Goal: Task Accomplishment & Management: Use online tool/utility

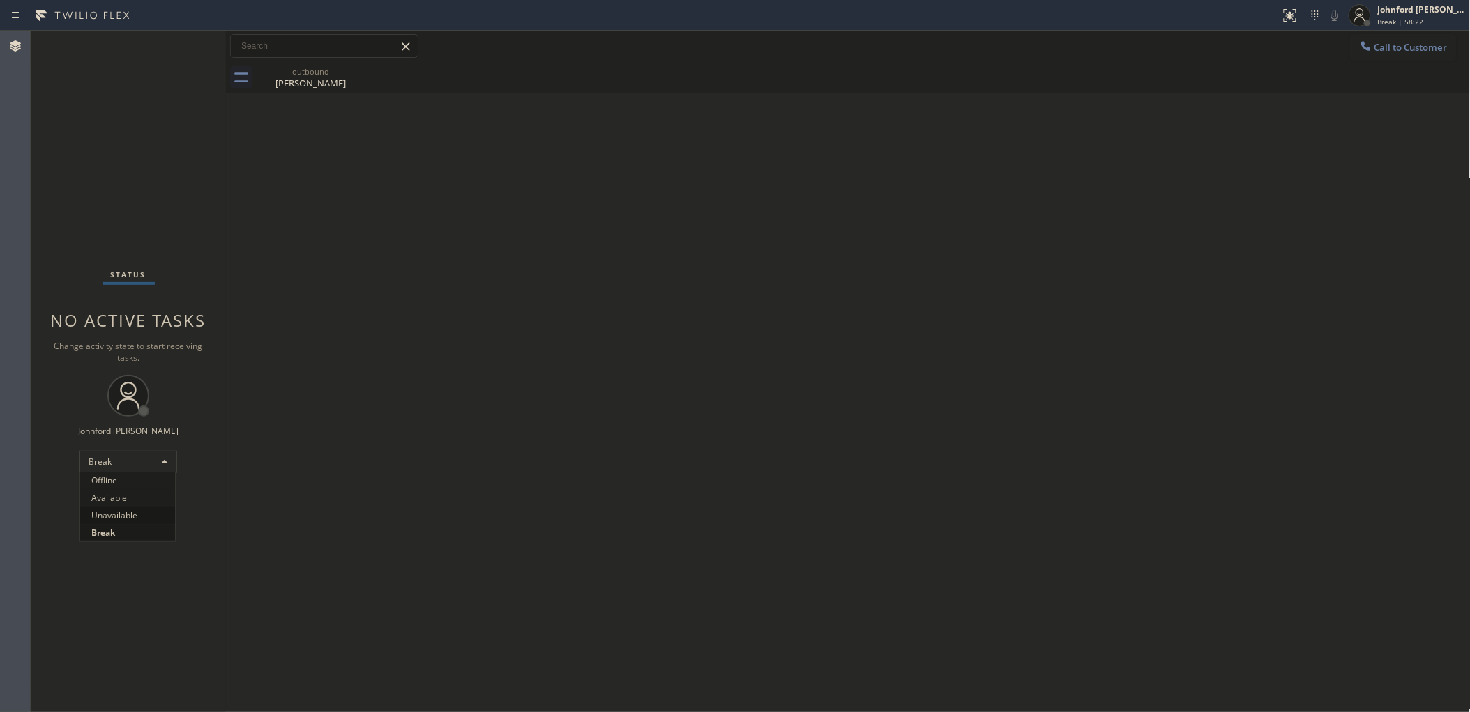
click at [98, 514] on li "Unavailable" at bounding box center [127, 515] width 95 height 17
click at [1269, 98] on div "Back to Dashboard Change Sender ID Customers Technicians Select a contact Outbo…" at bounding box center [848, 372] width 1244 height 682
drag, startPoint x: 1269, startPoint y: 190, endPoint x: 1354, endPoint y: 124, distance: 107.8
click at [1271, 188] on div "Back to Dashboard Change Sender ID Customers Technicians Select a contact Outbo…" at bounding box center [848, 372] width 1244 height 682
click at [1389, 51] on span "Call to Customer" at bounding box center [1410, 47] width 73 height 13
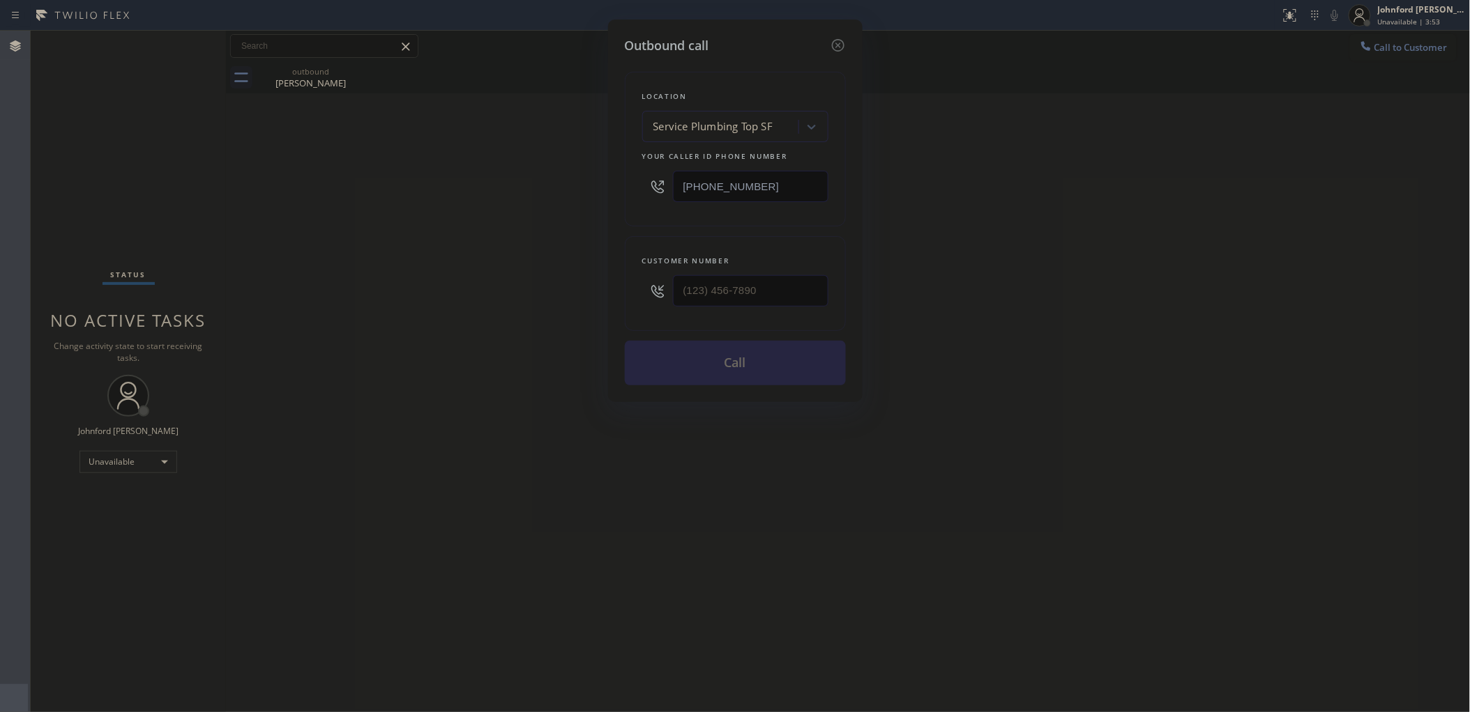
drag, startPoint x: 703, startPoint y: 182, endPoint x: 545, endPoint y: 199, distance: 158.5
click at [574, 195] on div "Outbound call Location Service Plumbing Top SF Your caller id phone number [PHO…" at bounding box center [735, 356] width 1470 height 712
paste input "805) 410-5363"
type input "[PHONE_NUMBER]"
drag, startPoint x: 616, startPoint y: 295, endPoint x: 572, endPoint y: 293, distance: 44.0
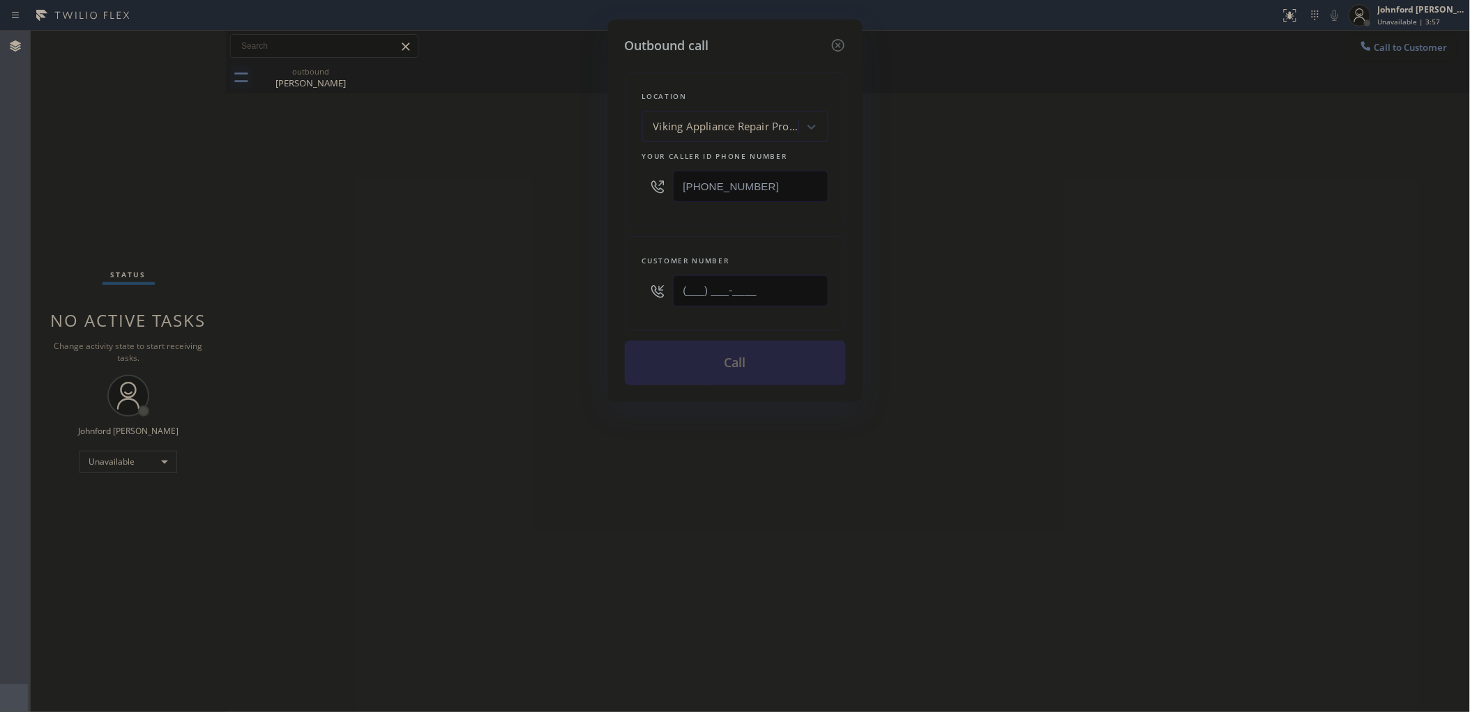
click at [572, 293] on div "Outbound call Location Viking Appliance Repair Pros [GEOGRAPHIC_DATA] Your call…" at bounding box center [735, 356] width 1470 height 712
paste input "430) 223-7553"
type input "[PHONE_NUMBER]"
click at [572, 293] on div "Outbound call Location Viking Appliance Repair Pros [GEOGRAPHIC_DATA] Your call…" at bounding box center [735, 356] width 1470 height 712
click at [648, 351] on button "Call" at bounding box center [735, 363] width 221 height 45
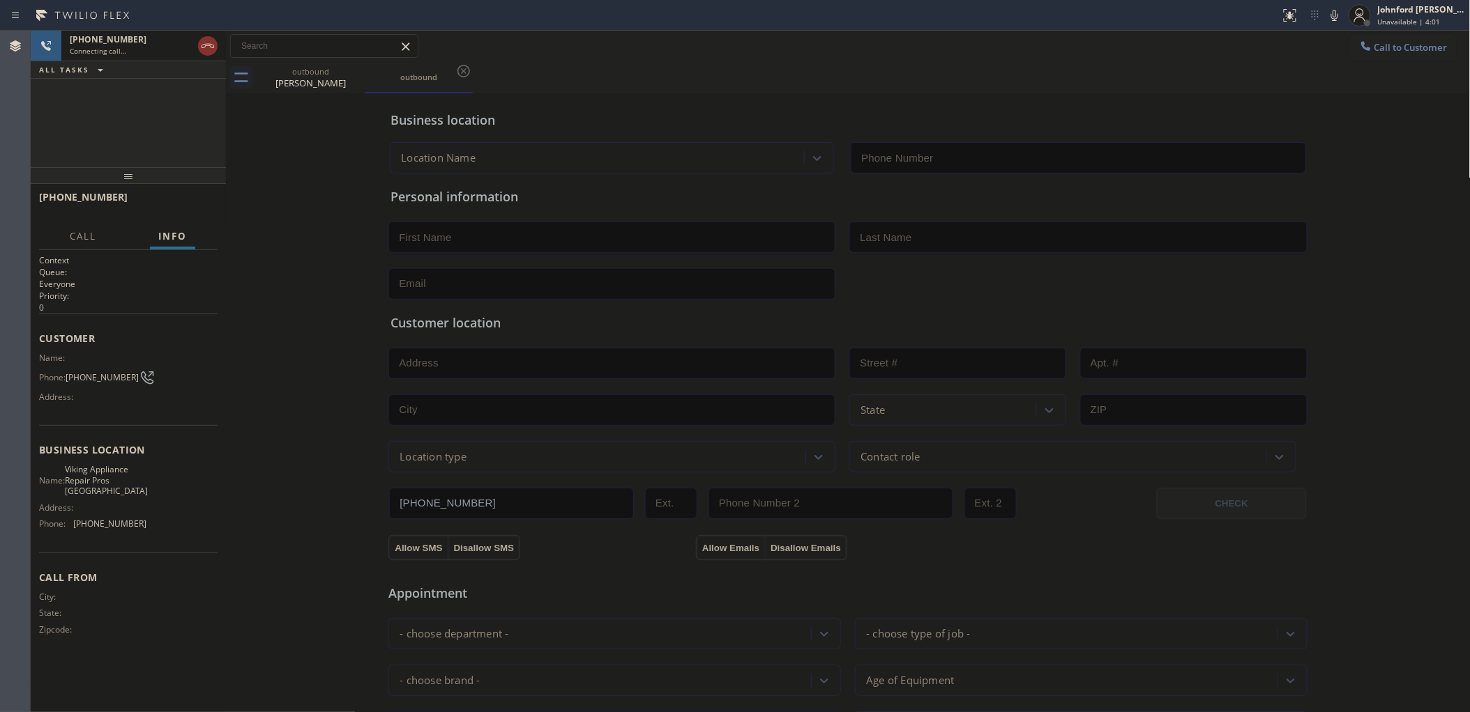
type input "[PHONE_NUMBER]"
click at [352, 73] on icon at bounding box center [355, 71] width 17 height 17
click at [322, 153] on div "Business location Viking Appliance Repair Pros [GEOGRAPHIC_DATA] [PHONE_NUMBER]…" at bounding box center [847, 573] width 1237 height 952
click at [397, 85] on div "outbound [PERSON_NAME] outbound" at bounding box center [864, 77] width 1214 height 31
click at [318, 74] on div "outbound" at bounding box center [310, 77] width 105 height 10
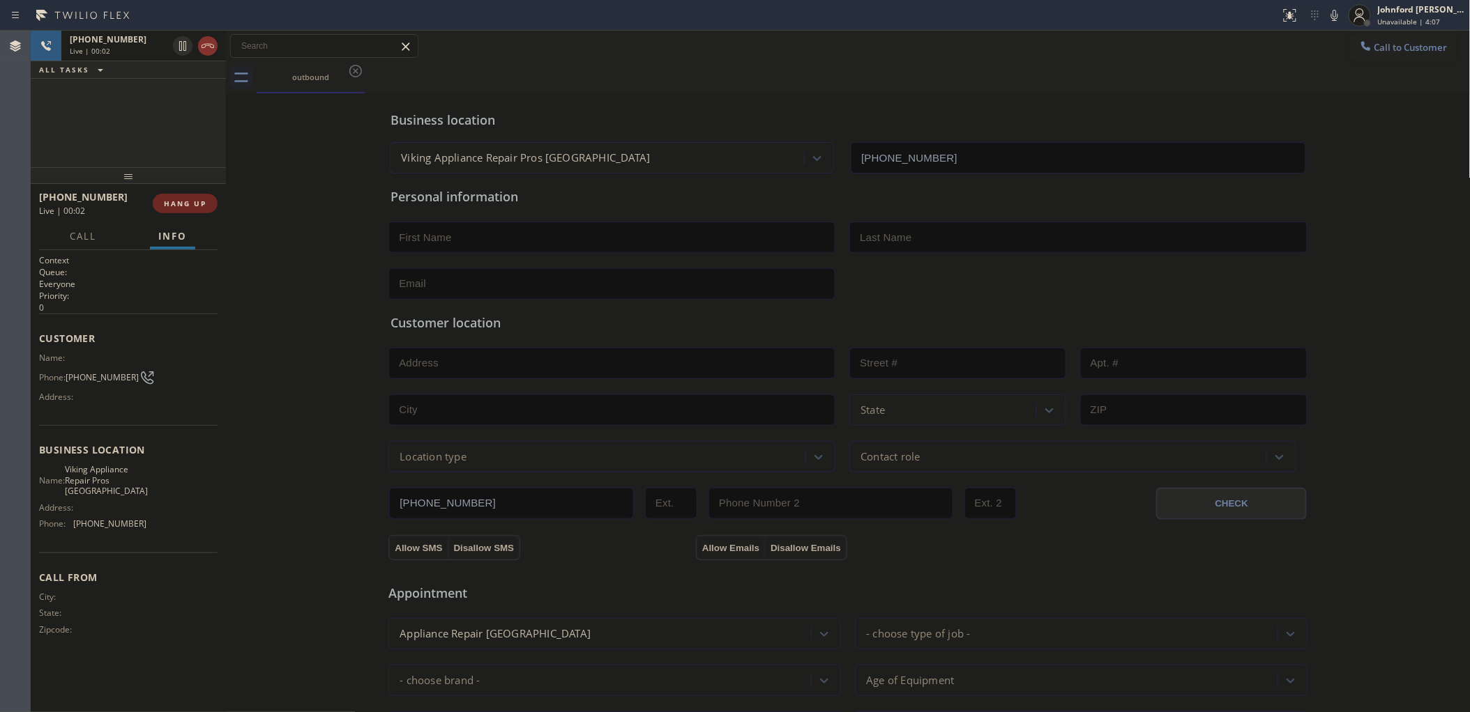
click at [176, 194] on button "HANG UP" at bounding box center [185, 204] width 65 height 20
click at [1374, 47] on span "Call to Customer" at bounding box center [1410, 47] width 73 height 13
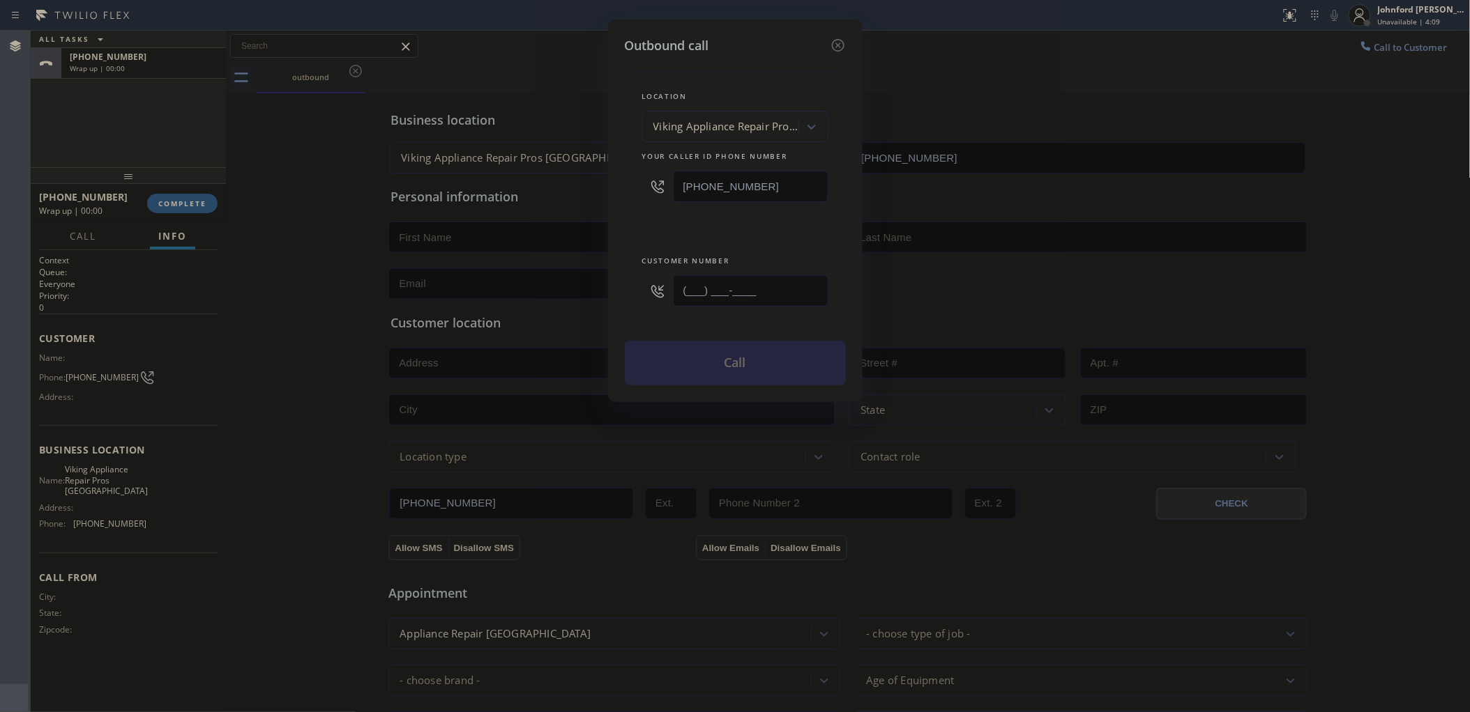
drag, startPoint x: 772, startPoint y: 287, endPoint x: 581, endPoint y: 295, distance: 191.9
click at [584, 295] on div "Outbound call Location Viking Appliance Repair Pros [GEOGRAPHIC_DATA] Your call…" at bounding box center [735, 356] width 1470 height 712
paste input "430) 223-7553"
type input "[PHONE_NUMBER]"
click at [690, 229] on div "Location Viking Appliance Repair Pros [GEOGRAPHIC_DATA] Your caller id phone nu…" at bounding box center [735, 220] width 221 height 330
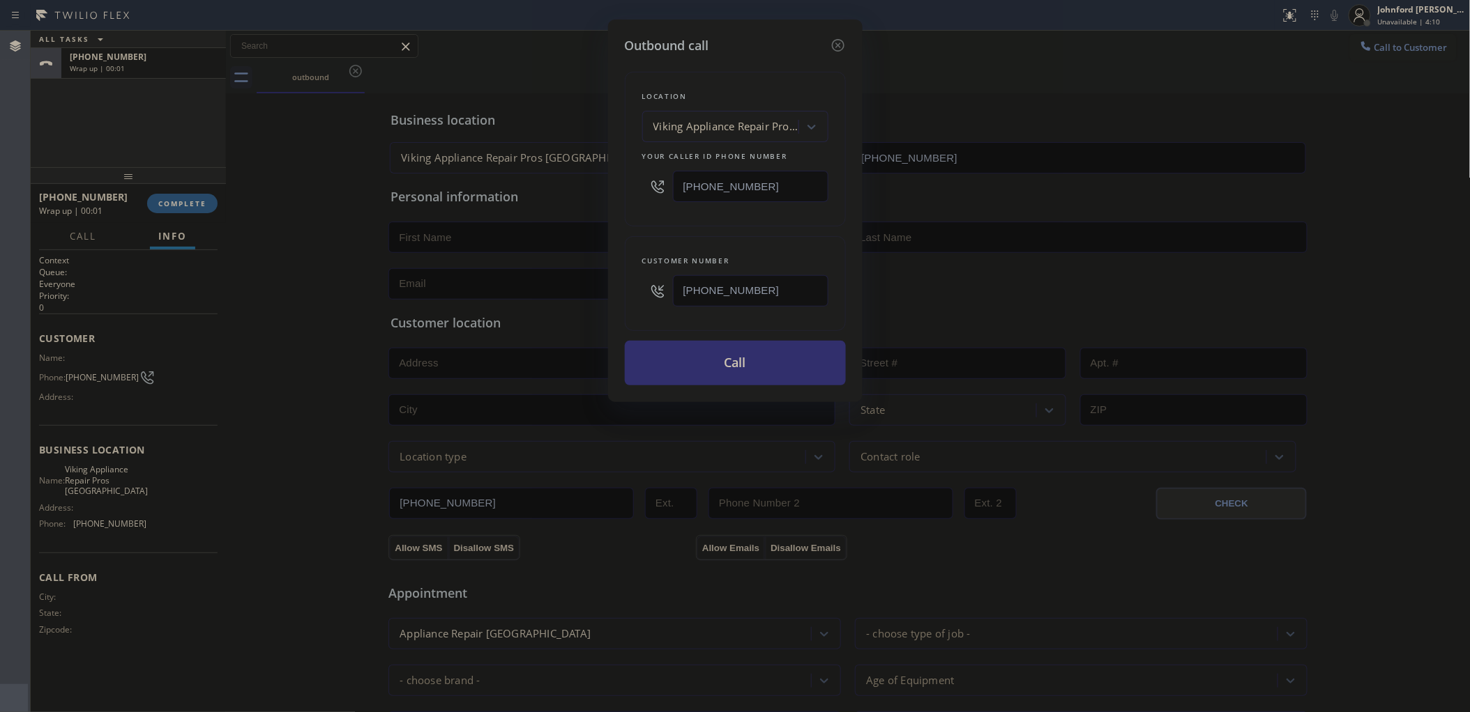
click at [734, 361] on button "Call" at bounding box center [735, 363] width 221 height 45
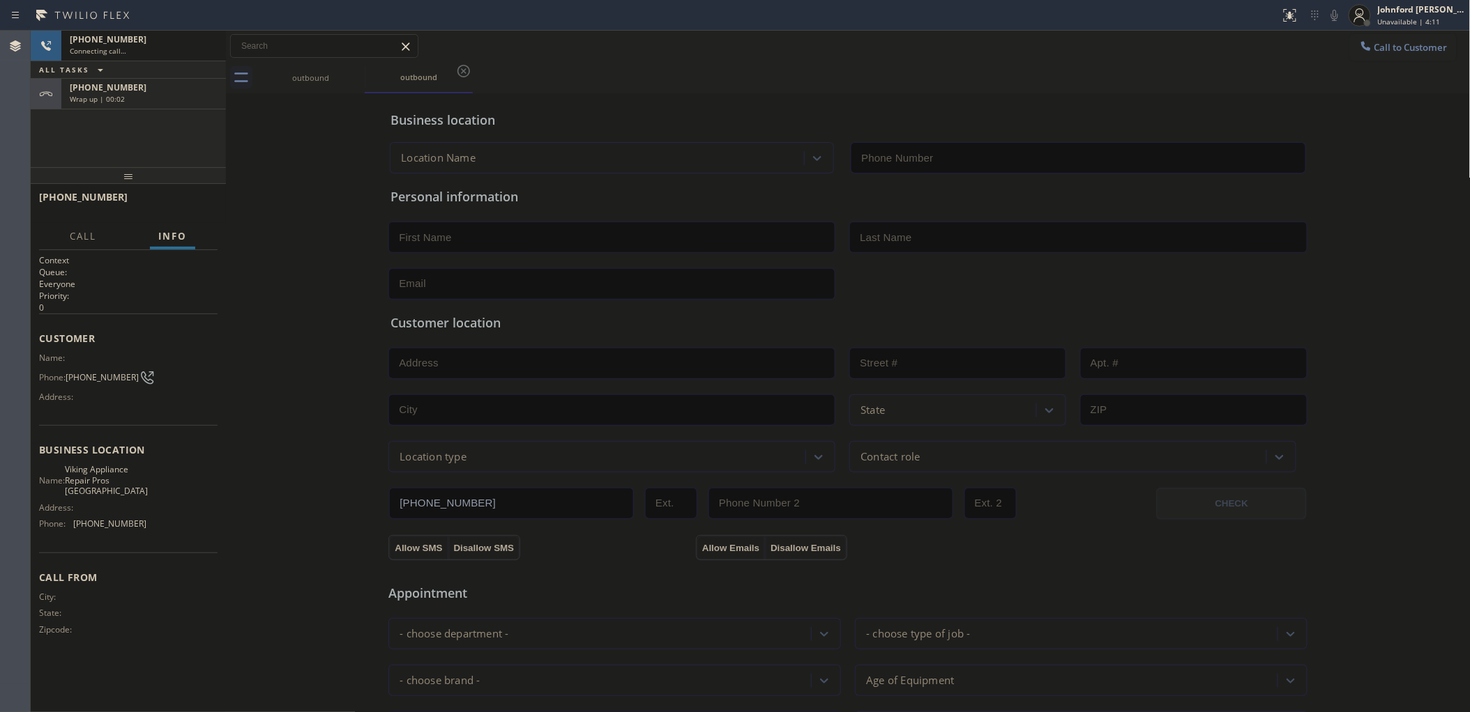
type input "[PHONE_NUMBER]"
click at [245, 123] on div "Business location Viking Appliance Repair Pros [GEOGRAPHIC_DATA] [PHONE_NUMBER]…" at bounding box center [847, 573] width 1237 height 952
click at [181, 86] on div "[PHONE_NUMBER]" at bounding box center [144, 88] width 148 height 12
click at [176, 227] on button "Info" at bounding box center [172, 236] width 45 height 27
click at [174, 213] on div "[PHONE_NUMBER] Wrap up | 00:04 COMPLETE" at bounding box center [128, 203] width 178 height 36
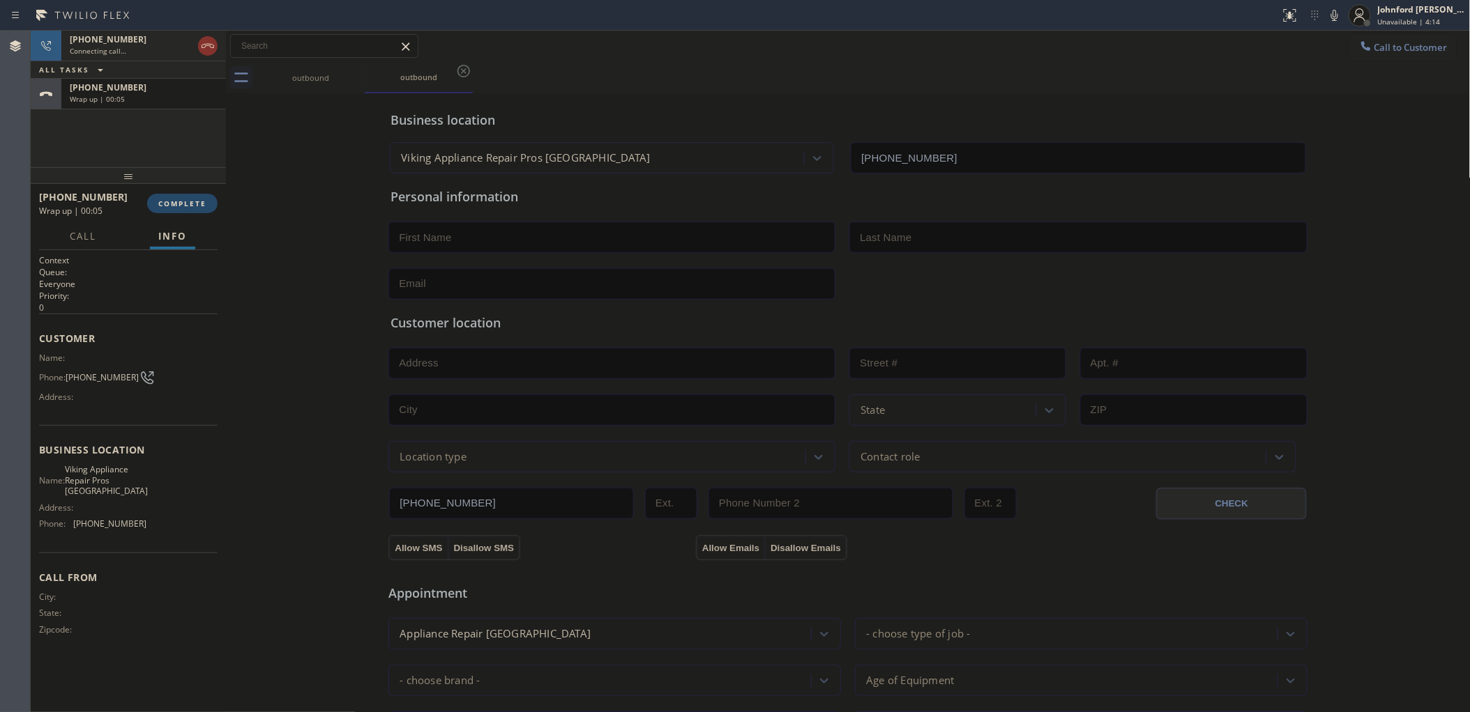
click at [194, 207] on button "COMPLETE" at bounding box center [182, 204] width 70 height 20
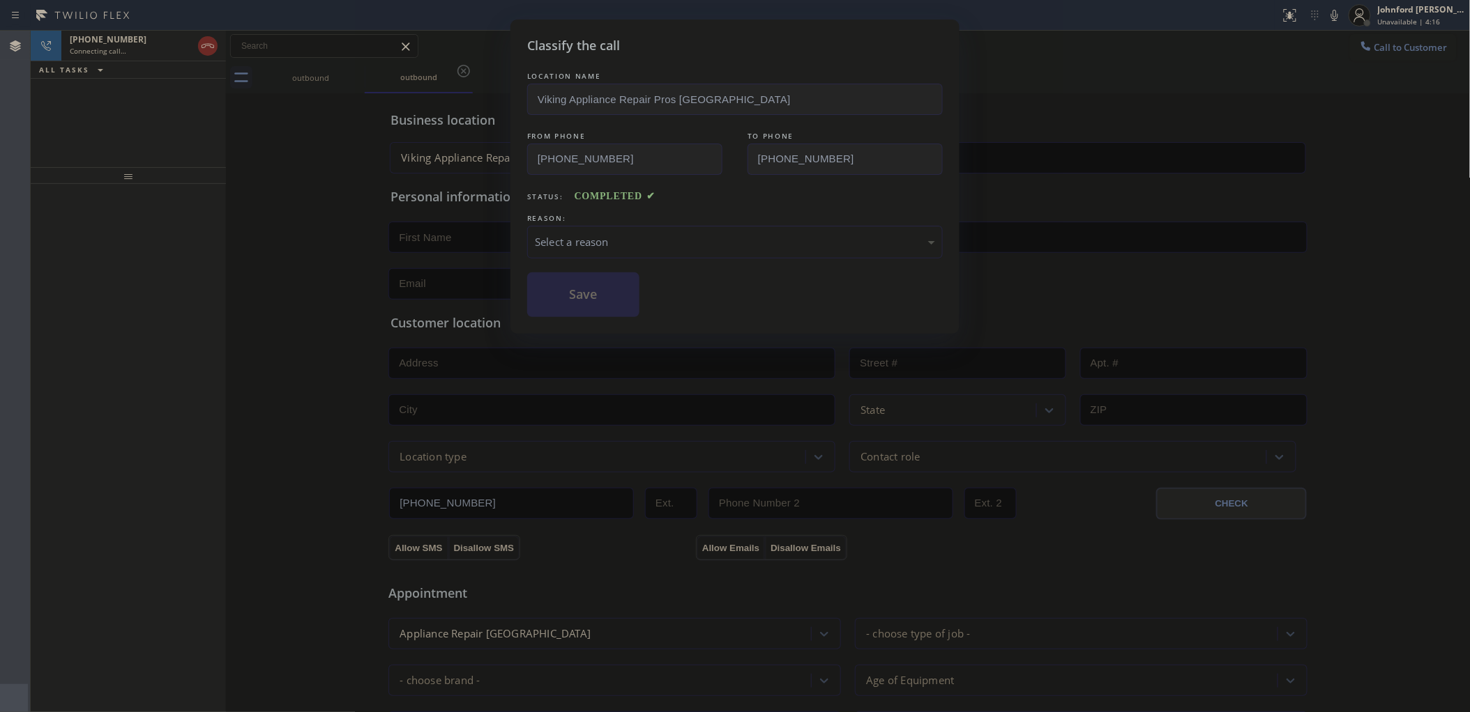
click at [646, 220] on div "REASON:" at bounding box center [734, 218] width 415 height 15
click at [671, 241] on div "Select a reason" at bounding box center [735, 242] width 400 height 16
click at [611, 308] on button "Save" at bounding box center [583, 295] width 112 height 45
click at [209, 42] on div "Classify the call LOCATION NAME 5 Star Appliance Repair FROM PHONE [PHONE_NUMBE…" at bounding box center [750, 372] width 1439 height 682
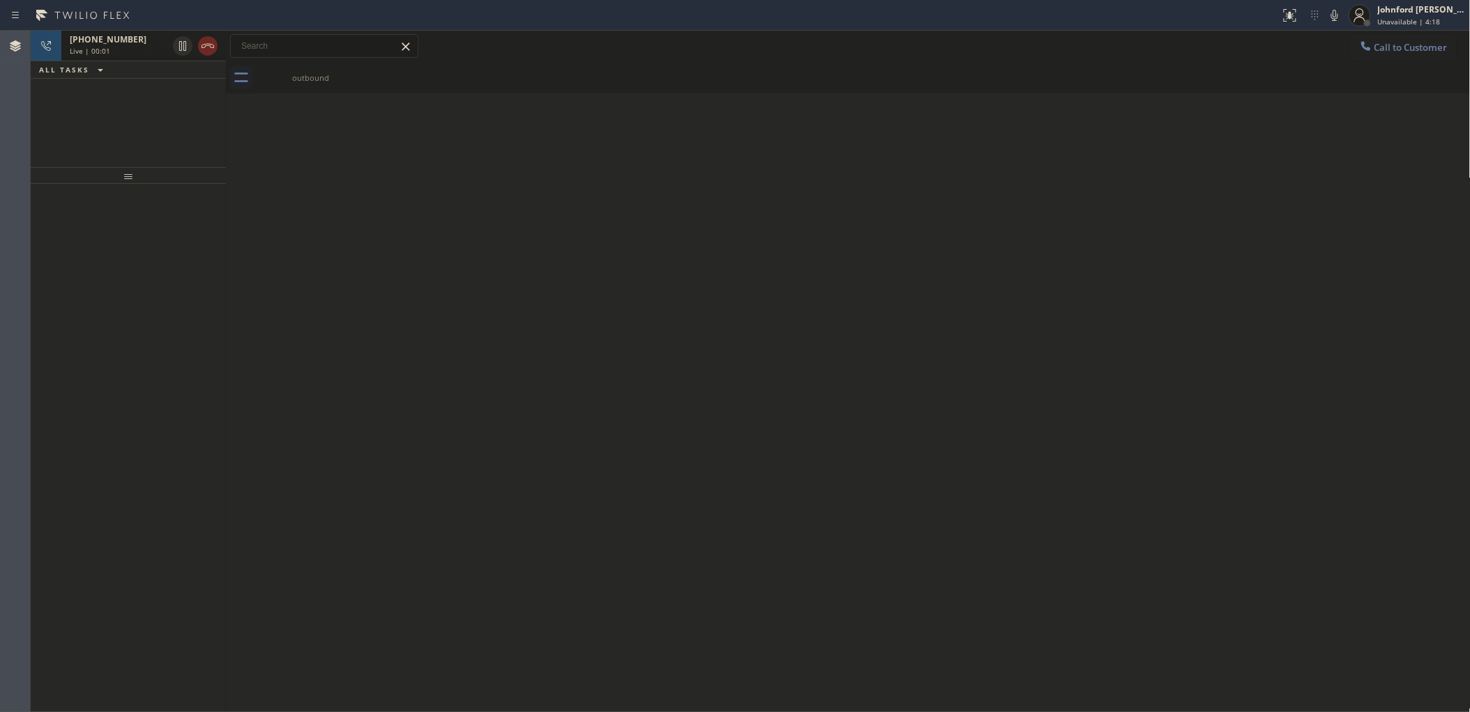
click at [209, 42] on icon at bounding box center [207, 46] width 17 height 17
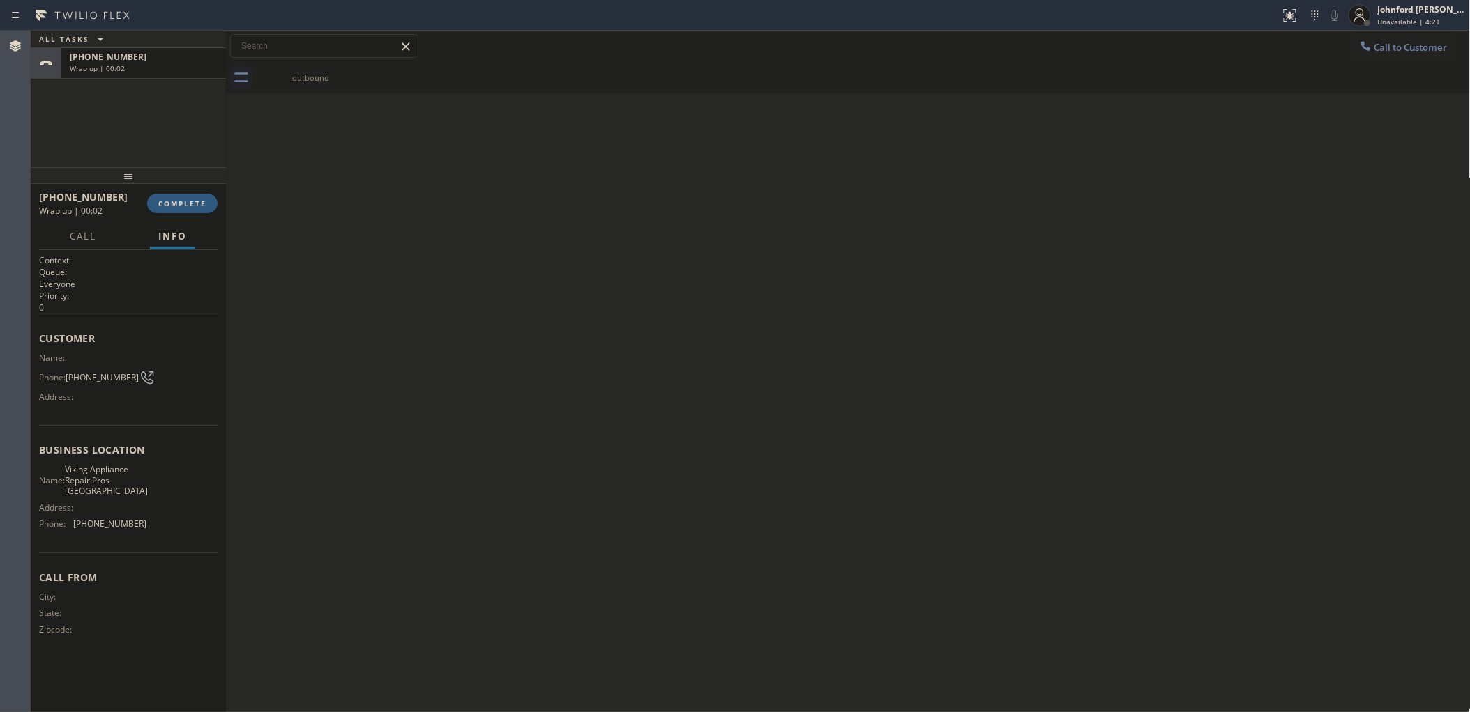
click at [432, 179] on div "Back to Dashboard Change Sender ID Customers Technicians Select a contact Outbo…" at bounding box center [848, 372] width 1244 height 682
click at [1364, 61] on div "Call to Customer Outbound call Location Viking Appliance Repair Pros [GEOGRAPHI…" at bounding box center [848, 62] width 1244 height 63
click at [1277, 100] on div "Back to Dashboard Change Sender ID Customers Technicians Select a contact Outbo…" at bounding box center [848, 372] width 1244 height 682
click at [1403, 43] on span "Call to Customer" at bounding box center [1410, 47] width 73 height 13
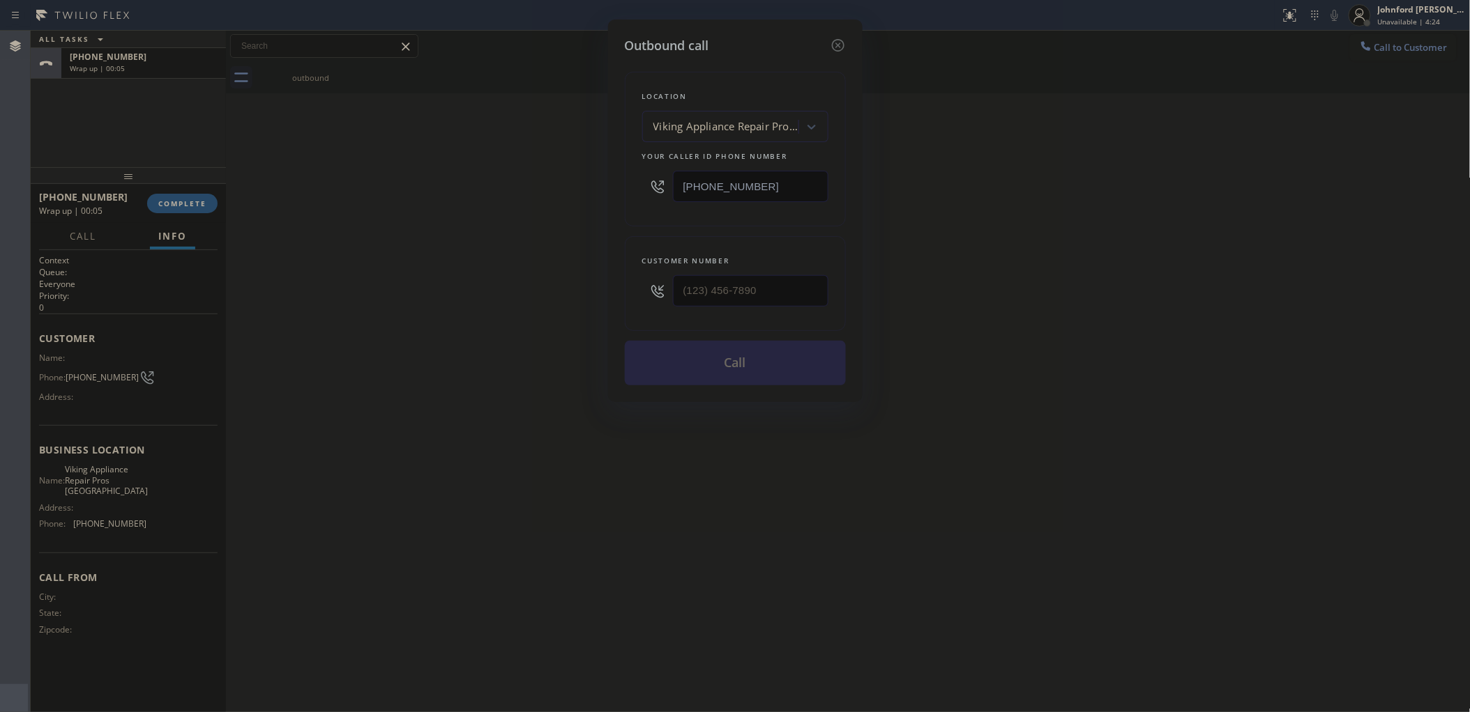
drag, startPoint x: 781, startPoint y: 169, endPoint x: 547, endPoint y: 169, distance: 233.5
click at [547, 169] on div "Outbound call Location Viking Appliance Repair Pros [GEOGRAPHIC_DATA] Your call…" at bounding box center [735, 356] width 1470 height 712
paste input "714) 583-6969"
type input "[PHONE_NUMBER]"
drag, startPoint x: 553, startPoint y: 289, endPoint x: 519, endPoint y: 288, distance: 33.5
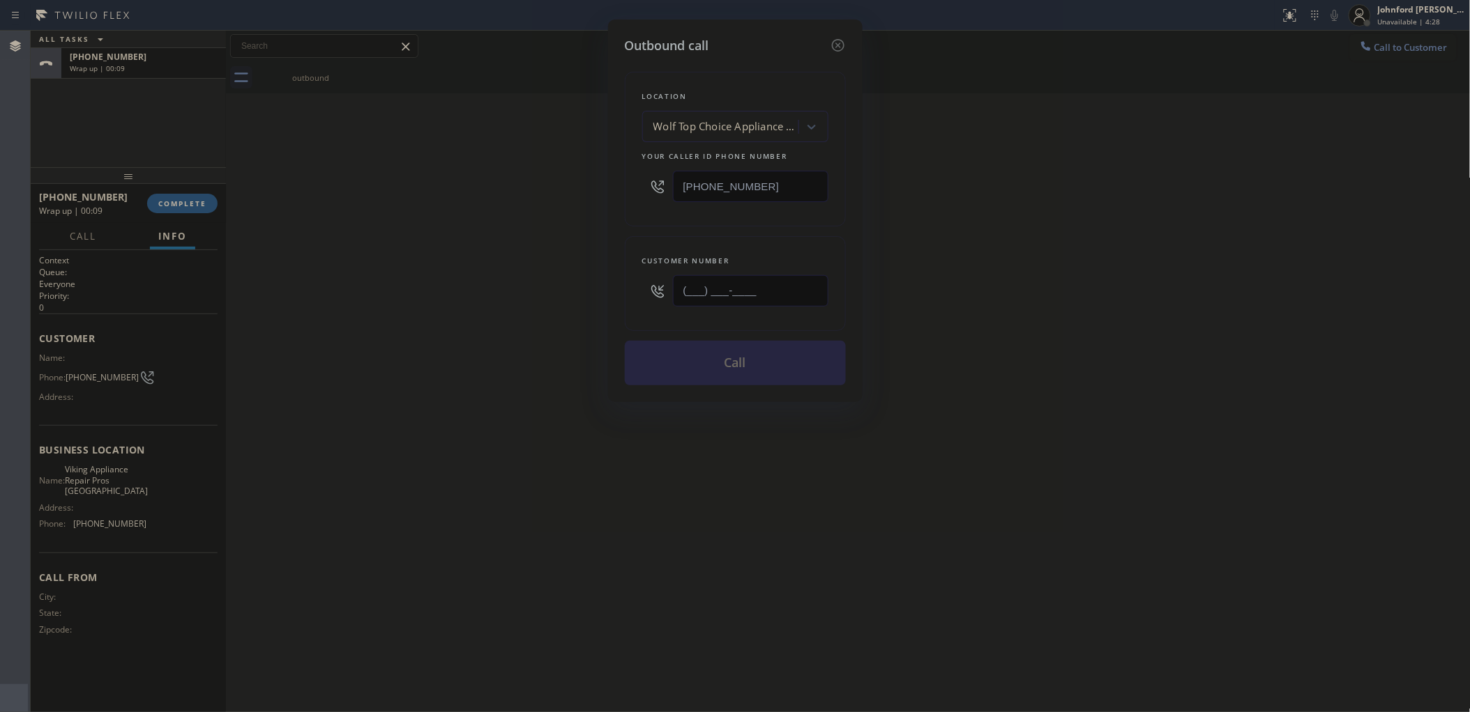
click at [549, 289] on div "Outbound call Location Wolf Top Choice Appliance Repair [GEOGRAPHIC_DATA] Your …" at bounding box center [735, 356] width 1470 height 712
paste input "714) 648-3980"
type input "[PHONE_NUMBER]"
click at [518, 288] on div "Outbound call Location Wolf Top Choice Appliance Repair [GEOGRAPHIC_DATA] Your …" at bounding box center [735, 356] width 1470 height 712
click at [687, 367] on button "Call" at bounding box center [735, 363] width 221 height 45
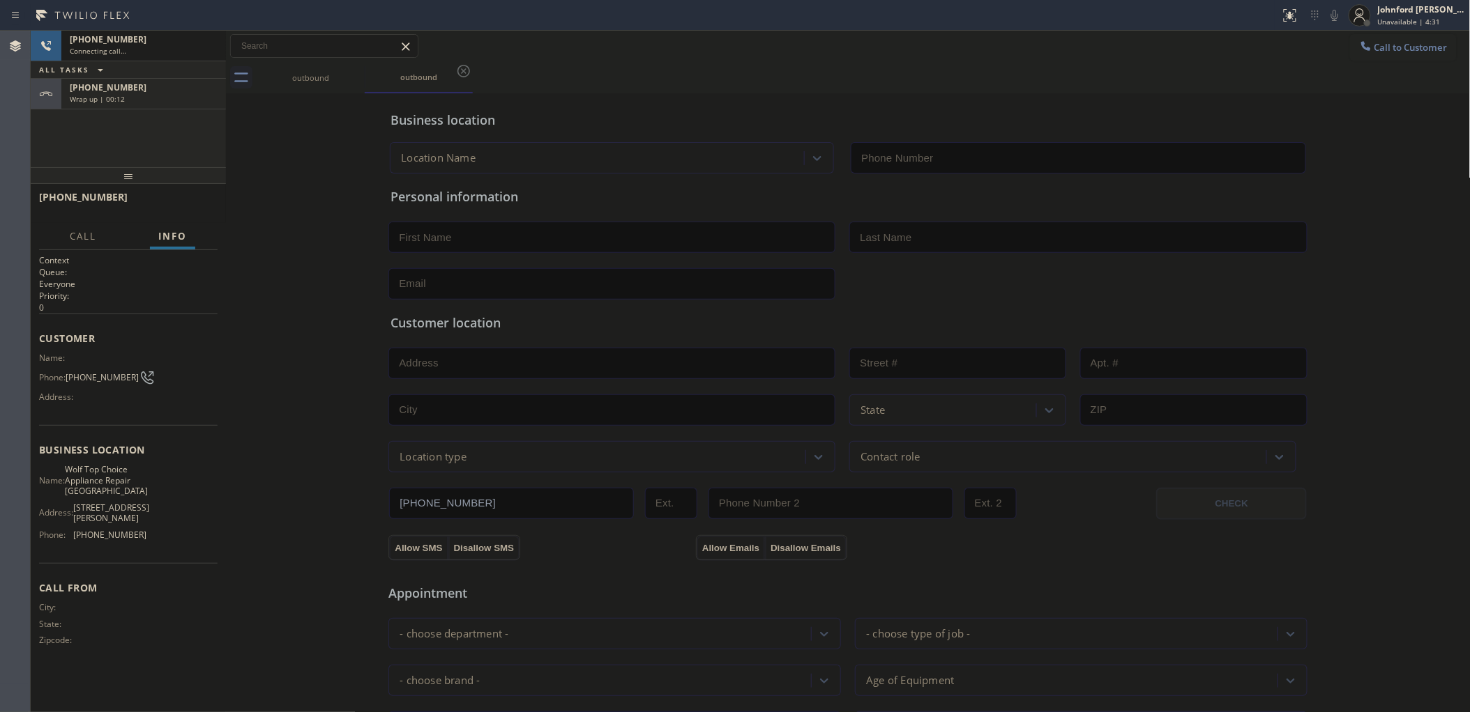
type input "[PHONE_NUMBER]"
click at [148, 91] on div "[PHONE_NUMBER]" at bounding box center [144, 88] width 148 height 12
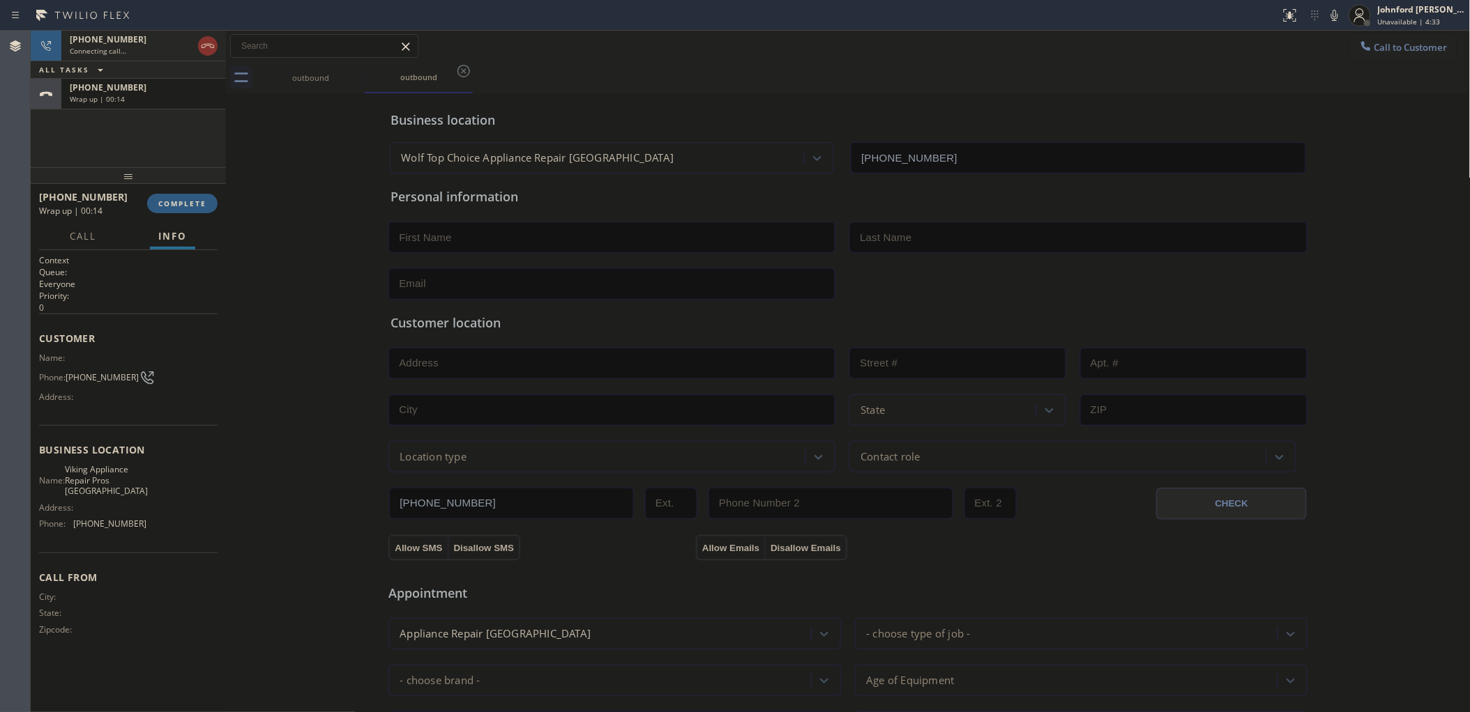
click at [188, 220] on div "[PHONE_NUMBER] Wrap up | 00:14 COMPLETE" at bounding box center [128, 203] width 178 height 36
click at [189, 216] on div "[PHONE_NUMBER] Wrap up | 00:14 COMPLETE" at bounding box center [128, 203] width 178 height 36
click at [211, 195] on button "COMPLETE" at bounding box center [182, 204] width 70 height 20
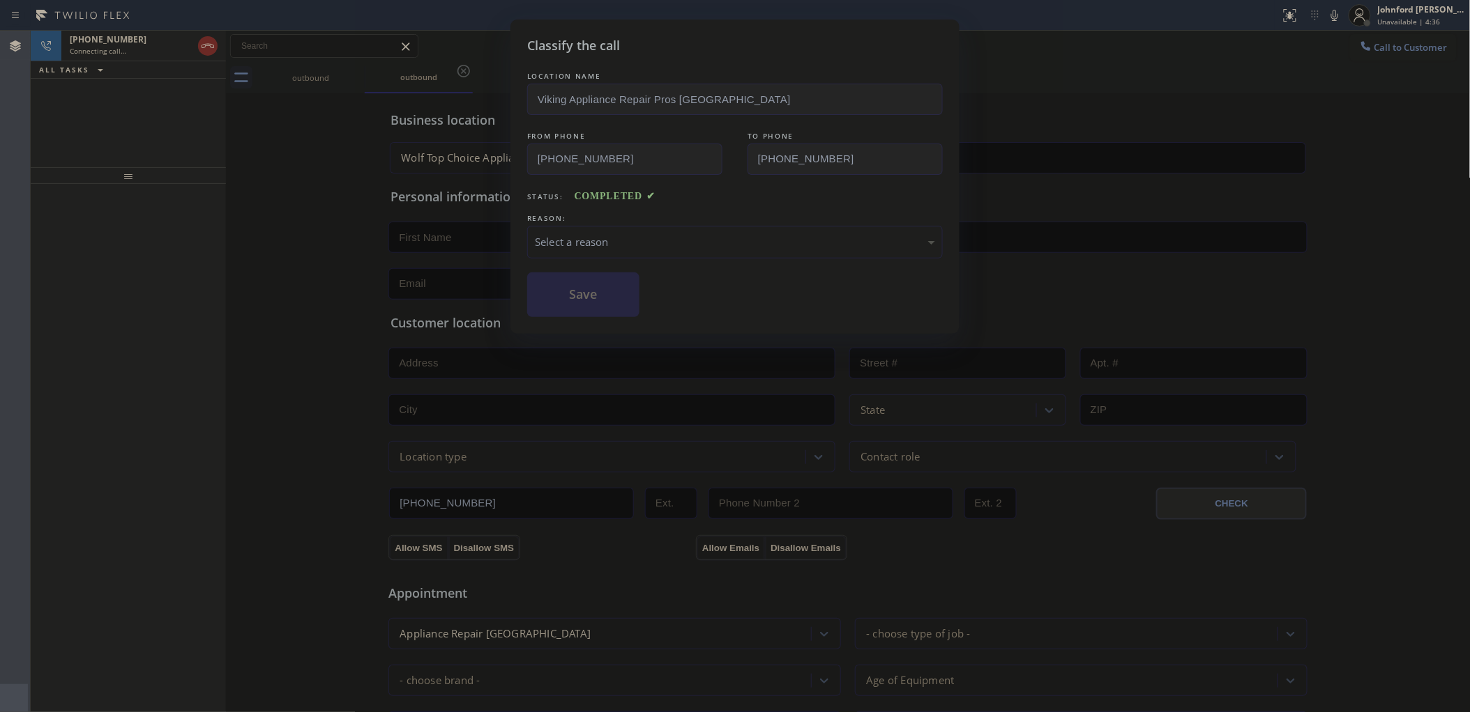
click at [628, 237] on div "Select a reason" at bounding box center [735, 242] width 400 height 16
click at [577, 307] on button "Save" at bounding box center [583, 295] width 112 height 45
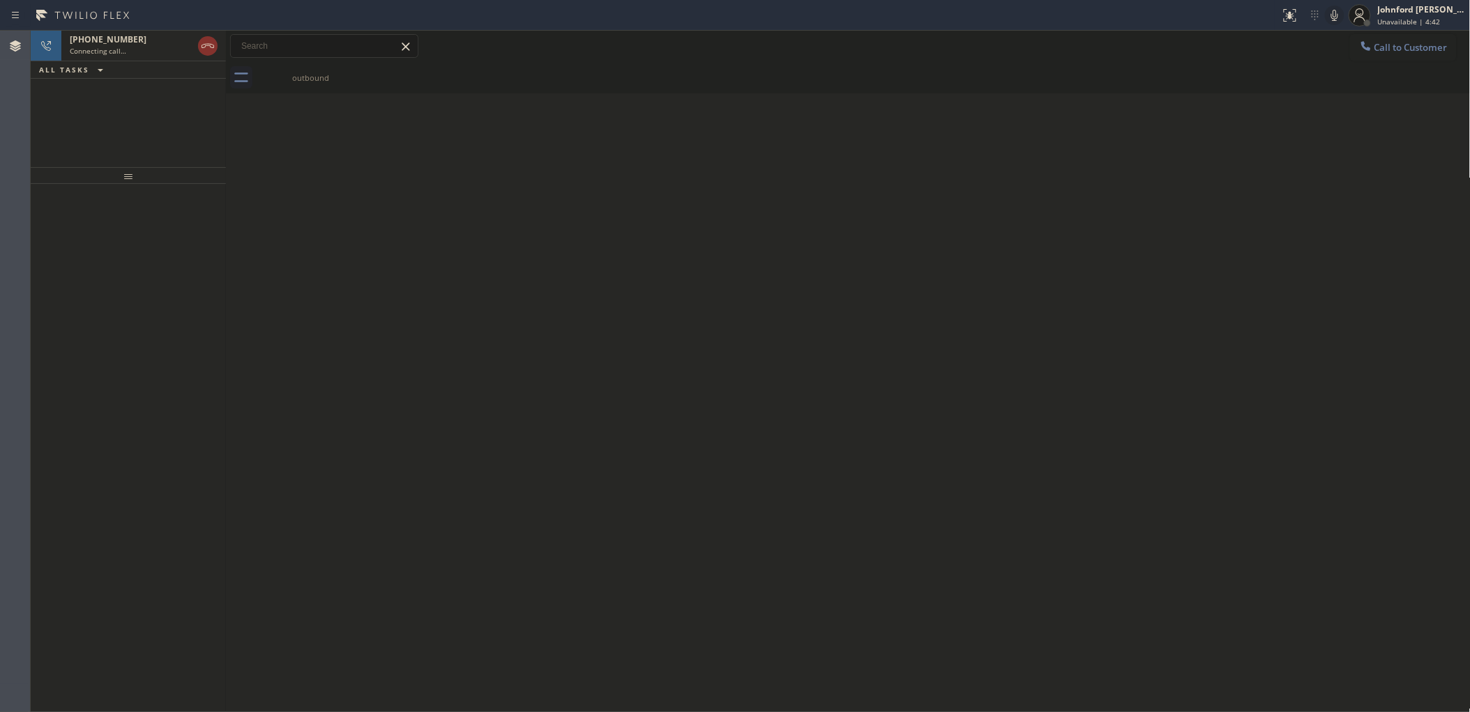
click at [1334, 16] on icon at bounding box center [1334, 15] width 17 height 17
click at [215, 42] on icon at bounding box center [207, 46] width 17 height 17
click at [816, 130] on div "Back to Dashboard Change Sender ID Customers Technicians Select a contact Outbo…" at bounding box center [848, 372] width 1244 height 682
click at [1393, 43] on span "Call to Customer" at bounding box center [1410, 47] width 73 height 13
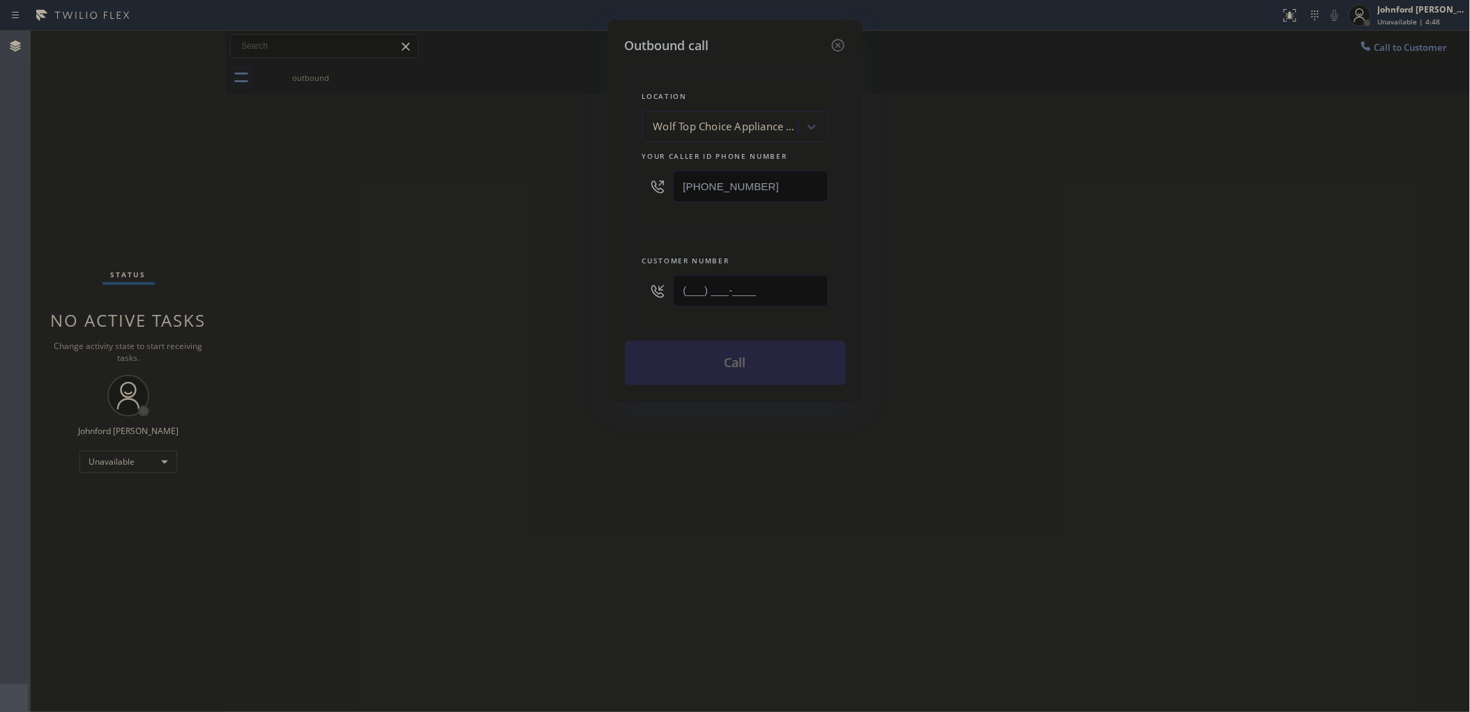
drag, startPoint x: 769, startPoint y: 284, endPoint x: 567, endPoint y: 284, distance: 202.2
click at [572, 284] on div "Outbound call Location Wolf Top Choice Appliance Repair [GEOGRAPHIC_DATA] Your …" at bounding box center [735, 356] width 1470 height 712
paste input "714) 648-3980"
type input "[PHONE_NUMBER]"
drag, startPoint x: 497, startPoint y: 303, endPoint x: 586, endPoint y: 332, distance: 93.0
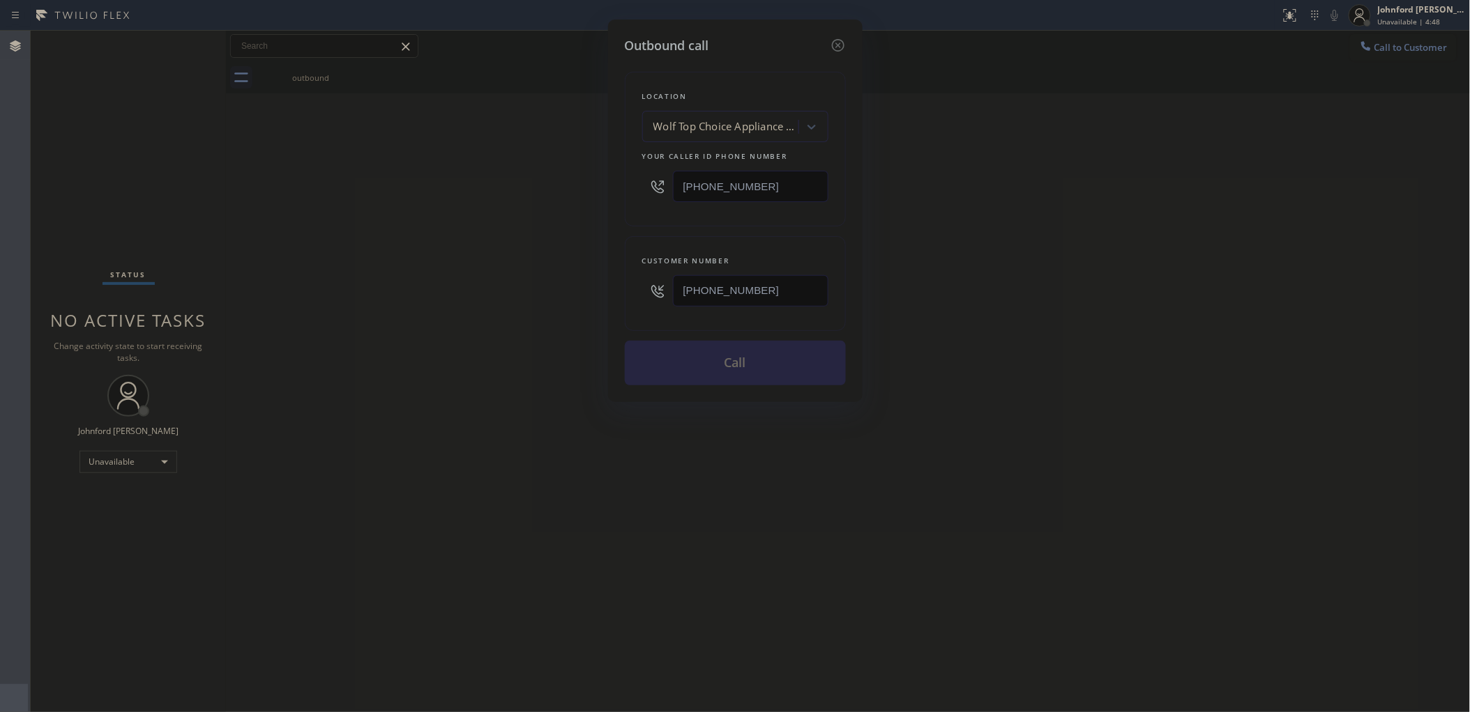
click at [503, 305] on div "Outbound call Location Wolf Top Choice Appliance Repair [GEOGRAPHIC_DATA] Your …" at bounding box center [735, 356] width 1470 height 712
click at [681, 364] on button "Call" at bounding box center [735, 363] width 221 height 45
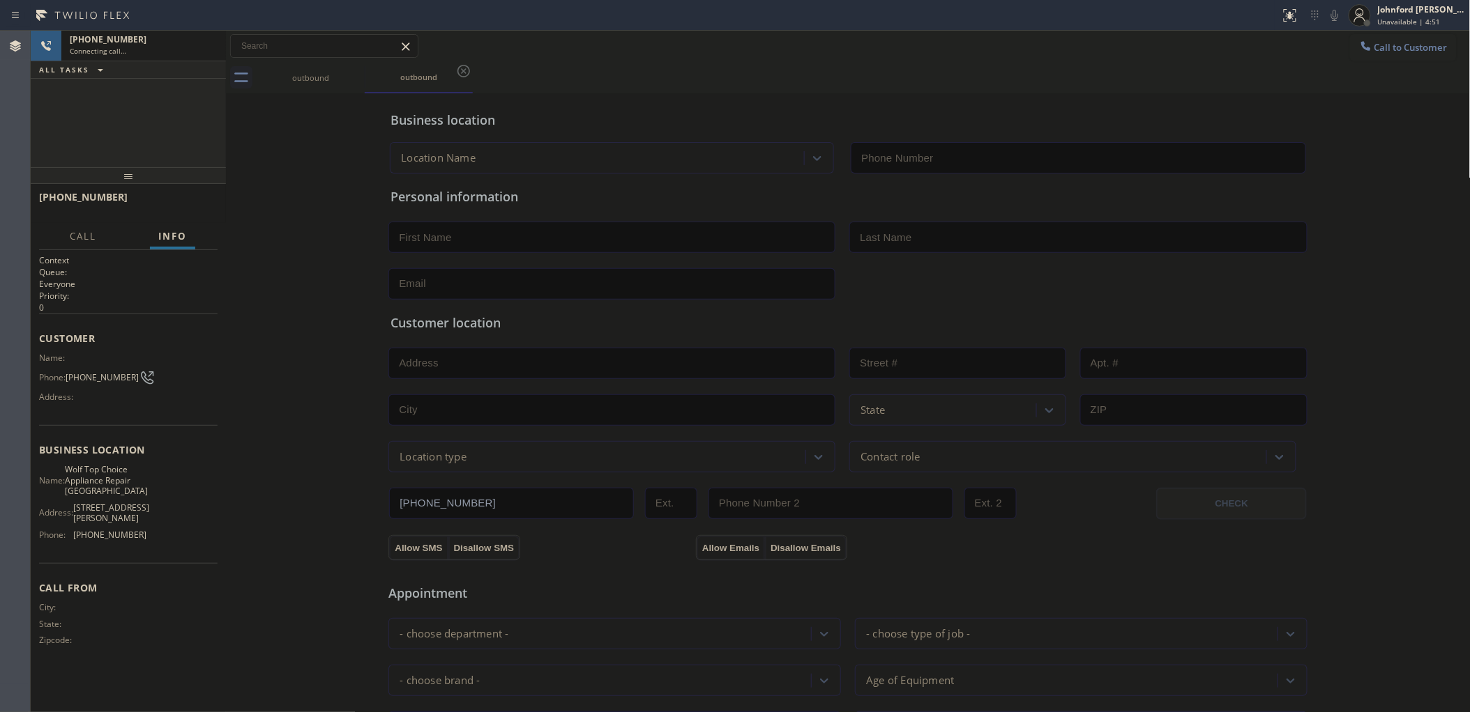
type input "[PHONE_NUMBER]"
click at [953, 102] on div "Business location Wolf Top Choice Appliance Repair [GEOGRAPHIC_DATA] [PHONE_NUM…" at bounding box center [848, 135] width 920 height 77
drag, startPoint x: 86, startPoint y: 89, endPoint x: 124, endPoint y: 89, distance: 38.3
click at [89, 89] on div "[PHONE_NUMBER] Connecting call… ALL TASKS ALL TASKS ACTIVE TASKS TASKS IN WRAP …" at bounding box center [128, 99] width 195 height 137
click at [208, 47] on icon at bounding box center [207, 46] width 17 height 17
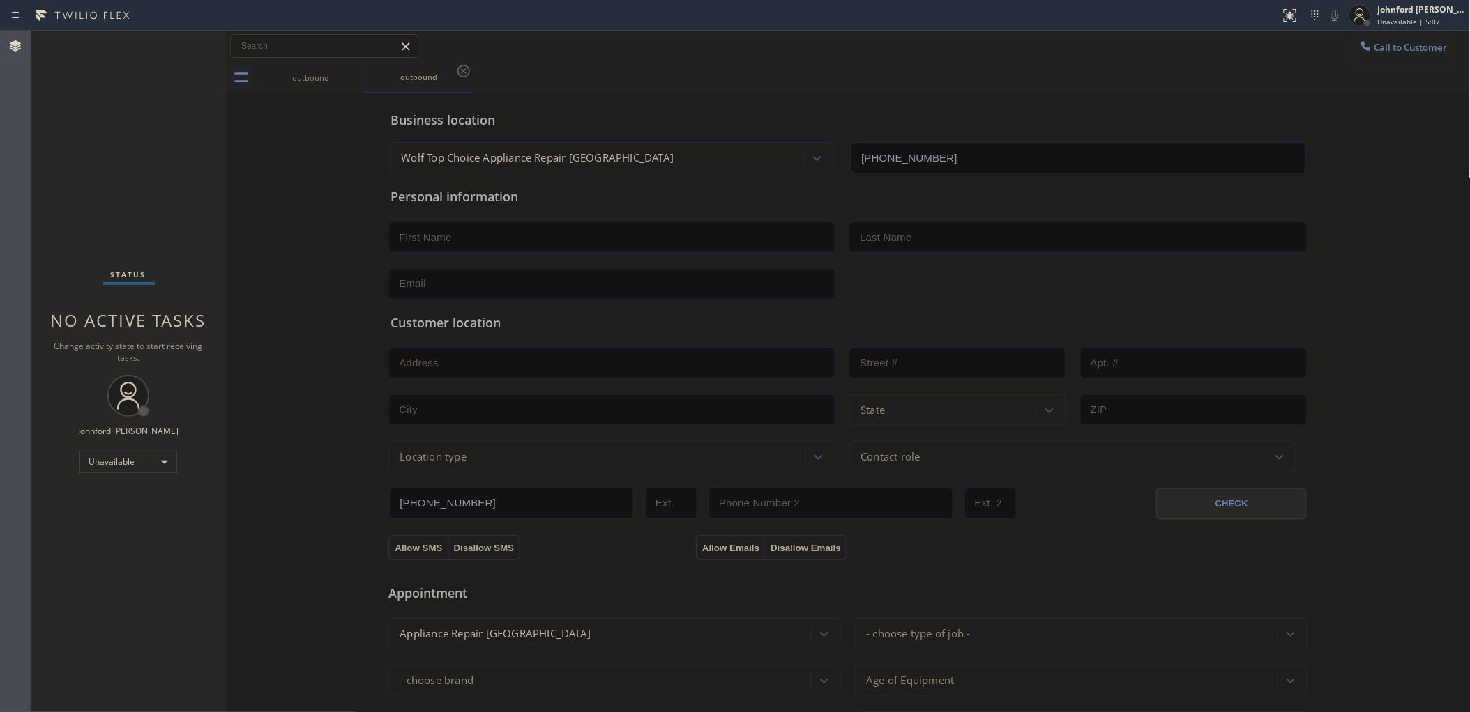
drag, startPoint x: 100, startPoint y: 116, endPoint x: 134, endPoint y: 32, distance: 90.4
click at [108, 94] on div "Status No active tasks Change activity state to start receiving tasks. [PERSON_…" at bounding box center [128, 372] width 195 height 682
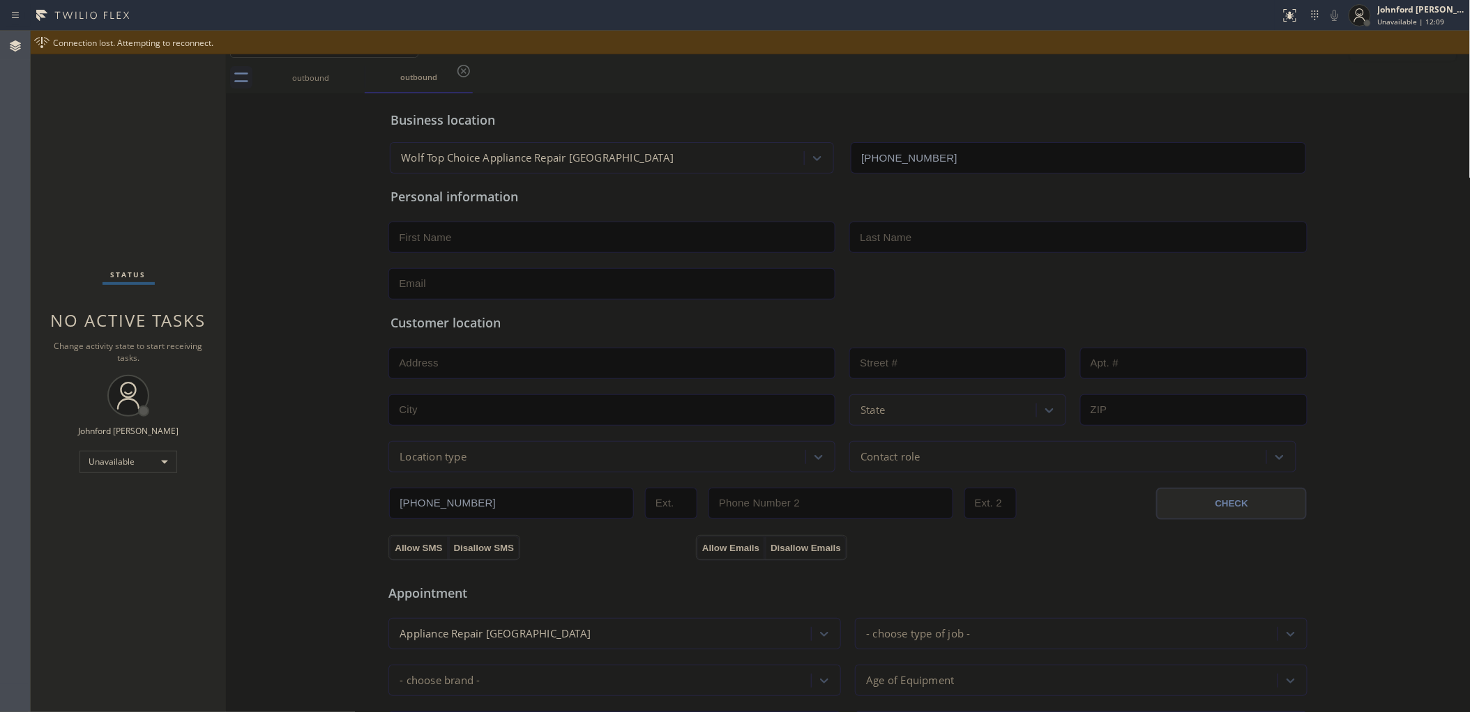
drag, startPoint x: 1403, startPoint y: 42, endPoint x: 1382, endPoint y: 42, distance: 20.2
click at [1399, 42] on div "Connection lost. Attempting to reconnect." at bounding box center [758, 43] width 1411 height 12
click at [1356, 103] on div "Business location Wolf Top Choice Appliance Repair [GEOGRAPHIC_DATA] [PHONE_NUM…" at bounding box center [847, 573] width 1237 height 952
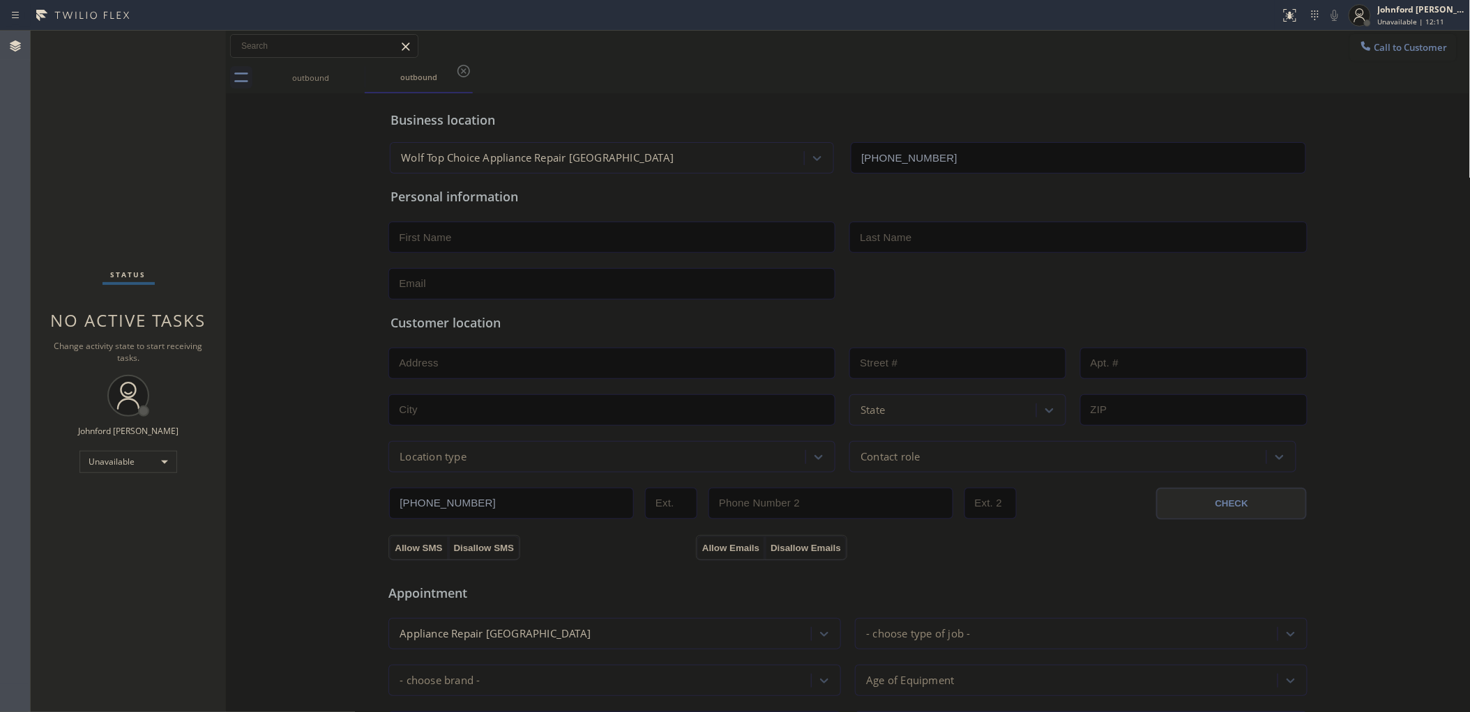
click at [1359, 45] on icon at bounding box center [1366, 46] width 14 height 14
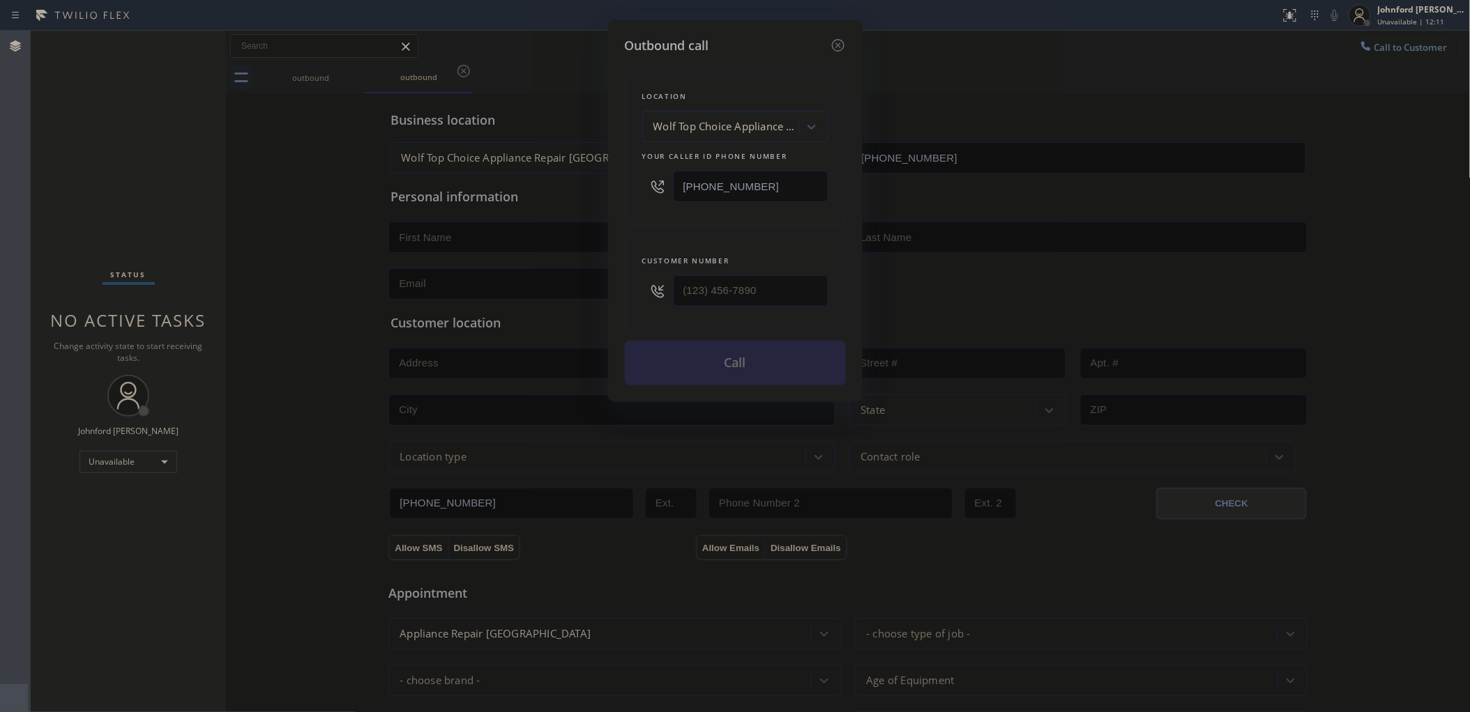
click at [598, 188] on div "Outbound call Location Wolf Top Choice Appliance Repair [GEOGRAPHIC_DATA] Your …" at bounding box center [735, 356] width 1470 height 712
paste input "213) 513-509"
type input "[PHONE_NUMBER]"
drag, startPoint x: 776, startPoint y: 291, endPoint x: 647, endPoint y: 284, distance: 129.1
click at [647, 284] on div "Customer number" at bounding box center [735, 283] width 221 height 95
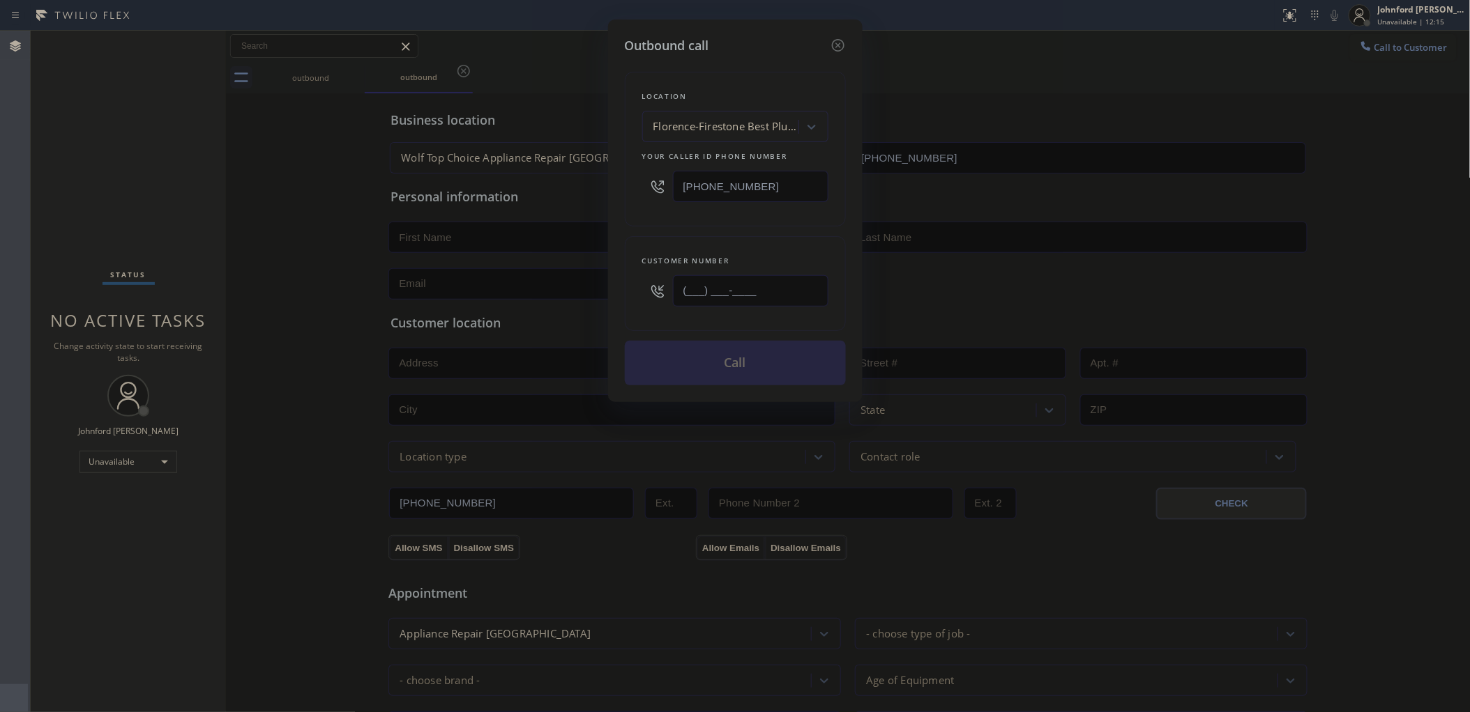
paste input "213) 418-7081"
drag, startPoint x: 778, startPoint y: 287, endPoint x: 553, endPoint y: 257, distance: 227.2
click at [554, 258] on div "Outbound call Location [GEOGRAPHIC_DATA]-[GEOGRAPHIC_DATA] Best Plumber Your ca…" at bounding box center [735, 356] width 1470 height 712
type input "[PHONE_NUMBER]"
click at [640, 227] on div "Location [GEOGRAPHIC_DATA]-[GEOGRAPHIC_DATA] Best Plumber Your caller id phone …" at bounding box center [735, 220] width 221 height 330
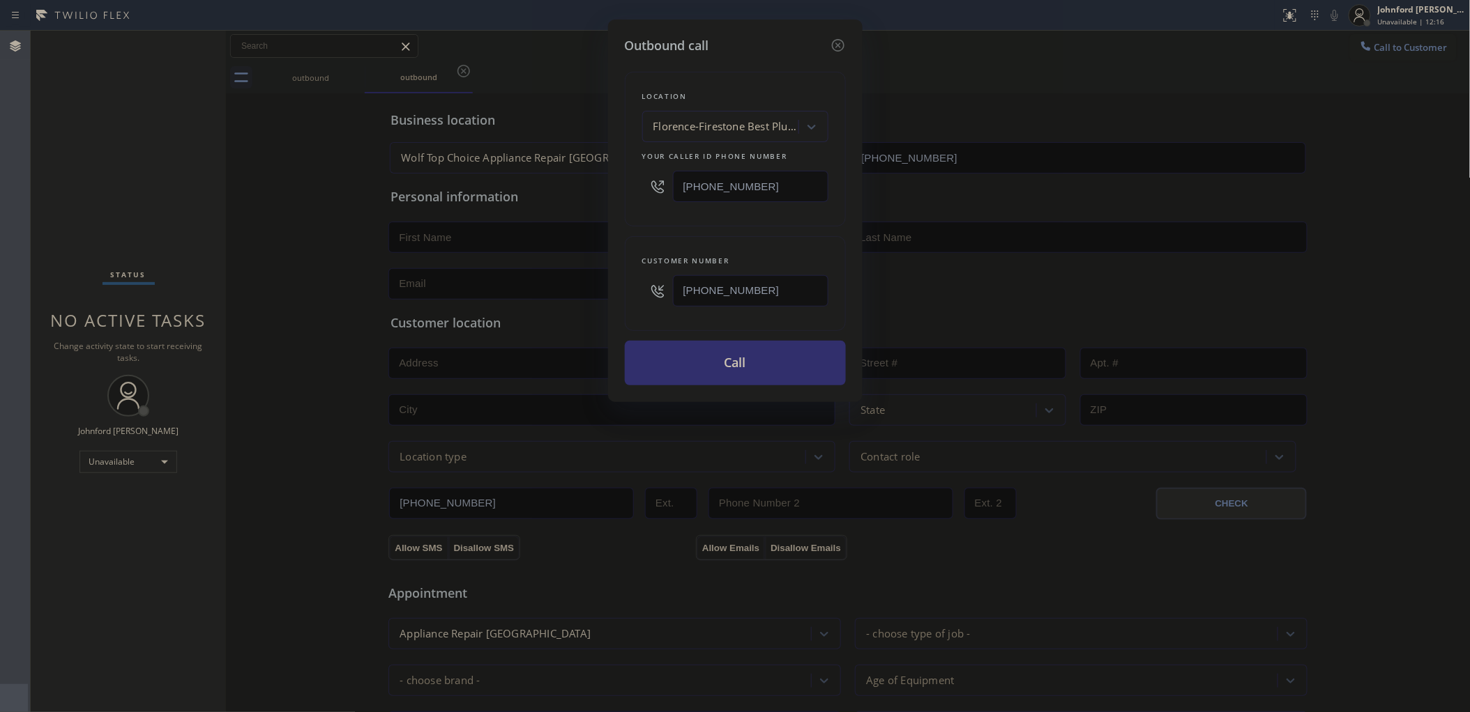
click at [701, 361] on button "Call" at bounding box center [735, 363] width 221 height 45
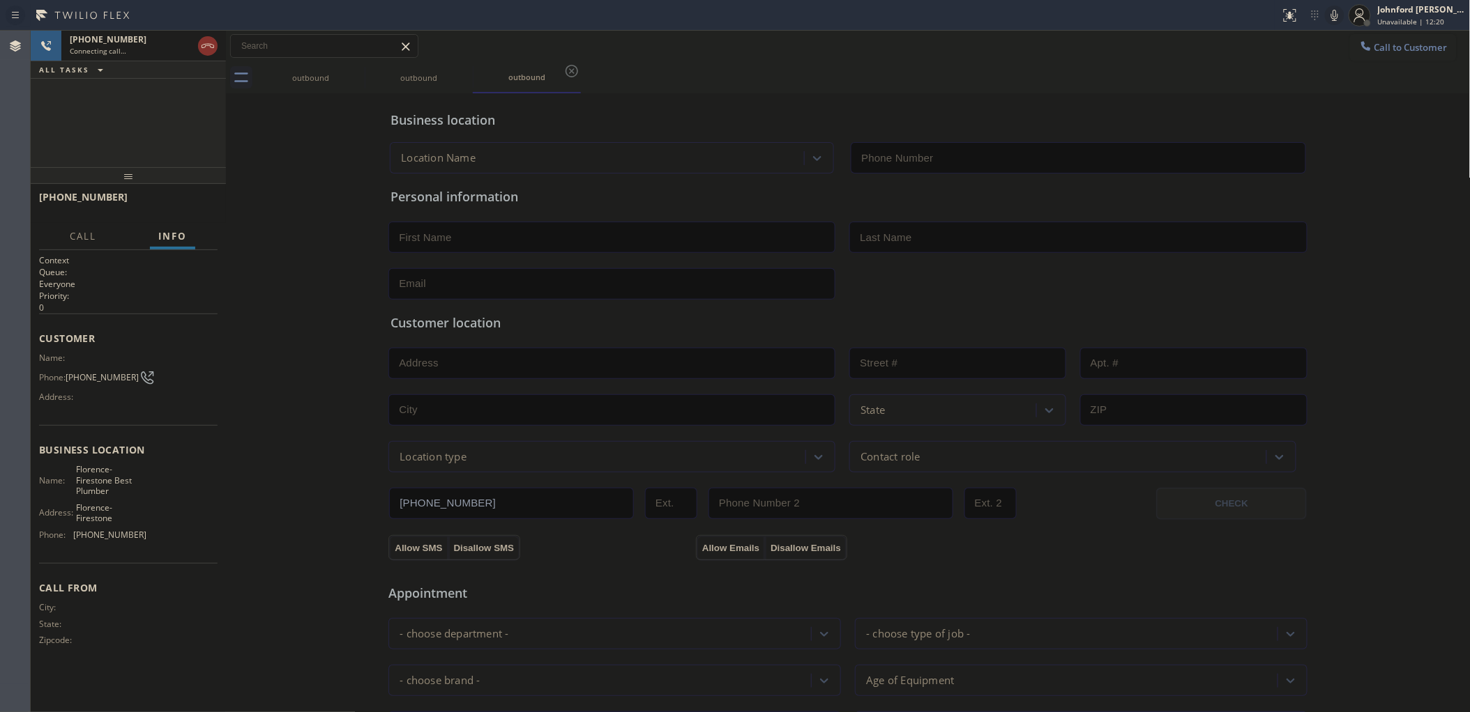
type input "[PHONE_NUMBER]"
click at [203, 206] on span "HANG UP" at bounding box center [185, 204] width 43 height 10
click at [185, 184] on div at bounding box center [128, 175] width 195 height 17
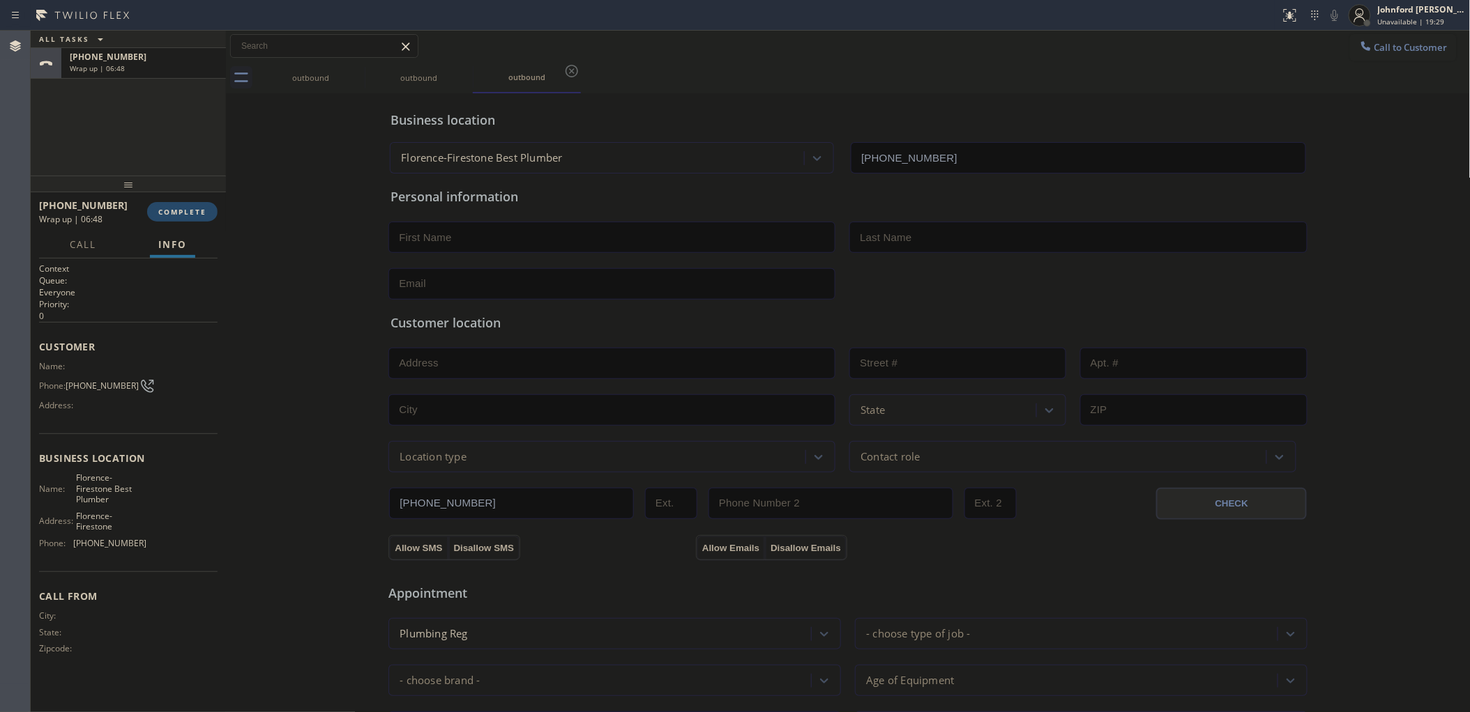
click at [194, 207] on span "COMPLETE" at bounding box center [182, 212] width 48 height 10
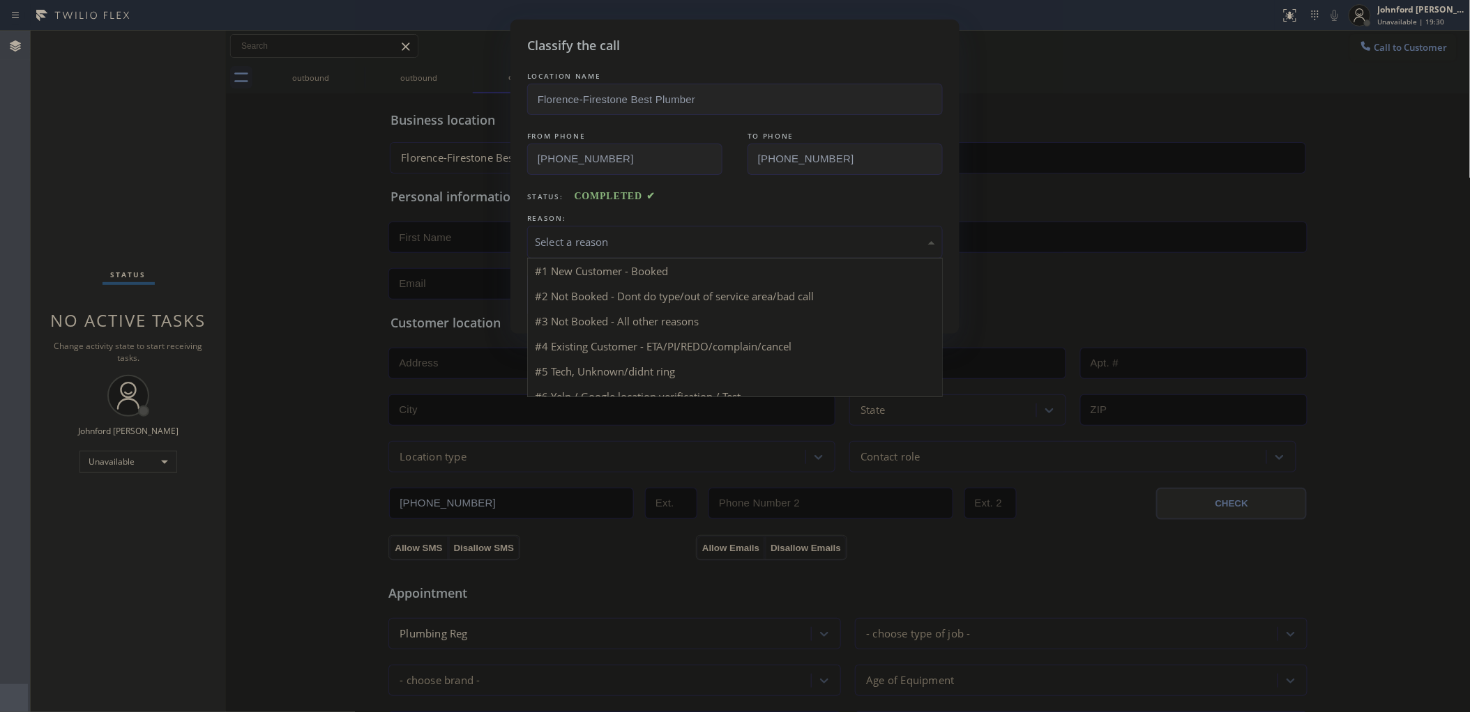
click at [589, 226] on div "Select a reason" at bounding box center [734, 242] width 415 height 33
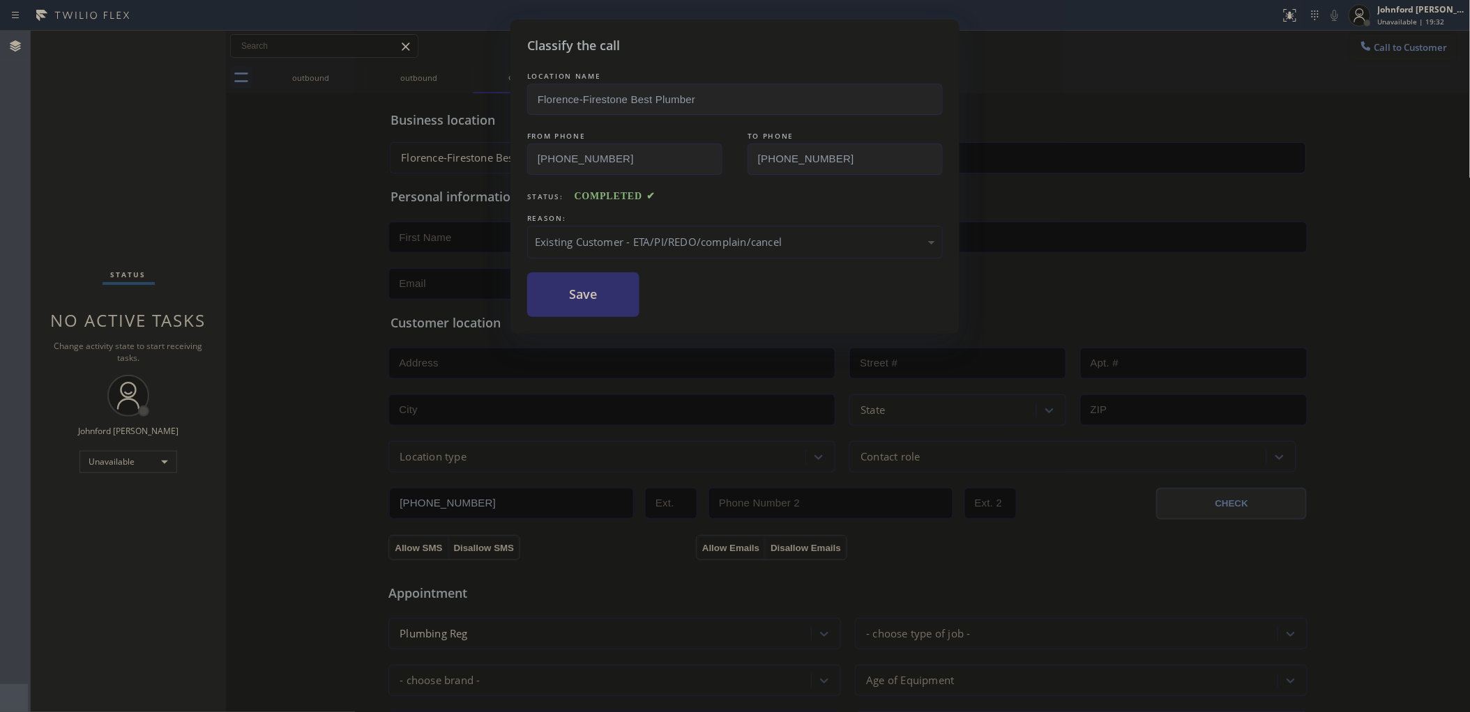
click at [606, 294] on button "Save" at bounding box center [583, 295] width 112 height 45
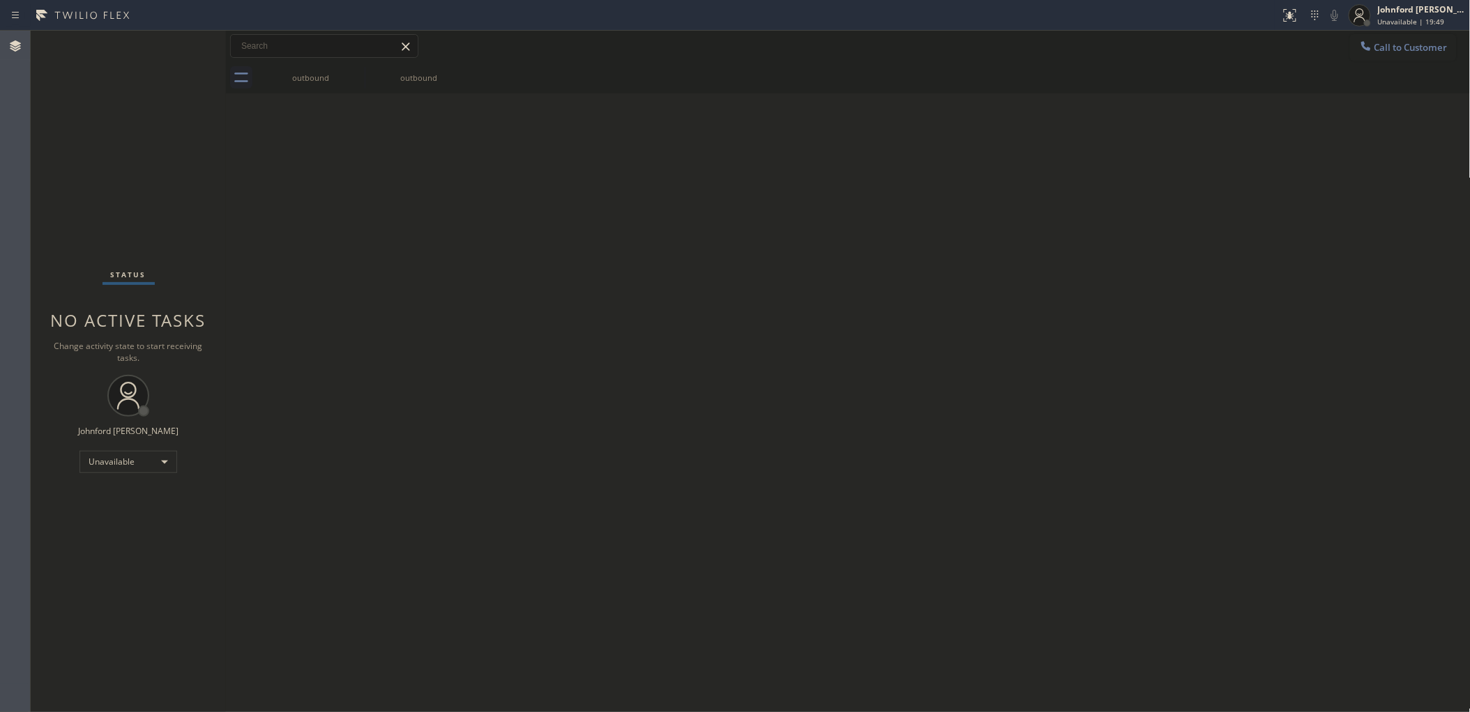
click at [1000, 221] on div "Back to Dashboard Change Sender ID Customers Technicians Select a contact Outbo…" at bounding box center [848, 372] width 1244 height 682
click at [1263, 192] on div "Back to Dashboard Change Sender ID Customers Technicians Select a contact Outbo…" at bounding box center [848, 372] width 1244 height 682
click at [461, 284] on div "Back to Dashboard Change Sender ID Customers Technicians Select a contact Outbo…" at bounding box center [848, 372] width 1244 height 682
drag, startPoint x: 1049, startPoint y: 291, endPoint x: 880, endPoint y: 196, distance: 193.5
click at [1049, 291] on div "Back to Dashboard Change Sender ID Customers Technicians Select a contact Outbo…" at bounding box center [848, 372] width 1244 height 682
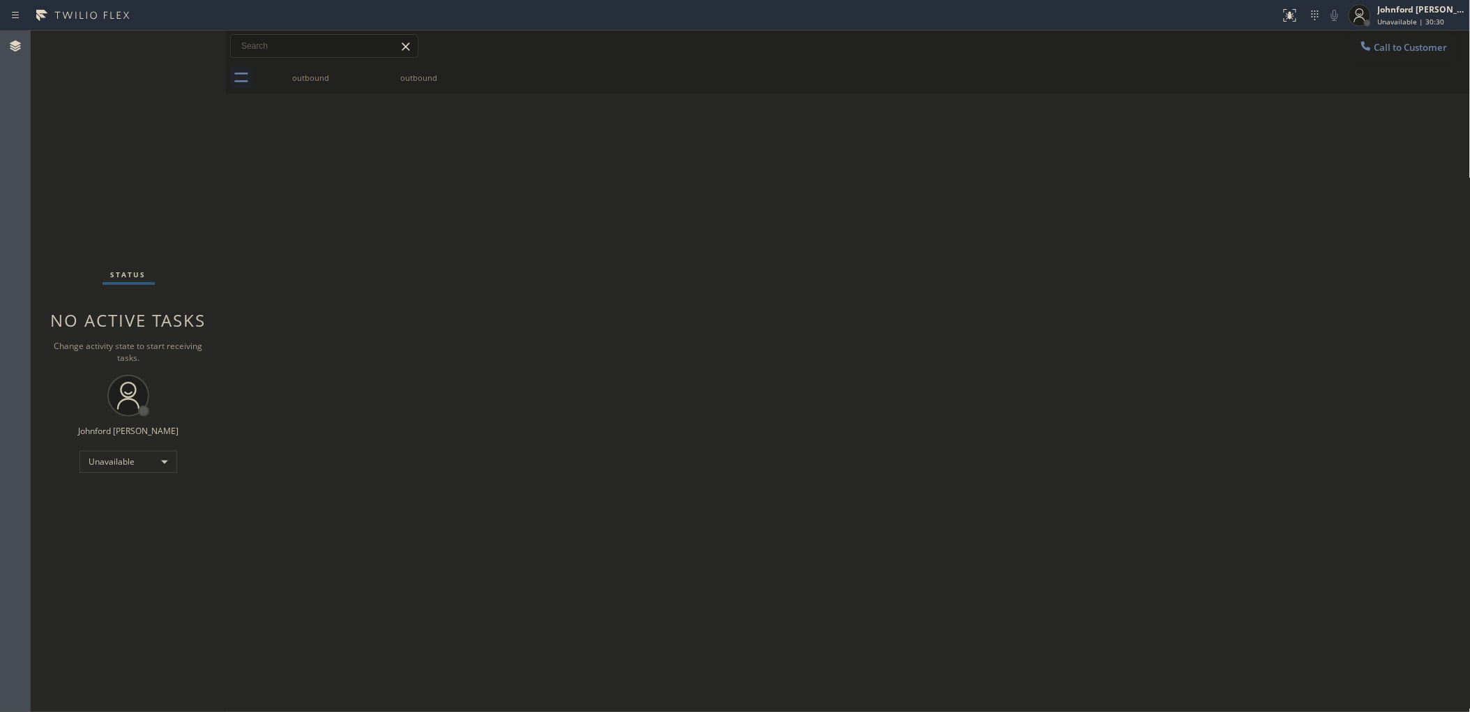
click at [1021, 394] on div "Back to Dashboard Change Sender ID Customers Technicians Select a contact Outbo…" at bounding box center [848, 372] width 1244 height 682
click at [1405, 51] on span "Call to Customer" at bounding box center [1410, 47] width 73 height 13
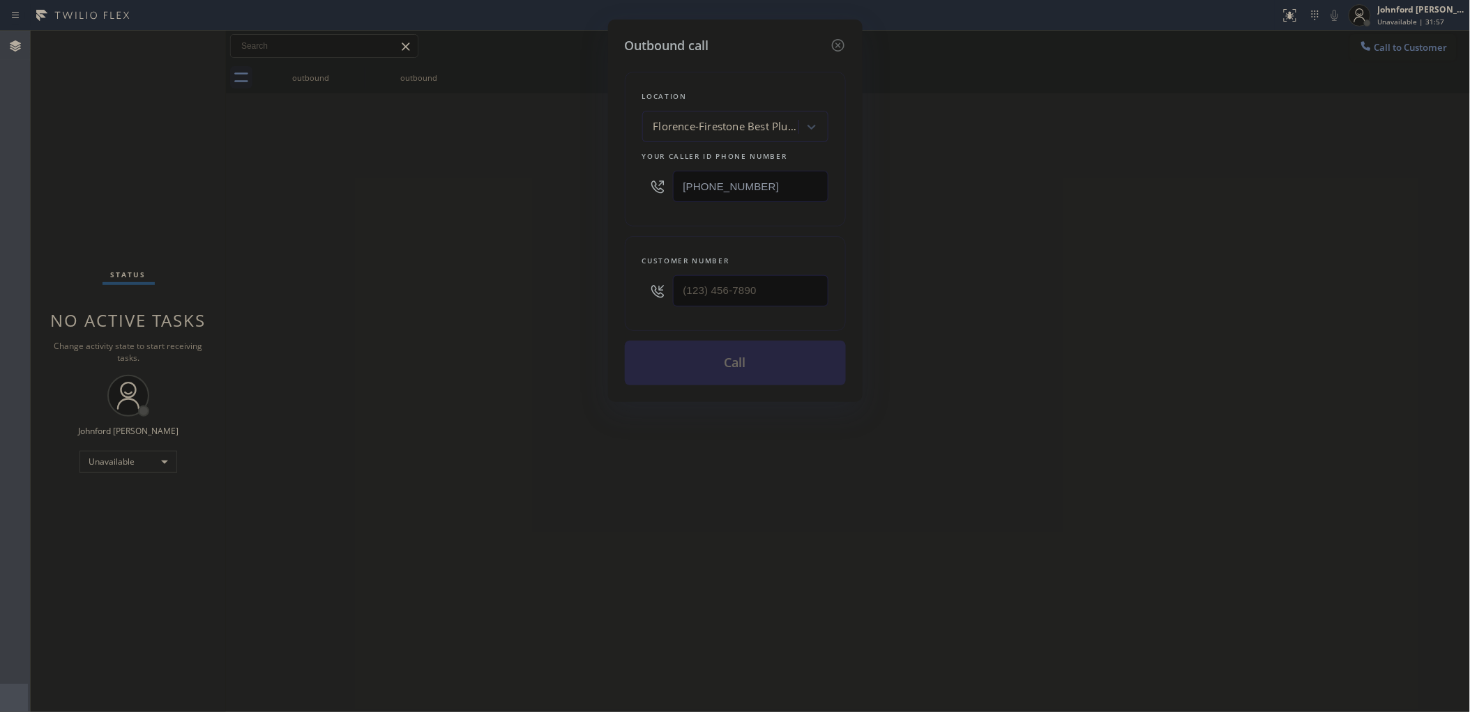
drag, startPoint x: 671, startPoint y: 185, endPoint x: 535, endPoint y: 196, distance: 135.6
click at [559, 186] on div "Outbound call Location [GEOGRAPHIC_DATA]-[GEOGRAPHIC_DATA] Best Plumber Your ca…" at bounding box center [735, 356] width 1470 height 712
paste input "855) 976-5118"
type input "[PHONE_NUMBER]"
drag, startPoint x: 768, startPoint y: 305, endPoint x: 600, endPoint y: 305, distance: 167.3
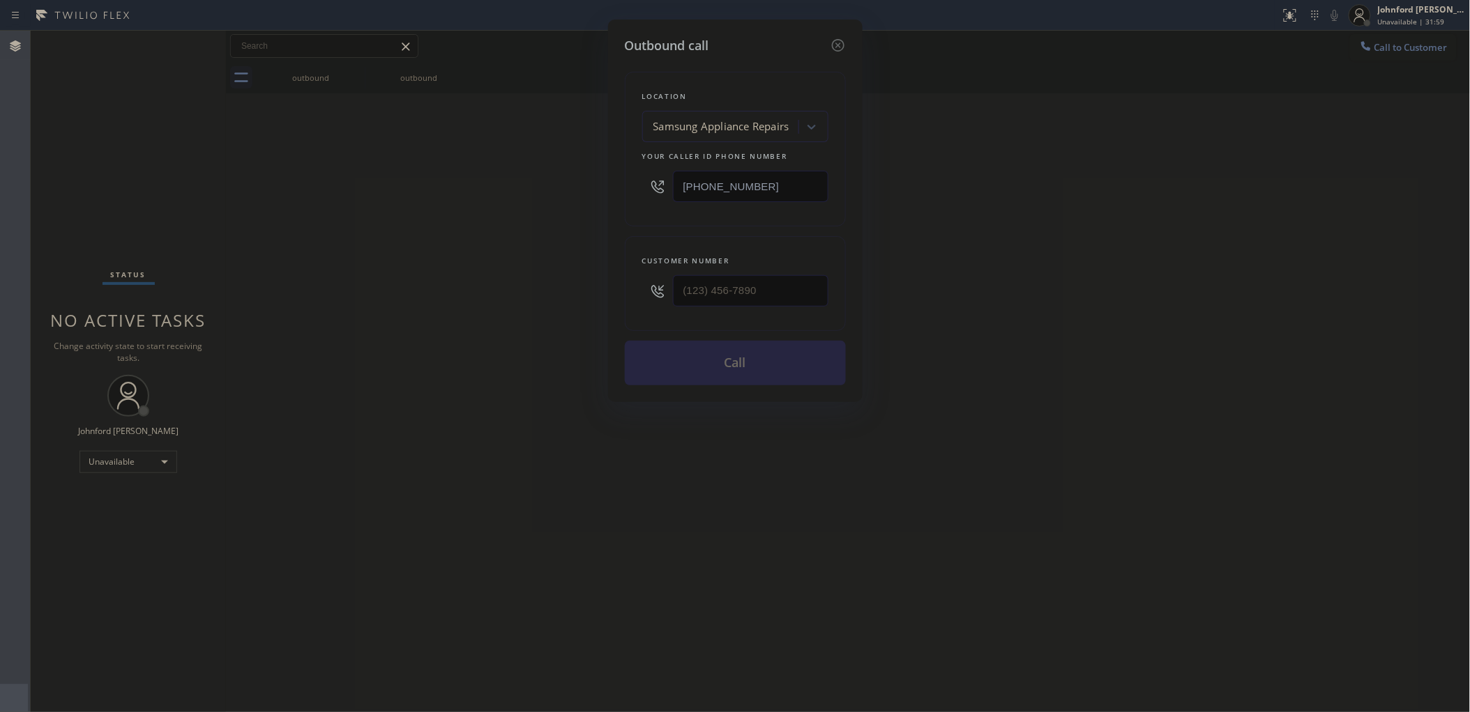
click at [600, 305] on div "Outbound call Location Samsung Appliance Repairs Your caller id phone number [P…" at bounding box center [735, 356] width 1470 height 712
click at [539, 308] on div "Outbound call Location Samsung Appliance Repairs Your caller id phone number [P…" at bounding box center [735, 356] width 1470 height 712
click at [737, 307] on div at bounding box center [750, 290] width 155 height 45
click at [705, 308] on div at bounding box center [750, 290] width 155 height 45
click at [717, 289] on input "(___) ___-____" at bounding box center [750, 290] width 155 height 31
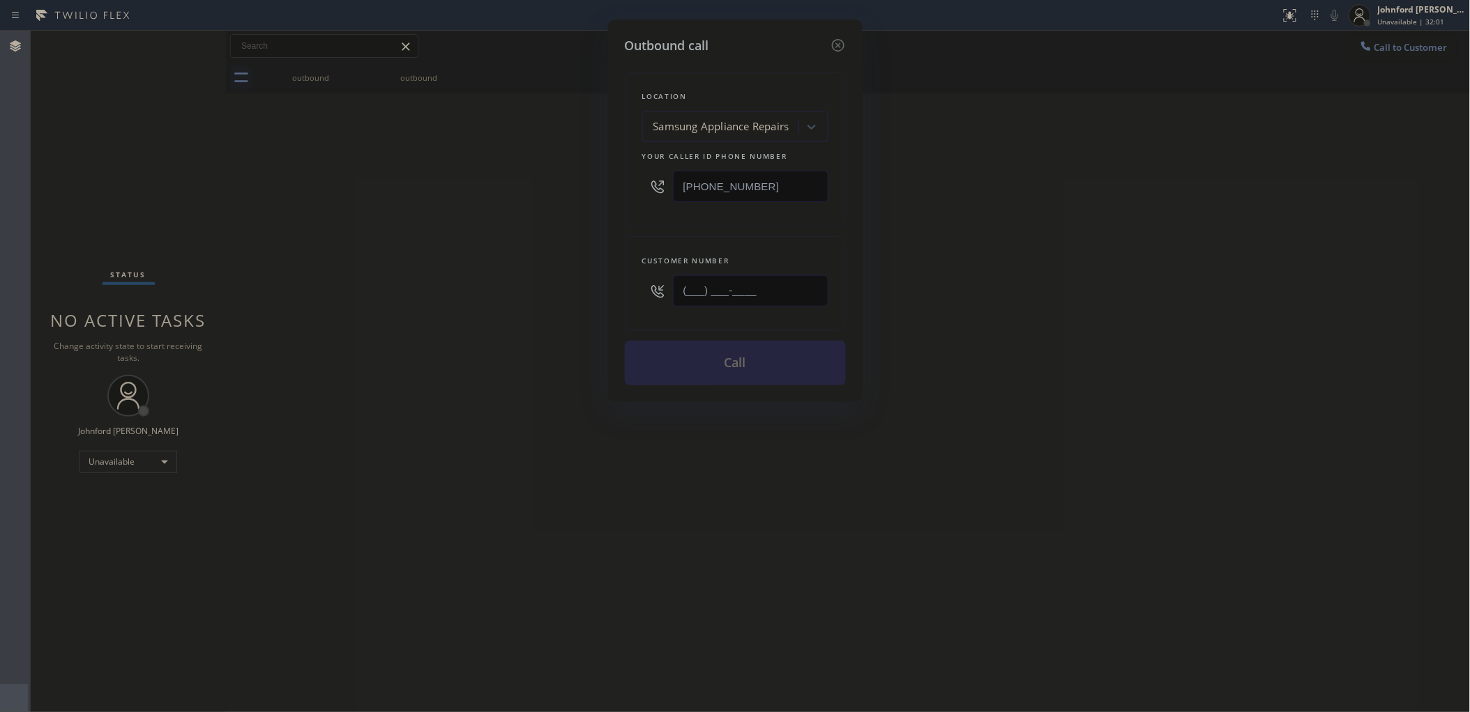
paste input "415) 374-0845"
type input "[PHONE_NUMBER]"
click at [523, 316] on div "Outbound call Location Samsung Appliance Repairs Your caller id phone number [P…" at bounding box center [735, 356] width 1470 height 712
click at [678, 362] on button "Call" at bounding box center [735, 363] width 221 height 45
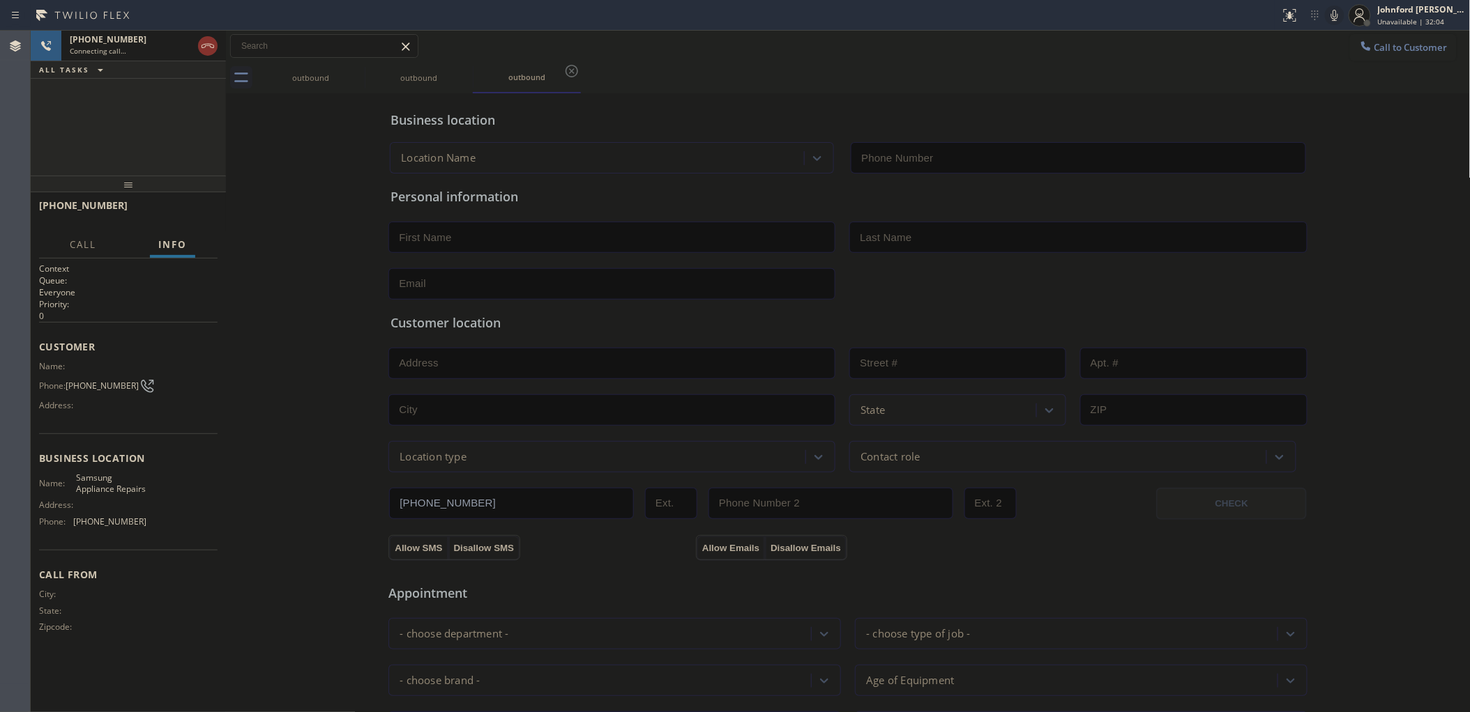
type input "[PHONE_NUMBER]"
click at [1399, 40] on button "Call to Customer" at bounding box center [1403, 47] width 107 height 26
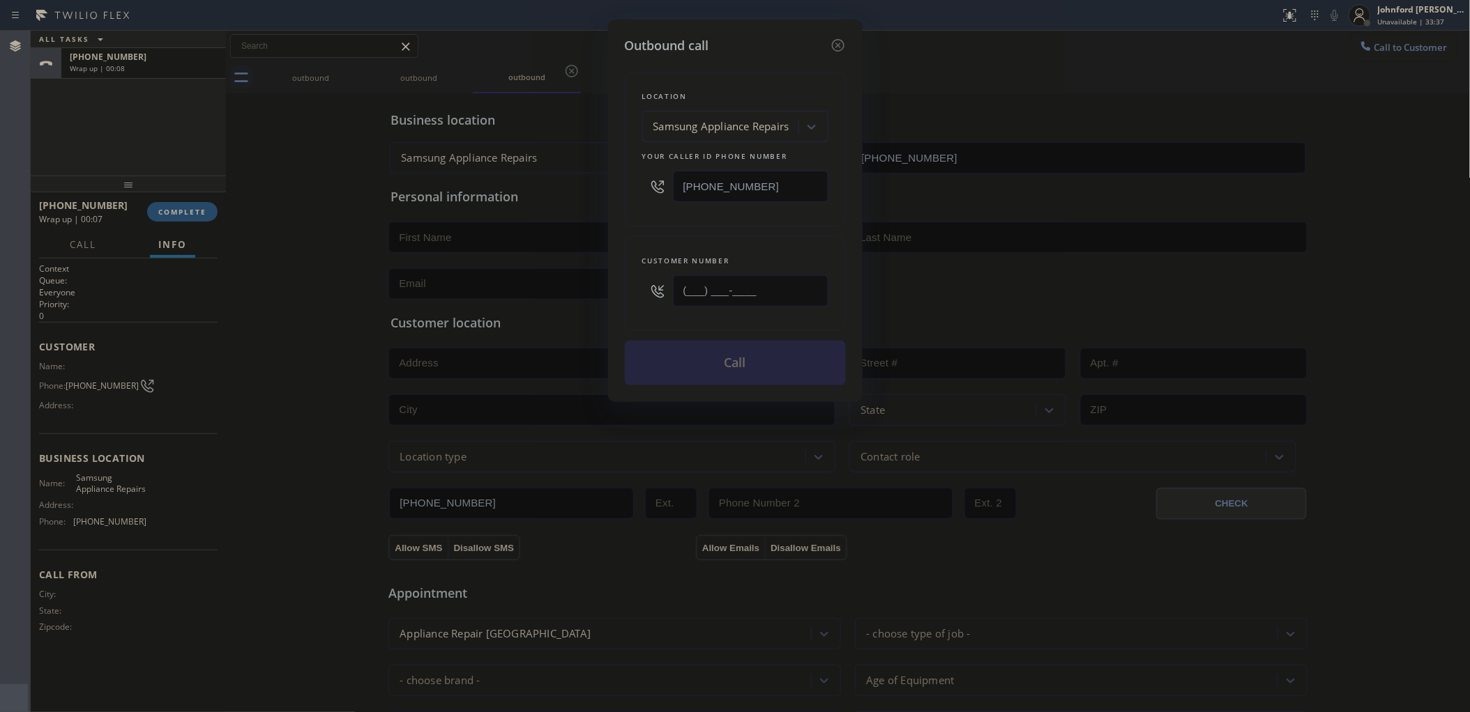
drag, startPoint x: 769, startPoint y: 287, endPoint x: 595, endPoint y: 281, distance: 174.4
click at [595, 281] on div "Outbound call Location Samsung Appliance Repairs Your caller id phone number [P…" at bounding box center [735, 356] width 1470 height 712
paste input "415) 374-0845"
type input "[PHONE_NUMBER]"
click at [659, 230] on div "Location Samsung Appliance Repairs Your caller id phone number [PHONE_NUMBER] C…" at bounding box center [735, 220] width 221 height 330
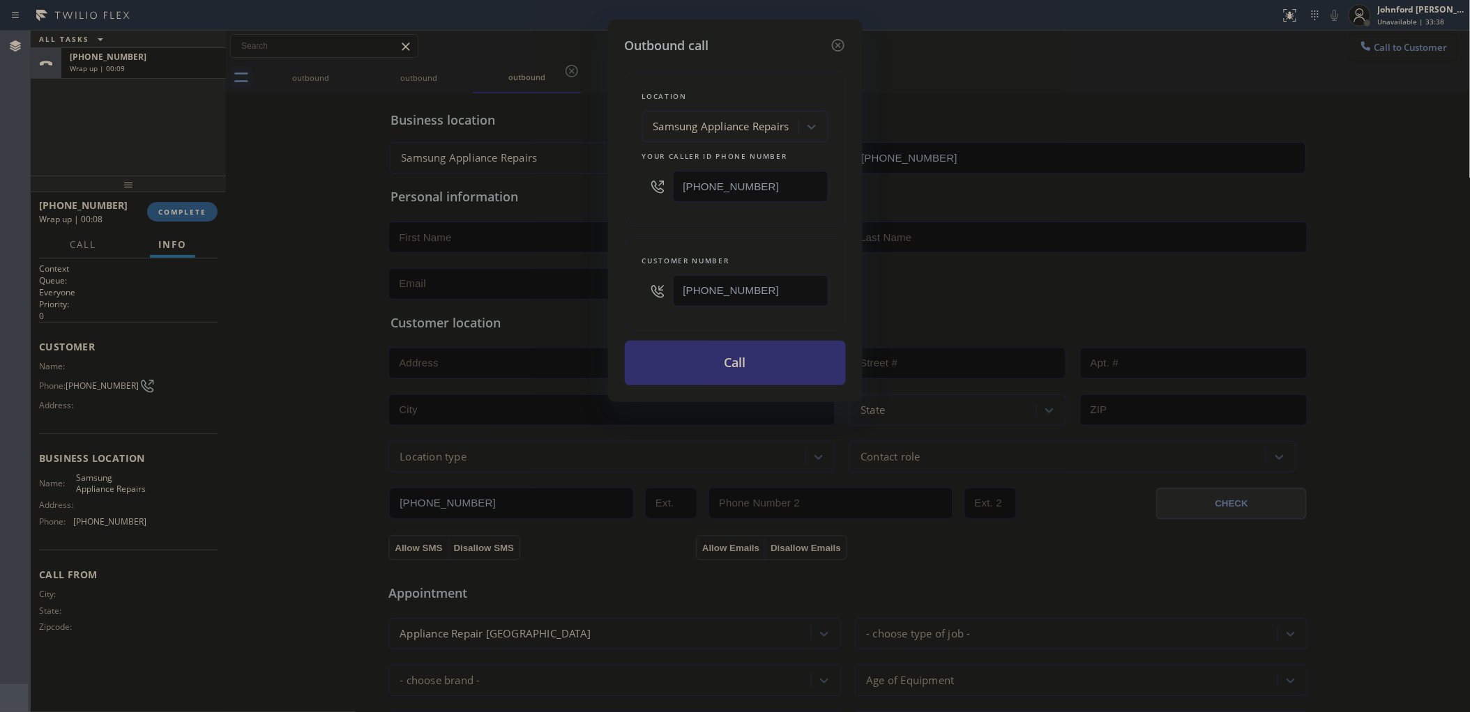
click at [697, 360] on button "Call" at bounding box center [735, 363] width 221 height 45
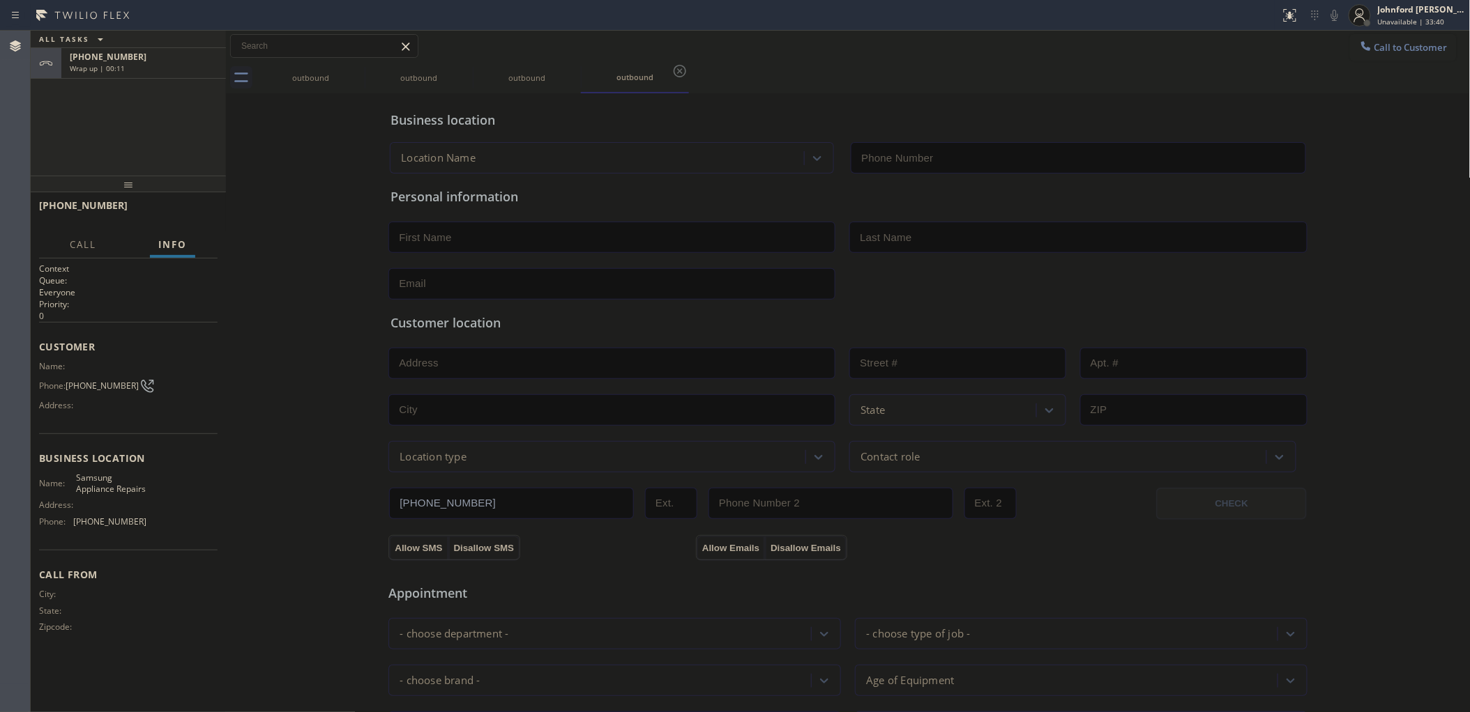
type input "[PHONE_NUMBER]"
click at [311, 237] on div "Business location Samsung Appliance Repairs [PHONE_NUMBER] Personal information…" at bounding box center [847, 573] width 1237 height 952
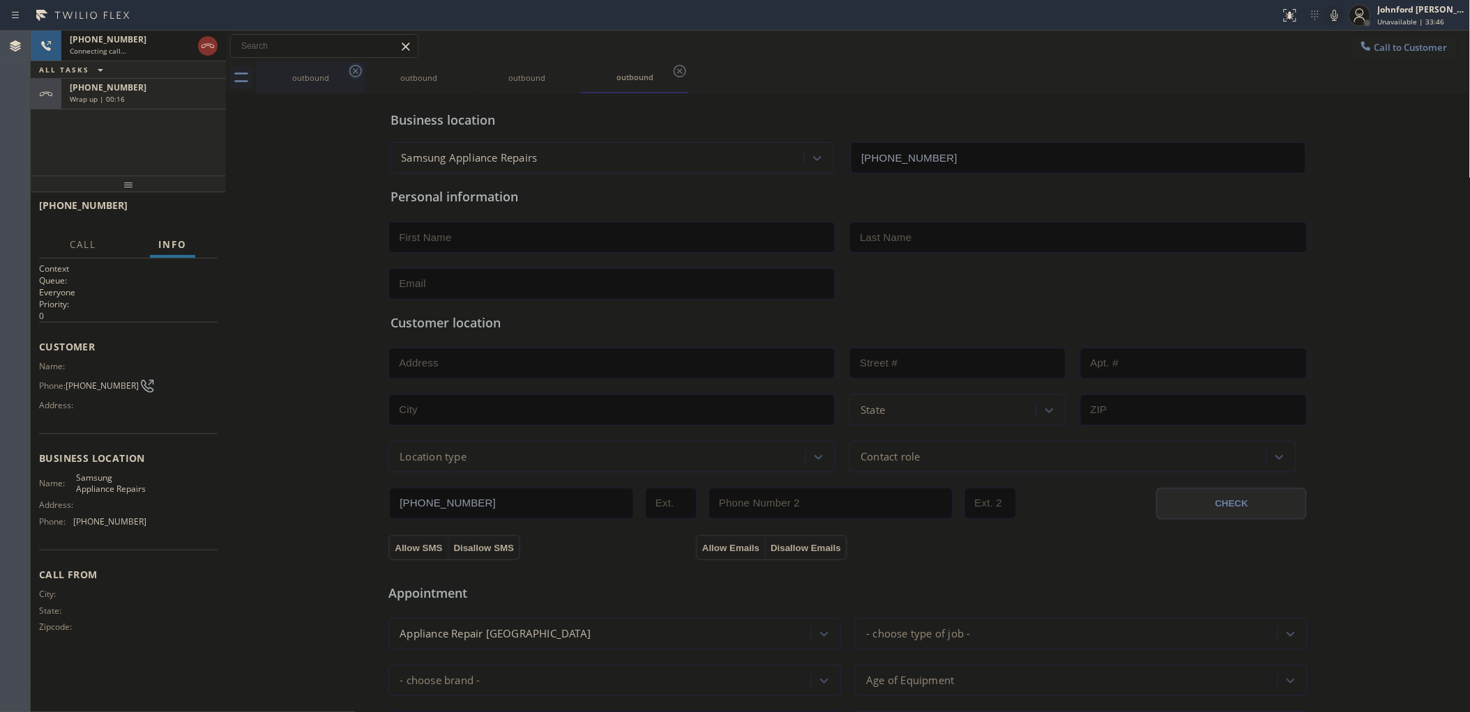
click at [360, 72] on icon at bounding box center [355, 71] width 17 height 17
click at [131, 94] on div "Wrap up | 00:18" at bounding box center [144, 99] width 148 height 10
click at [185, 210] on span "COMPLETE" at bounding box center [182, 212] width 48 height 10
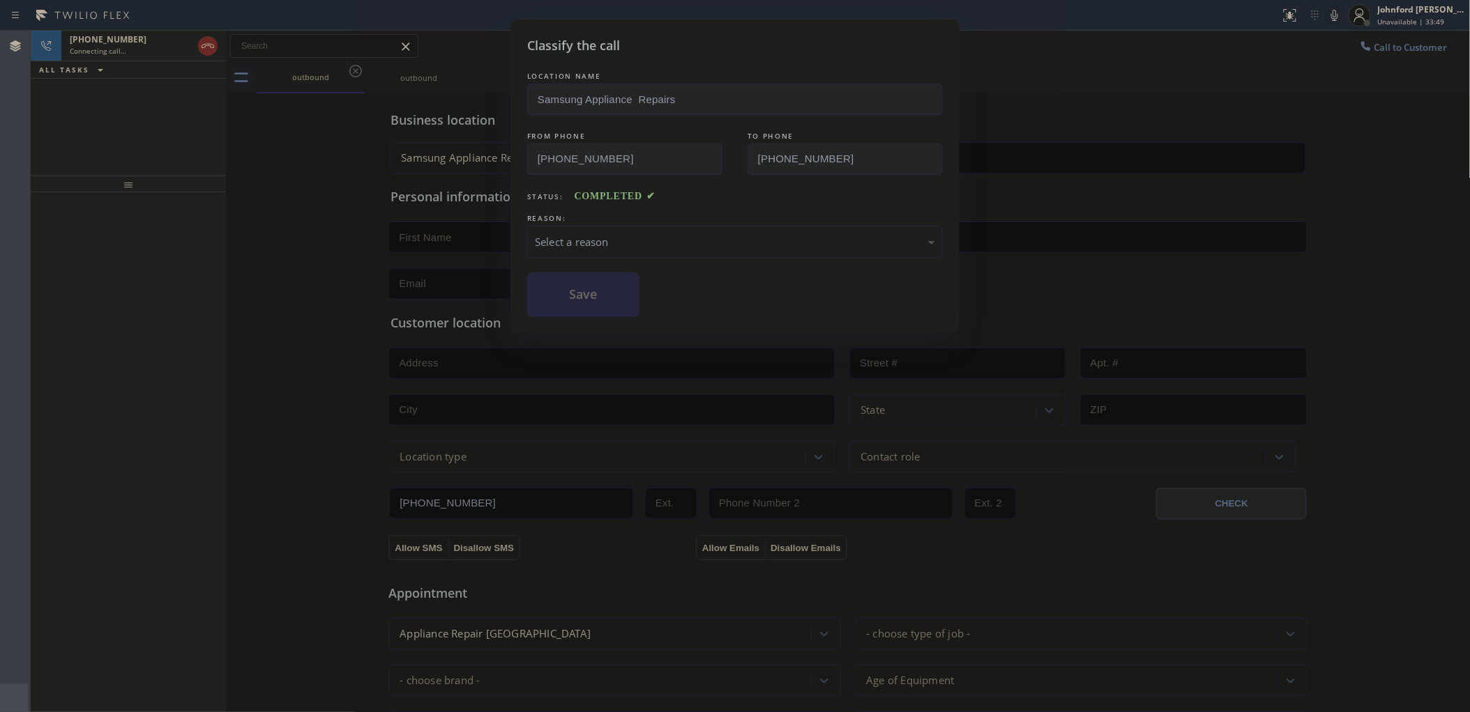
click at [551, 220] on div "REASON:" at bounding box center [734, 218] width 415 height 15
click at [566, 234] on div "Select a reason" at bounding box center [735, 242] width 400 height 16
drag, startPoint x: 583, startPoint y: 291, endPoint x: 424, endPoint y: 234, distance: 168.9
click at [582, 291] on button "Save" at bounding box center [583, 295] width 112 height 45
click at [139, 56] on div "Classify the call LOCATION NAME Samsung Appliance Repairs FROM PHONE [PHONE_NUM…" at bounding box center [735, 356] width 1470 height 712
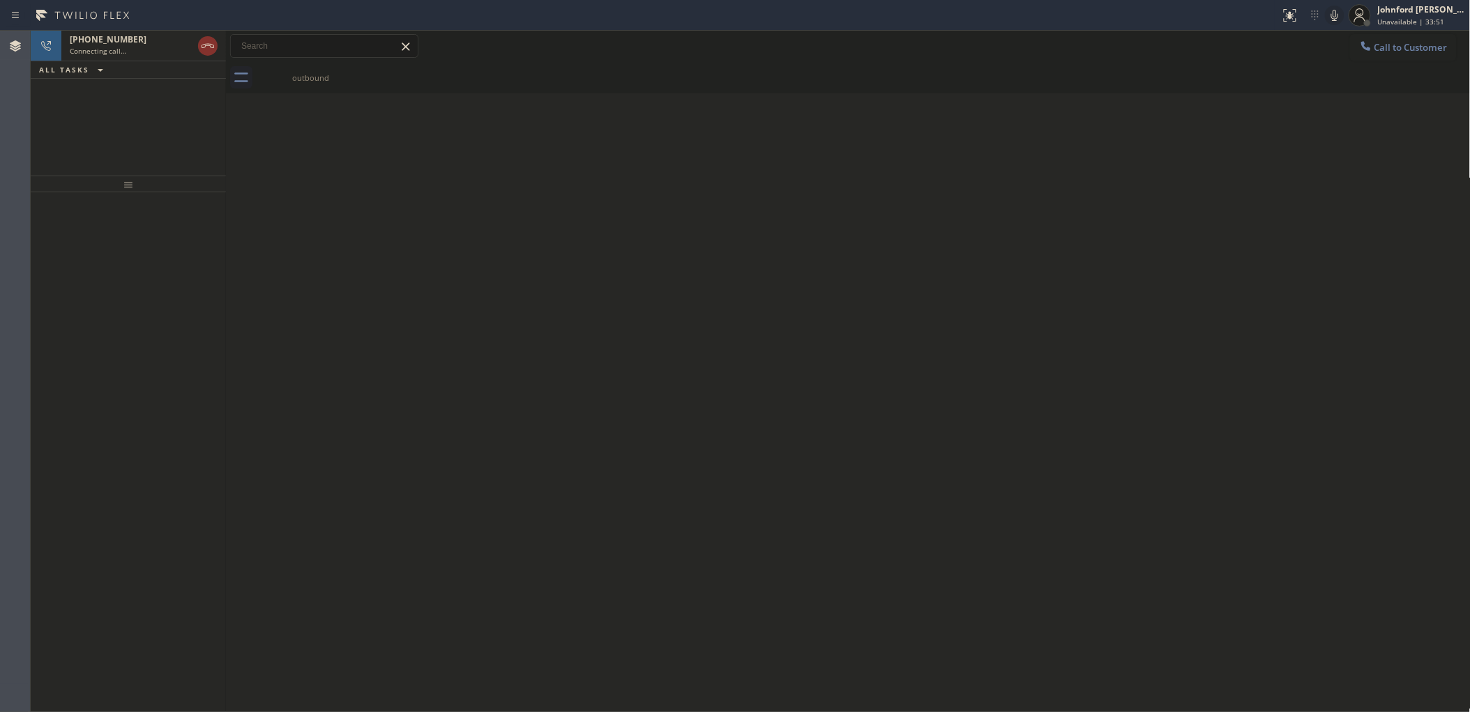
click at [139, 56] on div "[PHONE_NUMBER] Connecting call…" at bounding box center [128, 46] width 134 height 31
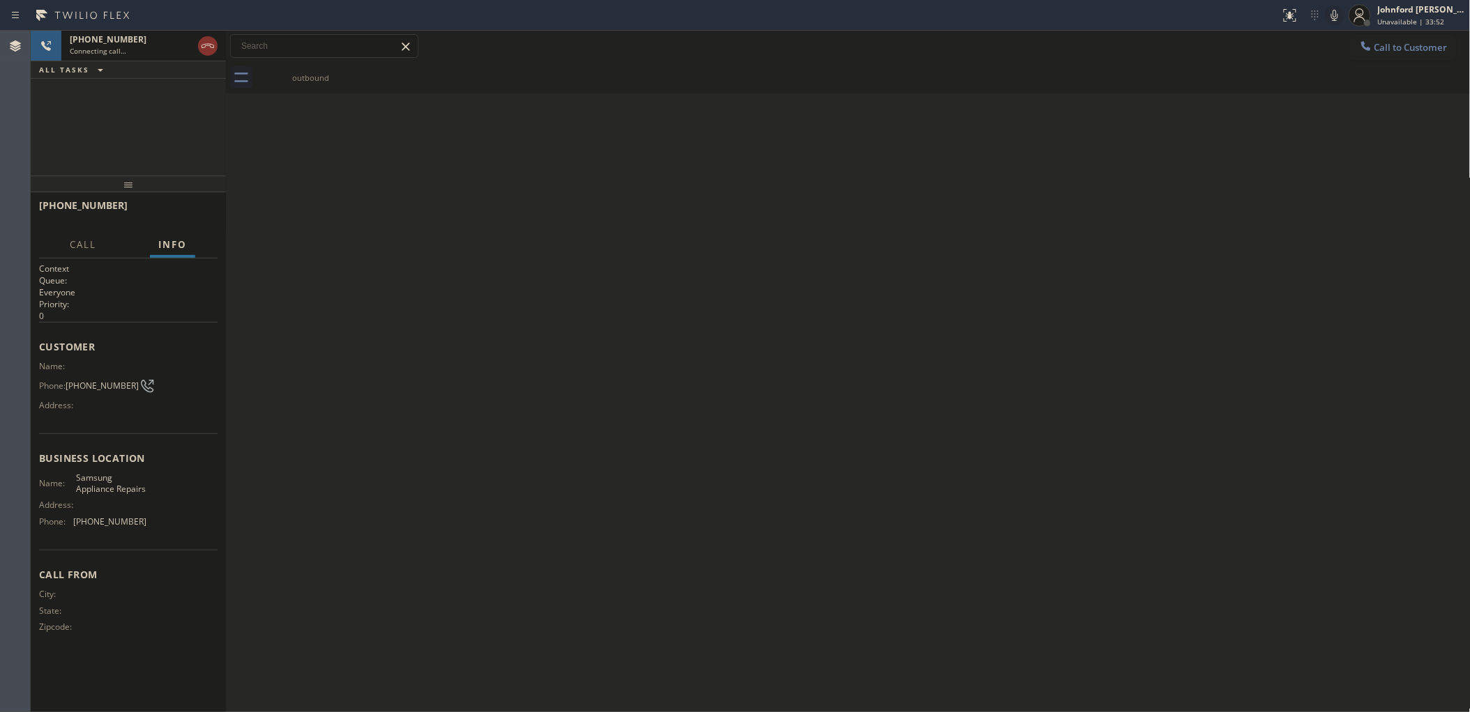
click at [105, 381] on span "[PHONE_NUMBER]" at bounding box center [102, 386] width 73 height 10
copy div "[PHONE_NUMBER]"
click at [1334, 15] on icon at bounding box center [1334, 15] width 17 height 17
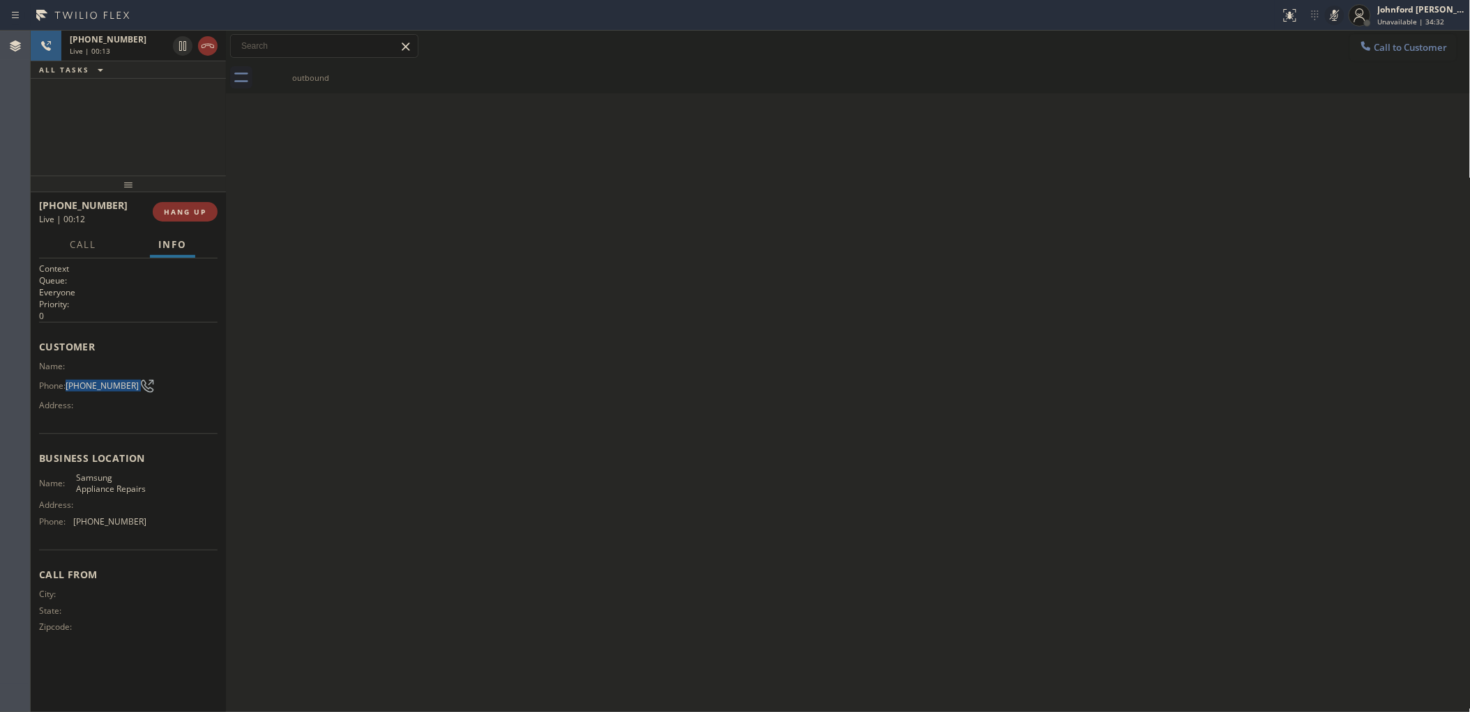
click at [1335, 15] on icon at bounding box center [1334, 15] width 17 height 17
click at [1120, 210] on div "Back to Dashboard Change Sender ID Customers Technicians Select a contact Outbo…" at bounding box center [848, 372] width 1244 height 682
click at [176, 220] on button "HANG UP" at bounding box center [185, 212] width 65 height 20
click at [1040, 252] on div "Back to Dashboard Change Sender ID Customers Technicians Select a contact Outbo…" at bounding box center [848, 372] width 1244 height 682
click at [98, 148] on div "ALL TASKS ALL TASKS ACTIVE TASKS TASKS IN WRAP UP [PHONE_NUMBER] Wrap up | 00:04" at bounding box center [128, 103] width 195 height 145
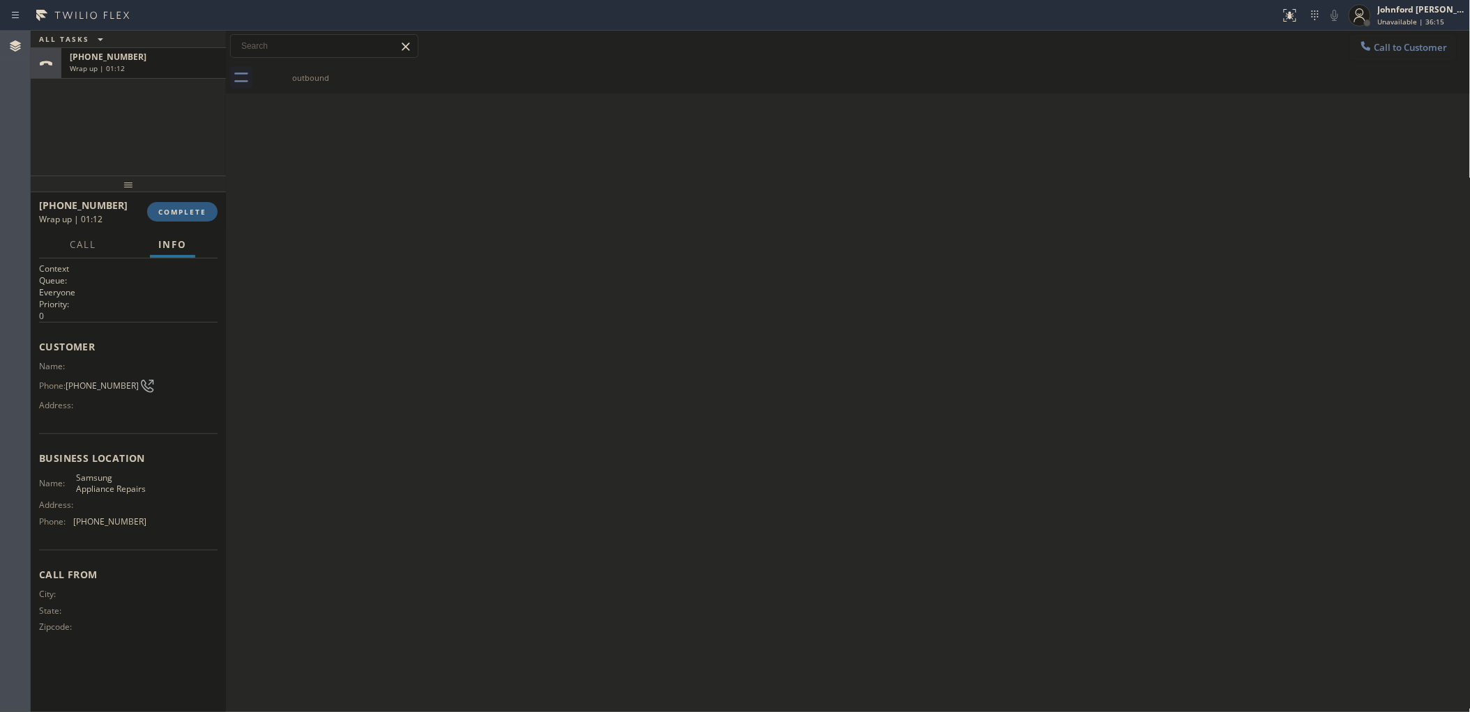
click at [102, 381] on span "[PHONE_NUMBER]" at bounding box center [102, 386] width 73 height 10
drag, startPoint x: 102, startPoint y: 376, endPoint x: 162, endPoint y: 298, distance: 98.6
click at [102, 381] on span "[PHONE_NUMBER]" at bounding box center [102, 386] width 73 height 10
copy div "[PHONE_NUMBER]"
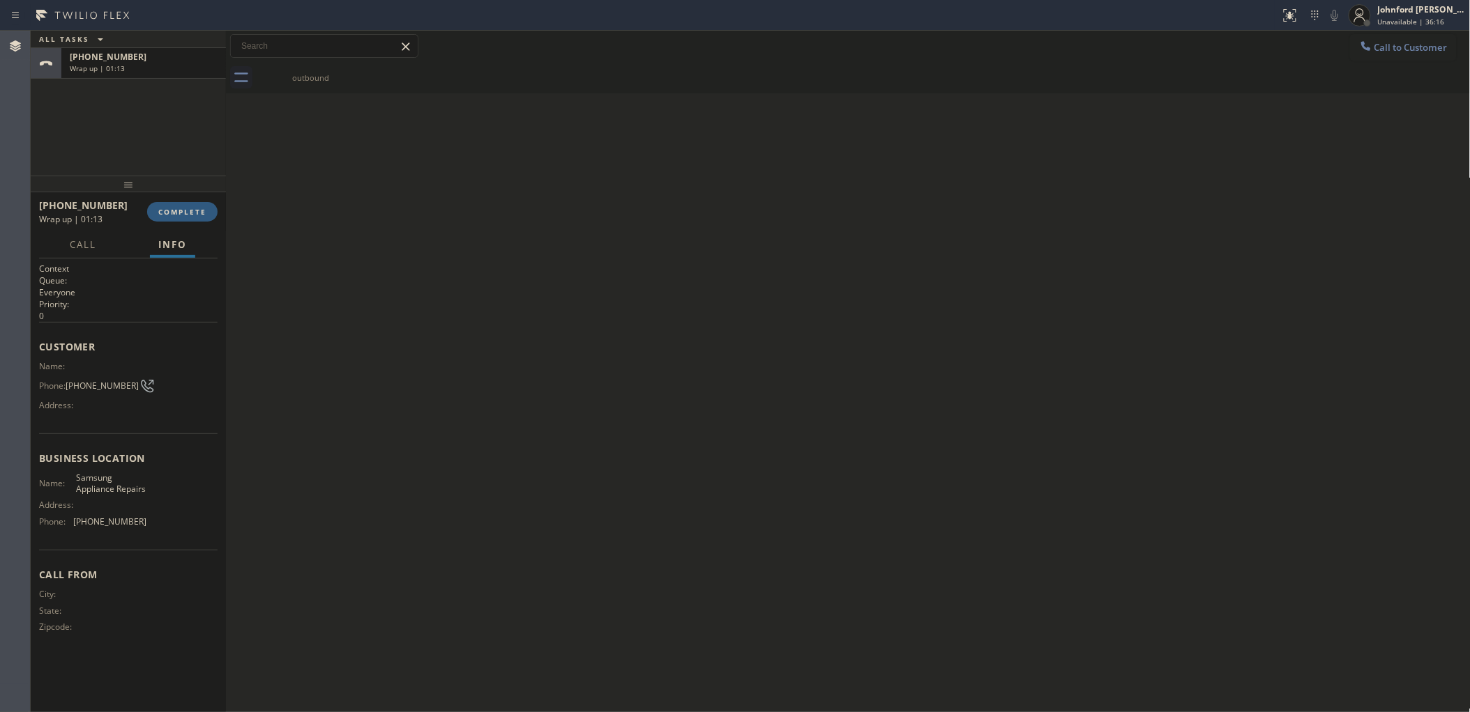
click at [203, 222] on div "[PHONE_NUMBER] Wrap up | 01:13 COMPLETE" at bounding box center [128, 212] width 178 height 36
click at [204, 217] on button "COMPLETE" at bounding box center [182, 212] width 70 height 20
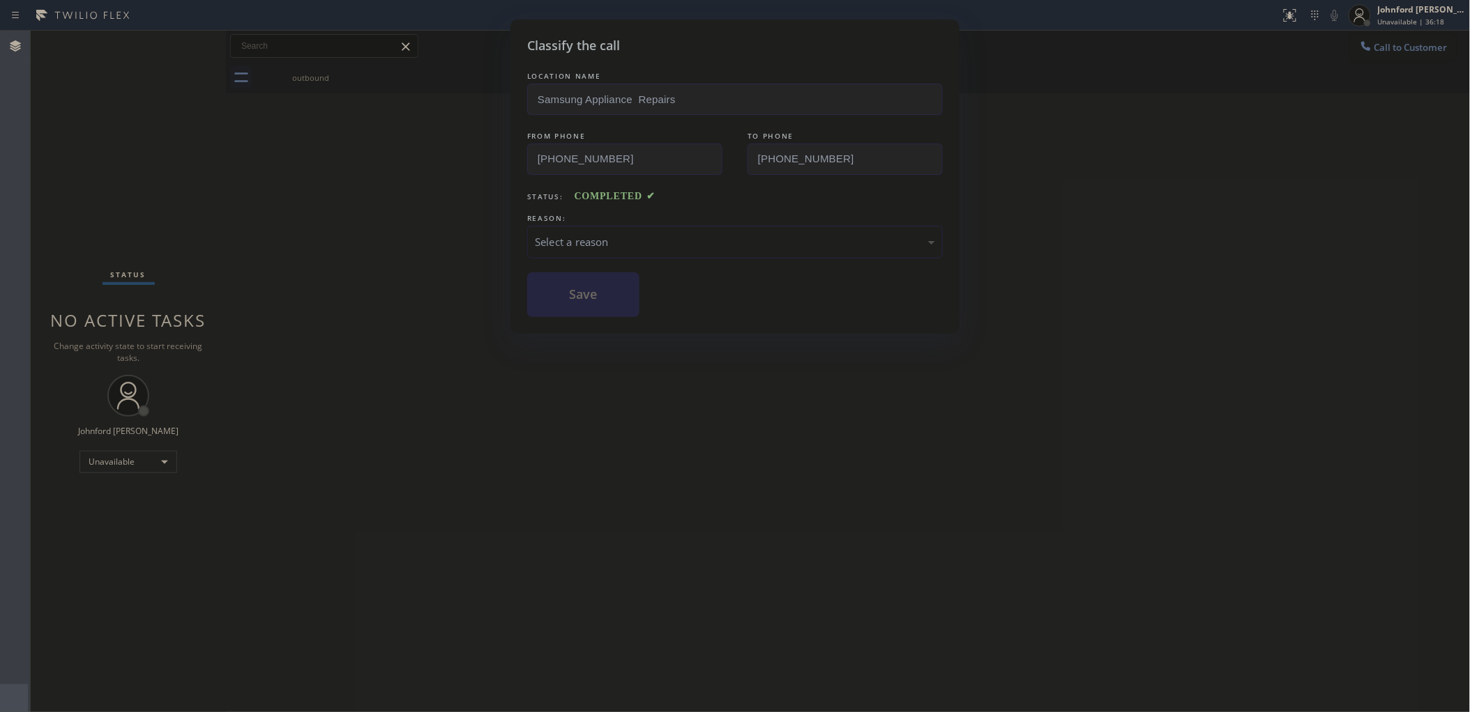
click at [629, 226] on div "Select a reason" at bounding box center [734, 242] width 415 height 33
click at [593, 300] on button "Save" at bounding box center [583, 295] width 112 height 45
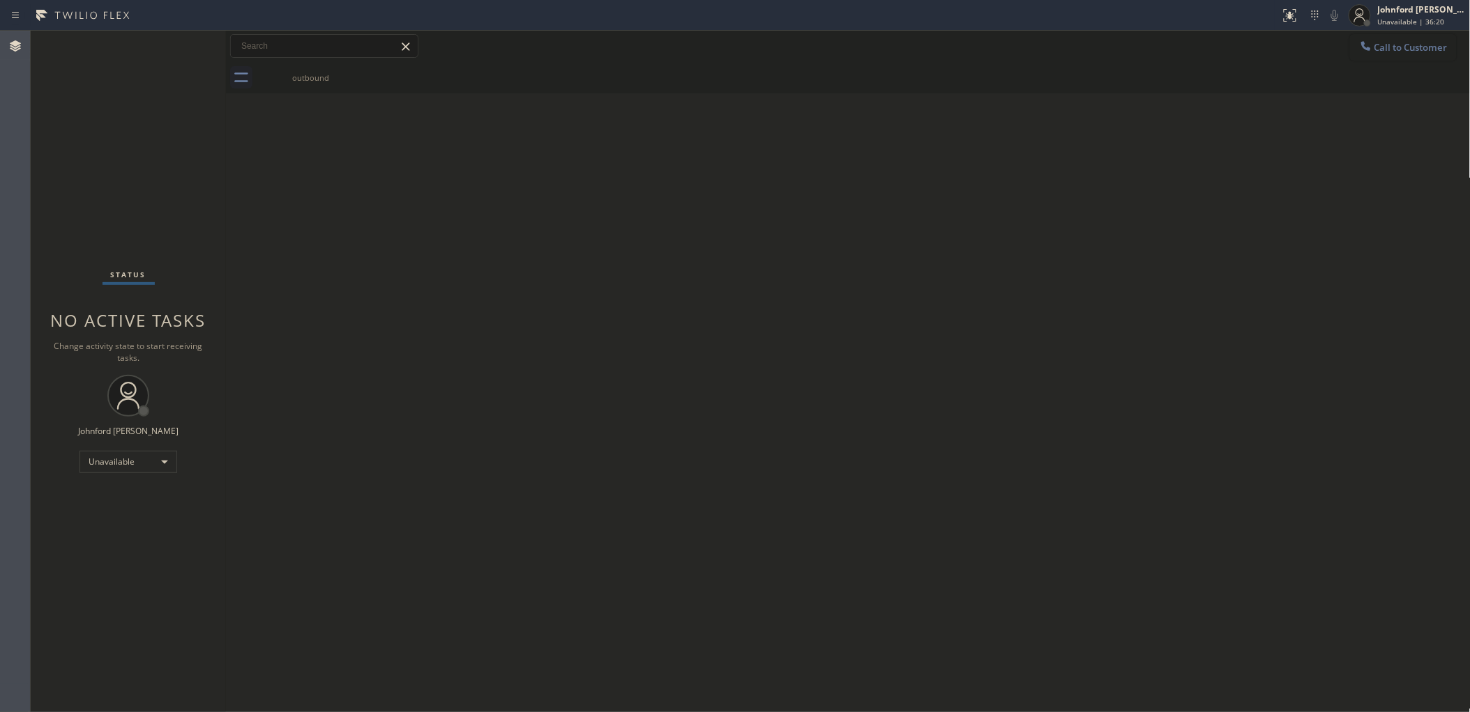
click at [1372, 53] on div at bounding box center [1365, 47] width 17 height 17
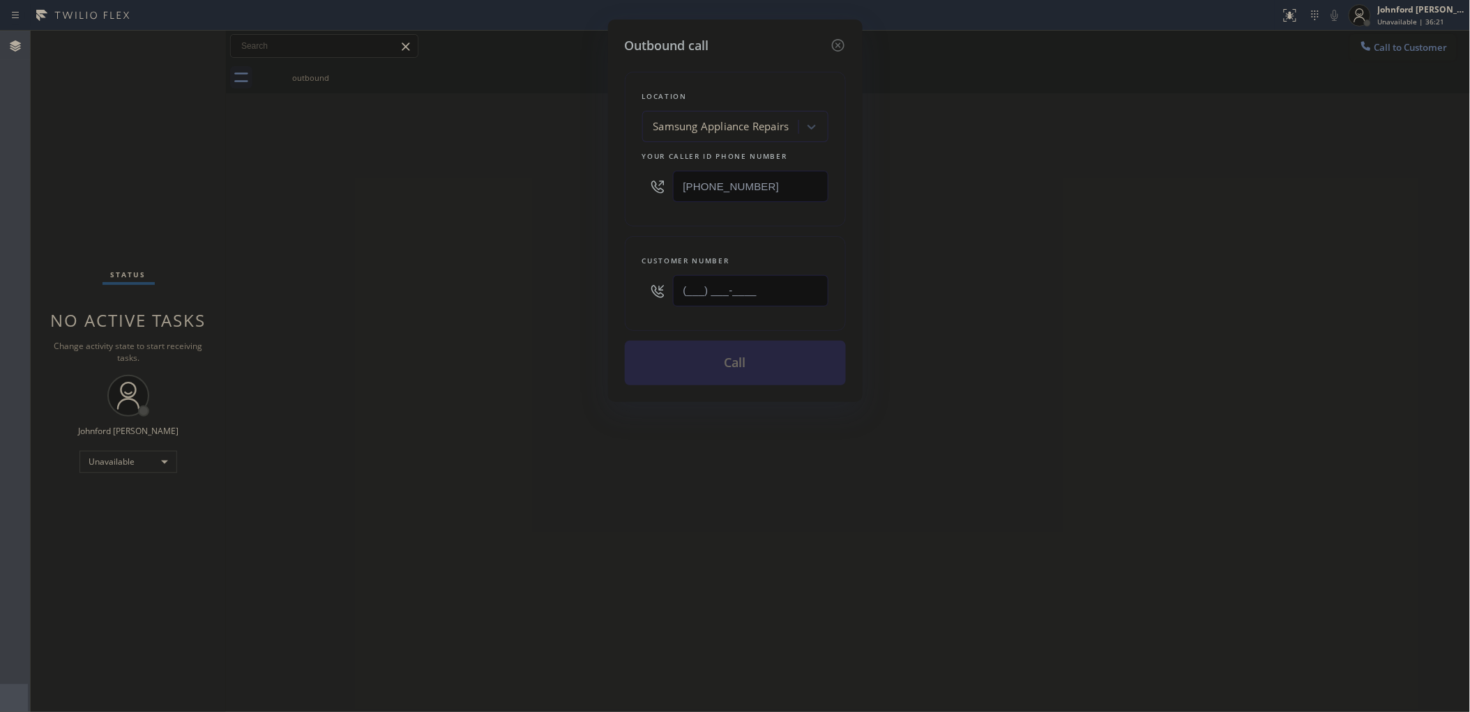
drag, startPoint x: 760, startPoint y: 284, endPoint x: 583, endPoint y: 302, distance: 177.2
click at [657, 296] on div "(___) ___-____" at bounding box center [735, 290] width 186 height 45
paste input "415) 374-0845"
type input "[PHONE_NUMBER]"
click at [517, 304] on div "Outbound call Location Samsung Appliance Repairs Your caller id phone number [P…" at bounding box center [735, 356] width 1470 height 712
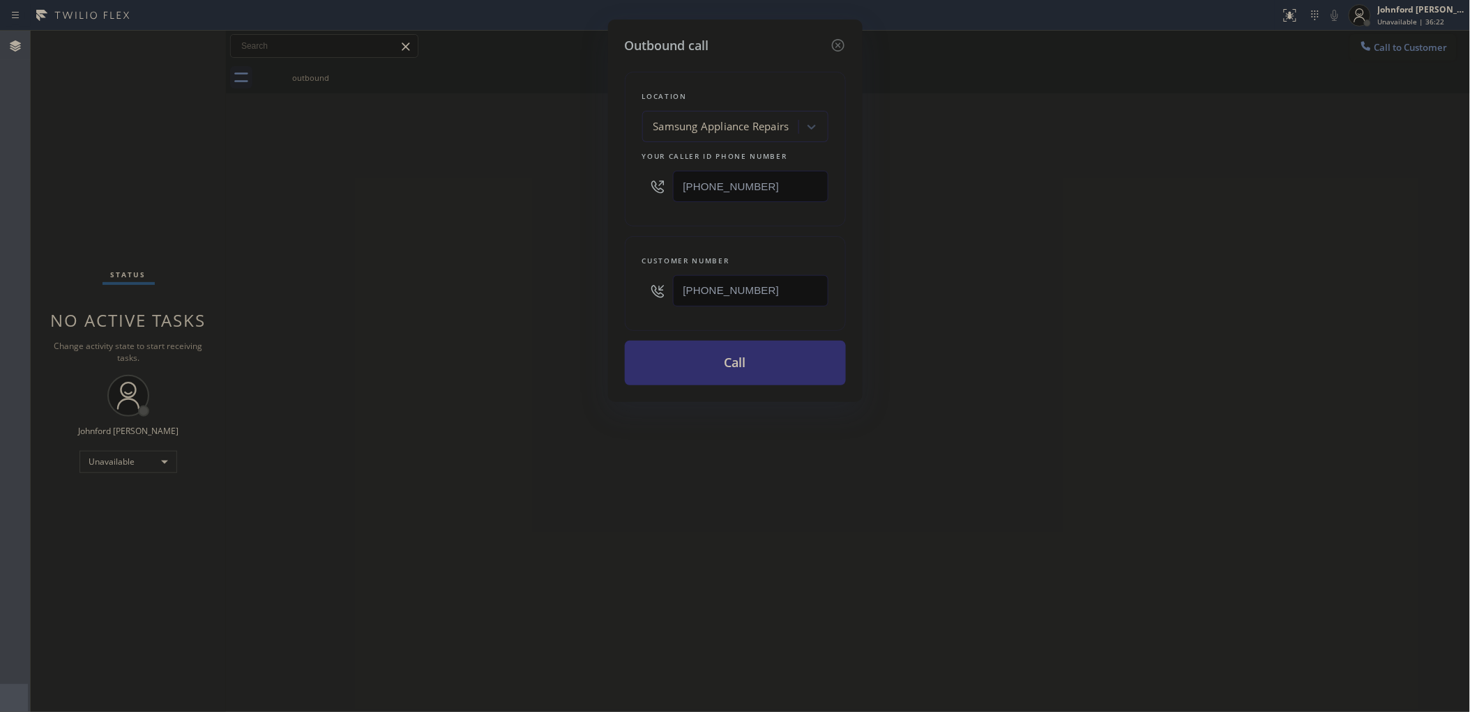
click at [663, 350] on button "Call" at bounding box center [735, 363] width 221 height 45
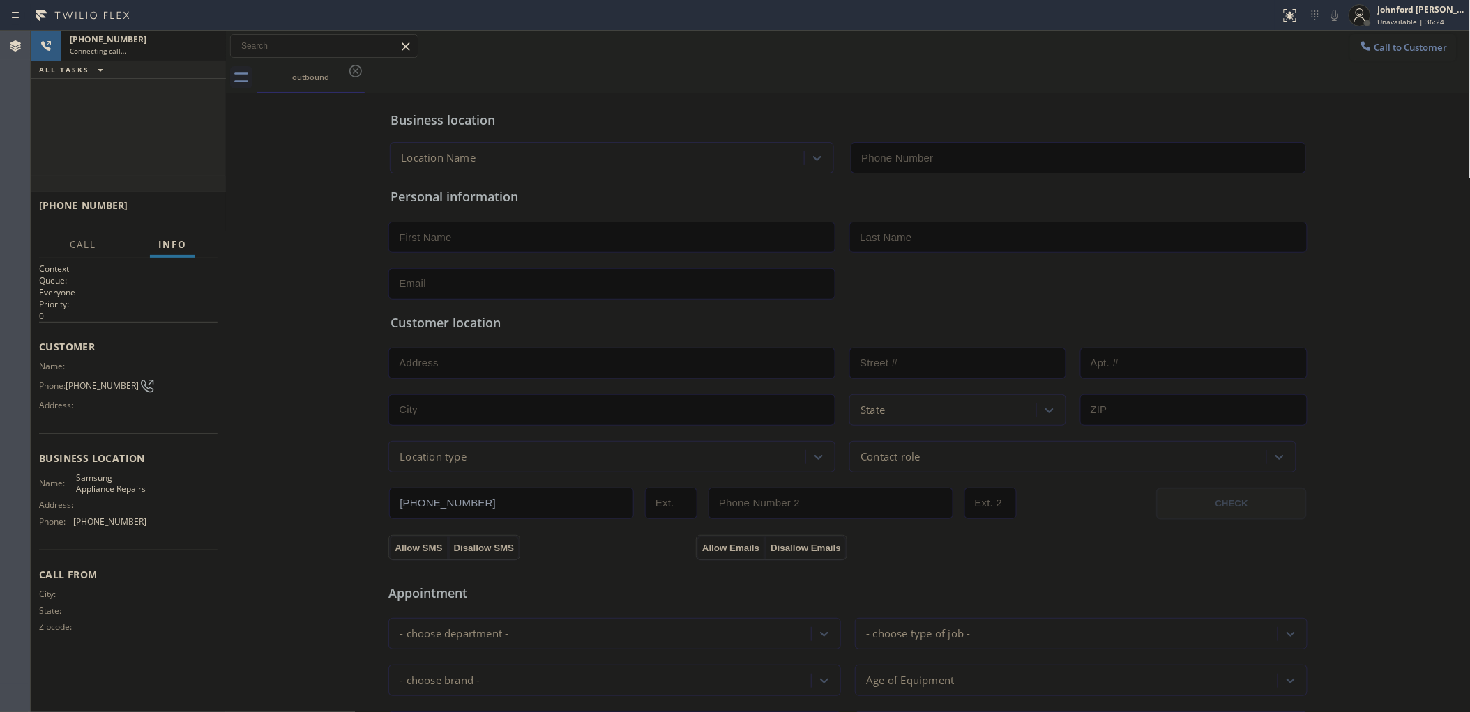
type input "[PHONE_NUMBER]"
click at [96, 137] on div "[PHONE_NUMBER] Live | 00:01 ALL TASKS ALL TASKS ACTIVE TASKS TASKS IN WRAP UP" at bounding box center [128, 103] width 195 height 145
click at [176, 218] on button "HANG UP" at bounding box center [185, 212] width 65 height 20
click at [183, 211] on span "HANG UP" at bounding box center [185, 212] width 43 height 10
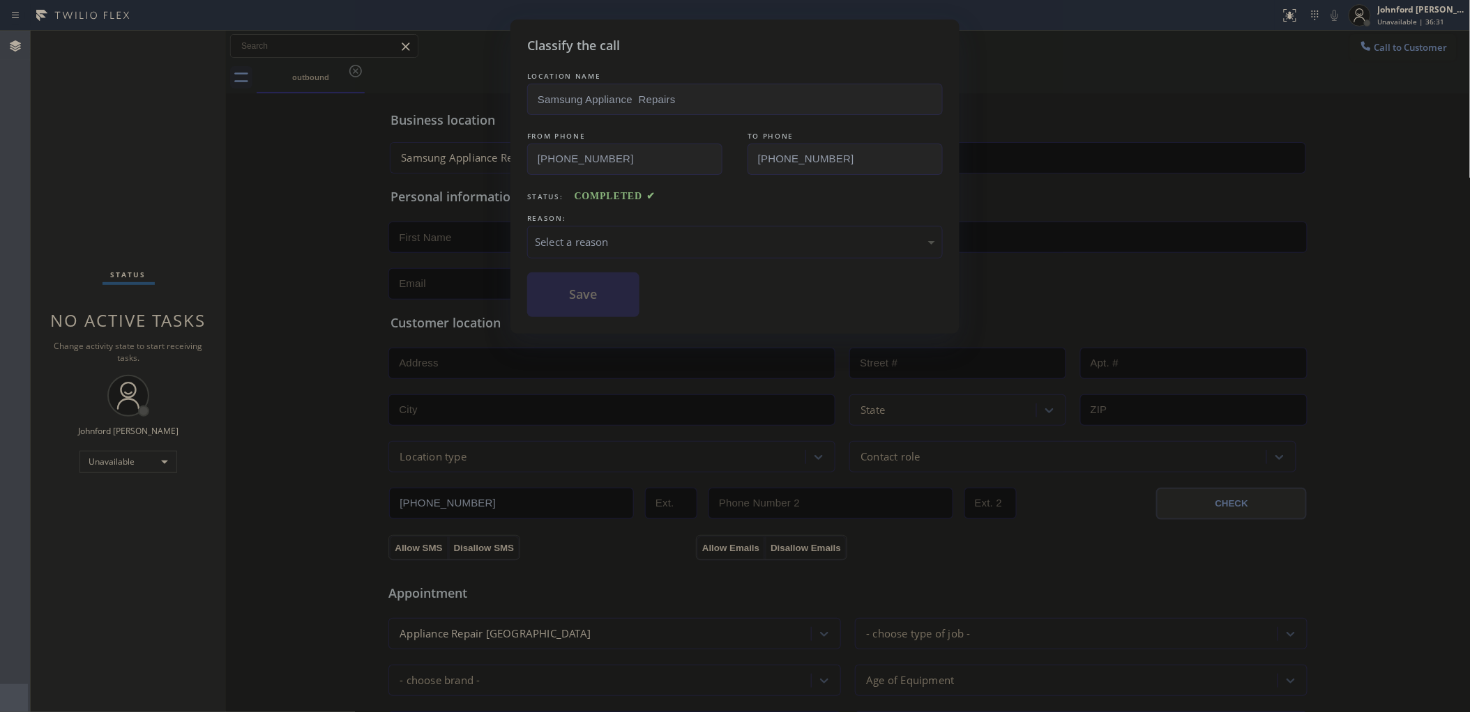
click at [555, 226] on div "Select a reason" at bounding box center [734, 242] width 415 height 33
click at [608, 287] on button "Save" at bounding box center [583, 295] width 112 height 45
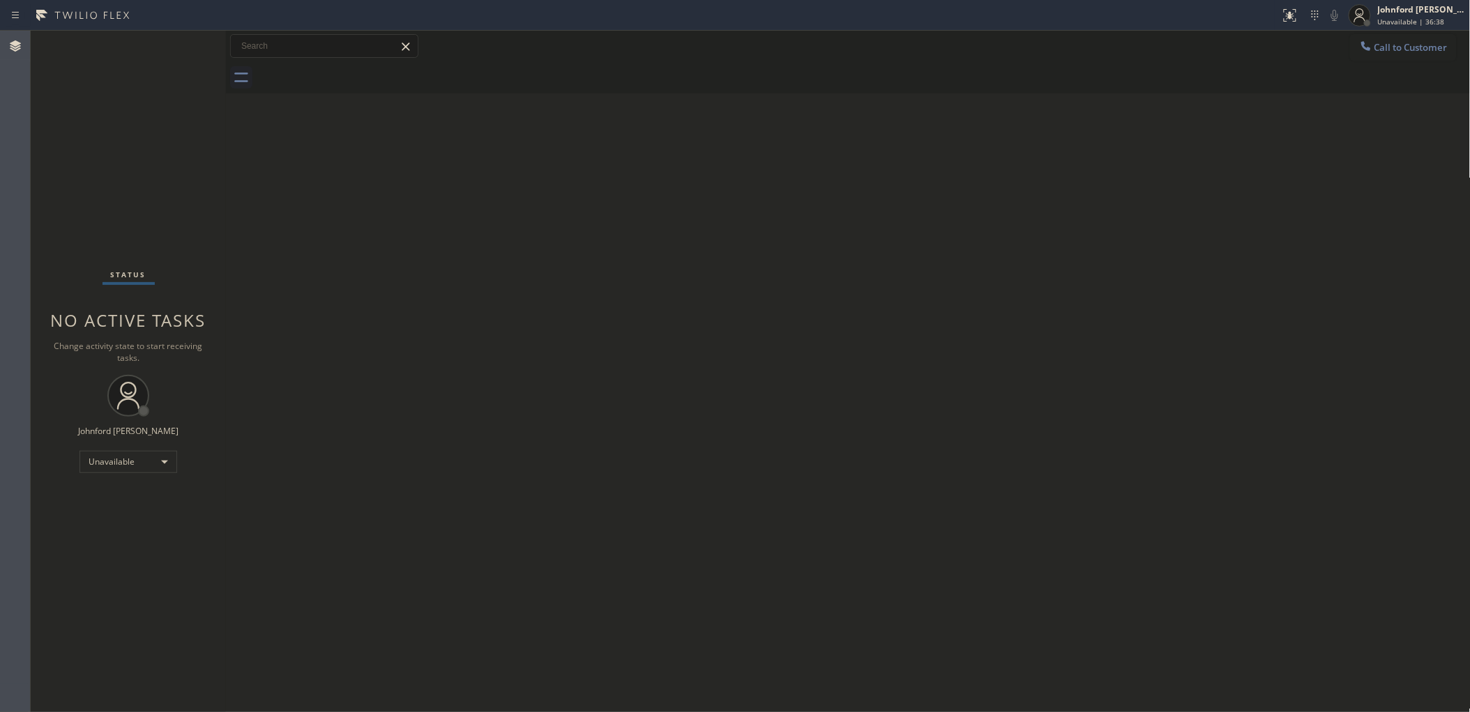
click at [1130, 343] on div "Back to Dashboard Change Sender ID Customers Technicians Select a contact Outbo…" at bounding box center [848, 372] width 1244 height 682
click at [1168, 296] on div "Back to Dashboard Change Sender ID Customers Technicians Select a contact Outbo…" at bounding box center [848, 372] width 1244 height 682
click at [1384, 44] on span "Call to Customer" at bounding box center [1410, 47] width 73 height 13
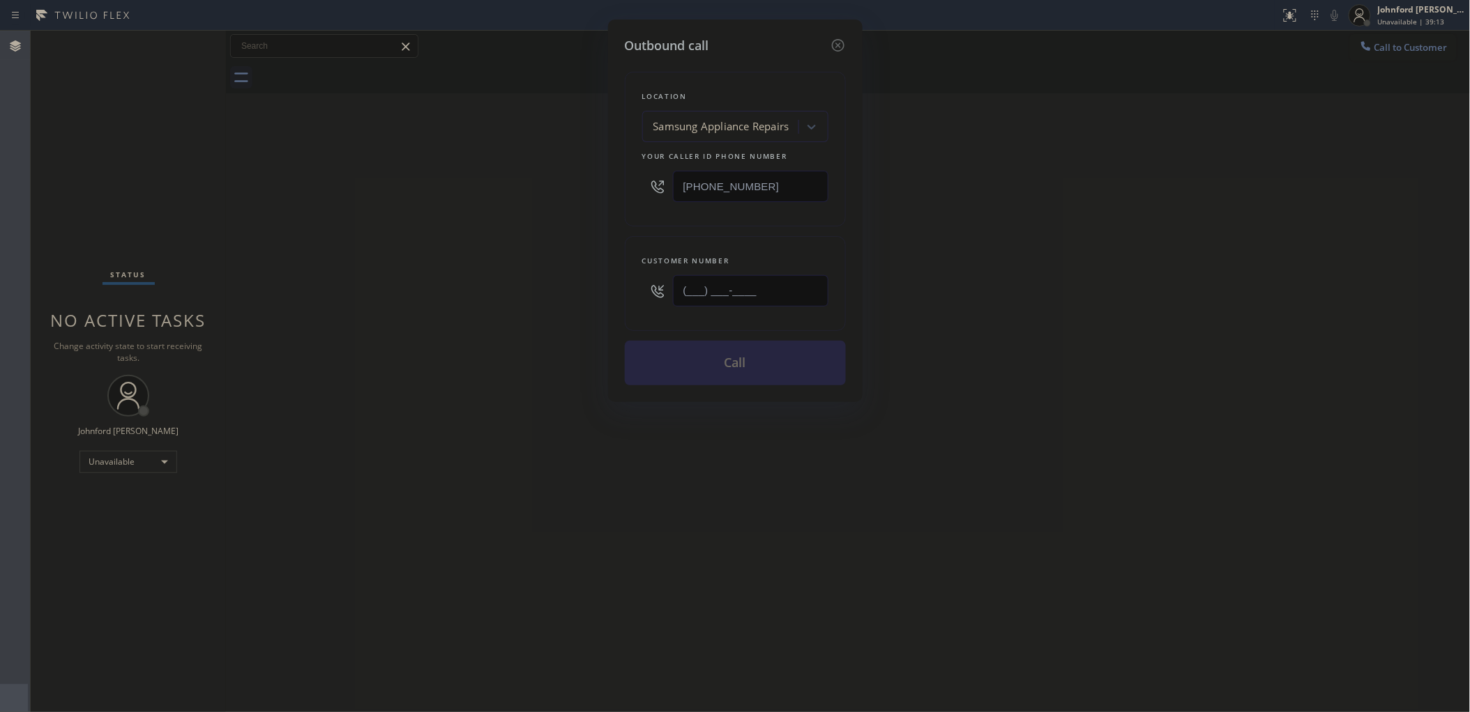
drag, startPoint x: 702, startPoint y: 291, endPoint x: 560, endPoint y: 321, distance: 145.5
click at [618, 303] on div "Outbound call Location Samsung Appliance Repairs Your caller id phone number [P…" at bounding box center [735, 211] width 254 height 383
paste input "415) 374-0845"
type input "[PHONE_NUMBER]"
click at [448, 329] on div "Outbound call Location Samsung Appliance Repairs Your caller id phone number [P…" at bounding box center [735, 356] width 1470 height 712
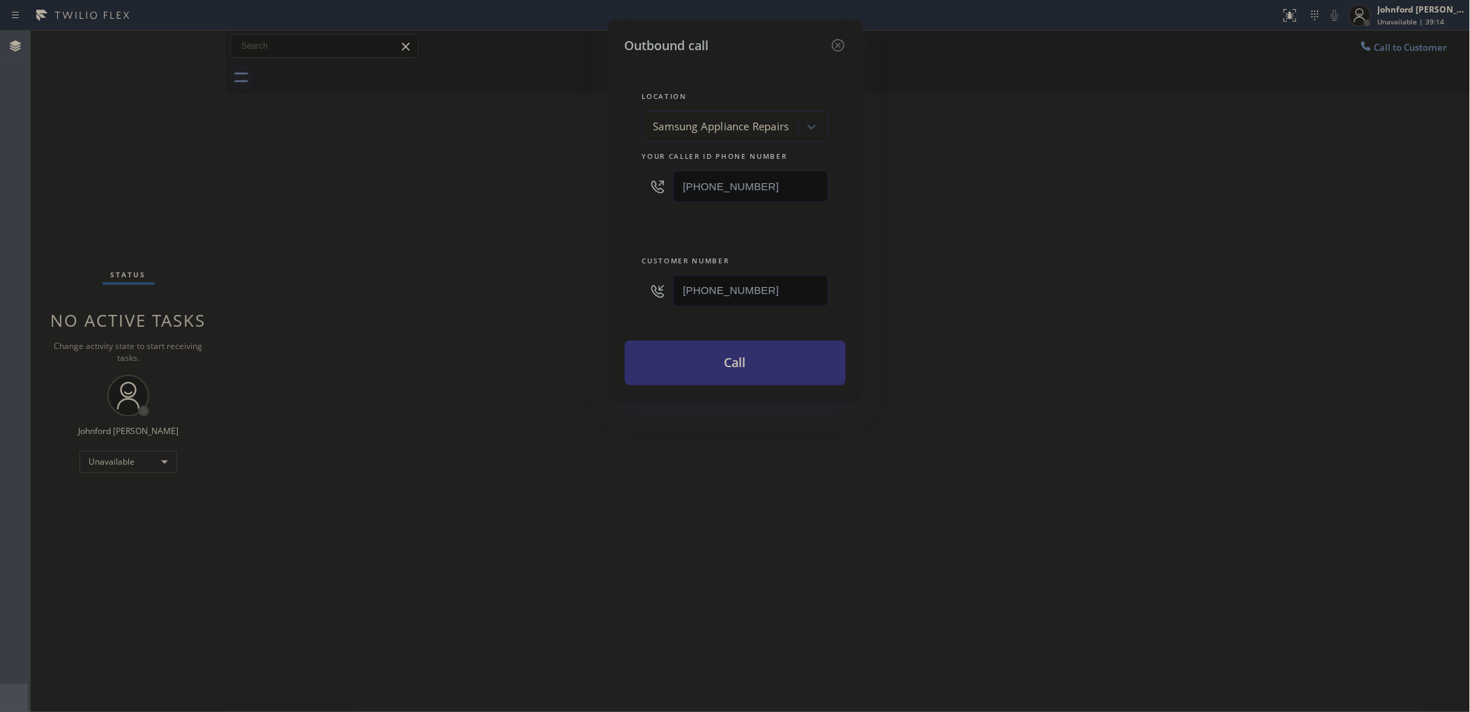
click at [680, 363] on button "Call" at bounding box center [735, 363] width 221 height 45
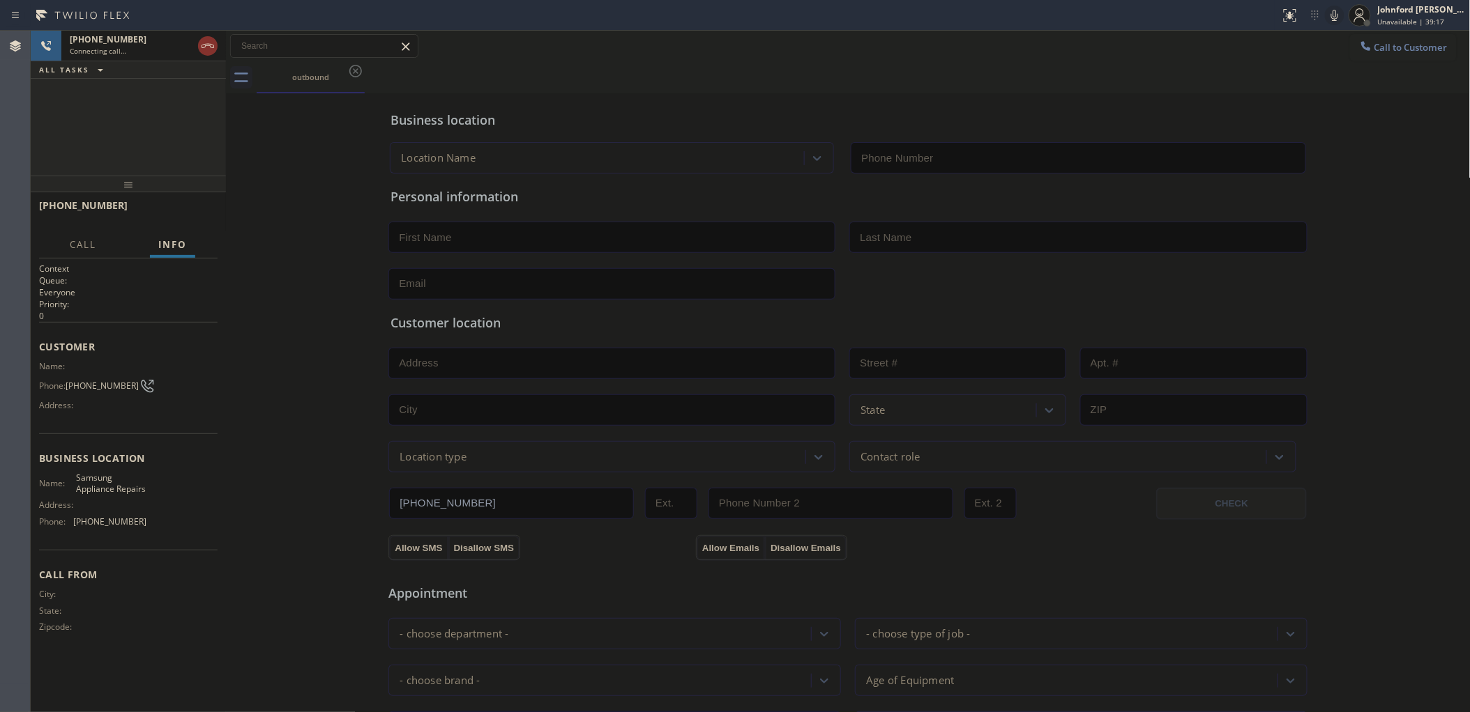
type input "[PHONE_NUMBER]"
click at [844, 70] on div "outbound" at bounding box center [864, 77] width 1214 height 31
click at [1330, 16] on div at bounding box center [1335, 15] width 20 height 17
click at [1336, 15] on icon at bounding box center [1334, 15] width 17 height 17
click at [36, 162] on div "[PHONE_NUMBER] Live | 00:06 ALL TASKS ALL TASKS ACTIVE TASKS TASKS IN WRAP UP" at bounding box center [128, 103] width 195 height 145
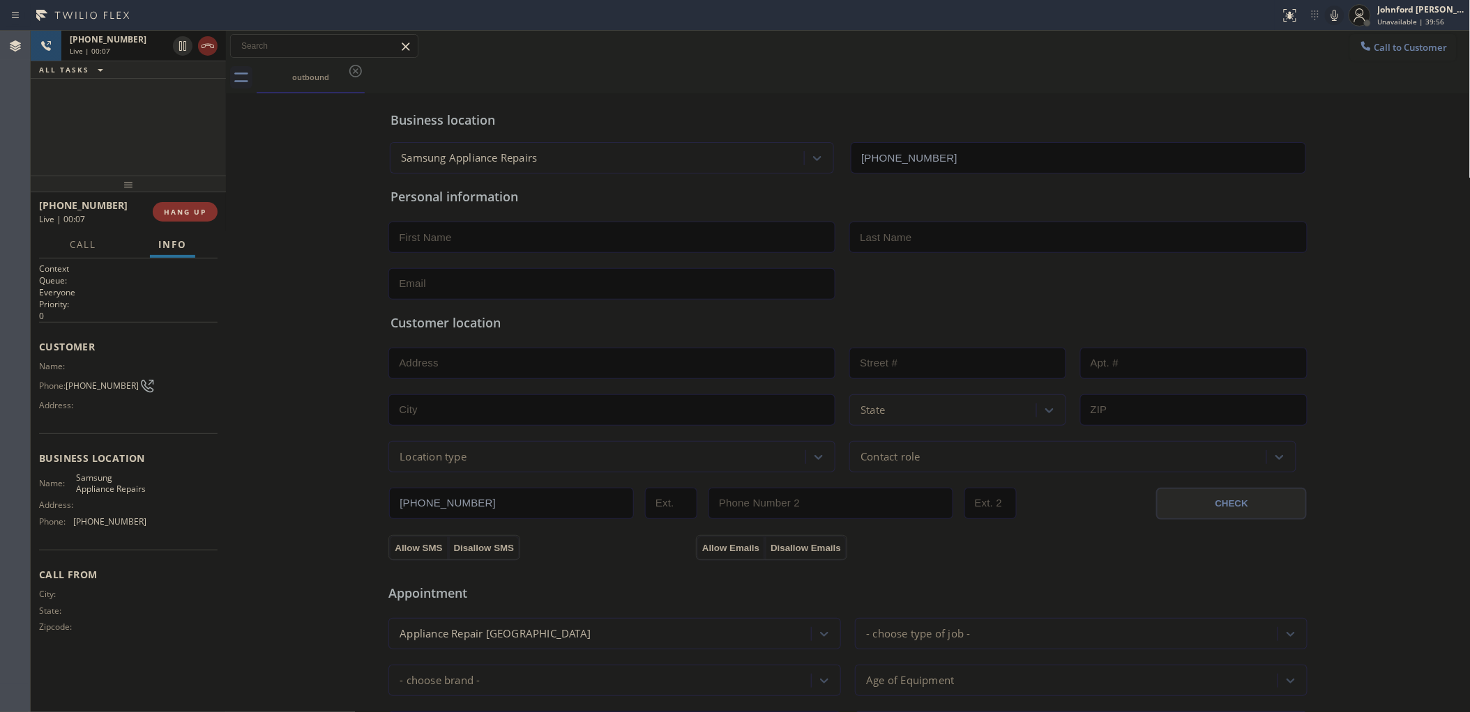
click at [208, 50] on icon at bounding box center [207, 46] width 17 height 17
click at [168, 204] on button "COMPLETE" at bounding box center [182, 212] width 70 height 20
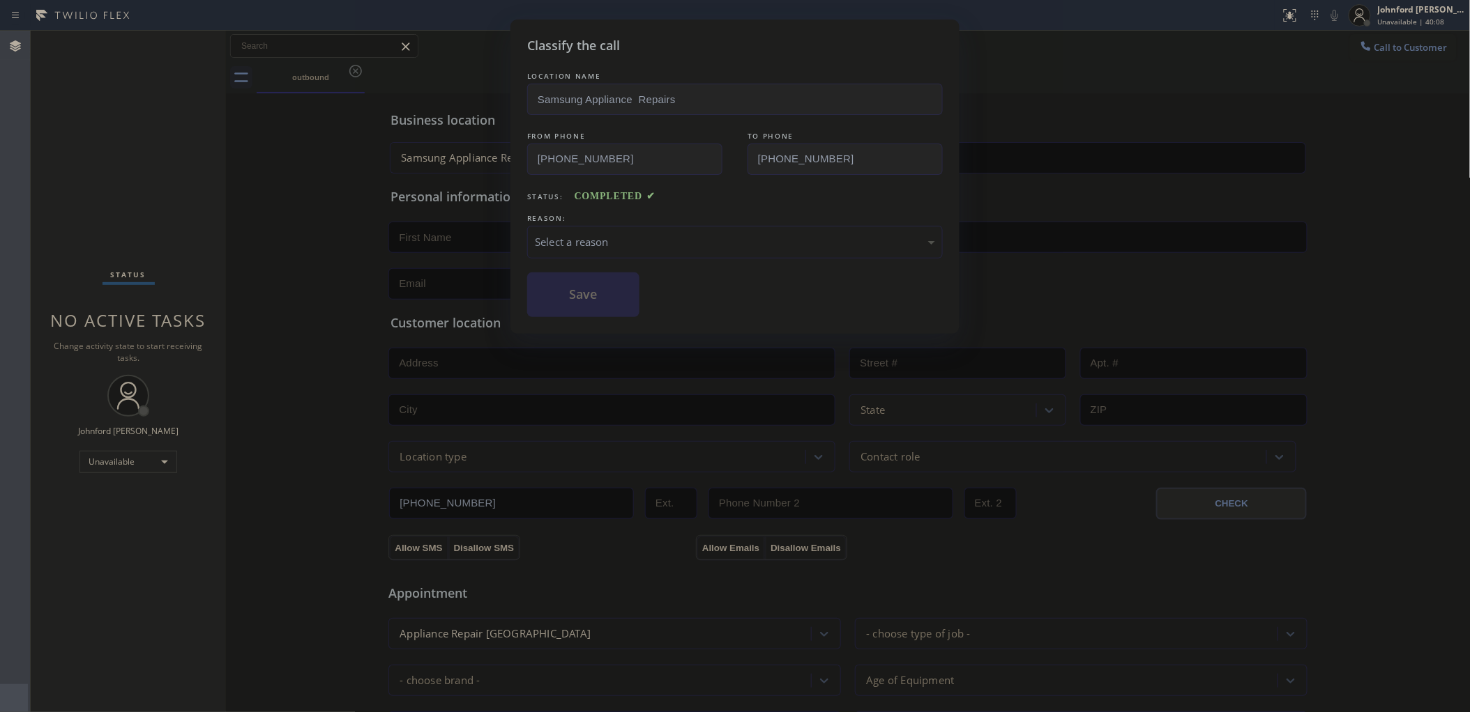
click at [609, 243] on div "Select a reason" at bounding box center [735, 242] width 400 height 16
click at [601, 293] on button "Save" at bounding box center [583, 295] width 112 height 45
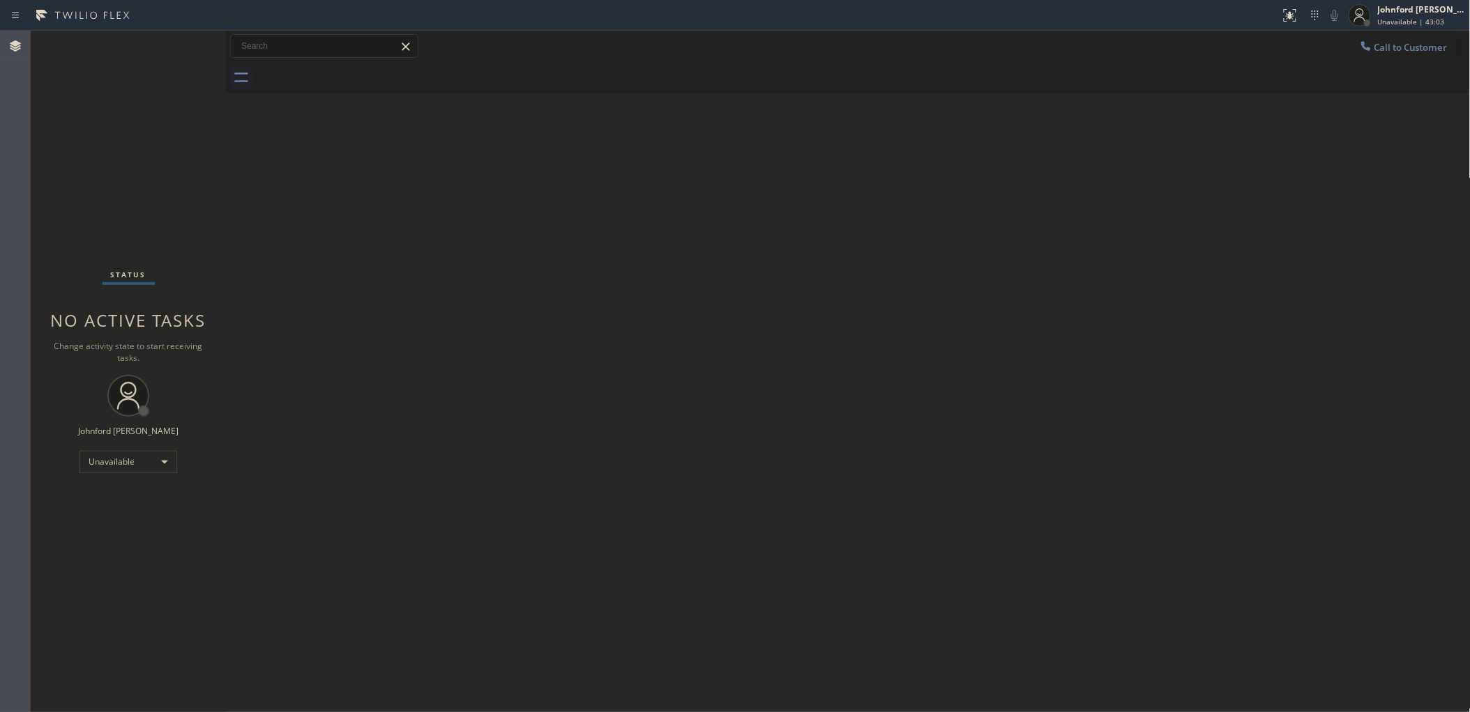
drag, startPoint x: 1092, startPoint y: 155, endPoint x: 1099, endPoint y: 112, distance: 44.4
click at [1093, 153] on div "Back to Dashboard Change Sender ID Customers Technicians Select a contact Outbo…" at bounding box center [848, 372] width 1244 height 682
click at [1384, 51] on span "Call to Customer" at bounding box center [1410, 47] width 73 height 13
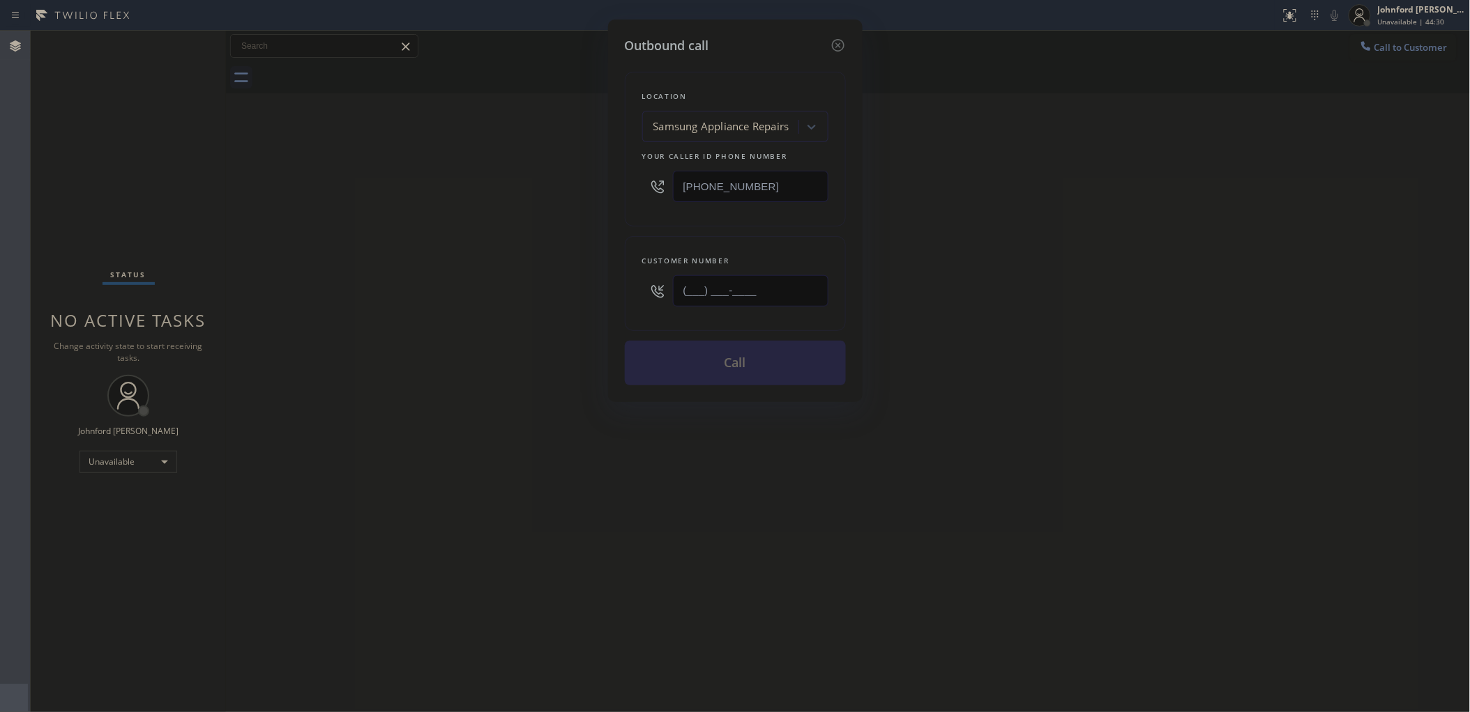
drag, startPoint x: 626, startPoint y: 277, endPoint x: 517, endPoint y: 280, distance: 108.8
click at [555, 277] on div "Outbound call Location Samsung Appliance Repairs Your caller id phone number [P…" at bounding box center [735, 356] width 1470 height 712
paste input "408) 823-4807"
type input "[PHONE_NUMBER]"
click at [498, 286] on div "Outbound call Location Samsung Appliance Repairs Your caller id phone number [P…" at bounding box center [735, 356] width 1470 height 712
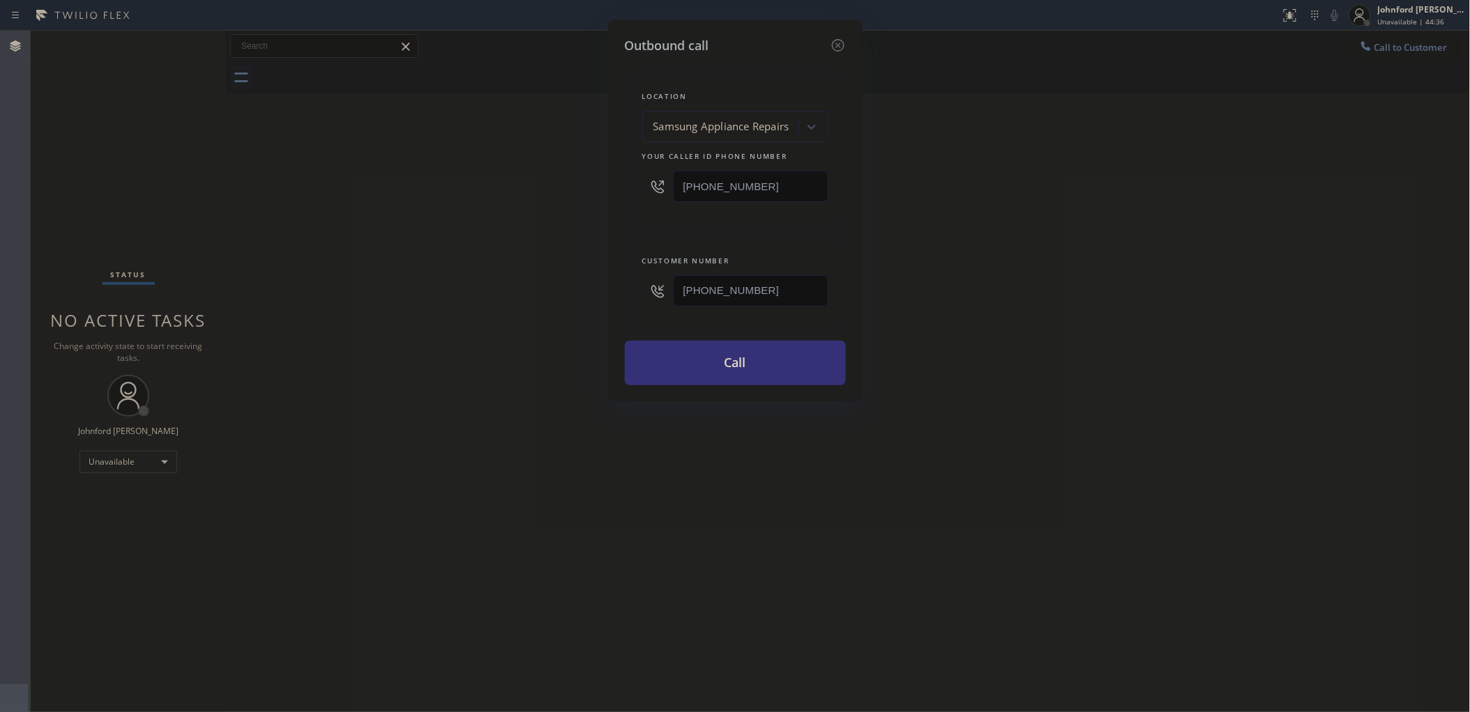
drag, startPoint x: 764, startPoint y: 166, endPoint x: 615, endPoint y: 199, distance: 152.7
click at [617, 199] on div "Outbound call Location Samsung Appliance Repairs Your caller id phone number [P…" at bounding box center [735, 211] width 254 height 383
paste input "731-4952"
drag, startPoint x: 825, startPoint y: 183, endPoint x: 558, endPoint y: 186, distance: 266.3
click at [558, 186] on div "Outbound call Location Samsung Appliance Repairs Your caller id phone number [P…" at bounding box center [735, 356] width 1470 height 712
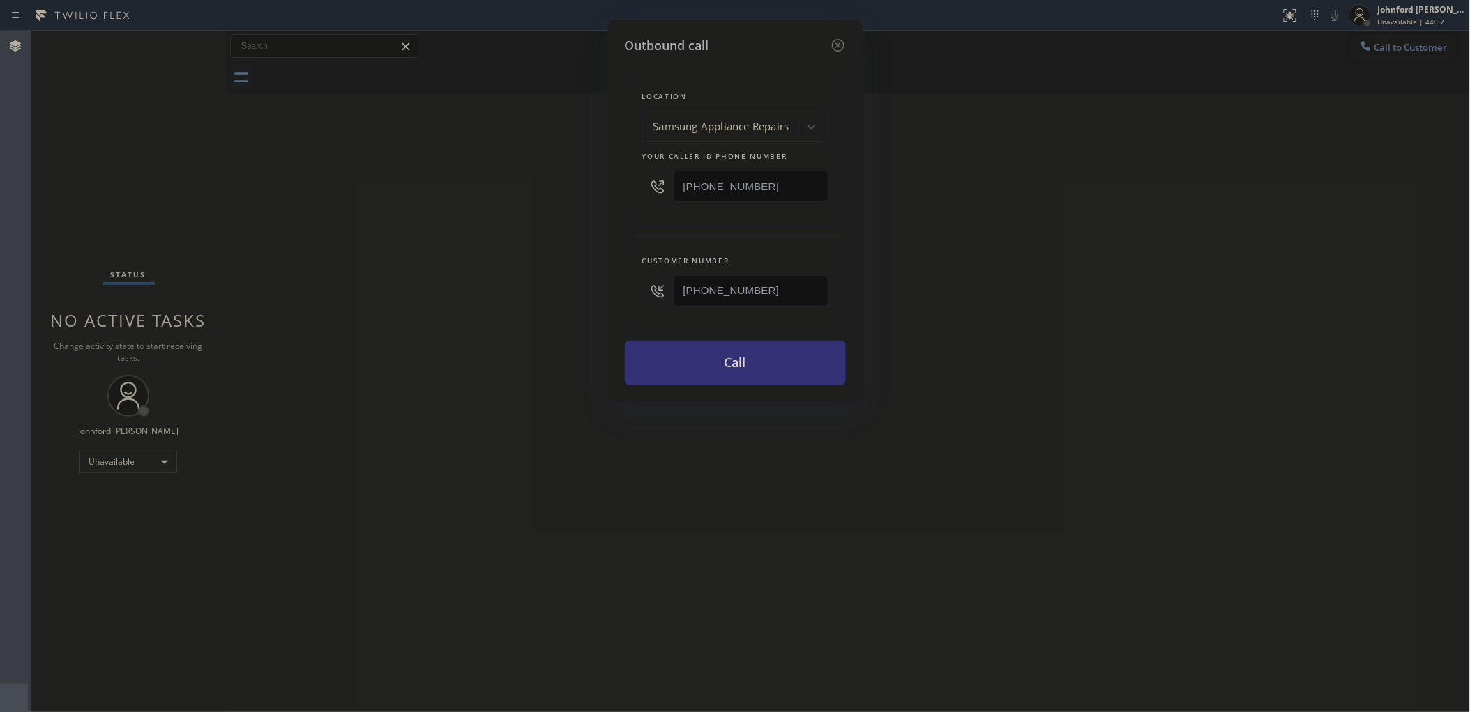
type input "[PHONE_NUMBER]"
click at [593, 266] on div "Outbound call Location 5 Star Appliance Repair Your caller id phone number [PHO…" at bounding box center [735, 356] width 1470 height 712
click at [742, 367] on button "Call" at bounding box center [735, 363] width 221 height 45
click at [622, 454] on div "Back to Dashboard Change Sender ID Customers Technicians Select a contact Outbo…" at bounding box center [848, 372] width 1244 height 682
click at [680, 367] on div "Back to Dashboard Change Sender ID Customers Technicians Select a contact Outbo…" at bounding box center [848, 372] width 1244 height 682
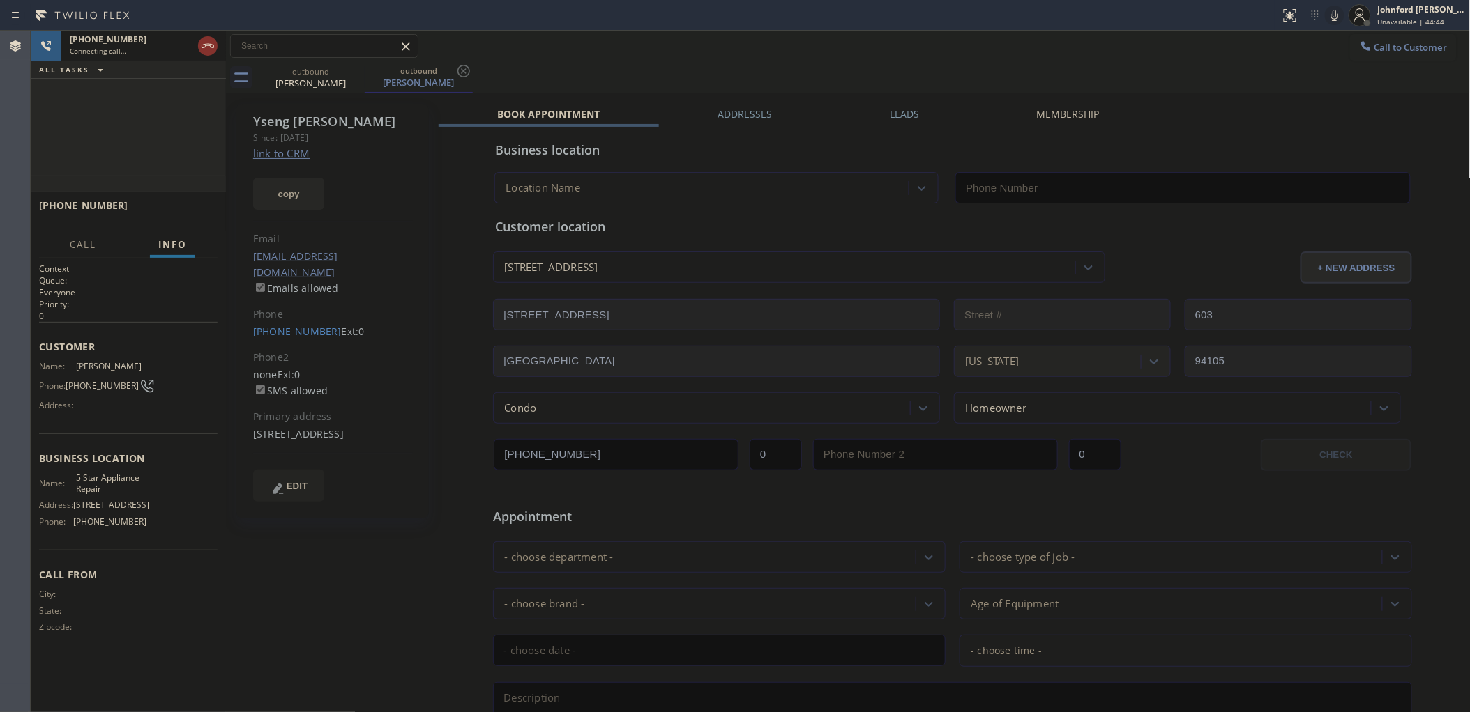
click at [291, 185] on button "copy" at bounding box center [288, 194] width 71 height 32
click at [296, 155] on link "link to CRM" at bounding box center [281, 153] width 56 height 14
type input "[PHONE_NUMBER]"
click at [1332, 11] on icon at bounding box center [1334, 15] width 17 height 17
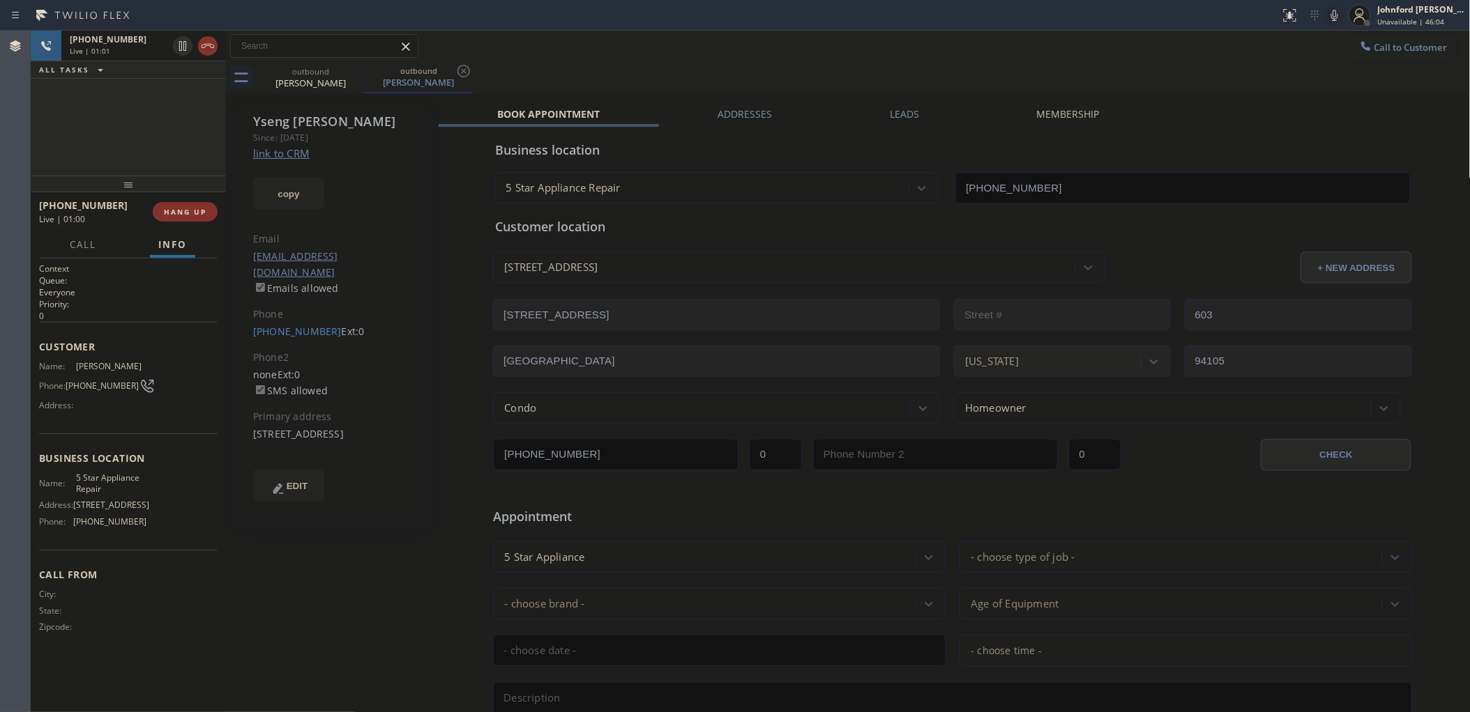
click at [1330, 17] on icon at bounding box center [1334, 15] width 17 height 17
click at [907, 119] on label "Leads" at bounding box center [904, 113] width 29 height 13
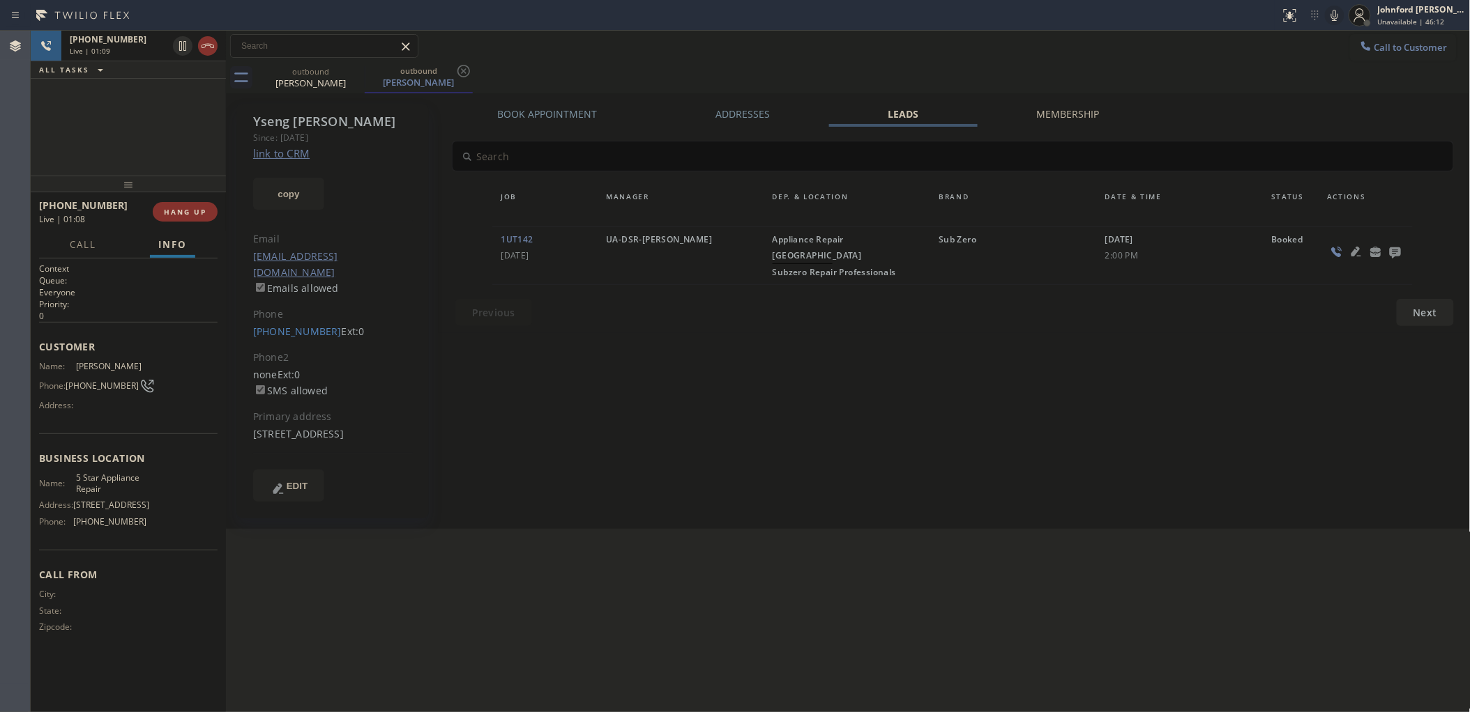
click at [152, 138] on div "[PHONE_NUMBER] Live | 01:09 ALL TASKS ALL TASKS ACTIVE TASKS TASKS IN WRAP UP" at bounding box center [128, 103] width 195 height 145
drag, startPoint x: 133, startPoint y: 188, endPoint x: 132, endPoint y: 144, distance: 43.9
click at [132, 144] on div "[PHONE_NUMBER] Live | 01:09 ALL TASKS ALL TASKS ACTIVE TASKS TASKS IN WRAP UP […" at bounding box center [128, 372] width 195 height 682
click at [1387, 250] on icon at bounding box center [1395, 251] width 17 height 17
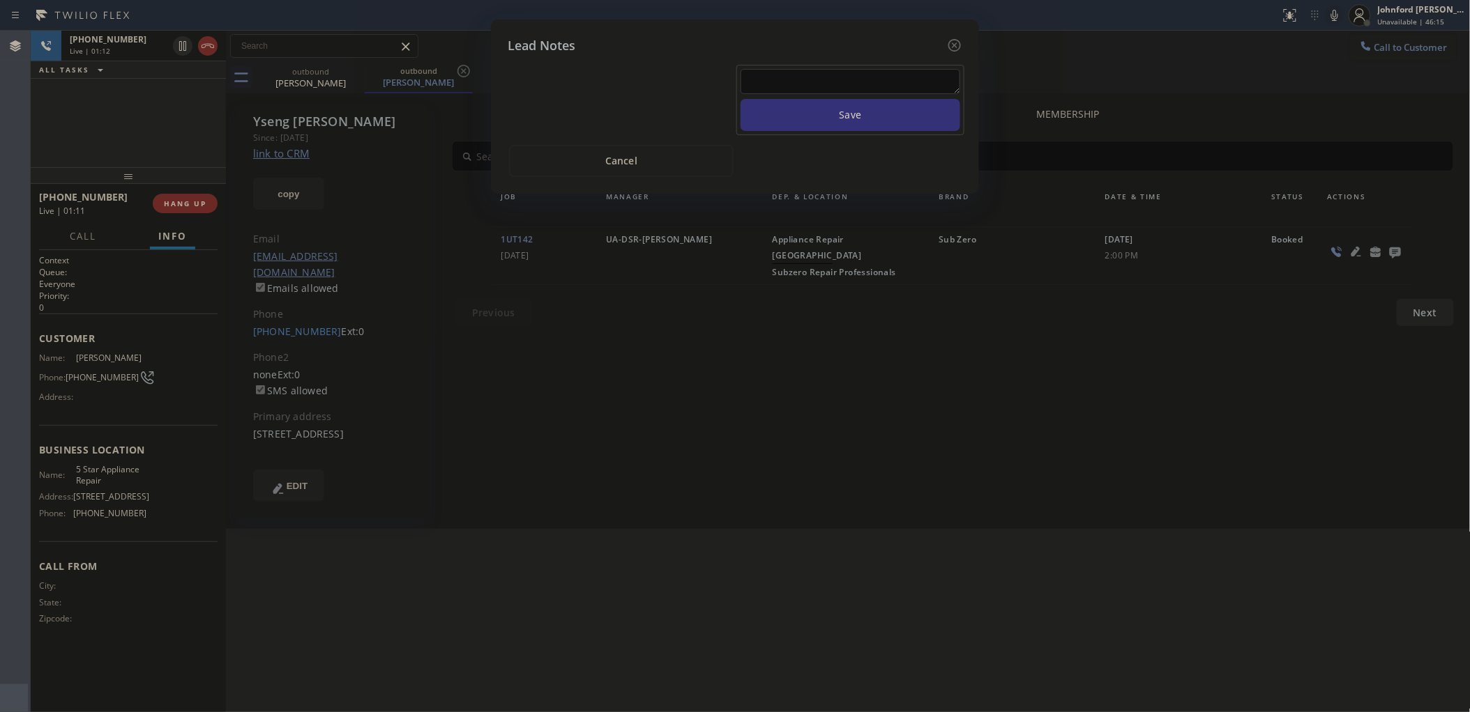
click at [846, 71] on textarea at bounding box center [850, 81] width 220 height 25
type textarea "all good"
click at [740, 99] on button "Save" at bounding box center [850, 115] width 220 height 32
click at [955, 40] on icon at bounding box center [954, 45] width 13 height 13
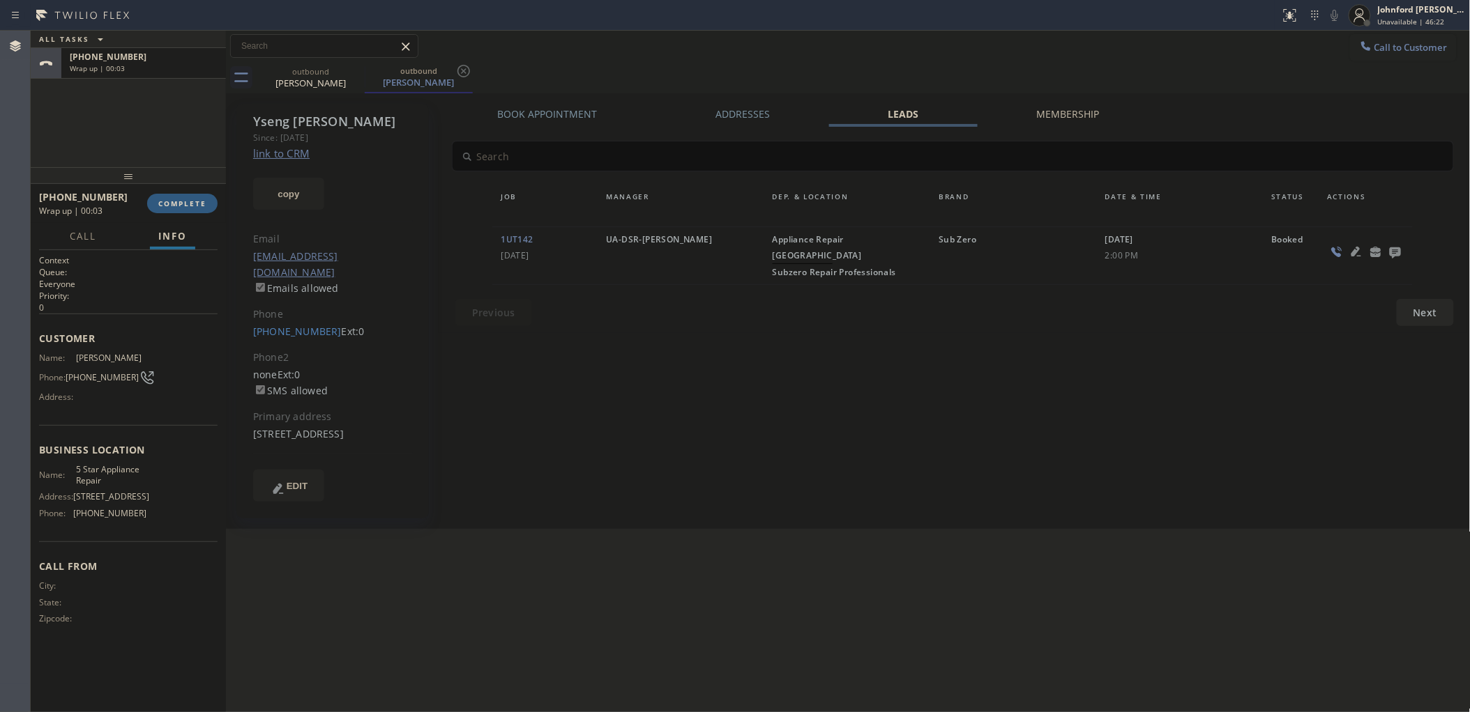
click at [1002, 46] on div "Call to Customer Outbound call Location 5 Star Appliance Repair Your caller id …" at bounding box center [848, 46] width 1244 height 24
click at [196, 206] on span "COMPLETE" at bounding box center [182, 204] width 48 height 10
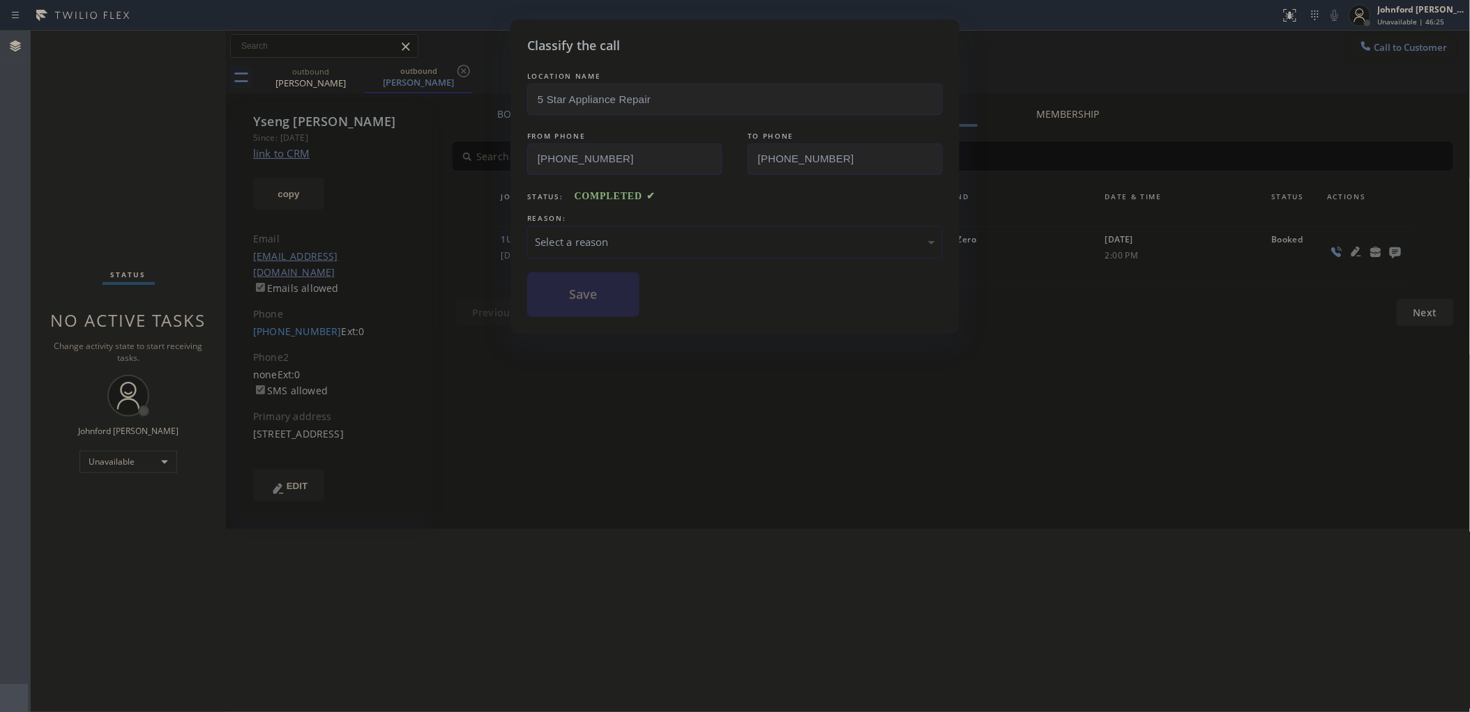
click at [624, 257] on div "LOCATION NAME 5 Star Appliance Repair FROM PHONE [PHONE_NUMBER] TO PHONE [PHONE…" at bounding box center [734, 193] width 415 height 248
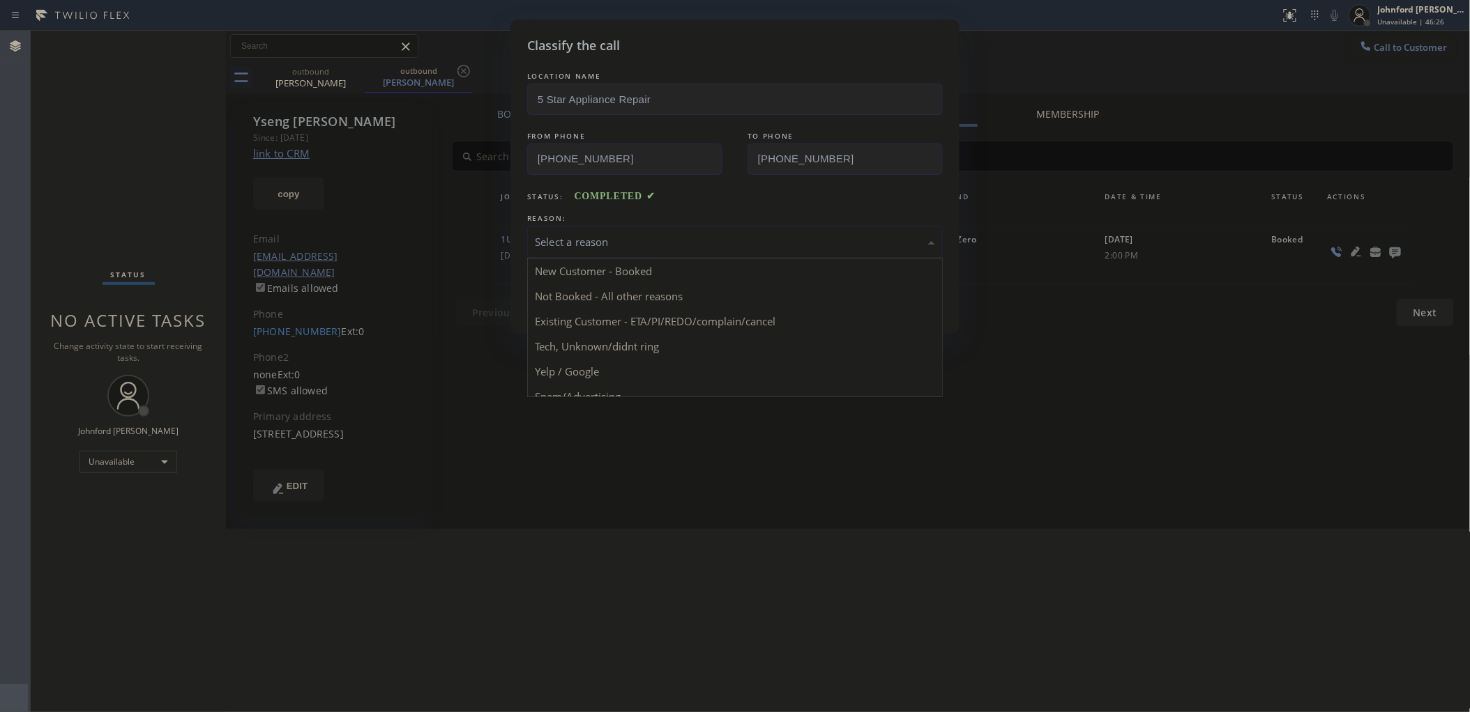
click at [648, 228] on div "Select a reason" at bounding box center [734, 242] width 415 height 33
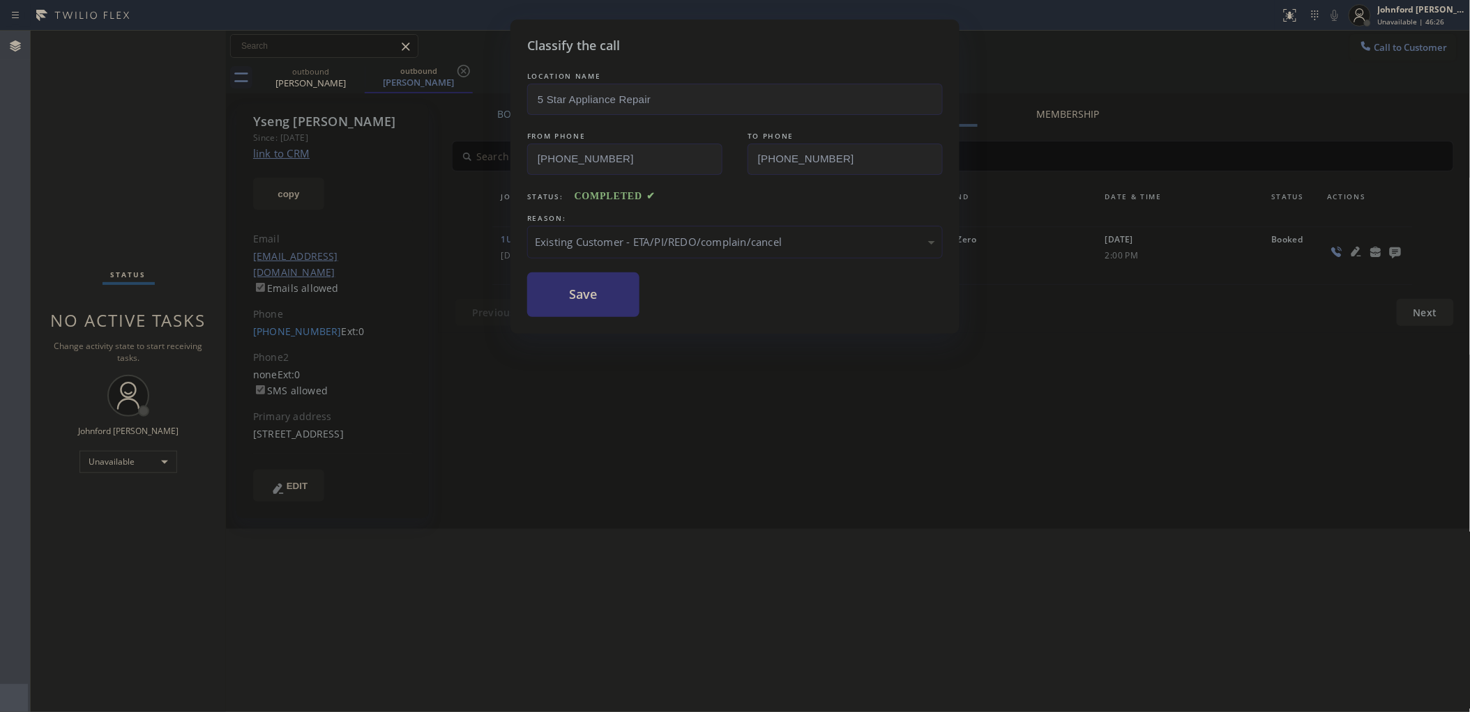
click at [604, 310] on button "Save" at bounding box center [583, 295] width 112 height 45
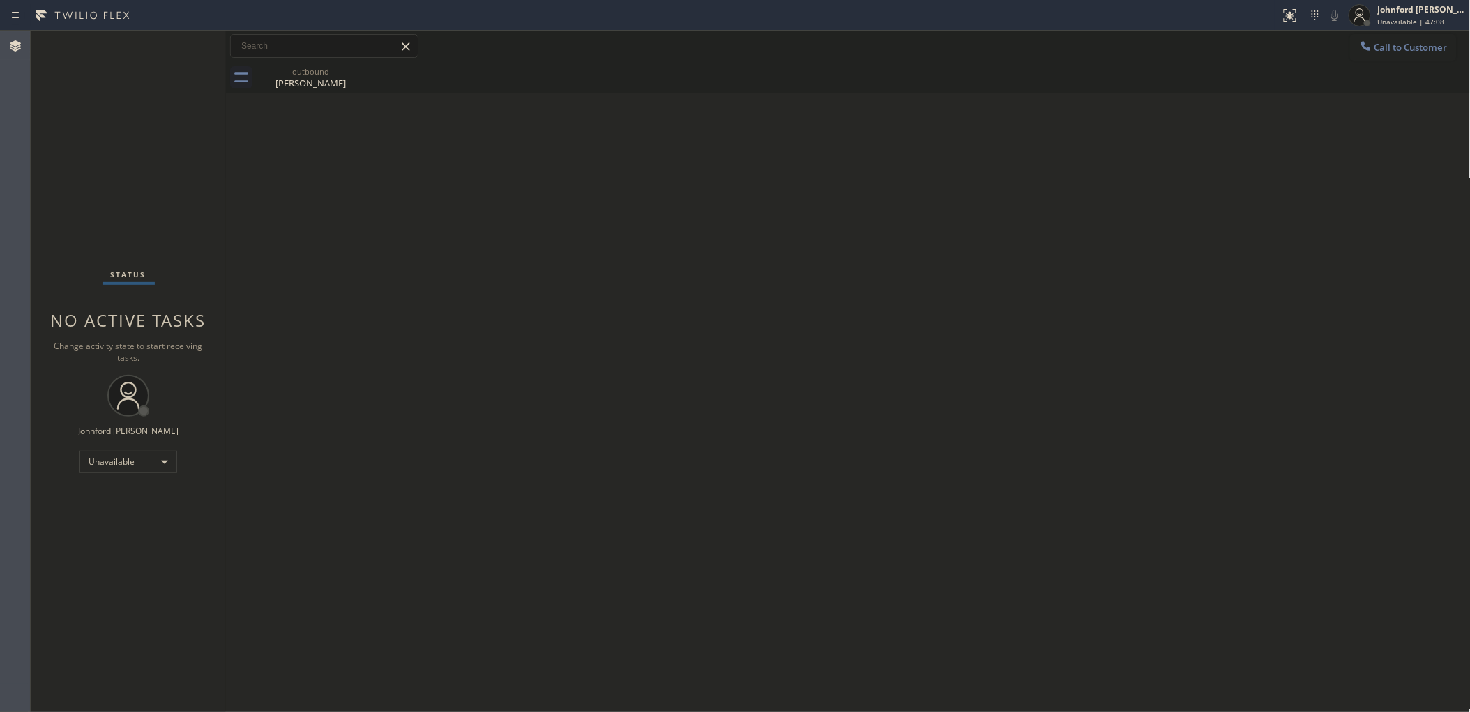
drag, startPoint x: 1399, startPoint y: 57, endPoint x: 1115, endPoint y: 142, distance: 296.0
click at [1398, 56] on button "Call to Customer" at bounding box center [1403, 47] width 107 height 26
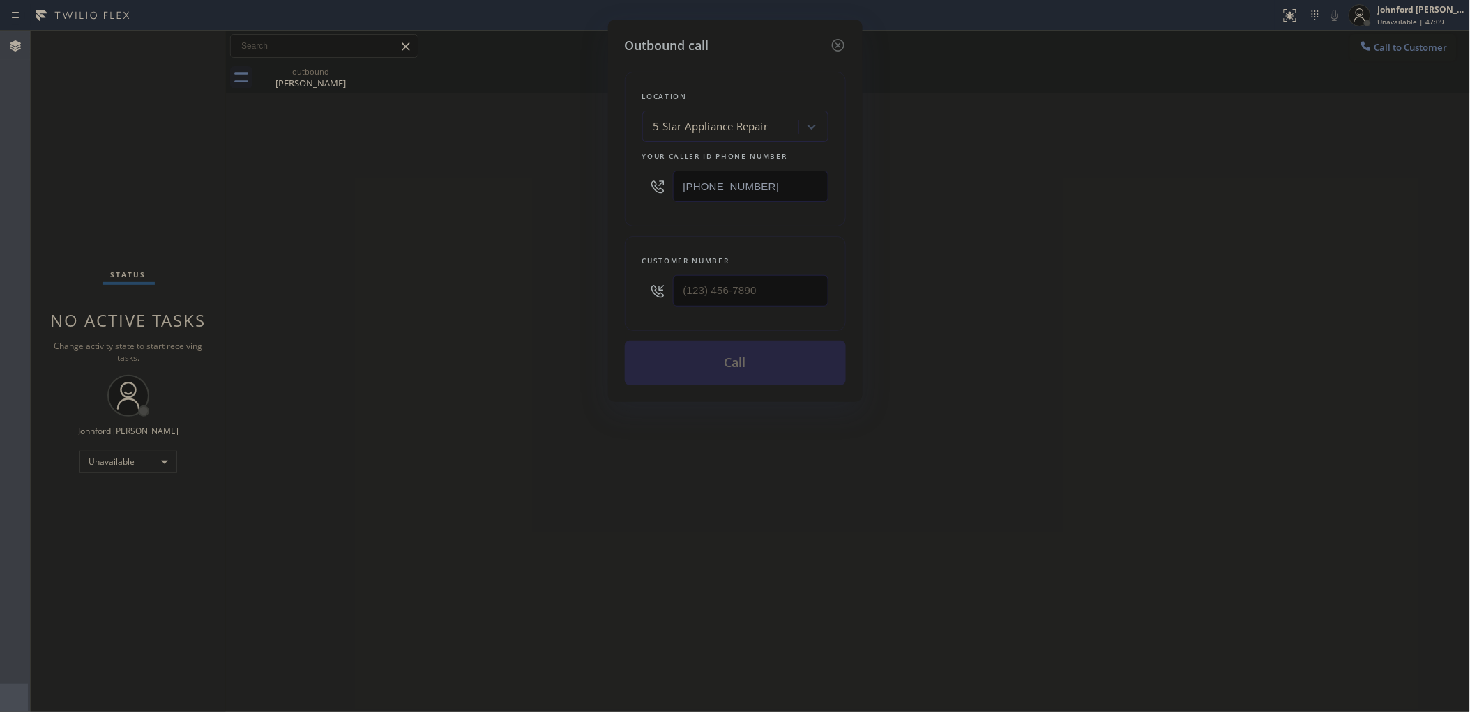
drag, startPoint x: 762, startPoint y: 160, endPoint x: 603, endPoint y: 178, distance: 159.9
click at [603, 178] on div "Outbound call Location 5 Star Appliance Repair Your caller id phone number [PHO…" at bounding box center [735, 356] width 1470 height 712
drag, startPoint x: 772, startPoint y: 178, endPoint x: 577, endPoint y: 204, distance: 197.6
click at [577, 204] on div "Outbound call Location 5 Star Appliance Repair Your caller id phone number [PHO…" at bounding box center [735, 356] width 1470 height 712
drag, startPoint x: 797, startPoint y: 283, endPoint x: 504, endPoint y: 291, distance: 292.9
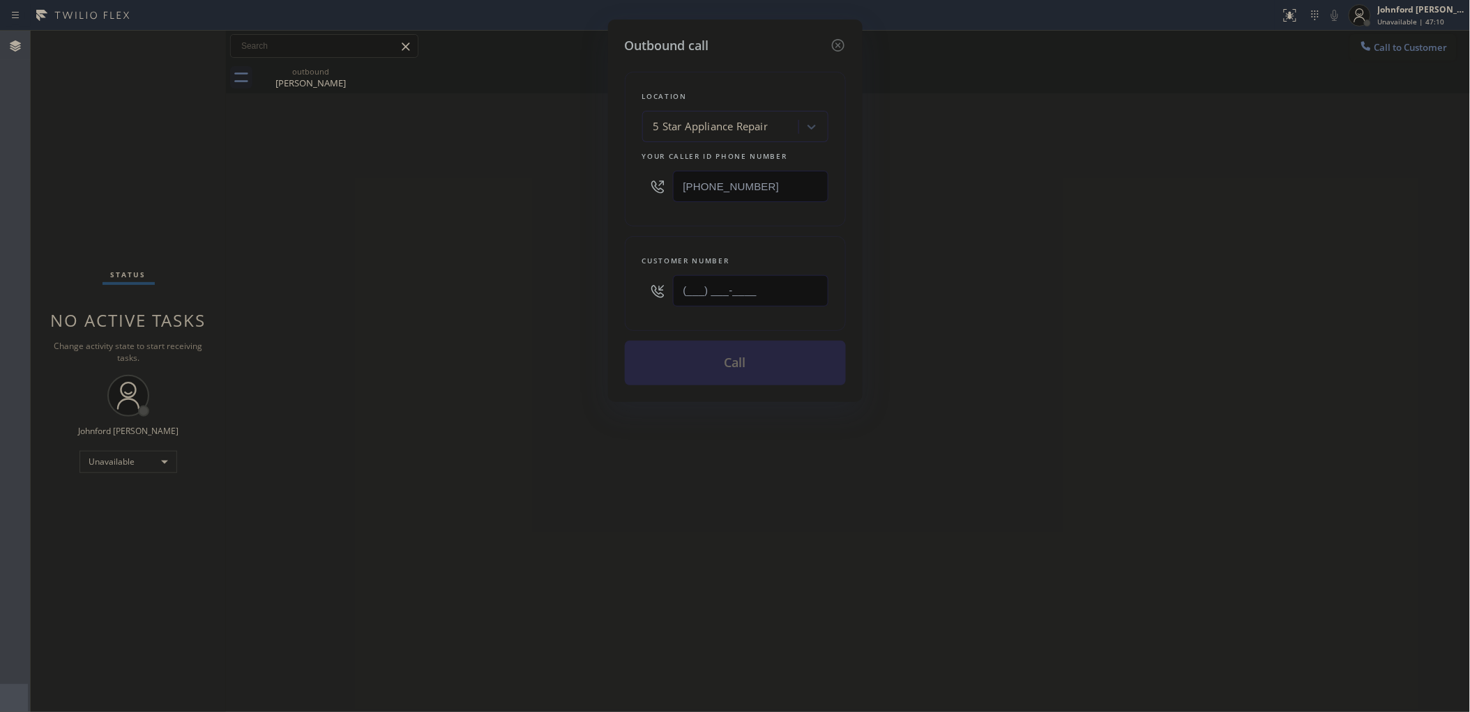
click at [530, 288] on div "Outbound call Location 5 Star Appliance Repair Your caller id phone number [PHO…" at bounding box center [735, 356] width 1470 height 712
paste input "646) 930-4111"
type input "[PHONE_NUMBER]"
click at [368, 321] on div "Outbound call Location 5 Star Appliance Repair Your caller id phone number [PHO…" at bounding box center [735, 356] width 1470 height 712
click at [36, 236] on div "Outbound call Location 5 Star Appliance Repair Your caller id phone number [PHO…" at bounding box center [735, 356] width 1470 height 712
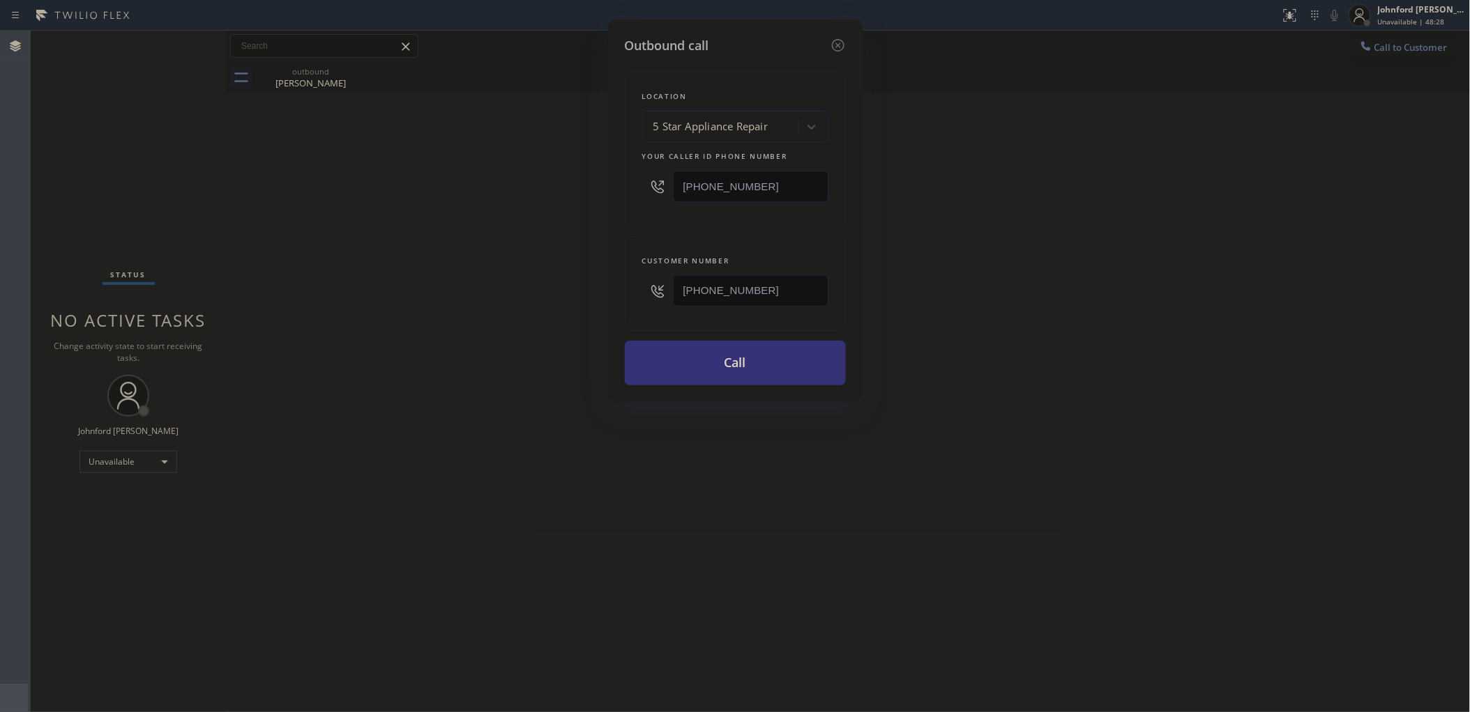
click at [1141, 242] on div "Outbound call Location 5 Star Appliance Repair Your caller id phone number [PHO…" at bounding box center [735, 356] width 1470 height 712
click at [382, 534] on div "Outbound call Location 5 Star Appliance Repair Your caller id phone number [PHO…" at bounding box center [735, 356] width 1470 height 712
click at [127, 458] on div "Outbound call Location 5 Star Appliance Repair Your caller id phone number [PHO…" at bounding box center [735, 356] width 1470 height 712
click at [110, 460] on div "Outbound call Location 5 Star Appliance Repair Your caller id phone number [PHO…" at bounding box center [735, 356] width 1470 height 712
click at [146, 528] on div "Outbound call Location 5 Star Appliance Repair Your caller id phone number [PHO…" at bounding box center [735, 356] width 1470 height 712
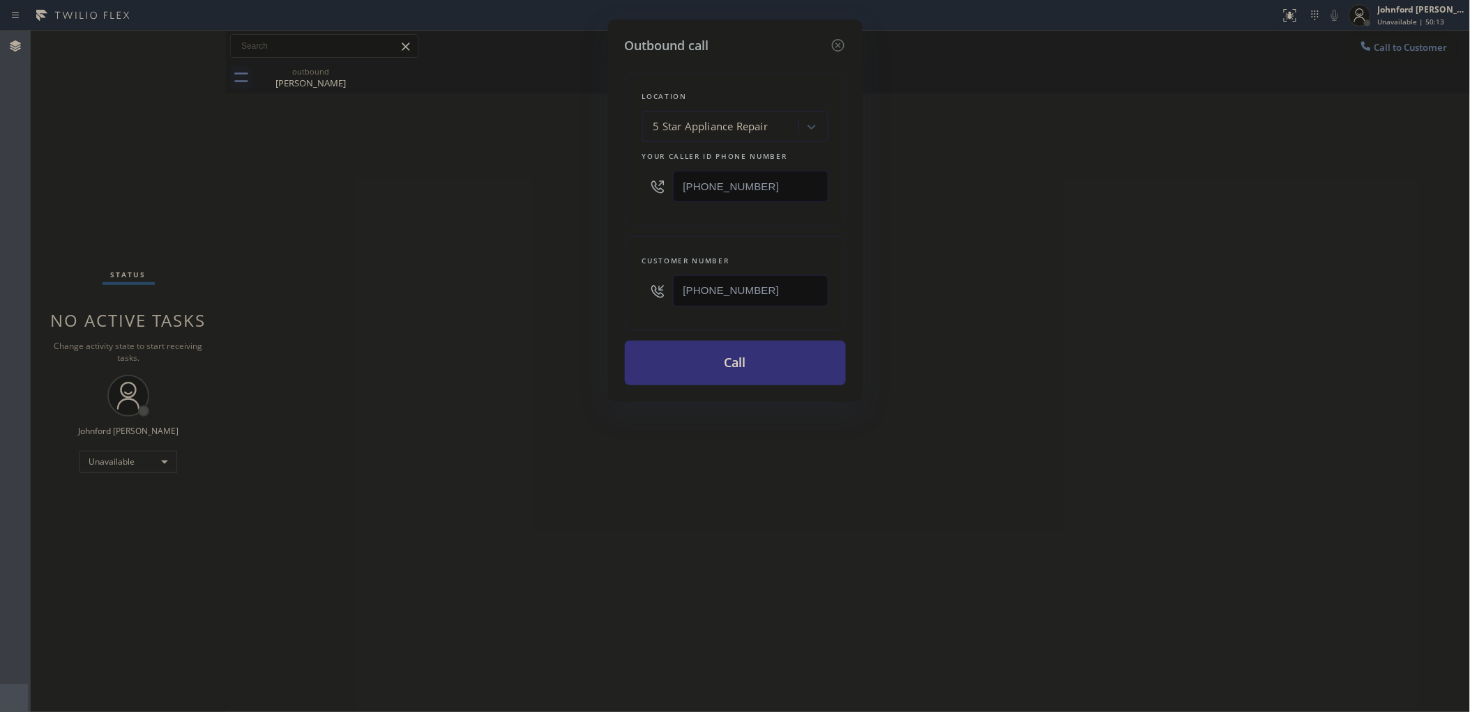
click at [89, 530] on div "Outbound call Location 5 Star Appliance Repair Your caller id phone number [PHO…" at bounding box center [735, 356] width 1470 height 712
click at [113, 458] on div "Outbound call Location 5 Star Appliance Repair Your caller id phone number [PHO…" at bounding box center [735, 356] width 1470 height 712
click at [838, 42] on icon at bounding box center [838, 45] width 17 height 17
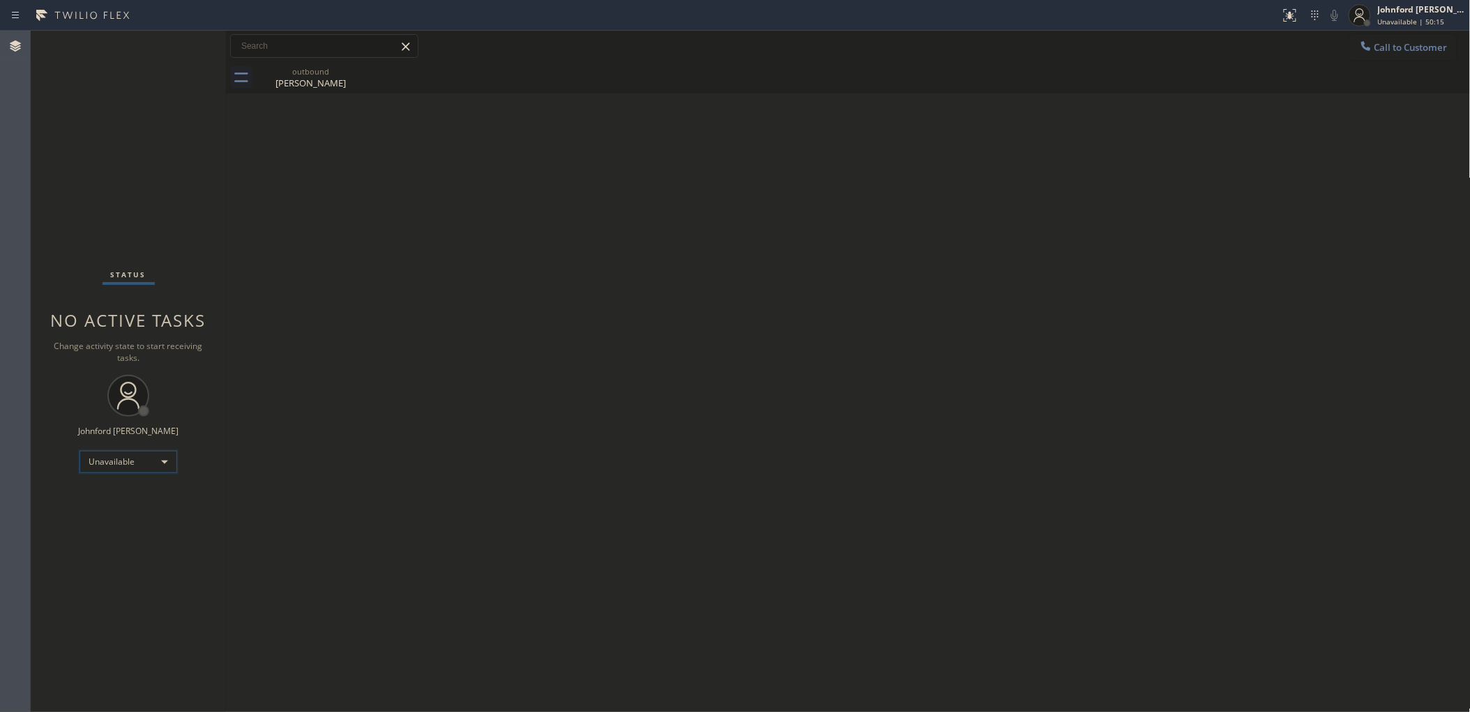
click at [123, 468] on div "Unavailable" at bounding box center [128, 462] width 98 height 22
click at [120, 507] on li "Unavailable" at bounding box center [127, 515] width 95 height 17
click at [1078, 371] on div "Back to Dashboard Change Sender ID Customers Technicians Select a contact Outbo…" at bounding box center [848, 372] width 1244 height 682
drag, startPoint x: 579, startPoint y: 179, endPoint x: 1208, endPoint y: 130, distance: 631.4
click at [586, 179] on div "Back to Dashboard Change Sender ID Customers Technicians Select a contact Outbo…" at bounding box center [848, 372] width 1244 height 682
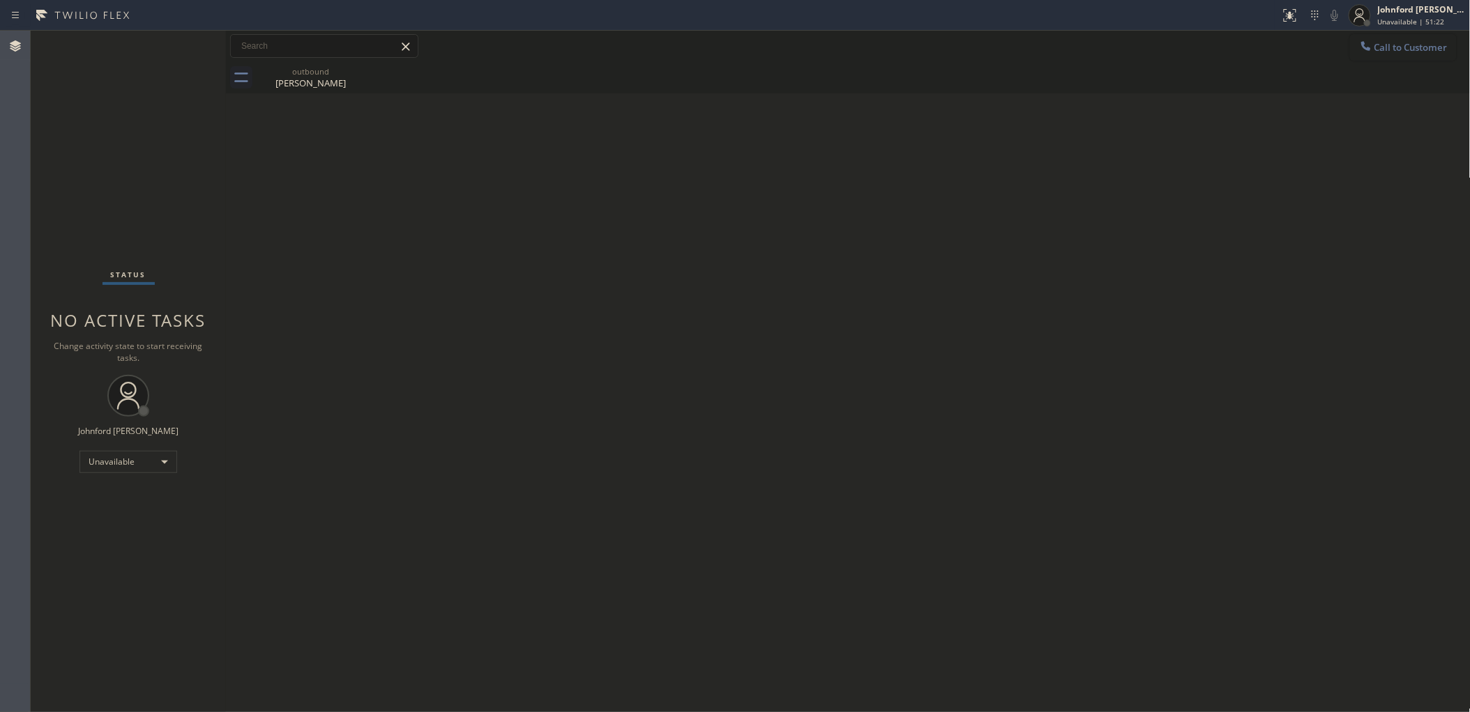
click at [1410, 51] on span "Call to Customer" at bounding box center [1410, 47] width 73 height 13
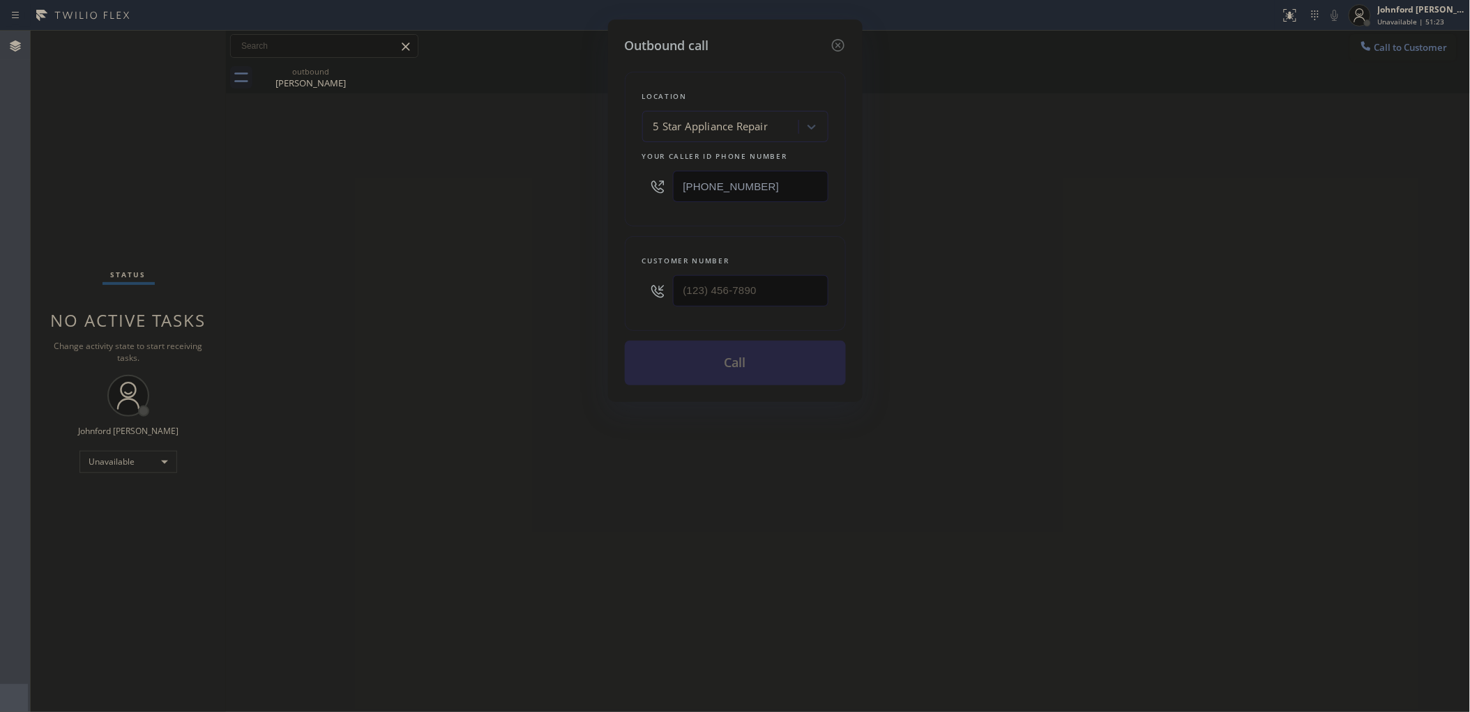
drag, startPoint x: 793, startPoint y: 187, endPoint x: 676, endPoint y: 187, distance: 117.1
click at [676, 187] on input "[PHONE_NUMBER]" at bounding box center [750, 186] width 155 height 31
paste input "619) 586-6307"
type input "[PHONE_NUMBER]"
drag, startPoint x: 610, startPoint y: 273, endPoint x: 598, endPoint y: 273, distance: 11.9
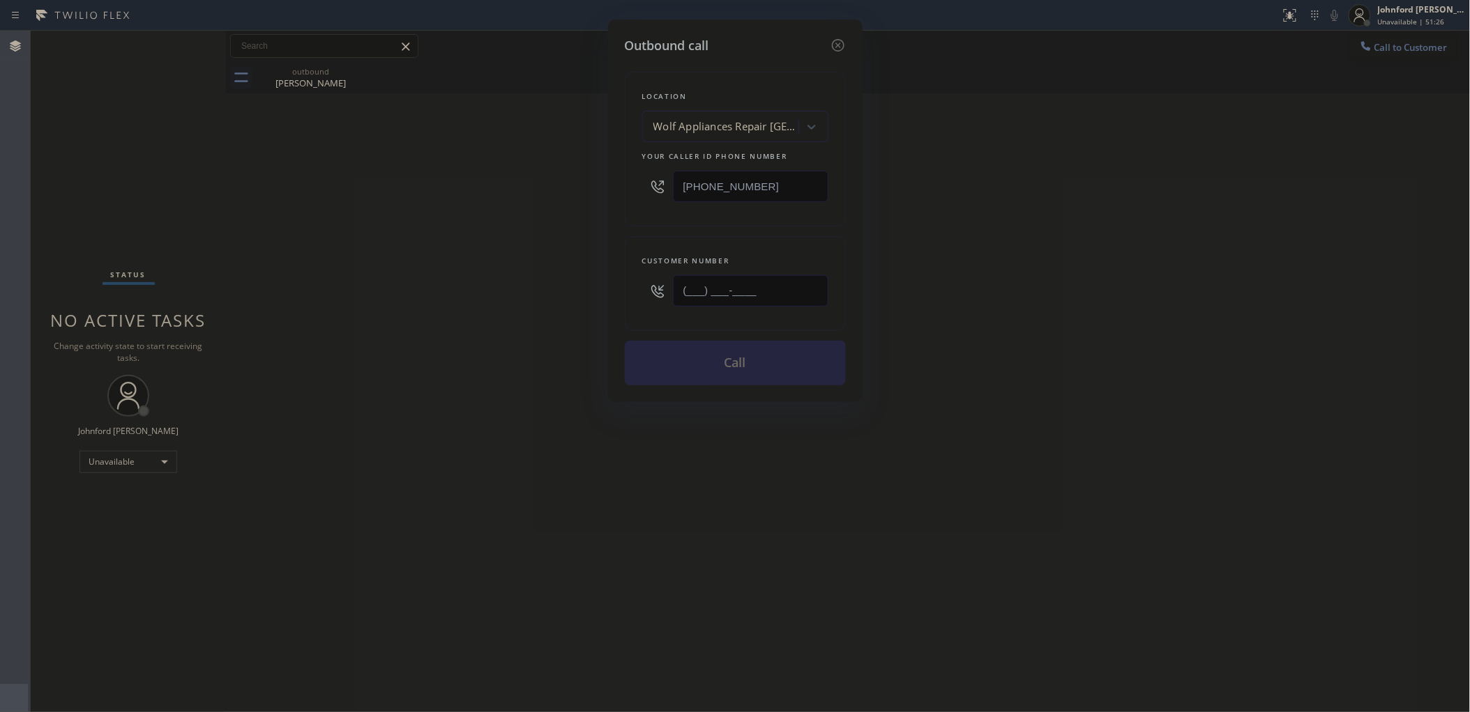
click at [598, 273] on div "Outbound call Location Wolf Appliances Repair [GEOGRAPHIC_DATA] Your caller id …" at bounding box center [735, 356] width 1470 height 712
paste input "661) 244-7677"
type input "[PHONE_NUMBER]"
click at [514, 291] on div "Outbound call Location Wolf Appliances Repair [GEOGRAPHIC_DATA] Your caller id …" at bounding box center [735, 356] width 1470 height 712
click at [738, 366] on button "Call" at bounding box center [735, 363] width 221 height 45
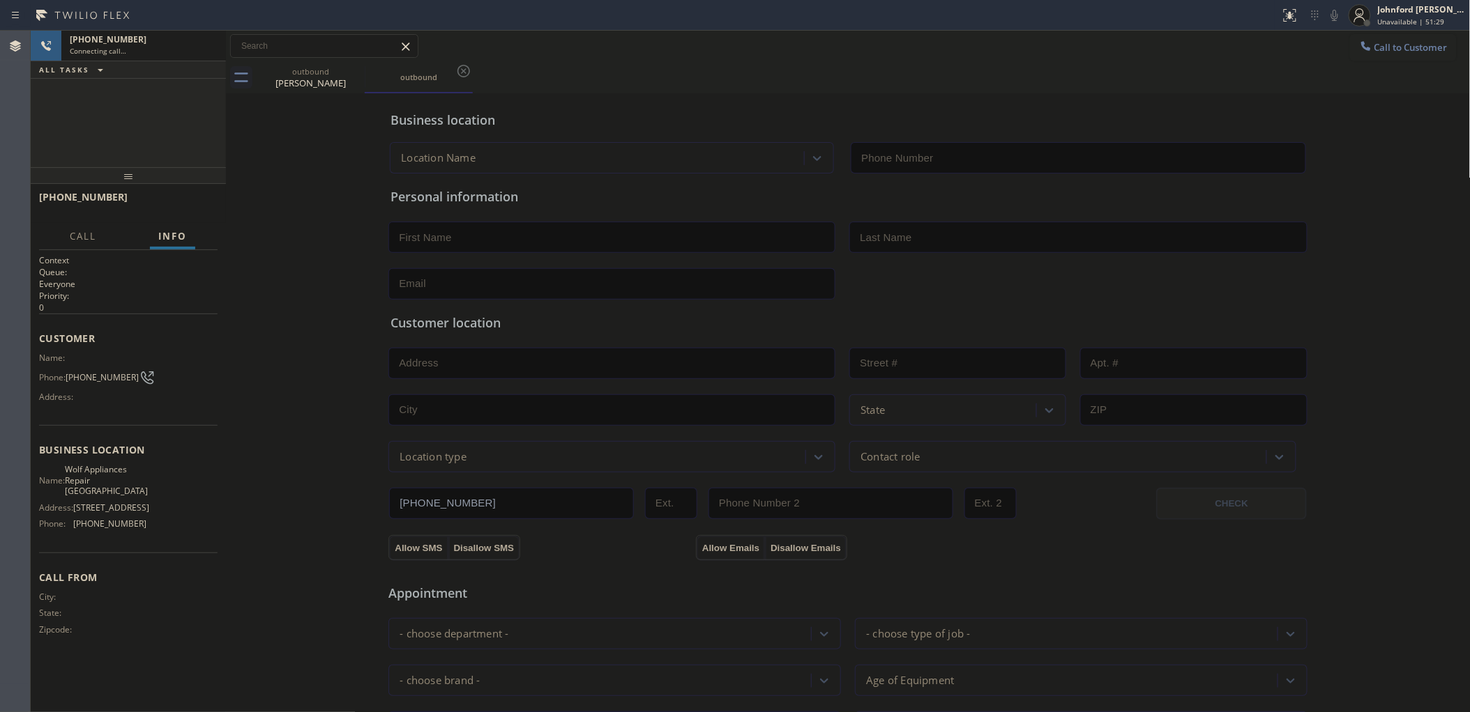
type input "[PHONE_NUMBER]"
click at [753, 72] on div "outbound [PERSON_NAME] outbound" at bounding box center [864, 77] width 1214 height 31
click at [1325, 23] on div "Status report No issues detected If you experience an issue, please download th…" at bounding box center [1371, 15] width 195 height 31
click at [1332, 15] on icon at bounding box center [1334, 15] width 17 height 17
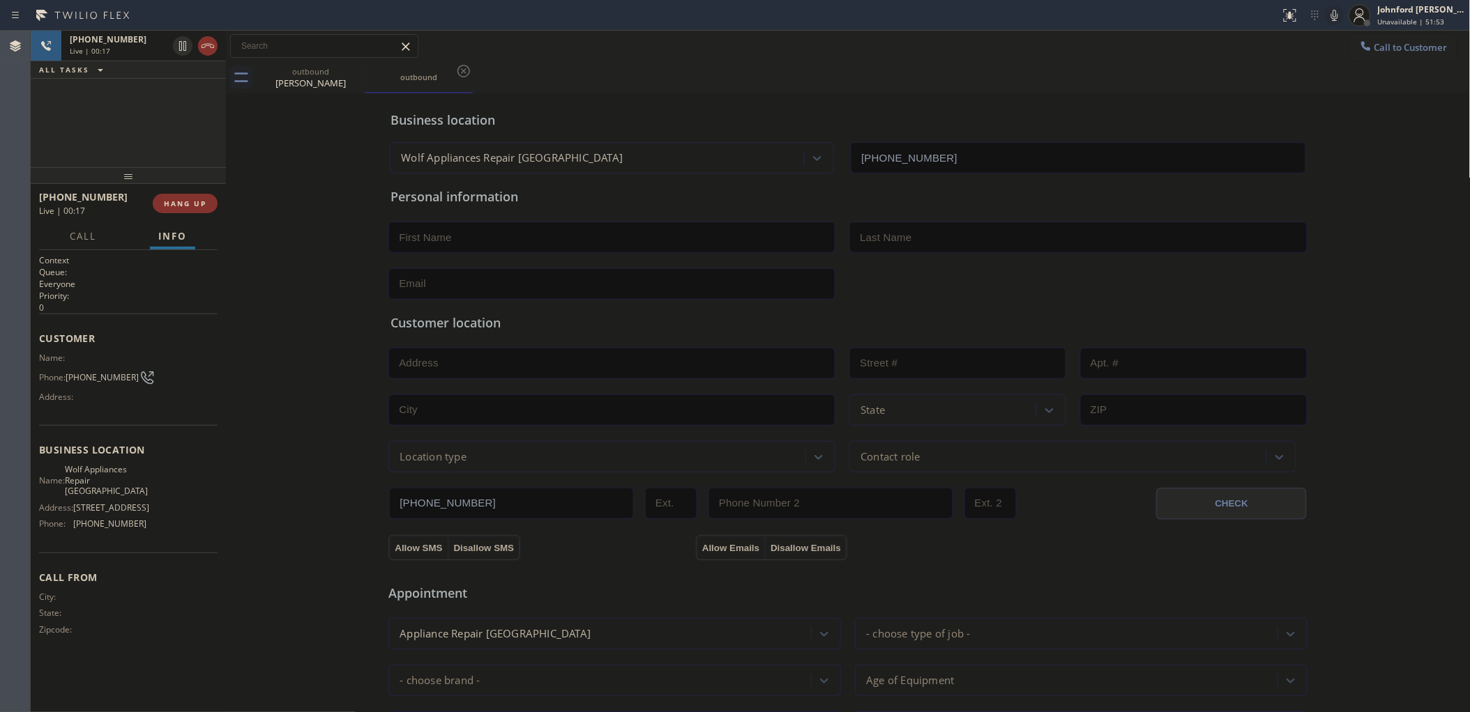
click at [287, 188] on div "Business location Wolf Appliances Repair [GEOGRAPHIC_DATA] [PHONE_NUMBER] Perso…" at bounding box center [847, 573] width 1237 height 952
click at [168, 199] on span "HANG UP" at bounding box center [185, 204] width 43 height 10
click at [96, 124] on div "ALL TASKS ALL TASKS ACTIVE TASKS TASKS IN WRAP UP [PHONE_NUMBER] Wrap up | 00:00" at bounding box center [128, 99] width 195 height 137
click at [192, 197] on button "COMPLETE" at bounding box center [182, 204] width 70 height 20
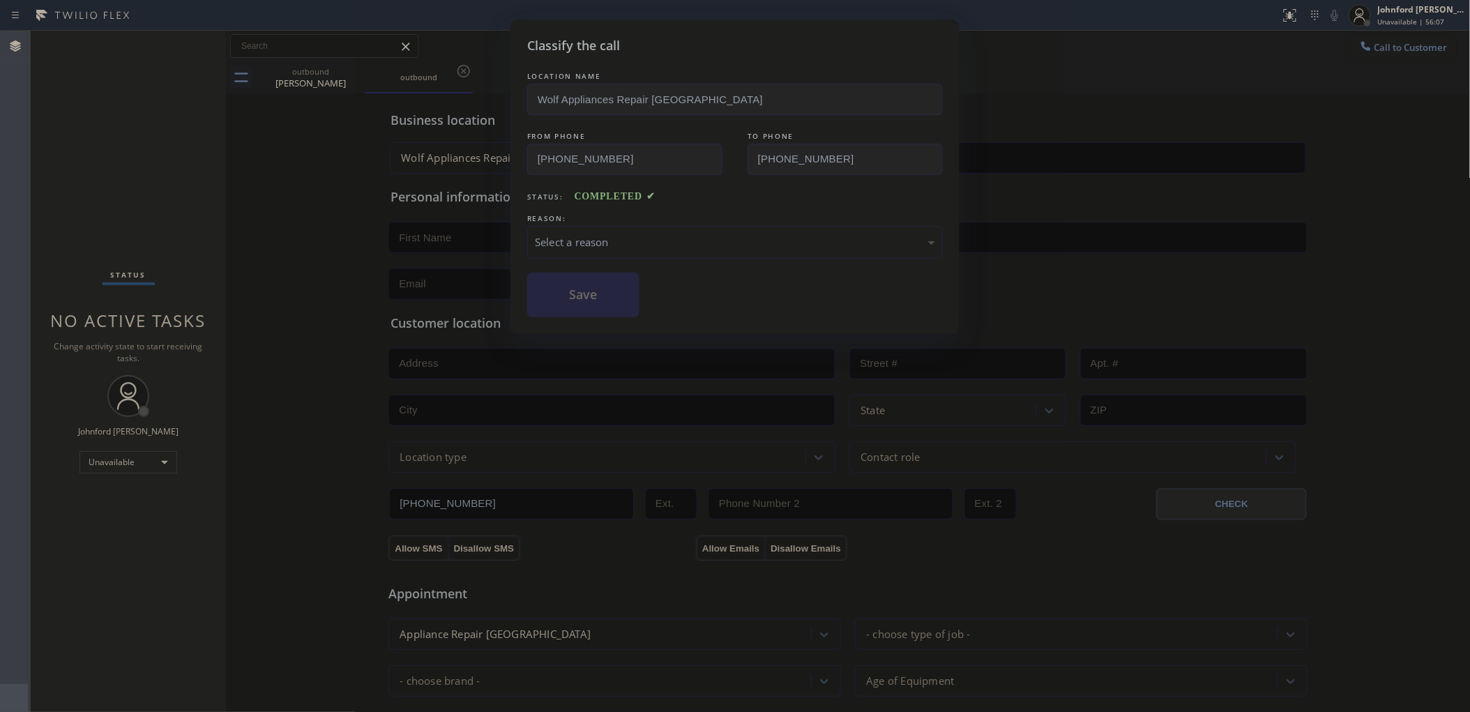
drag, startPoint x: 624, startPoint y: 259, endPoint x: 632, endPoint y: 241, distance: 20.0
click at [627, 253] on div "LOCATION NAME Wolf Appliances Repair [GEOGRAPHIC_DATA] FROM PHONE [PHONE_NUMBER…" at bounding box center [734, 193] width 415 height 248
click at [632, 241] on div "Select a reason" at bounding box center [735, 242] width 400 height 16
click at [606, 295] on button "Save" at bounding box center [583, 295] width 112 height 45
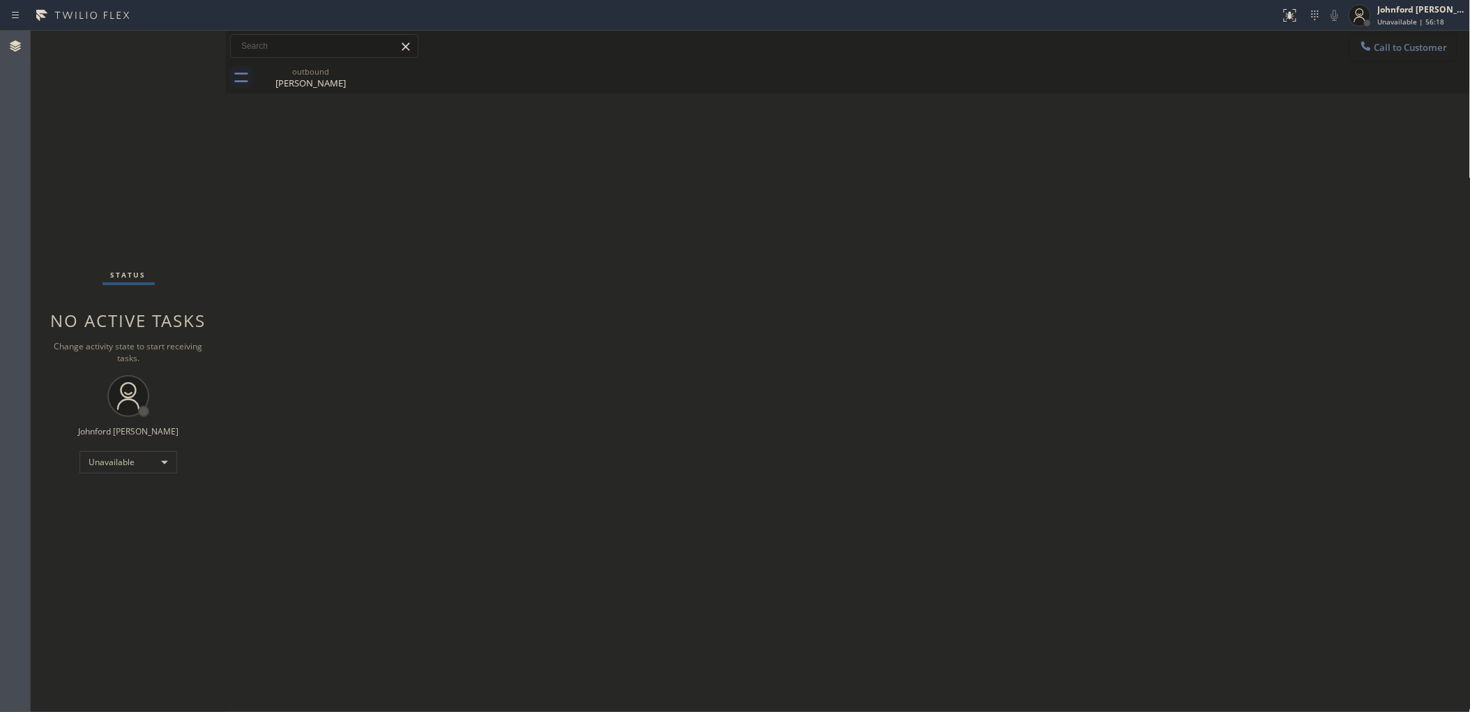
click at [1389, 37] on button "Call to Customer" at bounding box center [1403, 47] width 107 height 26
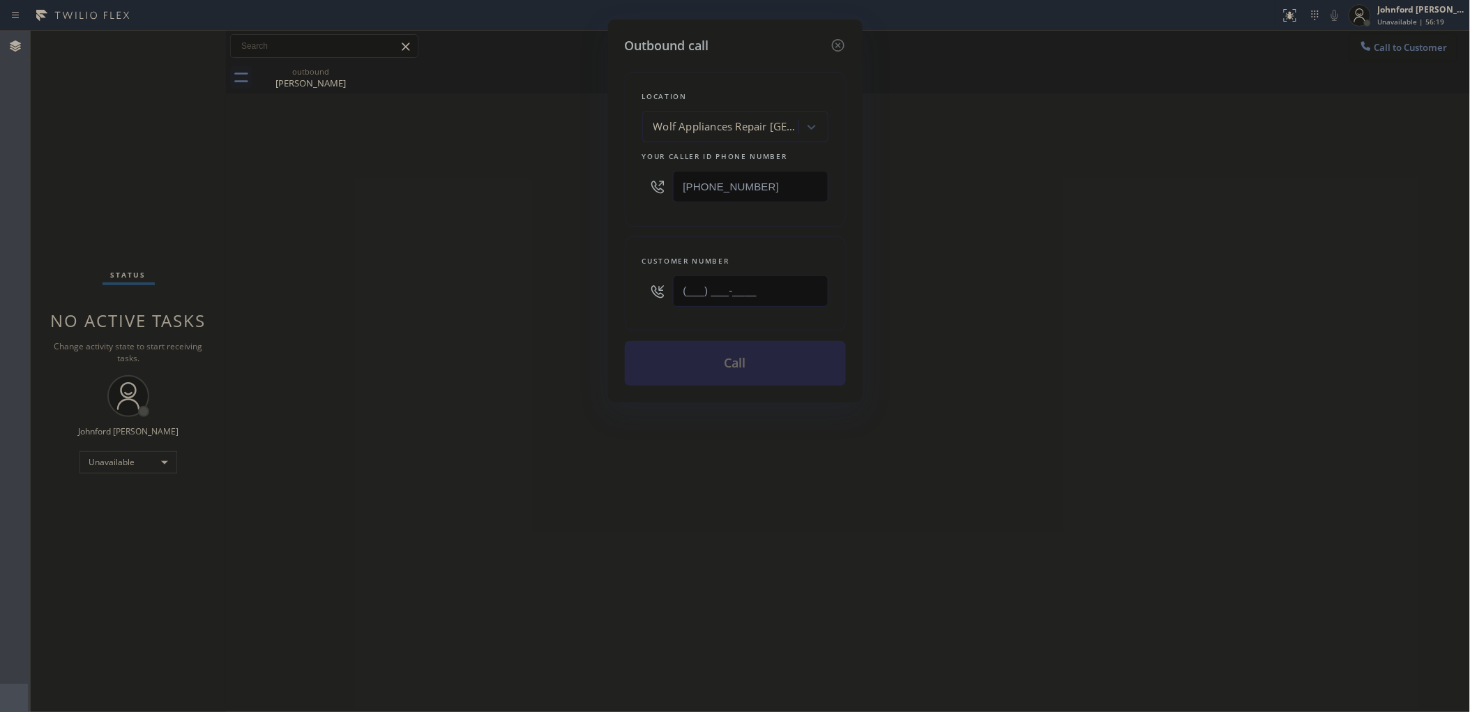
drag, startPoint x: 800, startPoint y: 284, endPoint x: 574, endPoint y: 300, distance: 226.4
click at [582, 300] on div "Outbound call Location Wolf Appliances Repair [GEOGRAPHIC_DATA] Your caller id …" at bounding box center [735, 356] width 1470 height 712
paste input "551) 206-2178"
type input "[PHONE_NUMBER]"
click at [505, 300] on div "Outbound call Location Wolf Appliances Repair [GEOGRAPHIC_DATA] Your caller id …" at bounding box center [735, 356] width 1470 height 712
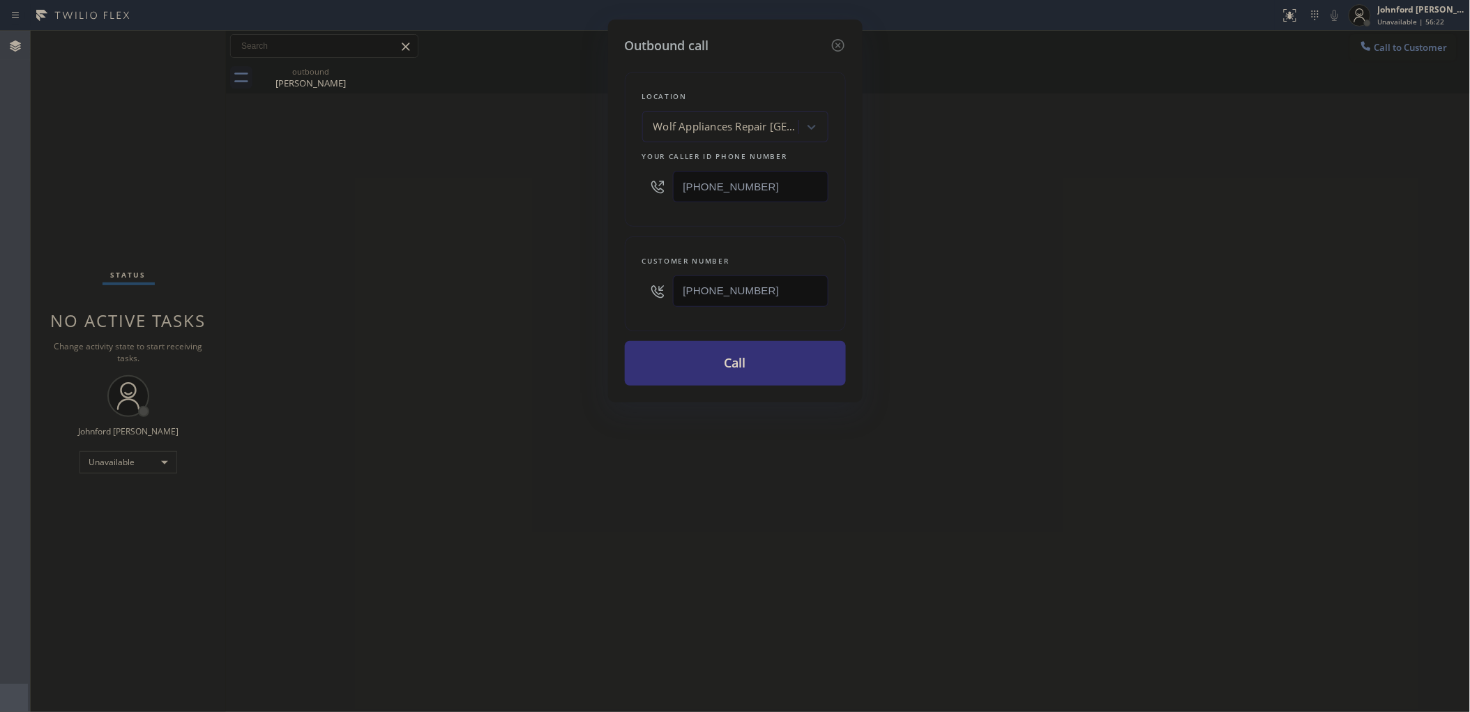
drag, startPoint x: 720, startPoint y: 178, endPoint x: 499, endPoint y: 193, distance: 221.5
click at [537, 183] on div "Outbound call Location Wolf Appliances Repair [GEOGRAPHIC_DATA] Your caller id …" at bounding box center [735, 356] width 1470 height 712
paste input "855) 731-4952"
type input "[PHONE_NUMBER]"
click at [485, 197] on div "Outbound call Location Wolf Appliances Repair [GEOGRAPHIC_DATA] Your caller id …" at bounding box center [735, 356] width 1470 height 712
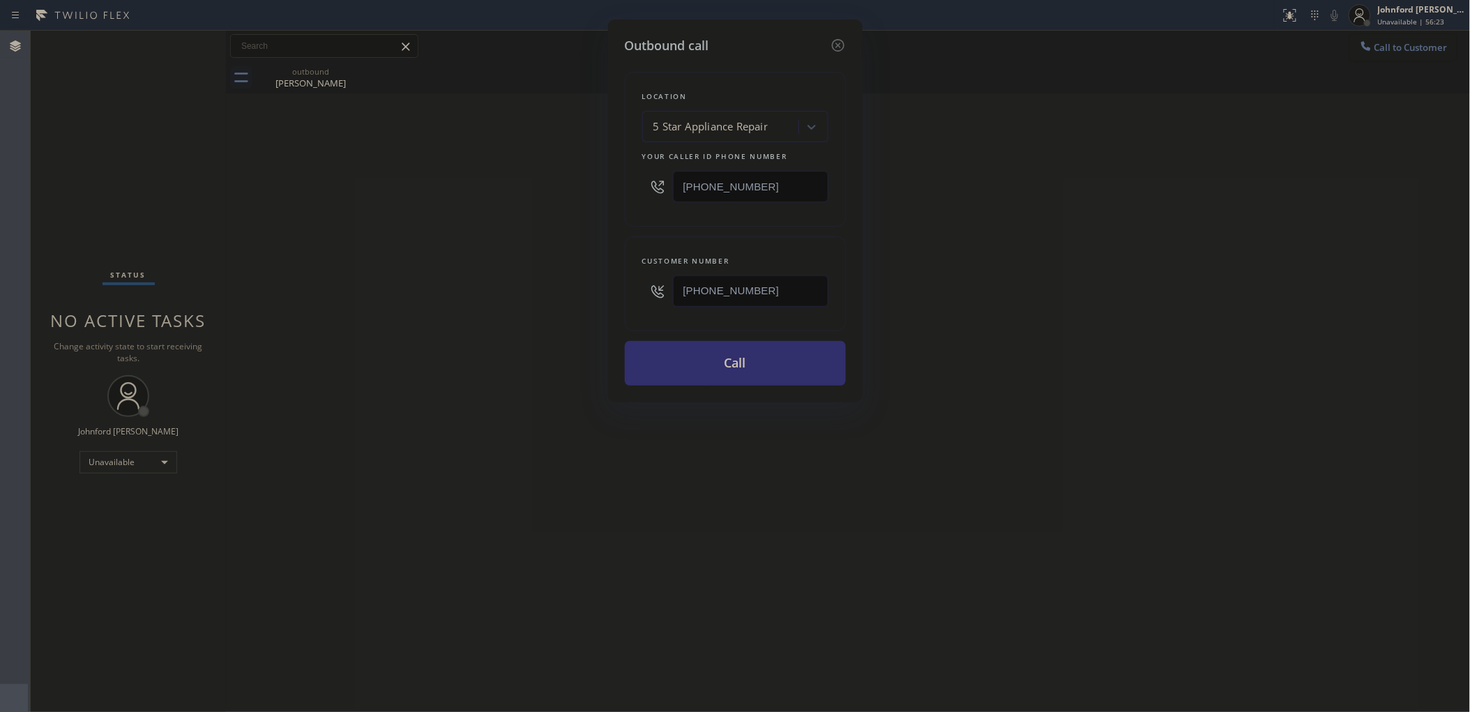
click at [718, 361] on button "Call" at bounding box center [735, 363] width 221 height 45
click at [537, 328] on div "Outbound call Location 5 Star Appliance Repair Your caller id phone number [PHO…" at bounding box center [735, 356] width 1470 height 712
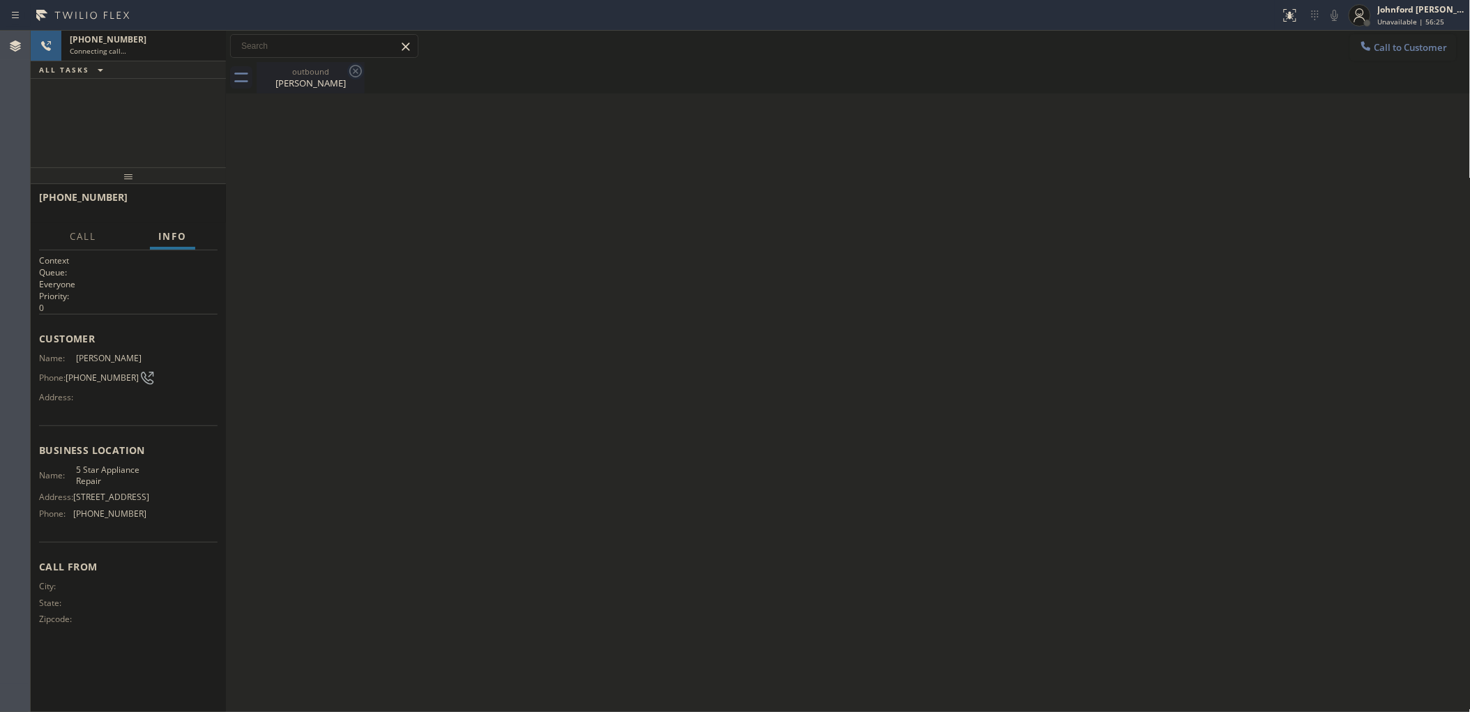
click at [356, 74] on icon at bounding box center [355, 71] width 17 height 17
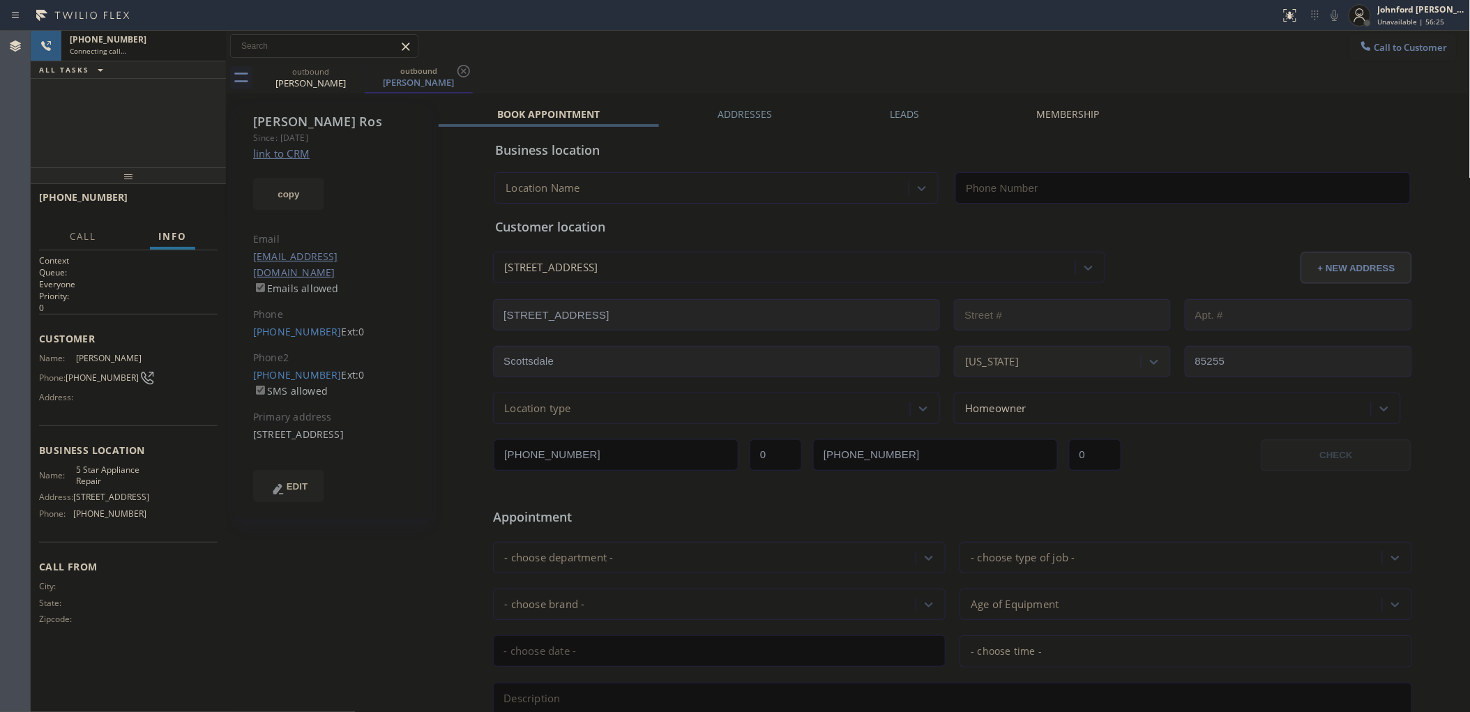
click at [298, 187] on button "copy" at bounding box center [288, 194] width 71 height 32
click at [293, 155] on link "link to CRM" at bounding box center [281, 153] width 56 height 14
type input "[PHONE_NUMBER]"
click at [913, 121] on div "Leads" at bounding box center [904, 117] width 147 height 20
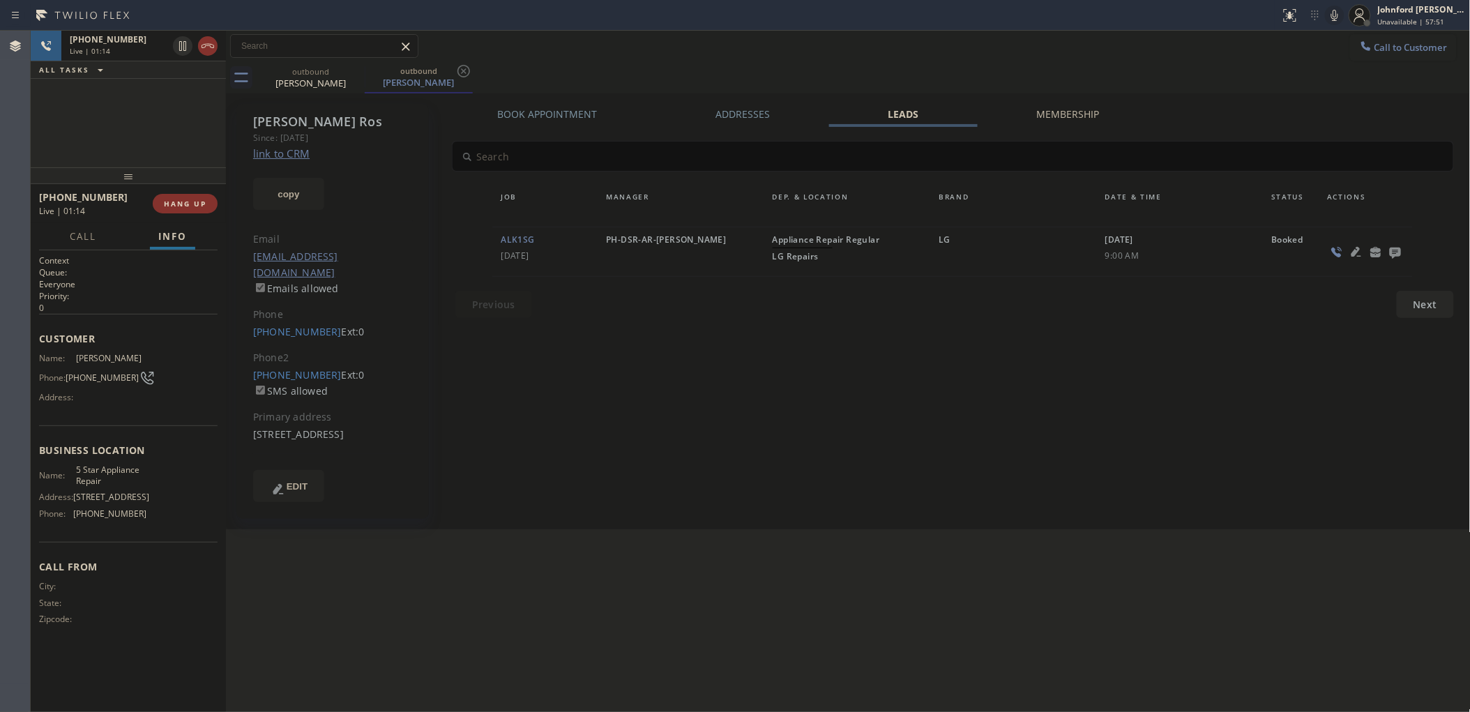
click at [1396, 254] on icon at bounding box center [1394, 252] width 11 height 11
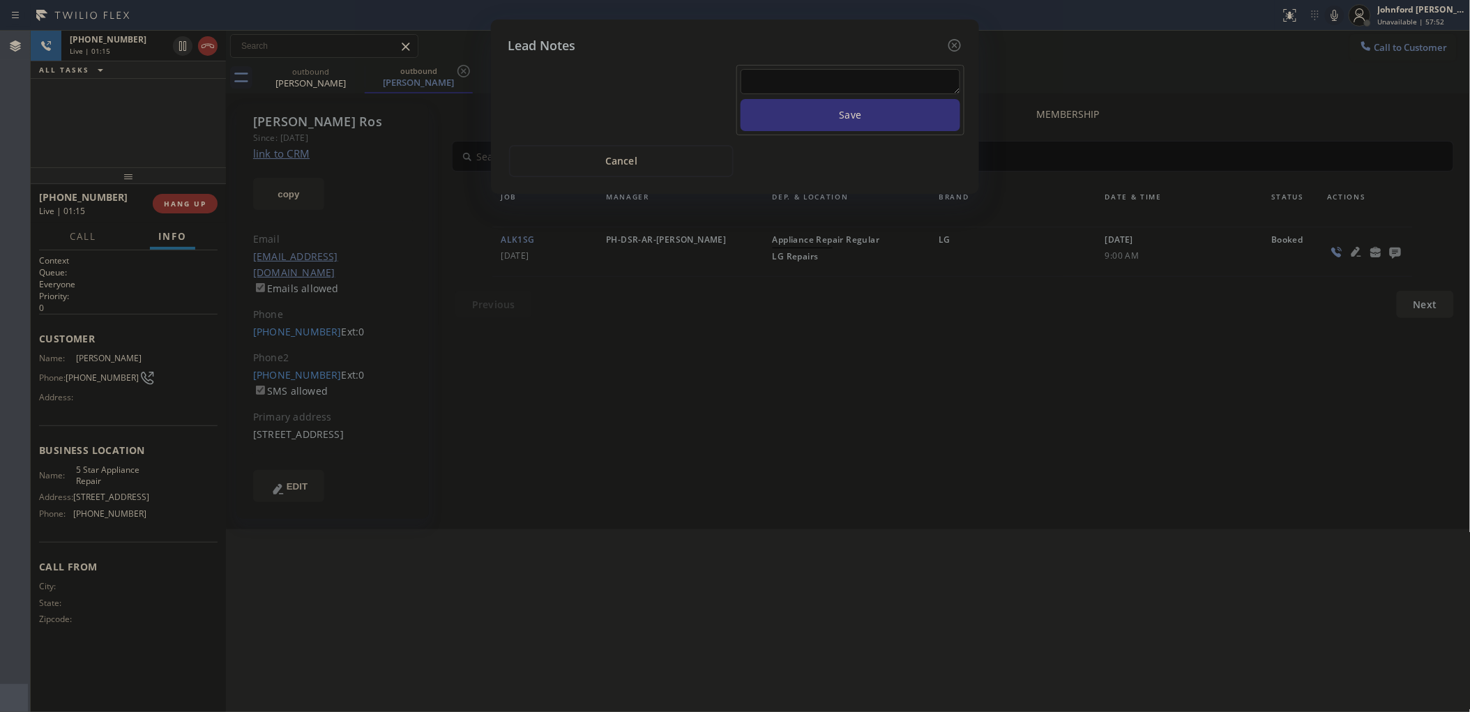
click at [870, 69] on textarea at bounding box center [850, 81] width 220 height 25
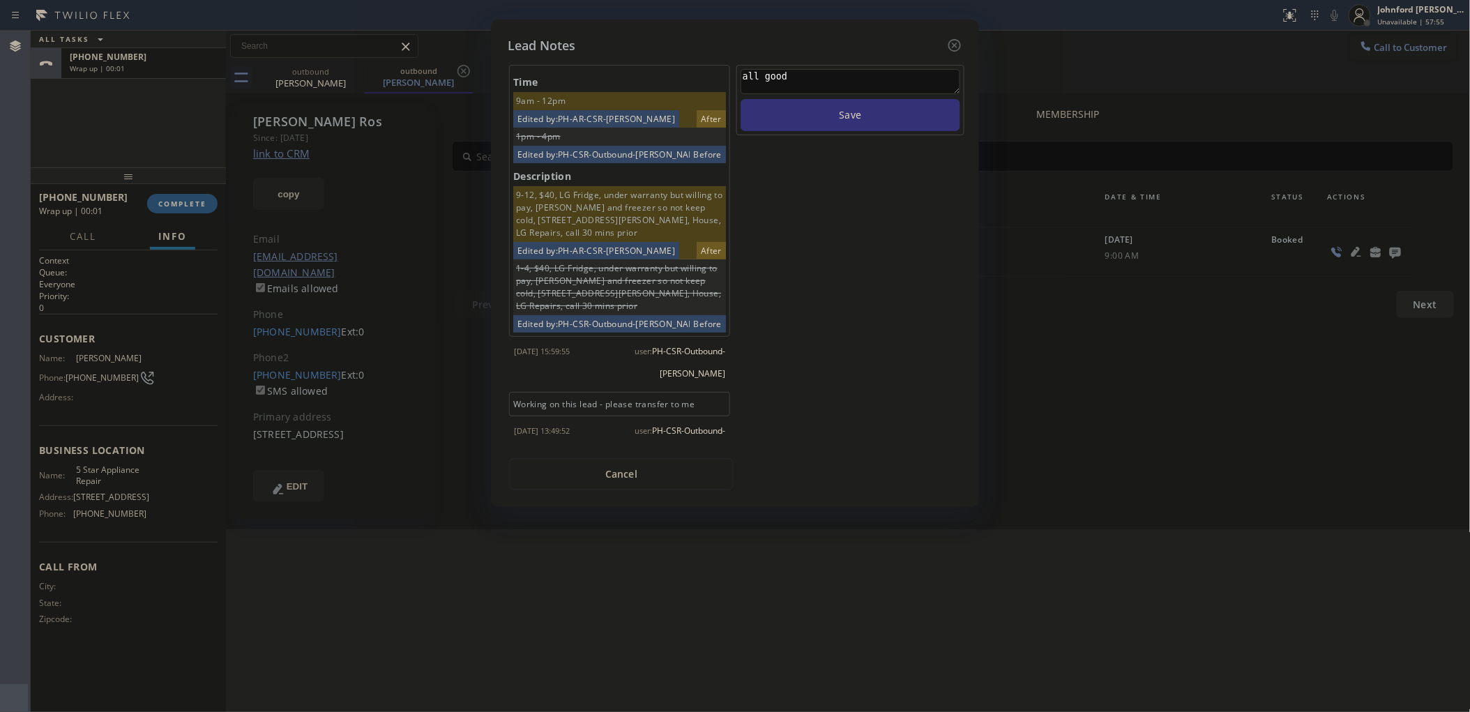
drag, startPoint x: 735, startPoint y: 59, endPoint x: 701, endPoint y: 54, distance: 35.3
click at [701, 55] on div "Time 9am - 12pm Edited by: PH-AR-CSR-[PERSON_NAME] After 1pm - 4pm Edited by: P…" at bounding box center [734, 272] width 455 height 435
type textarea "all good"
click at [821, 99] on button "Save" at bounding box center [850, 115] width 220 height 32
click at [952, 39] on icon at bounding box center [954, 45] width 17 height 17
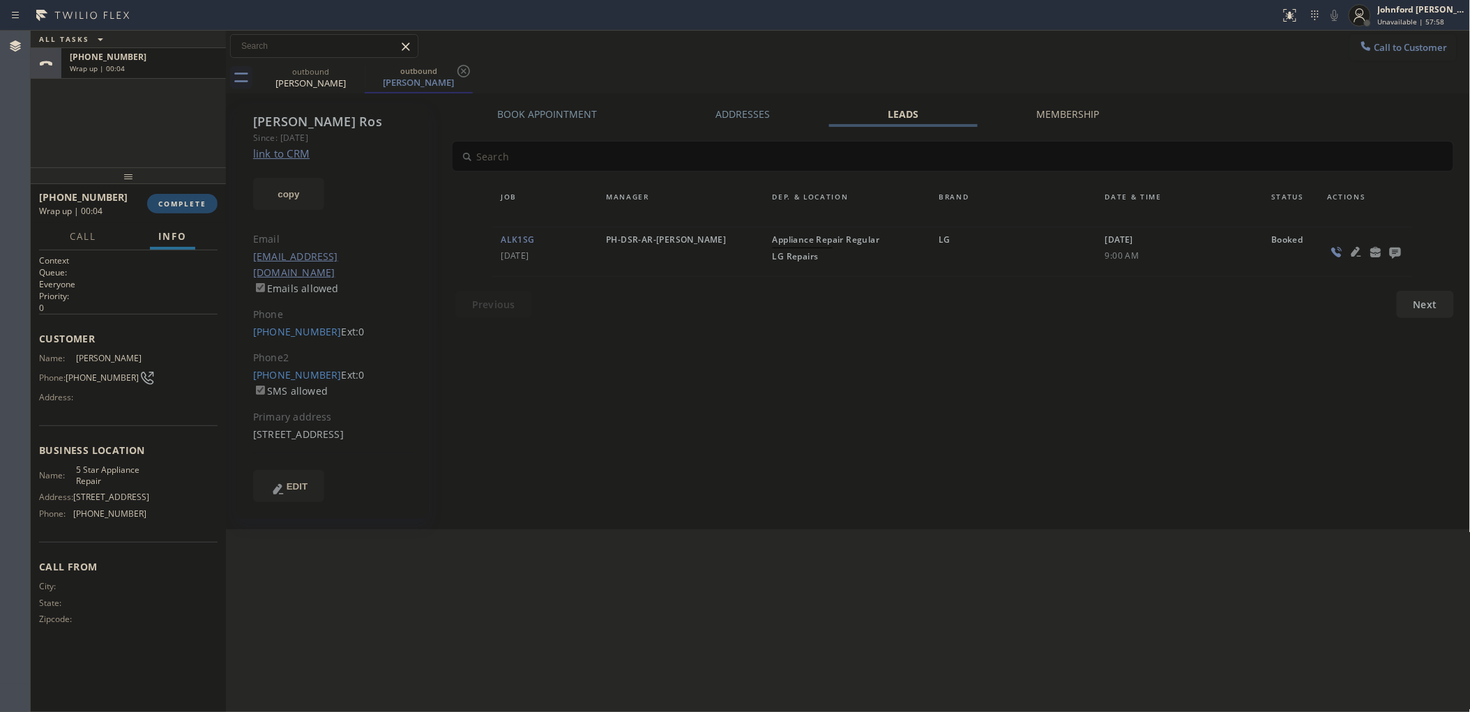
click at [190, 213] on button "COMPLETE" at bounding box center [182, 204] width 70 height 20
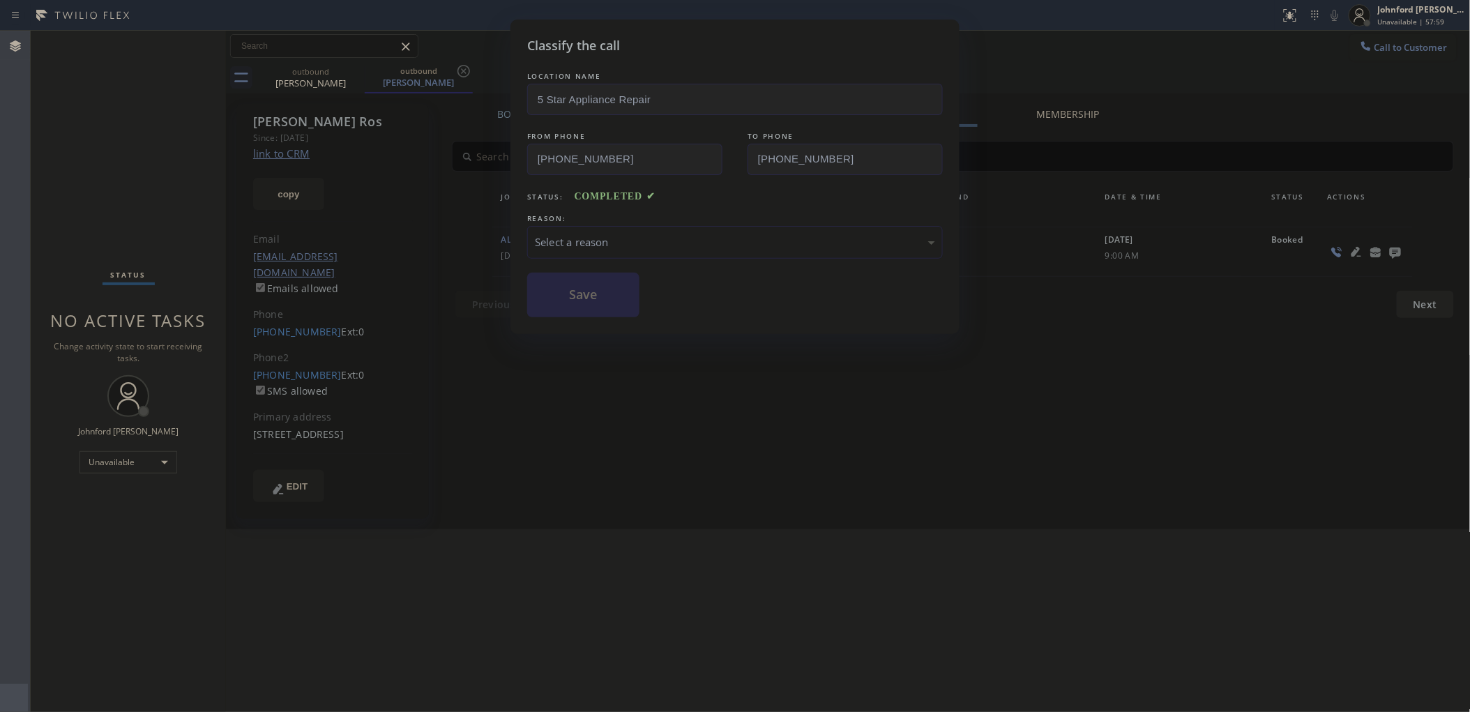
drag, startPoint x: 586, startPoint y: 237, endPoint x: 628, endPoint y: 252, distance: 45.0
click at [590, 234] on div "Select a reason" at bounding box center [735, 242] width 400 height 16
click at [580, 280] on button "Save" at bounding box center [583, 295] width 112 height 45
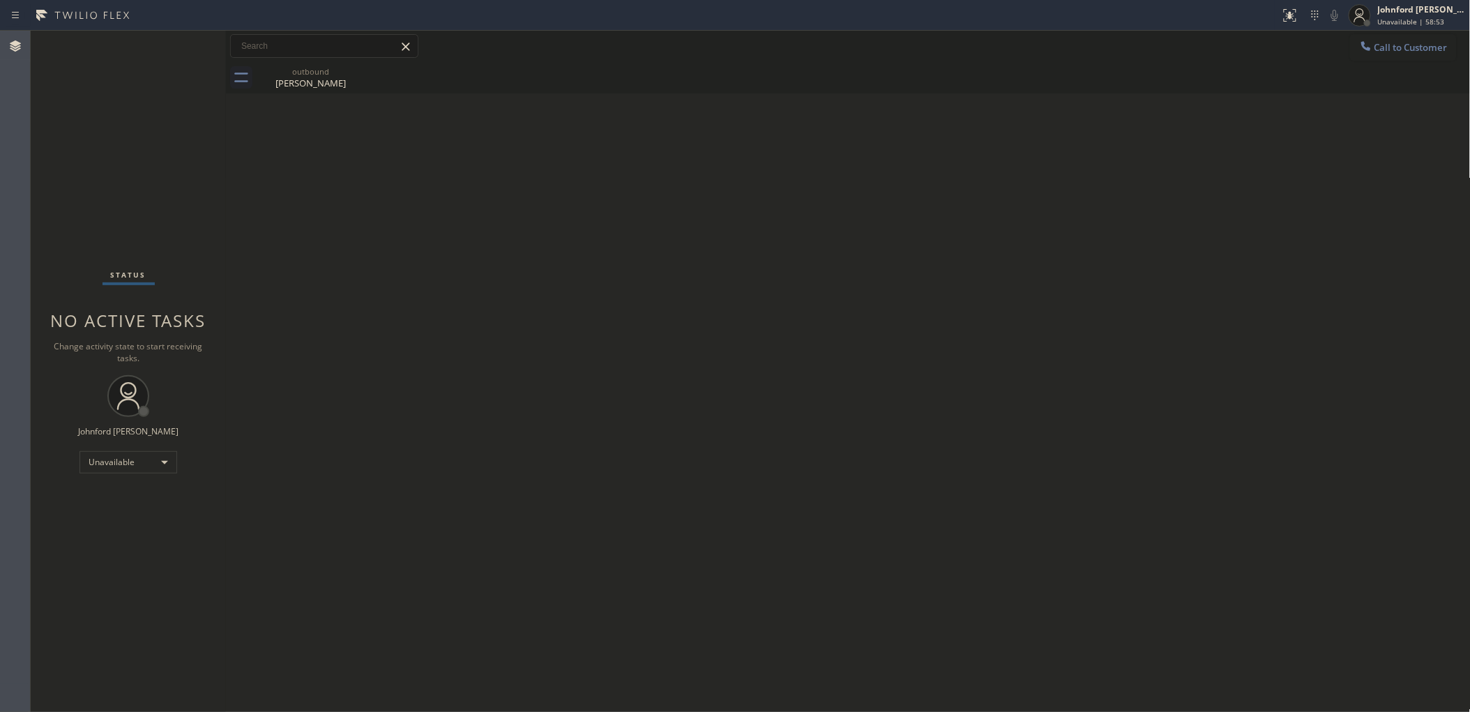
drag, startPoint x: 1379, startPoint y: 36, endPoint x: 1379, endPoint y: 59, distance: 23.7
click at [1382, 36] on button "Call to Customer" at bounding box center [1403, 47] width 107 height 26
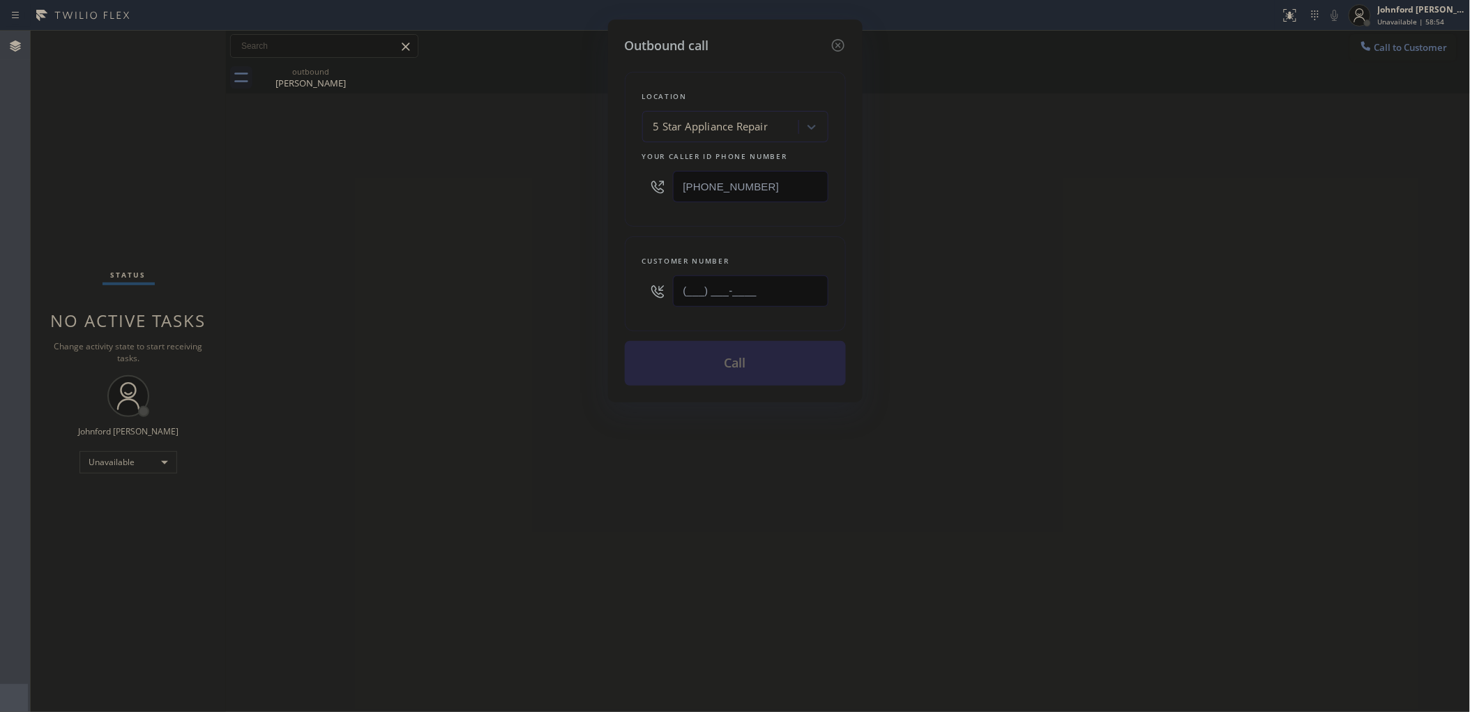
drag, startPoint x: 793, startPoint y: 284, endPoint x: 516, endPoint y: 304, distance: 278.2
click at [546, 304] on div "Outbound call Location 5 Star Appliance Repair Your caller id phone number [PHO…" at bounding box center [735, 356] width 1470 height 712
paste input "571) 606-3137"
type input "[PHONE_NUMBER]"
click at [500, 304] on div "Outbound call Location 5 Star Appliance Repair Your caller id phone number [PHO…" at bounding box center [735, 356] width 1470 height 712
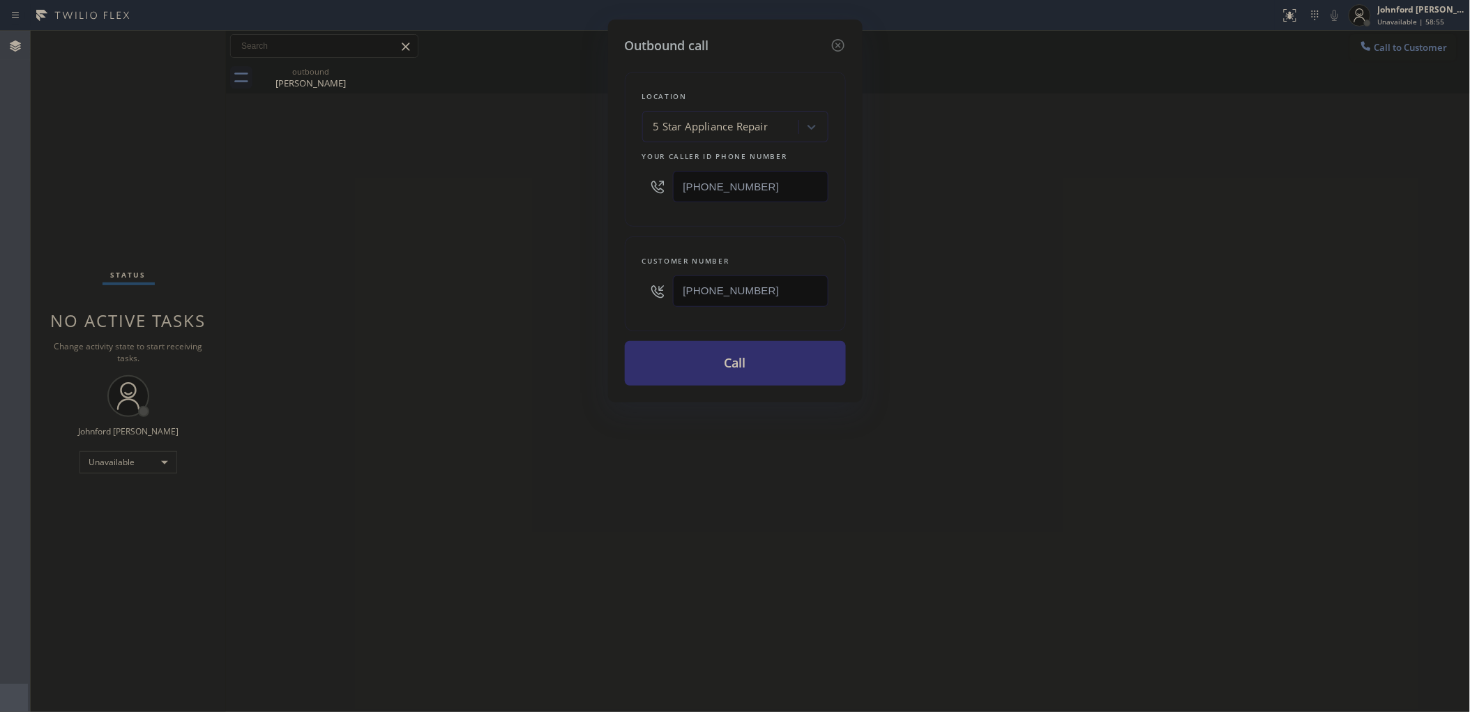
click at [642, 344] on button "Call" at bounding box center [735, 363] width 221 height 45
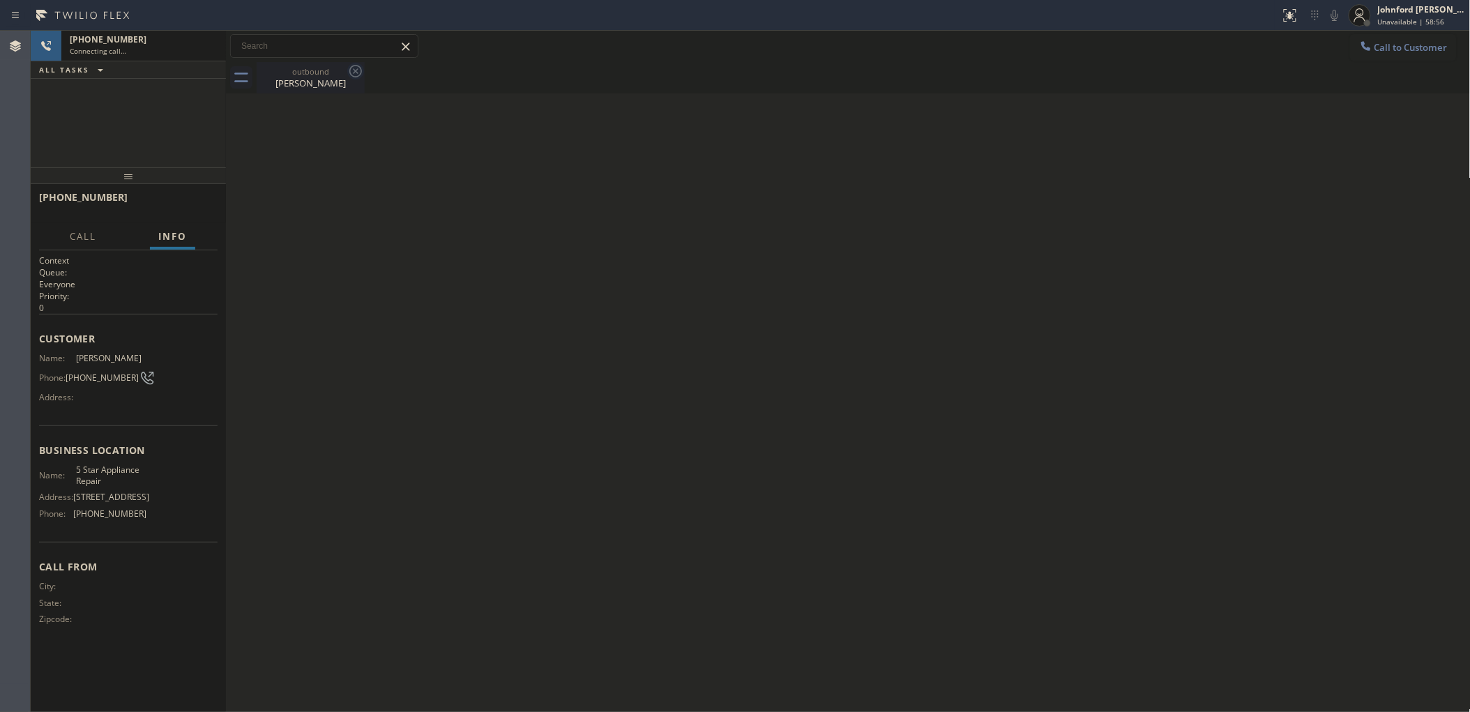
click at [349, 74] on icon at bounding box center [355, 71] width 17 height 17
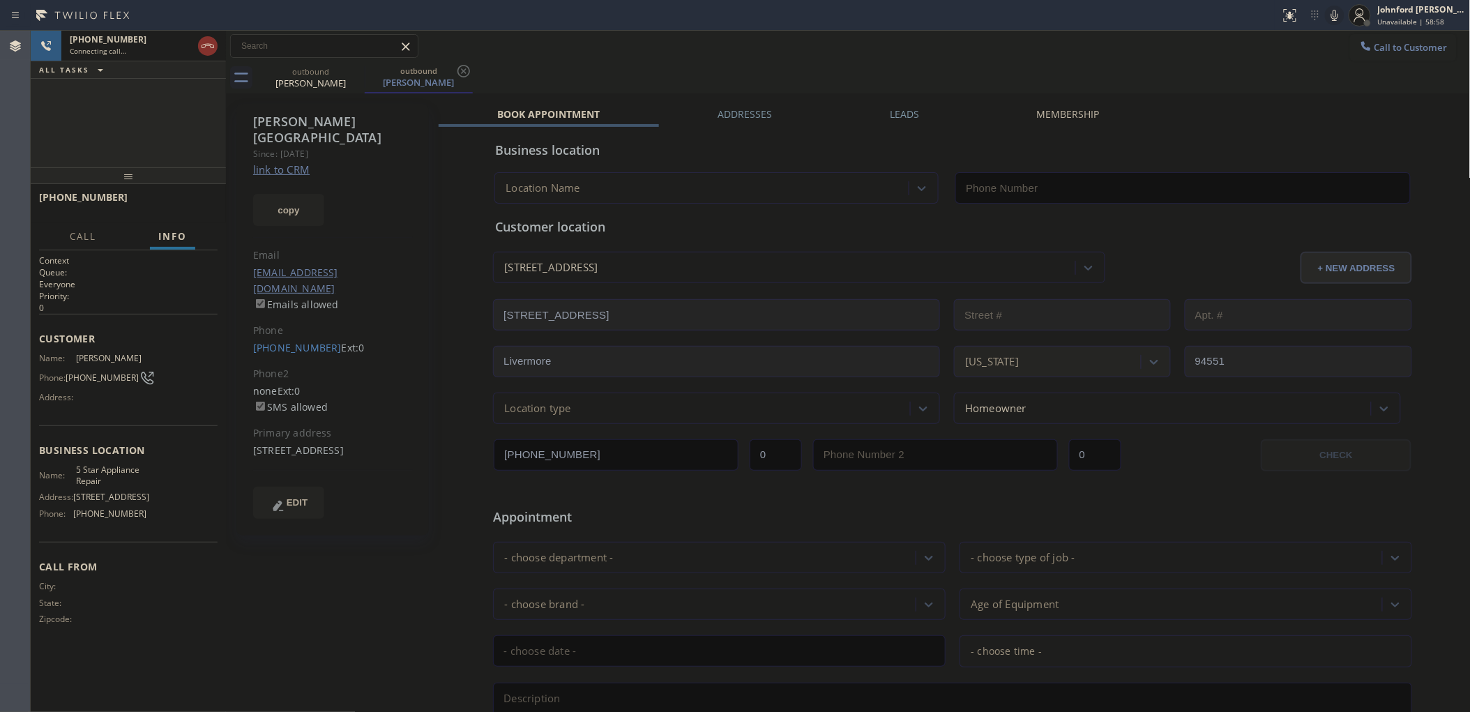
click at [291, 197] on button "copy" at bounding box center [288, 210] width 71 height 32
click at [287, 162] on link "link to CRM" at bounding box center [281, 169] width 56 height 14
type input "[PHONE_NUMBER]"
click at [201, 197] on button "HANG UP" at bounding box center [185, 204] width 65 height 20
click at [906, 112] on label "Leads" at bounding box center [904, 113] width 29 height 13
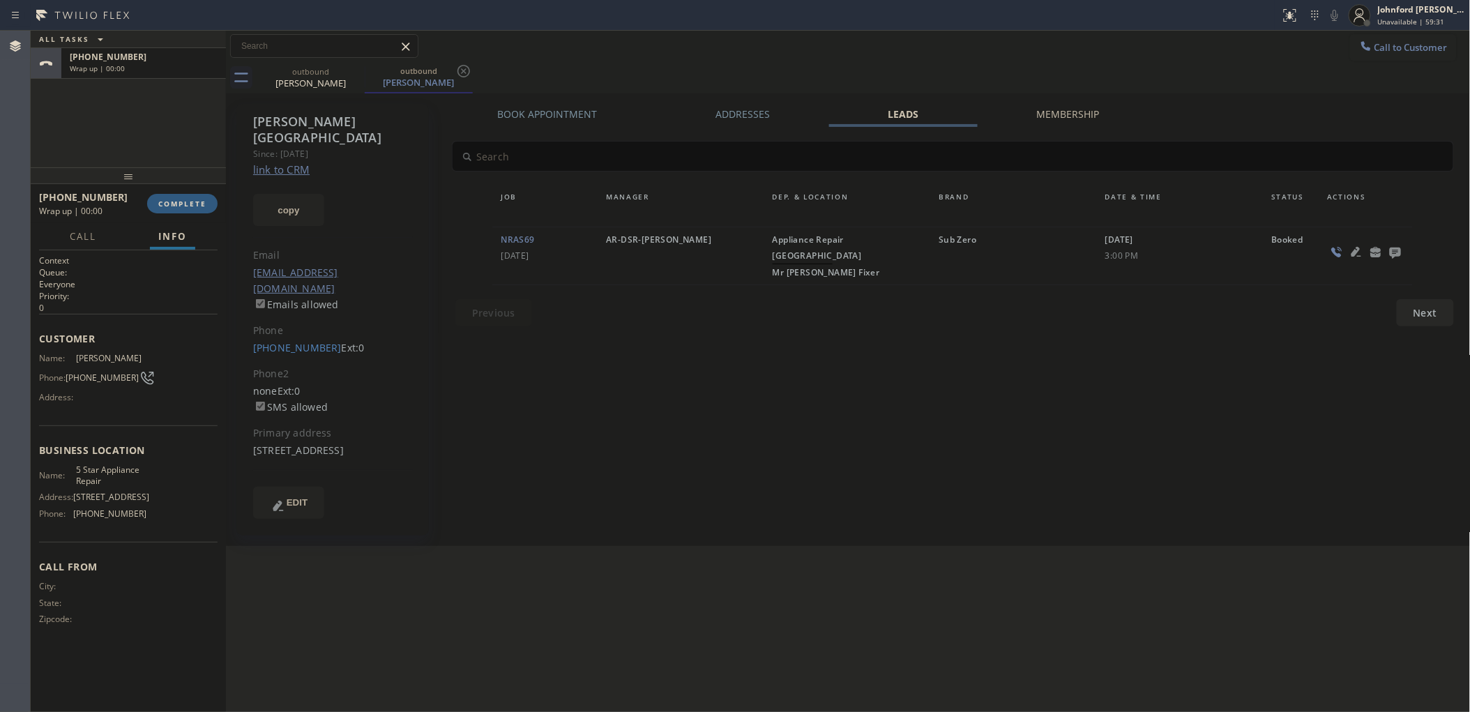
click at [1398, 255] on icon at bounding box center [1394, 252] width 11 height 11
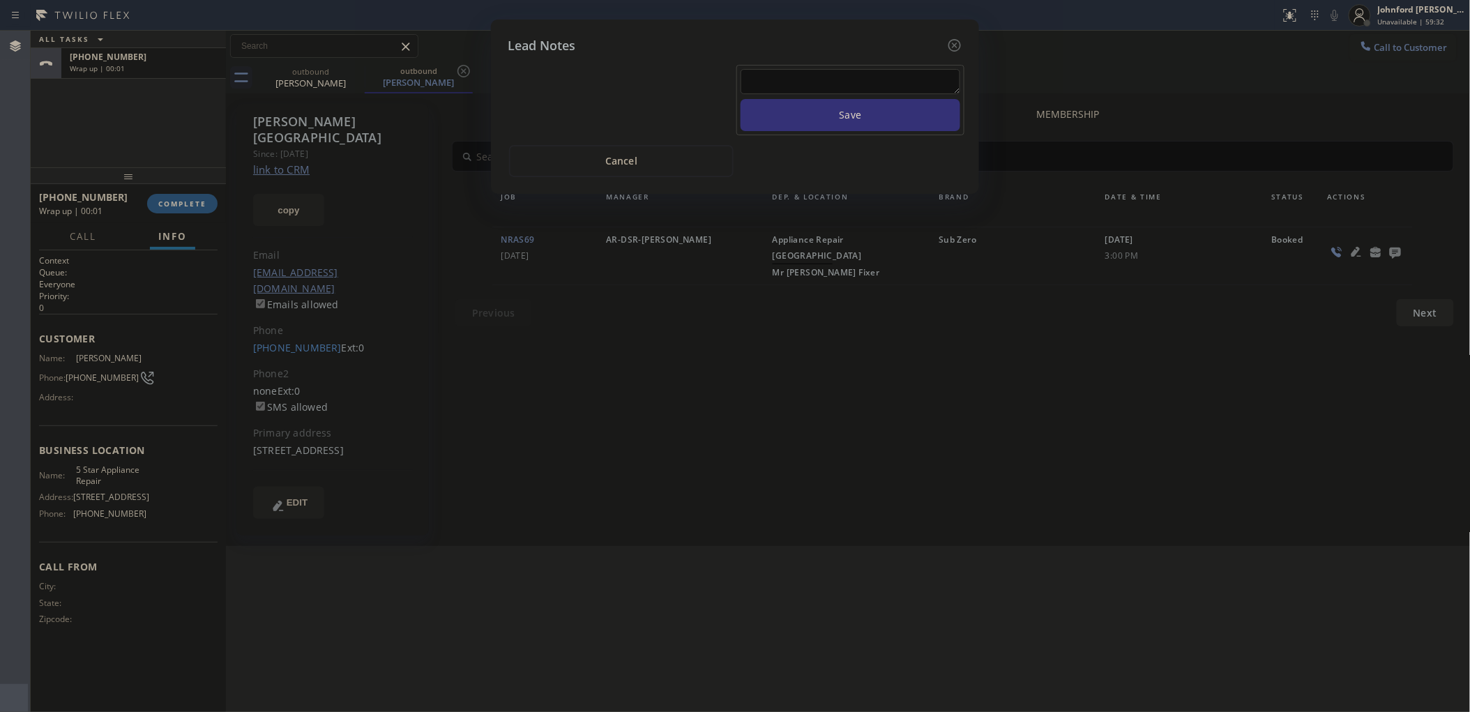
click at [788, 69] on textarea at bounding box center [850, 81] width 220 height 25
type textarea "w"
click at [961, 43] on icon at bounding box center [954, 45] width 17 height 17
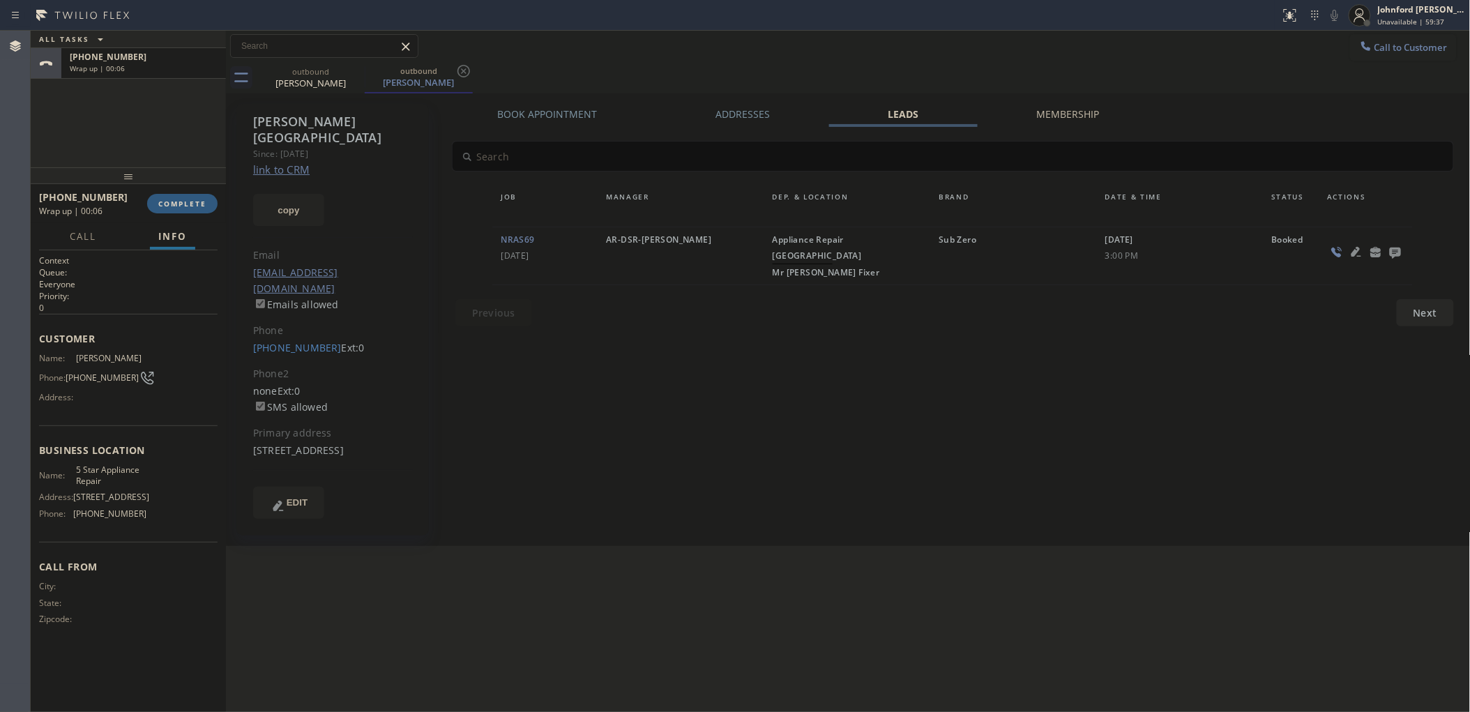
click at [178, 184] on div at bounding box center [128, 175] width 195 height 17
click at [175, 184] on div at bounding box center [128, 175] width 195 height 17
click at [178, 210] on button "COMPLETE" at bounding box center [182, 204] width 70 height 20
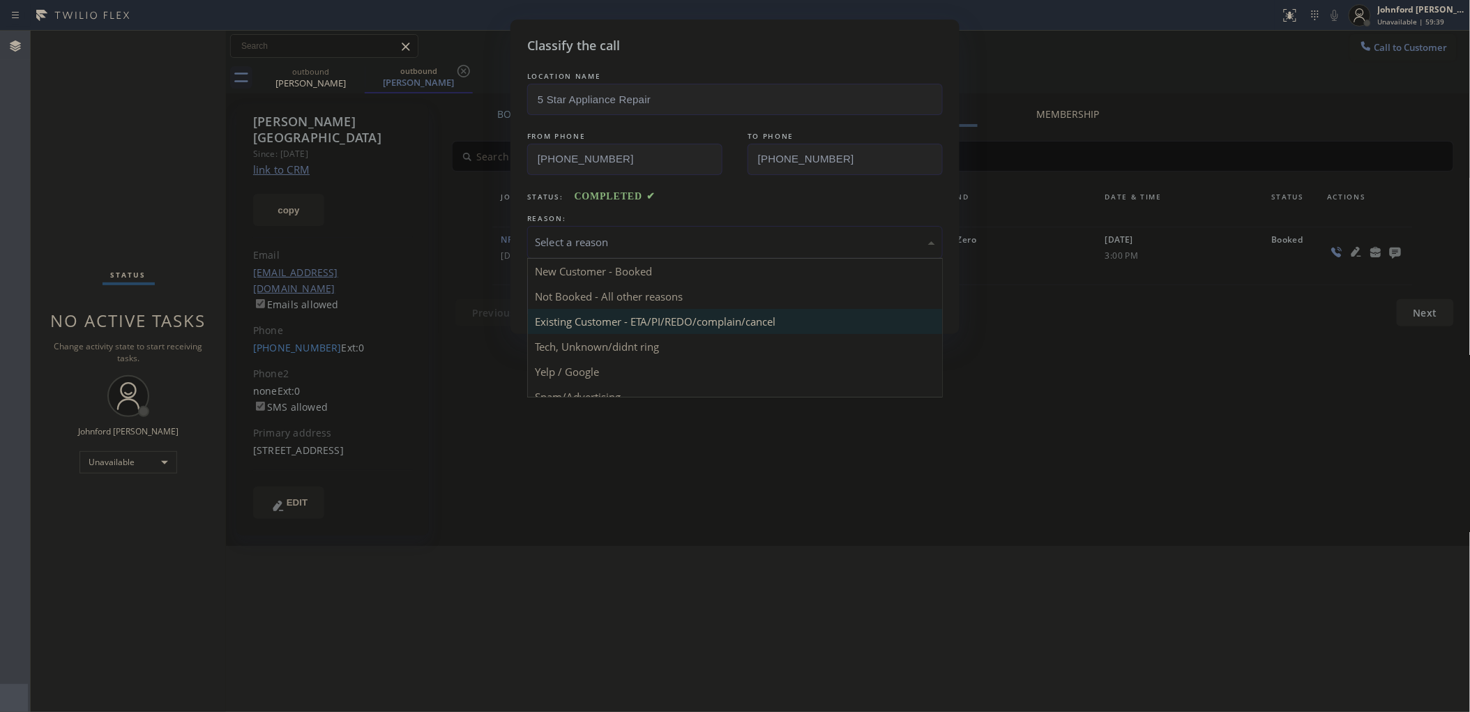
drag, startPoint x: 662, startPoint y: 234, endPoint x: 677, endPoint y: 310, distance: 77.4
click at [661, 236] on div "Select a reason" at bounding box center [735, 242] width 400 height 16
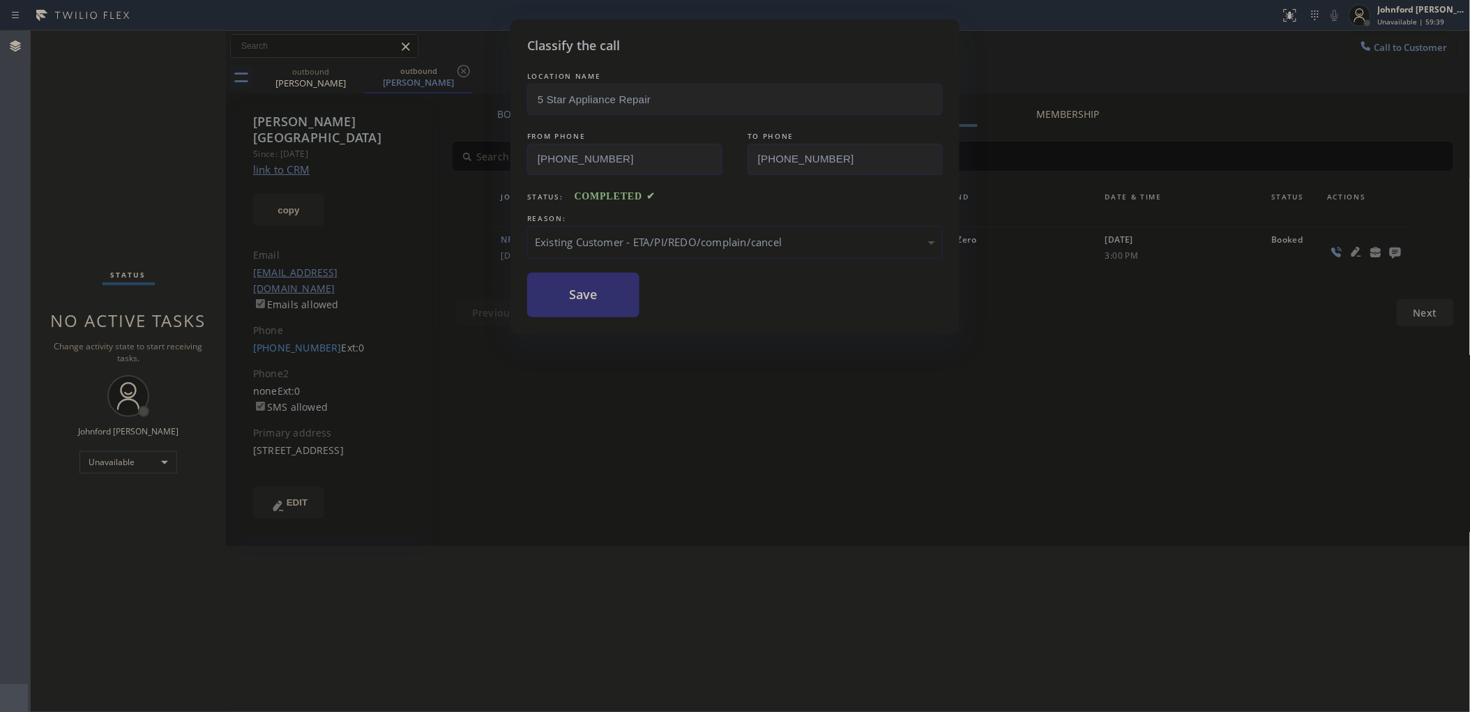
click at [623, 300] on button "Save" at bounding box center [583, 295] width 112 height 45
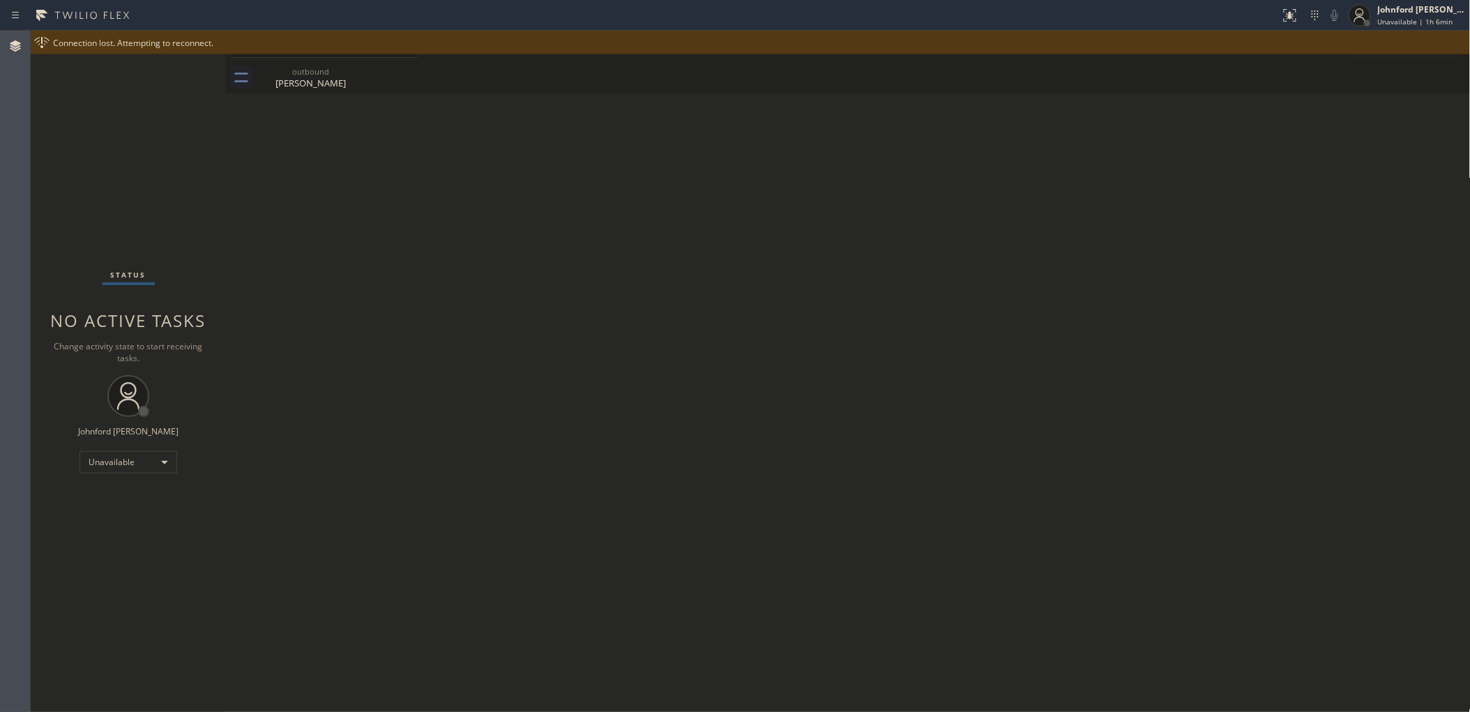
click at [1358, 51] on div "Connection lost. Attempting to reconnect." at bounding box center [750, 43] width 1439 height 24
click at [1370, 88] on div "outbound [PERSON_NAME]" at bounding box center [864, 77] width 1214 height 31
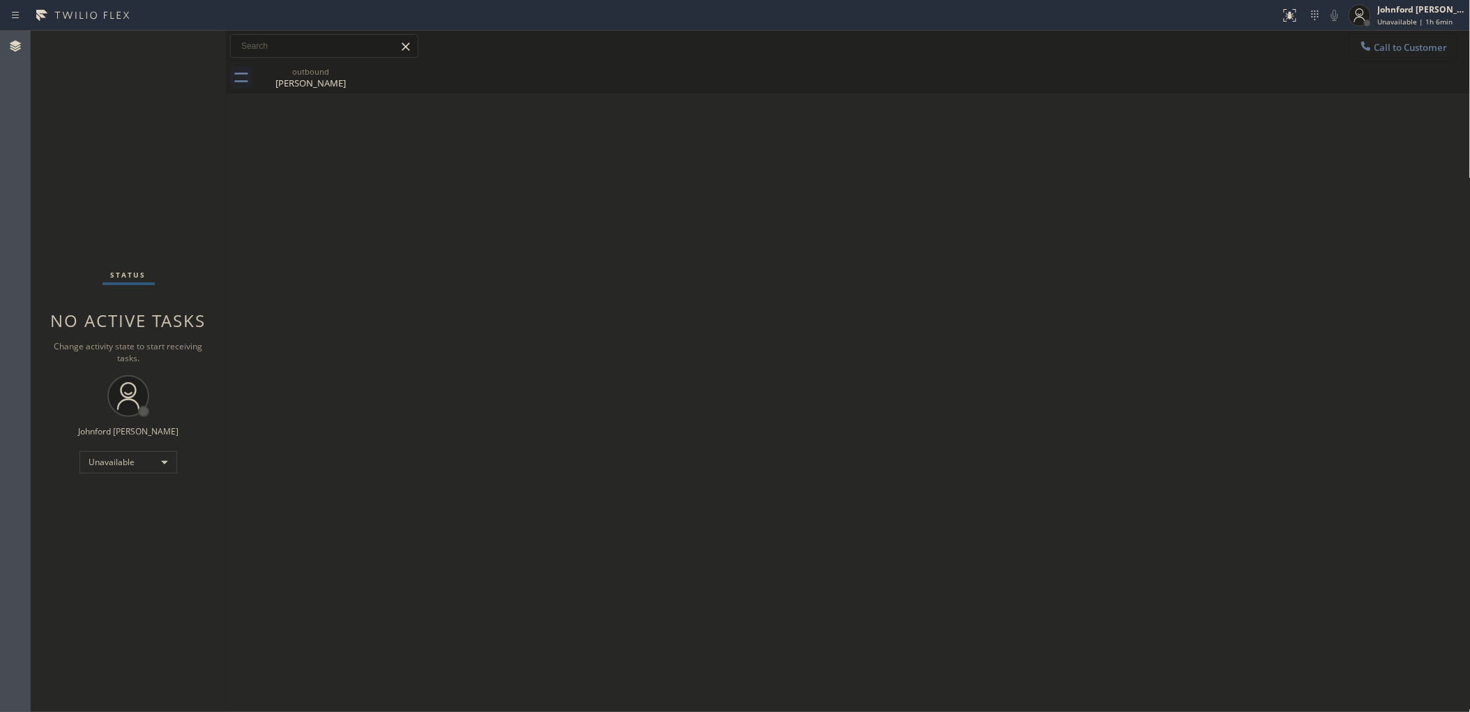
click at [1431, 50] on button "Call to Customer" at bounding box center [1403, 47] width 107 height 26
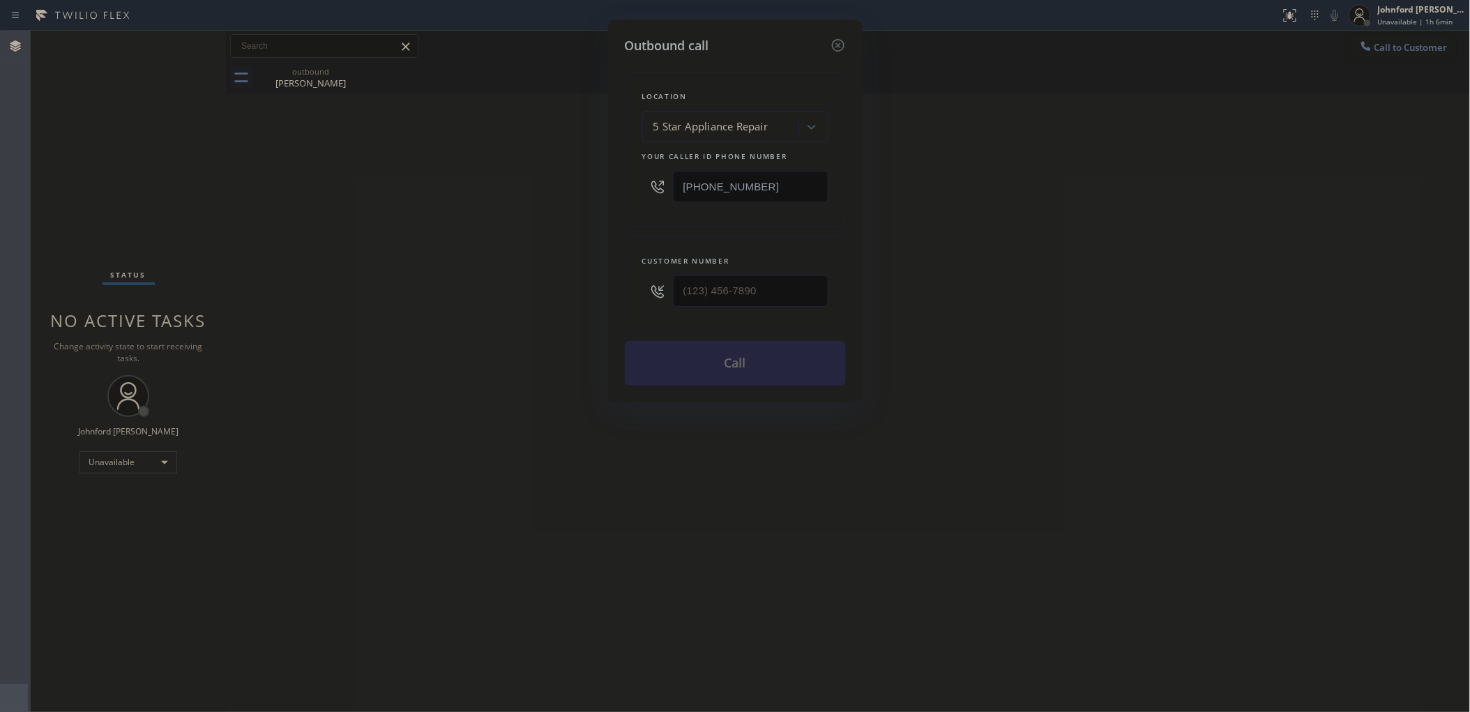
drag, startPoint x: 806, startPoint y: 305, endPoint x: 655, endPoint y: 305, distance: 150.6
click at [655, 305] on div at bounding box center [735, 290] width 186 height 45
click at [710, 283] on input "(___) ___-____" at bounding box center [750, 290] width 155 height 31
drag, startPoint x: 786, startPoint y: 279, endPoint x: 500, endPoint y: 296, distance: 286.3
click at [500, 296] on div "Outbound call Location 5 Star Appliance Repair Your caller id phone number [PHO…" at bounding box center [735, 356] width 1470 height 712
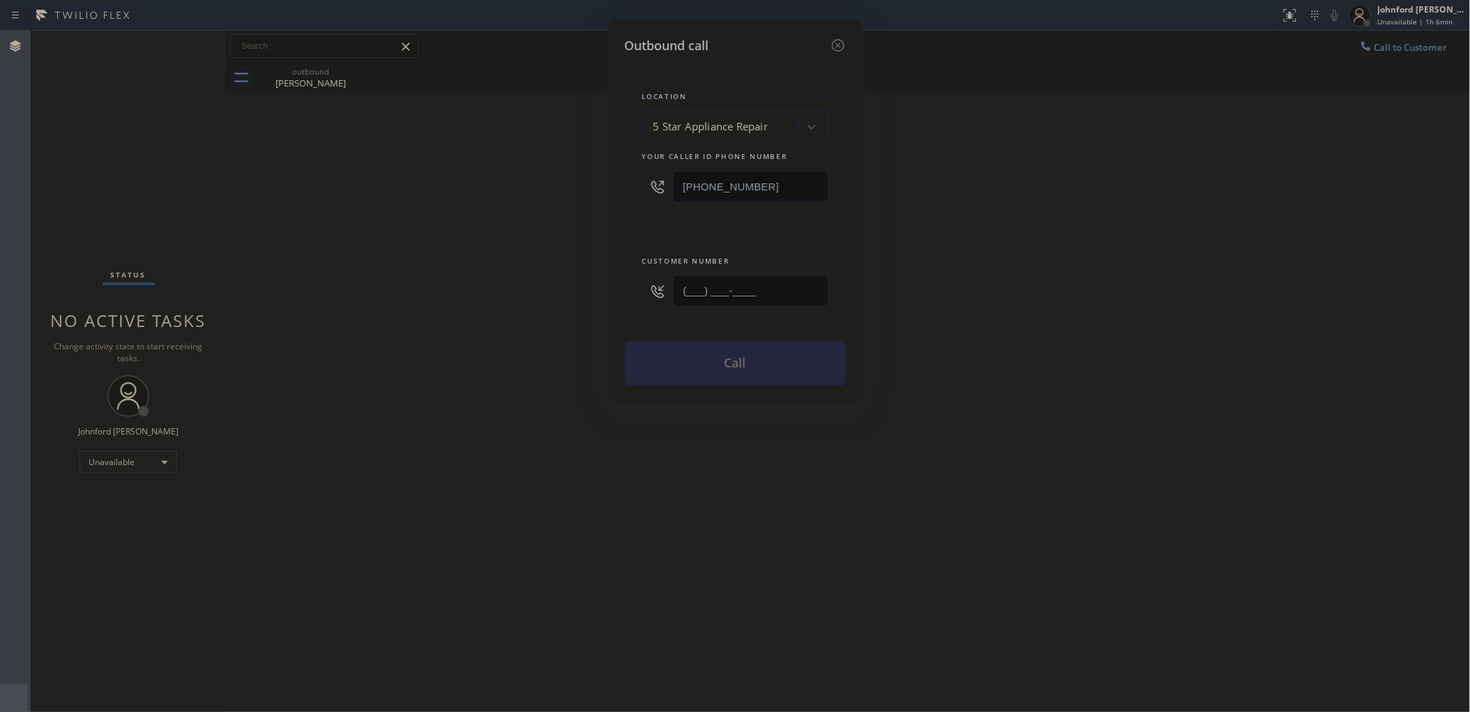
paste input "206) 919-2906"
type input "[PHONE_NUMBER]"
drag, startPoint x: 798, startPoint y: 176, endPoint x: 671, endPoint y: 174, distance: 127.6
click at [671, 174] on div "[PHONE_NUMBER]" at bounding box center [735, 186] width 186 height 45
paste input "206) 202-1006"
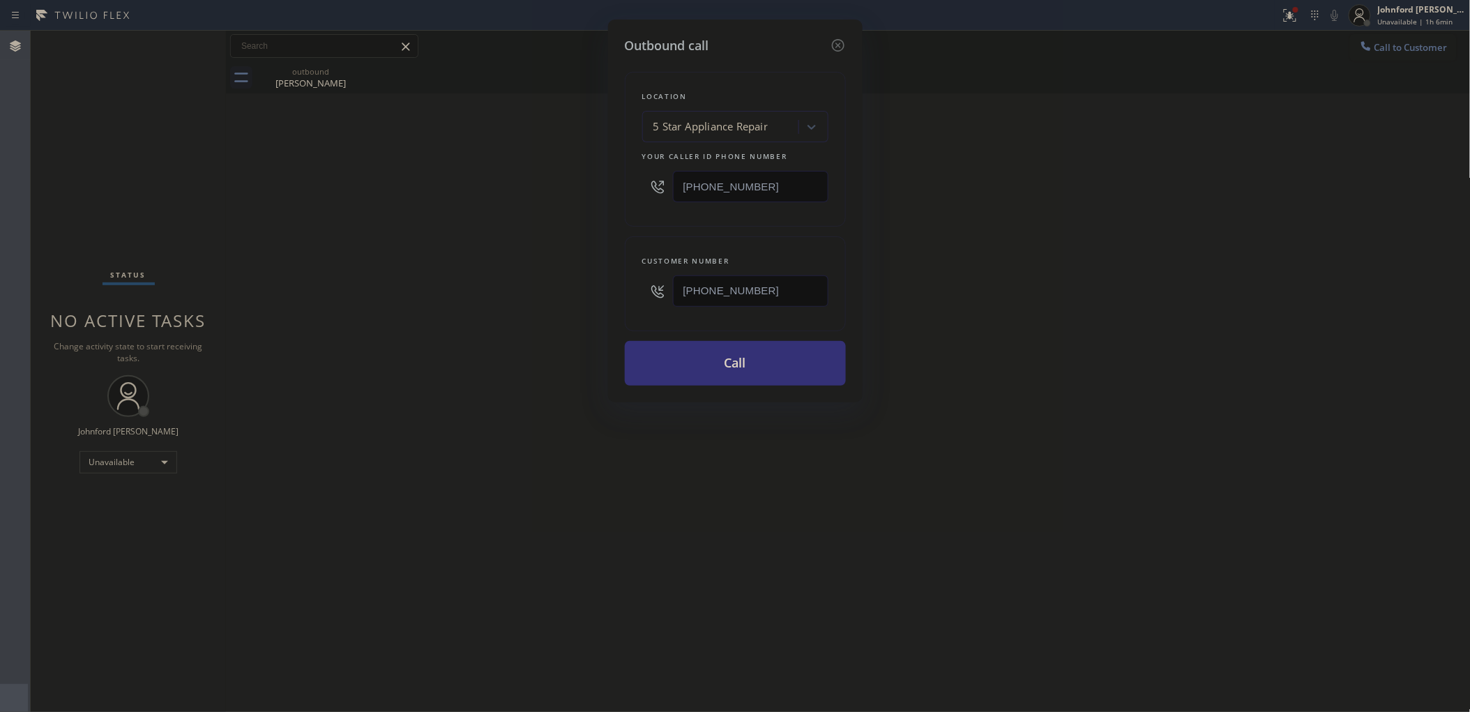
type input "[PHONE_NUMBER]"
click at [413, 208] on div "Outbound call Location 5 Star Appliance Repair Your caller id phone number [PHO…" at bounding box center [735, 356] width 1470 height 712
click at [683, 371] on button "Call" at bounding box center [735, 363] width 221 height 45
click at [1191, 321] on div "Outbound call Location [GEOGRAPHIC_DATA] Appliance Mending Your caller id phone…" at bounding box center [735, 356] width 1470 height 712
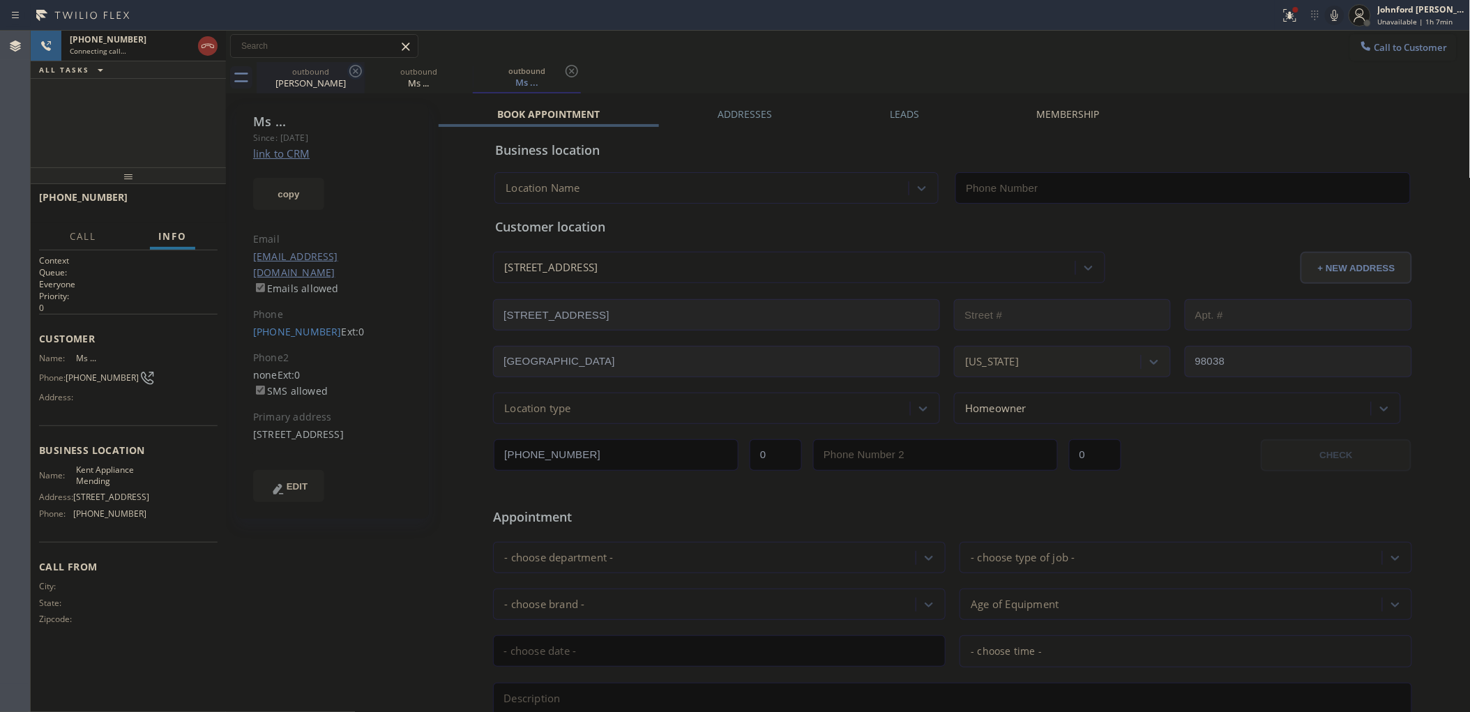
click at [321, 74] on div "outbound" at bounding box center [310, 71] width 105 height 10
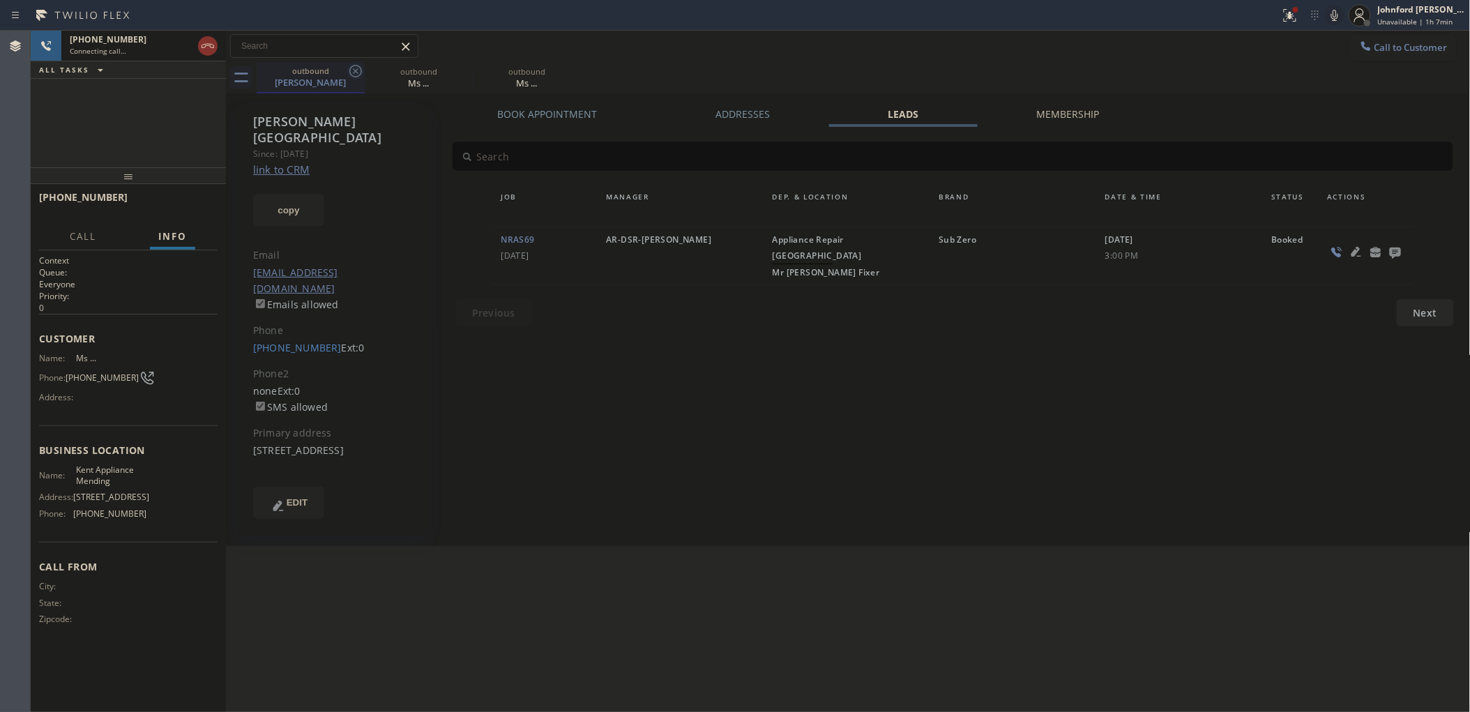
click at [353, 75] on icon at bounding box center [355, 71] width 17 height 17
type input "[PHONE_NUMBER]"
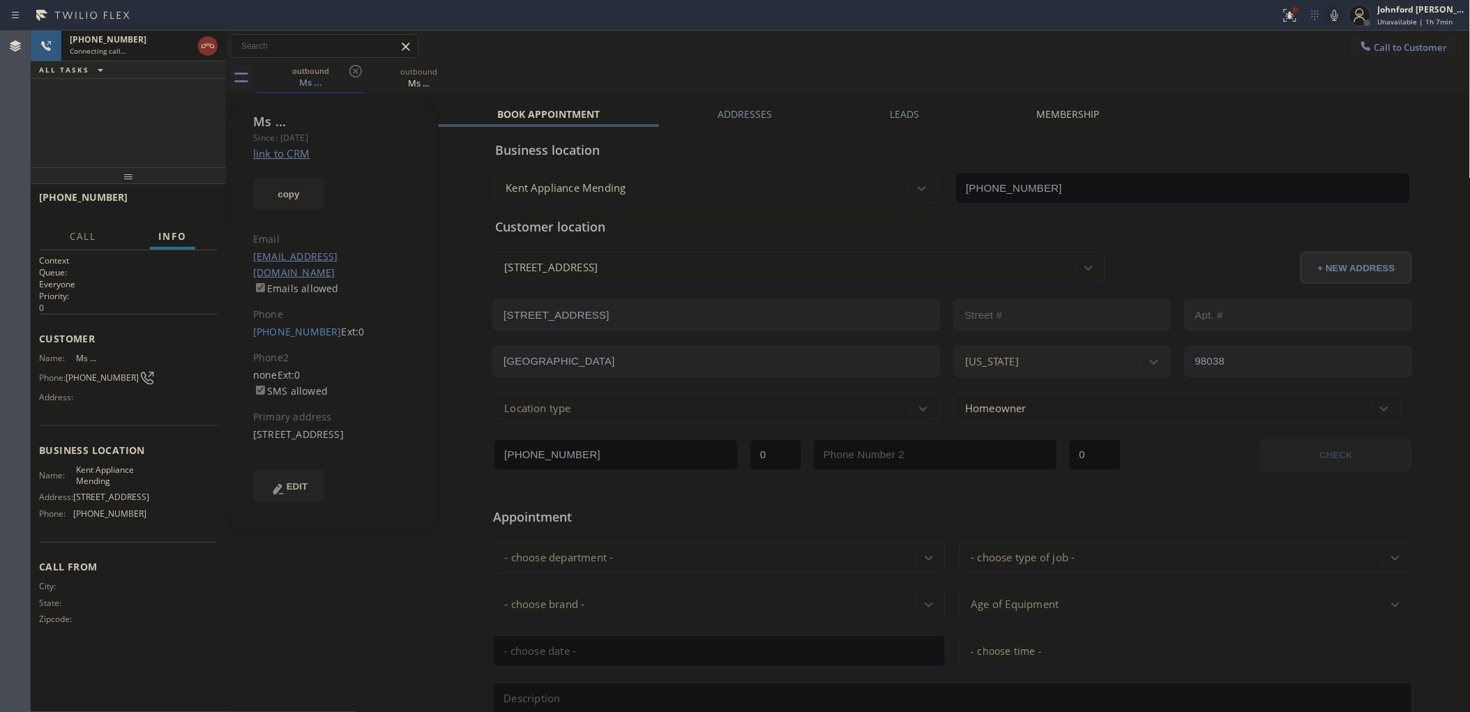
click at [634, 42] on div "Call to Customer Outbound call Location [GEOGRAPHIC_DATA] Appliance Mending You…" at bounding box center [848, 46] width 1244 height 24
click at [49, 126] on div "[PHONE_NUMBER] Connecting call… ALL TASKS ALL TASKS ACTIVE TASKS TASKS IN WRAP …" at bounding box center [128, 99] width 195 height 137
click at [326, 434] on div "[STREET_ADDRESS]" at bounding box center [333, 435] width 160 height 16
copy div "98038"
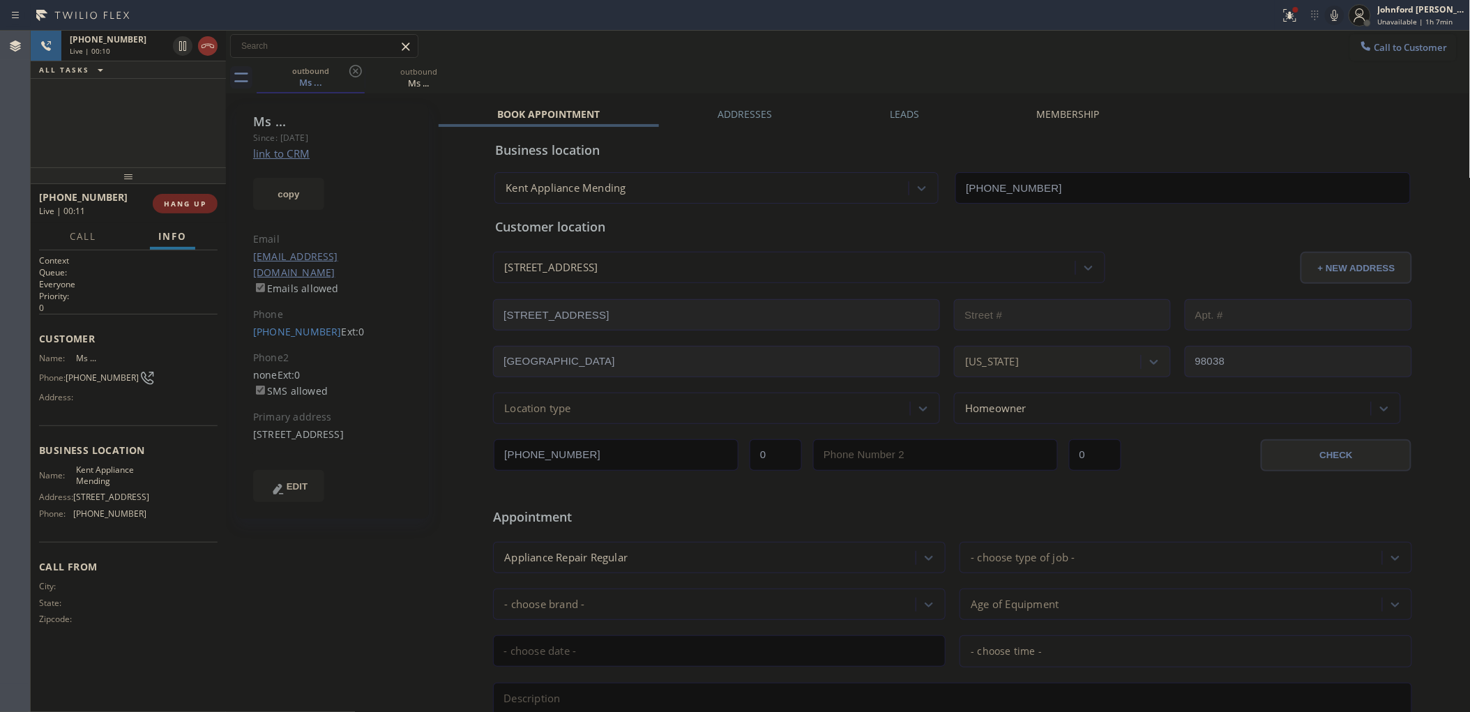
click at [171, 204] on span "HANG UP" at bounding box center [185, 204] width 43 height 10
click at [174, 199] on span "COMPLETE" at bounding box center [182, 204] width 48 height 10
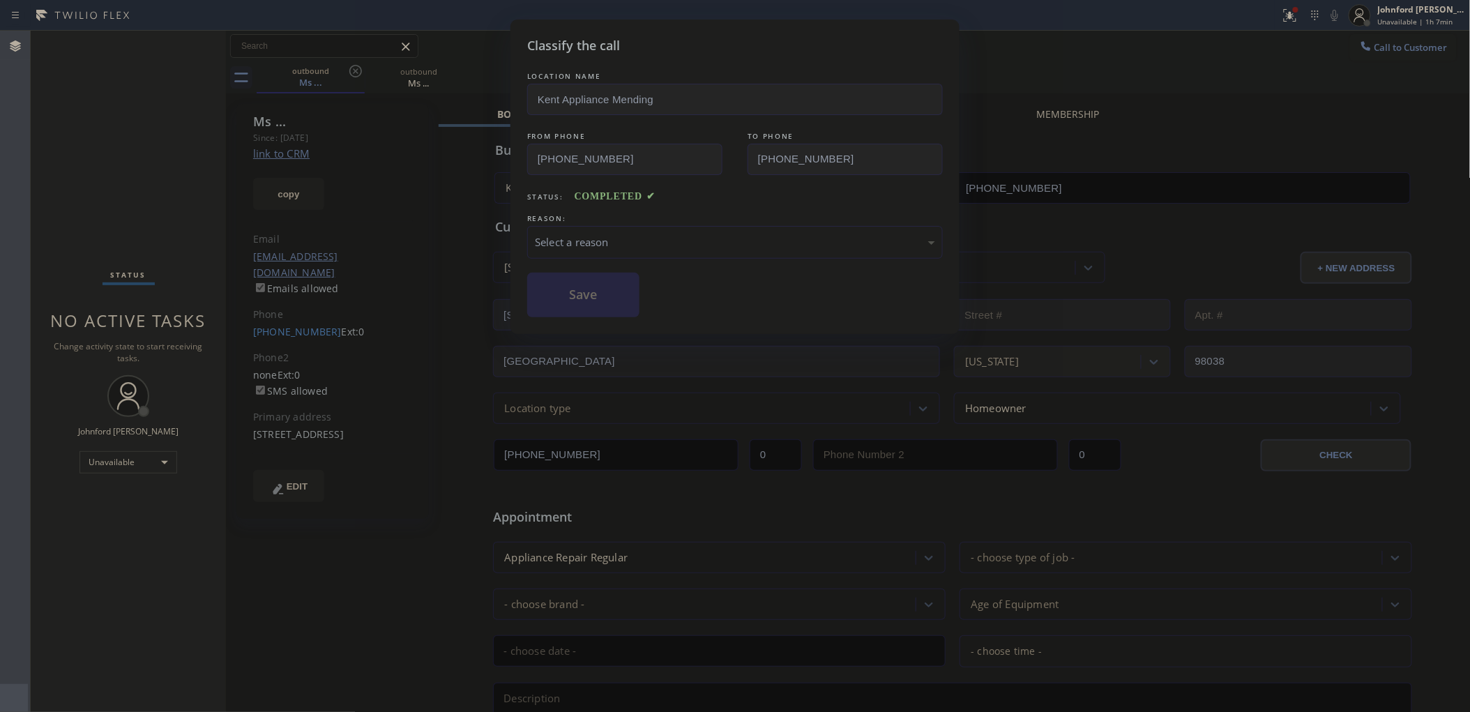
click at [600, 229] on div "Select a reason" at bounding box center [734, 242] width 415 height 33
click at [576, 296] on button "Save" at bounding box center [583, 295] width 112 height 45
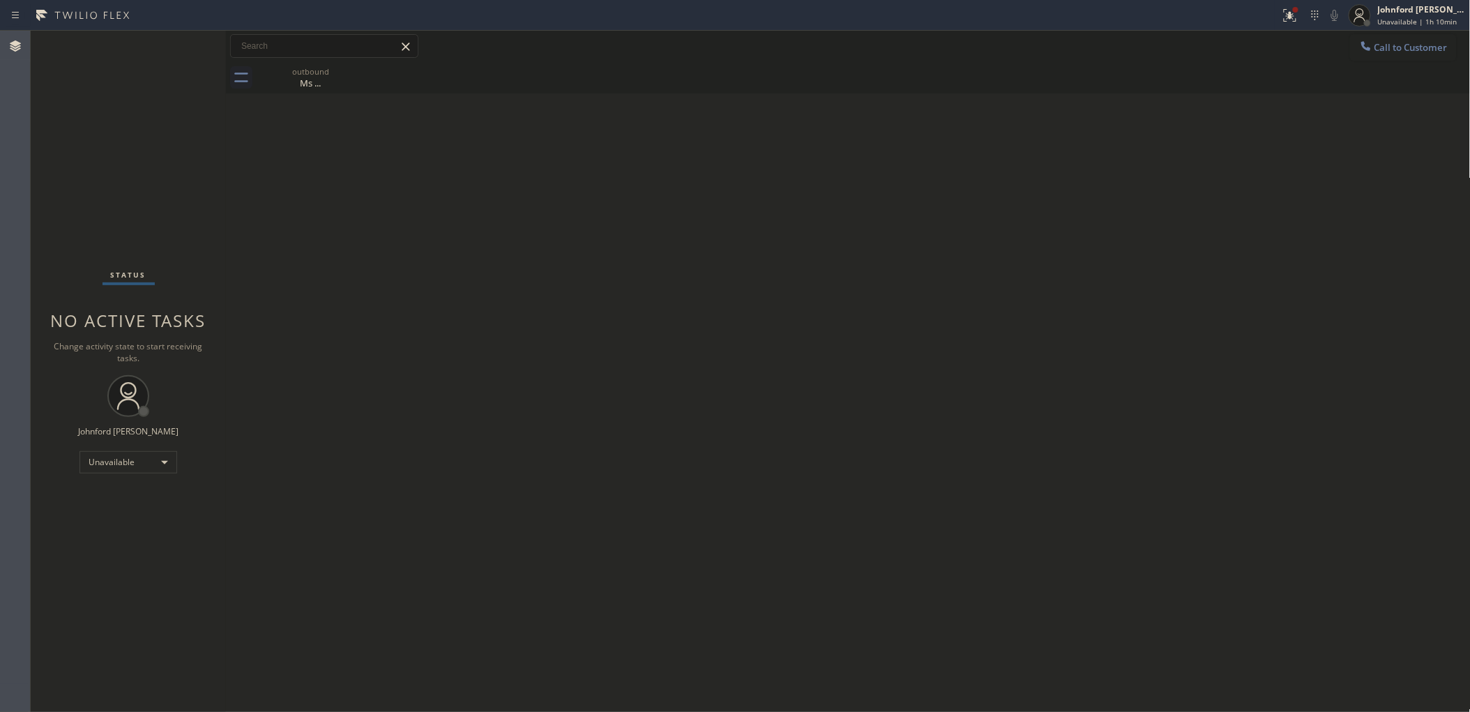
click at [1012, 369] on div "Back to Dashboard Change Sender ID Customers Technicians Select a contact Outbo…" at bounding box center [848, 371] width 1244 height 681
click at [1382, 50] on span "Call to Customer" at bounding box center [1410, 47] width 73 height 13
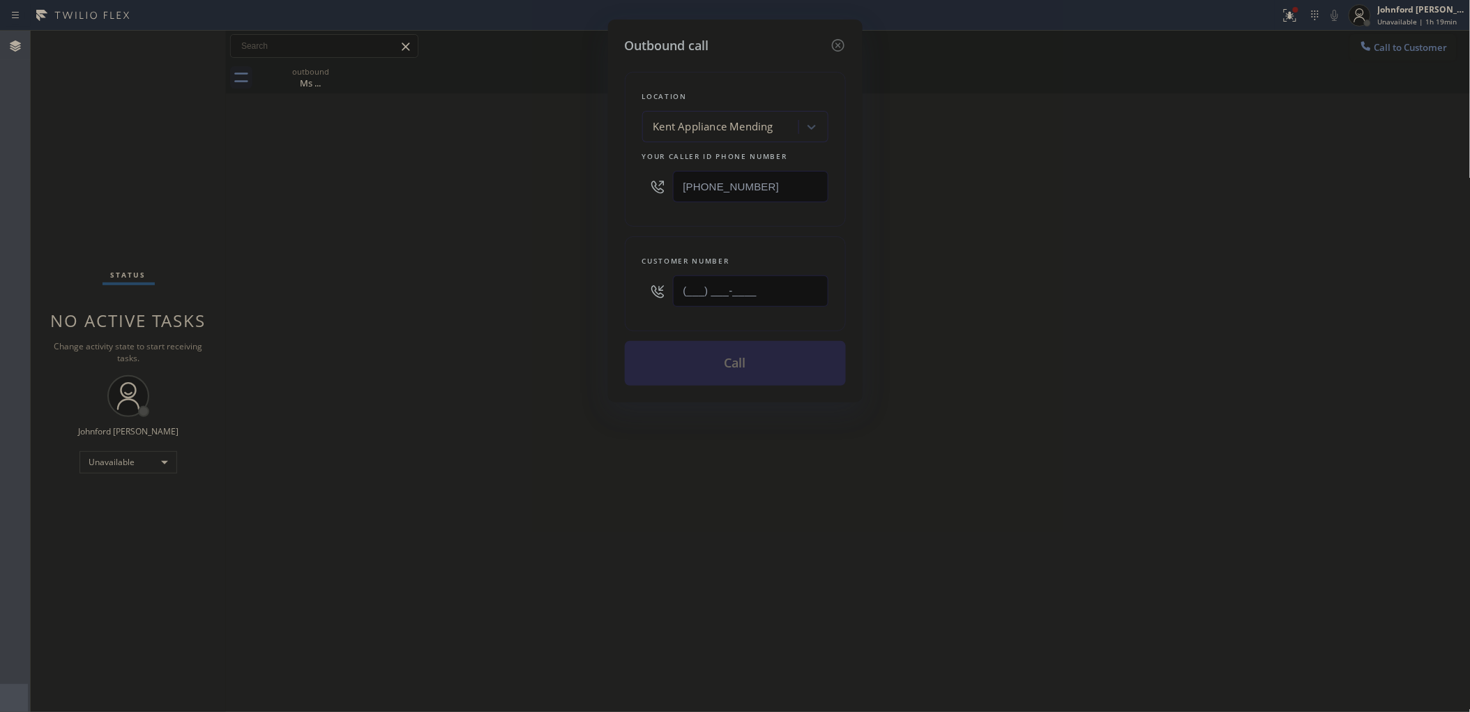
drag, startPoint x: 805, startPoint y: 277, endPoint x: 552, endPoint y: 277, distance: 253.1
click at [553, 277] on div "Outbound call Location [GEOGRAPHIC_DATA] Appliance Mending Your caller id phone…" at bounding box center [735, 356] width 1470 height 712
paste input "469) 218-2803"
type input "[PHONE_NUMBER]"
drag, startPoint x: 756, startPoint y: 284, endPoint x: 561, endPoint y: 287, distance: 195.2
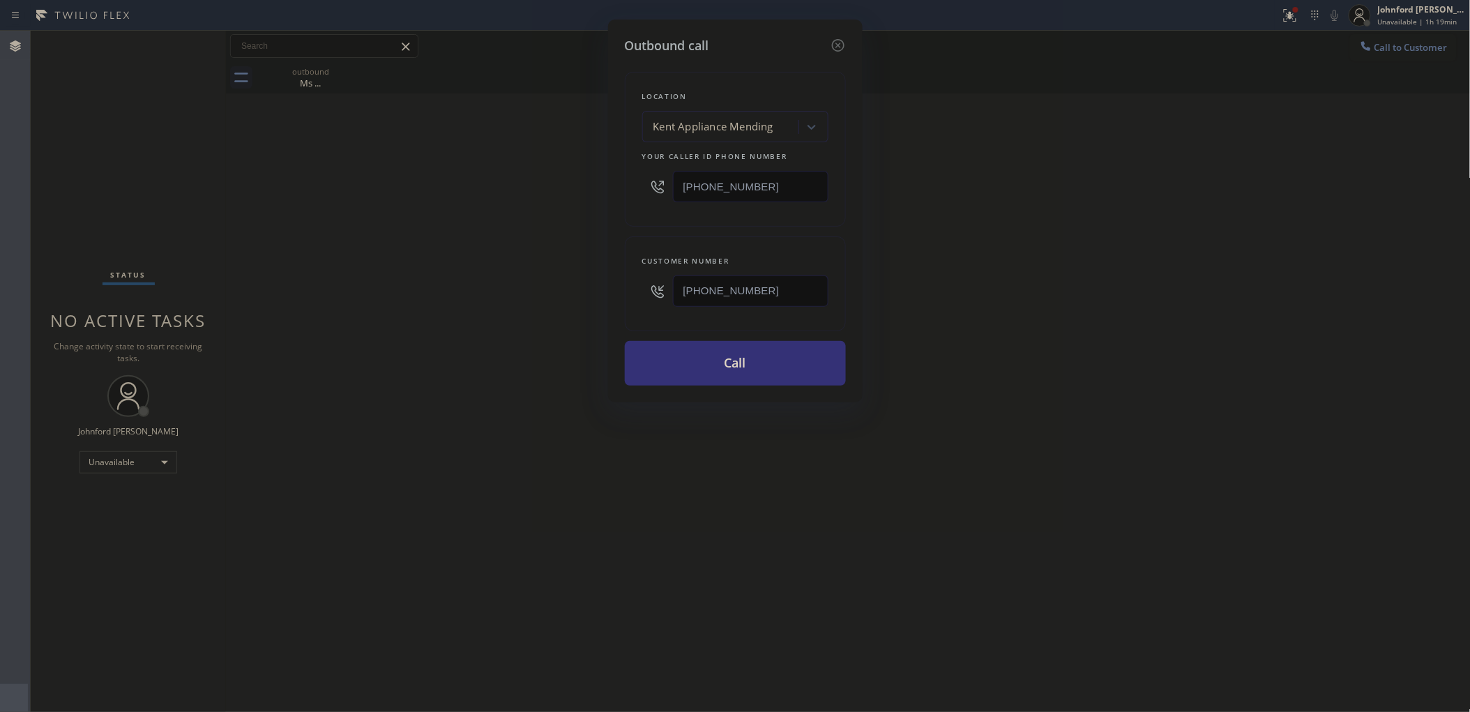
click at [565, 287] on div "Outbound call Location [GEOGRAPHIC_DATA] Appliance Mending Your caller id phone…" at bounding box center [735, 356] width 1470 height 712
drag, startPoint x: 747, startPoint y: 190, endPoint x: 540, endPoint y: 189, distance: 207.0
click at [544, 189] on div "Outbound call Location [GEOGRAPHIC_DATA] Appliance Mending Your caller id phone…" at bounding box center [735, 356] width 1470 height 712
paste input "469) 218-2803"
drag, startPoint x: 779, startPoint y: 193, endPoint x: 541, endPoint y: 193, distance: 238.4
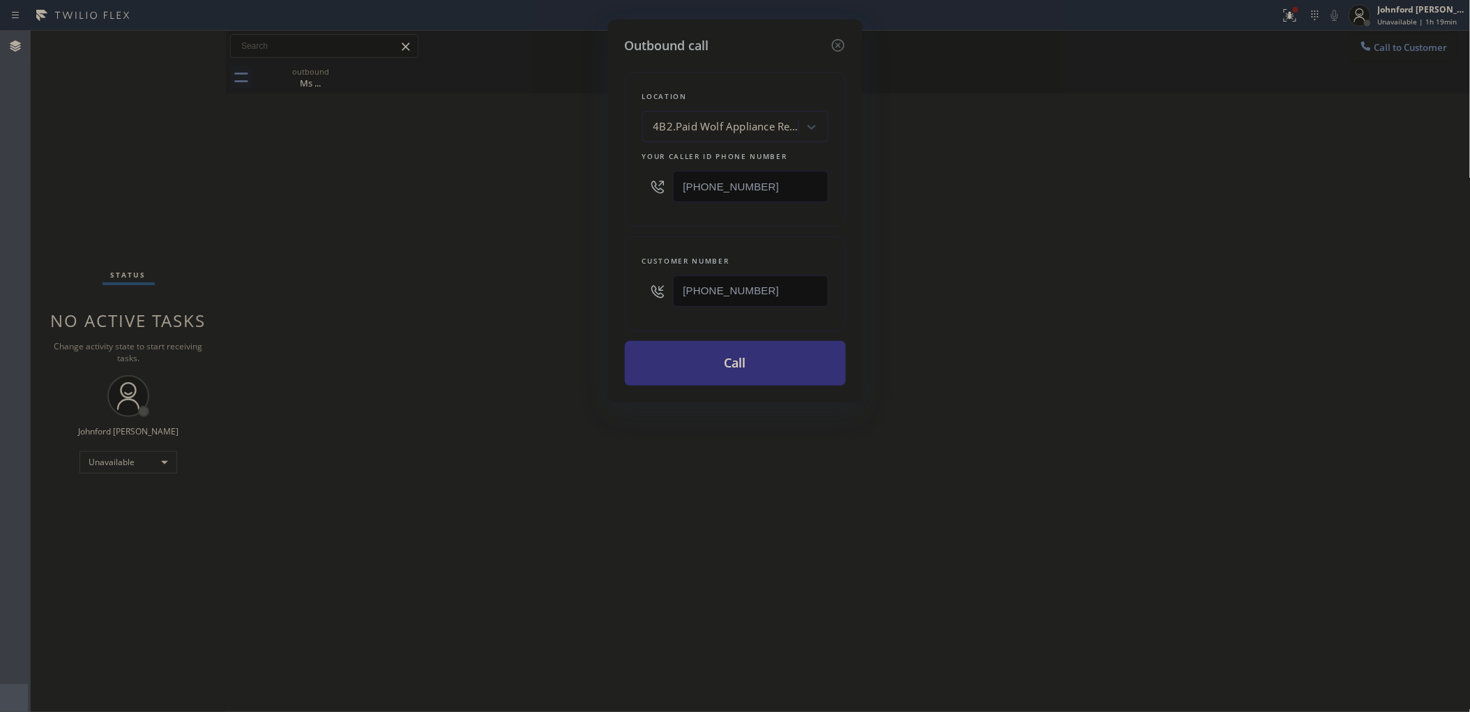
click at [544, 193] on div "Outbound call Location 4B2.Paid Wolf Appliance Repair Expert (Google Ads, [GEOG…" at bounding box center [735, 356] width 1470 height 712
paste input "text"
type input "[PHONE_NUMBER]"
drag, startPoint x: 639, startPoint y: 284, endPoint x: 576, endPoint y: 283, distance: 63.5
click at [622, 283] on div "Outbound call Location 4B2.Paid Wolf Appliance Repair Expert (Google Ads, [GEOG…" at bounding box center [735, 211] width 254 height 383
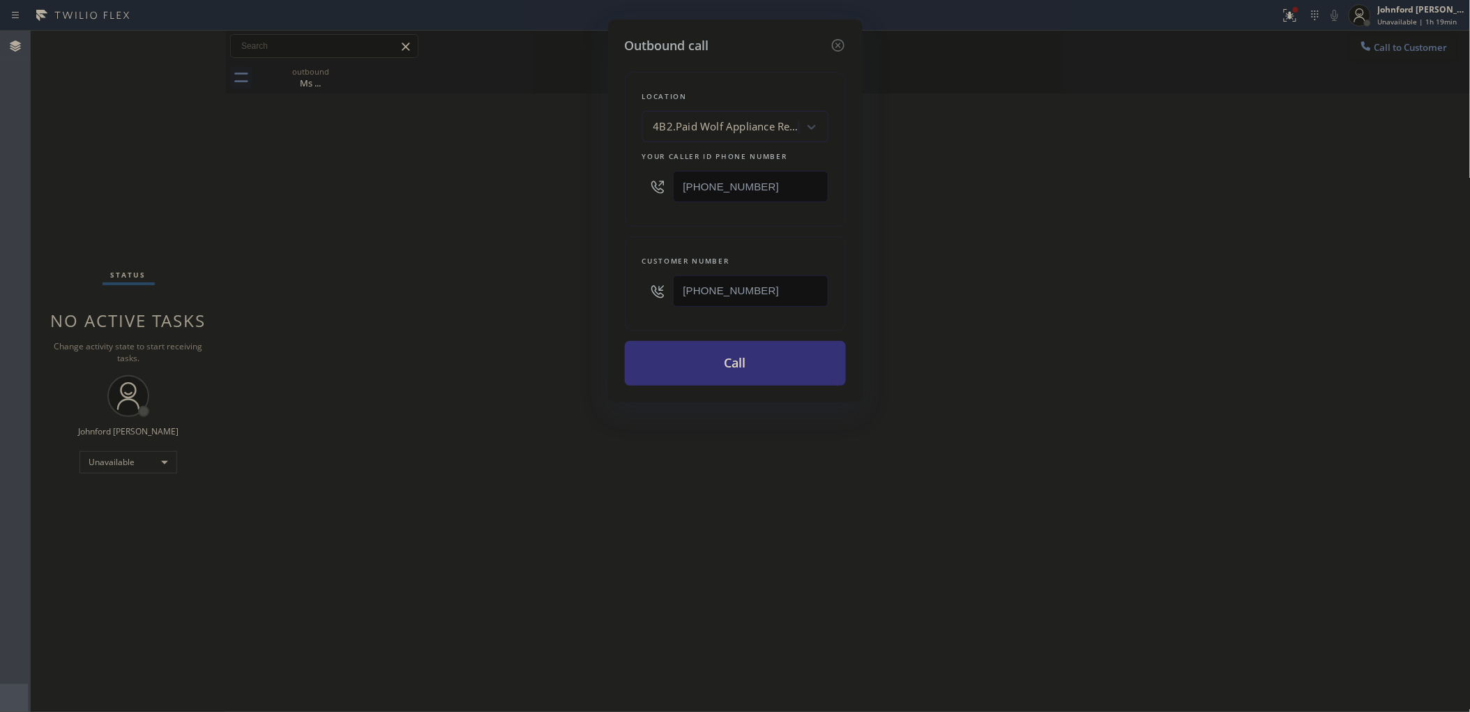
paste input "214) 704-3"
type input "[PHONE_NUMBER]"
click at [565, 281] on div "Outbound call Location 4B2.Paid Wolf Appliance Repair Expert (Google Ads, [GEOG…" at bounding box center [735, 356] width 1470 height 712
click at [754, 363] on button "Call" at bounding box center [735, 363] width 221 height 45
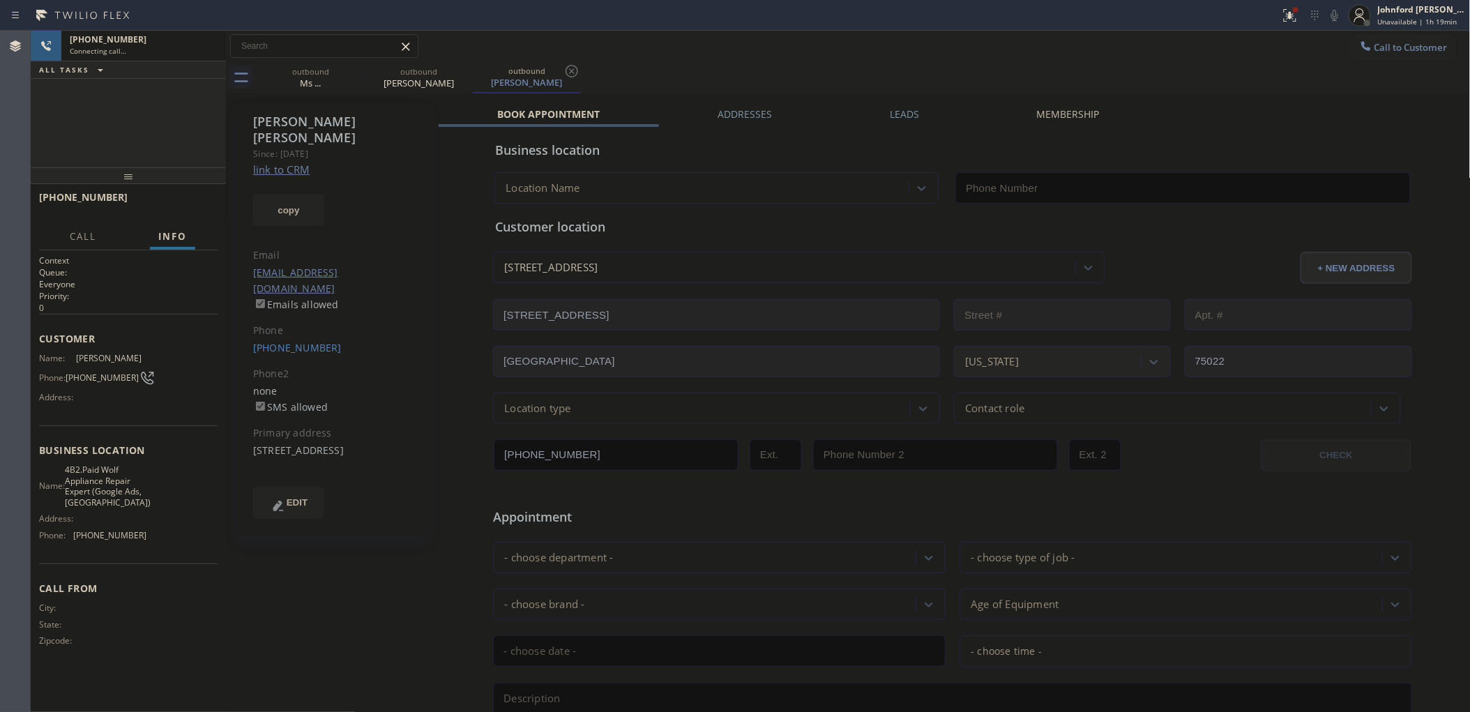
type input "[PHONE_NUMBER]"
click at [190, 196] on button "HANG UP" at bounding box center [185, 204] width 65 height 20
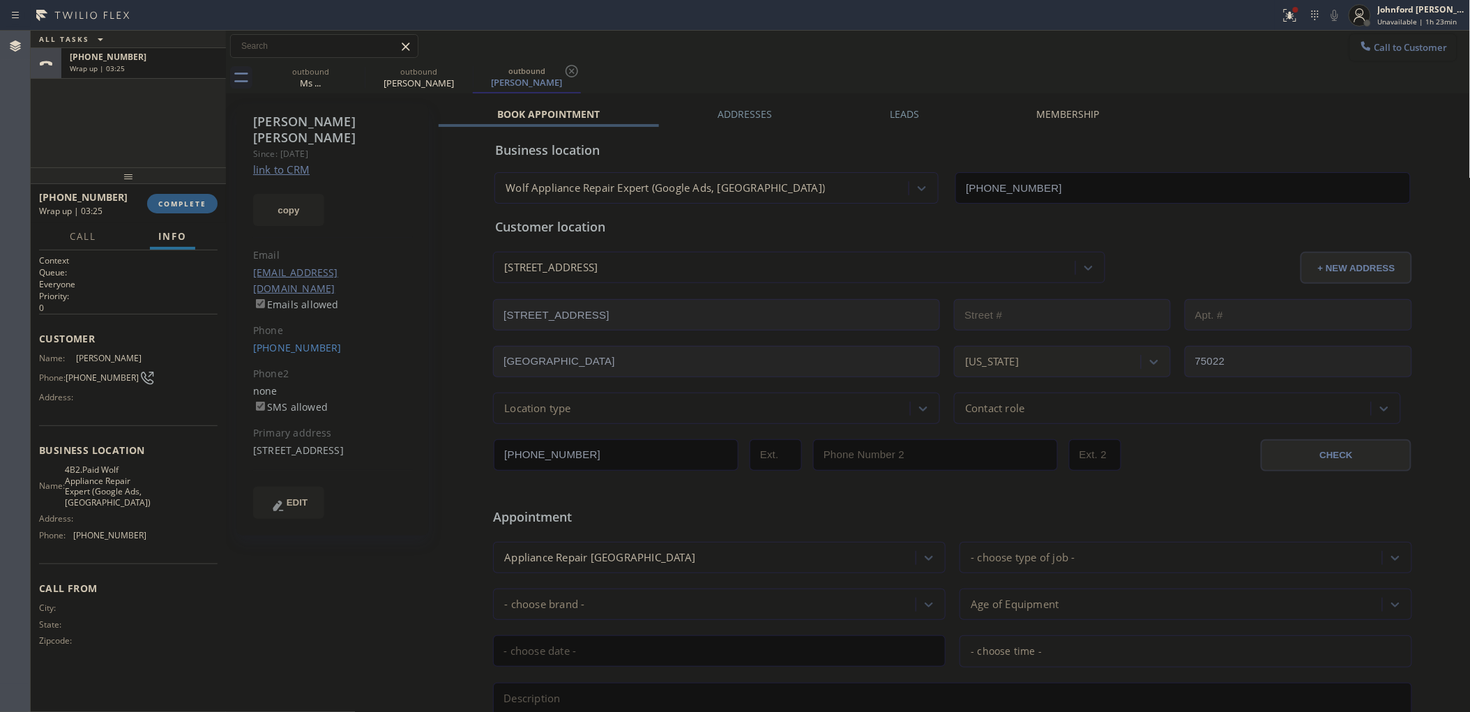
click at [1375, 52] on button "Call to Customer" at bounding box center [1403, 47] width 107 height 26
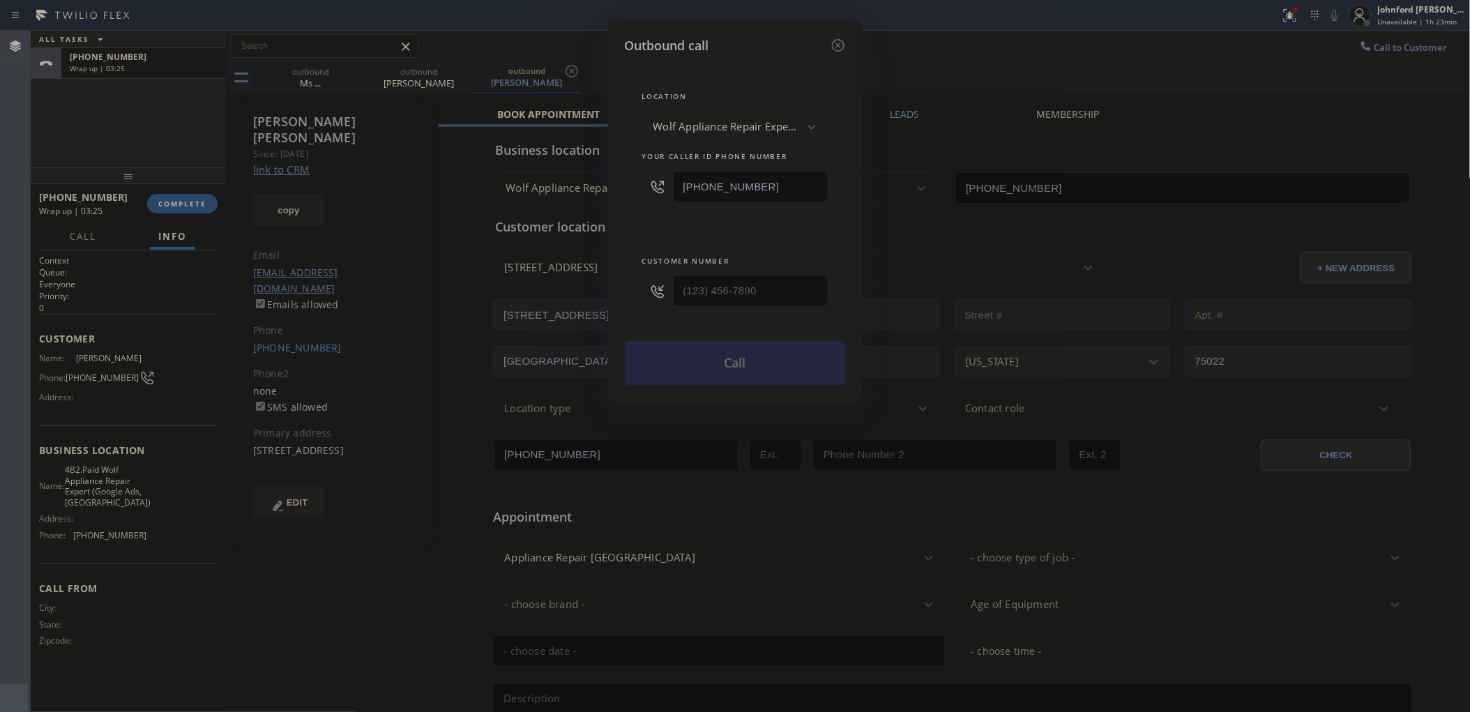
drag, startPoint x: 795, startPoint y: 169, endPoint x: 601, endPoint y: 180, distance: 194.8
click at [602, 180] on div "Outbound call Location Wolf Appliance Repair Expert (Google Ads, [GEOGRAPHIC_DA…" at bounding box center [735, 356] width 1470 height 712
paste input "213) 221-611"
type input "[PHONE_NUMBER]"
drag, startPoint x: 758, startPoint y: 289, endPoint x: 582, endPoint y: 289, distance: 175.7
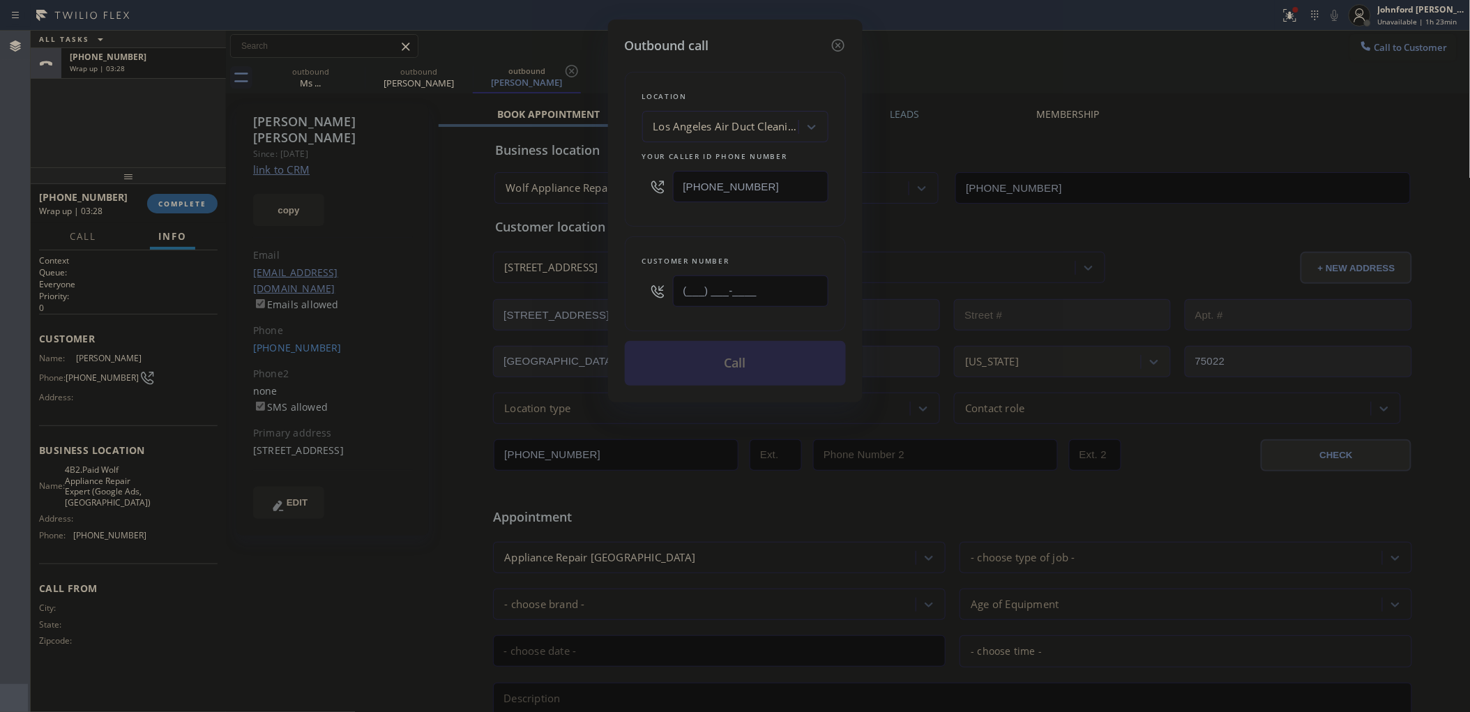
click at [582, 289] on div "Outbound call Location [GEOGRAPHIC_DATA] Air Duct Cleaning_ Your caller id phon…" at bounding box center [735, 356] width 1470 height 712
paste input "520) 527-2906"
type input "[PHONE_NUMBER]"
click at [653, 218] on div "Location [GEOGRAPHIC_DATA] Air Duct Cleaning_ Your caller id phone number [PHON…" at bounding box center [735, 149] width 221 height 155
click at [692, 349] on button "Call" at bounding box center [735, 363] width 221 height 45
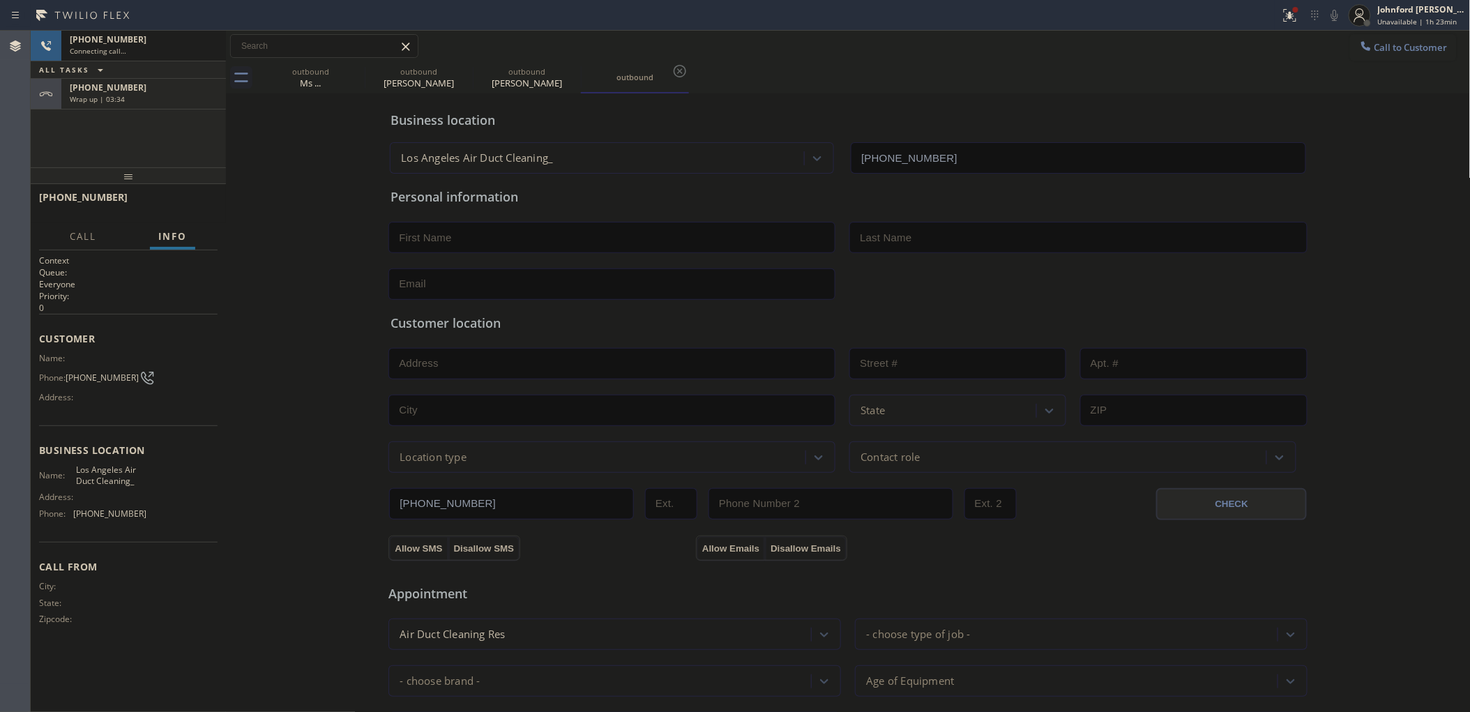
type input "[PHONE_NUMBER]"
click at [192, 102] on div "Wrap up | 03:35" at bounding box center [144, 99] width 148 height 10
click at [165, 96] on div "Wrap up | 03:35" at bounding box center [144, 99] width 148 height 10
click at [180, 207] on span "COMPLETE" at bounding box center [182, 204] width 48 height 10
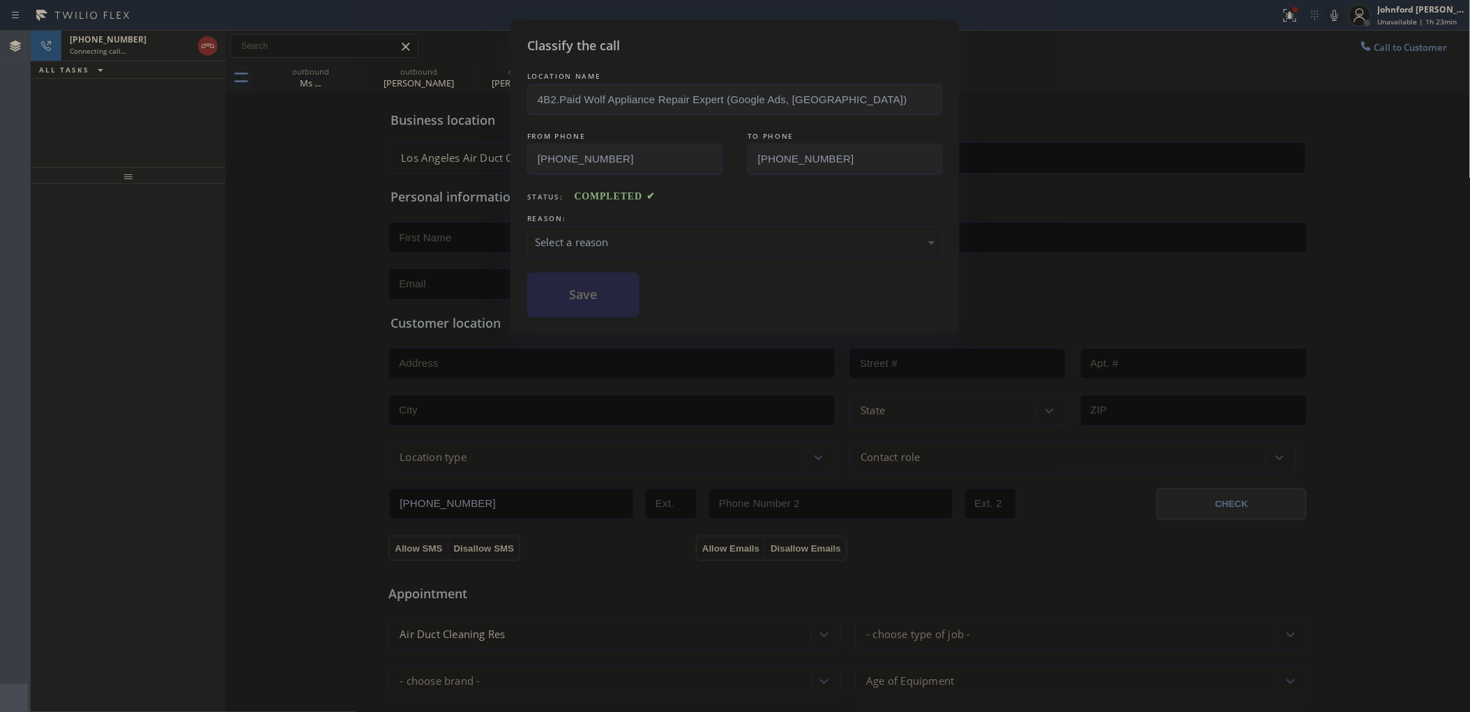
click at [576, 226] on div "Select a reason" at bounding box center [734, 242] width 415 height 33
click at [606, 298] on button "Save" at bounding box center [583, 295] width 112 height 45
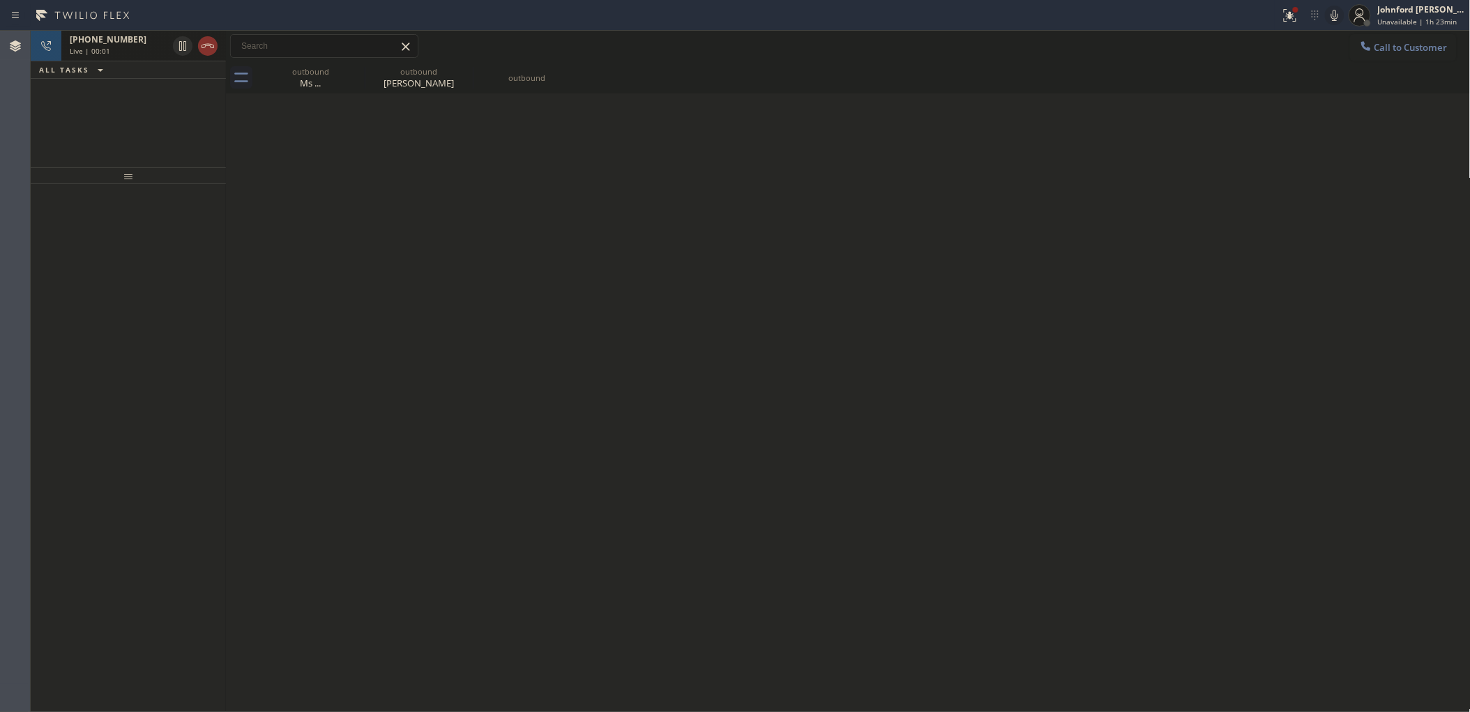
click at [130, 44] on div "[PHONE_NUMBER]" at bounding box center [119, 39] width 98 height 12
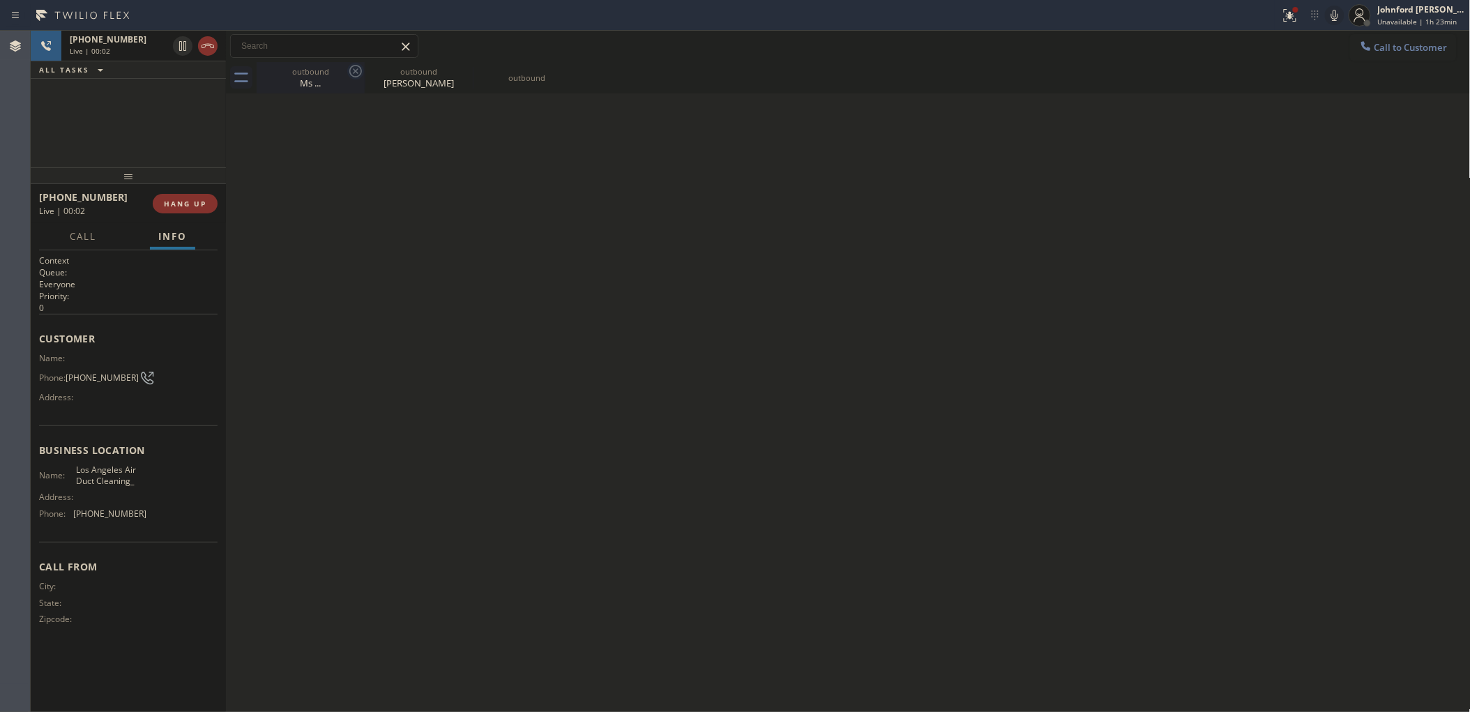
click at [356, 68] on icon at bounding box center [355, 71] width 17 height 17
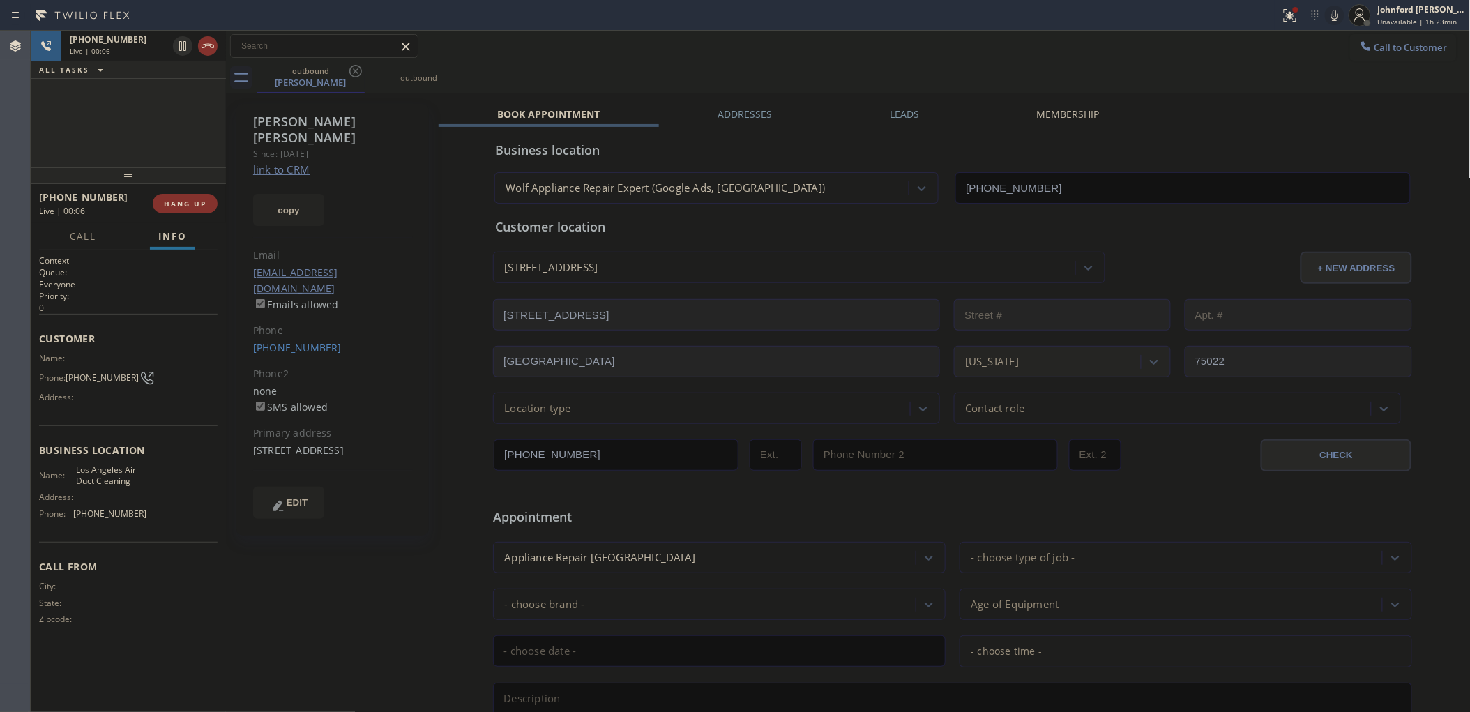
click at [148, 196] on div "[PHONE_NUMBER] Live | 00:06" at bounding box center [96, 203] width 114 height 36
click at [176, 196] on button "HANG UP" at bounding box center [185, 204] width 65 height 20
click at [216, 207] on button "COMPLETE" at bounding box center [182, 204] width 70 height 20
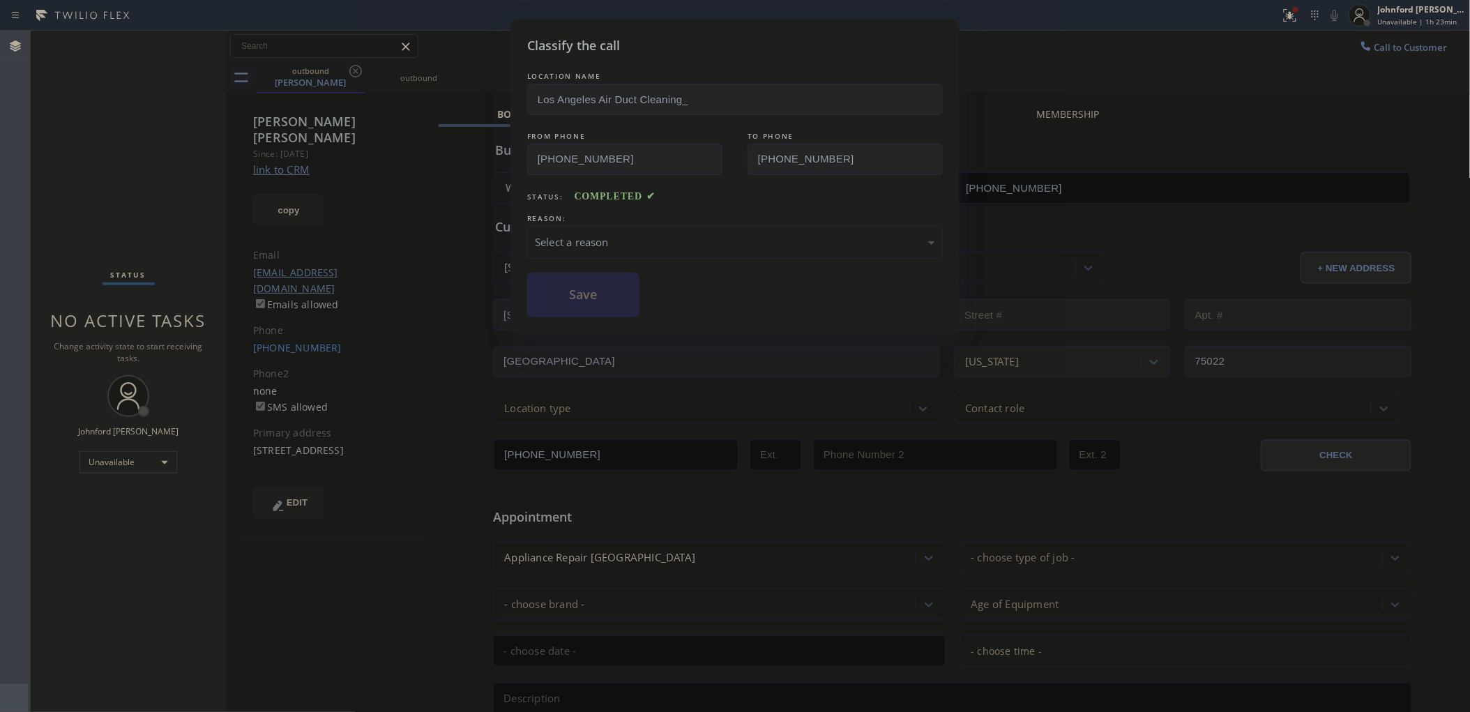
click at [724, 204] on div "LOCATION NAME Los Angeles Air Duct Cleaning_ FROM PHONE [PHONE_NUMBER] TO PHONE…" at bounding box center [734, 193] width 415 height 248
click at [698, 236] on div "Select a reason" at bounding box center [735, 242] width 400 height 16
click at [579, 300] on button "Save" at bounding box center [583, 295] width 112 height 45
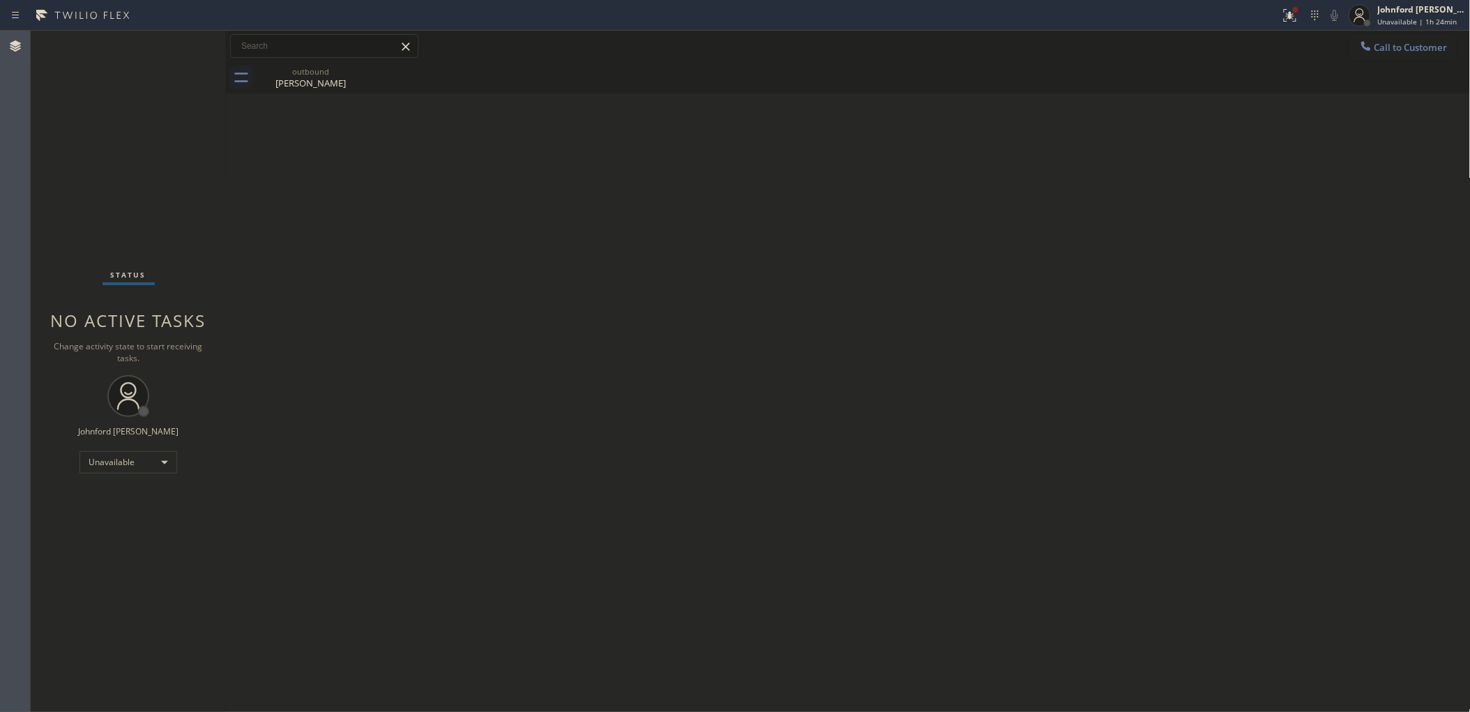
drag, startPoint x: 1384, startPoint y: 47, endPoint x: 1373, endPoint y: 54, distance: 13.0
click at [1384, 47] on span "Call to Customer" at bounding box center [1410, 47] width 73 height 13
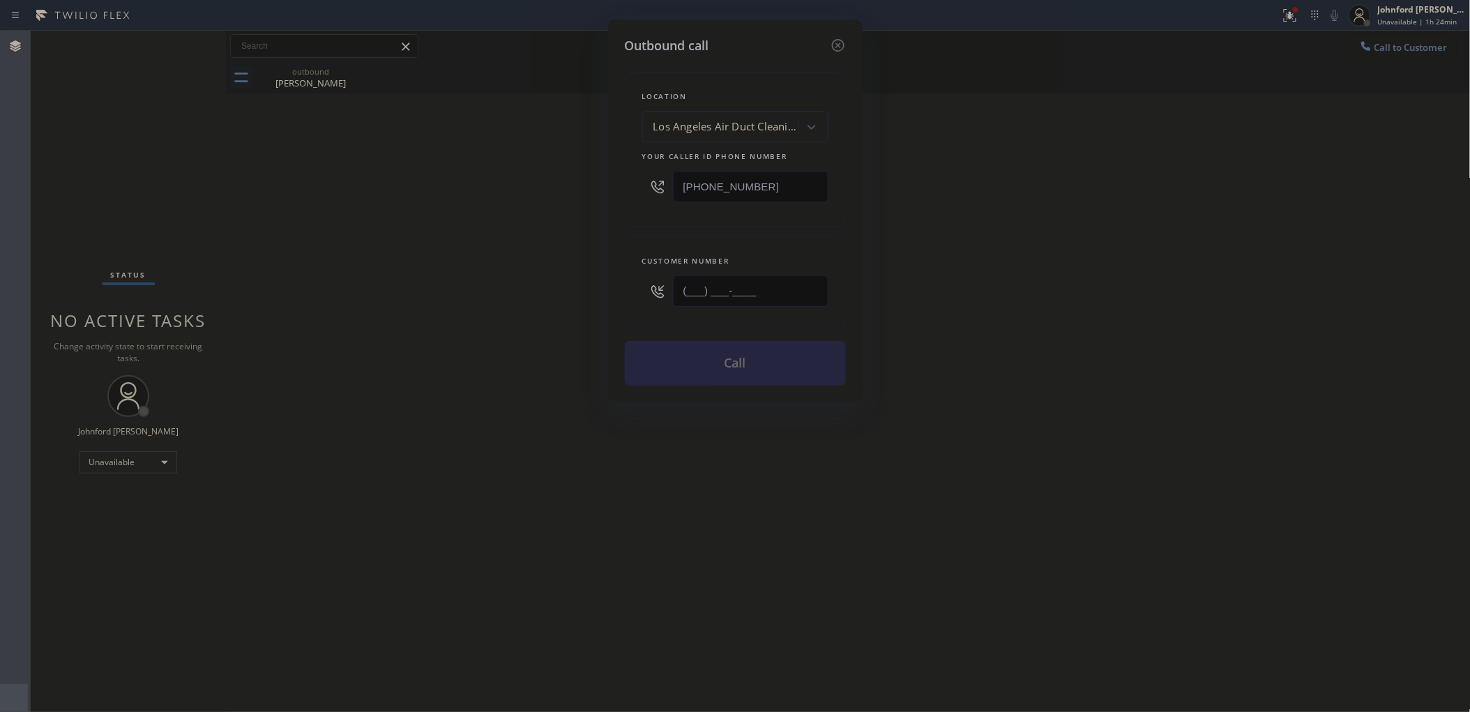
drag, startPoint x: 723, startPoint y: 291, endPoint x: 517, endPoint y: 315, distance: 207.8
click at [576, 305] on div "Outbound call Location [GEOGRAPHIC_DATA] Air Duct Cleaning_ Your caller id phon…" at bounding box center [735, 356] width 1470 height 712
paste input "206) 472-4475"
type input "[PHONE_NUMBER]"
click at [441, 321] on div "Outbound call Location [GEOGRAPHIC_DATA] Air Duct Cleaning_ Your caller id phon…" at bounding box center [735, 356] width 1470 height 712
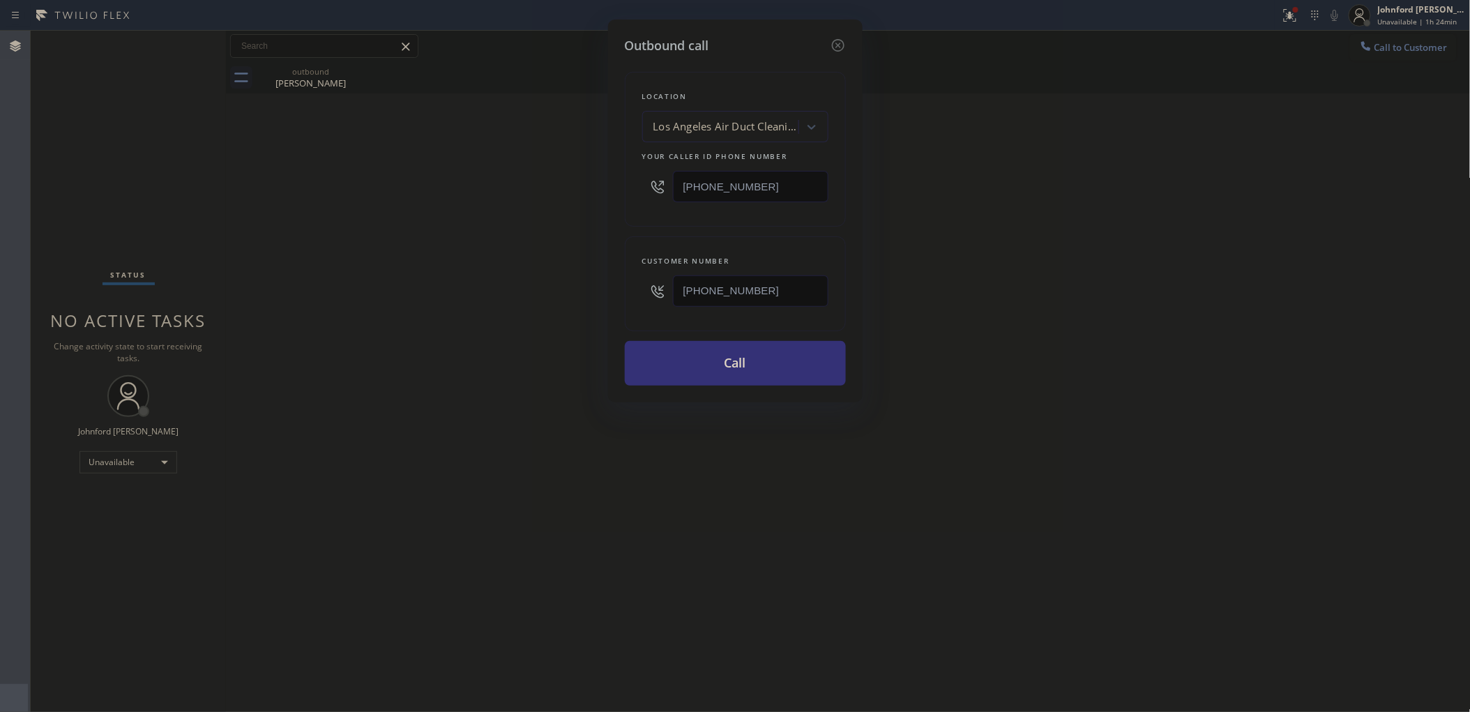
drag, startPoint x: 771, startPoint y: 178, endPoint x: 649, endPoint y: 174, distance: 122.1
click at [639, 179] on div "Location [GEOGRAPHIC_DATA] Air Duct Cleaning_ Your caller id phone number [PHON…" at bounding box center [735, 149] width 221 height 155
paste input "06) 202-1006"
type input "[PHONE_NUMBER]"
drag, startPoint x: 768, startPoint y: 288, endPoint x: 562, endPoint y: 288, distance: 205.6
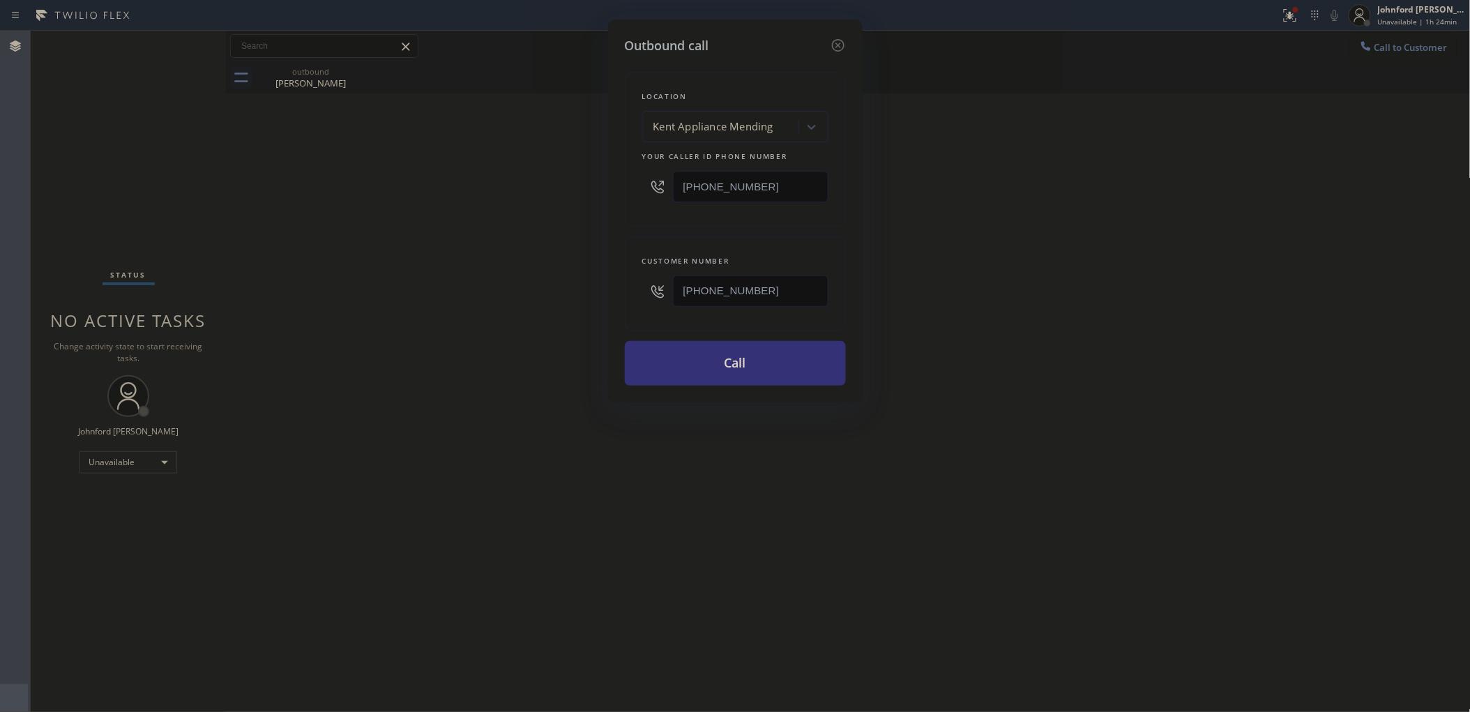
click at [588, 287] on div "Outbound call Location [GEOGRAPHIC_DATA] Appliance Mending Your caller id phone…" at bounding box center [735, 356] width 1470 height 712
paste input "text"
type input "[PHONE_NUMBER]"
click at [561, 288] on div "Outbound call Location [GEOGRAPHIC_DATA] Appliance Mending Your caller id phone…" at bounding box center [735, 356] width 1470 height 712
click at [692, 364] on button "Call" at bounding box center [735, 363] width 221 height 45
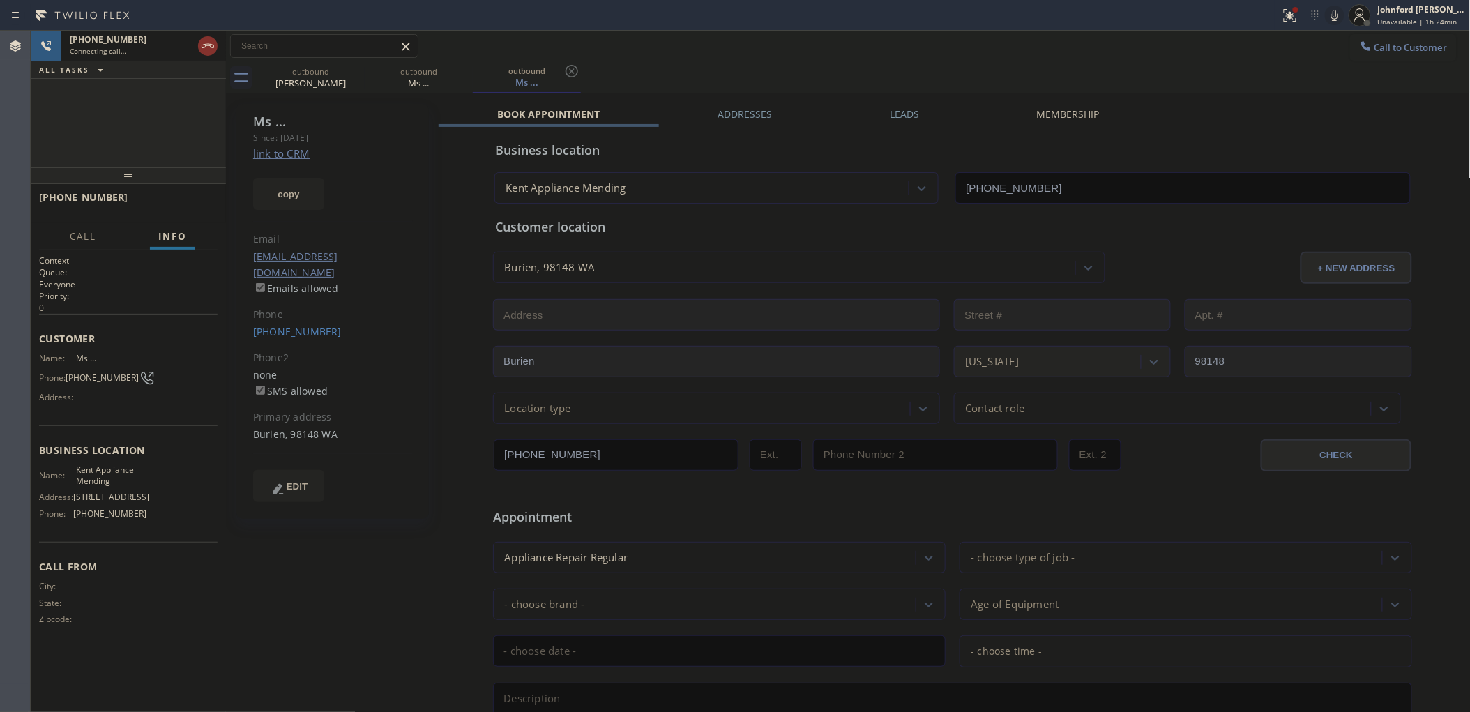
type input "[PHONE_NUMBER]"
click at [181, 133] on div "[PHONE_NUMBER] Connecting call… ALL TASKS ALL TASKS ACTIVE TASKS TASKS IN WRAP …" at bounding box center [128, 99] width 195 height 137
click at [359, 78] on icon at bounding box center [355, 71] width 17 height 17
click at [0, 0] on icon at bounding box center [0, 0] width 0 height 0
click at [1341, 13] on icon at bounding box center [1334, 15] width 17 height 17
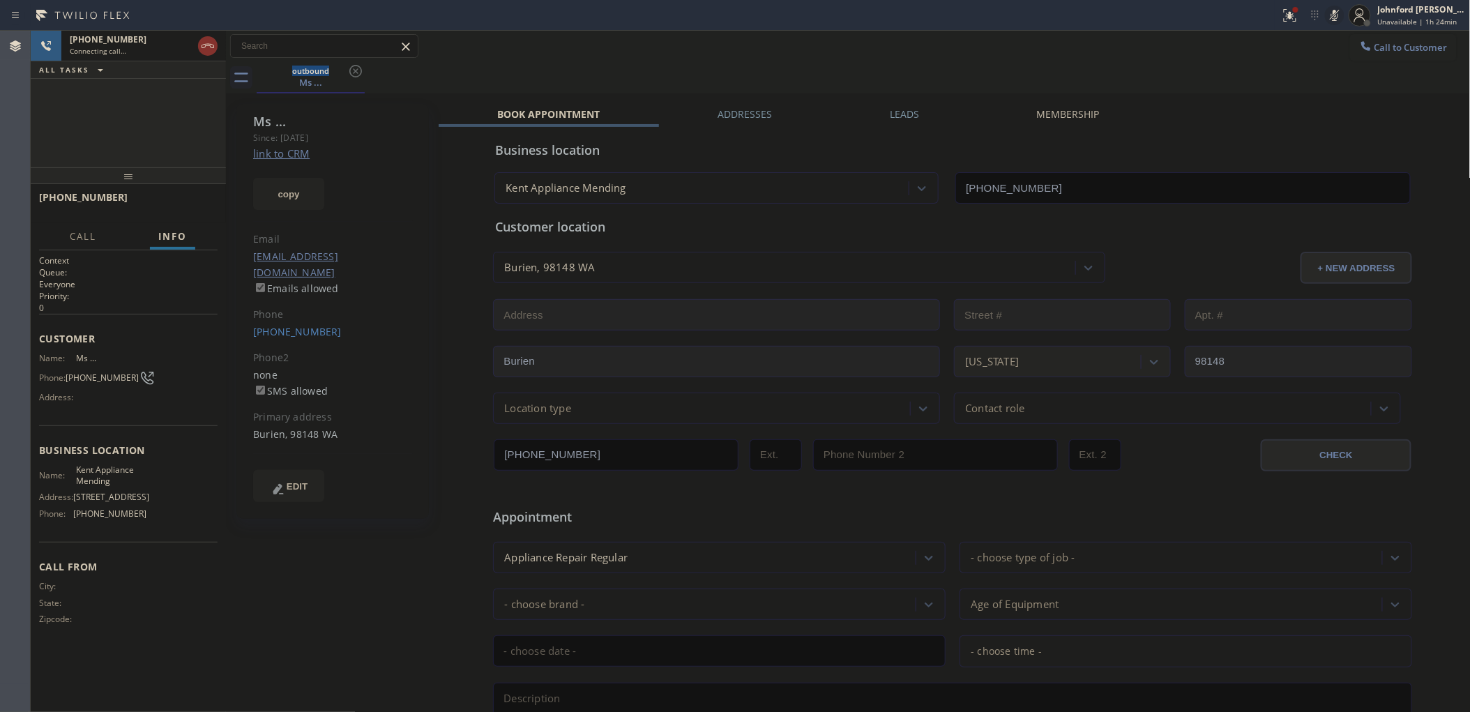
click at [1340, 13] on icon at bounding box center [1334, 15] width 17 height 17
click at [1287, 17] on icon at bounding box center [1289, 15] width 17 height 17
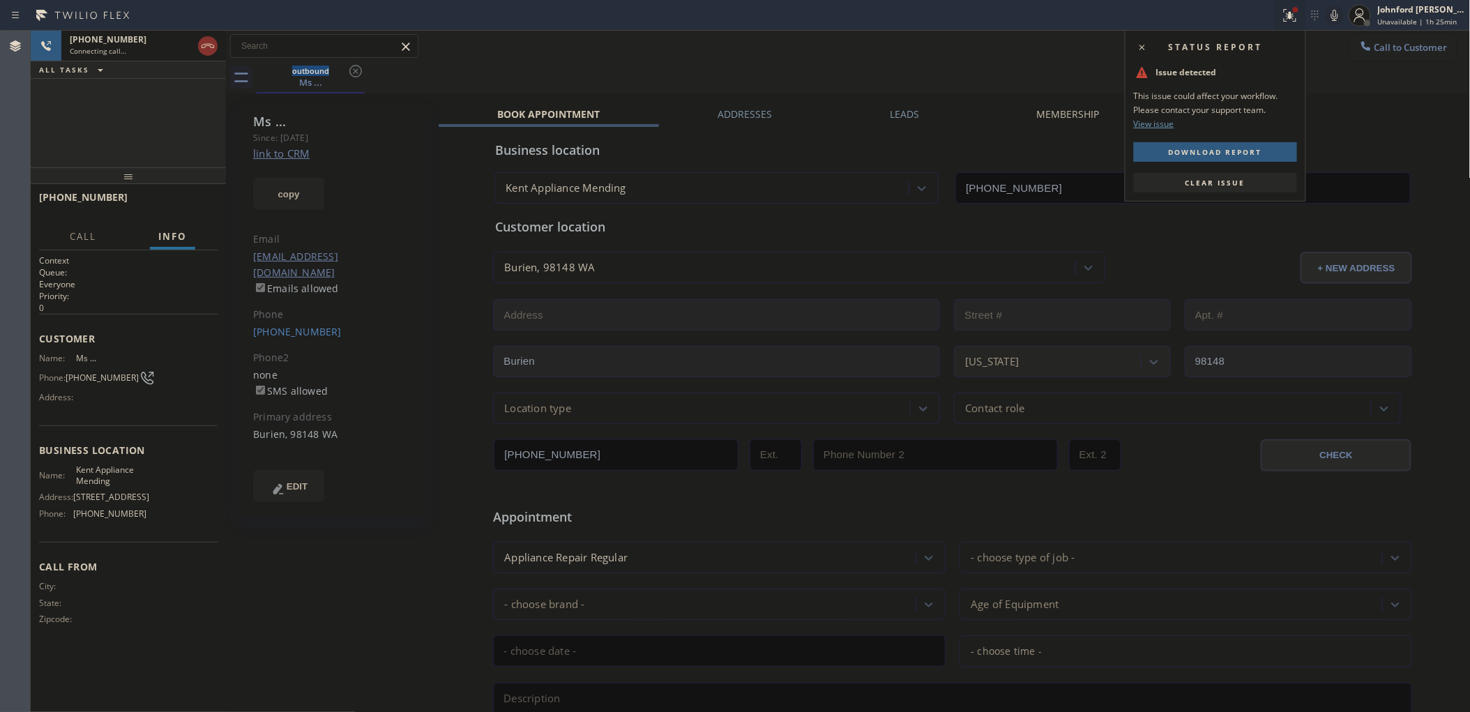
click at [1200, 174] on button "Clear issue" at bounding box center [1215, 183] width 163 height 20
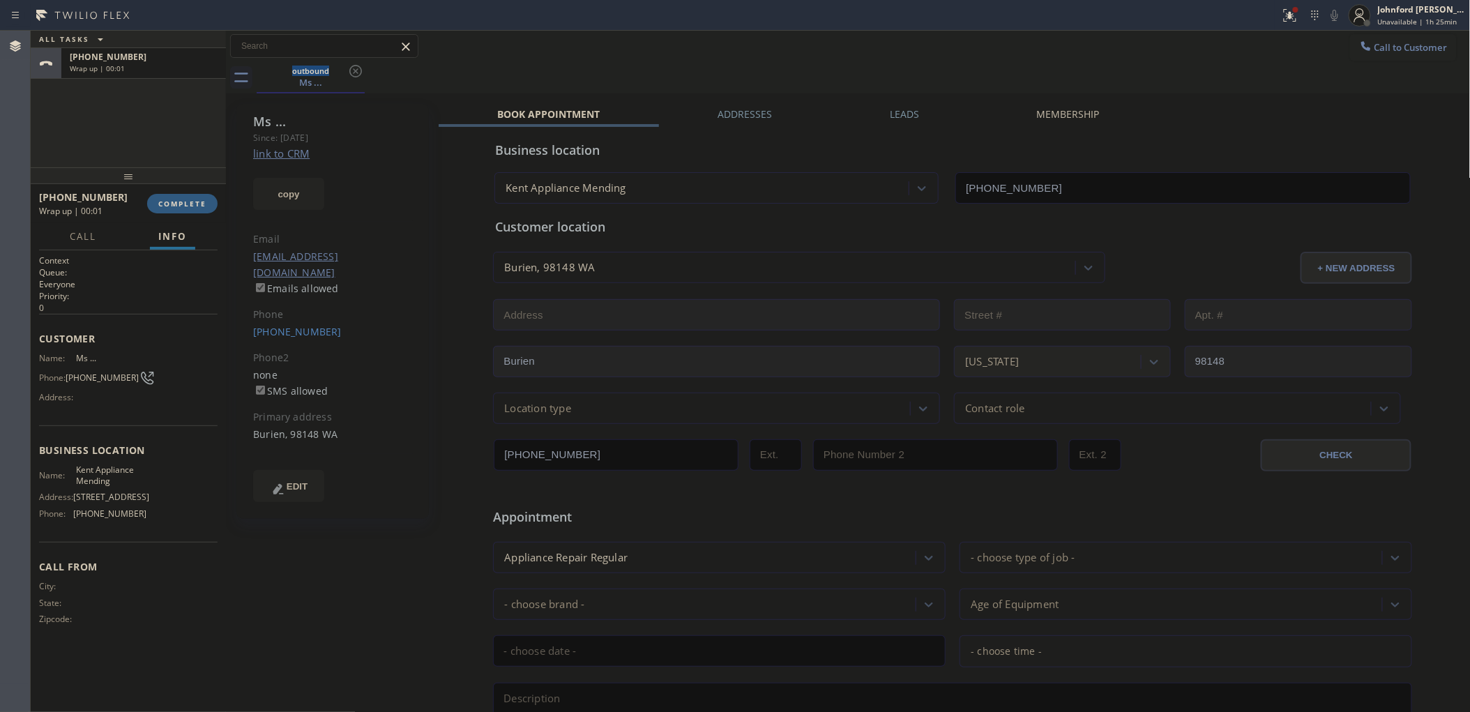
click at [100, 144] on div "ALL TASKS ALL TASKS ACTIVE TASKS TASKS IN WRAP UP [PHONE_NUMBER] Wrap up | 00:01" at bounding box center [128, 99] width 195 height 137
click at [273, 325] on link "[PHONE_NUMBER]" at bounding box center [297, 331] width 89 height 13
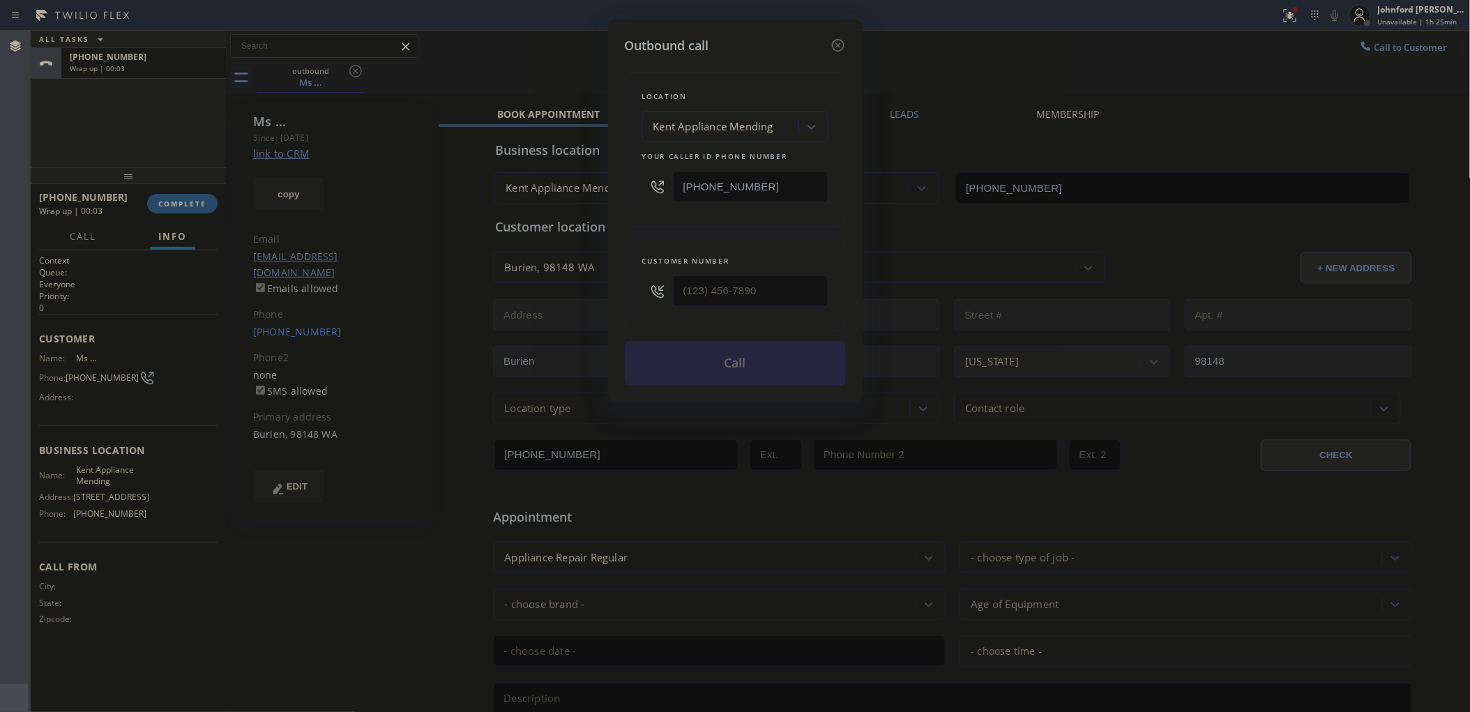
type input "[PHONE_NUMBER]"
click at [710, 368] on button "Call" at bounding box center [735, 363] width 221 height 45
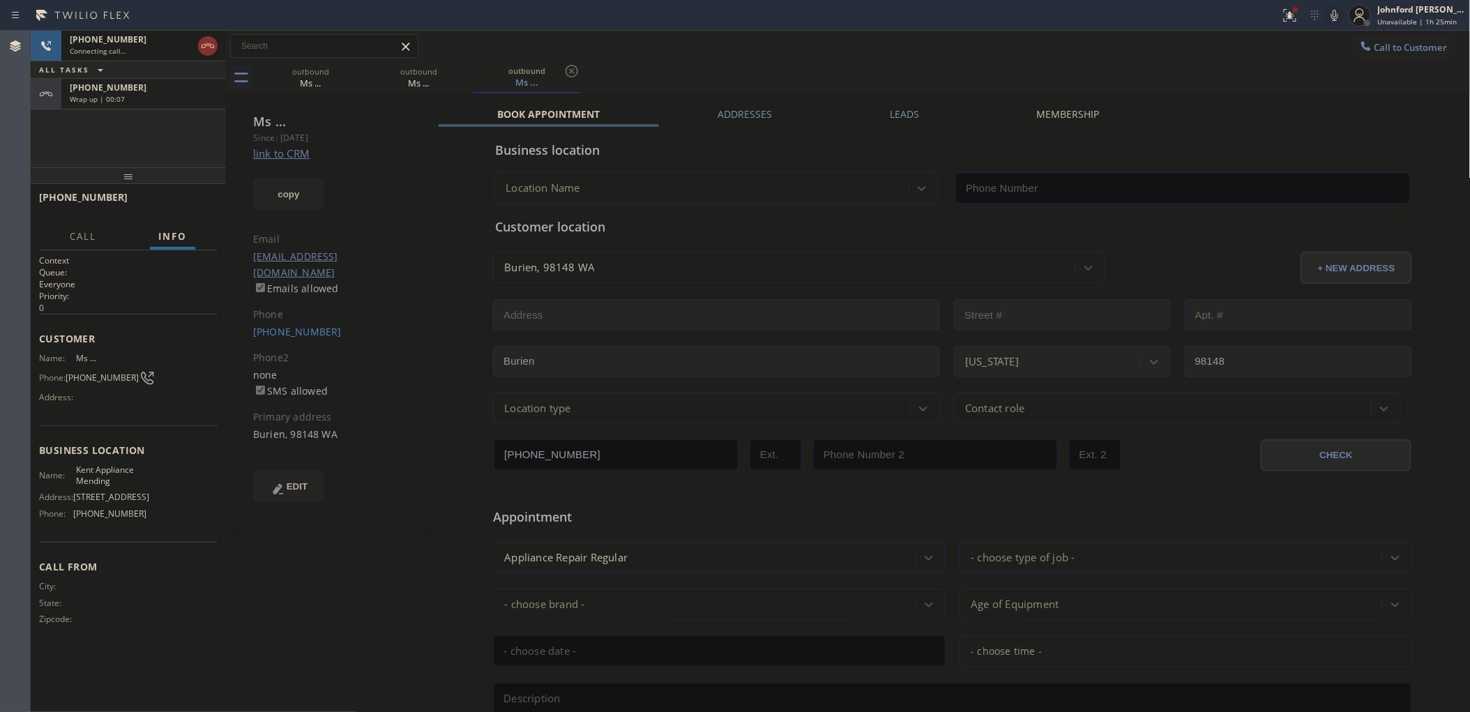
type input "[PHONE_NUMBER]"
drag, startPoint x: 155, startPoint y: 87, endPoint x: 162, endPoint y: 169, distance: 81.8
click at [155, 87] on div "[PHONE_NUMBER]" at bounding box center [144, 88] width 148 height 12
click at [165, 196] on button "COMPLETE" at bounding box center [182, 204] width 70 height 20
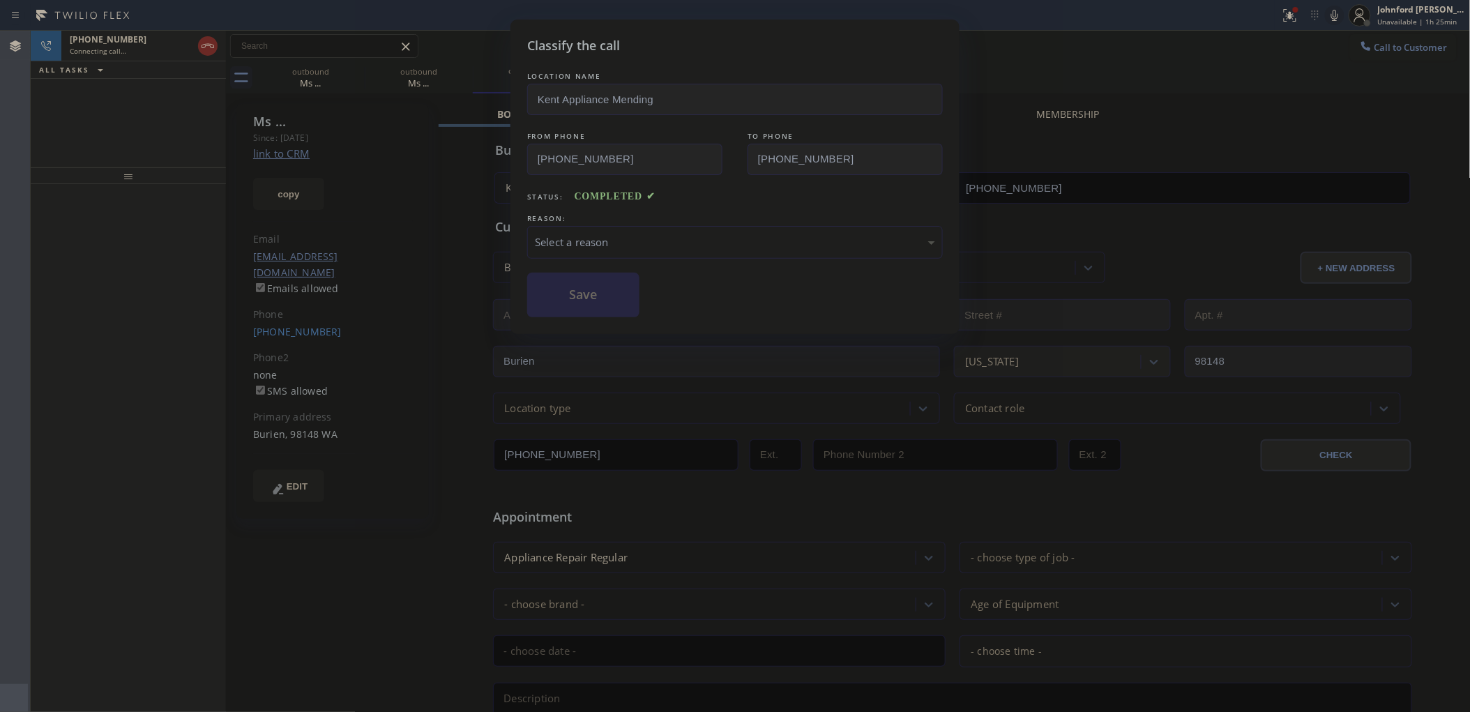
click at [593, 211] on div "REASON:" at bounding box center [734, 218] width 415 height 15
click at [652, 234] on div "Select a reason" at bounding box center [735, 242] width 400 height 16
click at [608, 237] on div "Not Booked - All other reasons" at bounding box center [735, 242] width 400 height 16
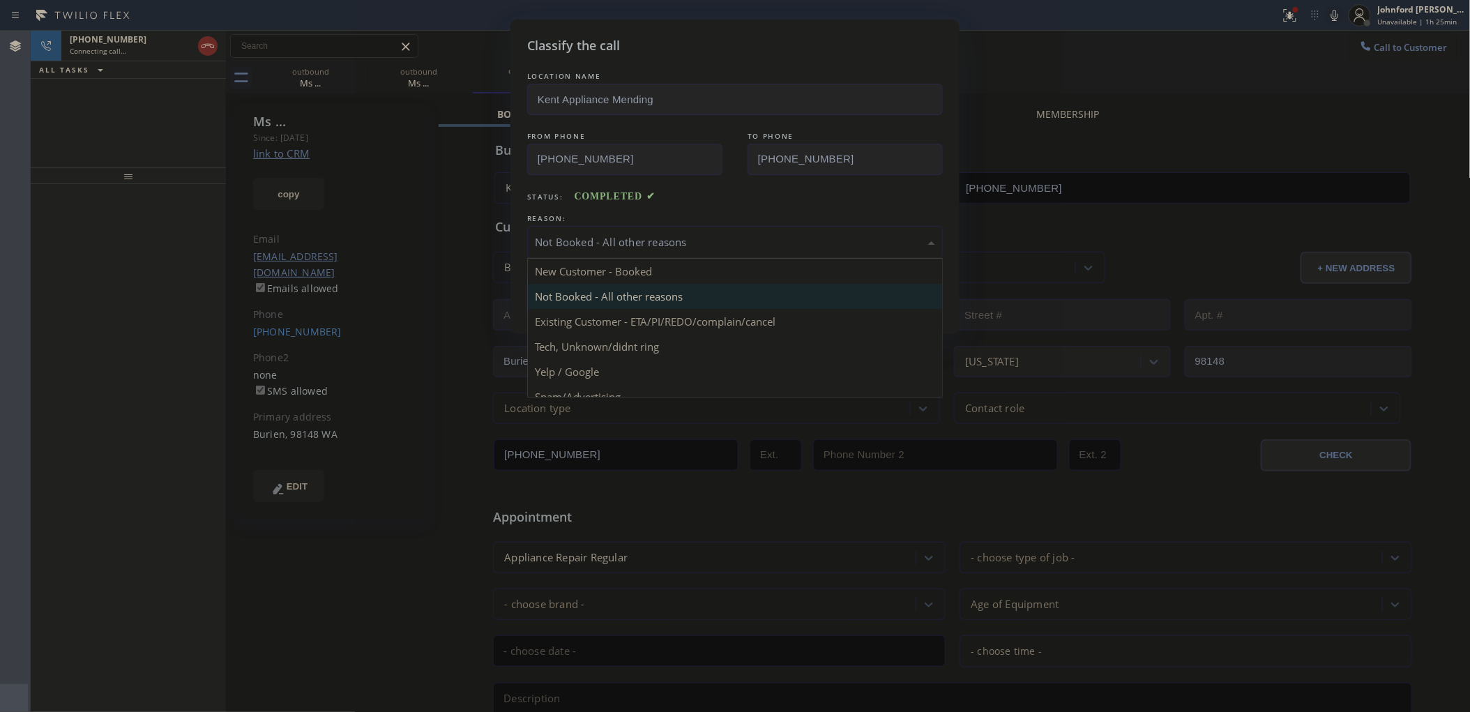
drag, startPoint x: 625, startPoint y: 307, endPoint x: 595, endPoint y: 303, distance: 31.0
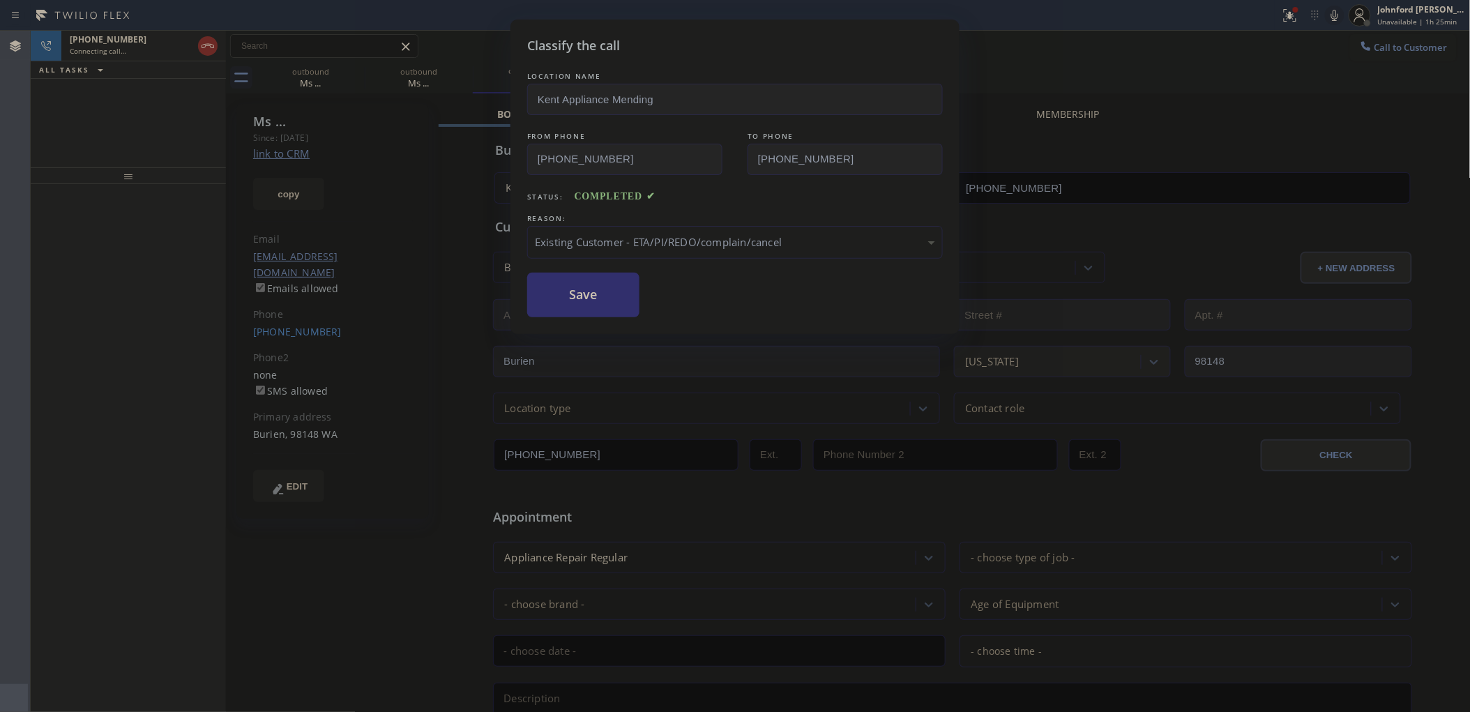
click at [593, 302] on button "Save" at bounding box center [583, 295] width 112 height 45
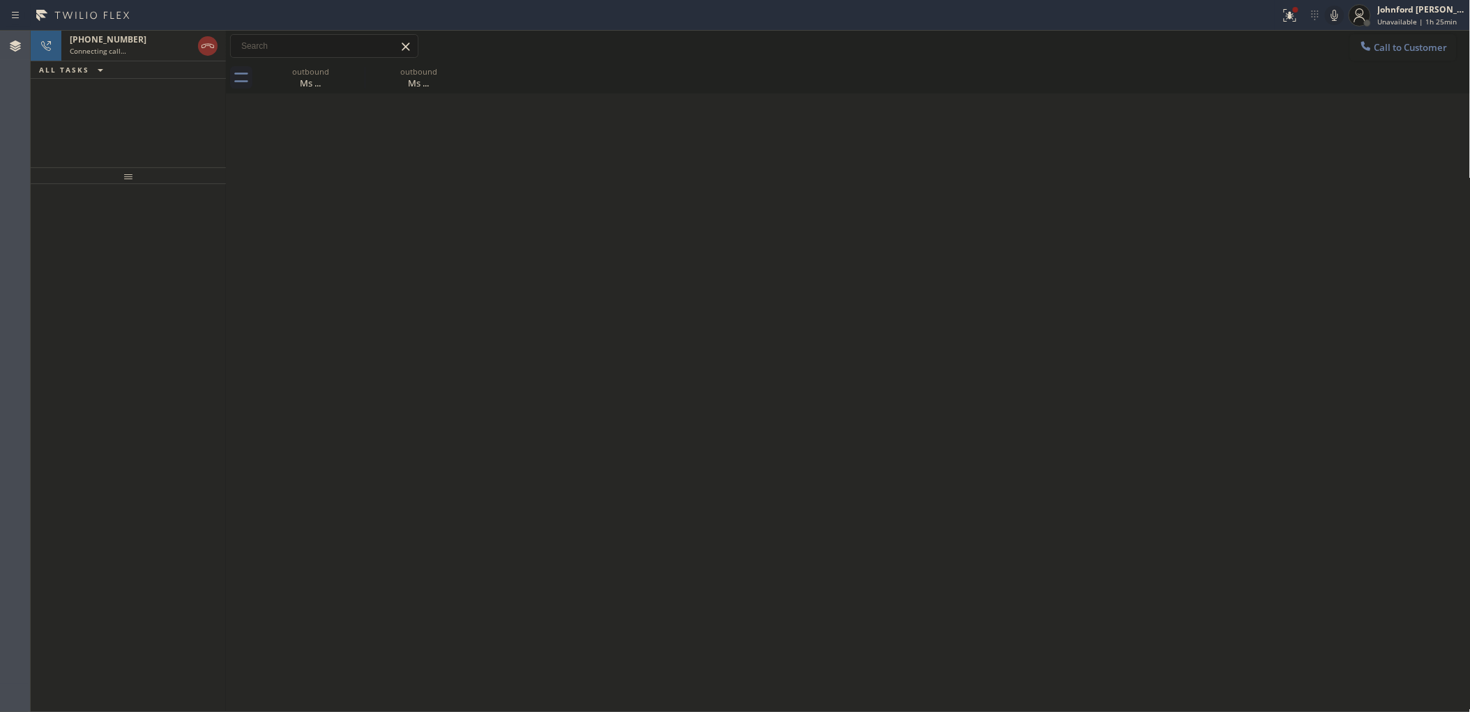
click at [1330, 15] on icon at bounding box center [1334, 15] width 17 height 17
click at [1290, 20] on icon at bounding box center [1289, 15] width 17 height 17
click at [1228, 178] on span "Clear issue" at bounding box center [1215, 183] width 60 height 10
click at [1329, 13] on icon at bounding box center [1334, 15] width 17 height 17
click at [148, 49] on div "Live | 00:00" at bounding box center [119, 51] width 98 height 10
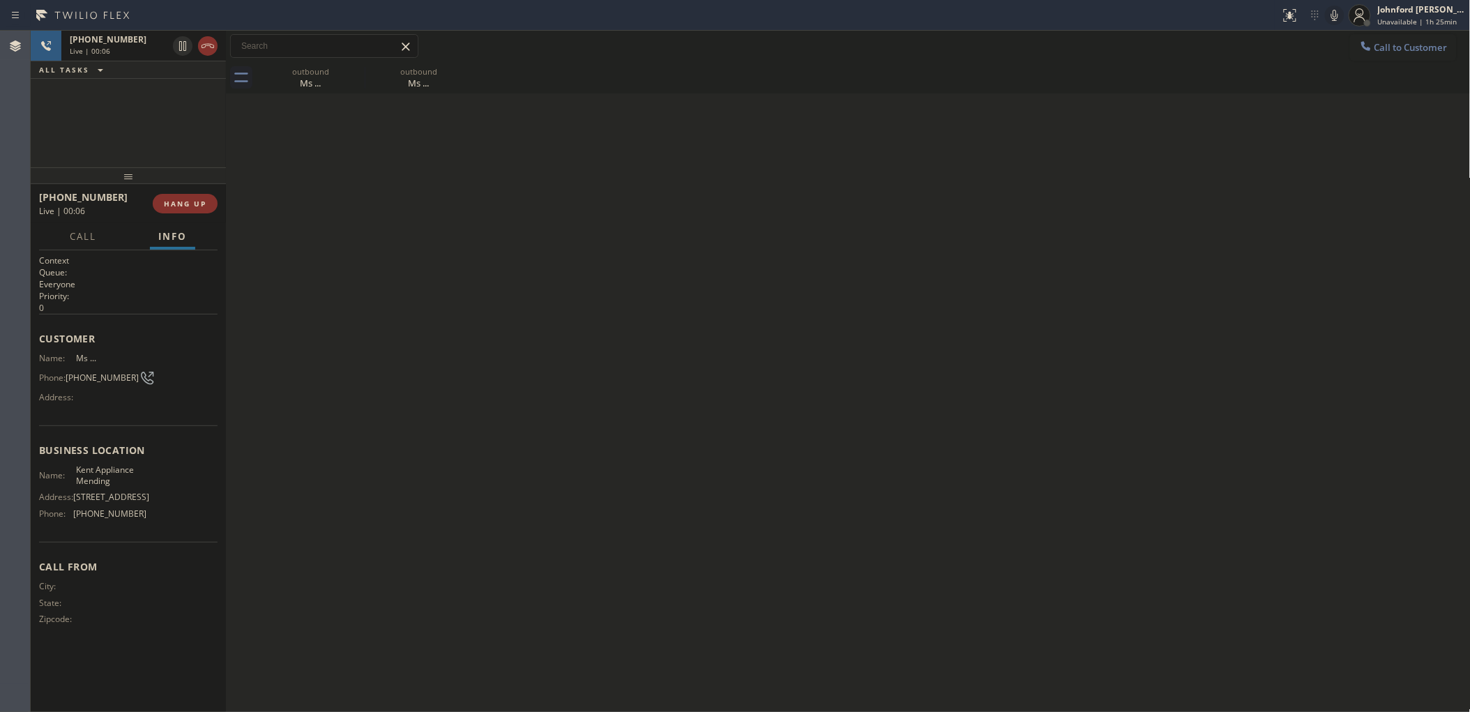
drag, startPoint x: 719, startPoint y: 185, endPoint x: 771, endPoint y: 141, distance: 68.3
click at [719, 185] on div "Back to Dashboard Change Sender ID Customers Technicians Select a contact Outbo…" at bounding box center [848, 371] width 1244 height 681
click at [1337, 16] on icon at bounding box center [1334, 15] width 7 height 11
click at [1330, 12] on icon at bounding box center [1334, 15] width 17 height 17
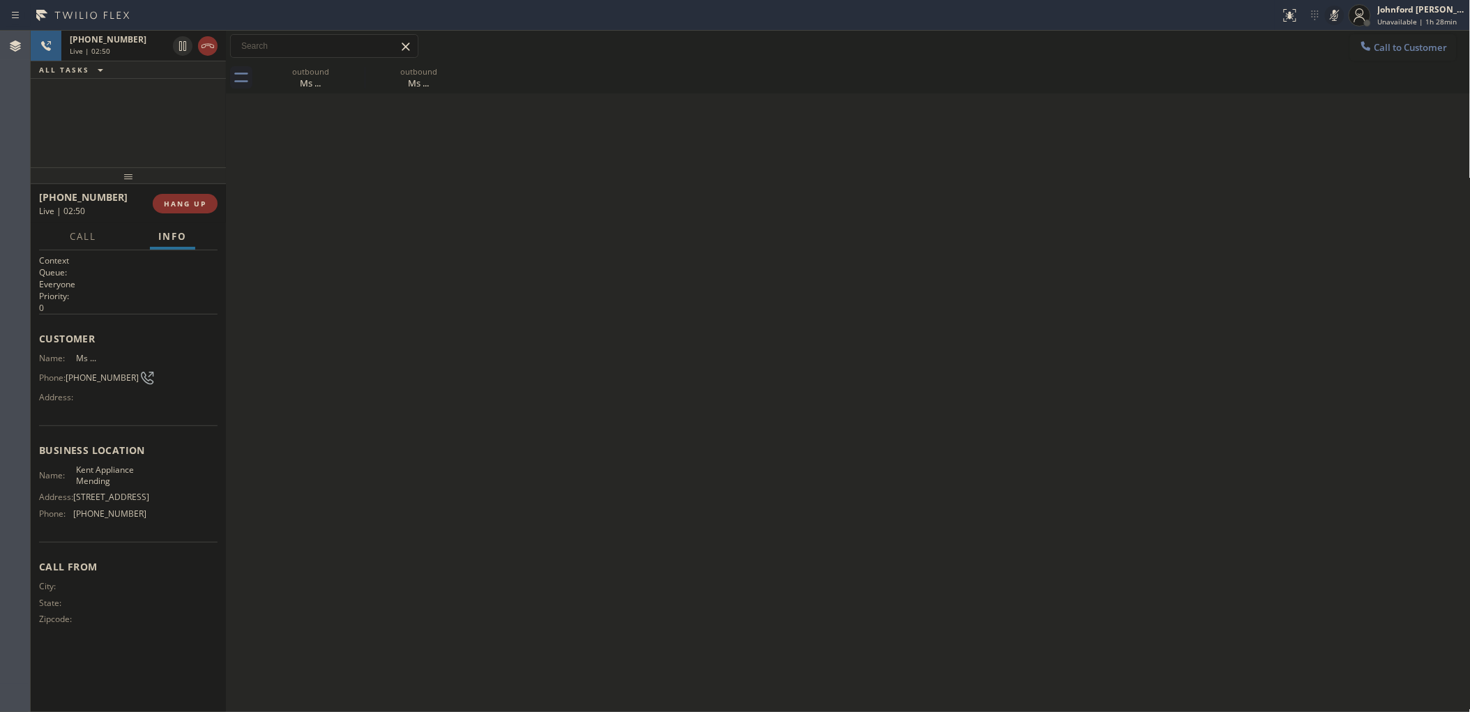
click at [1330, 12] on icon at bounding box center [1334, 15] width 17 height 17
click at [213, 114] on div "[PHONE_NUMBER] Live | 03:06 ALL TASKS ALL TASKS ACTIVE TASKS TASKS IN WRAP UP" at bounding box center [128, 99] width 195 height 137
click at [190, 123] on div "[PHONE_NUMBER] Live | 03:10 ALL TASKS ALL TASKS ACTIVE TASKS TASKS IN WRAP UP" at bounding box center [128, 99] width 195 height 137
click at [139, 46] on div "Live | 03:44" at bounding box center [119, 51] width 98 height 10
click at [73, 374] on span "[PHONE_NUMBER]" at bounding box center [102, 377] width 73 height 10
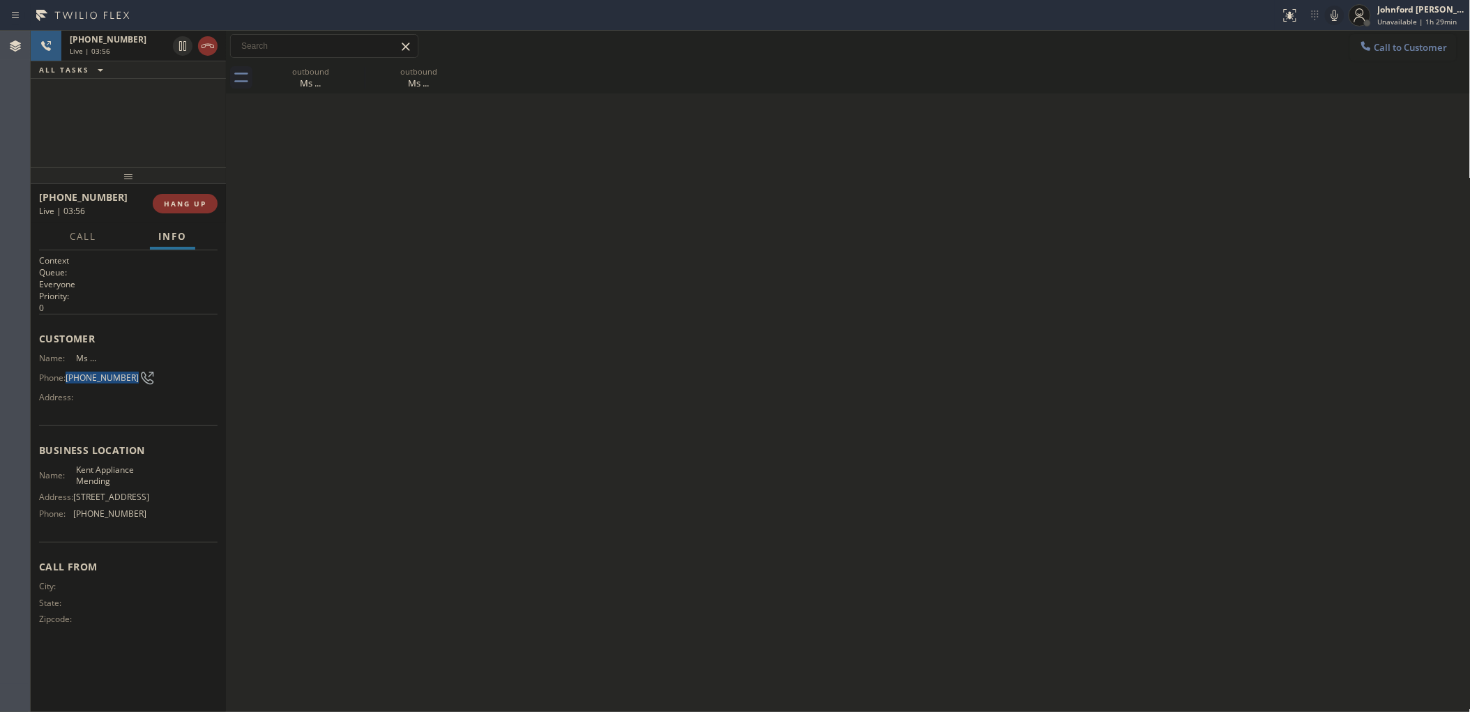
drag, startPoint x: 71, startPoint y: 374, endPoint x: 183, endPoint y: 369, distance: 112.3
click at [126, 375] on span "[PHONE_NUMBER]" at bounding box center [102, 377] width 73 height 10
copy span "[PHONE_NUMBER]"
click at [533, 254] on div "Back to Dashboard Change Sender ID Customers Technicians Select a contact Outbo…" at bounding box center [848, 371] width 1244 height 681
click at [192, 204] on span "HANG UP" at bounding box center [185, 204] width 43 height 10
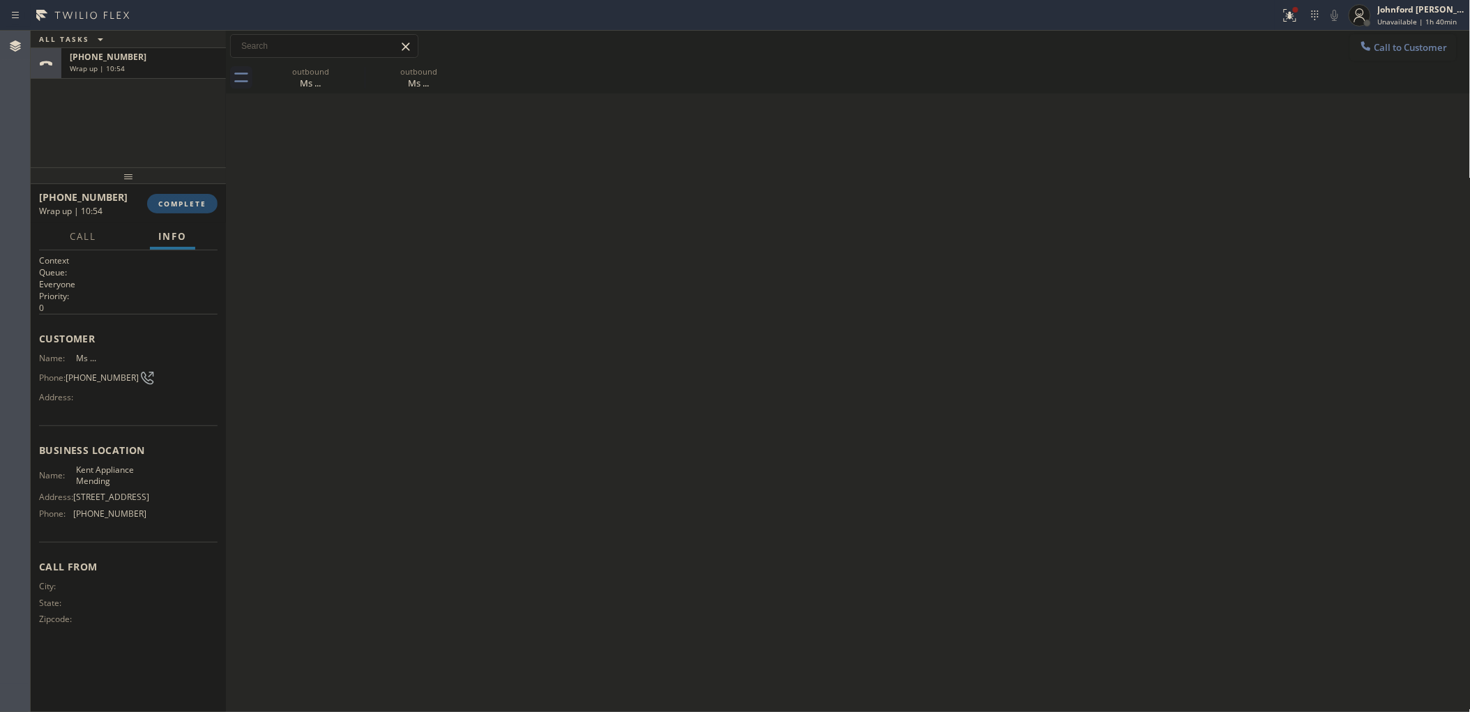
drag, startPoint x: 197, startPoint y: 189, endPoint x: 188, endPoint y: 194, distance: 10.3
click at [194, 190] on div "[PHONE_NUMBER] Wrap up | 10:54 COMPLETE" at bounding box center [128, 203] width 178 height 36
click at [188, 194] on button "COMPLETE" at bounding box center [182, 204] width 70 height 20
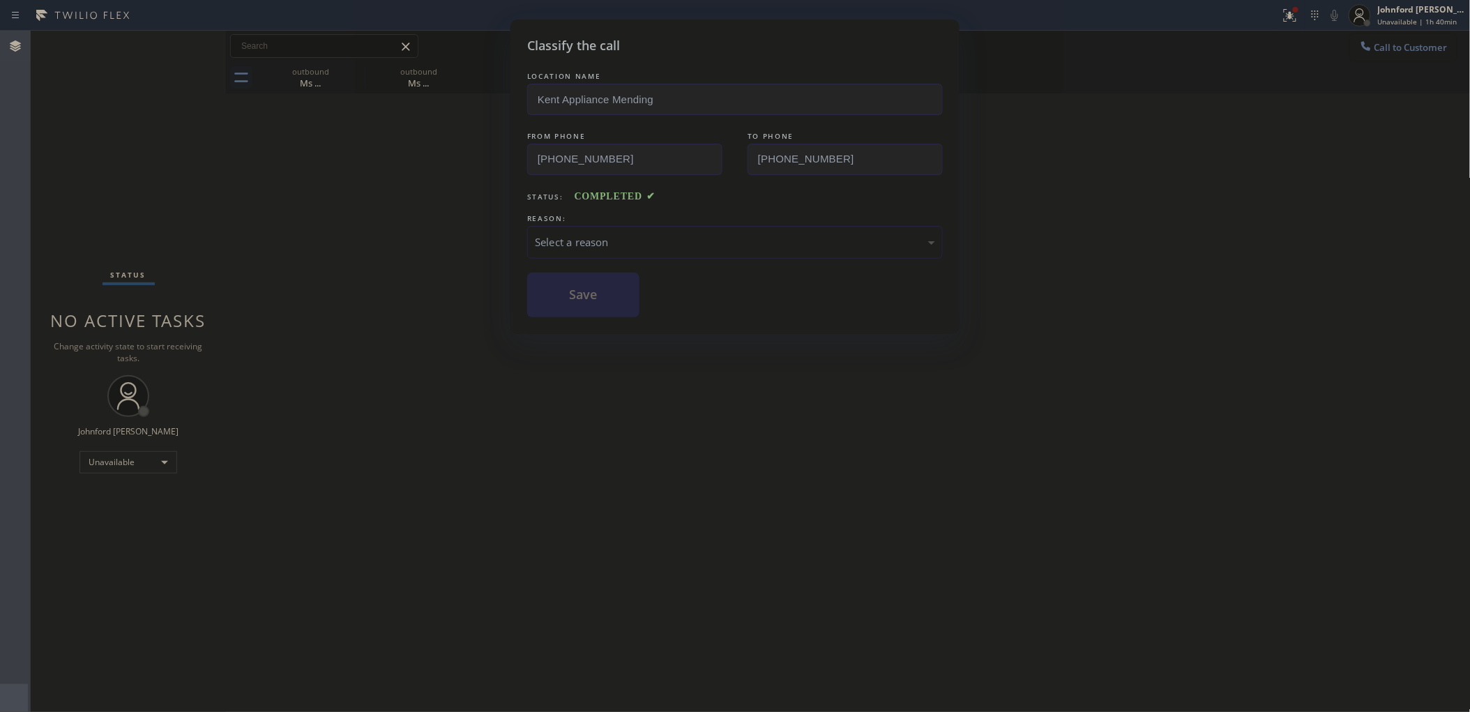
click at [600, 243] on div "Select a reason" at bounding box center [735, 242] width 400 height 16
click at [597, 298] on button "Save" at bounding box center [583, 295] width 112 height 45
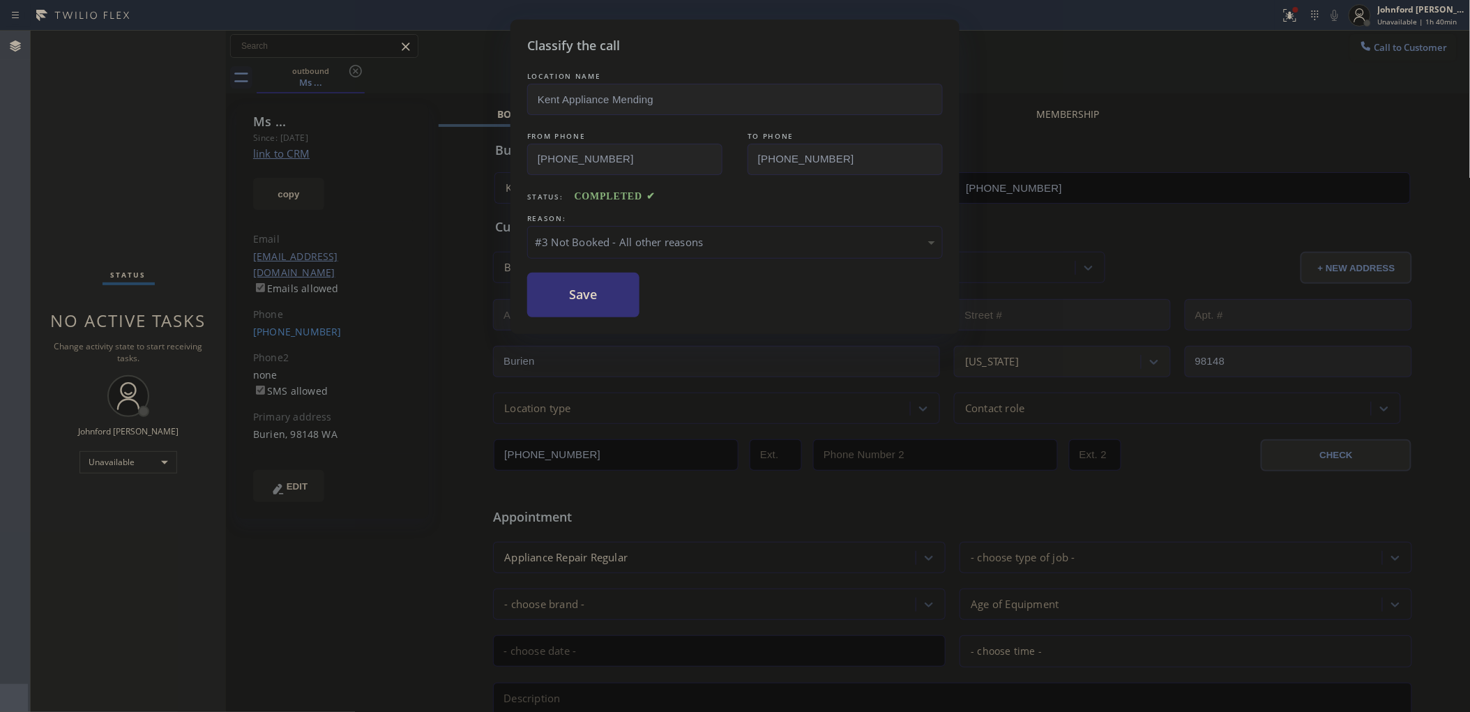
click at [633, 249] on div "#3 Not Booked - All other reasons" at bounding box center [734, 242] width 415 height 33
click at [594, 303] on button "Save" at bounding box center [583, 295] width 112 height 45
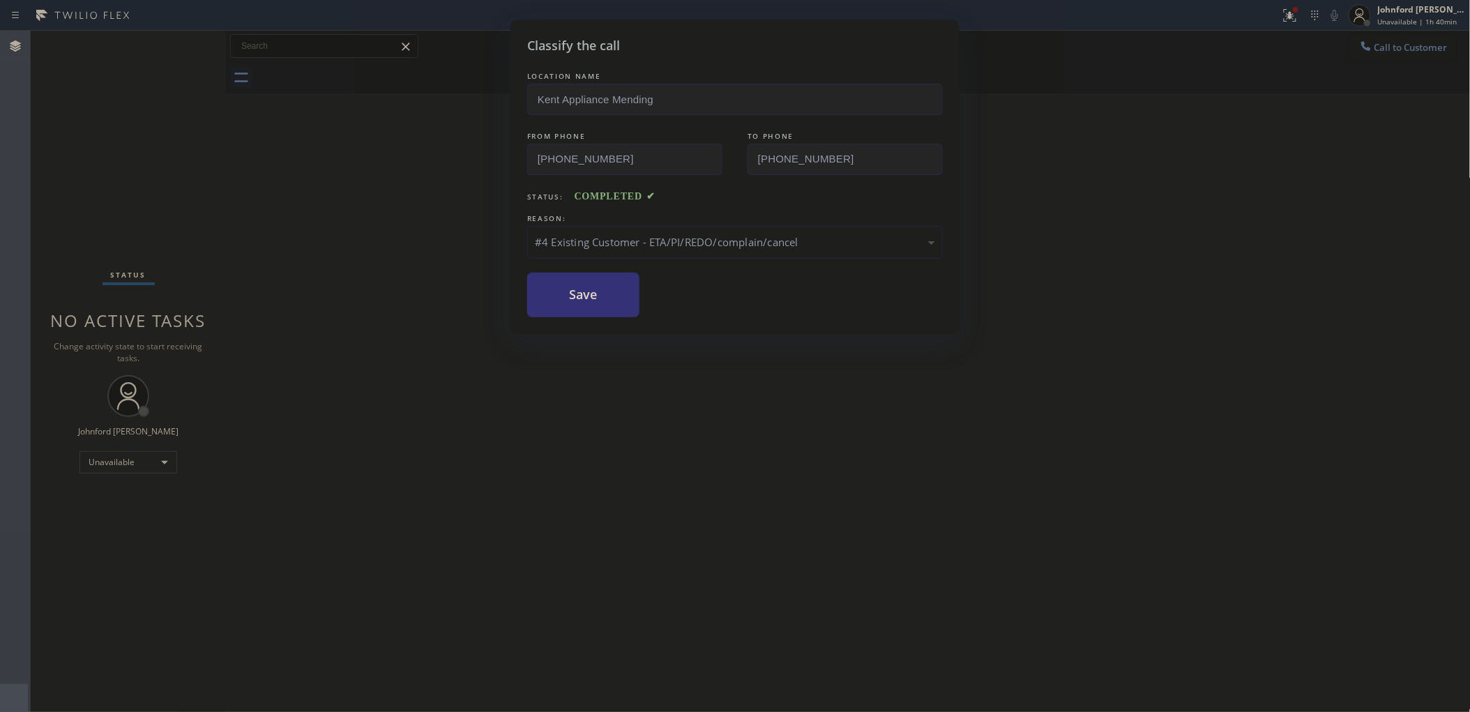
click at [1014, 252] on div "Classify the call LOCATION NAME Kent Appliance Mending FROM PHONE [PHONE_NUMBER…" at bounding box center [735, 356] width 1470 height 712
click at [830, 235] on div "#4 Existing Customer - ETA/PI/REDO/complain/cancel" at bounding box center [735, 242] width 400 height 16
click at [597, 303] on button "Save" at bounding box center [583, 295] width 112 height 45
click at [568, 291] on button "Save" at bounding box center [583, 295] width 112 height 45
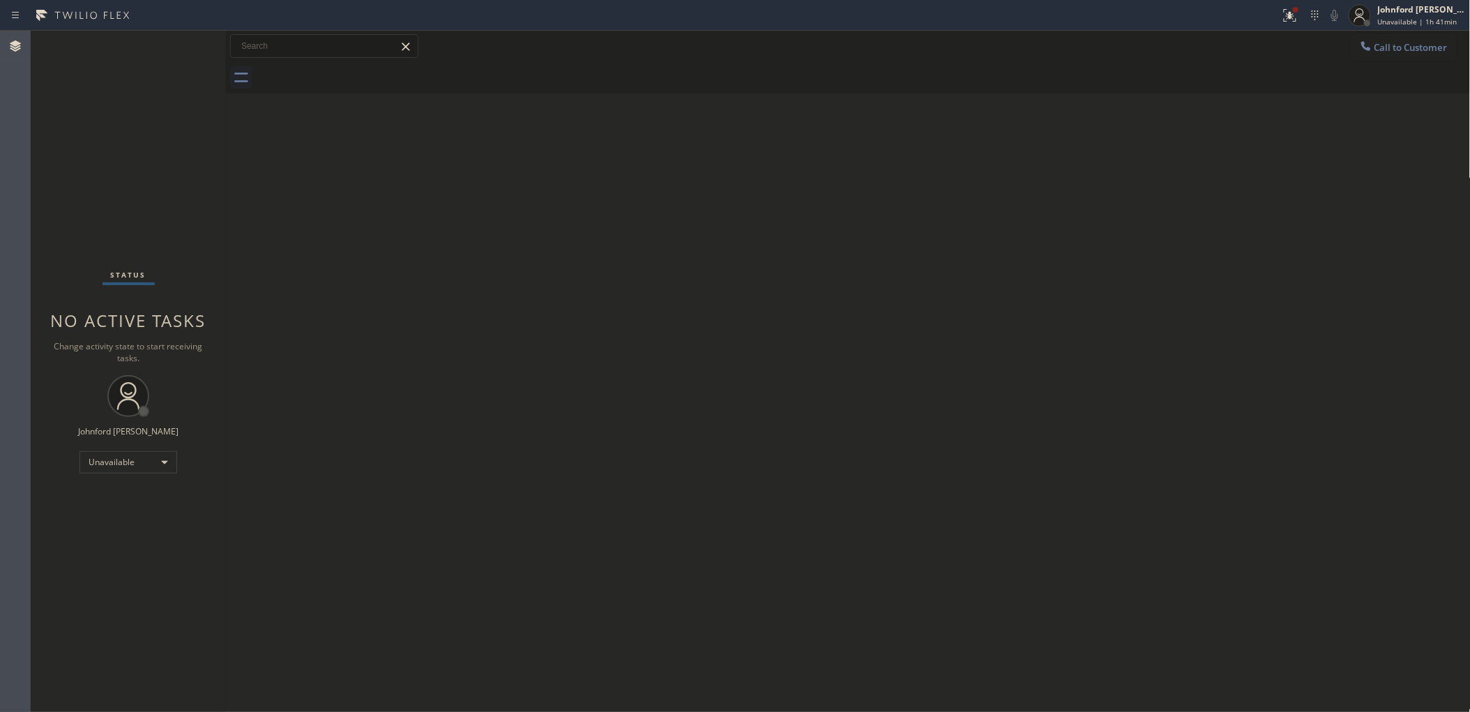
click at [960, 187] on div "Back to Dashboard Change Sender ID Customers Technicians Select a contact Outbo…" at bounding box center [848, 371] width 1244 height 681
click at [1385, 72] on div at bounding box center [864, 77] width 1214 height 31
click at [1398, 40] on button "Call to Customer" at bounding box center [1403, 47] width 107 height 26
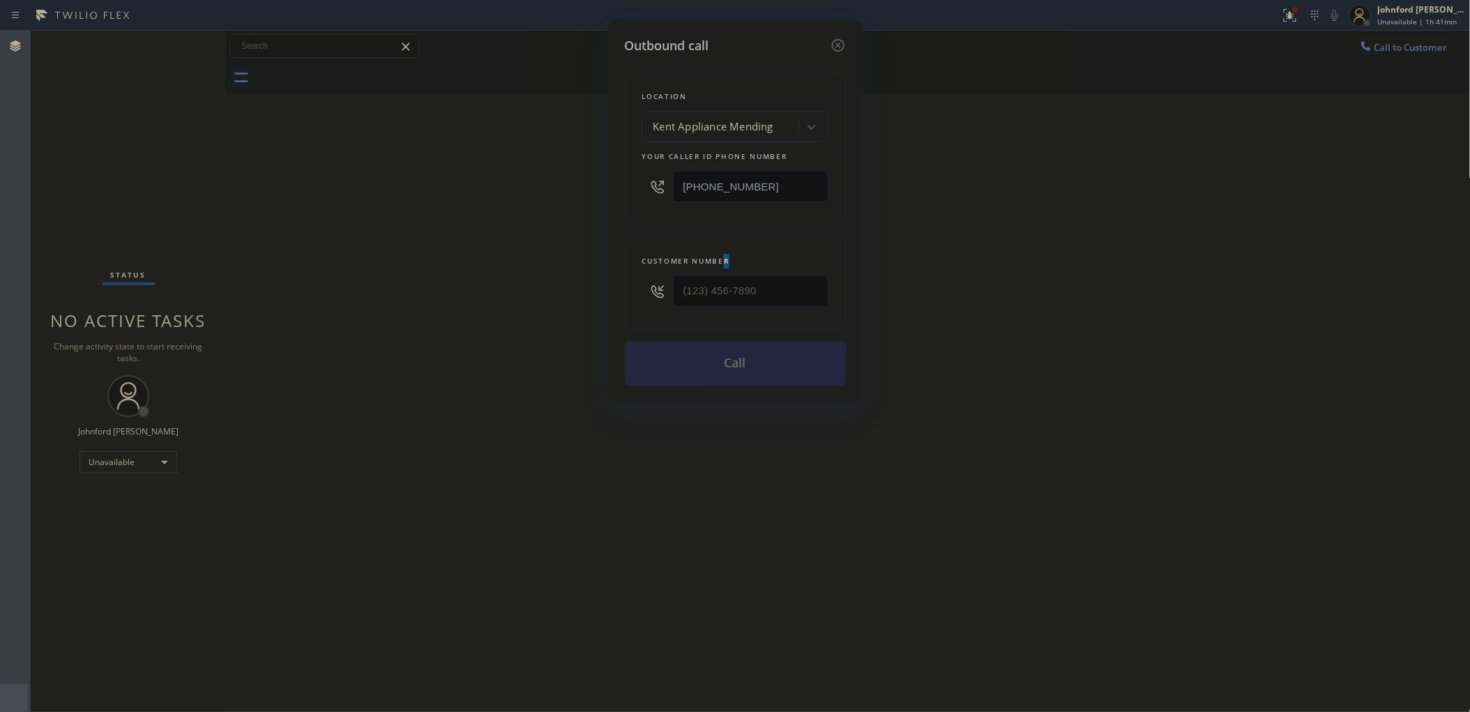
drag, startPoint x: 671, startPoint y: 276, endPoint x: 708, endPoint y: 280, distance: 37.1
click at [659, 280] on div "Customer number" at bounding box center [735, 283] width 221 height 95
drag, startPoint x: 600, startPoint y: 286, endPoint x: 530, endPoint y: 291, distance: 70.6
click at [560, 287] on div "Outbound call Location [GEOGRAPHIC_DATA] Appliance Mending Your caller id phone…" at bounding box center [735, 356] width 1470 height 712
paste input "206) 472-4475"
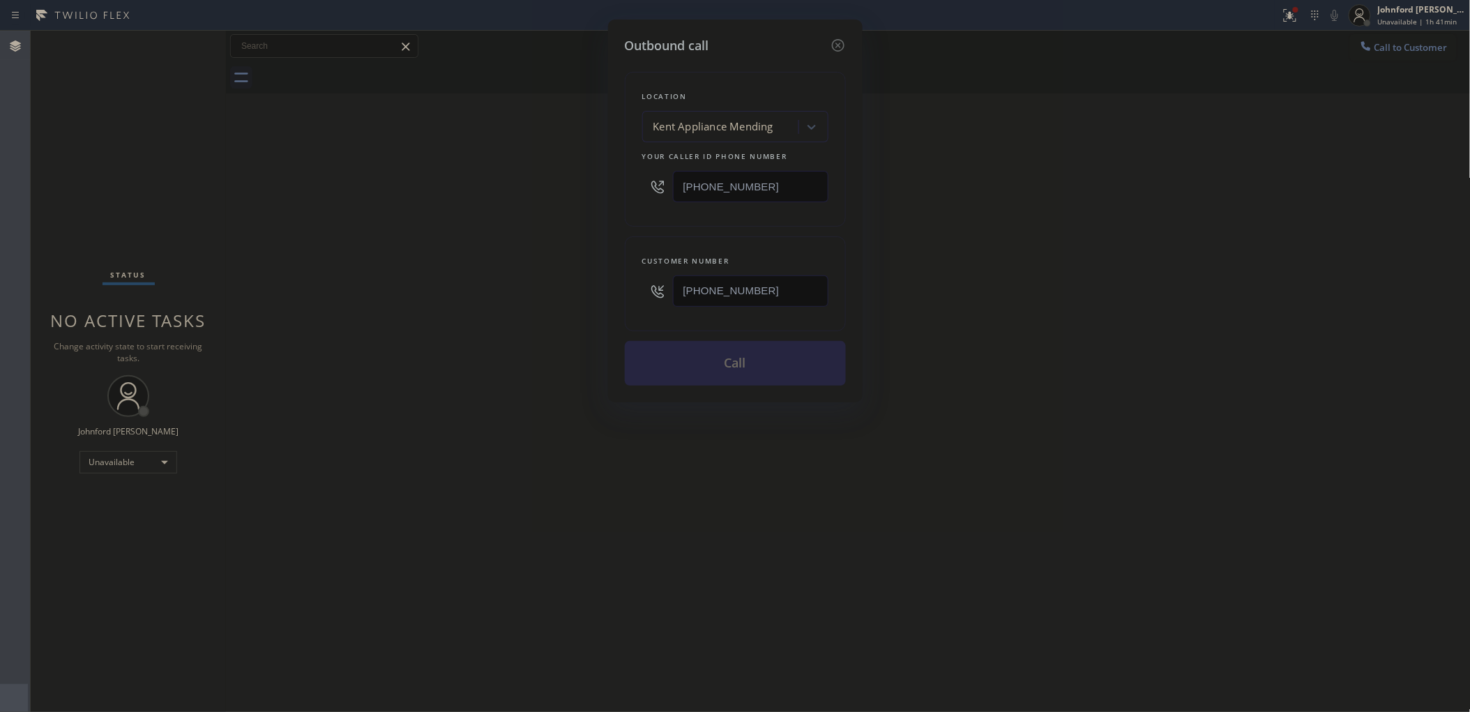
type input "[PHONE_NUMBER]"
click at [472, 293] on div "Outbound call Location [GEOGRAPHIC_DATA] Appliance Mending Your caller id phone…" at bounding box center [735, 356] width 1470 height 712
click at [1027, 236] on div "Outbound call Location [GEOGRAPHIC_DATA] Appliance Mending Your caller id phone…" at bounding box center [735, 356] width 1470 height 712
click at [715, 356] on button "Call" at bounding box center [735, 363] width 221 height 45
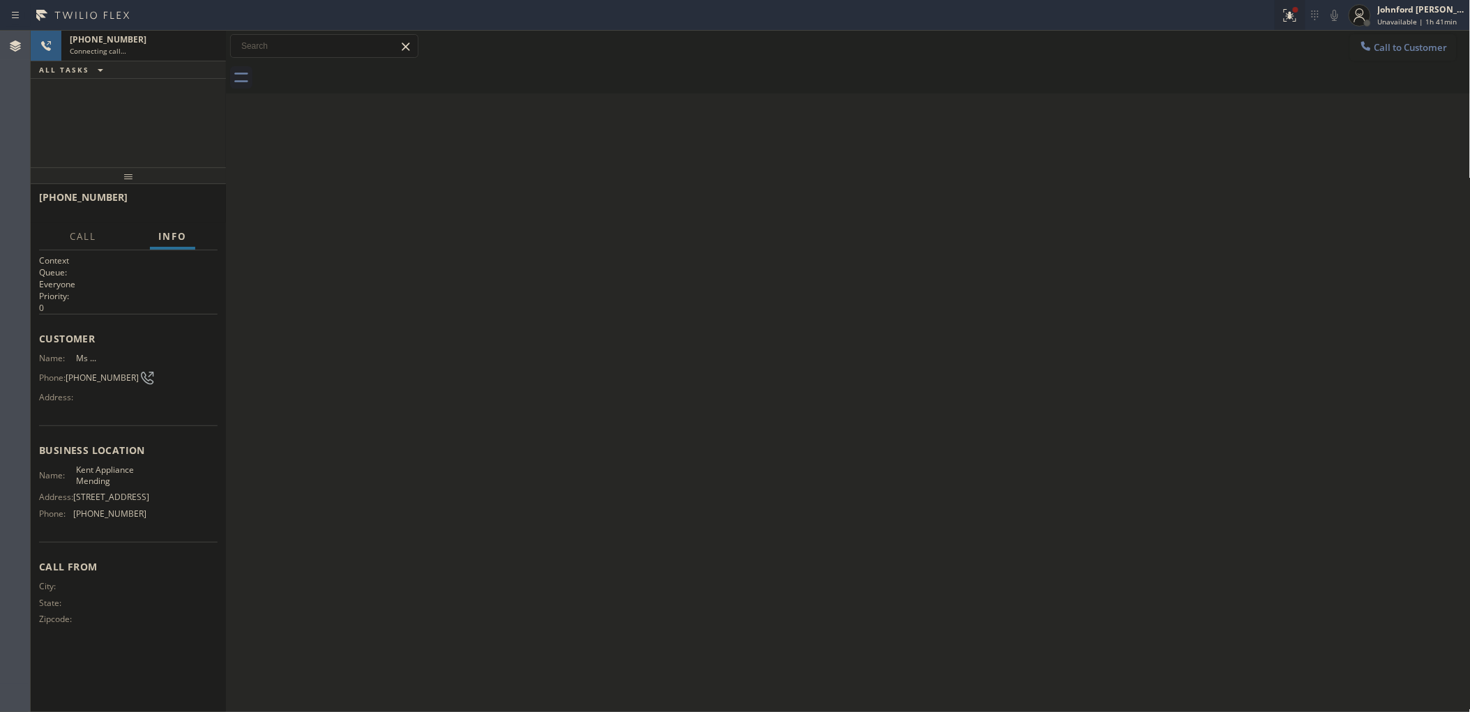
click at [1287, 18] on icon at bounding box center [1289, 15] width 13 height 13
click at [1180, 179] on button "Clear issues" at bounding box center [1215, 183] width 163 height 20
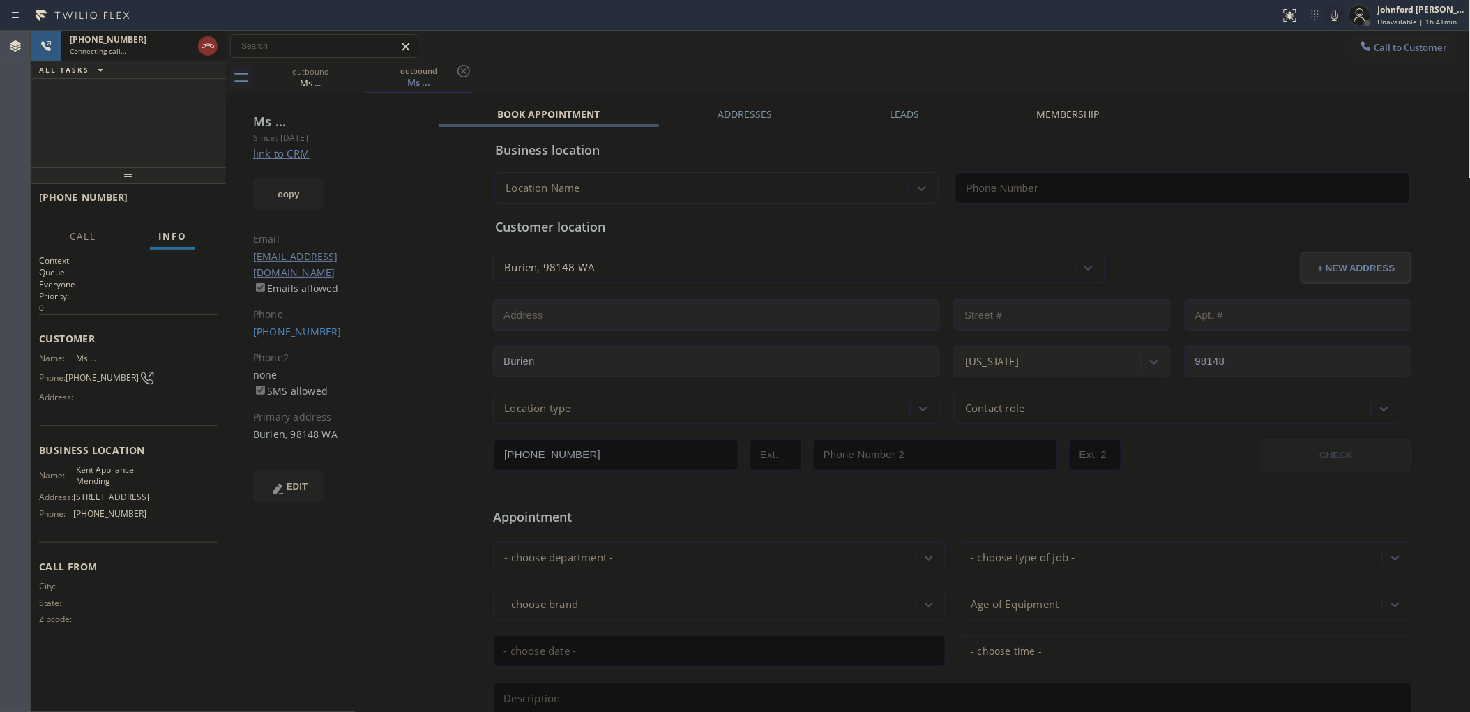
click at [1326, 13] on icon at bounding box center [1334, 15] width 17 height 17
type input "[PHONE_NUMBER]"
click at [1326, 13] on icon at bounding box center [1334, 15] width 17 height 17
click at [1271, 63] on div "outbound Ms ... outbound Ms ..." at bounding box center [864, 77] width 1214 height 31
click at [1102, 65] on div "outbound Ms ... outbound Ms ..." at bounding box center [864, 77] width 1214 height 31
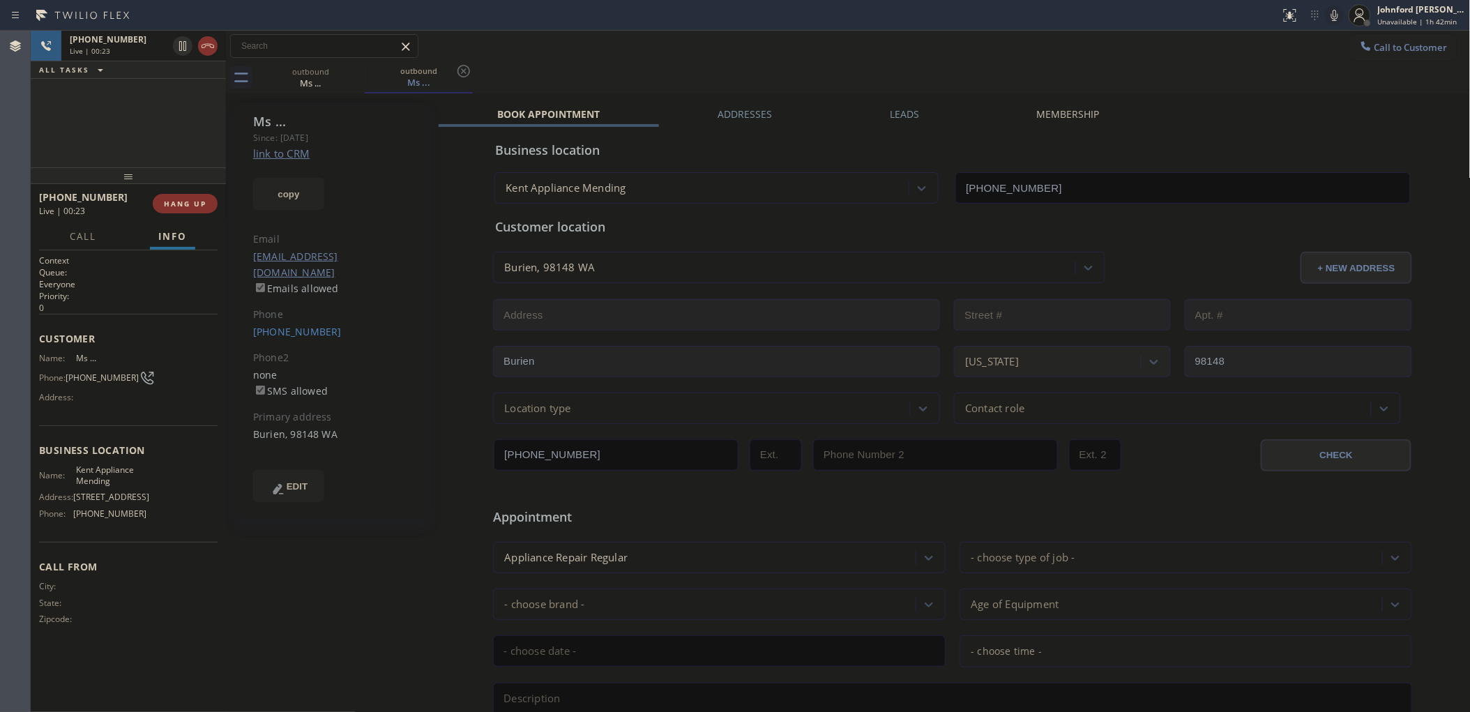
click at [1336, 20] on icon at bounding box center [1334, 15] width 7 height 11
click at [1335, 16] on icon at bounding box center [1334, 15] width 7 height 11
click at [1330, 20] on icon at bounding box center [1334, 15] width 17 height 17
drag, startPoint x: 1336, startPoint y: 15, endPoint x: 1209, endPoint y: 12, distance: 126.2
click at [1336, 15] on icon at bounding box center [1334, 15] width 7 height 11
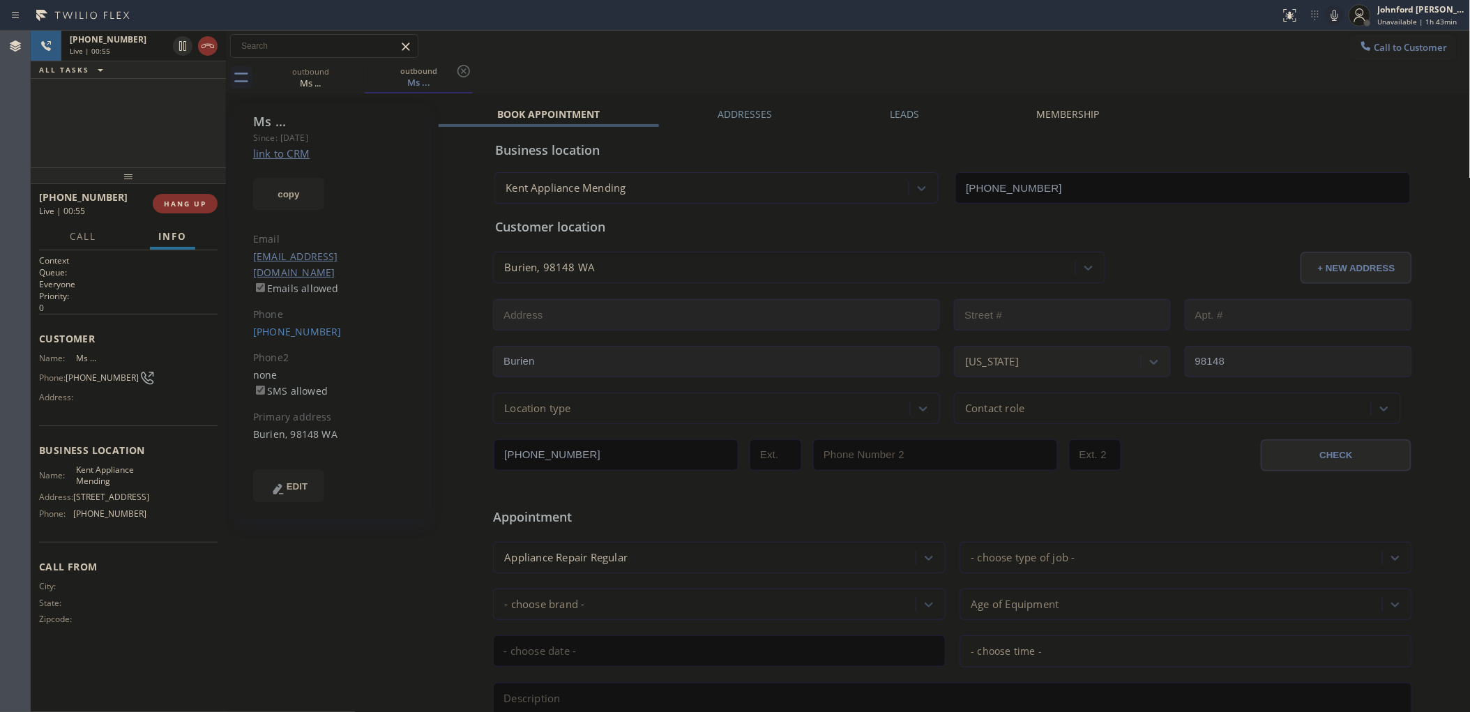
click at [1332, 12] on icon at bounding box center [1334, 15] width 17 height 17
click at [1332, 20] on icon at bounding box center [1334, 15] width 17 height 17
drag, startPoint x: 1329, startPoint y: 12, endPoint x: 1325, endPoint y: 1, distance: 11.5
click at [1329, 12] on icon at bounding box center [1334, 15] width 17 height 17
click at [931, 63] on div "outbound Ms ... outbound Ms ..." at bounding box center [864, 77] width 1214 height 31
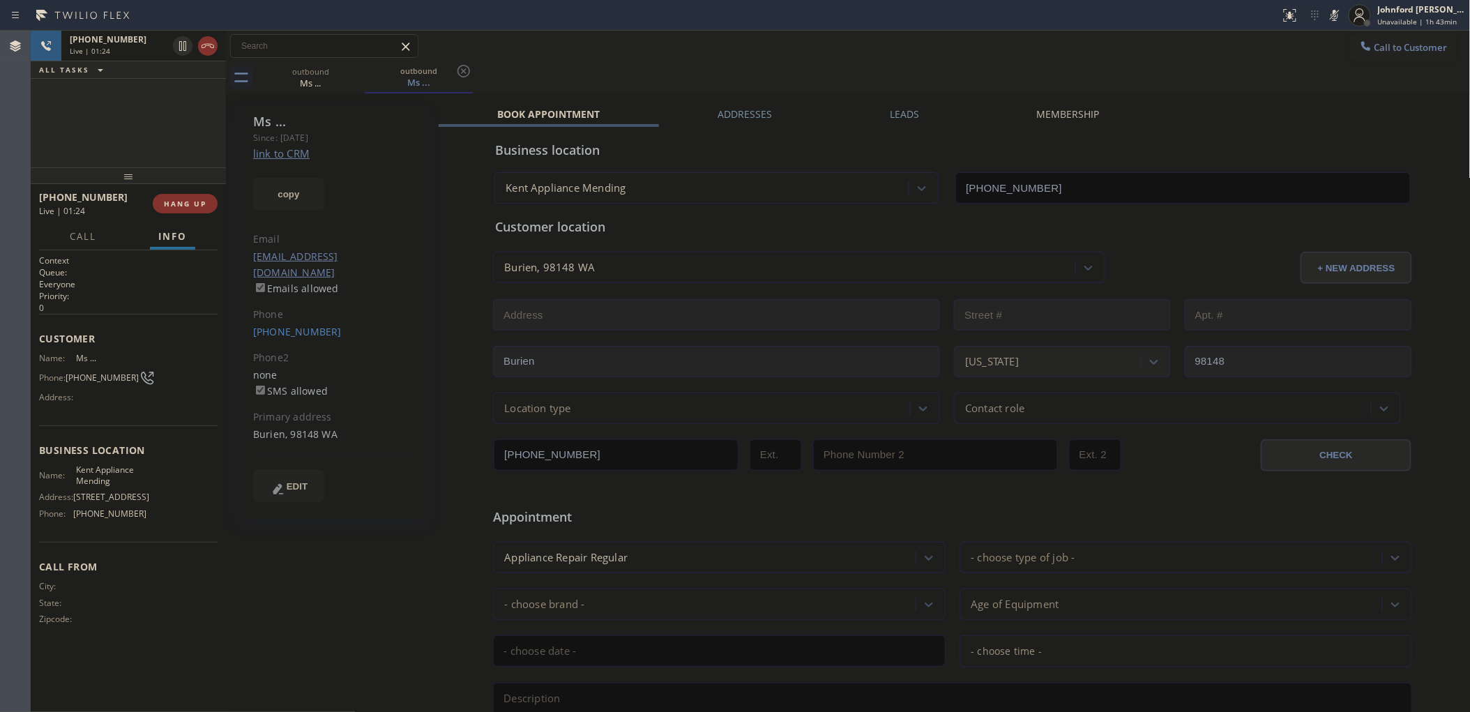
drag, startPoint x: 1336, startPoint y: 17, endPoint x: 1293, endPoint y: 40, distance: 48.0
click at [1336, 17] on icon at bounding box center [1334, 15] width 17 height 17
click at [1182, 61] on div "Call to Customer Outbound call Location [GEOGRAPHIC_DATA] Appliance Mending You…" at bounding box center [848, 46] width 1244 height 31
click at [73, 105] on div "[PHONE_NUMBER] Live | 01:32 ALL TASKS ALL TASKS ACTIVE TASKS TASKS IN WRAP UP" at bounding box center [128, 99] width 195 height 137
click at [646, 56] on div "Call to Customer Outbound call Location [GEOGRAPHIC_DATA] Appliance Mending You…" at bounding box center [848, 46] width 1244 height 24
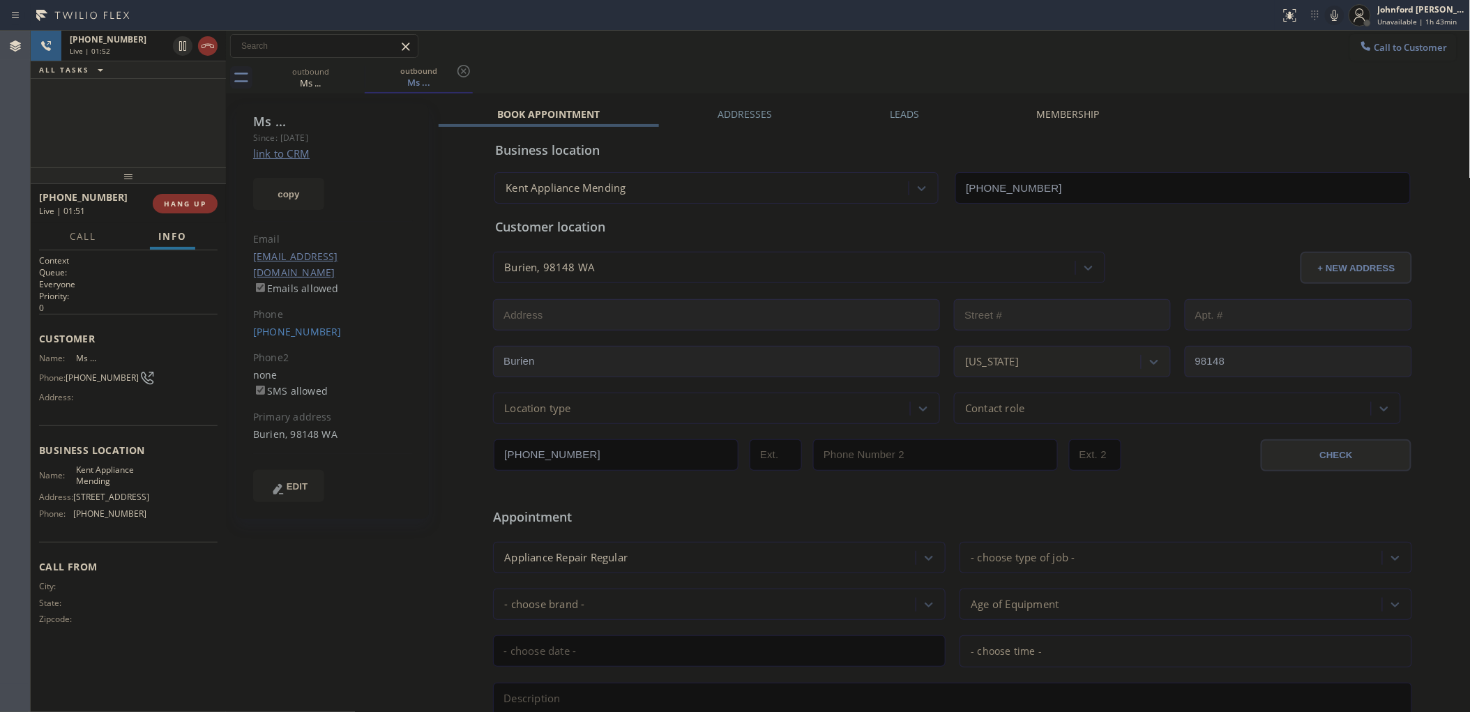
click at [1329, 16] on icon at bounding box center [1334, 15] width 17 height 17
click at [1039, 70] on div "outbound Ms ... outbound Ms ..." at bounding box center [864, 77] width 1214 height 31
click at [1338, 17] on icon at bounding box center [1334, 15] width 17 height 17
click at [1332, 17] on icon at bounding box center [1334, 15] width 17 height 17
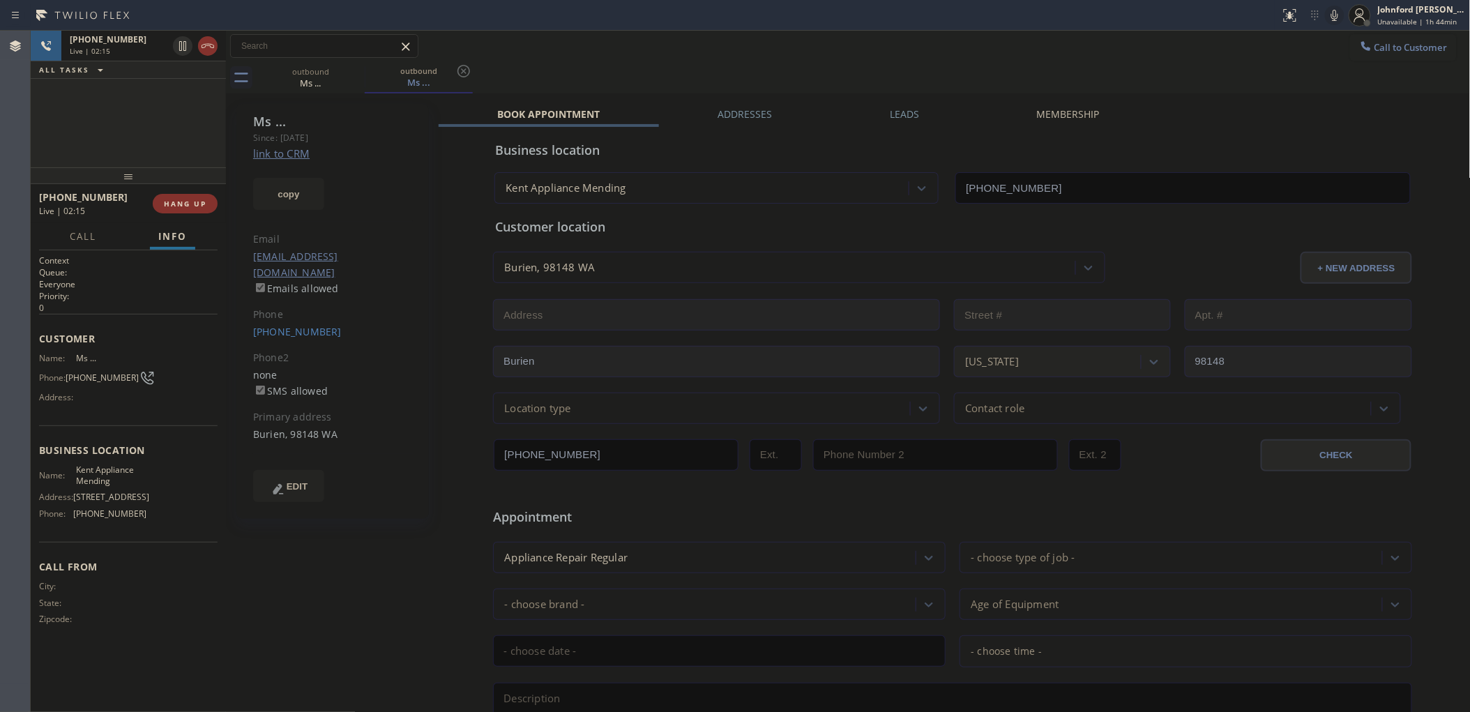
click at [1267, 70] on div "outbound Ms ... outbound Ms ..." at bounding box center [864, 77] width 1214 height 31
click at [1239, 63] on div "outbound Ms ... outbound Ms ..." at bounding box center [864, 77] width 1214 height 31
click at [1113, 64] on div "outbound Ms ... outbound Ms ..." at bounding box center [864, 77] width 1214 height 31
click at [171, 236] on span "Info" at bounding box center [172, 236] width 29 height 13
click at [185, 223] on button "Info" at bounding box center [172, 236] width 45 height 27
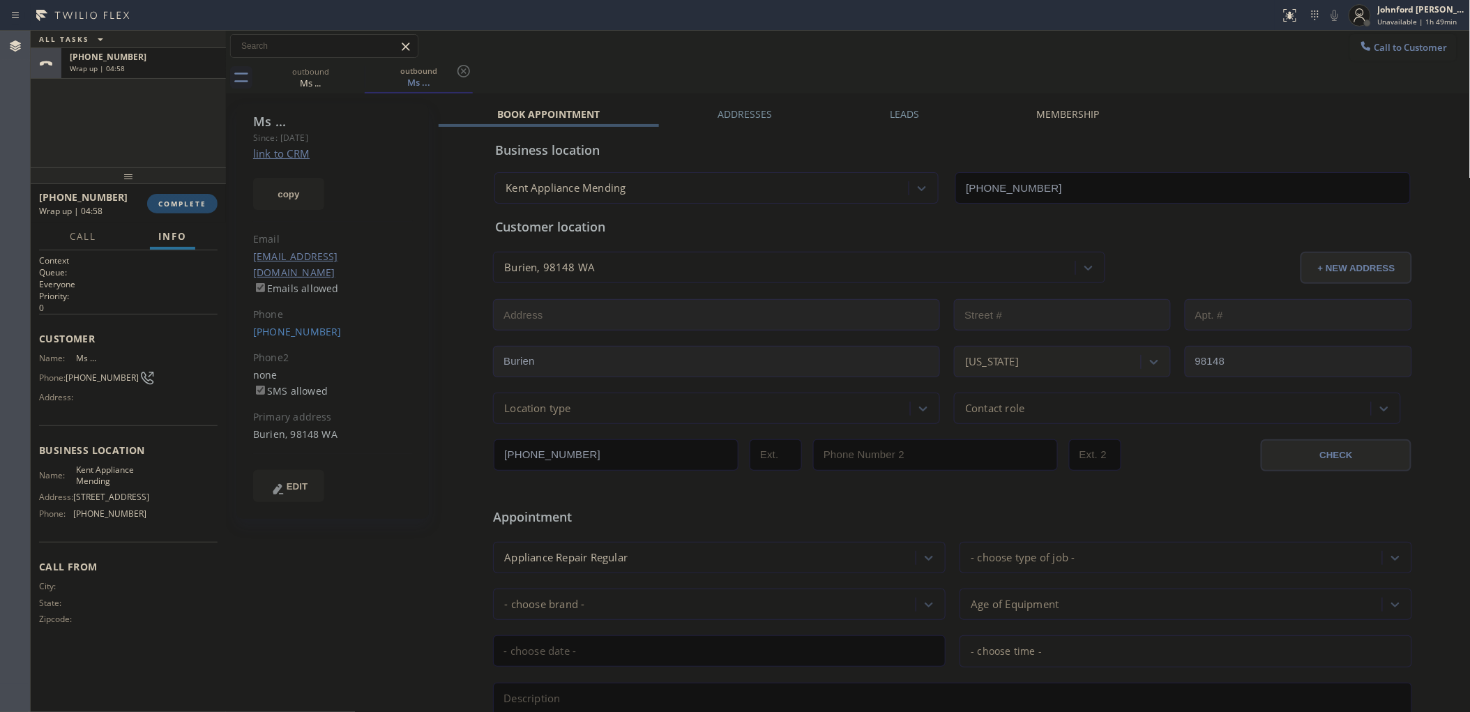
click at [194, 209] on button "COMPLETE" at bounding box center [182, 204] width 70 height 20
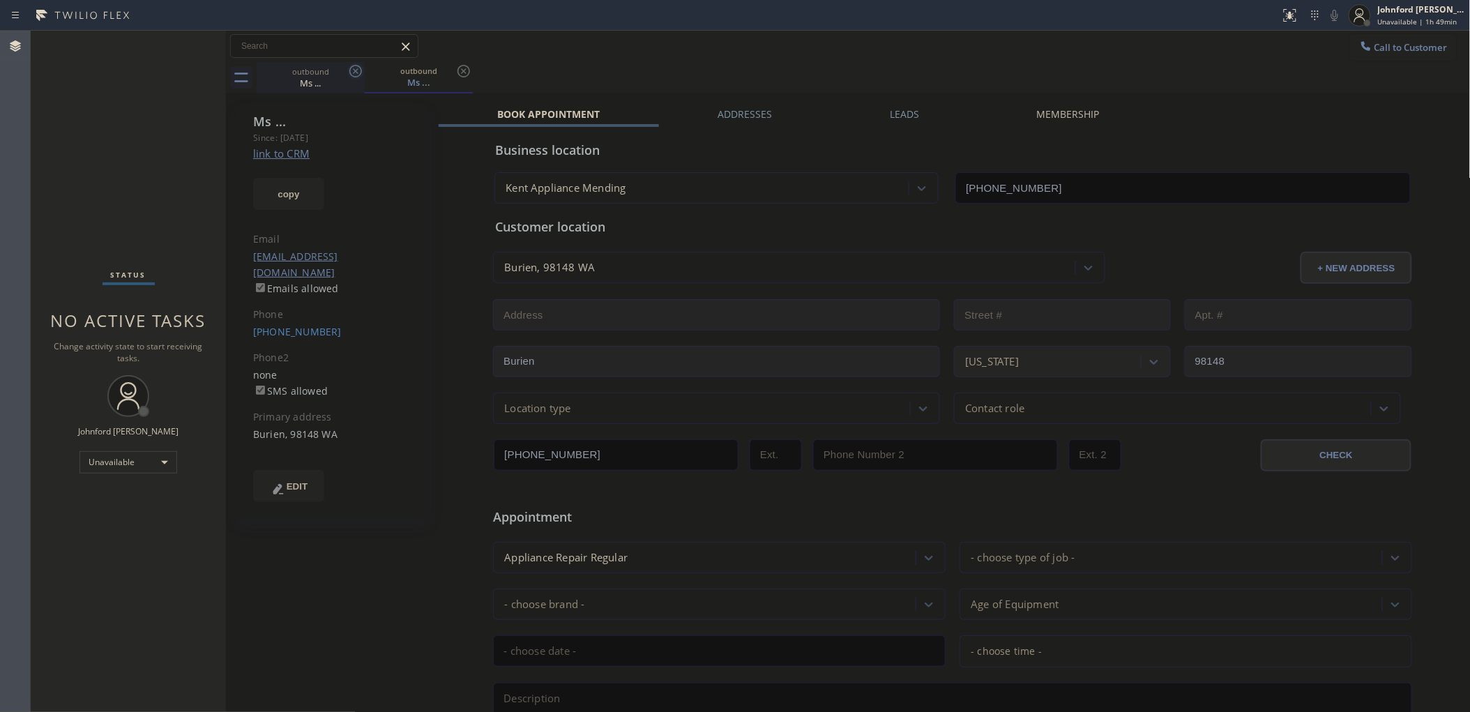
click at [353, 77] on icon at bounding box center [355, 71] width 13 height 13
click at [353, 75] on icon at bounding box center [355, 71] width 13 height 13
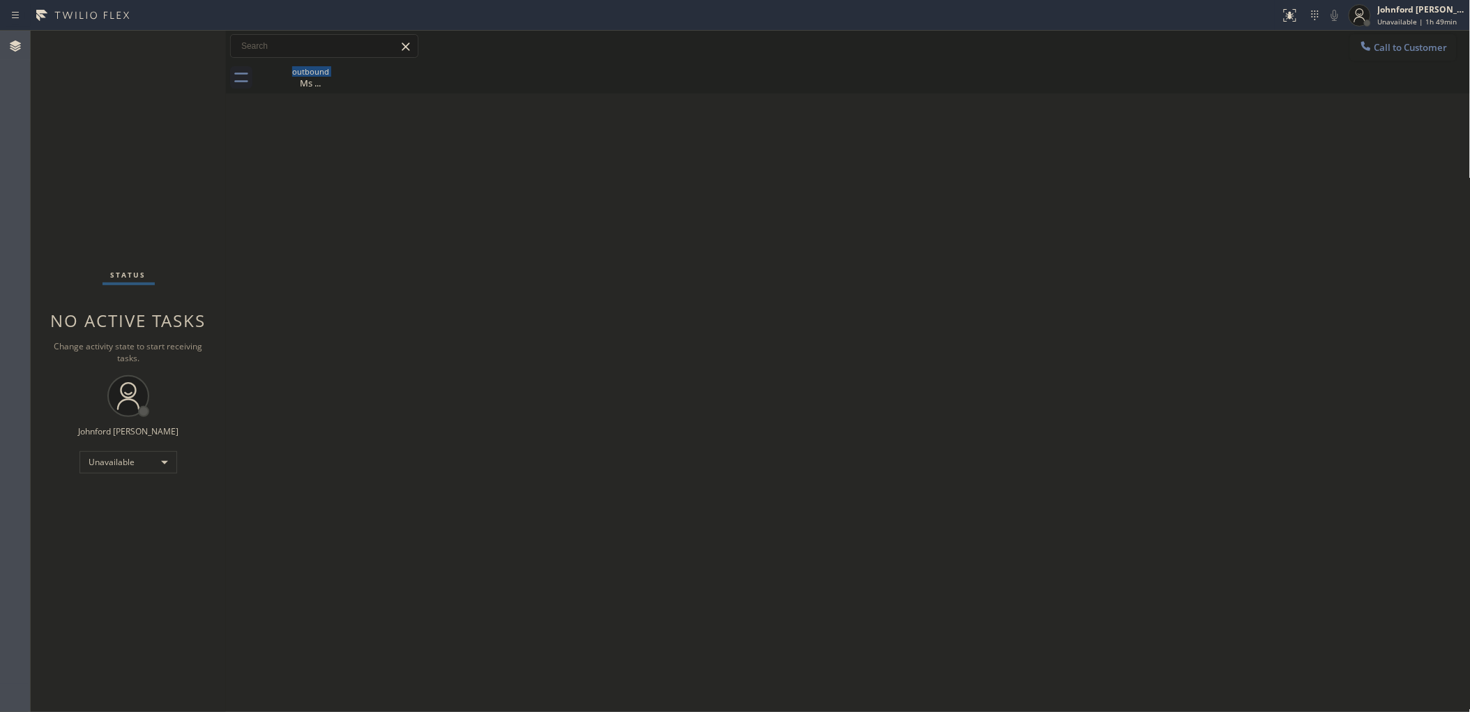
click at [353, 75] on div "outbound Ms ..." at bounding box center [311, 77] width 108 height 31
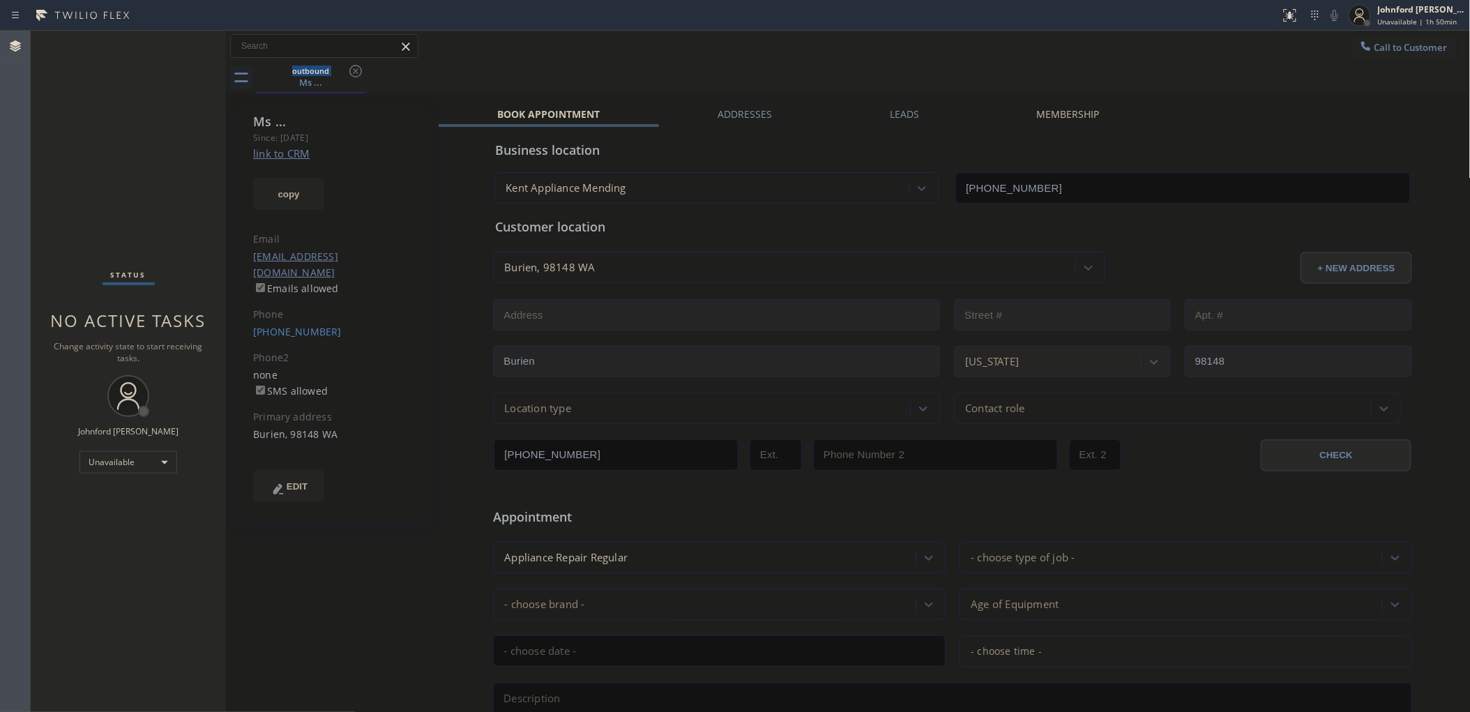
click at [953, 79] on div "outbound Ms ..." at bounding box center [864, 77] width 1214 height 31
click at [1393, 49] on span "Call to Customer" at bounding box center [1410, 47] width 73 height 13
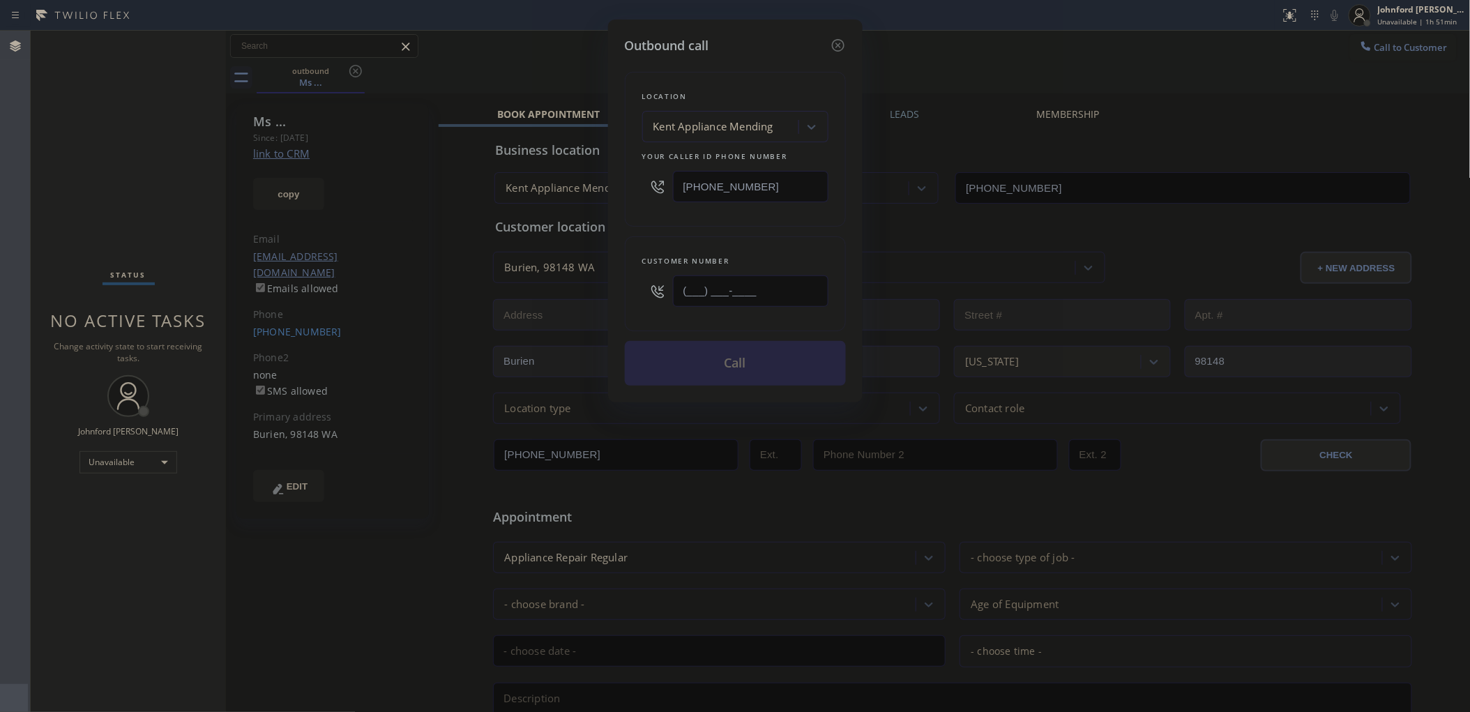
drag, startPoint x: 659, startPoint y: 307, endPoint x: 618, endPoint y: 307, distance: 40.4
click at [621, 307] on div "Outbound call Location [GEOGRAPHIC_DATA] Appliance Mending Your caller id phone…" at bounding box center [735, 211] width 254 height 383
paste input "206) 919-2906"
type input "[PHONE_NUMBER]"
click at [970, 67] on div "Outbound call Location [GEOGRAPHIC_DATA] Appliance Mending Your caller id phone…" at bounding box center [735, 356] width 1470 height 712
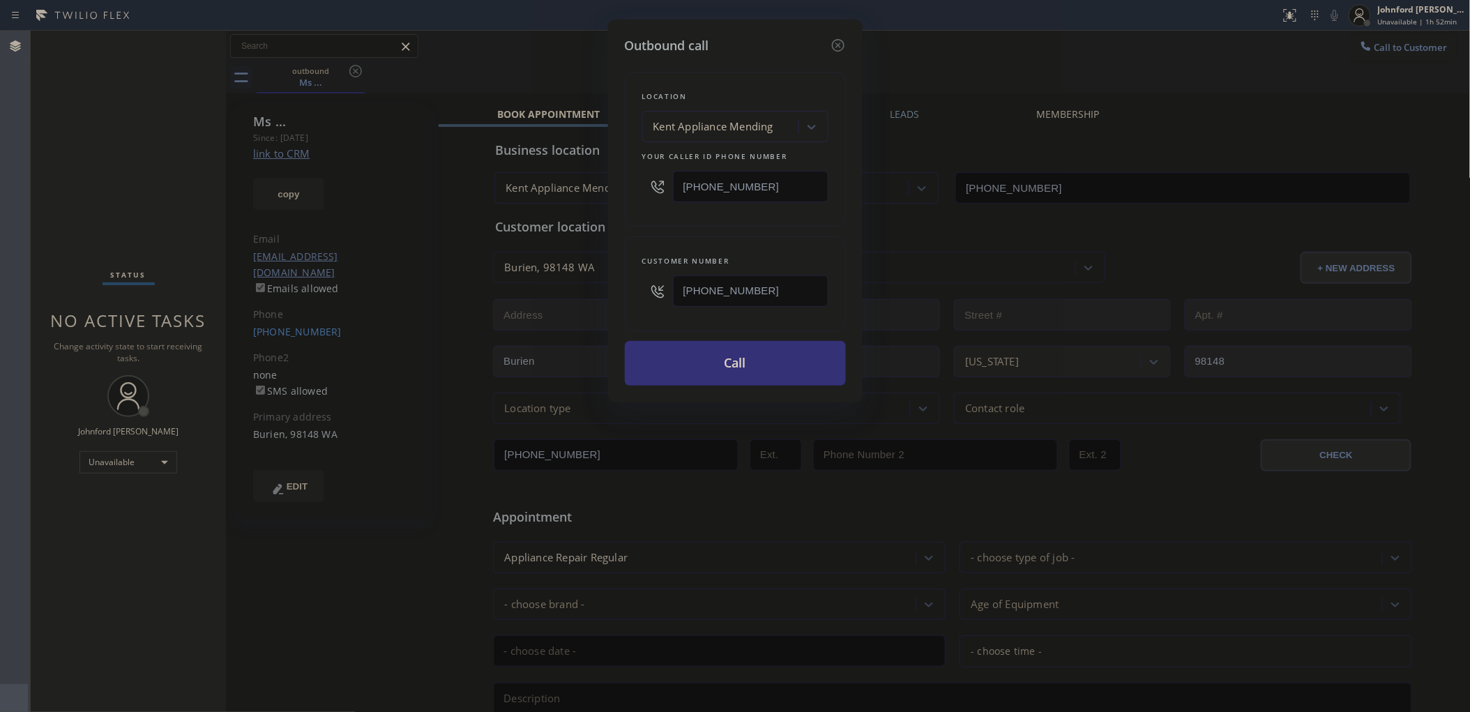
drag, startPoint x: 782, startPoint y: 162, endPoint x: 706, endPoint y: 175, distance: 77.1
click at [706, 175] on div "[PHONE_NUMBER]" at bounding box center [735, 186] width 186 height 45
click at [666, 193] on div "[PHONE_NUMBER]" at bounding box center [735, 186] width 186 height 45
click at [652, 217] on div "Location [GEOGRAPHIC_DATA] Appliance Mending Your caller id phone number [PHONE…" at bounding box center [735, 149] width 221 height 155
click at [748, 371] on button "Call" at bounding box center [735, 363] width 221 height 45
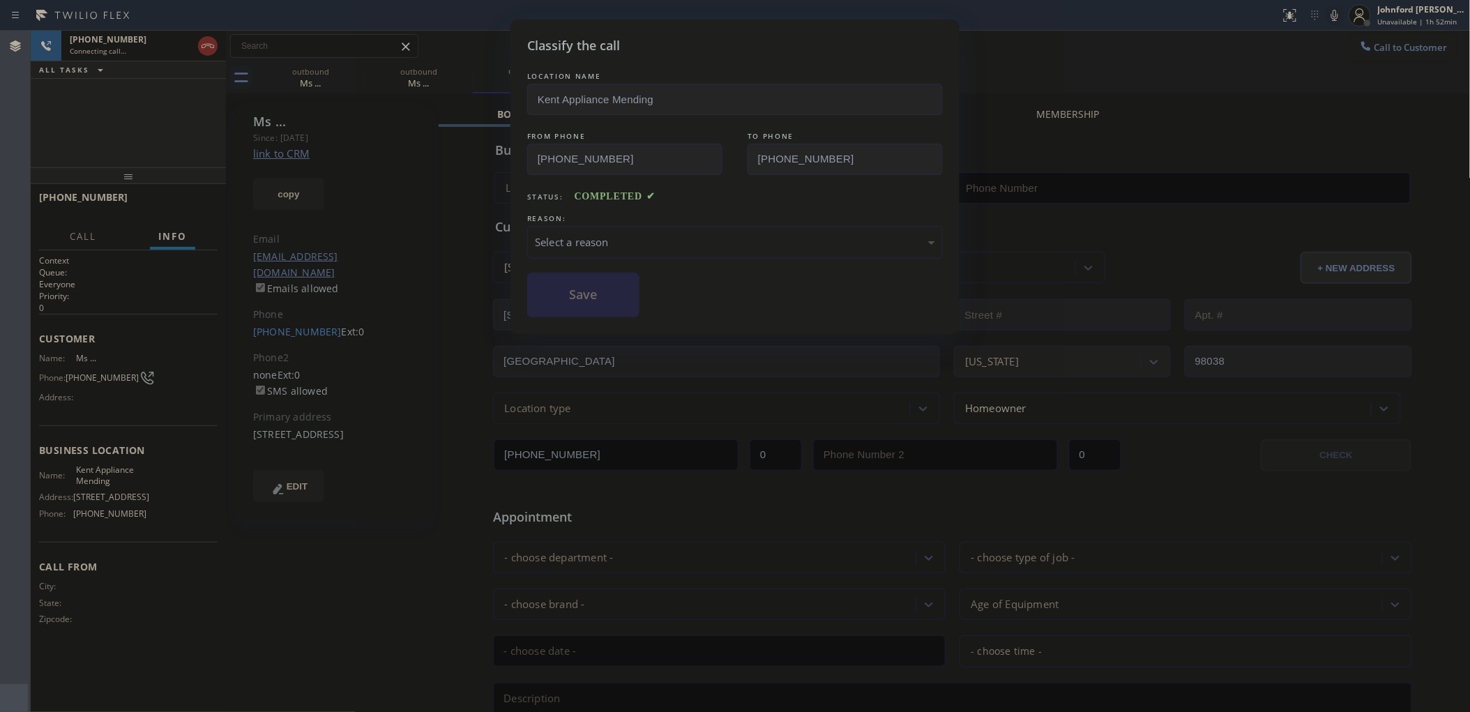
click at [1065, 237] on div "Classify the call LOCATION NAME Kent Appliance Mending FROM PHONE [PHONE_NUMBER…" at bounding box center [735, 356] width 1470 height 712
type input "[PHONE_NUMBER]"
click at [581, 237] on div "Select a reason" at bounding box center [735, 242] width 400 height 16
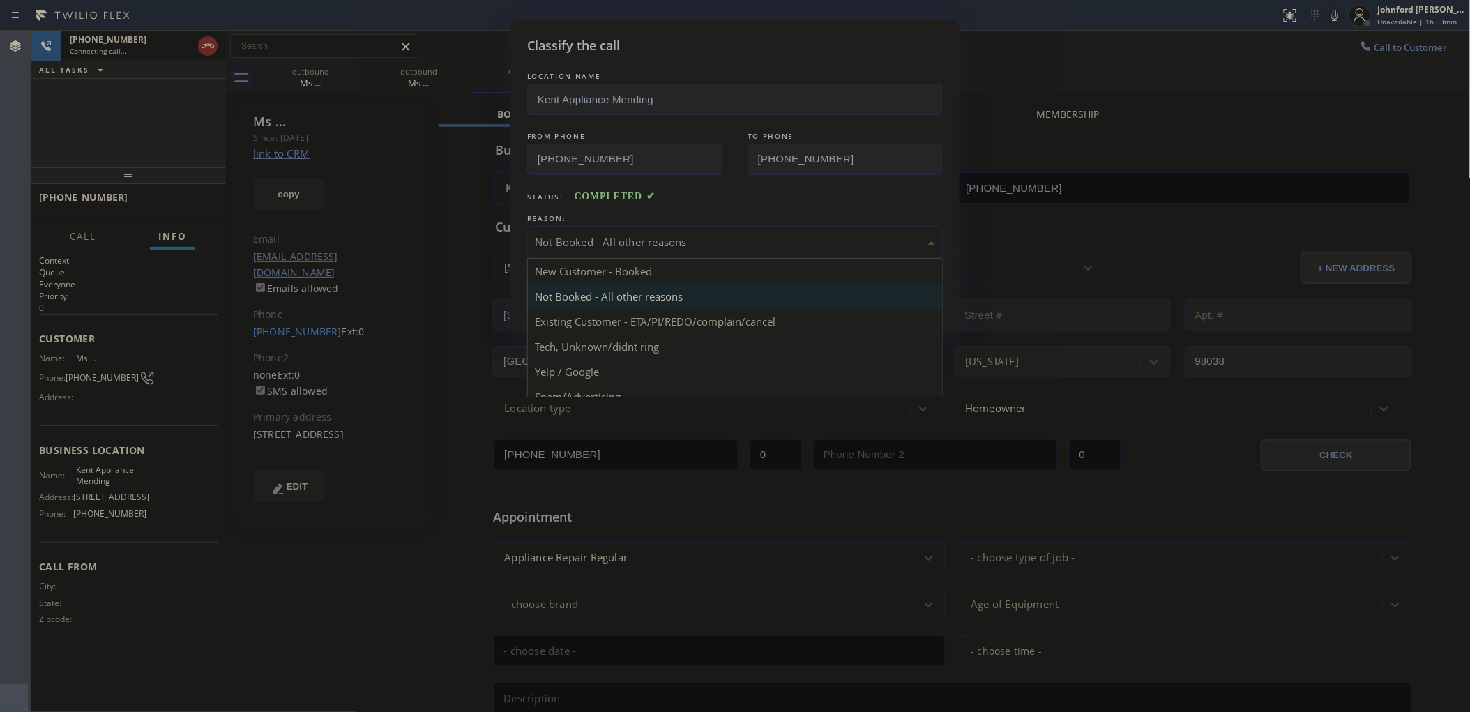
click at [608, 243] on div "Not Booked - All other reasons" at bounding box center [735, 242] width 400 height 16
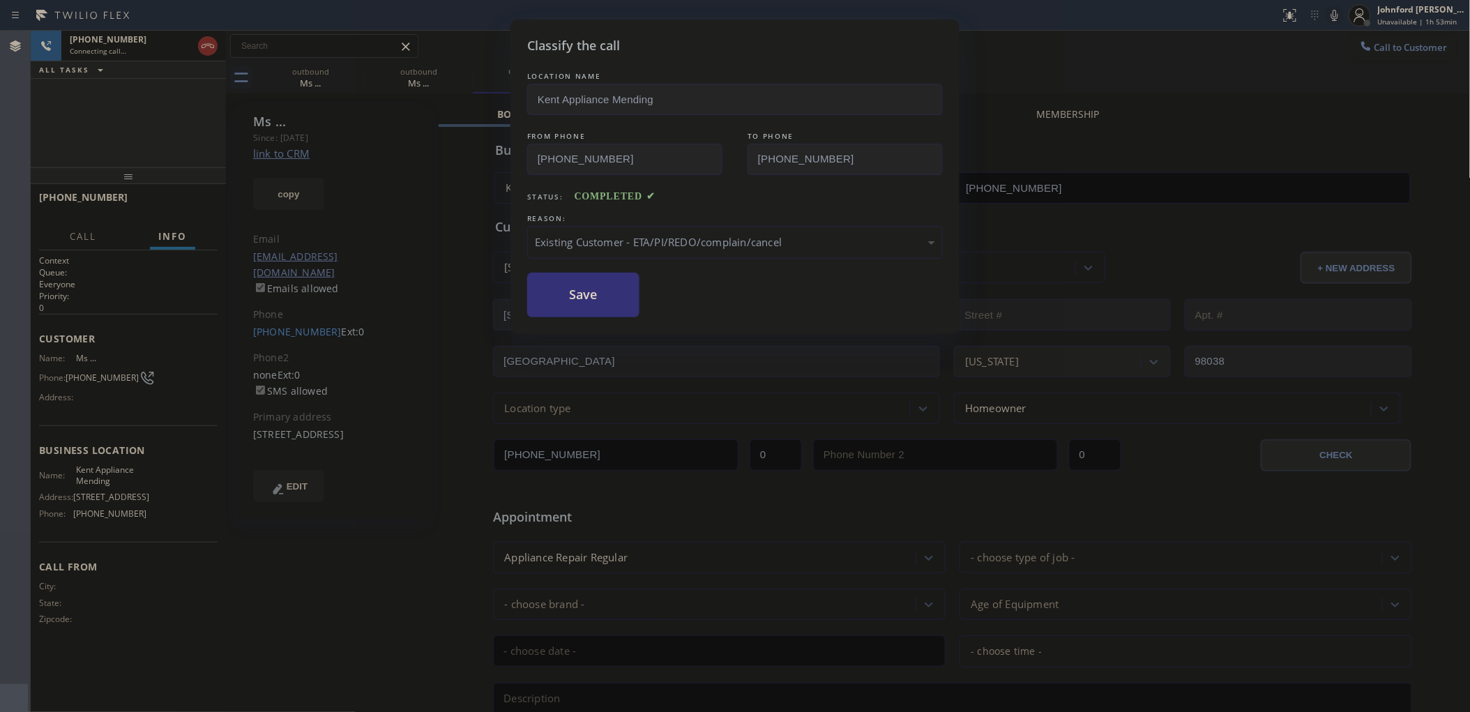
click at [593, 300] on button "Save" at bounding box center [583, 295] width 112 height 45
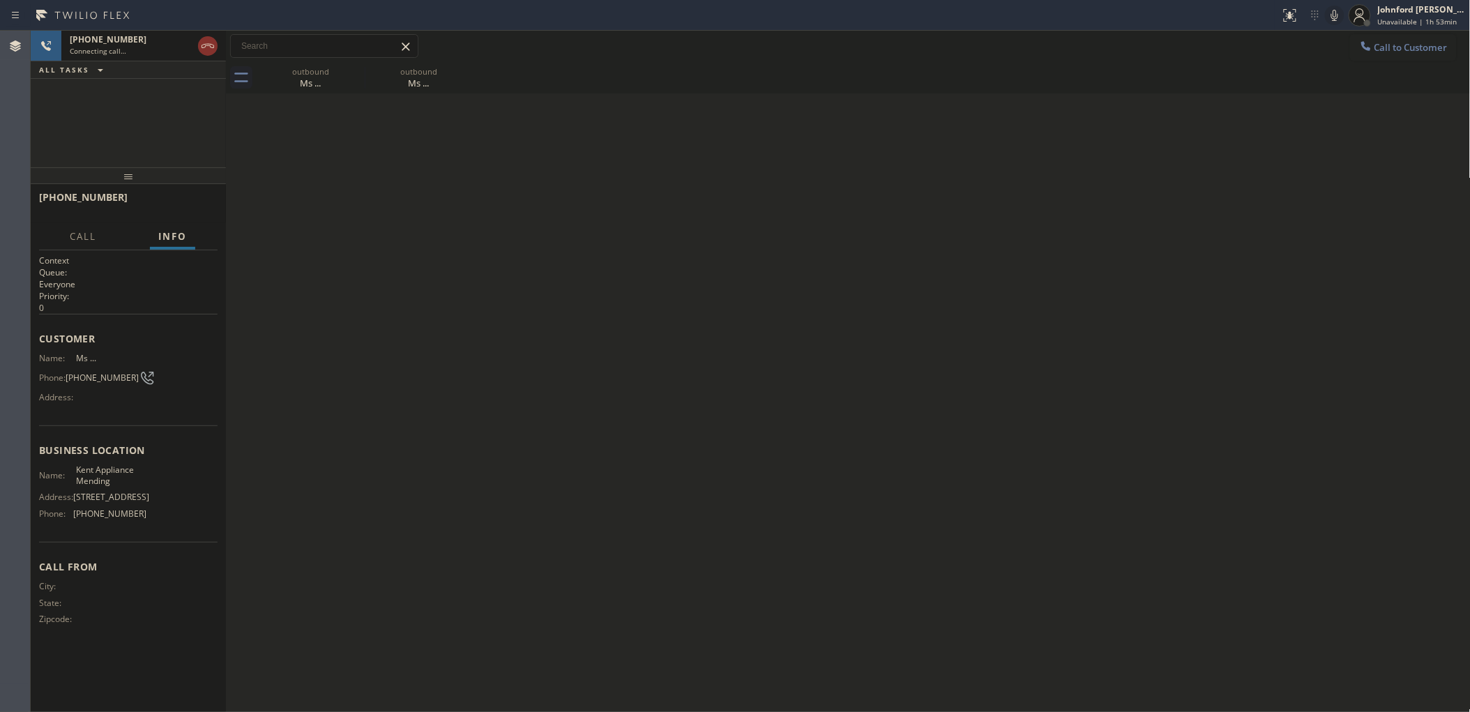
click at [1336, 15] on icon at bounding box center [1334, 15] width 17 height 17
click at [1336, 16] on icon at bounding box center [1334, 15] width 17 height 17
click at [132, 145] on div "[PHONE_NUMBER] Connecting call… ALL TASKS ALL TASKS ACTIVE TASKS TASKS IN WRAP …" at bounding box center [128, 99] width 195 height 137
click at [1327, 12] on div "Status report No issues detected If you experience an issue, please download th…" at bounding box center [1371, 15] width 195 height 31
click at [1331, 14] on icon at bounding box center [1334, 15] width 7 height 11
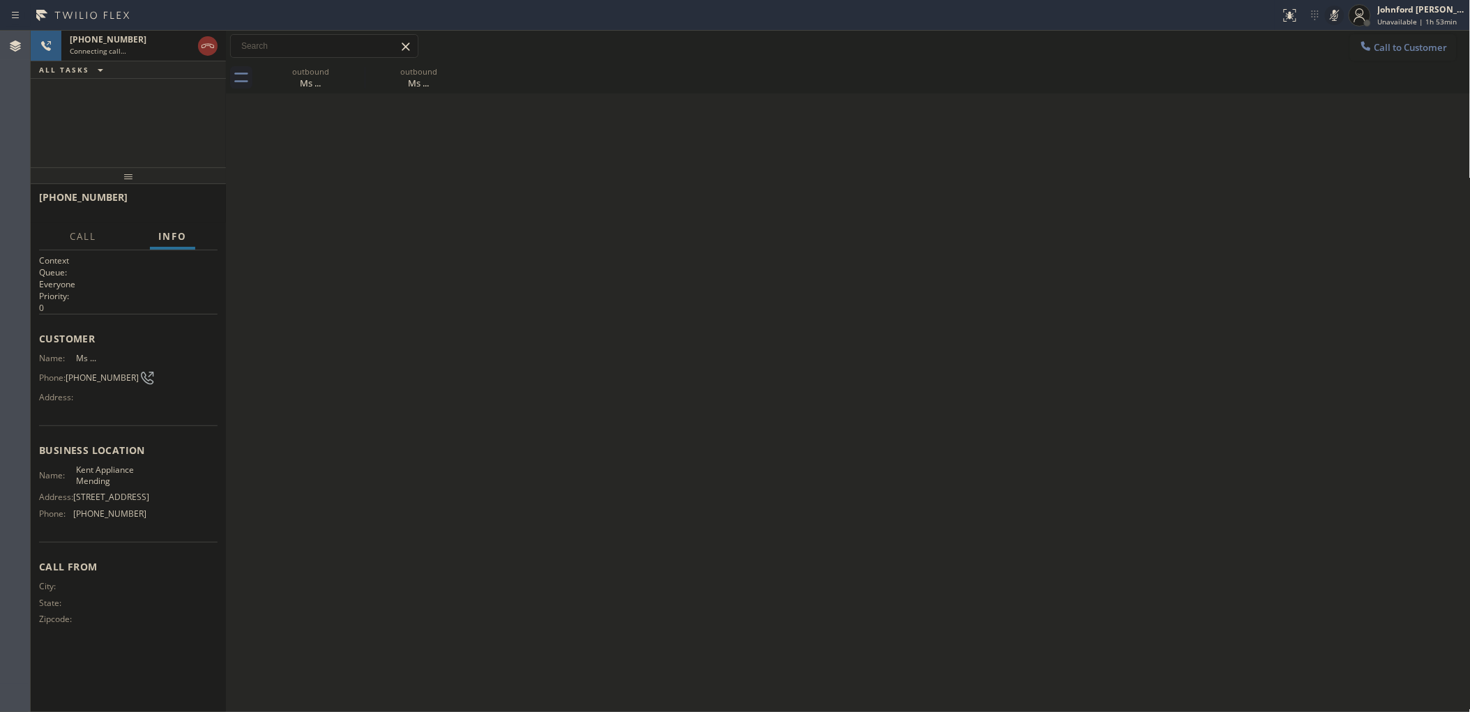
click at [1331, 23] on button at bounding box center [1335, 16] width 20 height 20
click at [91, 135] on div "[PHONE_NUMBER] Live | 00:01 ALL TASKS ALL TASKS ACTIVE TASKS TASKS IN WRAP UP" at bounding box center [128, 99] width 195 height 137
click at [172, 199] on span "HANG UP" at bounding box center [185, 204] width 43 height 10
click at [172, 199] on span "COMPLETE" at bounding box center [182, 204] width 48 height 10
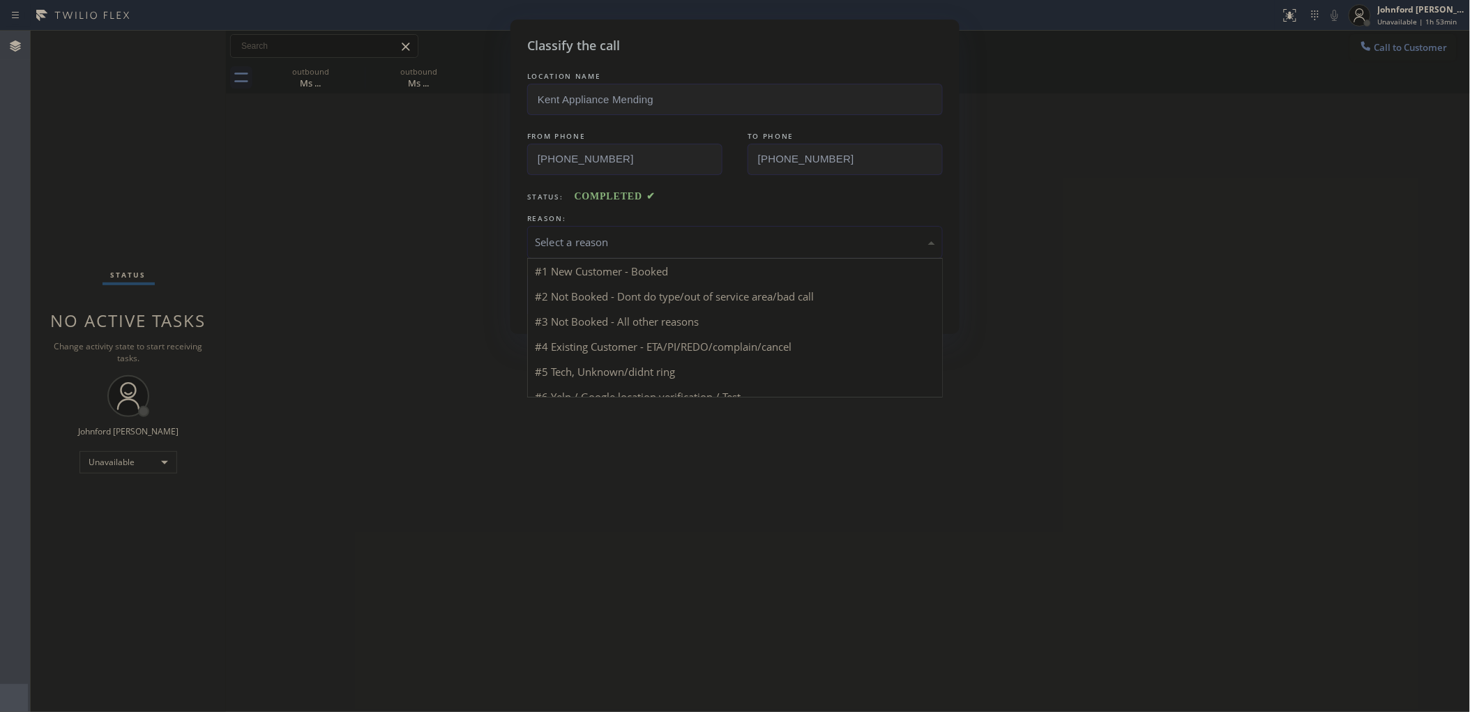
click at [544, 245] on div "Select a reason" at bounding box center [735, 242] width 400 height 16
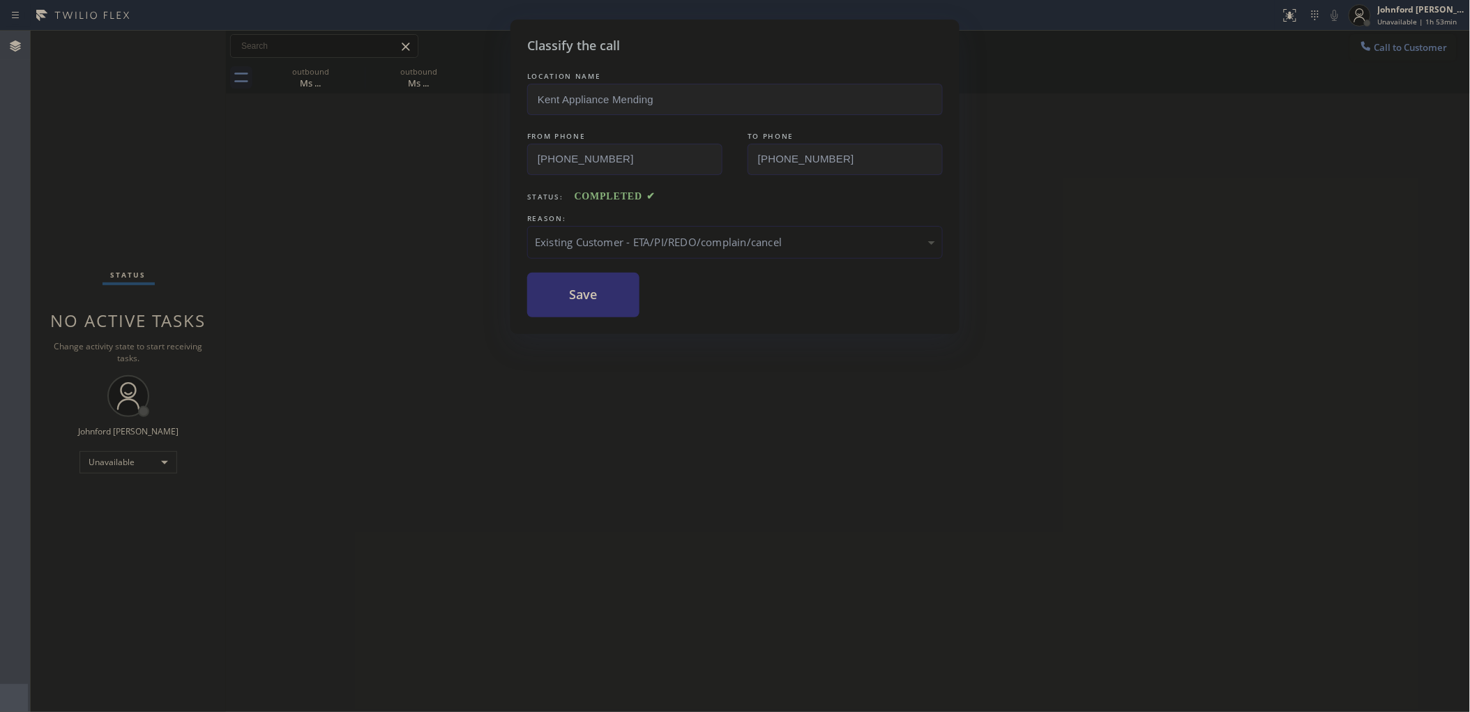
click at [577, 282] on button "Save" at bounding box center [583, 295] width 112 height 45
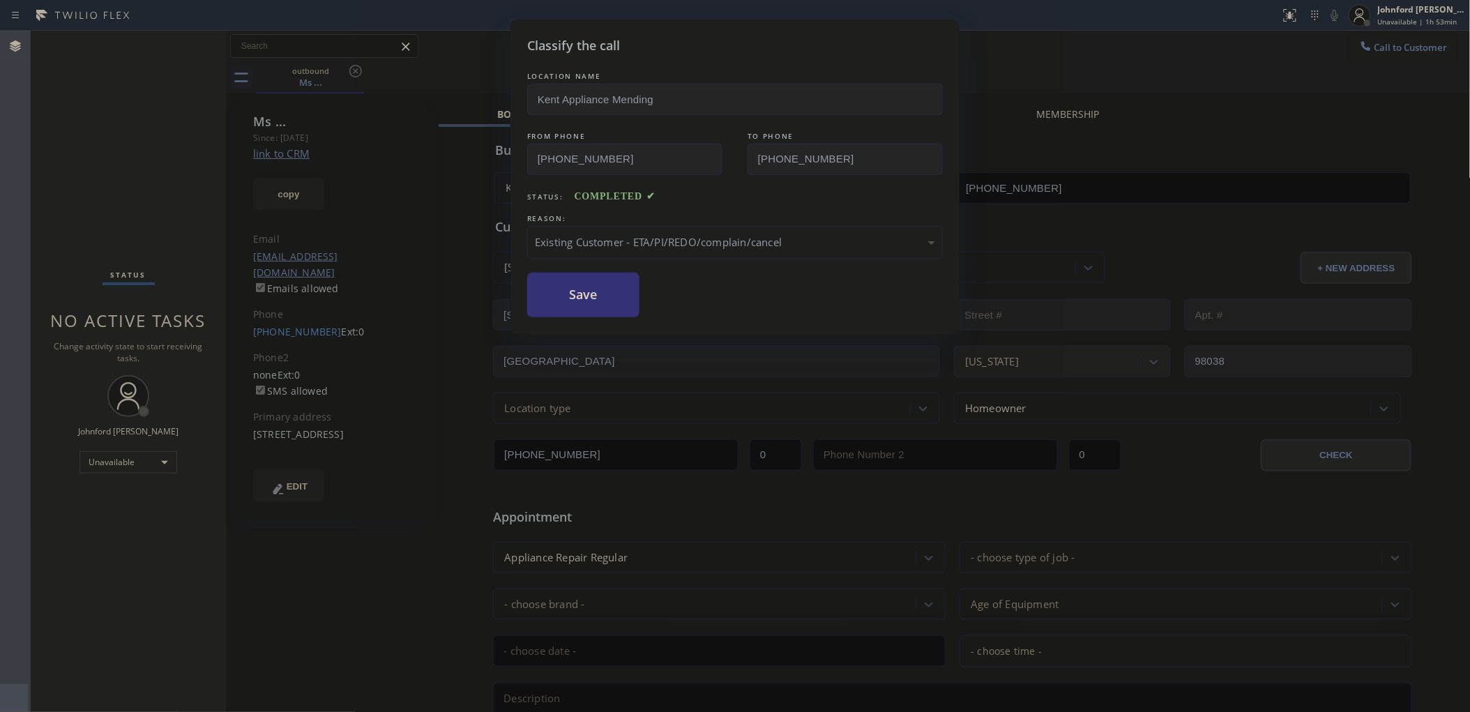
click at [1131, 199] on div "Classify the call LOCATION NAME Kent Appliance Mending FROM PHONE [PHONE_NUMBER…" at bounding box center [735, 356] width 1470 height 712
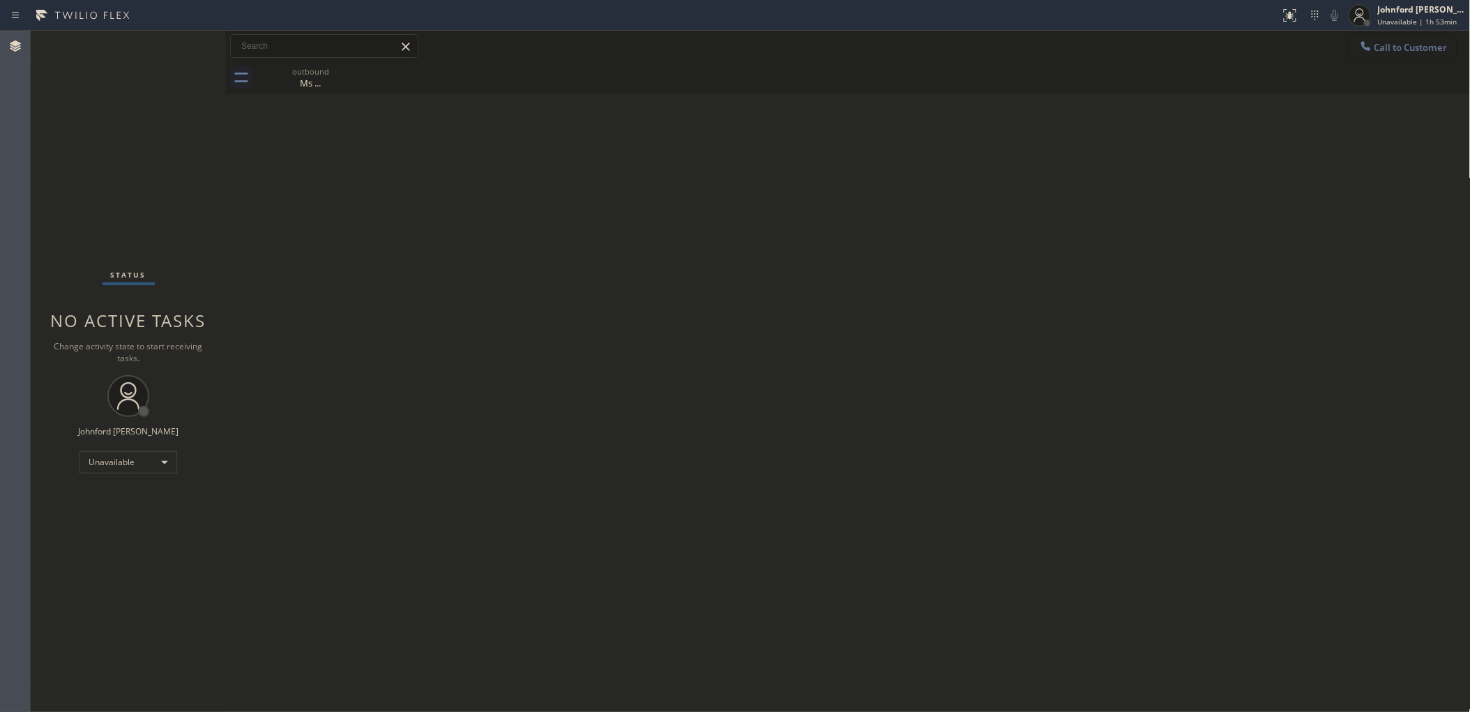
click at [1384, 38] on button "Call to Customer" at bounding box center [1403, 47] width 107 height 26
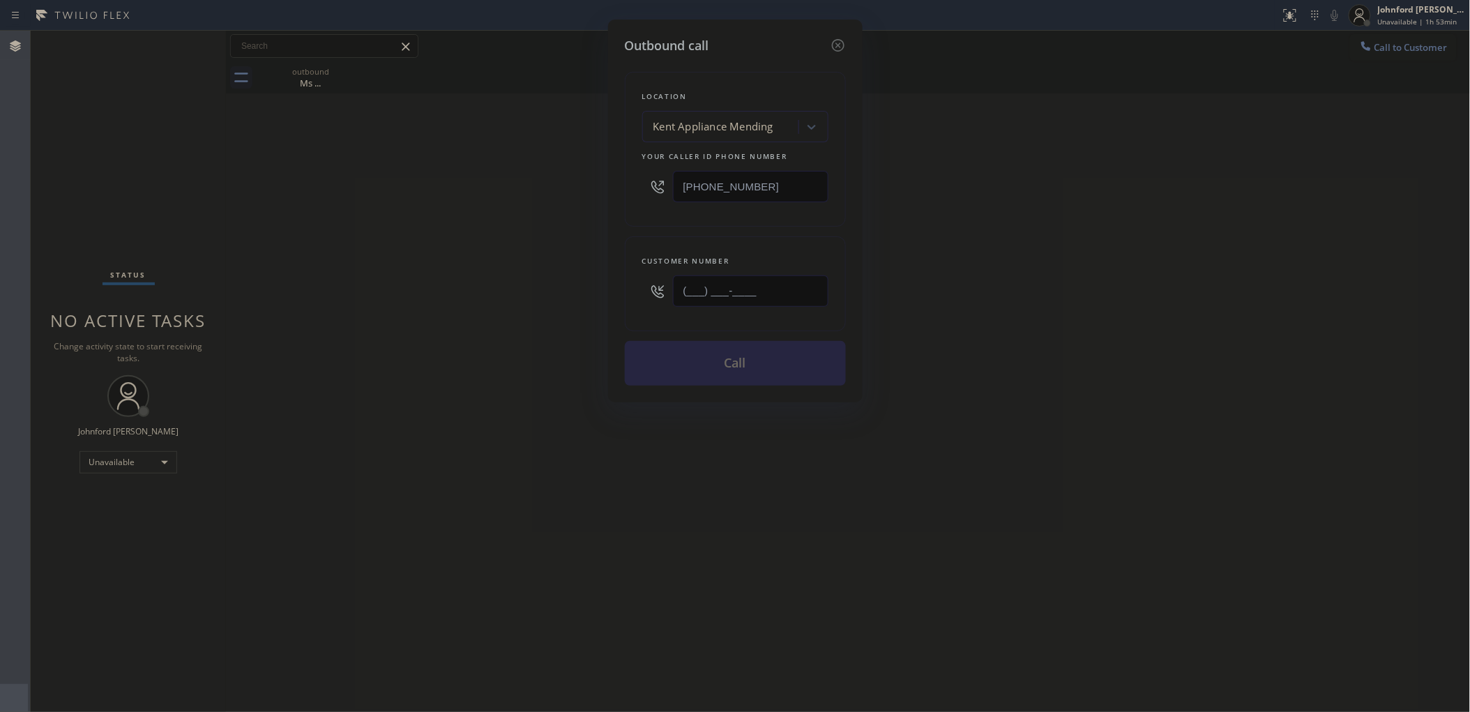
drag, startPoint x: 793, startPoint y: 282, endPoint x: 581, endPoint y: 314, distance: 215.0
click at [606, 309] on div "Outbound call Location [GEOGRAPHIC_DATA] Appliance Mending Your caller id phone…" at bounding box center [735, 356] width 1470 height 712
paste input "323) 687-8512"
type input "[PHONE_NUMBER]"
drag, startPoint x: 521, startPoint y: 301, endPoint x: 718, endPoint y: 190, distance: 226.6
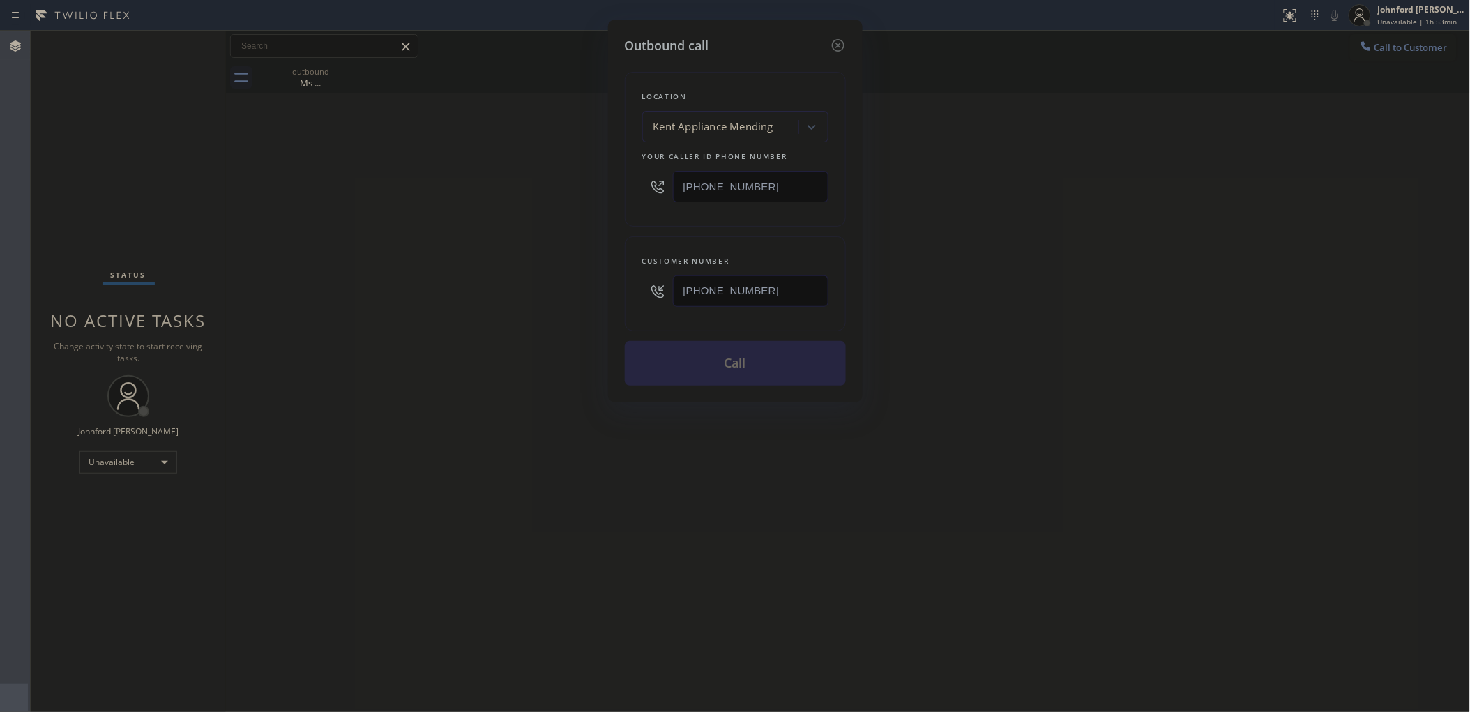
click at [521, 296] on div "Outbound call Location [GEOGRAPHIC_DATA] Appliance Mending Your caller id phone…" at bounding box center [735, 356] width 1470 height 712
drag, startPoint x: 765, startPoint y: 187, endPoint x: 539, endPoint y: 197, distance: 226.1
click at [551, 196] on div "Outbound call Location [GEOGRAPHIC_DATA] Appliance Mending Your caller id phone…" at bounding box center [735, 356] width 1470 height 712
paste input "855) 731-4952"
type input "[PHONE_NUMBER]"
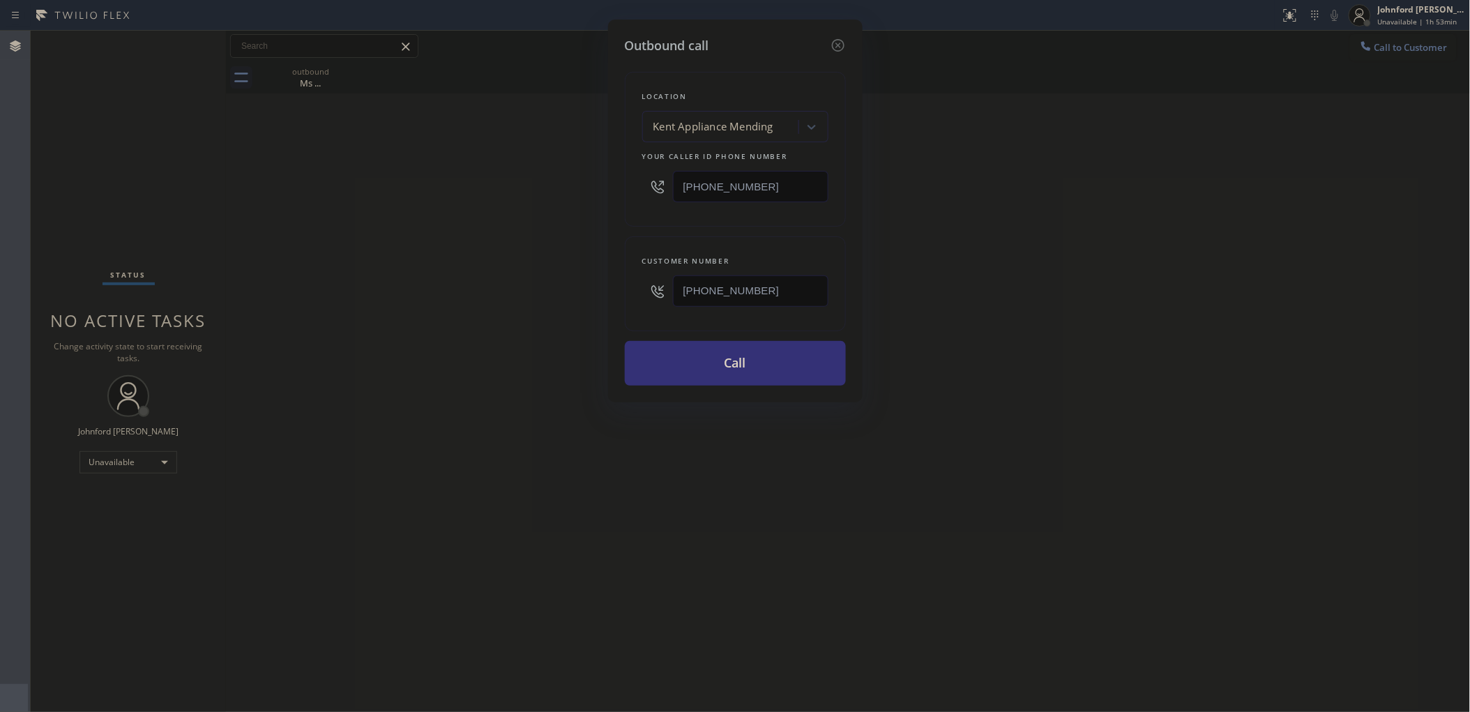
click at [539, 197] on div "Outbound call Location [GEOGRAPHIC_DATA] Appliance Mending Your caller id phone…" at bounding box center [735, 356] width 1470 height 712
click at [680, 362] on button "Call" at bounding box center [735, 363] width 221 height 45
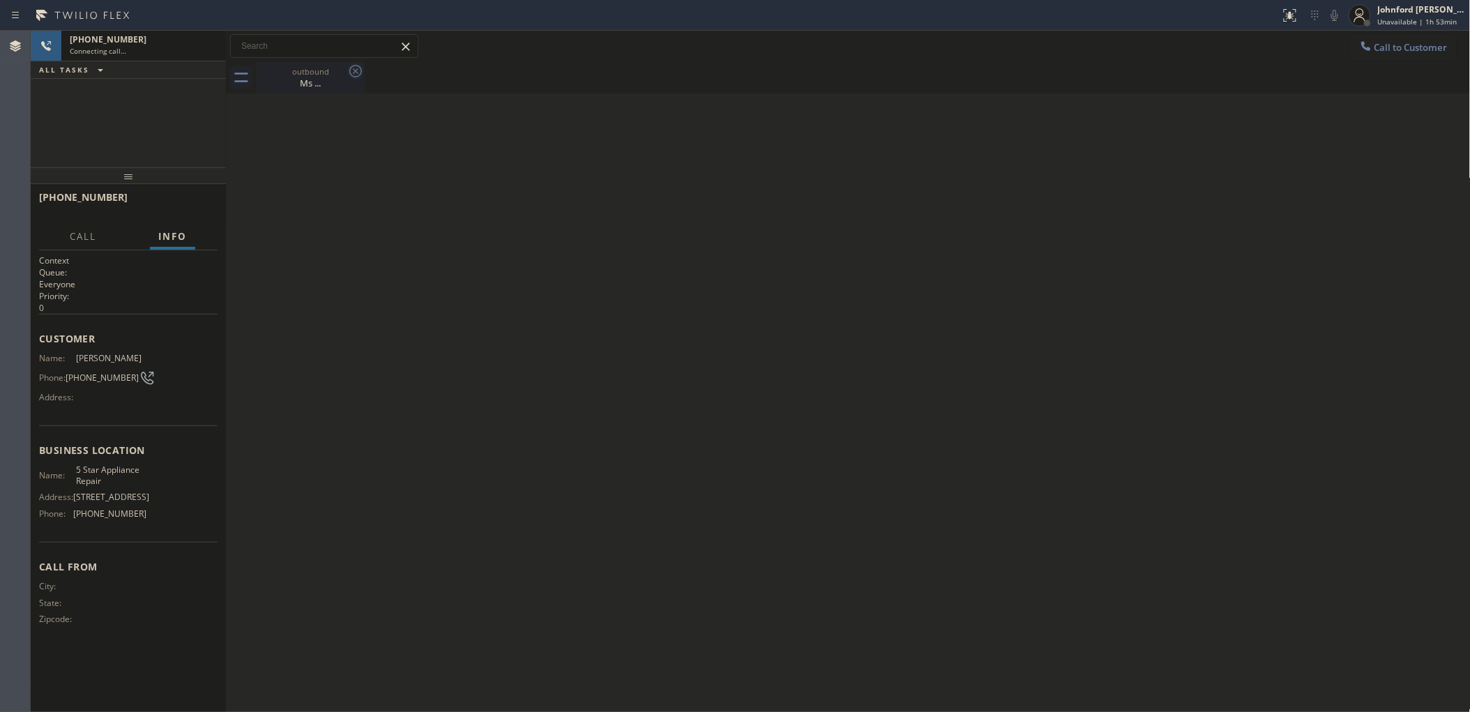
click at [356, 74] on icon at bounding box center [355, 71] width 17 height 17
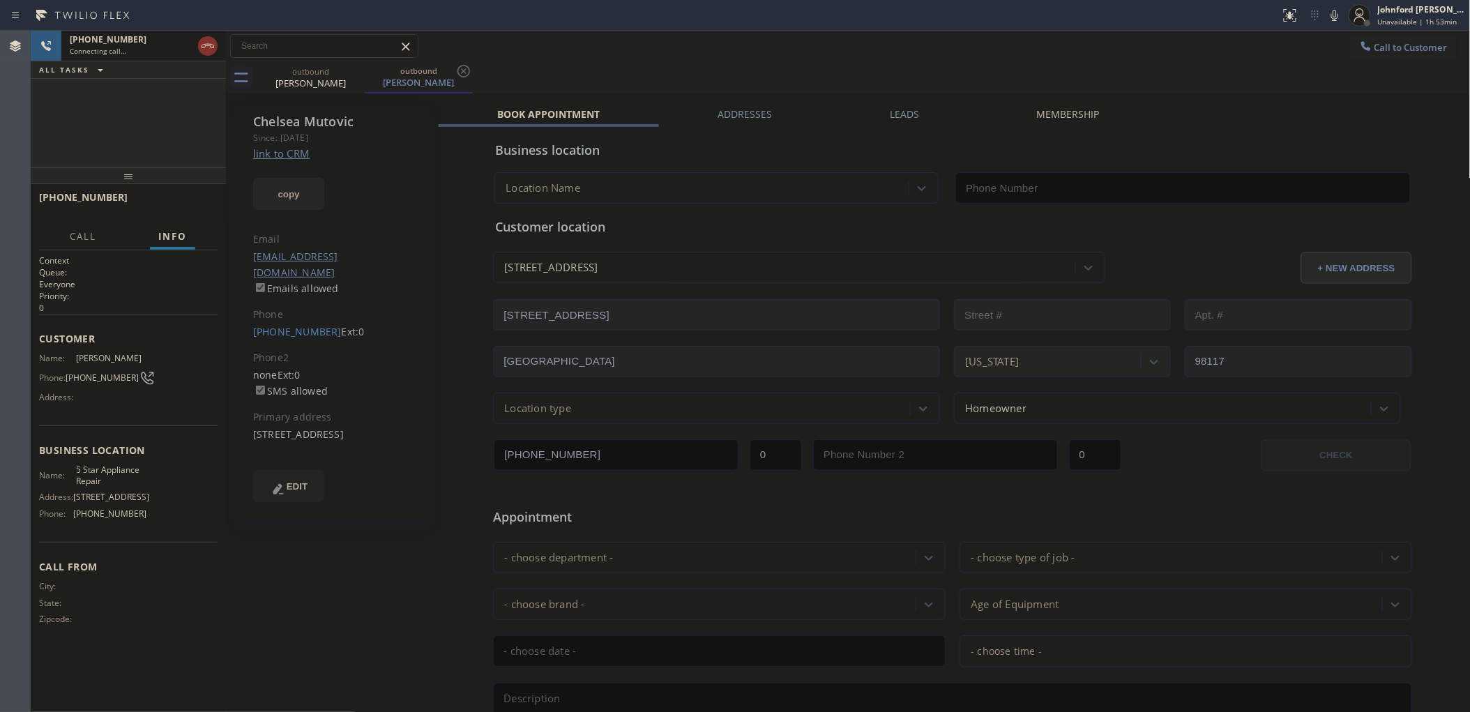
click at [312, 204] on button "copy" at bounding box center [288, 194] width 71 height 32
click at [293, 154] on link "link to CRM" at bounding box center [281, 153] width 56 height 14
type input "[PHONE_NUMBER]"
click at [1331, 20] on icon at bounding box center [1334, 15] width 17 height 17
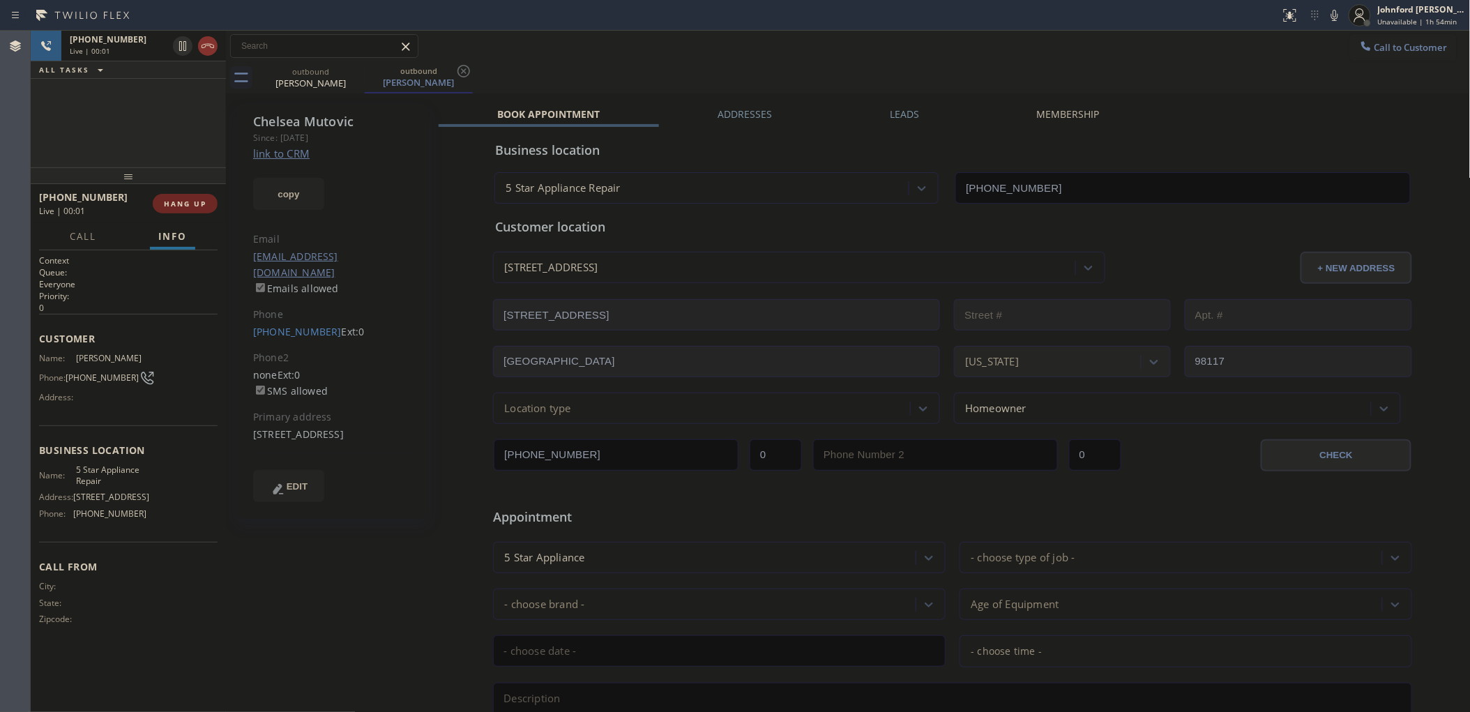
click at [206, 197] on button "HANG UP" at bounding box center [185, 204] width 65 height 20
click at [1359, 46] on icon at bounding box center [1366, 46] width 14 height 14
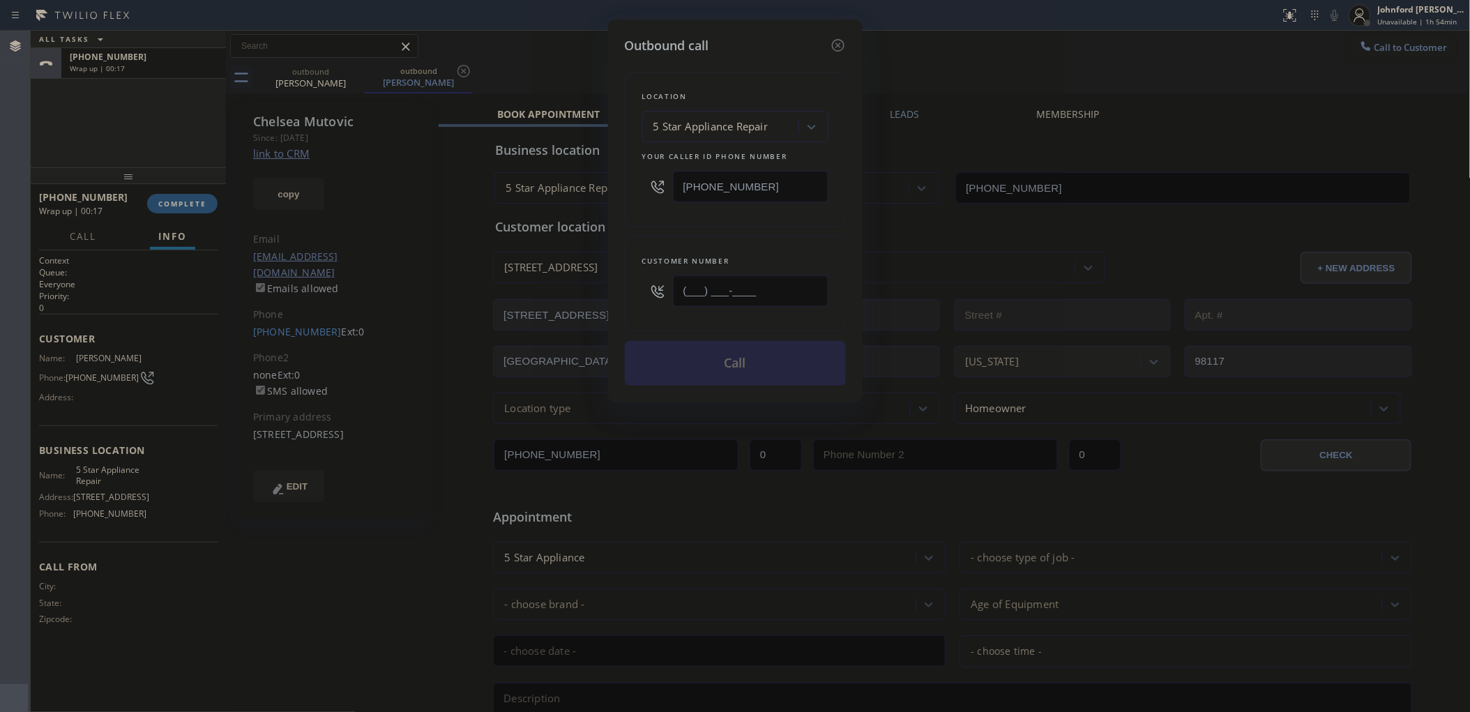
drag, startPoint x: 789, startPoint y: 287, endPoint x: 610, endPoint y: 307, distance: 180.2
click at [612, 308] on div "Outbound call Location 5 Star Appliance Repair Your caller id phone number [PHO…" at bounding box center [735, 211] width 254 height 383
paste input "408) 219-1795"
type input "[PHONE_NUMBER]"
click at [646, 222] on div "Location 5 Star Appliance Repair Your caller id phone number [PHONE_NUMBER]" at bounding box center [735, 149] width 221 height 155
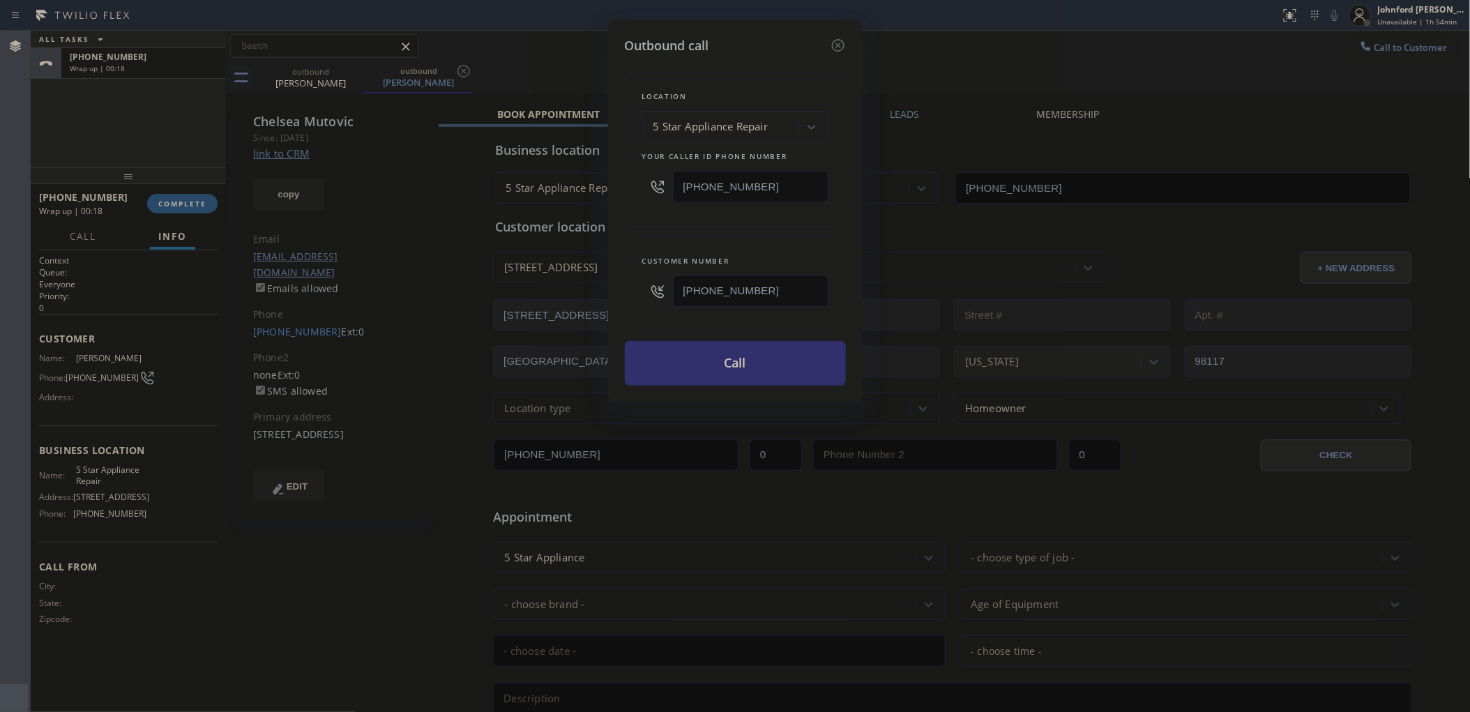
click at [687, 349] on button "Call" at bounding box center [735, 363] width 221 height 45
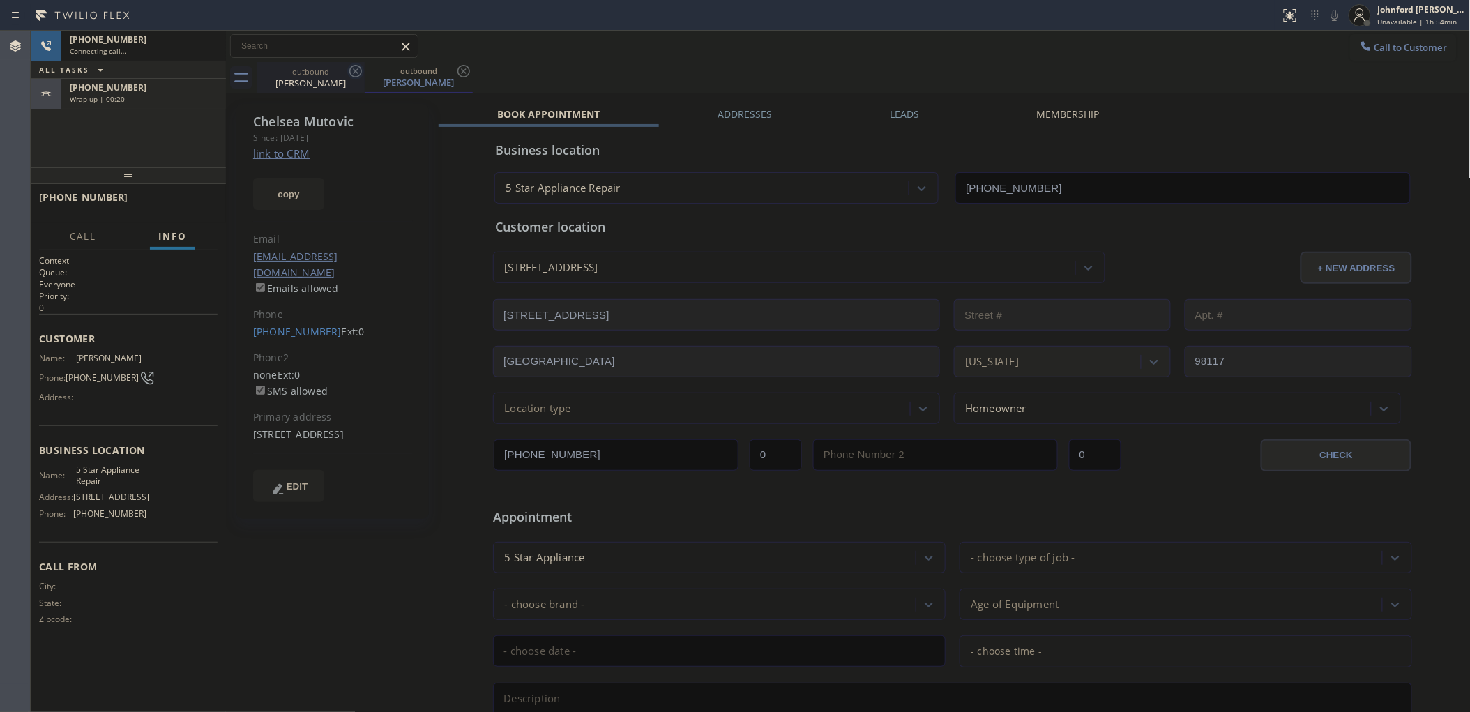
click at [349, 74] on icon at bounding box center [355, 71] width 17 height 17
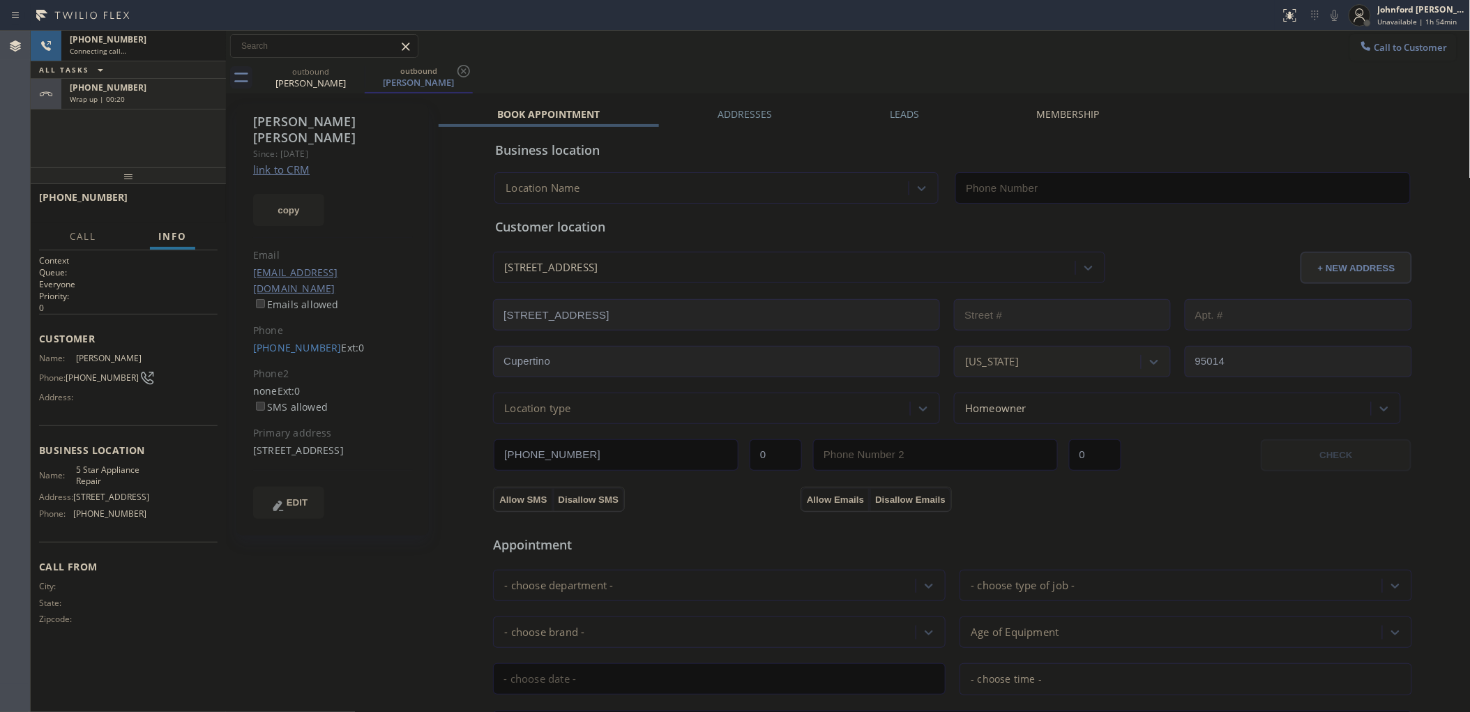
click at [0, 0] on icon at bounding box center [0, 0] width 0 height 0
type input "[PHONE_NUMBER]"
click at [294, 194] on button "copy" at bounding box center [288, 210] width 71 height 32
click at [303, 146] on div "Since: [DATE]" at bounding box center [333, 154] width 160 height 16
click at [298, 162] on link "link to CRM" at bounding box center [281, 169] width 56 height 14
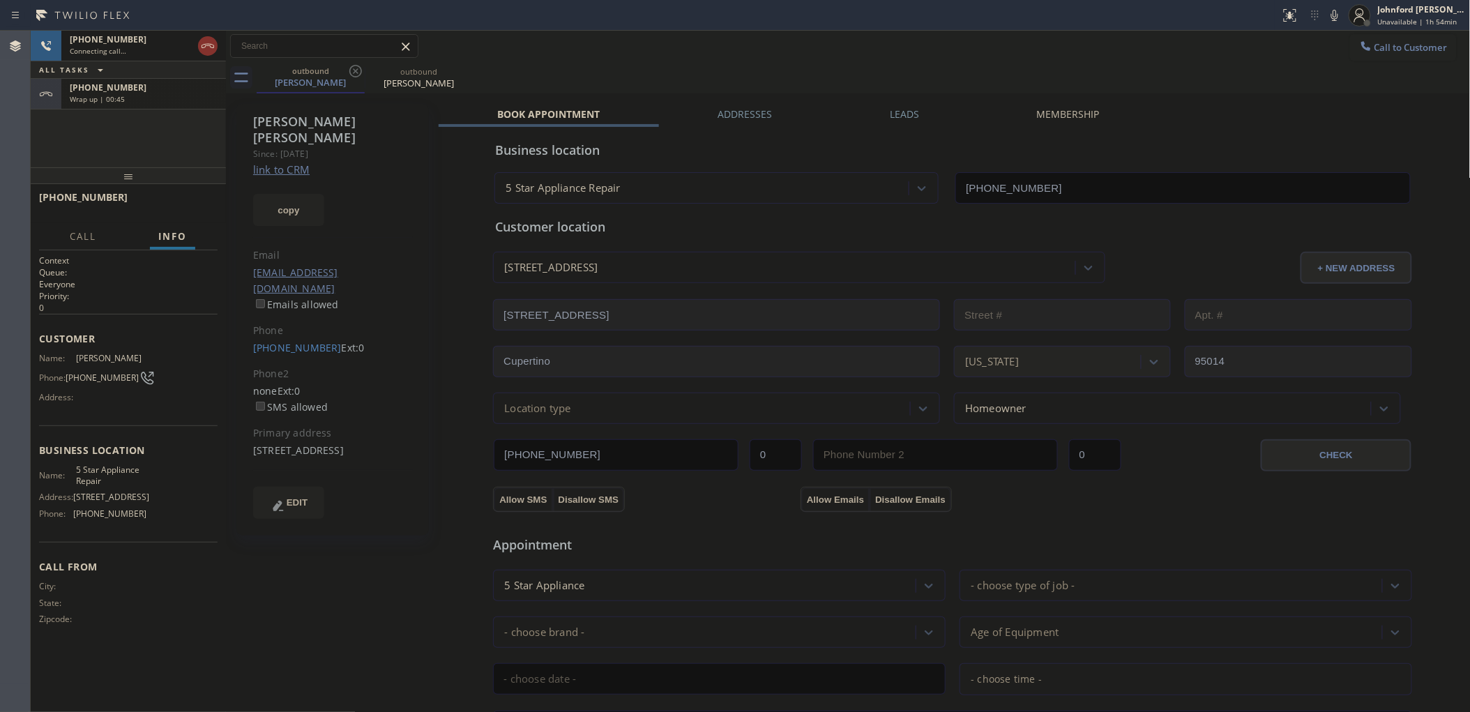
click at [183, 89] on div "[PHONE_NUMBER]" at bounding box center [144, 88] width 148 height 12
click at [185, 211] on button "COMPLETE" at bounding box center [182, 204] width 70 height 20
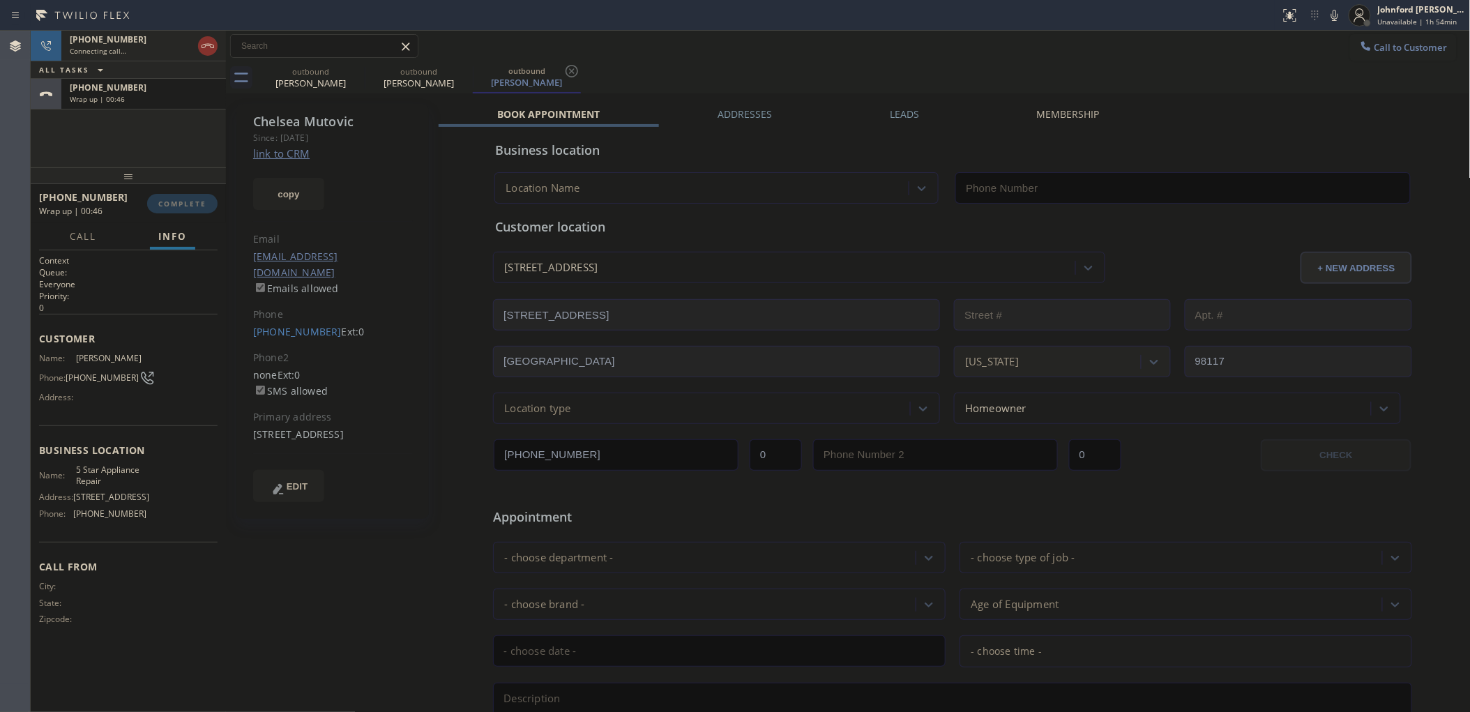
type input "[PHONE_NUMBER]"
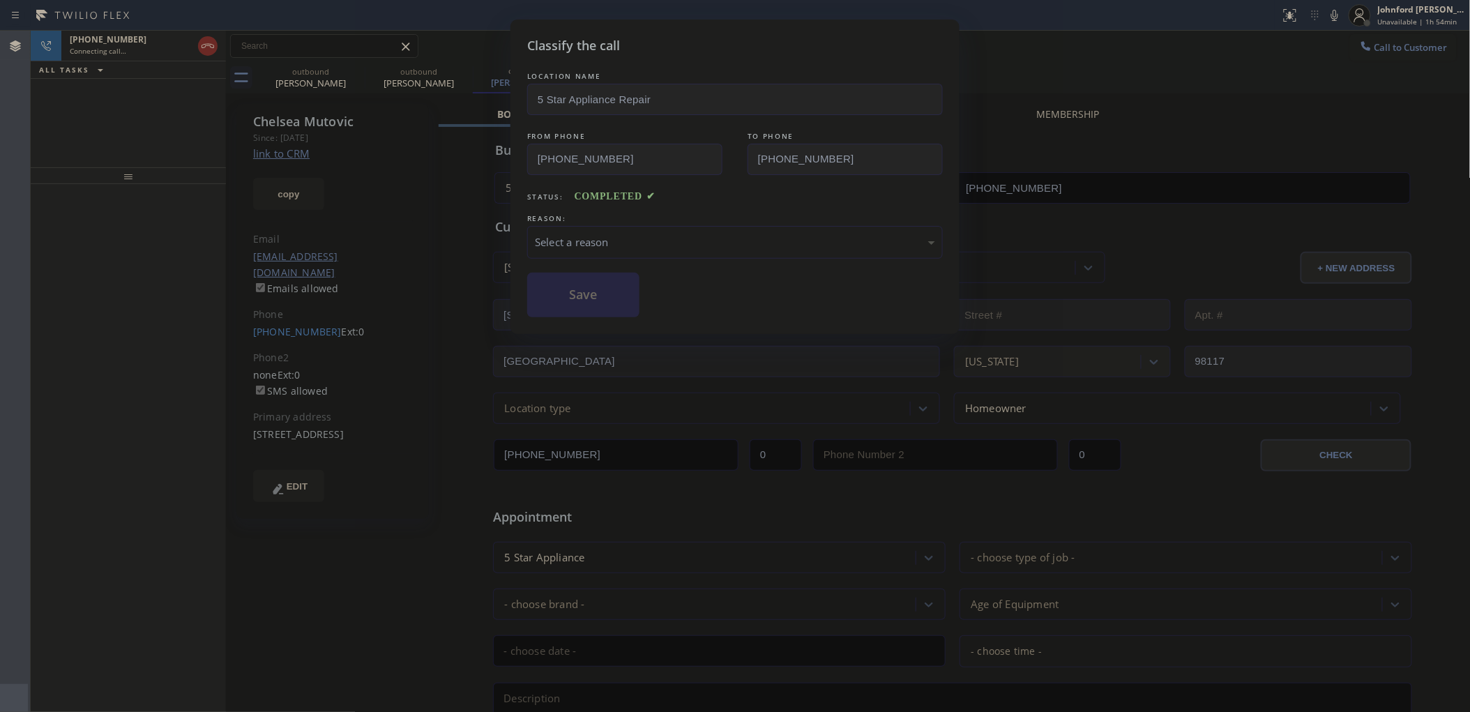
click at [680, 220] on div "REASON:" at bounding box center [734, 218] width 415 height 15
click at [733, 234] on div "Select a reason" at bounding box center [735, 242] width 400 height 16
drag, startPoint x: 674, startPoint y: 315, endPoint x: 583, endPoint y: 294, distance: 93.0
click at [583, 294] on button "Save" at bounding box center [583, 295] width 112 height 45
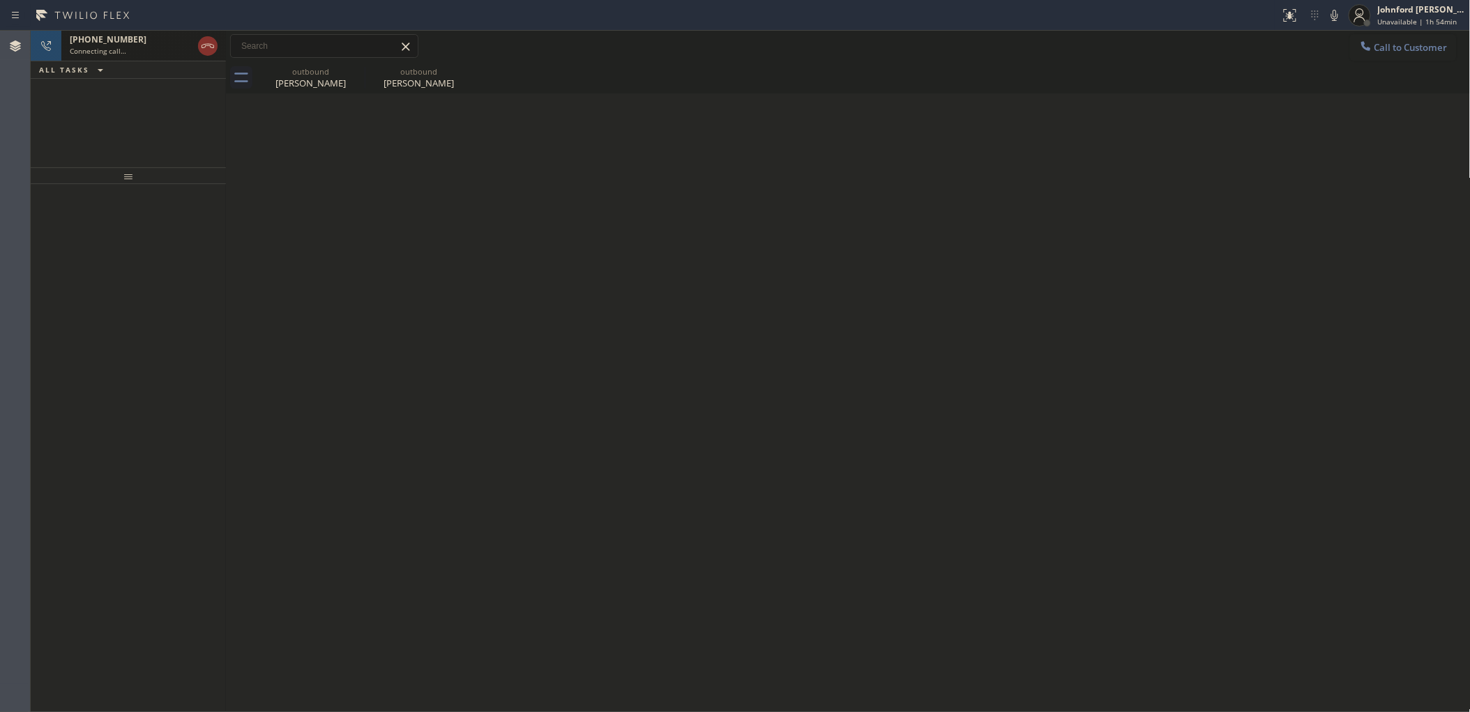
click at [119, 52] on span "Connecting call…" at bounding box center [98, 51] width 56 height 10
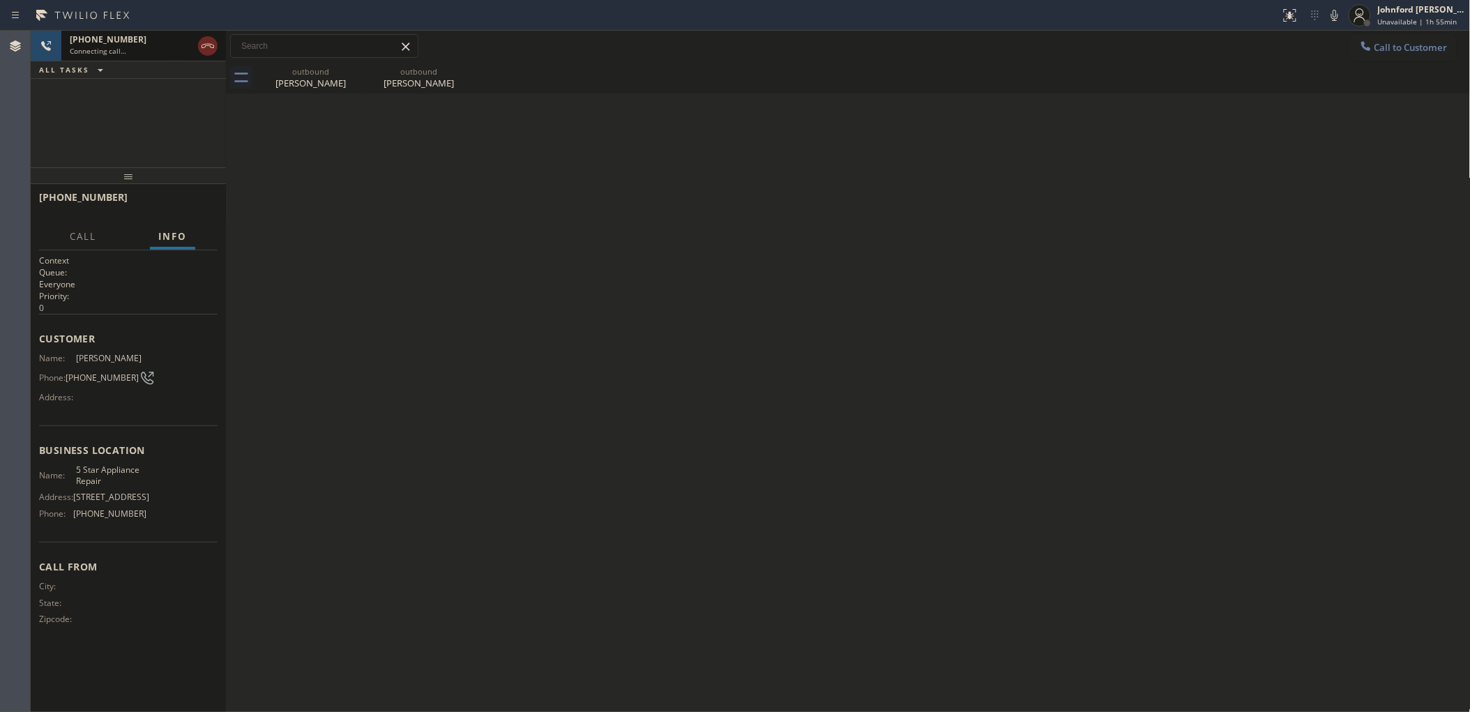
click at [206, 53] on icon at bounding box center [207, 46] width 17 height 17
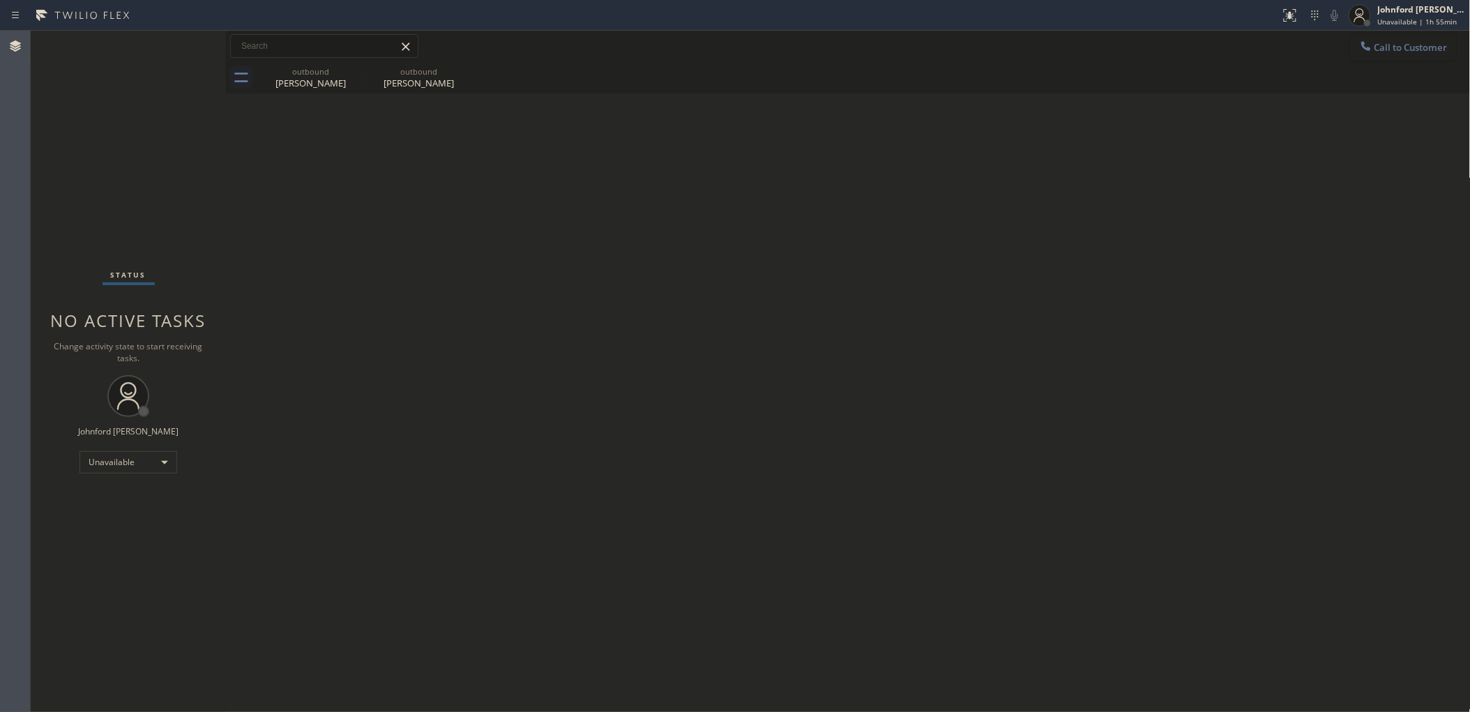
click at [1381, 52] on button "Call to Customer" at bounding box center [1403, 47] width 107 height 26
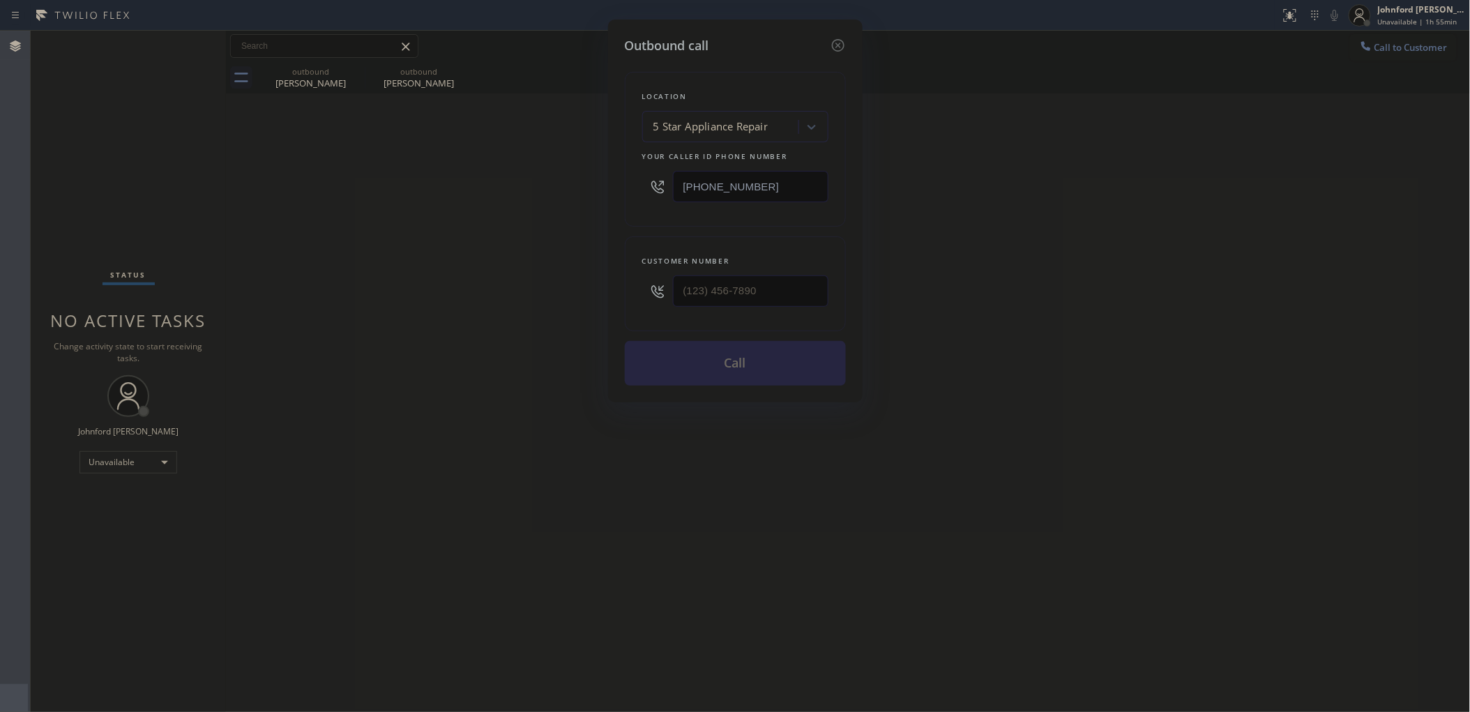
drag, startPoint x: 817, startPoint y: 188, endPoint x: 646, endPoint y: 196, distance: 171.7
click at [652, 196] on div "[PHONE_NUMBER]" at bounding box center [735, 186] width 186 height 45
paste input "88) 909-0120"
type input "[PHONE_NUMBER]"
drag, startPoint x: 771, startPoint y: 291, endPoint x: 583, endPoint y: 296, distance: 187.6
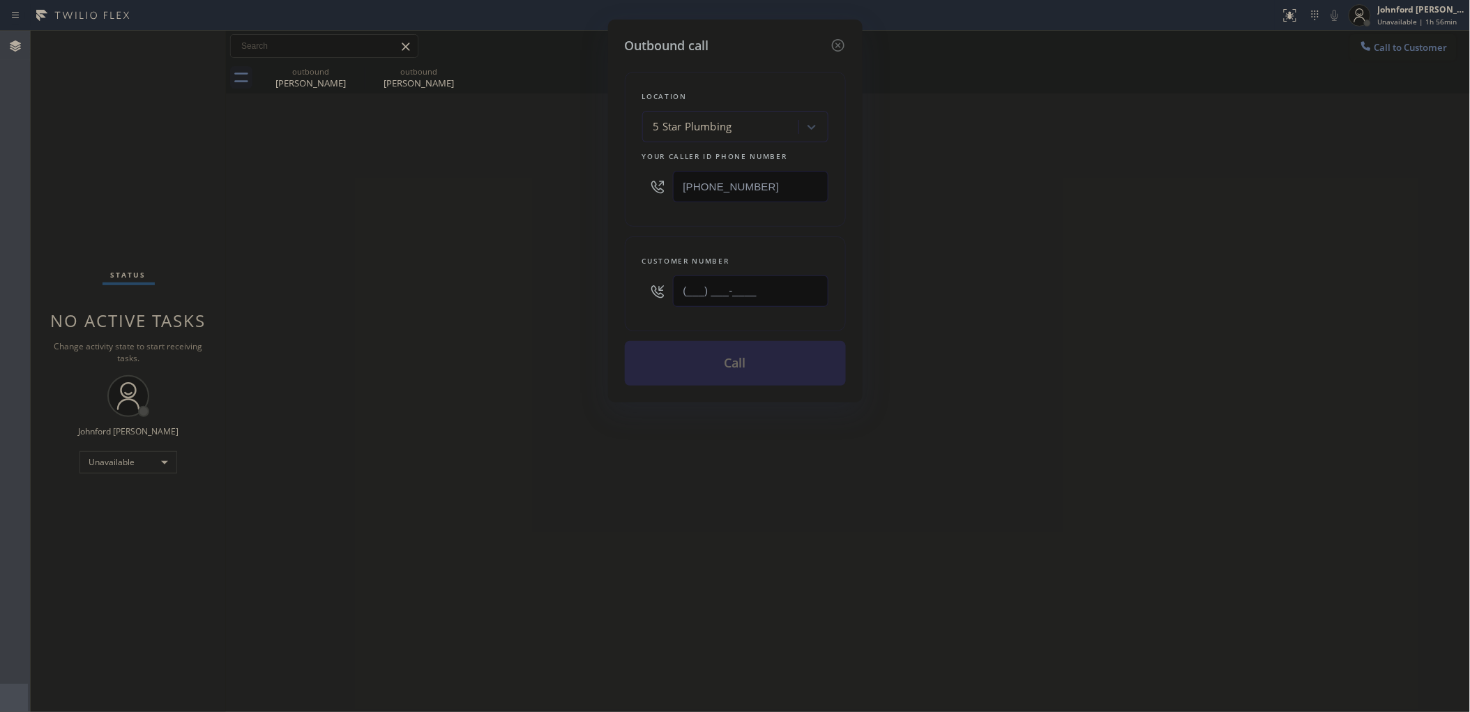
click at [583, 296] on div "Outbound call Location 5 Star Plumbing Your caller id phone number [PHONE_NUMBE…" at bounding box center [735, 356] width 1470 height 712
paste input "559) 804-1640"
type input "[PHONE_NUMBER]"
click at [1060, 236] on div "Outbound call Location 5 Star Plumbing Your caller id phone number [PHONE_NUMBE…" at bounding box center [735, 356] width 1470 height 712
click at [765, 364] on button "Call" at bounding box center [735, 363] width 221 height 45
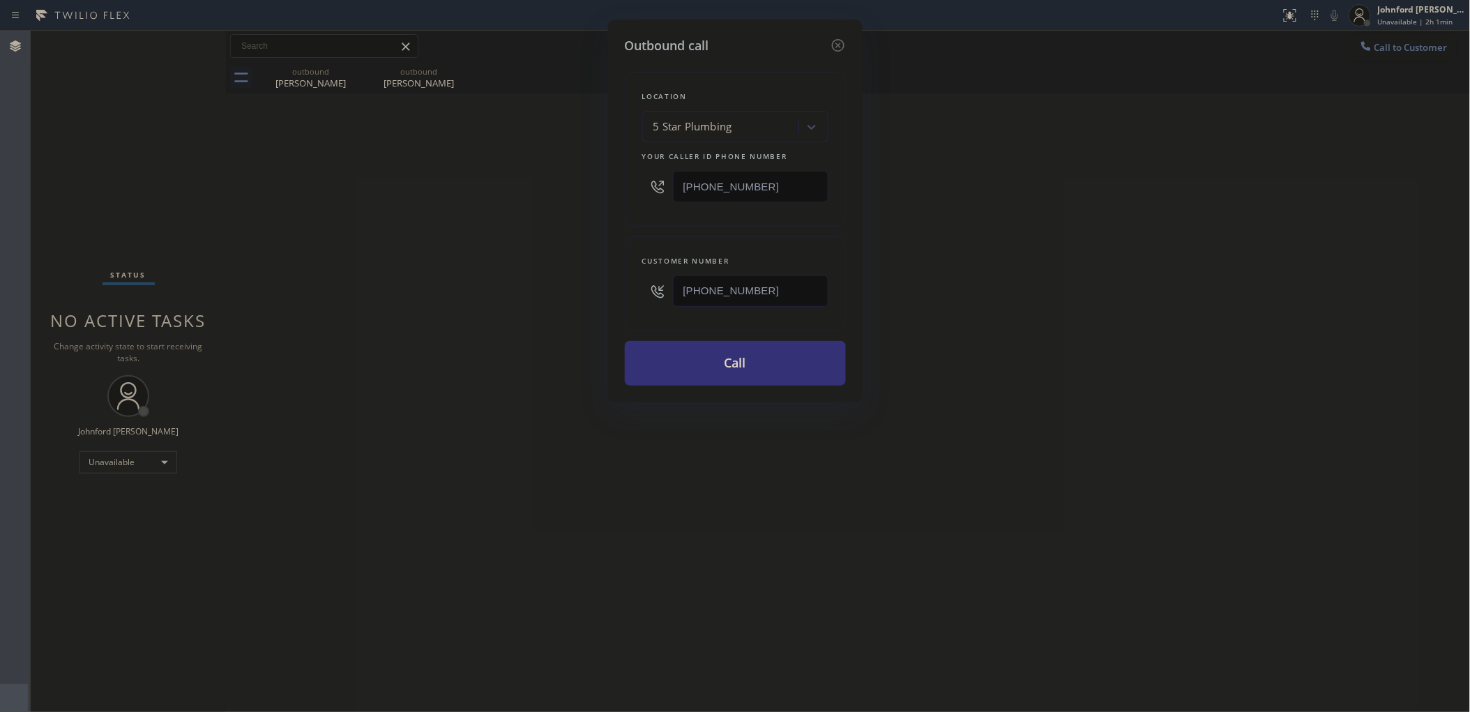
drag, startPoint x: 1092, startPoint y: 262, endPoint x: 1101, endPoint y: 221, distance: 42.1
click at [1094, 239] on div "Outbound call Location 5 Star Plumbing Your caller id phone number [PHONE_NUMBE…" at bounding box center [735, 356] width 1470 height 712
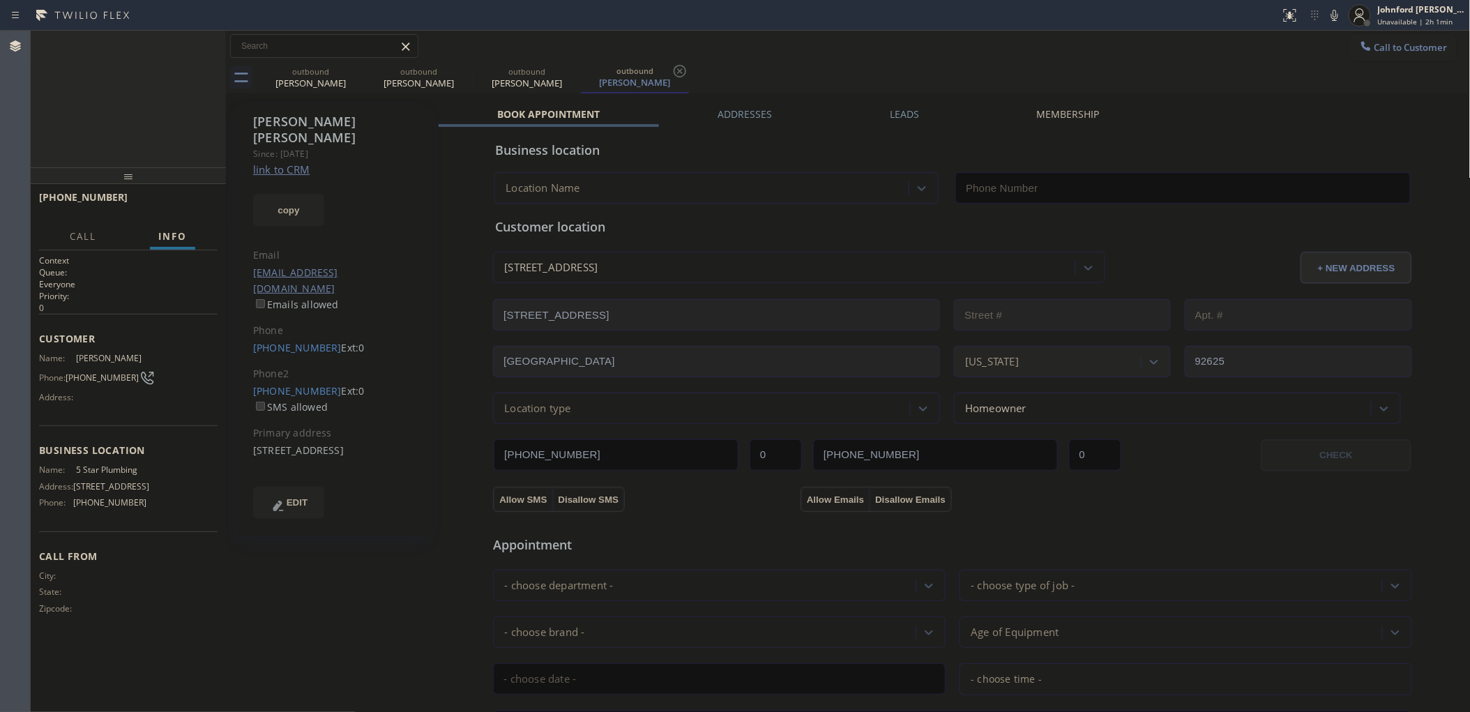
type input "[PHONE_NUMBER]"
click at [287, 384] on link "[PHONE_NUMBER]" at bounding box center [297, 390] width 89 height 13
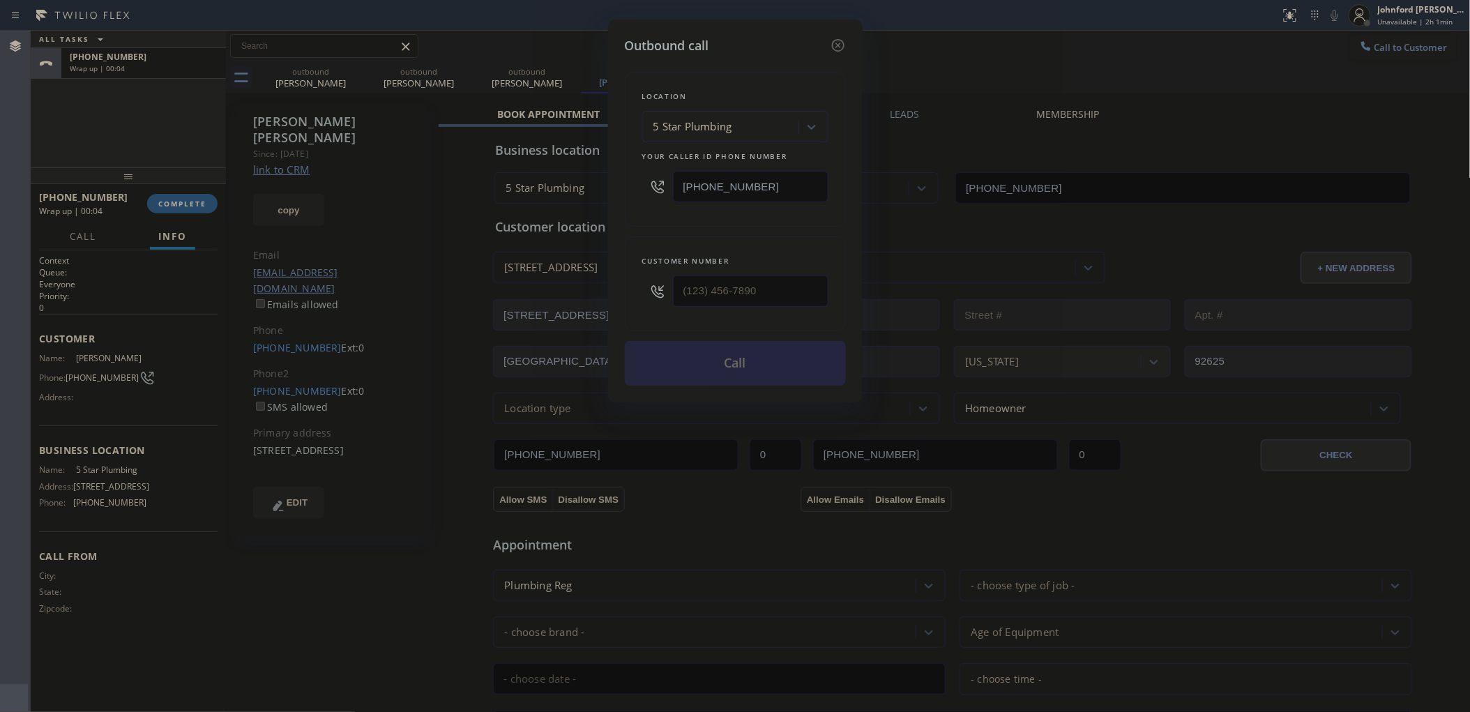
type input "[PHONE_NUMBER]"
click at [762, 364] on button "Call" at bounding box center [735, 363] width 221 height 45
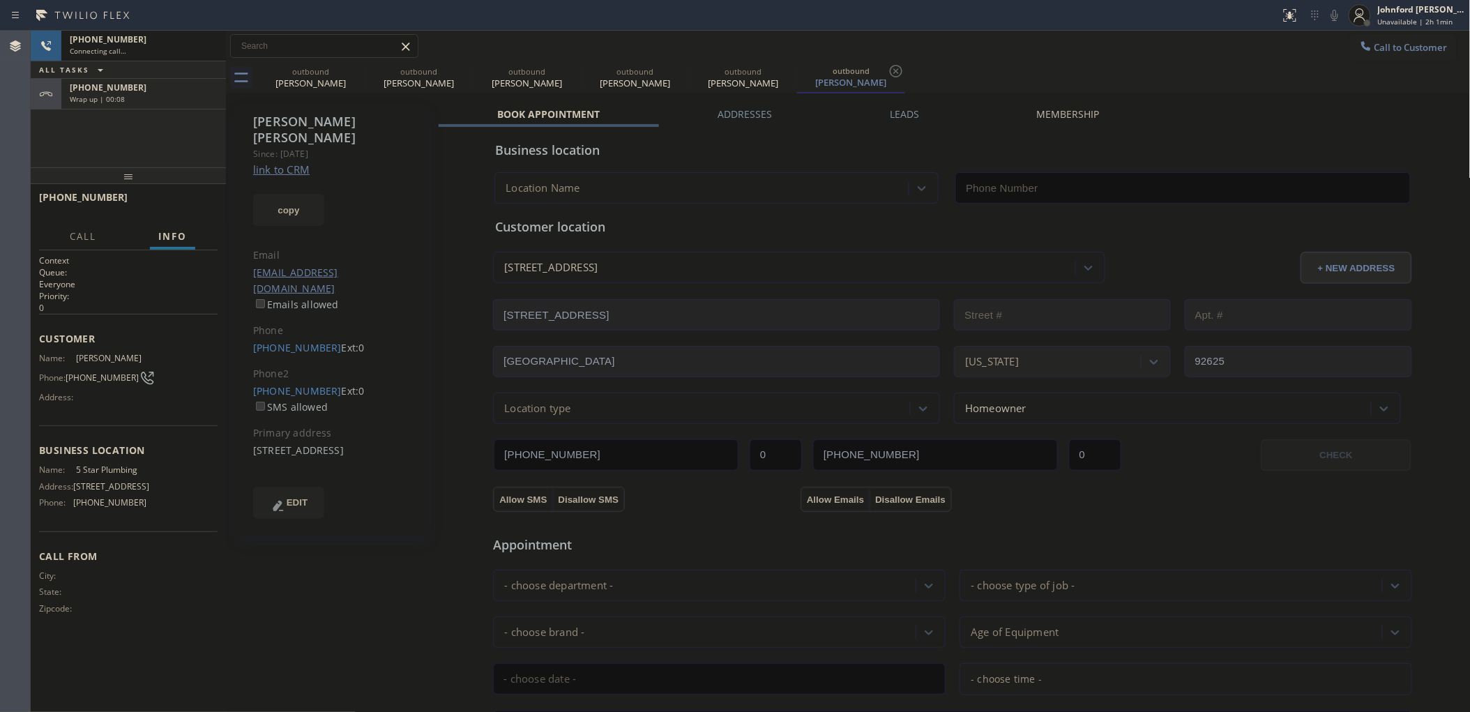
click at [152, 91] on div "[PHONE_NUMBER]" at bounding box center [144, 88] width 148 height 12
type input "[PHONE_NUMBER]"
click at [174, 201] on span "COMPLETE" at bounding box center [182, 204] width 48 height 10
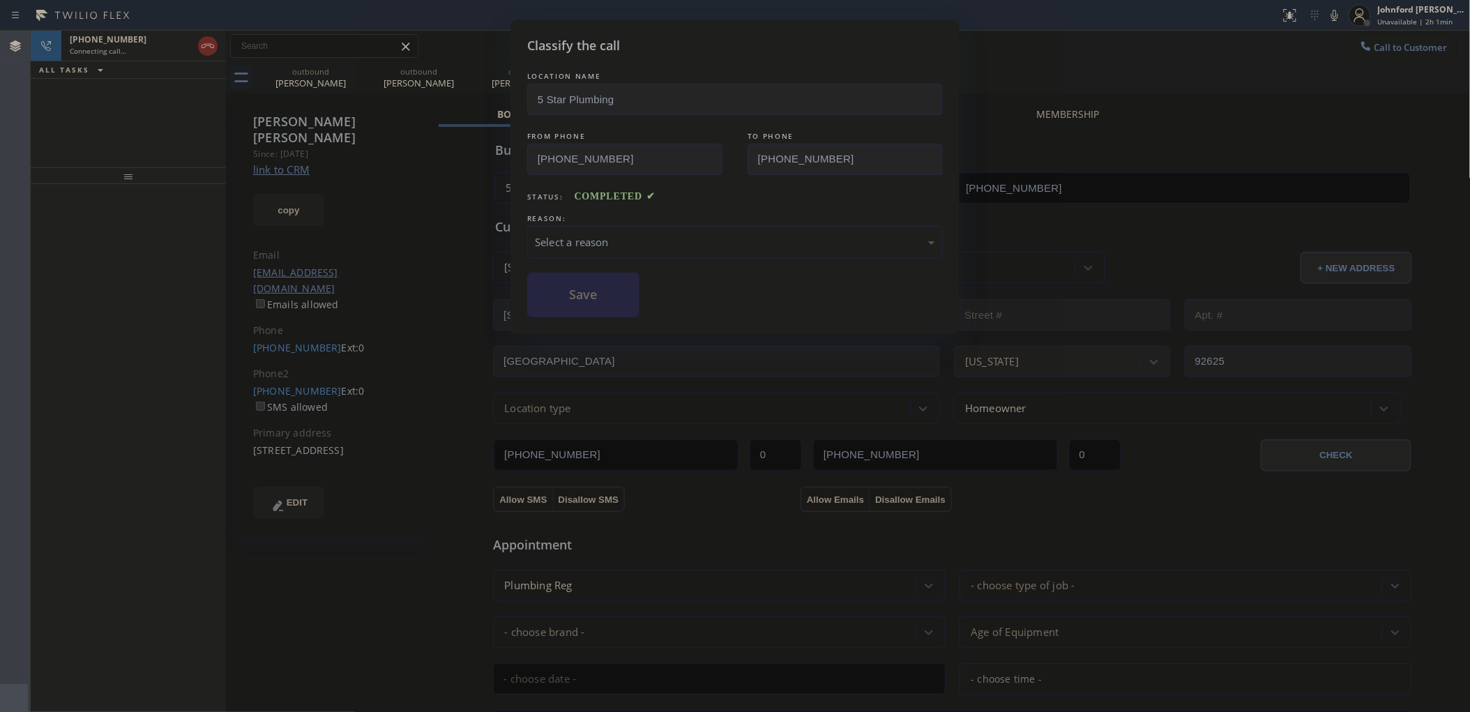
click at [633, 237] on div "Select a reason" at bounding box center [735, 242] width 400 height 16
click at [593, 295] on button "Save" at bounding box center [583, 295] width 112 height 45
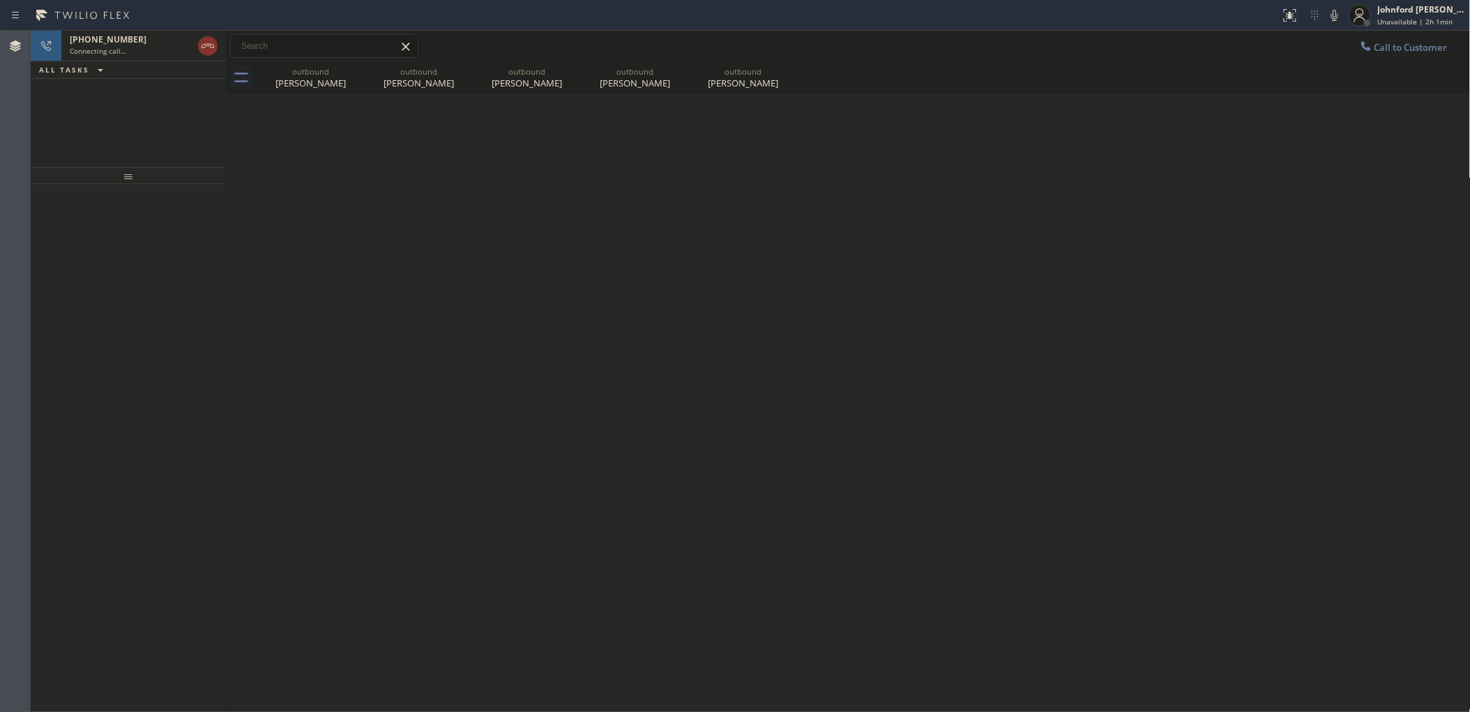
click at [103, 209] on div at bounding box center [128, 448] width 195 height 528
click at [365, 77] on div at bounding box center [365, 78] width 1 height 22
click at [359, 72] on icon at bounding box center [355, 71] width 17 height 17
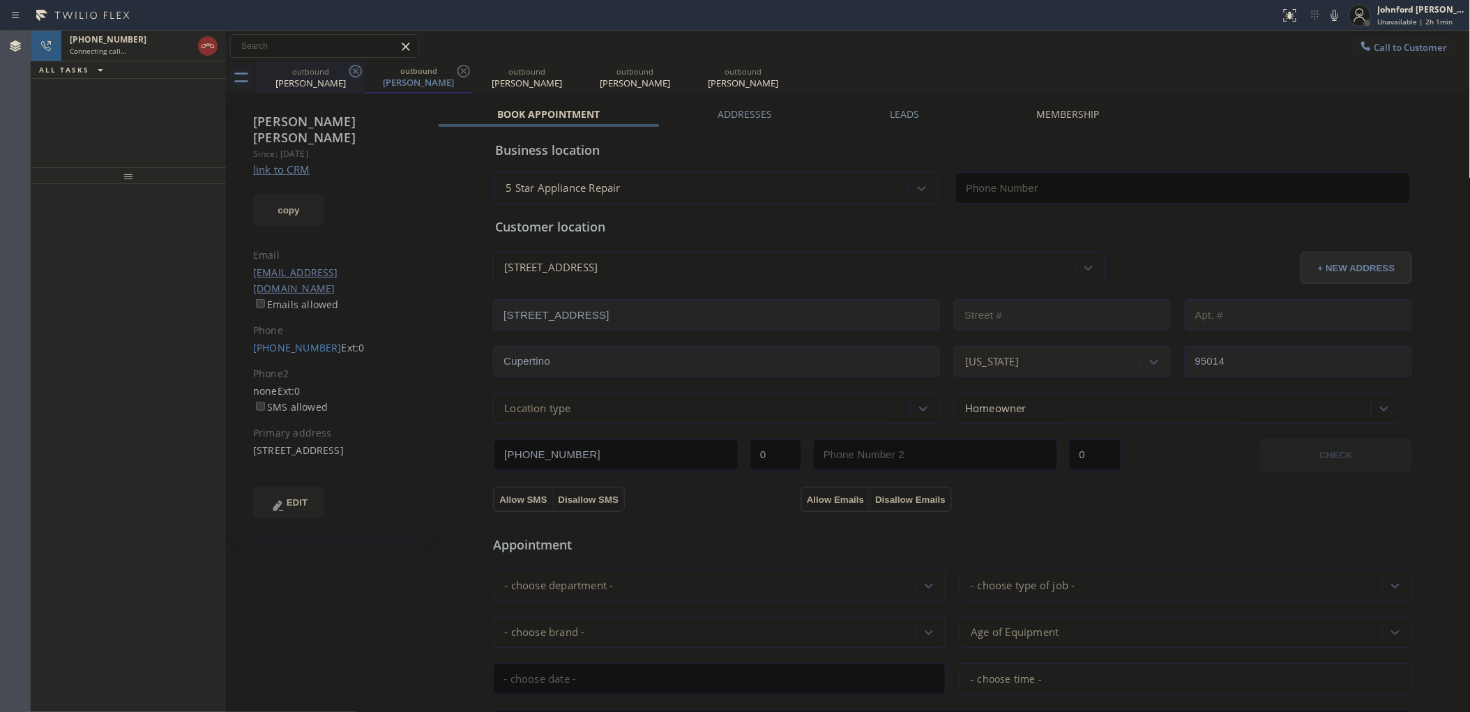
click at [359, 72] on icon at bounding box center [355, 71] width 17 height 17
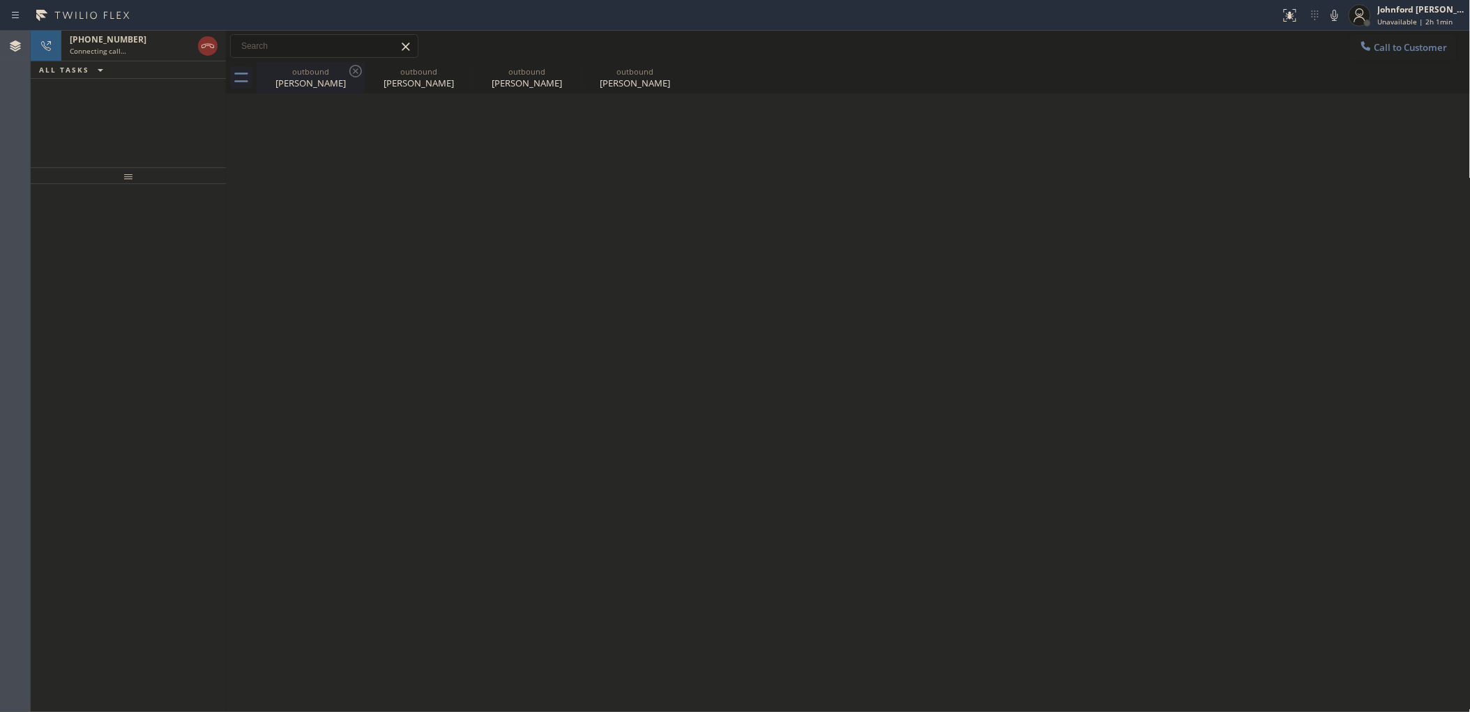
click at [351, 71] on icon at bounding box center [355, 71] width 17 height 17
click at [0, 0] on icon at bounding box center [0, 0] width 0 height 0
type input "[PHONE_NUMBER]"
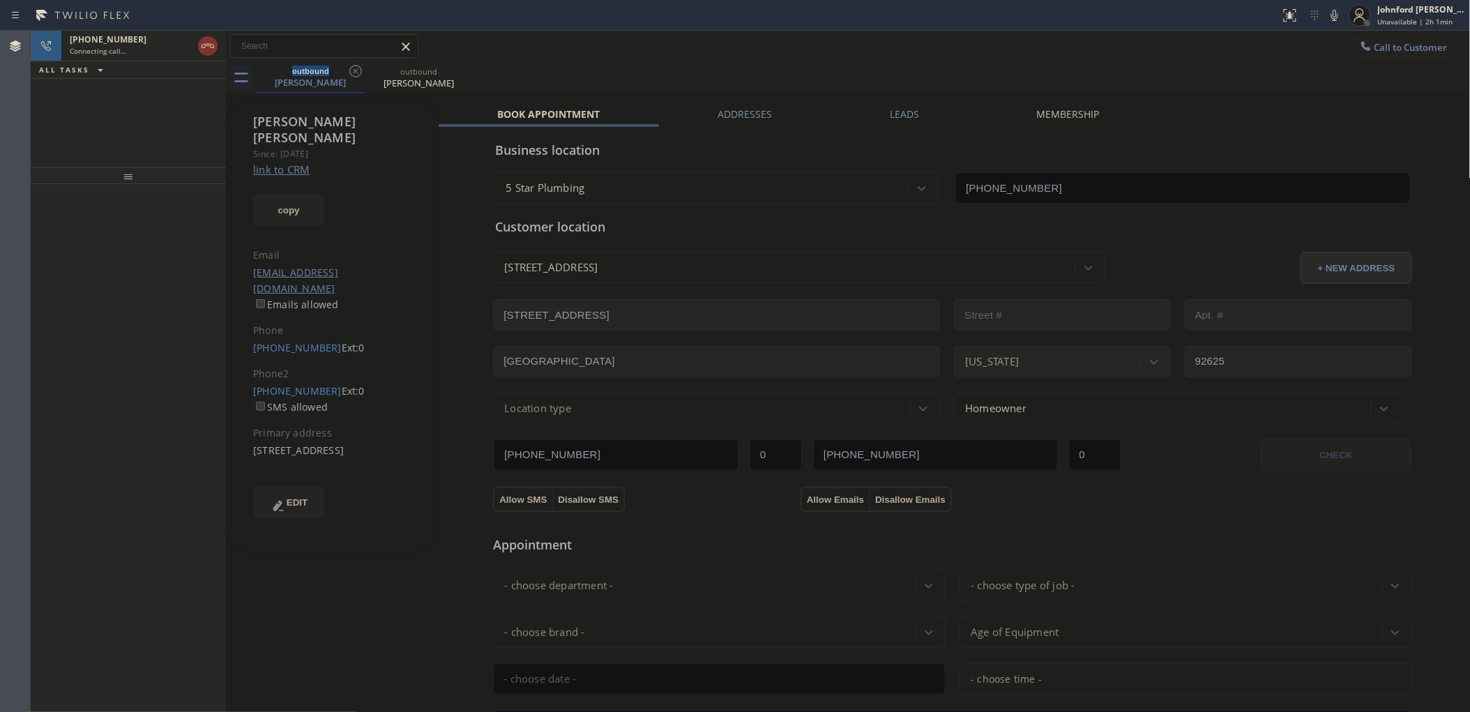
click at [1332, 15] on icon at bounding box center [1334, 15] width 17 height 17
click at [206, 43] on icon at bounding box center [207, 46] width 17 height 17
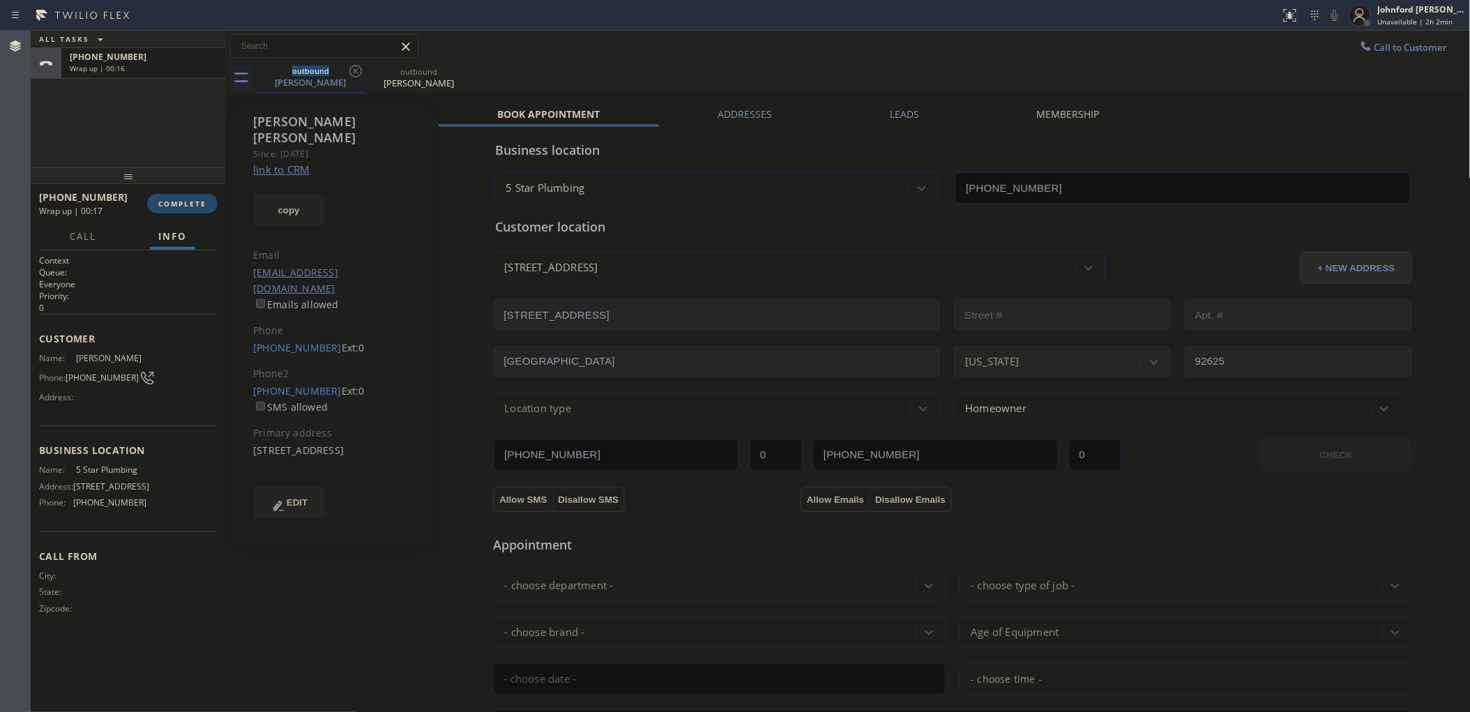
click at [196, 213] on button "COMPLETE" at bounding box center [182, 204] width 70 height 20
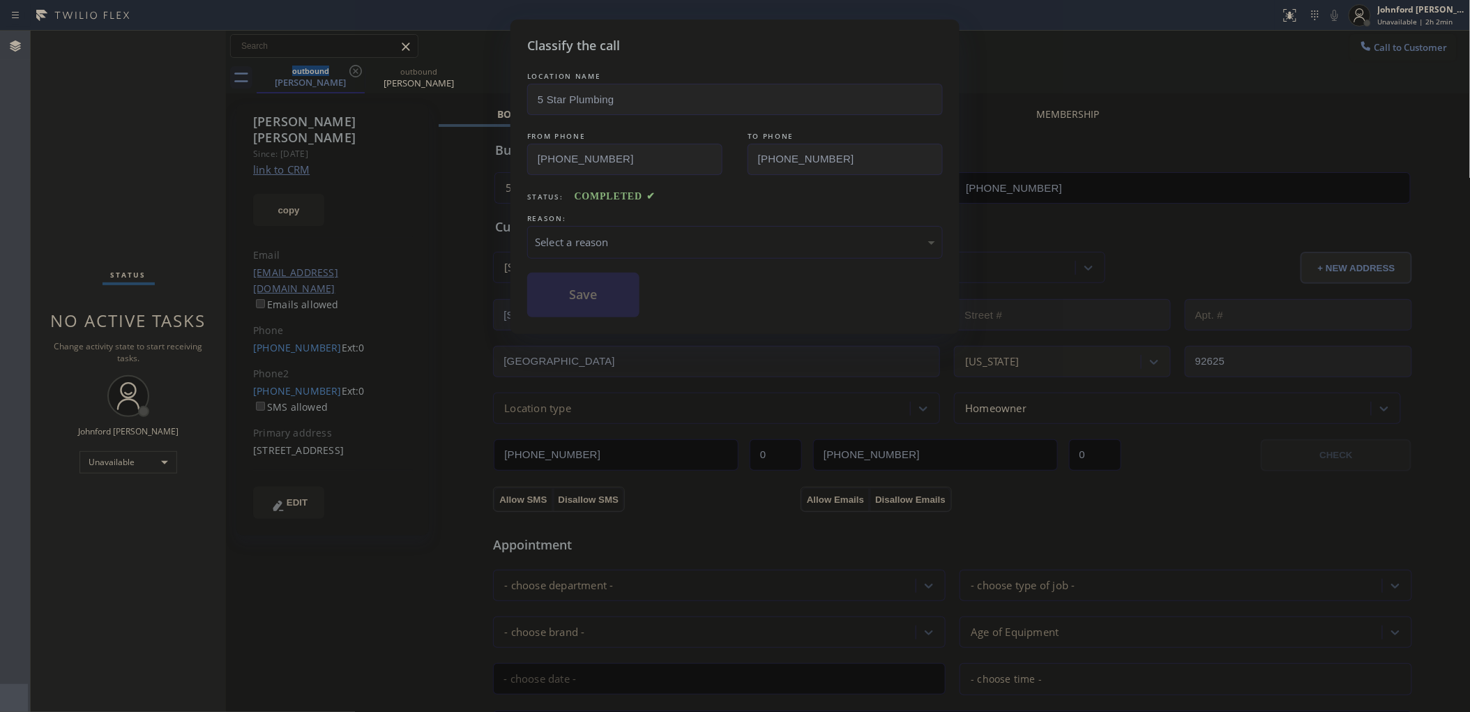
click at [611, 229] on div "Select a reason" at bounding box center [734, 242] width 415 height 33
click at [601, 303] on button "Save" at bounding box center [583, 295] width 112 height 45
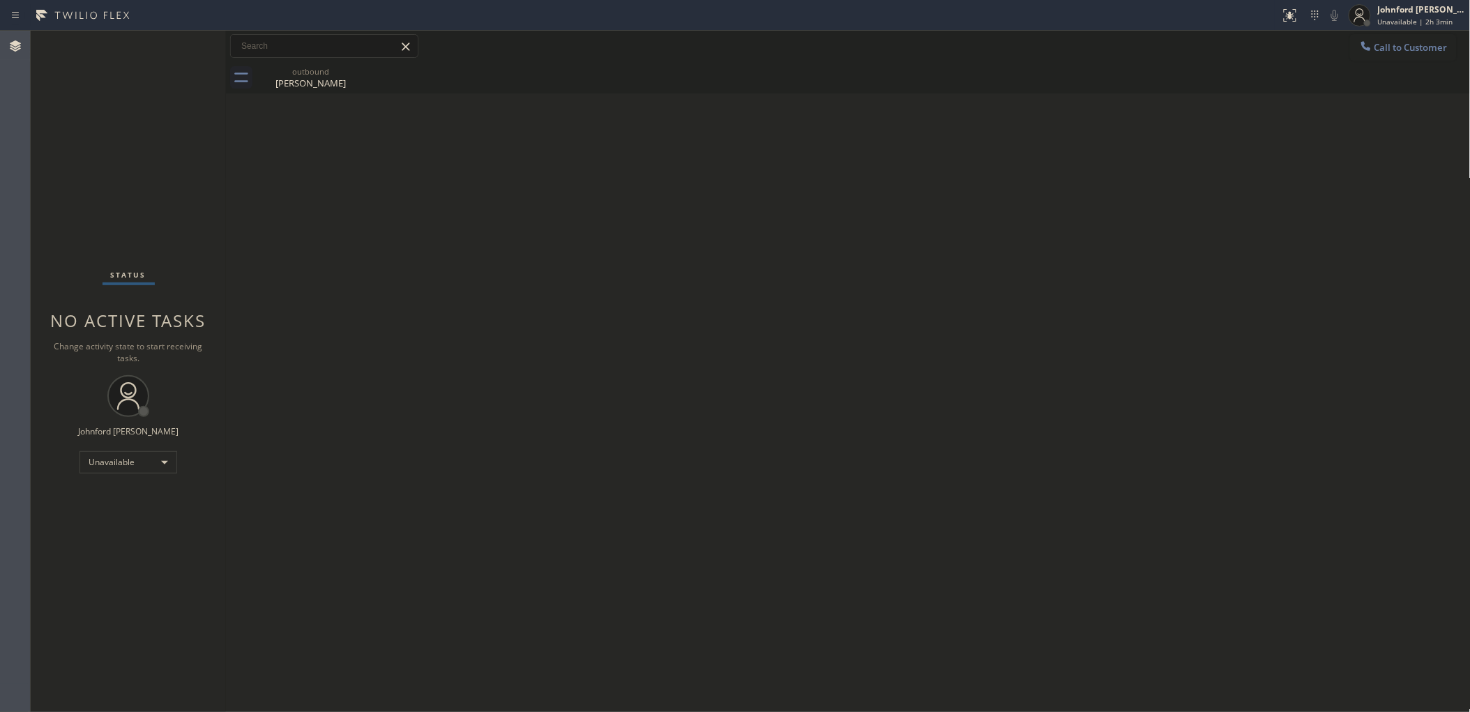
drag, startPoint x: 1382, startPoint y: 40, endPoint x: 1041, endPoint y: 112, distance: 349.1
click at [1356, 46] on button "Call to Customer" at bounding box center [1403, 47] width 107 height 26
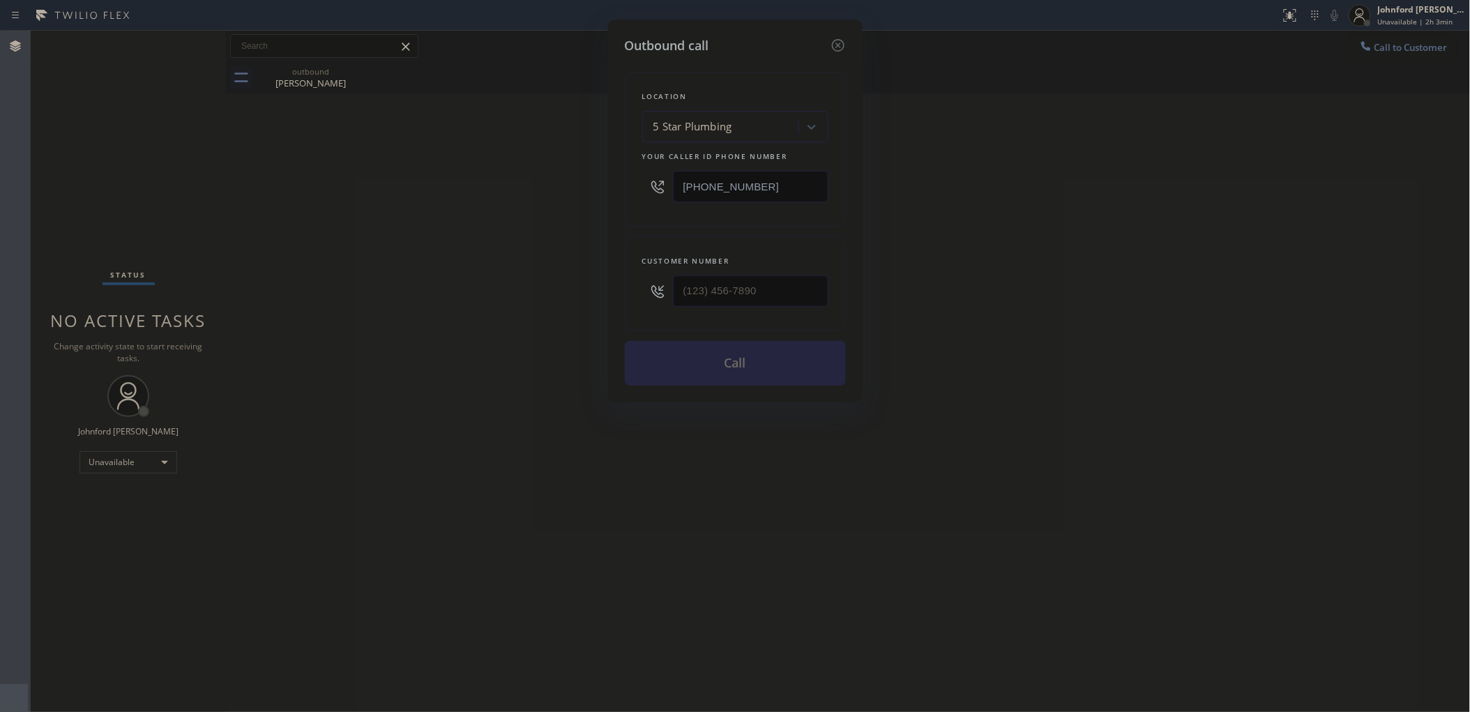
drag, startPoint x: 701, startPoint y: 199, endPoint x: 569, endPoint y: 199, distance: 131.8
click at [577, 199] on div "Outbound call Location 5 Star Plumbing Your caller id phone number [PHONE_NUMBE…" at bounding box center [735, 356] width 1470 height 712
click at [699, 197] on input "[PHONE_NUMBER]" at bounding box center [750, 186] width 155 height 31
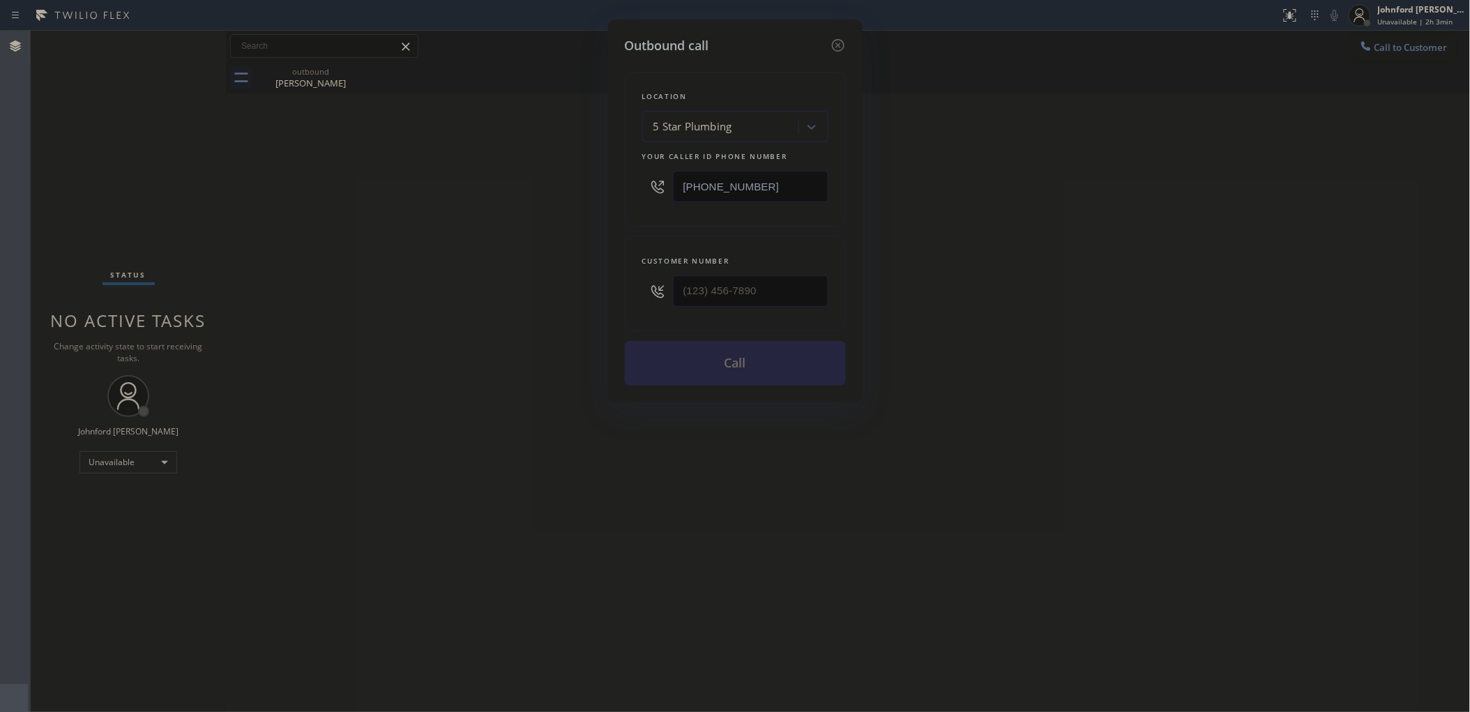
paste input "text"
type input "[PHONE_NUMBER]"
drag, startPoint x: 785, startPoint y: 293, endPoint x: 558, endPoint y: 293, distance: 226.6
click at [558, 293] on div "Outbound call Location 5 Star Plumbing Your caller id phone number [PHONE_NUMBE…" at bounding box center [735, 356] width 1470 height 712
paste input "310) 428-1257"
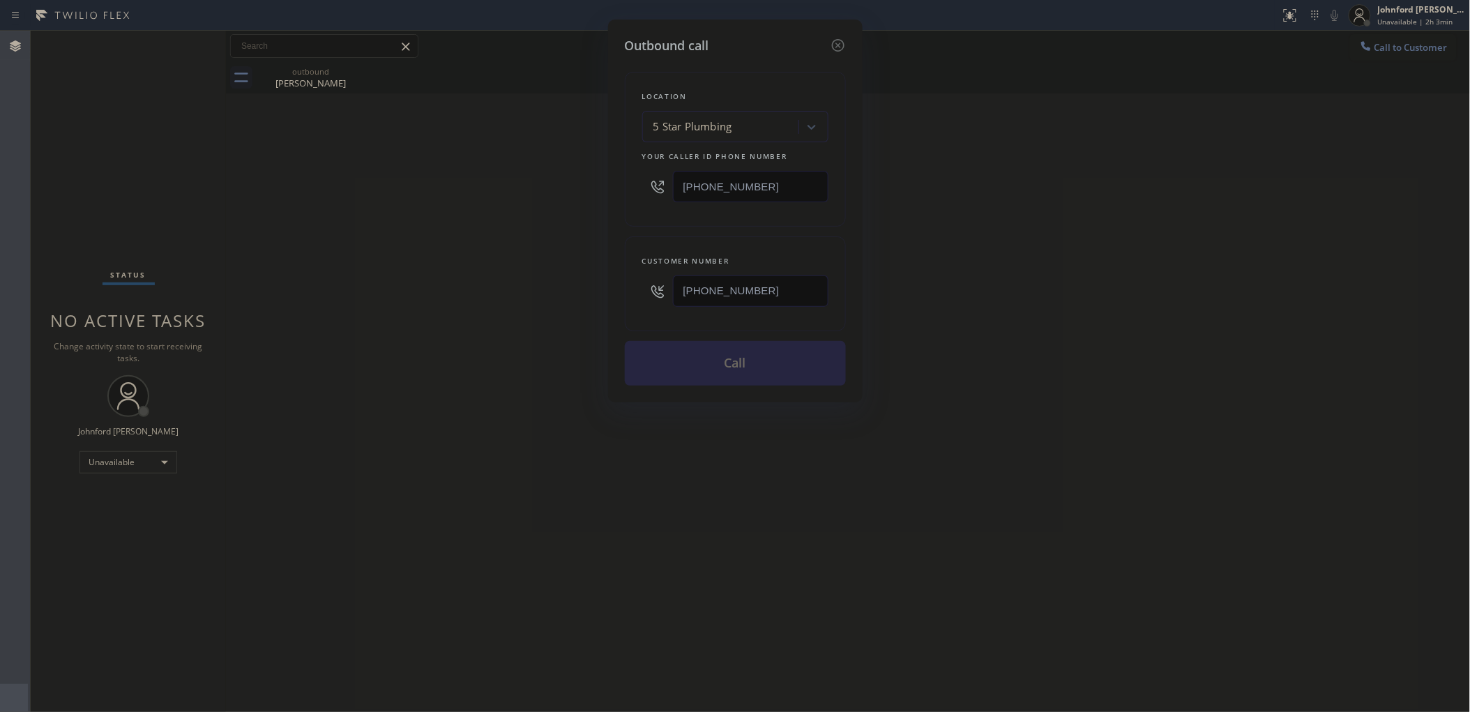
type input "[PHONE_NUMBER]"
click at [553, 294] on div "Outbound call Location 5 Star Plumbing Your caller id phone number [PHONE_NUMBE…" at bounding box center [735, 356] width 1470 height 712
click at [698, 351] on button "Call" at bounding box center [735, 363] width 221 height 45
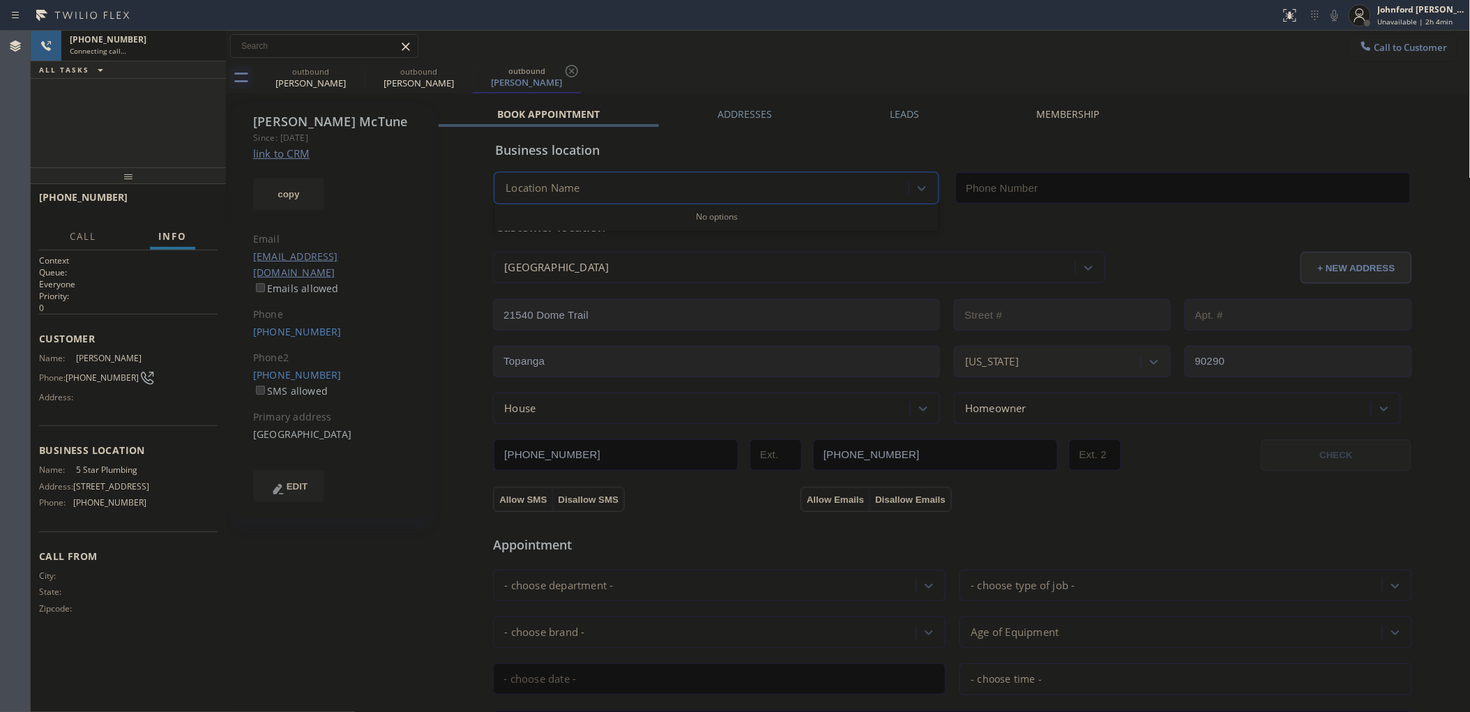
click at [0, 0] on icon at bounding box center [0, 0] width 0 height 0
click at [128, 119] on div "[PHONE_NUMBER] Connecting call… ALL TASKS ALL TASKS ACTIVE TASKS TASKS IN WRAP …" at bounding box center [128, 99] width 195 height 137
type input "[PHONE_NUMBER]"
click at [698, 70] on div "outbound [PERSON_NAME] outbound [PERSON_NAME]" at bounding box center [864, 77] width 1214 height 31
click at [1340, 16] on icon at bounding box center [1334, 15] width 17 height 17
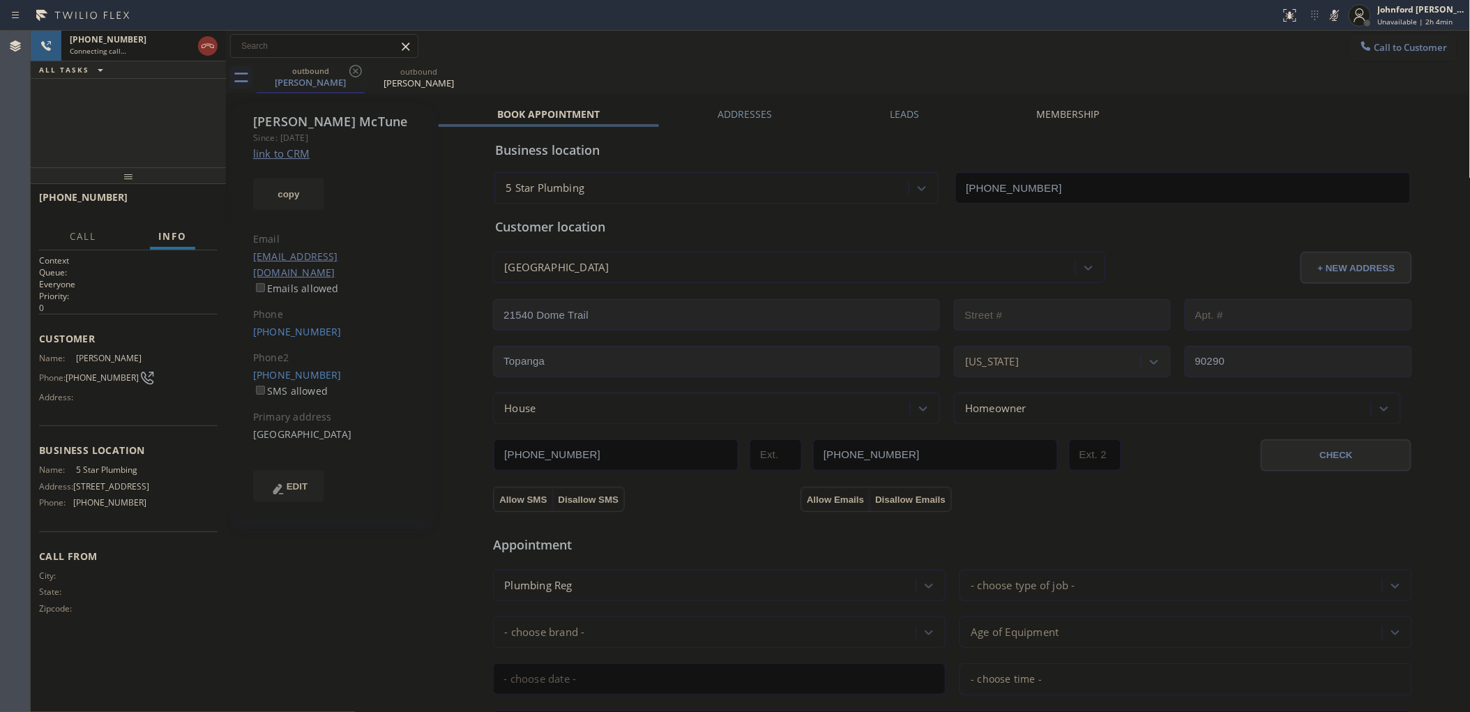
click at [1339, 14] on icon at bounding box center [1334, 15] width 17 height 17
click at [293, 197] on button "copy" at bounding box center [288, 194] width 71 height 32
click at [1088, 63] on div "outbound [PERSON_NAME] outbound [PERSON_NAME]" at bounding box center [864, 77] width 1214 height 31
click at [1326, 15] on icon at bounding box center [1334, 15] width 17 height 17
click at [1331, 15] on icon at bounding box center [1334, 15] width 7 height 11
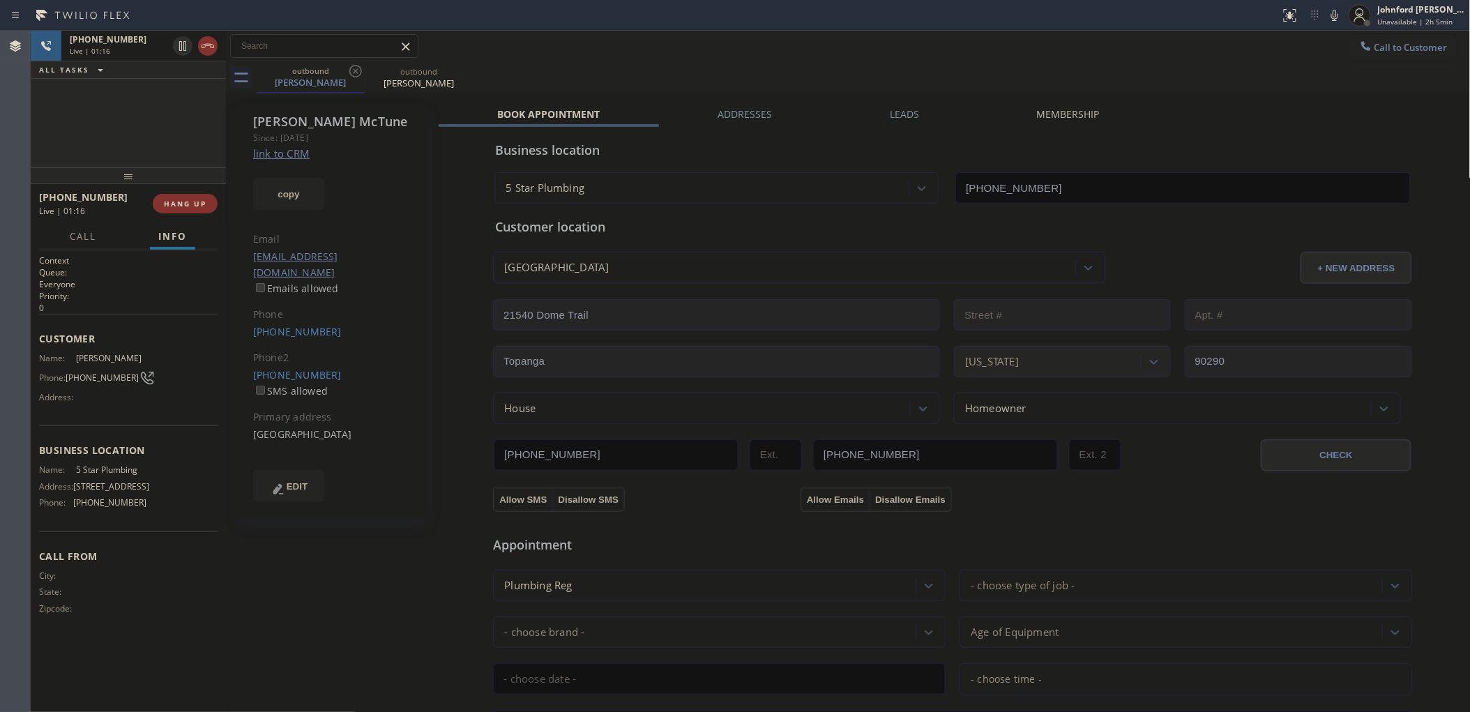
click at [1331, 26] on div "Status report No issues detected If you experience an issue, please download th…" at bounding box center [1371, 15] width 195 height 31
click at [1332, 20] on icon at bounding box center [1334, 15] width 17 height 17
click at [1340, 17] on icon at bounding box center [1334, 15] width 17 height 17
click at [1333, 17] on icon at bounding box center [1334, 15] width 17 height 17
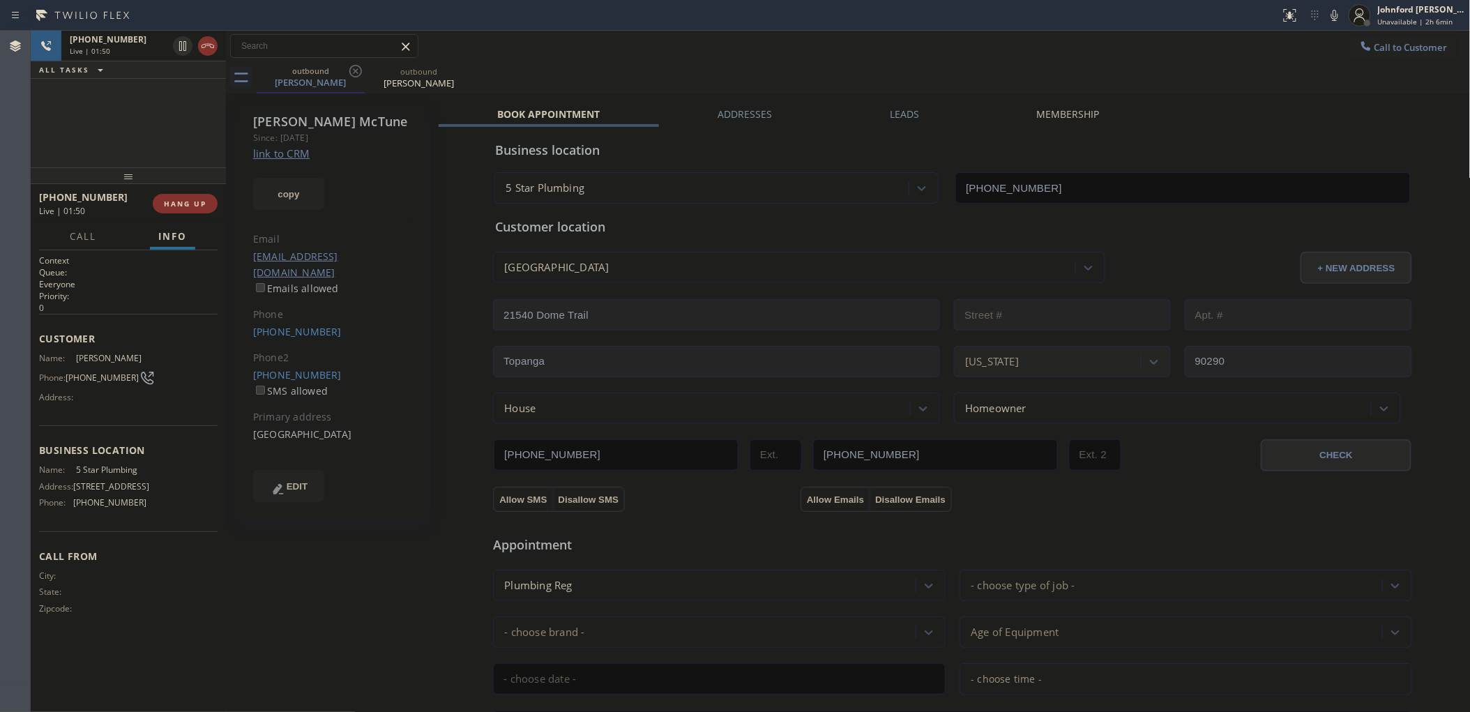
click at [1330, 12] on icon at bounding box center [1334, 15] width 17 height 17
click at [1343, 11] on icon at bounding box center [1334, 15] width 17 height 17
click at [1333, 18] on icon at bounding box center [1334, 15] width 7 height 11
click at [1333, 15] on icon at bounding box center [1334, 15] width 7 height 11
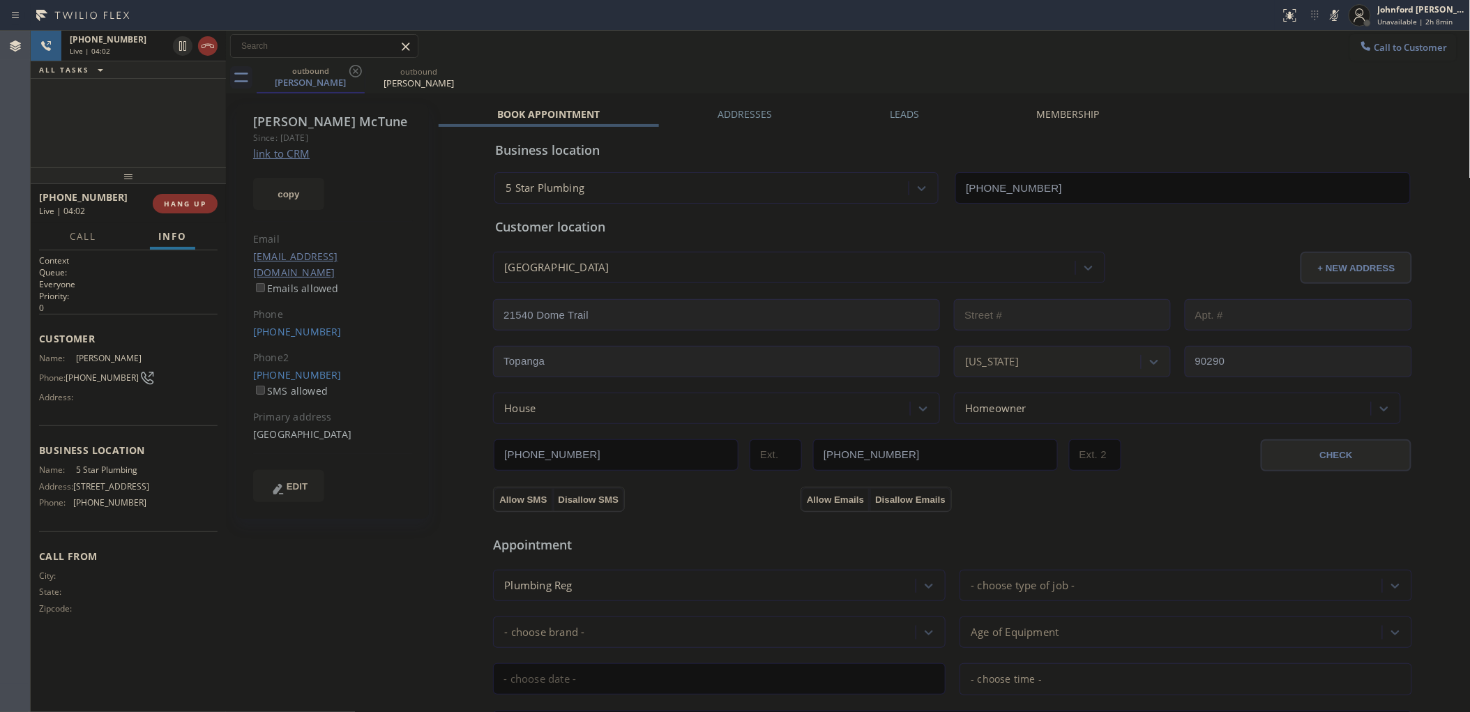
click at [1333, 15] on rect at bounding box center [1334, 14] width 10 height 10
click at [1329, 11] on icon at bounding box center [1334, 15] width 17 height 17
click at [1336, 23] on button at bounding box center [1335, 16] width 20 height 20
click at [1329, 16] on icon at bounding box center [1334, 15] width 17 height 17
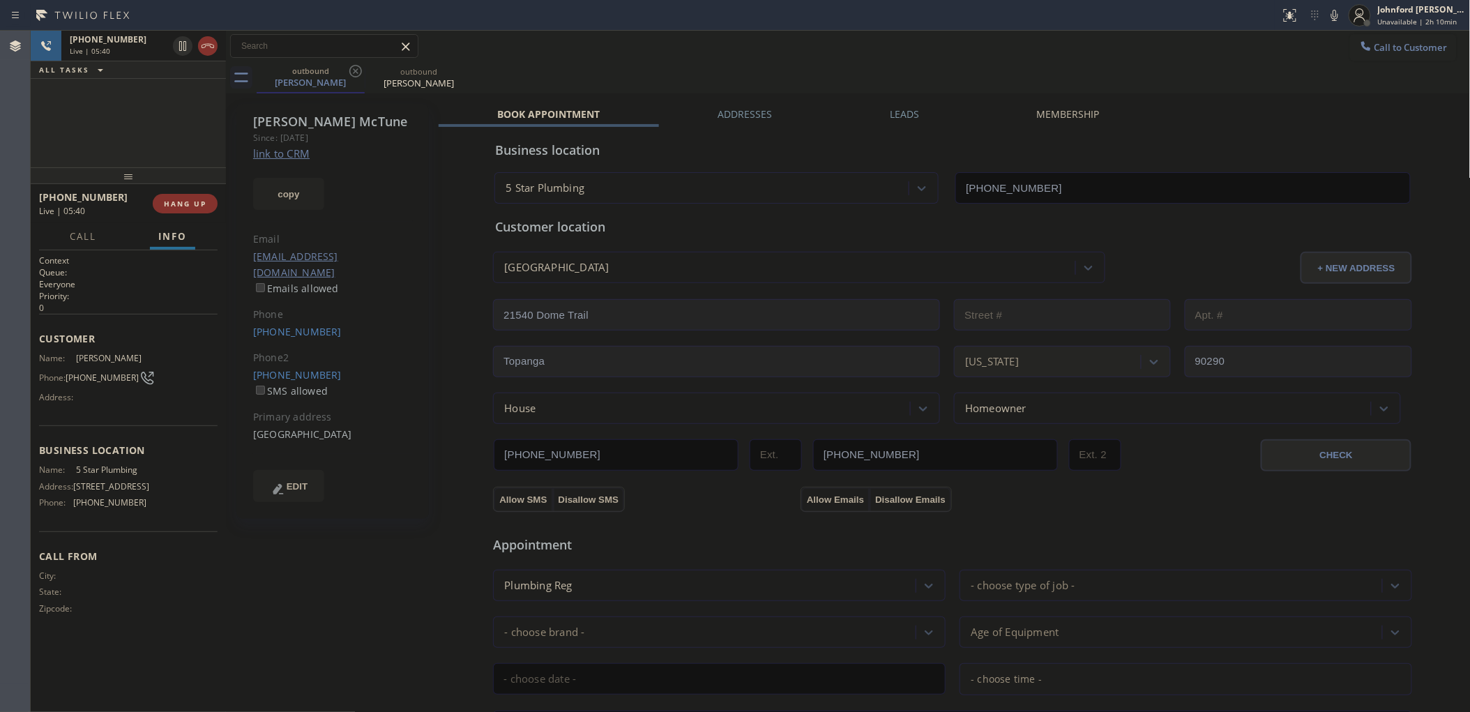
click at [1276, 46] on div "Call to Customer Outbound call Location 5 Star Plumbing Your caller id phone nu…" at bounding box center [848, 46] width 1244 height 24
click at [915, 71] on div "outbound [PERSON_NAME] outbound [PERSON_NAME]" at bounding box center [864, 77] width 1214 height 31
click at [1300, 43] on div "Call to Customer Outbound call Location 5 Star Plumbing Your caller id phone nu…" at bounding box center [848, 46] width 1244 height 24
click at [1329, 16] on icon at bounding box center [1334, 15] width 17 height 17
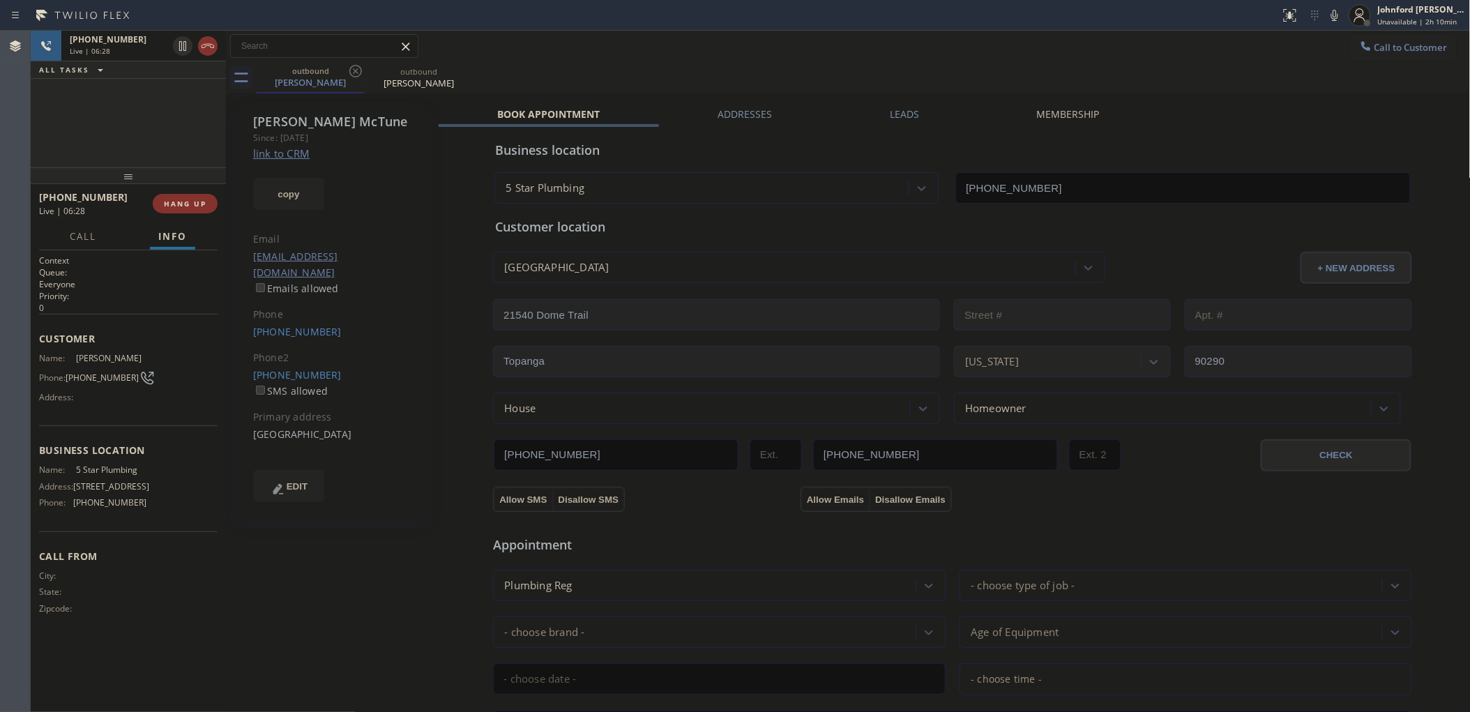
click at [1295, 52] on div "Call to Customer Outbound call Location 5 Star Plumbing Your caller id phone nu…" at bounding box center [848, 46] width 1244 height 24
click at [1333, 15] on icon at bounding box center [1334, 15] width 7 height 11
click at [1332, 13] on icon at bounding box center [1334, 15] width 17 height 17
click at [1325, 13] on div at bounding box center [1335, 15] width 20 height 17
click at [1334, 18] on icon at bounding box center [1334, 15] width 7 height 11
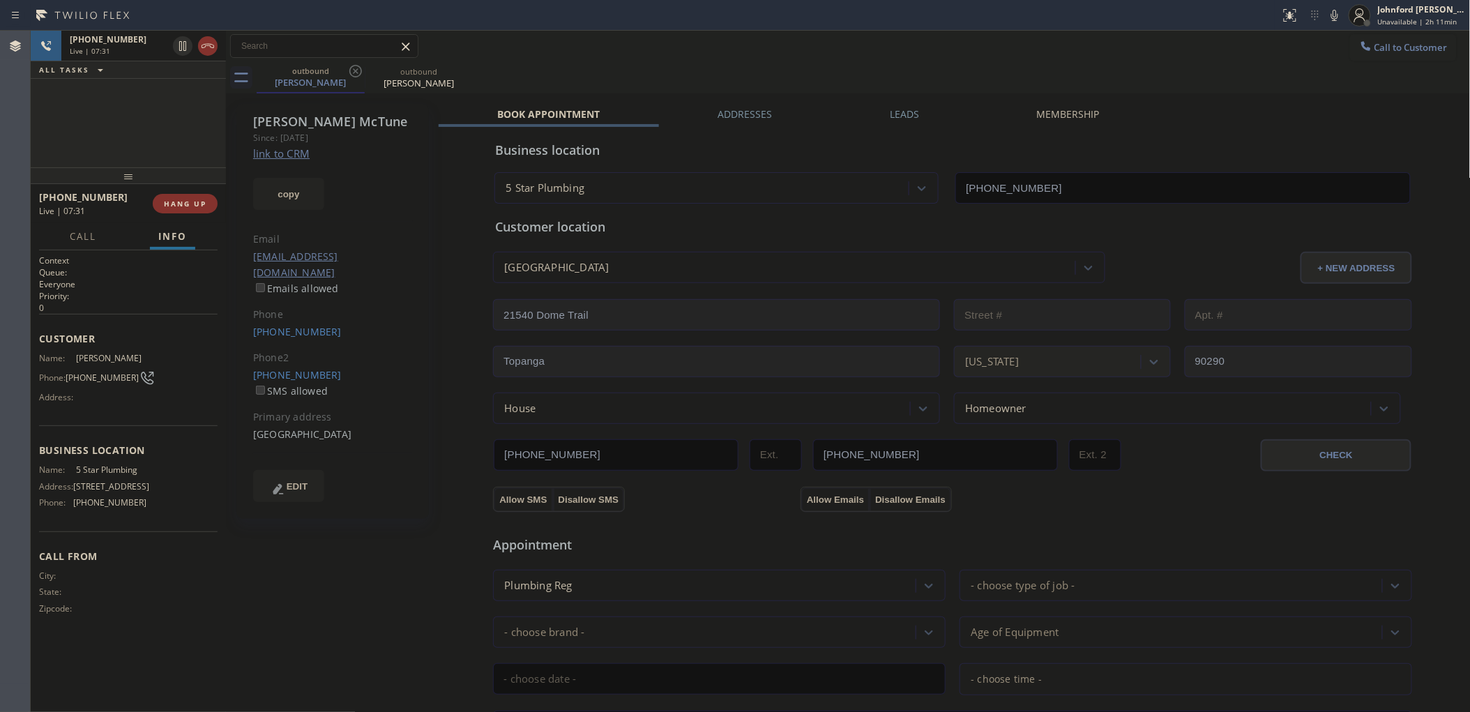
click at [1311, 47] on div "Call to Customer Outbound call Location 5 Star Plumbing Your caller id phone nu…" at bounding box center [848, 46] width 1244 height 24
click at [1328, 21] on icon at bounding box center [1334, 15] width 17 height 17
drag, startPoint x: 611, startPoint y: 152, endPoint x: 483, endPoint y: 147, distance: 127.7
click at [483, 147] on div "Business location 5 Star Plumbing [PHONE_NUMBER] Personal information [PERSON_N…" at bounding box center [952, 563] width 1028 height 873
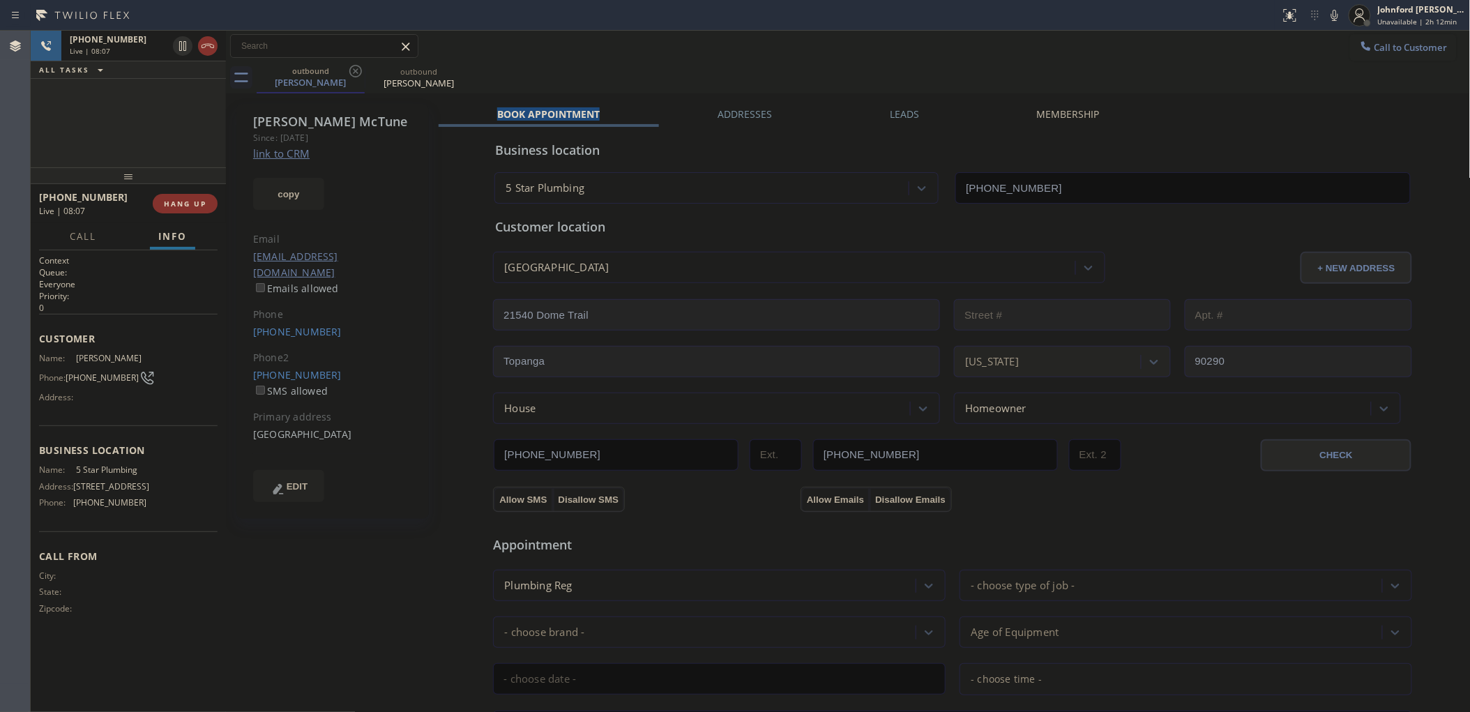
drag, startPoint x: 490, startPoint y: 106, endPoint x: 611, endPoint y: 106, distance: 121.3
click at [611, 106] on div "[PERSON_NAME] Since: [DATE] link to CRM copy Email [EMAIL_ADDRESS][DOMAIN_NAME]…" at bounding box center [847, 562] width 1237 height 931
drag, startPoint x: 705, startPoint y: 114, endPoint x: 771, endPoint y: 114, distance: 66.2
click at [771, 114] on div "Addresses" at bounding box center [745, 117] width 172 height 20
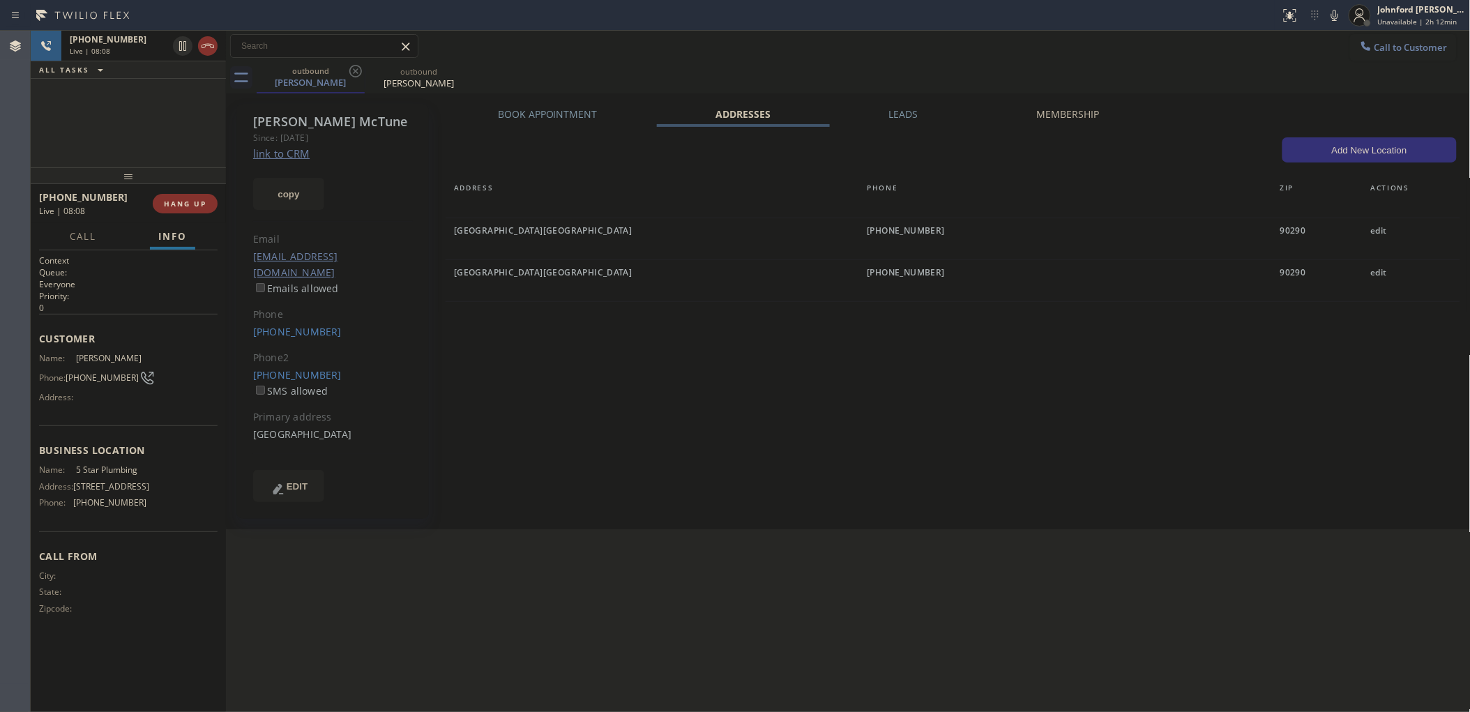
click at [844, 77] on div "outbound [PERSON_NAME] outbound [PERSON_NAME]" at bounding box center [864, 77] width 1214 height 31
click at [1336, 15] on icon at bounding box center [1334, 15] width 17 height 17
click at [1329, 21] on icon at bounding box center [1334, 15] width 17 height 17
click at [1332, 20] on icon at bounding box center [1334, 15] width 17 height 17
click at [1334, 17] on icon at bounding box center [1334, 15] width 17 height 17
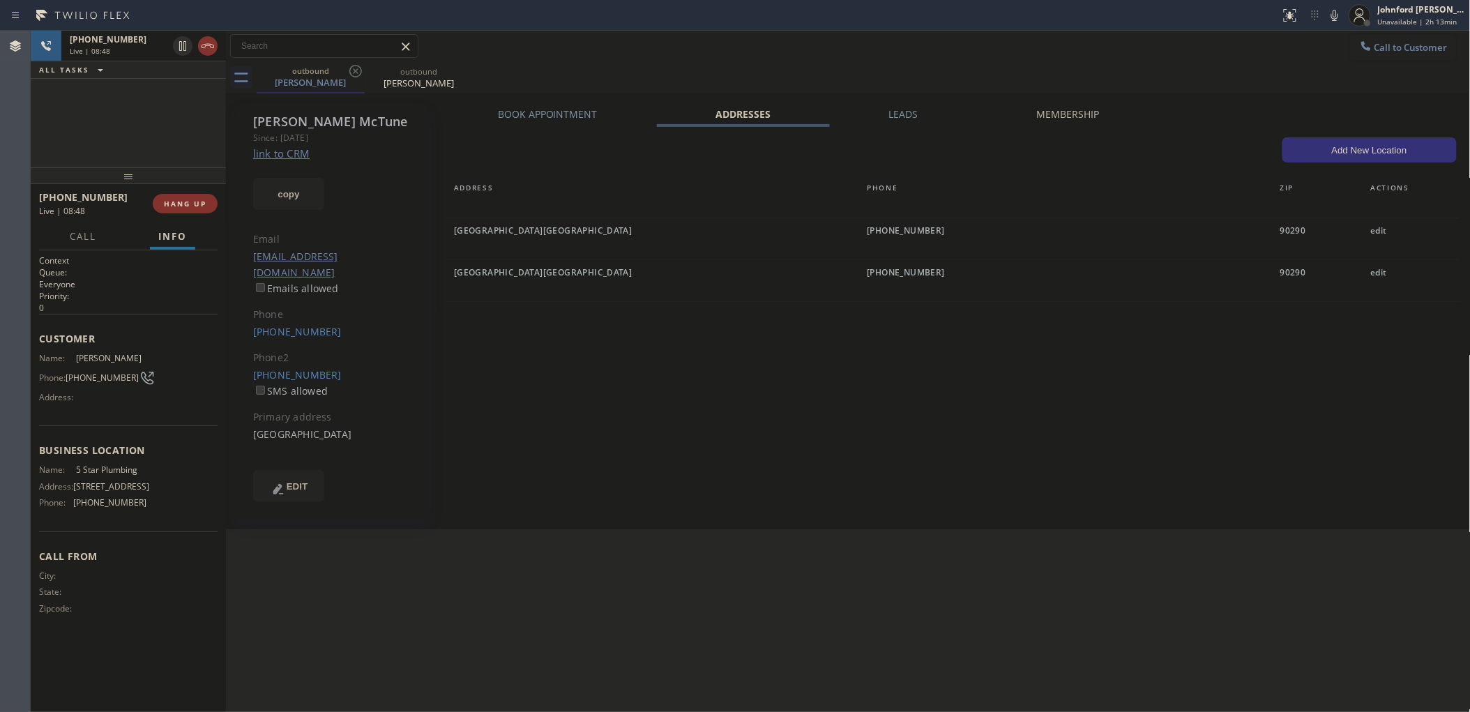
click at [1336, 17] on icon at bounding box center [1334, 15] width 17 height 17
click at [1335, 18] on icon at bounding box center [1334, 15] width 7 height 11
click at [1327, 17] on icon at bounding box center [1334, 15] width 17 height 17
click at [81, 142] on div "[PHONE_NUMBER] Live | 09:03 ALL TASKS ALL TASKS ACTIVE TASKS TASKS IN WRAP UP" at bounding box center [128, 99] width 195 height 137
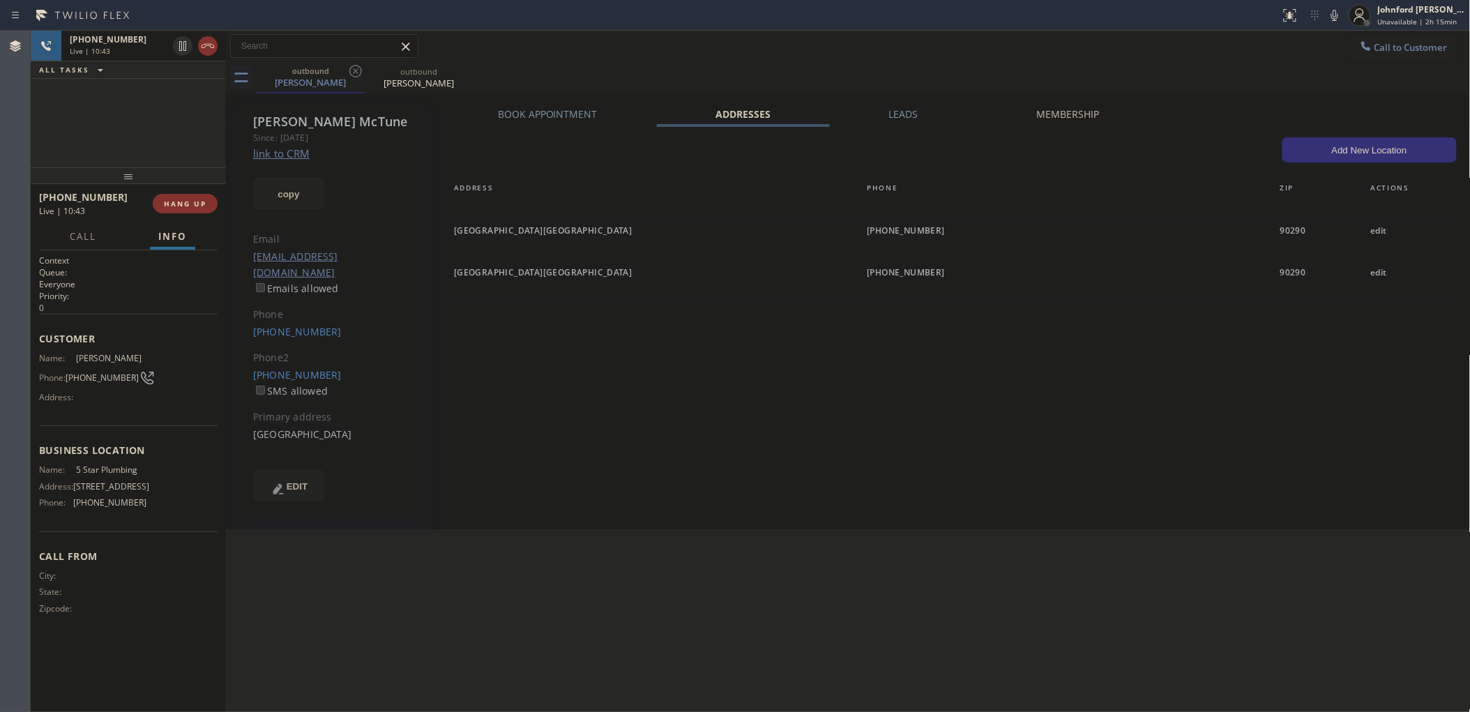
click at [1334, 18] on icon at bounding box center [1334, 15] width 7 height 11
drag, startPoint x: 132, startPoint y: 176, endPoint x: 137, endPoint y: 127, distance: 49.0
click at [137, 127] on div "[PHONE_NUMBER] Live | 10:48 ALL TASKS ALL TASKS ACTIVE TASKS TASKS IN WRAP UP […" at bounding box center [128, 371] width 195 height 681
click at [1331, 19] on icon at bounding box center [1334, 15] width 17 height 17
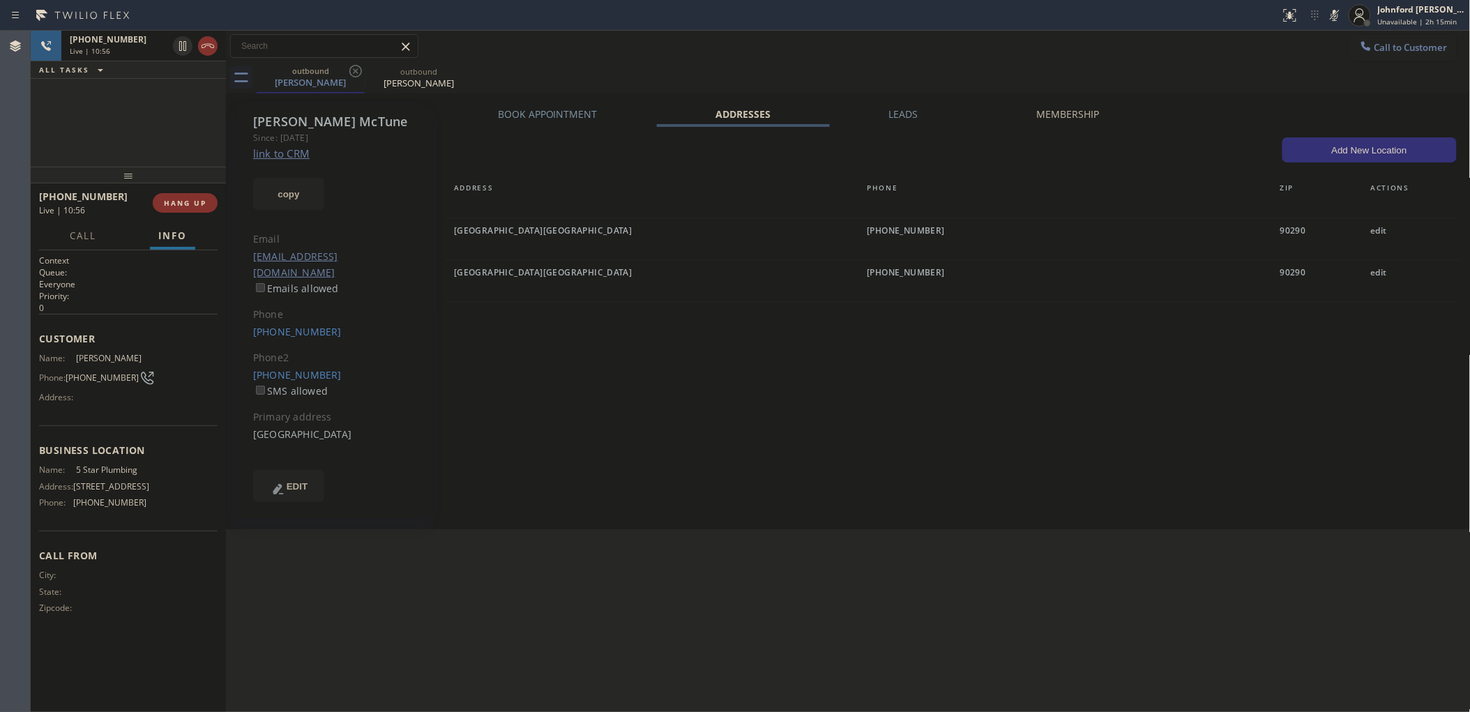
click at [1331, 19] on icon at bounding box center [1334, 15] width 17 height 17
click at [180, 193] on button "HANG UP" at bounding box center [185, 203] width 65 height 20
click at [203, 197] on button "COMPLETE" at bounding box center [182, 203] width 70 height 20
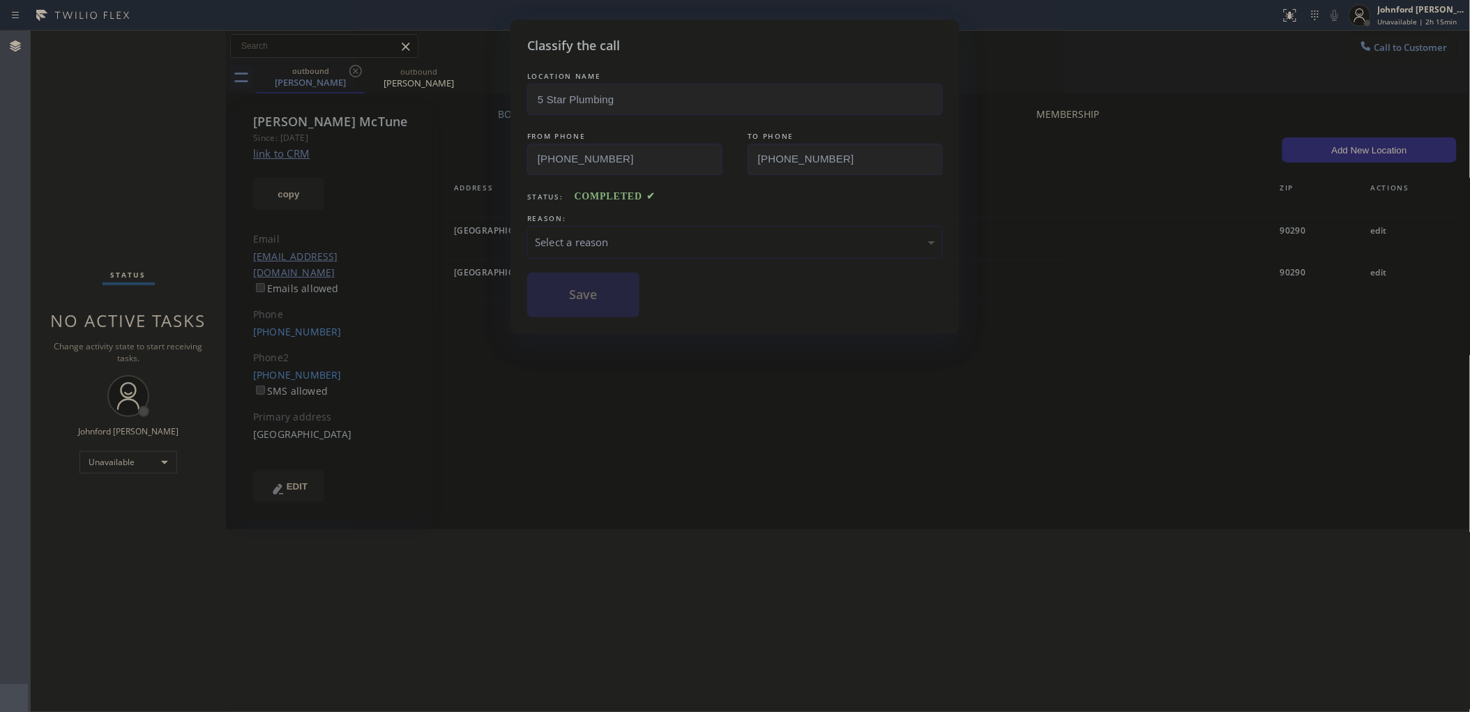
click at [628, 242] on div "Select a reason" at bounding box center [735, 242] width 400 height 16
click at [597, 310] on button "Save" at bounding box center [583, 295] width 112 height 45
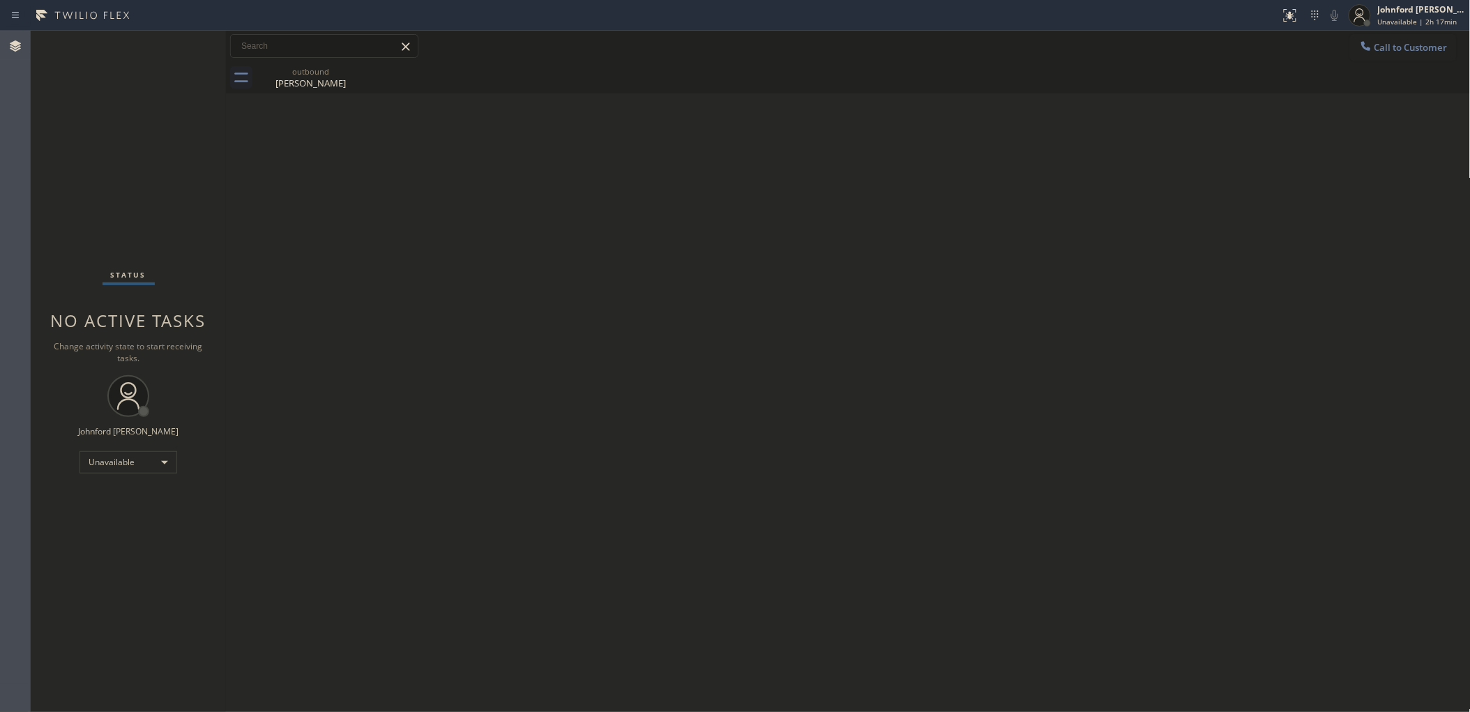
click at [1359, 40] on icon at bounding box center [1366, 46] width 14 height 14
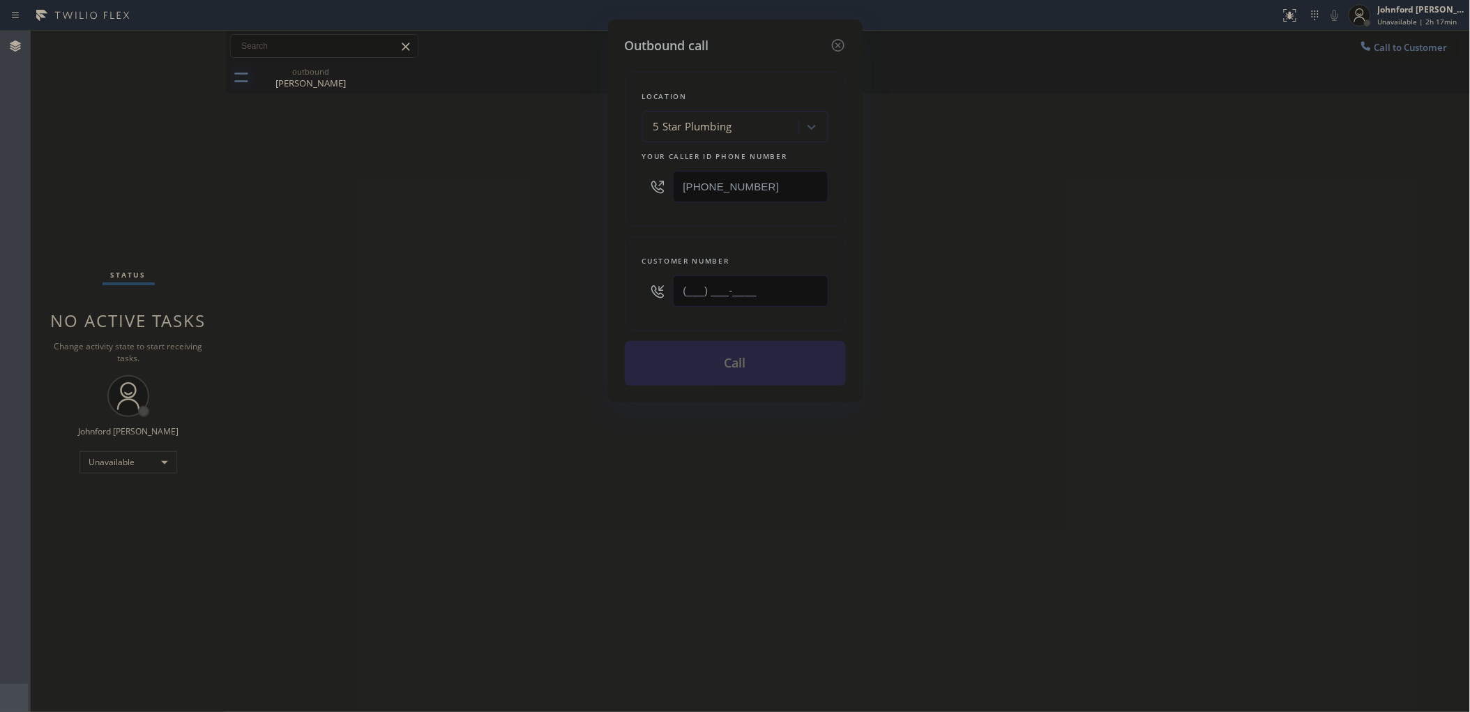
drag, startPoint x: 627, startPoint y: 287, endPoint x: 498, endPoint y: 293, distance: 129.1
click at [513, 291] on div "Outbound call Location 5 Star Plumbing Your caller id phone number [PHONE_NUMBE…" at bounding box center [735, 356] width 1470 height 712
paste input "323) 316-3073"
type input "[PHONE_NUMBER]"
click at [471, 301] on div "Outbound call Location 5 Star Plumbing Your caller id phone number [PHONE_NUMBE…" at bounding box center [735, 356] width 1470 height 712
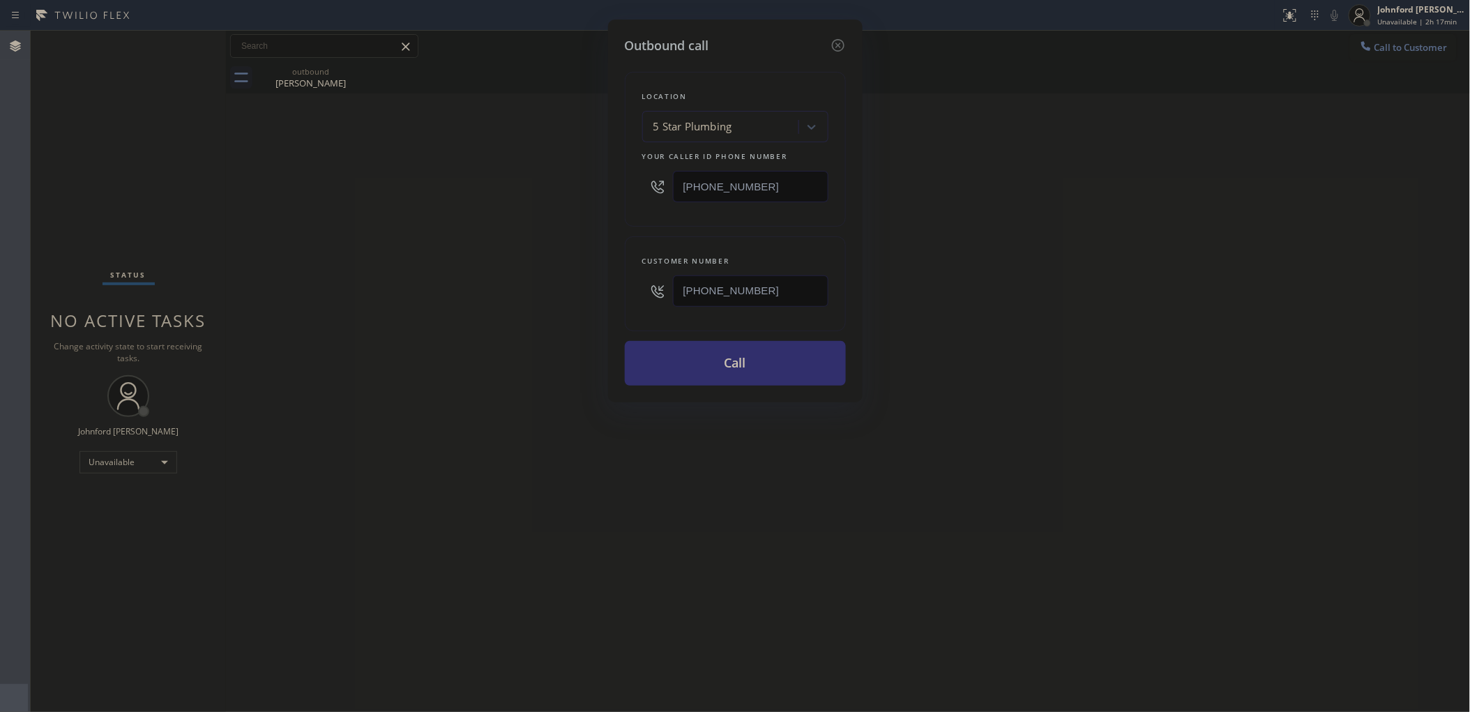
click at [662, 361] on button "Call" at bounding box center [735, 363] width 221 height 45
click at [1058, 234] on div "Outbound call Location 5 Star Plumbing Your caller id phone number [PHONE_NUMBE…" at bounding box center [735, 356] width 1470 height 712
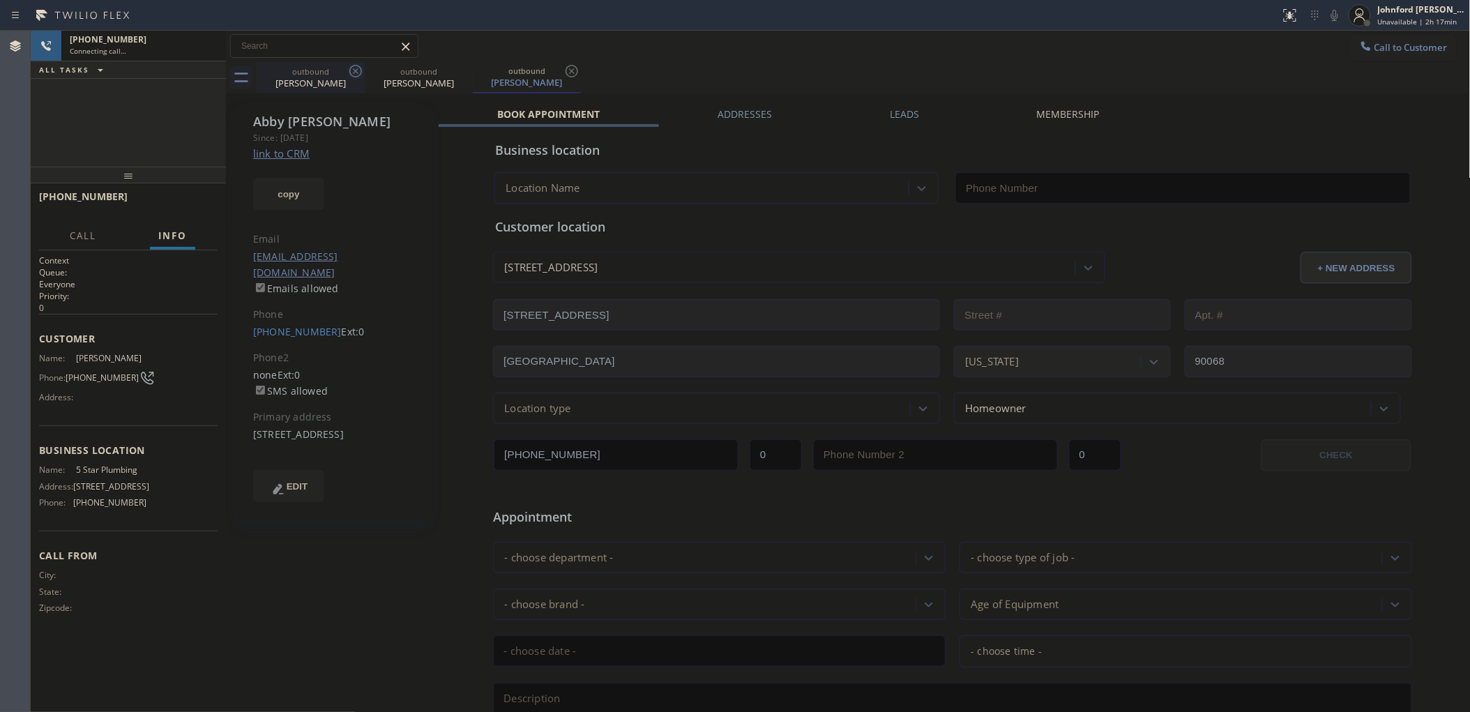
click at [354, 77] on icon at bounding box center [355, 71] width 17 height 17
type input "[PHONE_NUMBER]"
click at [162, 105] on div "[PHONE_NUMBER] Connecting call… ALL TASKS ALL TASKS ACTIVE TASKS TASKS IN WRAP …" at bounding box center [128, 99] width 195 height 136
drag, startPoint x: 183, startPoint y: 137, endPoint x: 183, endPoint y: 128, distance: 9.1
click at [183, 137] on div "[PHONE_NUMBER] Connecting call… ALL TASKS ALL TASKS ACTIVE TASKS TASKS IN WRAP …" at bounding box center [128, 99] width 195 height 136
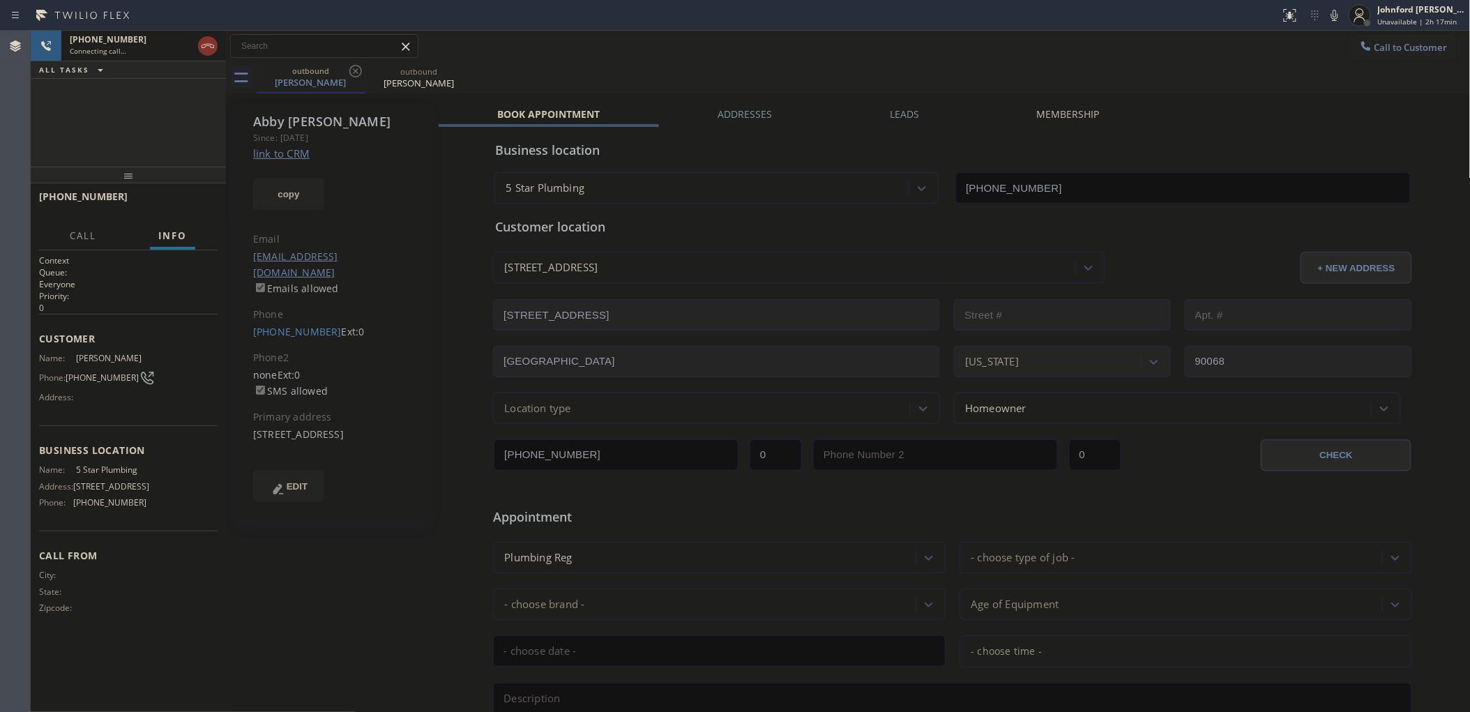
click at [971, 491] on div "Appointment" at bounding box center [952, 509] width 922 height 36
click at [176, 137] on div "[PHONE_NUMBER] Connecting call… ALL TASKS ALL TASKS ACTIVE TASKS TASKS IN WRAP …" at bounding box center [128, 99] width 195 height 136
click at [165, 46] on div "Connecting call…" at bounding box center [131, 51] width 123 height 10
click at [47, 131] on div "[PHONE_NUMBER] Connecting call… ALL TASKS ALL TASKS ACTIVE TASKS TASKS IN WRAP …" at bounding box center [128, 99] width 195 height 136
click at [197, 206] on span "HANG UP" at bounding box center [185, 203] width 43 height 10
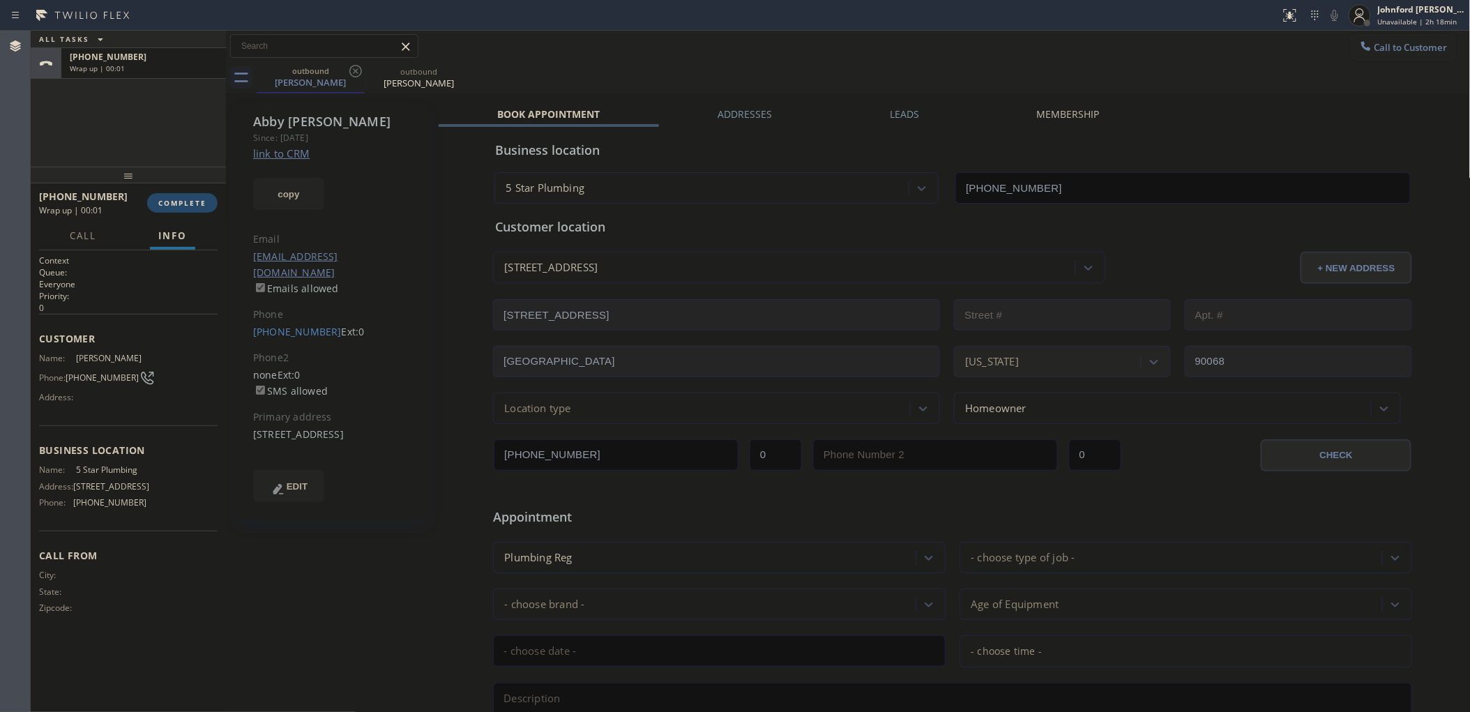
click at [192, 199] on span "COMPLETE" at bounding box center [182, 203] width 48 height 10
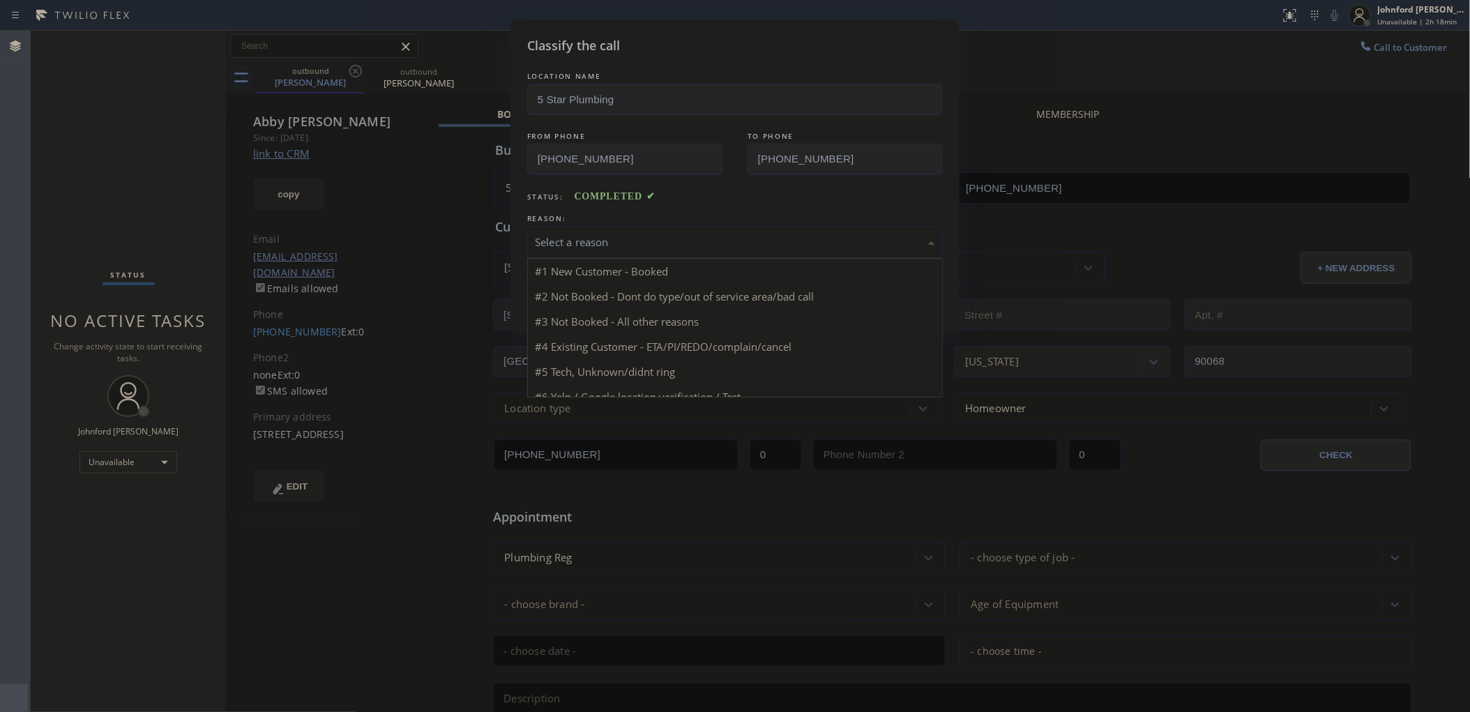
click at [638, 235] on div "Select a reason" at bounding box center [735, 242] width 400 height 16
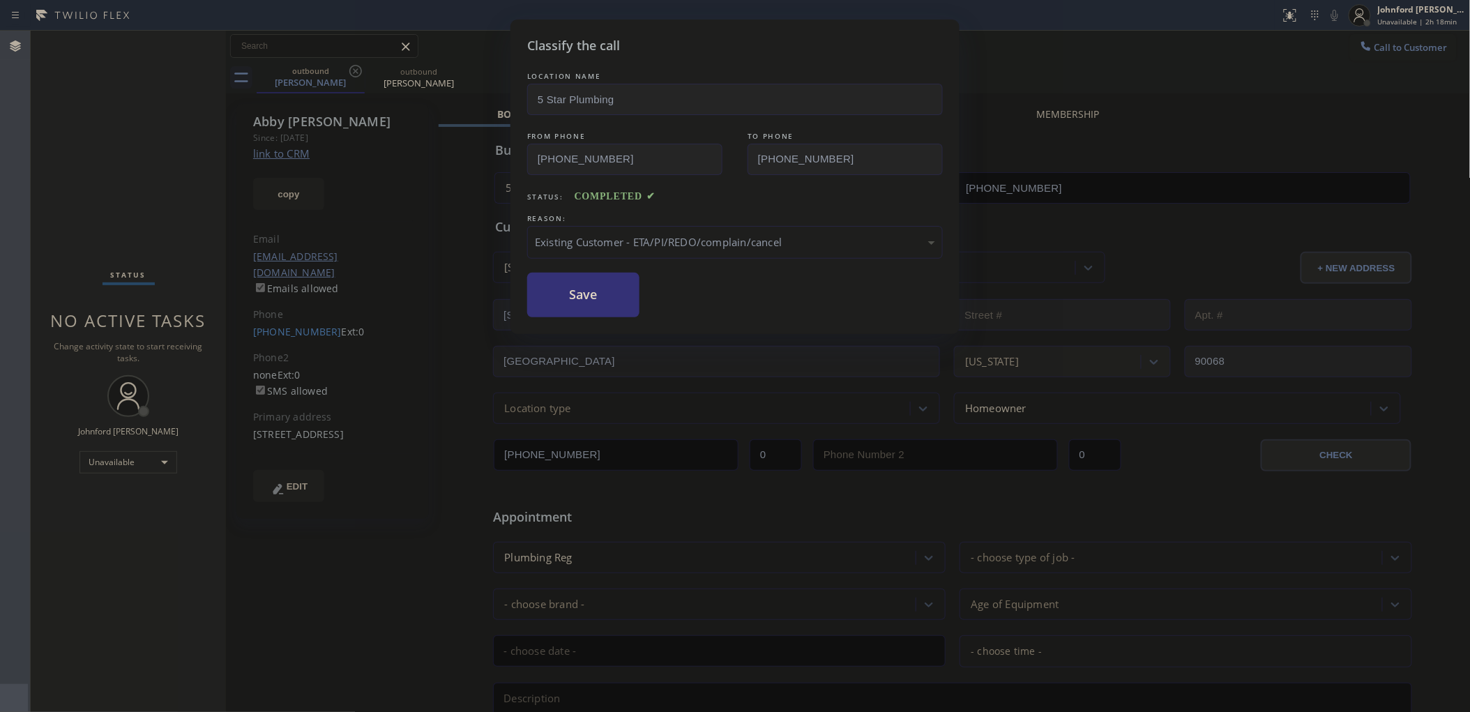
click at [590, 284] on button "Save" at bounding box center [583, 295] width 112 height 45
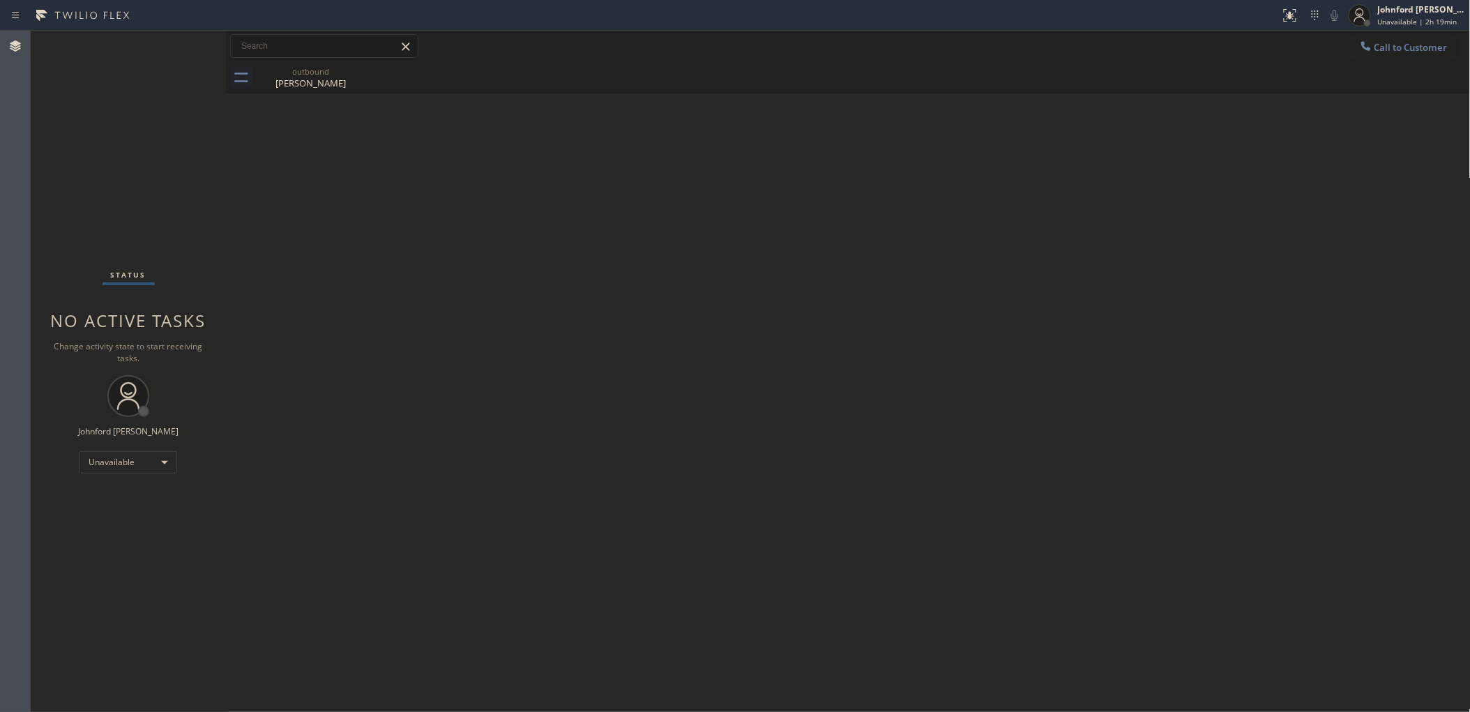
click at [1378, 31] on div "Call to Customer Outbound call Location 5 Star Plumbing Your caller id phone nu…" at bounding box center [848, 46] width 1244 height 31
click at [1366, 39] on icon at bounding box center [1366, 46] width 14 height 14
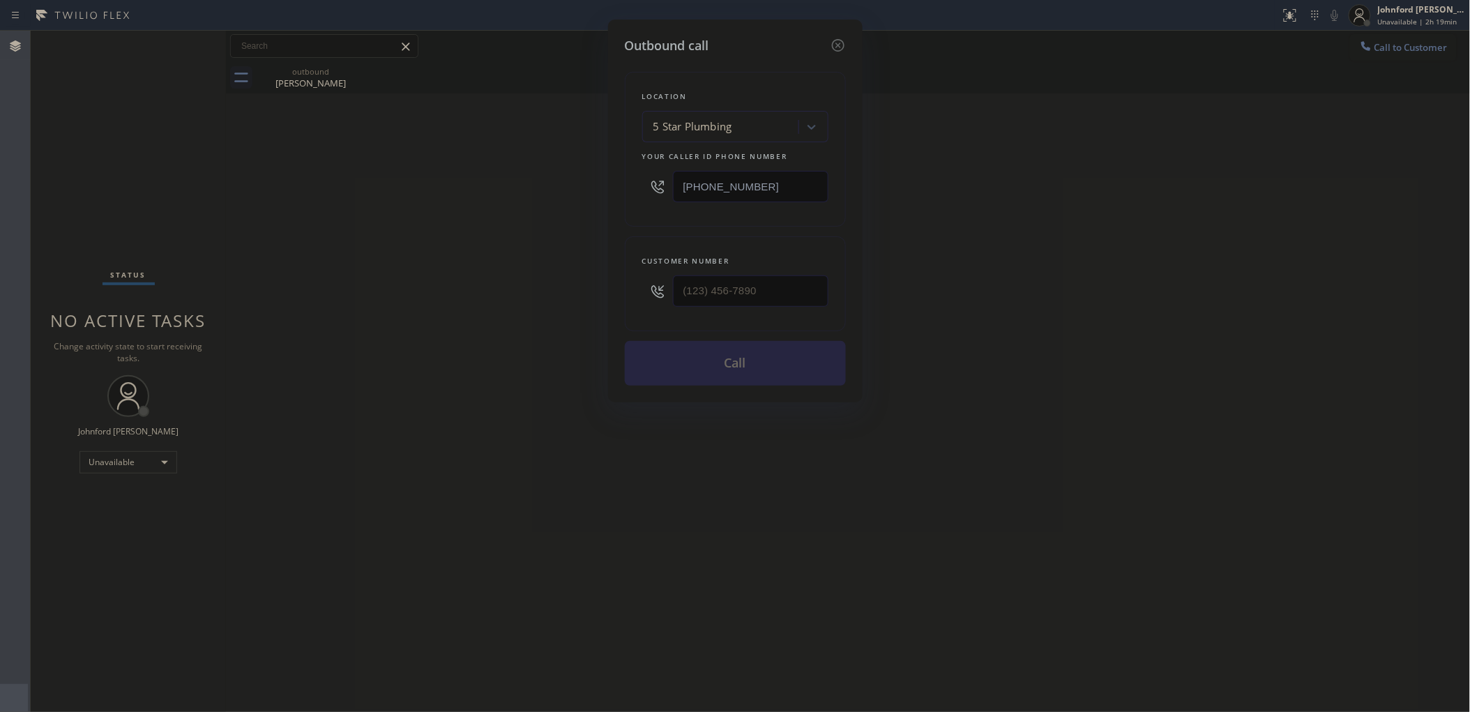
drag, startPoint x: 704, startPoint y: 309, endPoint x: 555, endPoint y: 315, distance: 149.3
click at [588, 309] on div "Outbound call Location 5 Star Plumbing Your caller id phone number [PHONE_NUMBE…" at bounding box center [735, 356] width 1470 height 712
drag, startPoint x: 774, startPoint y: 288, endPoint x: 439, endPoint y: 291, distance: 335.3
click at [454, 291] on div "Outbound call Location 5 Star Plumbing Your caller id phone number [PHONE_NUMBE…" at bounding box center [735, 356] width 1470 height 712
paste input "323) 683-8836"
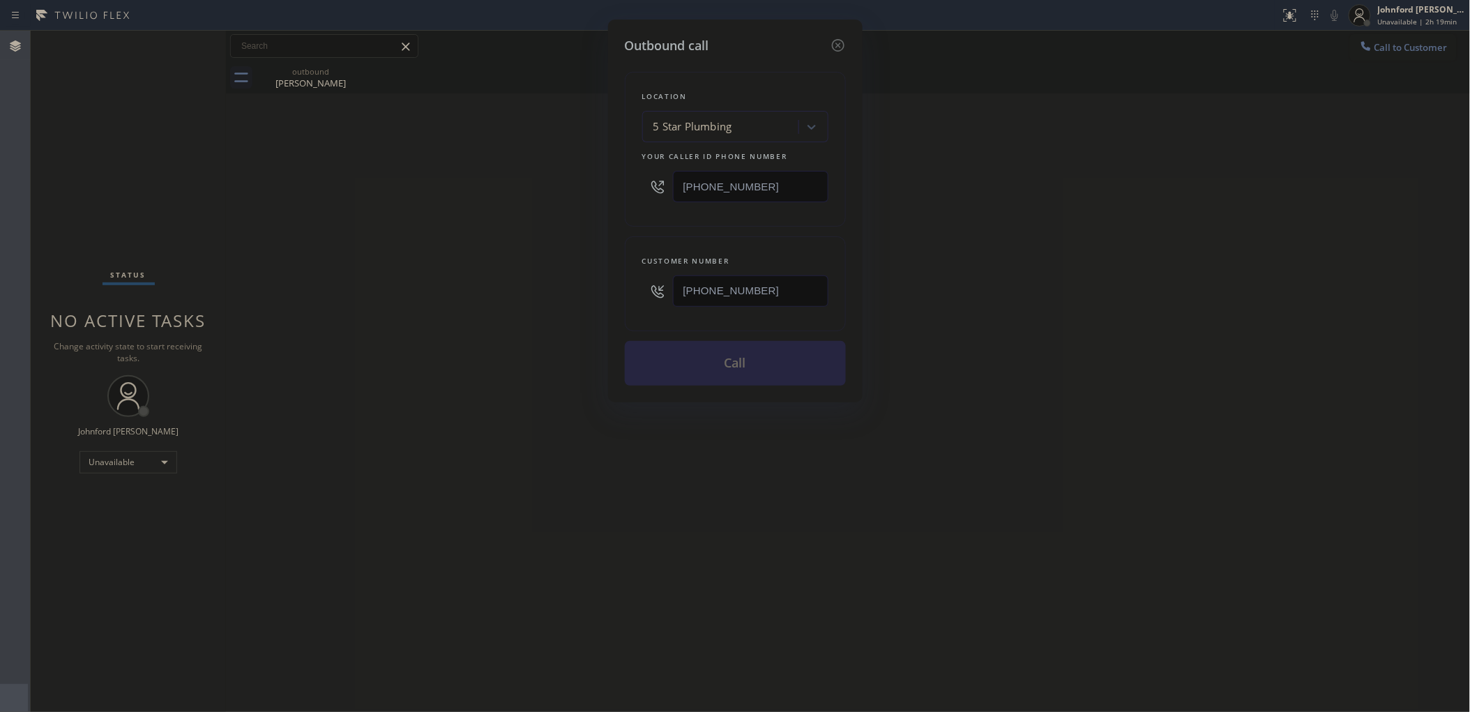
type input "[PHONE_NUMBER]"
click at [432, 291] on div "Outbound call Location 5 Star Plumbing Your caller id phone number [PHONE_NUMBE…" at bounding box center [735, 356] width 1470 height 712
drag, startPoint x: 789, startPoint y: 180, endPoint x: 541, endPoint y: 197, distance: 248.8
click at [567, 197] on div "Outbound call Location 5 Star Plumbing Your caller id phone number [PHONE_NUMBE…" at bounding box center [735, 356] width 1470 height 712
paste input "58) 800-3094"
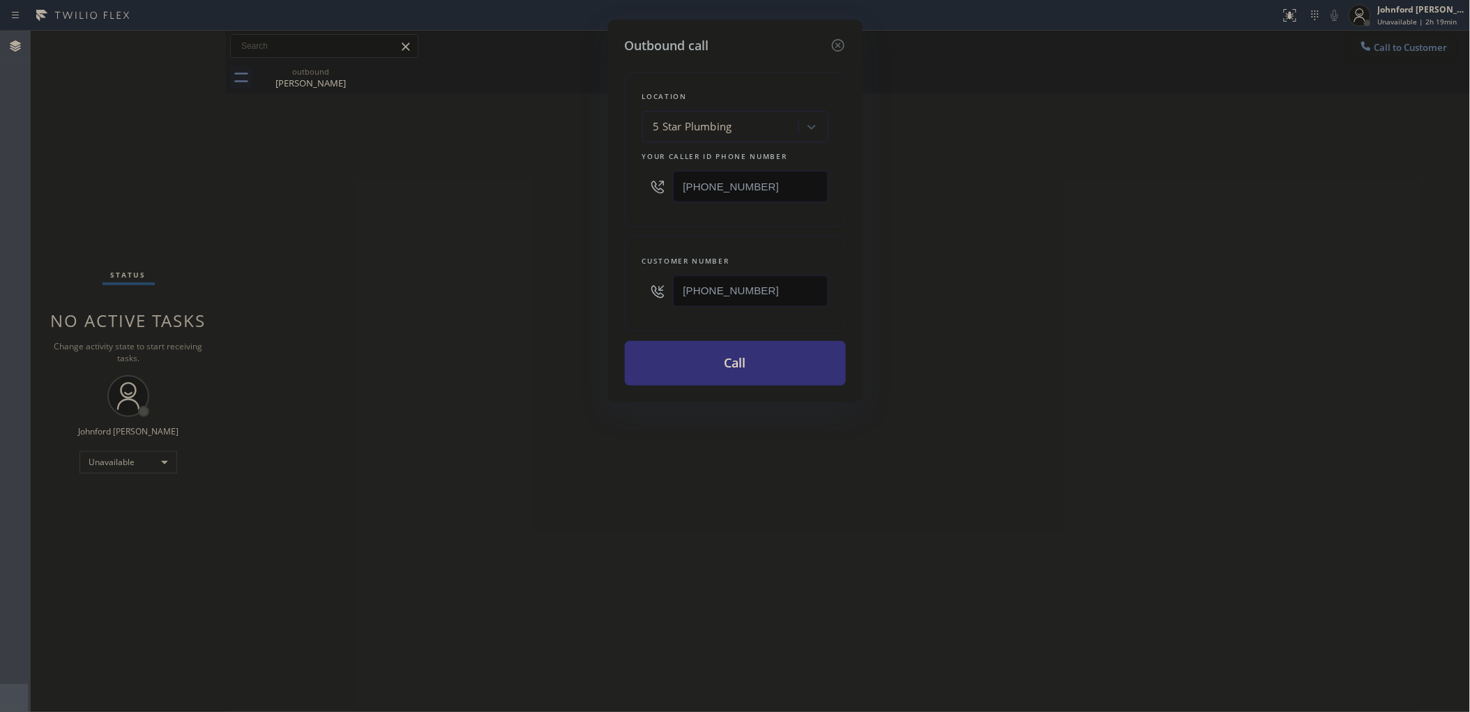
type input "[PHONE_NUMBER]"
click at [528, 201] on div "Outbound call Location 5 Star Plumbing Your caller id phone number [PHONE_NUMBE…" at bounding box center [735, 356] width 1470 height 712
click at [751, 360] on button "Call" at bounding box center [735, 363] width 221 height 45
drag, startPoint x: 1101, startPoint y: 102, endPoint x: 1152, endPoint y: 14, distance: 101.8
click at [1128, 63] on div "Outbound call Location 5 Star Air Duct Cleaning Your caller id phone number [PH…" at bounding box center [735, 356] width 1470 height 712
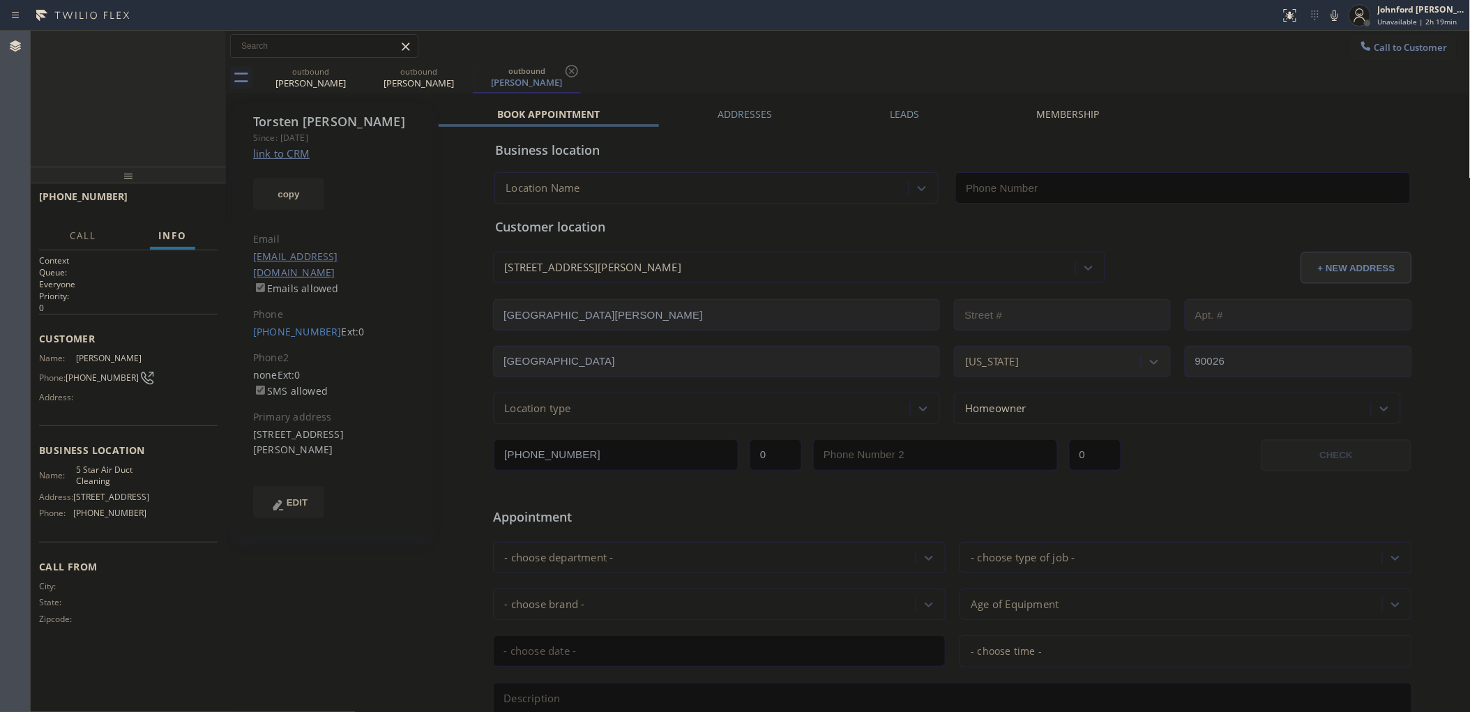
type input "[PHONE_NUMBER]"
click at [179, 132] on div "[PHONE_NUMBER] Connecting call… ALL TASKS ALL TASKS ACTIVE TASKS TASKS IN WRAP …" at bounding box center [128, 99] width 195 height 136
click at [176, 47] on div "Connecting call…" at bounding box center [131, 51] width 123 height 10
drag, startPoint x: 362, startPoint y: 68, endPoint x: 203, endPoint y: 98, distance: 162.3
click at [0, 0] on icon at bounding box center [0, 0] width 0 height 0
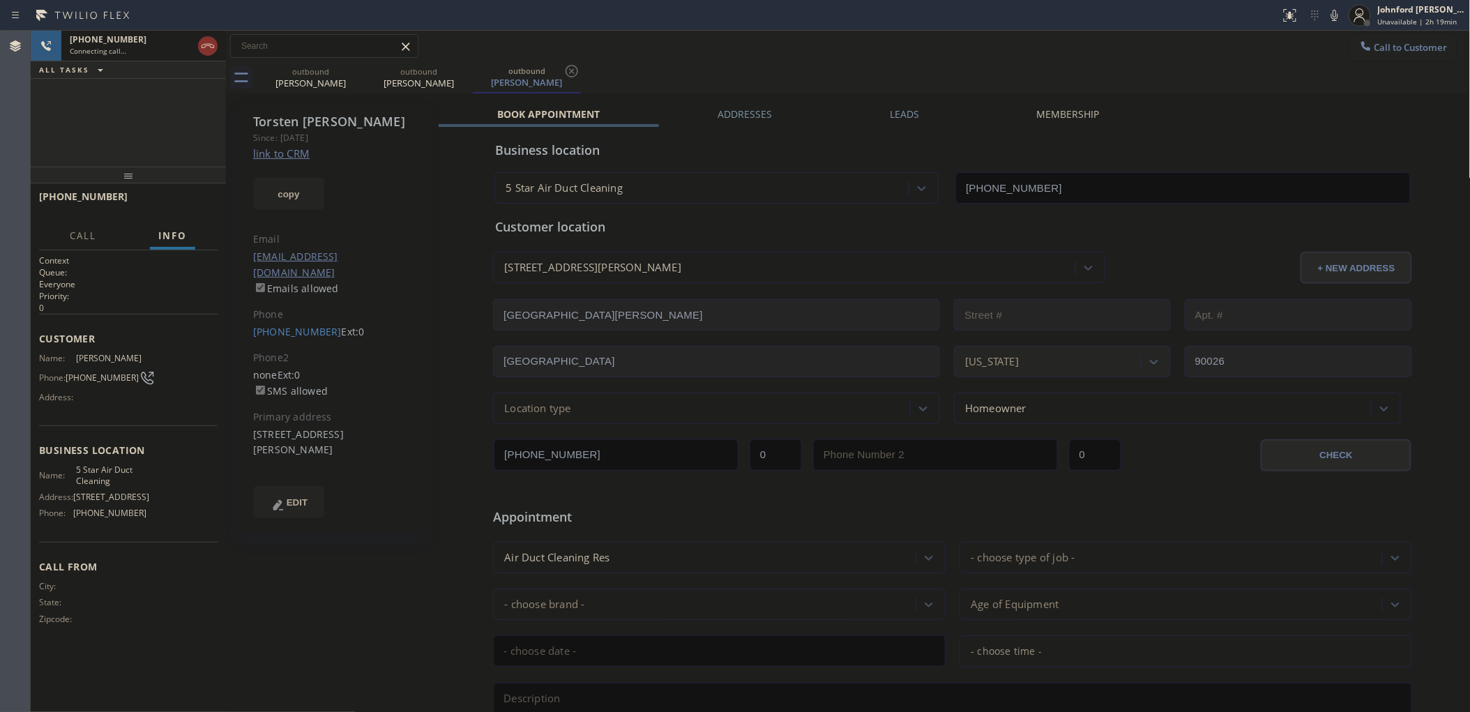
click at [0, 0] on icon at bounding box center [0, 0] width 0 height 0
click at [203, 98] on div "[PHONE_NUMBER] Connecting call… ALL TASKS ALL TASKS ACTIVE TASKS TASKS IN WRAP …" at bounding box center [128, 99] width 195 height 136
click at [178, 206] on span "HANG UP" at bounding box center [185, 203] width 43 height 10
click at [178, 206] on span "COMPLETE" at bounding box center [182, 203] width 48 height 10
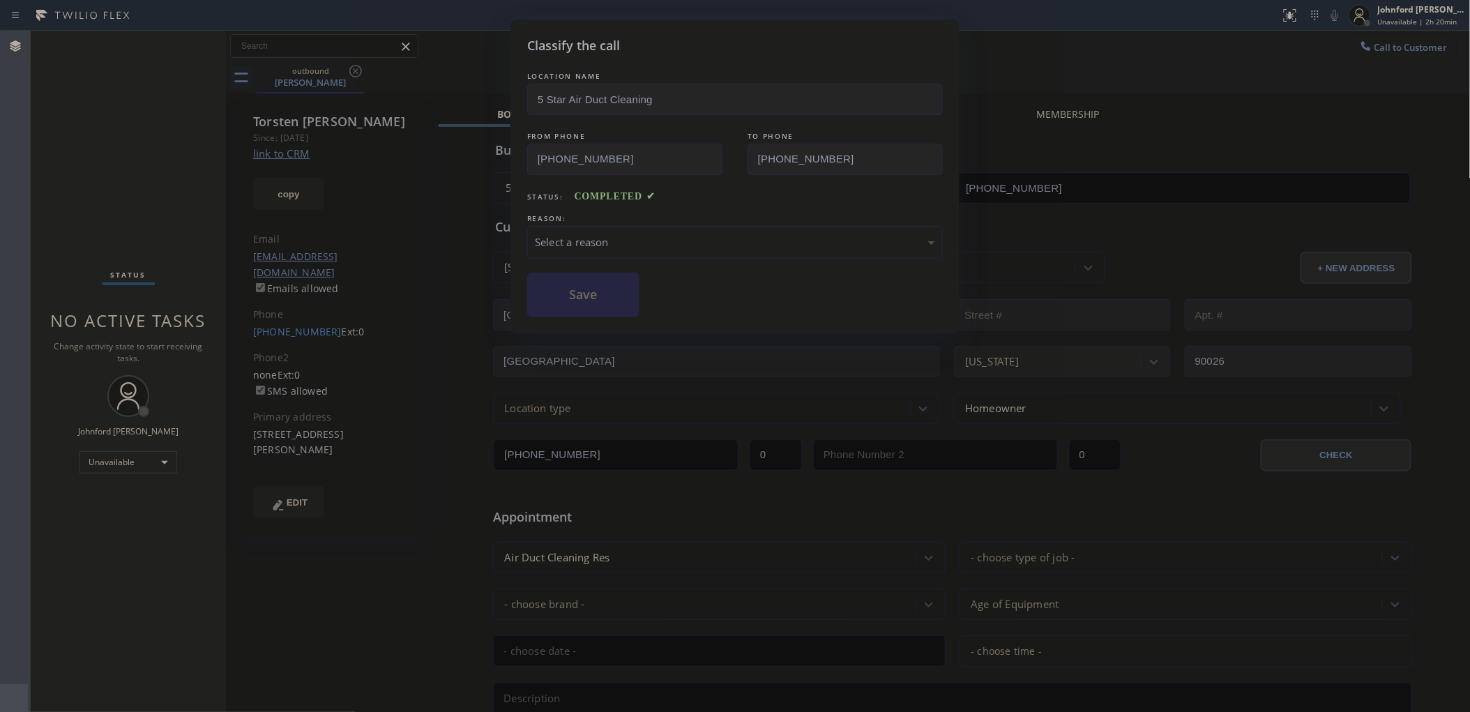
click at [528, 245] on div "Classify the call LOCATION NAME 5 Star Air Duct Cleaning FROM PHONE [PHONE_NUMB…" at bounding box center [734, 177] width 449 height 314
click at [562, 234] on div "Select a reason" at bounding box center [735, 242] width 400 height 16
click at [554, 305] on button "Save" at bounding box center [583, 295] width 112 height 45
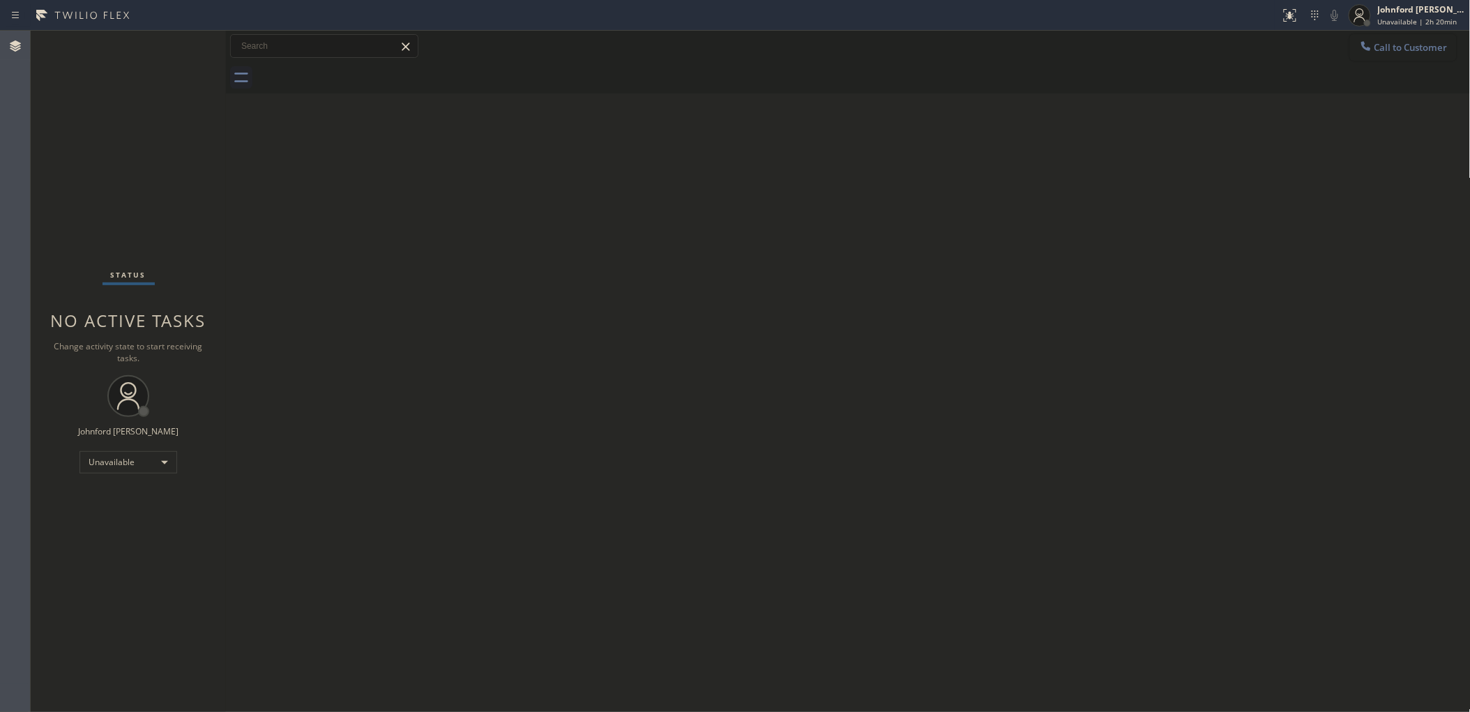
click at [1368, 47] on icon at bounding box center [1366, 46] width 14 height 14
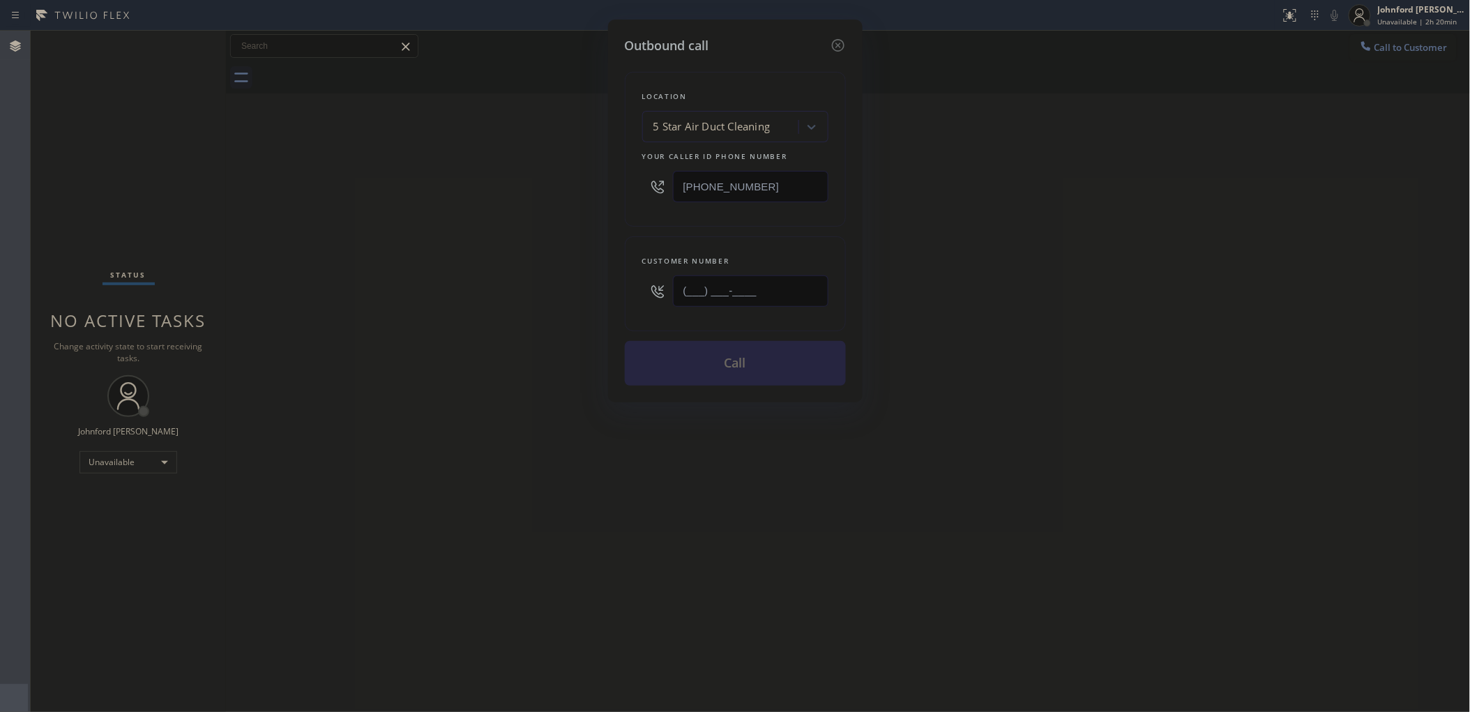
drag, startPoint x: 675, startPoint y: 298, endPoint x: 577, endPoint y: 298, distance: 98.3
click at [586, 298] on div "Outbound call Location 5 Star Air Duct Cleaning Your caller id phone number [PH…" at bounding box center [735, 356] width 1470 height 712
paste input "818) 419-4517"
click at [444, 298] on div "Outbound call Location 5 Star Air Duct Cleaning Your caller id phone number [PH…" at bounding box center [735, 356] width 1470 height 712
drag, startPoint x: 775, startPoint y: 284, endPoint x: 558, endPoint y: 293, distance: 217.0
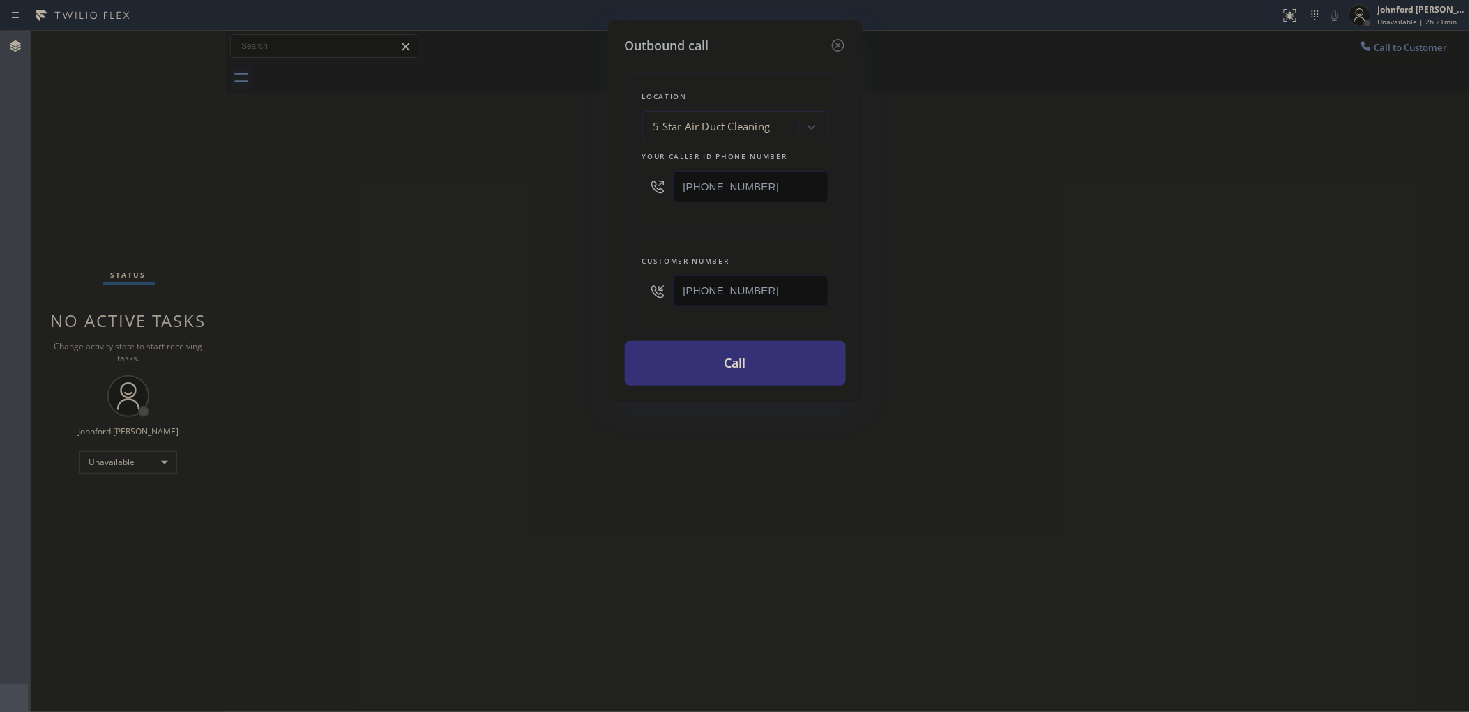
click at [558, 293] on div "Outbound call Location 5 Star Air Duct Cleaning Your caller id phone number [PH…" at bounding box center [735, 356] width 1470 height 712
paste input "43) 478-4933"
drag, startPoint x: 762, startPoint y: 287, endPoint x: 484, endPoint y: 307, distance: 278.2
click at [488, 305] on div "Outbound call Location 5 Star Air Duct Cleaning Your caller id phone number [PH…" at bounding box center [735, 356] width 1470 height 712
paste input "323) 523-3496"
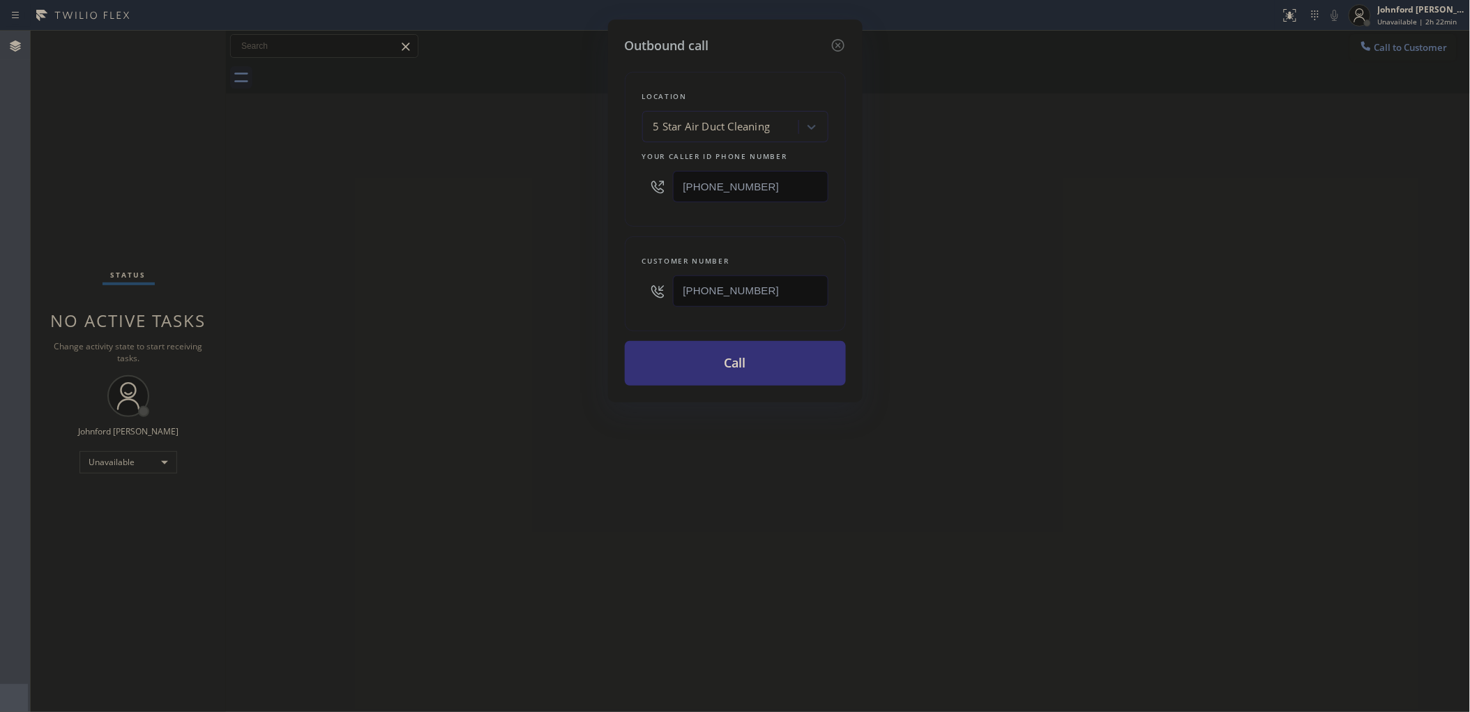
click at [417, 325] on div "Outbound call Location 5 Star Air Duct Cleaning Your caller id phone number [PH…" at bounding box center [735, 356] width 1470 height 712
click at [692, 438] on div "Outbound call Location 5 Star Air Duct Cleaning Your caller id phone number [PH…" at bounding box center [735, 356] width 1470 height 712
drag, startPoint x: 779, startPoint y: 293, endPoint x: 532, endPoint y: 304, distance: 247.0
click at [554, 293] on div "Outbound call Location 5 Star Air Duct Cleaning Your caller id phone number [PH…" at bounding box center [735, 356] width 1470 height 712
paste input "text"
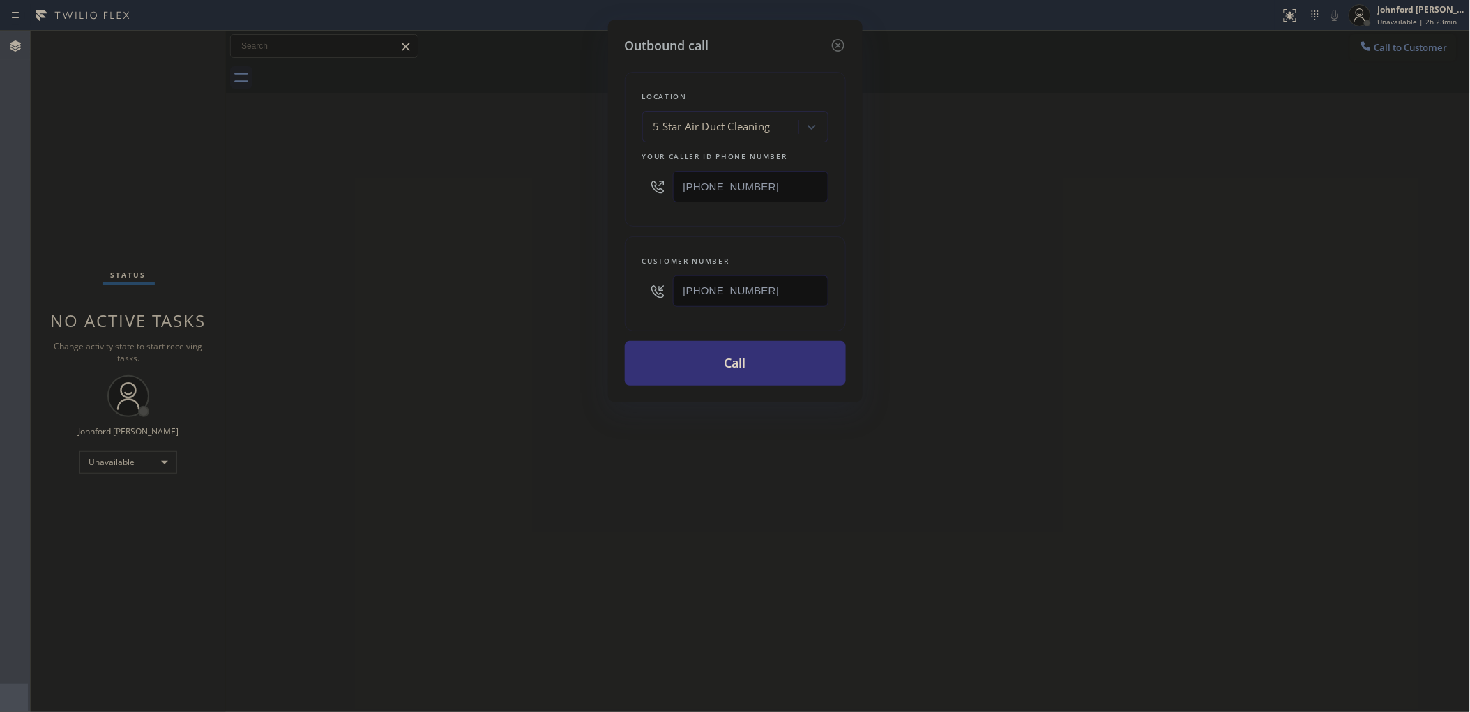
type input "[PHONE_NUMBER]"
click at [527, 304] on div "Outbound call Location 5 Star Air Duct Cleaning Your caller id phone number [PH…" at bounding box center [735, 356] width 1470 height 712
click at [687, 365] on button "Call" at bounding box center [735, 363] width 221 height 45
click at [476, 371] on div "Outbound call Location 5 Star Air Duct Cleaning Your caller id phone number [PH…" at bounding box center [735, 356] width 1470 height 712
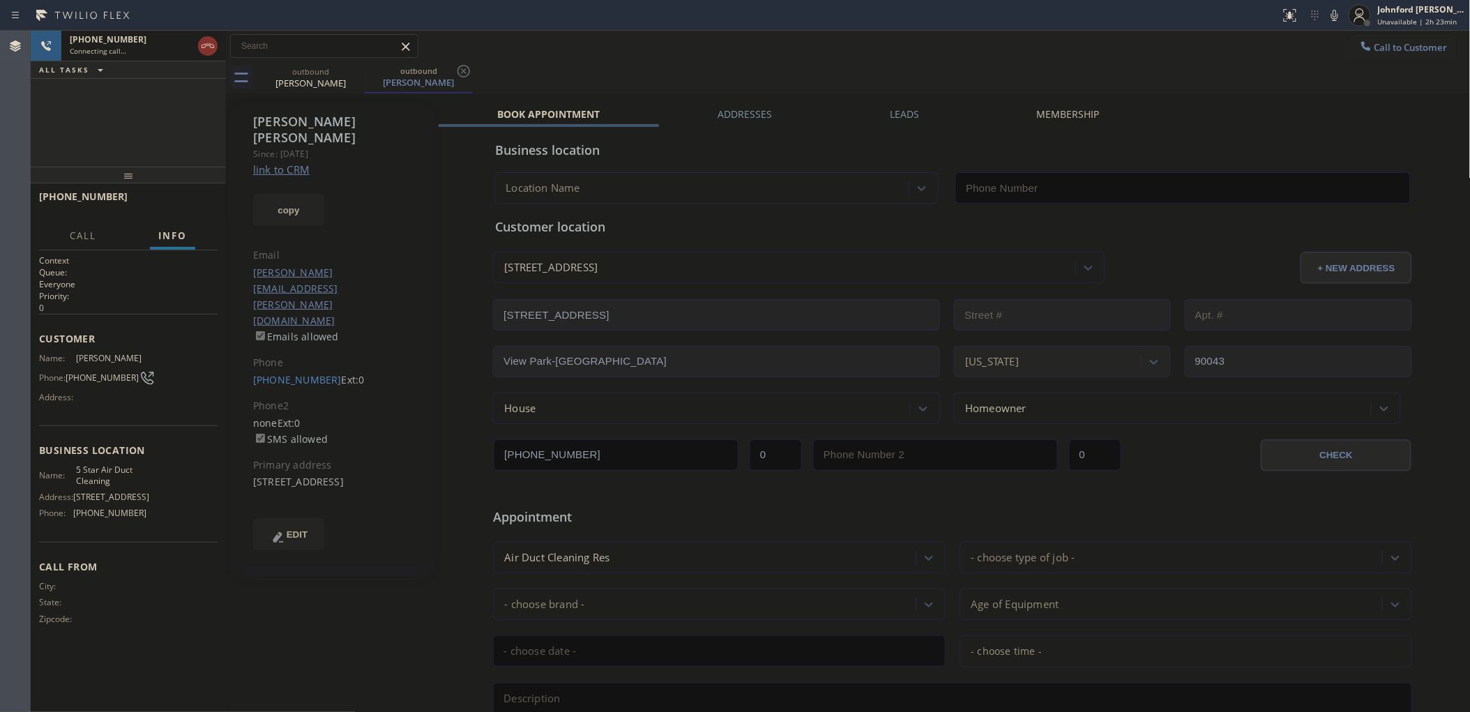
type input "[PHONE_NUMBER]"
click at [559, 68] on div "outbound [PERSON_NAME] outbound [PERSON_NAME]" at bounding box center [864, 77] width 1214 height 31
click at [1331, 20] on icon at bounding box center [1334, 15] width 17 height 17
click at [179, 139] on div "[PHONE_NUMBER] Live | 00:39 ALL TASKS ALL TASKS ACTIVE TASKS TASKS IN WRAP UP" at bounding box center [128, 99] width 195 height 136
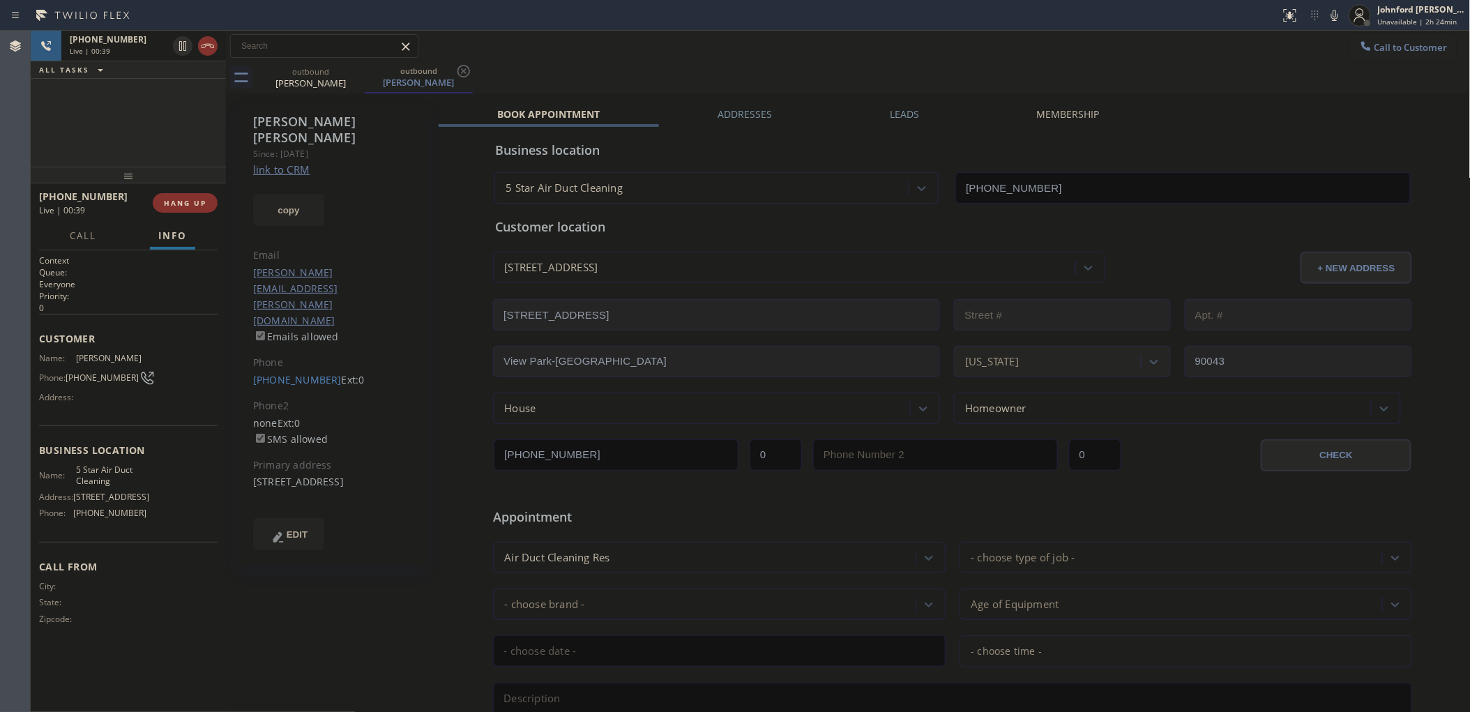
click at [687, 64] on div "outbound [PERSON_NAME] outbound [PERSON_NAME]" at bounding box center [864, 77] width 1214 height 31
click at [144, 143] on div "[PHONE_NUMBER] Live | 00:41 ALL TASKS ALL TASKS ACTIVE TASKS TASKS IN WRAP UP" at bounding box center [128, 99] width 195 height 136
drag, startPoint x: 125, startPoint y: 169, endPoint x: 130, endPoint y: 150, distance: 20.0
click at [130, 150] on div "[PHONE_NUMBER] Live | 00:42 ALL TASKS ALL TASKS ACTIVE TASKS TASKS IN WRAP UP […" at bounding box center [128, 371] width 195 height 681
click at [183, 209] on button "HANG UP" at bounding box center [185, 203] width 65 height 20
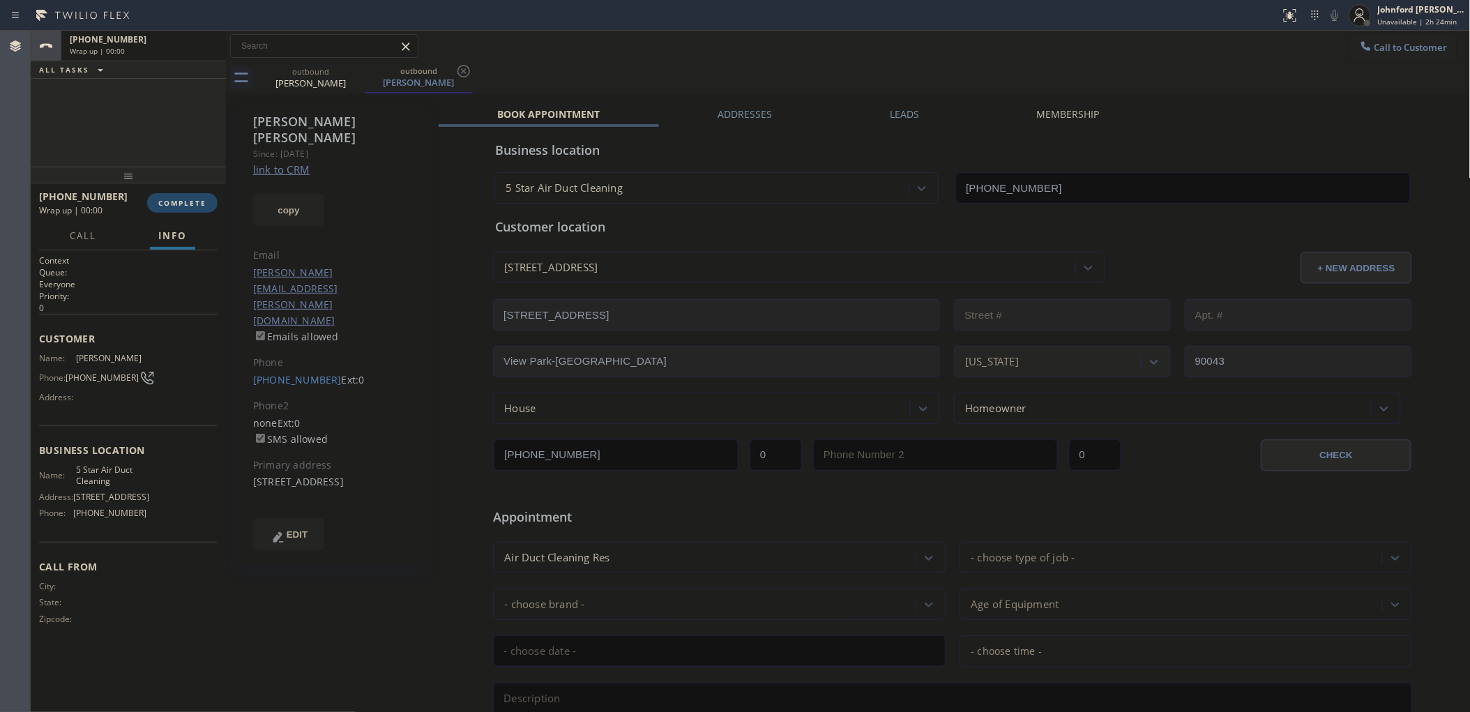
click at [183, 209] on button "COMPLETE" at bounding box center [182, 203] width 70 height 20
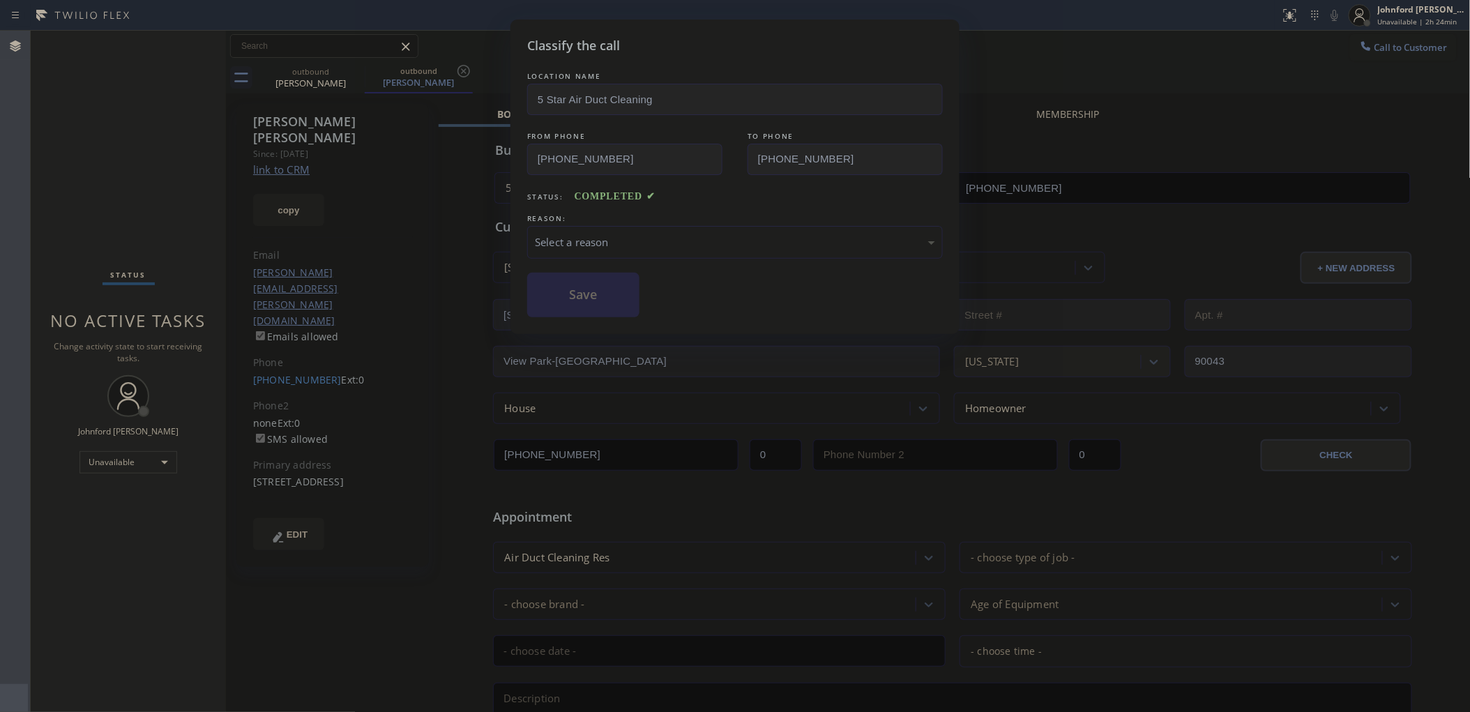
click at [641, 226] on div "Select a reason" at bounding box center [734, 242] width 415 height 33
click at [558, 307] on button "Save" at bounding box center [583, 295] width 112 height 45
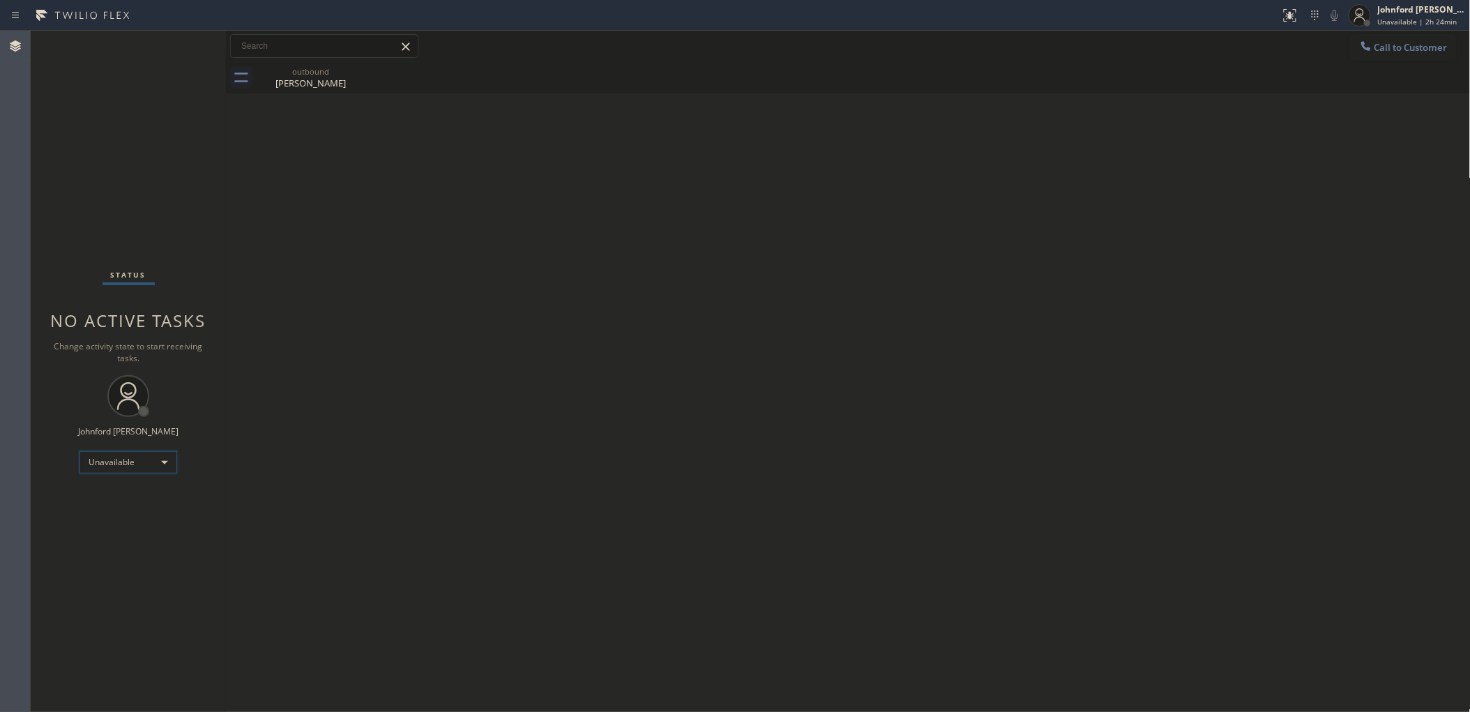
click at [132, 465] on div "Unavailable" at bounding box center [128, 462] width 98 height 22
click at [110, 531] on li "Break" at bounding box center [127, 533] width 95 height 17
click at [537, 471] on div "Back to Dashboard Change Sender ID Customers Technicians Select a contact Outbo…" at bounding box center [848, 371] width 1244 height 681
click at [152, 454] on div "Break" at bounding box center [128, 462] width 98 height 22
click at [100, 513] on li "Unavailable" at bounding box center [127, 515] width 95 height 17
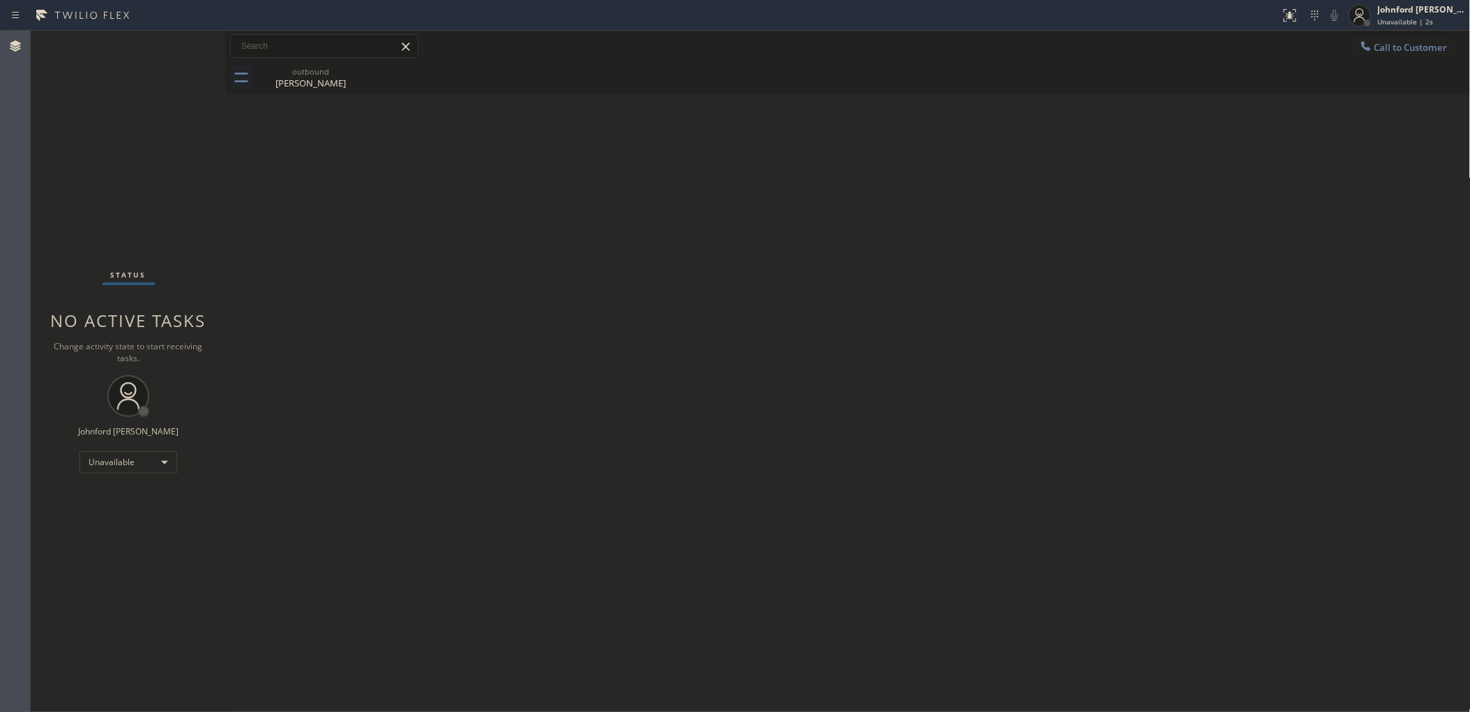
click at [1304, 147] on div "Back to Dashboard Change Sender ID Customers Technicians Select a contact Outbo…" at bounding box center [848, 371] width 1244 height 681
click at [1256, 168] on div "Back to Dashboard Change Sender ID Customers Technicians Select a contact Outbo…" at bounding box center [848, 371] width 1244 height 681
click at [669, 100] on div "Back to Dashboard Change Sender ID Customers Technicians Select a contact Outbo…" at bounding box center [848, 371] width 1244 height 681
click at [1176, 138] on div "Back to Dashboard Change Sender ID Customers Technicians Select a contact Outbo…" at bounding box center [848, 371] width 1244 height 681
click at [1364, 54] on div at bounding box center [1365, 47] width 17 height 17
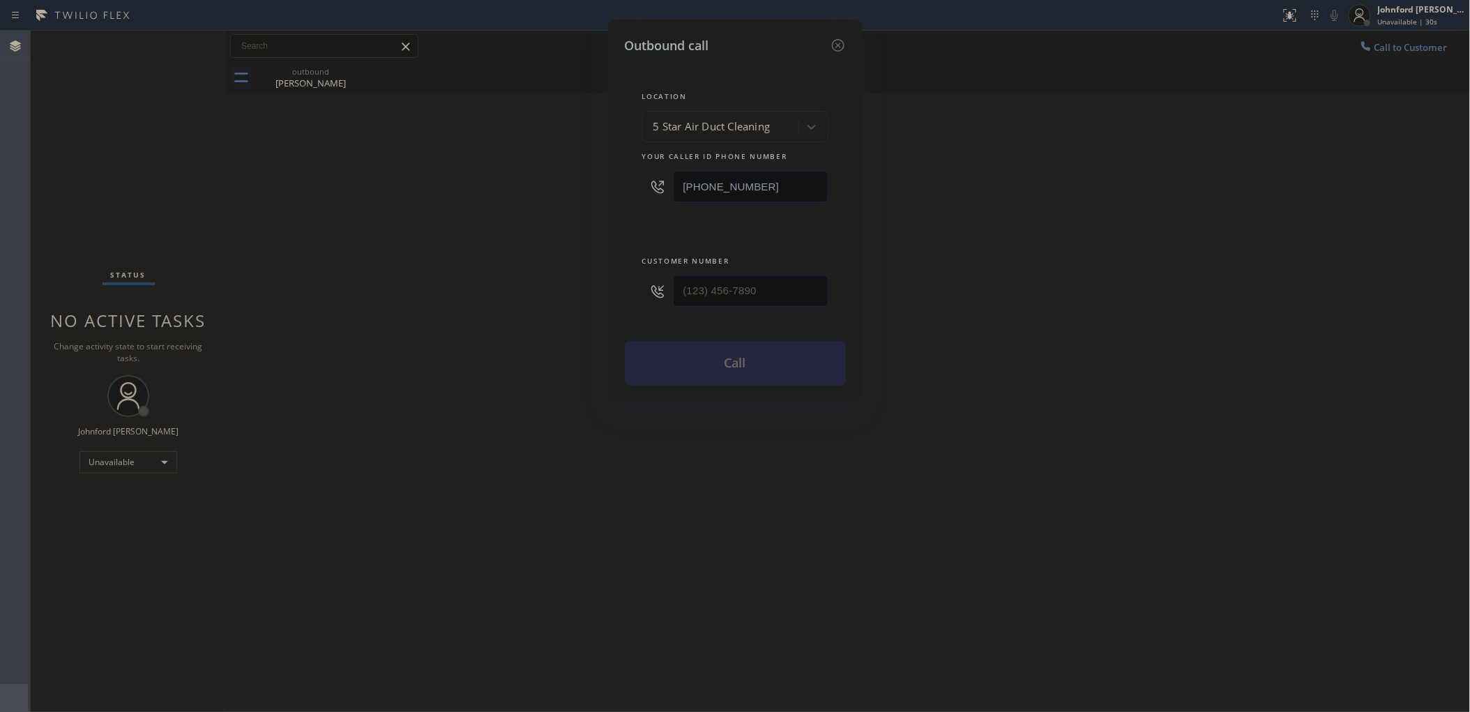
drag, startPoint x: 762, startPoint y: 192, endPoint x: 636, endPoint y: 203, distance: 125.9
click at [647, 203] on div "[PHONE_NUMBER]" at bounding box center [735, 186] width 186 height 45
paste input "201) 838-9688"
type input "[PHONE_NUMBER]"
drag, startPoint x: 735, startPoint y: 291, endPoint x: 627, endPoint y: 291, distance: 108.1
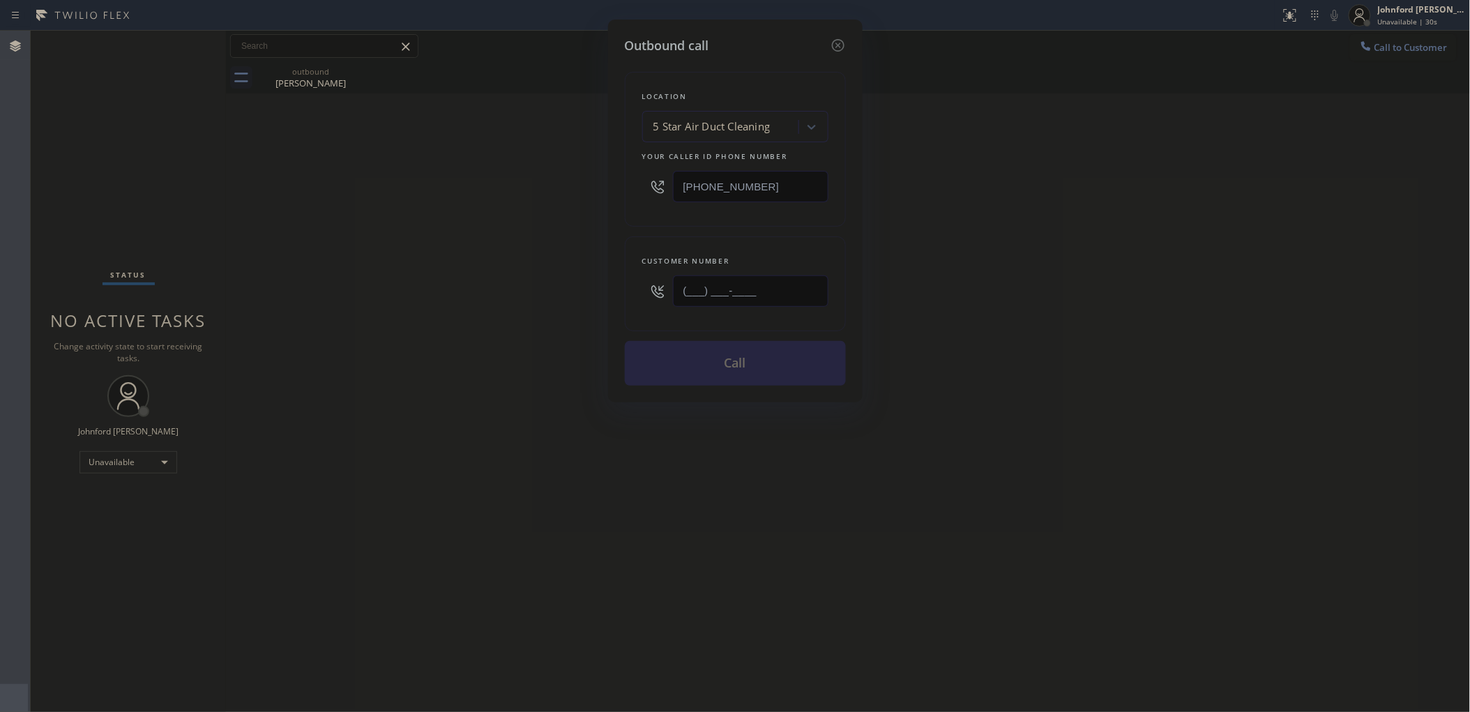
click at [628, 291] on div "Customer number (___) ___-____" at bounding box center [735, 283] width 221 height 95
paste input "201) 838-9688"
type input "[PHONE_NUMBER]"
drag, startPoint x: 1117, startPoint y: 294, endPoint x: 809, endPoint y: 305, distance: 309.0
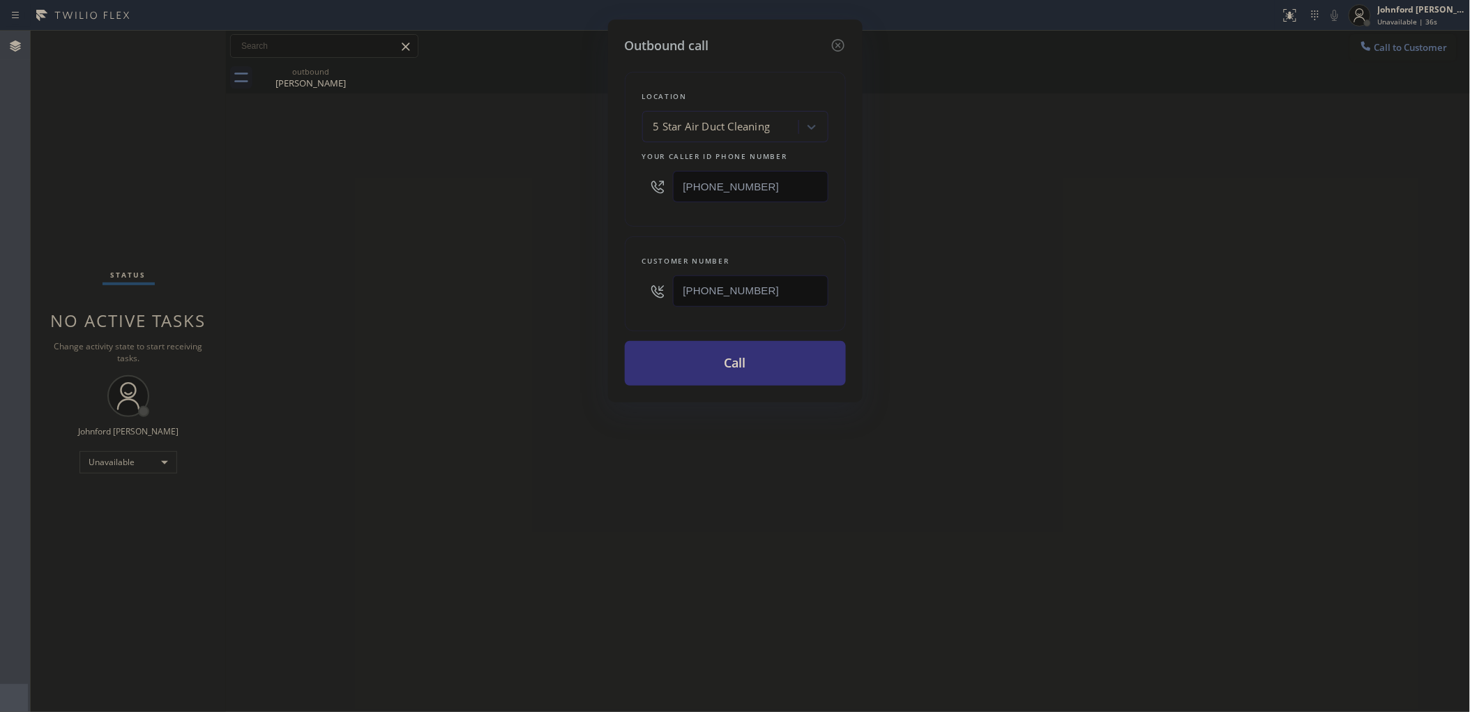
click at [1117, 294] on div "Outbound call Location 5 Star Air Duct Cleaning Your caller id phone number [PH…" at bounding box center [735, 356] width 1470 height 712
click at [741, 135] on div "5 Star Air Duct Cleaning" at bounding box center [735, 126] width 186 height 31
paste input "R&R Electrical Contracting"
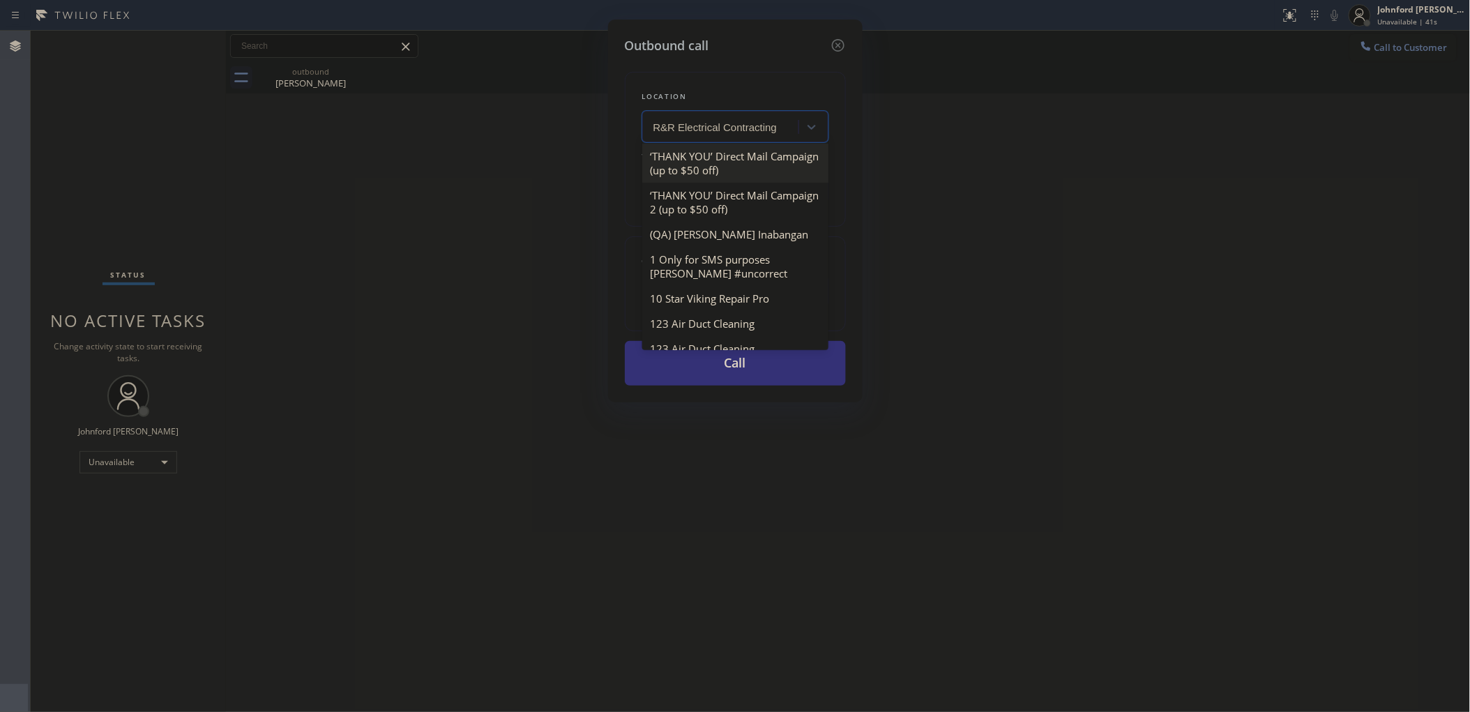
type input "R&R Electrical Contracting"
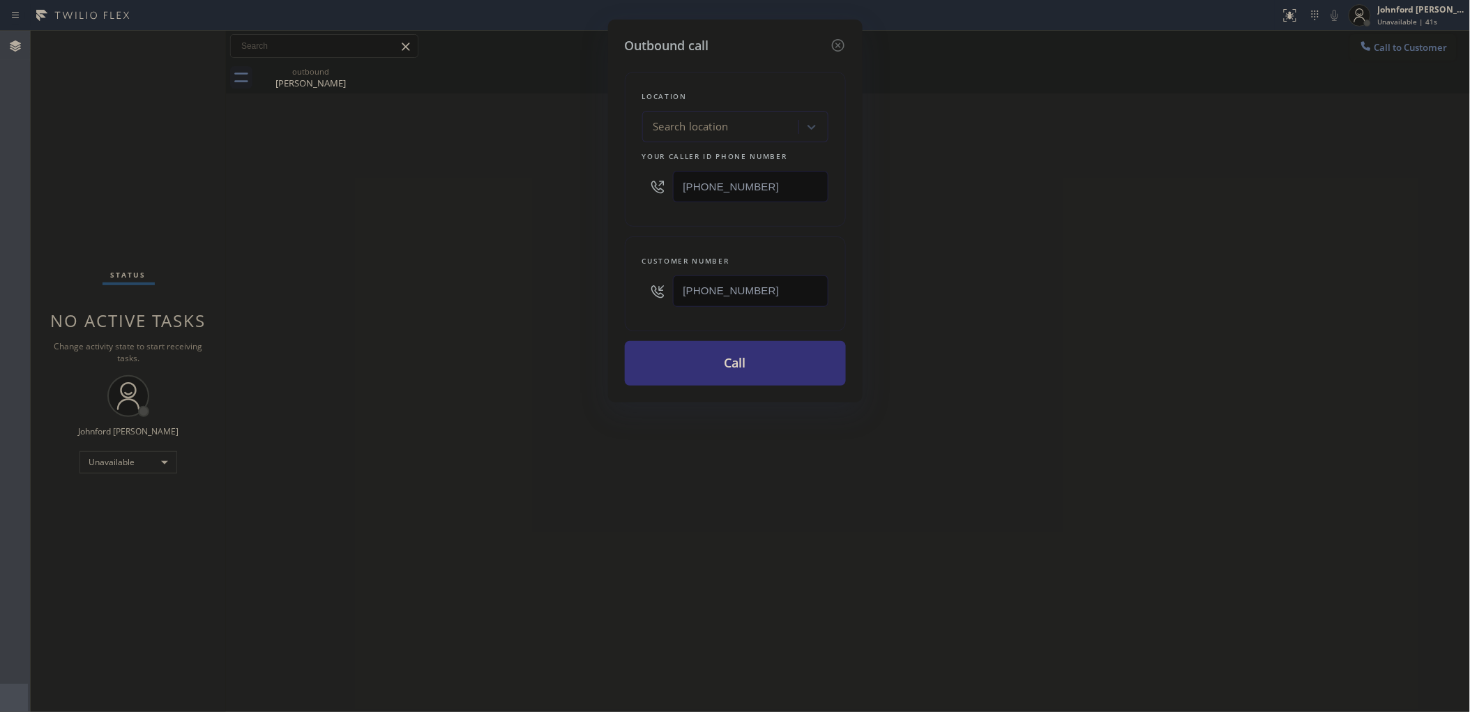
drag, startPoint x: 495, startPoint y: 254, endPoint x: 202, endPoint y: 420, distance: 336.2
click at [490, 256] on div "Outbound call Location Search location Your caller id phone number [PHONE_NUMBE…" at bounding box center [735, 356] width 1470 height 712
drag, startPoint x: 699, startPoint y: 181, endPoint x: 604, endPoint y: 194, distance: 95.6
click at [604, 194] on div "Outbound call Location Search location Your caller id phone number [PHONE_NUMBE…" at bounding box center [735, 356] width 1470 height 712
paste input "640) 227-4380"
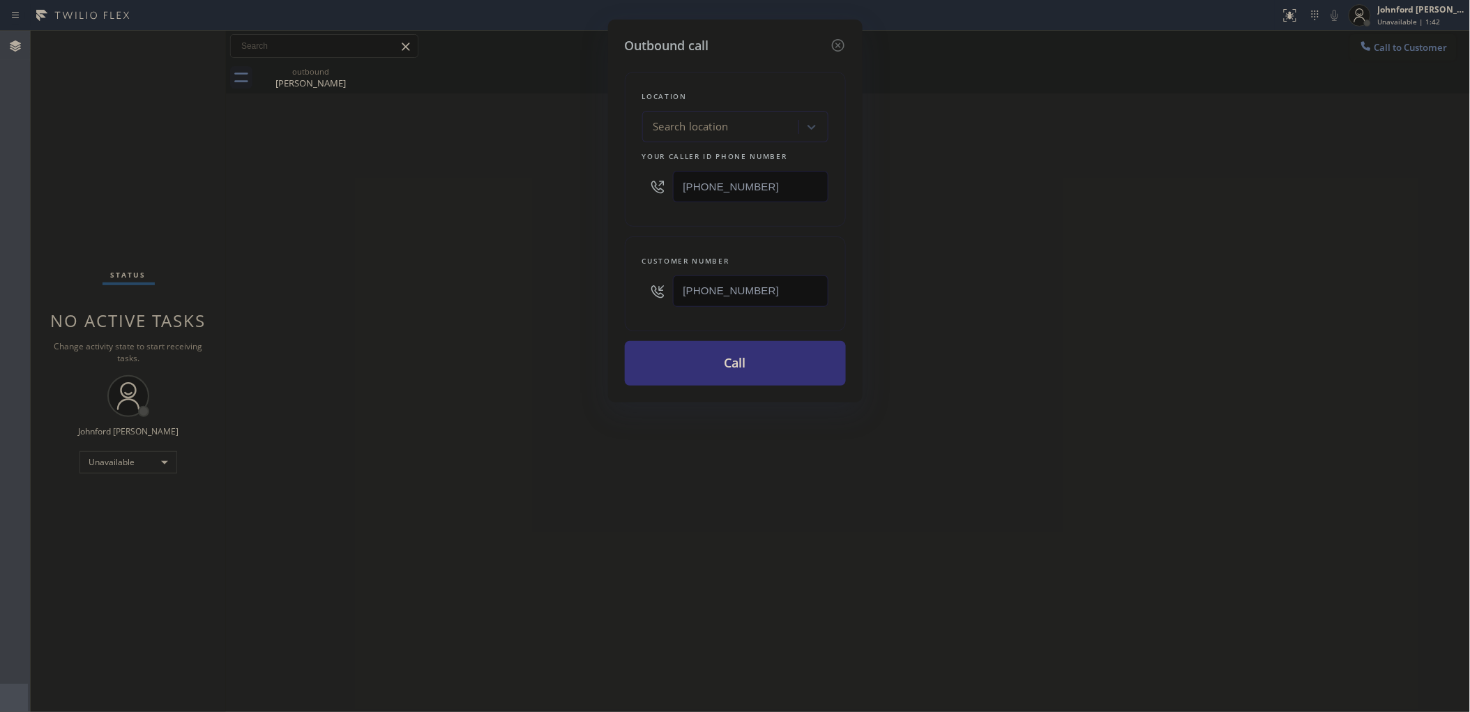
type input "[PHONE_NUMBER]"
click at [475, 227] on div "Outbound call Location Search location Your caller id phone number [PHONE_NUMBE…" at bounding box center [735, 356] width 1470 height 712
click at [682, 361] on button "Call" at bounding box center [735, 363] width 221 height 45
drag, startPoint x: 1055, startPoint y: 362, endPoint x: 1124, endPoint y: 113, distance: 259.1
click at [1056, 362] on div "Outbound call Location R&R Electrical Contracting Your caller id phone number […" at bounding box center [735, 356] width 1470 height 712
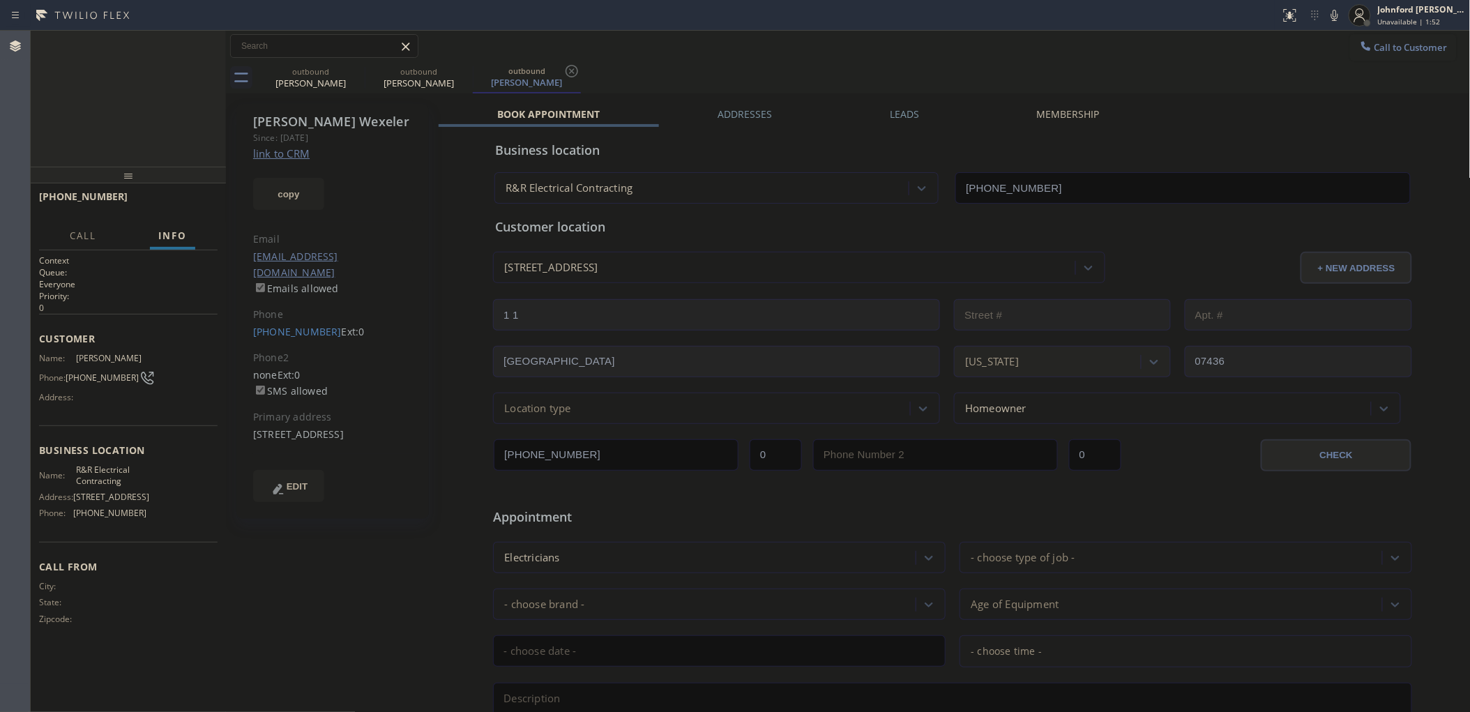
type input "[PHONE_NUMBER]"
click at [1331, 14] on icon at bounding box center [1334, 15] width 7 height 11
click at [180, 213] on div "[PHONE_NUMBER] Live | 00:04 HANG UP" at bounding box center [128, 203] width 178 height 36
click at [188, 202] on span "HANG UP" at bounding box center [185, 203] width 43 height 10
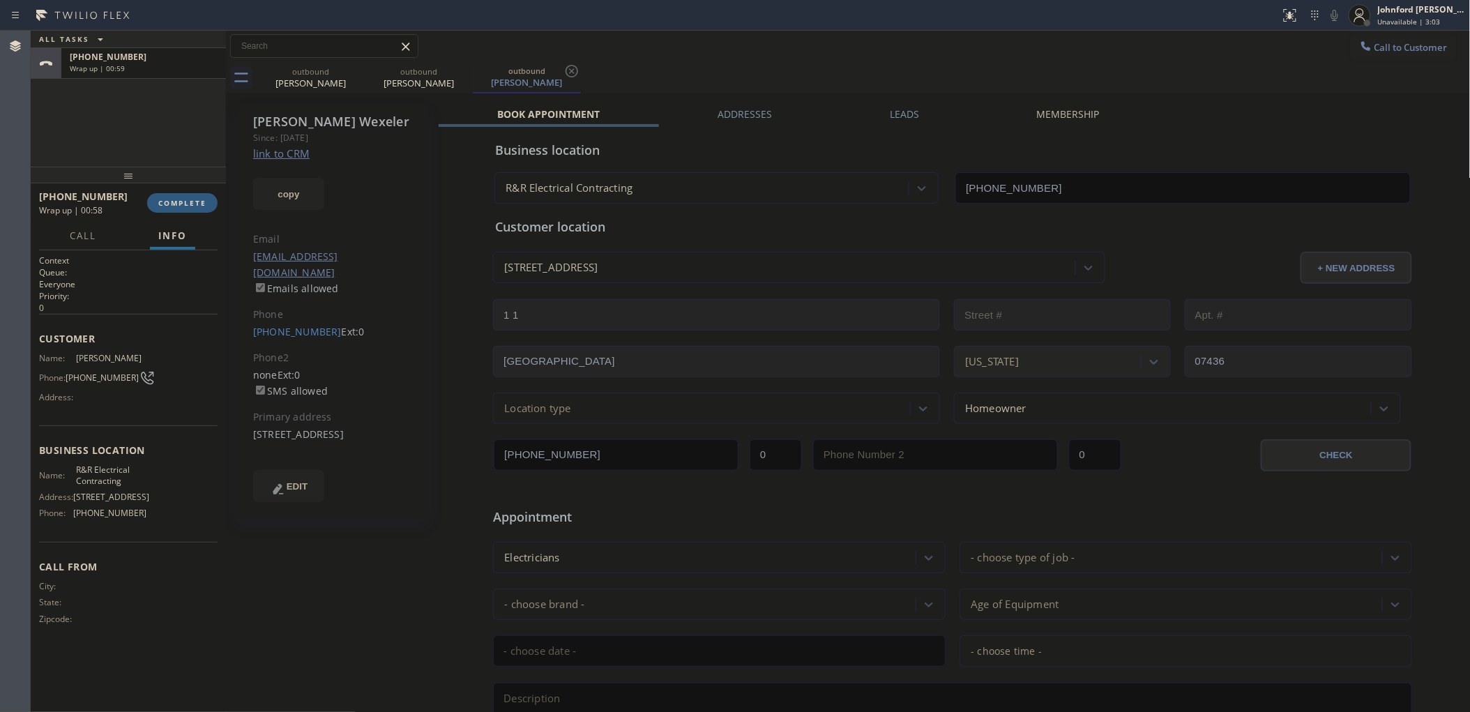
click at [181, 183] on div at bounding box center [128, 175] width 195 height 17
click at [182, 201] on span "COMPLETE" at bounding box center [182, 203] width 48 height 10
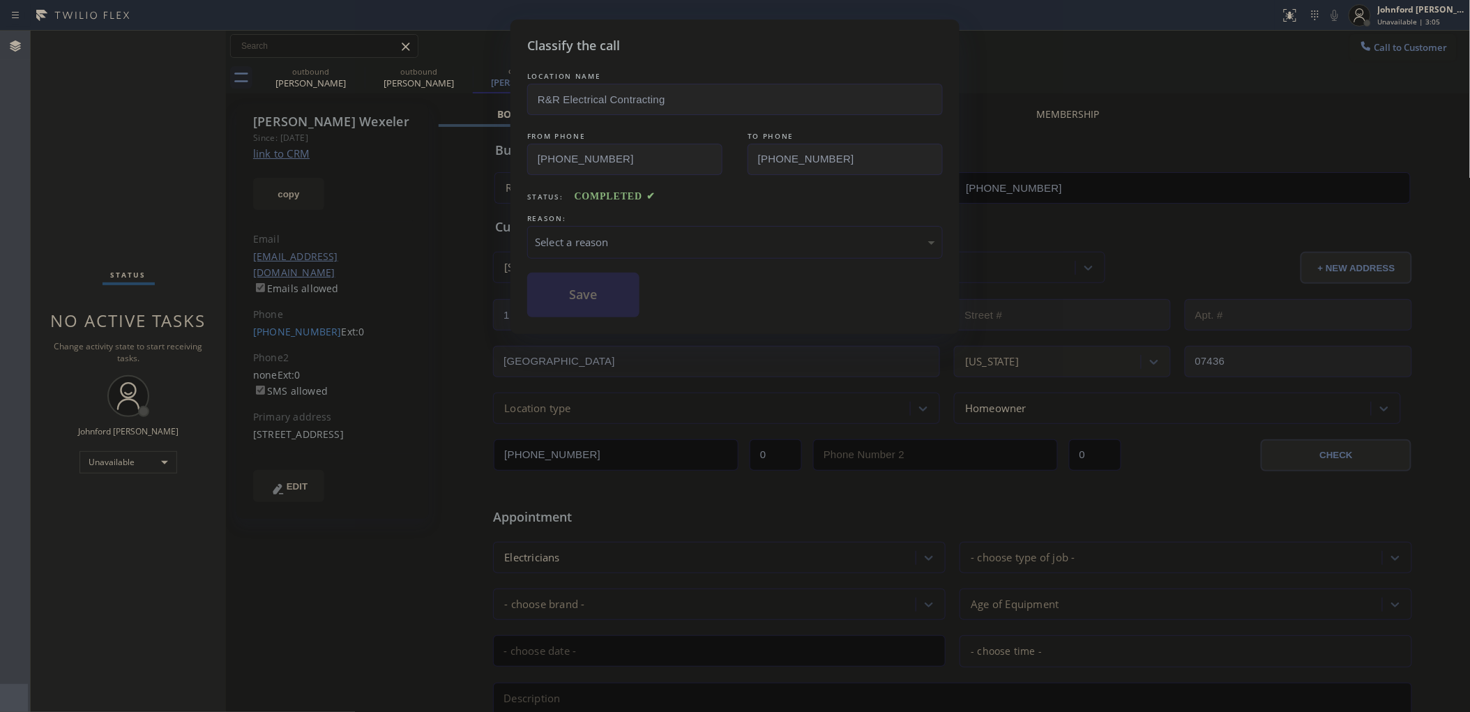
click at [712, 242] on div "Select a reason" at bounding box center [735, 242] width 400 height 16
click at [611, 304] on button "Save" at bounding box center [583, 295] width 112 height 45
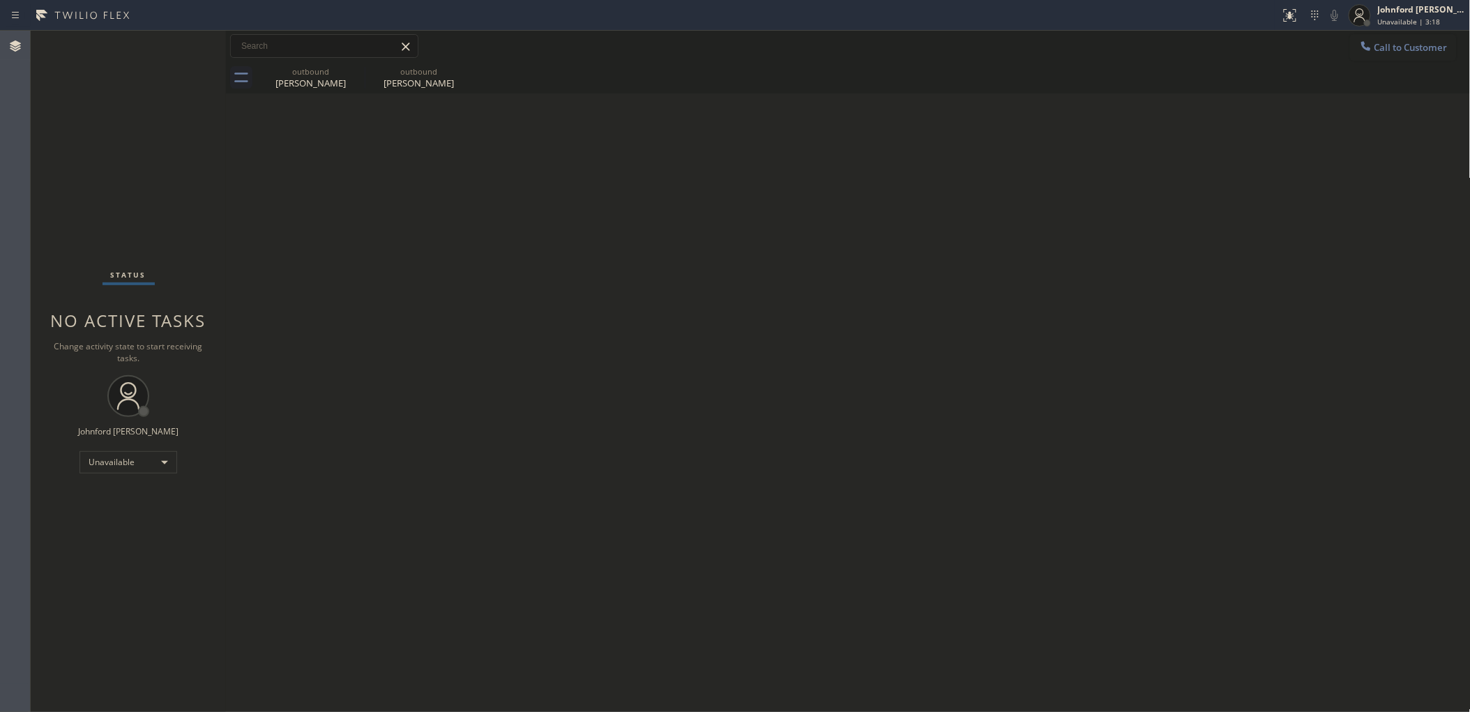
click at [1104, 148] on div "Back to Dashboard Change Sender ID Customers Technicians Select a contact Outbo…" at bounding box center [848, 371] width 1244 height 681
click at [1377, 57] on button "Call to Customer" at bounding box center [1403, 47] width 107 height 26
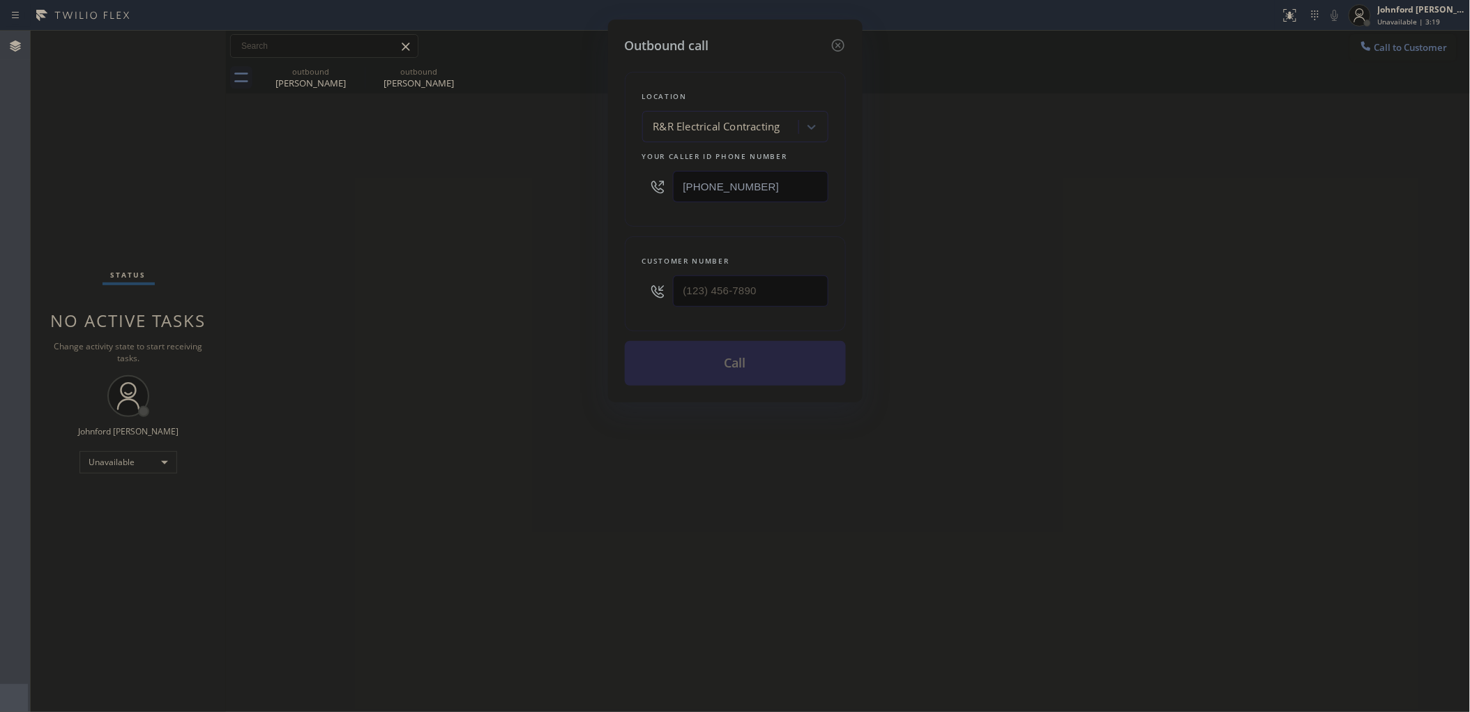
drag, startPoint x: 765, startPoint y: 192, endPoint x: 490, endPoint y: 241, distance: 279.0
click at [586, 224] on div "Outbound call Location R&R Electrical Contracting Your caller id phone number […" at bounding box center [735, 356] width 1470 height 712
paste input "361) 203-3251"
type input "[PHONE_NUMBER]"
drag, startPoint x: 565, startPoint y: 287, endPoint x: 501, endPoint y: 290, distance: 64.9
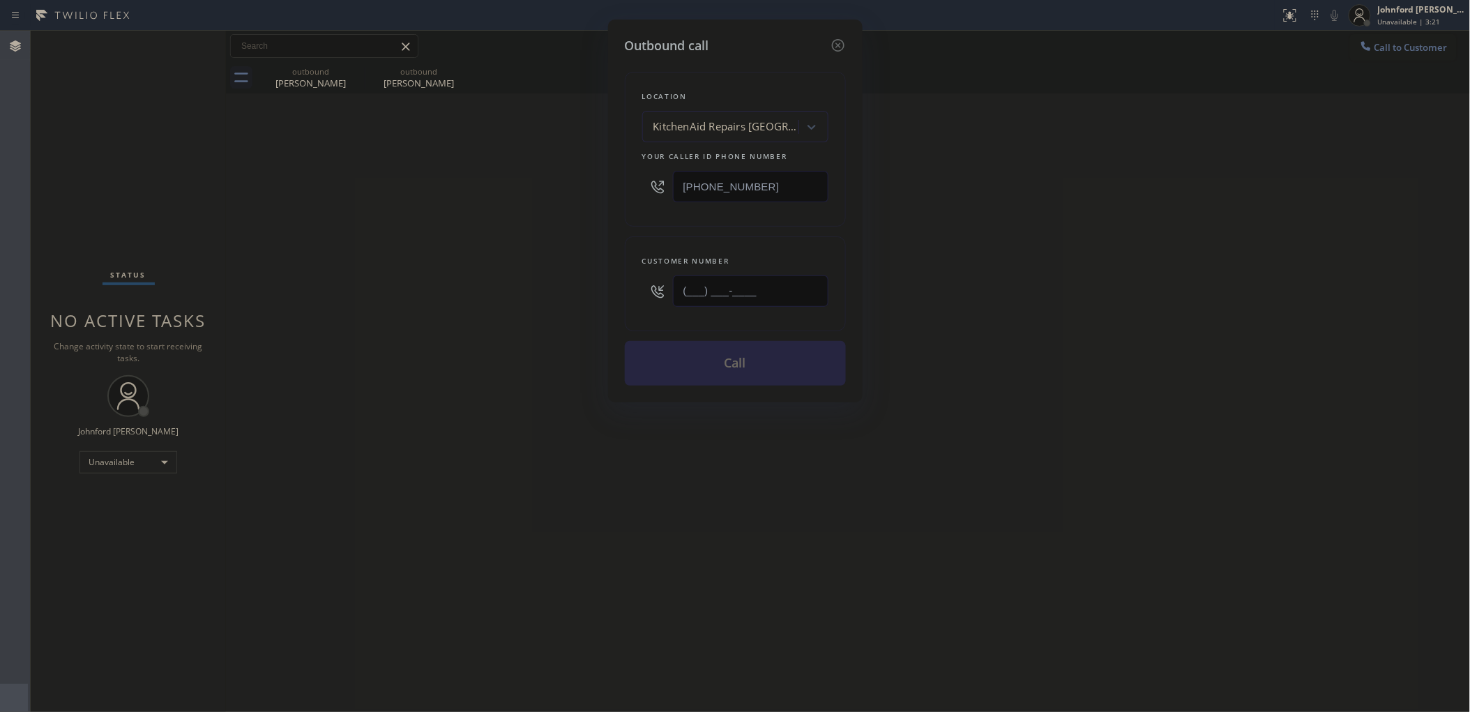
click at [501, 290] on div "Outbound call Location KitchenAid Repairs [GEOGRAPHIC_DATA] Your caller id phon…" at bounding box center [735, 356] width 1470 height 712
paste input "818) 475-9717"
type input "[PHONE_NUMBER]"
click at [481, 290] on div "Outbound call Location KitchenAid Repairs [GEOGRAPHIC_DATA] Your caller id phon…" at bounding box center [735, 356] width 1470 height 712
click at [640, 350] on button "Call" at bounding box center [735, 363] width 221 height 45
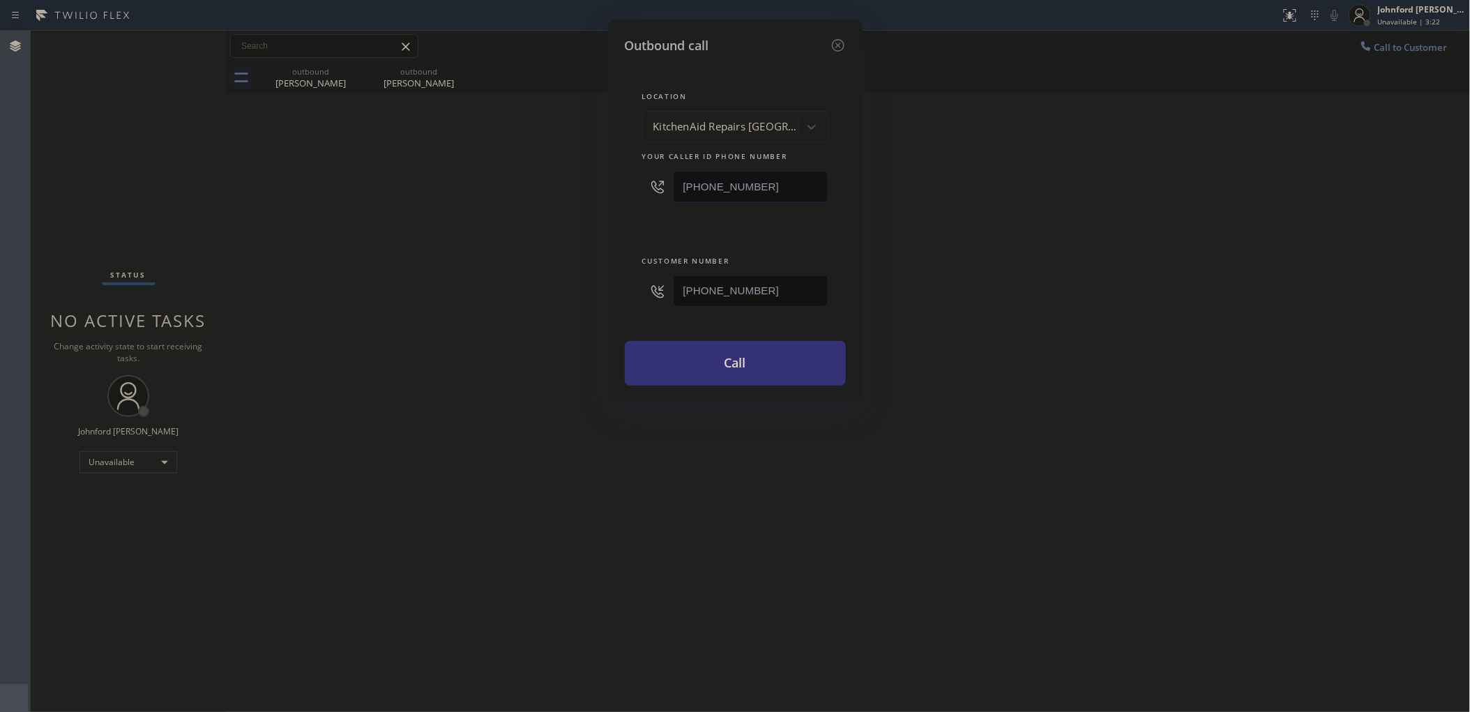
drag, startPoint x: 1157, startPoint y: 259, endPoint x: 1165, endPoint y: 231, distance: 28.9
click at [1161, 243] on div "Outbound call Location KitchenAid Repairs [GEOGRAPHIC_DATA] Your caller id phon…" at bounding box center [735, 356] width 1470 height 712
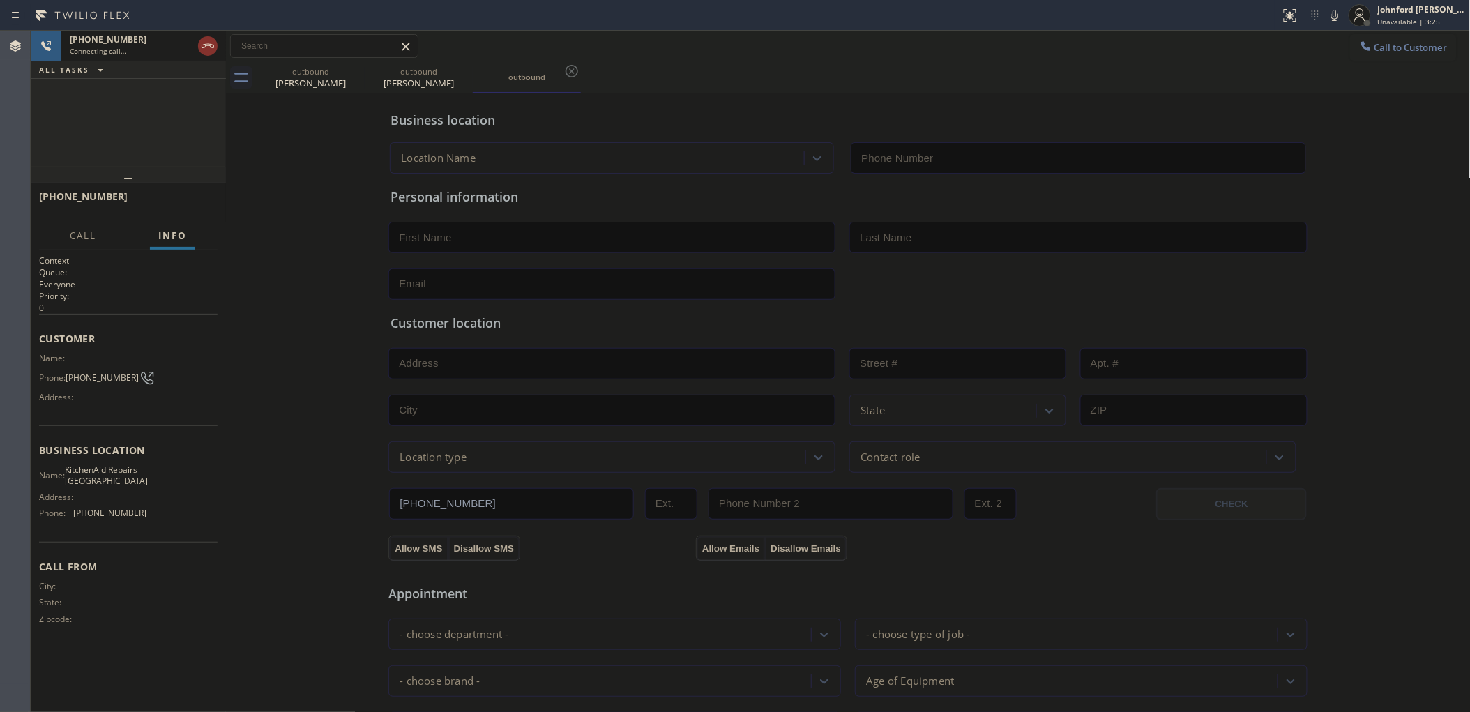
type input "[PHONE_NUMBER]"
click at [160, 197] on button "HANG UP" at bounding box center [185, 203] width 65 height 20
click at [1385, 57] on button "Call to Customer" at bounding box center [1403, 47] width 107 height 26
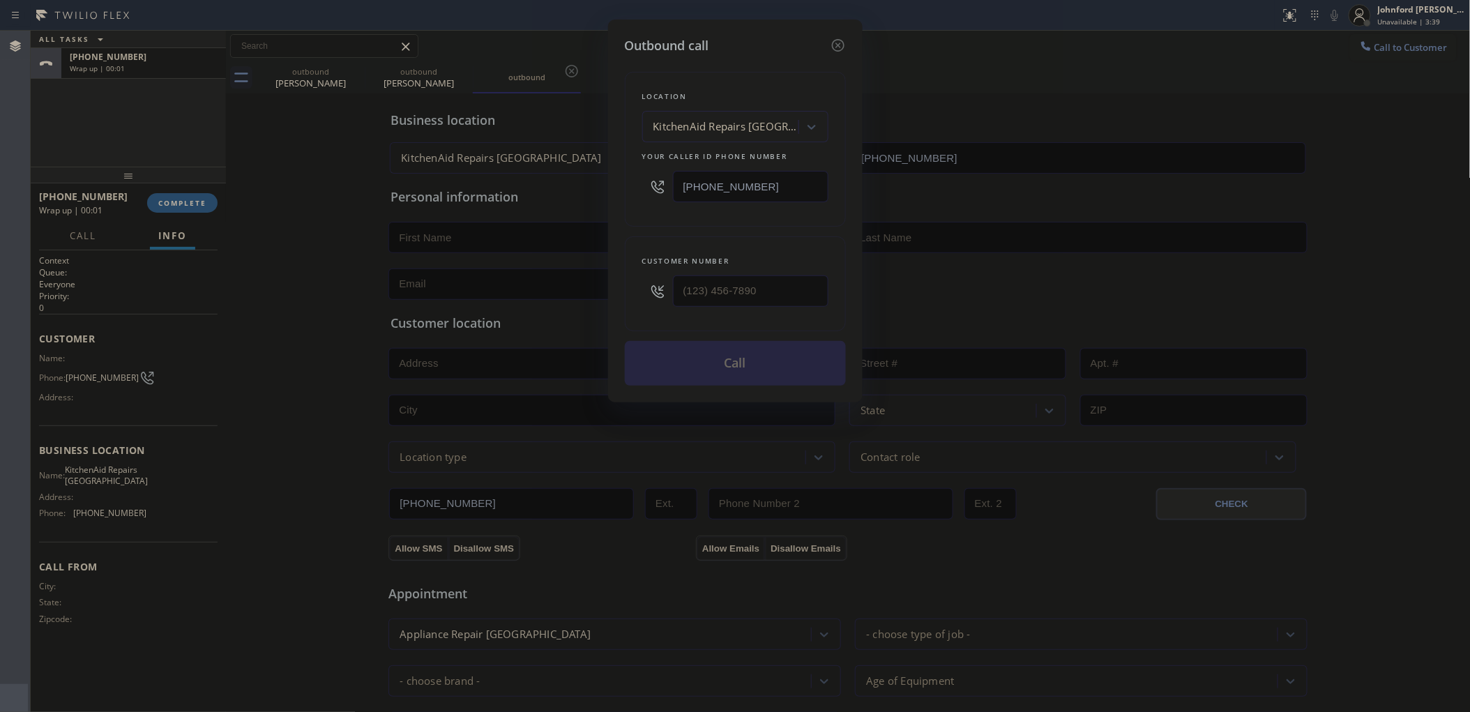
type input "(___) ___-____"
drag, startPoint x: 779, startPoint y: 277, endPoint x: 469, endPoint y: 310, distance: 311.2
click at [561, 297] on div "Outbound call Location KitchenAid Repairs [GEOGRAPHIC_DATA] Your caller id phon…" at bounding box center [735, 356] width 1470 height 712
drag, startPoint x: 763, startPoint y: 281, endPoint x: 646, endPoint y: 230, distance: 128.3
click at [587, 281] on div "Outbound call Location KitchenAid Repairs [GEOGRAPHIC_DATA] Your caller id phon…" at bounding box center [735, 356] width 1470 height 712
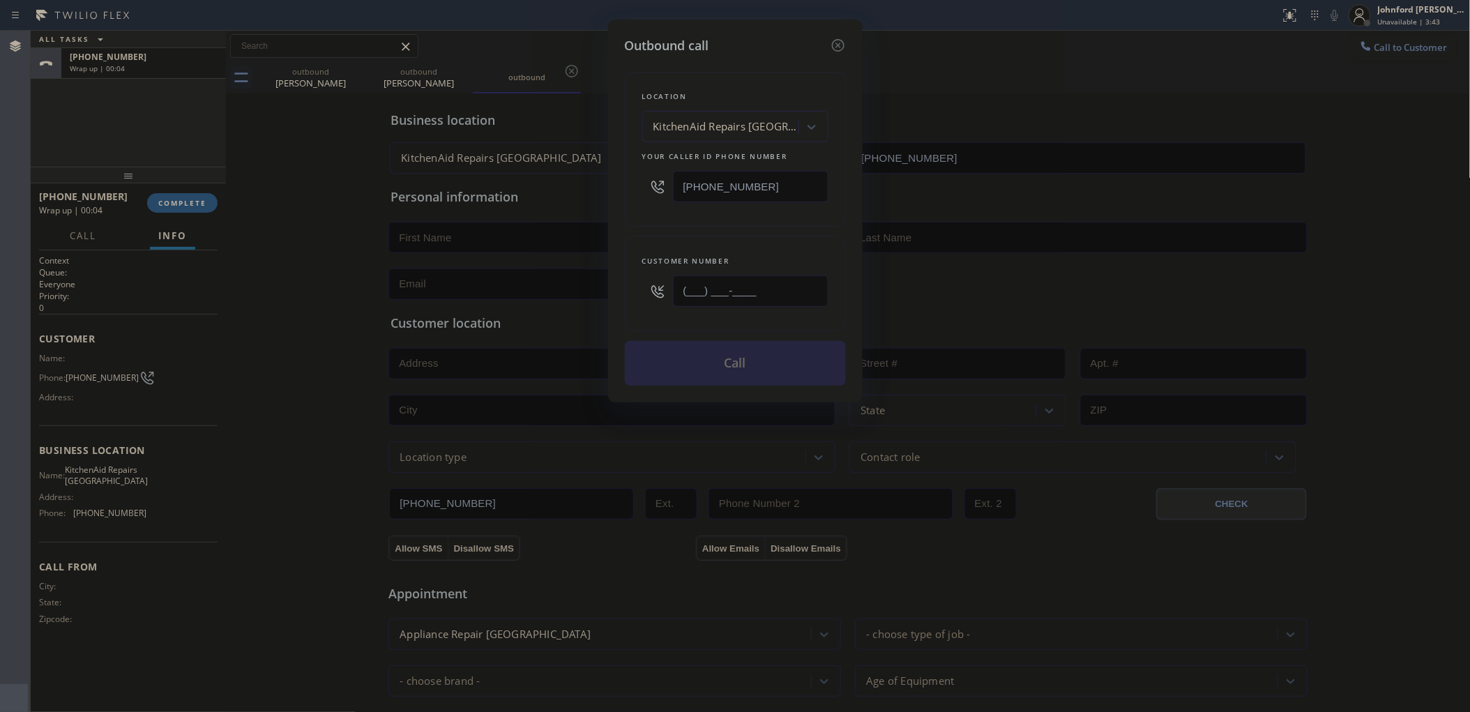
paste input "818) 475-9717"
type input "[PHONE_NUMBER]"
click at [654, 221] on div "Location KitchenAid Repairs [GEOGRAPHIC_DATA] Your caller id phone number [PHON…" at bounding box center [735, 149] width 221 height 155
click at [834, 39] on icon at bounding box center [838, 45] width 17 height 17
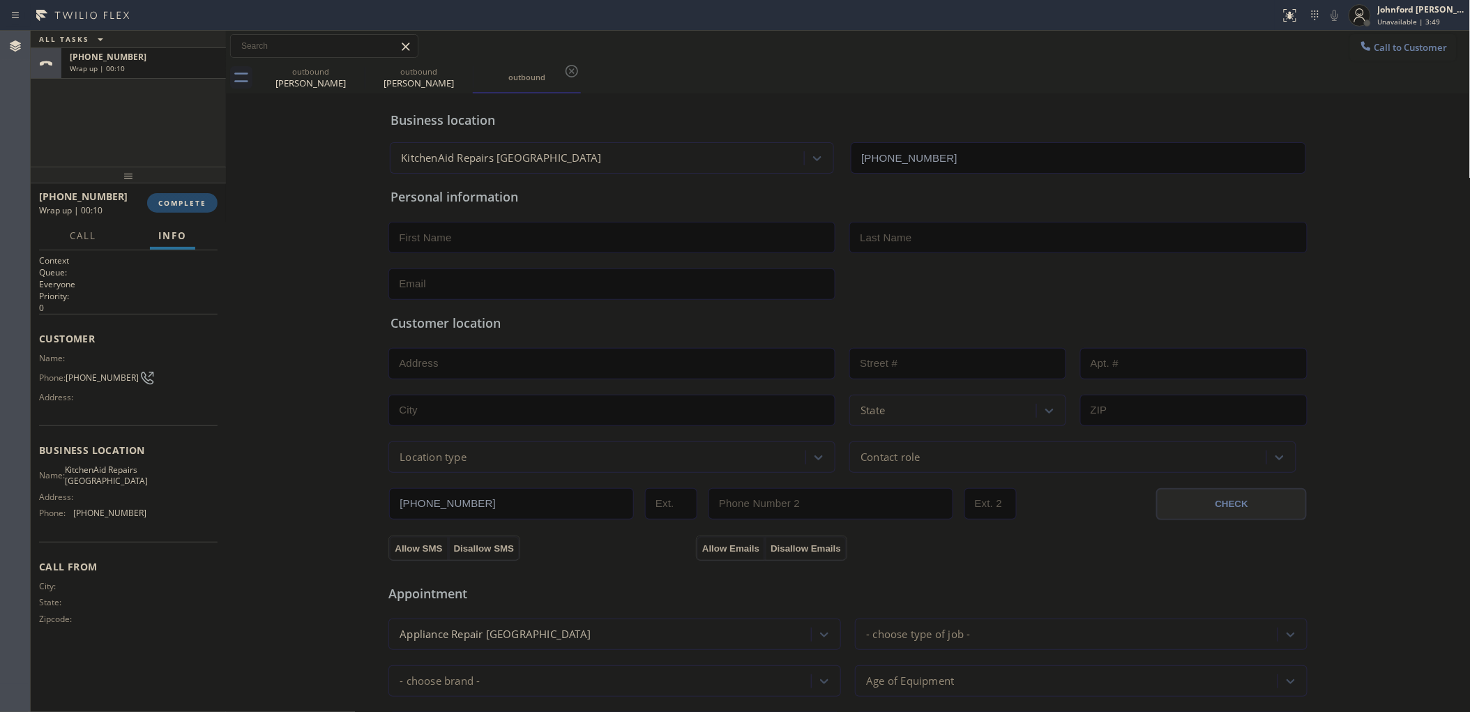
click at [161, 198] on span "COMPLETE" at bounding box center [182, 203] width 48 height 10
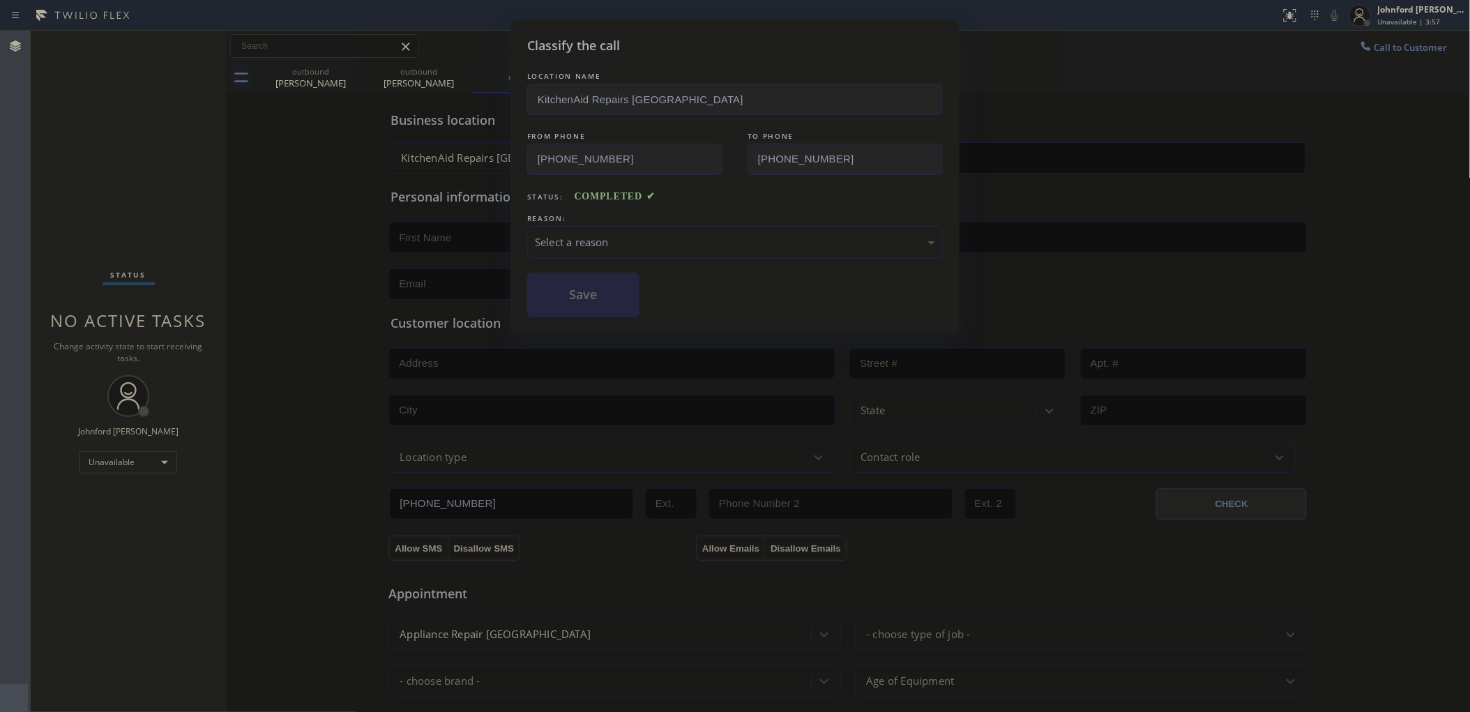
click at [575, 267] on div "LOCATION NAME KitchenAid Repairs [GEOGRAPHIC_DATA] FROM PHONE [PHONE_NUMBER] TO…" at bounding box center [734, 193] width 415 height 248
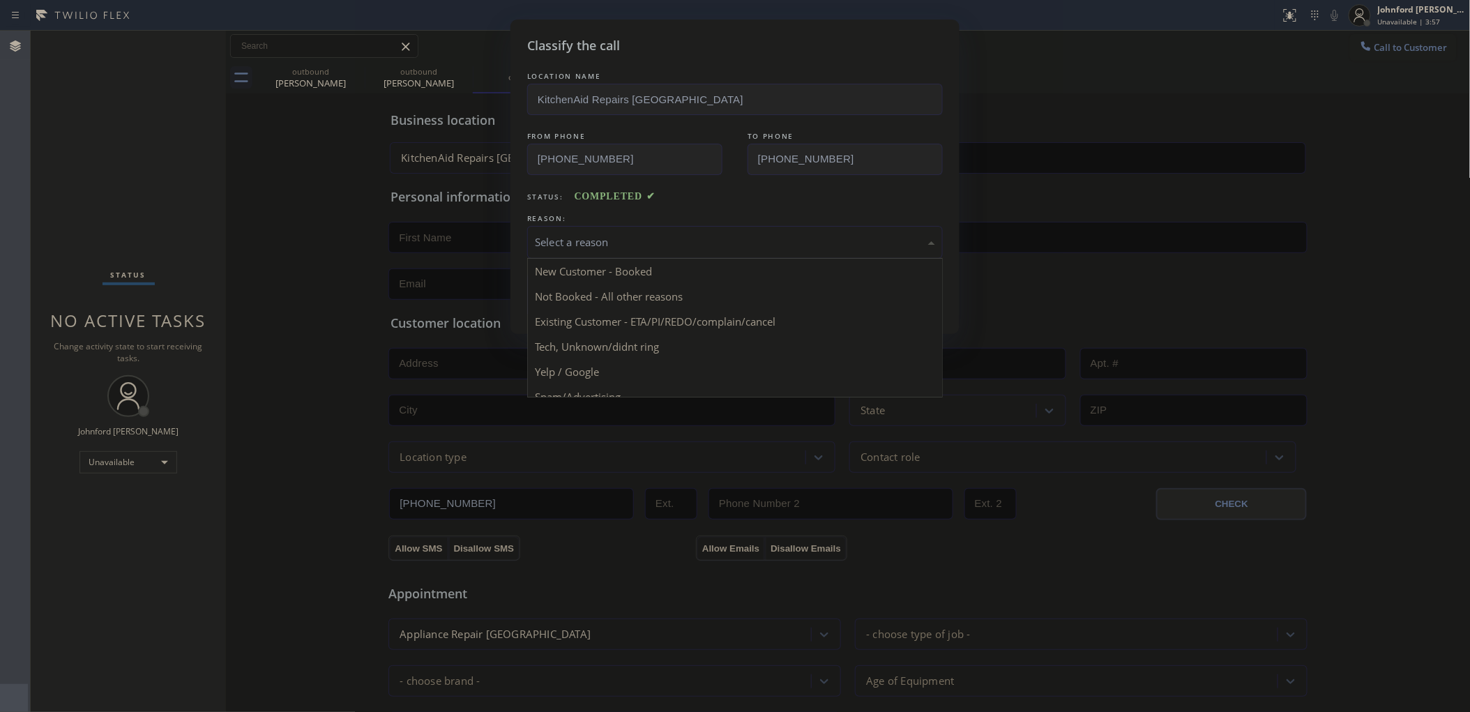
click at [579, 241] on div "Select a reason" at bounding box center [735, 242] width 400 height 16
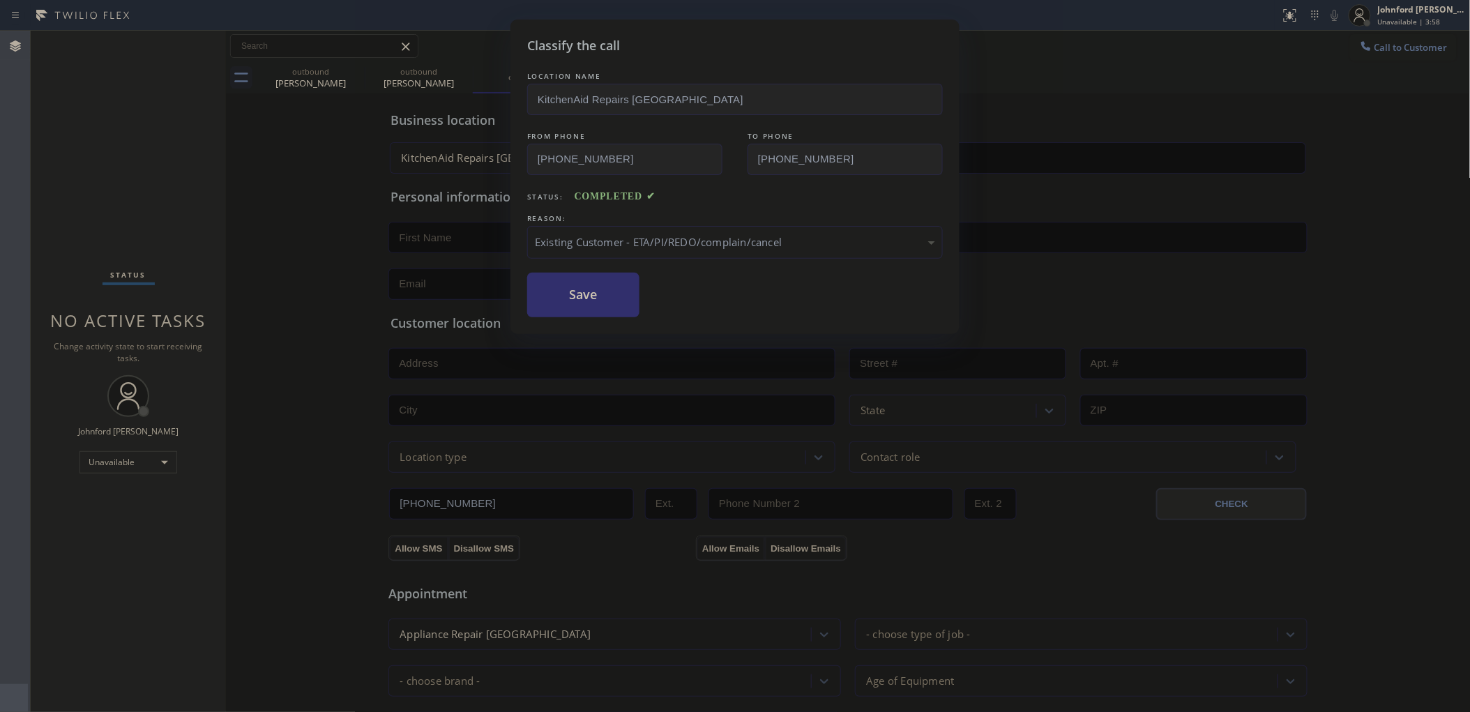
click at [590, 296] on button "Save" at bounding box center [583, 295] width 112 height 45
type input "[PHONE_NUMBER]"
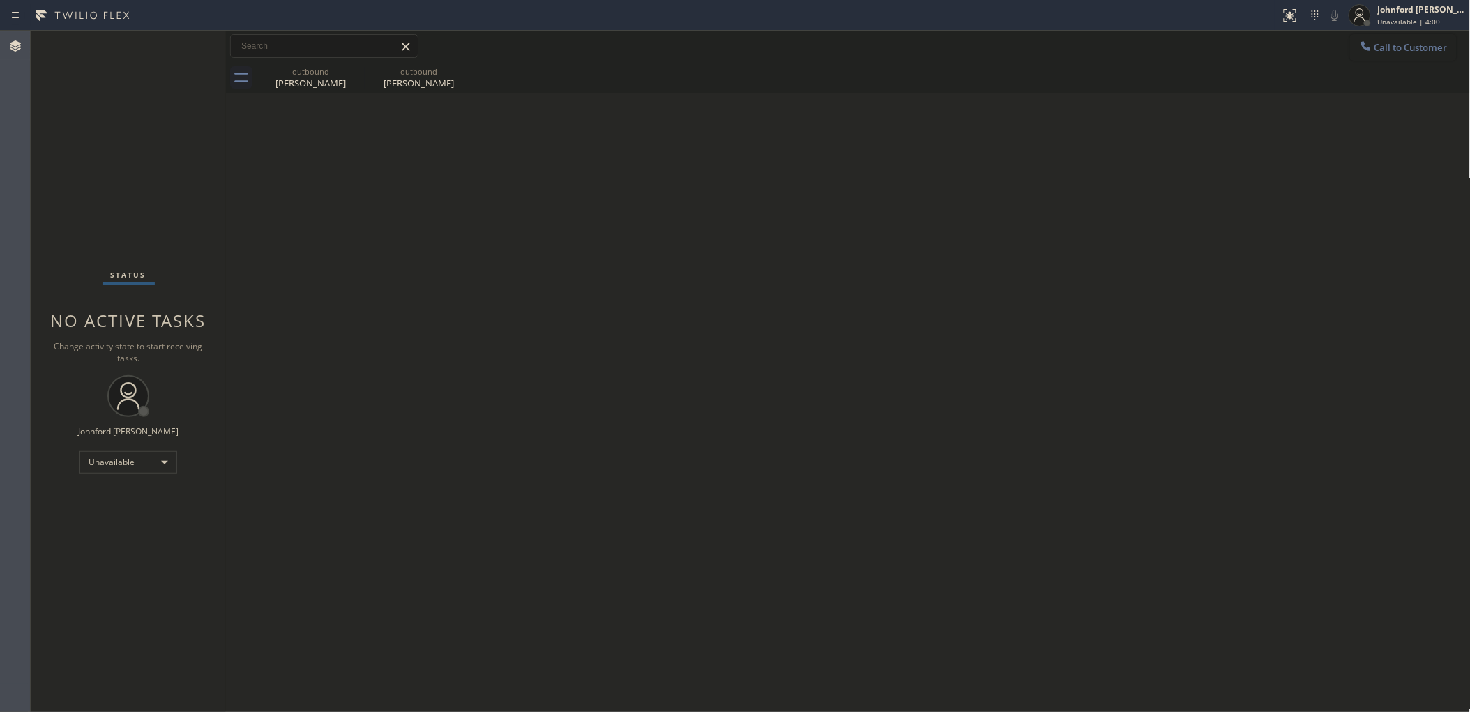
drag, startPoint x: 1338, startPoint y: 40, endPoint x: 1378, endPoint y: 47, distance: 40.5
click at [1360, 46] on div "Call to Customer Outbound call Location KitchenAid Repairs [GEOGRAPHIC_DATA] Yo…" at bounding box center [848, 46] width 1244 height 24
click at [1378, 47] on span "Call to Customer" at bounding box center [1410, 47] width 73 height 13
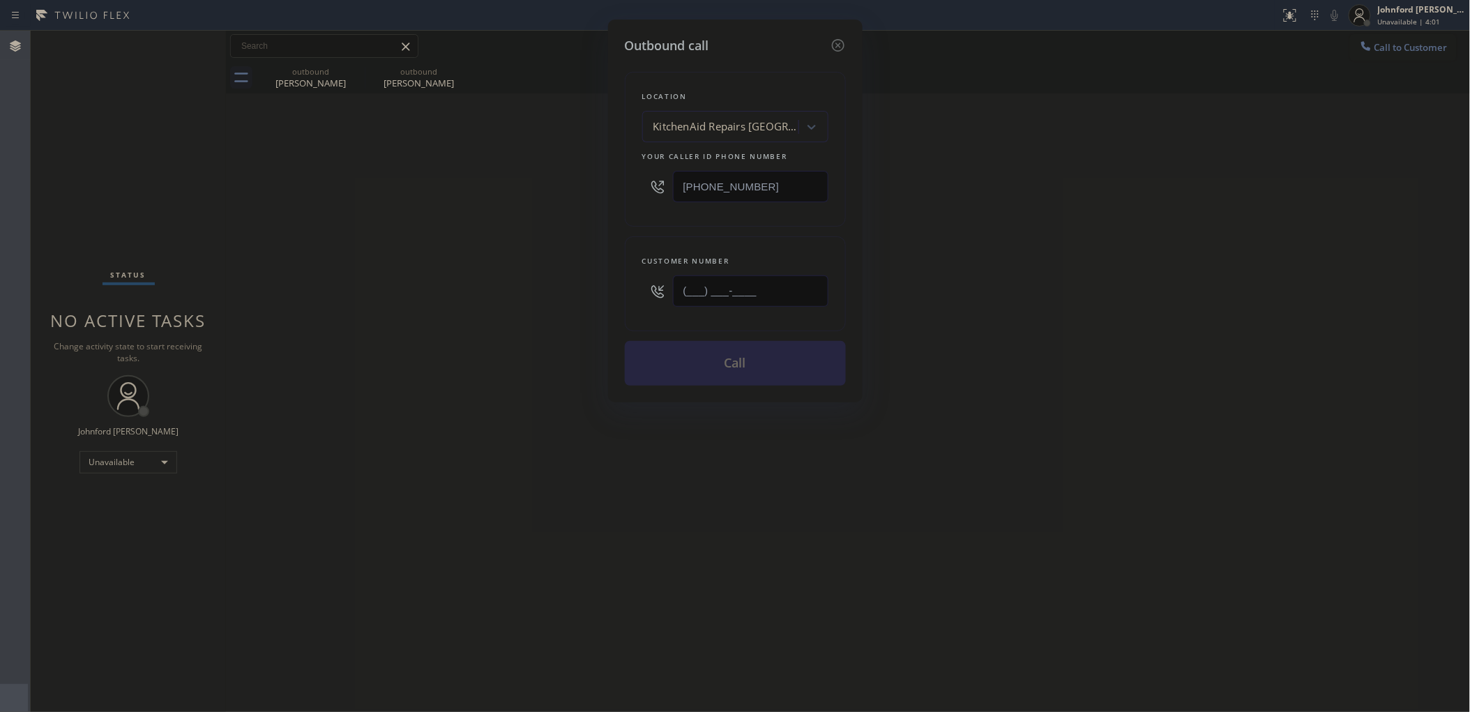
drag, startPoint x: 634, startPoint y: 276, endPoint x: 534, endPoint y: 276, distance: 100.4
click at [590, 276] on div "Outbound call Location KitchenAid Repairs [GEOGRAPHIC_DATA] Your caller id phon…" at bounding box center [735, 356] width 1470 height 712
paste input "818) 475-9717"
type input "[PHONE_NUMBER]"
click at [534, 276] on div "Outbound call Location KitchenAid Repairs [GEOGRAPHIC_DATA] Your caller id phon…" at bounding box center [735, 356] width 1470 height 712
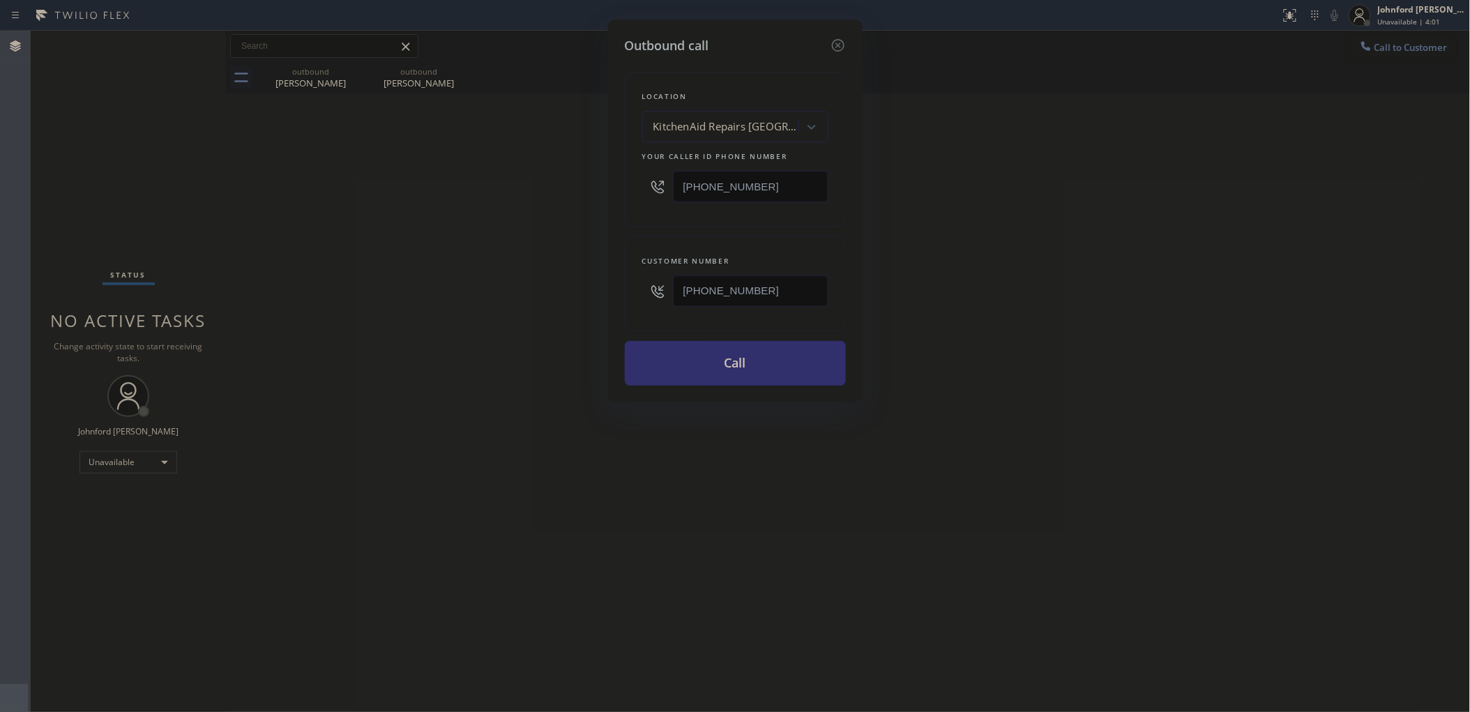
click at [691, 358] on button "Call" at bounding box center [735, 363] width 221 height 45
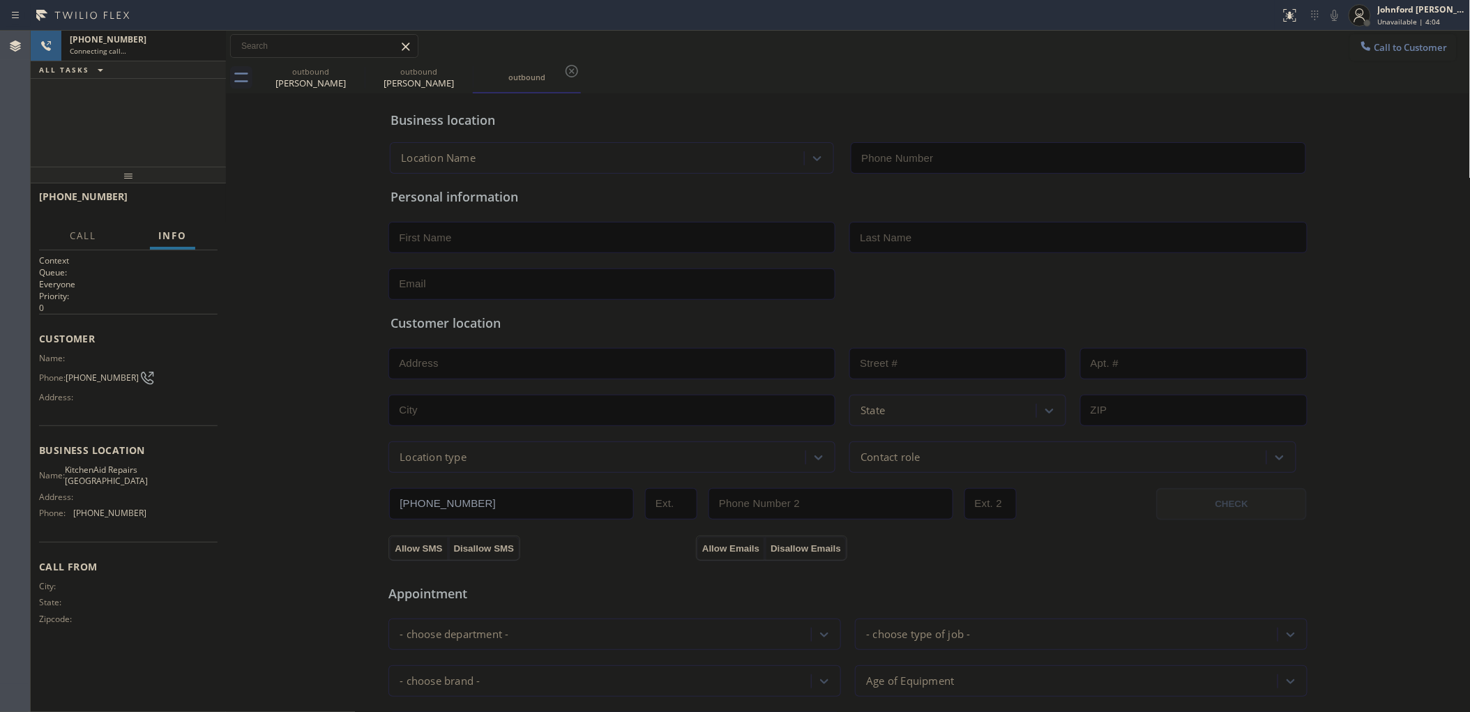
type input "[PHONE_NUMBER]"
click at [351, 66] on icon at bounding box center [355, 71] width 17 height 17
type input "[PHONE_NUMBER]"
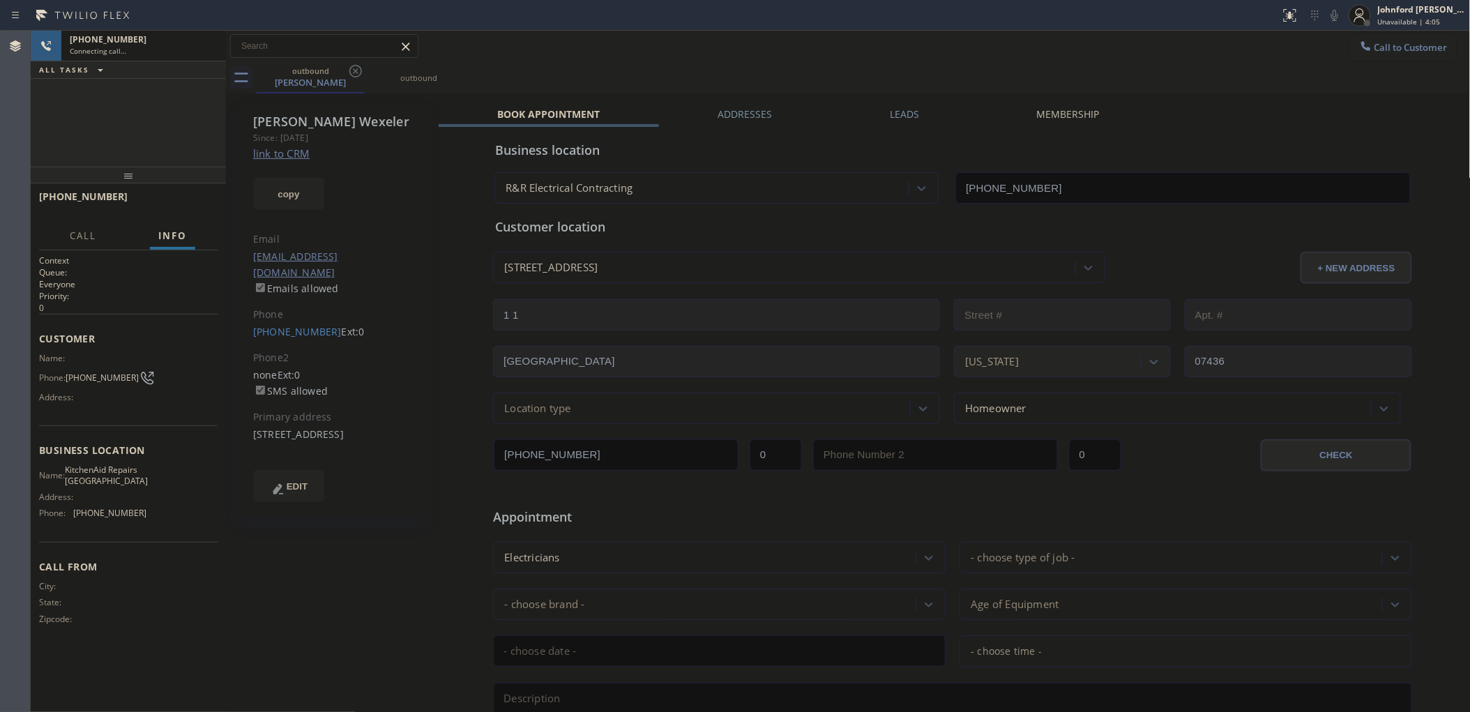
click at [351, 66] on icon at bounding box center [355, 71] width 17 height 17
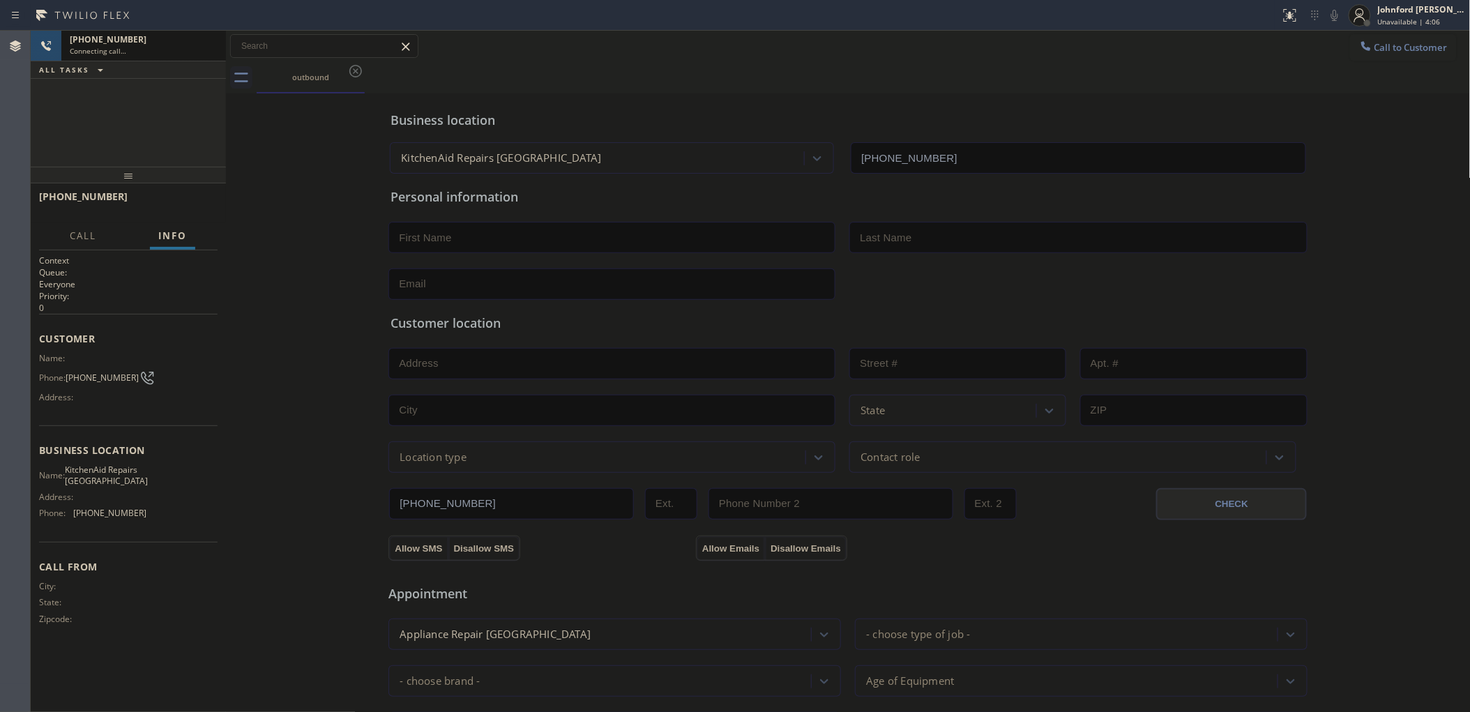
click at [132, 35] on div "[PHONE_NUMBER]" at bounding box center [144, 39] width 148 height 12
click at [199, 211] on button "HANG UP" at bounding box center [185, 203] width 65 height 20
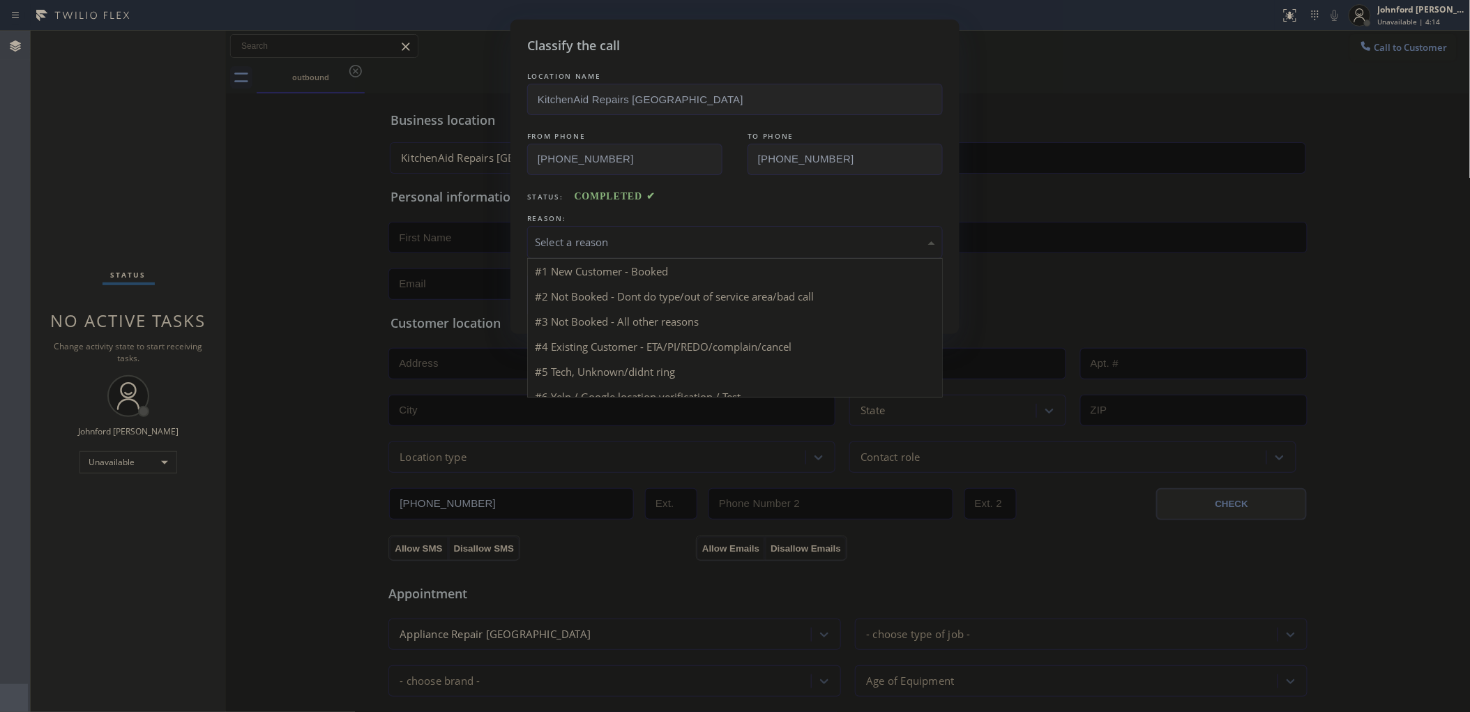
click at [608, 247] on div "Select a reason" at bounding box center [734, 242] width 415 height 33
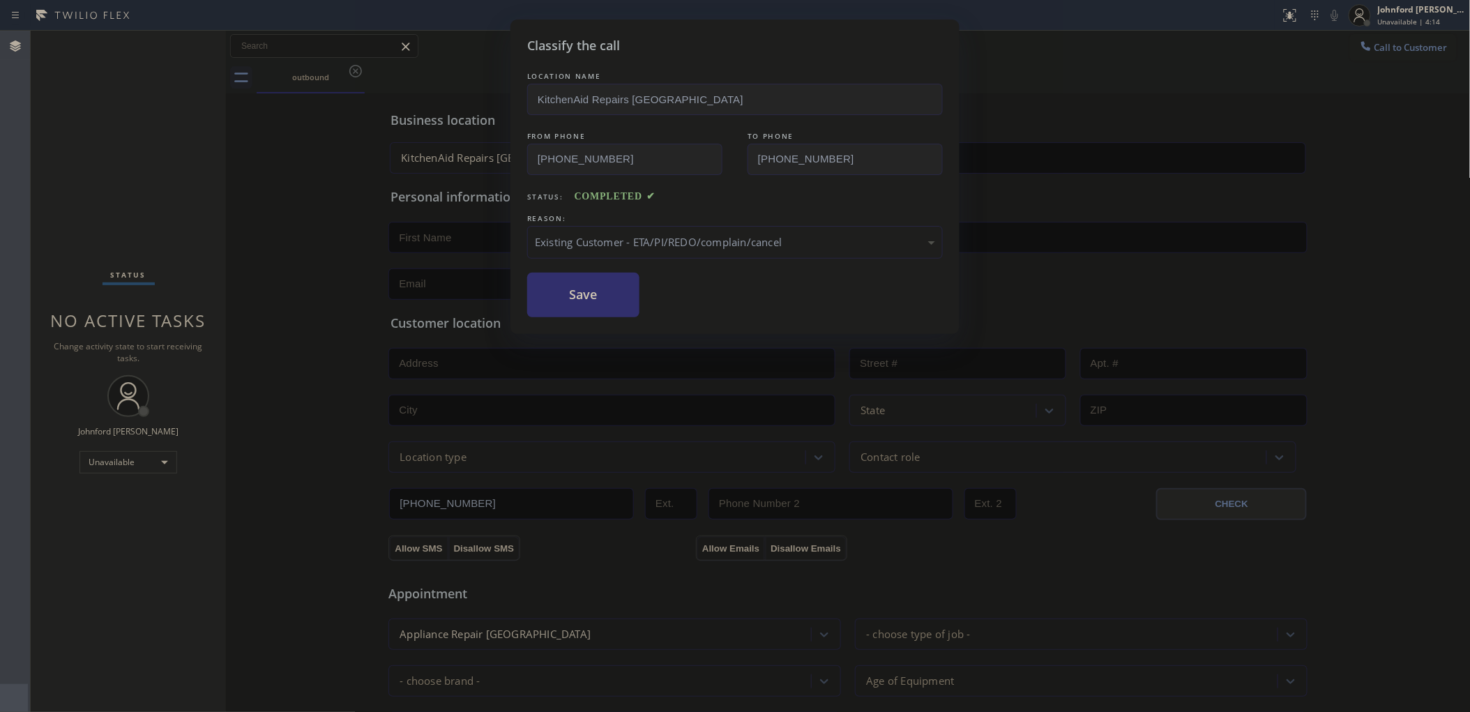
click at [595, 300] on button "Save" at bounding box center [583, 295] width 112 height 45
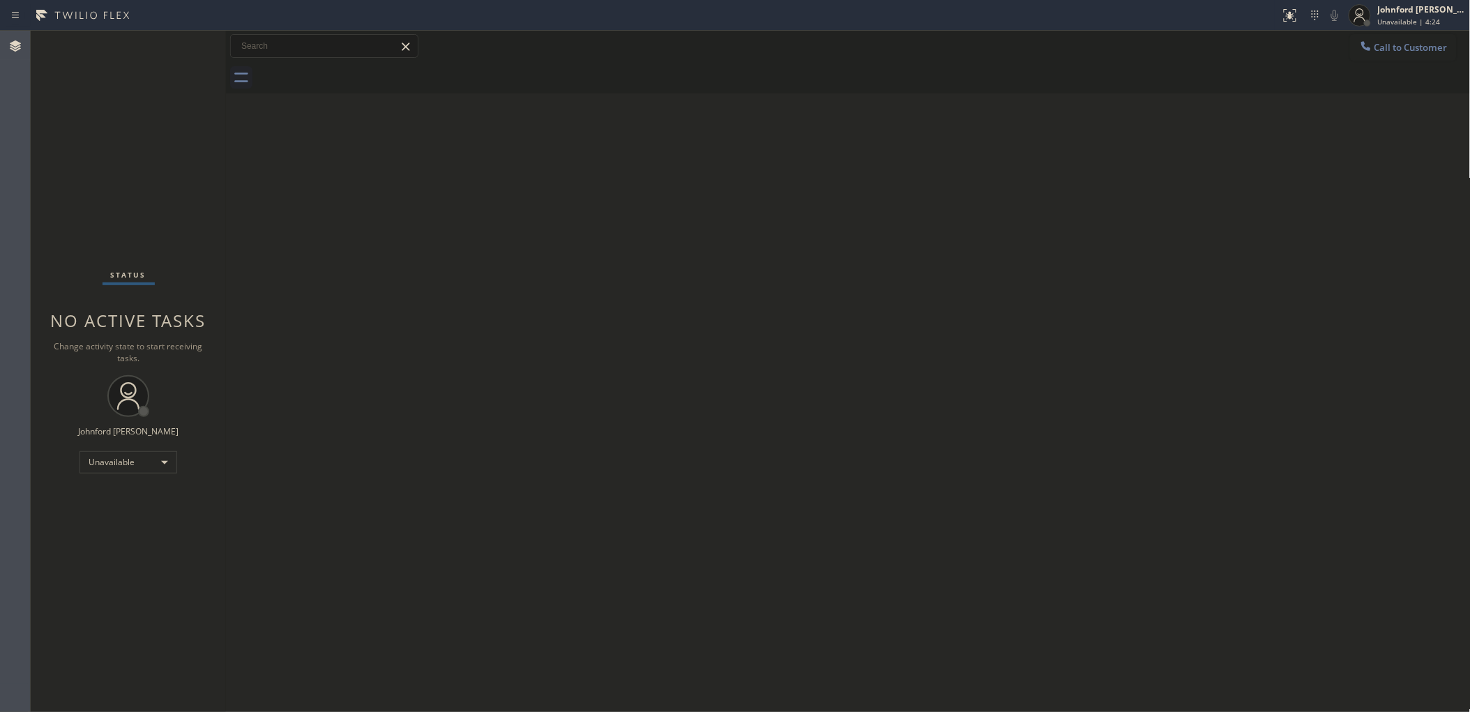
click at [91, 173] on div "Status No active tasks Change activity state to start receiving tasks. [PERSON_…" at bounding box center [128, 371] width 195 height 681
click at [1005, 342] on div "Back to Dashboard Change Sender ID Customers Technicians Select a contact Outbo…" at bounding box center [848, 371] width 1244 height 681
click at [1114, 262] on div "Back to Dashboard Change Sender ID Customers Technicians Select a contact Outbo…" at bounding box center [848, 371] width 1244 height 681
drag, startPoint x: 956, startPoint y: 244, endPoint x: 1032, endPoint y: 119, distance: 147.1
click at [955, 243] on div "Back to Dashboard Change Sender ID Customers Technicians Select a contact Outbo…" at bounding box center [848, 371] width 1244 height 681
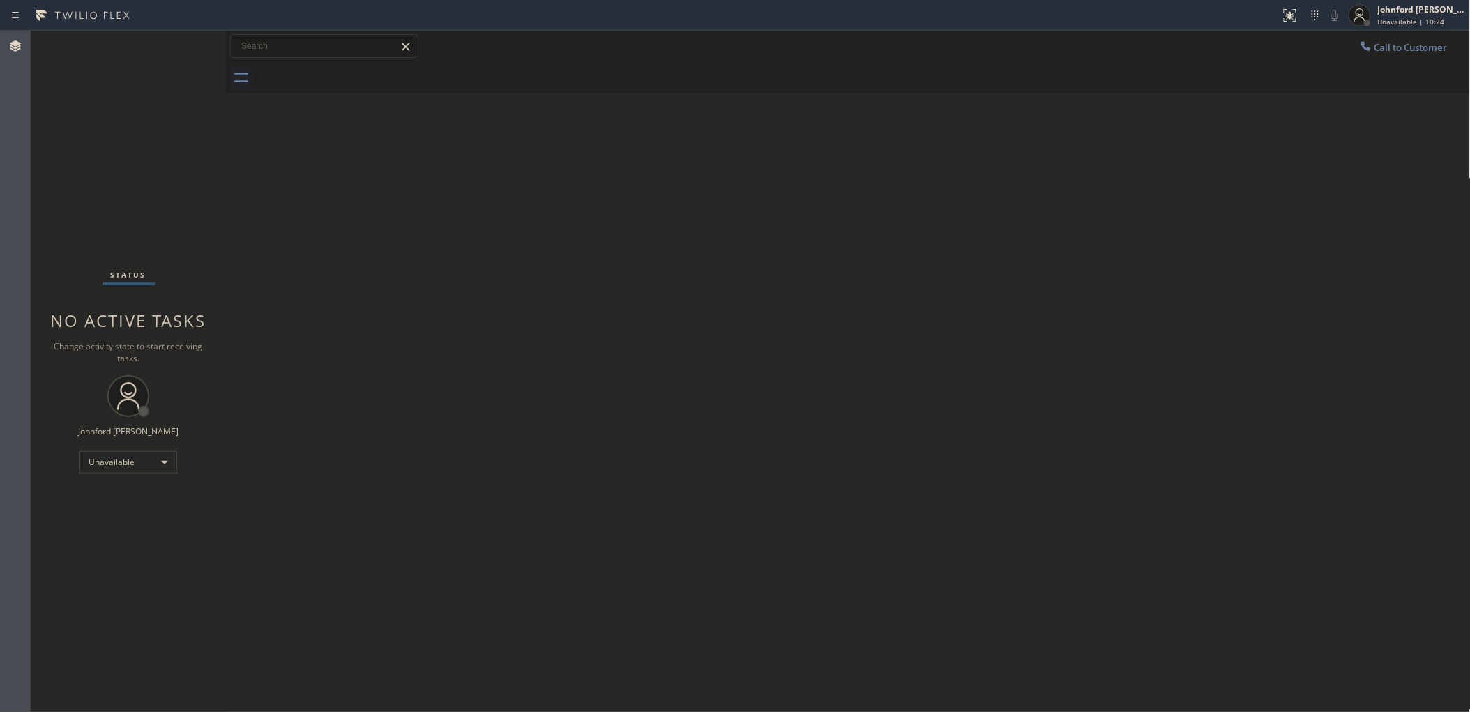
click at [484, 208] on div "Back to Dashboard Change Sender ID Customers Technicians Select a contact Outbo…" at bounding box center [848, 371] width 1244 height 681
click at [994, 252] on div "Back to Dashboard Change Sender ID Customers Technicians Select a contact Outbo…" at bounding box center [848, 371] width 1244 height 681
click at [1361, 40] on icon at bounding box center [1366, 46] width 14 height 14
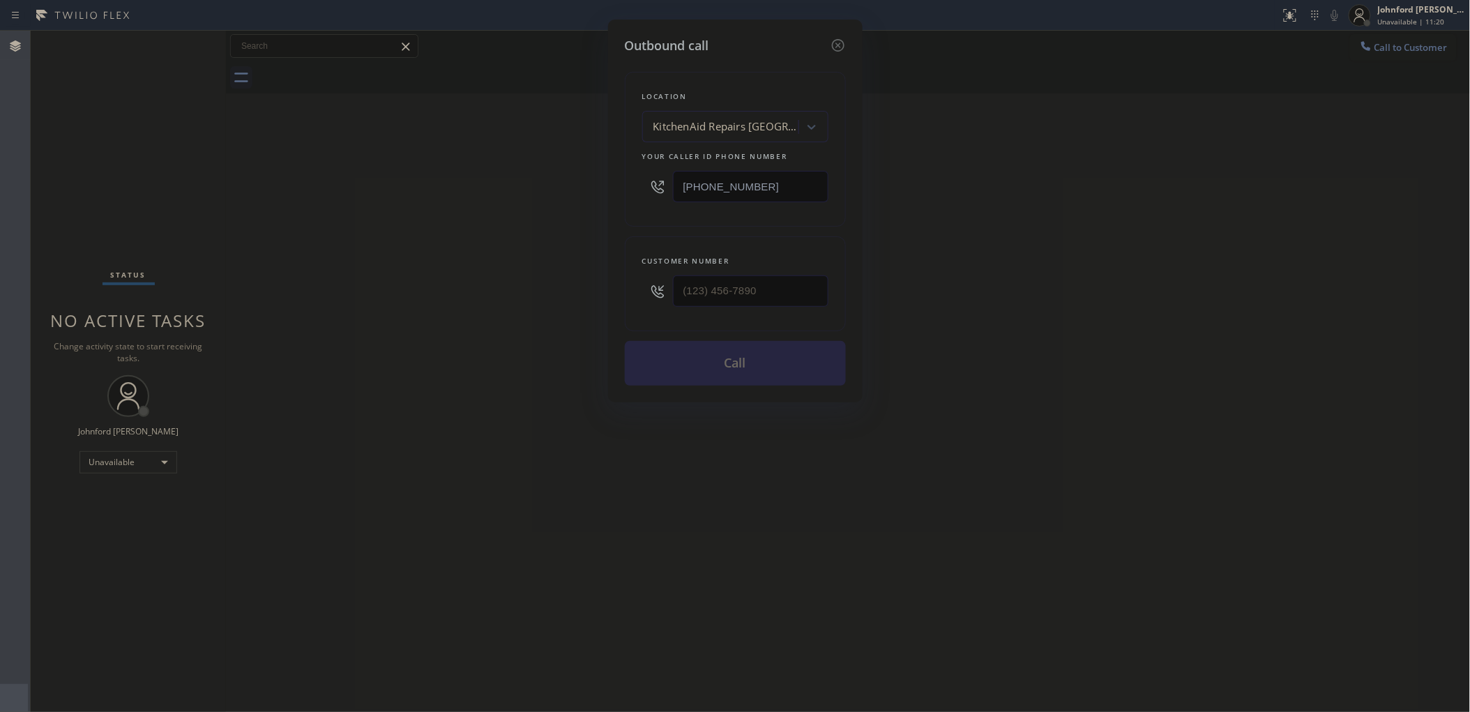
drag, startPoint x: 789, startPoint y: 316, endPoint x: 828, endPoint y: 293, distance: 45.0
click at [652, 314] on div "Customer number" at bounding box center [735, 283] width 221 height 95
click at [748, 283] on input "(___) ___-____" at bounding box center [750, 290] width 155 height 31
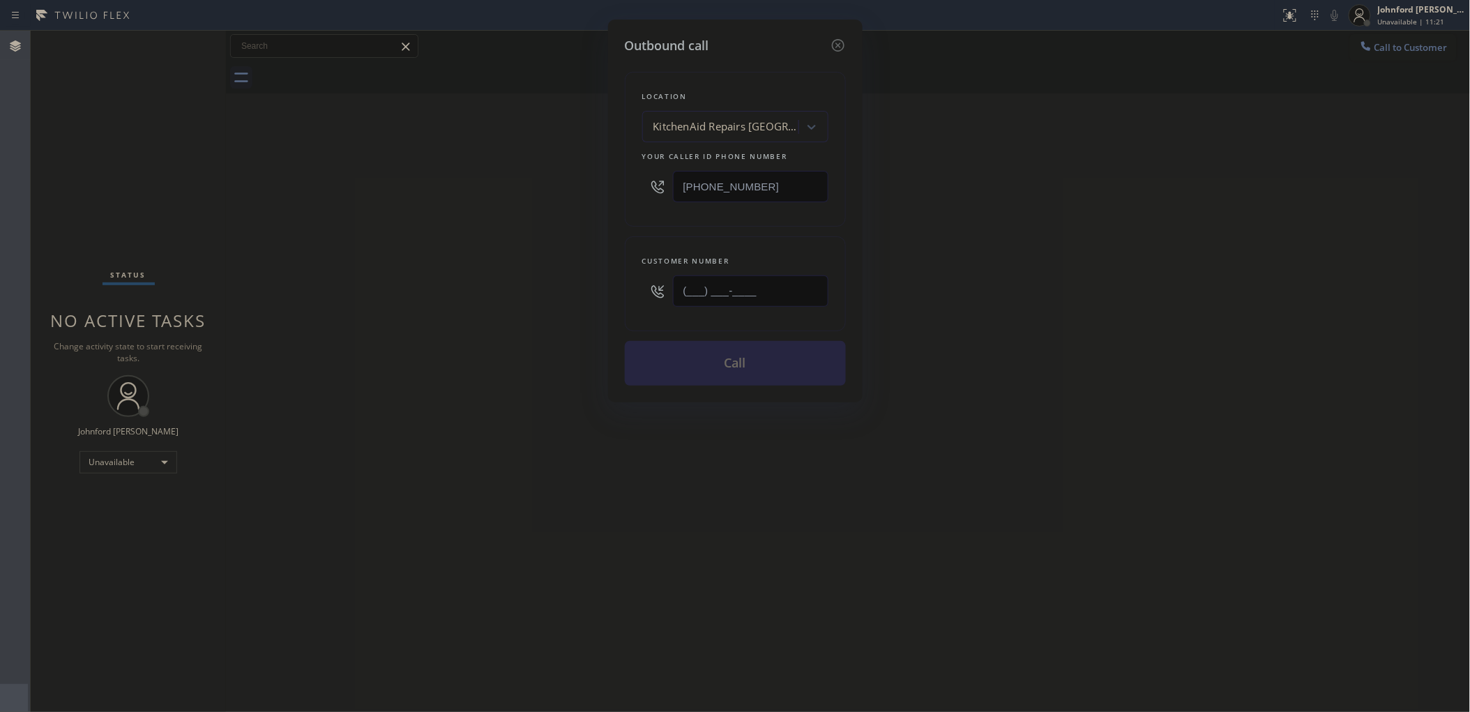
paste input "323) 679-5717"
type input "[PHONE_NUMBER]"
drag, startPoint x: 786, startPoint y: 196, endPoint x: 588, endPoint y: 196, distance: 198.7
click at [590, 195] on div "Outbound call Location KitchenAid Repairs [GEOGRAPHIC_DATA] Your caller id phon…" at bounding box center [735, 356] width 1470 height 712
paste input "855) 731-4952"
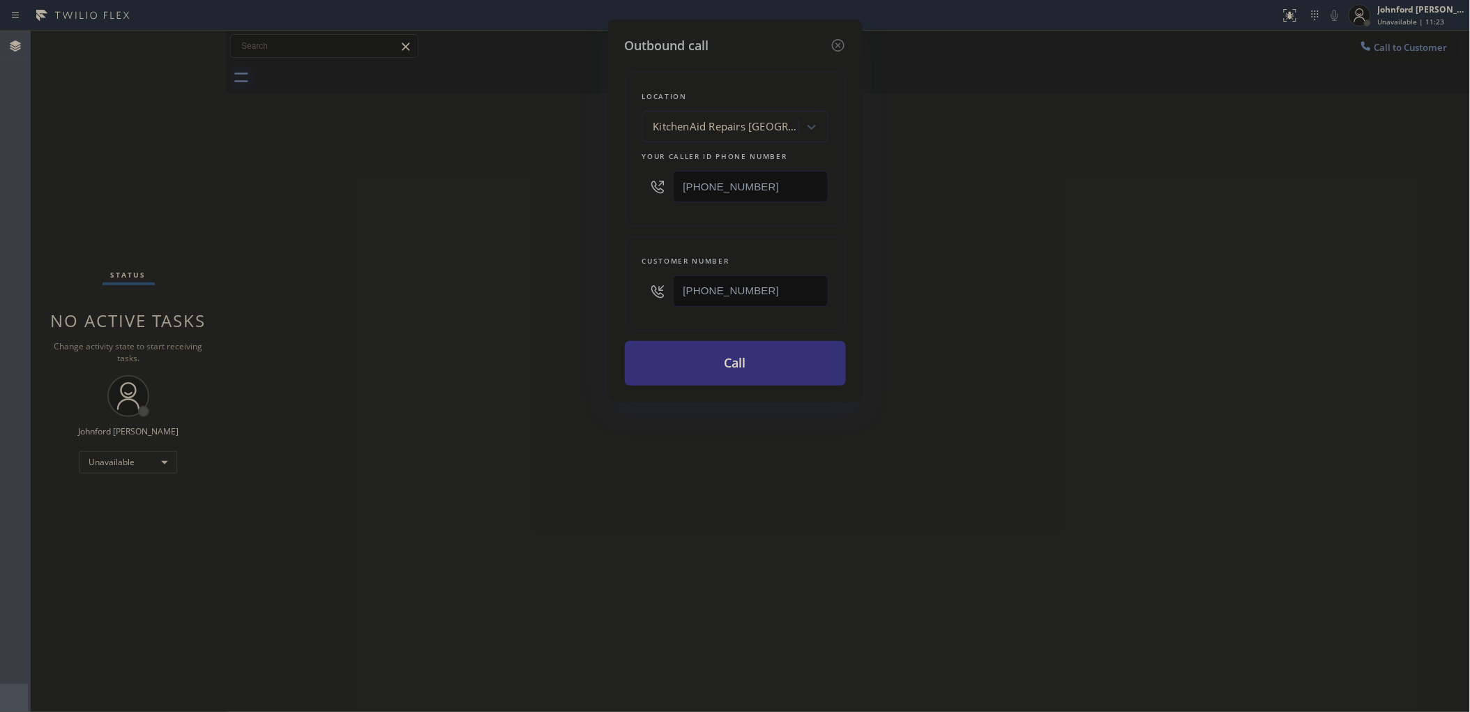
type input "[PHONE_NUMBER]"
drag, startPoint x: 507, startPoint y: 206, endPoint x: 591, endPoint y: 189, distance: 85.4
click at [544, 197] on div "Outbound call Location KitchenAid Repairs [GEOGRAPHIC_DATA] Your caller id phon…" at bounding box center [735, 356] width 1470 height 712
click at [670, 363] on button "Call" at bounding box center [735, 363] width 221 height 45
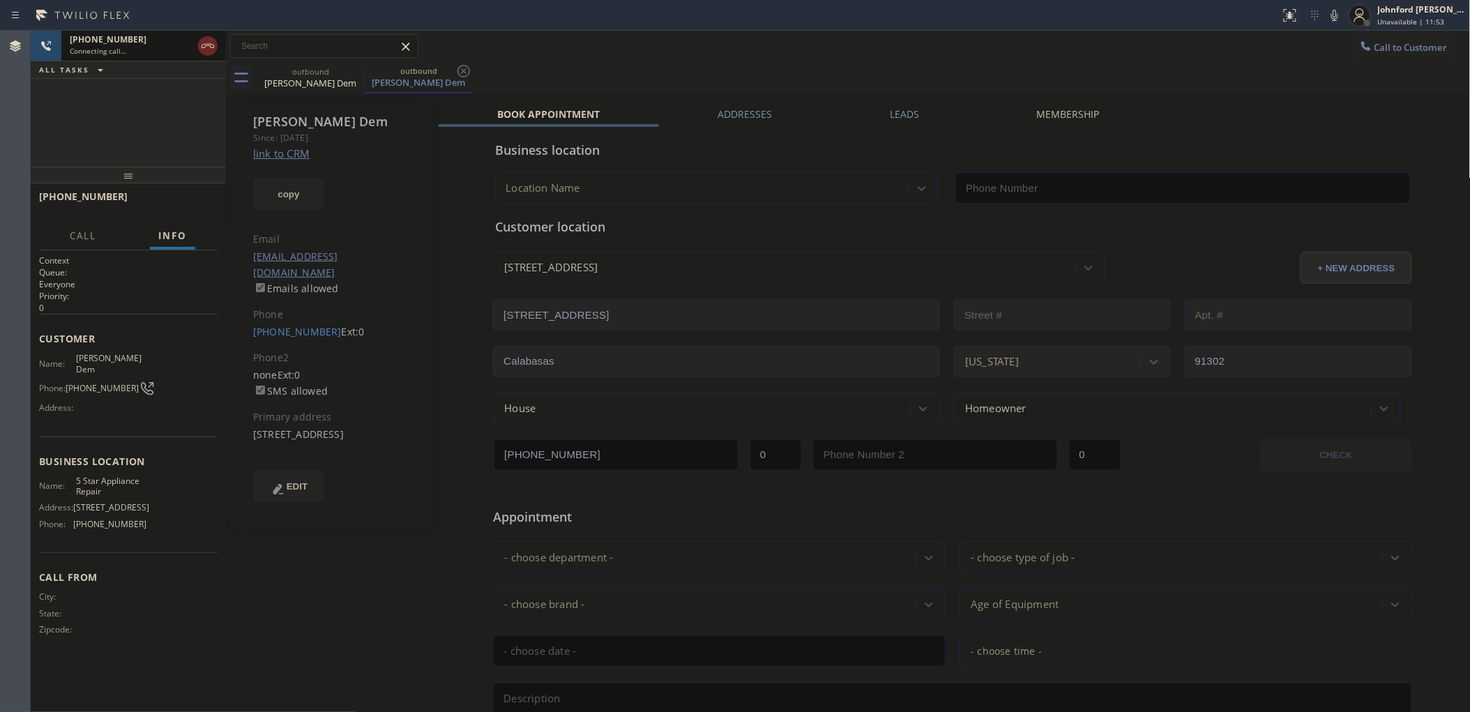
click at [216, 47] on div at bounding box center [208, 46] width 20 height 17
click at [312, 307] on div "Phone" at bounding box center [333, 315] width 160 height 16
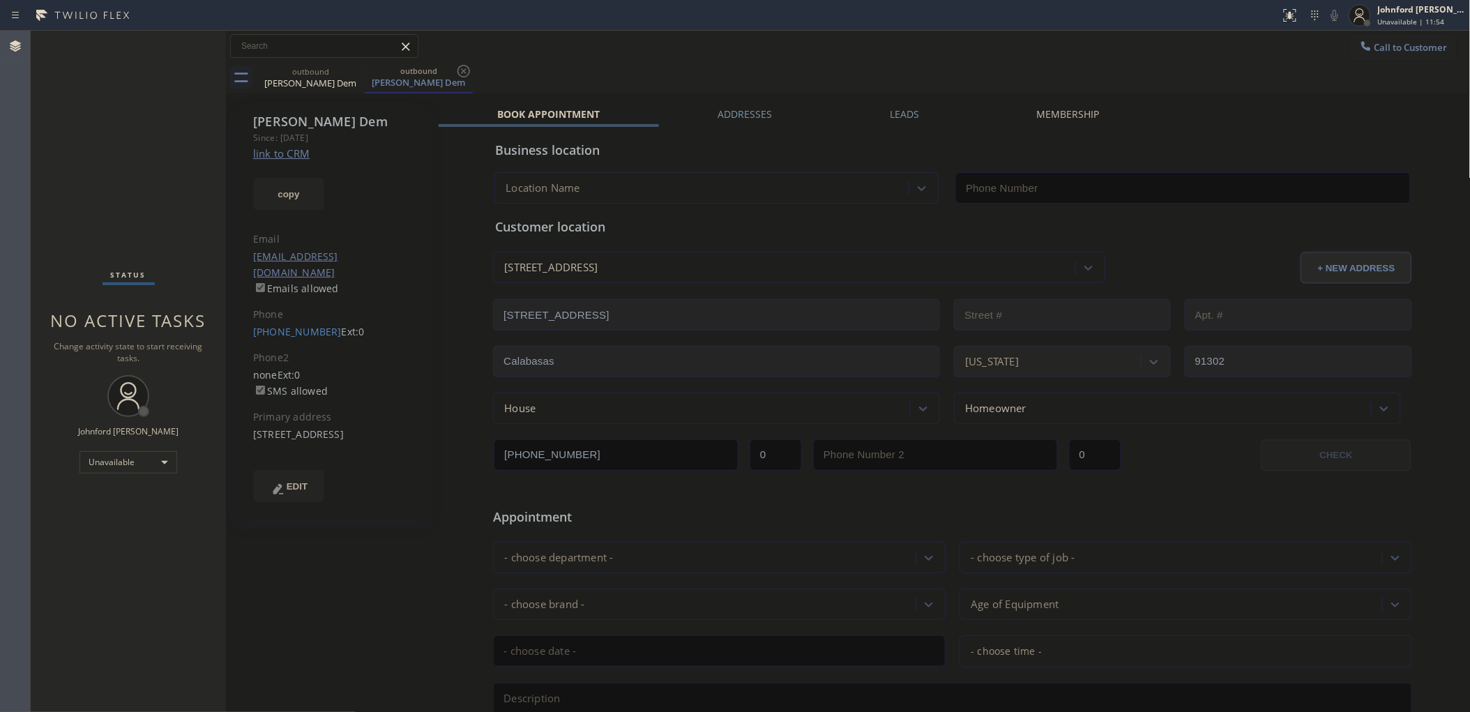
type input "[PHONE_NUMBER]"
click at [307, 325] on link "[PHONE_NUMBER]" at bounding box center [297, 331] width 89 height 13
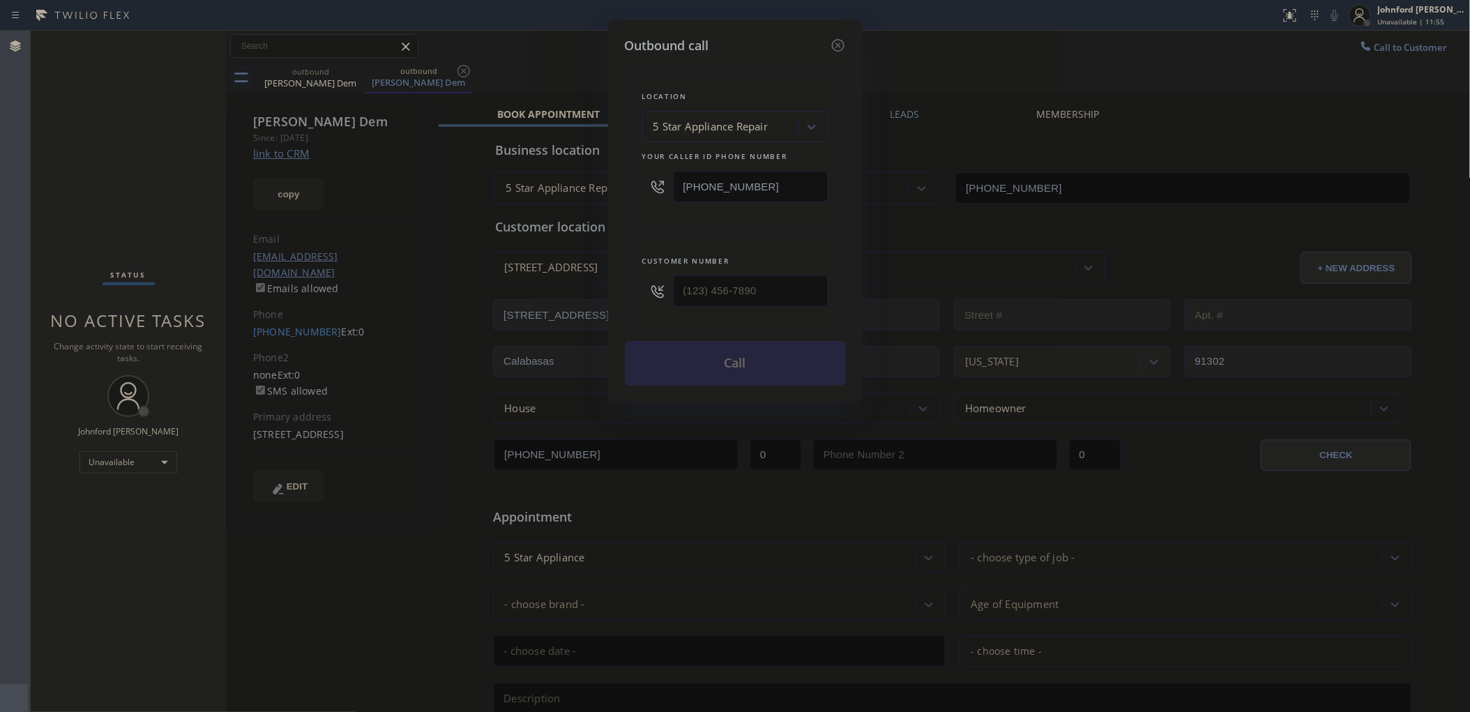
type input "[PHONE_NUMBER]"
drag, startPoint x: 741, startPoint y: 187, endPoint x: 625, endPoint y: 194, distance: 115.9
click at [625, 194] on div "Location 5 Star Appliance Repair Your caller id phone number [PHONE_NUMBER]" at bounding box center [735, 149] width 221 height 155
paste input "8) 800-3094"
click at [625, 227] on div "Location 5 Star Appliance Repair Your caller id phone number [PHONE_NUMBER] Cus…" at bounding box center [735, 220] width 221 height 330
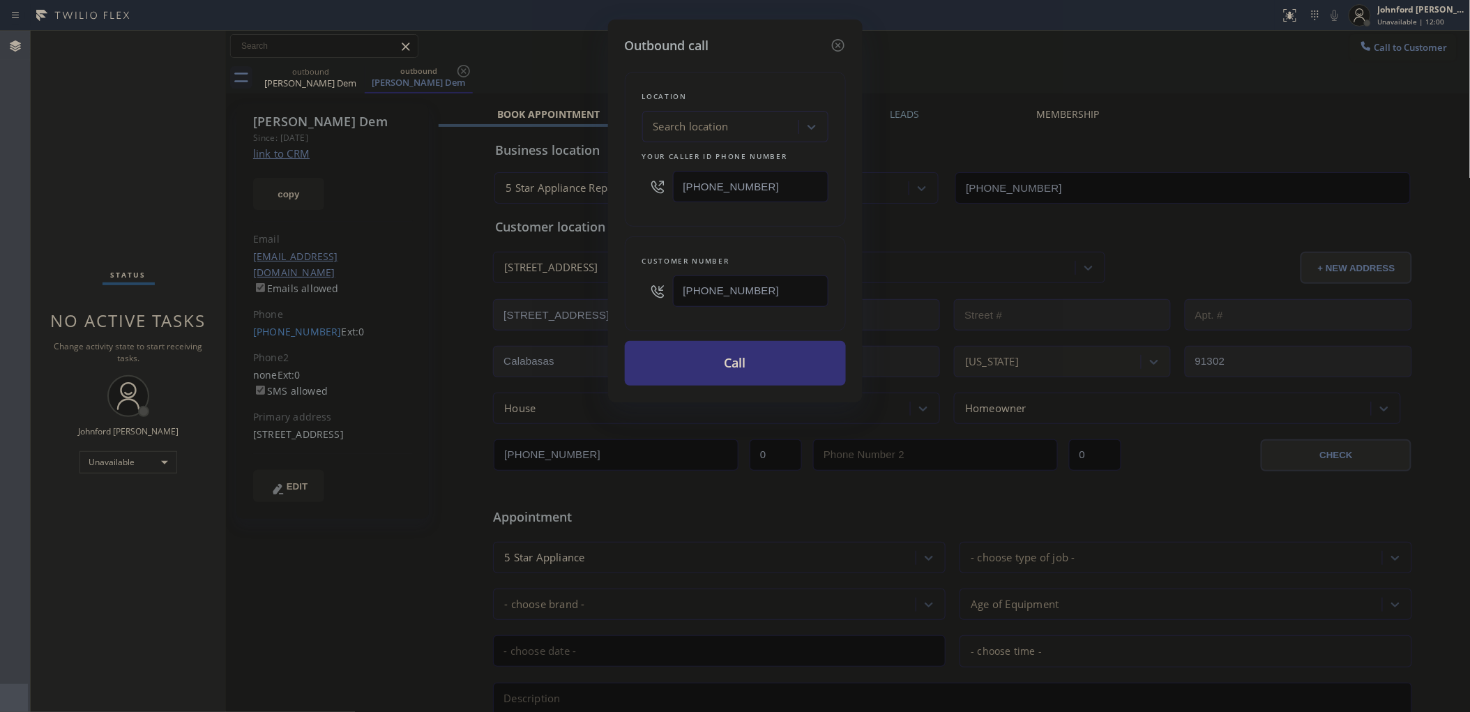
drag, startPoint x: 809, startPoint y: 183, endPoint x: 634, endPoint y: 180, distance: 175.0
click at [634, 180] on div "Location Search location Your caller id phone number [PHONE_NUMBER]" at bounding box center [735, 149] width 221 height 155
paste input "text"
type input "[PHONE_NUMBER]"
click at [632, 227] on div "Location Search location Your caller id phone number [PHONE_NUMBER] Customer nu…" at bounding box center [735, 220] width 221 height 330
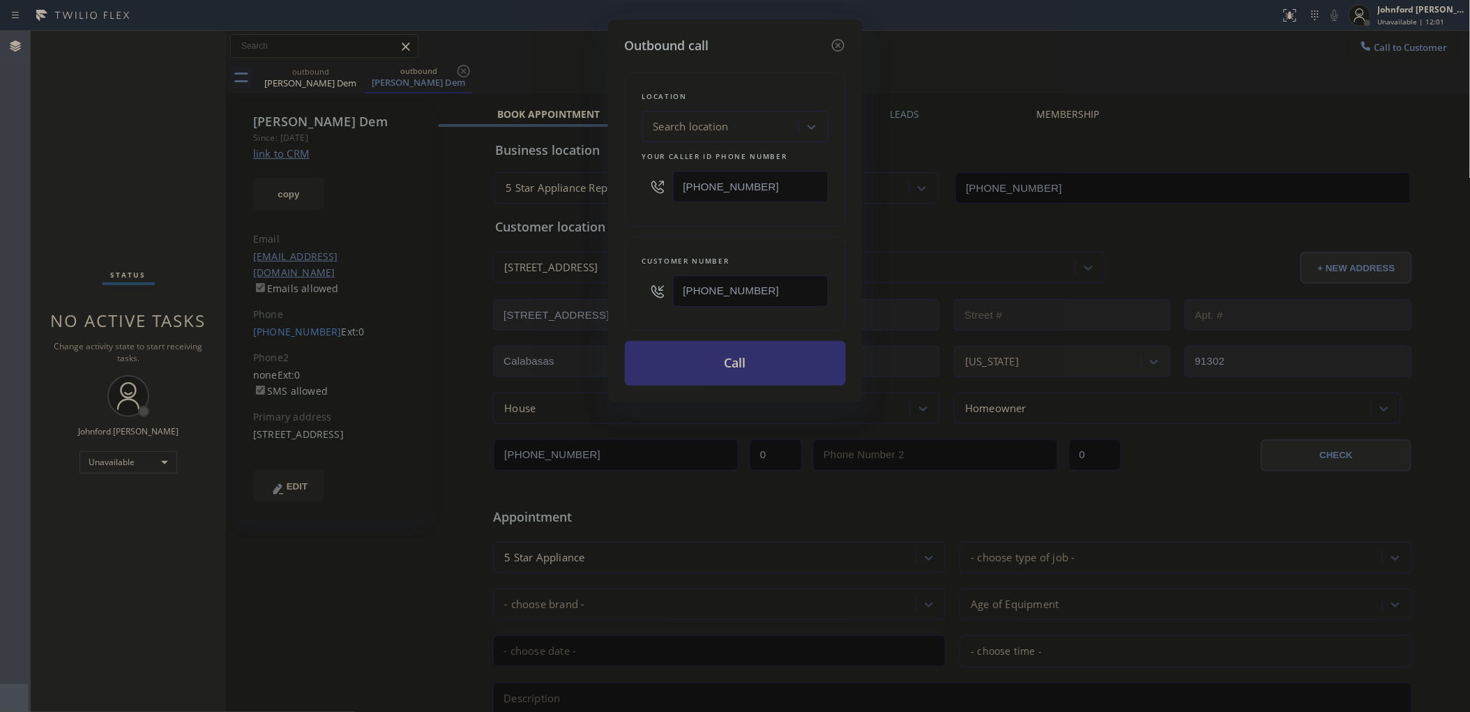
click at [690, 353] on button "Call" at bounding box center [735, 363] width 221 height 45
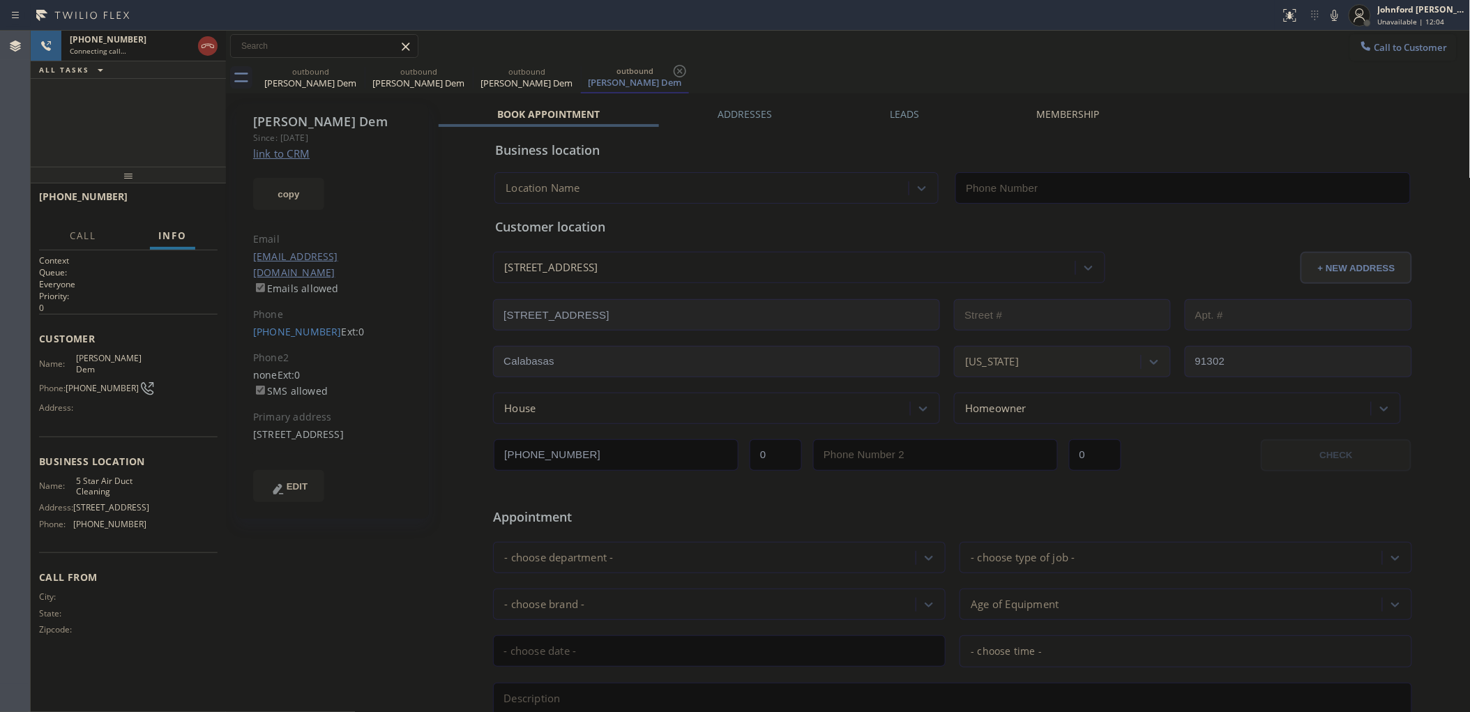
type input "[PHONE_NUMBER]"
click at [343, 75] on div "outbound" at bounding box center [310, 71] width 105 height 10
click at [354, 68] on icon at bounding box center [355, 71] width 17 height 17
click at [0, 0] on icon at bounding box center [0, 0] width 0 height 0
type input "[PHONE_NUMBER]"
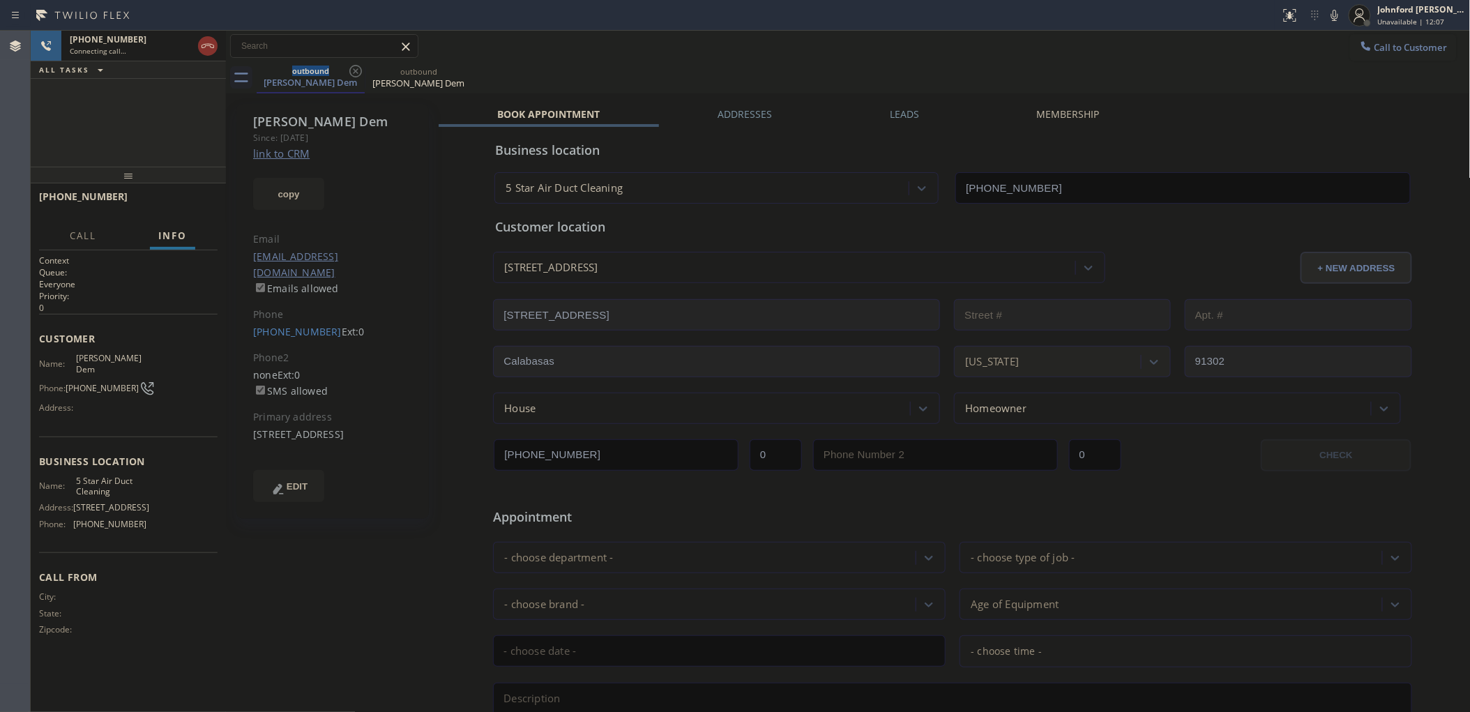
click at [1332, 15] on icon at bounding box center [1334, 15] width 17 height 17
click at [226, 207] on div at bounding box center [226, 371] width 0 height 681
click at [211, 207] on button "HANG UP" at bounding box center [185, 203] width 65 height 20
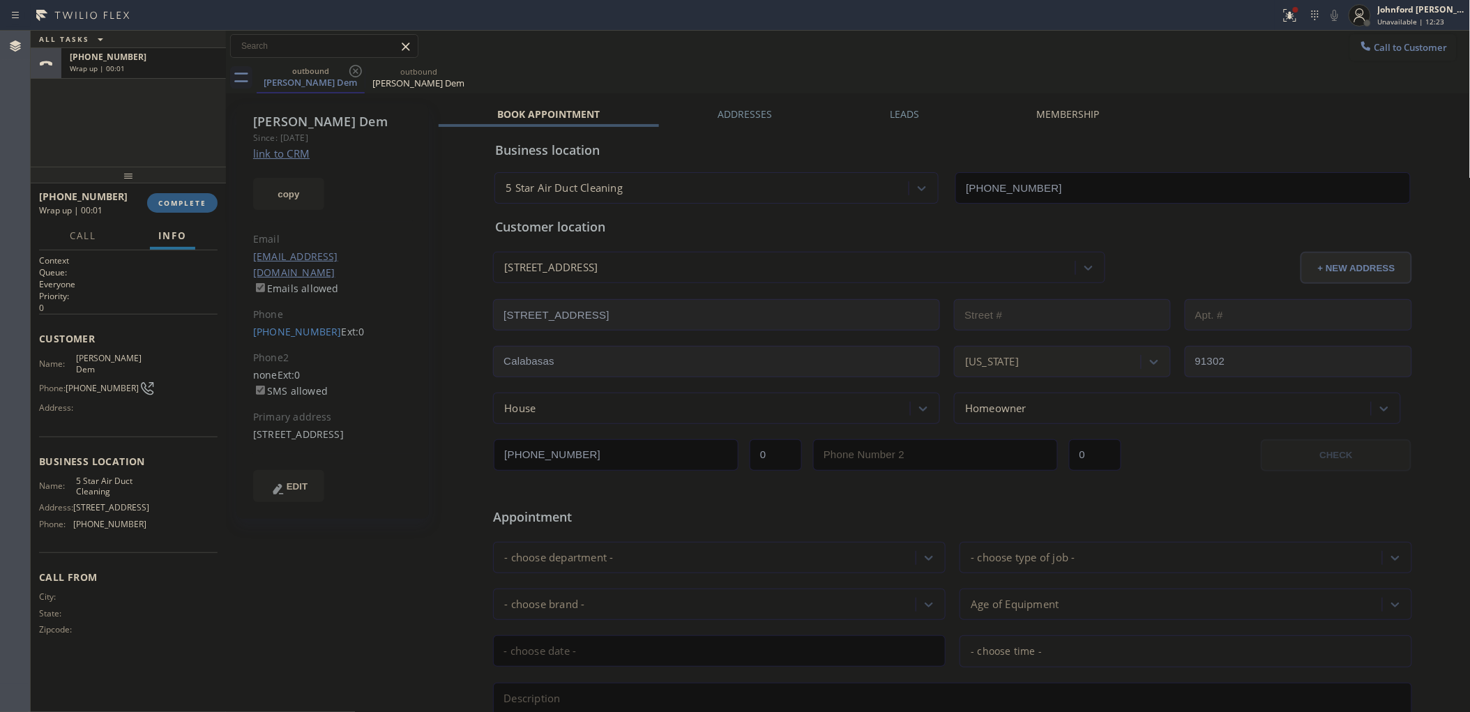
click at [182, 190] on div "[PHONE_NUMBER] Wrap up | 00:01 COMPLETE" at bounding box center [128, 203] width 178 height 36
click at [182, 192] on div "[PHONE_NUMBER] Wrap up | 00:01 COMPLETE" at bounding box center [128, 203] width 178 height 36
click at [183, 197] on button "COMPLETE" at bounding box center [182, 203] width 70 height 20
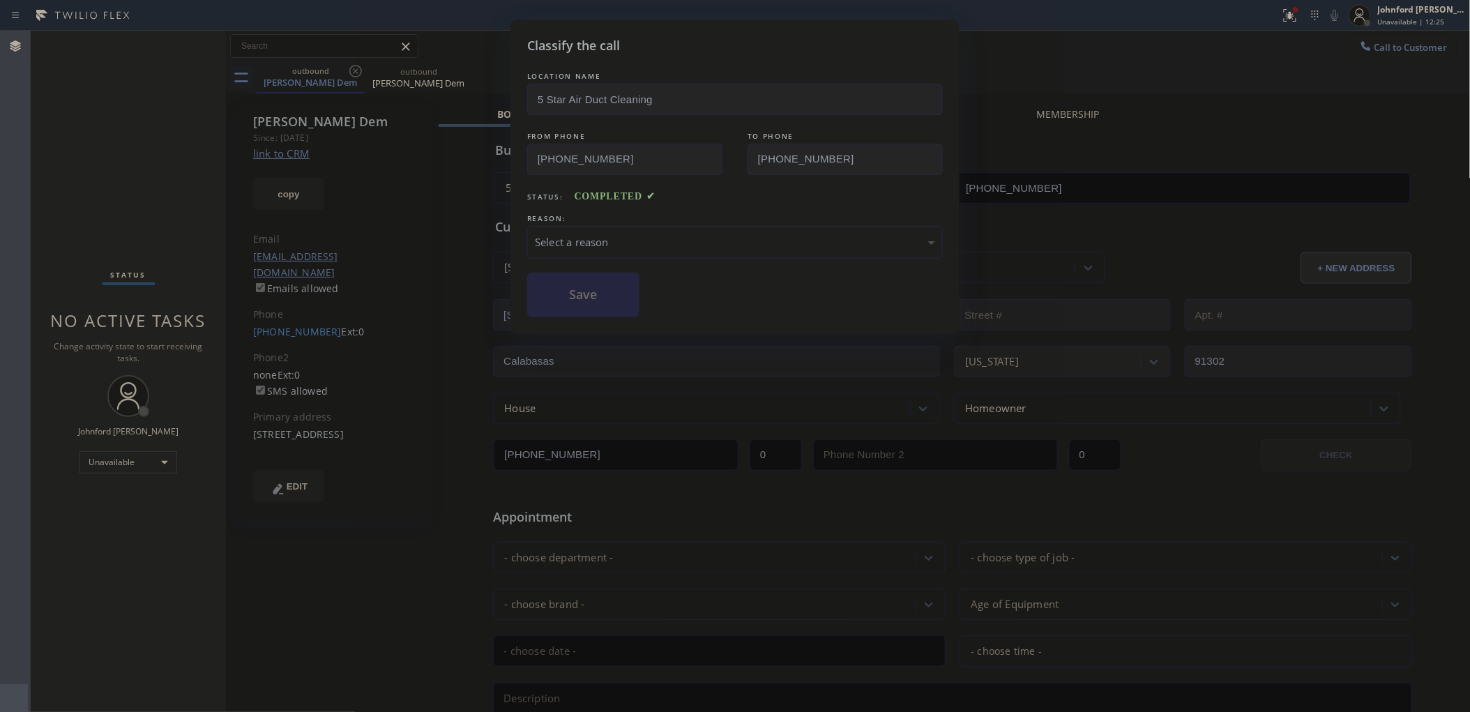
click at [642, 218] on div "REASON:" at bounding box center [734, 218] width 415 height 15
click at [646, 234] on div "Select a reason" at bounding box center [735, 242] width 400 height 16
click at [604, 304] on button "Save" at bounding box center [583, 295] width 112 height 45
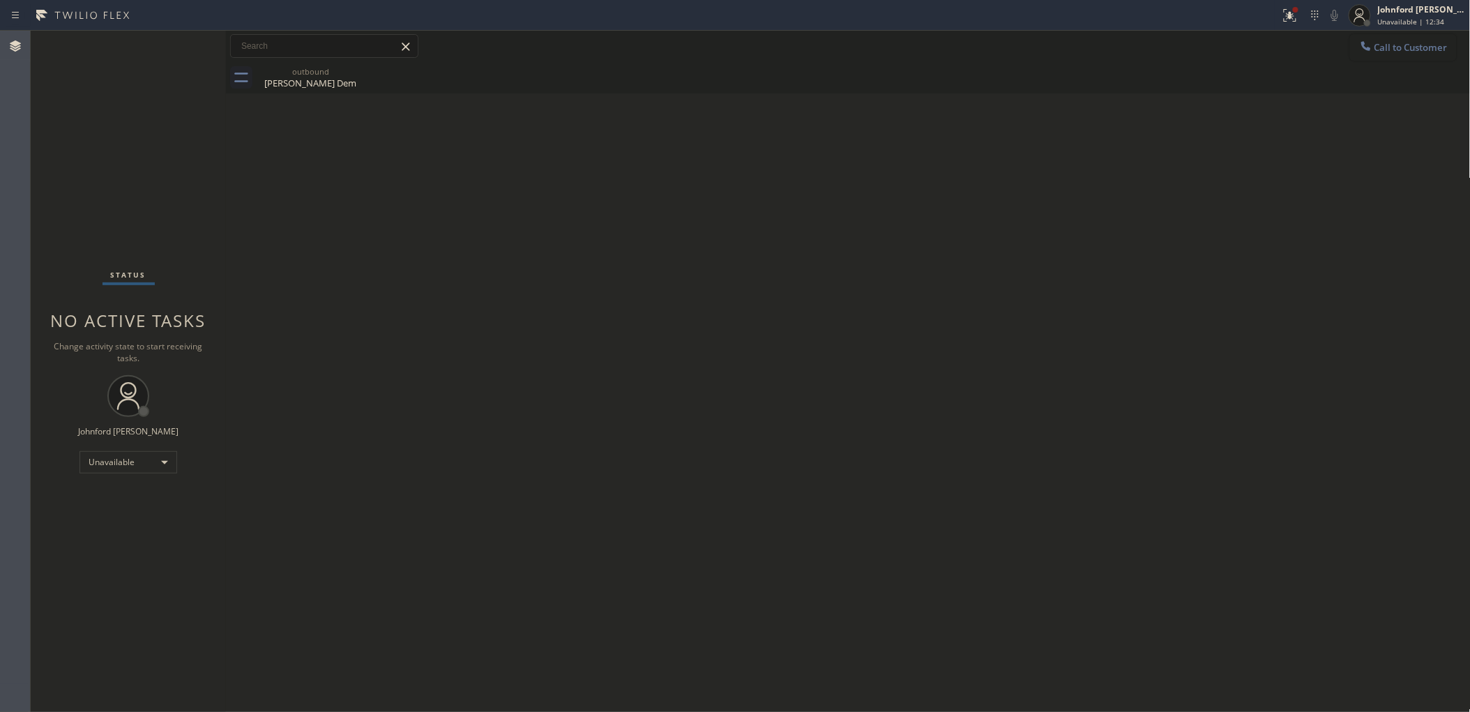
click at [1377, 38] on button "Call to Customer" at bounding box center [1403, 47] width 107 height 26
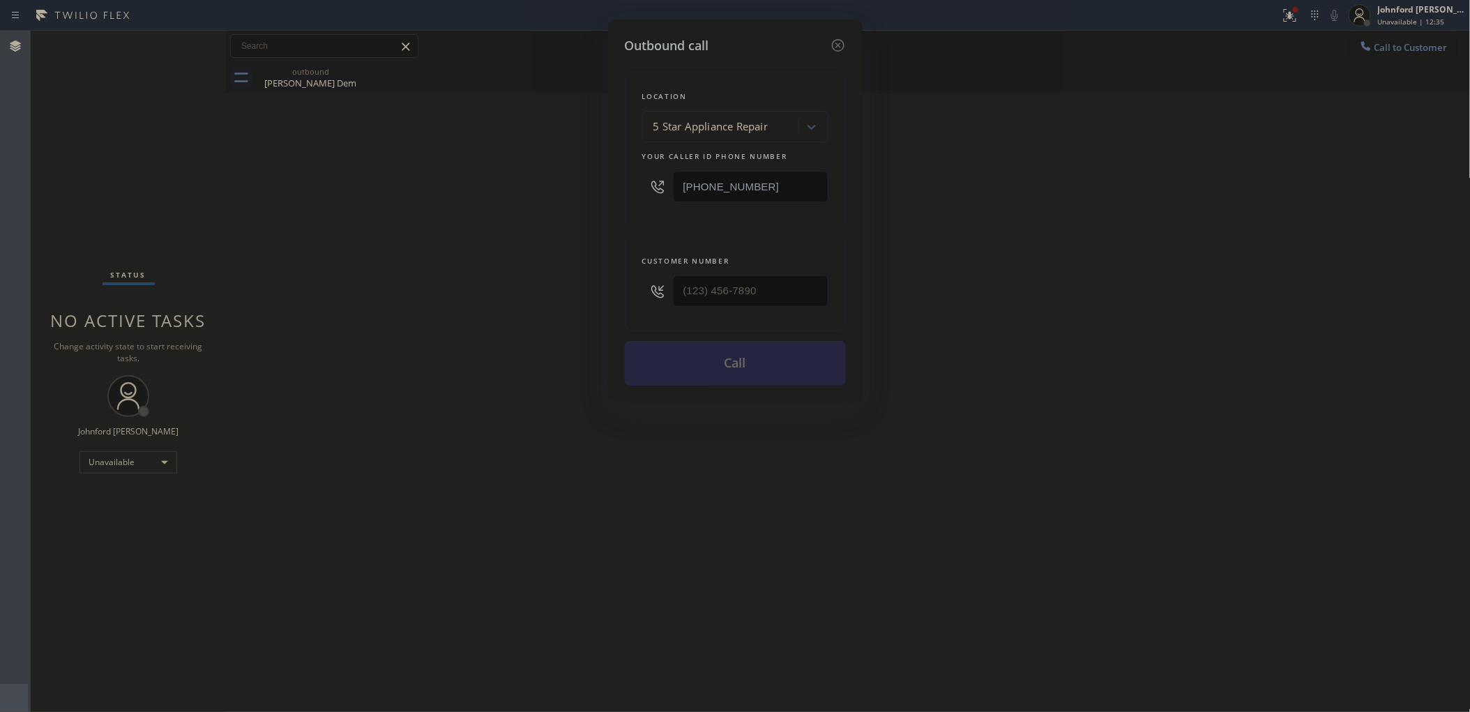
drag, startPoint x: 809, startPoint y: 270, endPoint x: 584, endPoint y: 269, distance: 225.2
click at [587, 269] on div "Outbound call Location 5 Star Appliance Repair Your caller id phone number [PHO…" at bounding box center [735, 356] width 1470 height 712
drag, startPoint x: 727, startPoint y: 269, endPoint x: 512, endPoint y: 268, distance: 214.7
click at [519, 269] on div "Outbound call Location 5 Star Appliance Repair Your caller id phone number [PHO…" at bounding box center [735, 356] width 1470 height 712
click at [694, 268] on div at bounding box center [750, 290] width 155 height 45
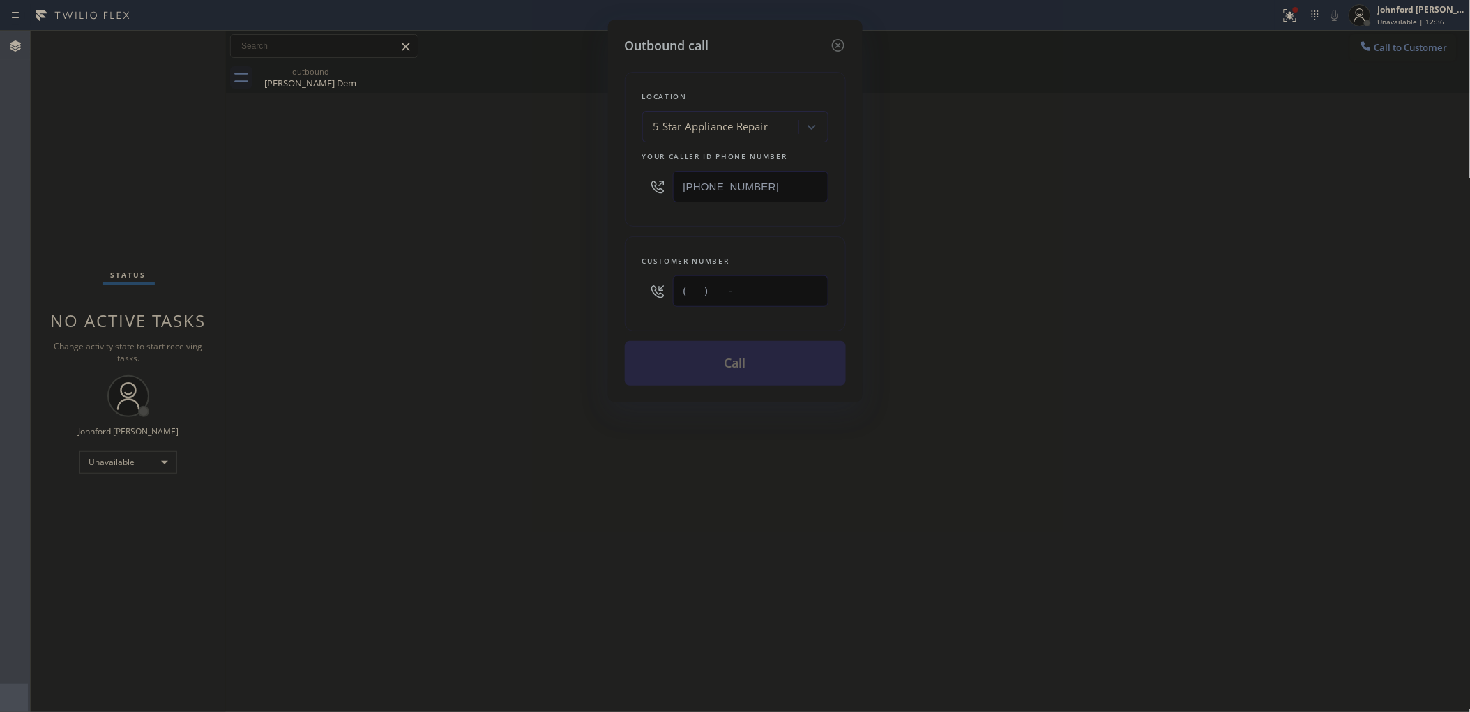
click at [704, 281] on input "(___) ___-____" at bounding box center [750, 290] width 155 height 31
paste input "310) 617-8295"
click at [504, 259] on div "Outbound call Location 5 Star Appliance Repair Your caller id phone number [PHO…" at bounding box center [735, 356] width 1470 height 712
drag, startPoint x: 761, startPoint y: 295, endPoint x: 572, endPoint y: 308, distance: 188.7
click at [576, 308] on div "Outbound call Location 5 Star Appliance Repair Your caller id phone number [PHO…" at bounding box center [735, 356] width 1470 height 712
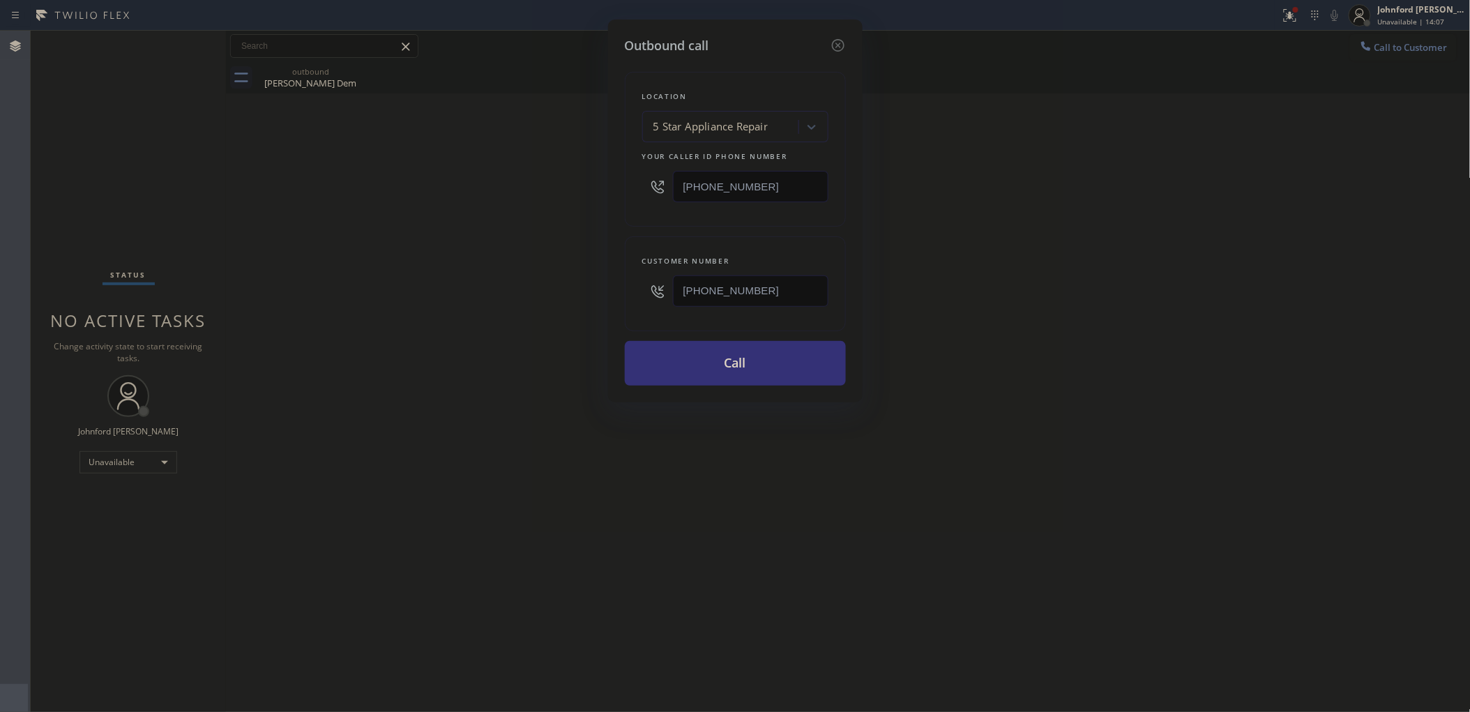
paste input "23) 828-9412"
type input "[PHONE_NUMBER]"
click at [604, 263] on div "Outbound call Location 5 Star Appliance Repair Your caller id phone number [PHO…" at bounding box center [735, 356] width 1470 height 712
click at [792, 354] on button "Call" at bounding box center [735, 363] width 221 height 45
click at [1078, 235] on div "Outbound call Location 5 Star Appliance Repair Your caller id phone number [PHO…" at bounding box center [735, 356] width 1470 height 712
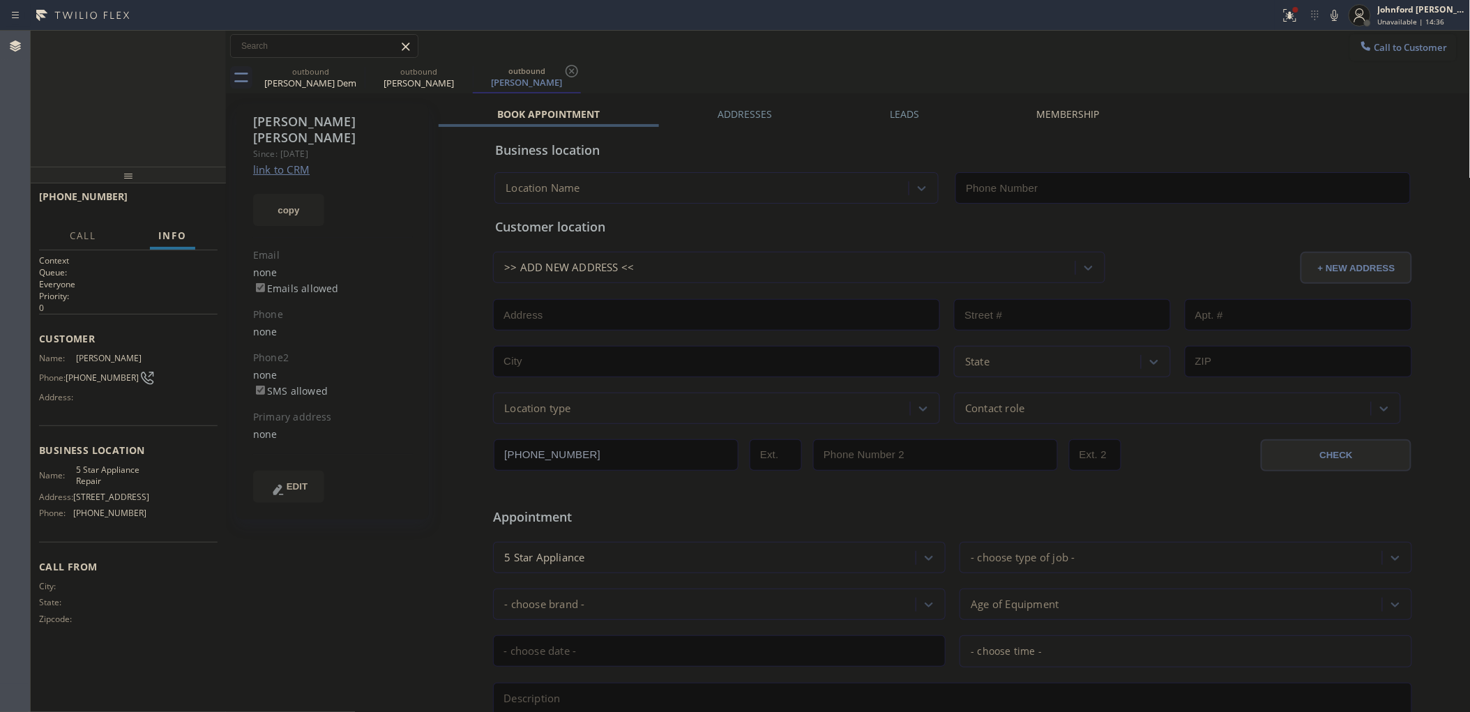
type input "[PHONE_NUMBER]"
click at [1333, 15] on icon at bounding box center [1334, 15] width 7 height 11
click at [89, 123] on div "[PHONE_NUMBER] Live | 00:07 ALL TASKS ALL TASKS ACTIVE TASKS TASKS IN WRAP UP" at bounding box center [128, 99] width 195 height 136
click at [186, 209] on button "HANG UP" at bounding box center [185, 203] width 65 height 20
click at [92, 112] on div "ALL TASKS ALL TASKS ACTIVE TASKS TASKS IN WRAP UP [PHONE_NUMBER] Wrap up | 00:05" at bounding box center [128, 99] width 195 height 136
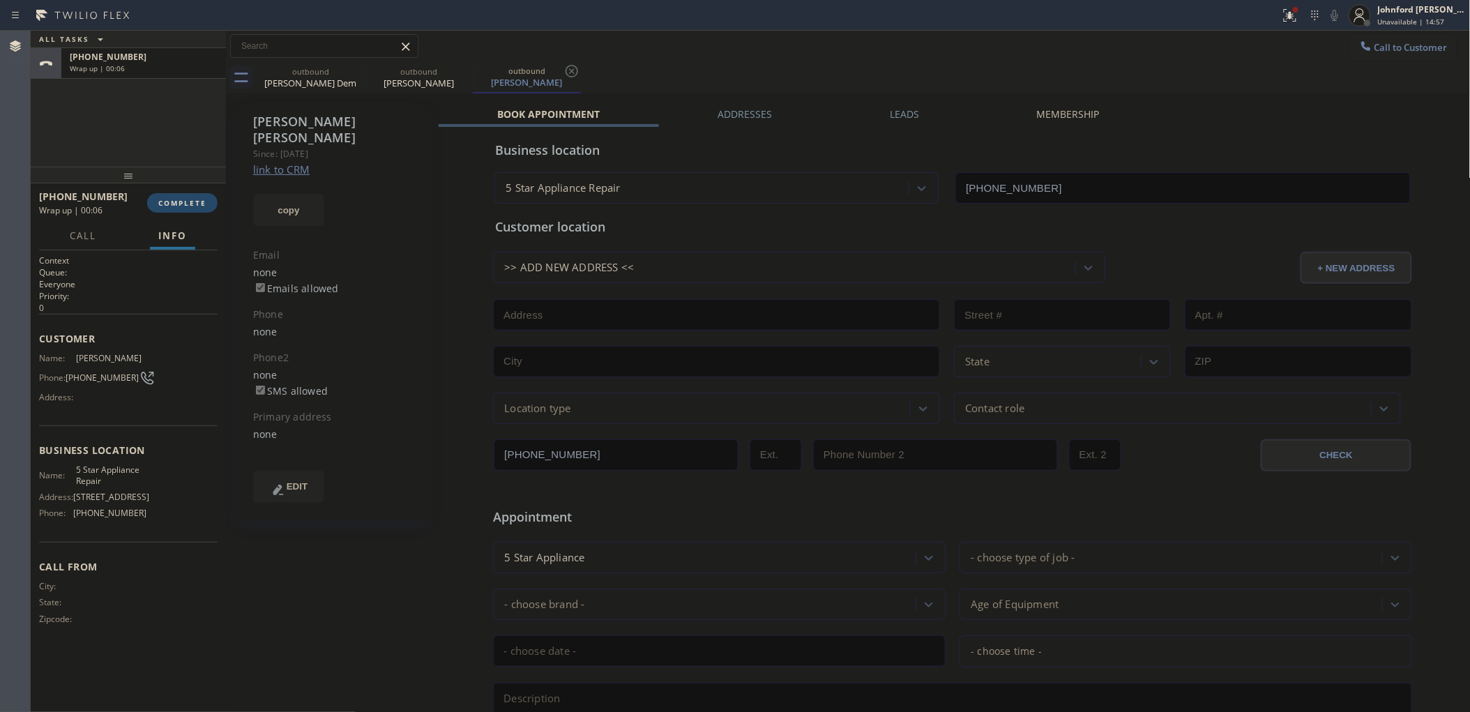
click at [187, 193] on button "COMPLETE" at bounding box center [182, 203] width 70 height 20
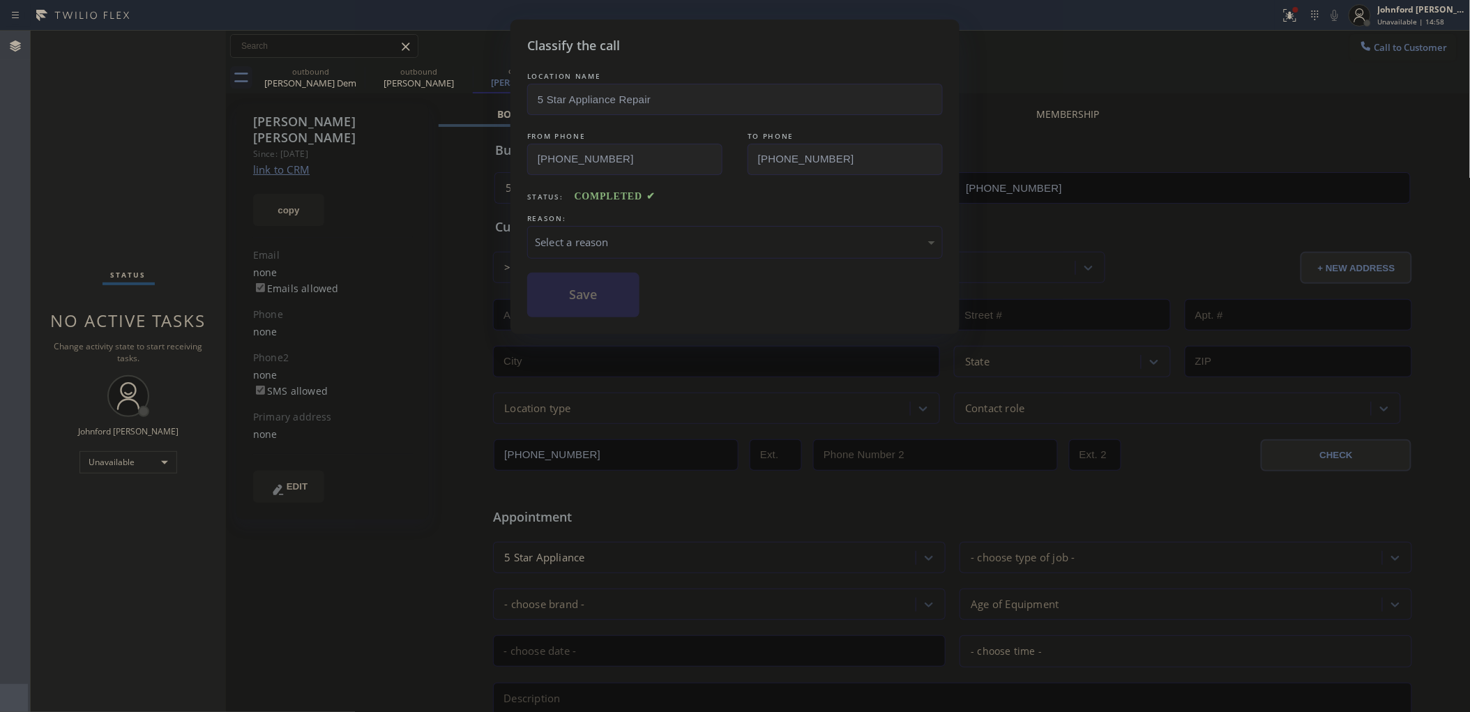
click at [538, 227] on div "Select a reason" at bounding box center [734, 242] width 415 height 33
click at [602, 307] on button "Save" at bounding box center [583, 295] width 112 height 45
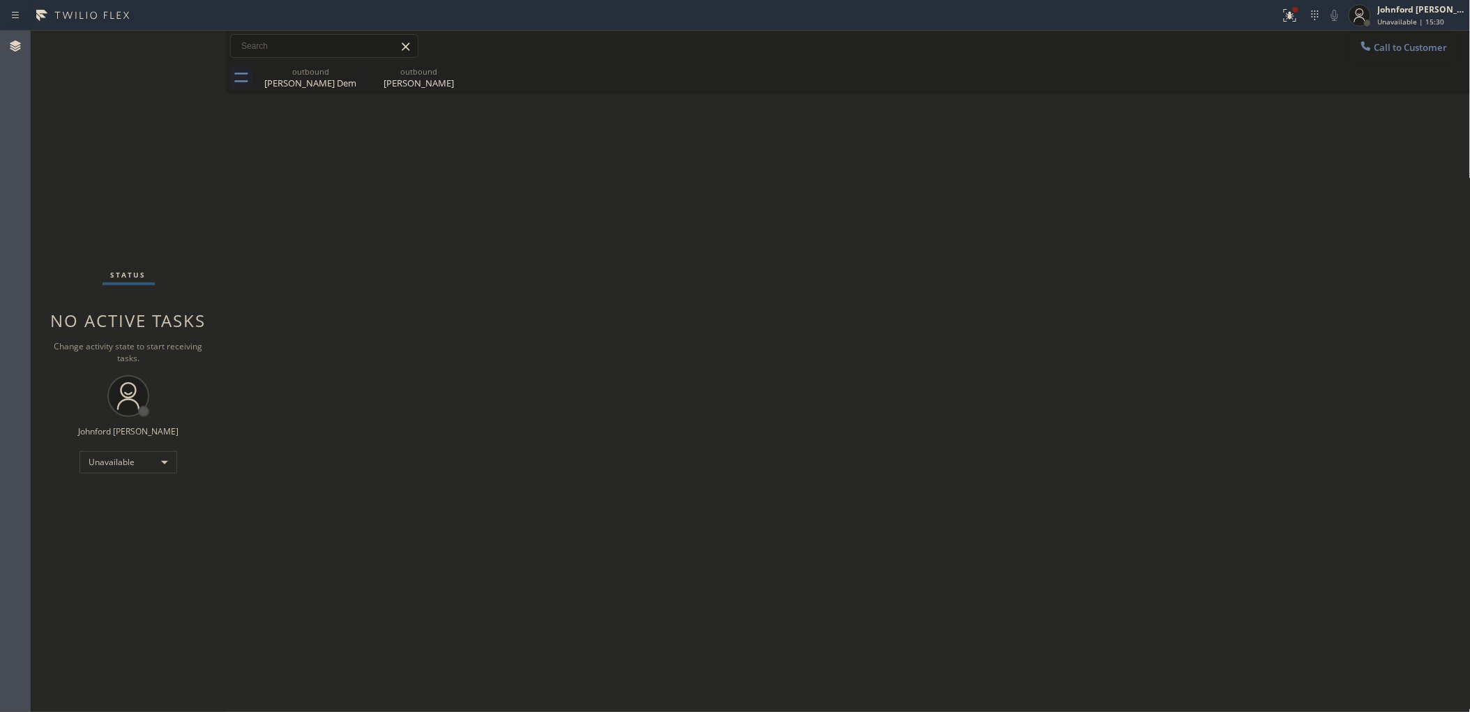
click at [1402, 56] on button "Call to Customer" at bounding box center [1403, 47] width 107 height 26
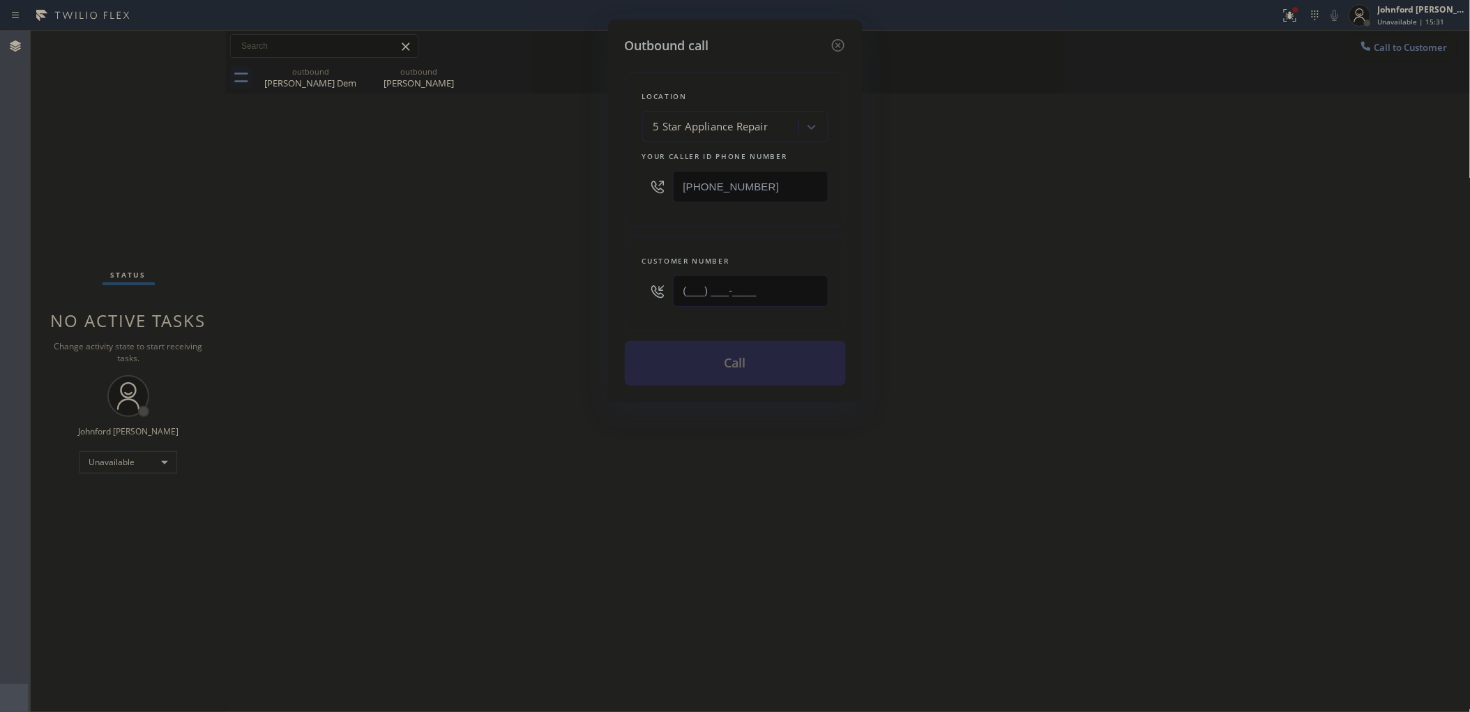
drag, startPoint x: 783, startPoint y: 301, endPoint x: 511, endPoint y: 312, distance: 272.1
click at [586, 301] on div "Outbound call Location 5 Star Appliance Repair Your caller id phone number [PHO…" at bounding box center [735, 356] width 1470 height 712
paste input "909) 662-4720"
type input "[PHONE_NUMBER]"
click at [432, 314] on div "Outbound call Location 5 Star Appliance Repair Your caller id phone number [PHO…" at bounding box center [735, 356] width 1470 height 712
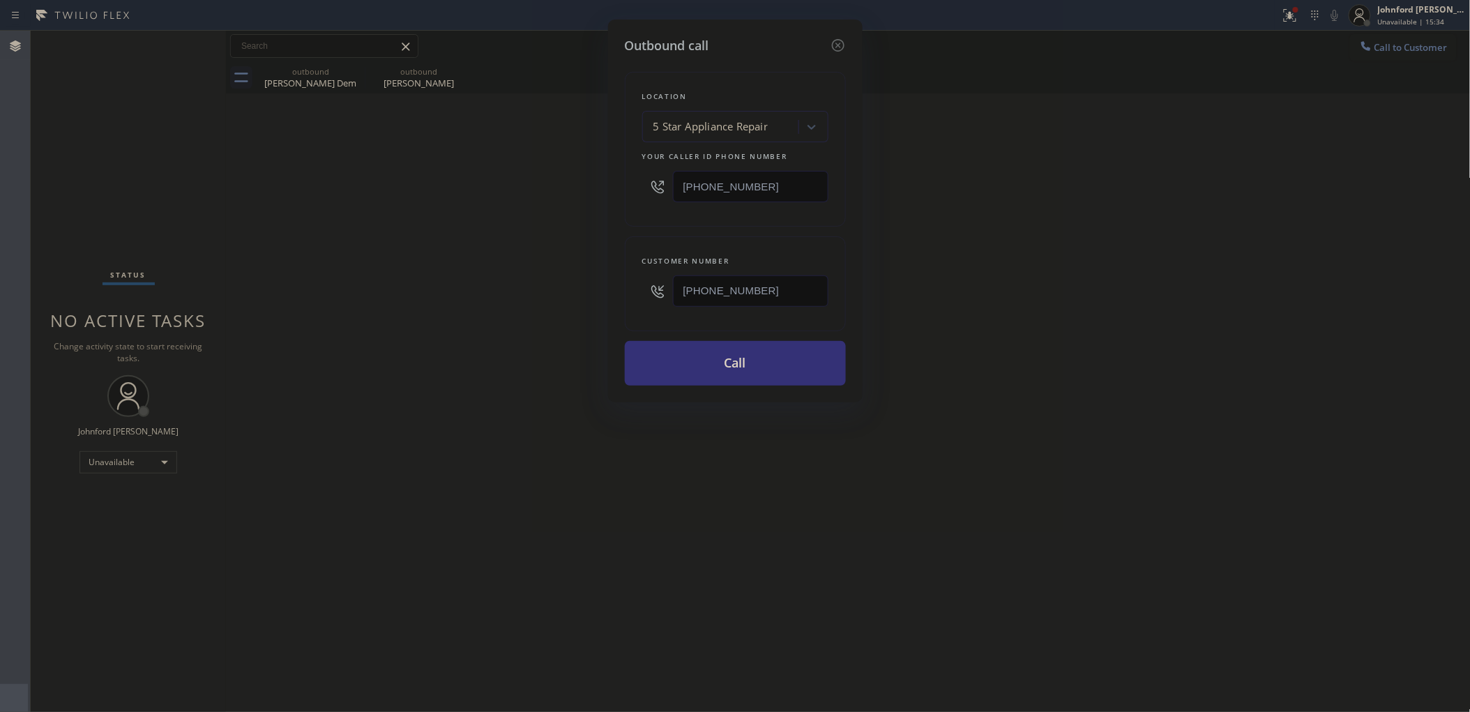
drag, startPoint x: 772, startPoint y: 179, endPoint x: 611, endPoint y: 188, distance: 162.0
click at [611, 188] on div "Outbound call Location 5 Star Appliance Repair Your caller id phone number [PHO…" at bounding box center [735, 211] width 254 height 383
paste input "8) 800-3094"
type input "[PHONE_NUMBER]"
click at [551, 195] on div "Outbound call Location 5 Star Appliance Repair Your caller id phone number [PHO…" at bounding box center [735, 356] width 1470 height 712
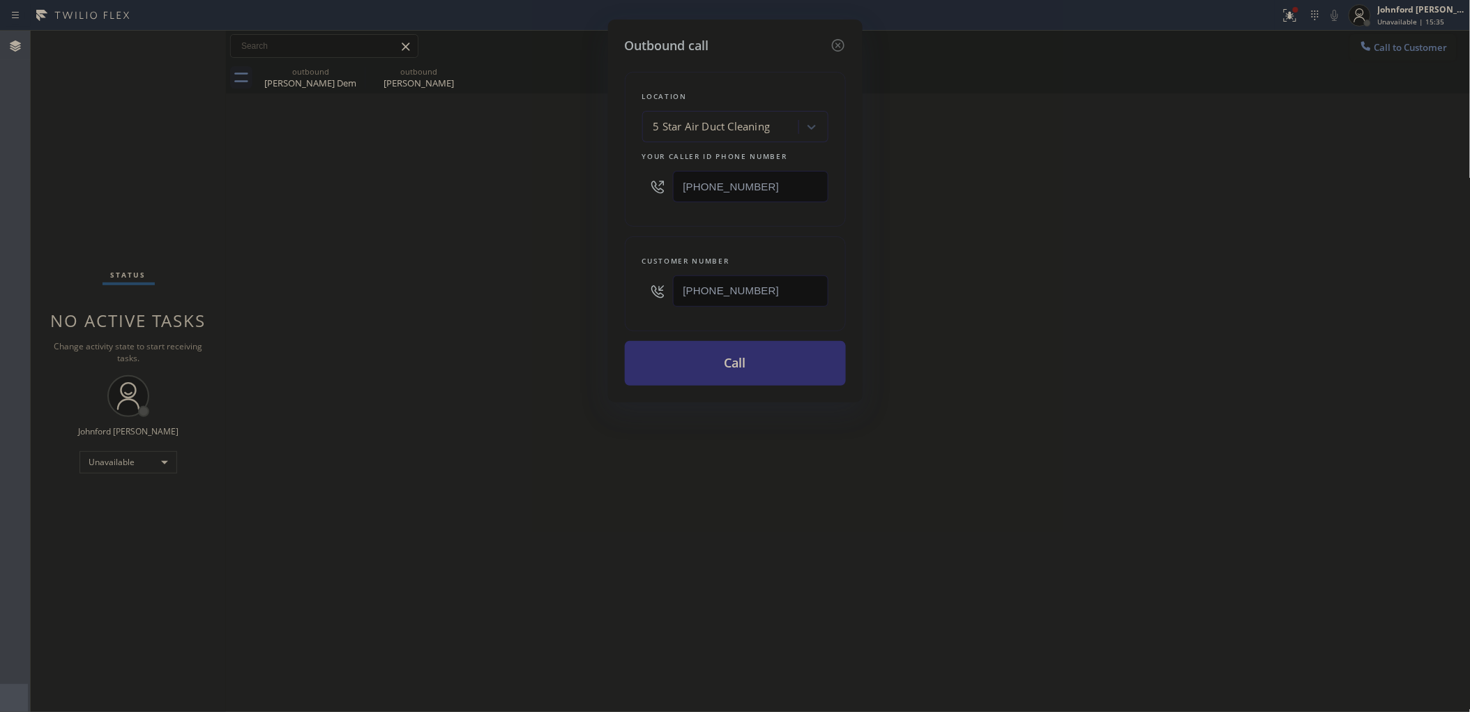
click at [687, 366] on button "Call" at bounding box center [735, 363] width 221 height 45
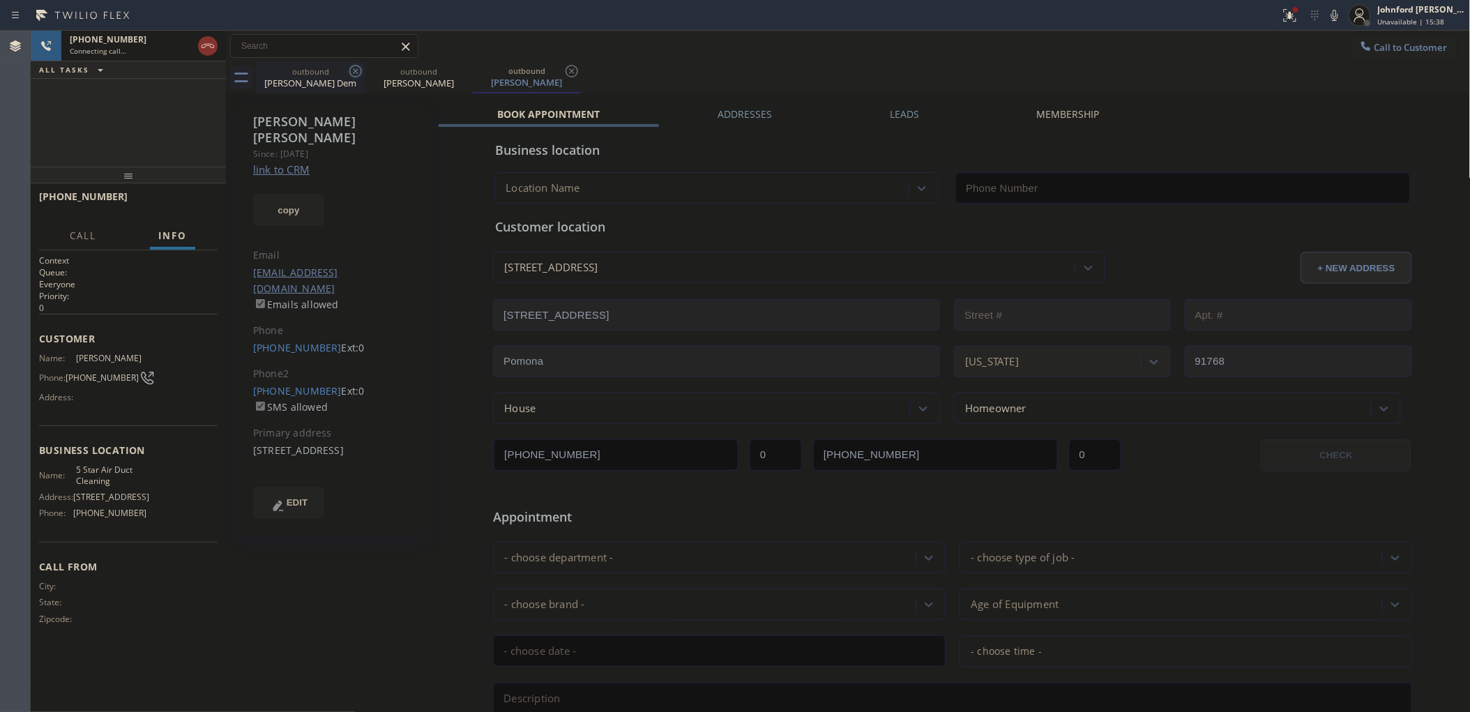
click at [353, 72] on icon at bounding box center [355, 71] width 13 height 13
click at [0, 0] on icon at bounding box center [0, 0] width 0 height 0
click at [288, 162] on link "link to CRM" at bounding box center [281, 169] width 56 height 14
type input "[PHONE_NUMBER]"
click at [1325, 13] on div at bounding box center [1335, 15] width 20 height 17
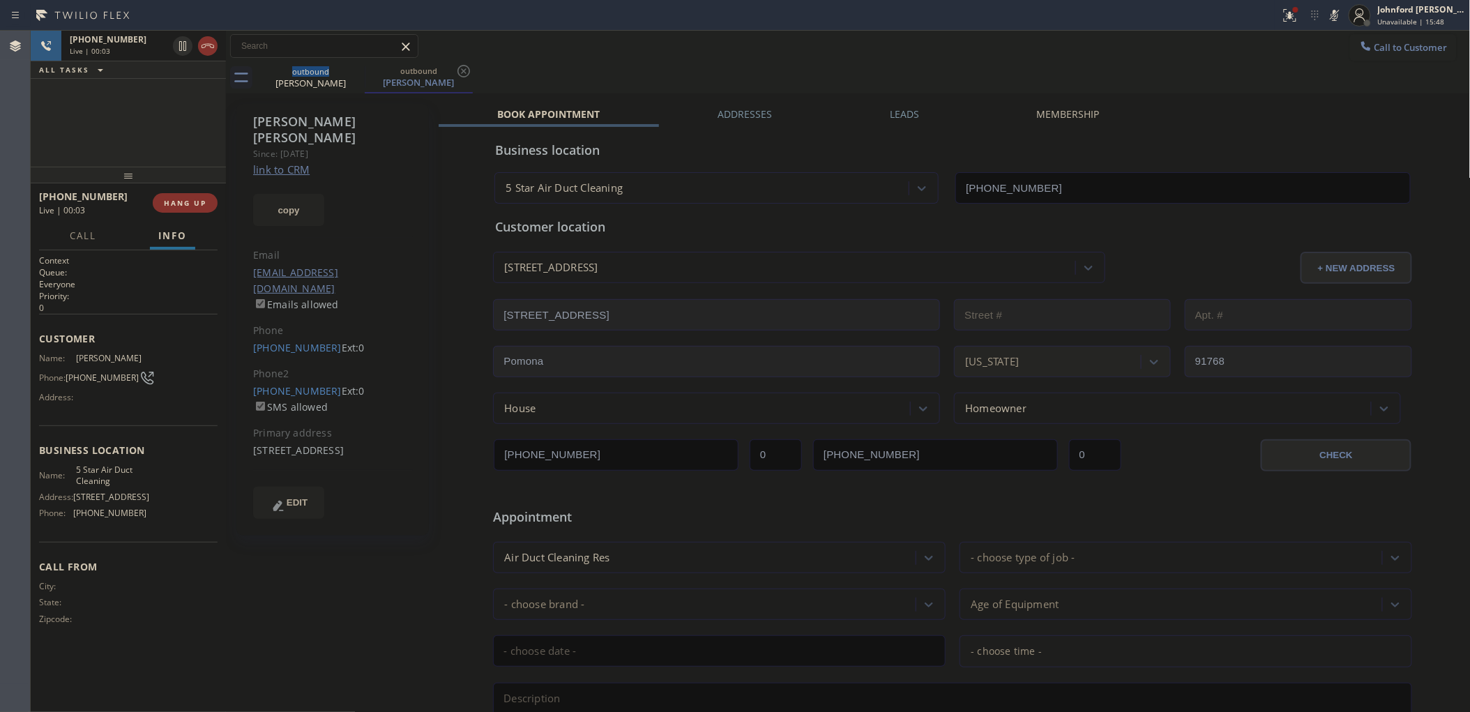
click at [1325, 13] on div at bounding box center [1335, 15] width 20 height 17
click at [1334, 21] on icon at bounding box center [1334, 15] width 17 height 17
click at [1127, 64] on div "outbound [PERSON_NAME] outbound [PERSON_NAME]" at bounding box center [864, 77] width 1214 height 31
click at [1331, 13] on icon at bounding box center [1334, 15] width 17 height 17
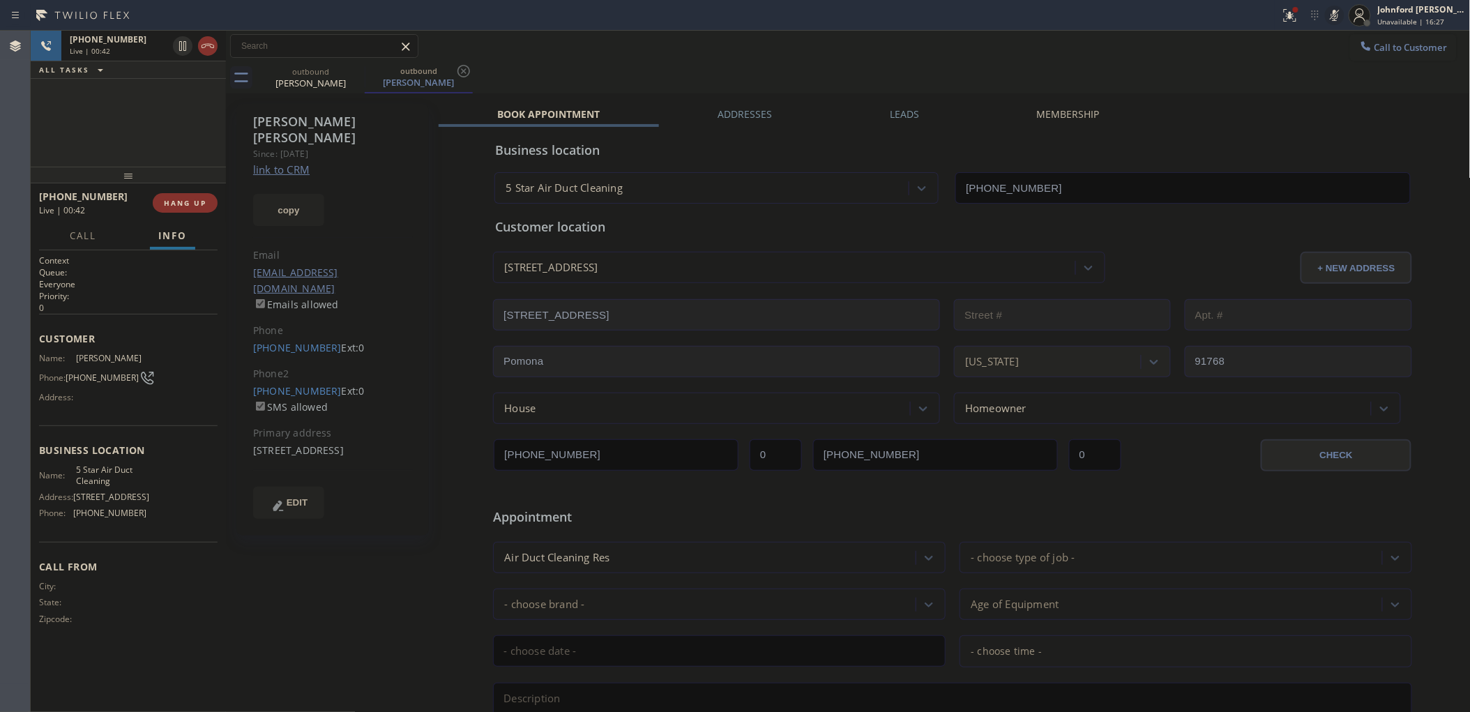
click at [1331, 13] on icon at bounding box center [1334, 15] width 17 height 17
click at [932, 65] on div "outbound [PERSON_NAME] outbound [PERSON_NAME]" at bounding box center [864, 77] width 1214 height 31
click at [1297, 15] on icon at bounding box center [1289, 15] width 17 height 17
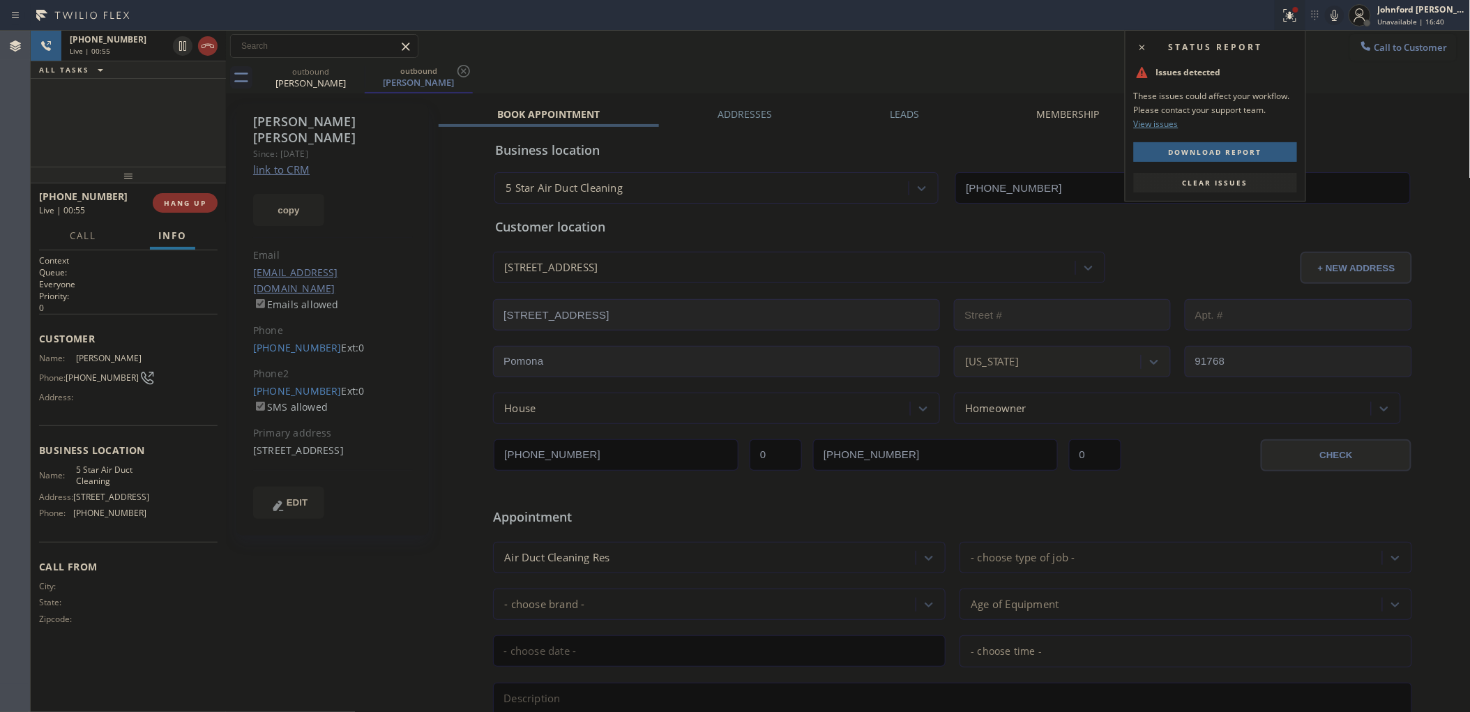
click at [1232, 185] on span "Clear issues" at bounding box center [1215, 183] width 66 height 10
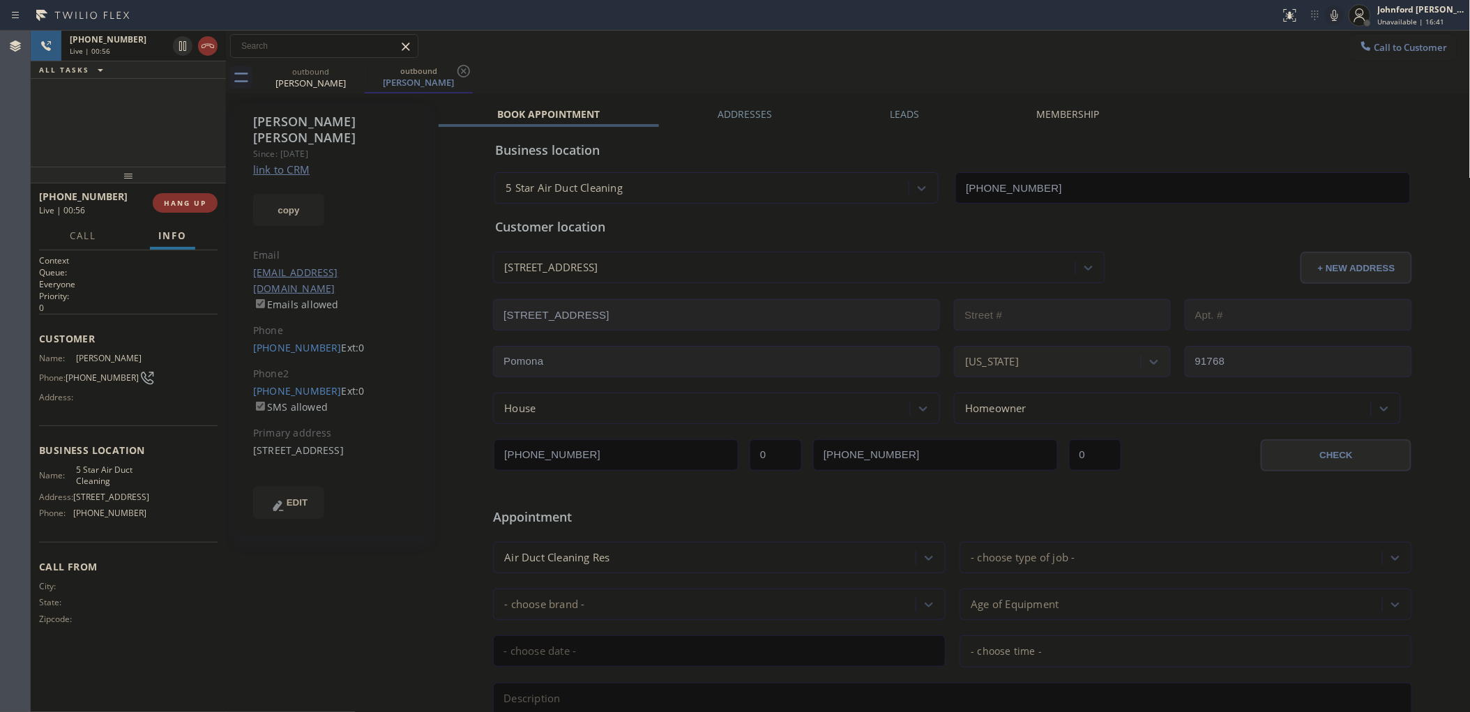
drag, startPoint x: 206, startPoint y: 146, endPoint x: 181, endPoint y: 155, distance: 26.5
click at [204, 146] on div "[PHONE_NUMBER] Live | 00:56 ALL TASKS ALL TASKS ACTIVE TASKS TASKS IN WRAP UP" at bounding box center [128, 99] width 195 height 136
click at [162, 201] on button "HANG UP" at bounding box center [185, 203] width 65 height 20
drag, startPoint x: 270, startPoint y: 434, endPoint x: 252, endPoint y: 418, distance: 24.2
click at [253, 443] on div "[STREET_ADDRESS]" at bounding box center [333, 451] width 160 height 16
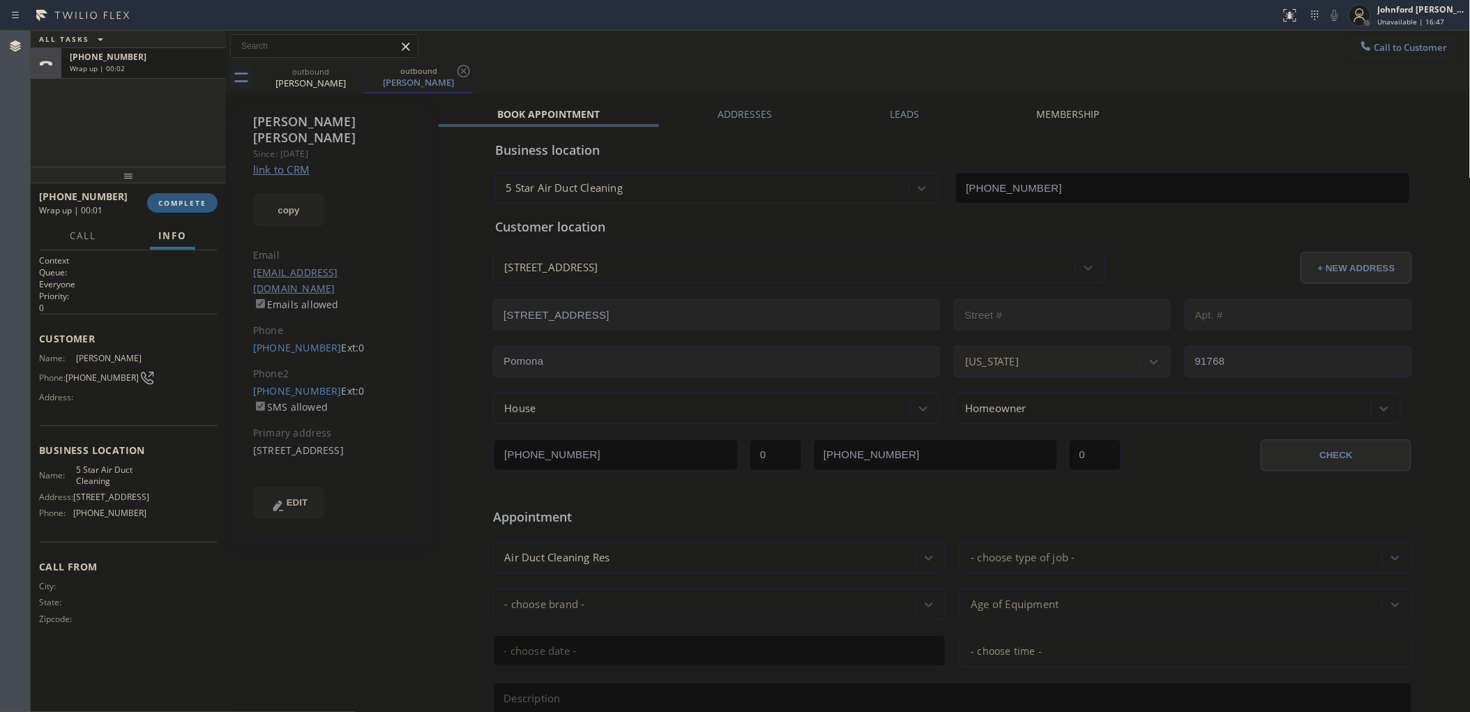
copy div "[STREET_ADDRESS]"
click at [280, 194] on button "copy" at bounding box center [288, 210] width 71 height 32
click at [856, 50] on div "Call to Customer Outbound call Location 5 Star Air Duct Cleaning Your caller id…" at bounding box center [848, 46] width 1244 height 24
click at [188, 204] on span "COMPLETE" at bounding box center [182, 203] width 48 height 10
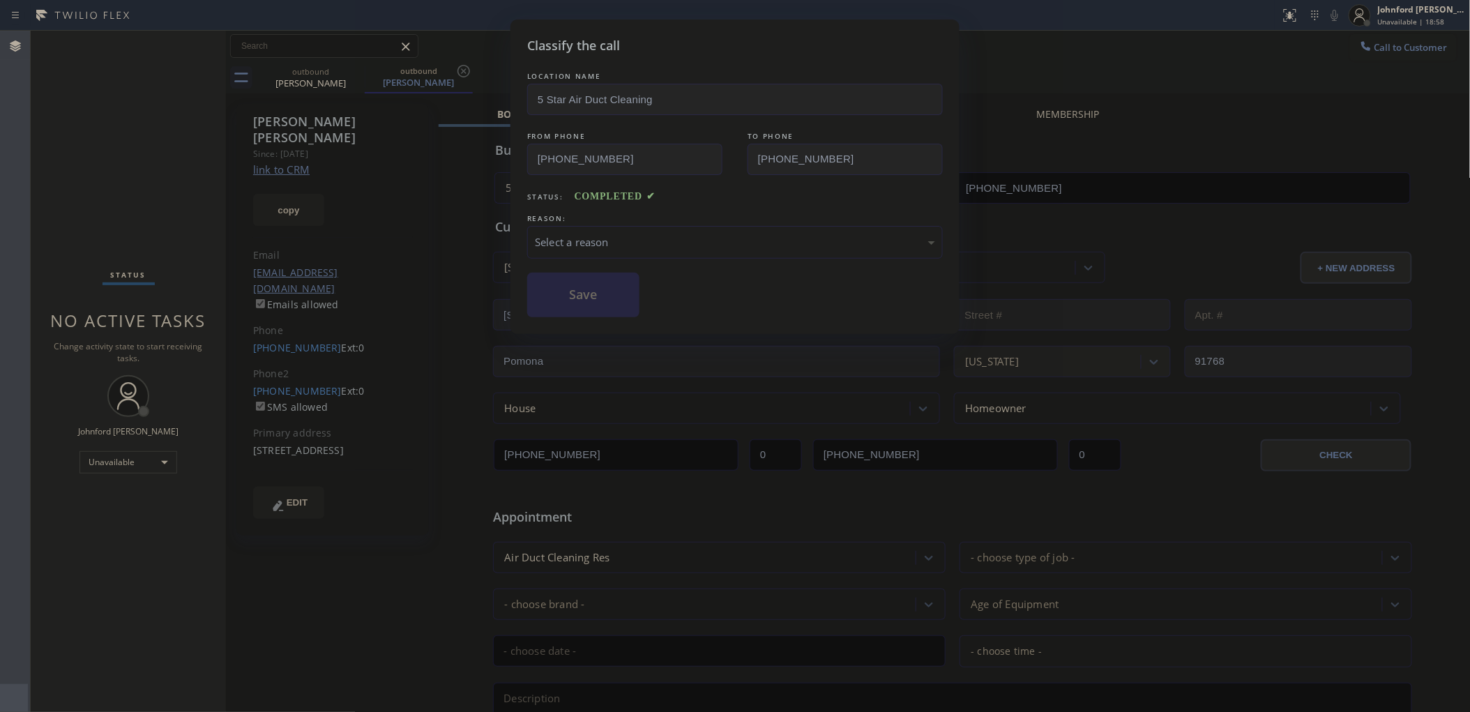
drag, startPoint x: 581, startPoint y: 247, endPoint x: 588, endPoint y: 252, distance: 8.1
click at [586, 249] on div "Select a reason" at bounding box center [734, 242] width 415 height 33
click at [619, 298] on button "Save" at bounding box center [583, 295] width 112 height 45
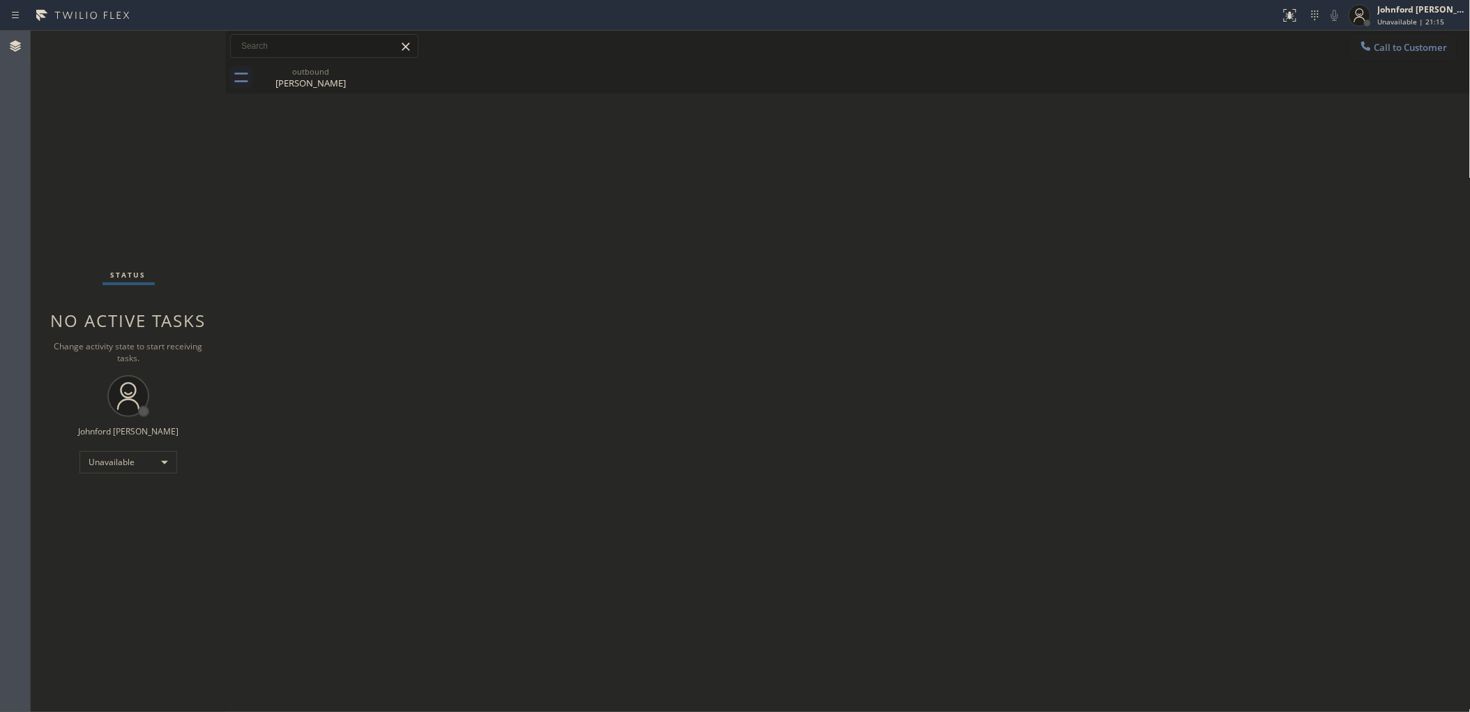
click at [1081, 264] on div "Back to Dashboard Change Sender ID Customers Technicians Select a contact Outbo…" at bounding box center [848, 371] width 1244 height 681
click at [273, 65] on div "outbound [PERSON_NAME]" at bounding box center [310, 77] width 105 height 31
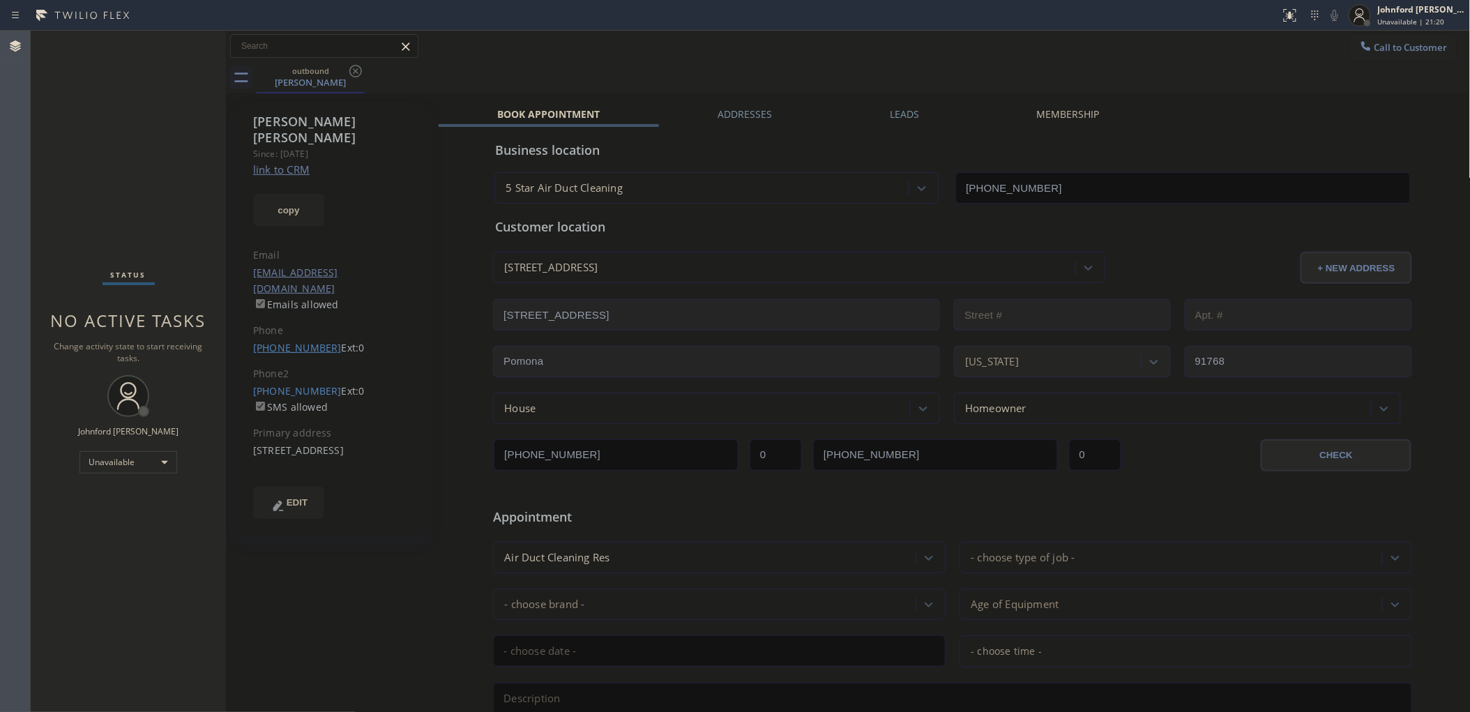
click at [301, 341] on link "[PHONE_NUMBER]" at bounding box center [297, 347] width 89 height 13
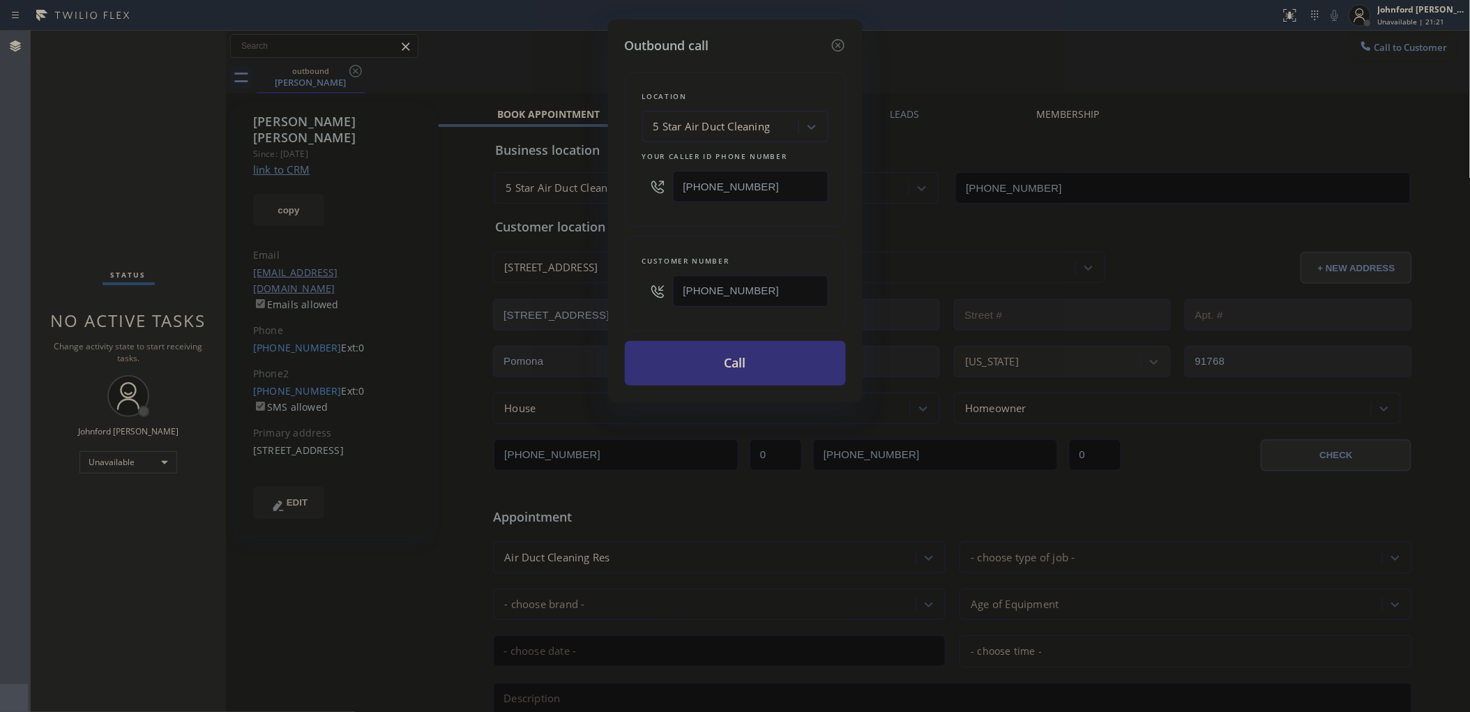
type input "[PHONE_NUMBER]"
drag, startPoint x: 1018, startPoint y: 52, endPoint x: 915, endPoint y: 91, distance: 109.7
click at [1014, 51] on div "Outbound call Location 5 Star Air Duct Cleaning Your caller id phone number [PH…" at bounding box center [735, 356] width 1470 height 712
click at [719, 381] on button "Call" at bounding box center [735, 363] width 221 height 45
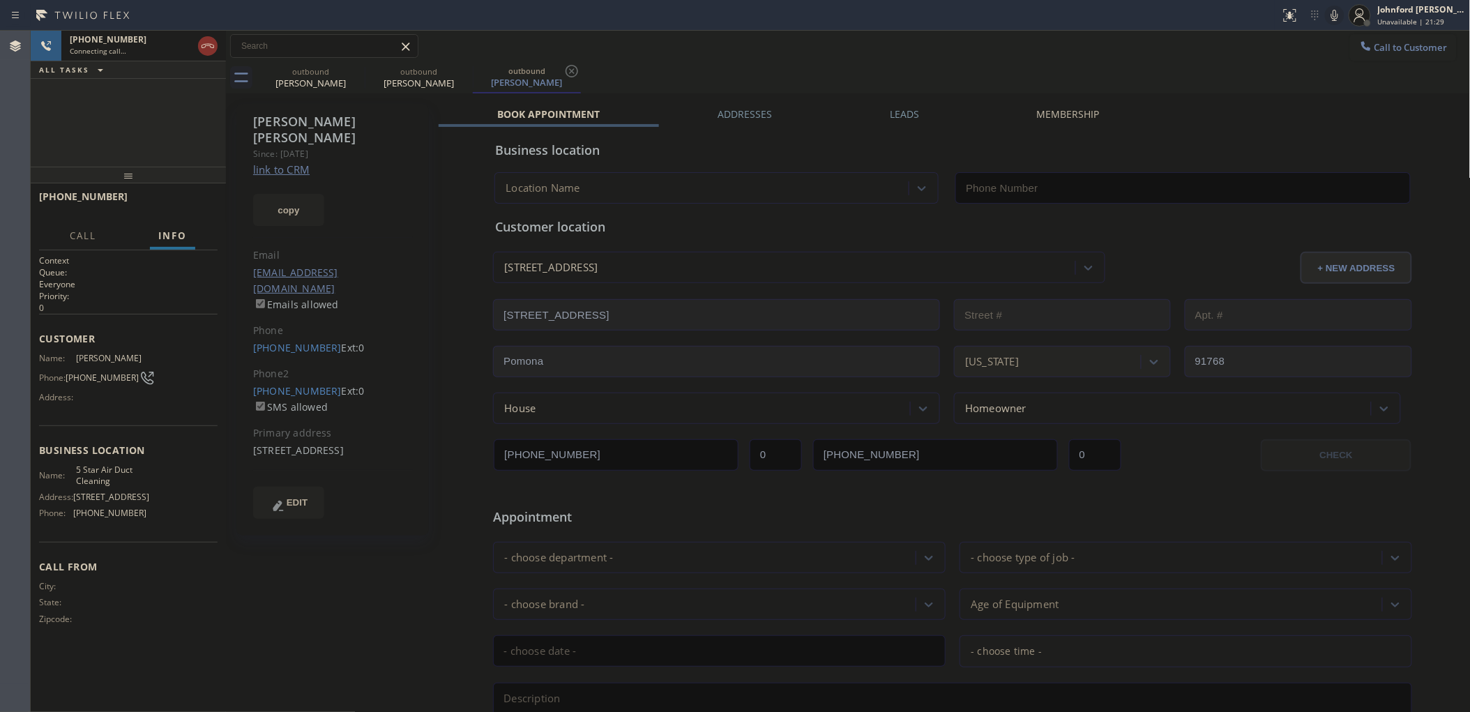
click at [1329, 16] on icon at bounding box center [1334, 15] width 17 height 17
type input "[PHONE_NUMBER]"
click at [1335, 23] on button at bounding box center [1335, 16] width 20 height 20
click at [1249, 112] on div "Book Appointment Addresses Leads Membership Business location 5 Star Air Duct C…" at bounding box center [952, 553] width 1028 height 893
click at [0, 0] on icon at bounding box center [0, 0] width 0 height 0
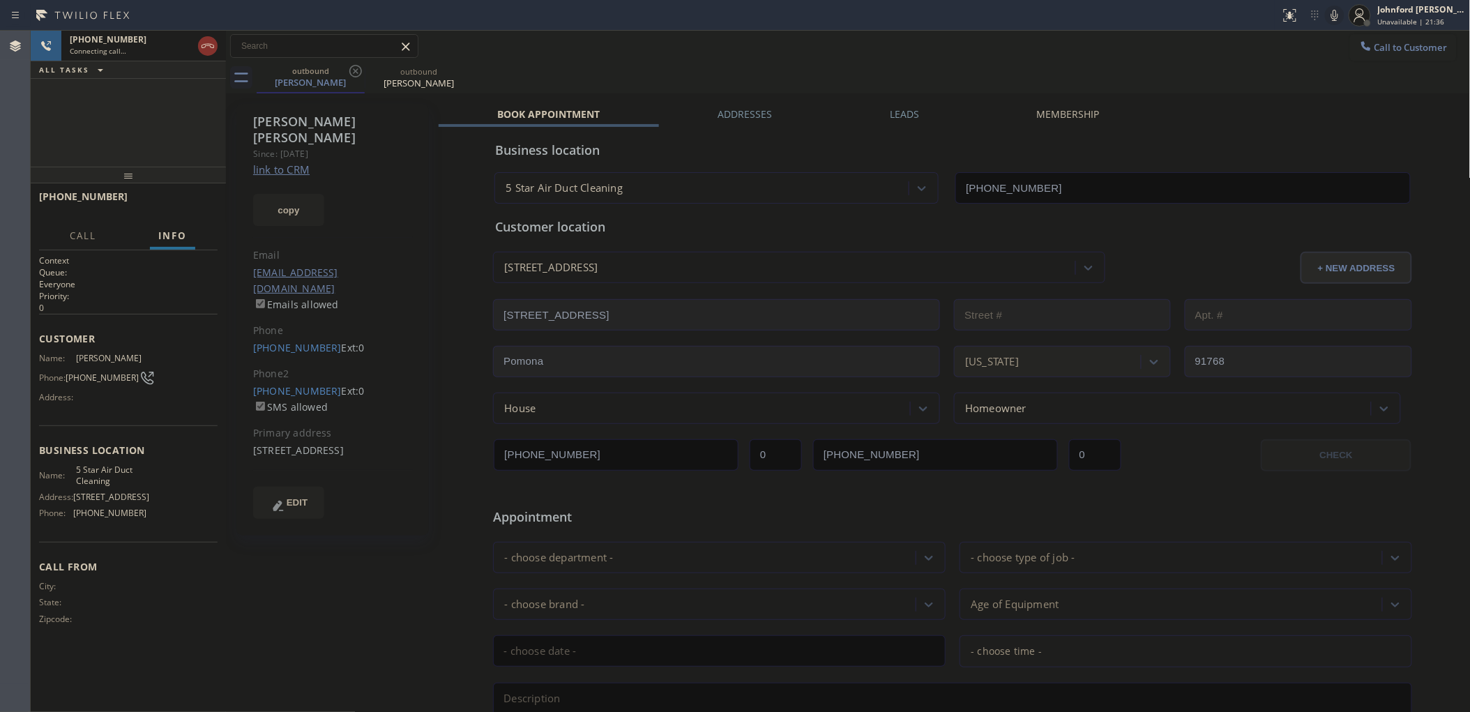
click at [1332, 12] on icon at bounding box center [1334, 15] width 17 height 17
click at [1037, 24] on div at bounding box center [640, 15] width 1269 height 22
click at [941, 71] on div "outbound [PERSON_NAME] outbound [PERSON_NAME]" at bounding box center [864, 77] width 1214 height 31
drag, startPoint x: 994, startPoint y: 78, endPoint x: 1004, endPoint y: 77, distance: 9.8
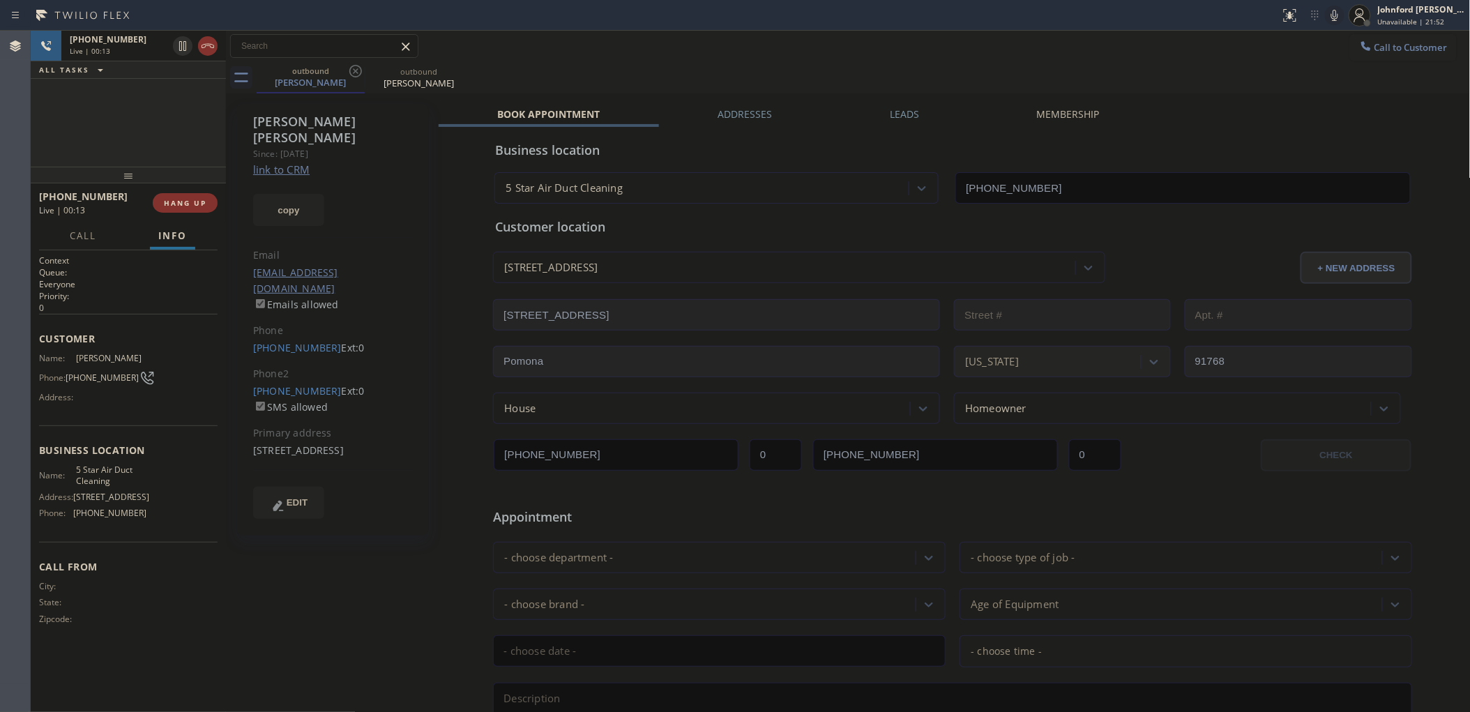
click at [1004, 77] on div "outbound [PERSON_NAME] outbound [PERSON_NAME]" at bounding box center [864, 77] width 1214 height 31
click at [1329, 14] on icon at bounding box center [1334, 15] width 17 height 17
click at [1264, 46] on div "Call to Customer Outbound call Location 5 Star Air Duct Cleaning Your caller id…" at bounding box center [848, 46] width 1244 height 24
click at [1325, 11] on div at bounding box center [1335, 15] width 20 height 17
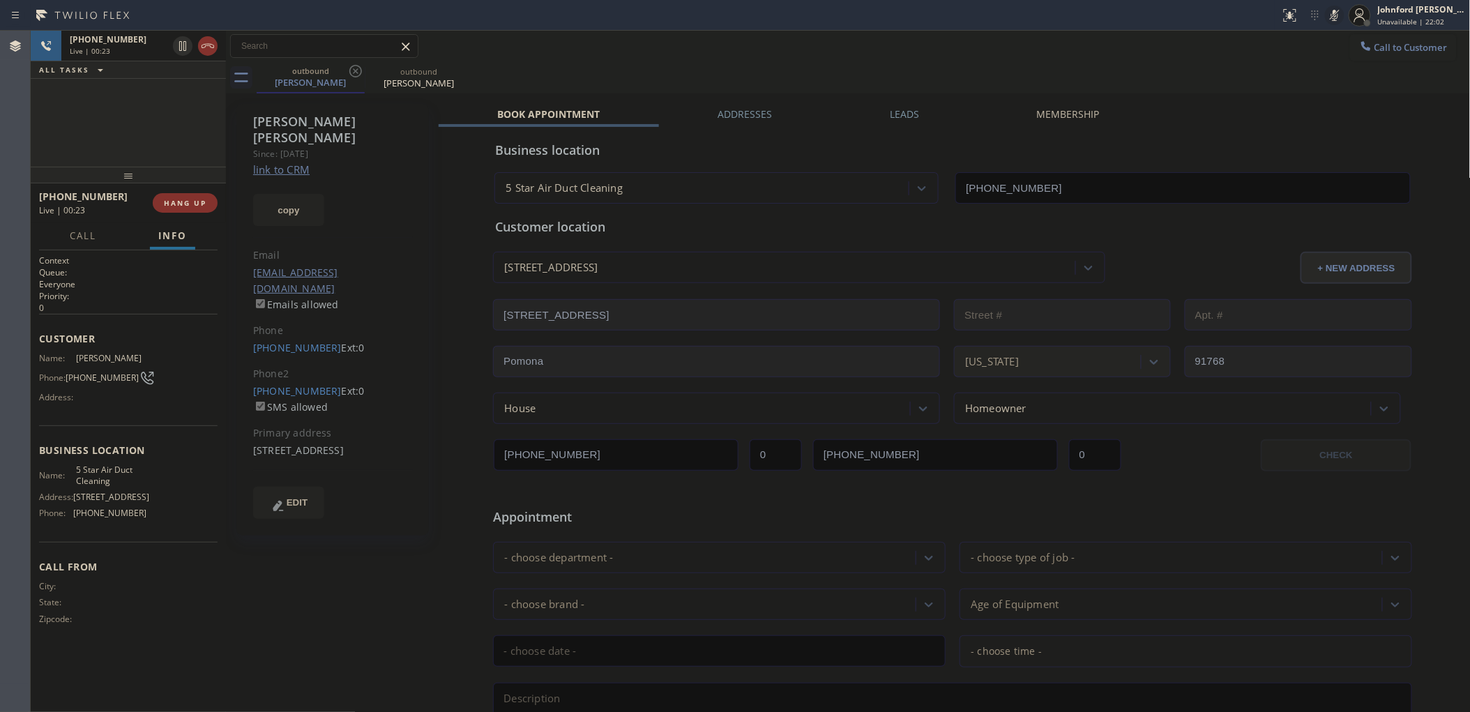
click at [1326, 12] on icon at bounding box center [1334, 15] width 17 height 17
click at [186, 201] on span "COMPLETE" at bounding box center [182, 203] width 48 height 10
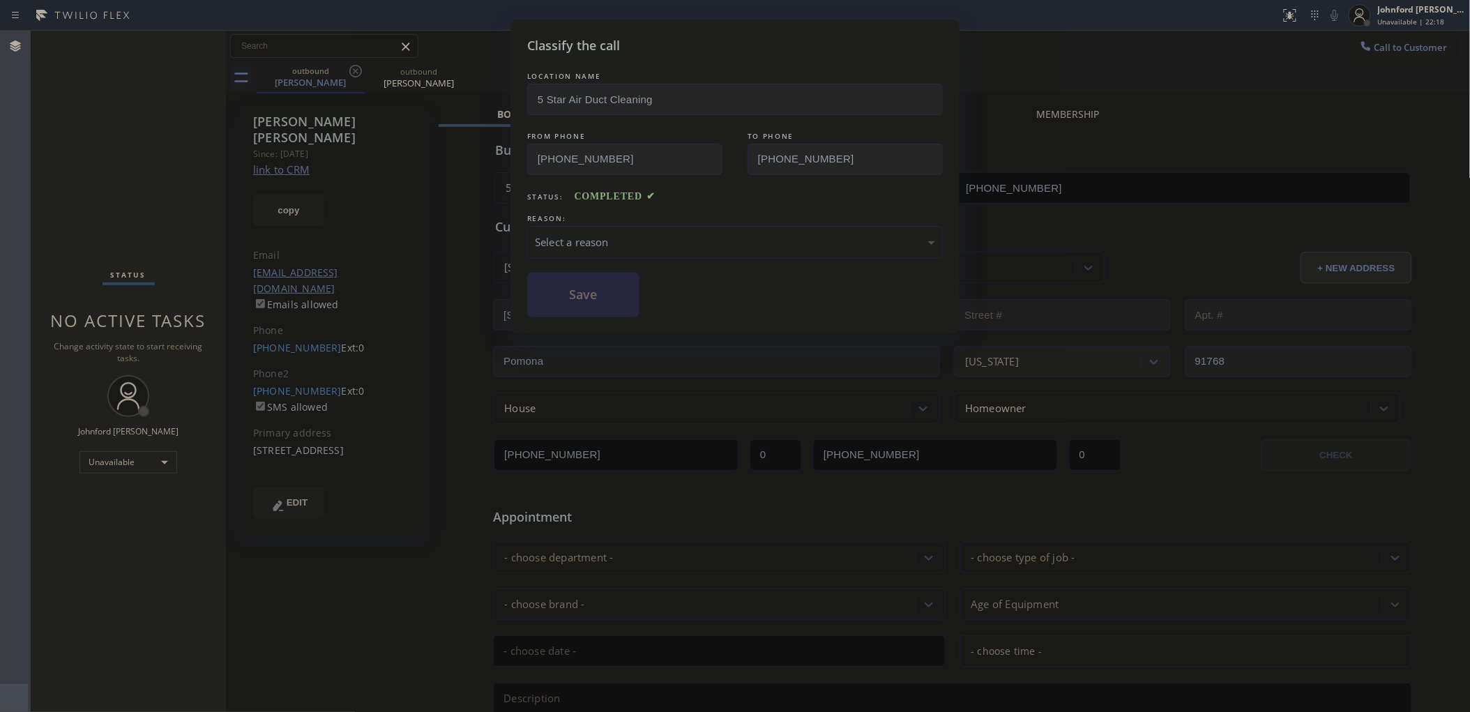
click at [569, 220] on div "REASON:" at bounding box center [734, 218] width 415 height 15
click at [561, 259] on div "LOCATION NAME 5 Star Air Duct Cleaning FROM PHONE [PHONE_NUMBER] TO PHONE [PHON…" at bounding box center [734, 193] width 415 height 248
click at [561, 249] on div "Select a reason" at bounding box center [734, 242] width 415 height 33
click at [570, 283] on button "Save" at bounding box center [583, 295] width 112 height 45
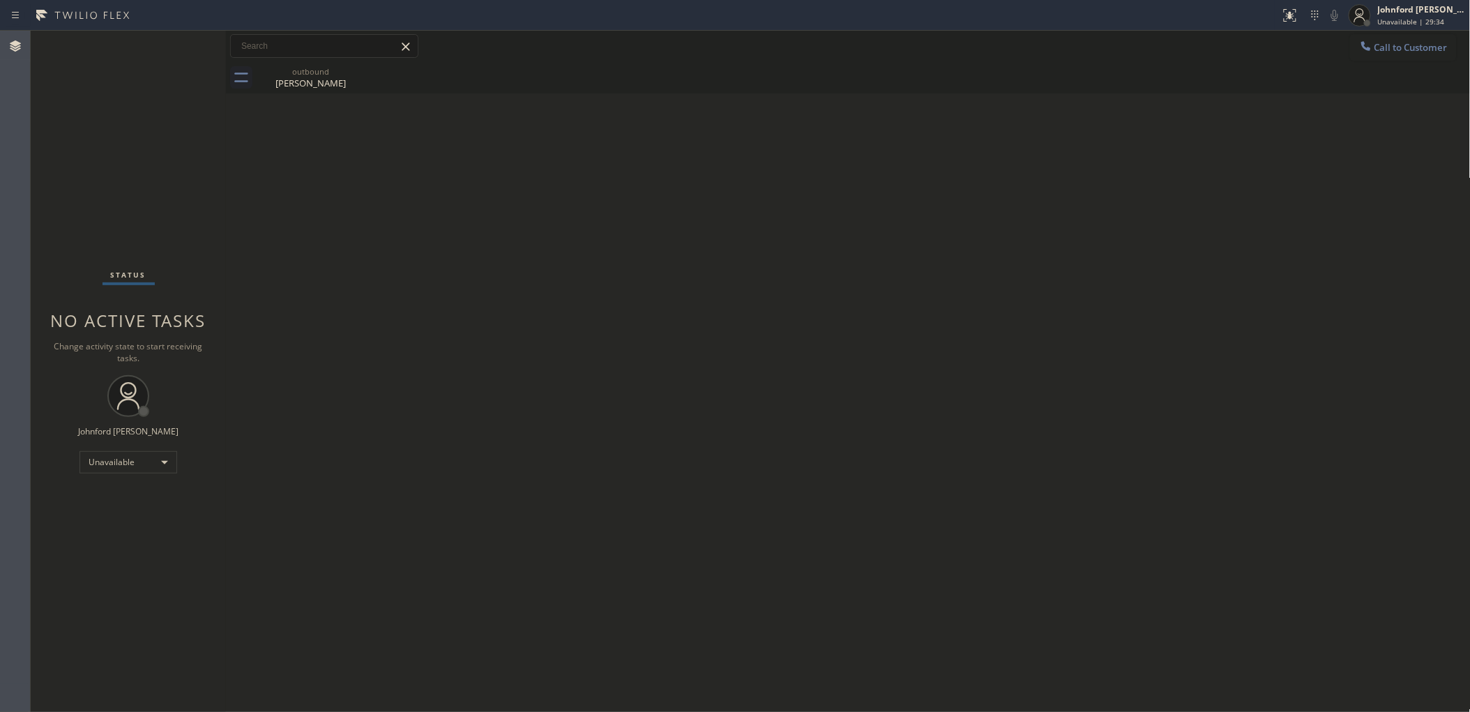
click at [1396, 43] on span "Call to Customer" at bounding box center [1410, 47] width 73 height 13
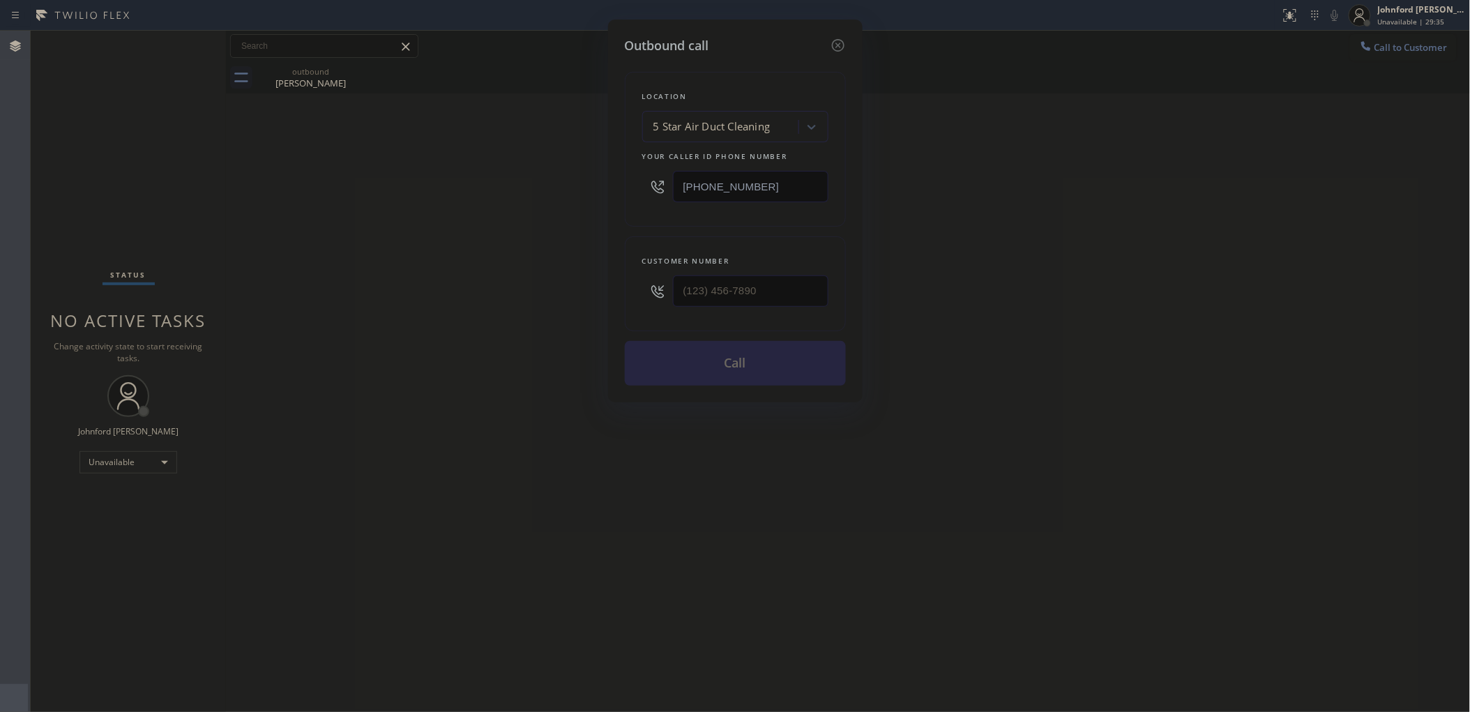
drag, startPoint x: 775, startPoint y: 188, endPoint x: 625, endPoint y: 189, distance: 149.9
click at [625, 189] on div "Location 5 Star Air Duct Cleaning Your caller id phone number [PHONE_NUMBER]" at bounding box center [735, 149] width 221 height 155
click at [566, 283] on div "Outbound call Location 5 Star Air Duct Cleaning Your caller id phone number [PH…" at bounding box center [735, 356] width 1470 height 712
paste input "424) 440-0509"
type input "[PHONE_NUMBER]"
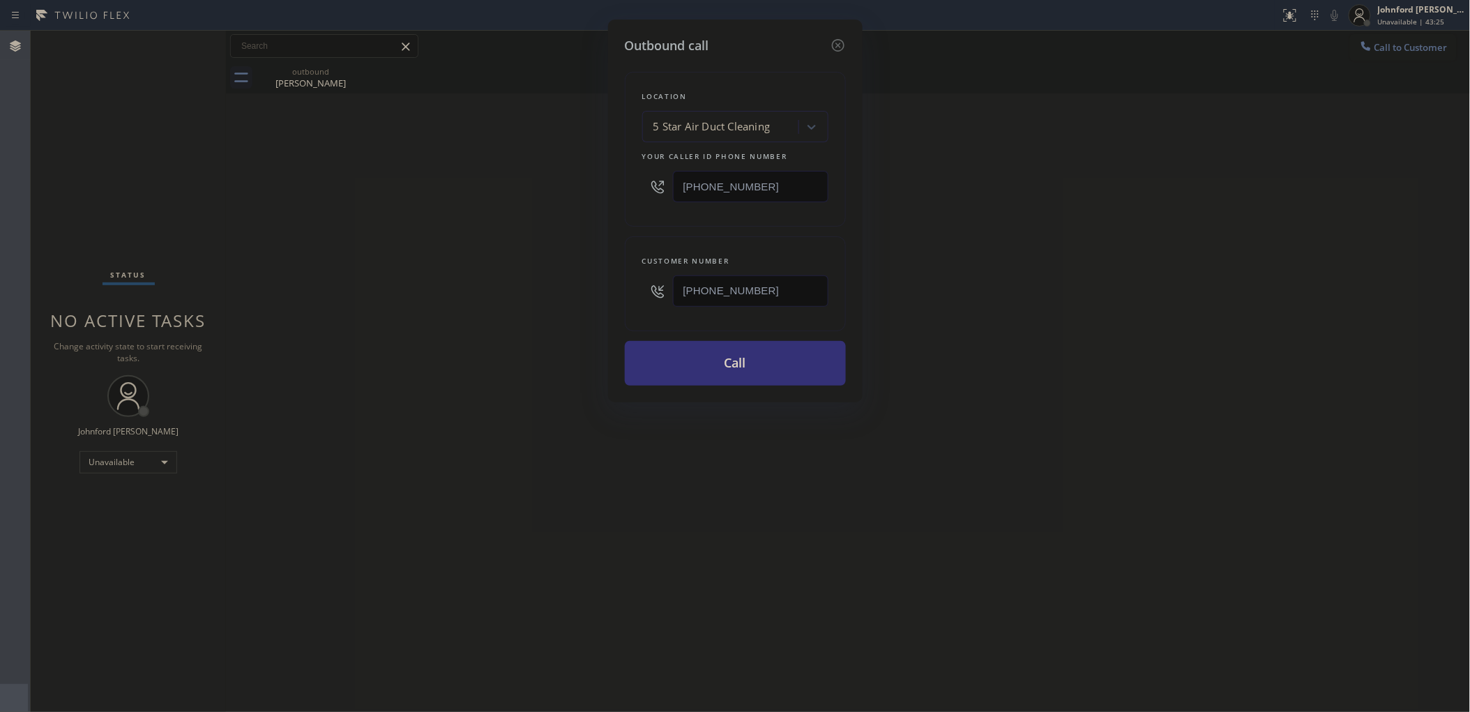
click at [733, 356] on button "Call" at bounding box center [735, 363] width 221 height 45
click at [1004, 216] on div "Outbound call Location 5 Star Air Duct Cleaning Your caller id phone number [PH…" at bounding box center [735, 356] width 1470 height 712
click at [770, 353] on button "Call" at bounding box center [735, 363] width 221 height 45
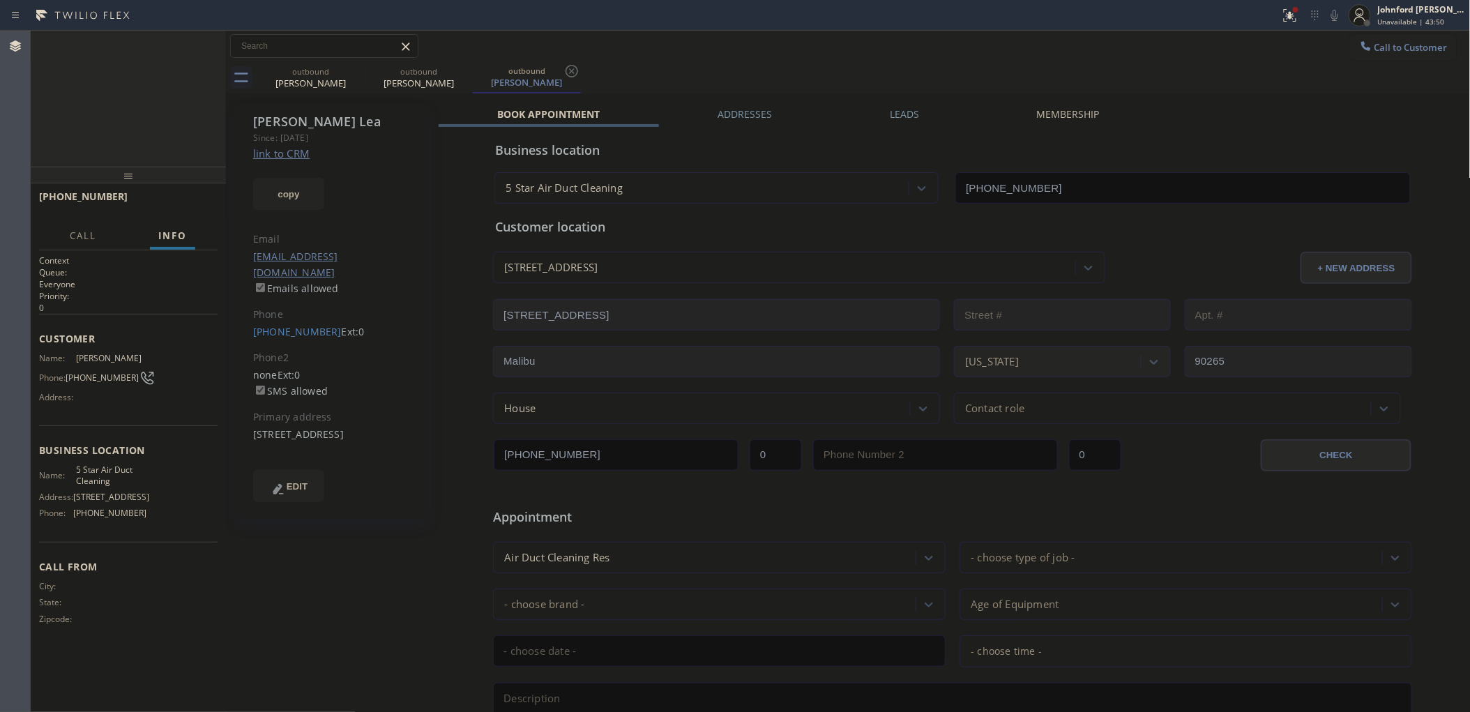
type input "[PHONE_NUMBER]"
click at [178, 100] on div "[PHONE_NUMBER] Connecting call… ALL TASKS ALL TASKS ACTIVE TASKS TASKS IN WRAP …" at bounding box center [128, 99] width 195 height 136
click at [356, 72] on icon at bounding box center [355, 71] width 17 height 17
click at [0, 0] on icon at bounding box center [0, 0] width 0 height 0
click at [563, 70] on icon at bounding box center [571, 71] width 17 height 17
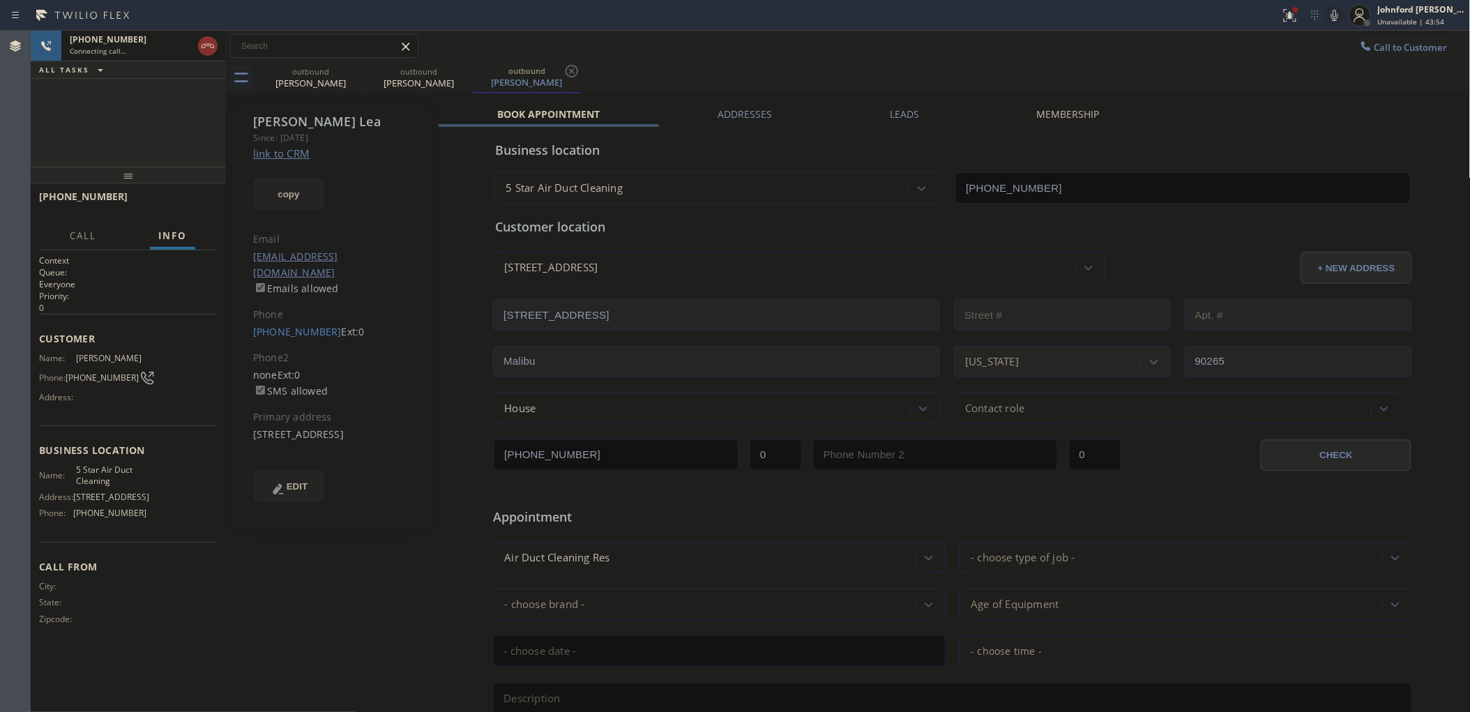
click at [660, 68] on div "outbound [PERSON_NAME] outbound [PERSON_NAME] outbound [PERSON_NAME]" at bounding box center [864, 77] width 1214 height 31
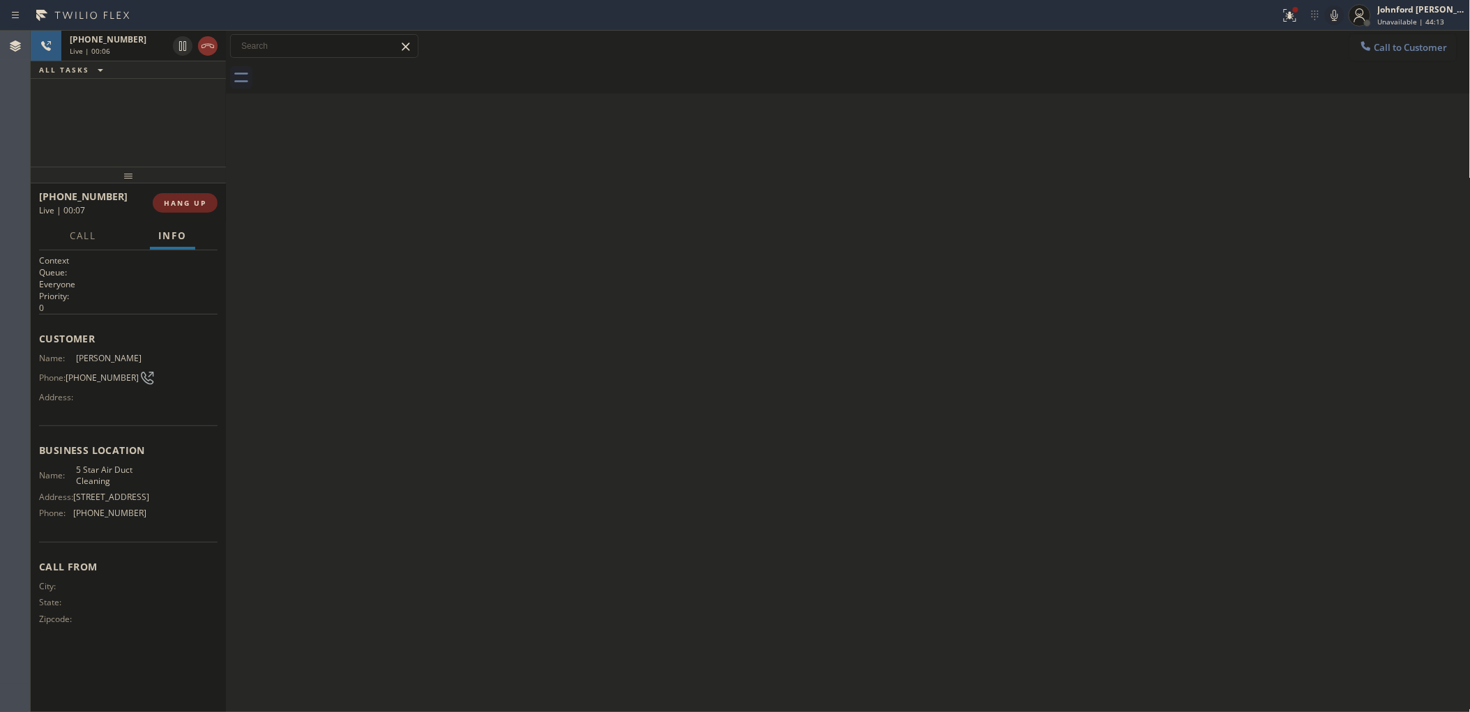
click at [211, 204] on button "HANG UP" at bounding box center [185, 203] width 65 height 20
click at [176, 193] on button "COMPLETE" at bounding box center [182, 203] width 70 height 20
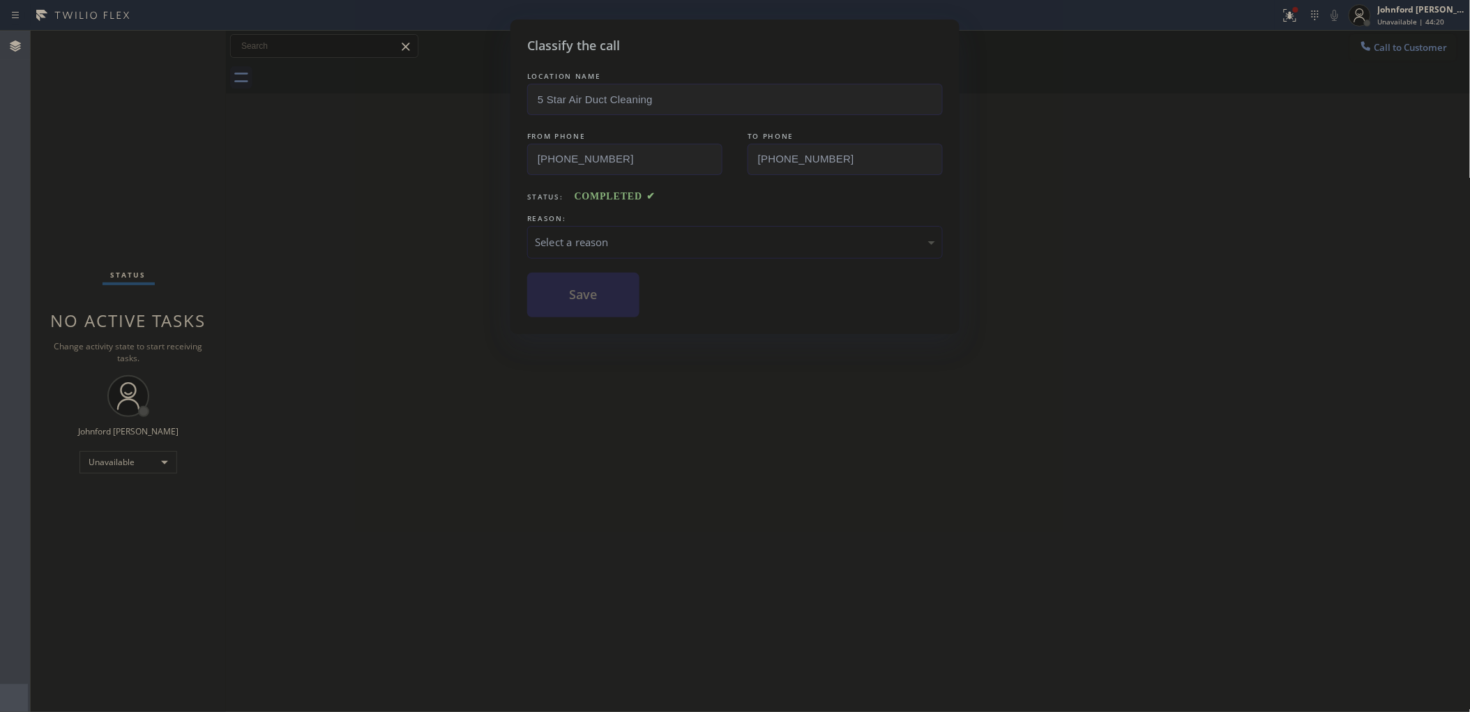
click at [588, 254] on div "Select a reason" at bounding box center [734, 242] width 415 height 33
click at [598, 300] on button "Save" at bounding box center [583, 295] width 112 height 45
drag, startPoint x: 1173, startPoint y: 231, endPoint x: 1173, endPoint y: 204, distance: 26.5
click at [1173, 221] on div "Classify the call LOCATION NAME 5 Star Air Duct Cleaning FROM PHONE [PHONE_NUMB…" at bounding box center [735, 356] width 1470 height 712
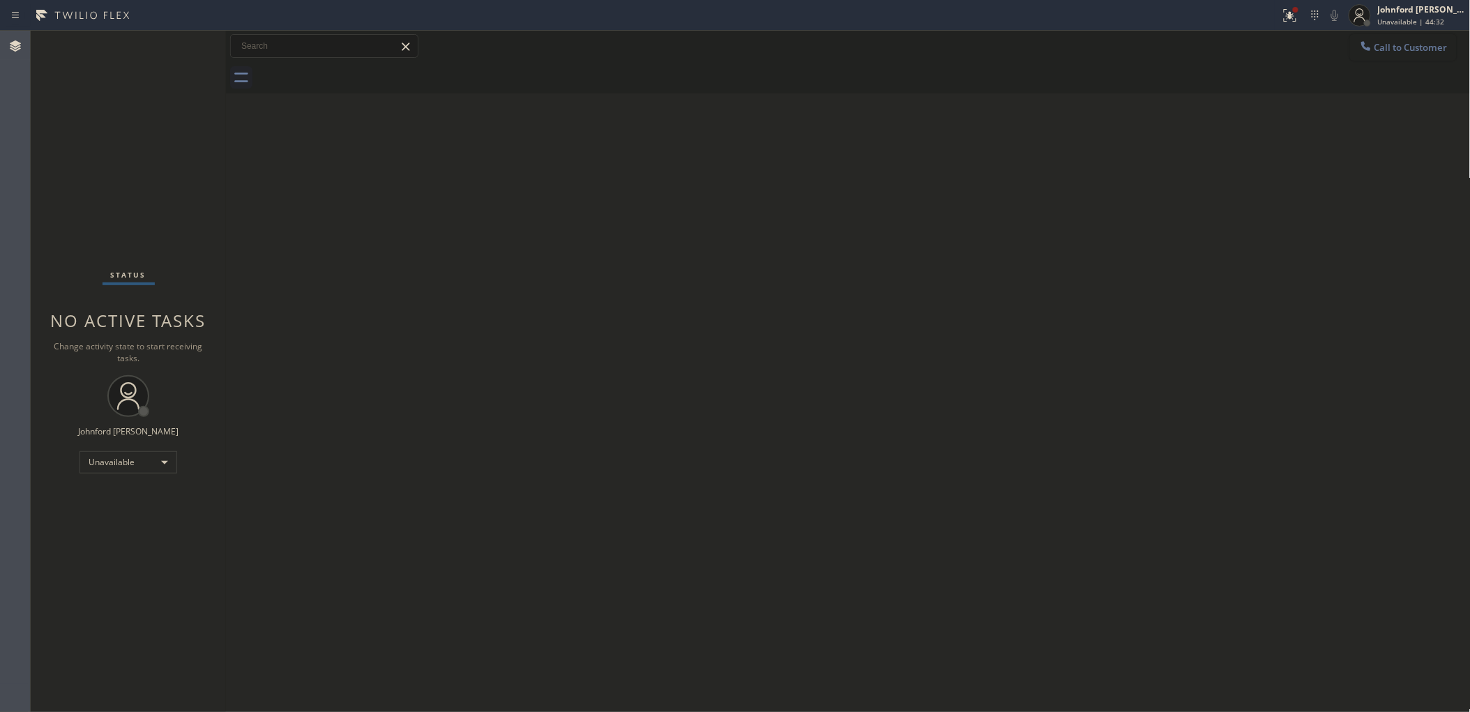
click at [1365, 35] on button "Call to Customer" at bounding box center [1403, 47] width 107 height 26
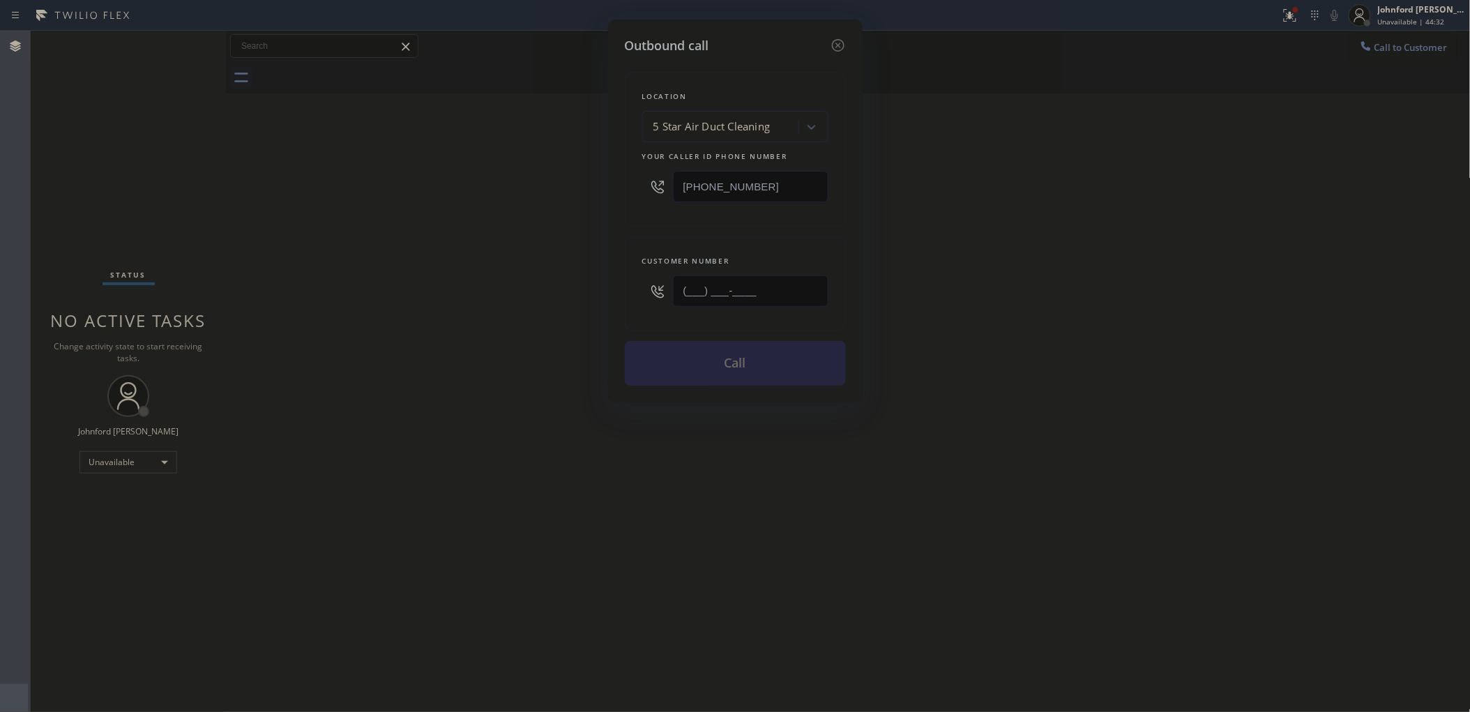
click at [575, 300] on div "Outbound call Location 5 Star Air Duct Cleaning Your caller id phone number [PH…" at bounding box center [735, 356] width 1470 height 712
paste input "714) 267-1754"
type input "[PHONE_NUMBER]"
click at [1190, 225] on div "Outbound call Location 5 Star Air Duct Cleaning Your caller id phone number [PH…" at bounding box center [735, 356] width 1470 height 712
click at [749, 347] on button "Call" at bounding box center [735, 363] width 221 height 45
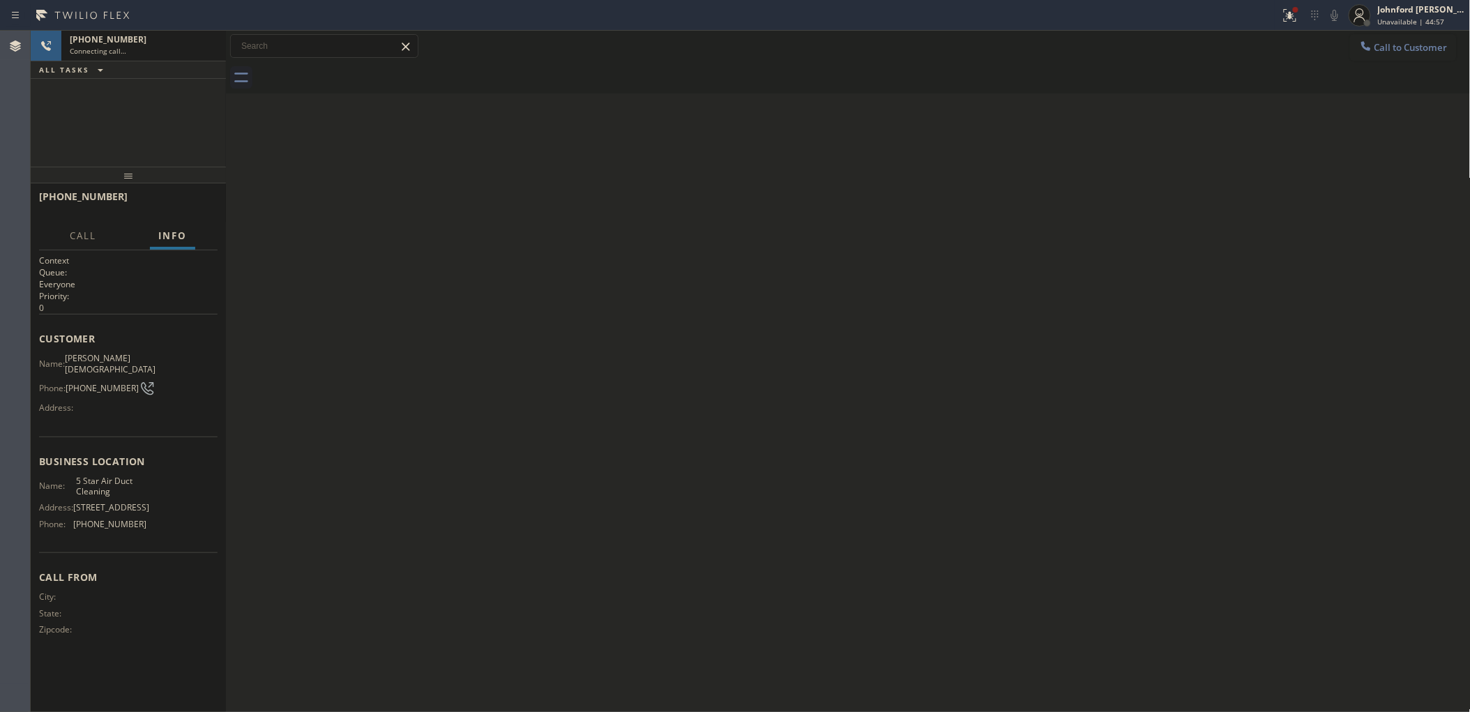
click at [967, 272] on div "Back to Dashboard Change Sender ID Customers Technicians Select a contact Outbo…" at bounding box center [848, 371] width 1244 height 681
click at [1336, 15] on icon at bounding box center [1334, 15] width 17 height 17
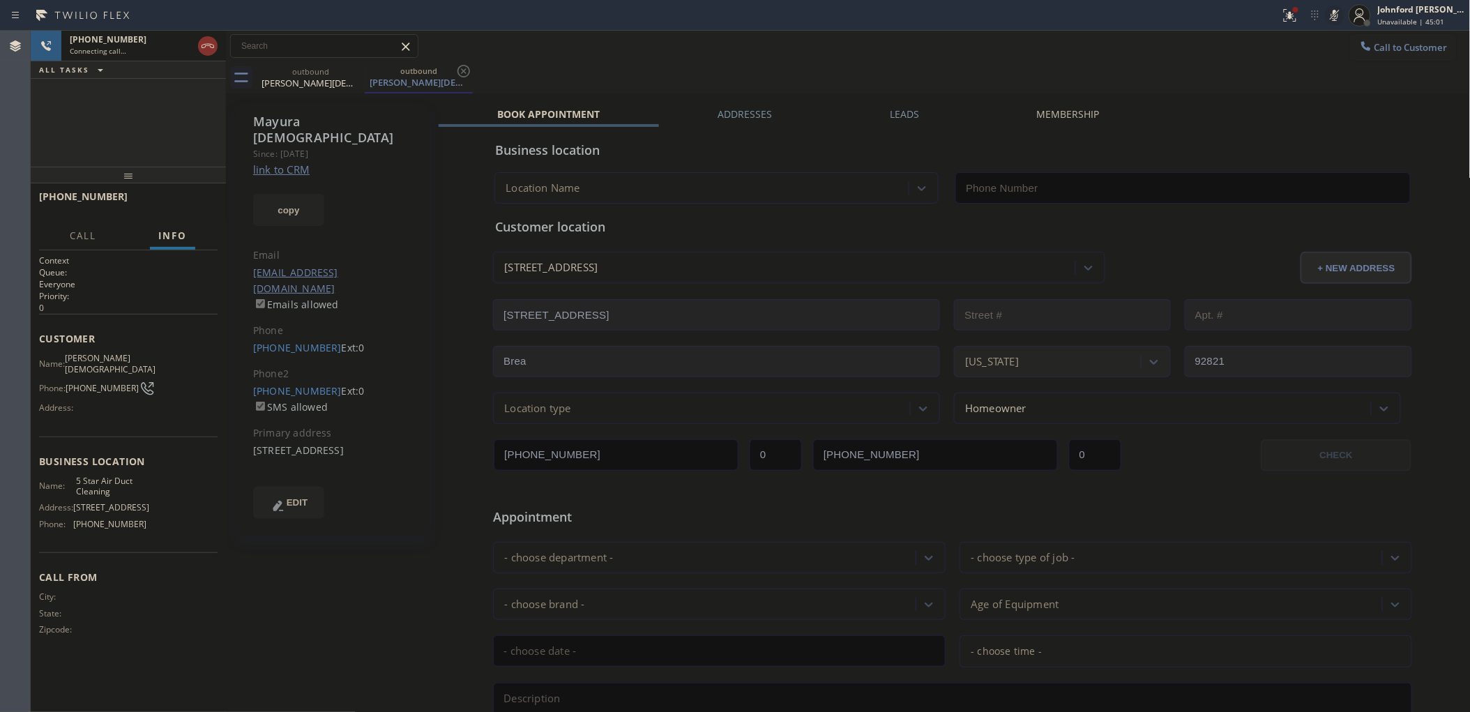
click at [1336, 15] on icon at bounding box center [1334, 15] width 17 height 17
type input "[PHONE_NUMBER]"
click at [179, 201] on span "HANG UP" at bounding box center [185, 203] width 43 height 10
click at [176, 197] on button "COMPLETE" at bounding box center [182, 203] width 70 height 20
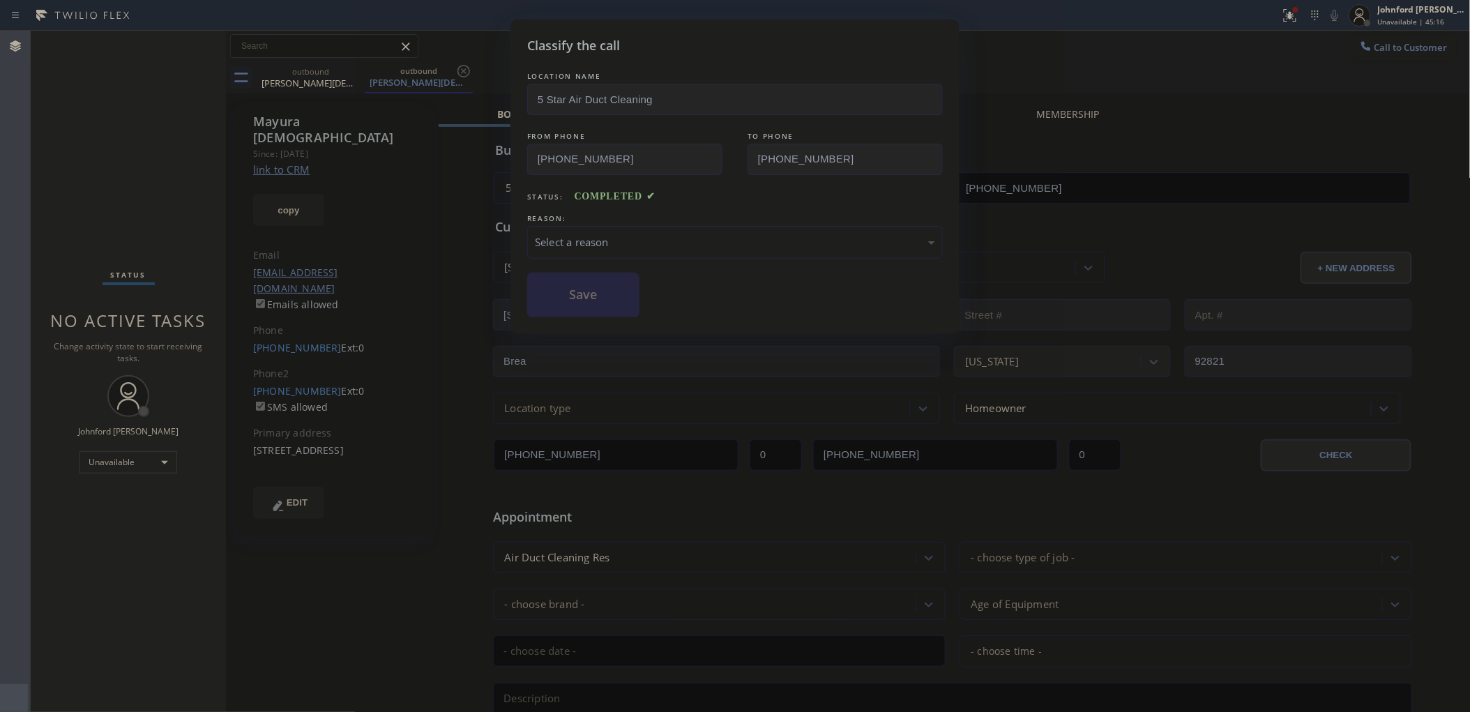
click at [678, 244] on div "Select a reason" at bounding box center [735, 242] width 400 height 16
click at [613, 311] on button "Save" at bounding box center [583, 295] width 112 height 45
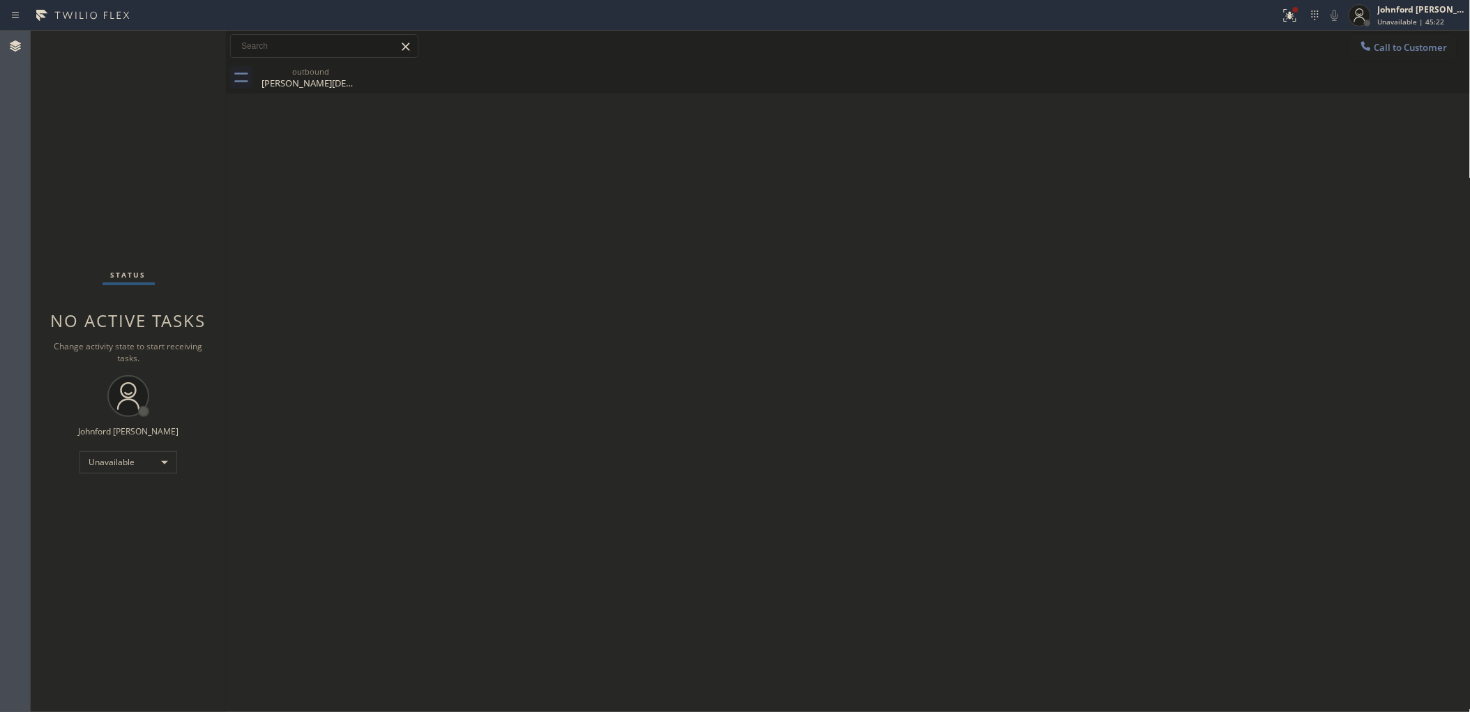
click at [72, 141] on div "Status No active tasks Change activity state to start receiving tasks. [PERSON_…" at bounding box center [128, 371] width 195 height 681
click at [1352, 45] on div "Call to Customer Outbound call Location 5 Star Air Duct Cleaning Your caller id…" at bounding box center [848, 46] width 1244 height 24
click at [1366, 49] on icon at bounding box center [1365, 45] width 9 height 9
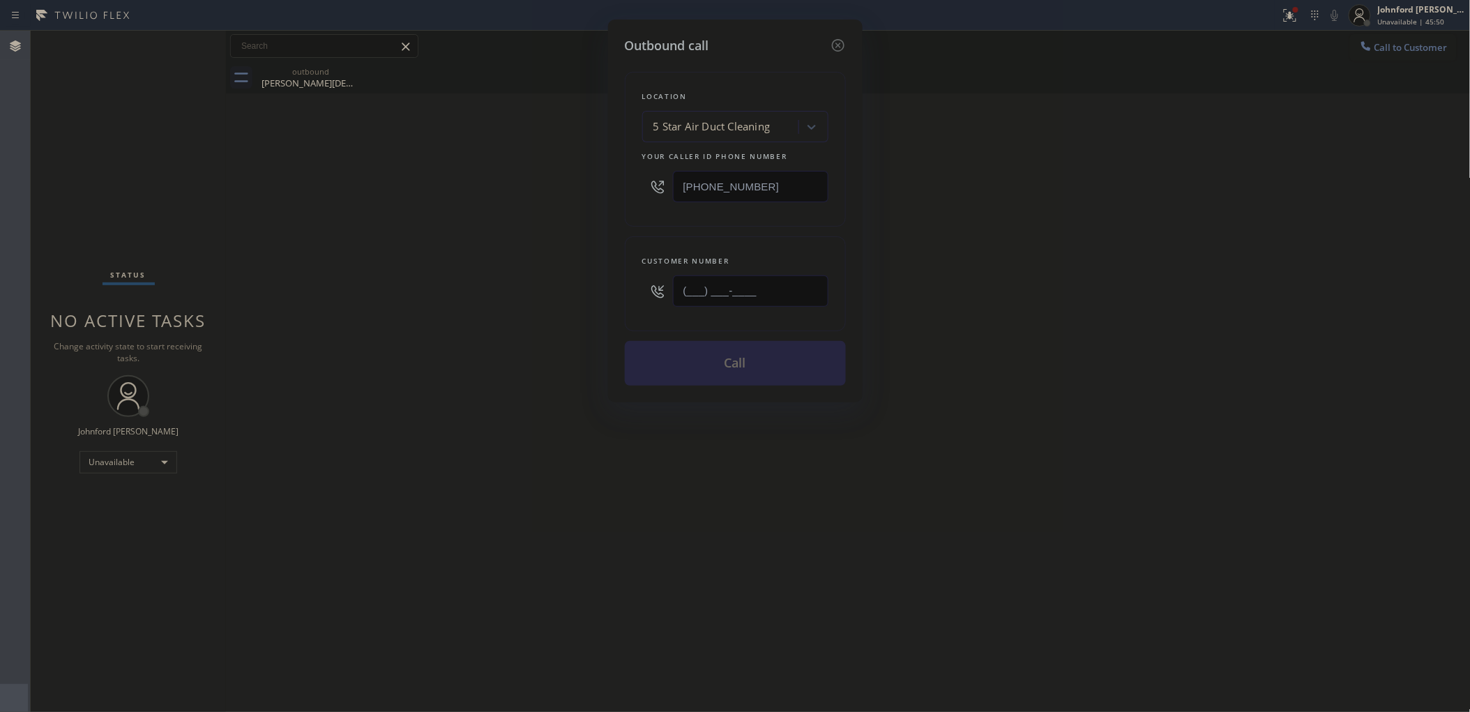
drag, startPoint x: 736, startPoint y: 290, endPoint x: 527, endPoint y: 305, distance: 209.7
click at [533, 303] on div "Outbound call Location 5 Star Air Duct Cleaning Your caller id phone number [PH…" at bounding box center [735, 356] width 1470 height 712
paste input "714) 309-3911"
click at [502, 311] on div "Outbound call Location 5 Star Air Duct Cleaning Your caller id phone number [PH…" at bounding box center [735, 356] width 1470 height 712
drag, startPoint x: 1067, startPoint y: 287, endPoint x: 1067, endPoint y: 250, distance: 37.7
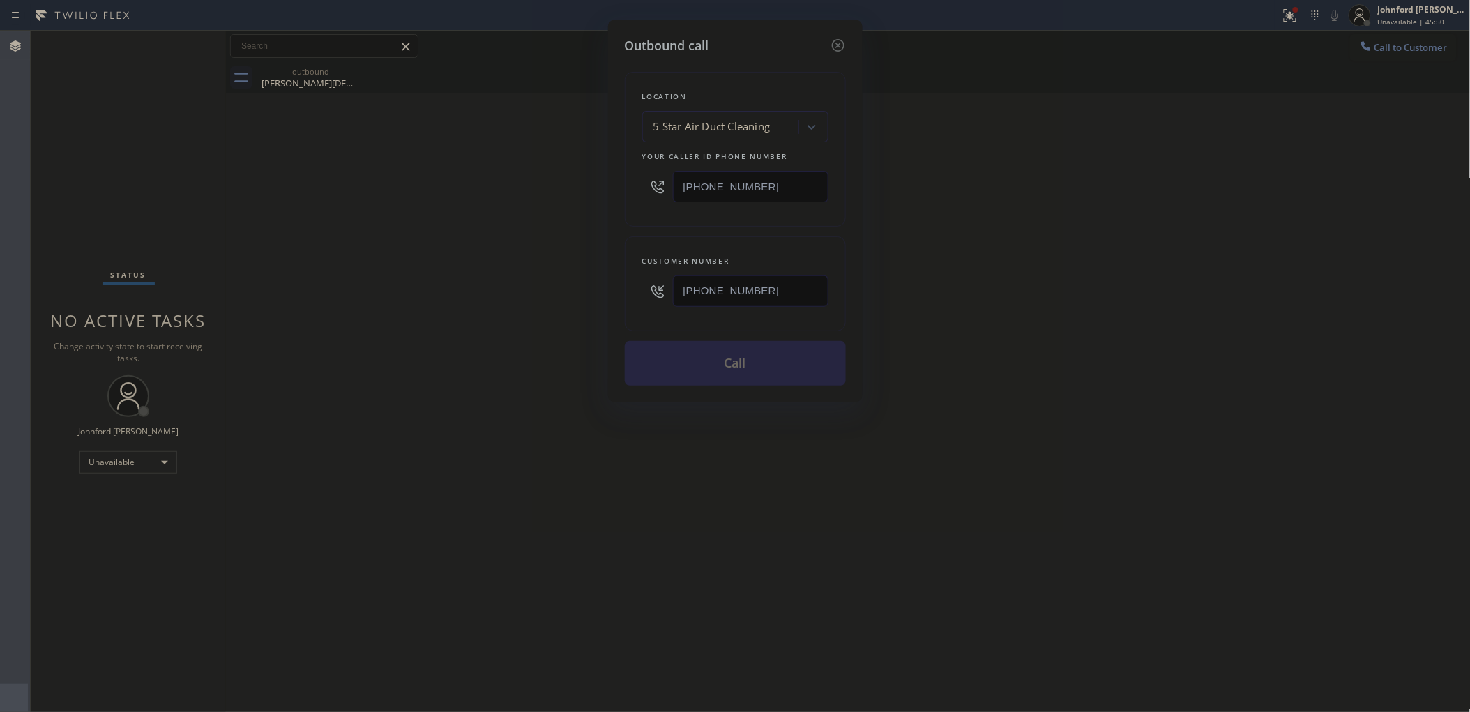
click at [1067, 287] on div "Outbound call Location 5 Star Air Duct Cleaning Your caller id phone number [PH…" at bounding box center [735, 356] width 1470 height 712
drag, startPoint x: 734, startPoint y: 284, endPoint x: 547, endPoint y: 297, distance: 187.2
click at [562, 293] on div "Outbound call Location 5 Star Air Duct Cleaning Your caller id phone number [PH…" at bounding box center [735, 356] width 1470 height 712
paste input "949) 294-4322"
type input "[PHONE_NUMBER]"
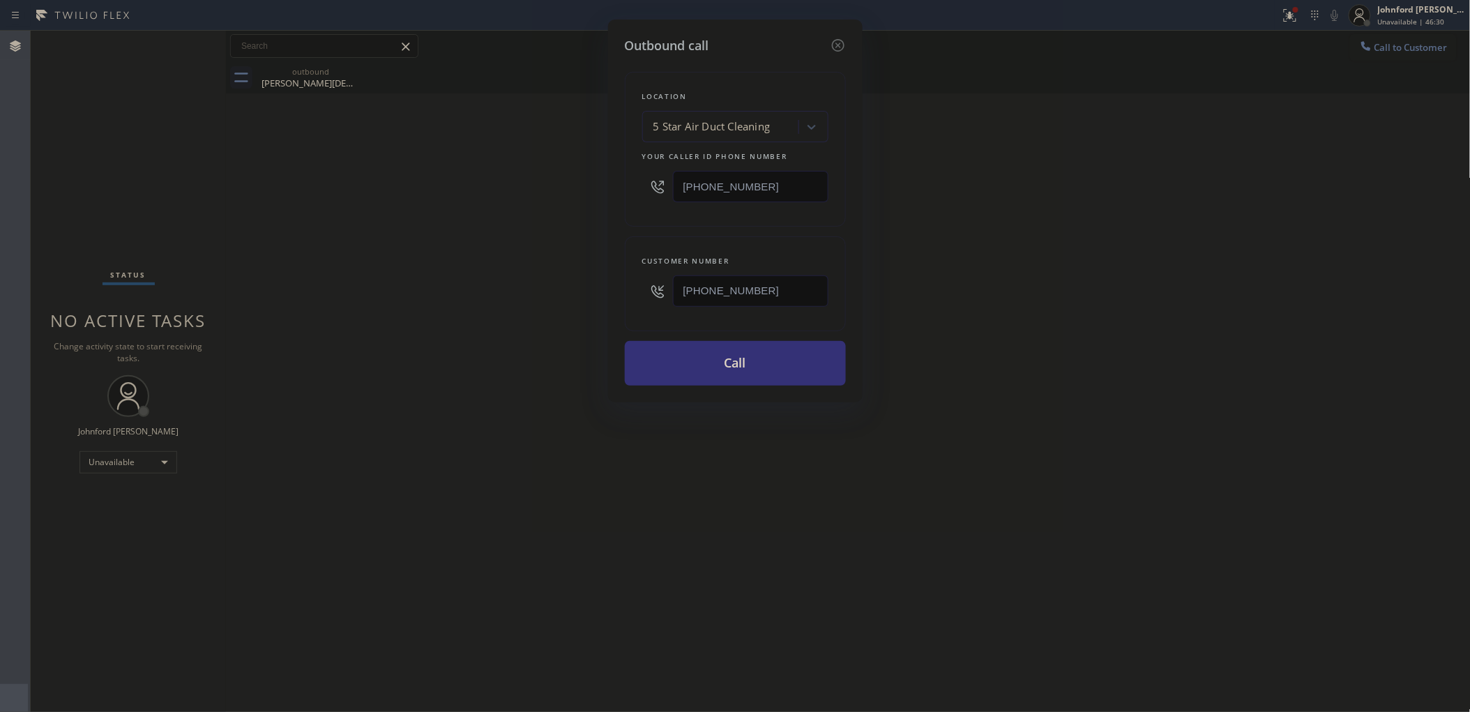
click at [837, 38] on icon at bounding box center [838, 45] width 17 height 17
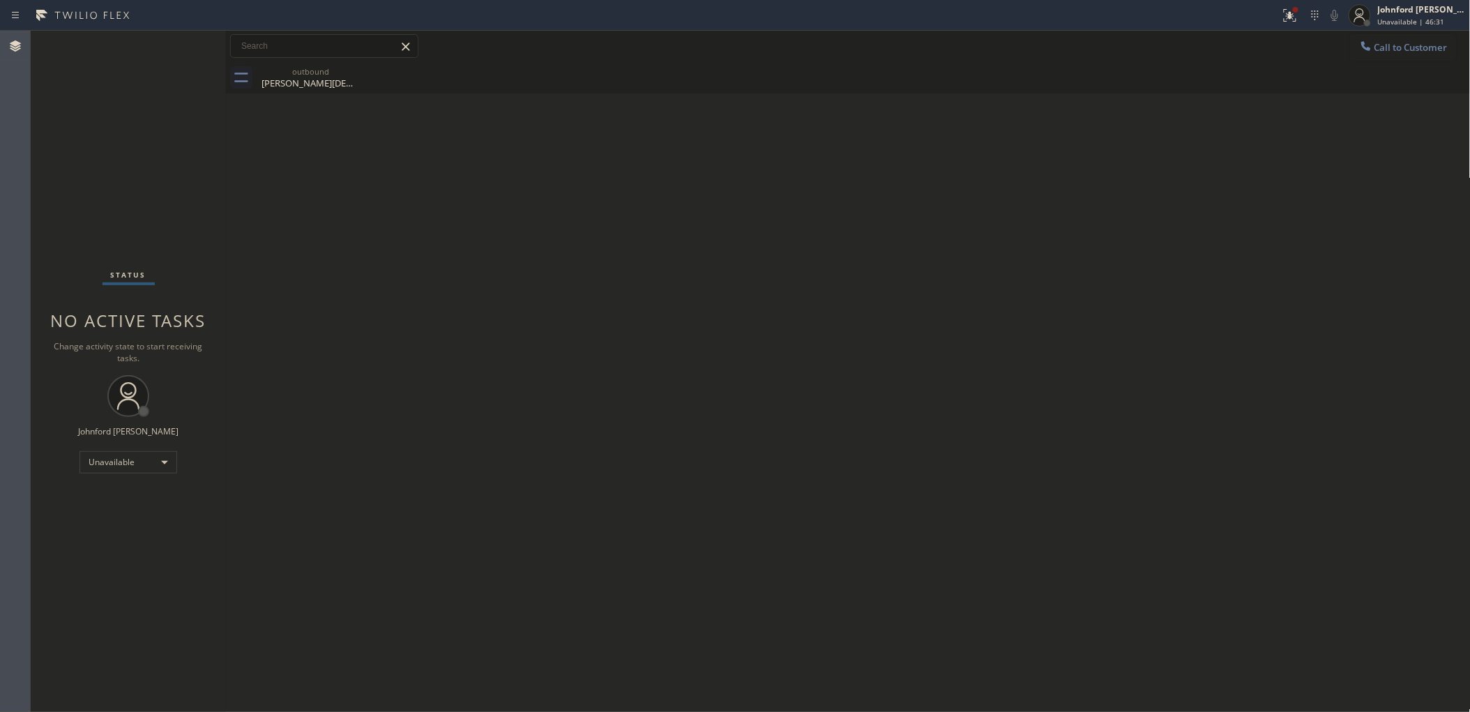
click at [139, 447] on div "Status No active tasks Change activity state to start receiving tasks. [PERSON_…" at bounding box center [128, 371] width 195 height 681
click at [137, 451] on div "Unavailable" at bounding box center [128, 462] width 98 height 22
click at [112, 494] on li "Available" at bounding box center [127, 498] width 95 height 17
click at [1360, 54] on div at bounding box center [1365, 47] width 17 height 17
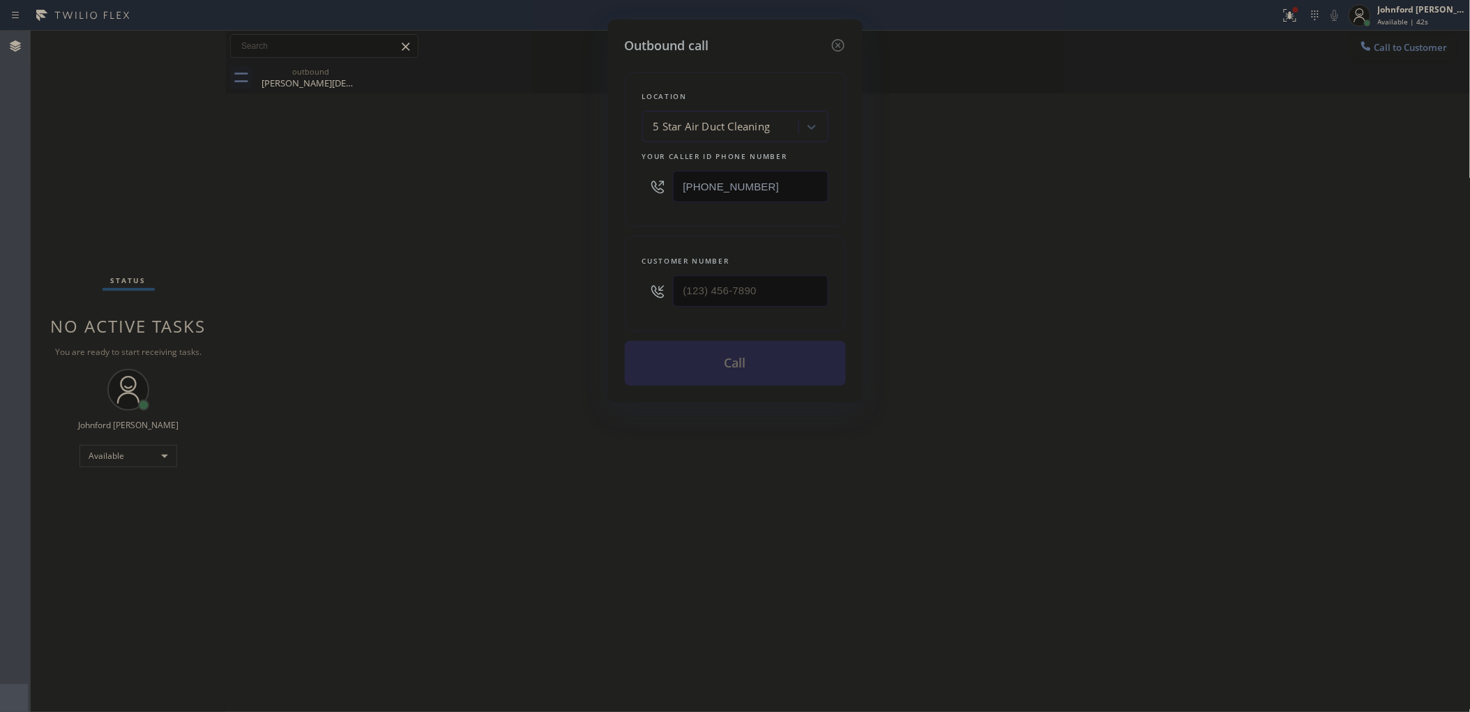
drag, startPoint x: 640, startPoint y: 176, endPoint x: 577, endPoint y: 176, distance: 62.7
click at [577, 176] on div "Outbound call Location 5 Star Air Duct Cleaning Your caller id phone number [PH…" at bounding box center [735, 356] width 1470 height 712
paste input "206) 202-1006"
type input "[PHONE_NUMBER]"
drag, startPoint x: 784, startPoint y: 263, endPoint x: 610, endPoint y: 291, distance: 176.6
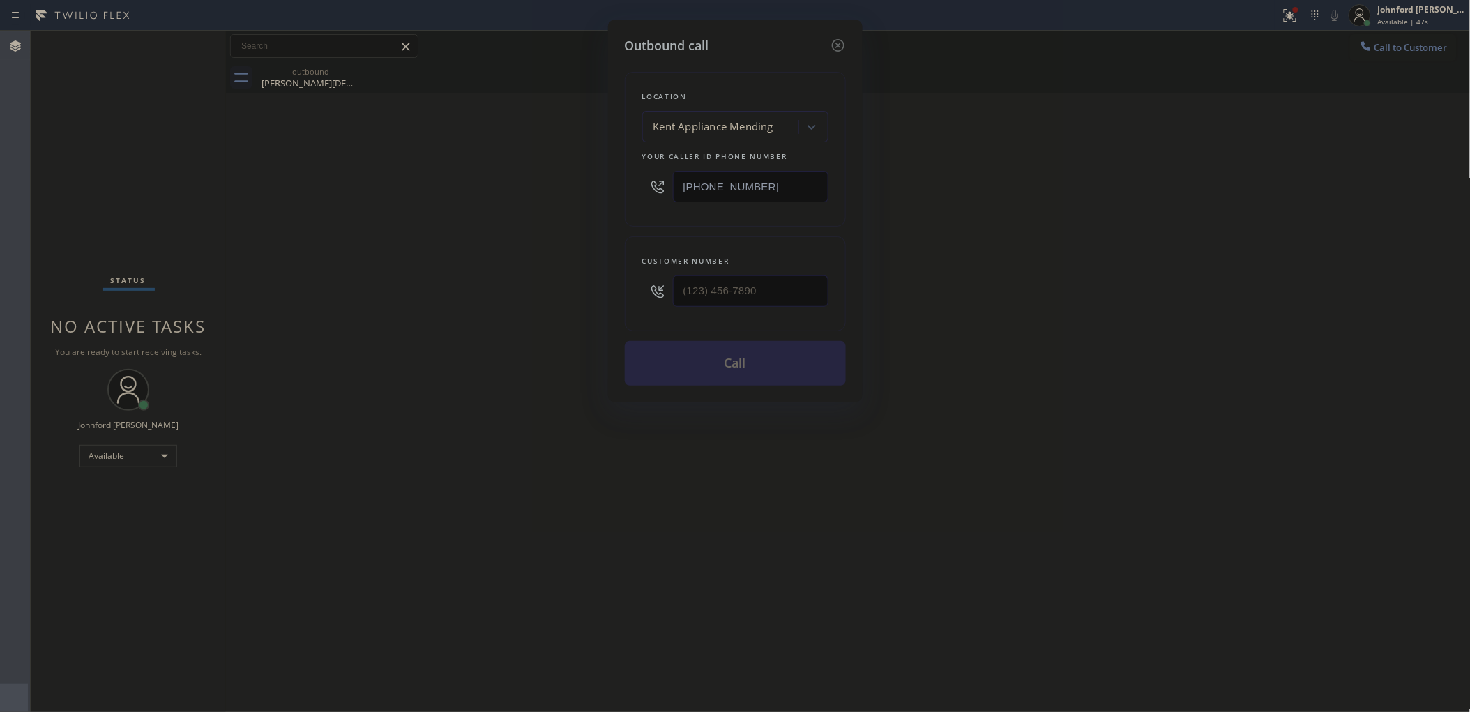
click at [611, 291] on div "Outbound call Location [GEOGRAPHIC_DATA] Appliance Mending Your caller id phone…" at bounding box center [735, 211] width 254 height 383
drag, startPoint x: 755, startPoint y: 291, endPoint x: 554, endPoint y: 295, distance: 200.8
click at [584, 295] on div "Outbound call Location [GEOGRAPHIC_DATA] Appliance Mending Your caller id phone…" at bounding box center [735, 356] width 1470 height 712
paste input "206) 472-4475"
type input "[PHONE_NUMBER]"
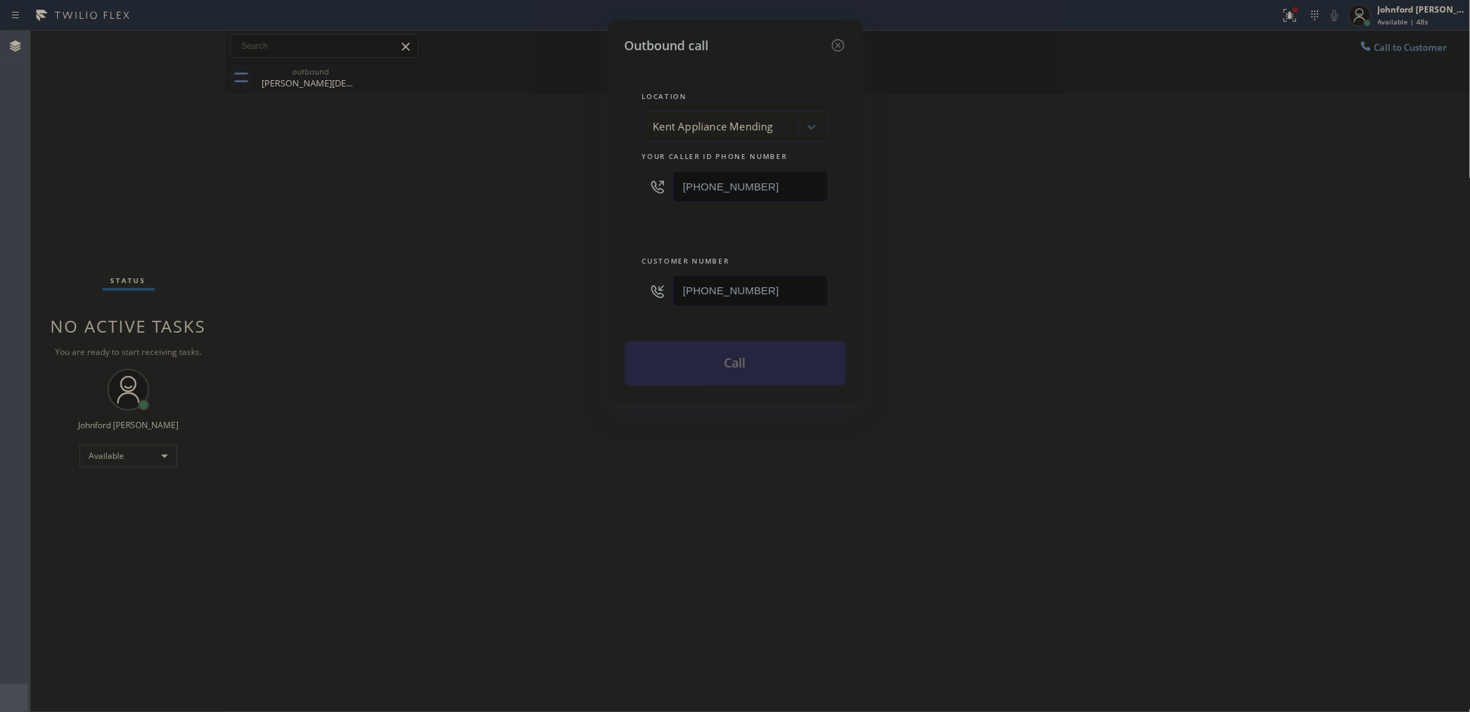
click at [501, 305] on div "Outbound call Location [GEOGRAPHIC_DATA] Appliance Mending Your caller id phone…" at bounding box center [735, 356] width 1470 height 712
click at [671, 369] on button "Call" at bounding box center [735, 363] width 221 height 45
click at [1081, 369] on div "Outbound call Location [GEOGRAPHIC_DATA] Appliance Mending Your caller id phone…" at bounding box center [735, 356] width 1470 height 712
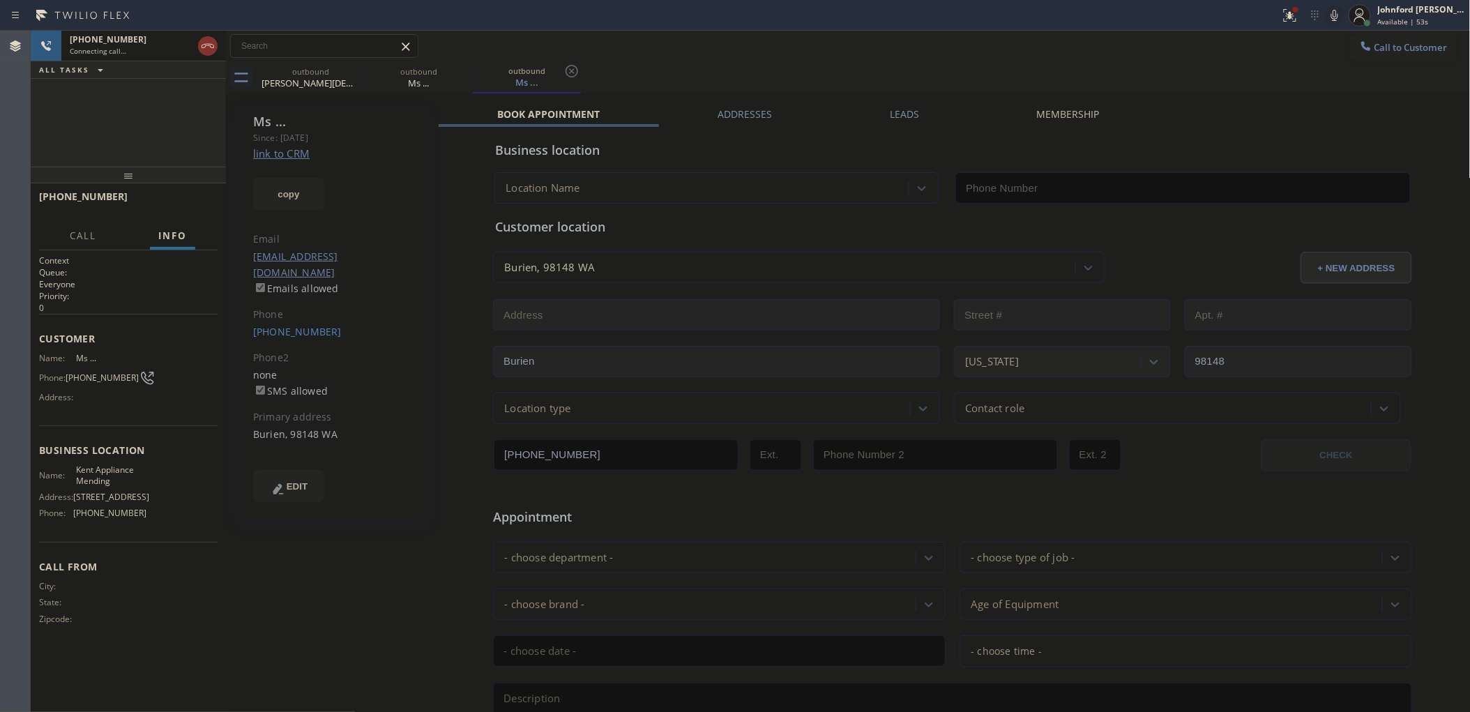
type input "[PHONE_NUMBER]"
click at [1143, 62] on div "outbound [PERSON_NAME] outbound Ms ... outbound Ms ..." at bounding box center [864, 77] width 1214 height 31
click at [1276, 18] on div at bounding box center [1289, 15] width 31 height 17
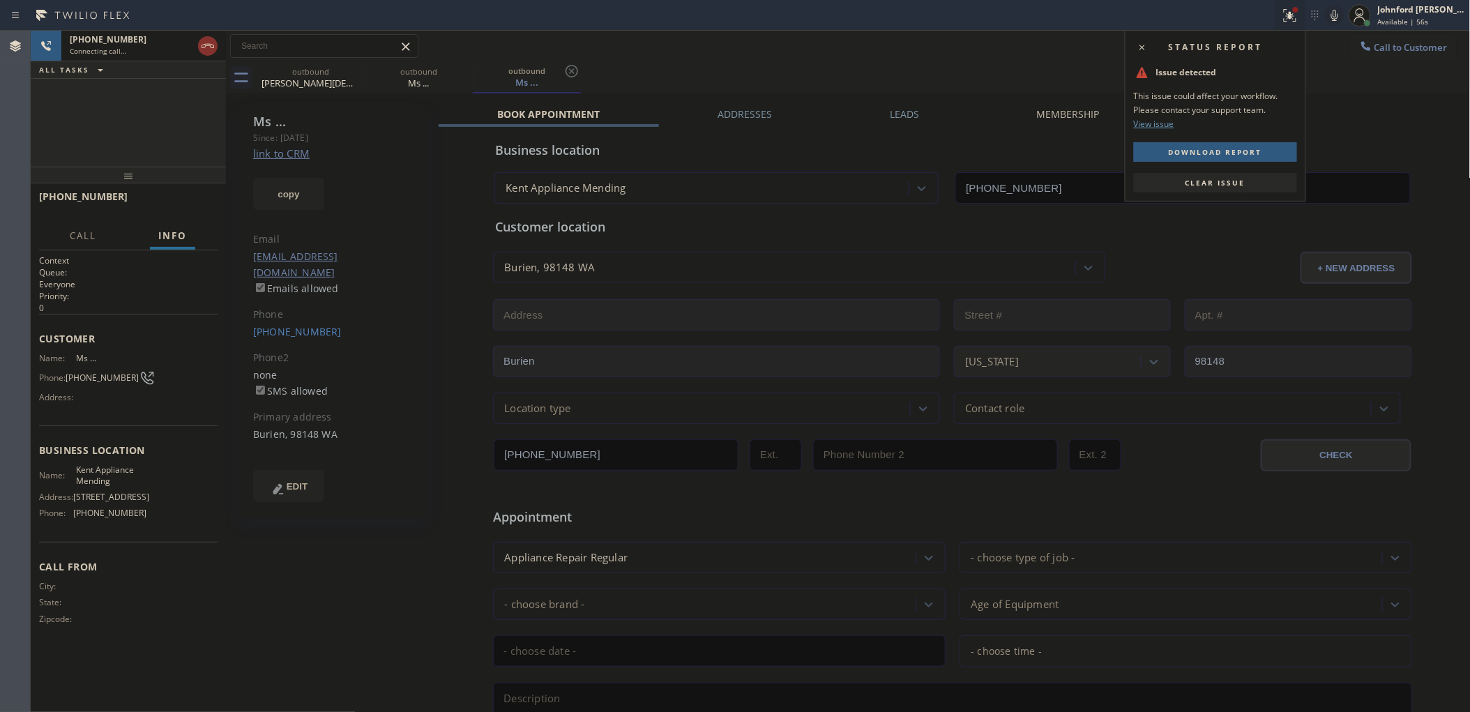
click at [1213, 183] on span "Clear issue" at bounding box center [1215, 183] width 60 height 10
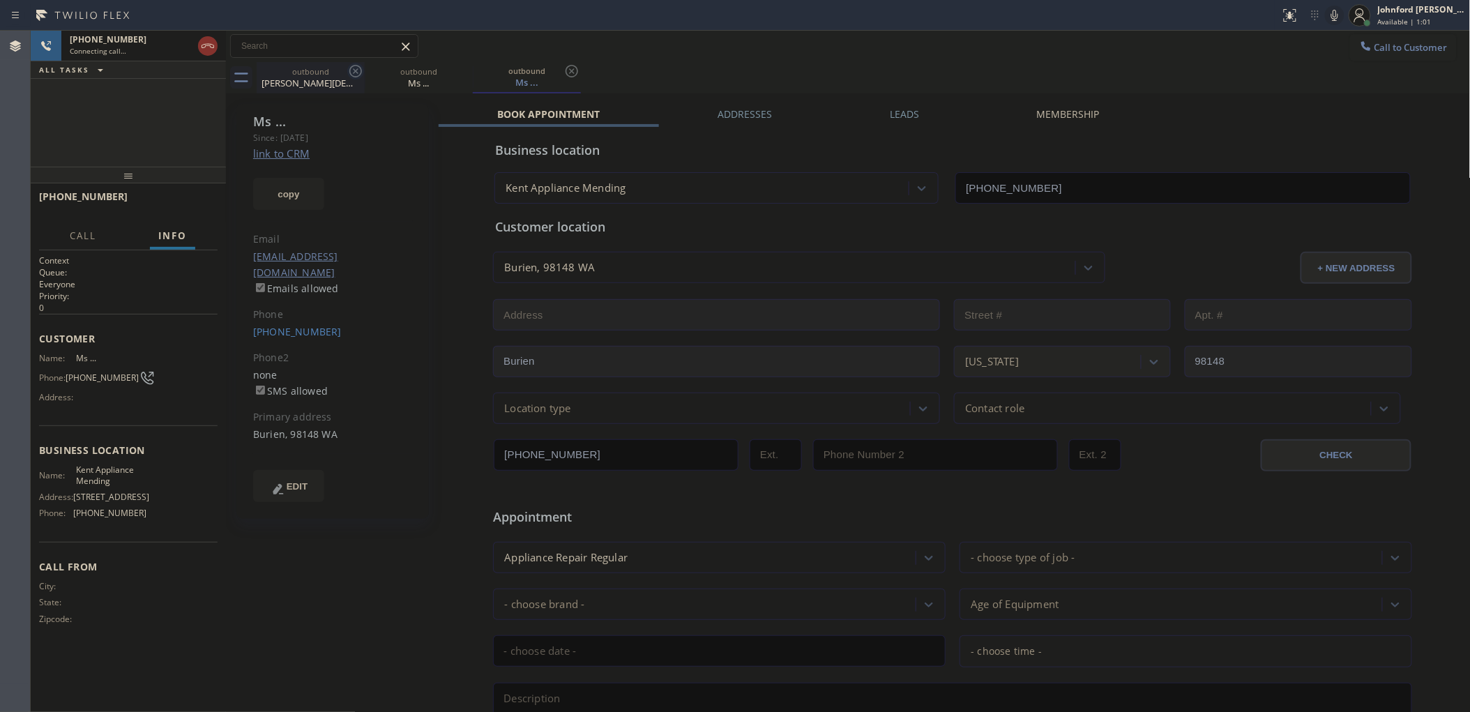
click at [353, 71] on icon at bounding box center [355, 71] width 17 height 17
click at [736, 62] on div "outbound [PERSON_NAME] outbound Ms ... outbound Ms ..." at bounding box center [864, 77] width 1214 height 31
click at [426, 238] on div "Ms ... Since: [DATE] link to CRM copy Email [EMAIL_ADDRESS][DOMAIN_NAME] Emails…" at bounding box center [332, 311] width 192 height 415
click at [146, 134] on div "[PHONE_NUMBER] Connecting call… ALL TASKS ALL TASKS ACTIVE TASKS TASKS IN WRAP …" at bounding box center [128, 99] width 195 height 136
click at [1124, 66] on div "outbound Ms ... outbound Ms ..." at bounding box center [864, 77] width 1214 height 31
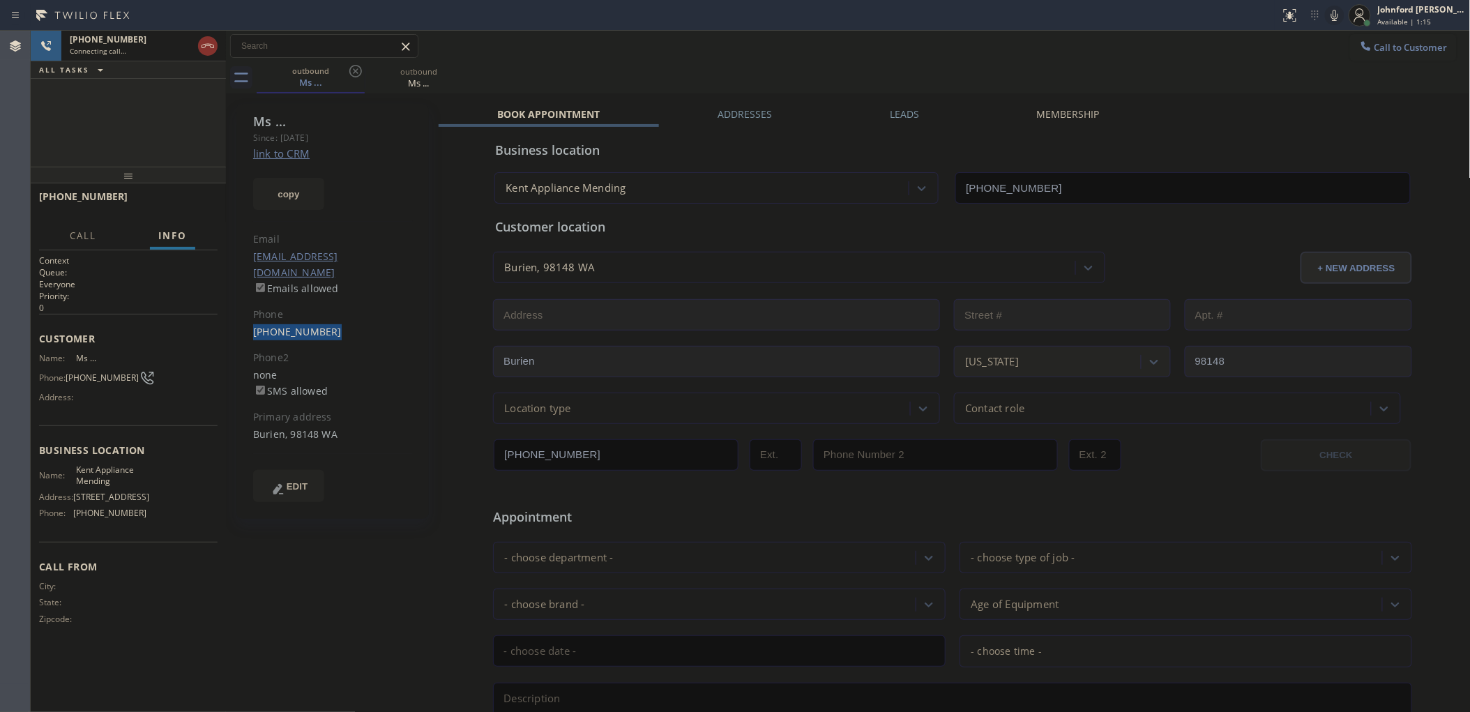
drag, startPoint x: 333, startPoint y: 321, endPoint x: 251, endPoint y: 318, distance: 82.3
click at [251, 318] on div "Ms ... Since: [DATE] link to CRM copy Email [EMAIL_ADDRESS][DOMAIN_NAME] Emails…" at bounding box center [332, 311] width 192 height 415
click at [360, 324] on div "[PHONE_NUMBER]" at bounding box center [333, 332] width 160 height 16
drag, startPoint x: 337, startPoint y: 317, endPoint x: 230, endPoint y: 323, distance: 106.8
click at [230, 323] on div "Ms ... Since: [DATE] link to CRM copy Email [EMAIL_ADDRESS][DOMAIN_NAME] Emails…" at bounding box center [333, 548] width 209 height 903
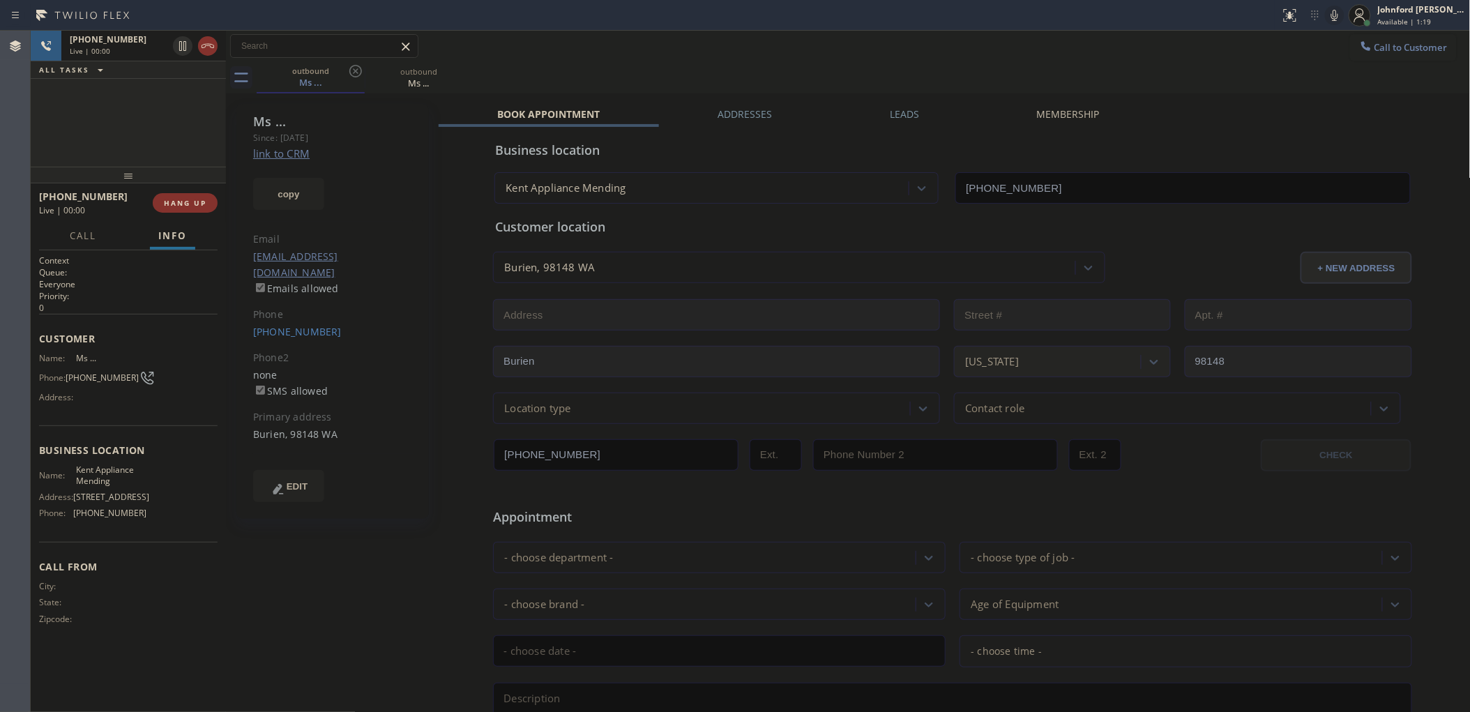
click at [1085, 67] on div "outbound Ms ... outbound Ms ..." at bounding box center [864, 77] width 1214 height 31
click at [1332, 9] on icon at bounding box center [1334, 15] width 17 height 17
click at [1269, 74] on div "outbound Ms ... outbound Ms ..." at bounding box center [864, 77] width 1214 height 31
click at [1332, 15] on icon at bounding box center [1334, 15] width 17 height 17
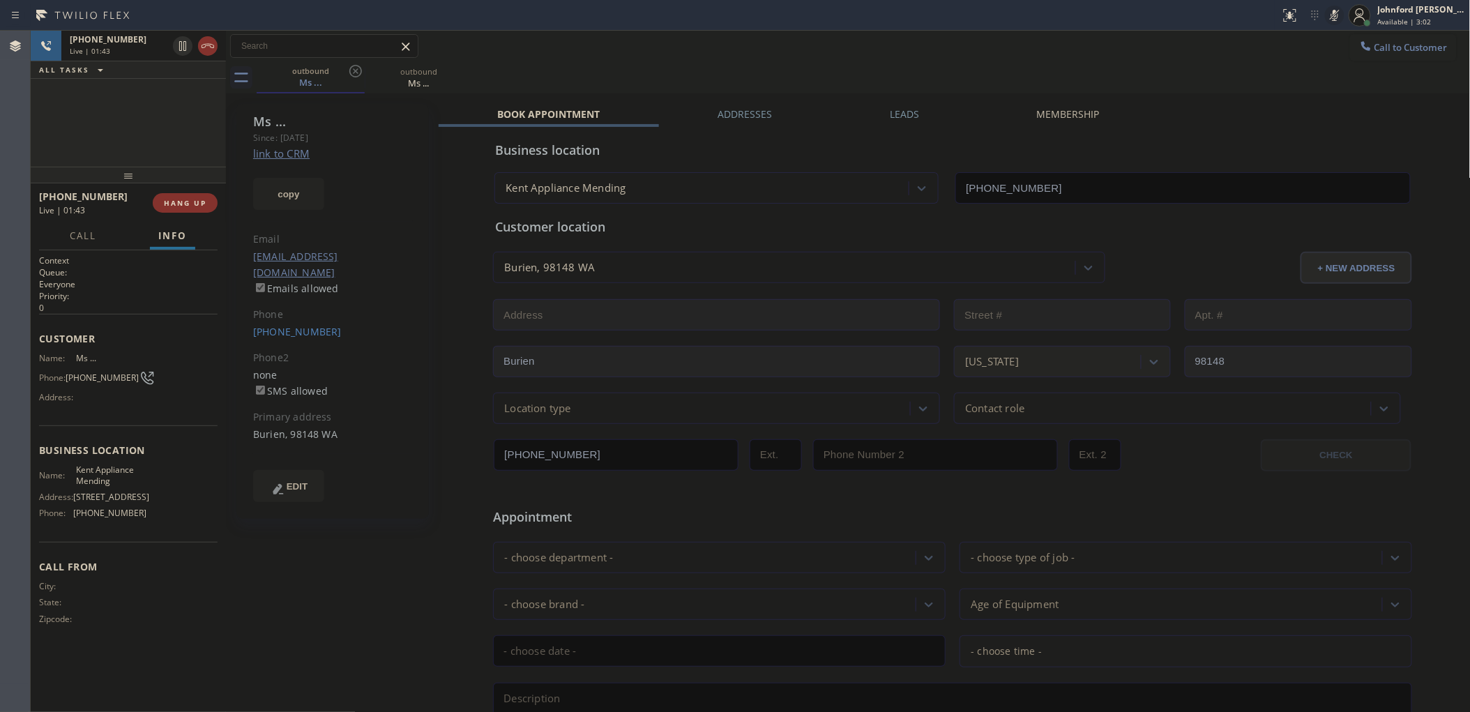
click at [1332, 18] on icon at bounding box center [1334, 15] width 17 height 17
click at [1336, 15] on icon at bounding box center [1334, 15] width 7 height 11
click at [1333, 19] on icon at bounding box center [1334, 15] width 17 height 17
click at [1335, 12] on icon at bounding box center [1334, 15] width 7 height 11
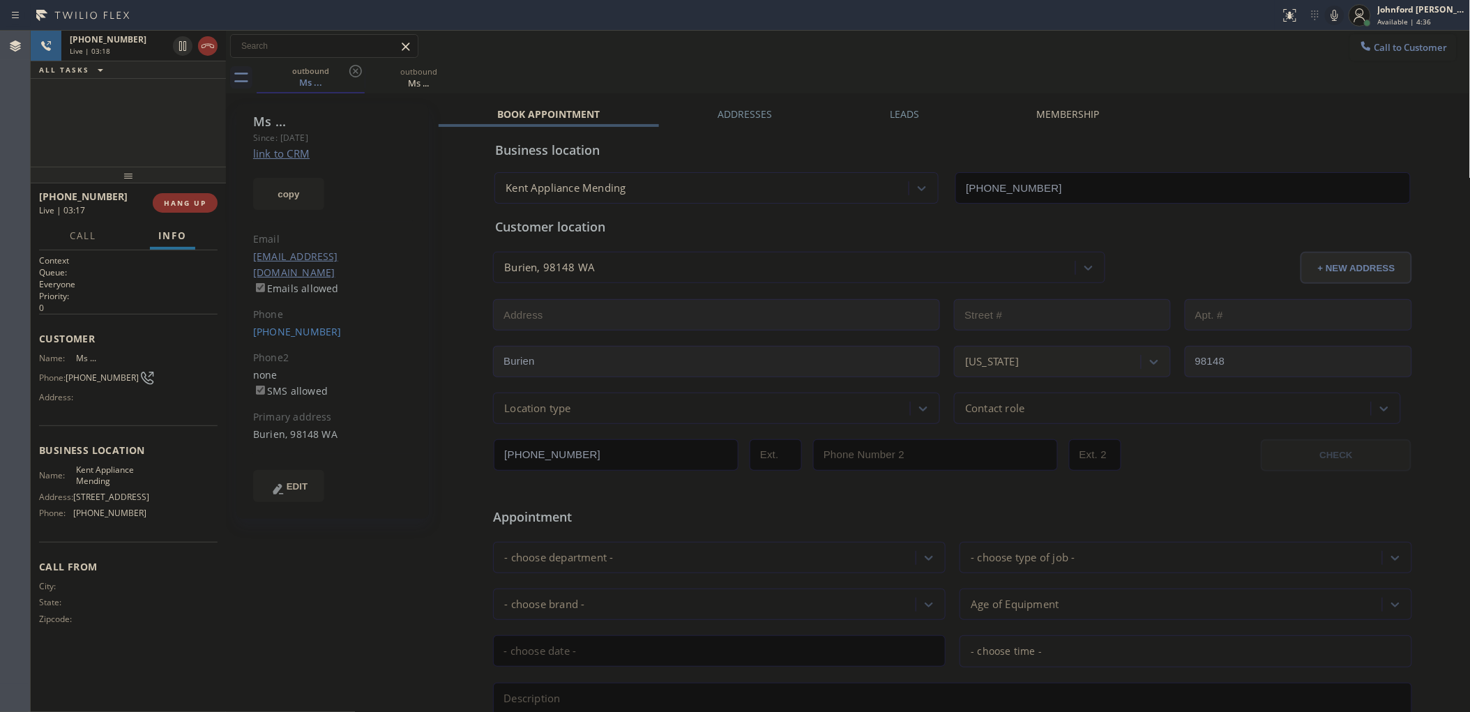
click at [1329, 9] on icon at bounding box center [1334, 15] width 17 height 17
click at [1158, 66] on div "outbound Ms ... outbound Ms ..." at bounding box center [864, 77] width 1214 height 31
click at [78, 159] on div "[PHONE_NUMBER] Live | 03:30 ALL TASKS ALL TASKS ACTIVE TASKS TASKS IN WRAP UP" at bounding box center [128, 99] width 195 height 136
click at [192, 196] on button "COMPLETE" at bounding box center [182, 203] width 70 height 20
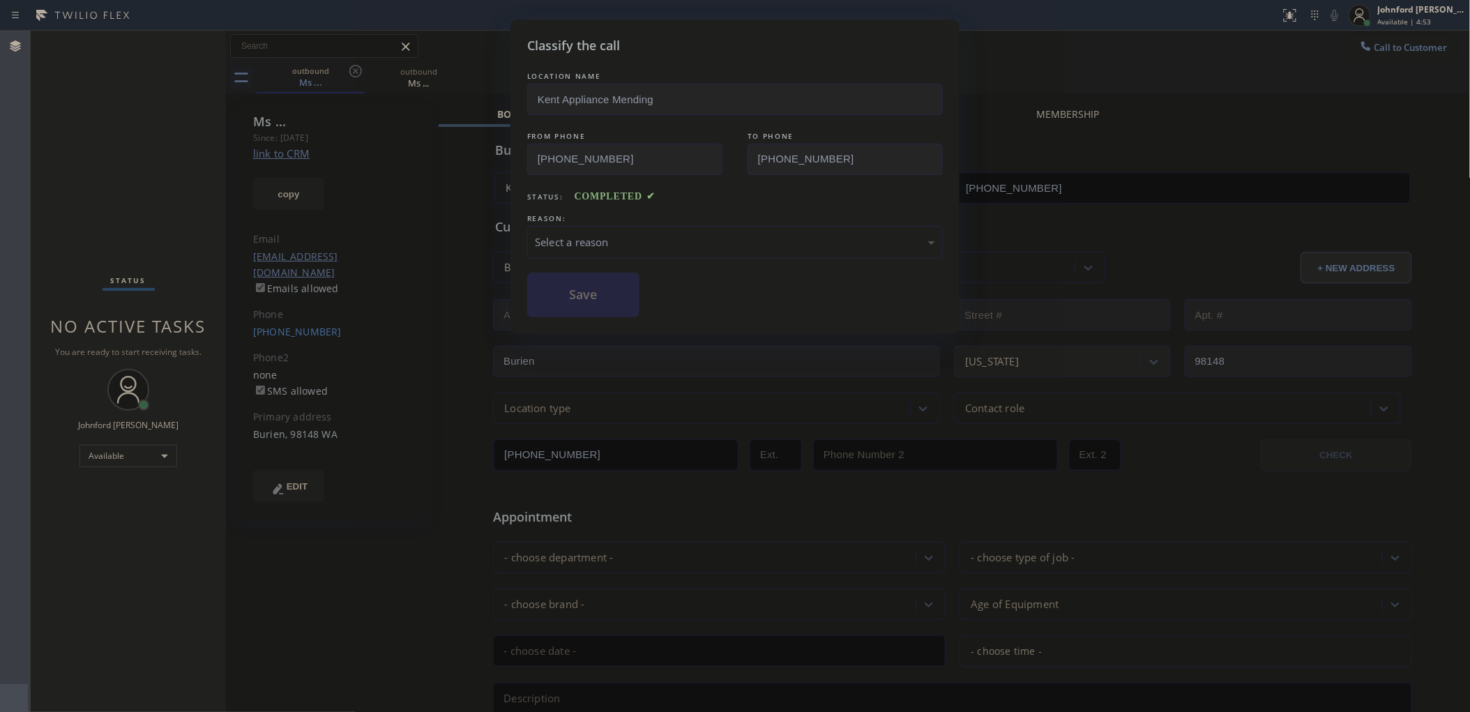
click at [684, 216] on div "REASON:" at bounding box center [734, 218] width 415 height 15
click at [675, 235] on div "Select a reason" at bounding box center [735, 242] width 400 height 16
drag, startPoint x: 671, startPoint y: 318, endPoint x: 556, endPoint y: 287, distance: 119.7
click at [556, 287] on button "Save" at bounding box center [583, 295] width 112 height 45
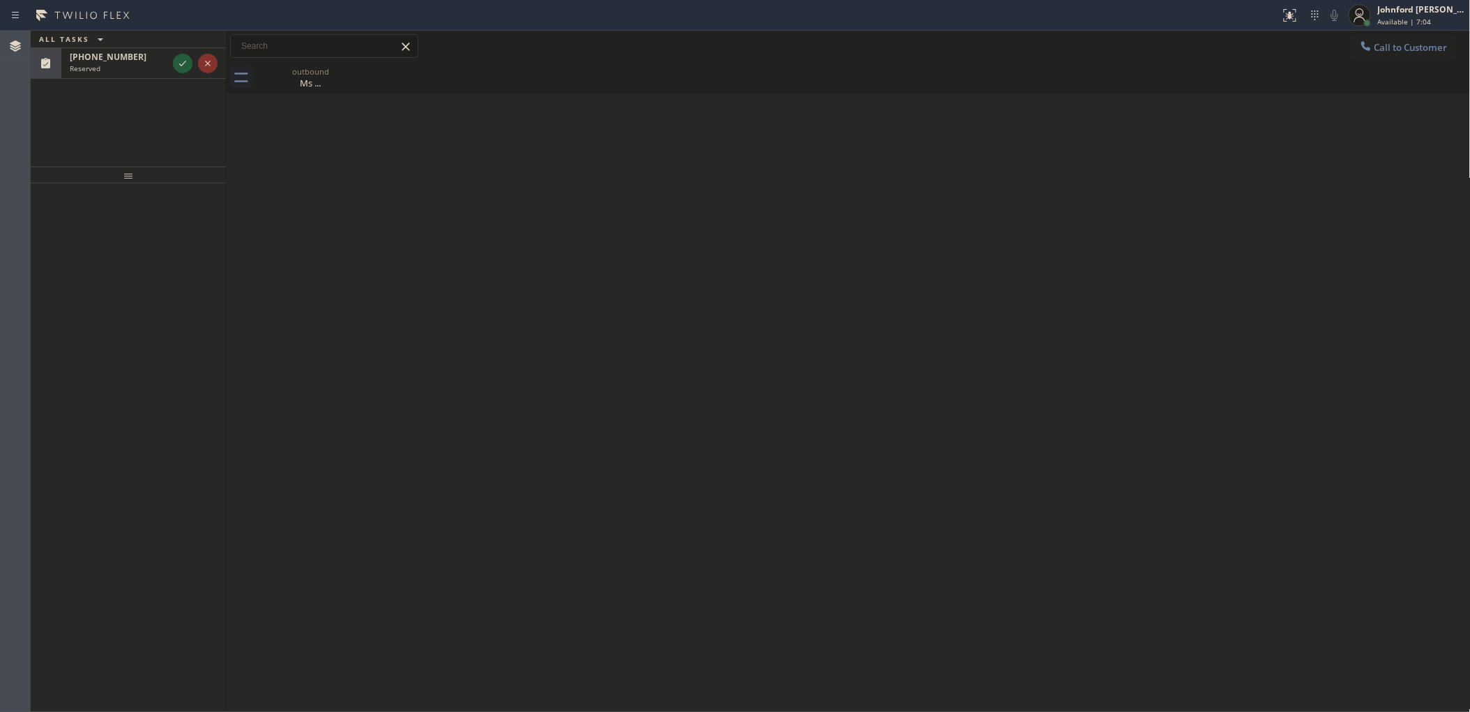
drag, startPoint x: 1076, startPoint y: 438, endPoint x: 1111, endPoint y: 288, distance: 153.9
click at [1083, 436] on div "Back to Dashboard Change Sender ID Customers Technicians Select a contact Outbo…" at bounding box center [848, 371] width 1244 height 681
click at [178, 63] on icon at bounding box center [182, 63] width 17 height 17
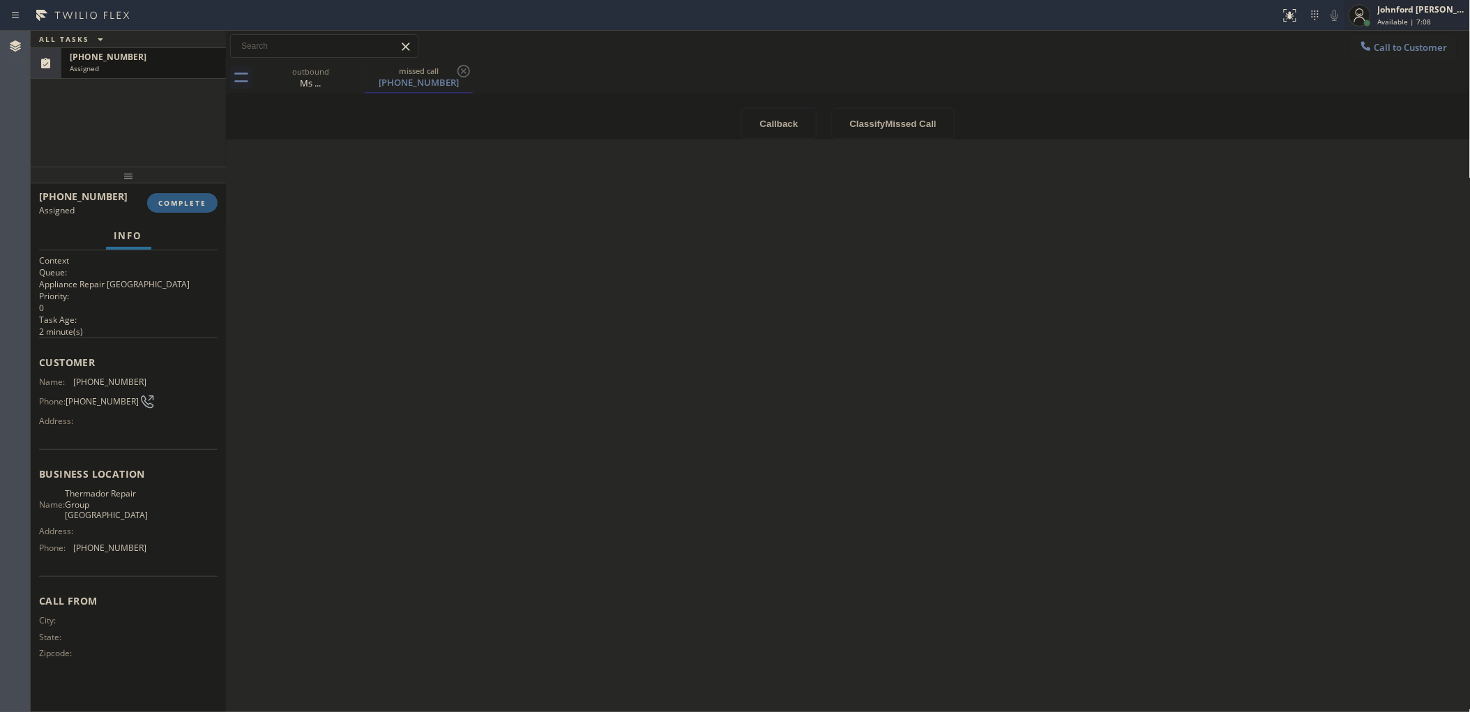
click at [1430, 8] on div "Johnford [PERSON_NAME]" at bounding box center [1421, 9] width 88 height 12
click at [1366, 89] on button "Unavailable" at bounding box center [1400, 92] width 139 height 18
click at [136, 68] on div "Assigned" at bounding box center [144, 68] width 148 height 10
click at [176, 202] on span "COMPLETE" at bounding box center [182, 203] width 48 height 10
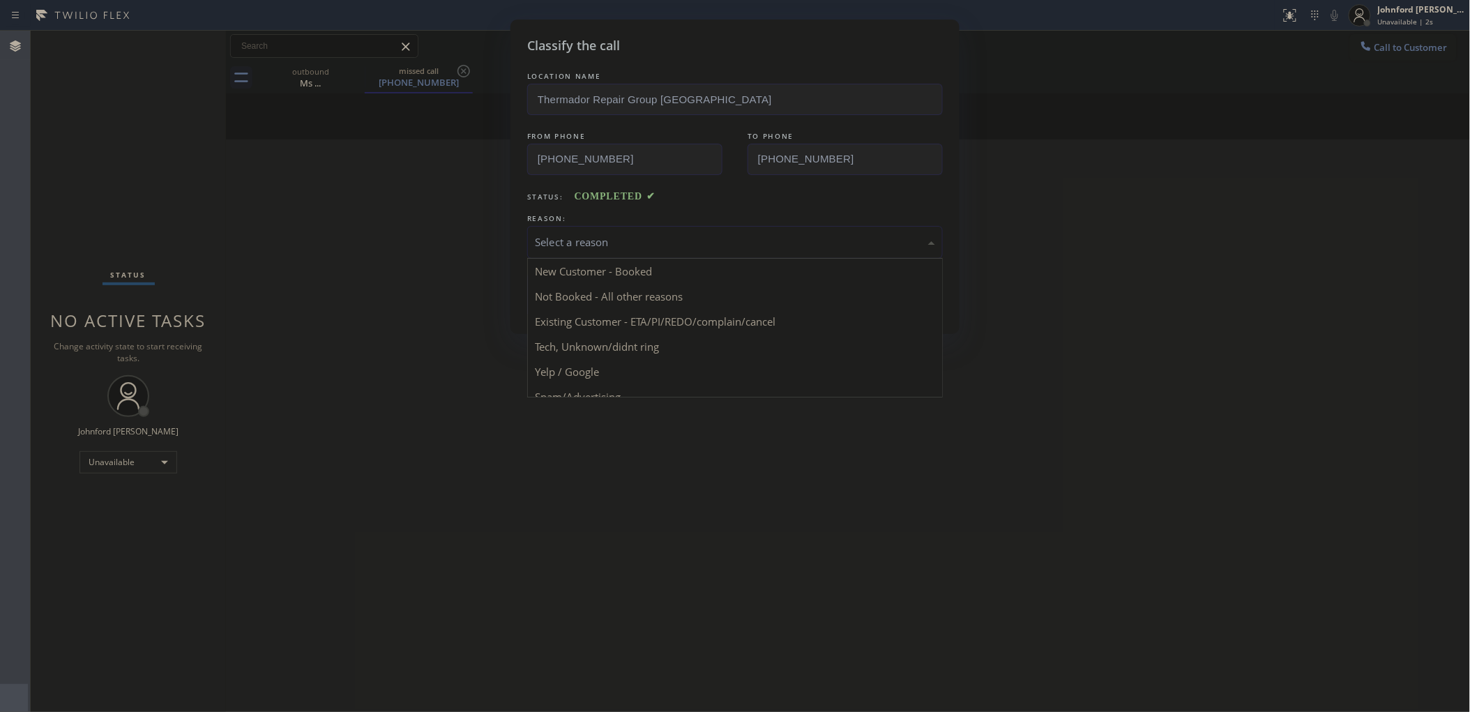
drag, startPoint x: 635, startPoint y: 239, endPoint x: 733, endPoint y: 294, distance: 112.7
click at [645, 239] on div "Select a reason" at bounding box center [735, 242] width 400 height 16
click at [611, 303] on button "Save" at bounding box center [583, 295] width 112 height 45
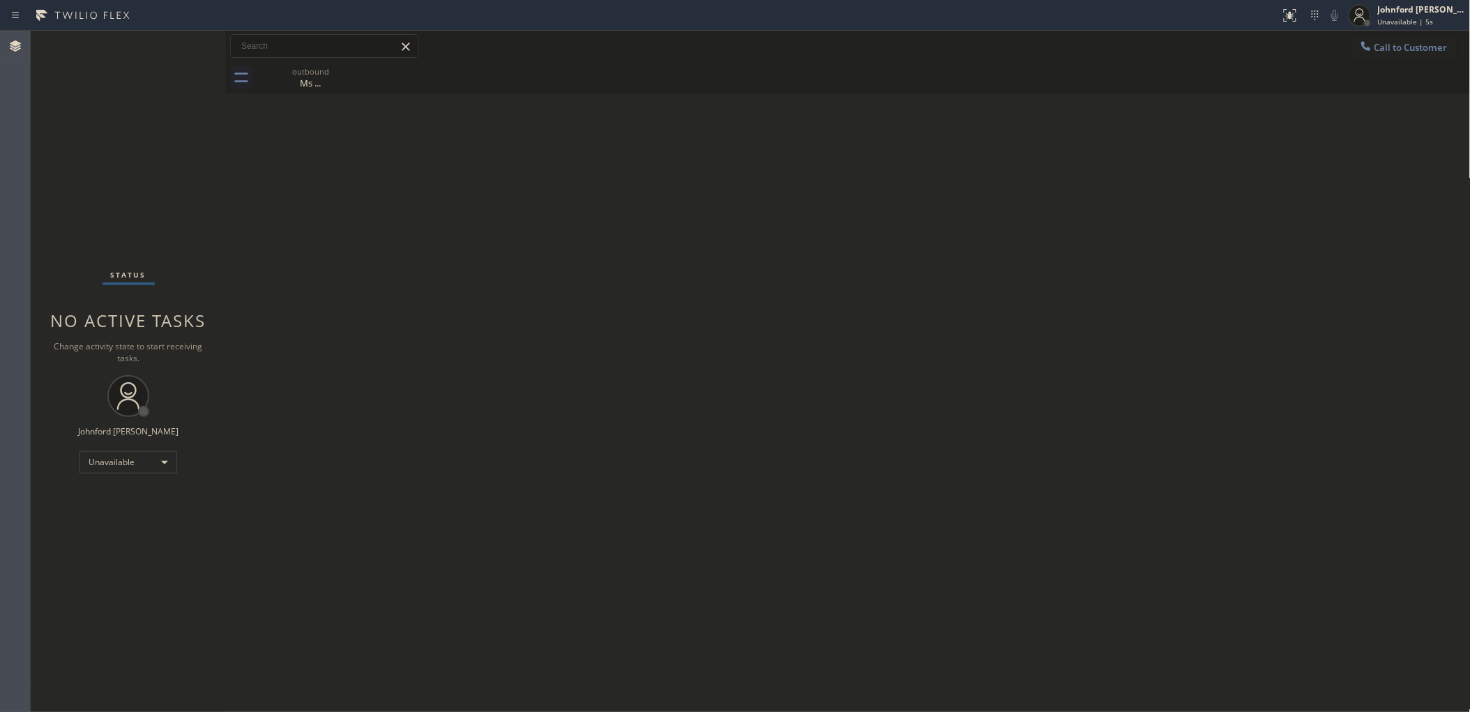
click at [1359, 46] on icon at bounding box center [1366, 46] width 14 height 14
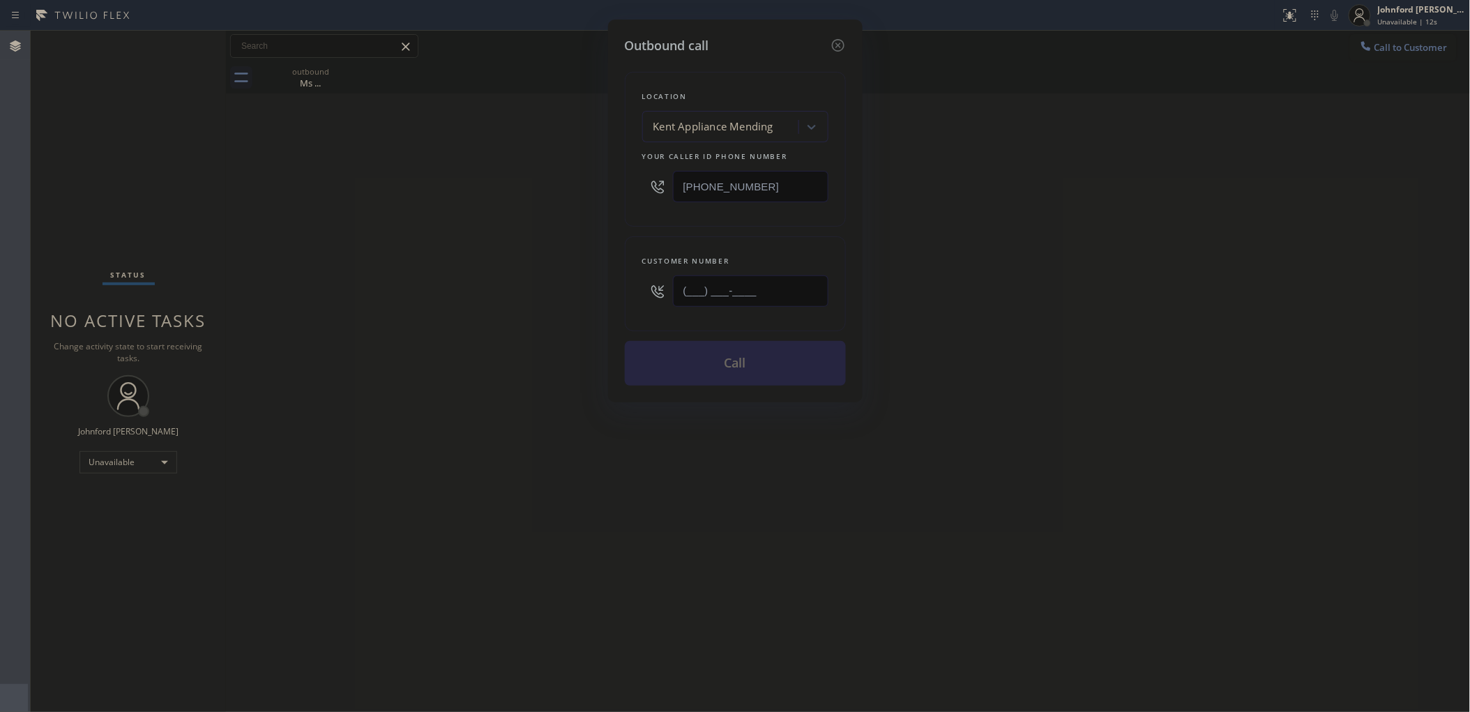
drag, startPoint x: 696, startPoint y: 300, endPoint x: 583, endPoint y: 300, distance: 112.9
click at [589, 300] on div "Outbound call Location [GEOGRAPHIC_DATA] Appliance Mending Your caller id phone…" at bounding box center [735, 356] width 1470 height 712
paste input "206) 472-4475"
type input "[PHONE_NUMBER]"
click at [517, 305] on div "Outbound call Location [GEOGRAPHIC_DATA] Appliance Mending Your caller id phone…" at bounding box center [735, 356] width 1470 height 712
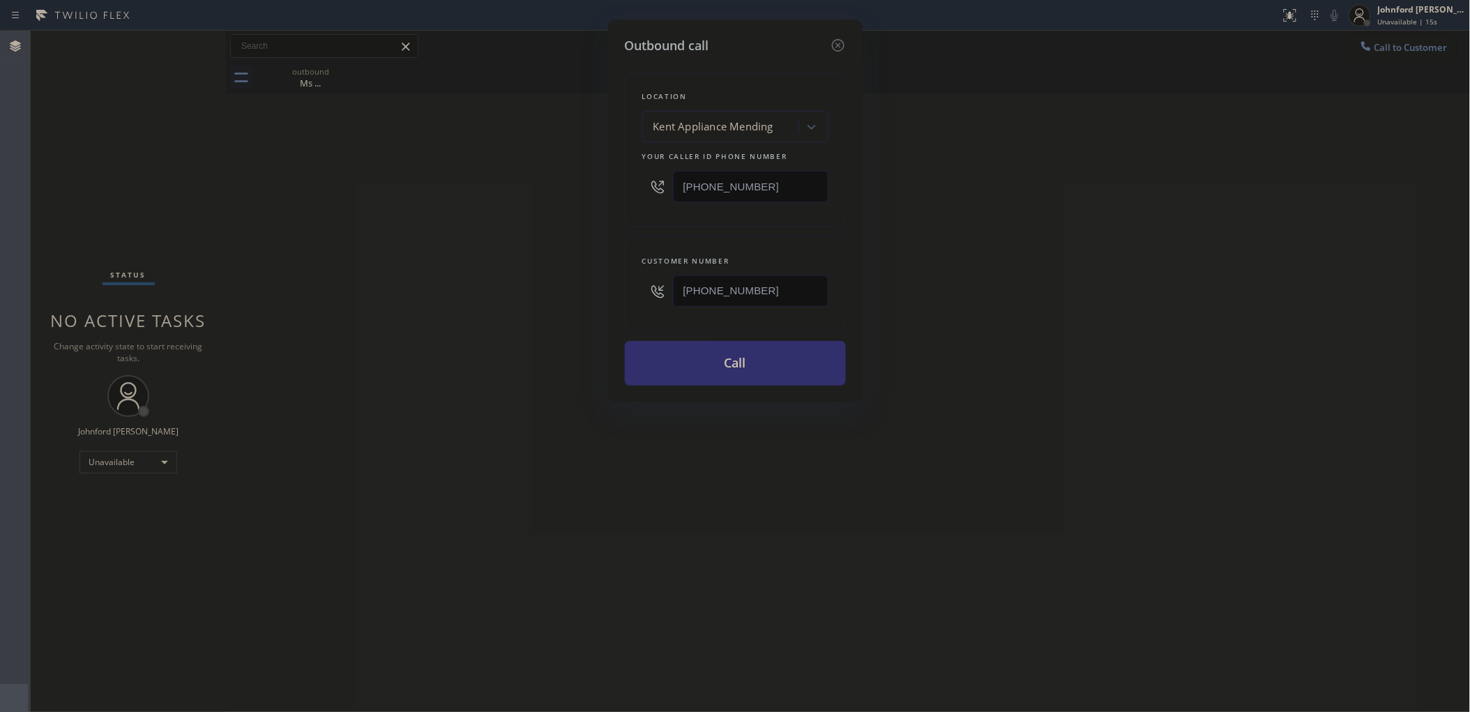
click at [764, 372] on button "Call" at bounding box center [735, 363] width 221 height 45
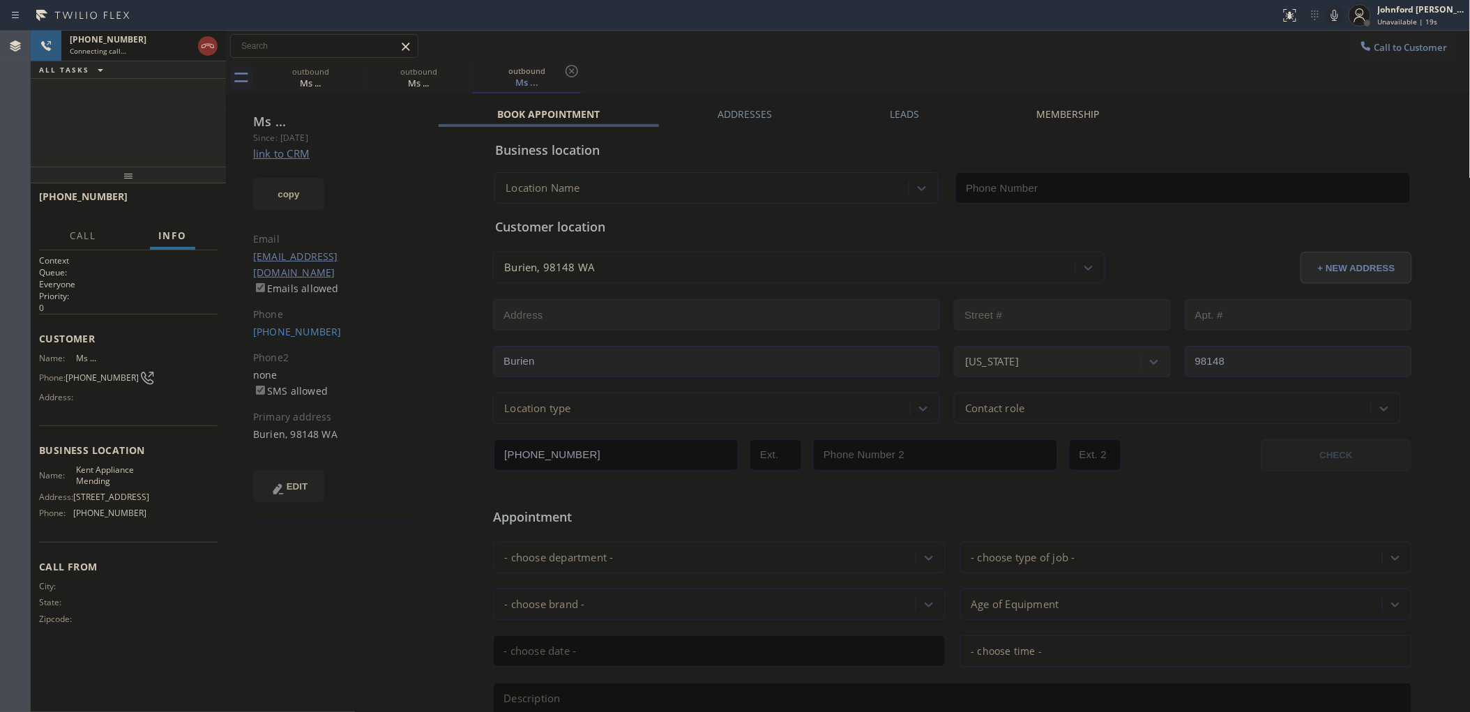
click at [1331, 16] on icon at bounding box center [1334, 15] width 17 height 17
type input "[PHONE_NUMBER]"
click at [1333, 15] on icon at bounding box center [1334, 15] width 17 height 17
click at [1338, 9] on icon at bounding box center [1334, 15] width 17 height 17
click at [1336, 16] on icon at bounding box center [1334, 15] width 17 height 17
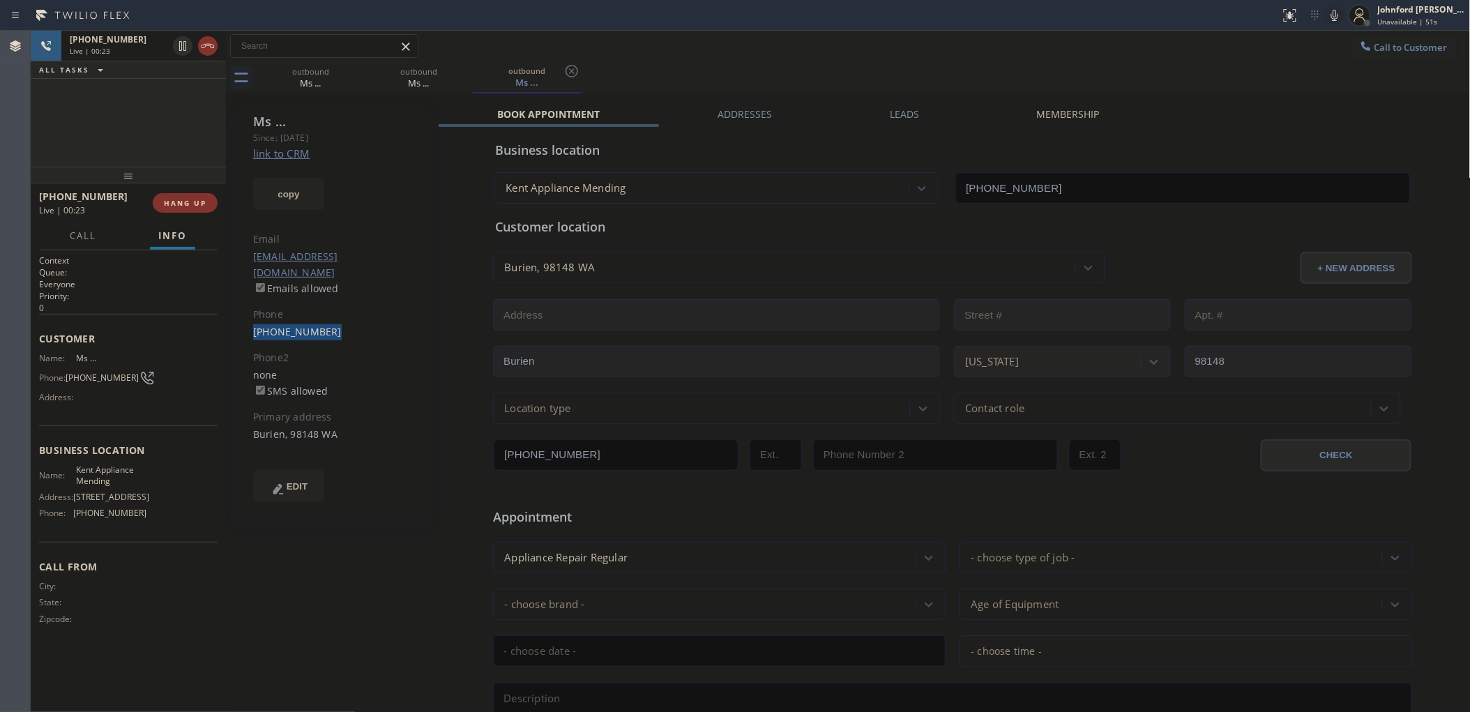
drag, startPoint x: 312, startPoint y: 318, endPoint x: 242, endPoint y: 322, distance: 69.8
click at [242, 322] on div "Ms ... Since: [DATE] link to CRM copy Email [EMAIL_ADDRESS][DOMAIN_NAME] Emails…" at bounding box center [332, 311] width 192 height 415
copy link "[PHONE_NUMBER]"
click at [150, 138] on div "+12064724475 Live | 00:26 ALL TASKS ALL TASKS ACTIVE TASKS TASKS IN WRAP UP" at bounding box center [128, 99] width 195 height 136
click at [188, 167] on div at bounding box center [128, 175] width 195 height 17
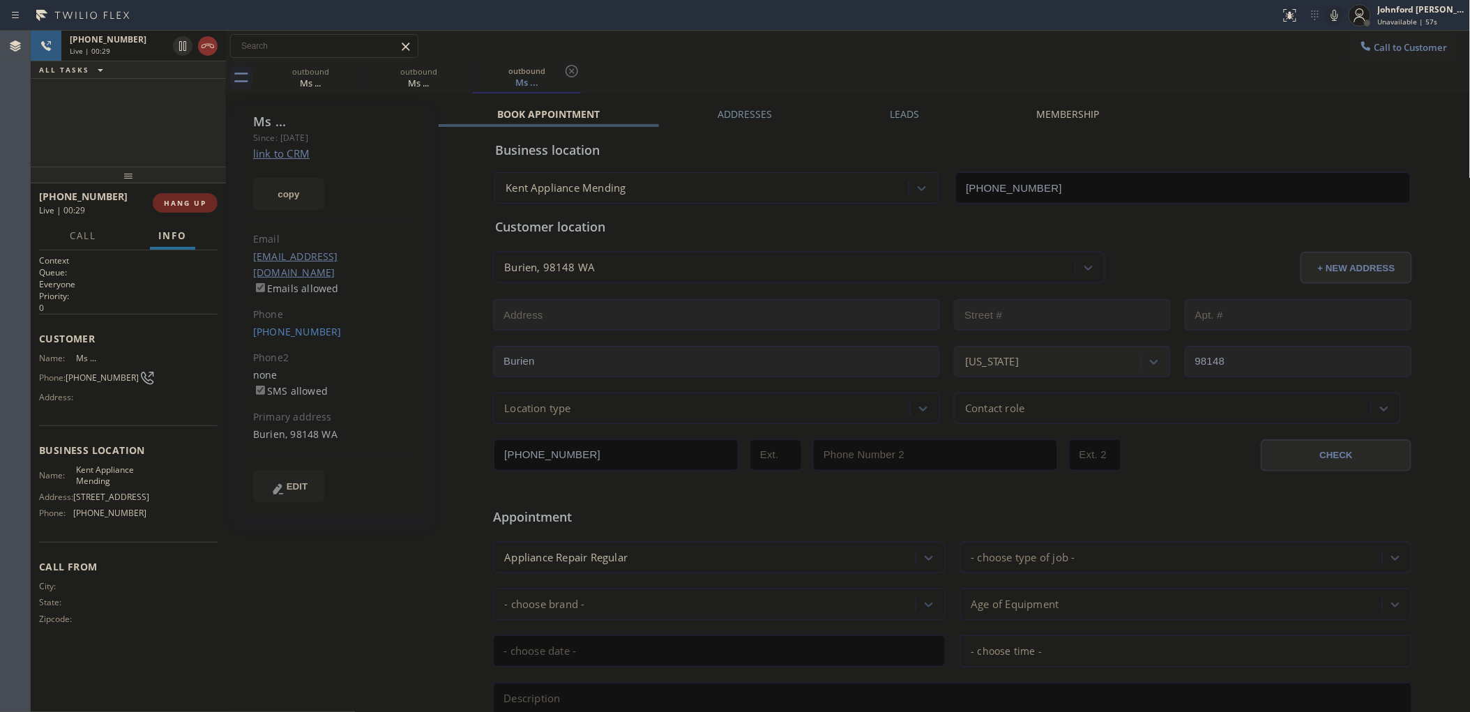
click at [183, 211] on button "HANG UP" at bounding box center [185, 203] width 65 height 20
click at [173, 204] on span "COMPLETE" at bounding box center [182, 203] width 48 height 10
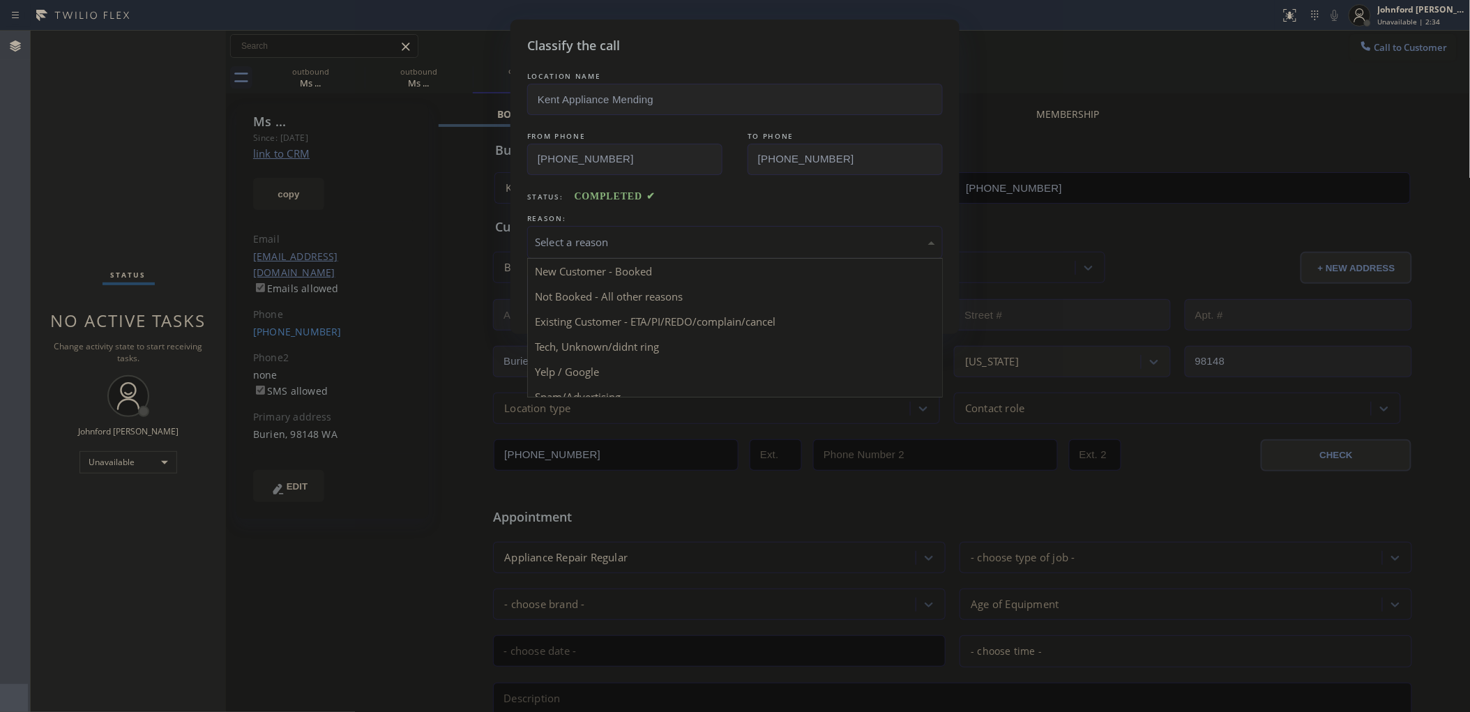
drag, startPoint x: 617, startPoint y: 228, endPoint x: 611, endPoint y: 264, distance: 36.0
click at [616, 229] on div "Select a reason" at bounding box center [734, 242] width 415 height 33
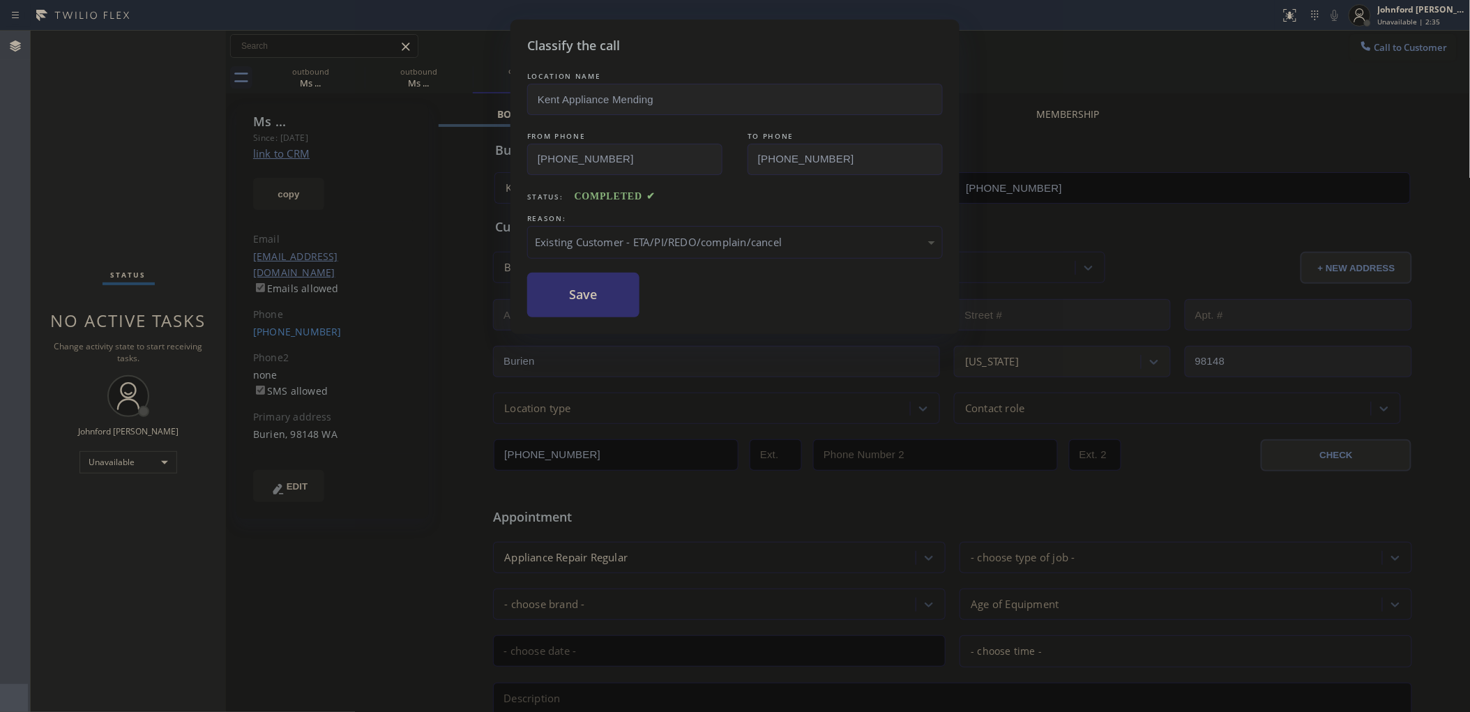
click at [607, 303] on button "Save" at bounding box center [583, 295] width 112 height 45
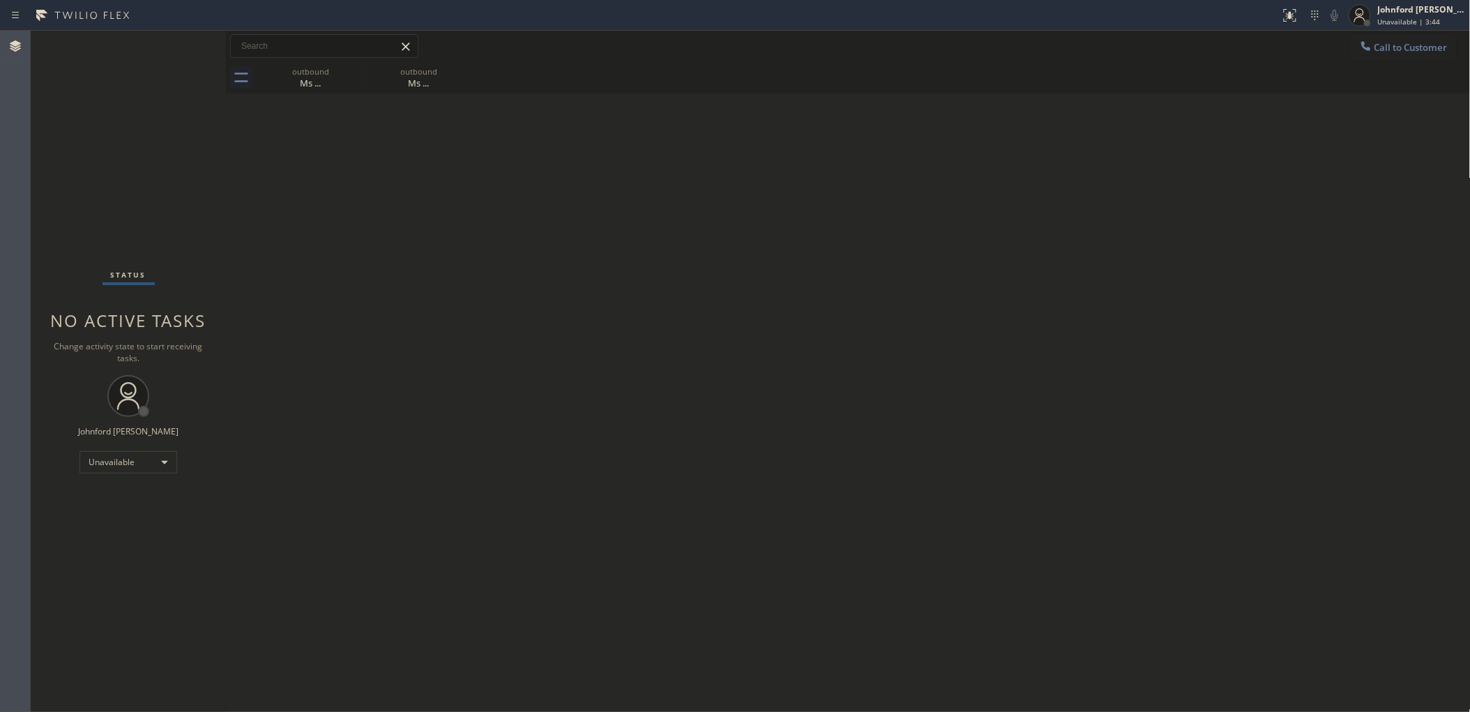
click at [1036, 361] on div "Back to Dashboard Change Sender ID Customers Technicians Select a contact Outbo…" at bounding box center [848, 371] width 1244 height 681
drag, startPoint x: 56, startPoint y: 116, endPoint x: 130, endPoint y: 23, distance: 118.7
click at [56, 116] on div "Status No active tasks Change activity state to start receiving tasks. [PERSON_…" at bounding box center [128, 371] width 195 height 681
click at [1371, 40] on icon at bounding box center [1366, 46] width 14 height 14
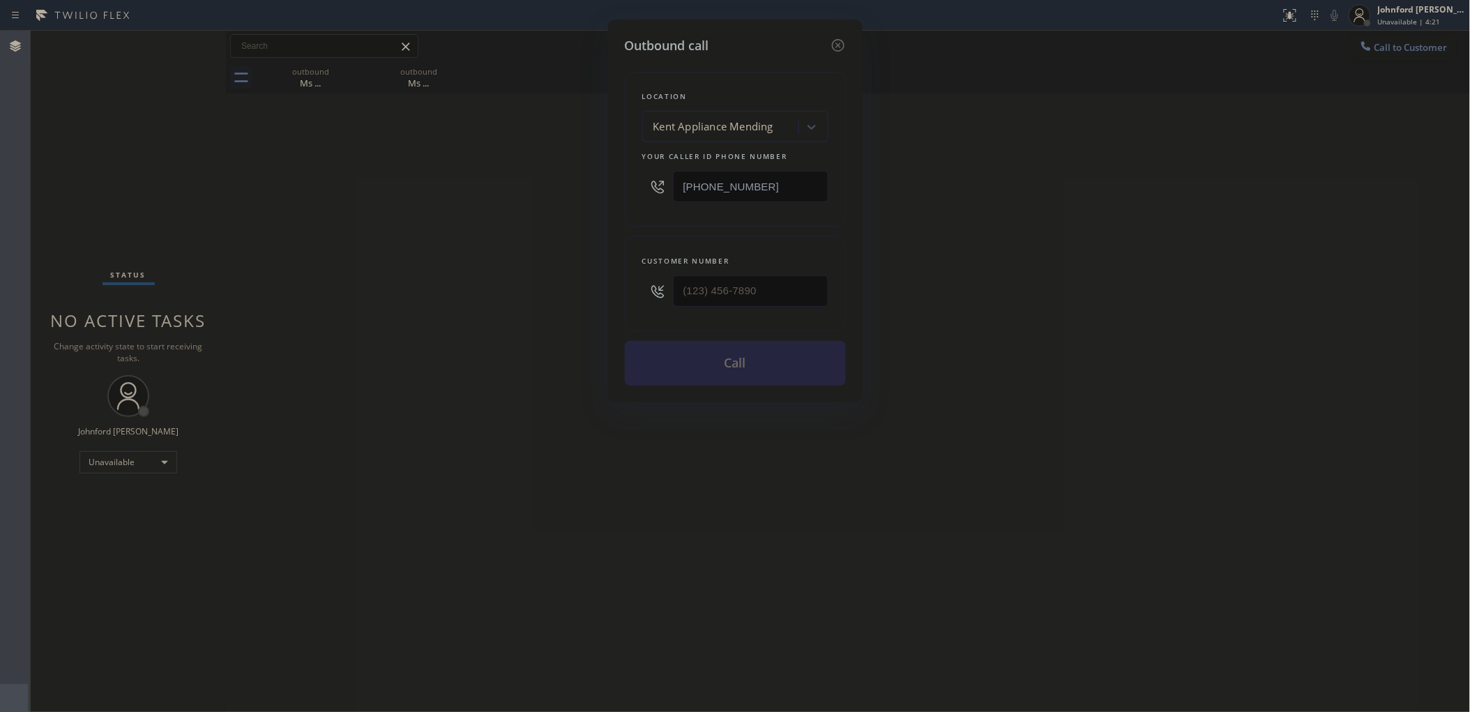
drag, startPoint x: 809, startPoint y: 183, endPoint x: 482, endPoint y: 185, distance: 326.3
click at [482, 185] on div "Outbound call Location [GEOGRAPHIC_DATA] Appliance Mending Your caller id phone…" at bounding box center [735, 356] width 1470 height 712
click at [779, 199] on div "[PHONE_NUMBER]" at bounding box center [735, 186] width 186 height 45
drag, startPoint x: 783, startPoint y: 192, endPoint x: 555, endPoint y: 190, distance: 228.0
click at [555, 190] on div "Outbound call Location [GEOGRAPHIC_DATA] Appliance Mending Your caller id phone…" at bounding box center [735, 356] width 1470 height 712
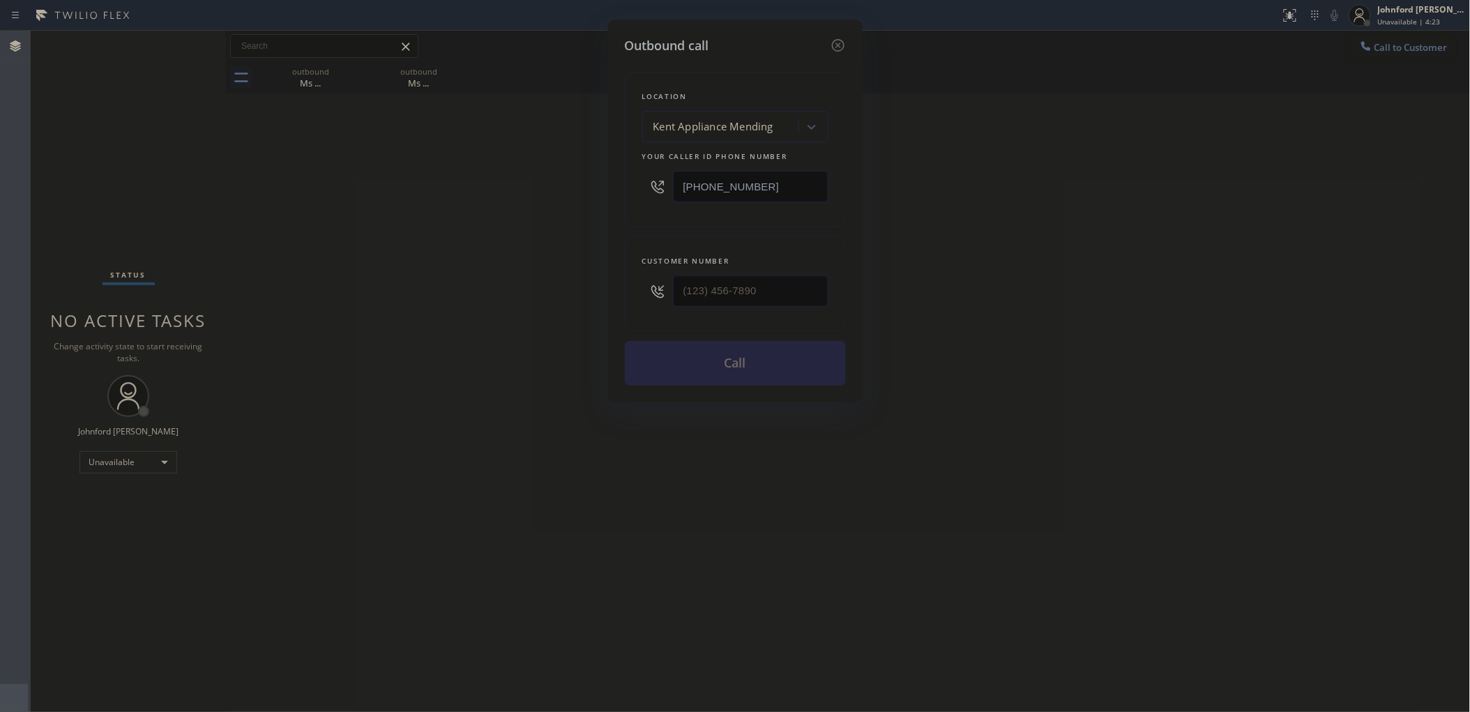
paste input "855) 501-0191"
type input "(855) 501-0191"
drag, startPoint x: 722, startPoint y: 283, endPoint x: 573, endPoint y: 283, distance: 149.2
click at [573, 283] on div "Outbound call Location Mint Air Duct Cleaning Your caller id phone number (855)…" at bounding box center [735, 356] width 1470 height 712
paste input "201) 493-7742"
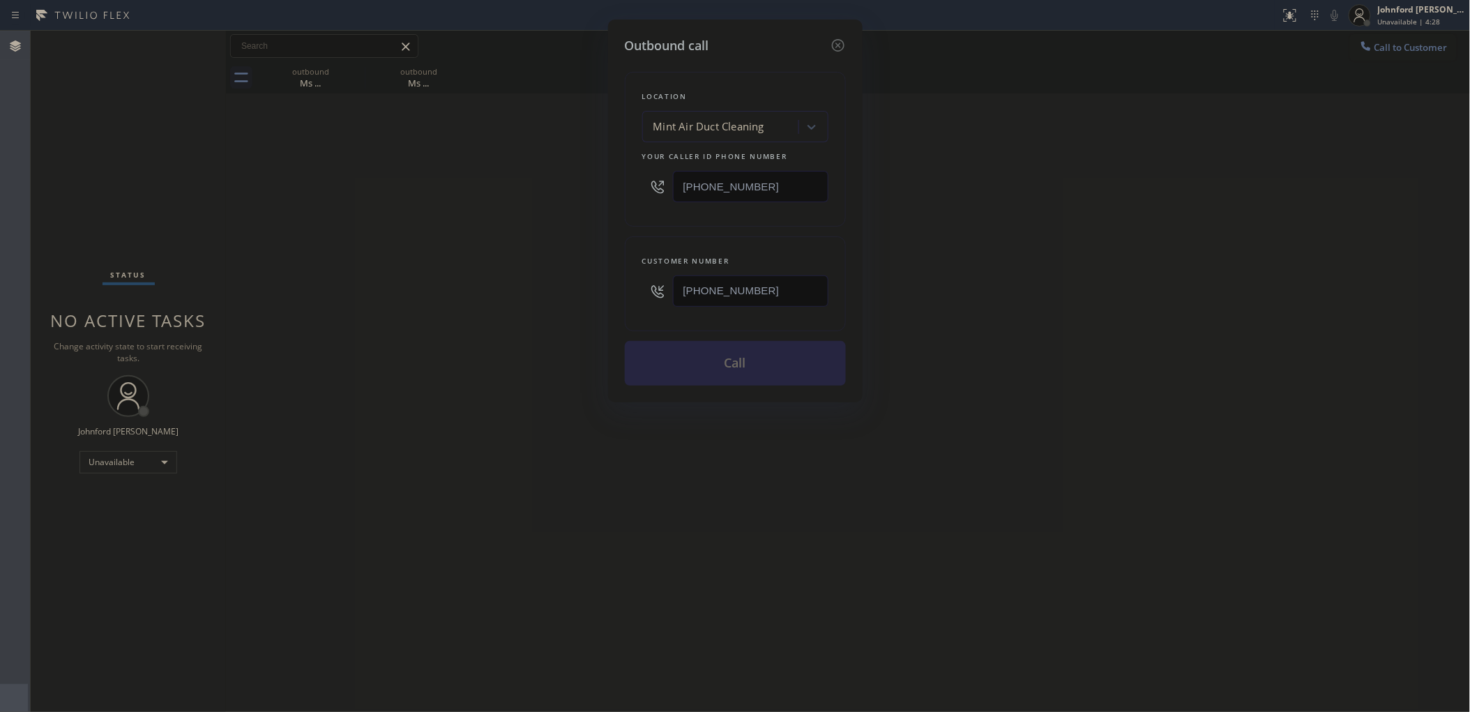
type input "(201) 493-7742"
click at [504, 289] on div "Outbound call Location Mint Air Duct Cleaning Your caller id phone number (855)…" at bounding box center [735, 356] width 1470 height 712
click at [750, 363] on button "Call" at bounding box center [735, 363] width 221 height 45
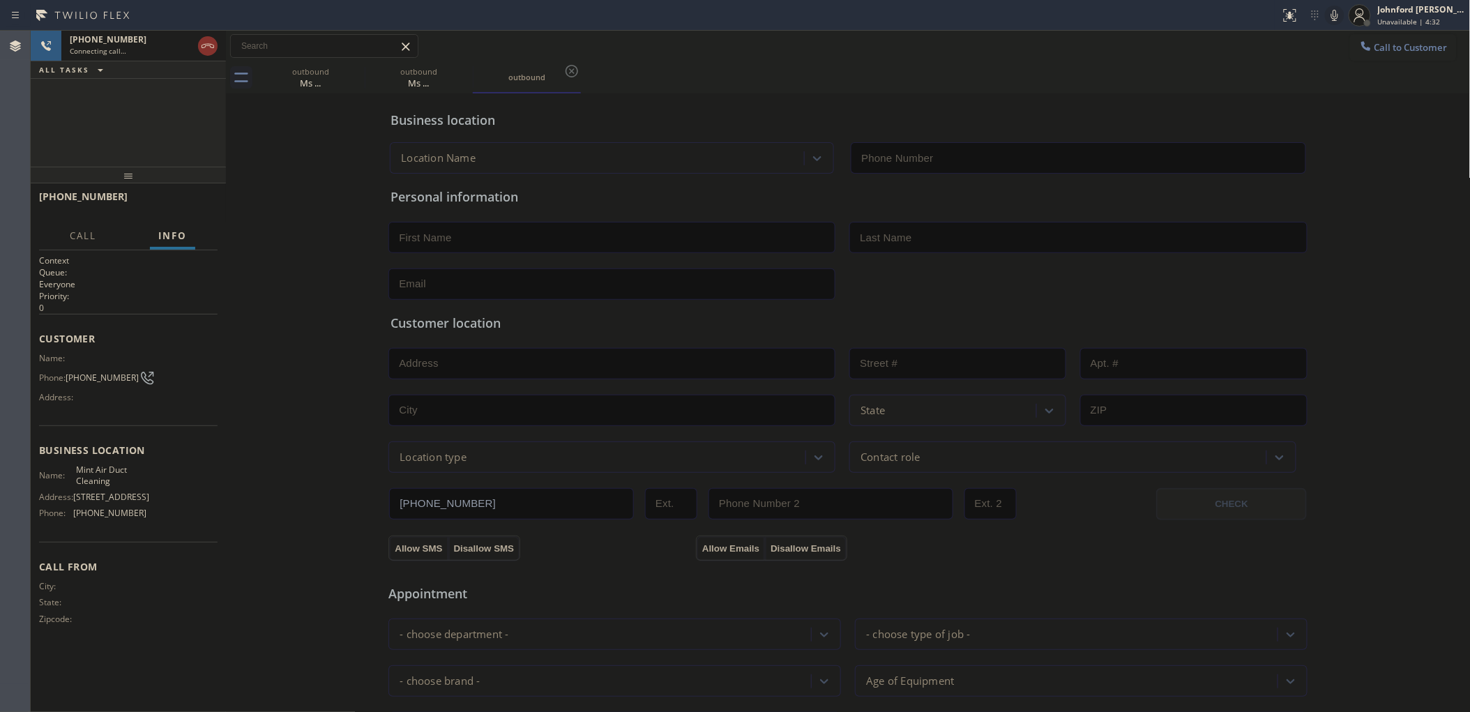
type input "(855) 501-0191"
click at [0, 0] on icon at bounding box center [0, 0] width 0 height 0
click at [213, 50] on icon at bounding box center [207, 46] width 17 height 17
click at [1359, 46] on icon at bounding box center [1366, 46] width 14 height 14
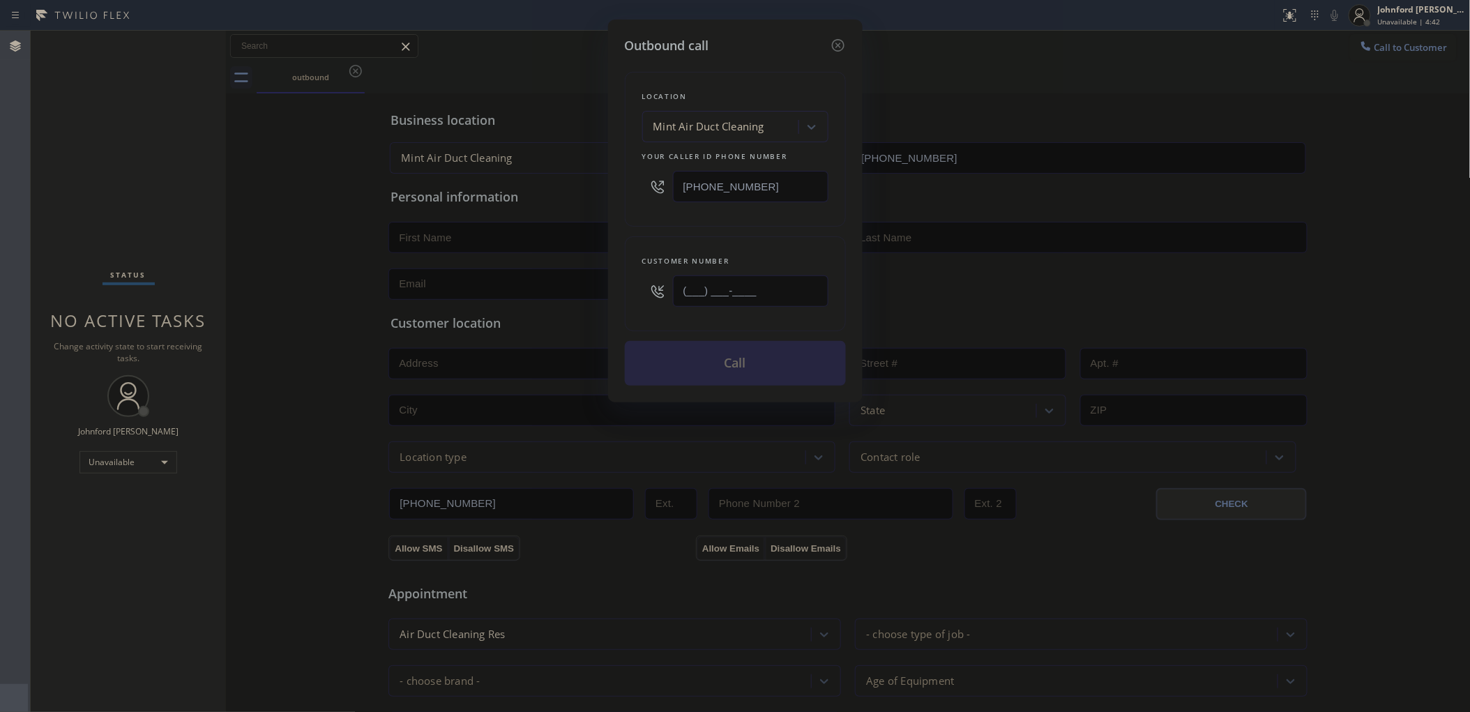
drag, startPoint x: 668, startPoint y: 293, endPoint x: 659, endPoint y: 293, distance: 8.4
click at [659, 293] on div "(___) ___-____" at bounding box center [735, 290] width 186 height 45
paste input "201) 493-7742"
type input "(201) 493-7742"
click at [670, 242] on div "Customer number (201) 493-7742" at bounding box center [735, 283] width 221 height 95
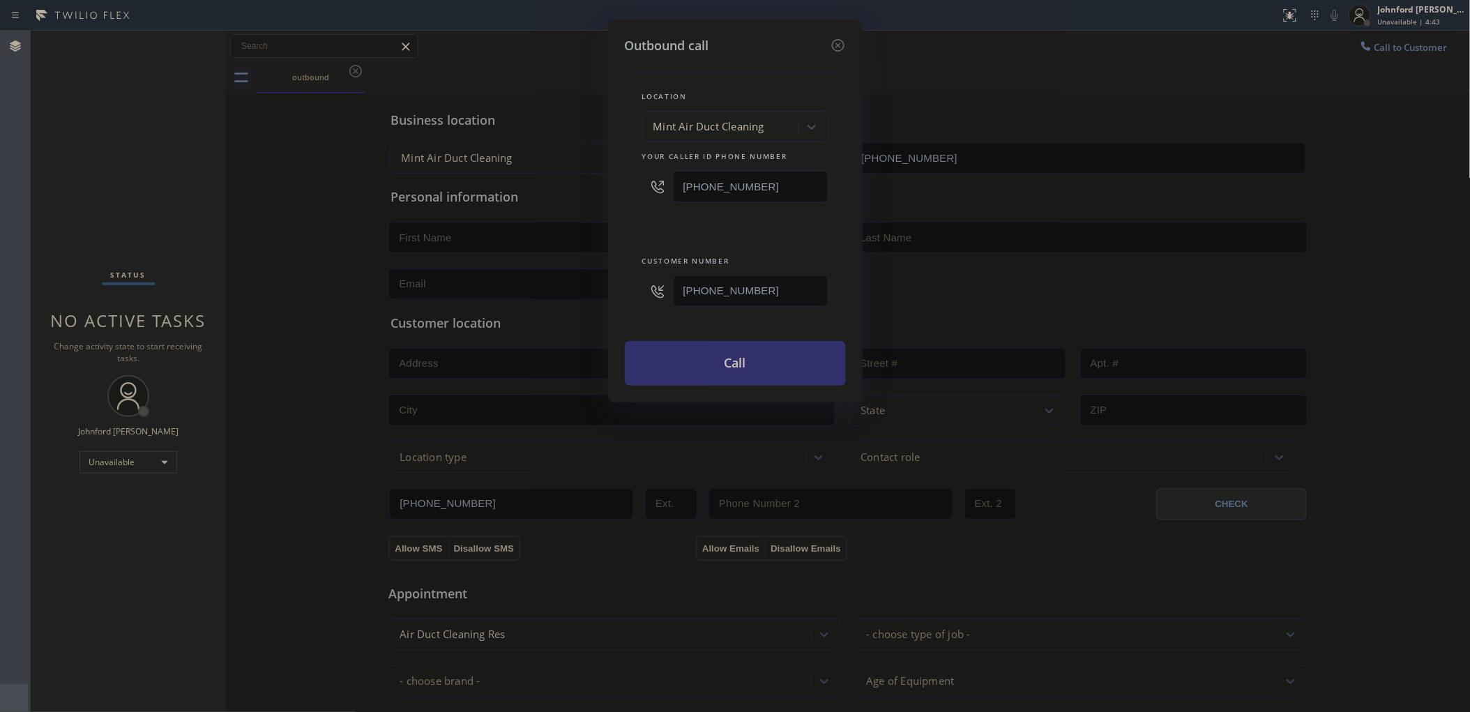
click at [678, 341] on button "Call" at bounding box center [735, 363] width 221 height 45
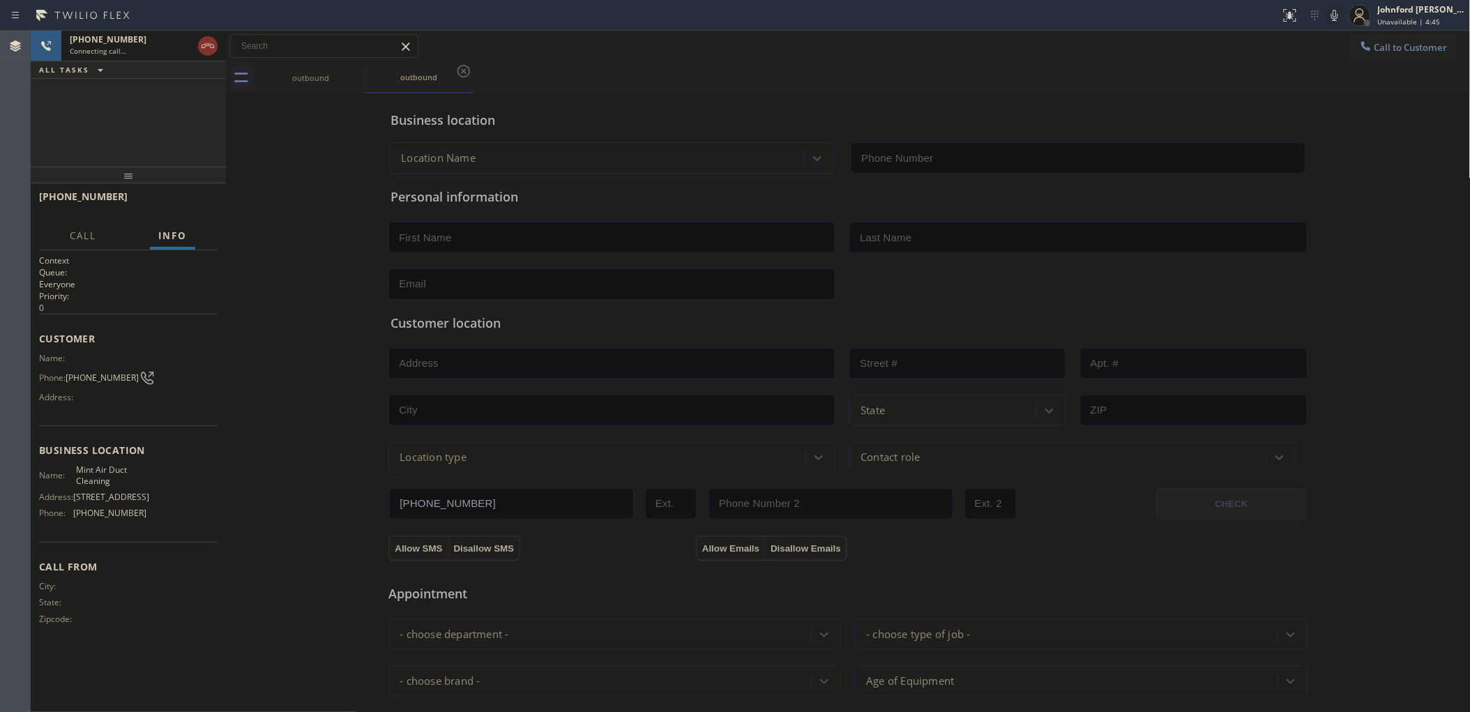
type input "(855) 501-0191"
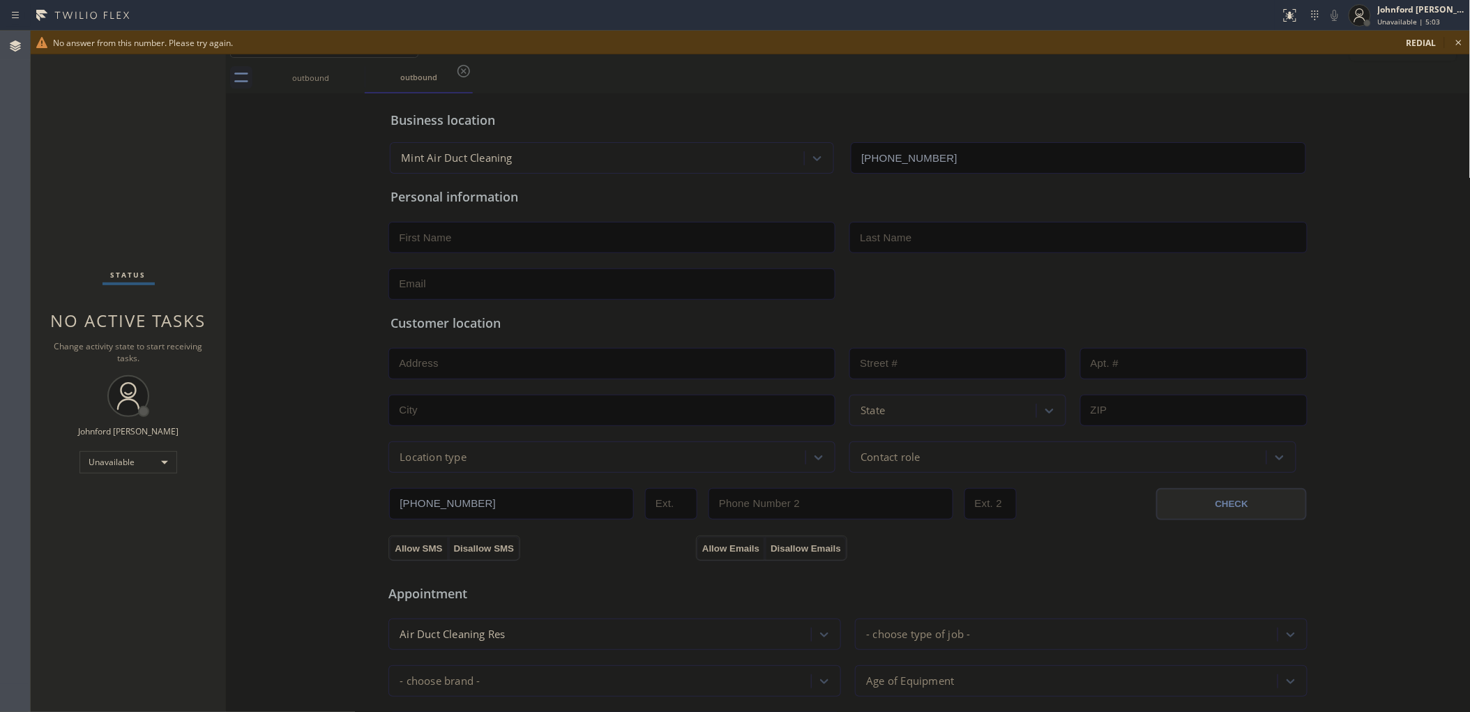
click at [93, 108] on div "Status No active tasks Change activity state to start receiving tasks. [PERSON_…" at bounding box center [128, 371] width 195 height 681
click at [1453, 42] on icon at bounding box center [1458, 42] width 17 height 17
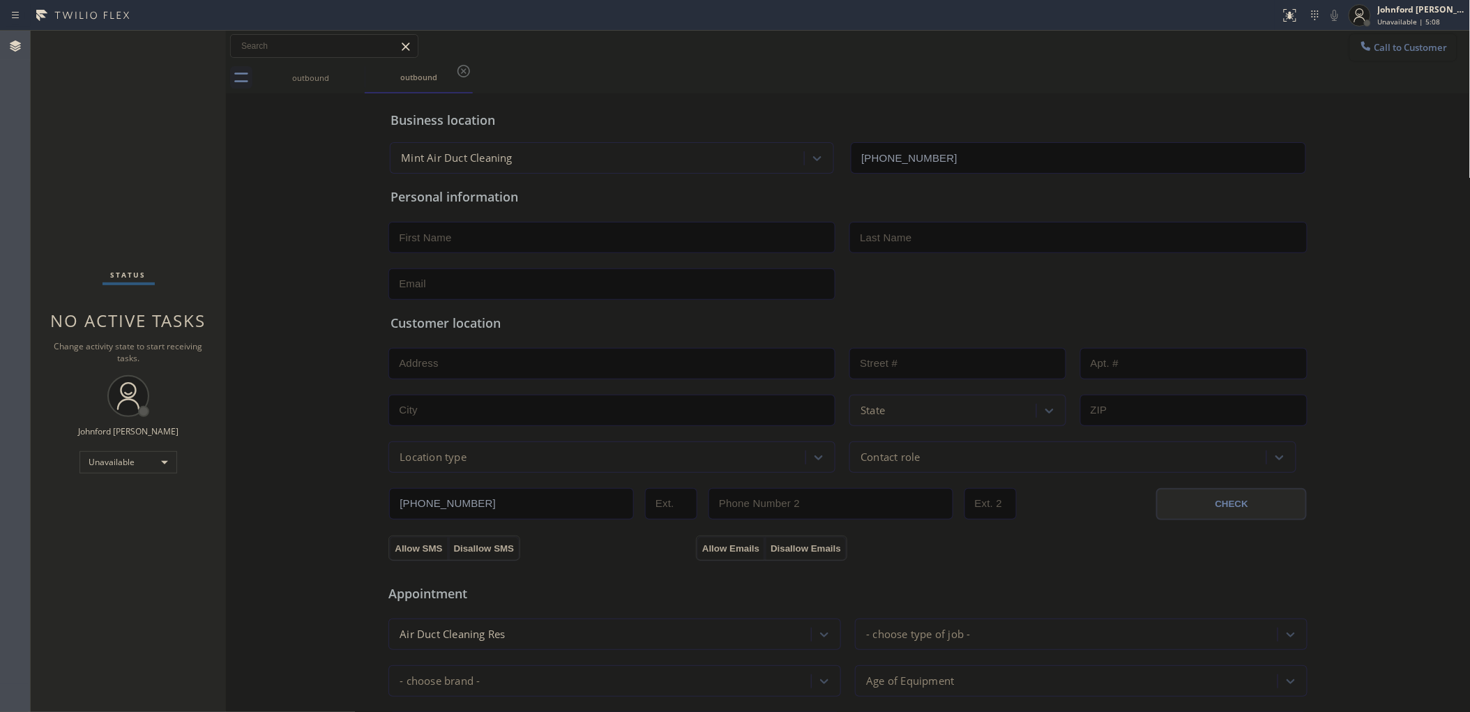
click at [1392, 51] on span "Call to Customer" at bounding box center [1410, 47] width 73 height 13
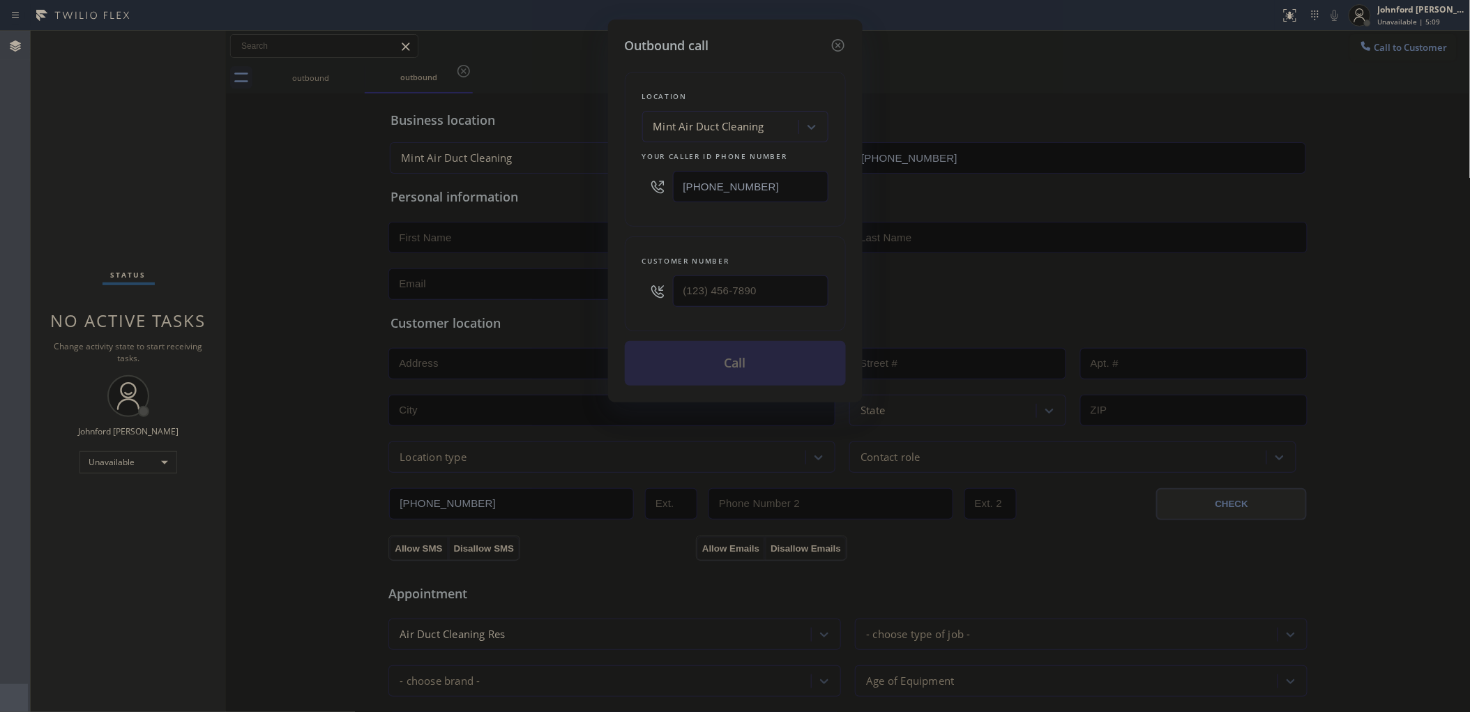
drag, startPoint x: 761, startPoint y: 174, endPoint x: 552, endPoint y: 174, distance: 209.1
click at [559, 174] on div "Outbound call Location Mint Air Duct Cleaning Your caller id phone number (855)…" at bounding box center [735, 356] width 1470 height 712
paste input "480) 613-3213"
type input "(480) 613-3213"
paste input "480) 692-4248"
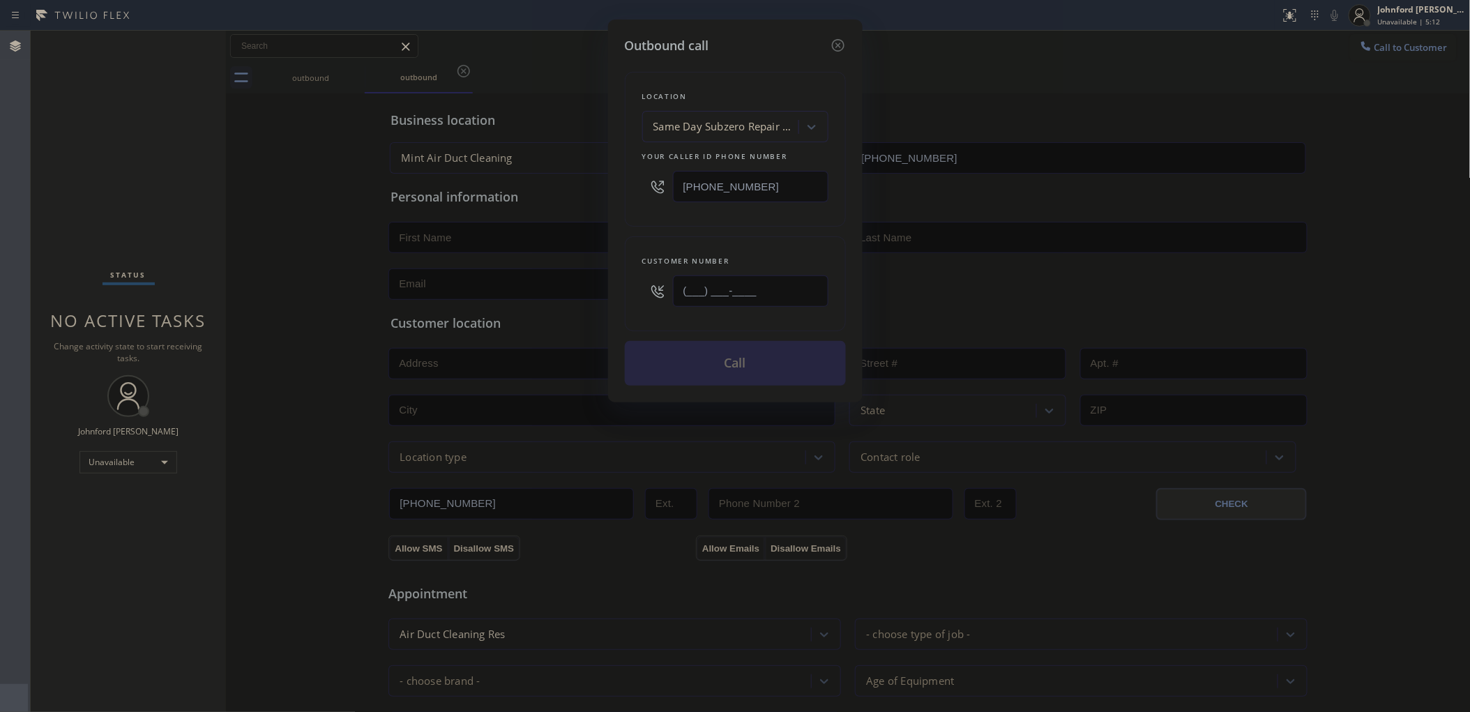
click at [628, 286] on div "Customer number (___) ___-____" at bounding box center [735, 283] width 221 height 95
type input "(480) 692-4248"
click at [652, 236] on div "Customer number (480) 692-4248" at bounding box center [735, 283] width 221 height 95
click at [694, 375] on button "Call" at bounding box center [735, 363] width 221 height 45
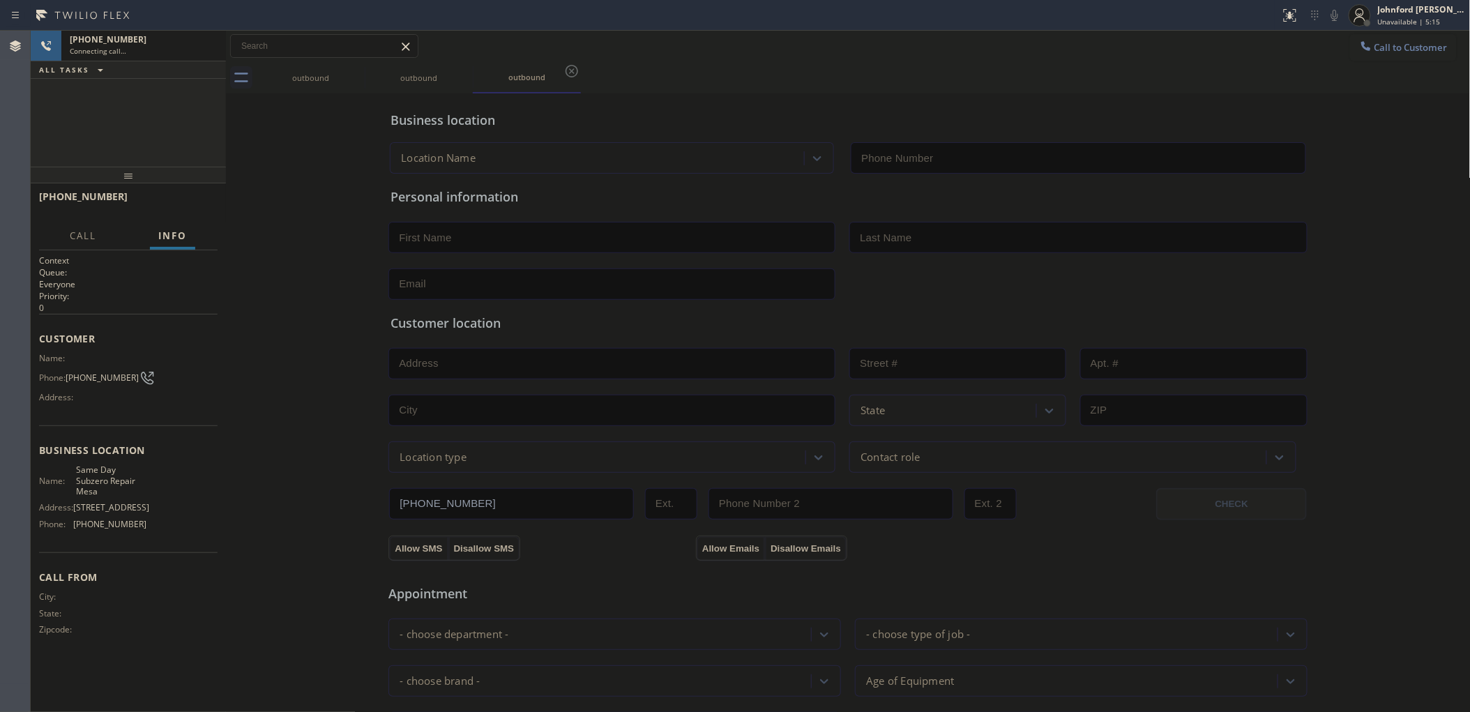
type input "(480) 613-3213"
click at [199, 214] on div "+14806924248 Live | 00:02 HANG UP" at bounding box center [128, 203] width 178 height 36
click at [199, 206] on span "HANG UP" at bounding box center [185, 203] width 43 height 10
click at [183, 195] on button "COMPLETE" at bounding box center [182, 203] width 70 height 20
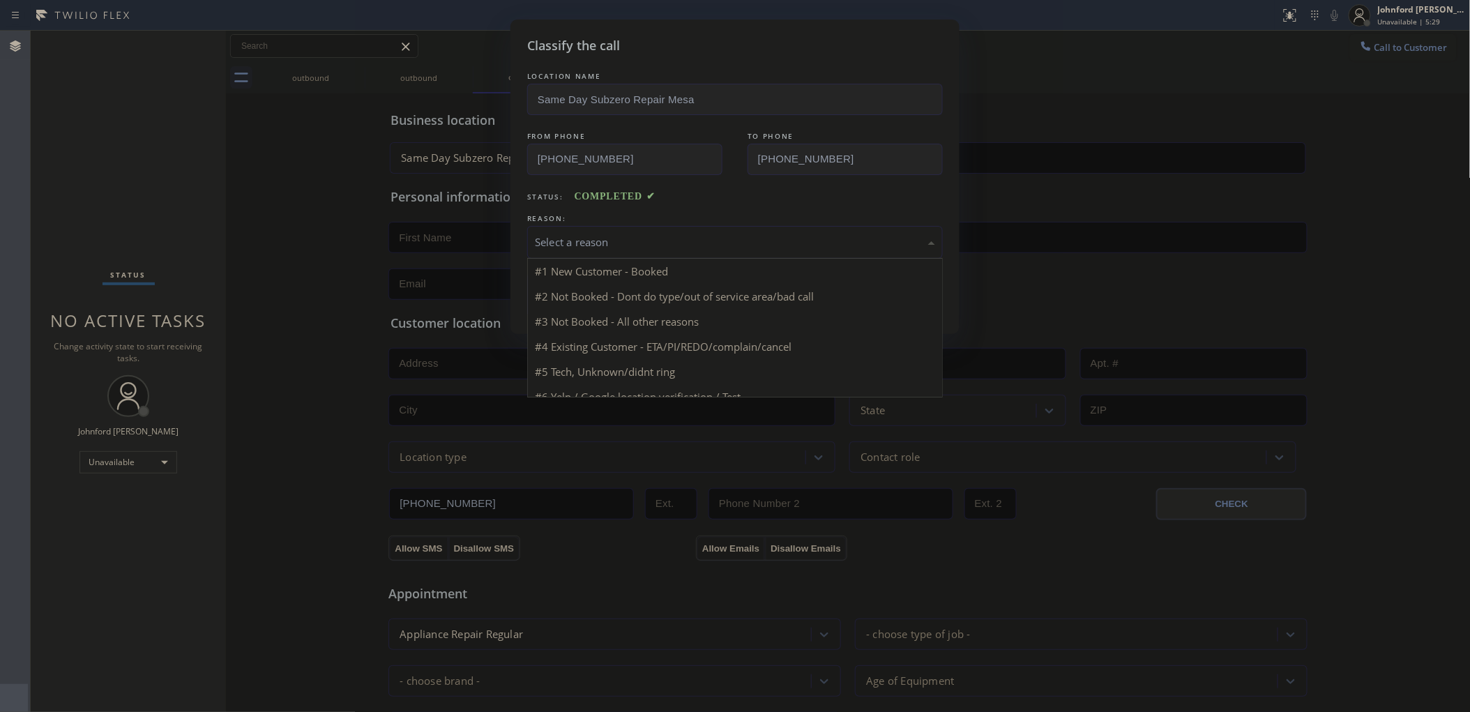
click at [609, 241] on div "Select a reason" at bounding box center [735, 242] width 400 height 16
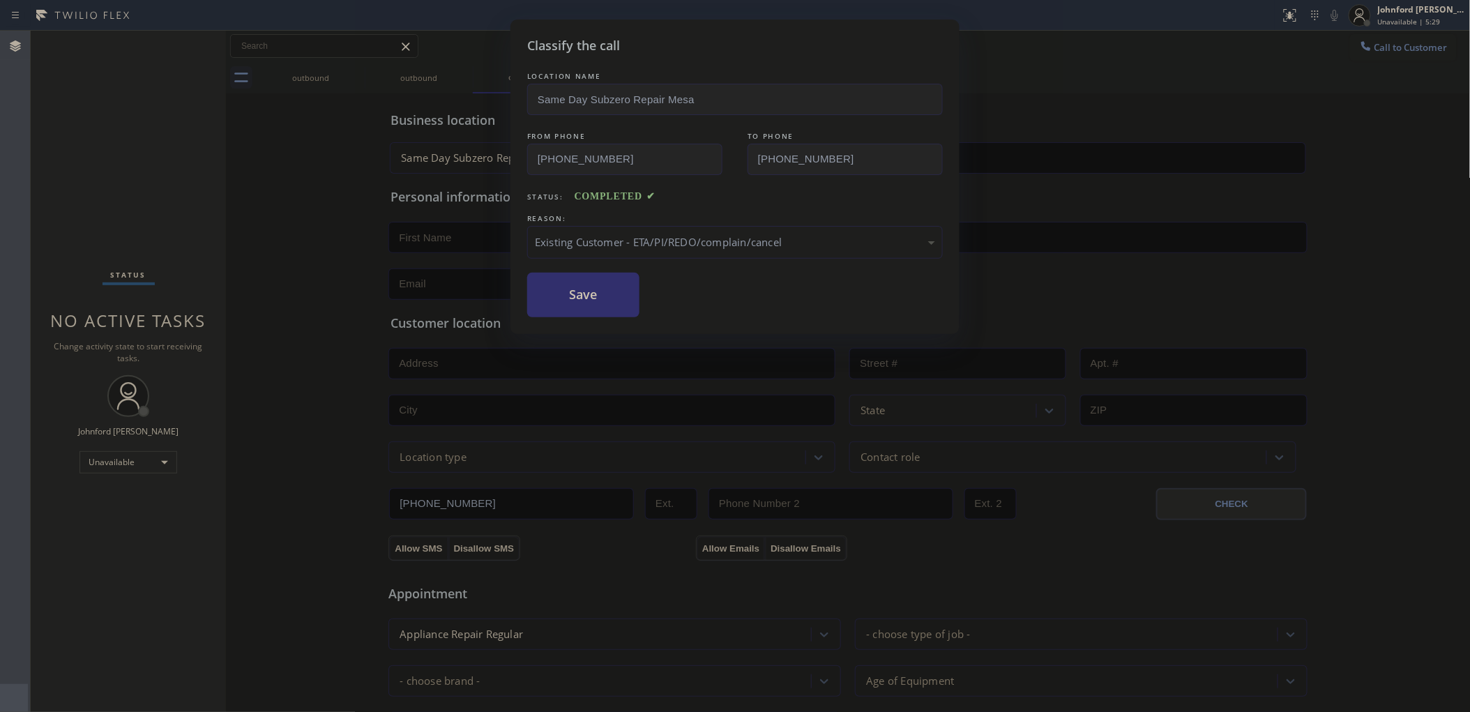
click at [596, 305] on button "Save" at bounding box center [583, 295] width 112 height 45
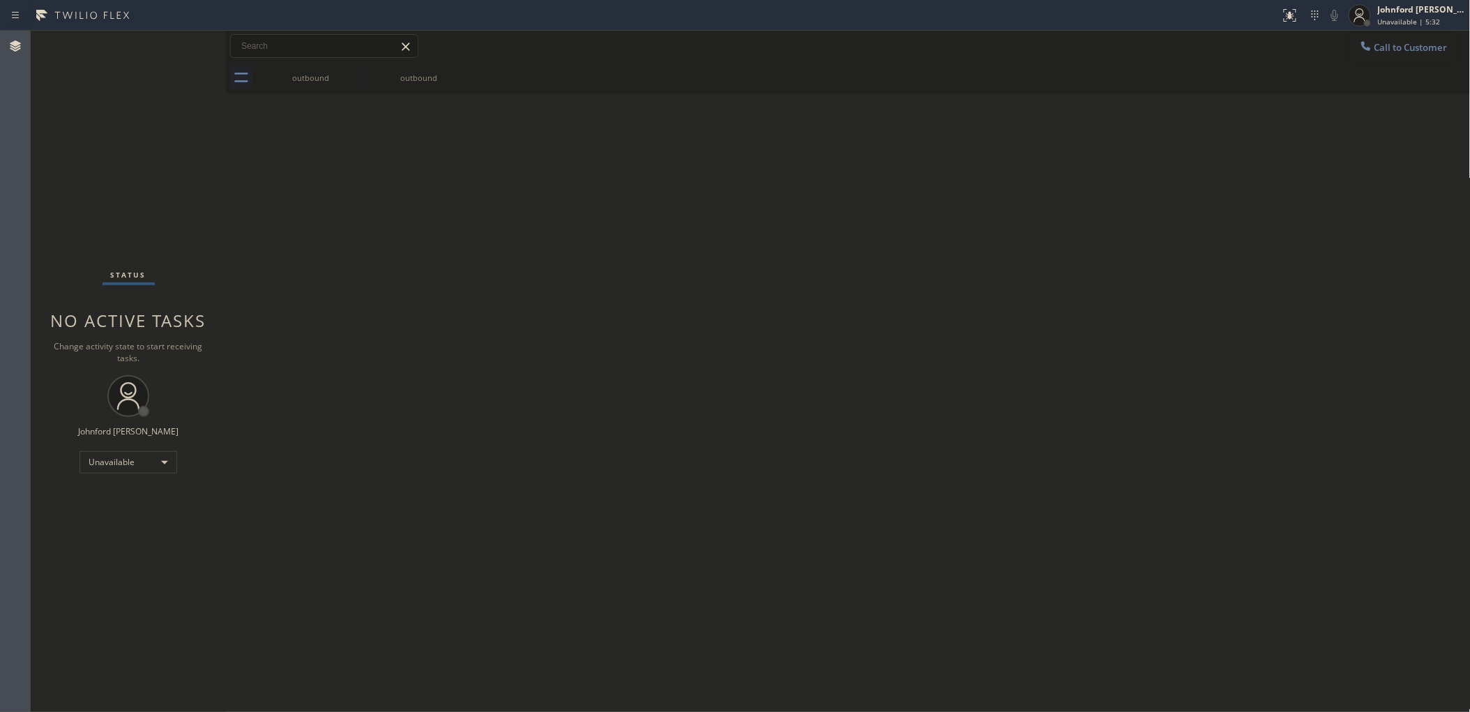
click at [1046, 246] on div "Back to Dashboard Change Sender ID Customers Technicians Select a contact Outbo…" at bounding box center [848, 371] width 1244 height 681
drag, startPoint x: 1373, startPoint y: 40, endPoint x: 1183, endPoint y: 99, distance: 199.1
click at [1368, 40] on div at bounding box center [1365, 47] width 17 height 17
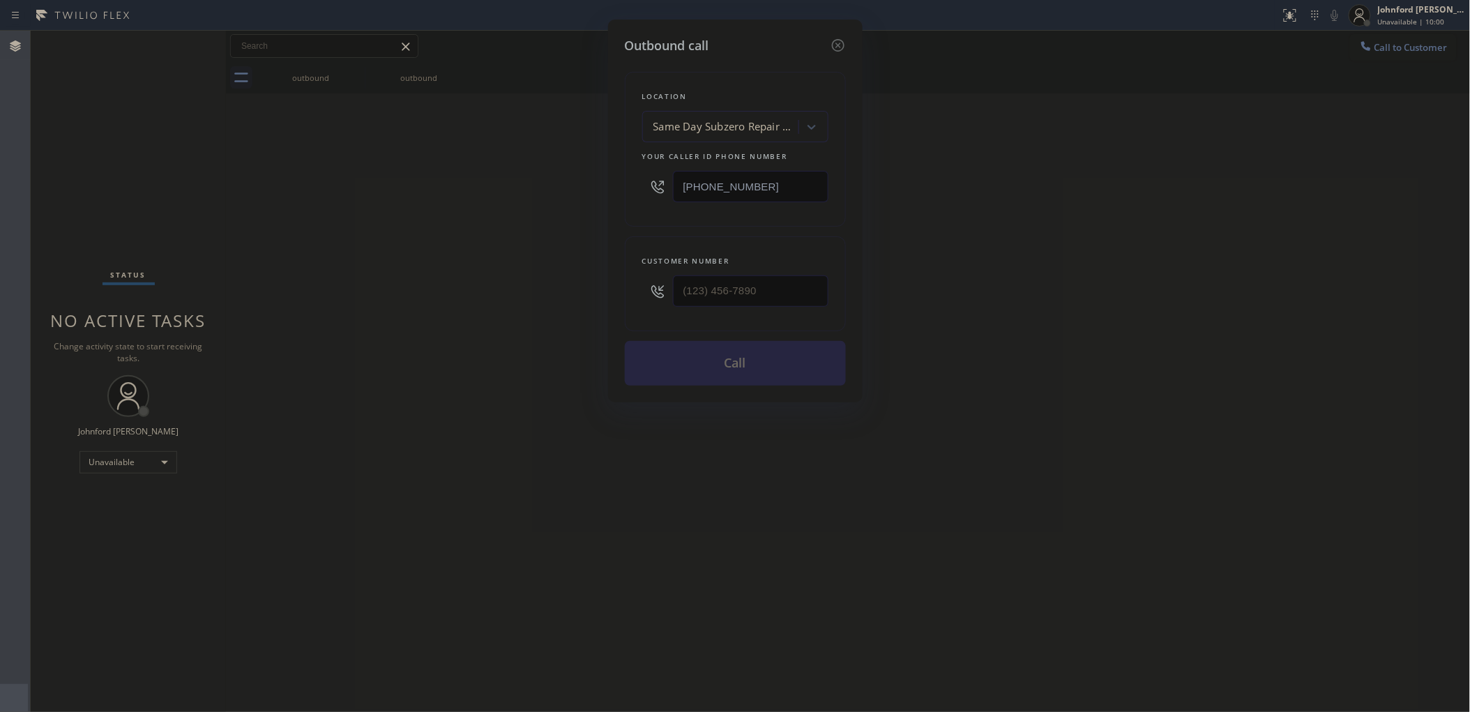
drag, startPoint x: 751, startPoint y: 181, endPoint x: 586, endPoint y: 181, distance: 165.9
click at [617, 181] on div "Outbound call Location Same Day Subzero Repair Mesa Your caller id phone number…" at bounding box center [735, 211] width 254 height 383
paste input "602) 755-4305"
type input "(602) 755-4305"
drag, startPoint x: 634, startPoint y: 282, endPoint x: 526, endPoint y: 286, distance: 108.1
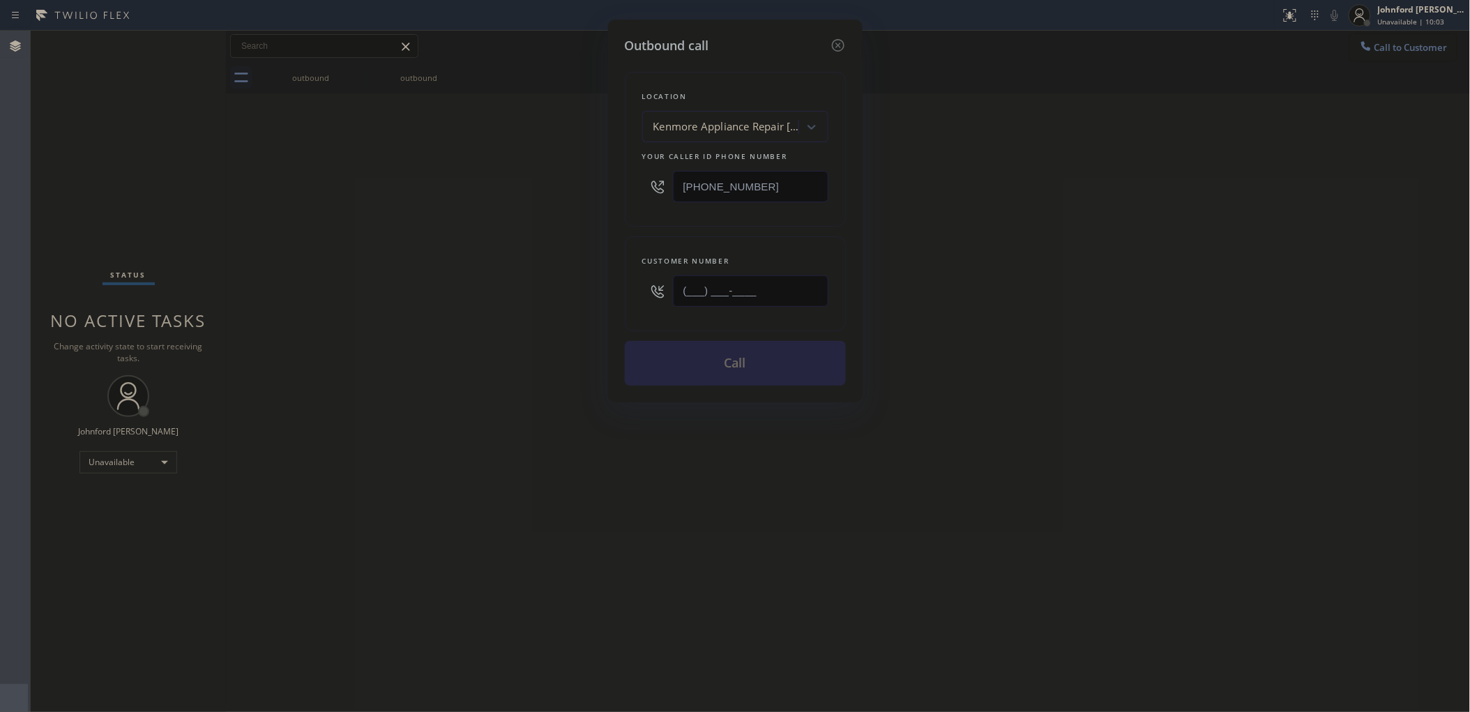
click at [581, 282] on div "Outbound call Location Kenmore Appliance Repair Phoenix Your caller id phone nu…" at bounding box center [735, 356] width 1470 height 712
paste input "602) 207-0424"
type input "(602) 207-0424"
click at [474, 293] on div "Outbound call Location Kenmore Appliance Repair Phoenix Your caller id phone nu…" at bounding box center [735, 356] width 1470 height 712
click at [726, 353] on button "Call" at bounding box center [735, 363] width 221 height 45
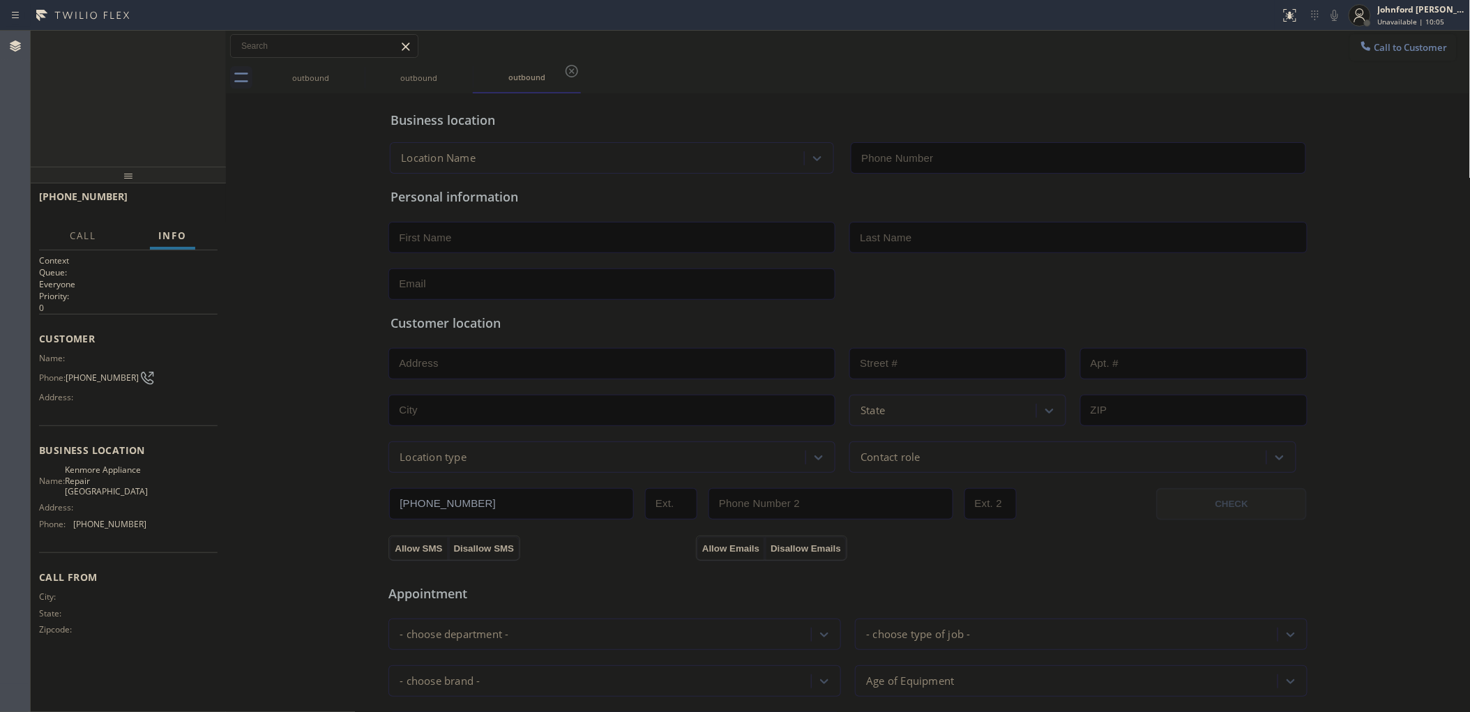
type input "(602) 755-4305"
click at [342, 74] on div "outbound" at bounding box center [310, 77] width 105 height 10
click at [344, 73] on div "outbound" at bounding box center [310, 77] width 105 height 10
click at [354, 73] on icon at bounding box center [355, 71] width 17 height 17
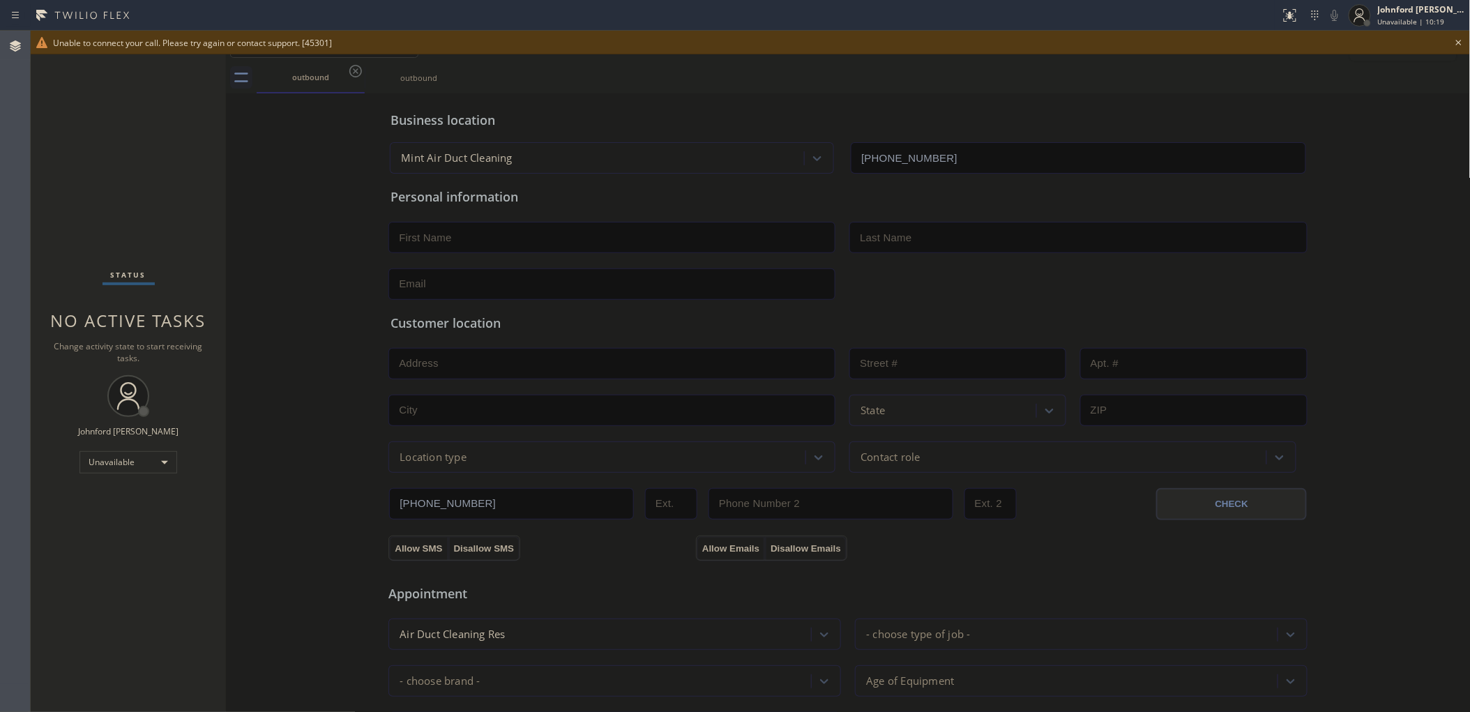
click at [1451, 45] on icon at bounding box center [1458, 42] width 17 height 17
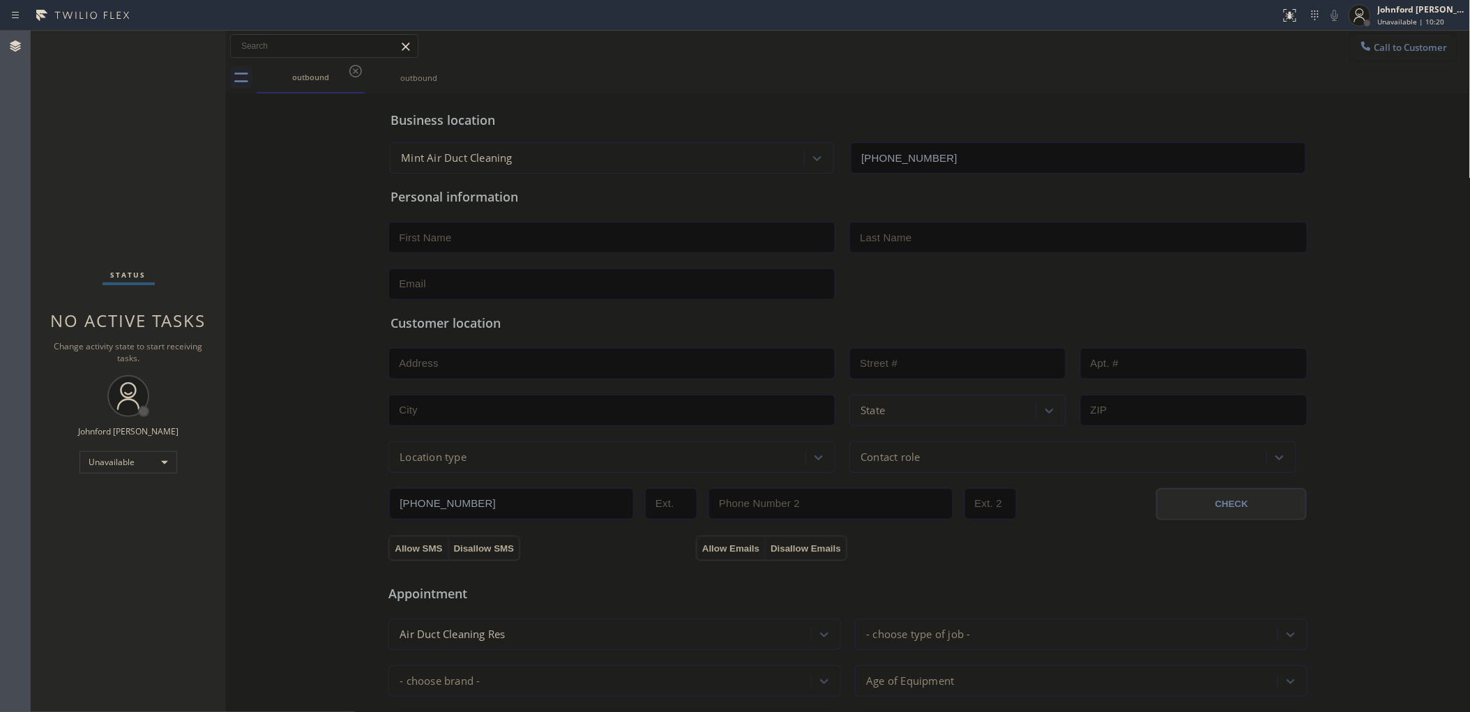
click at [1381, 40] on button "Call to Customer" at bounding box center [1403, 47] width 107 height 26
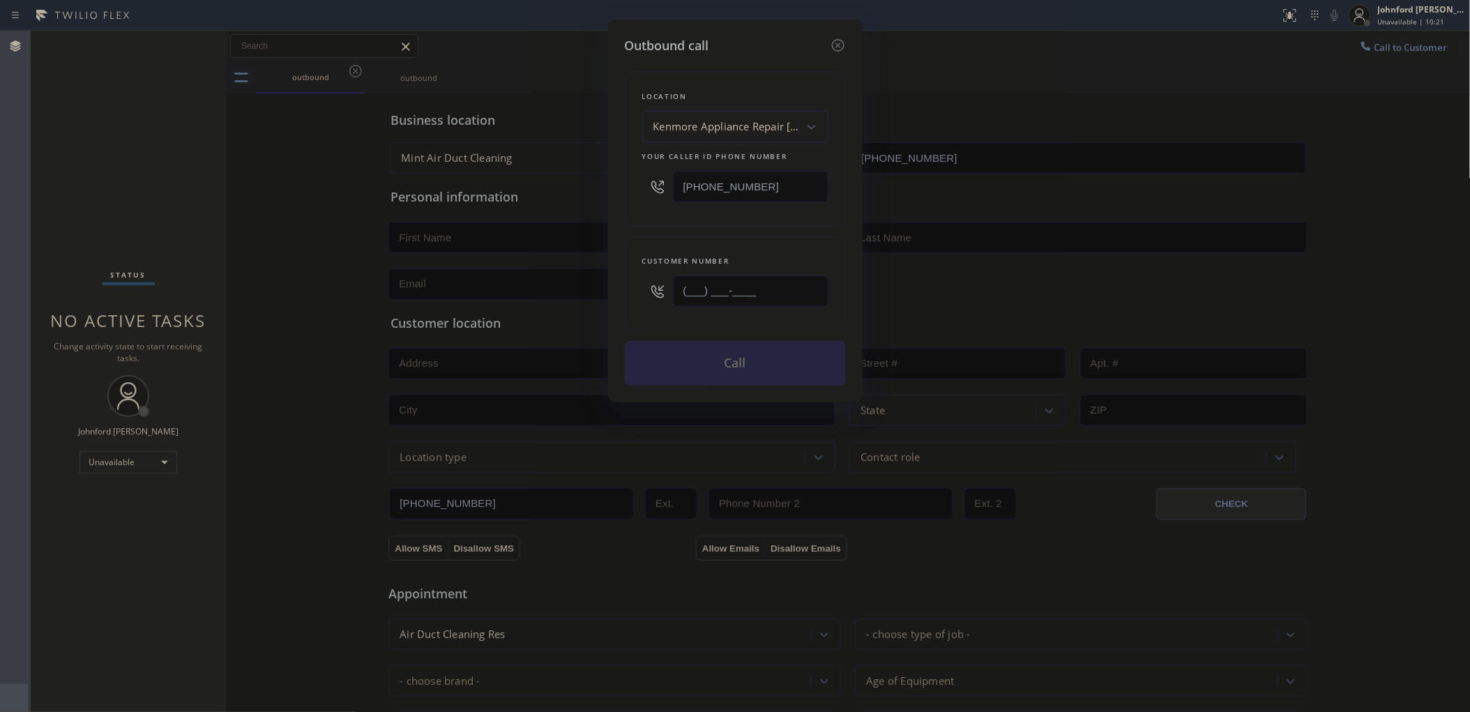
drag, startPoint x: 765, startPoint y: 284, endPoint x: 613, endPoint y: 267, distance: 153.0
click at [586, 291] on div "Outbound call Location Kenmore Appliance Repair Phoenix Your caller id phone nu…" at bounding box center [735, 356] width 1470 height 712
paste input "602) 207-0424"
type input "(602) 207-0424"
click at [625, 238] on div "Location Kenmore Appliance Repair Phoenix Your caller id phone number (602) 755…" at bounding box center [735, 220] width 221 height 330
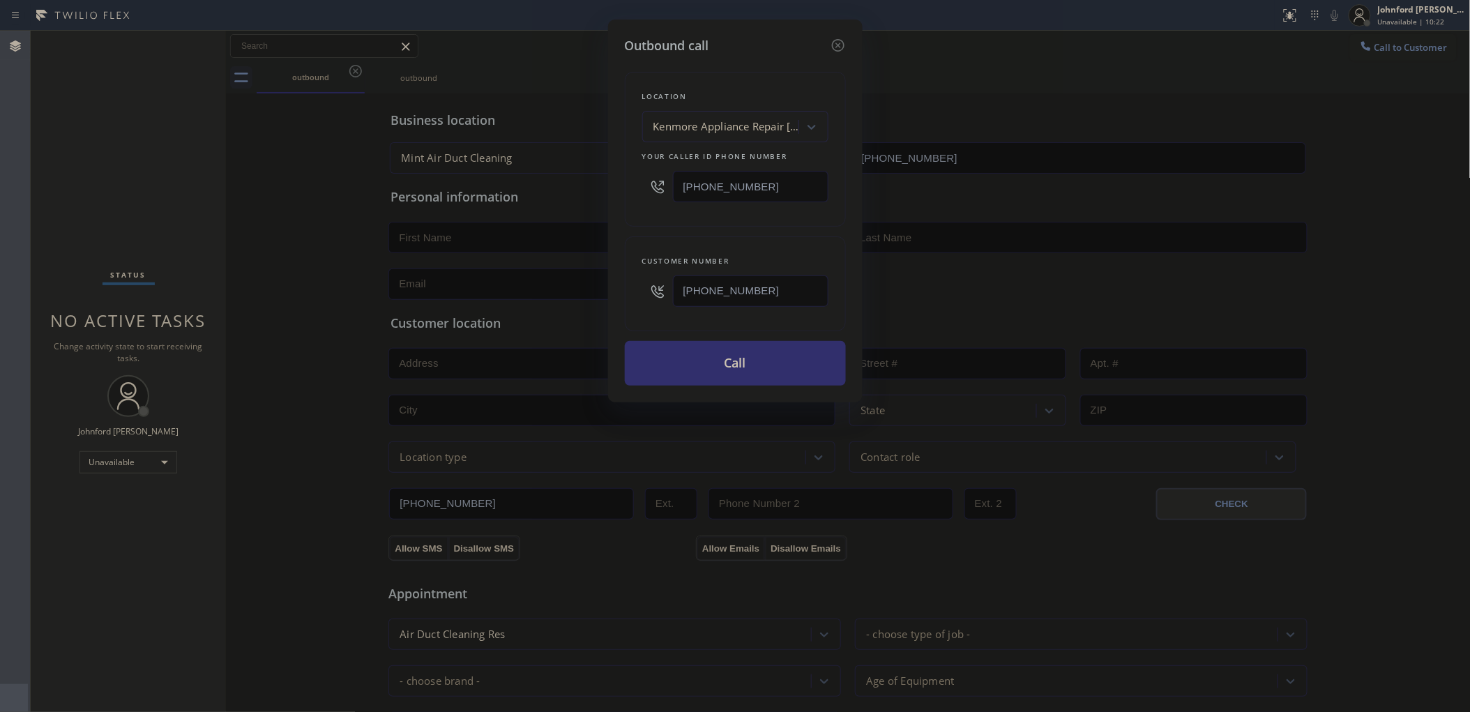
click at [698, 344] on button "Call" at bounding box center [735, 363] width 221 height 45
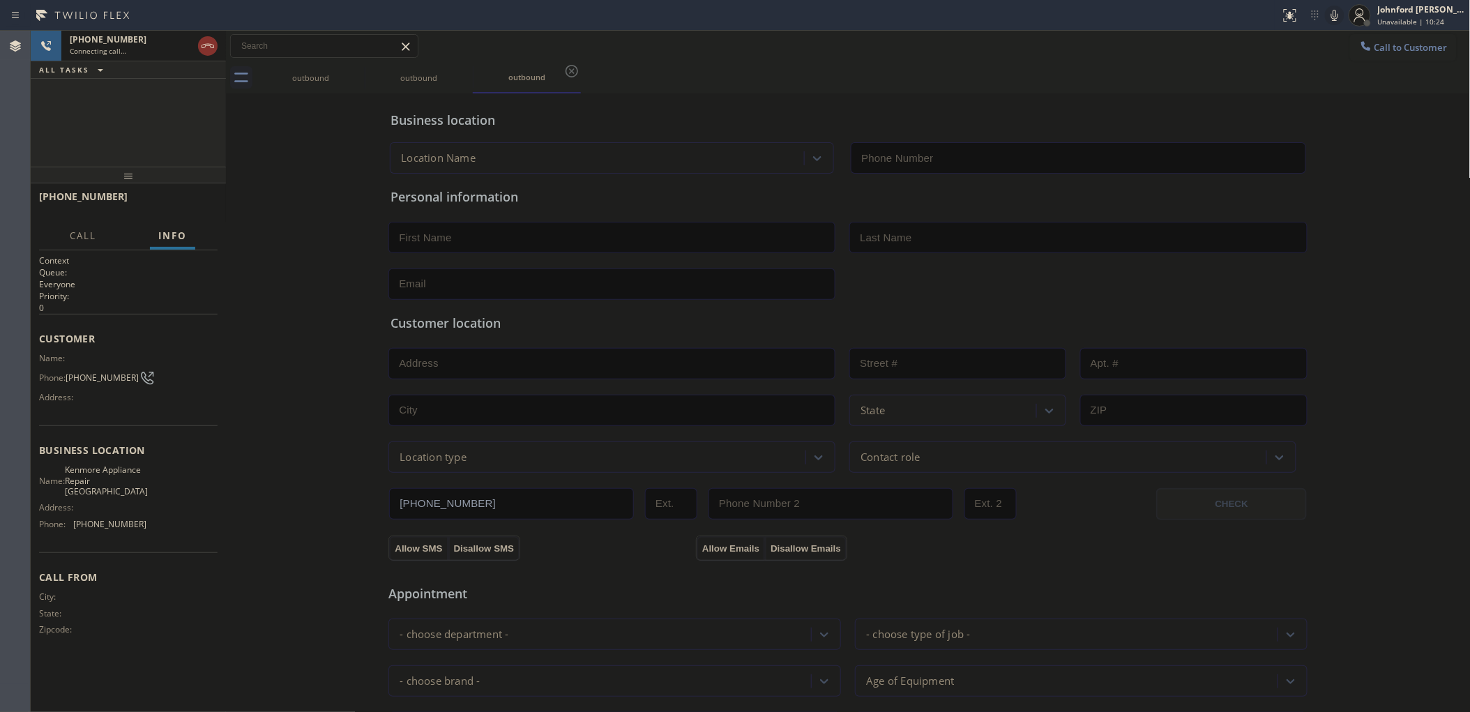
type input "(602) 755-4305"
click at [948, 73] on div "outbound outbound outbound" at bounding box center [864, 77] width 1214 height 31
click at [350, 71] on icon at bounding box center [355, 71] width 13 height 13
click at [0, 0] on icon at bounding box center [0, 0] width 0 height 0
drag, startPoint x: 1338, startPoint y: 10, endPoint x: 1312, endPoint y: 21, distance: 28.5
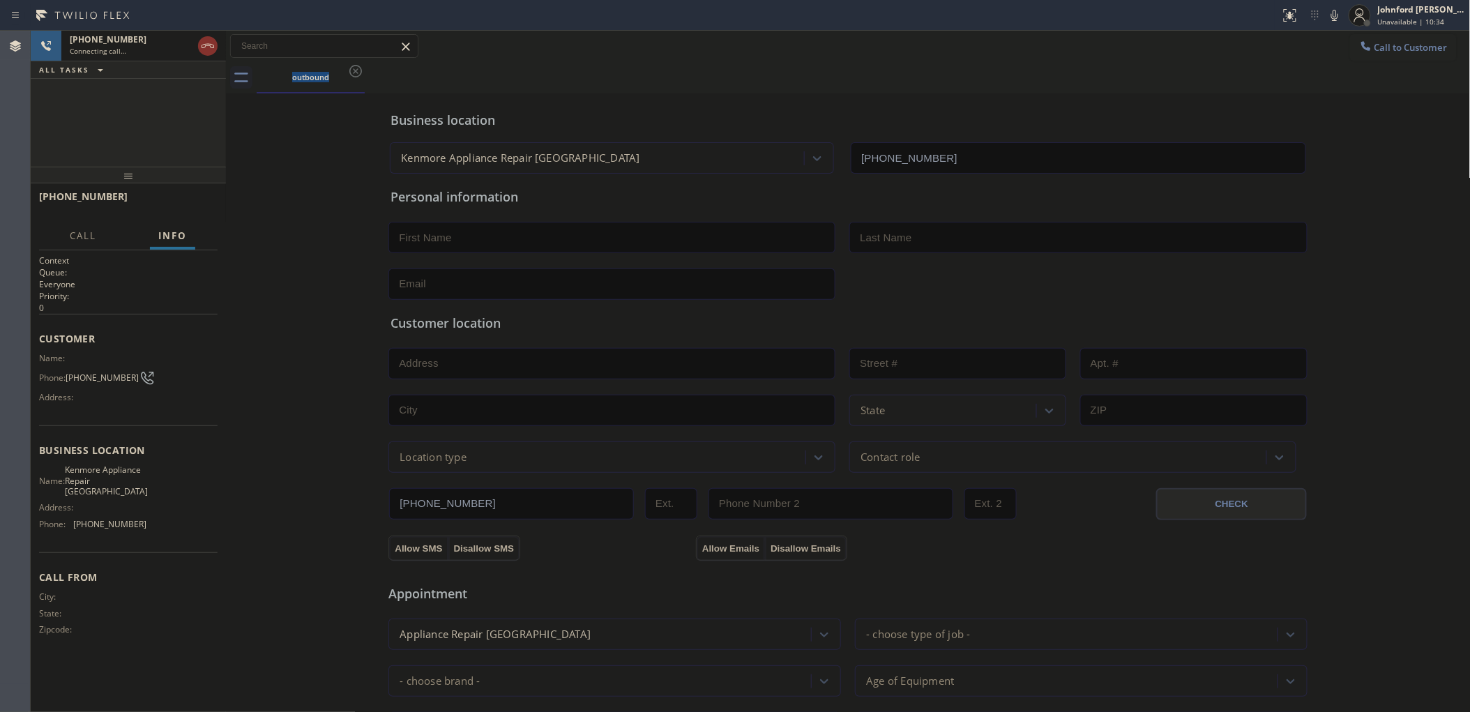
click at [1338, 10] on icon at bounding box center [1334, 15] width 17 height 17
click at [211, 47] on icon at bounding box center [207, 46] width 17 height 17
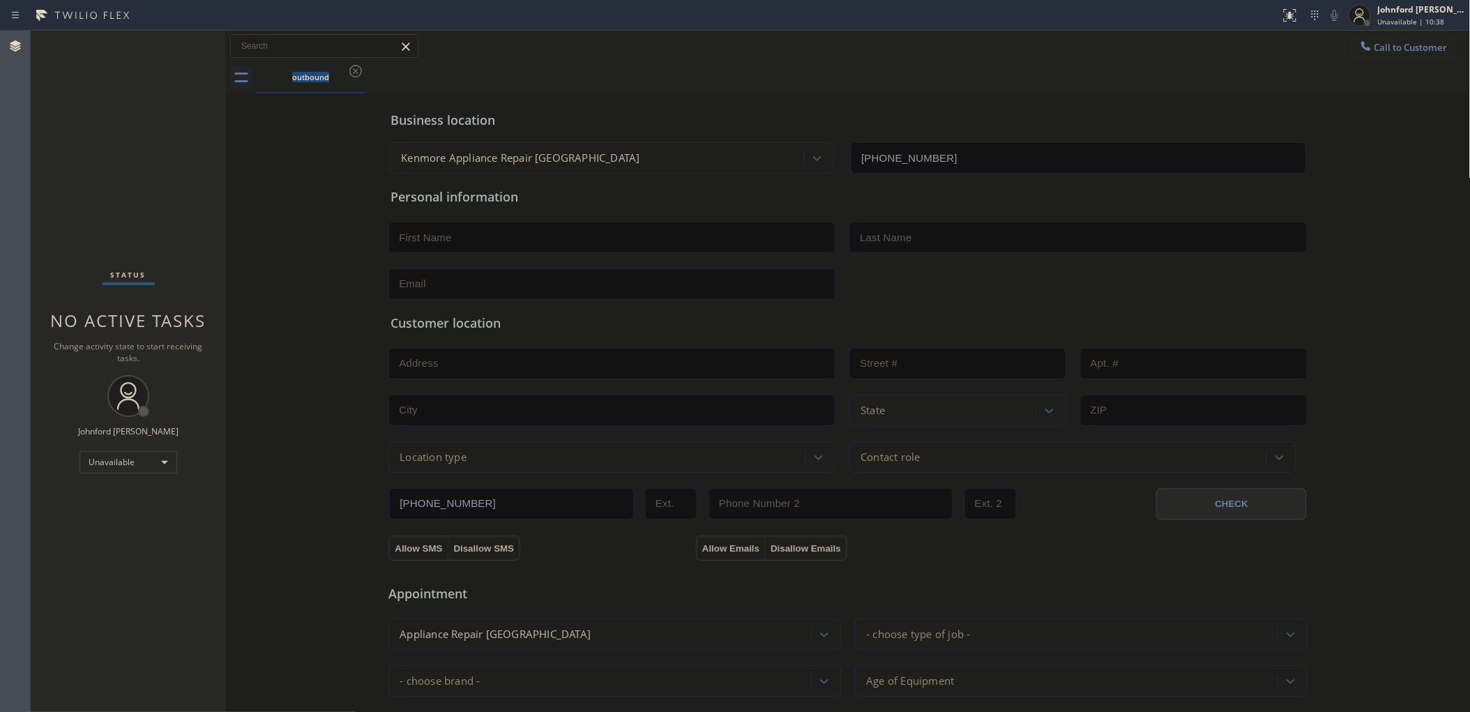
click at [100, 176] on div "Status No active tasks Change activity state to start receiving tasks. [PERSON_…" at bounding box center [128, 371] width 195 height 681
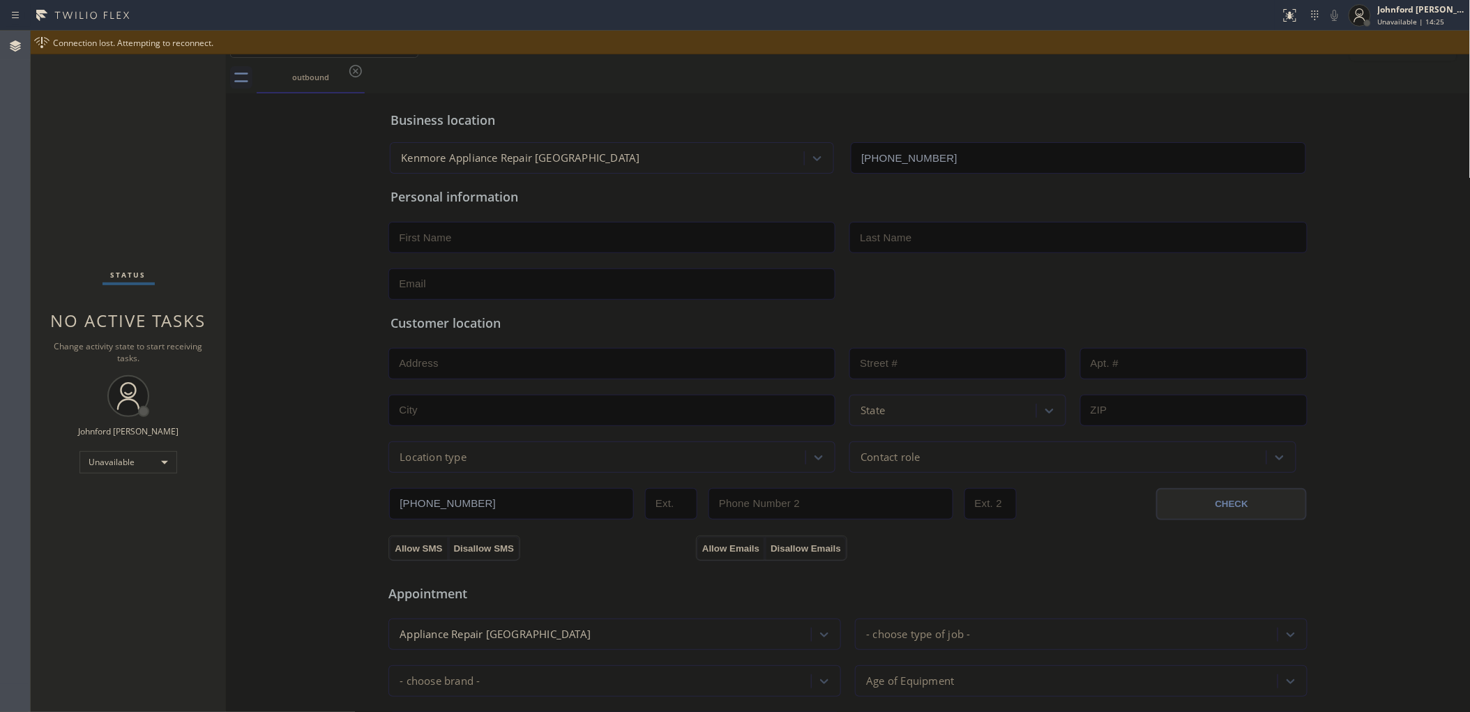
click at [1400, 49] on div "Connection lost. Attempting to reconnect." at bounding box center [750, 43] width 1439 height 24
drag, startPoint x: 1216, startPoint y: 87, endPoint x: 24, endPoint y: 382, distance: 1228.0
click at [1212, 86] on div "outbound" at bounding box center [864, 77] width 1214 height 31
click at [1440, 75] on div "outbound" at bounding box center [864, 77] width 1214 height 31
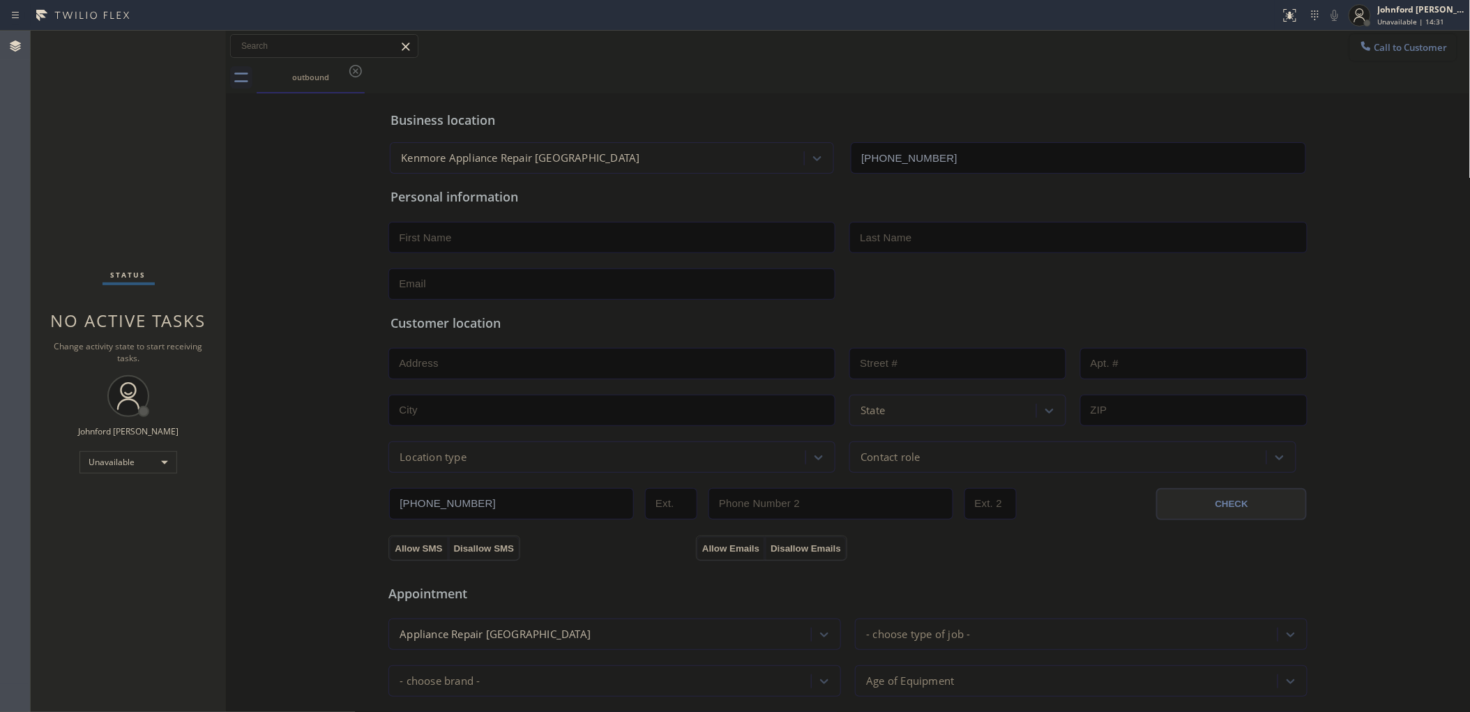
click at [1396, 43] on span "Call to Customer" at bounding box center [1410, 47] width 73 height 13
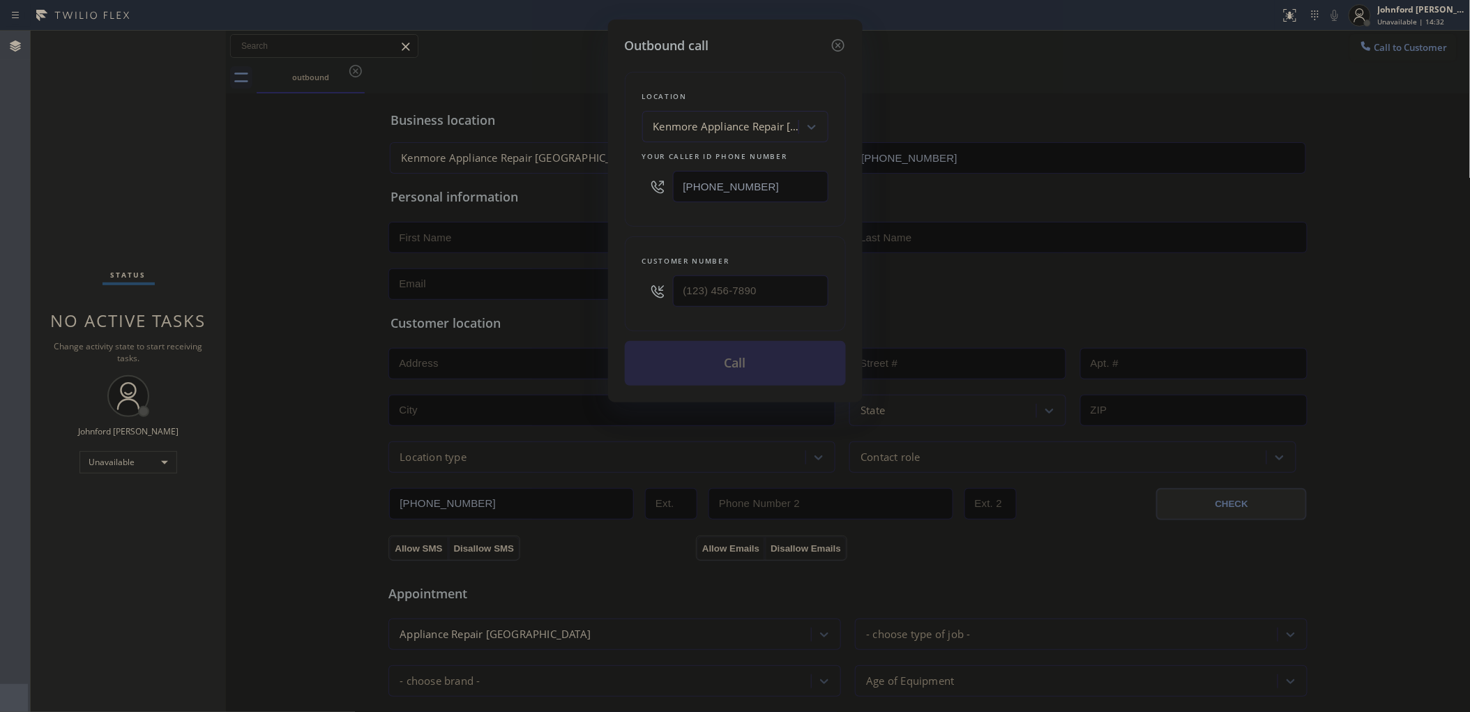
drag, startPoint x: 779, startPoint y: 178, endPoint x: 611, endPoint y: 180, distance: 168.7
click at [611, 180] on div "Outbound call Location Kenmore Appliance Repair Phoenix Your caller id phone nu…" at bounding box center [735, 211] width 254 height 383
paste input "323) 405-927"
type input "(323) 405-9275"
drag, startPoint x: 643, startPoint y: 281, endPoint x: 625, endPoint y: 266, distance: 22.8
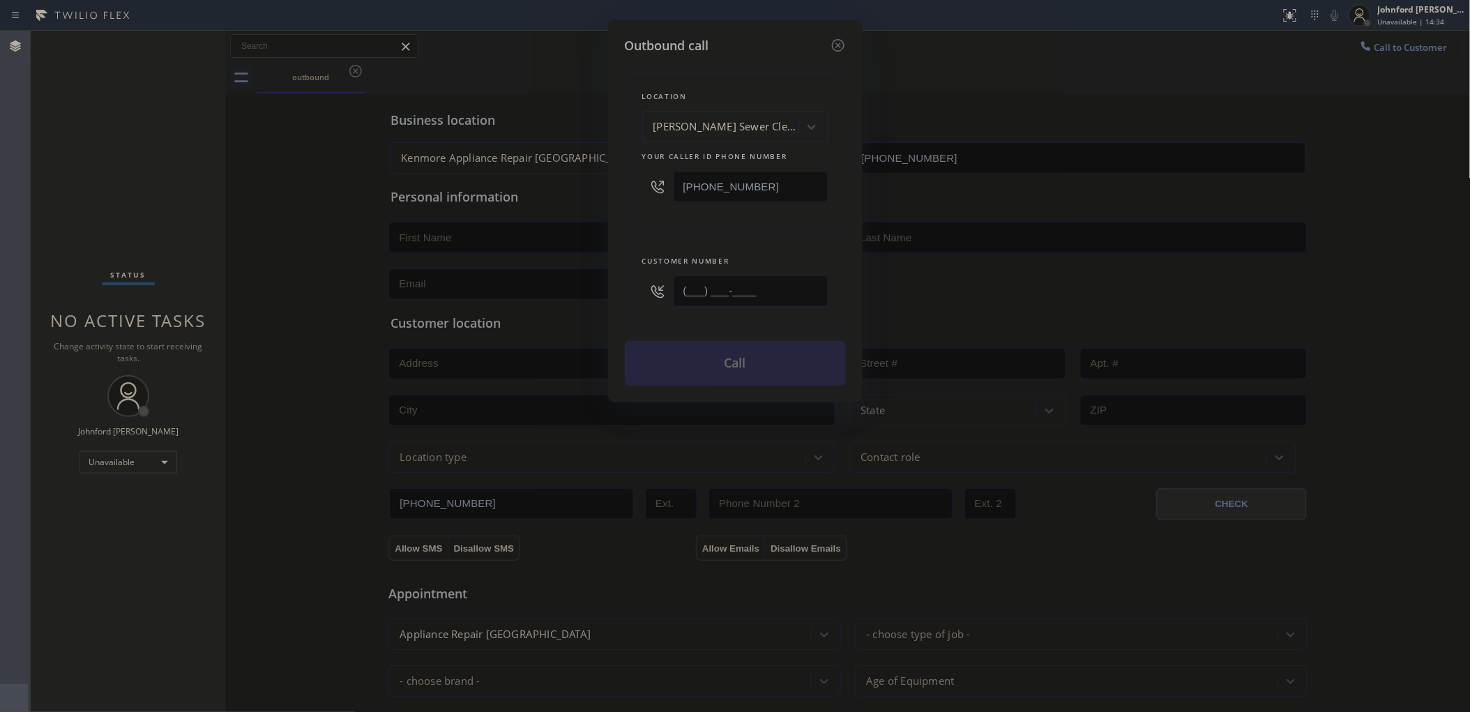
click at [625, 279] on div "Customer number (___) ___-____" at bounding box center [735, 283] width 221 height 95
paste input "323) 620-8610"
type input "(323) 620-8610"
click at [655, 231] on div "Location Reiff Sewer Cleaning & Maintenance Your caller id phone number (323) 4…" at bounding box center [735, 220] width 221 height 330
click at [694, 374] on button "Call" at bounding box center [735, 363] width 221 height 45
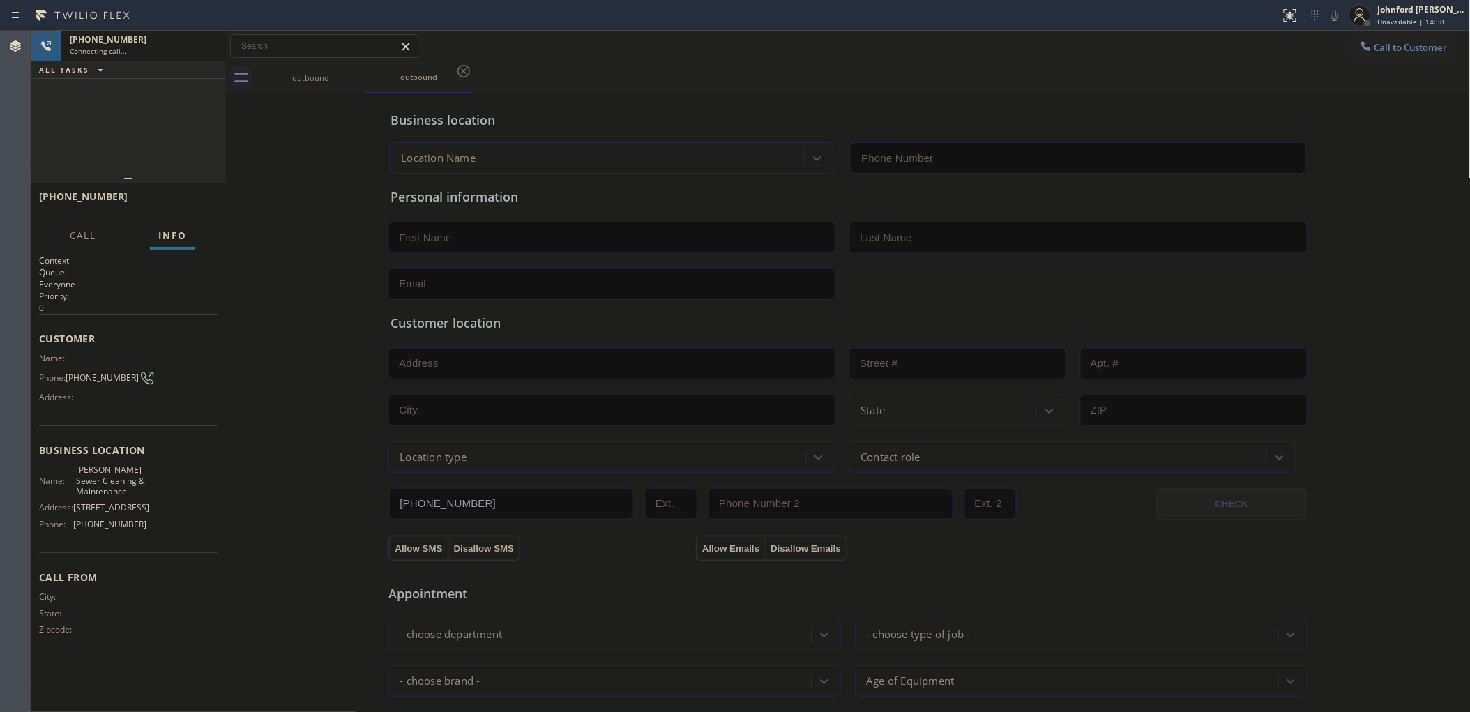
type input "(323) 405-9275"
click at [1338, 11] on icon at bounding box center [1334, 15] width 17 height 17
click at [1337, 13] on icon at bounding box center [1334, 15] width 17 height 17
click at [214, 45] on icon at bounding box center [207, 46] width 17 height 17
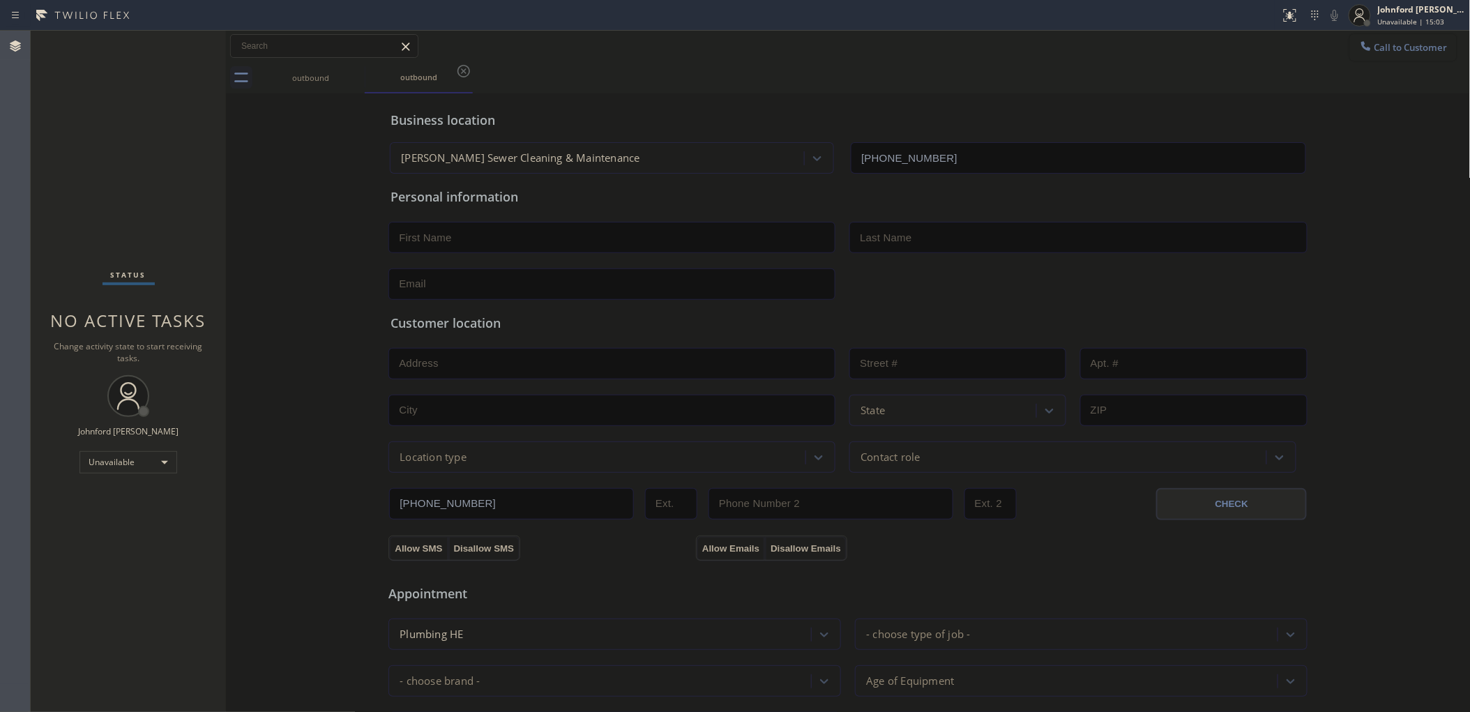
click at [1424, 51] on button "Call to Customer" at bounding box center [1403, 47] width 107 height 26
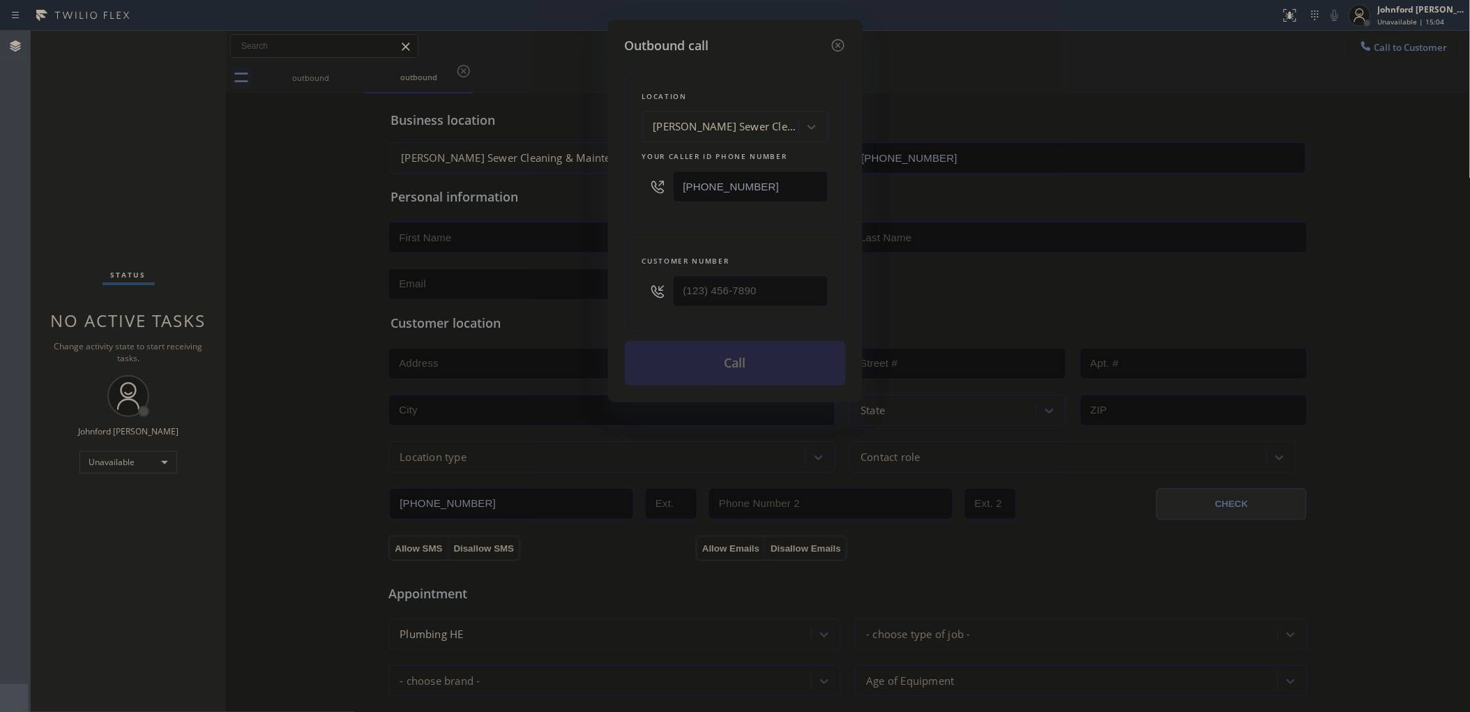
drag, startPoint x: 790, startPoint y: 185, endPoint x: 628, endPoint y: 185, distance: 161.7
click at [640, 185] on div "Location Reiff Sewer Cleaning & Maintenance Your caller id phone number (323) 4…" at bounding box center [735, 149] width 221 height 155
paste input "833) 542-0141"
type input "(833) 542-0141"
drag, startPoint x: 722, startPoint y: 300, endPoint x: 619, endPoint y: 293, distance: 102.7
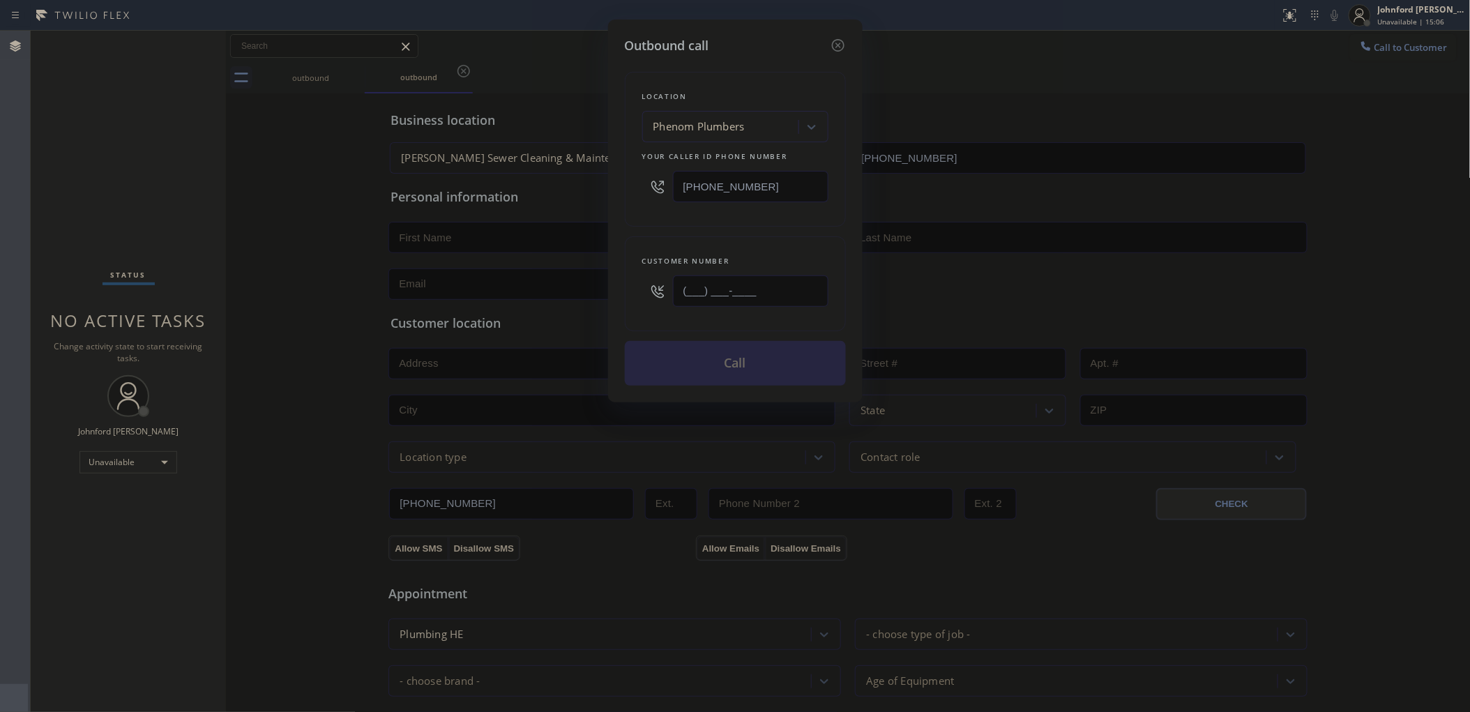
click at [622, 294] on div "Outbound call Location Phenom Plumbers Your caller id phone number (833) 542-01…" at bounding box center [735, 211] width 254 height 383
paste input "201) 493-7742"
type input "(201) 493-7742"
click at [650, 236] on div "Customer number (201) 493-7742" at bounding box center [735, 283] width 221 height 95
click at [691, 352] on button "Call" at bounding box center [735, 363] width 221 height 45
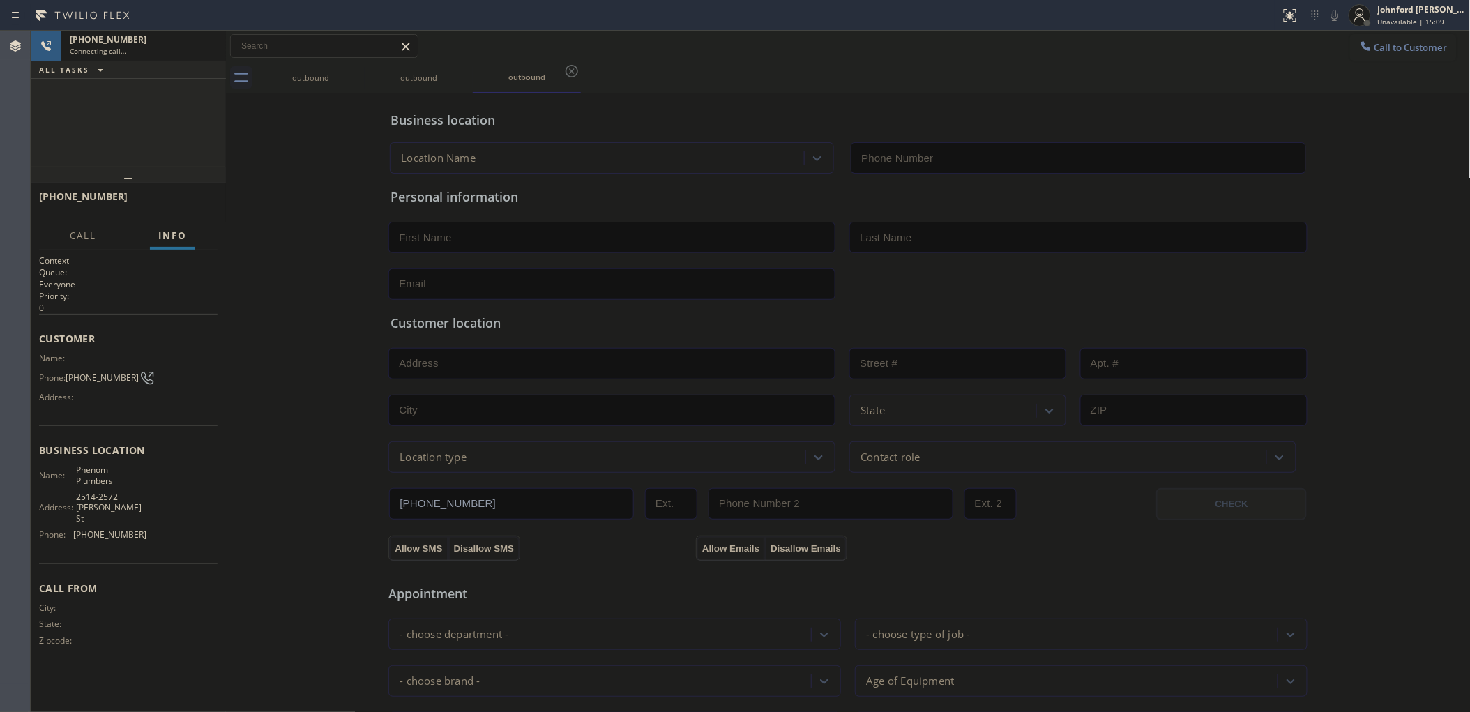
type input "(833) 542-0141"
click at [75, 95] on div "+12014937742 Connecting call… ALL TASKS ALL TASKS ACTIVE TASKS TASKS IN WRAP UP" at bounding box center [128, 99] width 195 height 136
click at [199, 44] on icon at bounding box center [207, 46] width 17 height 17
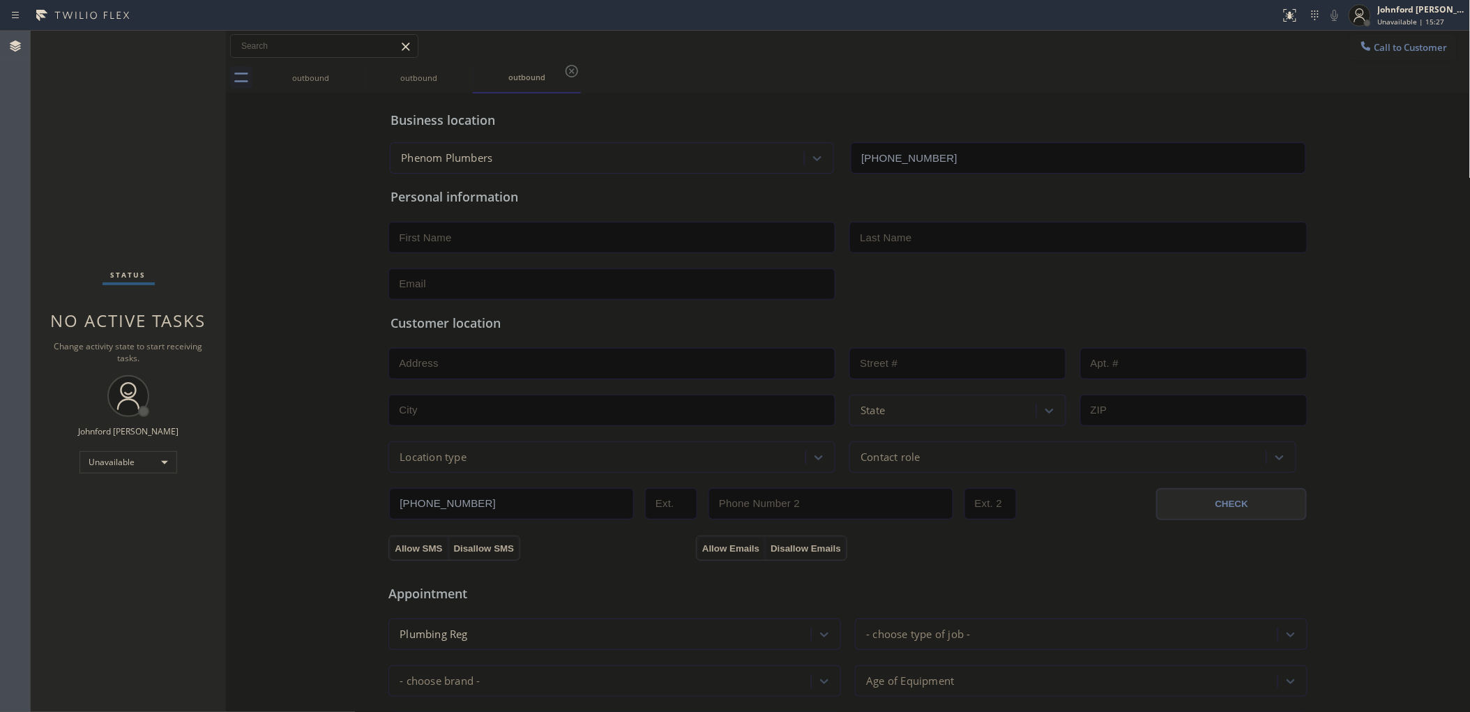
click at [84, 371] on div "Status No active tasks Change activity state to start receiving tasks. [PERSON_…" at bounding box center [128, 371] width 195 height 681
click at [1368, 56] on button "Call to Customer" at bounding box center [1403, 47] width 107 height 26
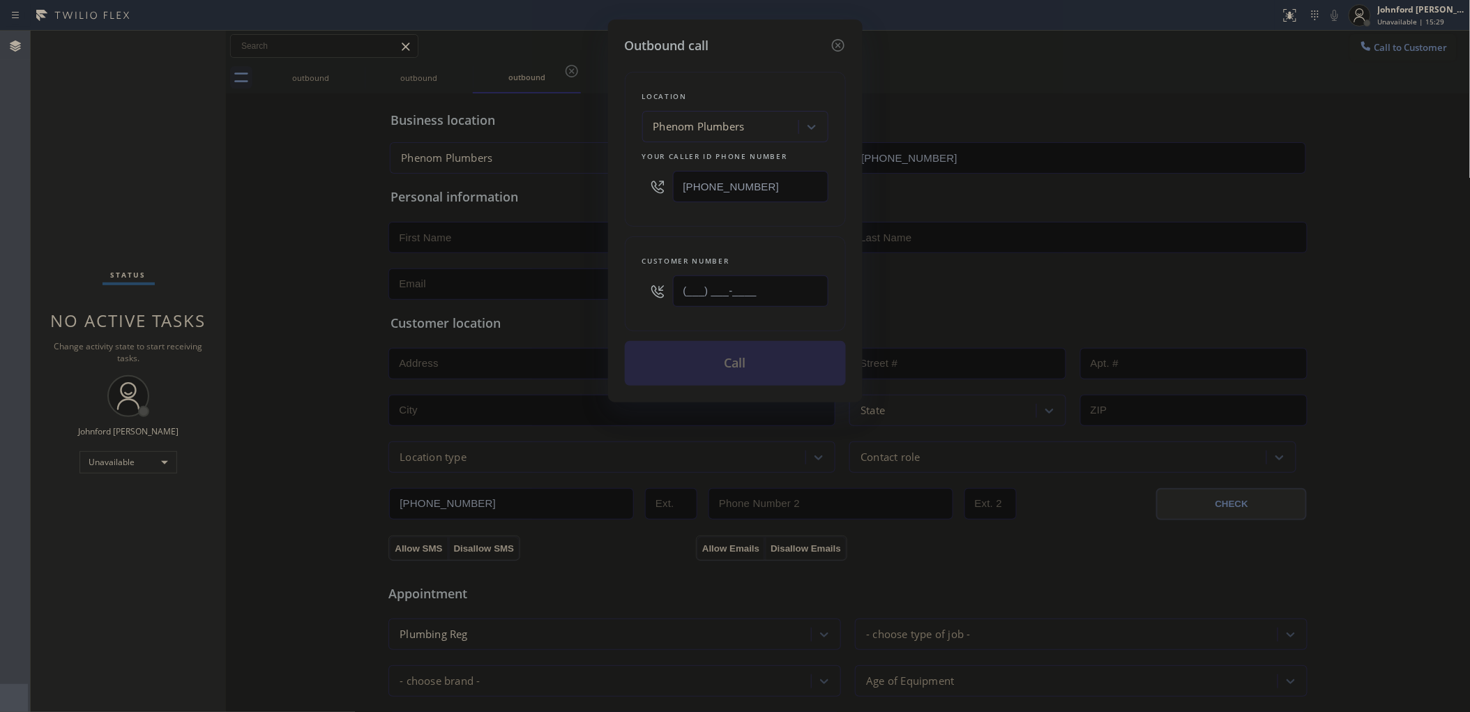
drag, startPoint x: 748, startPoint y: 296, endPoint x: 681, endPoint y: 282, distance: 68.4
click at [682, 290] on input "(___) ___-____" at bounding box center [750, 290] width 155 height 31
paste input "201) 493-7742"
type input "(201) 493-7742"
click at [702, 211] on div "Location Phenom Plumbers Your caller id phone number (833) 542-0141" at bounding box center [735, 149] width 221 height 155
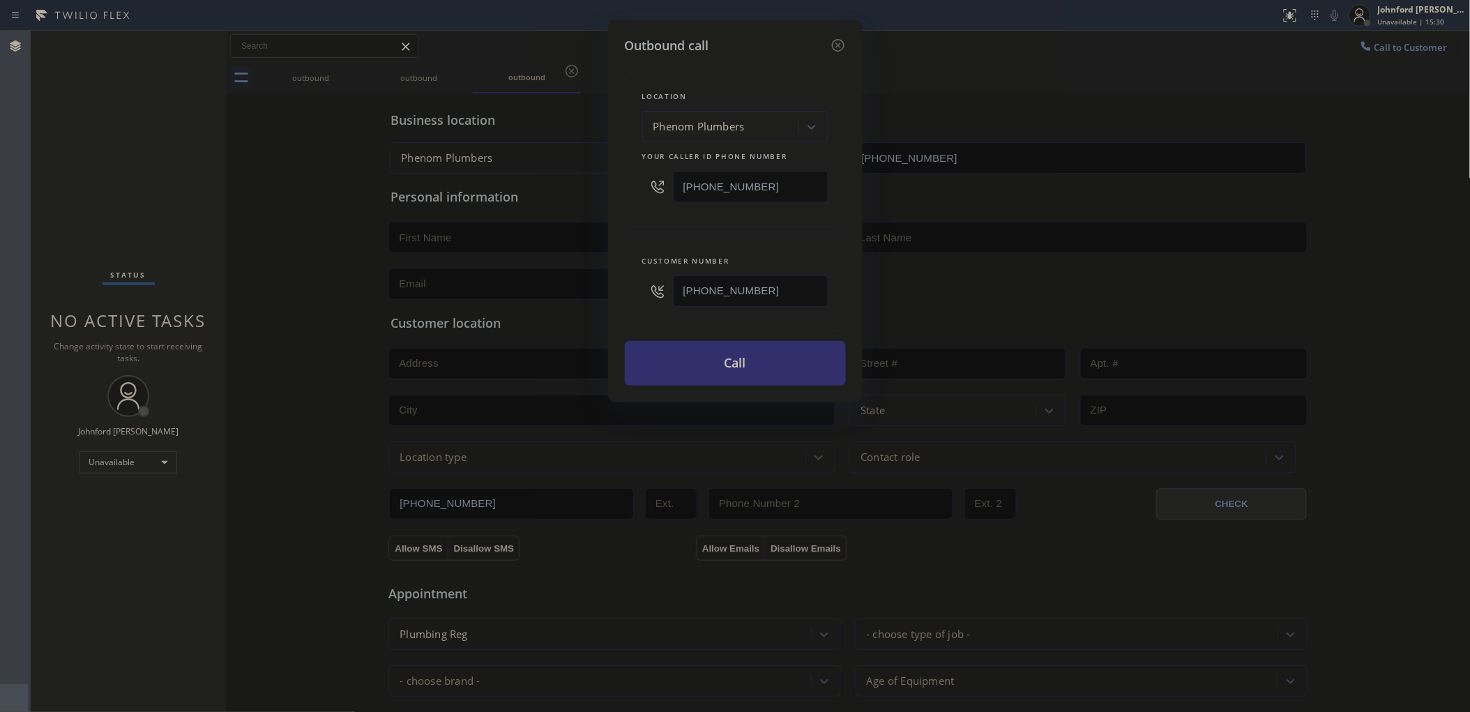
click at [746, 344] on button "Call" at bounding box center [735, 363] width 221 height 45
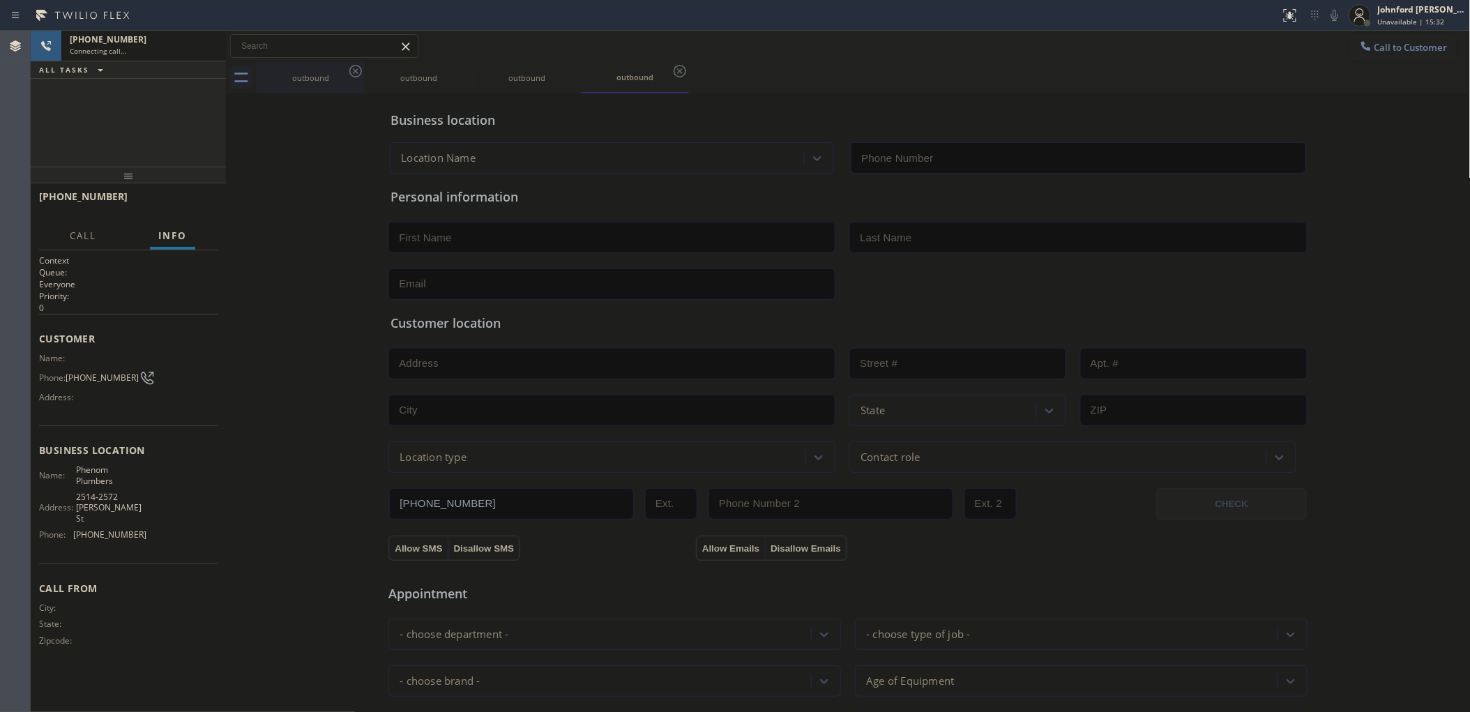
type input "(833) 542-0141"
click at [352, 72] on icon at bounding box center [355, 71] width 17 height 17
click at [0, 0] on icon at bounding box center [0, 0] width 0 height 0
click at [352, 72] on icon at bounding box center [355, 71] width 17 height 17
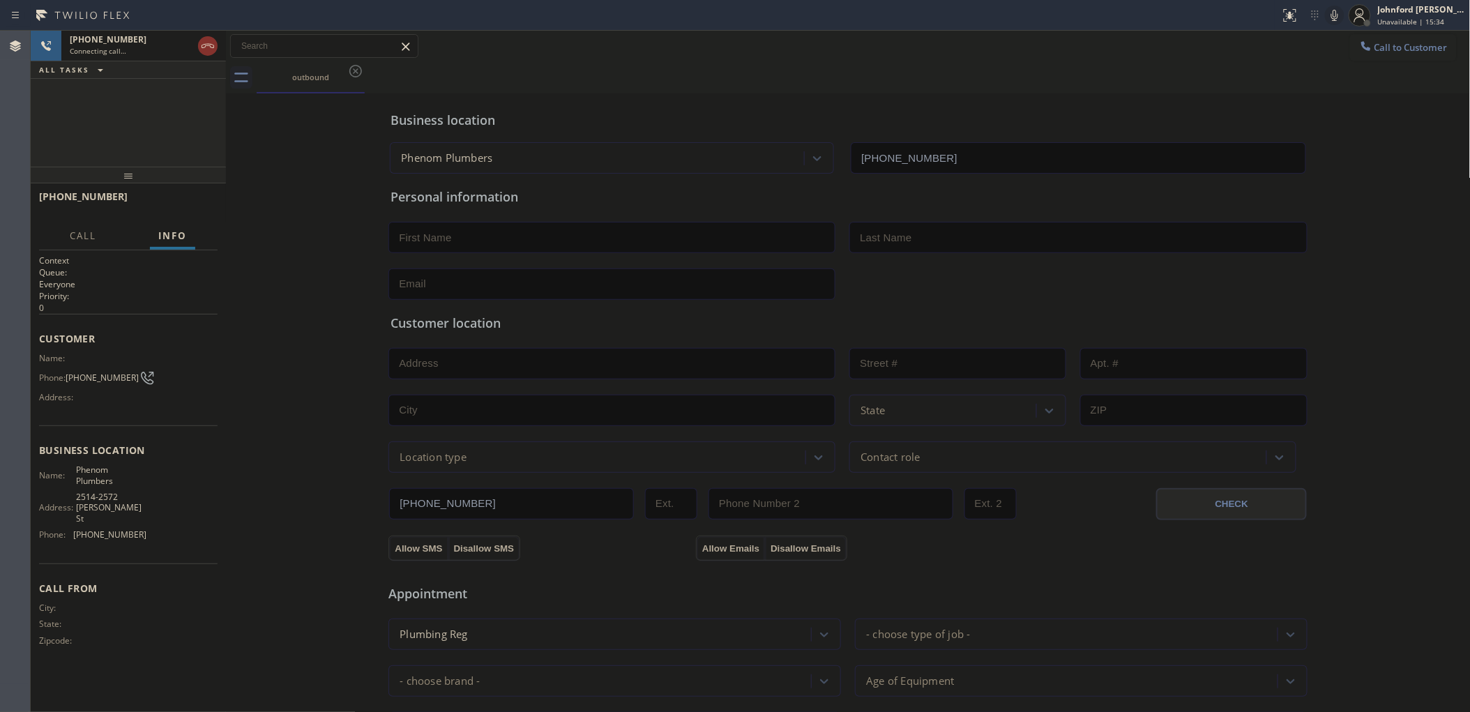
click at [352, 72] on div "outbound" at bounding box center [864, 77] width 1214 height 31
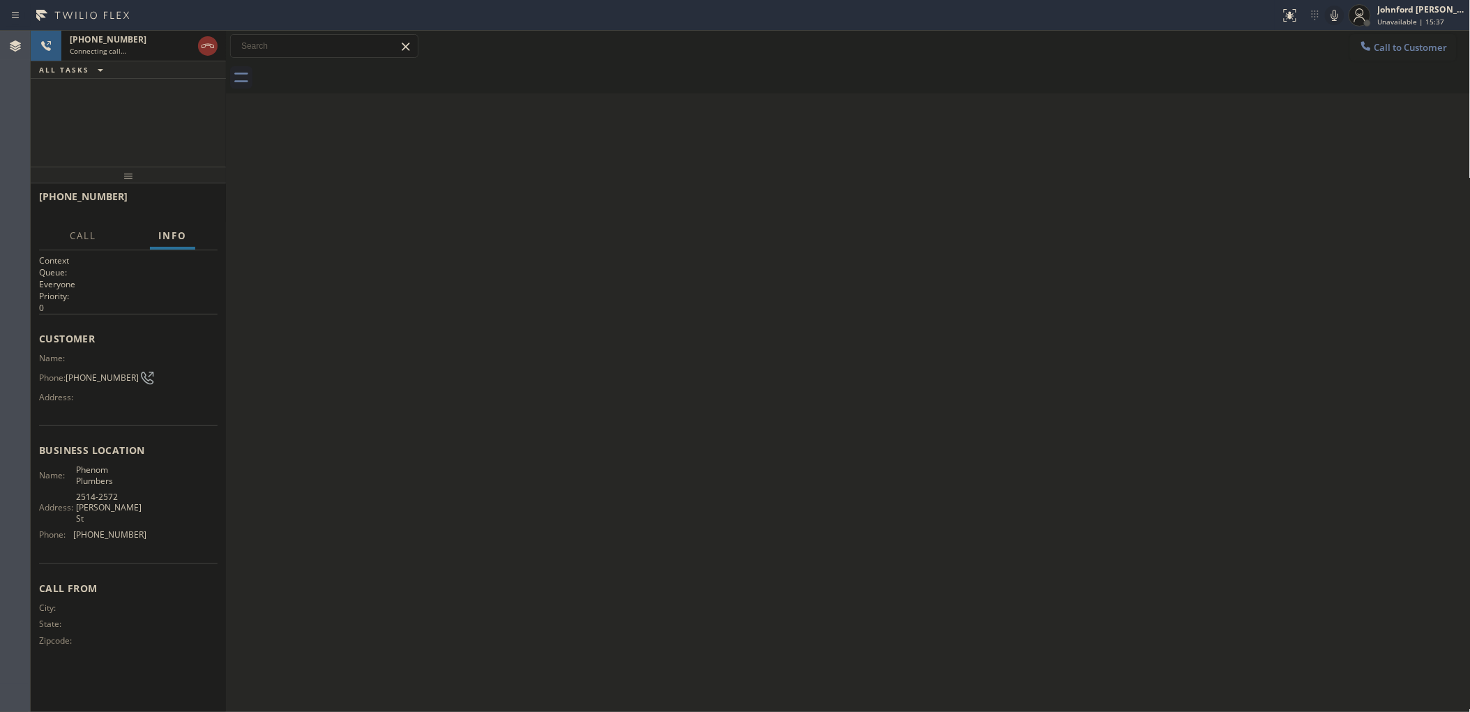
click at [1329, 11] on icon at bounding box center [1334, 15] width 17 height 17
click at [112, 117] on div "+12014937742 Connecting call… ALL TASKS ALL TASKS ACTIVE TASKS TASKS IN WRAP UP" at bounding box center [128, 99] width 195 height 136
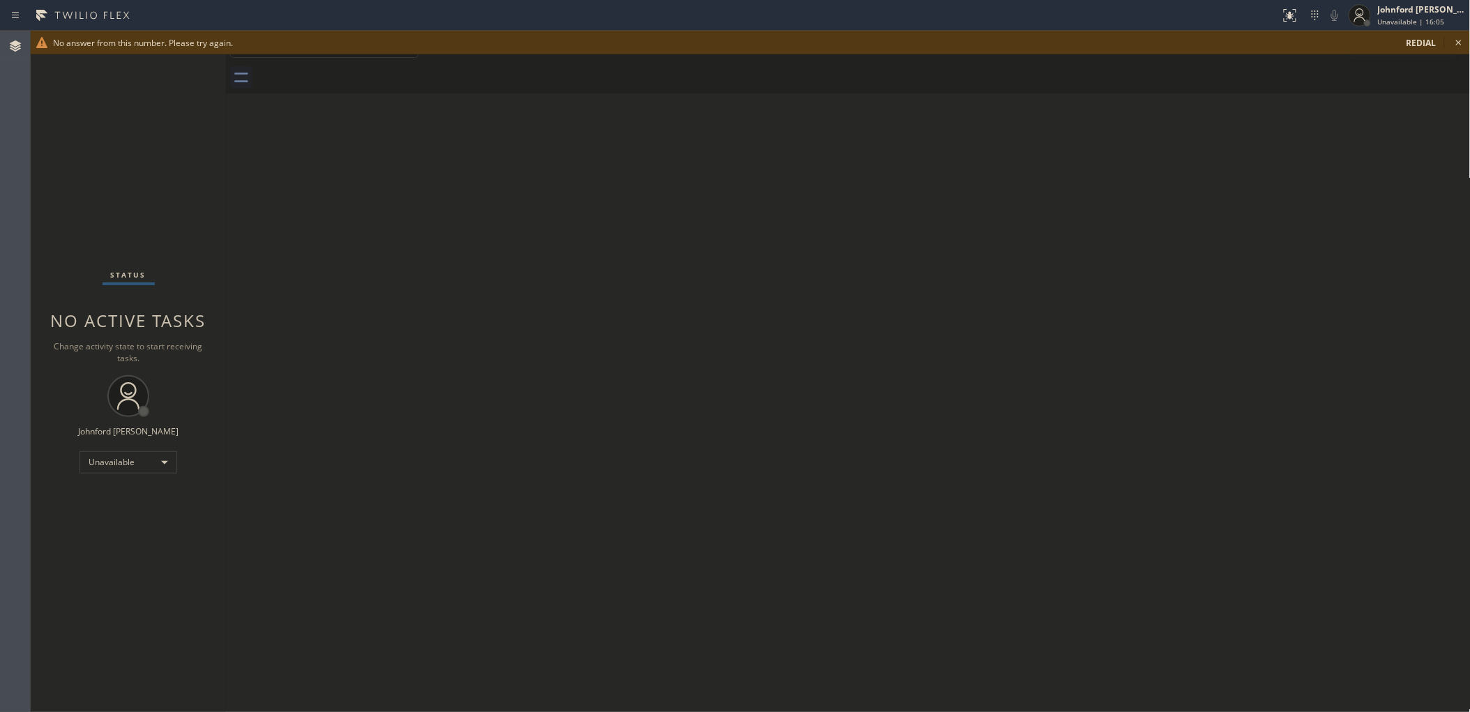
click at [1465, 38] on icon at bounding box center [1458, 42] width 17 height 17
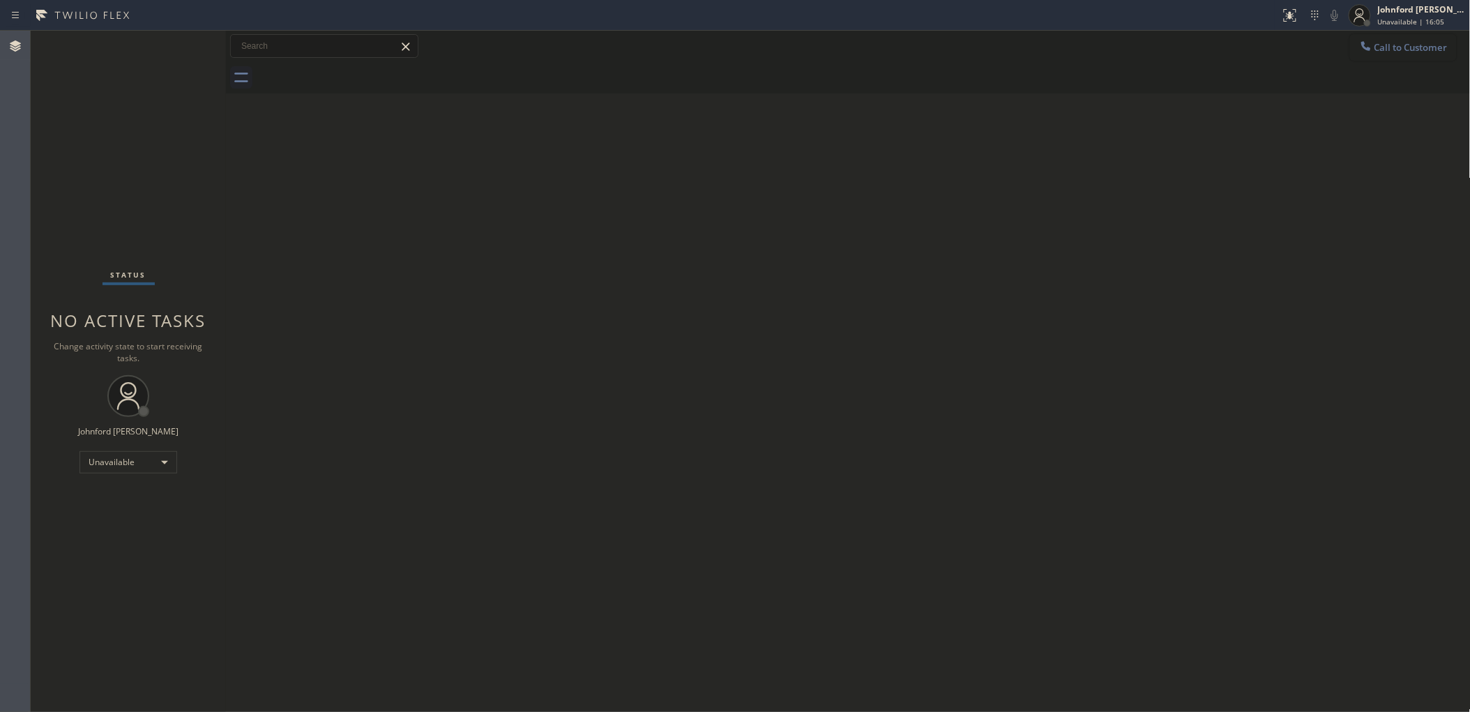
click at [1405, 57] on button "Call to Customer" at bounding box center [1403, 47] width 107 height 26
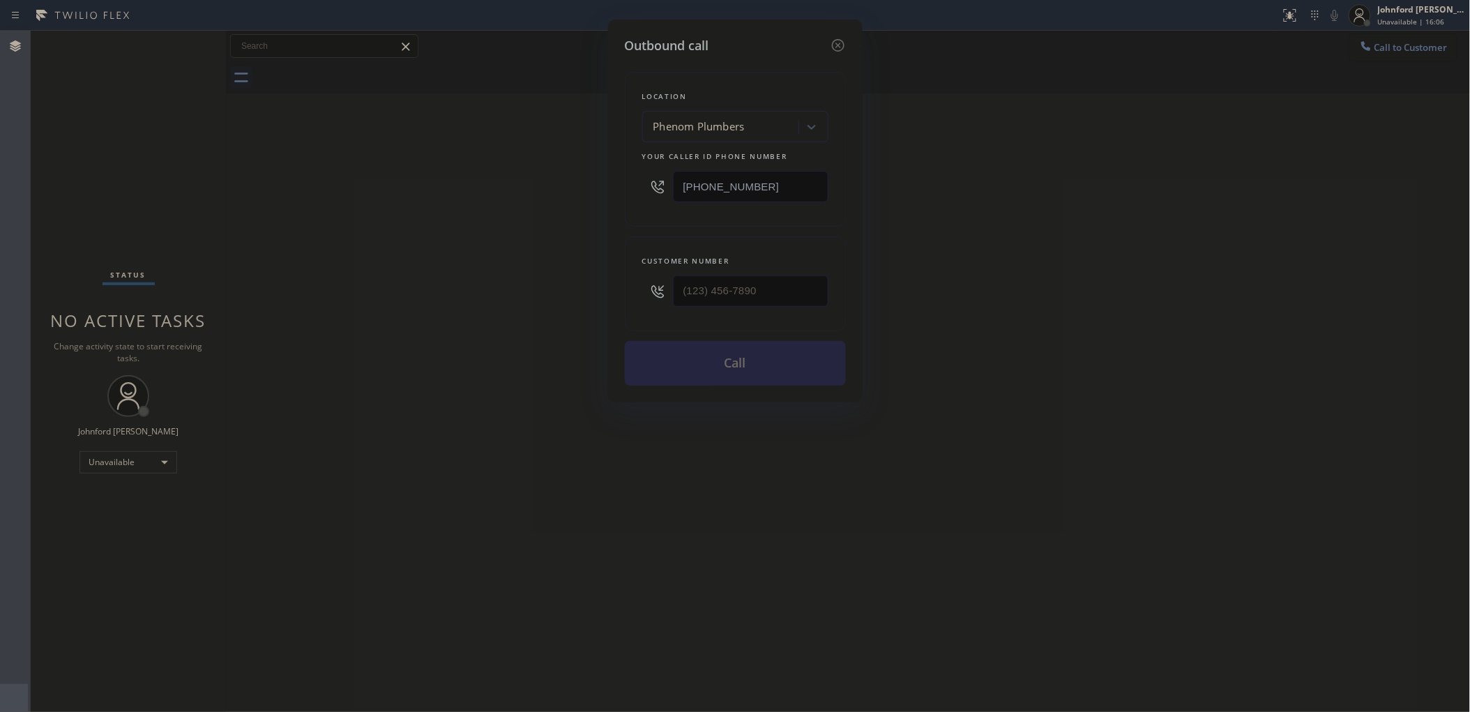
drag, startPoint x: 784, startPoint y: 188, endPoint x: 395, endPoint y: 263, distance: 396.1
click at [480, 211] on div "Outbound call Location Phenom Plumbers Your caller id phone number (833) 542-01…" at bounding box center [735, 356] width 1470 height 712
paste input "408) 583-5966"
type input "(408) 583-5966"
drag, startPoint x: 596, startPoint y: 305, endPoint x: 561, endPoint y: 314, distance: 36.2
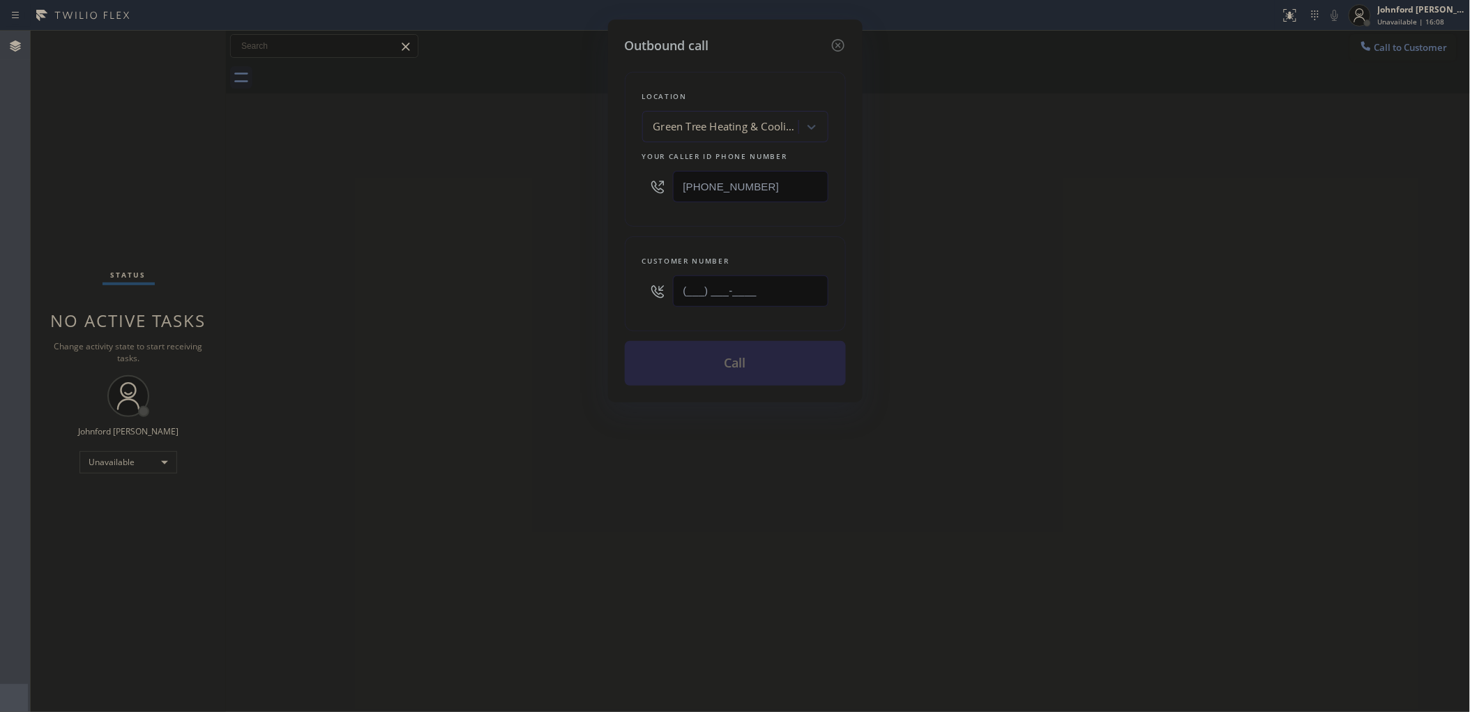
click at [588, 305] on div "Outbound call Location Green Tree Heating & Cooling Campbell Your caller id pho…" at bounding box center [735, 356] width 1470 height 712
paste input "878) 345-6932"
type input "(878) 345-6932"
click at [469, 332] on div "Outbound call Location Green Tree Heating & Cooling Campbell Your caller id pho…" at bounding box center [735, 356] width 1470 height 712
click at [754, 356] on button "Call" at bounding box center [735, 363] width 221 height 45
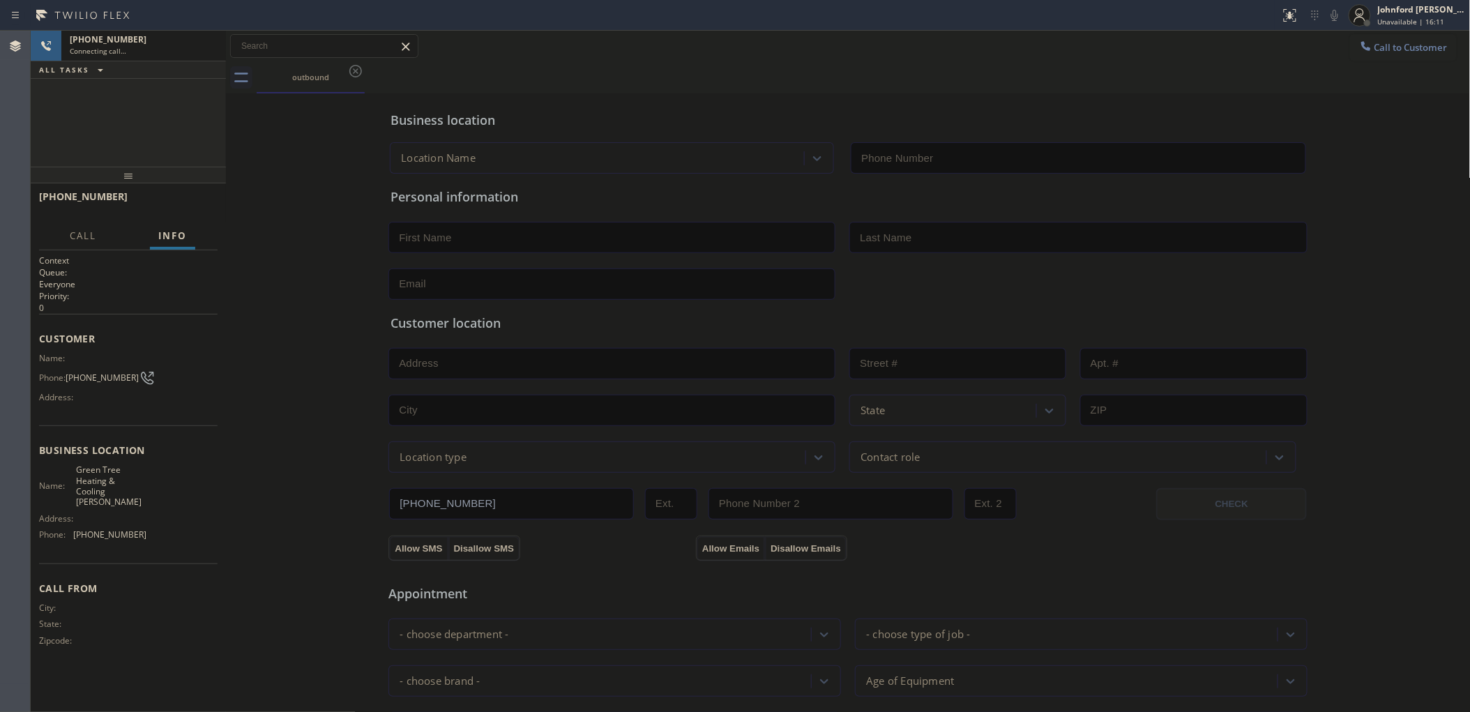
type input "(408) 583-5966"
drag, startPoint x: 75, startPoint y: 91, endPoint x: 108, endPoint y: 178, distance: 93.3
click at [75, 91] on div "+18783456932 Live | 00:04 ALL TASKS ALL TASKS ACTIVE TASKS TASKS IN WRAP UP" at bounding box center [128, 99] width 195 height 136
click at [179, 210] on button "HANG UP" at bounding box center [185, 203] width 65 height 20
click at [1378, 51] on span "Call to Customer" at bounding box center [1410, 47] width 73 height 13
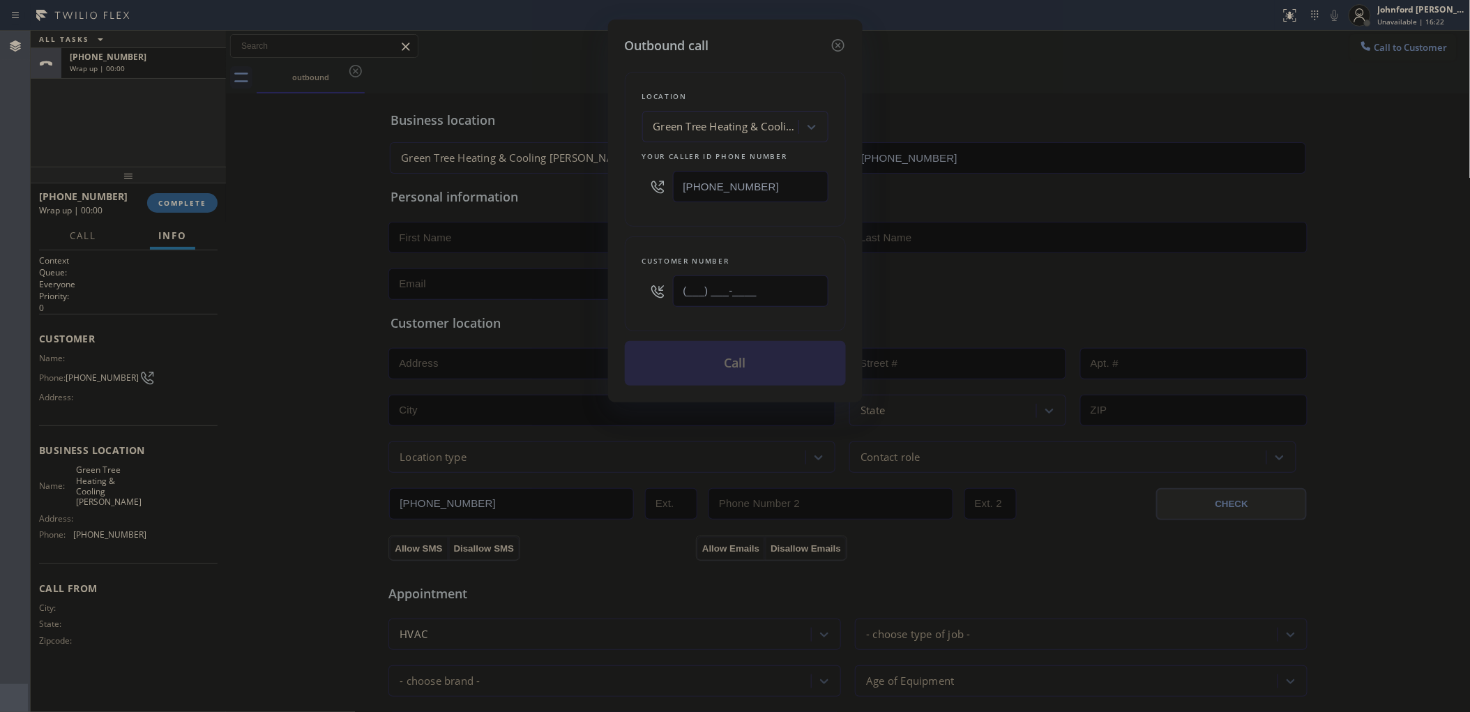
drag, startPoint x: 649, startPoint y: 283, endPoint x: 579, endPoint y: 264, distance: 73.1
click at [562, 270] on div "Outbound call Location Green Tree Heating & Cooling Campbell Your caller id pho…" at bounding box center [735, 356] width 1470 height 712
paste input "878) 345-6932"
type input "(878) 345-6932"
click at [685, 227] on div "Location Green Tree Heating & Cooling Campbell Your caller id phone number (408…" at bounding box center [735, 220] width 221 height 330
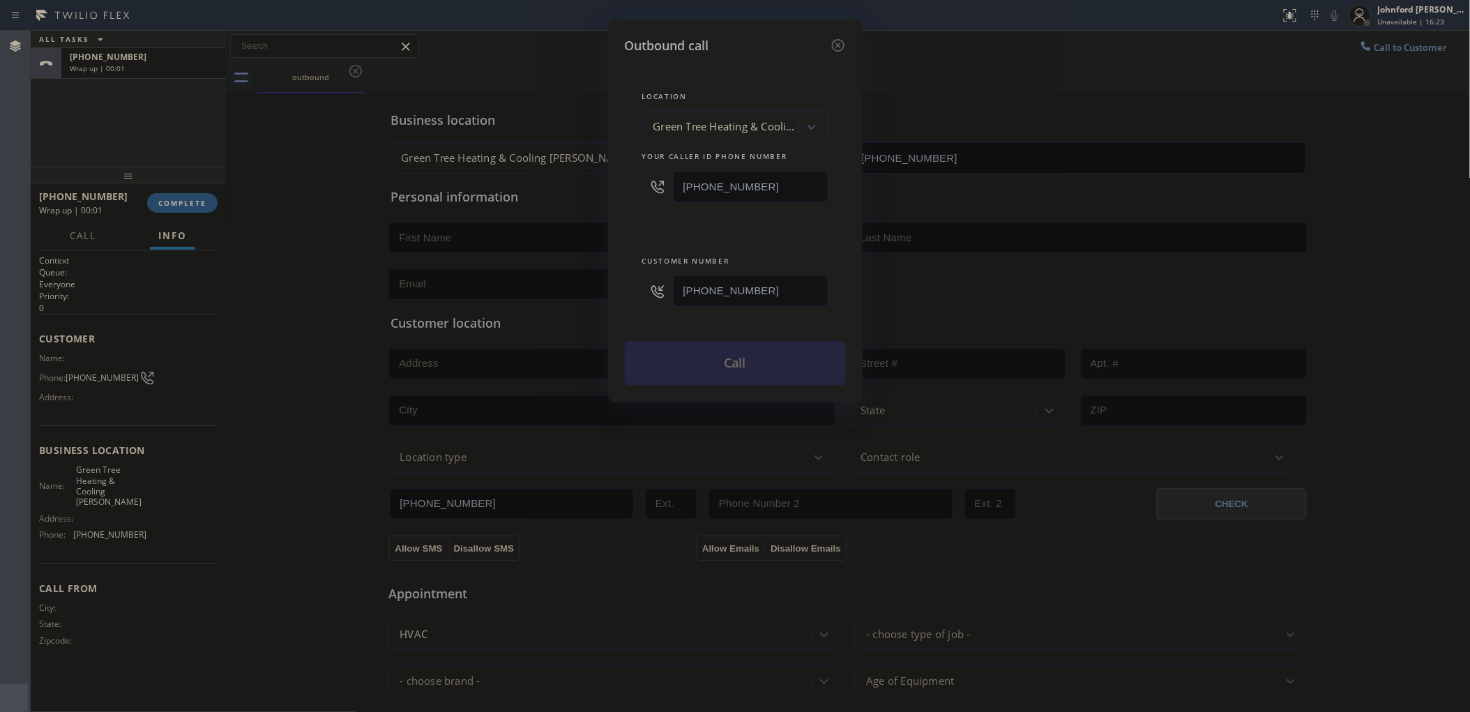
click at [705, 370] on button "Call" at bounding box center [735, 363] width 221 height 45
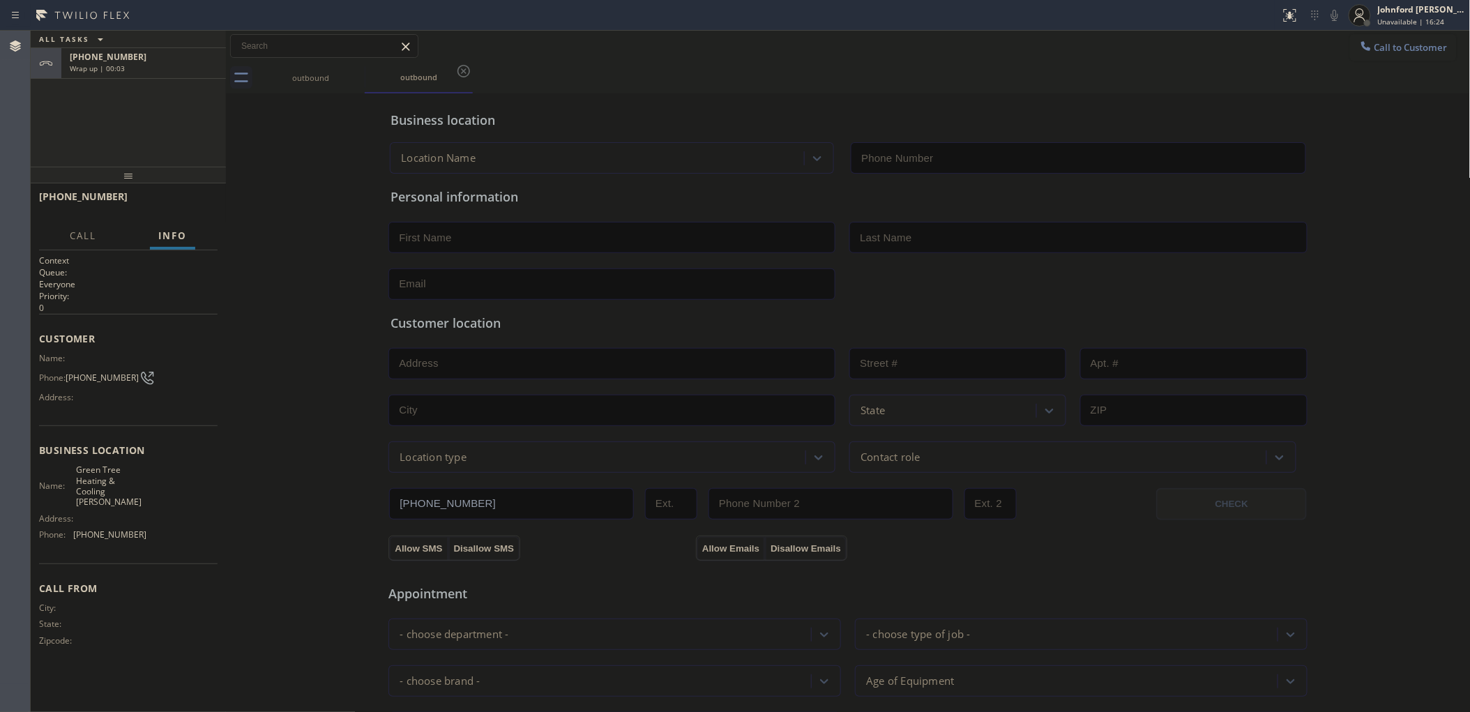
type input "(408) 583-5966"
click at [560, 49] on div "Call to Customer Outbound call Location Green Tree Heating & Cooling Campbell Y…" at bounding box center [848, 46] width 1244 height 24
click at [1400, 44] on span "Call to Customer" at bounding box center [1410, 47] width 73 height 13
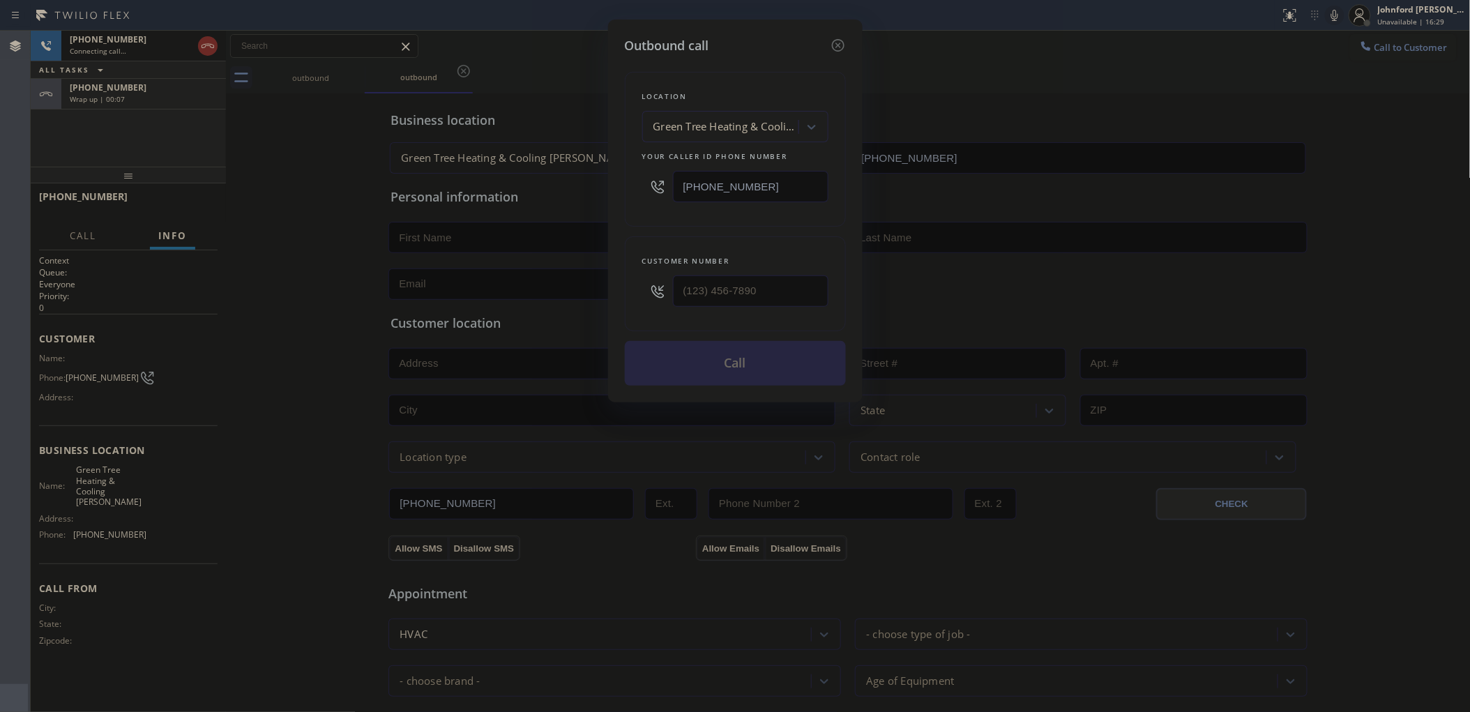
drag, startPoint x: 785, startPoint y: 194, endPoint x: 558, endPoint y: 192, distance: 226.6
click at [566, 192] on div "Outbound call Location Green Tree Heating & Cooling Campbell Your caller id pho…" at bounding box center [735, 356] width 1470 height 712
paste input "310) 340-023"
type input "(310) 340-0236"
click at [833, 49] on div at bounding box center [837, 45] width 17 height 19
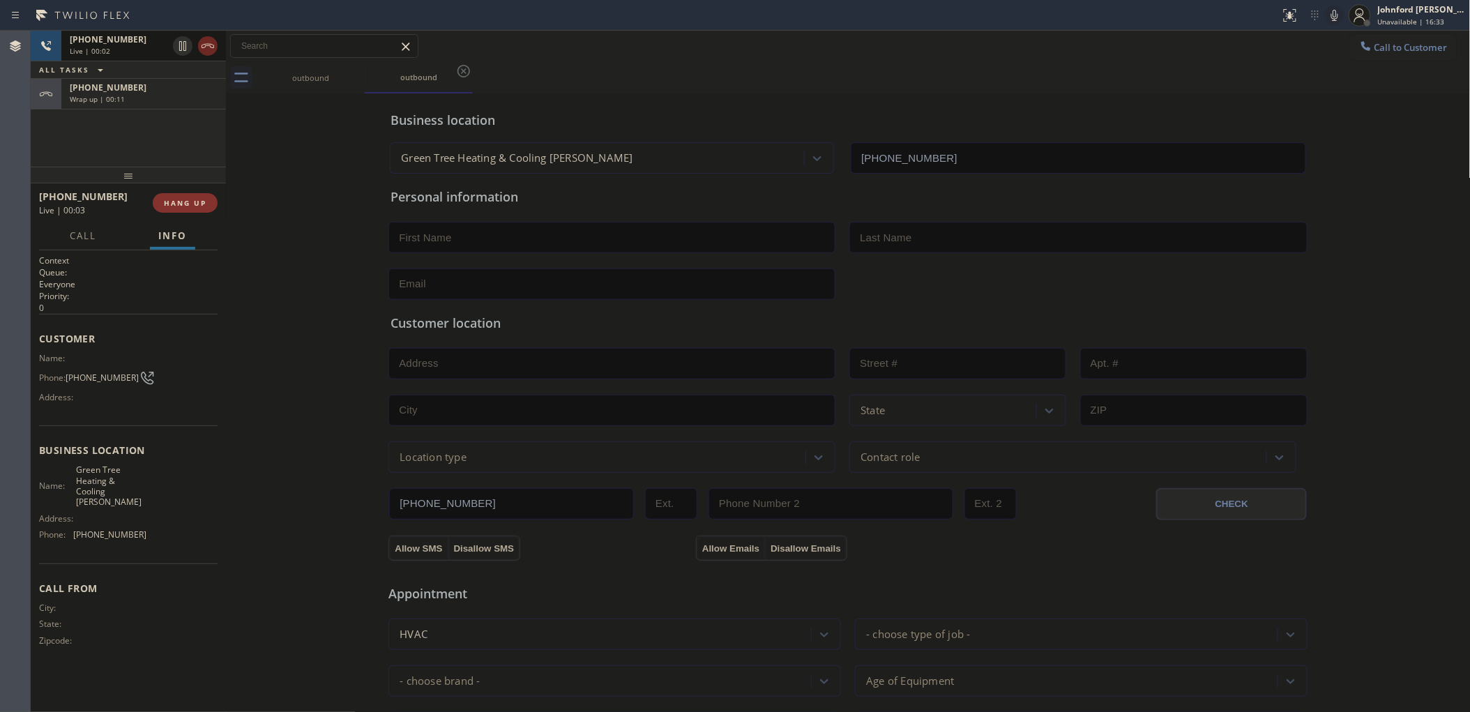
click at [204, 46] on icon at bounding box center [207, 46] width 17 height 17
click at [174, 207] on span "HANG UP" at bounding box center [185, 203] width 43 height 10
click at [173, 204] on span "COMPLETE" at bounding box center [182, 203] width 48 height 10
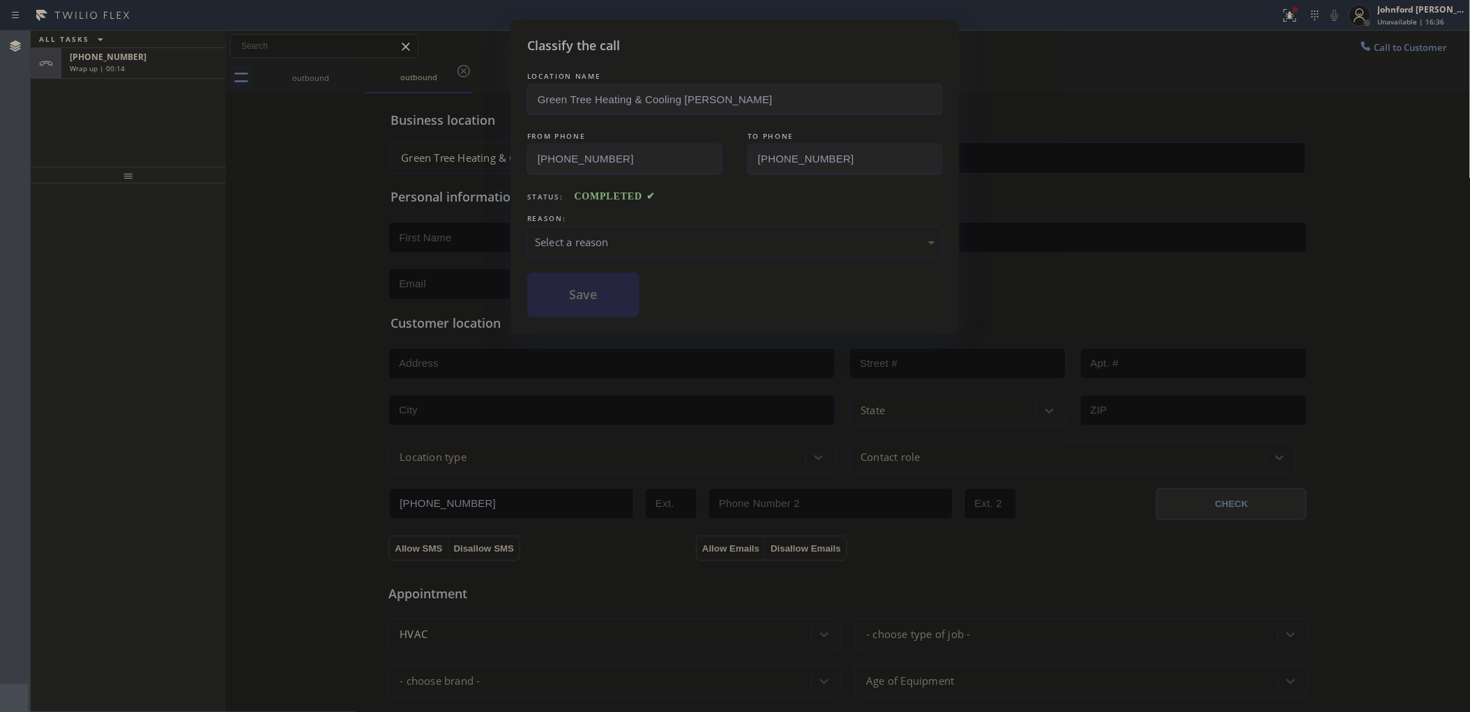
click at [611, 234] on div "Select a reason" at bounding box center [735, 242] width 400 height 16
click at [604, 236] on div "#2 Not Booked - Dont do type/out of service area/bad call" at bounding box center [735, 242] width 400 height 16
click at [597, 308] on button "Save" at bounding box center [583, 295] width 112 height 45
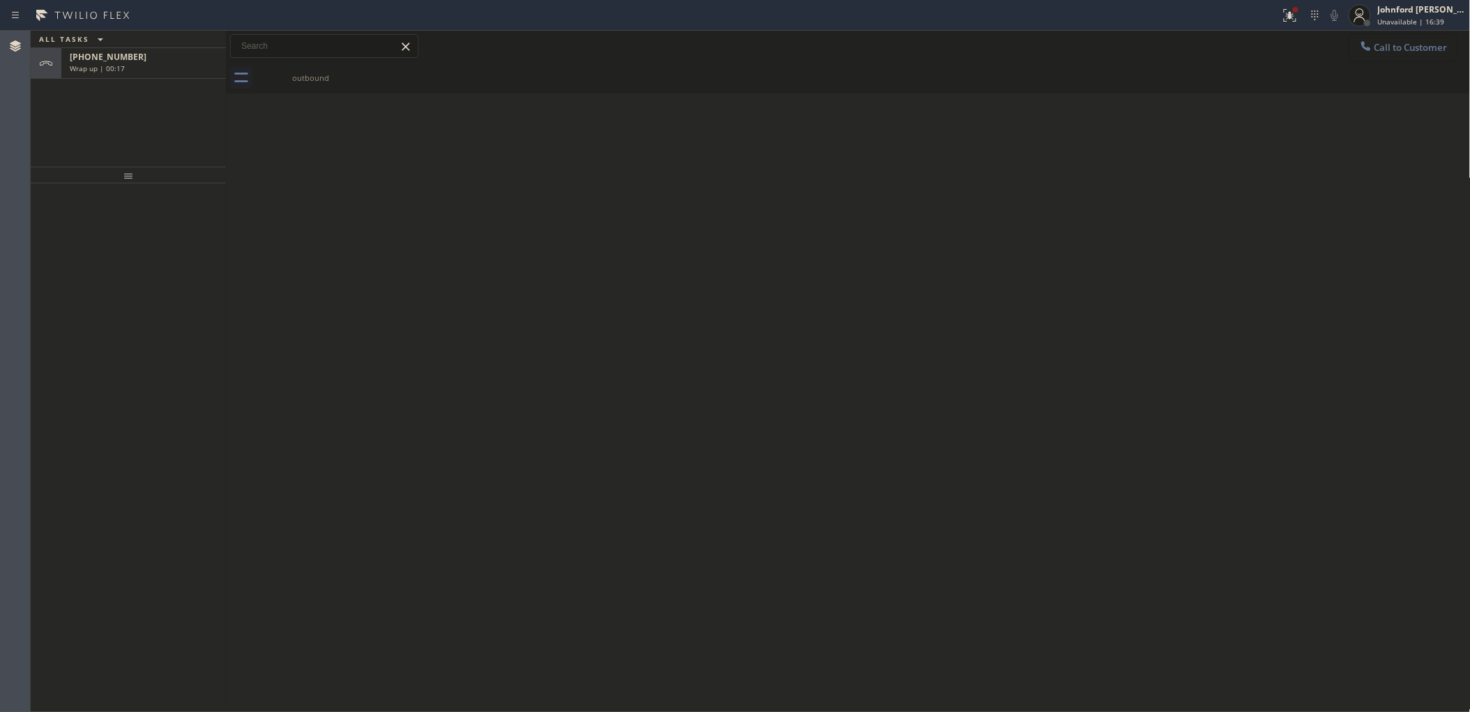
click at [1377, 43] on span "Call to Customer" at bounding box center [1410, 47] width 73 height 13
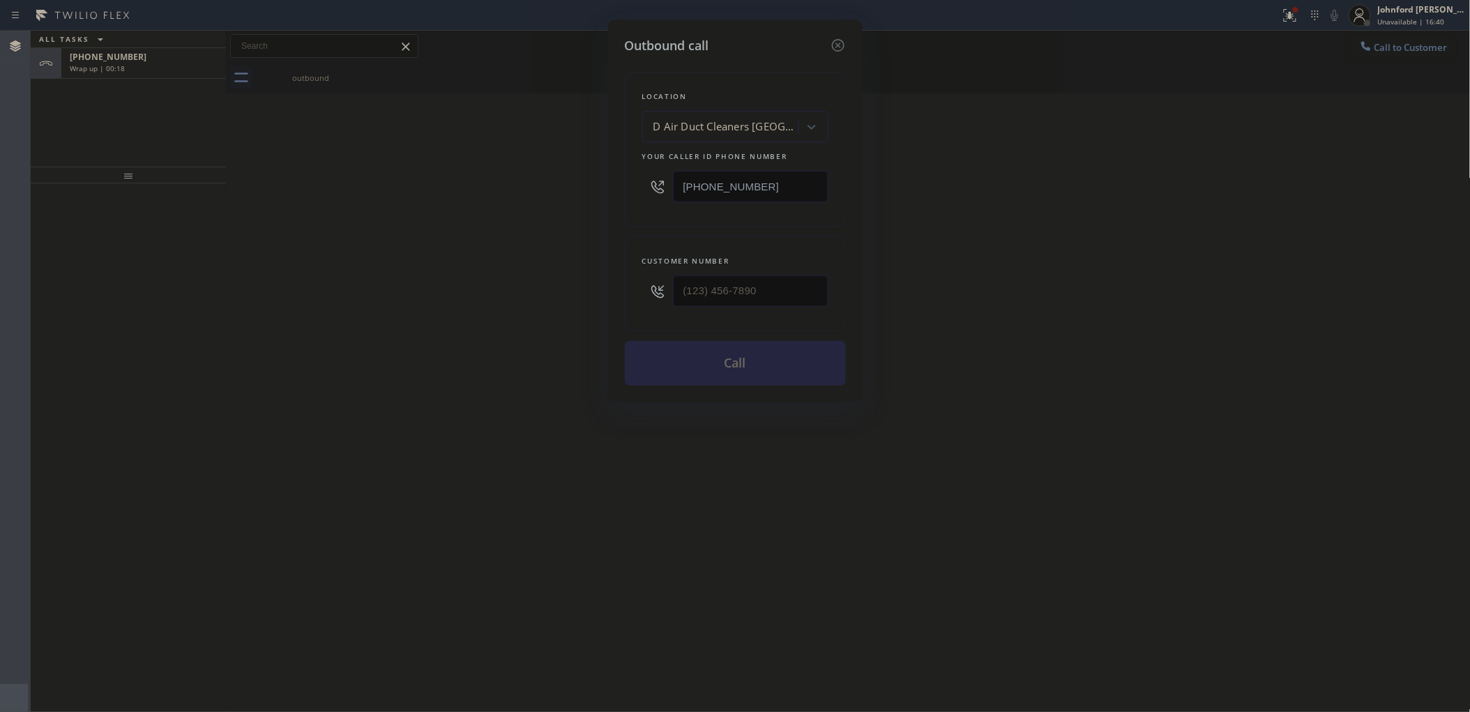
drag, startPoint x: 692, startPoint y: 280, endPoint x: 565, endPoint y: 270, distance: 126.6
click at [593, 273] on div "Outbound call Location D Air Duct Cleaners Los Angeles Your caller id phone num…" at bounding box center [735, 356] width 1470 height 712
click at [715, 269] on div at bounding box center [750, 290] width 155 height 45
click at [436, 290] on div "Outbound call Location D Air Duct Cleaners Los Angeles Your caller id phone num…" at bounding box center [735, 356] width 1470 height 712
click at [671, 290] on div at bounding box center [657, 290] width 31 height 45
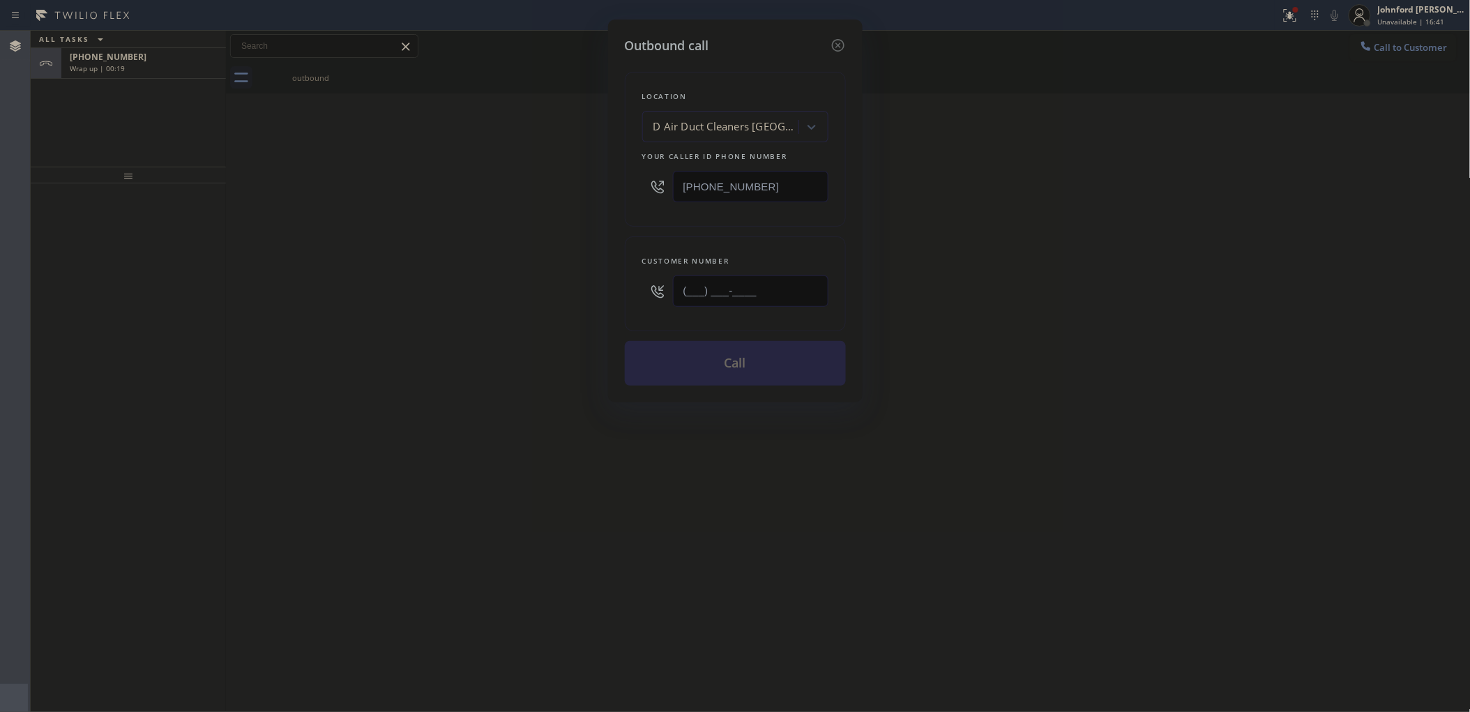
click at [708, 290] on input "(___) ___-____" at bounding box center [750, 290] width 155 height 31
paste input "616) 383-0969"
type input "(616) 383-0969"
click at [556, 296] on div "Outbound call Location D Air Duct Cleaners Los Angeles Your caller id phone num…" at bounding box center [735, 356] width 1470 height 712
click at [703, 344] on button "Call" at bounding box center [735, 363] width 221 height 45
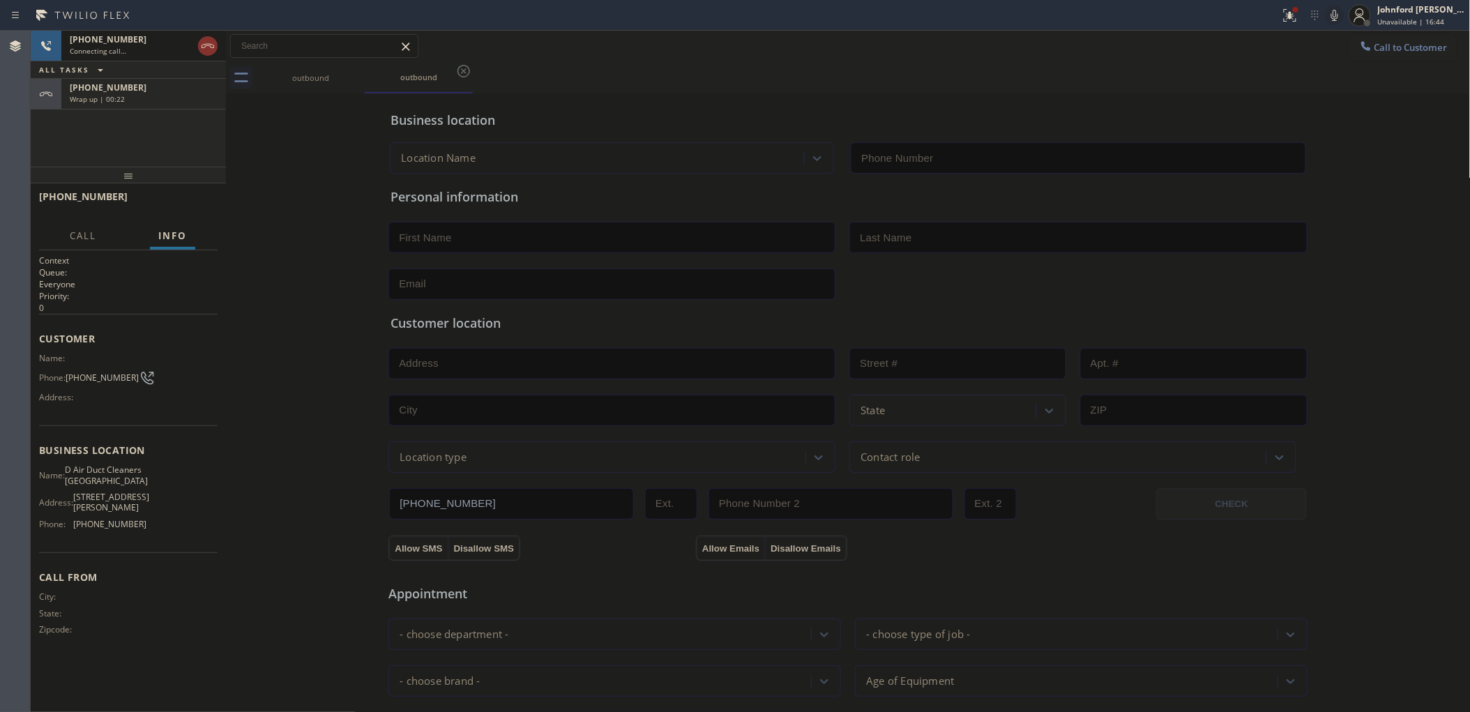
type input "(310) 340-0236"
click at [218, 100] on div "+18783456932 Wrap up | 00:23" at bounding box center [128, 94] width 195 height 31
click at [216, 100] on div "Wrap up | 00:23" at bounding box center [144, 99] width 148 height 10
click at [187, 196] on button "COMPLETE" at bounding box center [182, 203] width 70 height 20
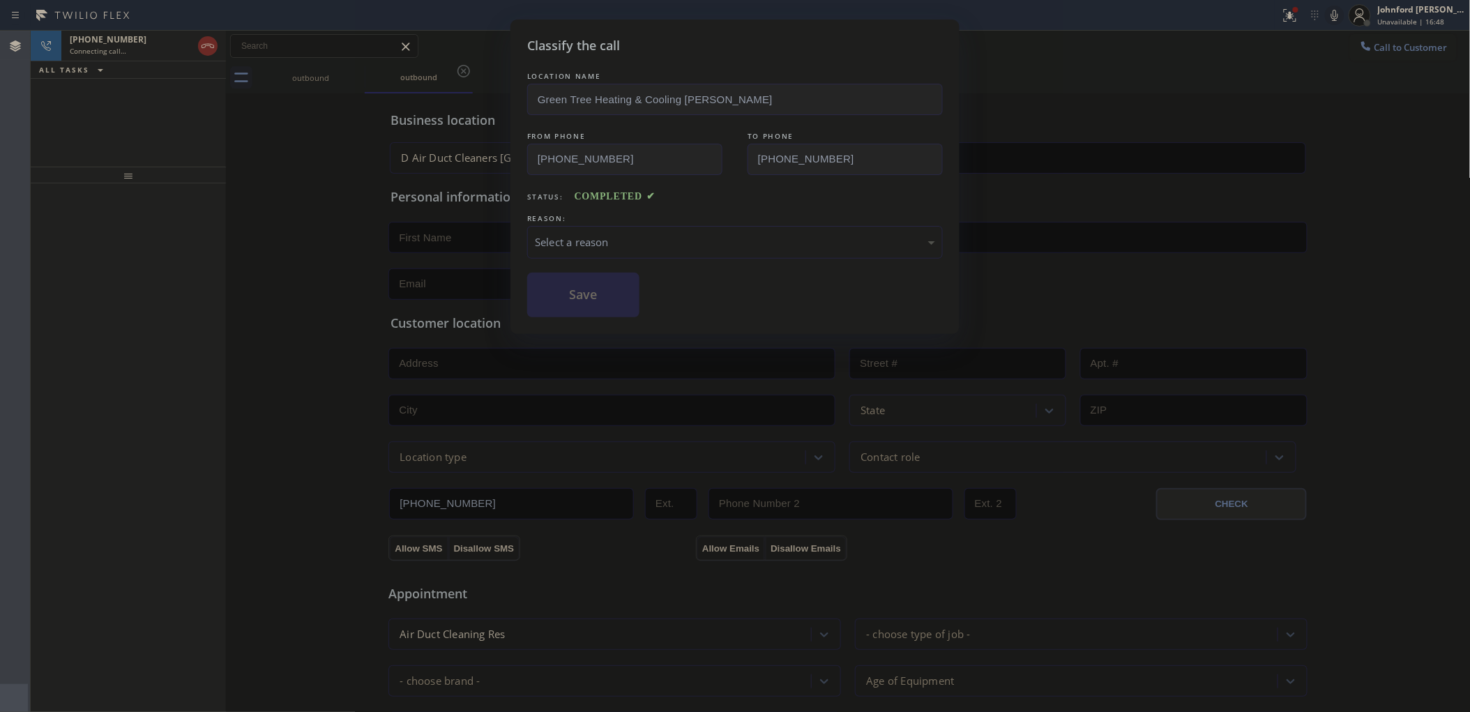
click at [573, 227] on div "Select a reason" at bounding box center [734, 242] width 415 height 33
click at [621, 300] on button "Save" at bounding box center [583, 295] width 112 height 45
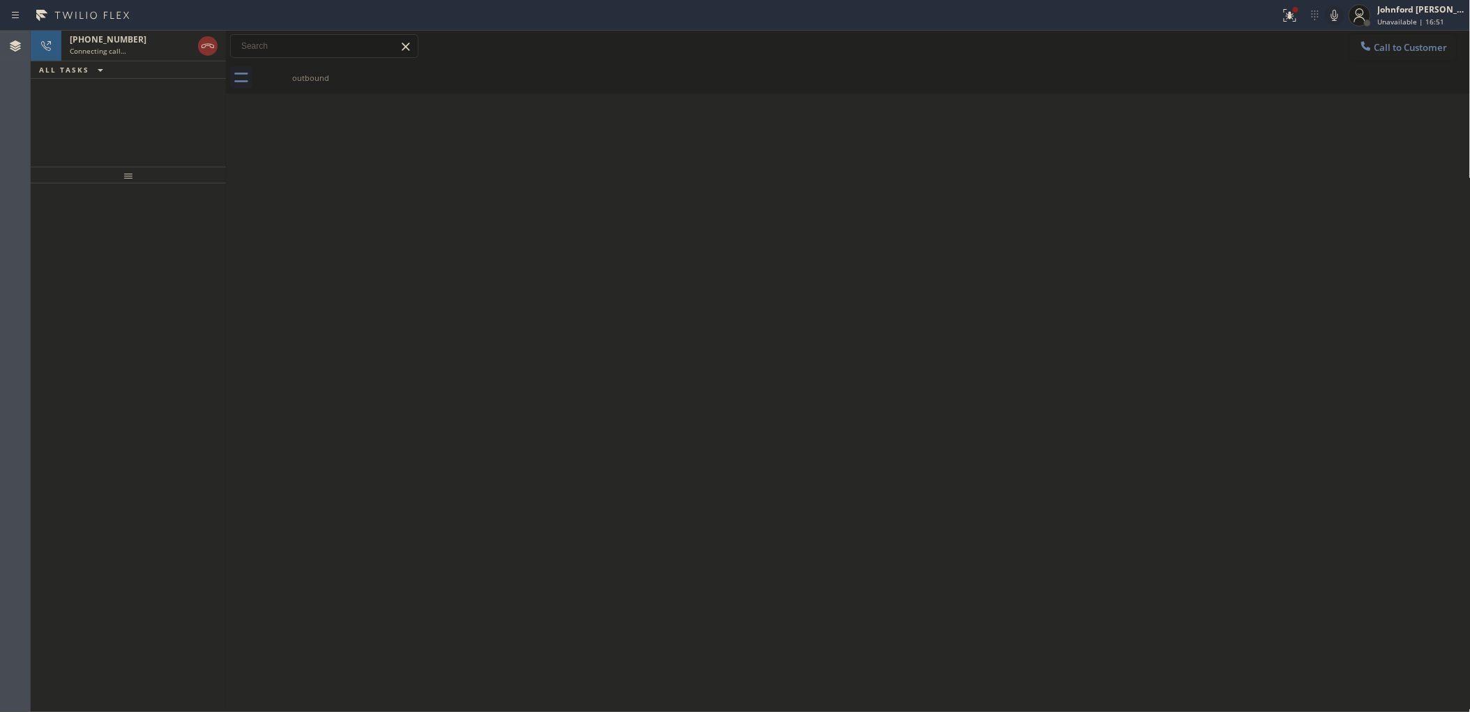
click at [1338, 18] on icon at bounding box center [1334, 15] width 17 height 17
click at [1297, 23] on button at bounding box center [1289, 15] width 31 height 31
click at [1250, 183] on button "Clear issues" at bounding box center [1215, 183] width 163 height 20
drag, startPoint x: 791, startPoint y: 138, endPoint x: 617, endPoint y: 94, distance: 179.7
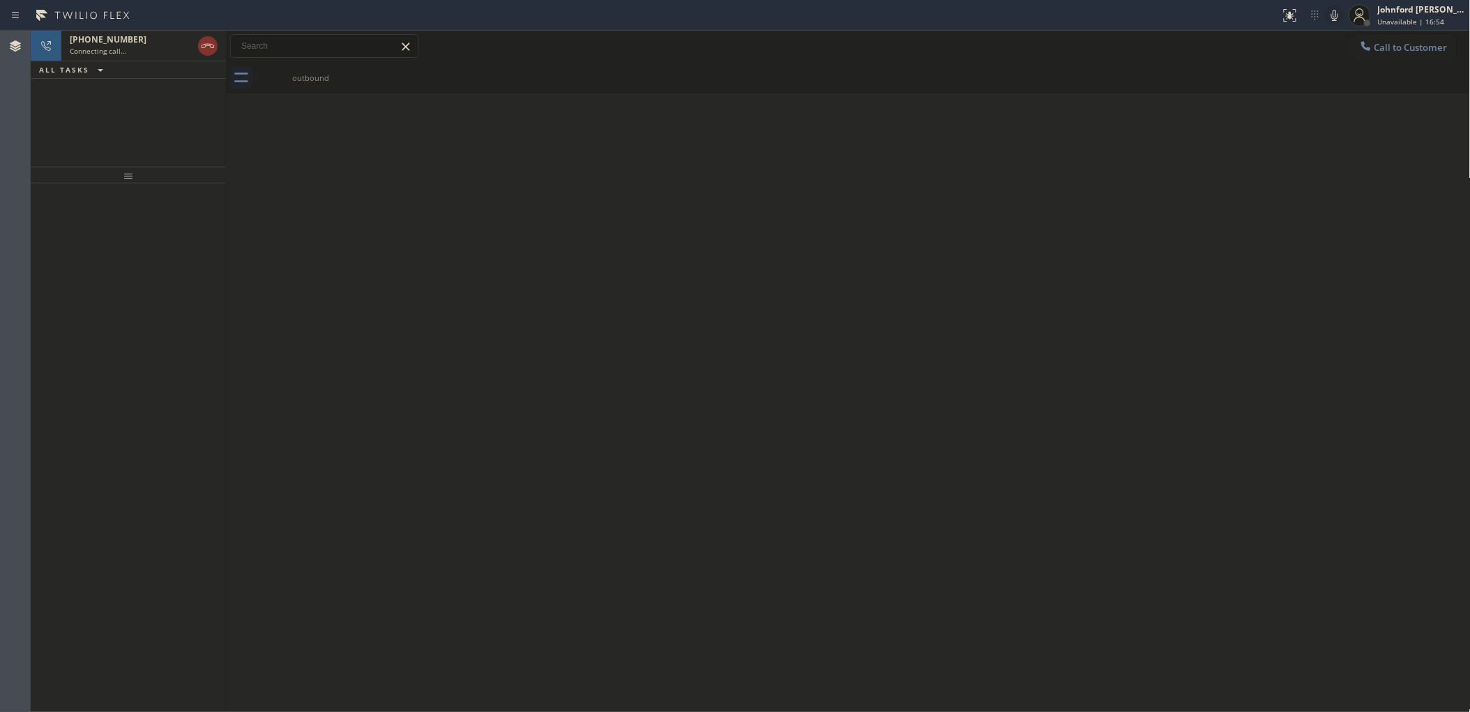
click at [786, 139] on div "Back to Dashboard Change Sender ID Customers Technicians Select a contact Outbo…" at bounding box center [848, 371] width 1244 height 681
drag, startPoint x: 136, startPoint y: 59, endPoint x: 147, endPoint y: 23, distance: 37.9
click at [133, 58] on div "+16163830969 Connecting call…" at bounding box center [128, 46] width 134 height 31
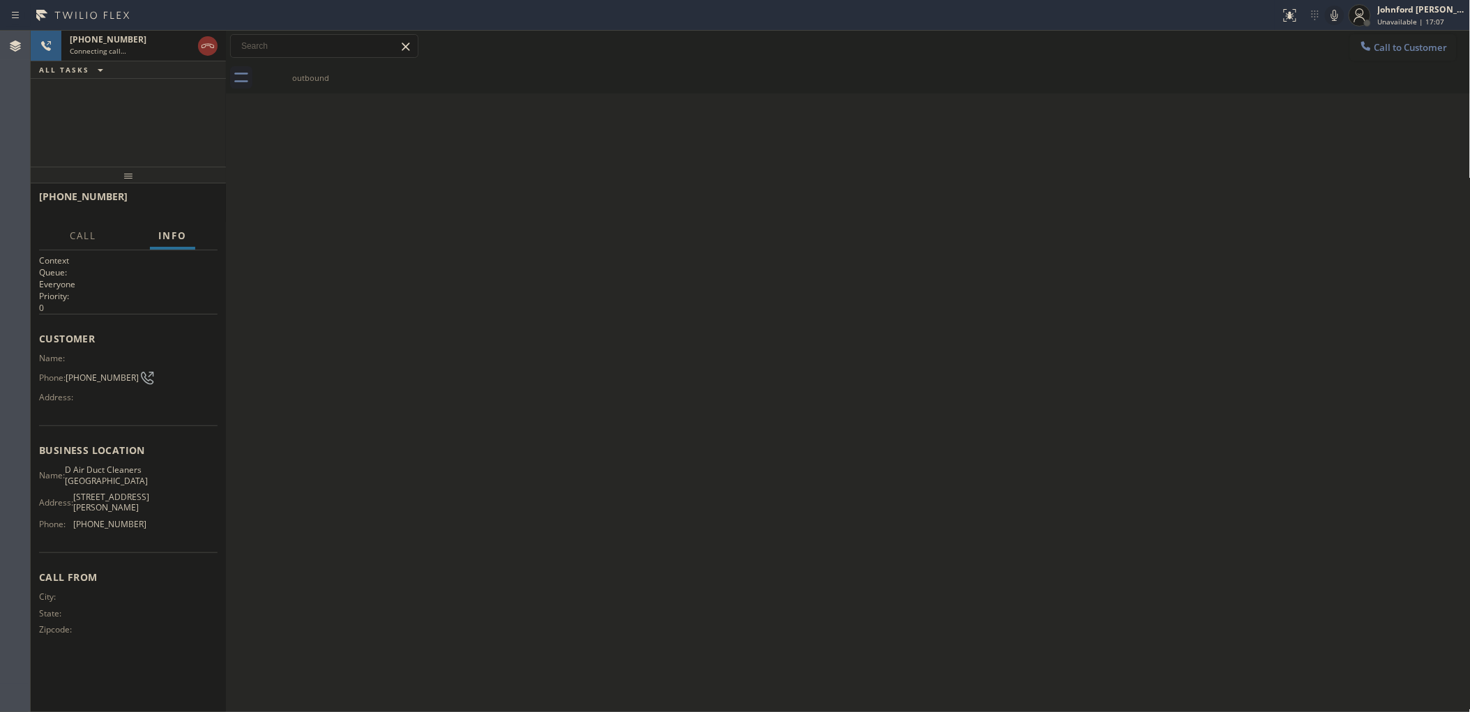
drag, startPoint x: 1088, startPoint y: 273, endPoint x: 605, endPoint y: 126, distance: 504.8
click at [1088, 273] on div "Back to Dashboard Change Sender ID Customers Technicians Select a contact Outbo…" at bounding box center [848, 371] width 1244 height 681
click at [171, 103] on div "+16163830969 Connecting call… ALL TASKS ALL TASKS ACTIVE TASKS TASKS IN WRAP UP" at bounding box center [128, 99] width 195 height 136
click at [153, 58] on div "+16163830969 Connecting call…" at bounding box center [128, 46] width 134 height 31
click at [155, 46] on div "Connecting call…" at bounding box center [131, 51] width 123 height 10
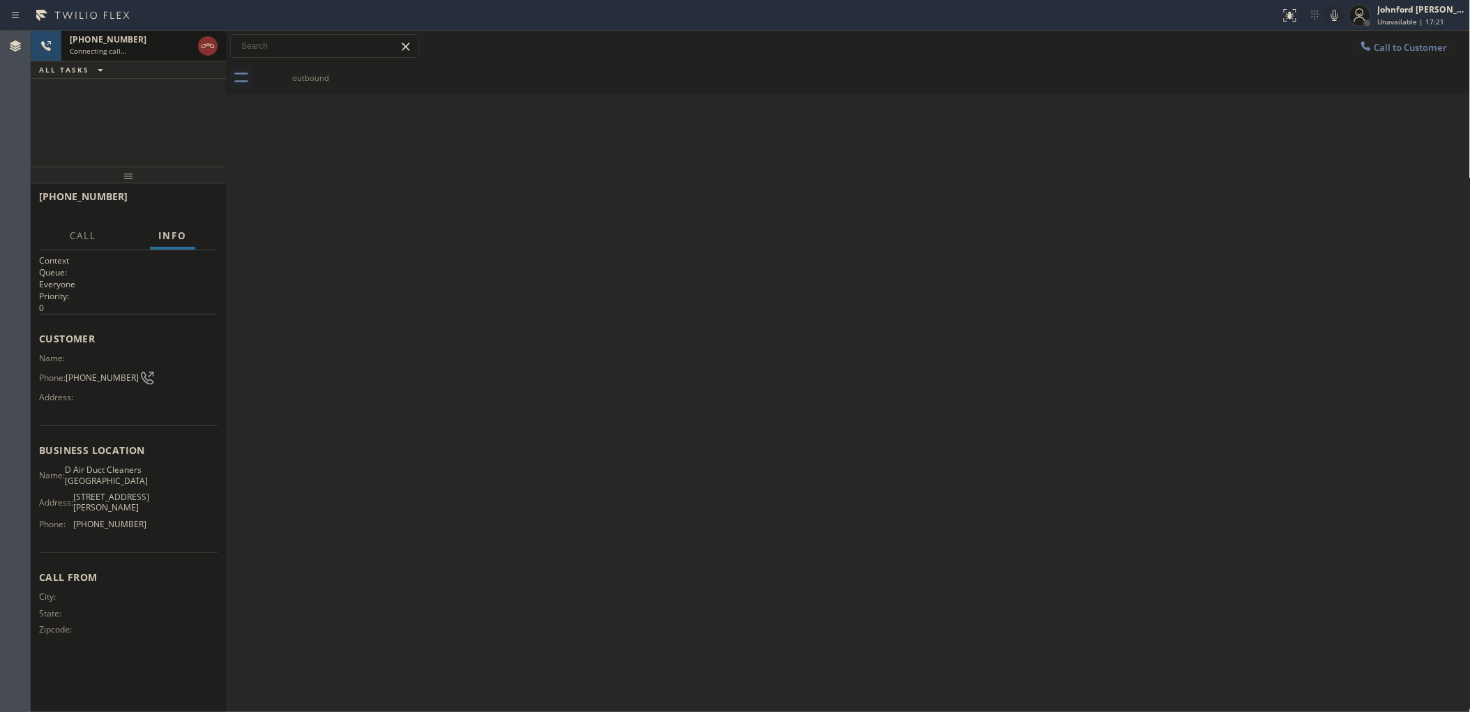
click at [209, 40] on icon at bounding box center [207, 46] width 17 height 17
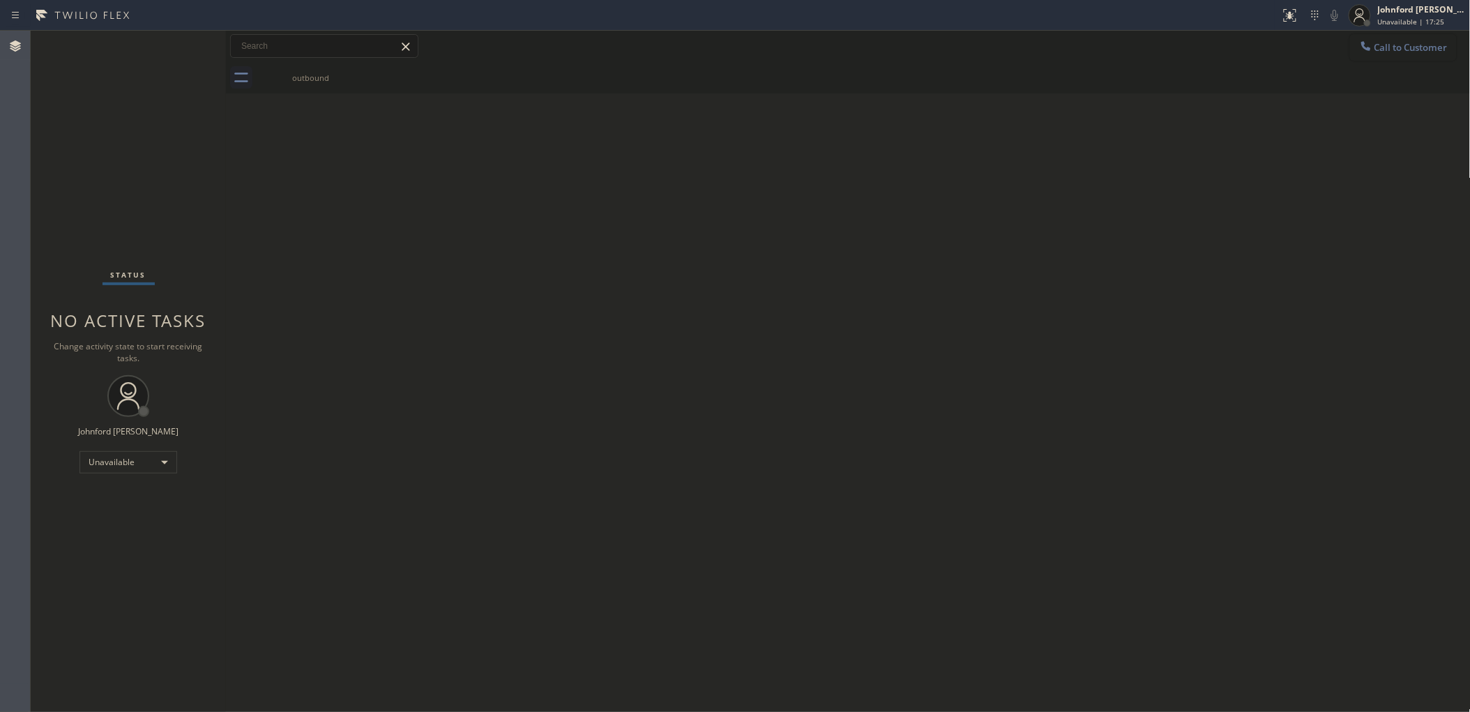
click at [1359, 49] on icon at bounding box center [1366, 46] width 14 height 14
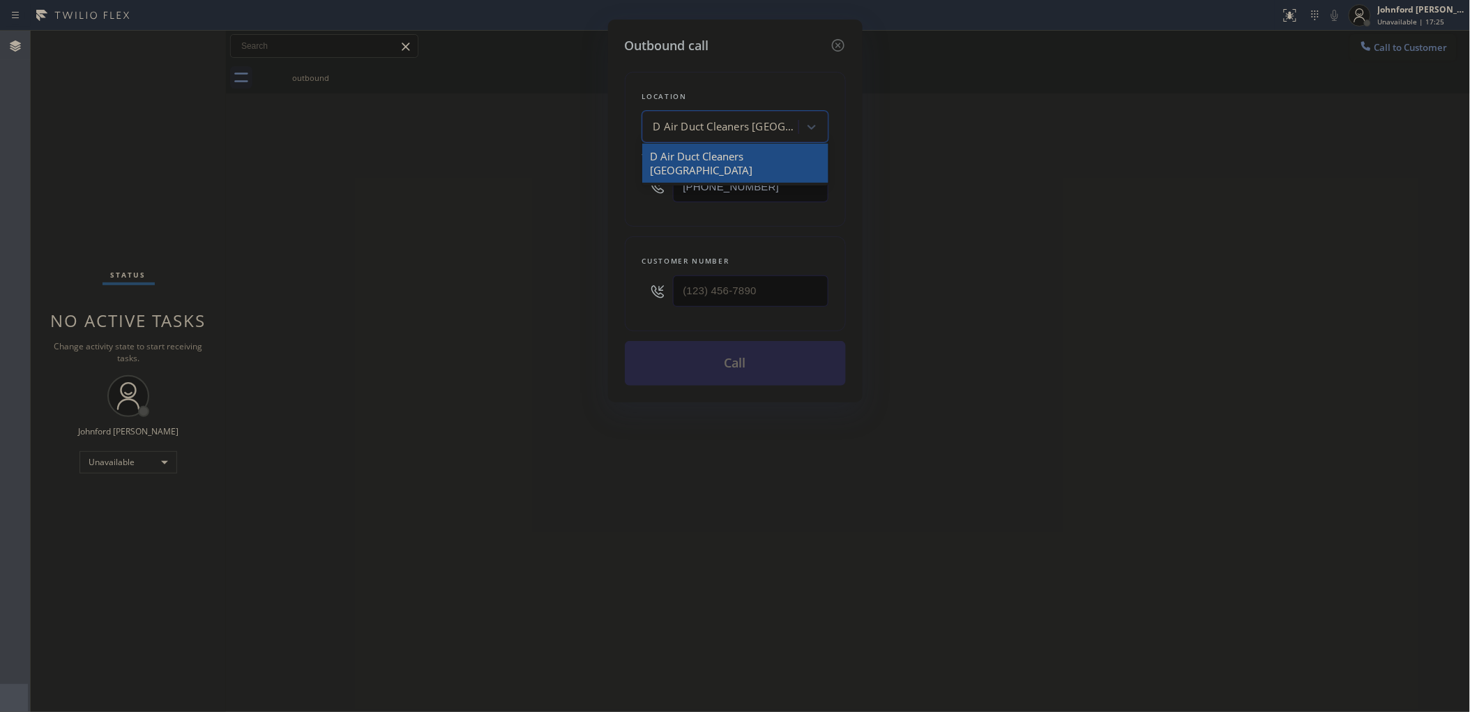
click at [755, 130] on div "D Air Duct Cleaners Los Angeles" at bounding box center [726, 127] width 146 height 16
paste input "High Q Appliance Repair San Diego"
type input "High Q Appliance Repair San Diego"
click at [839, 43] on icon at bounding box center [838, 45] width 17 height 17
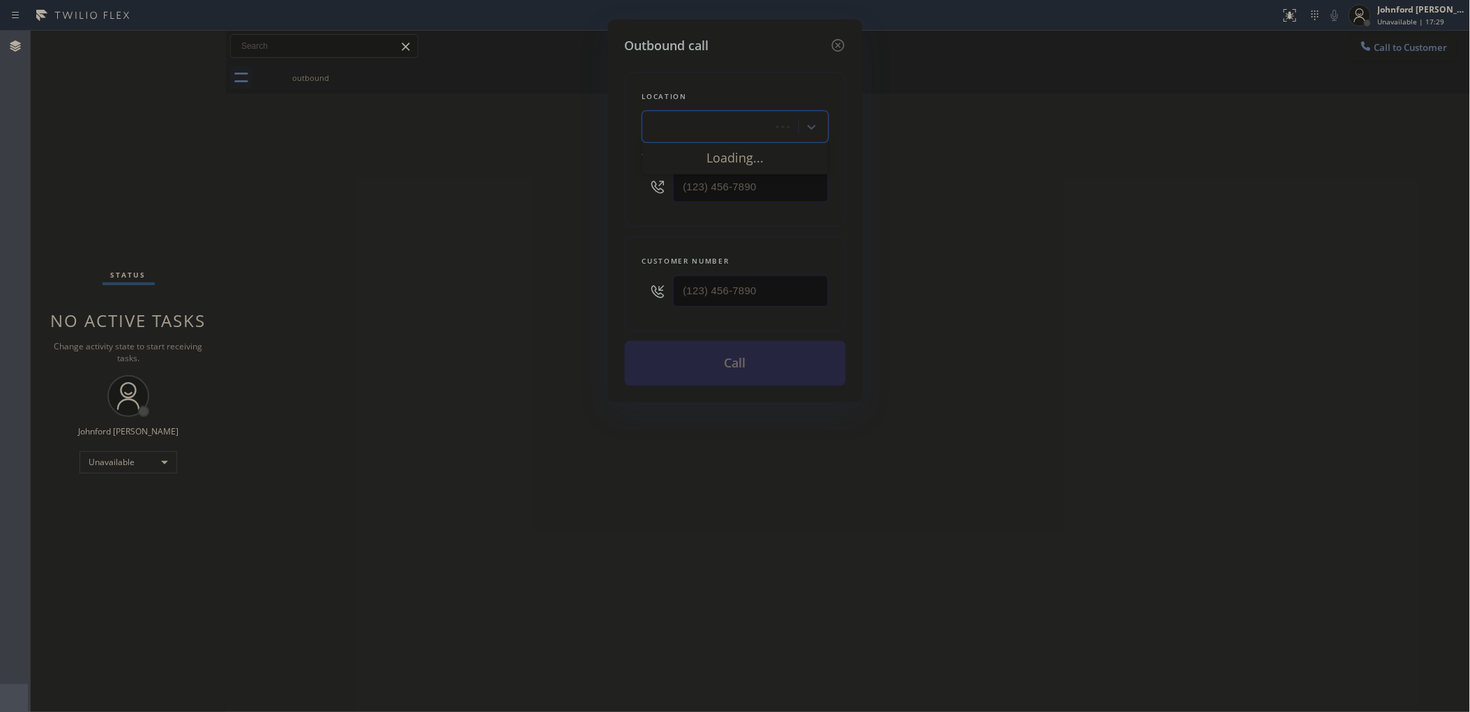
scroll to position [0, 0]
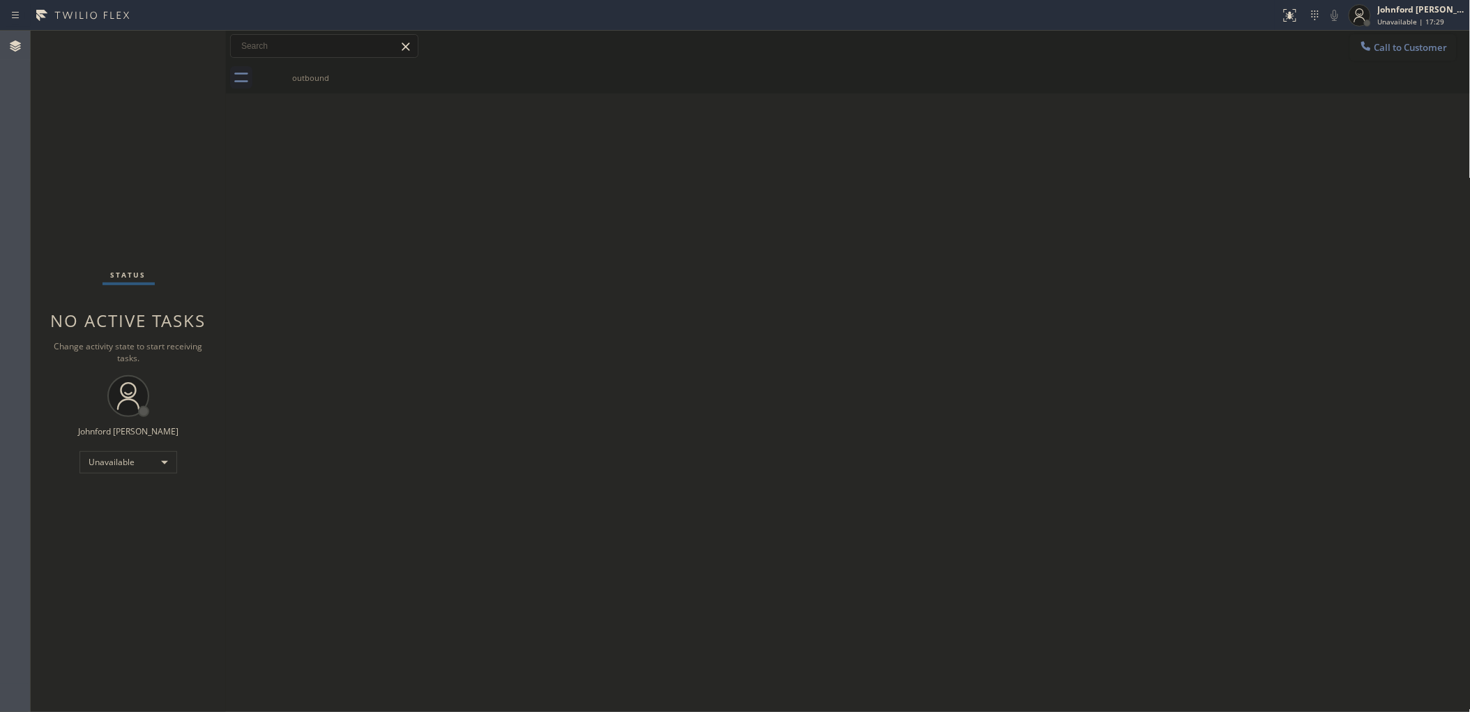
drag, startPoint x: 386, startPoint y: 234, endPoint x: 287, endPoint y: 304, distance: 120.5
click at [382, 234] on div "Back to Dashboard Change Sender ID Customers Technicians Select a contact Outbo…" at bounding box center [848, 371] width 1244 height 681
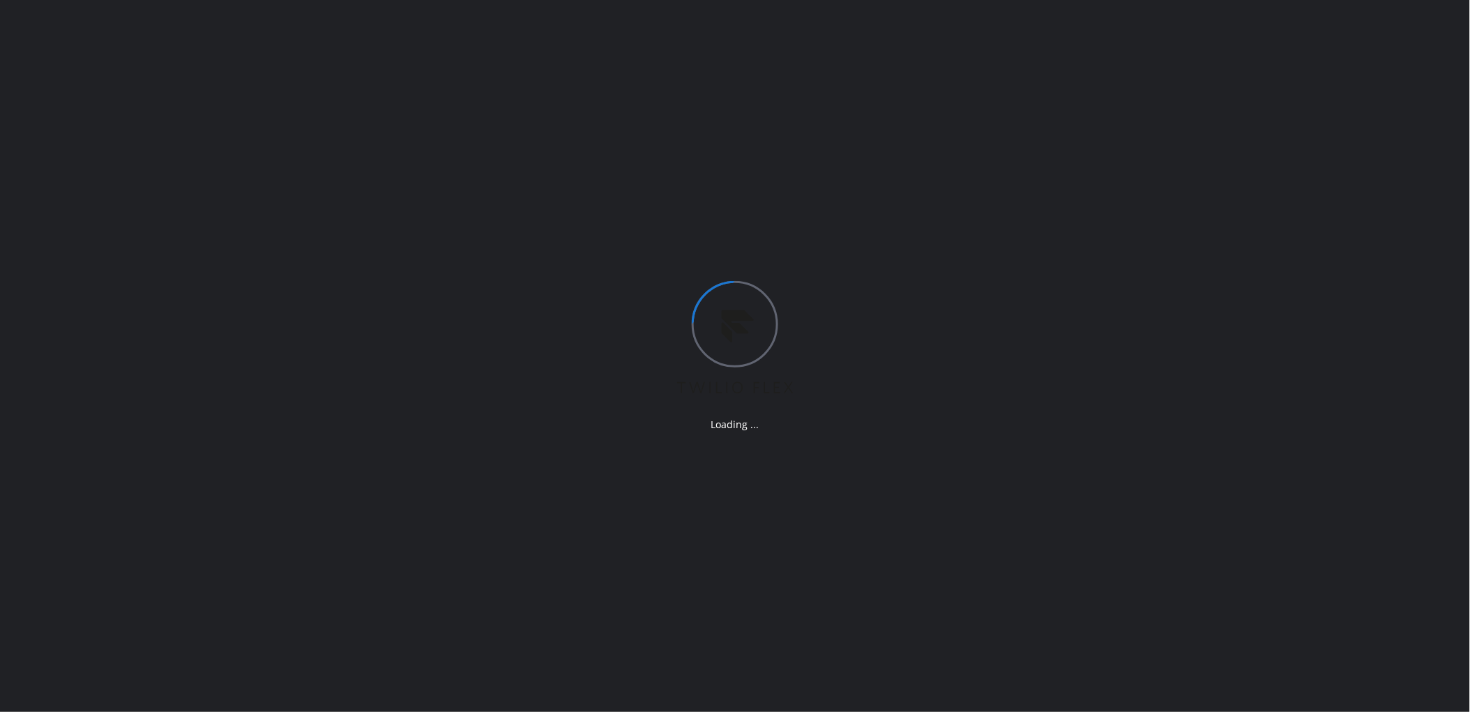
click at [1129, 289] on div "Loading ..." at bounding box center [735, 356] width 1470 height 712
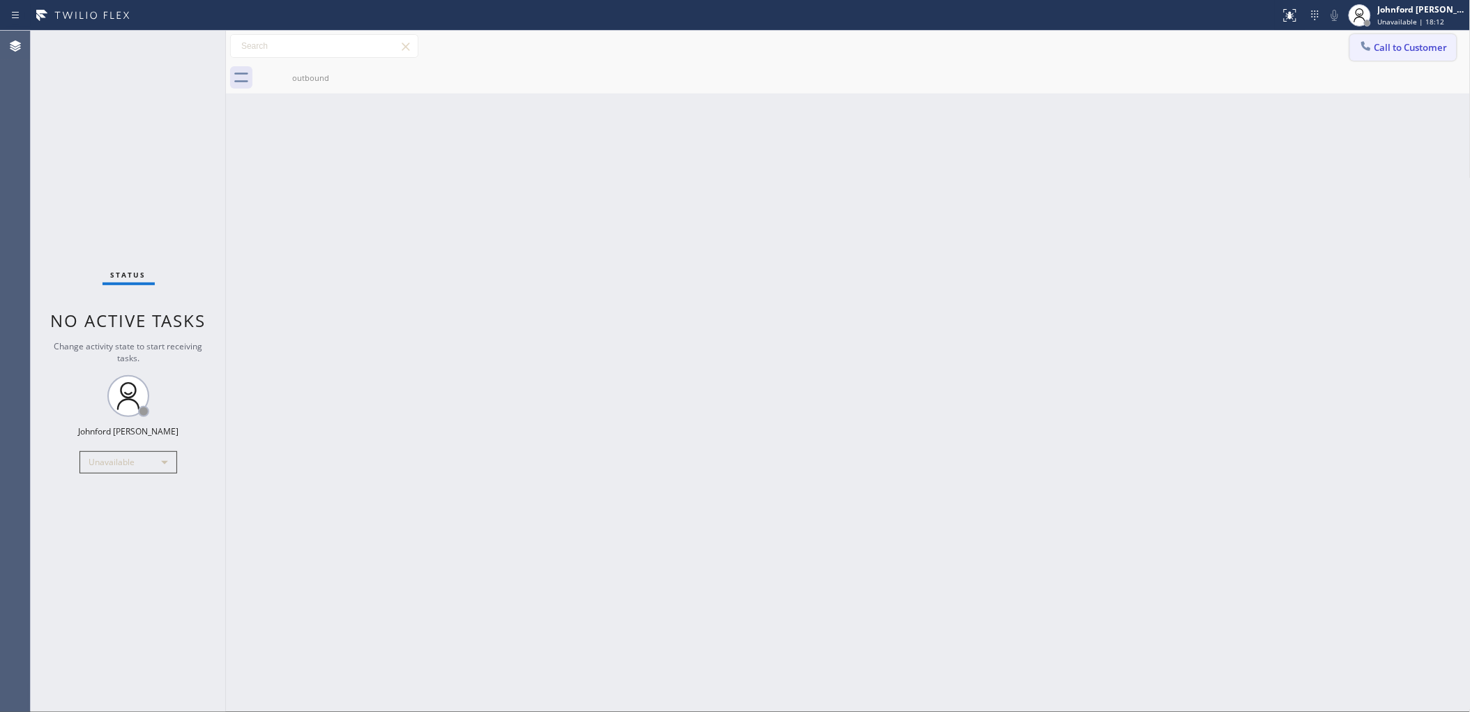
click at [1384, 52] on button "Call to Customer" at bounding box center [1403, 47] width 107 height 26
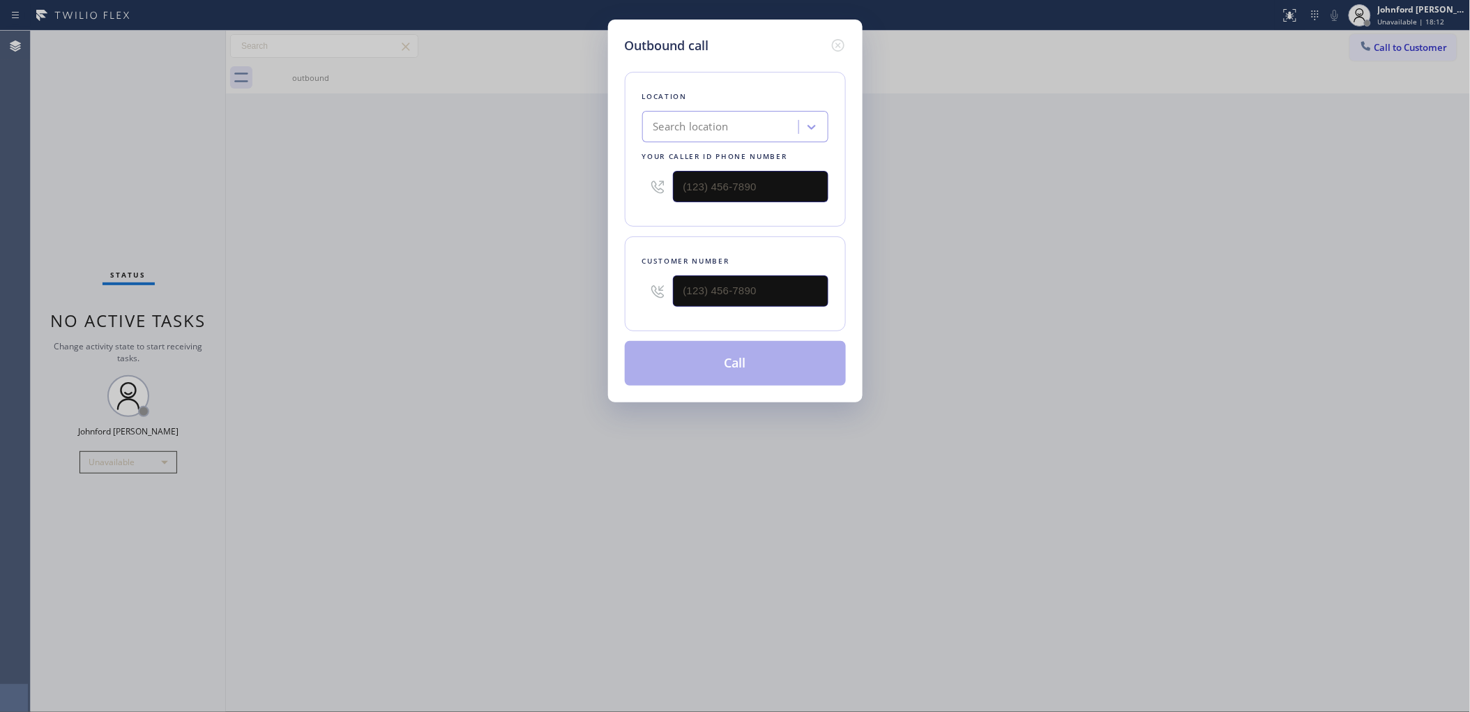
click at [514, 195] on div "Outbound call Location Search location Your caller id phone number Customer num…" at bounding box center [735, 356] width 1470 height 712
paste input "714) 463-1848"
type input "(714) 463-1848"
drag, startPoint x: 704, startPoint y: 282, endPoint x: 646, endPoint y: 289, distance: 59.0
click at [649, 289] on div "(___) ___-____" at bounding box center [735, 290] width 186 height 45
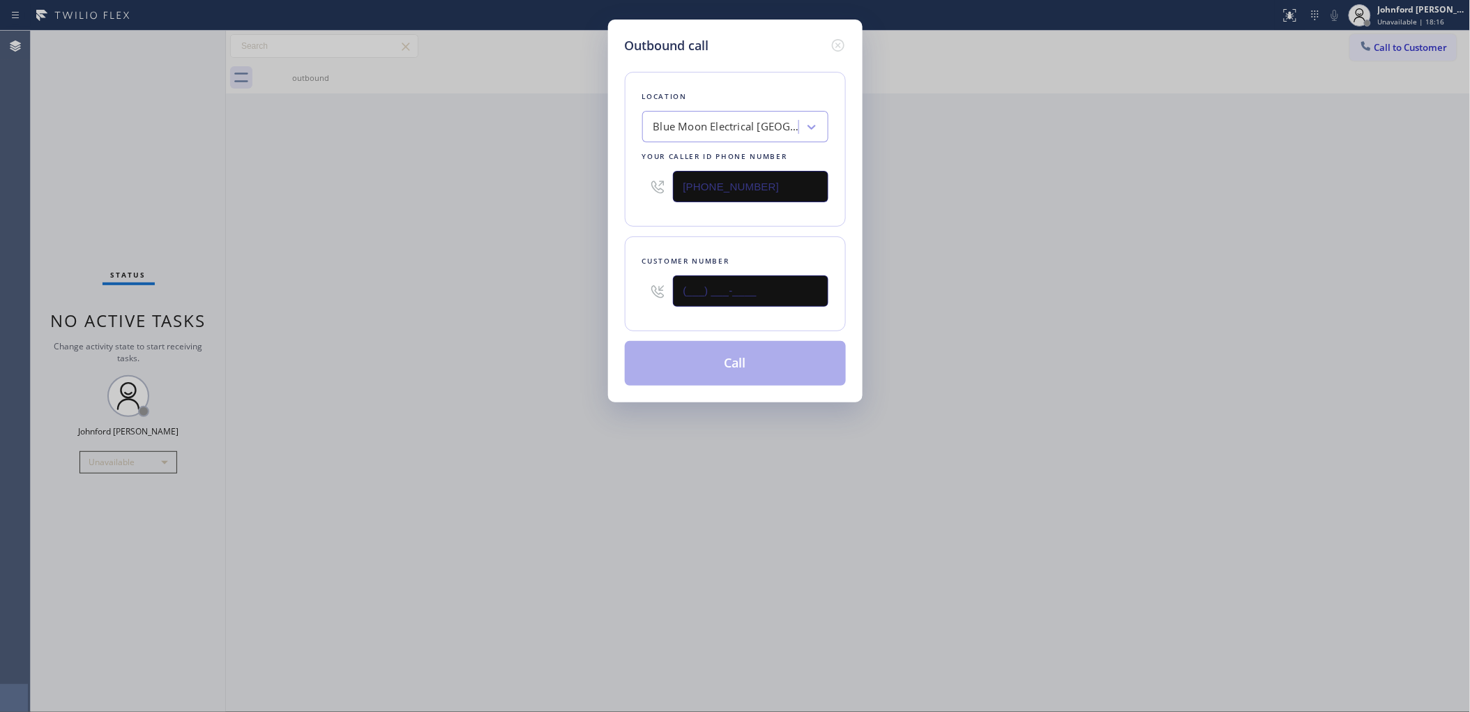
paste input "920) 244-0851"
type input "(920) 244-0851"
click at [510, 291] on div "Outbound call Location Blue Moon Electrical Fountain Valley Your caller id phon…" at bounding box center [735, 356] width 1470 height 712
click at [731, 367] on button "Call" at bounding box center [735, 363] width 221 height 45
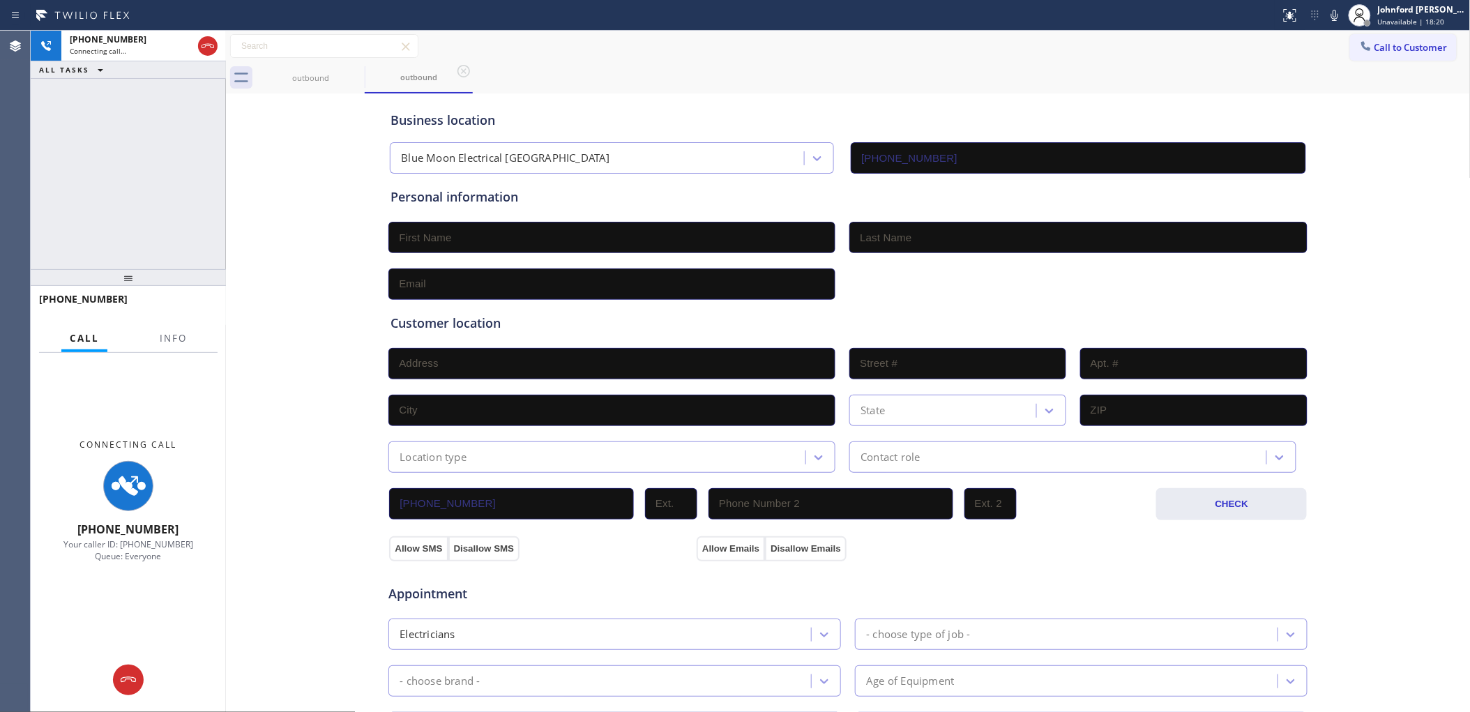
type input "(714) 463-1848"
click at [166, 325] on button "Info" at bounding box center [173, 338] width 44 height 27
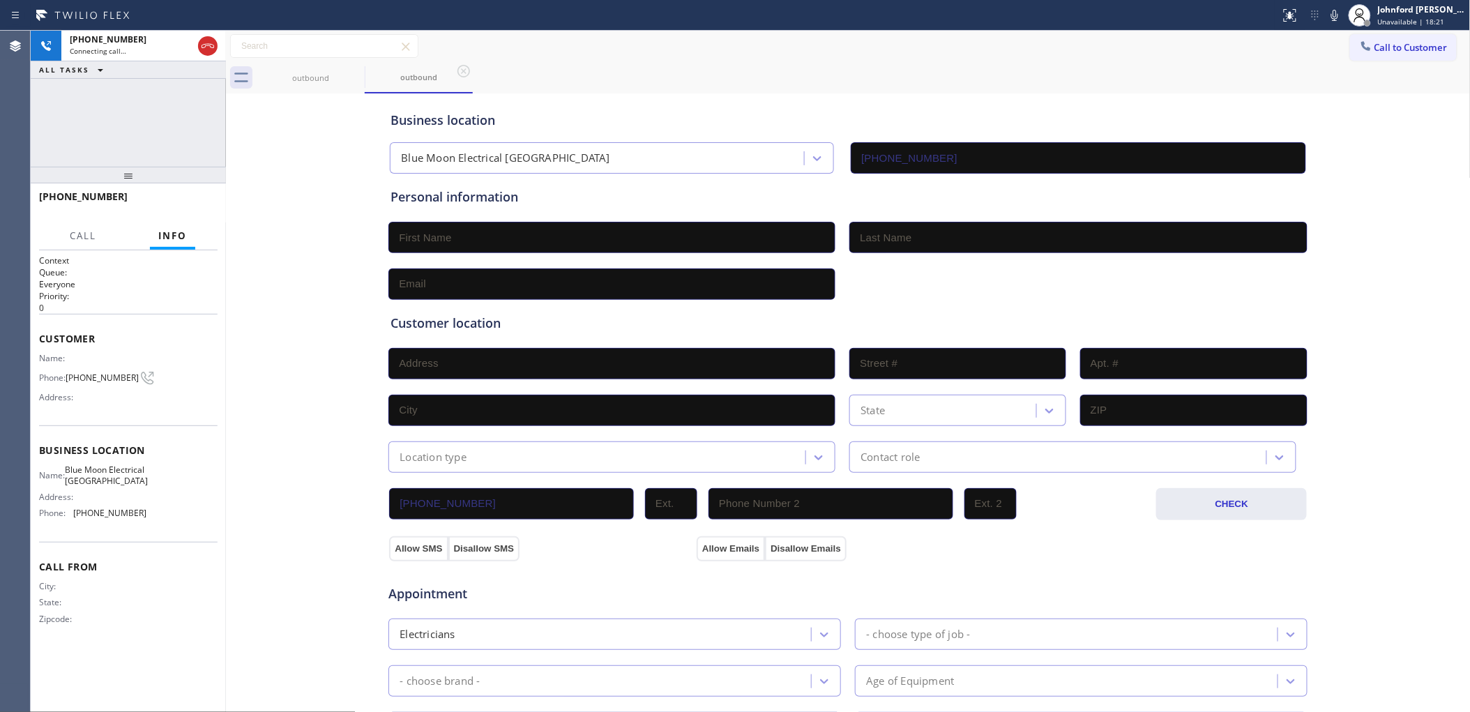
drag, startPoint x: 144, startPoint y: 273, endPoint x: 183, endPoint y: 89, distance: 188.7
click at [153, 98] on div "+19202440851 Connecting call… ALL TASKS ALL TASKS ACTIVE TASKS TASKS IN WRAP UP…" at bounding box center [128, 371] width 195 height 681
click at [344, 68] on div "outbound" at bounding box center [310, 77] width 105 height 31
click at [197, 102] on div "+19202440851 Connecting call… ALL TASKS ALL TASKS ACTIVE TASKS TASKS IN WRAP UP" at bounding box center [128, 99] width 195 height 136
drag, startPoint x: 54, startPoint y: 114, endPoint x: 91, endPoint y: 148, distance: 50.8
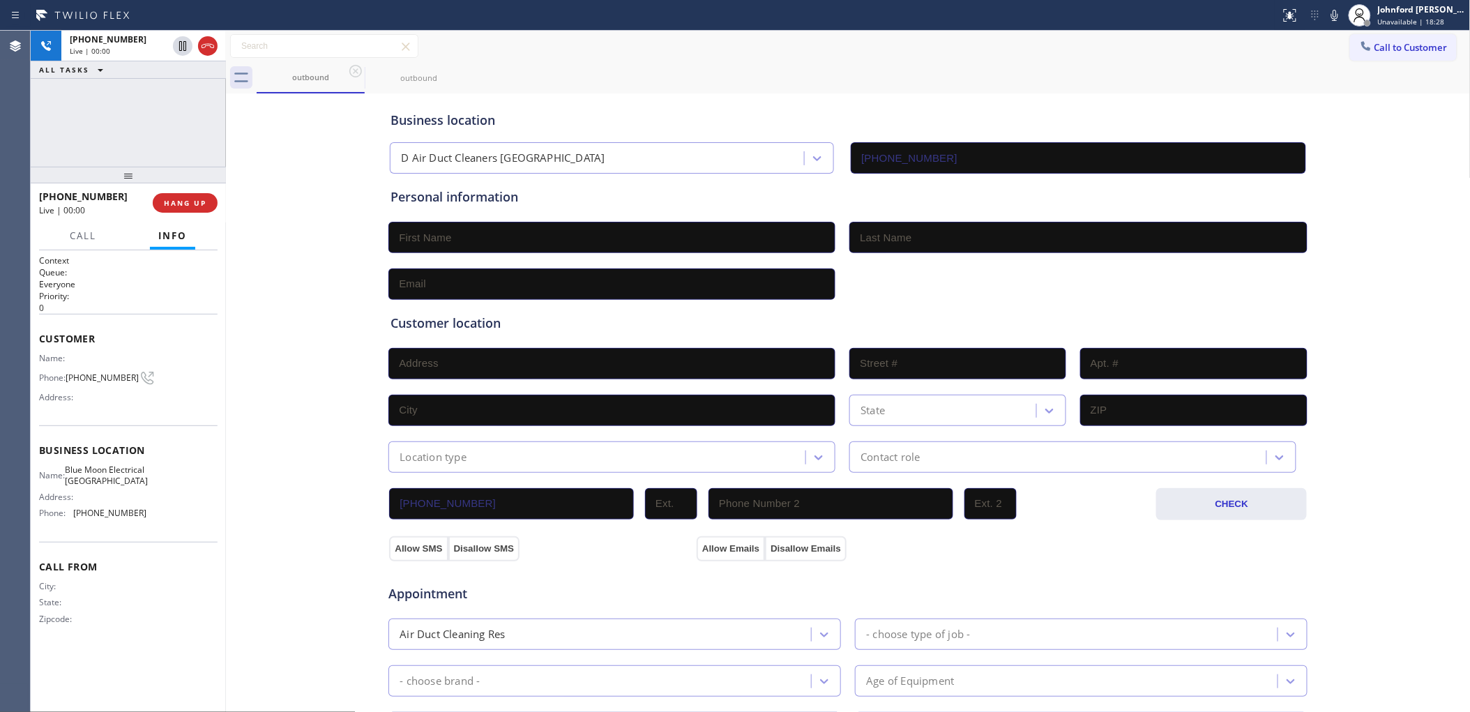
click at [54, 114] on div "+19202440851 Live | 00:00 ALL TASKS ALL TASKS ACTIVE TASKS TASKS IN WRAP UP" at bounding box center [128, 99] width 195 height 136
click at [190, 200] on span "HANG UP" at bounding box center [185, 203] width 43 height 10
click at [1359, 52] on icon at bounding box center [1366, 46] width 14 height 14
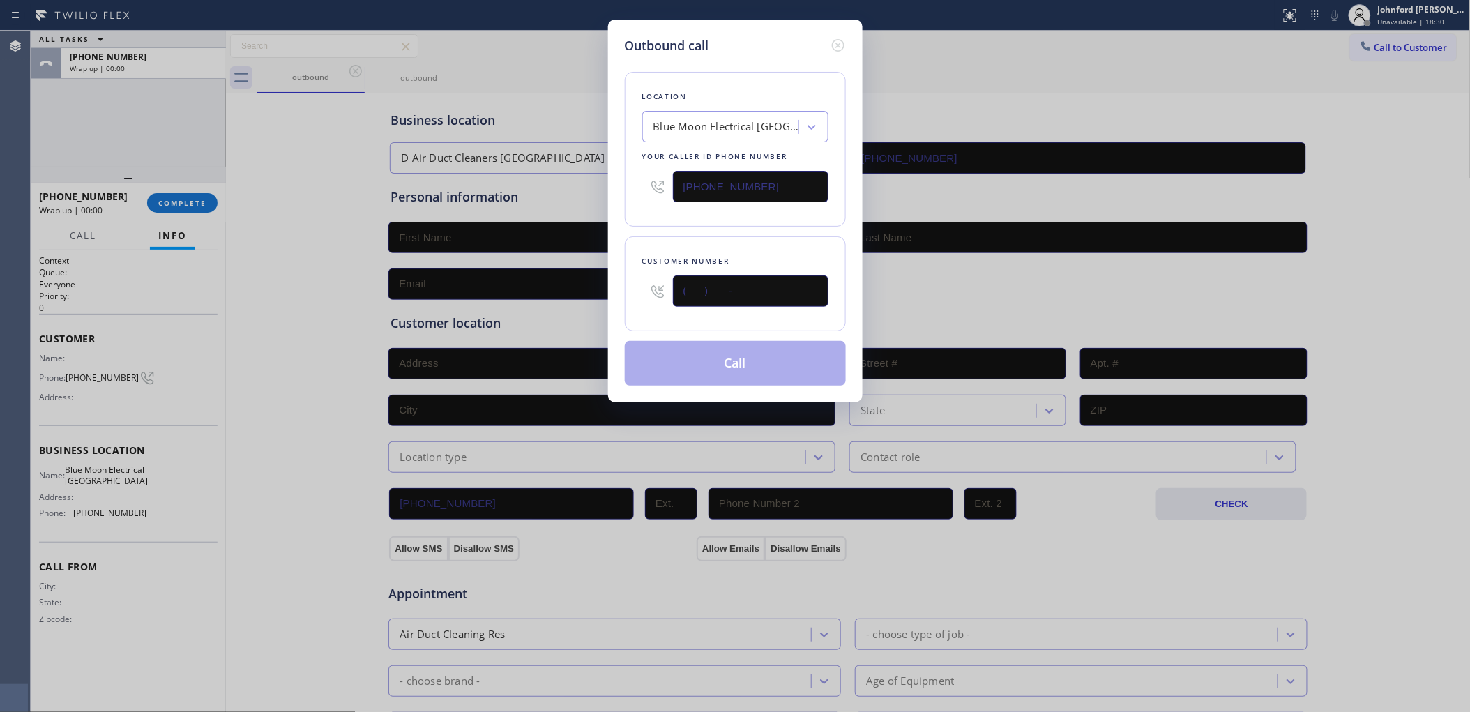
drag, startPoint x: 812, startPoint y: 293, endPoint x: 600, endPoint y: 280, distance: 212.3
click at [600, 280] on div "Outbound call Location Blue Moon Electrical Fountain Valley Your caller id phon…" at bounding box center [735, 356] width 1470 height 712
paste input "920) 244-0851"
type input "(920) 244-0851"
click at [694, 220] on div "Location Blue Moon Electrical Fountain Valley Your caller id phone number (714)…" at bounding box center [735, 149] width 221 height 155
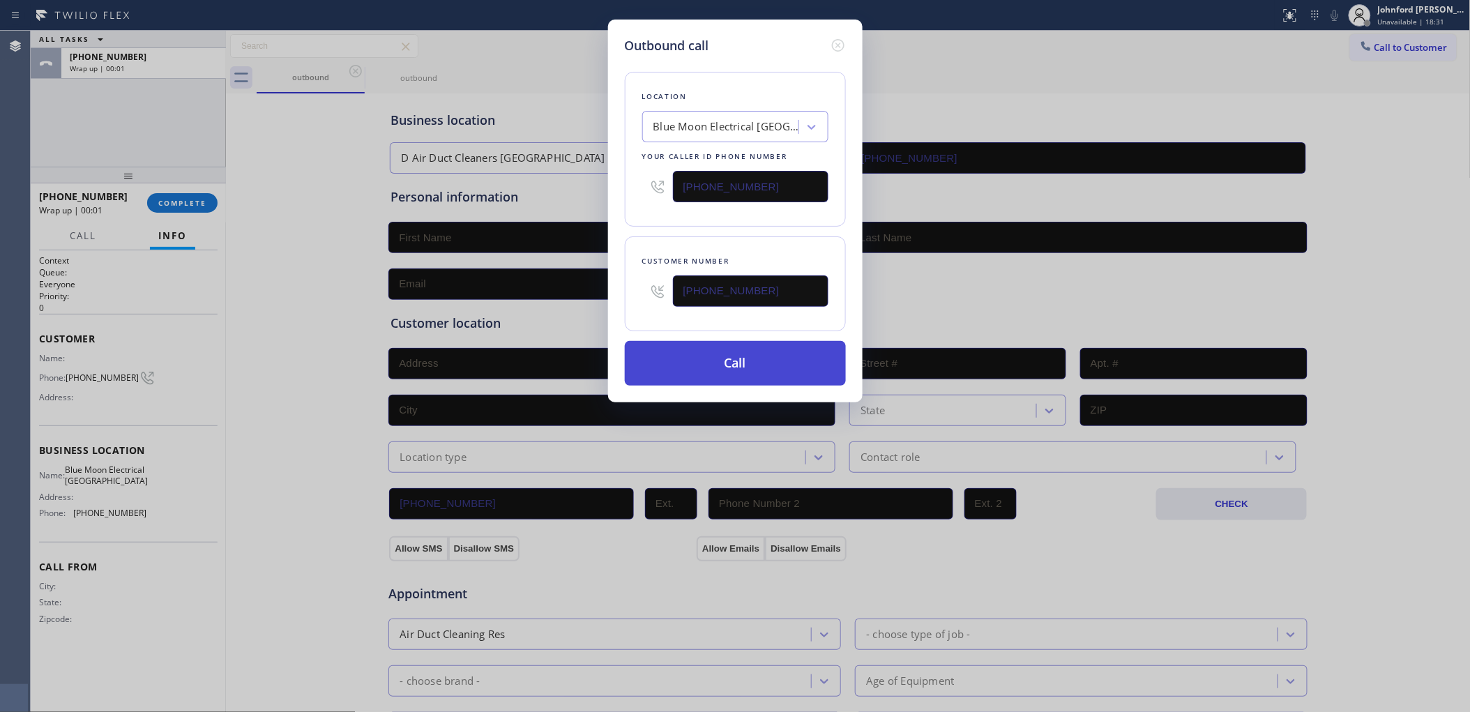
click at [754, 362] on button "Call" at bounding box center [735, 363] width 221 height 45
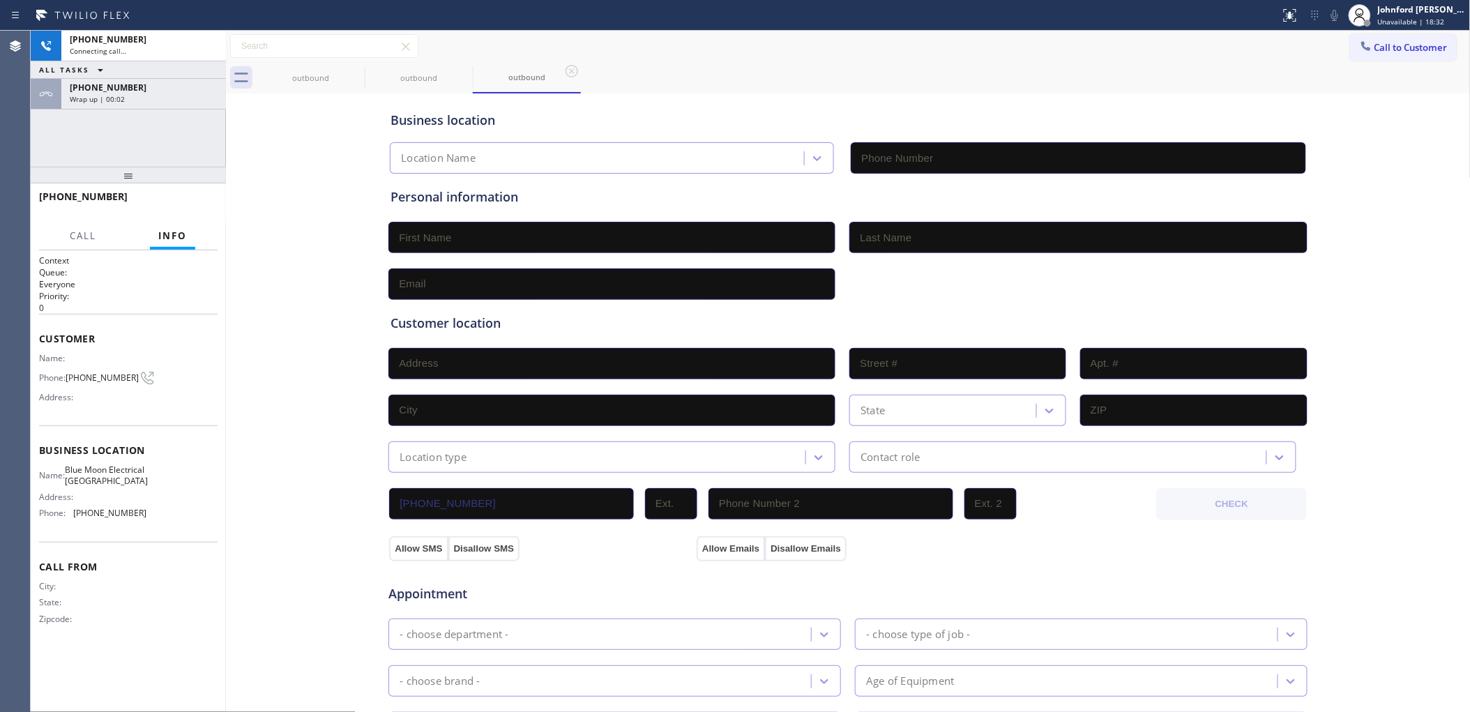
type input "(714) 463-1848"
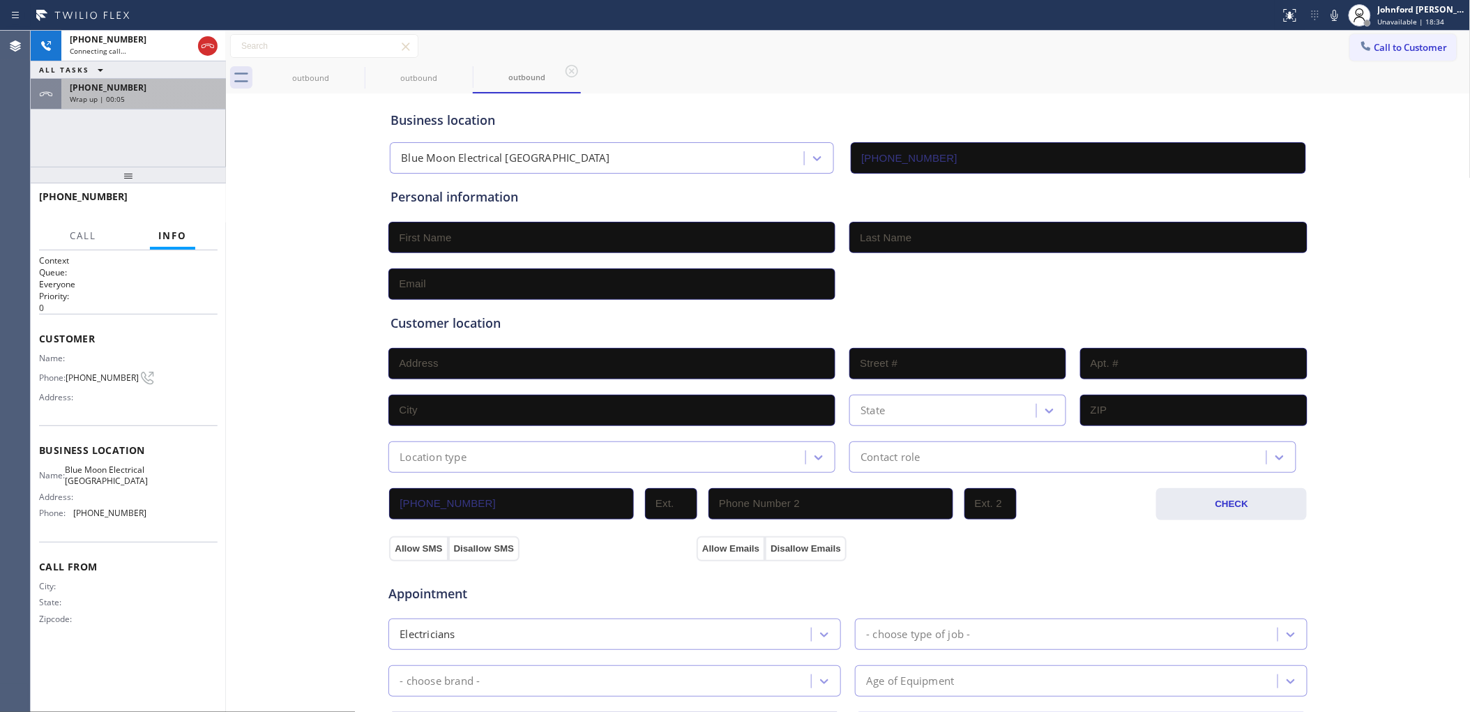
click at [122, 106] on div "+19202440851 Wrap up | 00:05" at bounding box center [140, 94] width 159 height 31
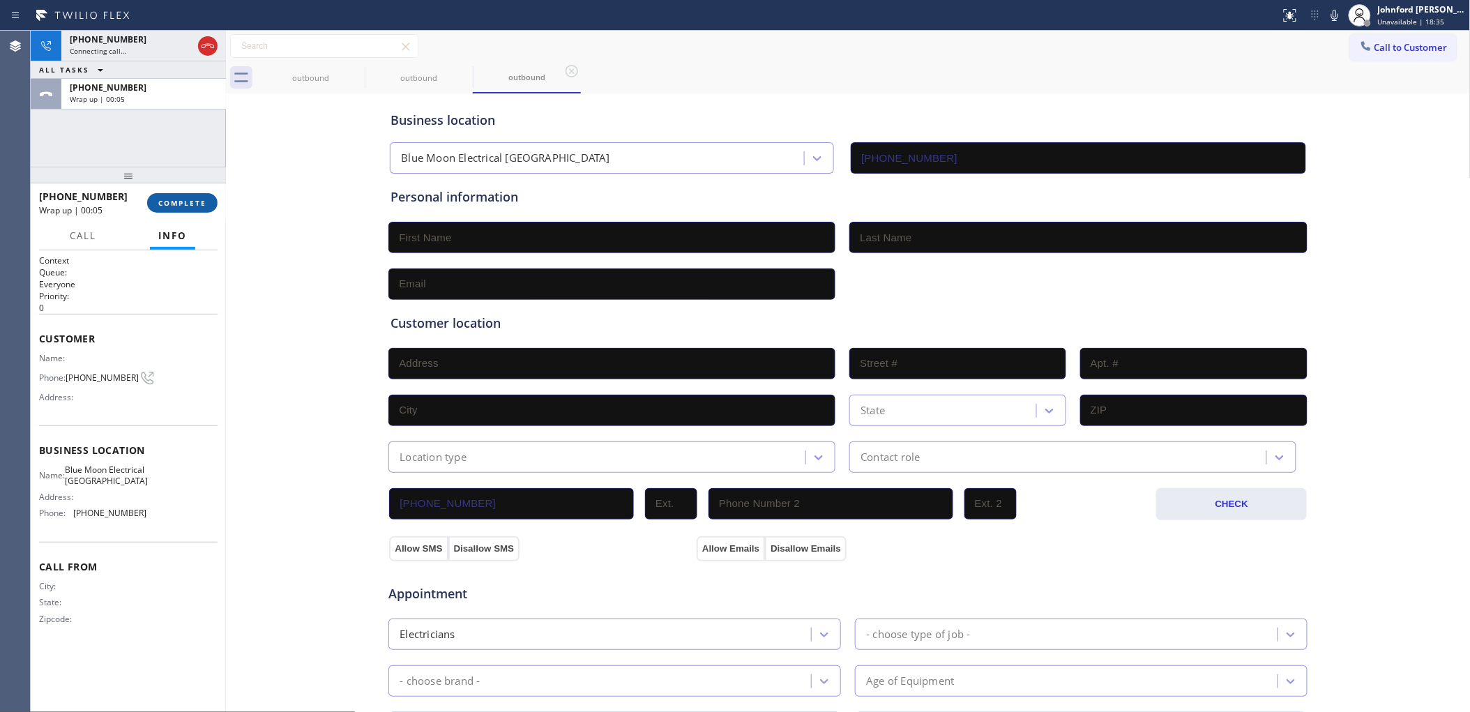
click at [178, 193] on button "COMPLETE" at bounding box center [182, 203] width 70 height 20
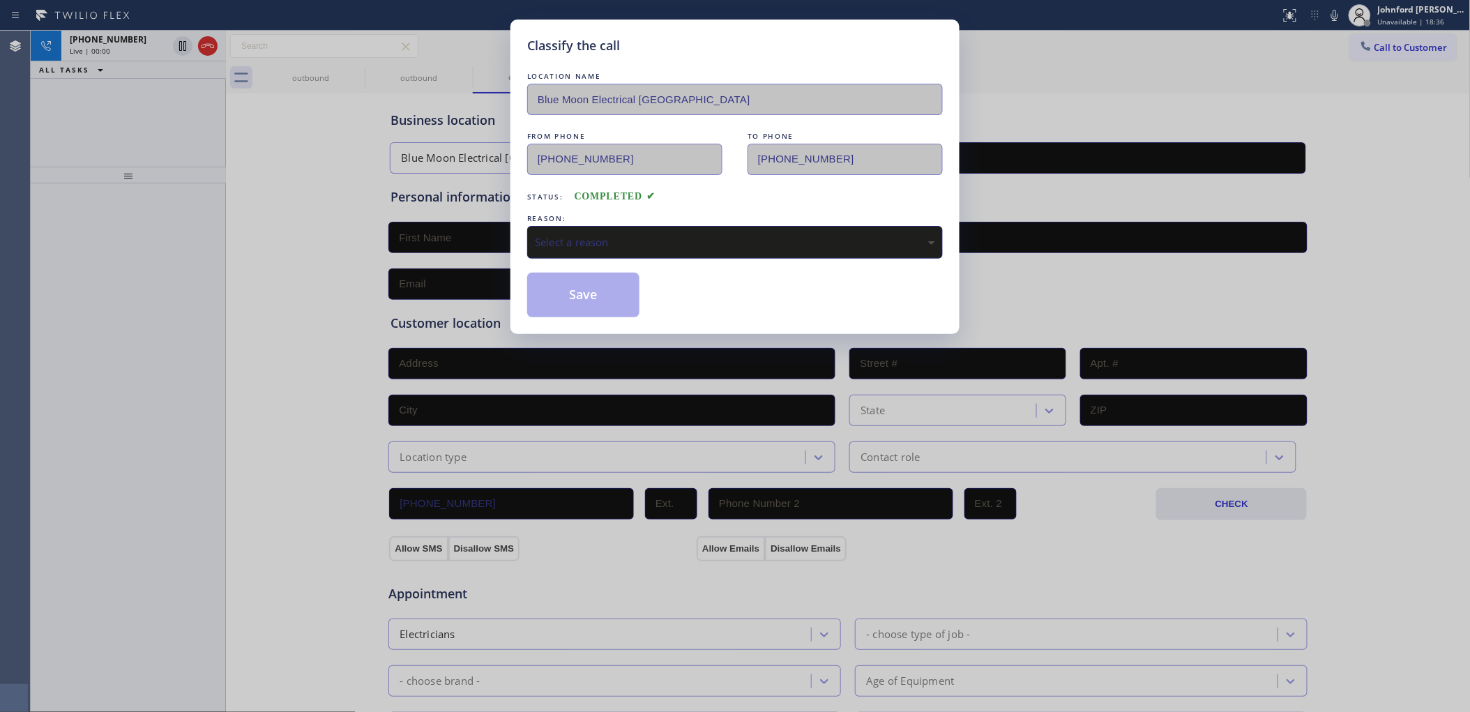
click at [681, 234] on div "Select a reason" at bounding box center [735, 242] width 400 height 16
click at [610, 297] on button "Save" at bounding box center [583, 295] width 112 height 45
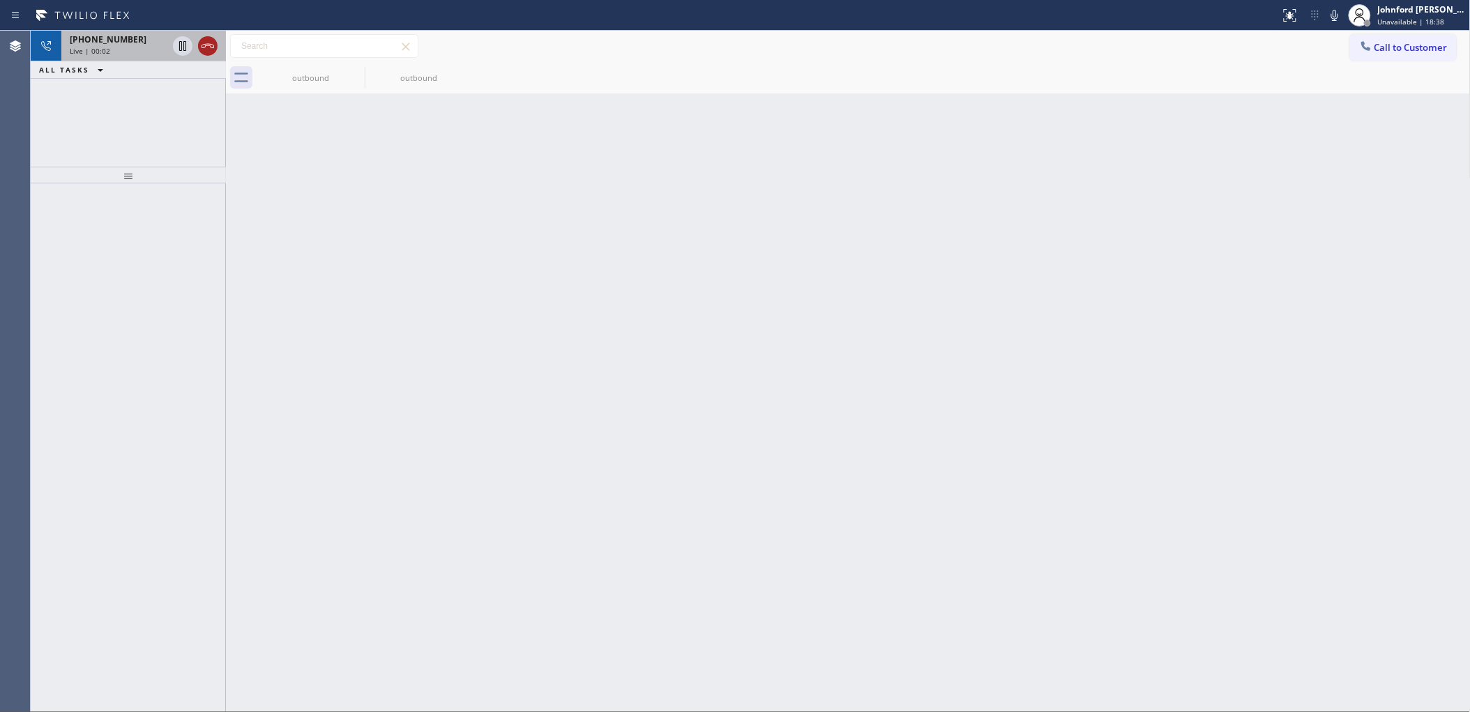
click at [213, 51] on icon at bounding box center [207, 46] width 17 height 17
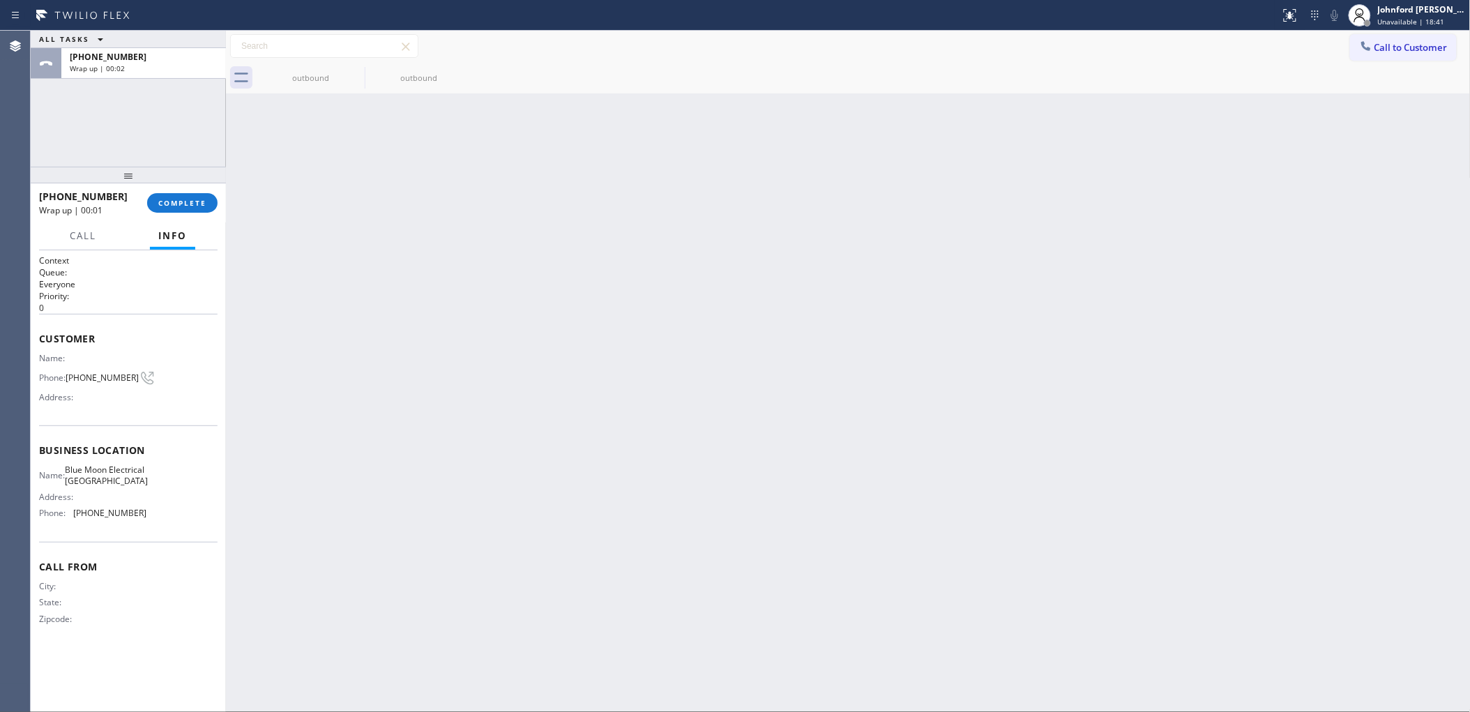
drag, startPoint x: 1461, startPoint y: 47, endPoint x: 834, endPoint y: 194, distance: 643.6
click at [1457, 49] on div "Call to Customer Outbound call Location Blue Moon Electrical Fountain Valley Yo…" at bounding box center [1410, 46] width 121 height 24
drag, startPoint x: 1421, startPoint y: 43, endPoint x: 1140, endPoint y: 136, distance: 295.2
click at [1405, 47] on span "Call to Customer" at bounding box center [1410, 47] width 73 height 13
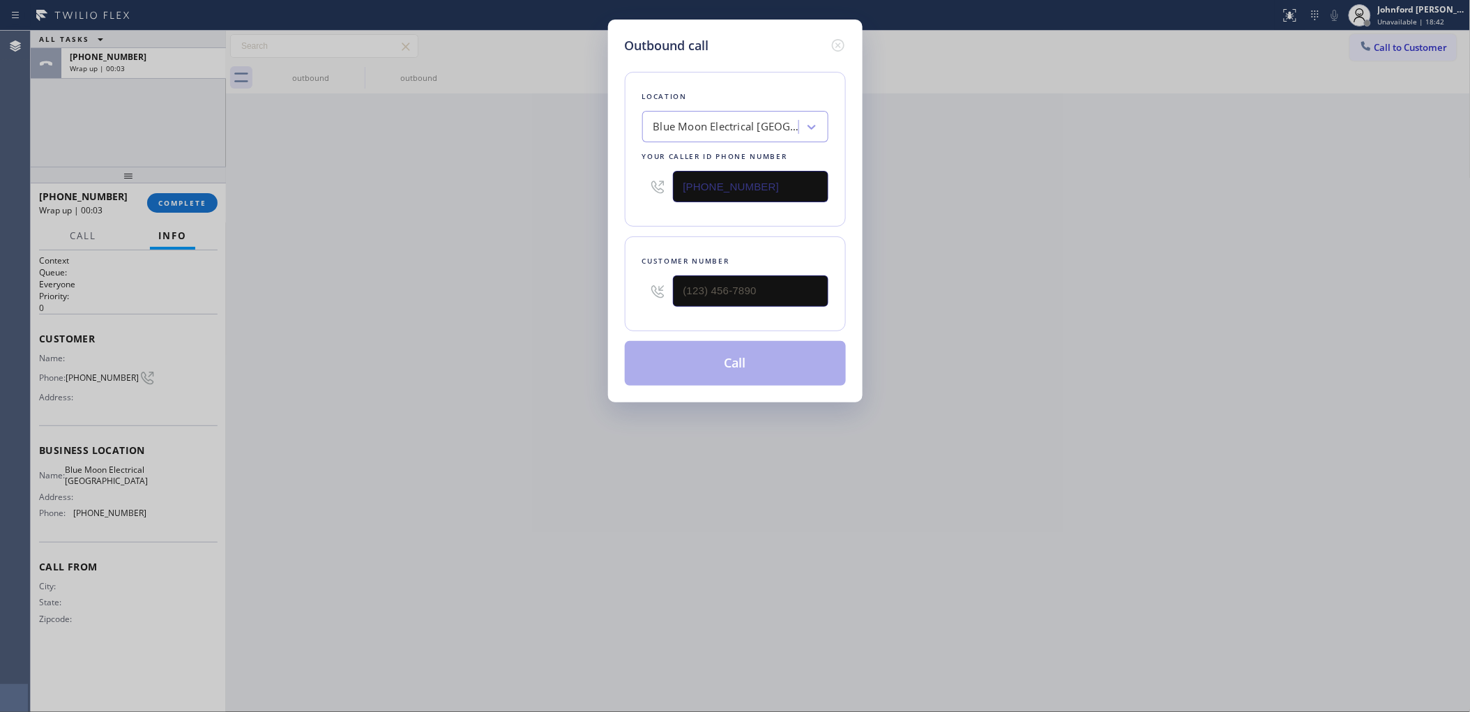
drag, startPoint x: 741, startPoint y: 195, endPoint x: 560, endPoint y: 195, distance: 181.2
click at [594, 195] on div "Outbound call Location Blue Moon Electrical Fountain Valley Your caller id phon…" at bounding box center [735, 356] width 1470 height 712
paste input "844-782"
type input "(714) 844-7828"
click at [735, 275] on input "text" at bounding box center [750, 290] width 155 height 31
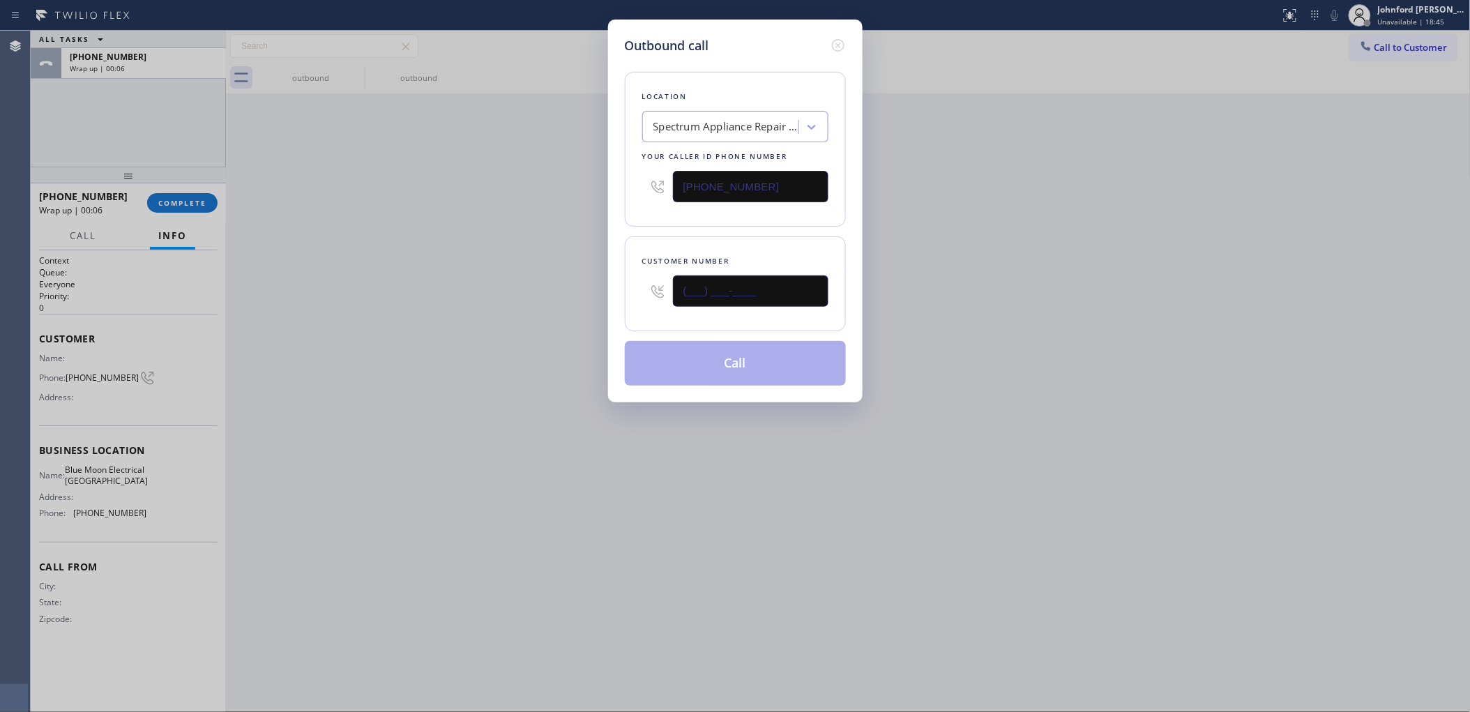
drag, startPoint x: 734, startPoint y: 275, endPoint x: 580, endPoint y: 273, distance: 154.1
click at [580, 273] on div "Outbound call Location Spectrum Appliance Repair Fountain Valley Your caller id…" at bounding box center [735, 356] width 1470 height 712
paste input "747) 388-8173"
type input "(747) 388-8173"
click at [699, 347] on button "Call" at bounding box center [735, 363] width 221 height 45
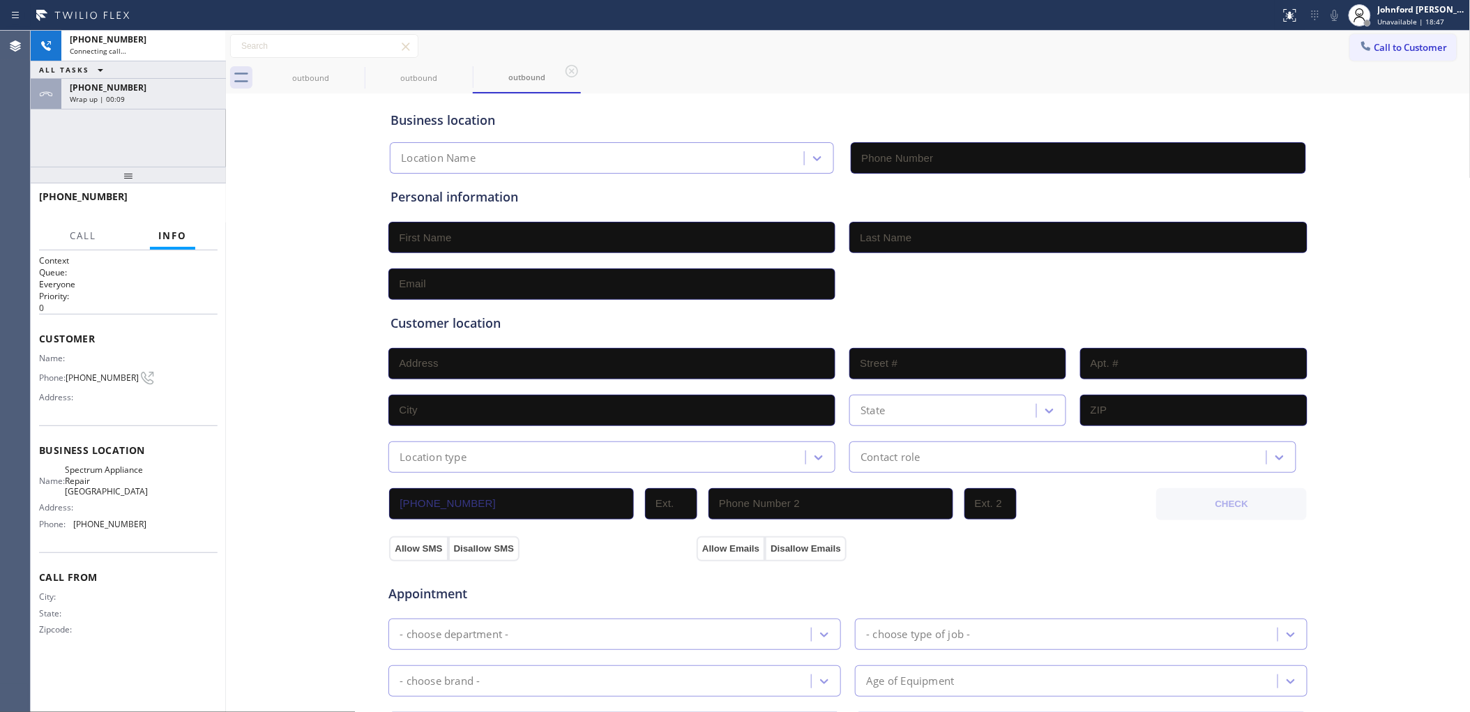
type input "(714) 844-7828"
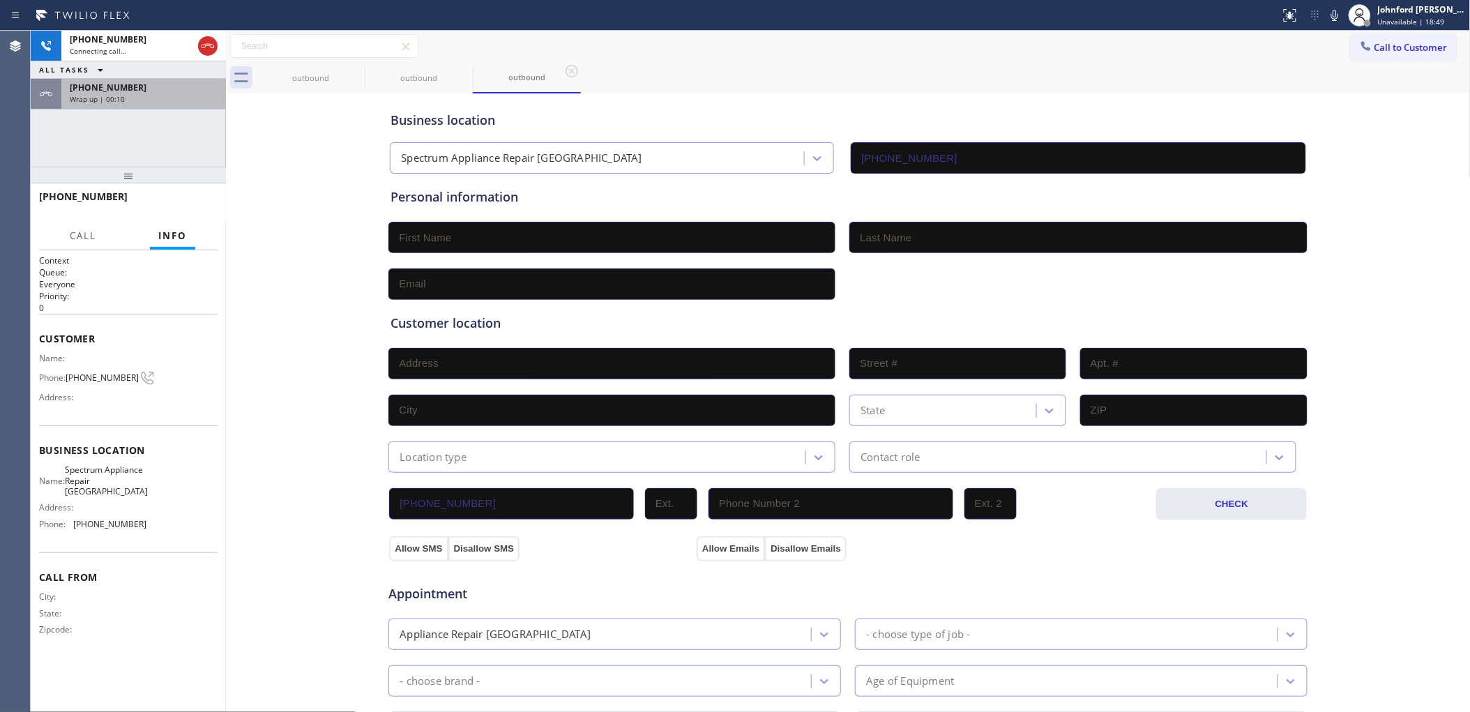
click at [171, 107] on div "+19202440851 Wrap up | 00:10" at bounding box center [140, 94] width 159 height 31
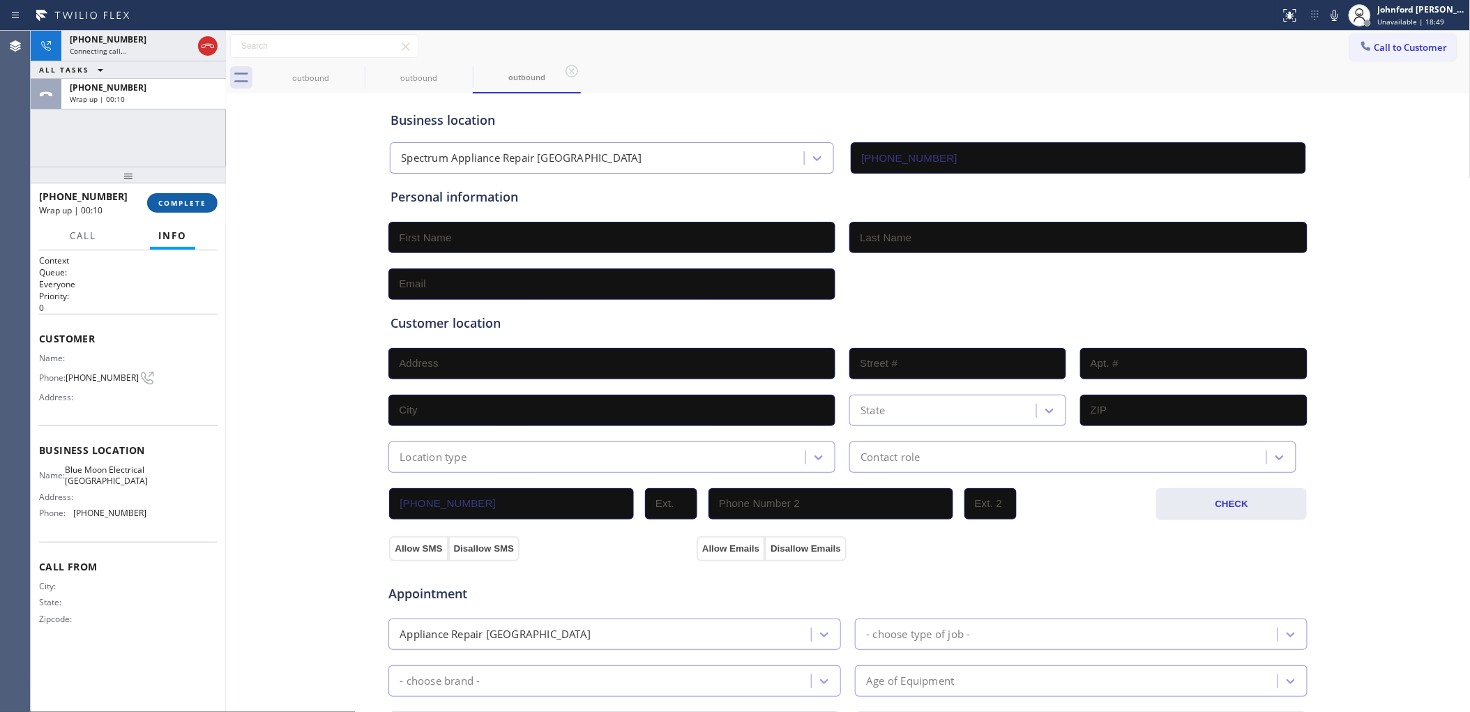
click at [199, 203] on span "COMPLETE" at bounding box center [182, 203] width 48 height 10
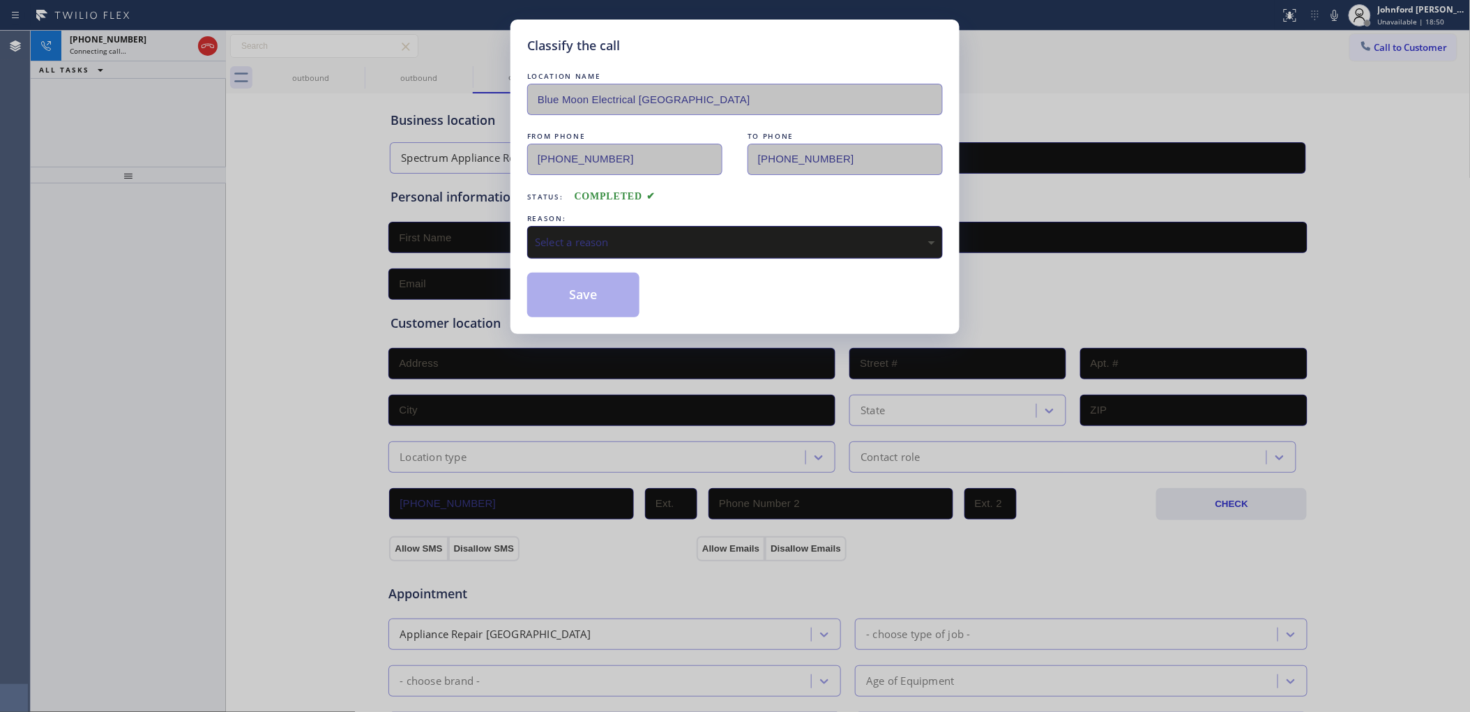
click at [676, 228] on div "Select a reason" at bounding box center [734, 242] width 415 height 33
click at [598, 302] on button "Save" at bounding box center [583, 295] width 112 height 45
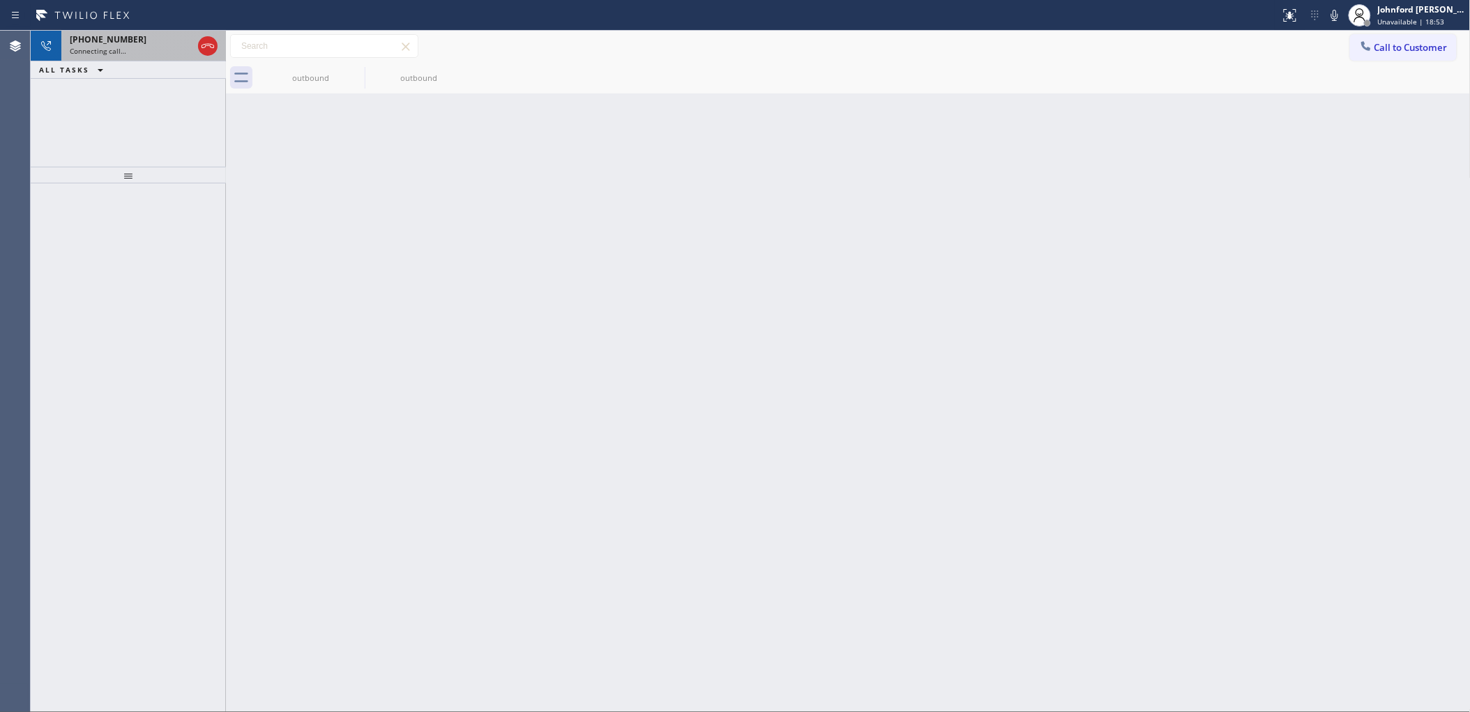
click at [141, 51] on div "Connecting call…" at bounding box center [131, 51] width 123 height 10
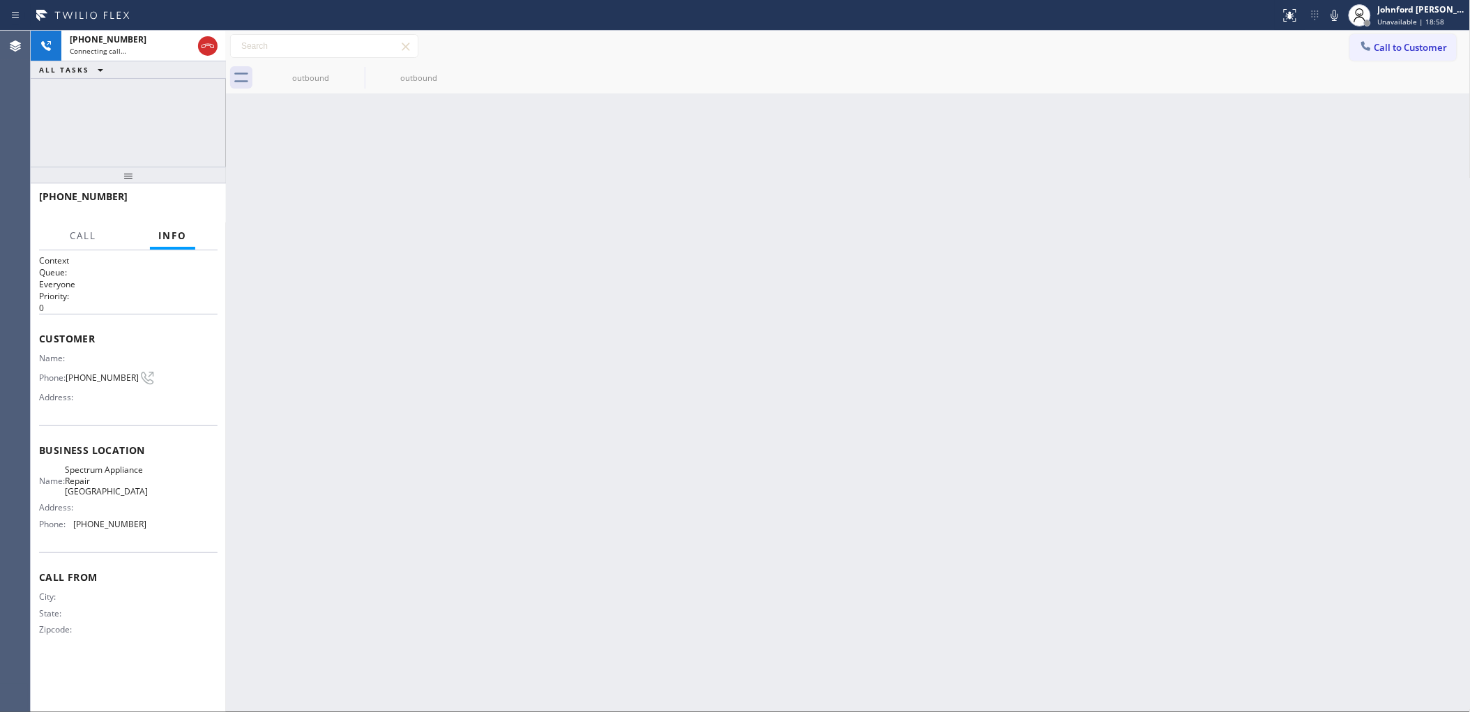
click at [110, 137] on div "+17473888173 Connecting call… ALL TASKS ALL TASKS ACTIVE TASKS TASKS IN WRAP UP" at bounding box center [128, 99] width 195 height 136
click at [145, 36] on div "+17473888173" at bounding box center [131, 39] width 123 height 12
click at [1328, 21] on icon at bounding box center [1334, 15] width 17 height 17
click at [140, 42] on div "+17473888173" at bounding box center [131, 39] width 123 height 12
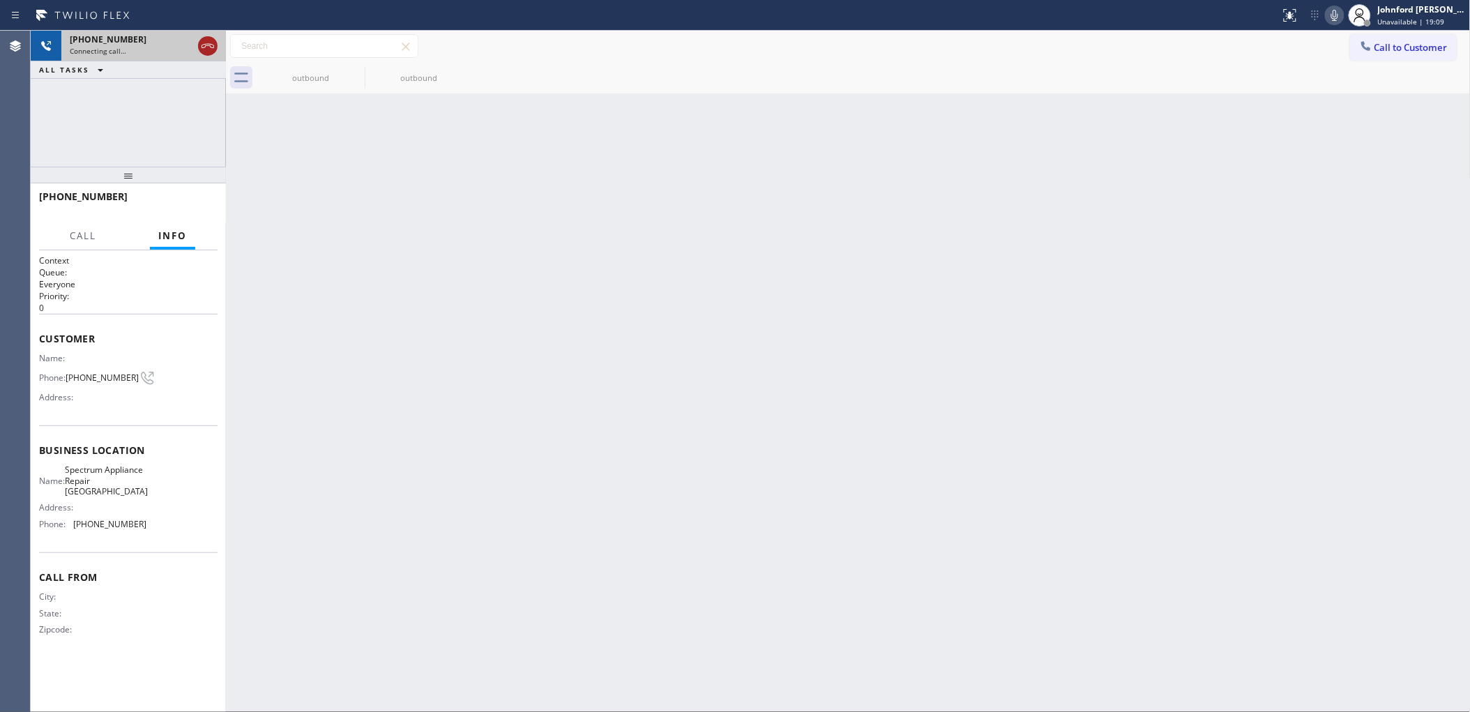
click at [204, 47] on icon at bounding box center [207, 46] width 13 height 4
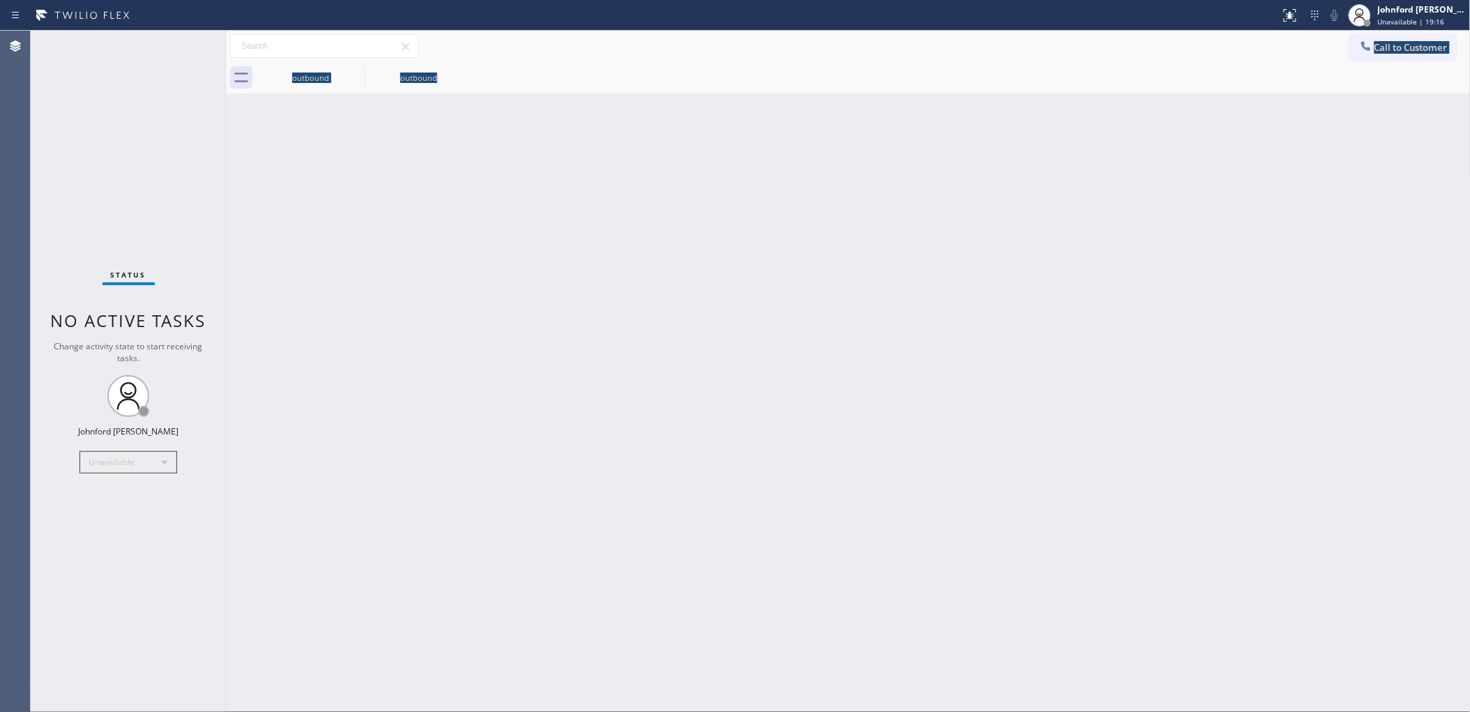
click at [1350, 60] on div "Call to Customer Outbound call Location Spectrum Appliance Repair Fountain Vall…" at bounding box center [848, 62] width 1244 height 63
click at [1358, 57] on button "Call to Customer" at bounding box center [1403, 47] width 107 height 26
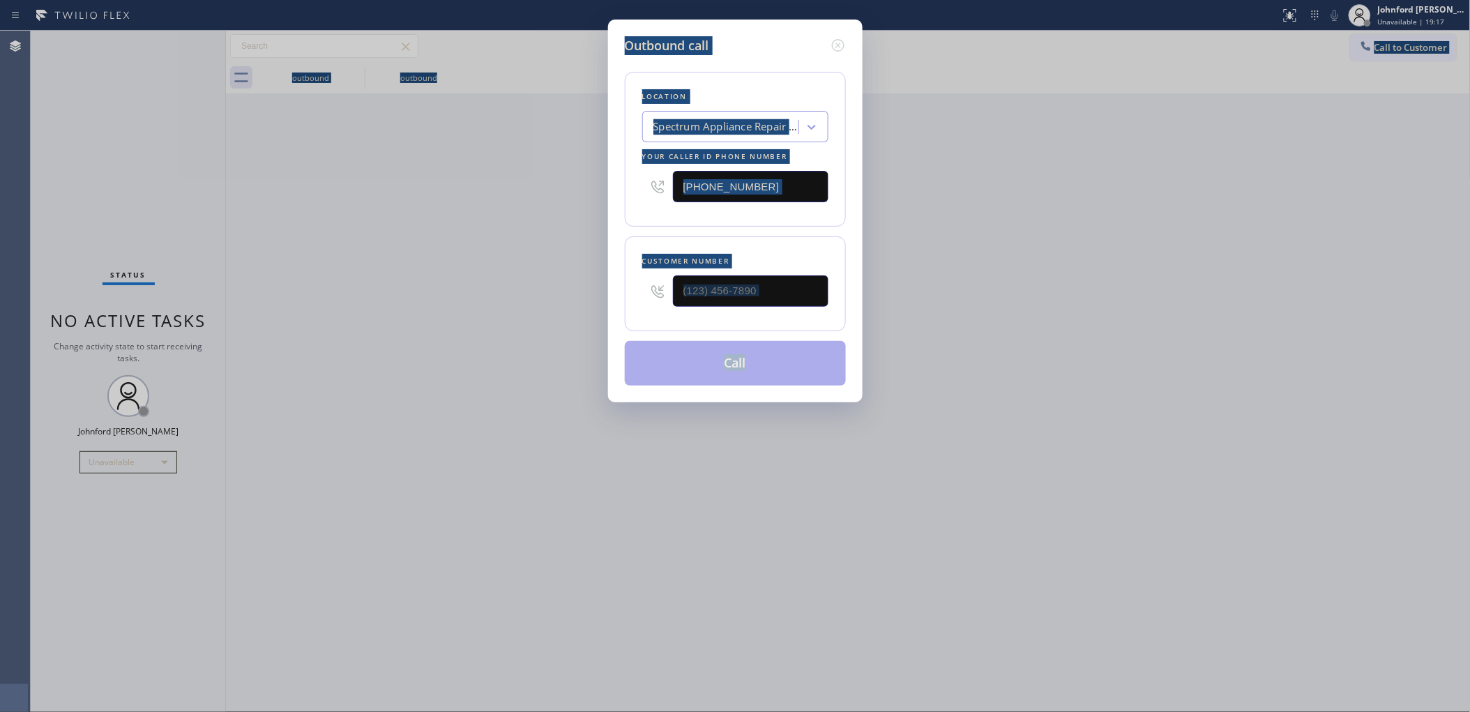
click at [685, 188] on input "(714) 844-7828" at bounding box center [750, 186] width 155 height 31
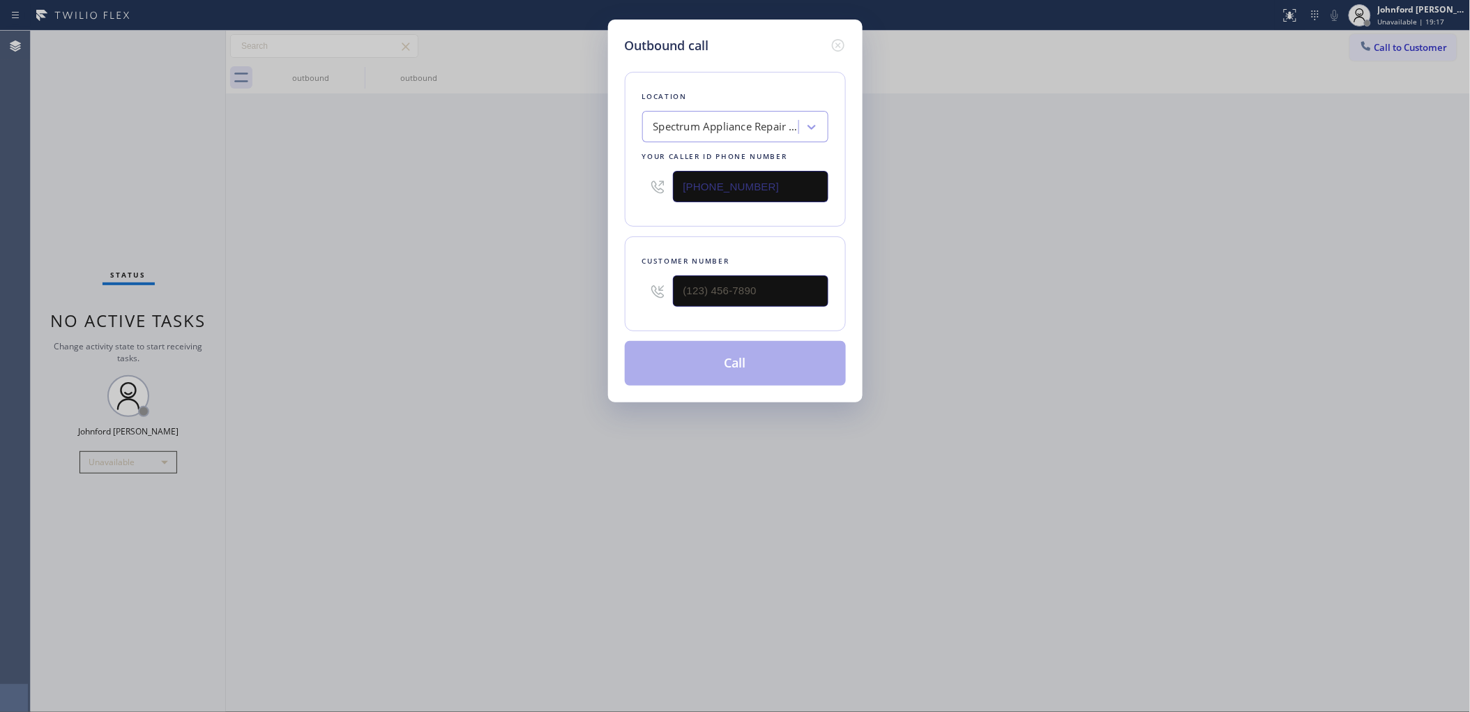
click at [716, 176] on input "(714) 844-7828" at bounding box center [750, 186] width 155 height 31
paste input "818) 975-3597"
type input "(818) 975-3597"
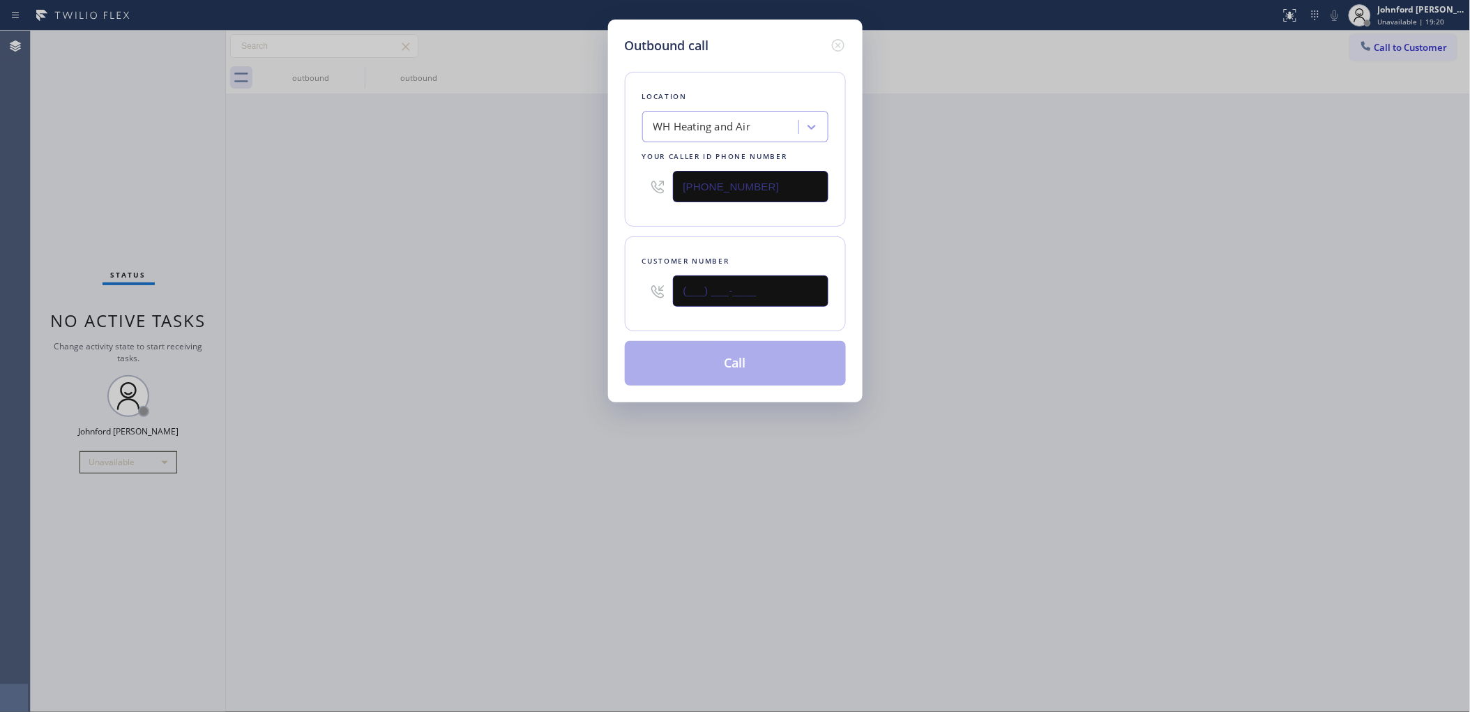
drag, startPoint x: 572, startPoint y: 287, endPoint x: 488, endPoint y: 287, distance: 84.4
click at [490, 287] on div "Outbound call Location WH Heating and Air Your caller id phone number (818) 975…" at bounding box center [735, 356] width 1470 height 712
paste input "415) 919-5530"
type input "(415) 919-5530"
drag, startPoint x: 457, startPoint y: 288, endPoint x: 730, endPoint y: 350, distance: 279.5
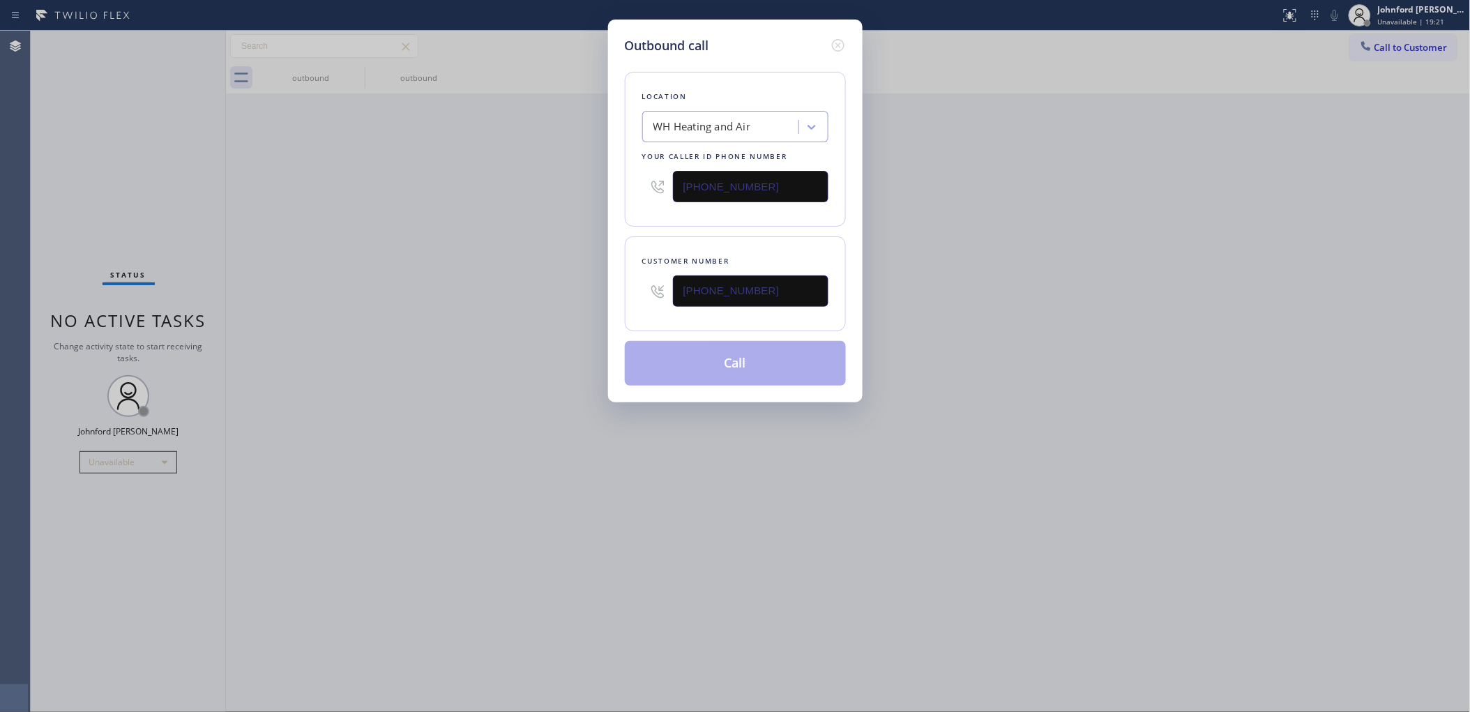
click at [490, 288] on div "Outbound call Location WH Heating and Air Your caller id phone number (818) 975…" at bounding box center [735, 356] width 1470 height 712
click at [730, 350] on button "Call" at bounding box center [735, 363] width 221 height 45
click at [1035, 202] on div "Outbound call Location WH Heating and Air Your caller id phone number (818) 975…" at bounding box center [735, 356] width 1470 height 712
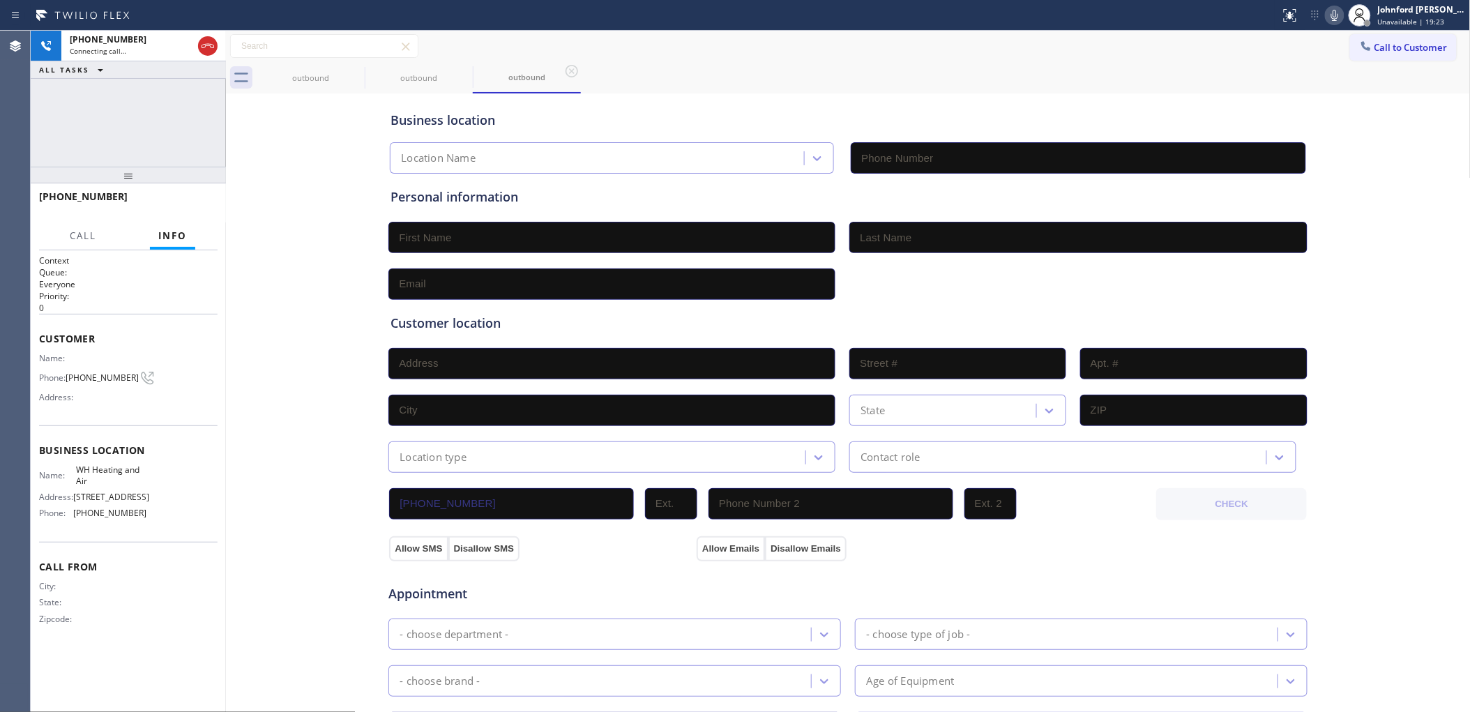
type input "(818) 975-3597"
click at [349, 71] on icon at bounding box center [355, 71] width 13 height 13
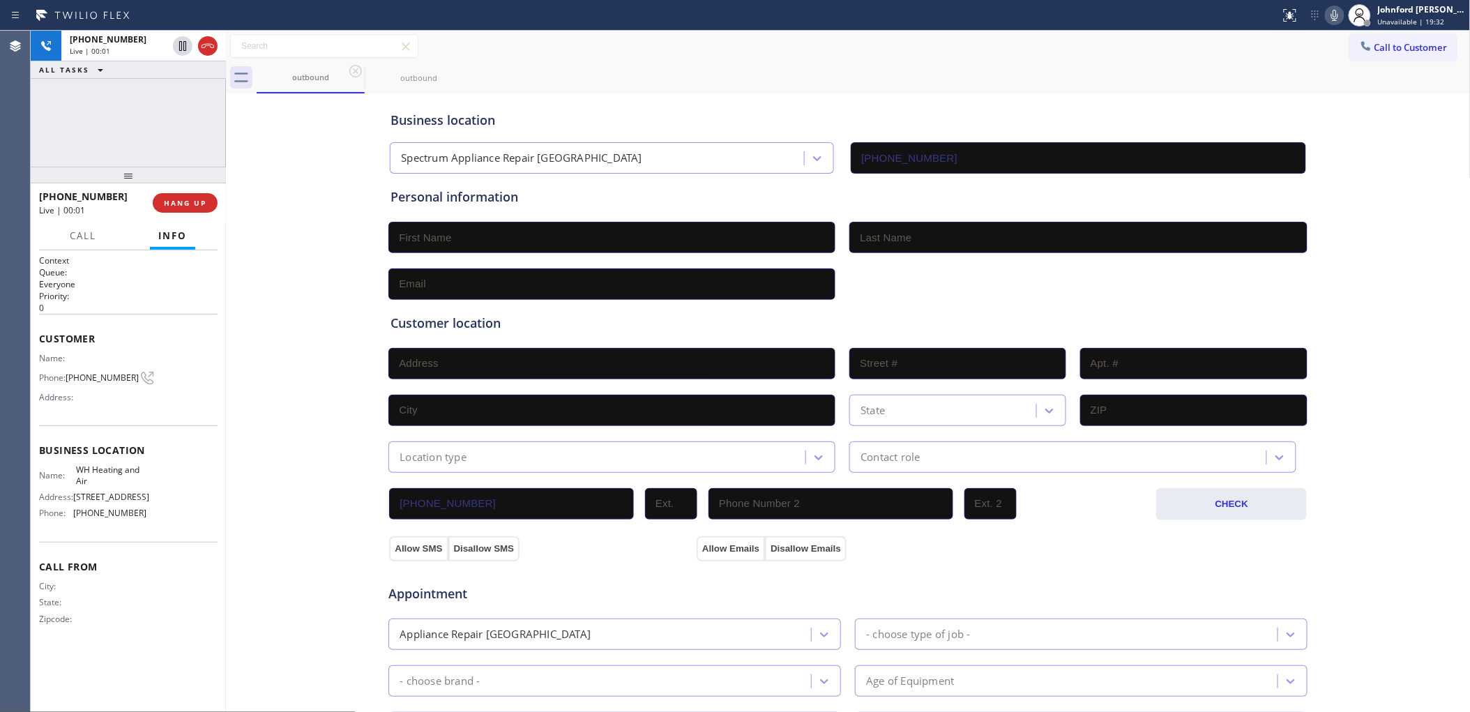
click at [112, 142] on div "+14159195530 Live | 00:01 ALL TASKS ALL TASKS ACTIVE TASKS TASKS IN WRAP UP" at bounding box center [128, 99] width 195 height 136
click at [161, 187] on div "+14159195530 Live | 00:01 HANG UP" at bounding box center [128, 203] width 178 height 36
click at [171, 202] on span "HANG UP" at bounding box center [185, 203] width 43 height 10
click at [1350, 49] on button "Call to Customer" at bounding box center [1403, 47] width 107 height 26
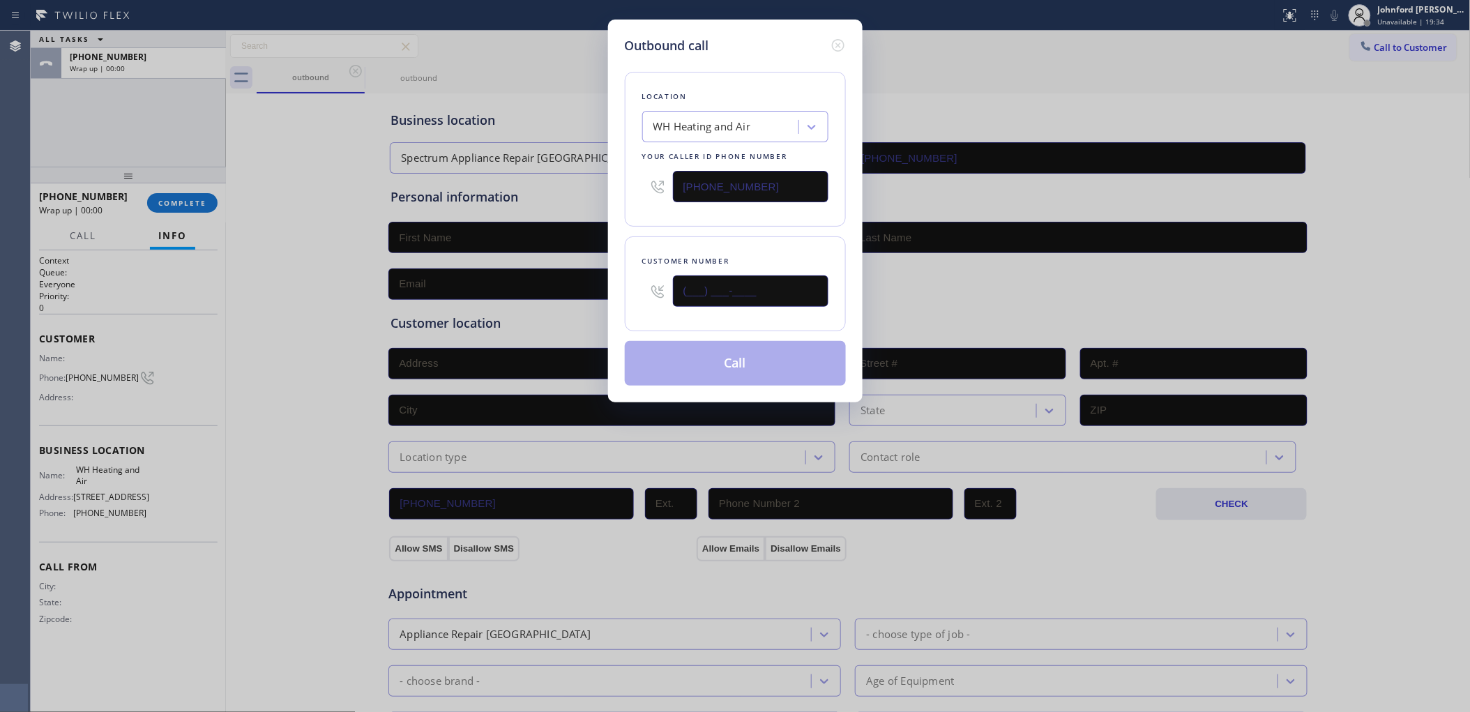
drag, startPoint x: 784, startPoint y: 276, endPoint x: 629, endPoint y: 276, distance: 155.5
click at [632, 276] on div "Customer number (___) ___-____" at bounding box center [735, 283] width 221 height 95
paste input "415) 919-5530"
type input "(415) 919-5530"
click at [671, 236] on div "Customer number (415) 919-5530" at bounding box center [735, 283] width 221 height 95
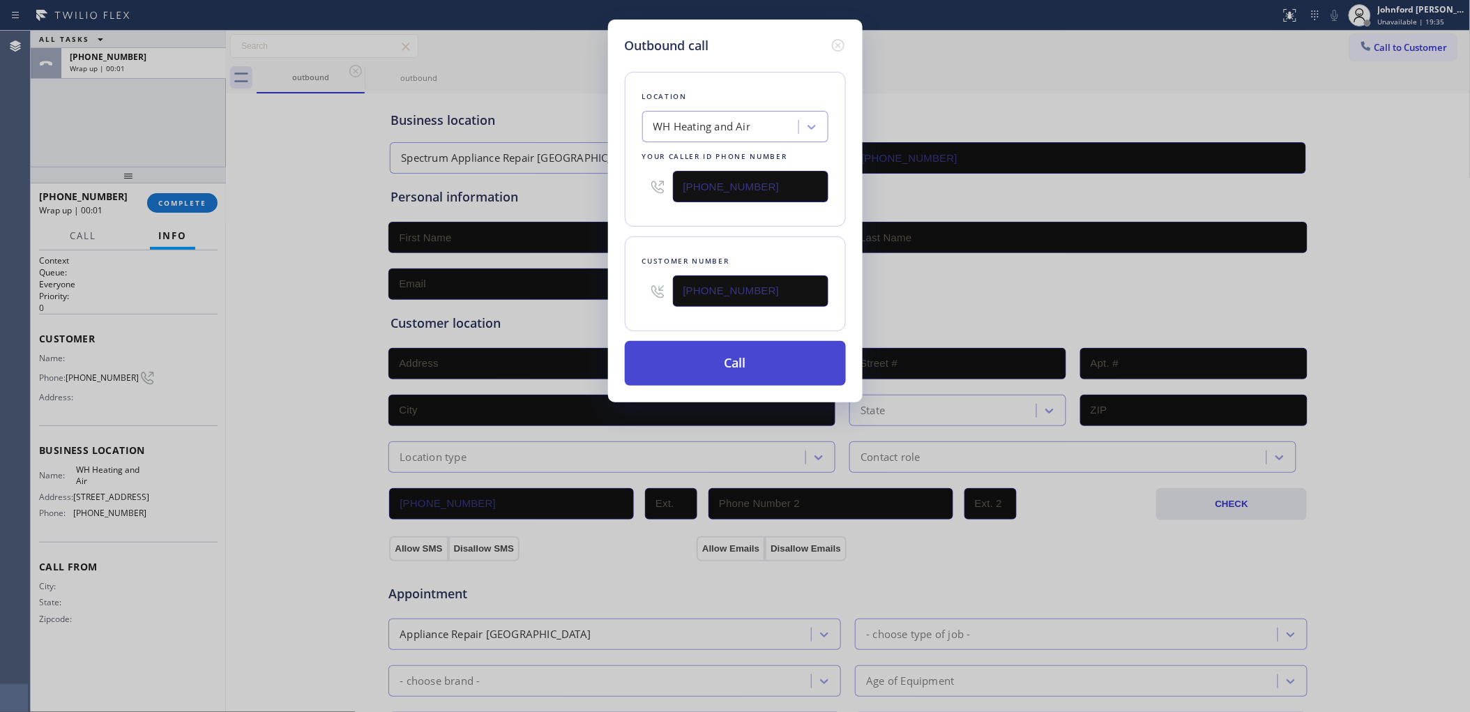
click at [696, 361] on button "Call" at bounding box center [735, 363] width 221 height 45
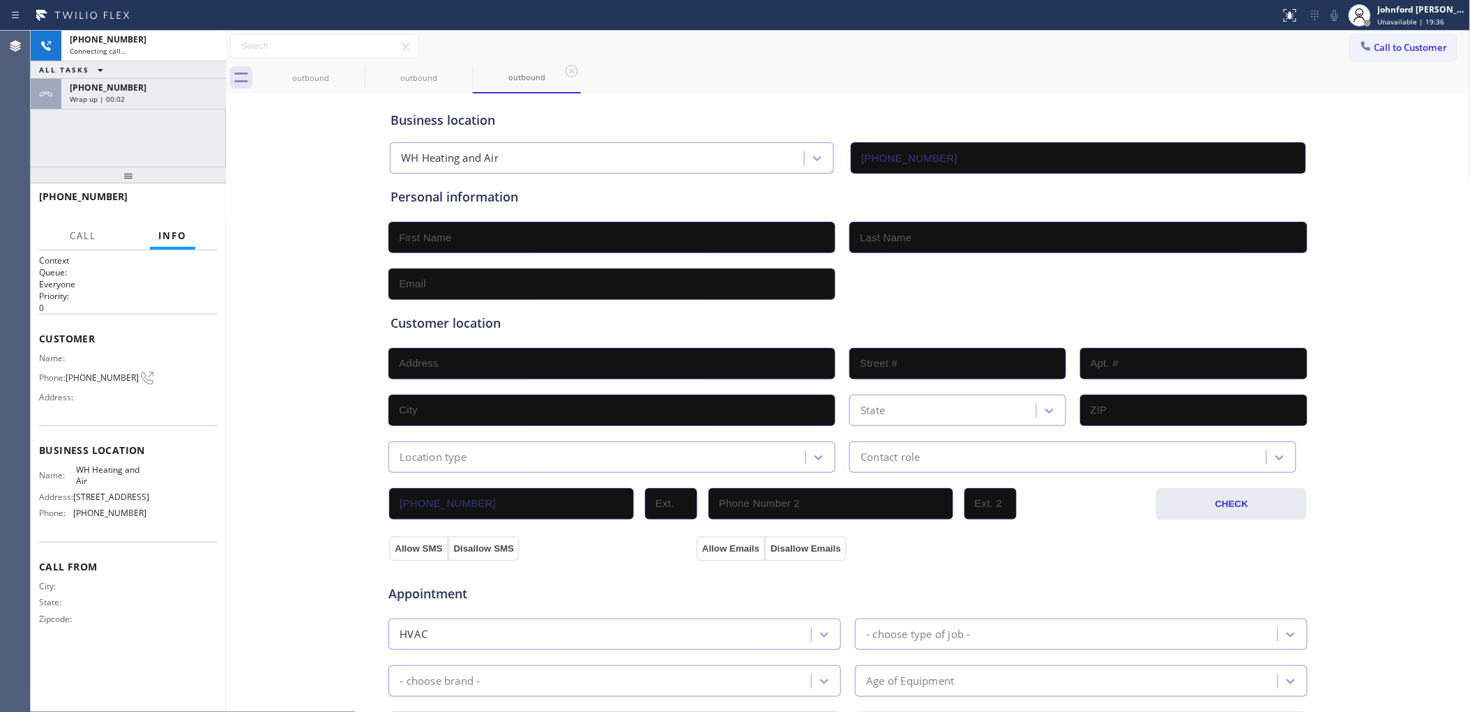
type input "(818) 975-3597"
click at [211, 203] on button "HANG UP" at bounding box center [185, 203] width 65 height 20
click at [211, 201] on button "HANG UP" at bounding box center [185, 203] width 65 height 20
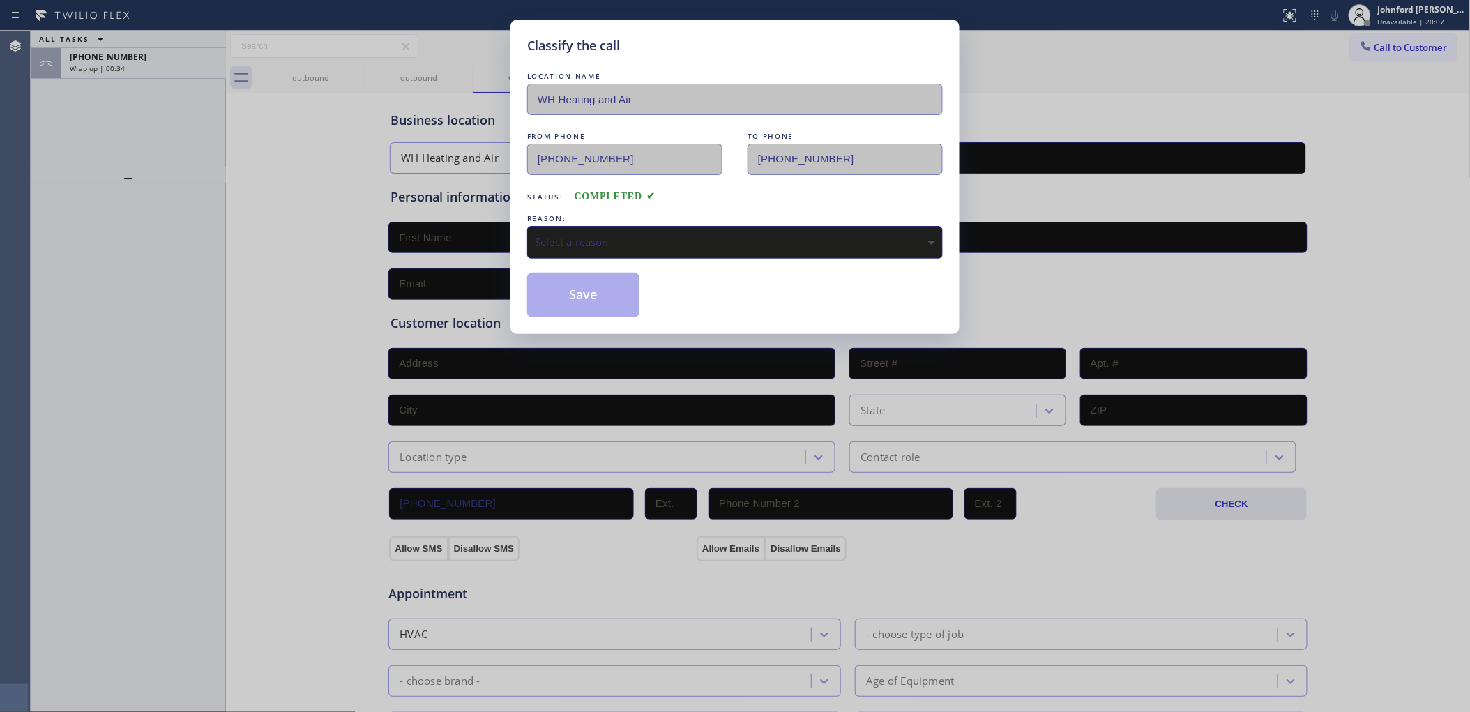
click at [623, 241] on div "Select a reason" at bounding box center [735, 242] width 400 height 16
click at [612, 305] on button "Save" at bounding box center [583, 295] width 112 height 45
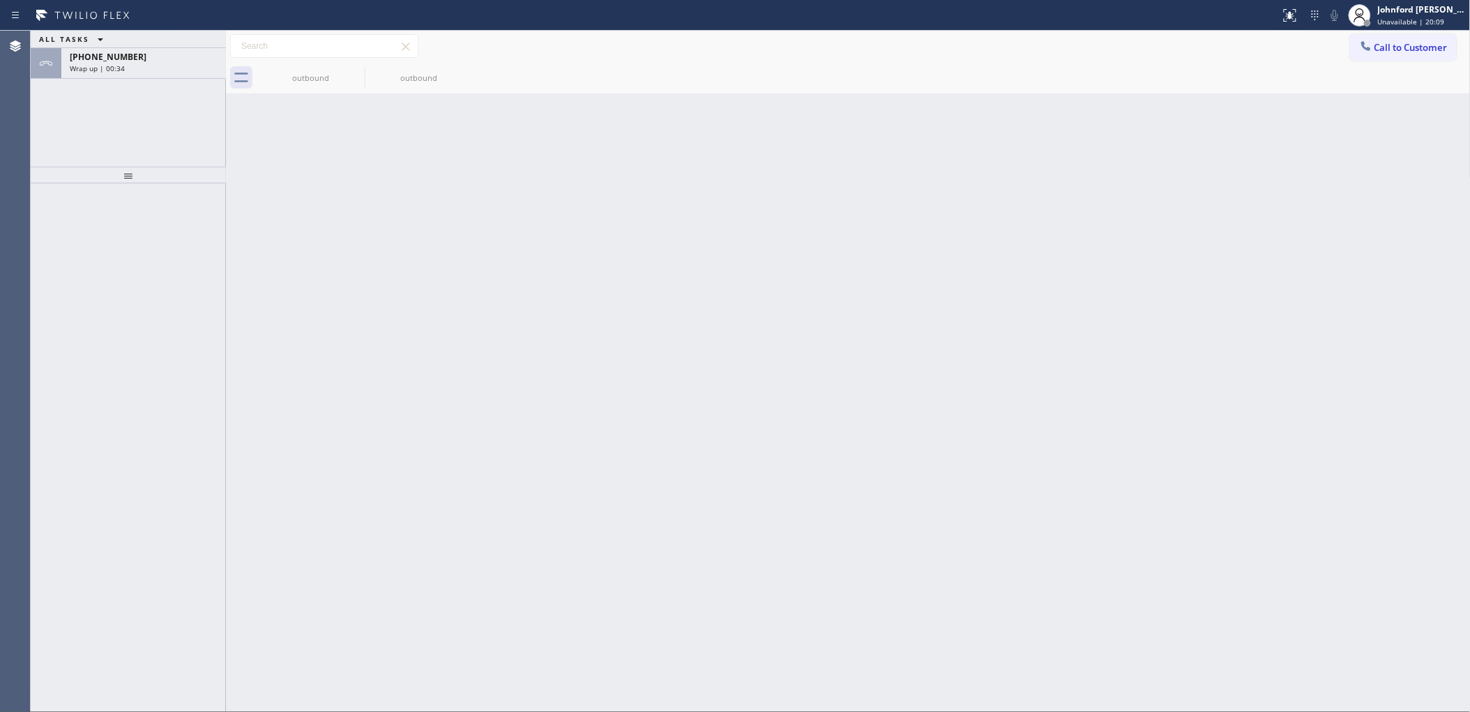
click at [116, 61] on div "Classify the call LOCATION NAME Blue Moon Electrical Fountain Valley FROM PHONE…" at bounding box center [750, 371] width 1439 height 681
click at [116, 61] on span "+14159195530" at bounding box center [108, 57] width 77 height 12
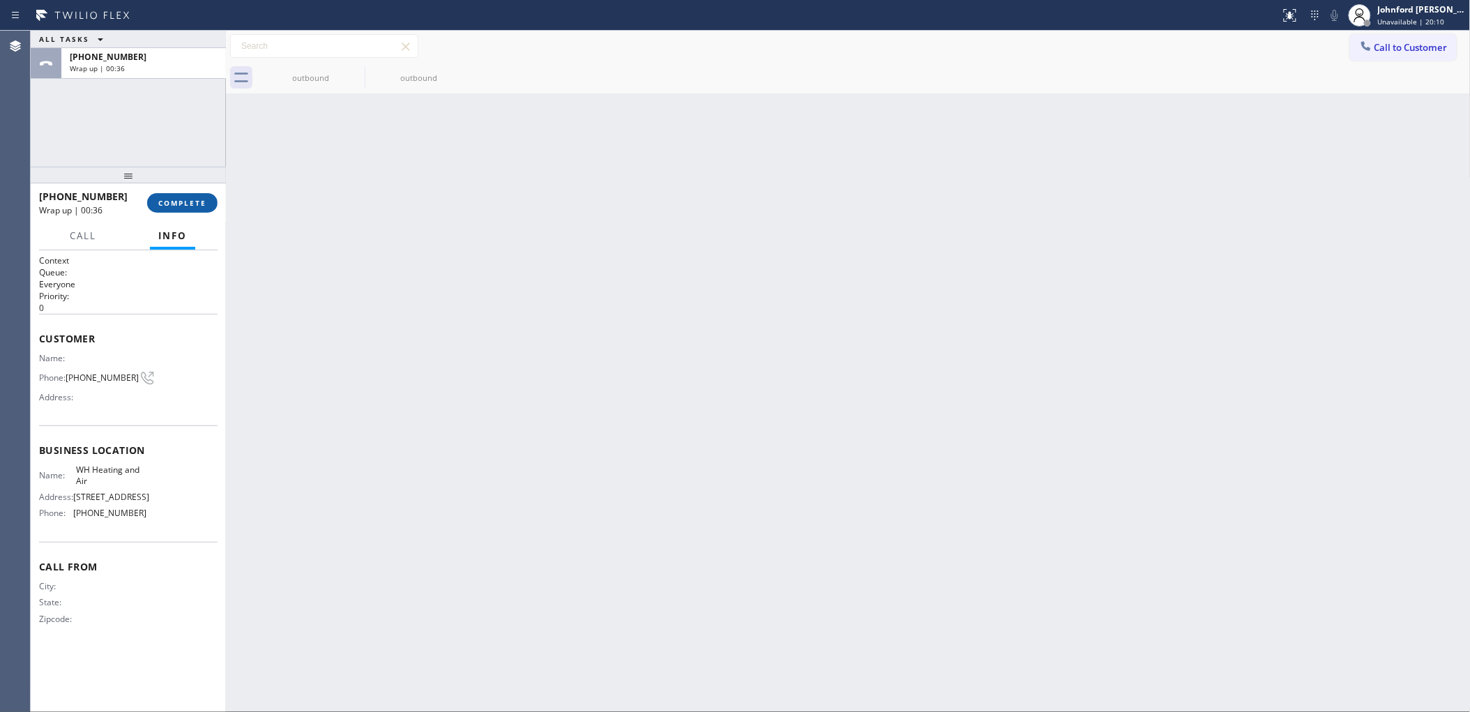
click at [165, 204] on span "COMPLETE" at bounding box center [182, 203] width 48 height 10
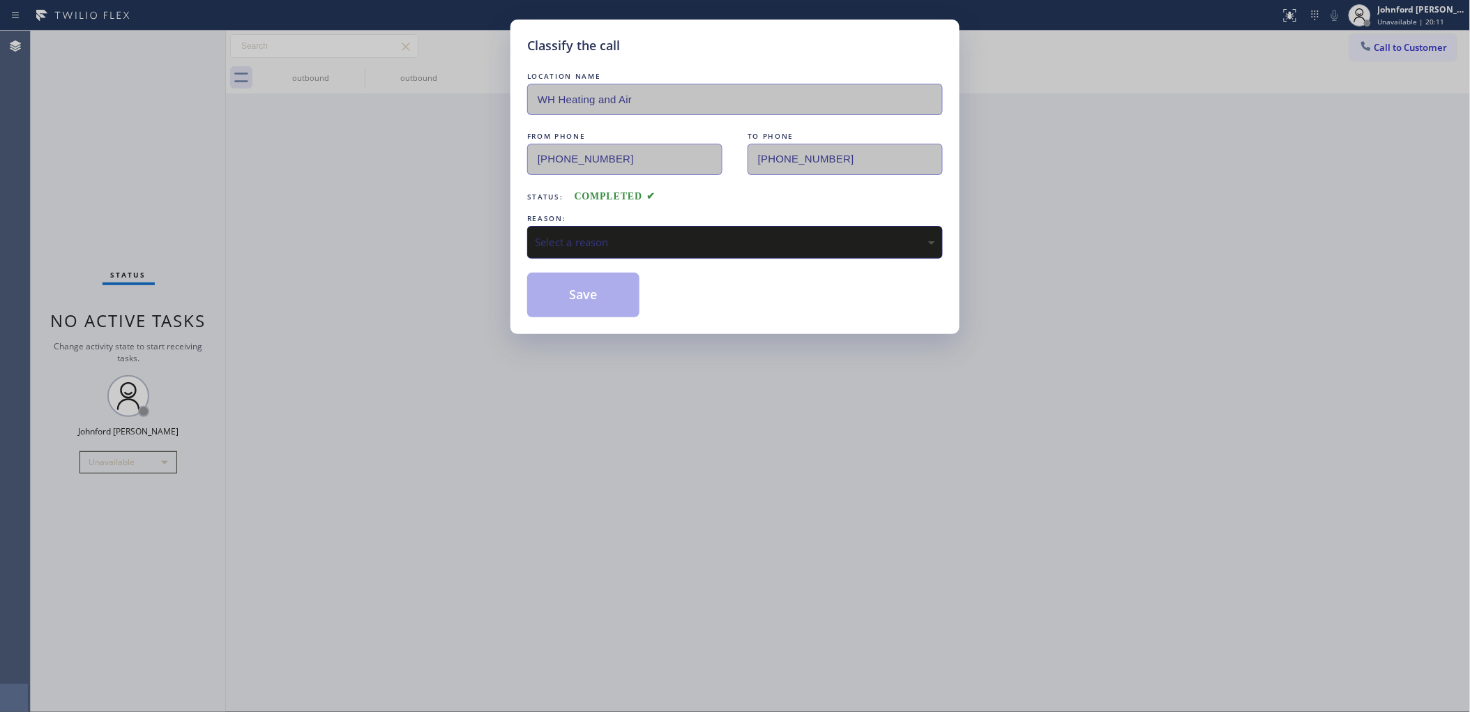
click at [638, 238] on div "Select a reason" at bounding box center [735, 242] width 400 height 16
click at [586, 296] on button "Save" at bounding box center [583, 295] width 112 height 45
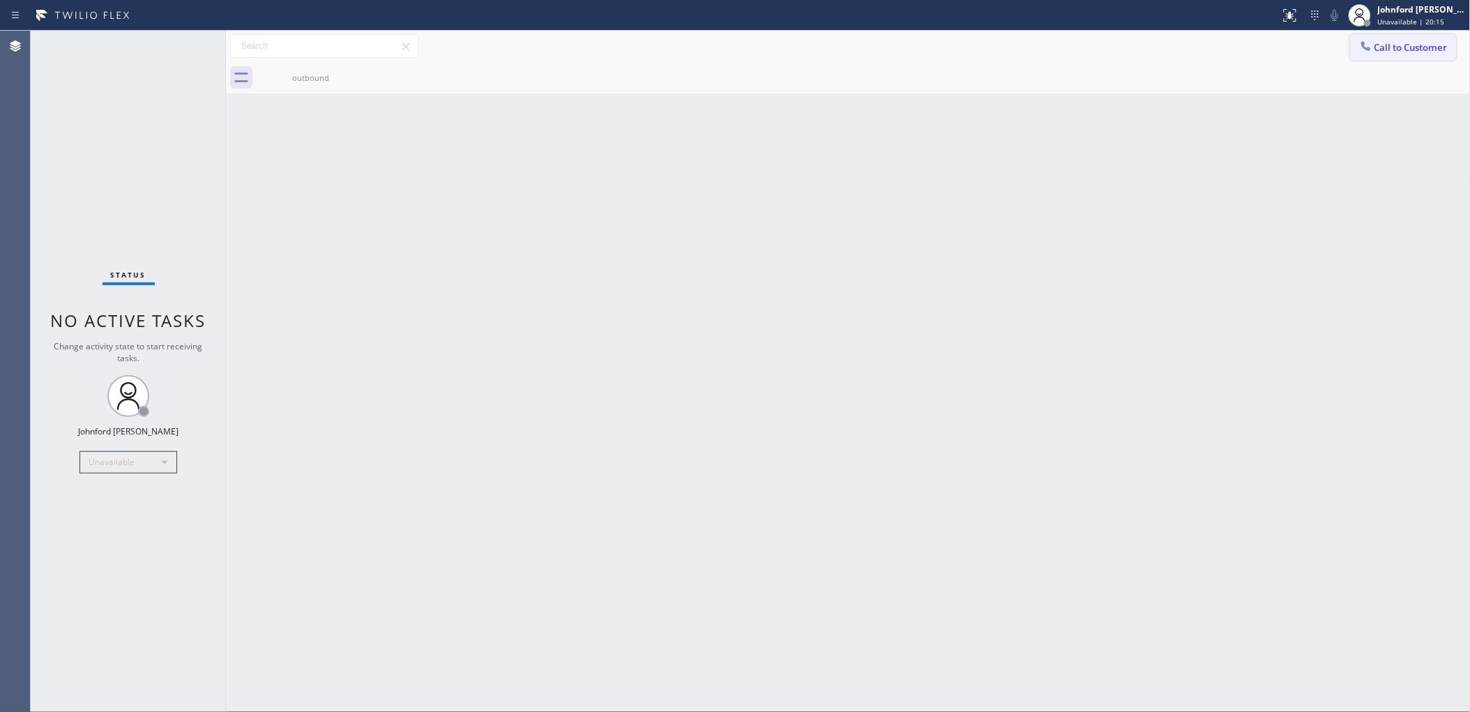
click at [1385, 47] on span "Call to Customer" at bounding box center [1410, 47] width 73 height 13
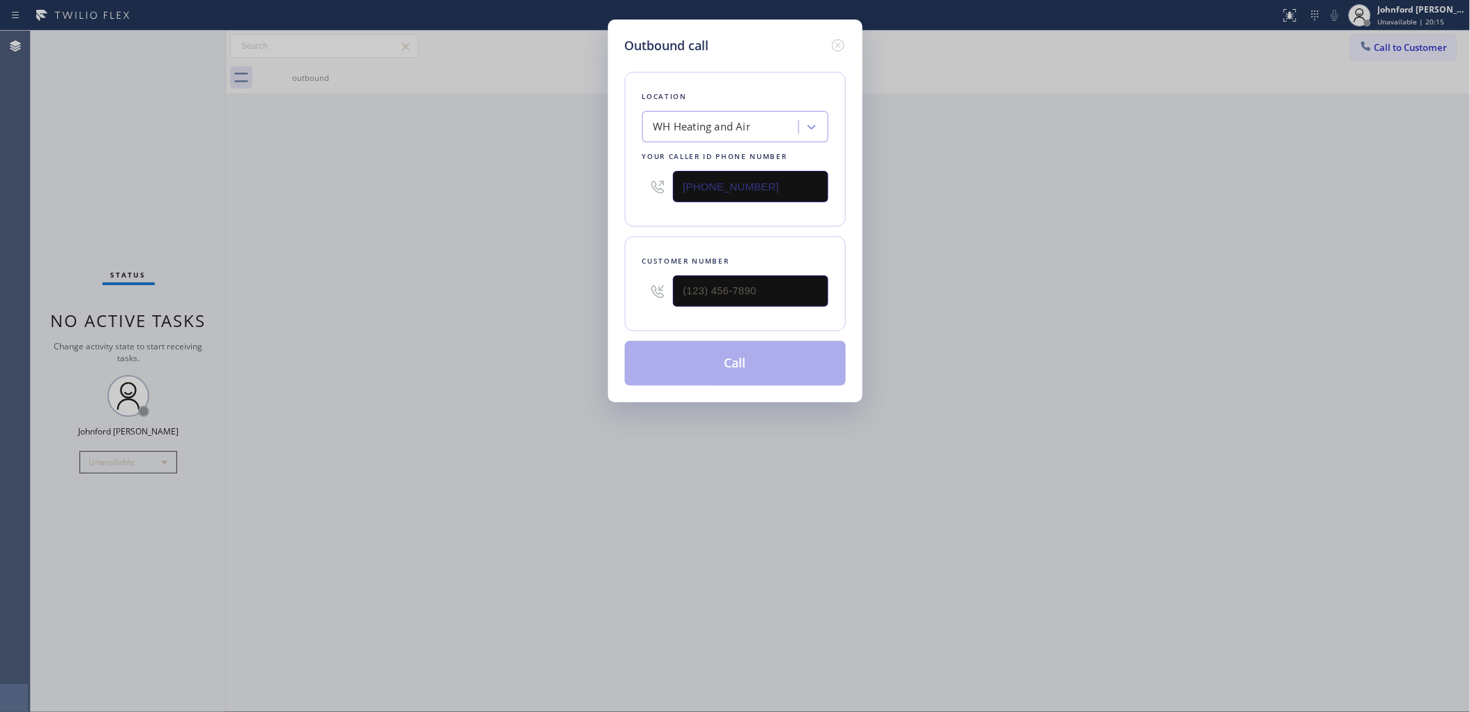
drag, startPoint x: 623, startPoint y: 192, endPoint x: 430, endPoint y: 221, distance: 194.6
click at [593, 192] on div "Outbound call Location WH Heating and Air Your caller id phone number (818) 975…" at bounding box center [735, 356] width 1470 height 712
paste input "747) 279-344"
type input "(747) 279-3447"
drag, startPoint x: 569, startPoint y: 284, endPoint x: 551, endPoint y: 284, distance: 18.1
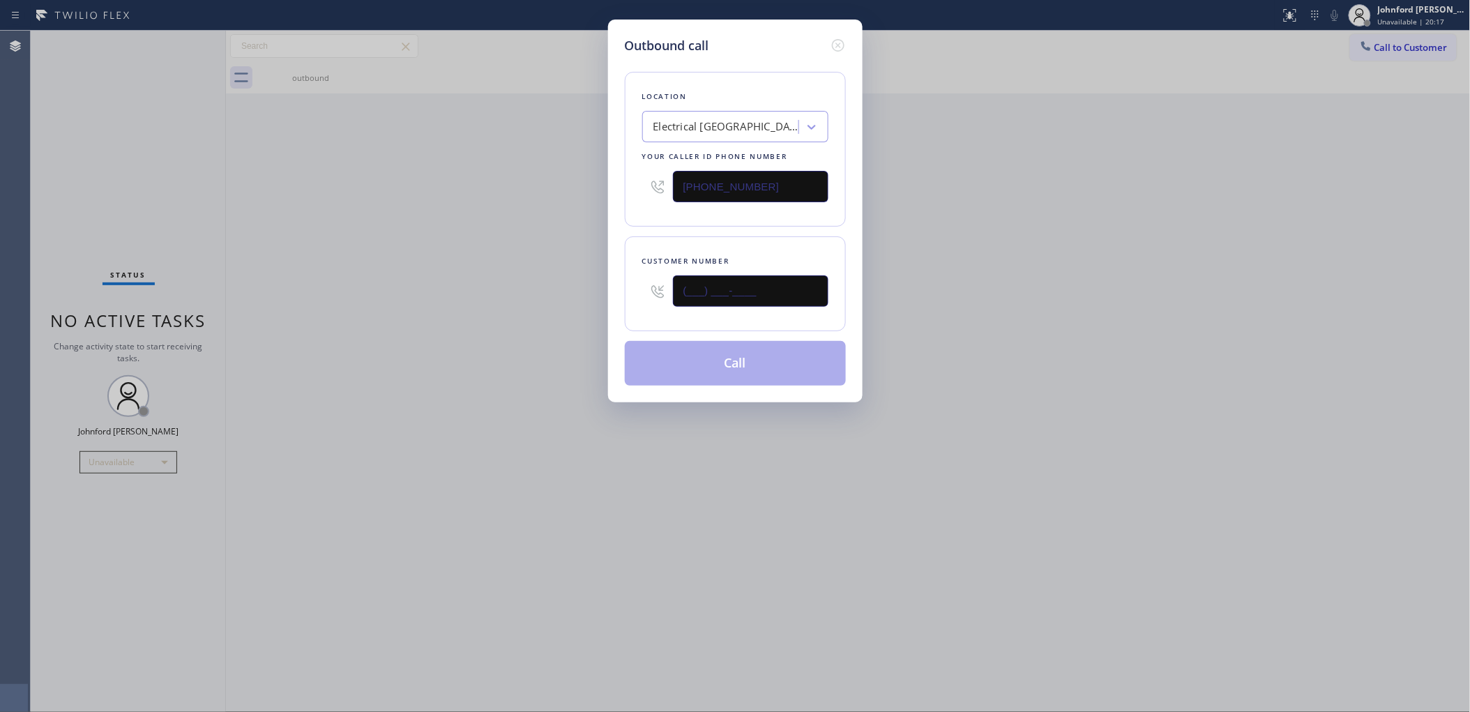
click at [562, 284] on div "Outbound call Location Electrical Garage Northridge Your caller id phone number…" at bounding box center [735, 356] width 1470 height 712
paste input "463) 842-5952"
type input "(463) 842-5952"
click at [483, 284] on div "Outbound call Location Electrical Garage Northridge Your caller id phone number…" at bounding box center [735, 356] width 1470 height 712
click at [689, 351] on button "Call" at bounding box center [735, 363] width 221 height 45
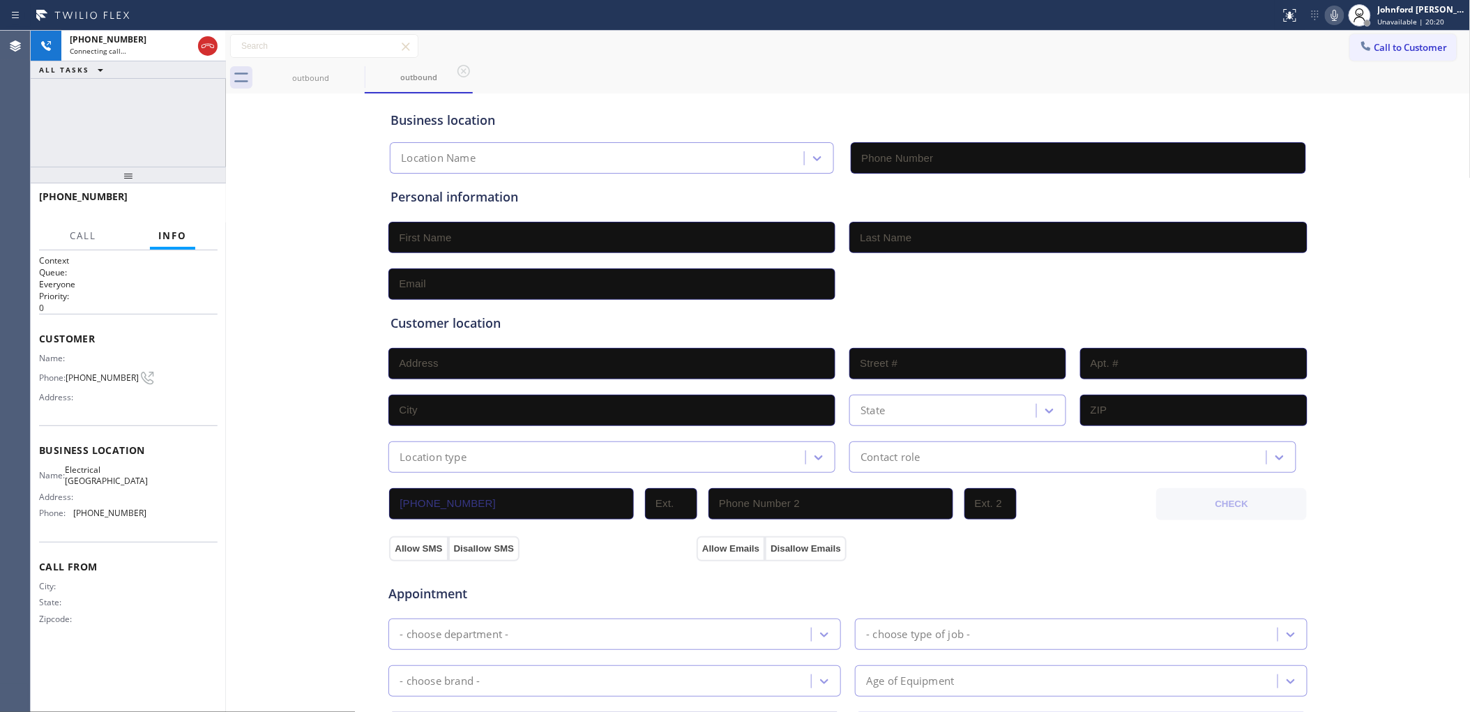
type input "(747) 279-3447"
click at [112, 133] on div "+14638425952 Live | 00:01 ALL TASKS ALL TASKS ACTIVE TASKS TASKS IN WRAP UP" at bounding box center [128, 99] width 195 height 136
click at [190, 198] on span "HANG UP" at bounding box center [185, 203] width 43 height 10
click at [1374, 47] on span "Call to Customer" at bounding box center [1410, 47] width 73 height 13
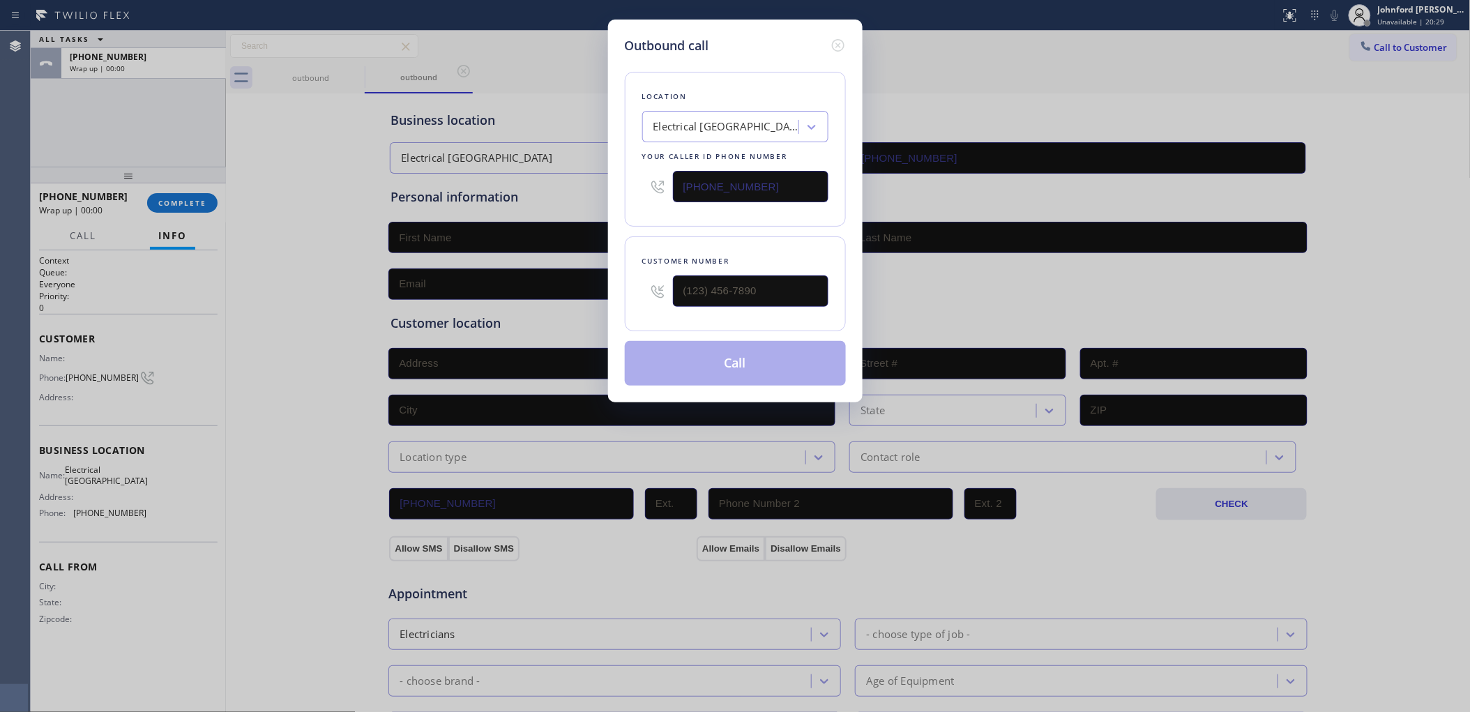
drag, startPoint x: 744, startPoint y: 277, endPoint x: 670, endPoint y: 293, distance: 75.8
click at [670, 293] on div at bounding box center [735, 290] width 186 height 45
click at [712, 287] on input "(___) ___-____" at bounding box center [750, 290] width 155 height 31
paste input "463) 842-5952"
type input "(463) 842-5952"
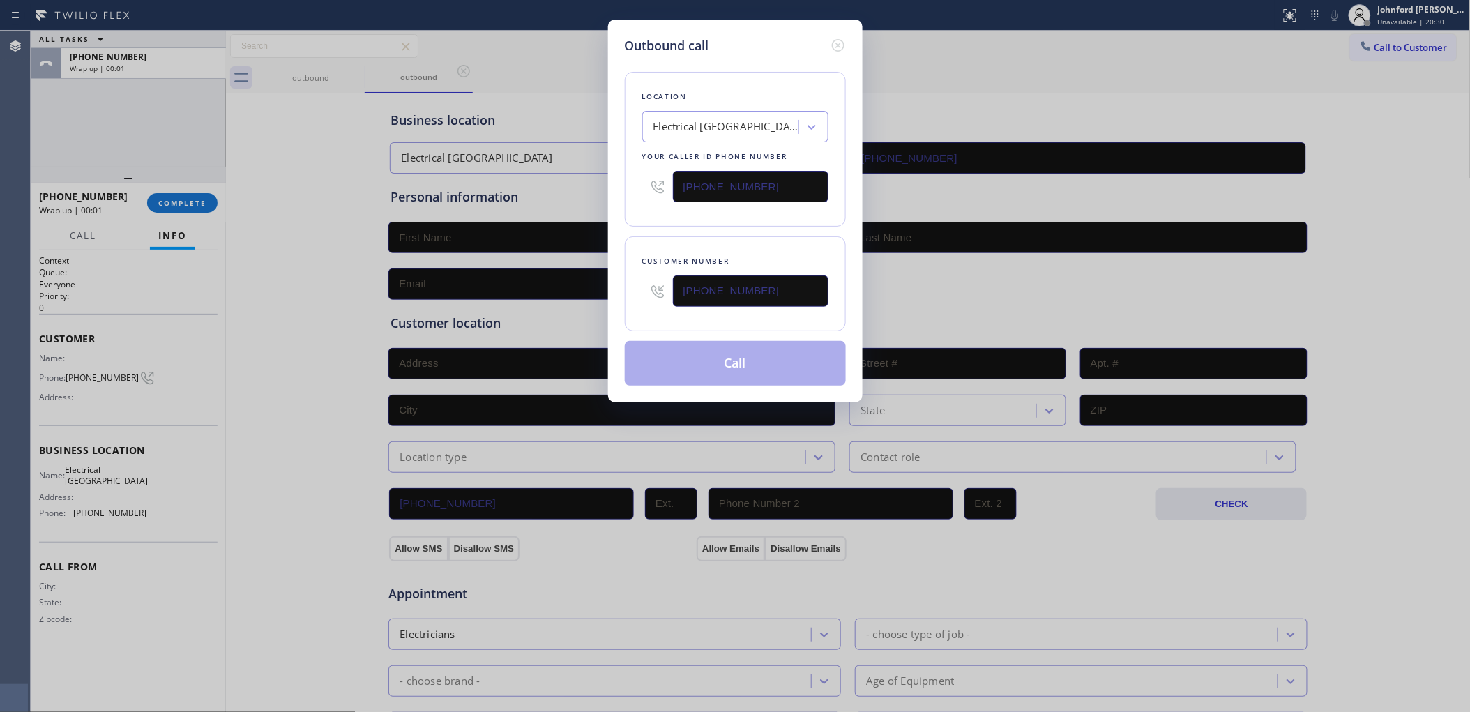
click at [719, 227] on div "Location Electrical Garage Northridge Your caller id phone number (747) 279-344…" at bounding box center [735, 220] width 221 height 330
click at [748, 371] on button "Call" at bounding box center [735, 363] width 221 height 45
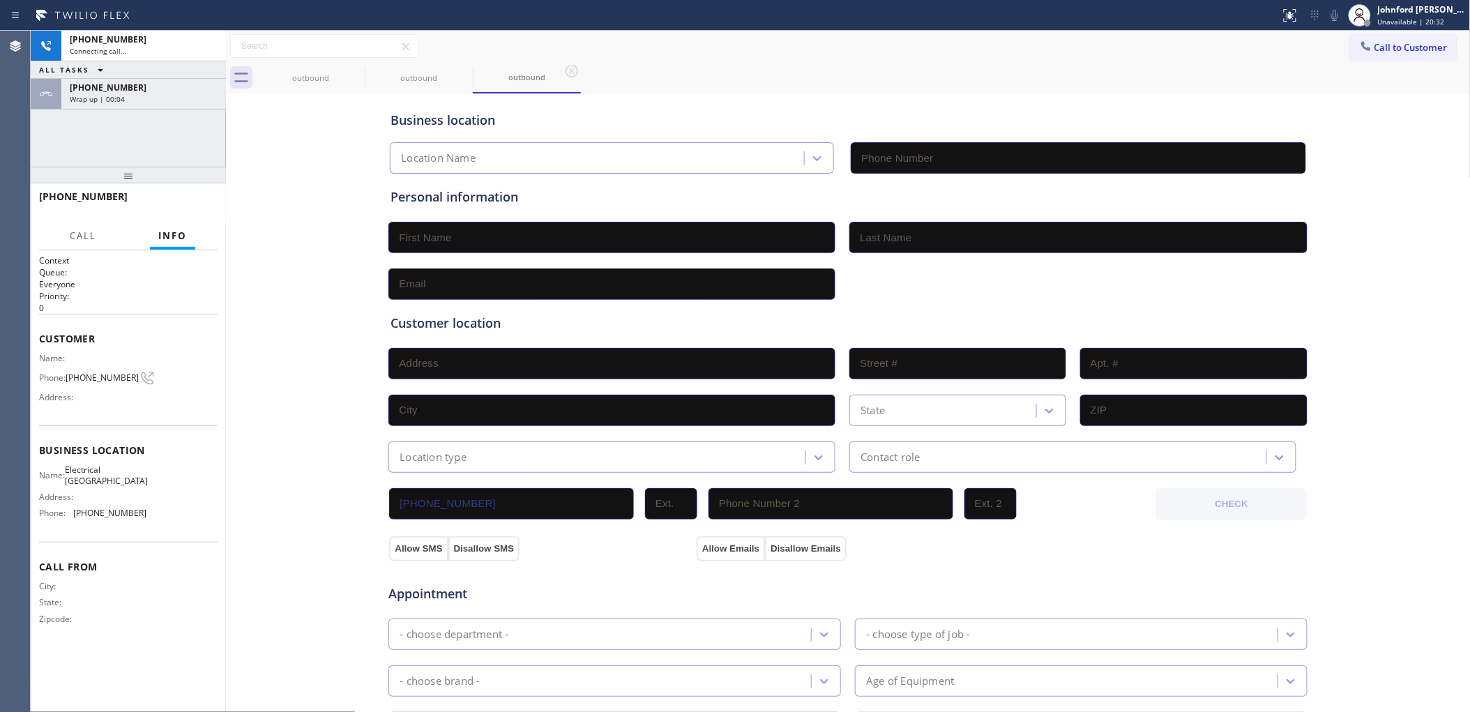
type input "(747) 279-3447"
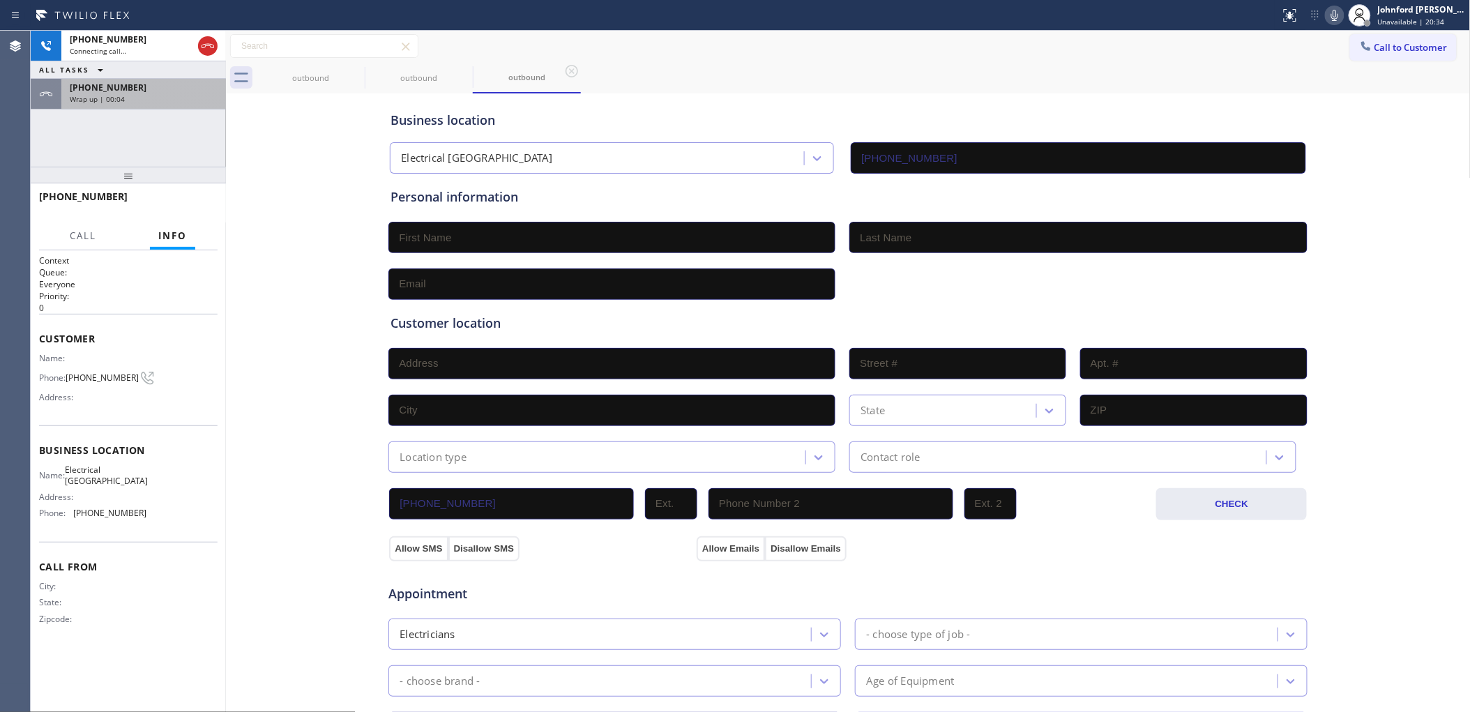
click at [172, 92] on div "+14638425952" at bounding box center [144, 88] width 148 height 12
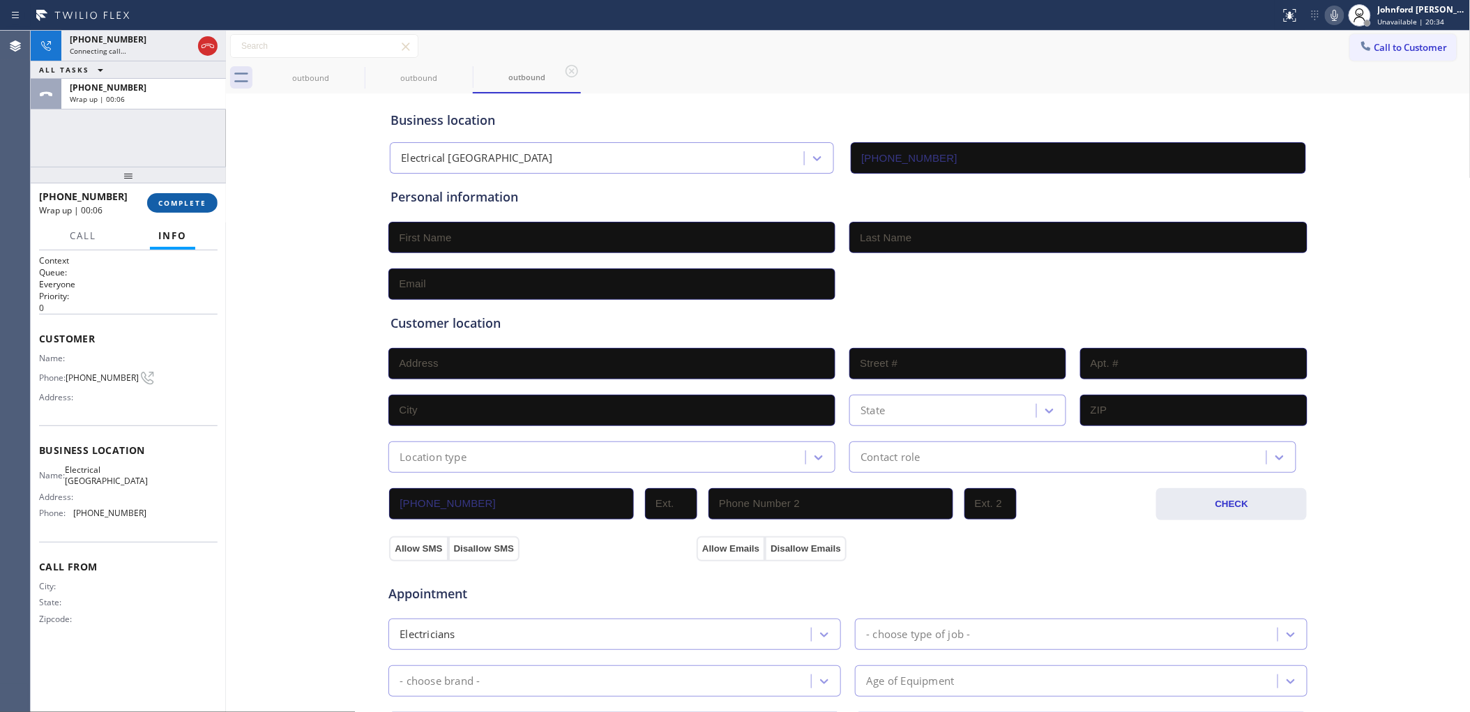
click at [187, 199] on span "COMPLETE" at bounding box center [182, 203] width 48 height 10
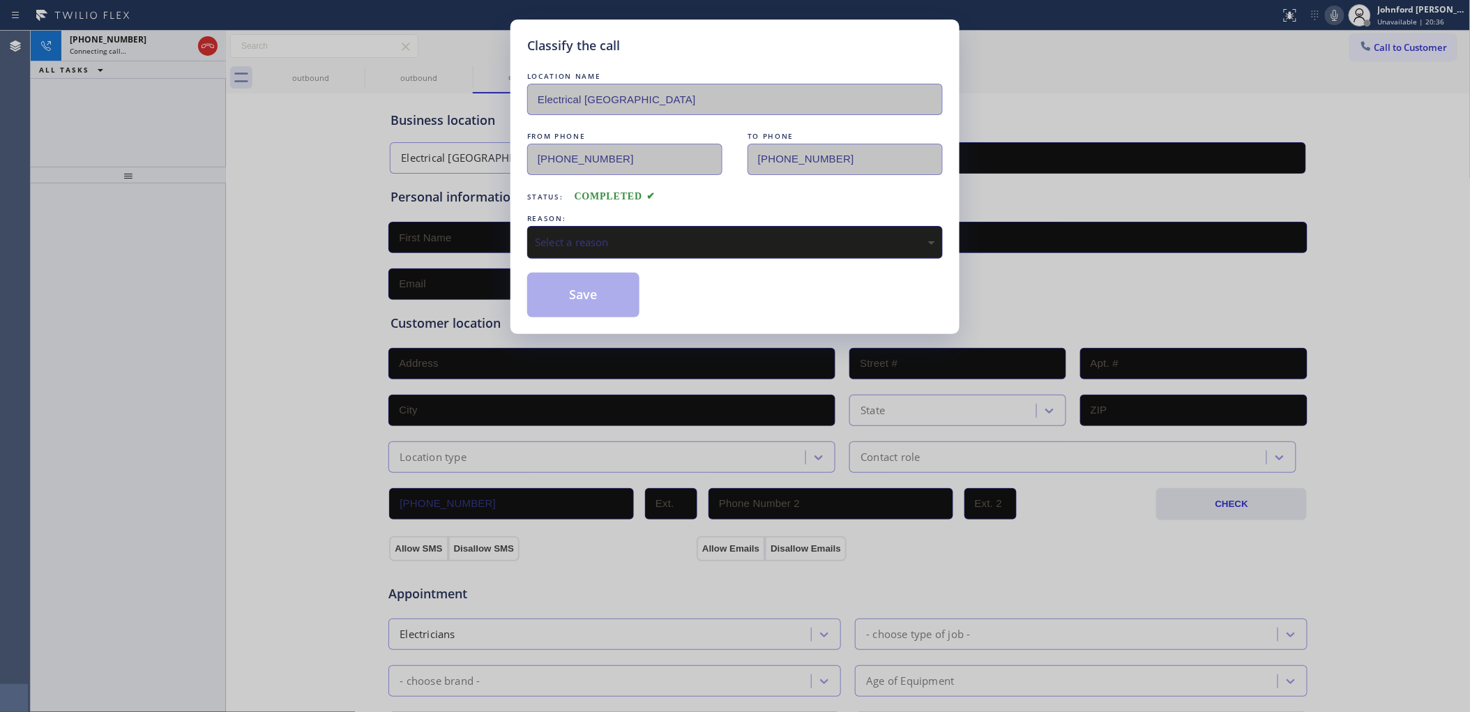
click at [618, 227] on div "Select a reason" at bounding box center [734, 242] width 415 height 33
click at [597, 304] on button "Save" at bounding box center [583, 295] width 112 height 45
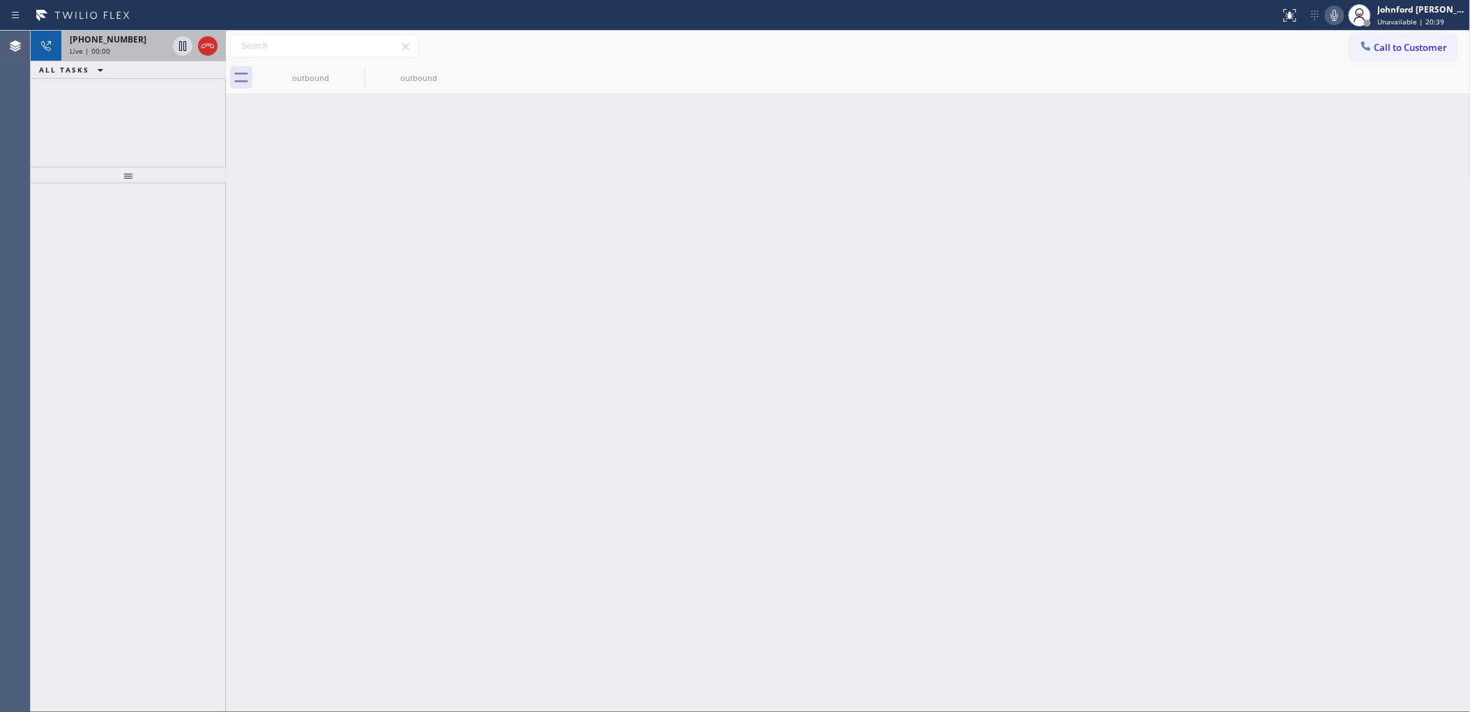
click at [146, 43] on div "+14638425952" at bounding box center [119, 39] width 98 height 12
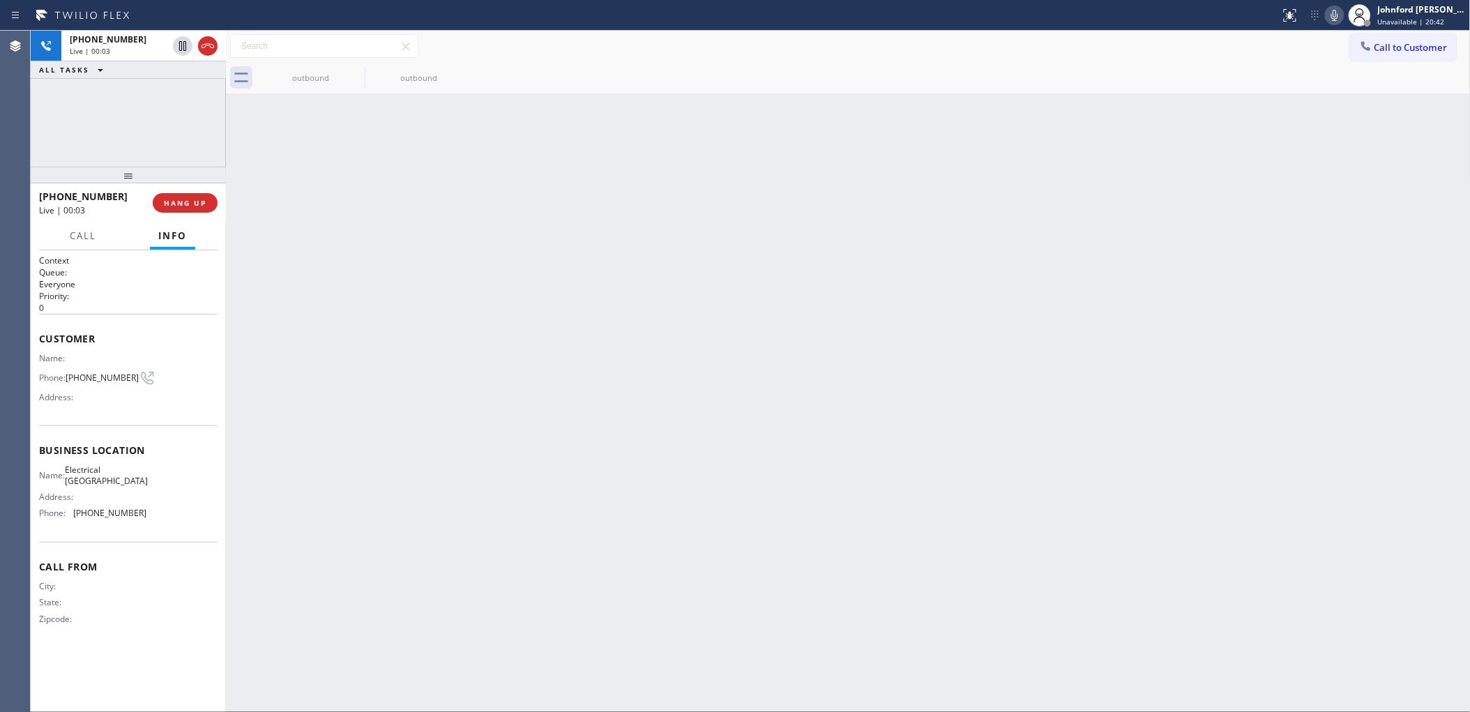
click at [183, 190] on div "+14638425952 Live | 00:03 HANG UP" at bounding box center [128, 203] width 178 height 36
click at [183, 200] on span "HANG UP" at bounding box center [185, 203] width 43 height 10
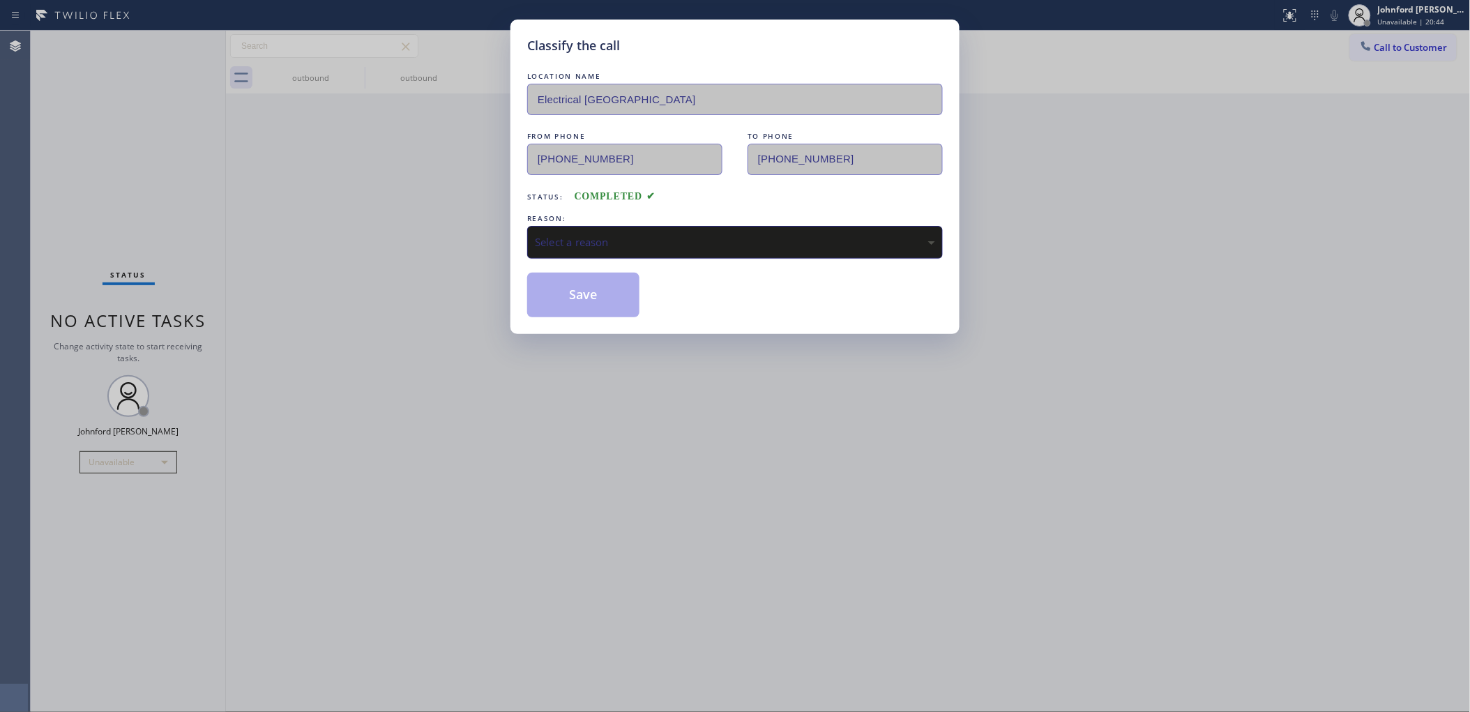
drag, startPoint x: 574, startPoint y: 231, endPoint x: 627, endPoint y: 251, distance: 57.4
click at [583, 234] on div "Select a reason" at bounding box center [735, 242] width 400 height 16
click at [584, 293] on button "Save" at bounding box center [583, 295] width 112 height 45
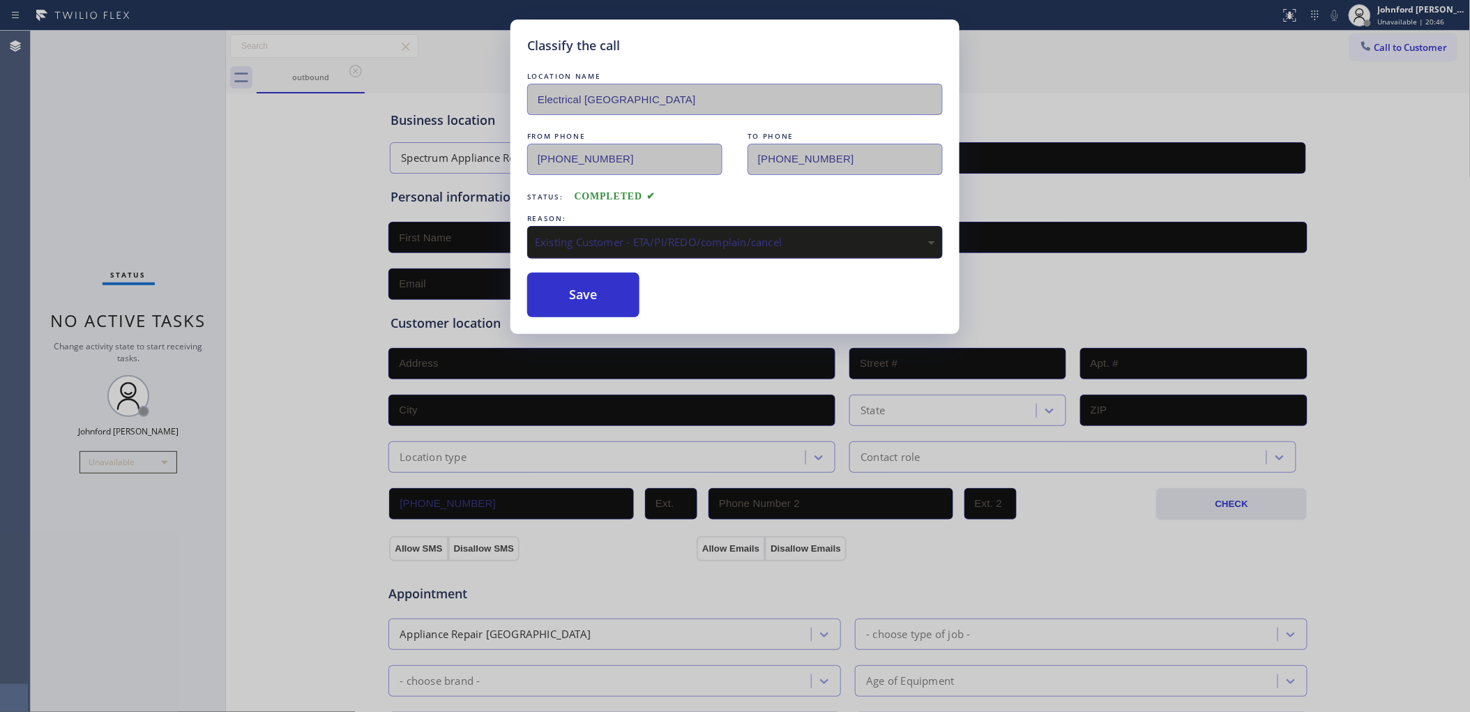
click at [1367, 39] on div "Classify the call LOCATION NAME Blue Moon Electrical Fountain Valley FROM PHONE…" at bounding box center [750, 371] width 1439 height 681
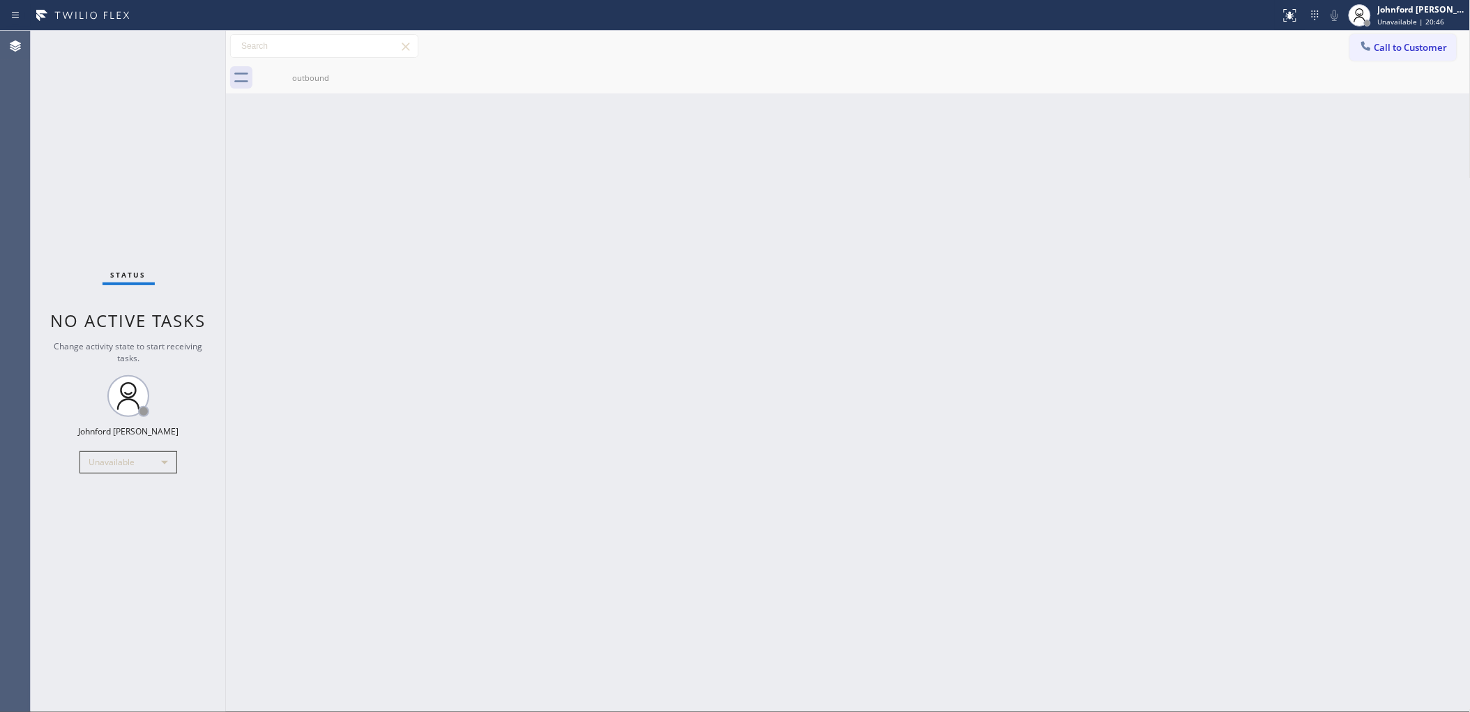
click at [1352, 47] on button "Call to Customer" at bounding box center [1403, 47] width 107 height 26
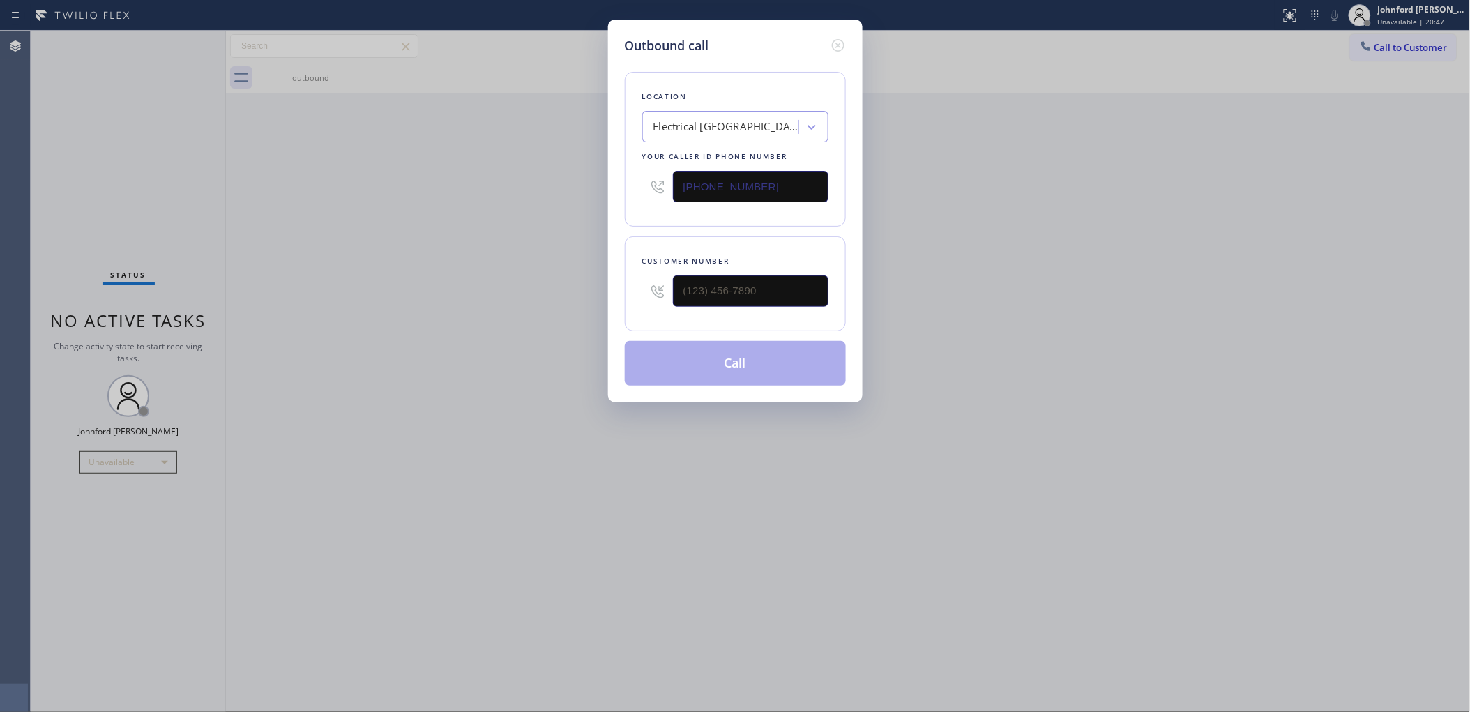
drag, startPoint x: 802, startPoint y: 188, endPoint x: 512, endPoint y: 195, distance: 289.4
click at [581, 189] on div "Outbound call Location Electrical Garage Northridge Your caller id phone number…" at bounding box center [735, 356] width 1470 height 712
paste input "813) 547-61"
type input "(813) 547-6147"
paste input "515) 388-6136"
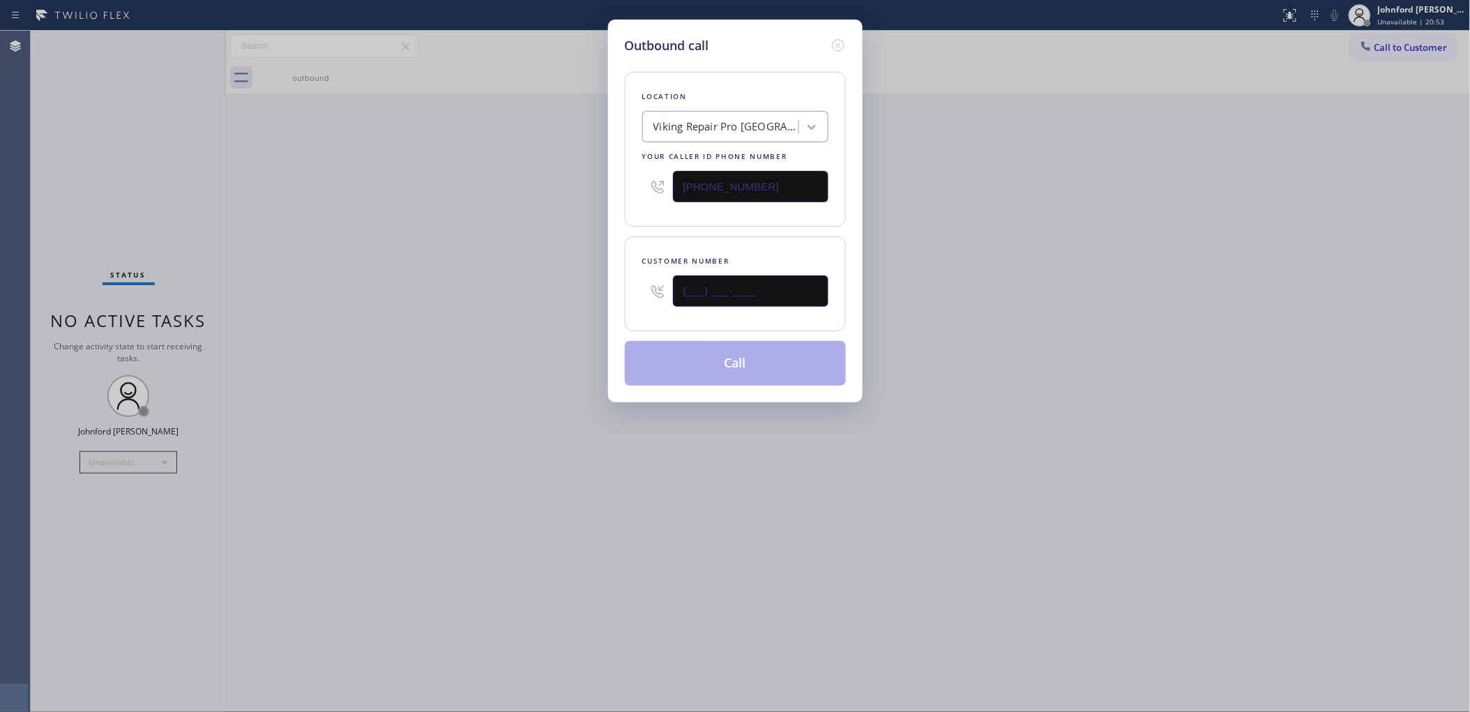
drag, startPoint x: 699, startPoint y: 280, endPoint x: 575, endPoint y: 280, distance: 124.1
click at [583, 280] on div "Outbound call Location Viking Repair Pro Sarasota Your caller id phone number (…" at bounding box center [735, 356] width 1470 height 712
type input "(515) 388-6136"
click at [544, 280] on div "Outbound call Location Viking Repair Pro Sarasota Your caller id phone number (…" at bounding box center [735, 356] width 1470 height 712
click at [701, 367] on button "Call" at bounding box center [735, 363] width 221 height 45
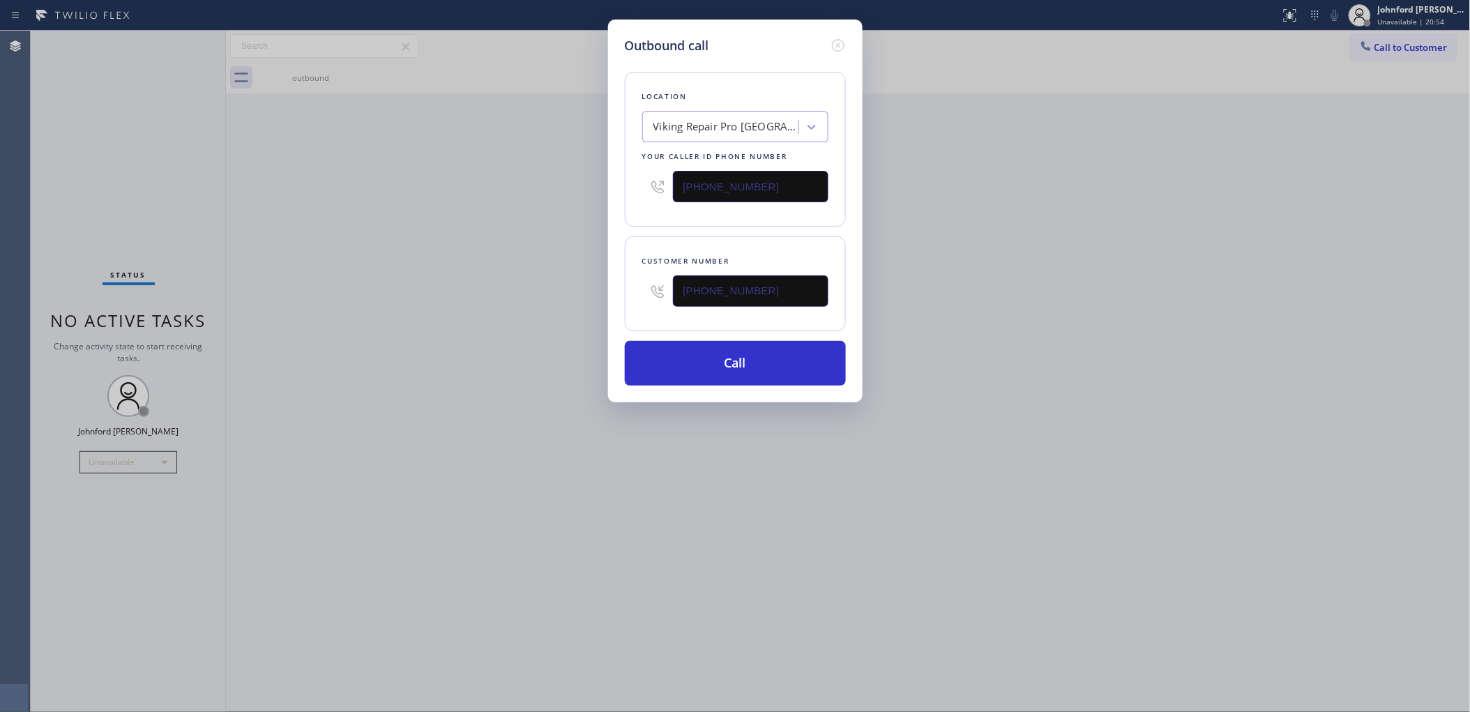
drag, startPoint x: 1032, startPoint y: 284, endPoint x: 1154, endPoint y: 15, distance: 295.4
click at [1053, 266] on div "Outbound call Location Viking Repair Pro Sarasota Your caller id phone number (…" at bounding box center [735, 356] width 1470 height 712
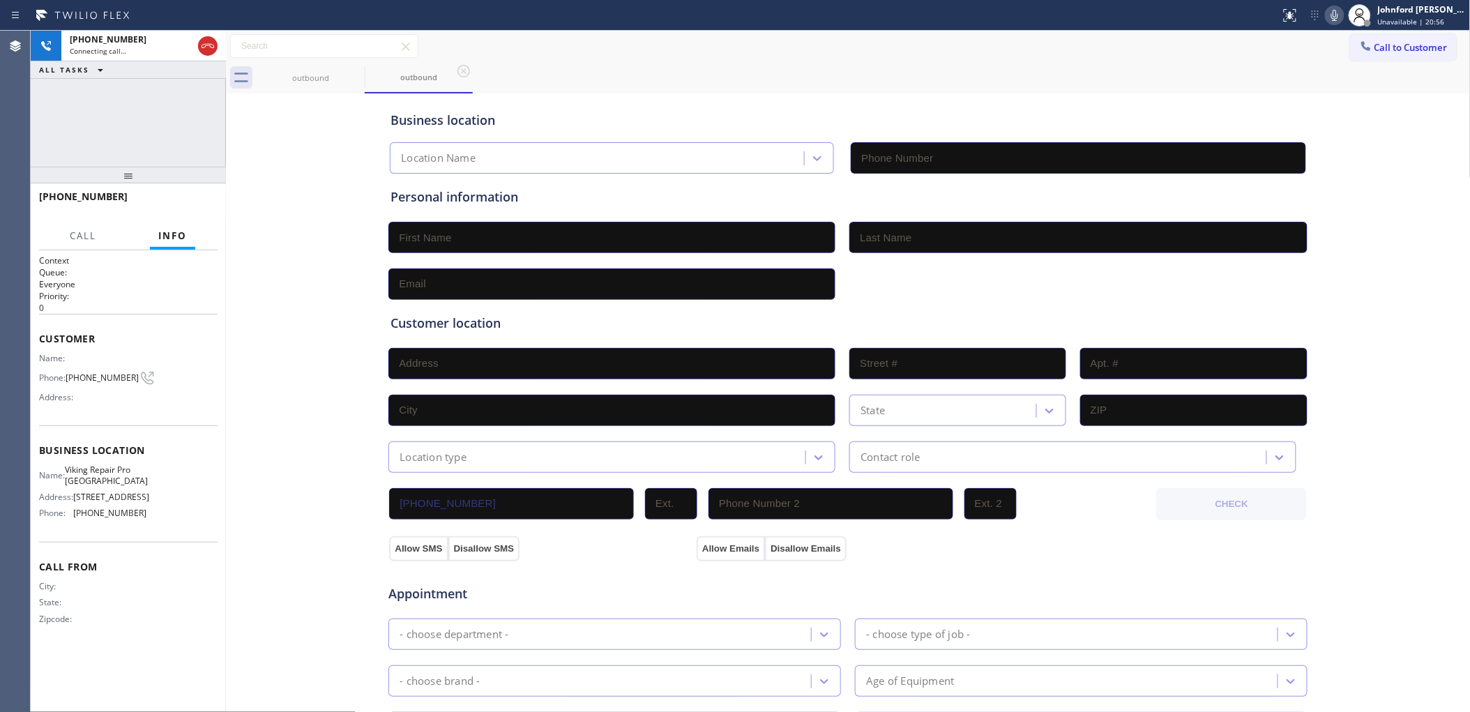
type input "(813) 547-6147"
click at [88, 106] on div "+15153886136 Live | 00:03 ALL TASKS ALL TASKS ACTIVE TASKS TASKS IN WRAP UP" at bounding box center [128, 99] width 195 height 136
click at [179, 192] on div "+15153886136 Live | 00:03 HANG UP" at bounding box center [128, 203] width 178 height 36
click at [180, 198] on span "HANG UP" at bounding box center [185, 203] width 43 height 10
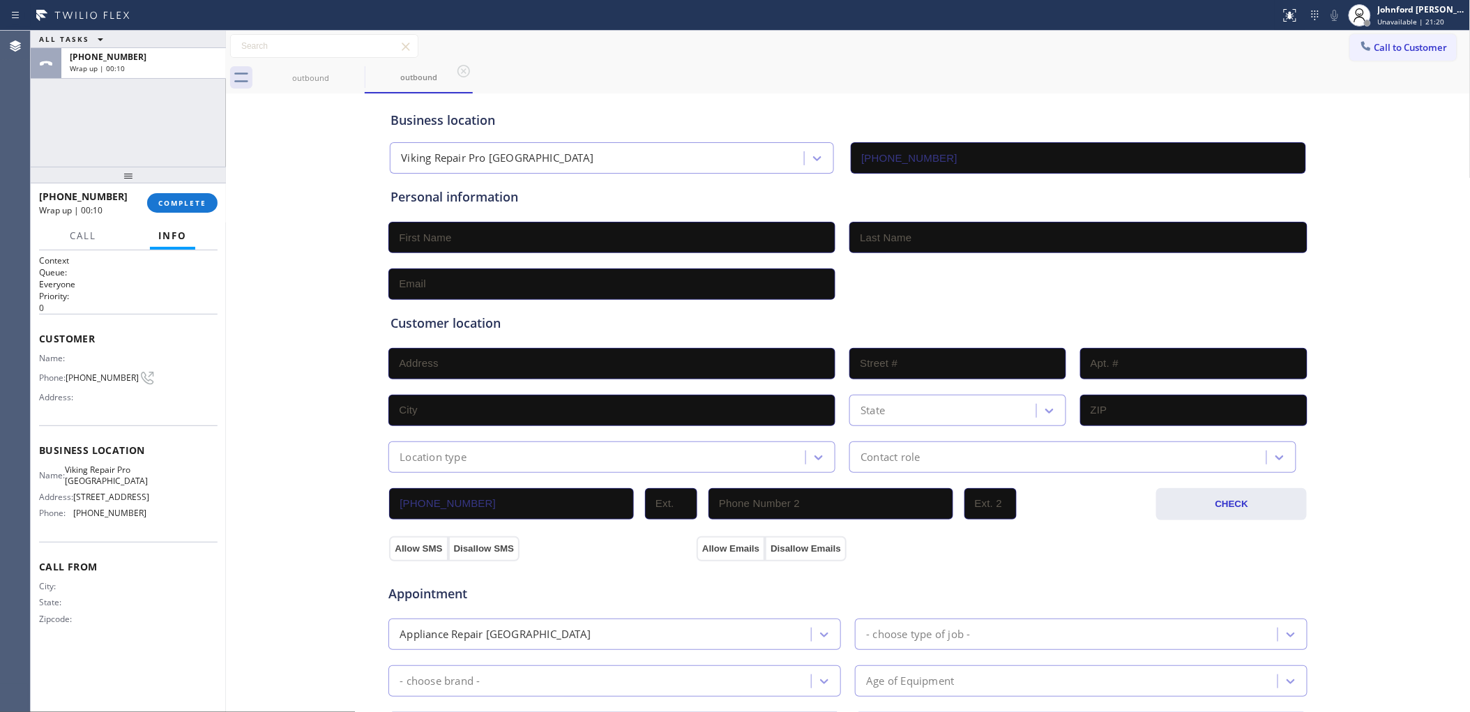
click at [73, 148] on div "ALL TASKS ALL TASKS ACTIVE TASKS TASKS IN WRAP UP +15153886136 Wrap up | 00:10" at bounding box center [128, 99] width 195 height 136
click at [158, 208] on button "COMPLETE" at bounding box center [182, 203] width 70 height 20
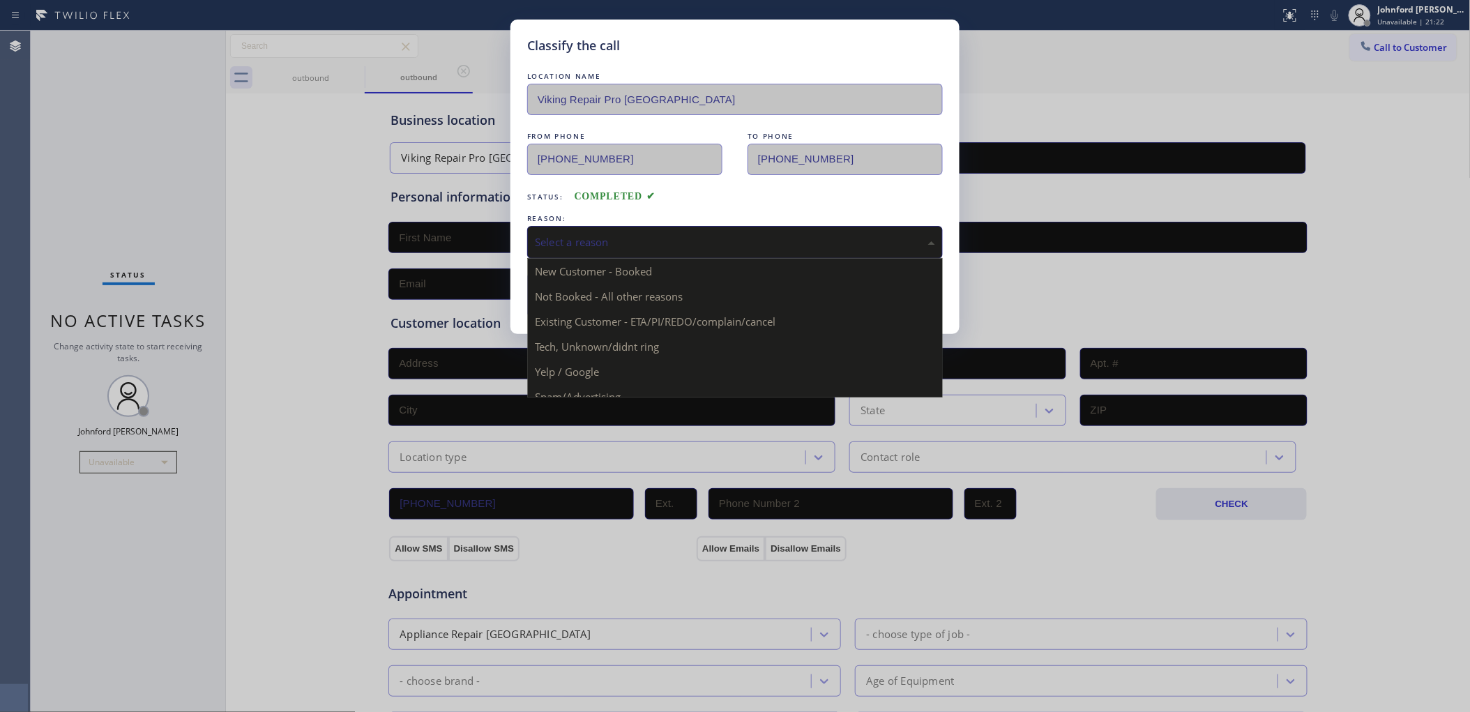
click at [625, 234] on div "Select a reason" at bounding box center [735, 242] width 400 height 16
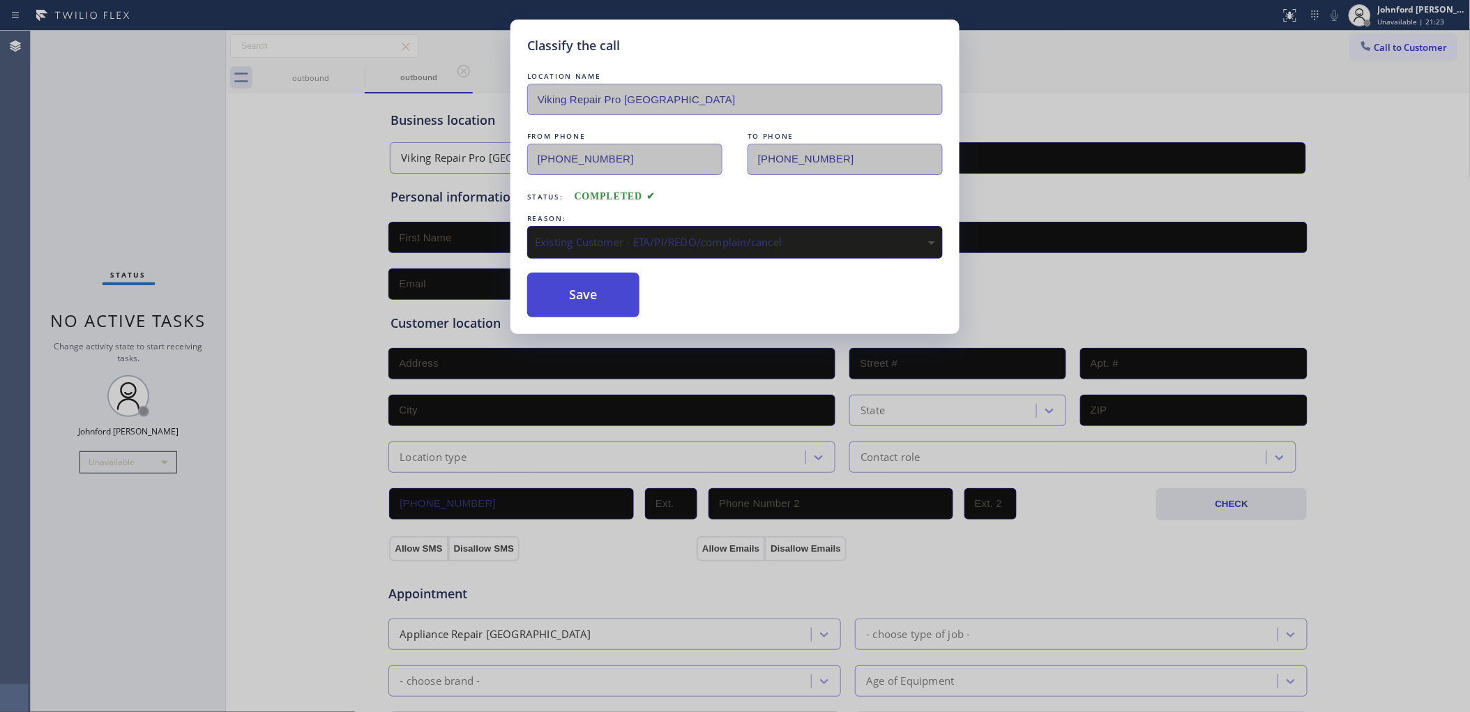
click at [625, 296] on button "Save" at bounding box center [583, 295] width 112 height 45
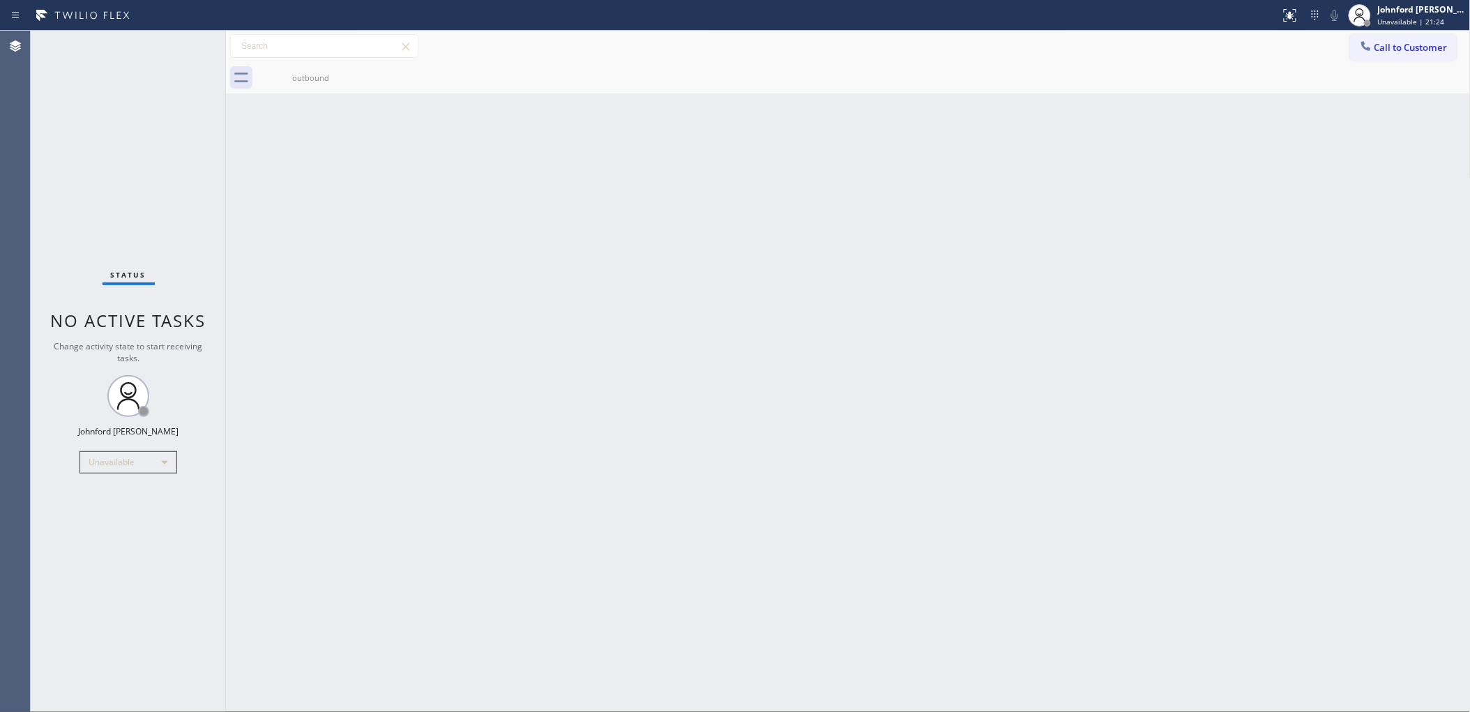
click at [1384, 54] on button "Call to Customer" at bounding box center [1403, 47] width 107 height 26
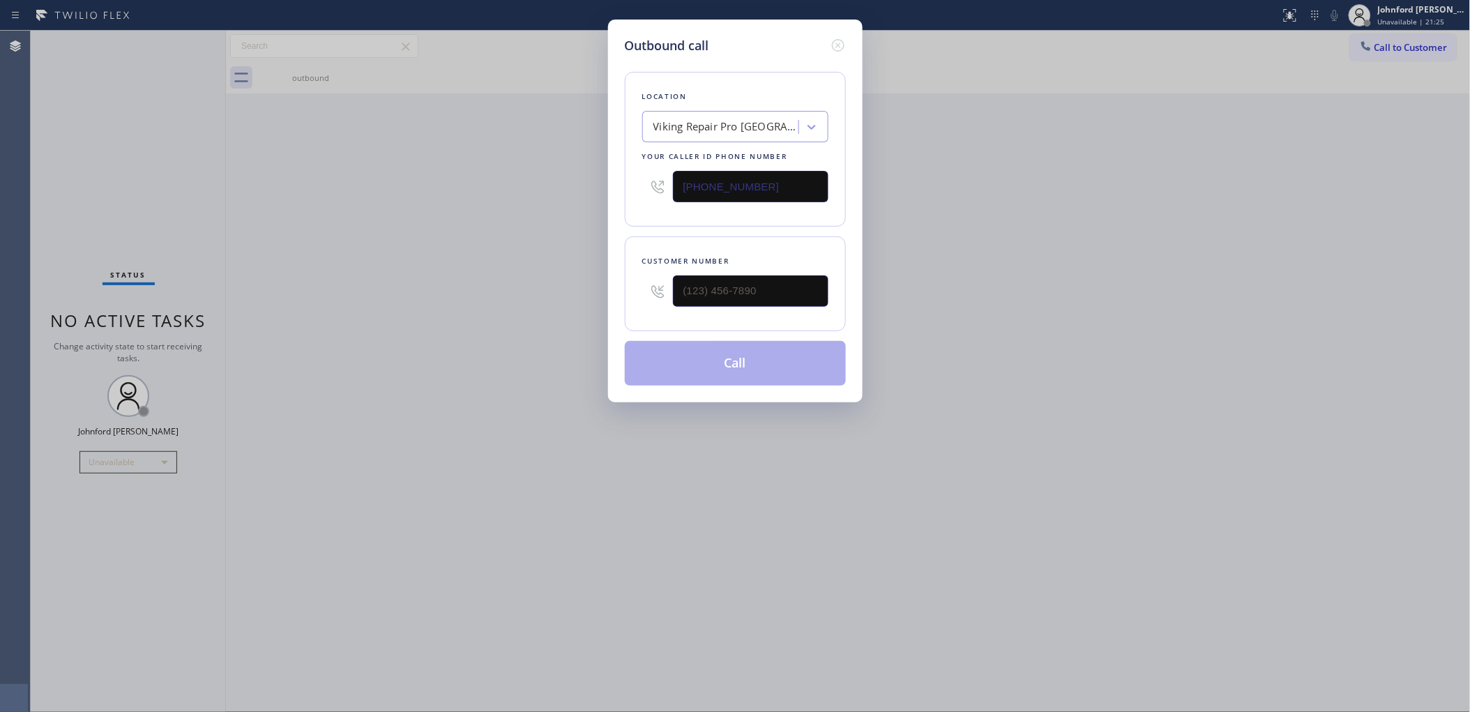
drag, startPoint x: 792, startPoint y: 304, endPoint x: 589, endPoint y: 304, distance: 202.9
click at [589, 304] on div "Outbound call Location Viking Repair Pro Sarasota Your caller id phone number (…" at bounding box center [735, 356] width 1470 height 712
click at [785, 282] on input "(___) ___-____" at bounding box center [750, 290] width 155 height 31
paste input "515) 388-6136"
drag, startPoint x: 785, startPoint y: 282, endPoint x: 507, endPoint y: 284, distance: 277.5
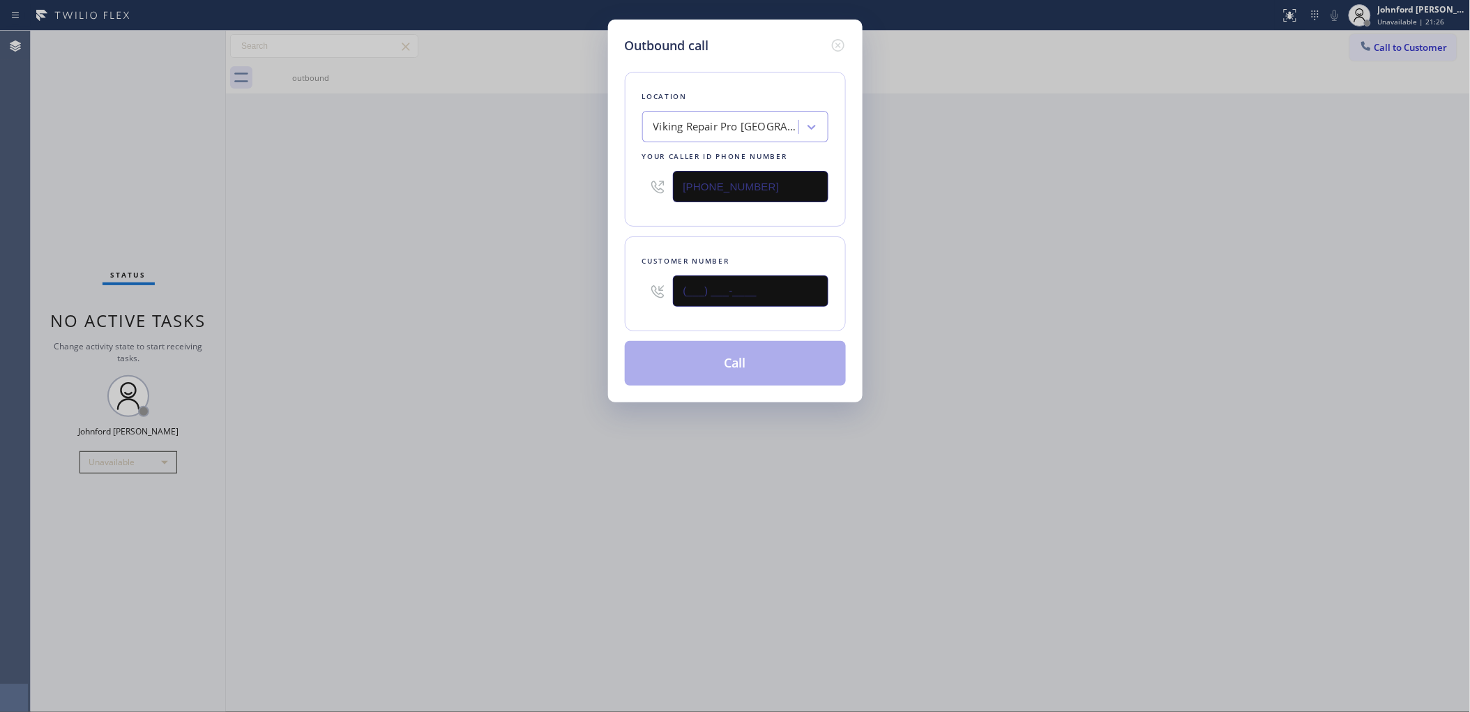
click at [513, 284] on div "Outbound call Location Viking Repair Pro Sarasota Your caller id phone number (…" at bounding box center [735, 356] width 1470 height 712
type input "(515) 388-6136"
click at [466, 279] on div "Outbound call Location Viking Repair Pro Sarasota Your caller id phone number (…" at bounding box center [735, 356] width 1470 height 712
click at [743, 390] on div "Outbound call Location Viking Repair Pro Sarasota Your caller id phone number (…" at bounding box center [735, 211] width 254 height 383
click at [767, 362] on button "Call" at bounding box center [735, 363] width 221 height 45
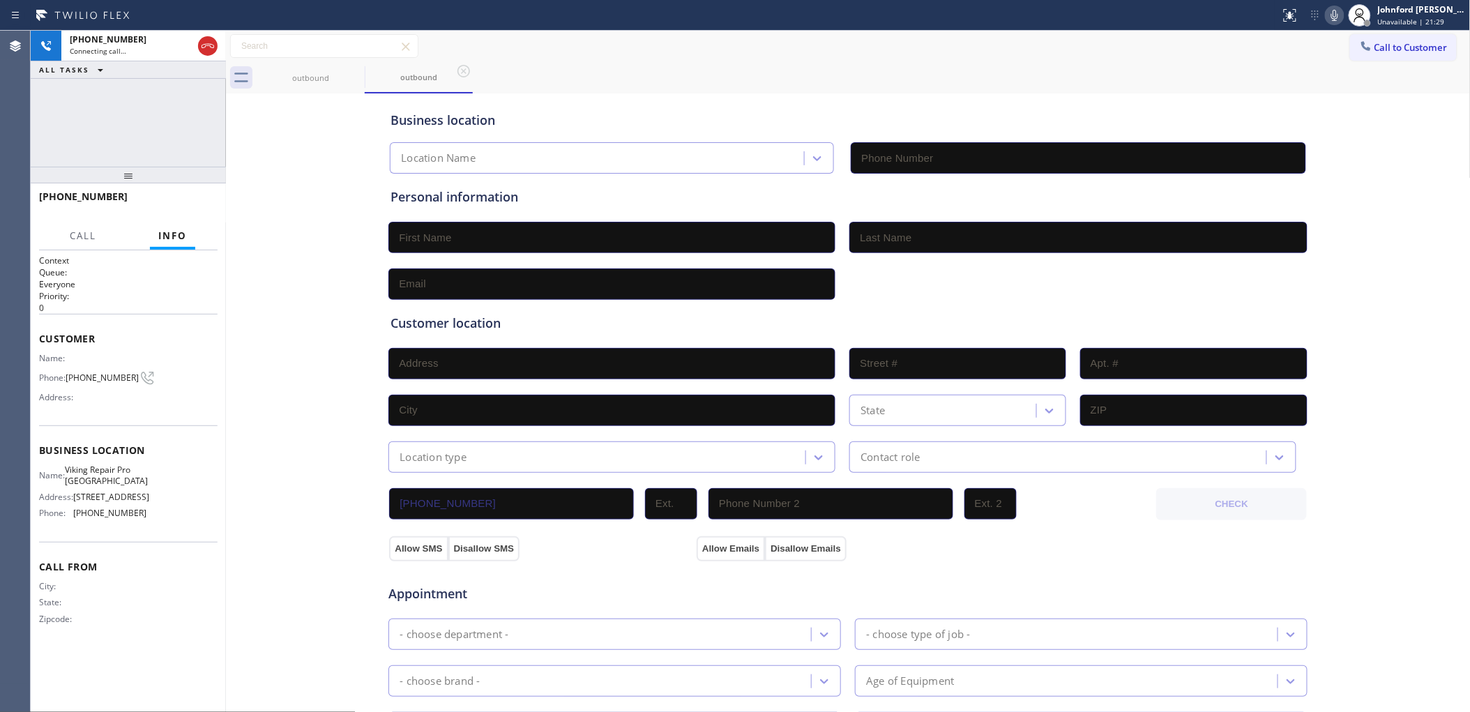
type input "(813) 547-6147"
click at [190, 195] on button "HANG UP" at bounding box center [185, 203] width 65 height 20
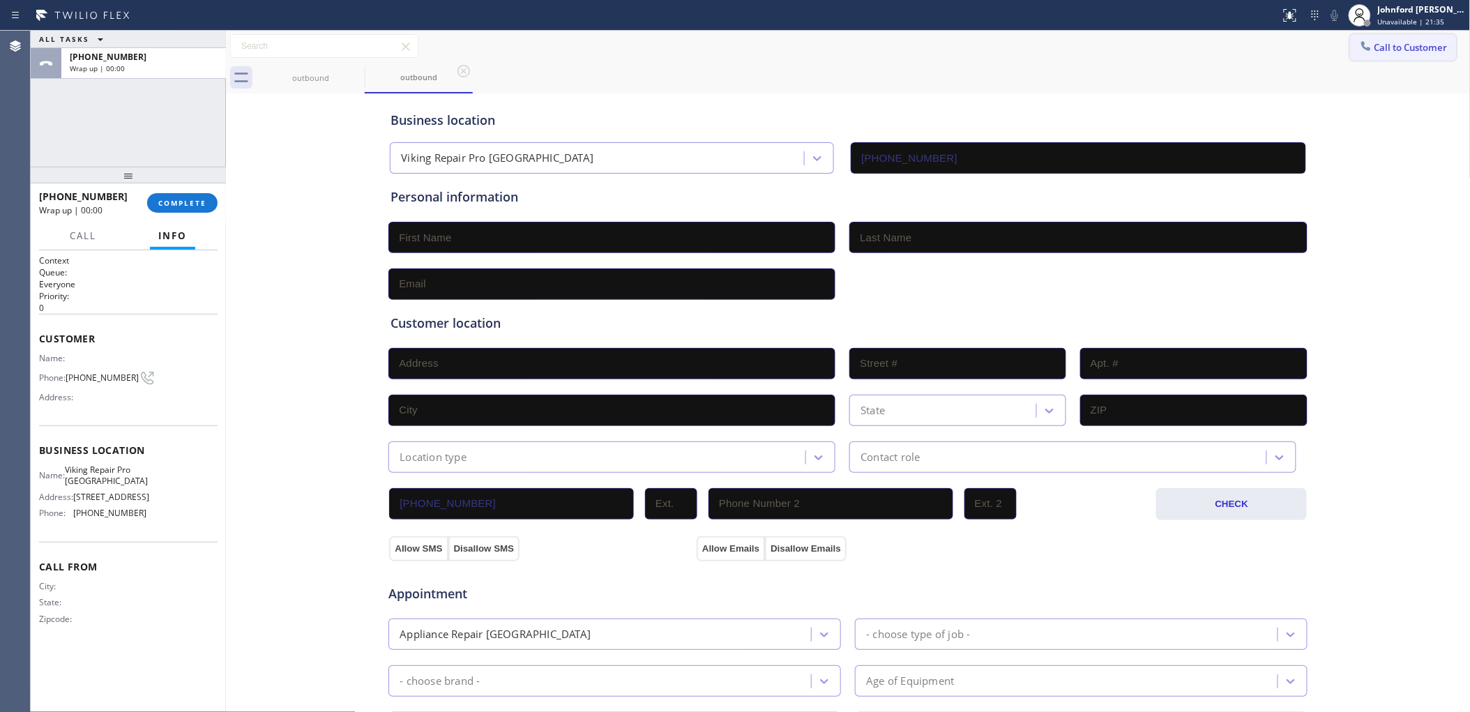
click at [1350, 60] on div "Call to Customer Outbound call Location Viking Repair Pro Sarasota Your caller …" at bounding box center [848, 46] width 1244 height 31
click at [1385, 54] on button "Call to Customer" at bounding box center [1403, 47] width 107 height 26
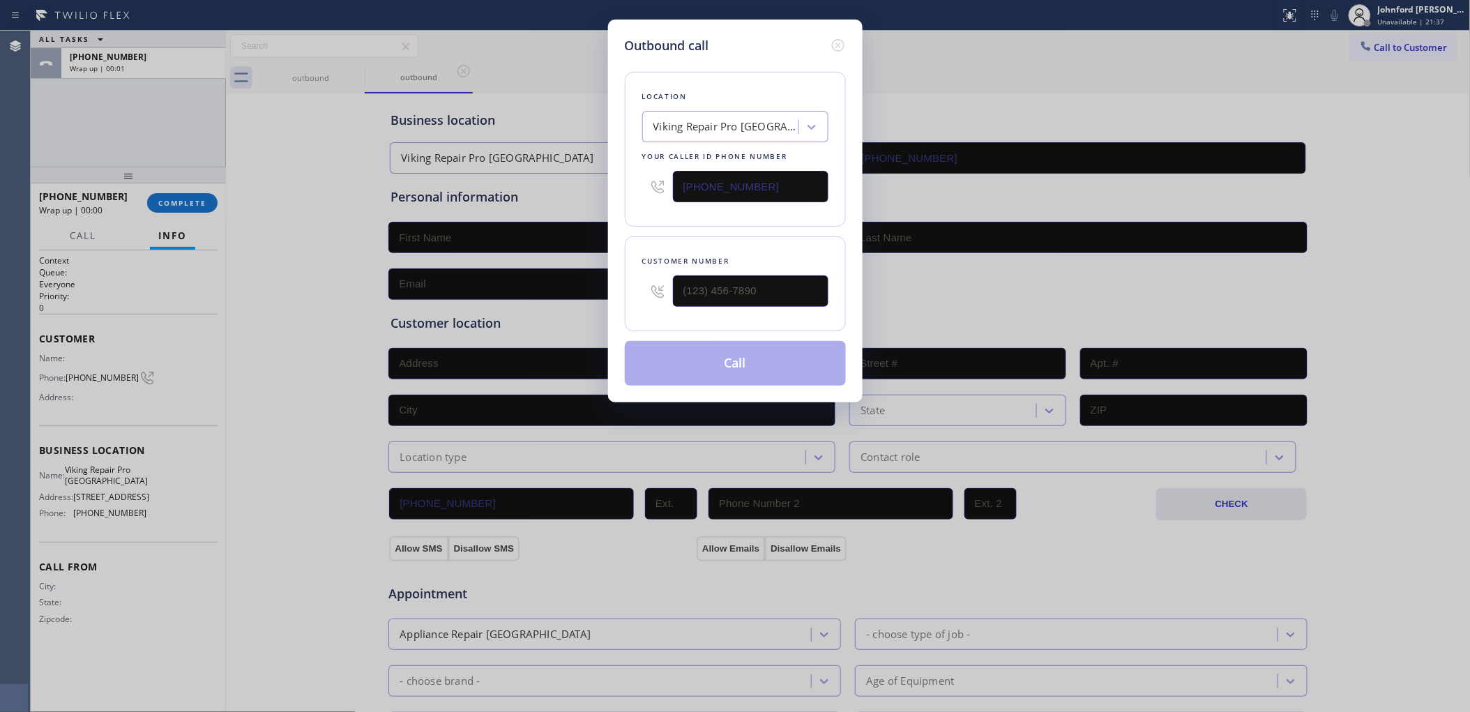
drag, startPoint x: 620, startPoint y: 203, endPoint x: 549, endPoint y: 227, distance: 75.6
click at [562, 223] on div "Outbound call Location Viking Repair Pro Sarasota Your caller id phone number (…" at bounding box center [735, 356] width 1470 height 712
paste input "714) 410-604_"
type input "(714) 410-604_"
drag, startPoint x: 683, startPoint y: 293, endPoint x: 532, endPoint y: 311, distance: 152.3
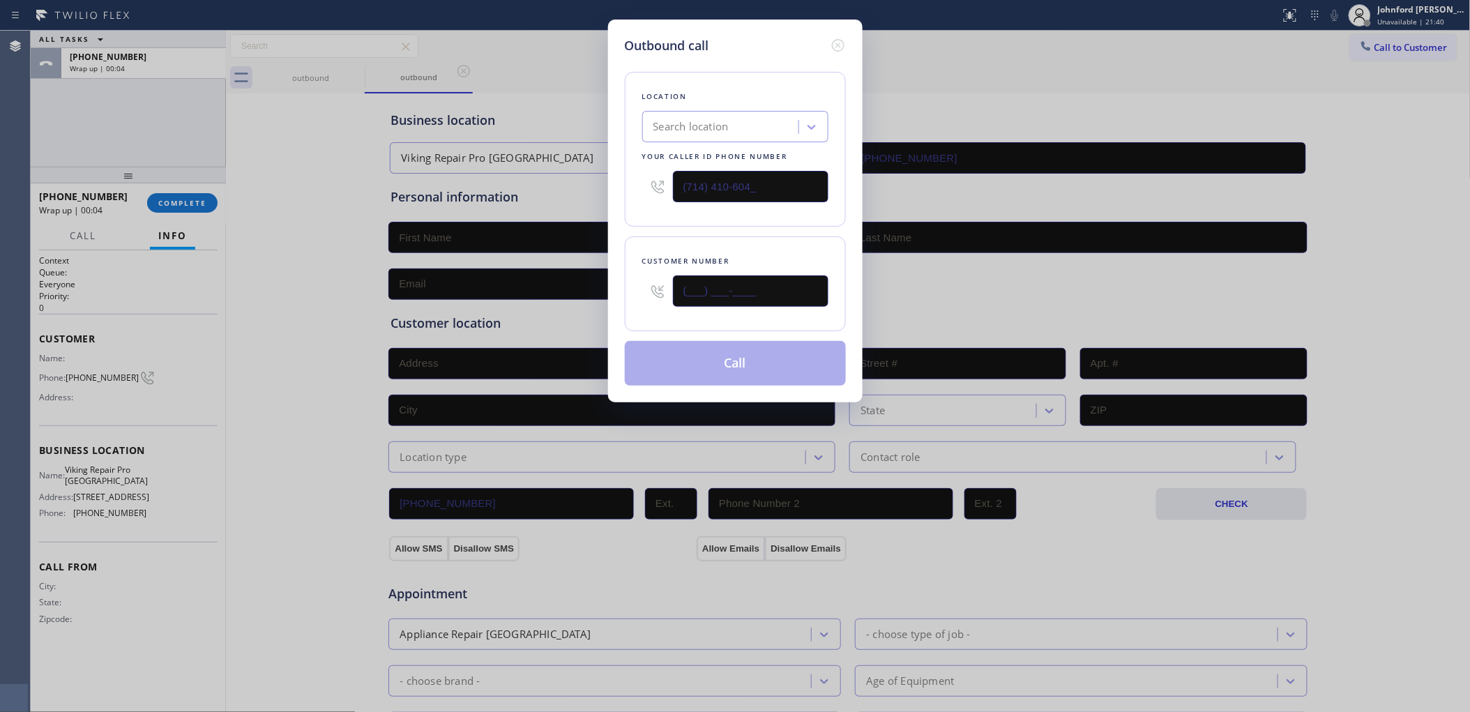
click at [569, 298] on div "Outbound call Location Search location Your caller id phone number (714) 410-60…" at bounding box center [735, 356] width 1470 height 712
paste input "743) 910-9771"
type input "(743) 910-9771"
drag, startPoint x: 771, startPoint y: 182, endPoint x: 643, endPoint y: 182, distance: 127.6
click at [643, 182] on div "(714) 410-604_" at bounding box center [735, 186] width 186 height 45
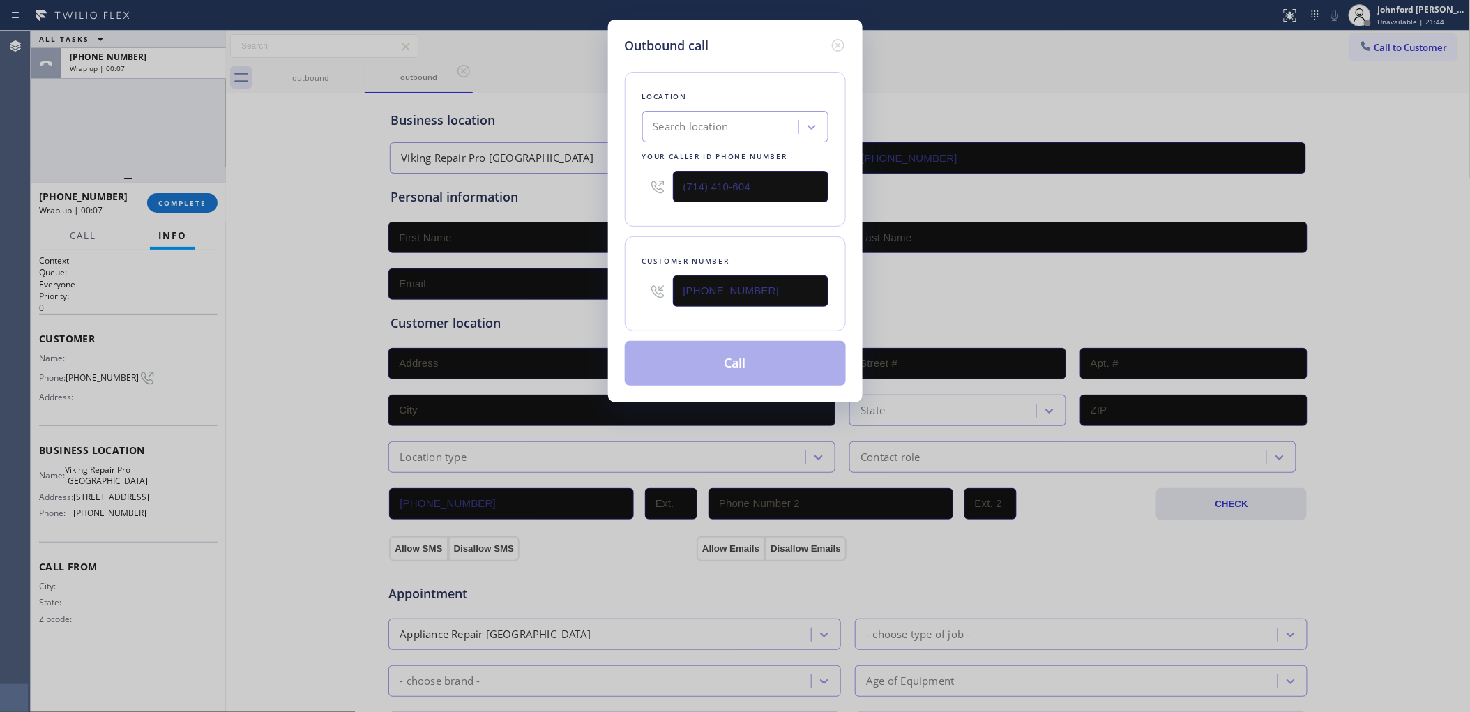
paste input "text"
type input "(714) 410-604_"
click at [747, 123] on div "Search location" at bounding box center [722, 127] width 152 height 24
paste input "Equinox Air Conditioning Cypress"
type input "Equinox Air Conditioning Cypress"
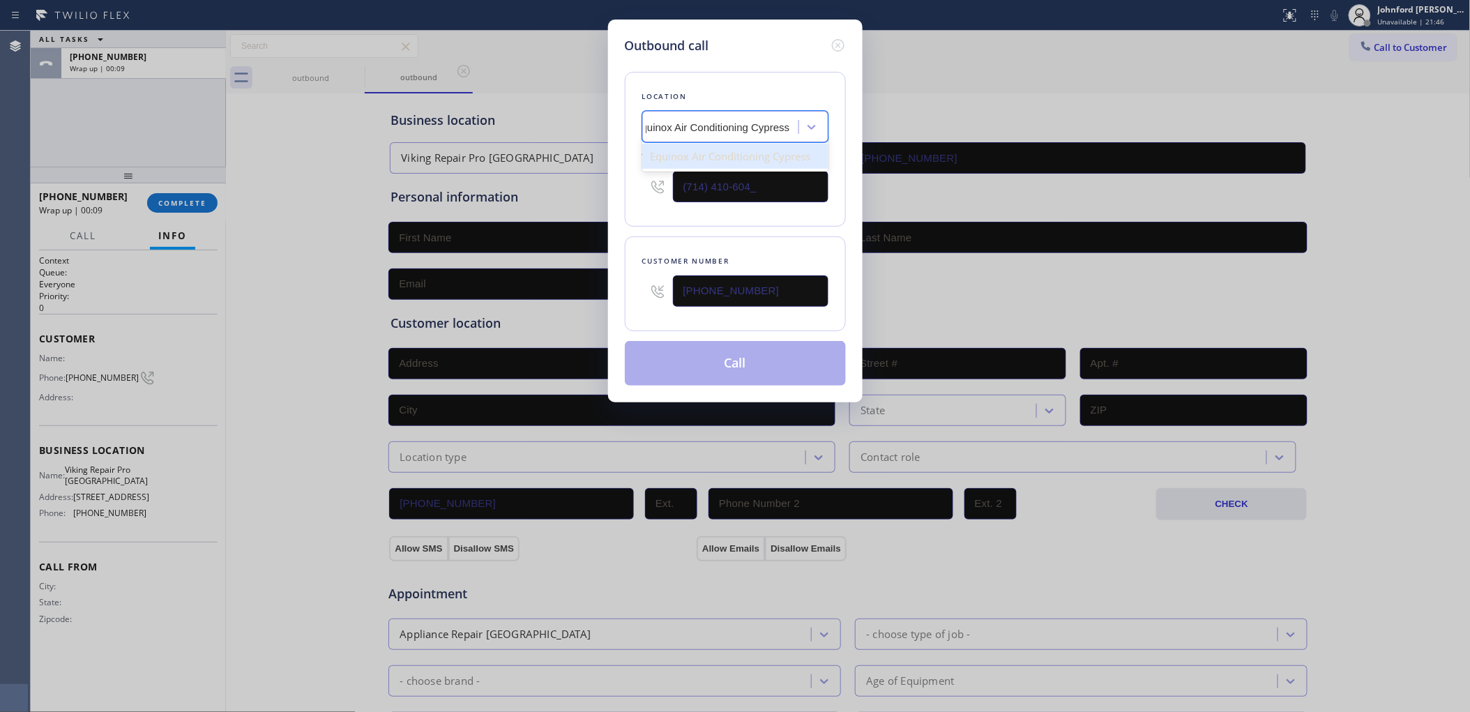
click at [793, 154] on div "Equinox Air Conditioning Cypress" at bounding box center [735, 156] width 186 height 25
type input "(714) 410-6040"
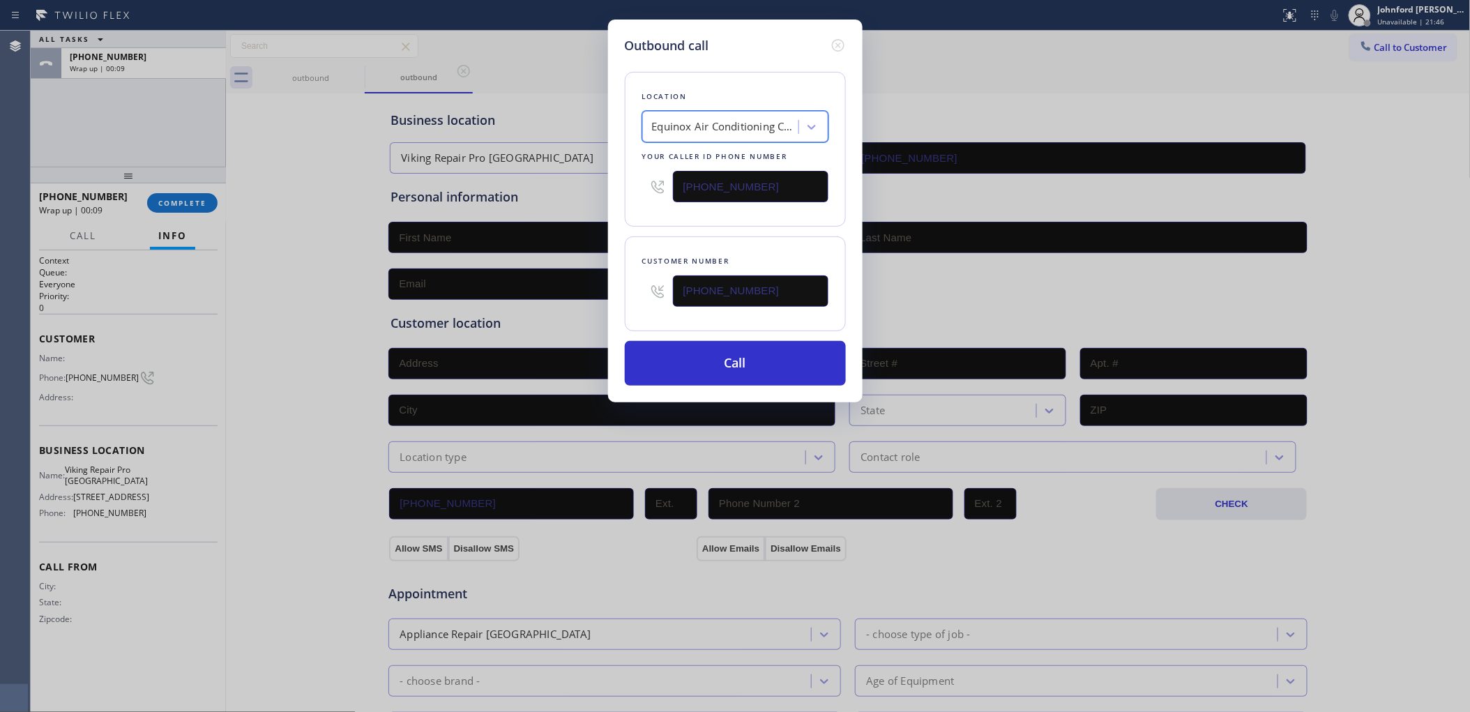
scroll to position [0, 1]
click at [775, 376] on button "Call" at bounding box center [735, 363] width 221 height 45
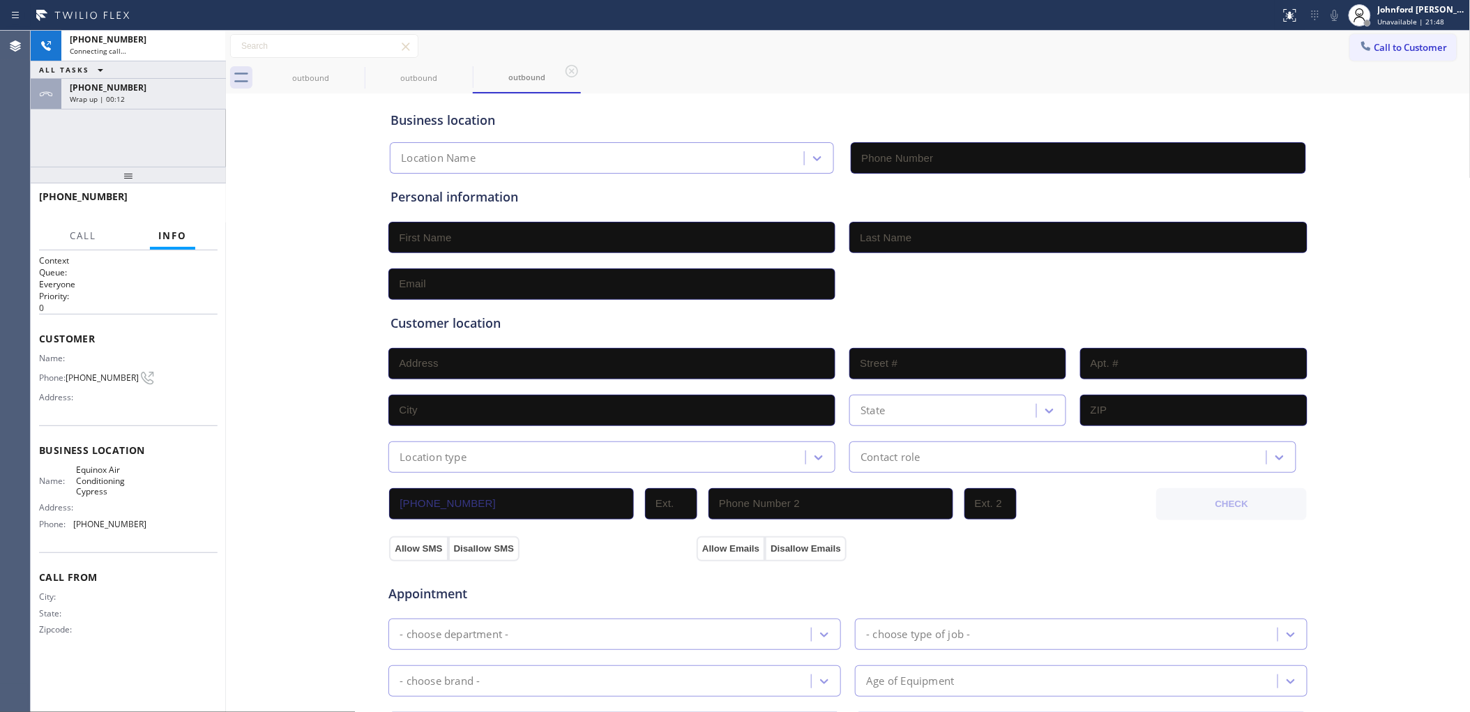
type input "(714) 410-6040"
click at [157, 110] on div "+17439109771 Live | 00:01 ALL TASKS ALL TASKS ACTIVE TASKS TASKS IN WRAP UP +15…" at bounding box center [128, 99] width 195 height 136
click at [169, 96] on div "Wrap up | 00:15" at bounding box center [144, 99] width 148 height 10
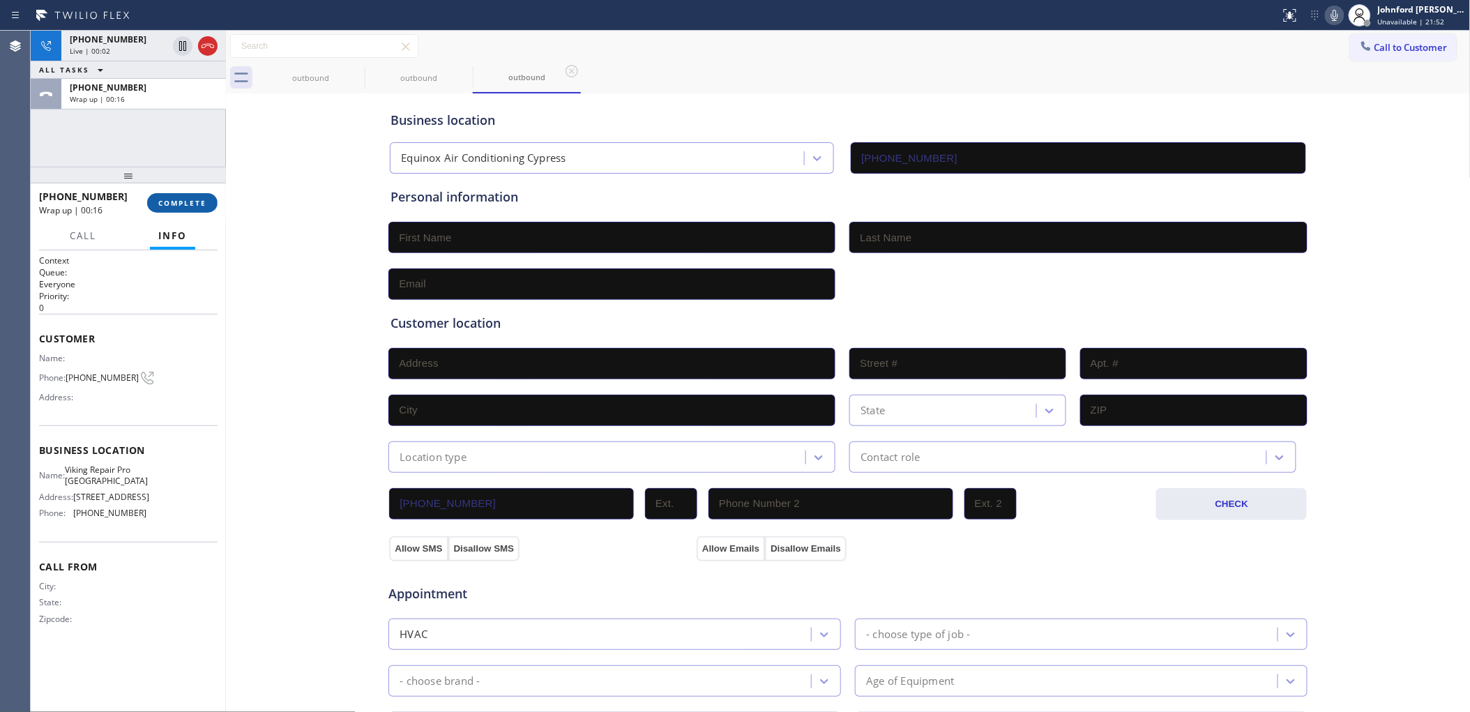
click at [189, 200] on span "COMPLETE" at bounding box center [182, 203] width 48 height 10
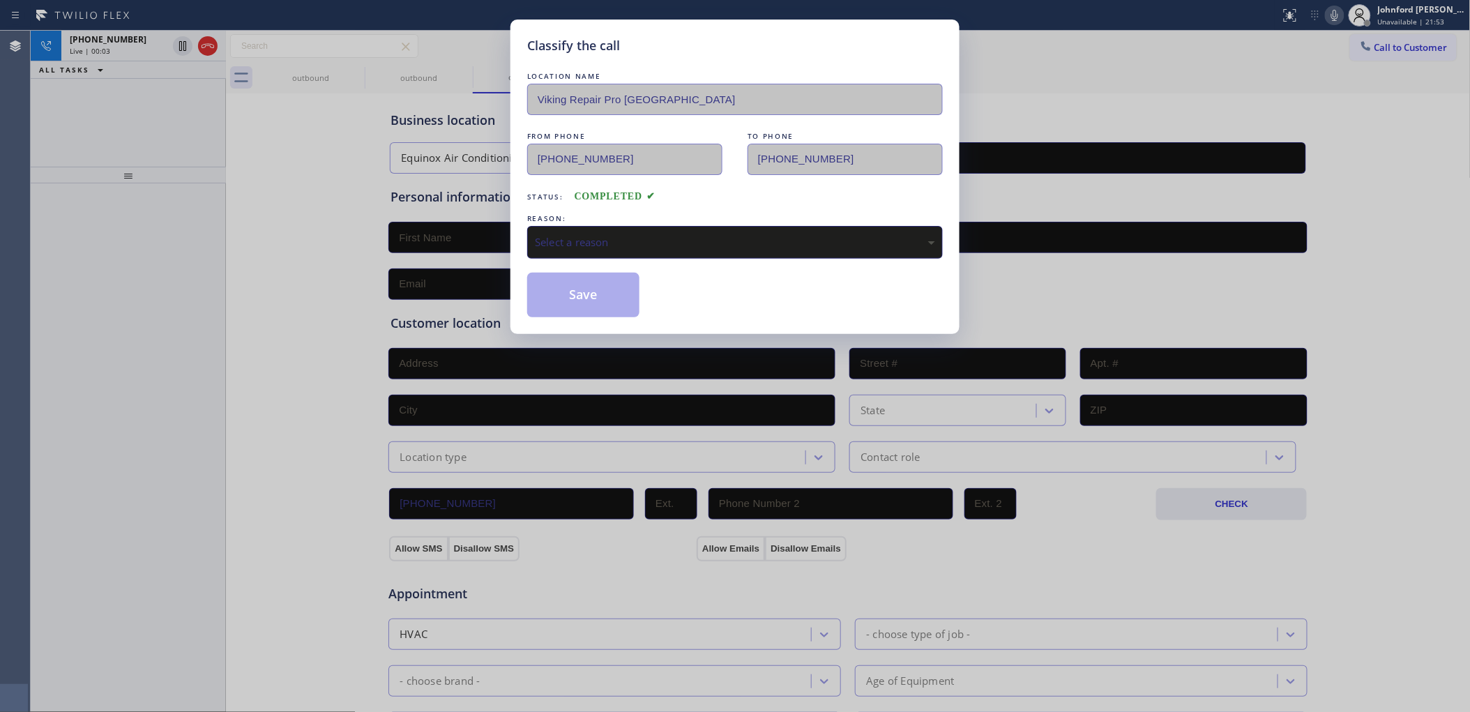
click at [608, 227] on div "Select a reason" at bounding box center [734, 242] width 415 height 33
click at [582, 297] on button "Save" at bounding box center [583, 295] width 112 height 45
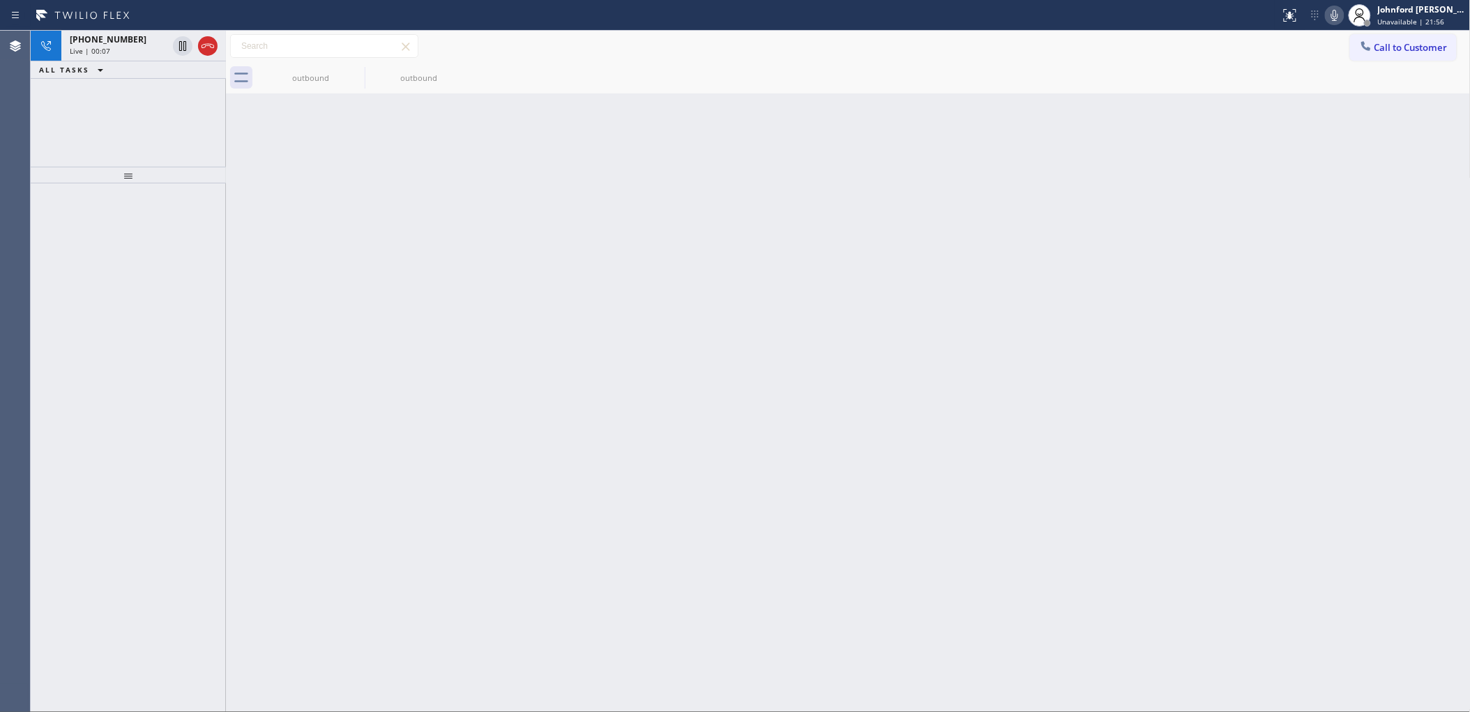
drag, startPoint x: 203, startPoint y: 46, endPoint x: 1131, endPoint y: 54, distance: 928.6
click at [203, 46] on icon at bounding box center [207, 46] width 17 height 17
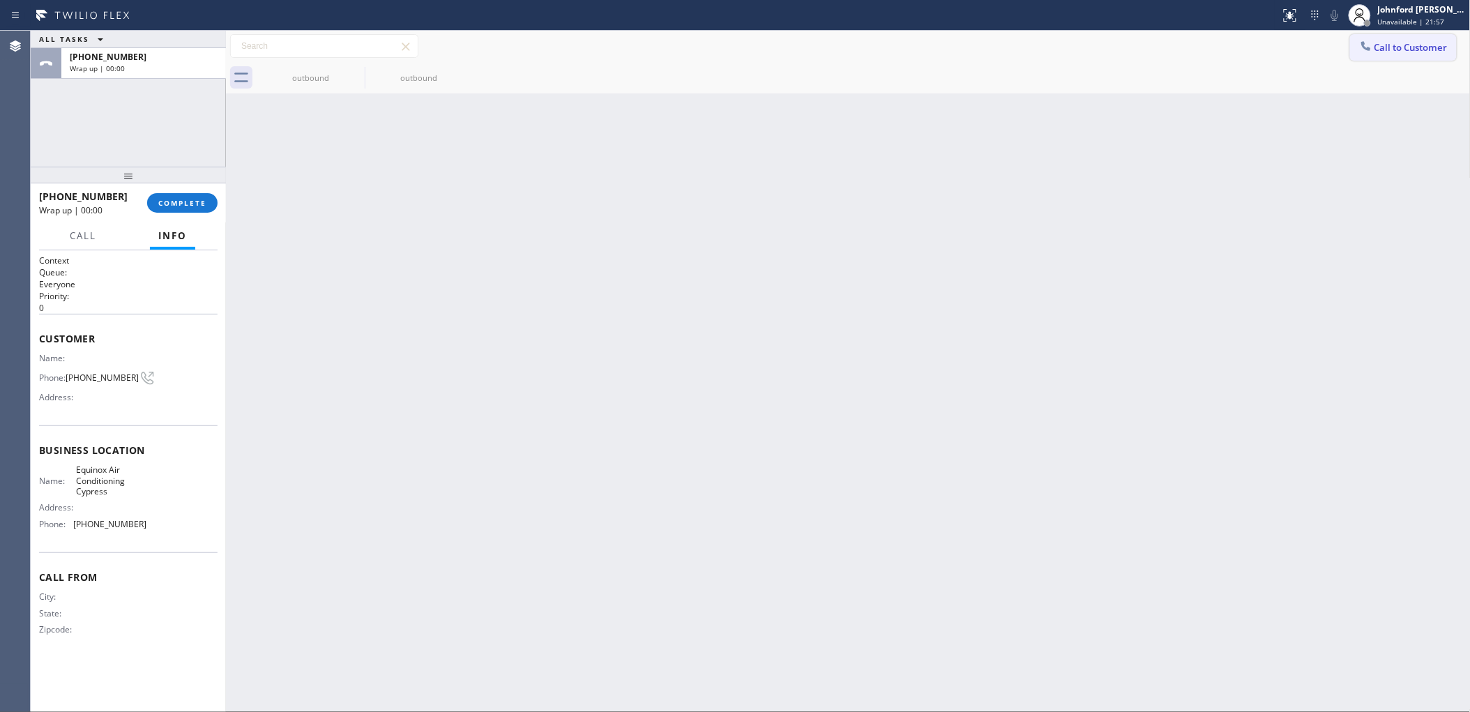
click at [1377, 49] on span "Call to Customer" at bounding box center [1410, 47] width 73 height 13
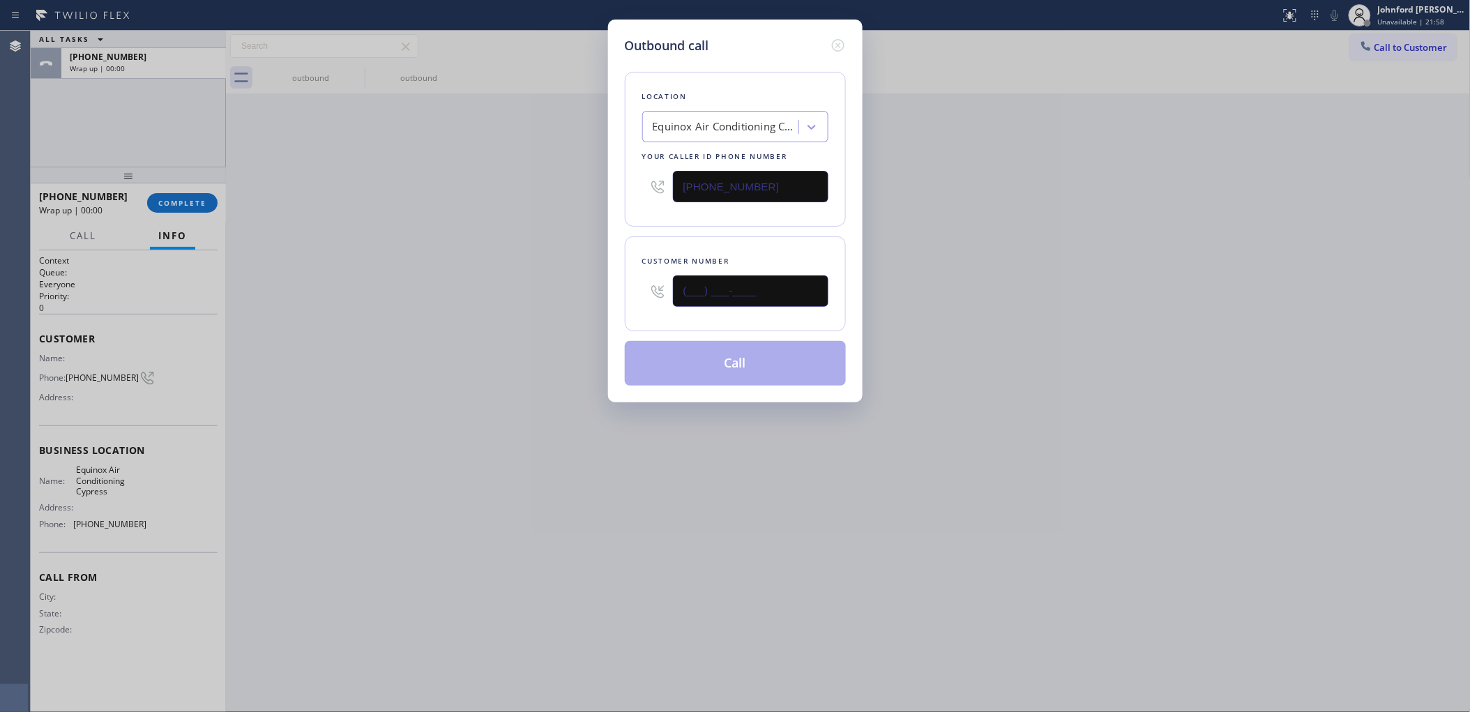
drag, startPoint x: 750, startPoint y: 284, endPoint x: 645, endPoint y: 284, distance: 105.3
click at [650, 284] on div "(___) ___-____" at bounding box center [735, 290] width 186 height 45
paste input "743) 910-9771"
type input "(743) 910-9771"
click at [552, 255] on div "Outbound call Location Equinox Air Conditioning Cypress Your caller id phone nu…" at bounding box center [735, 356] width 1470 height 712
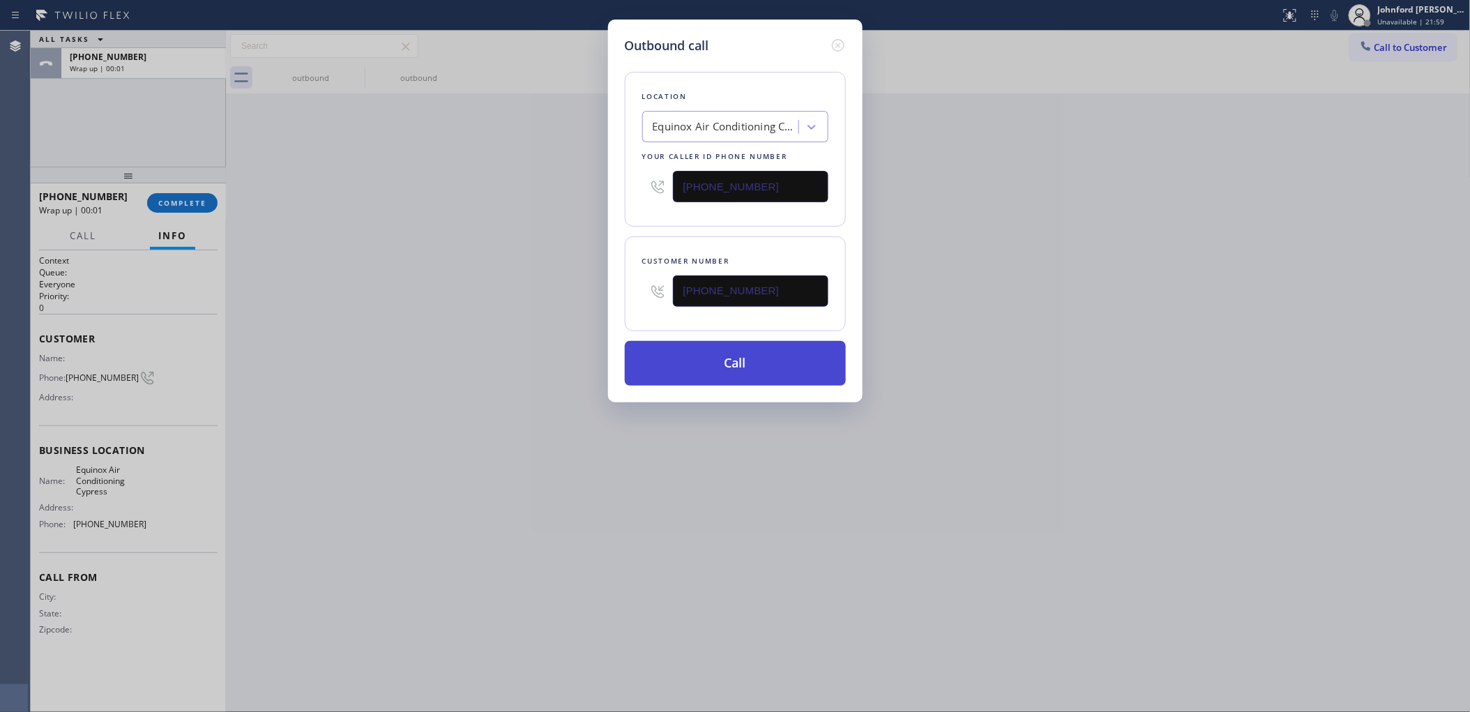
click at [736, 342] on button "Call" at bounding box center [735, 363] width 221 height 45
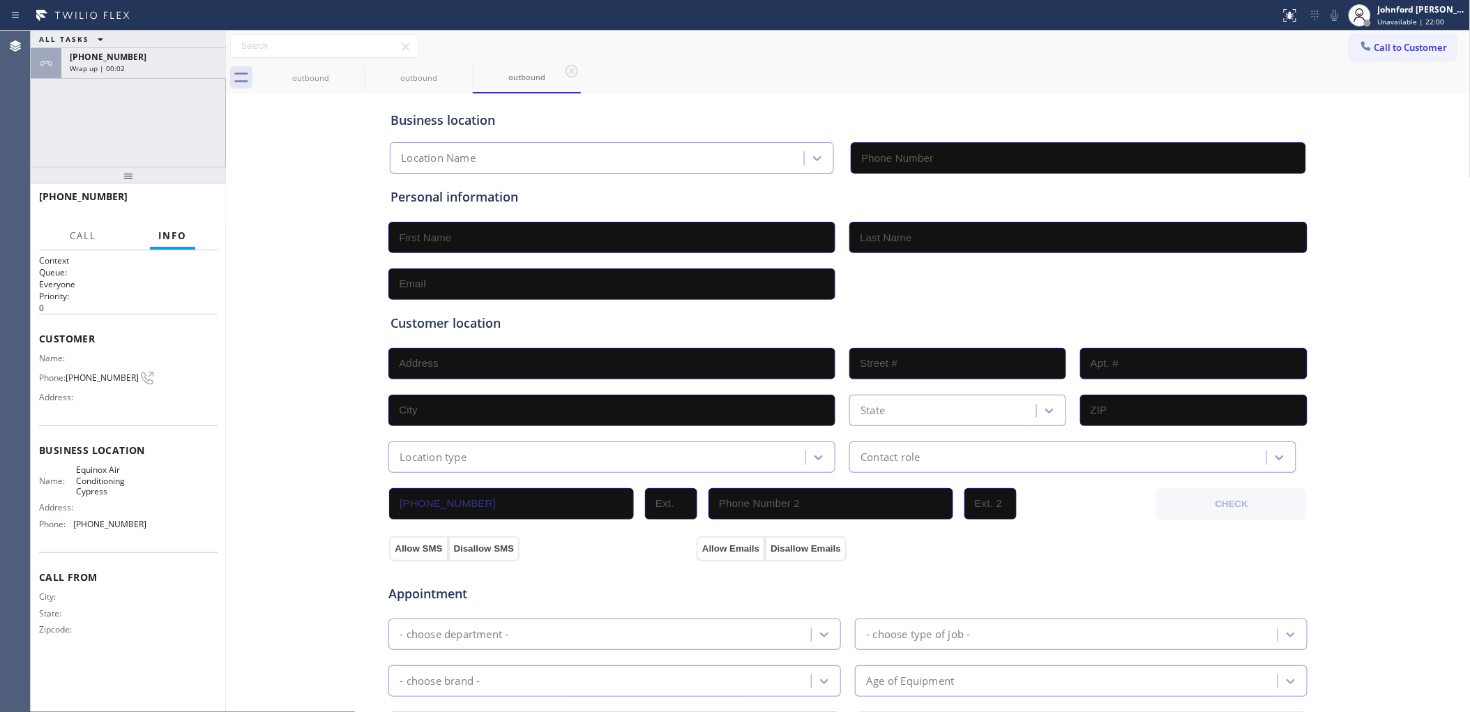
type input "(714) 410-6040"
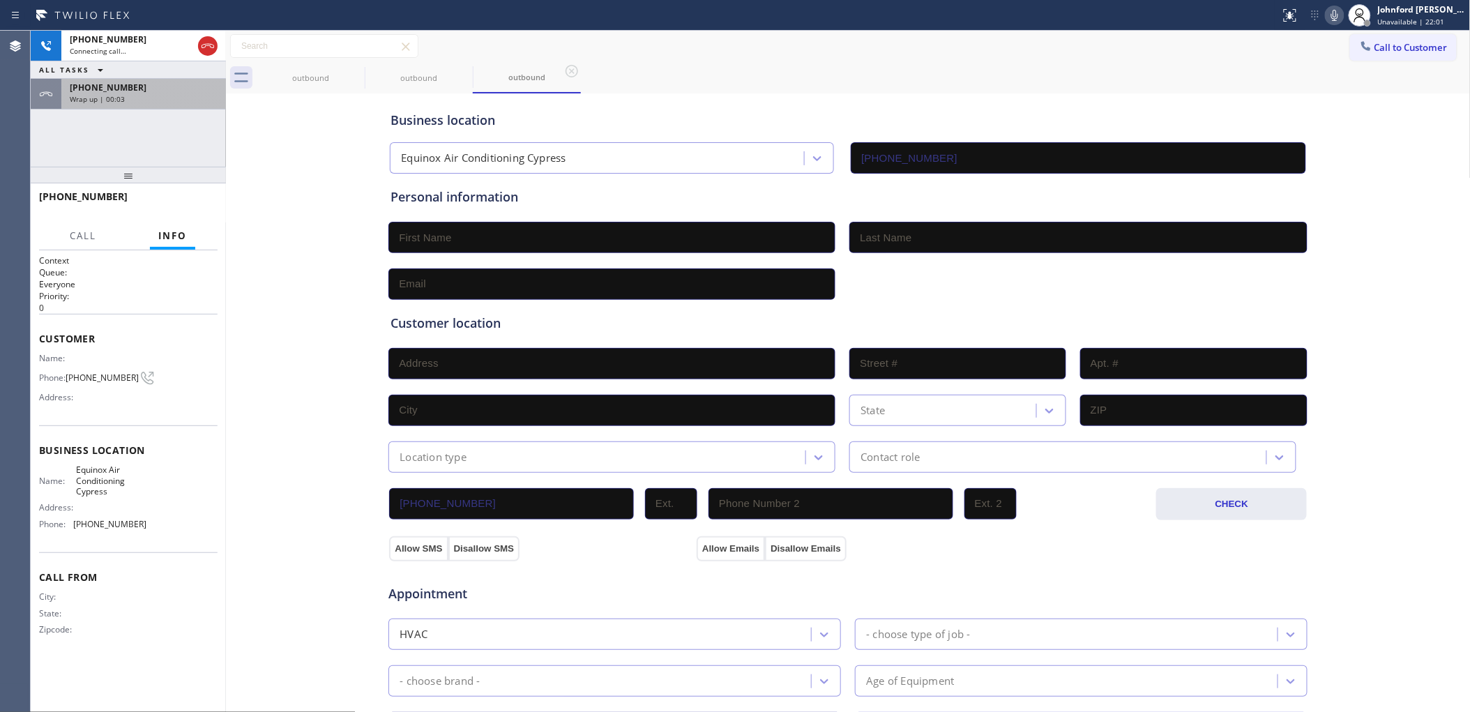
click at [162, 105] on div "+17439109771 Wrap up | 00:03" at bounding box center [140, 94] width 159 height 31
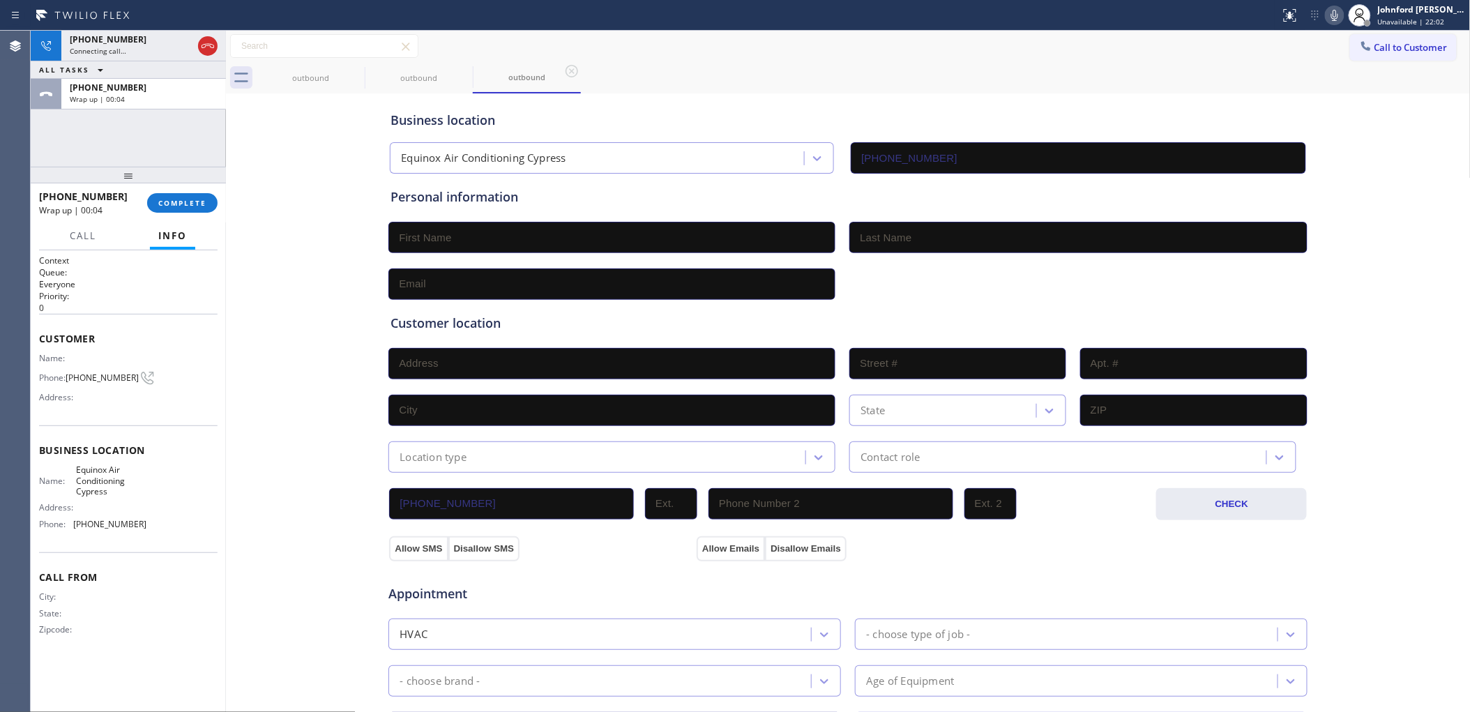
click at [185, 216] on div "+17439109771 Wrap up | 00:04 COMPLETE" at bounding box center [128, 203] width 178 height 36
click at [188, 211] on button "COMPLETE" at bounding box center [182, 203] width 70 height 20
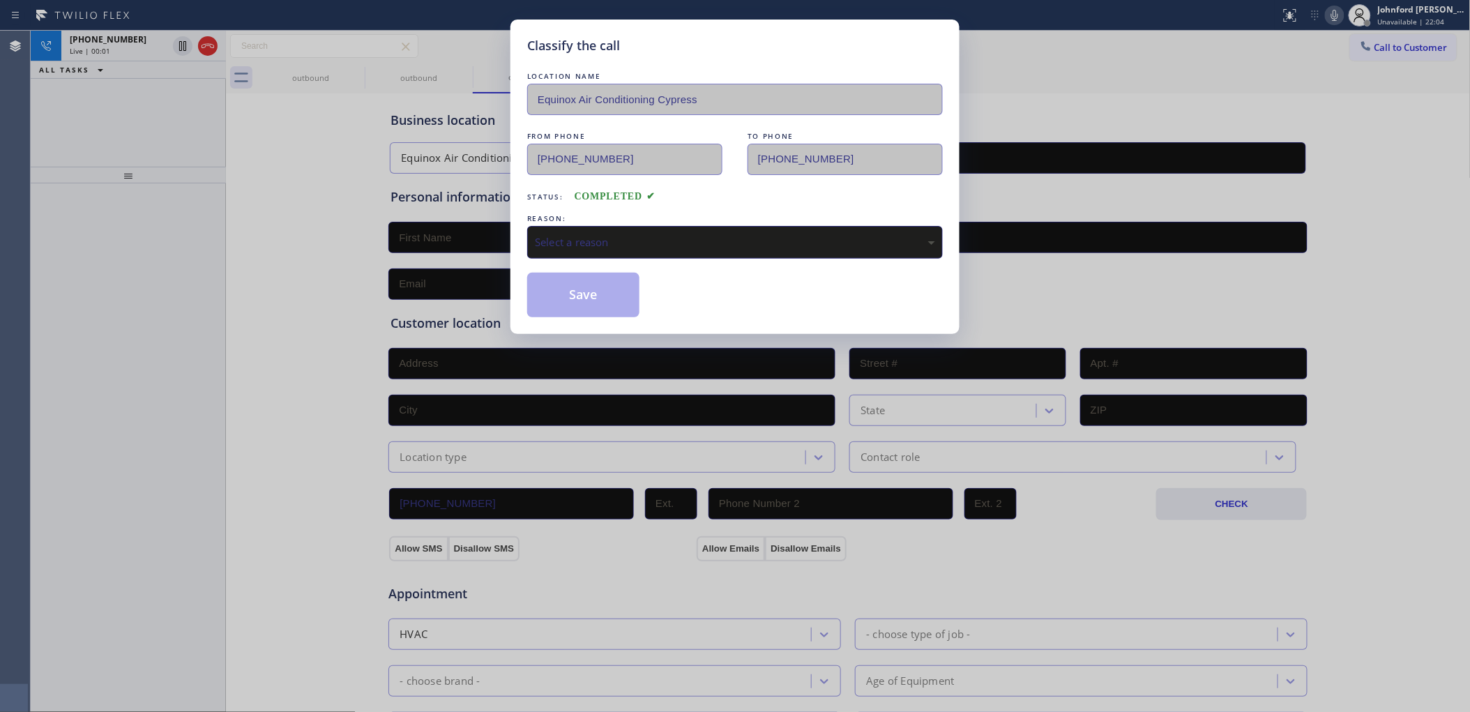
drag, startPoint x: 524, startPoint y: 224, endPoint x: 540, endPoint y: 234, distance: 19.4
click at [524, 227] on div "Classify the call LOCATION NAME Equinox Air Conditioning Cypress FROM PHONE (71…" at bounding box center [734, 177] width 449 height 314
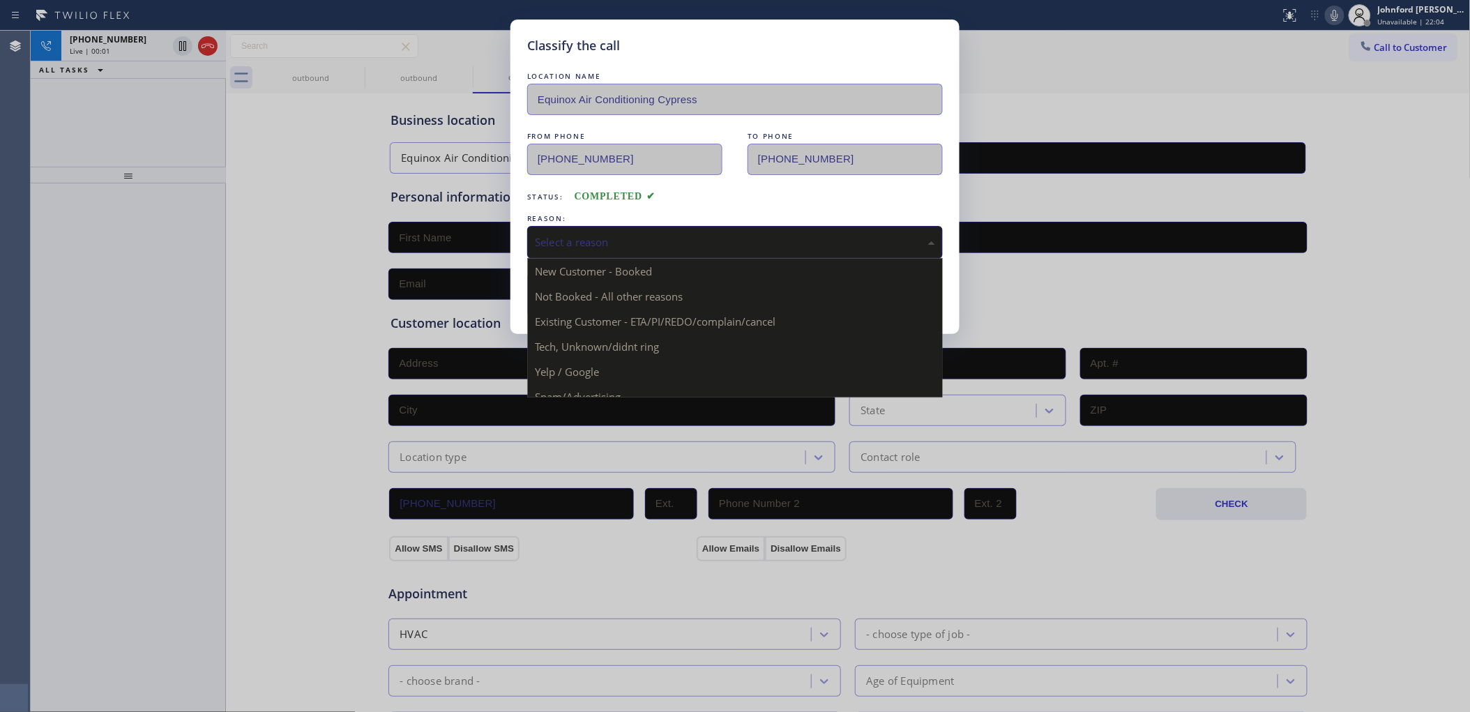
click at [573, 243] on div "Select a reason" at bounding box center [735, 242] width 400 height 16
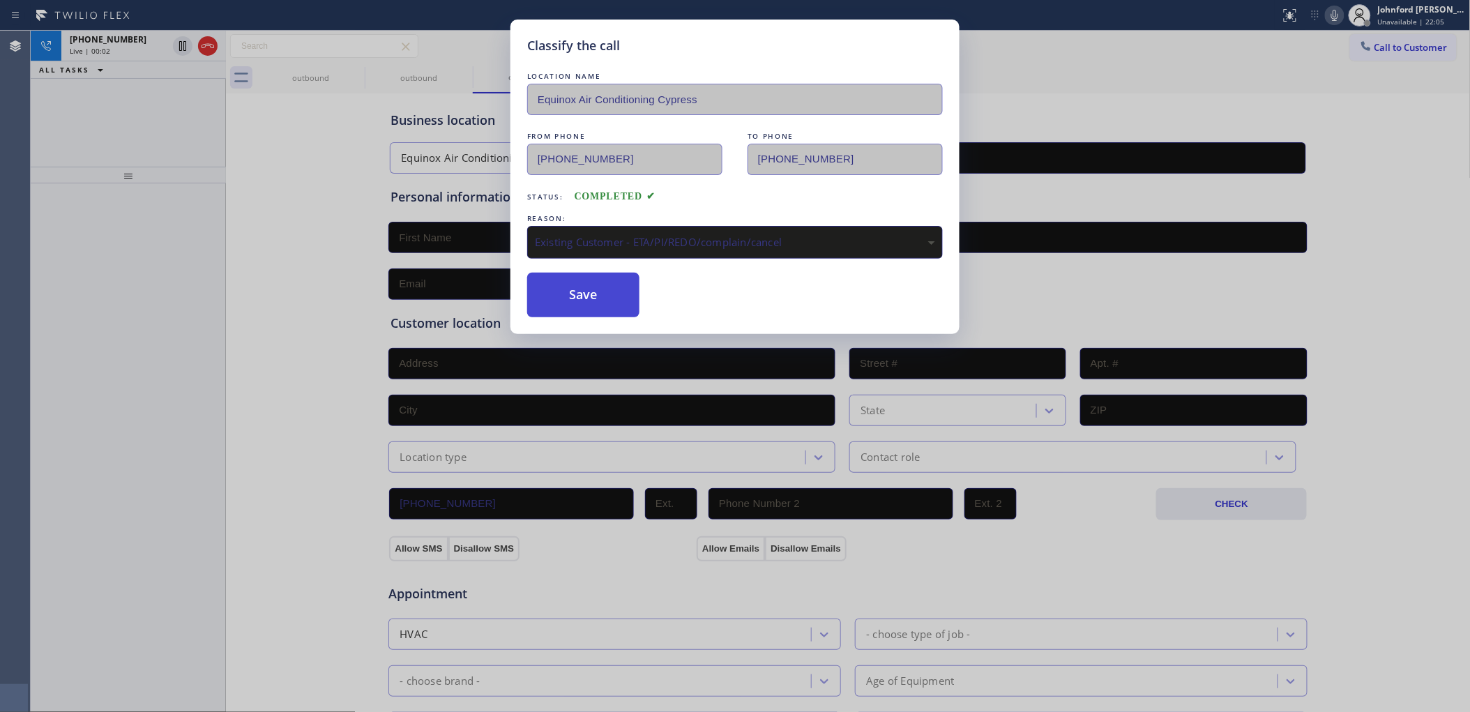
click at [595, 304] on button "Save" at bounding box center [583, 295] width 112 height 45
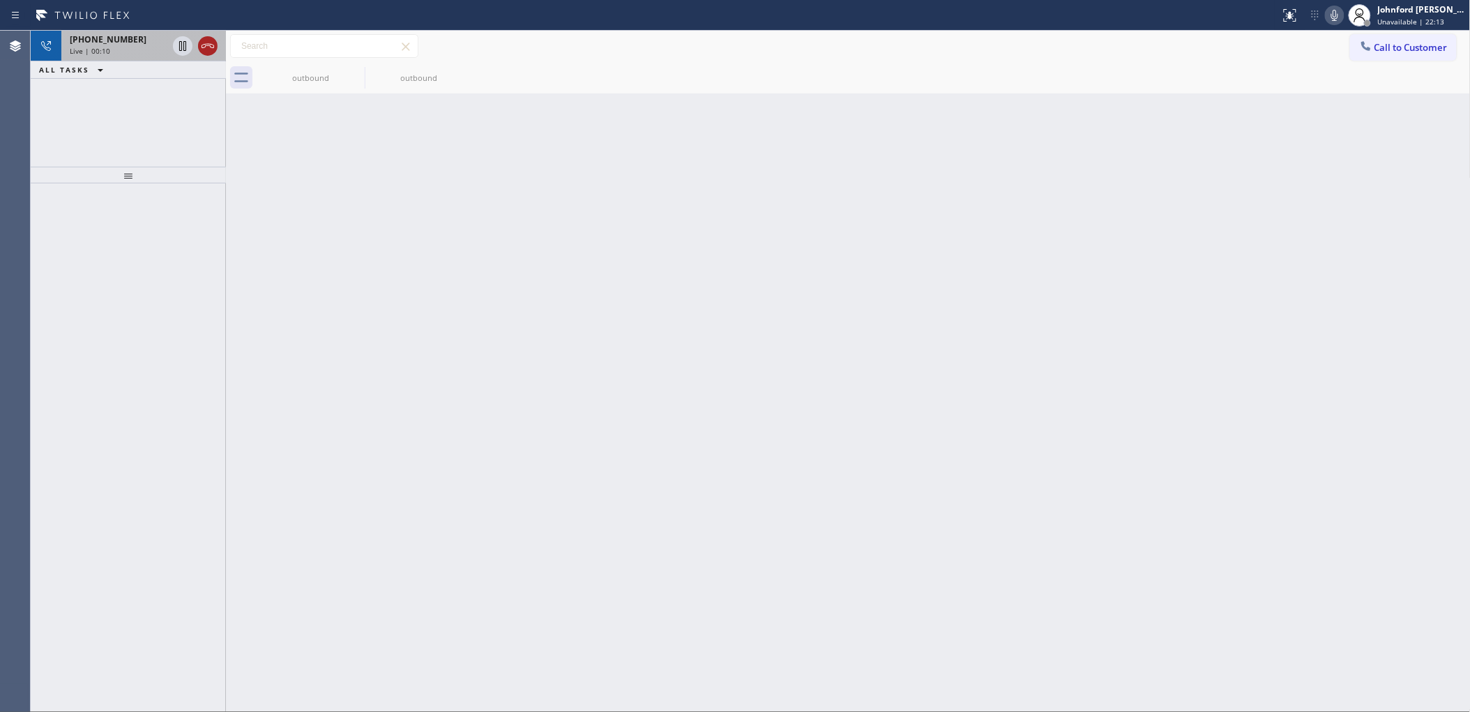
click at [210, 47] on icon at bounding box center [207, 46] width 17 height 17
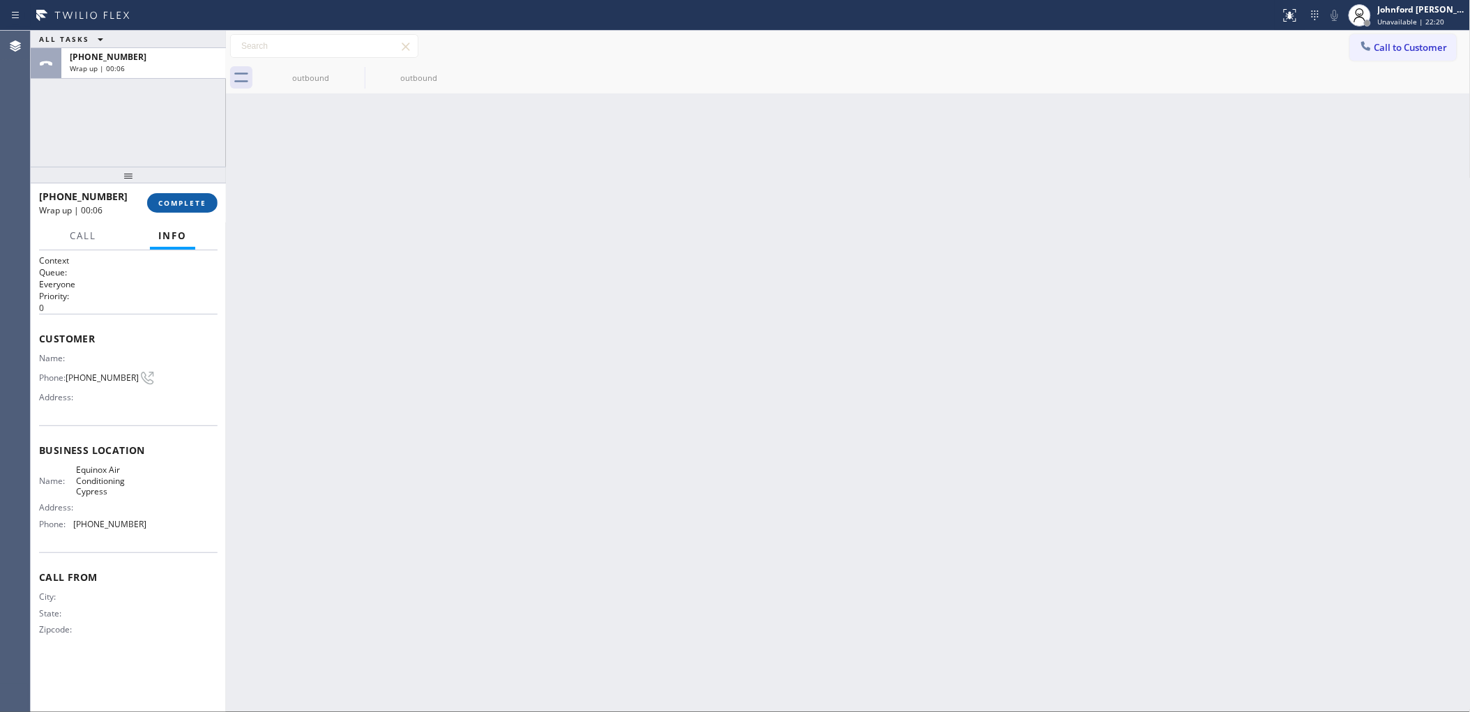
click at [176, 193] on button "COMPLETE" at bounding box center [182, 203] width 70 height 20
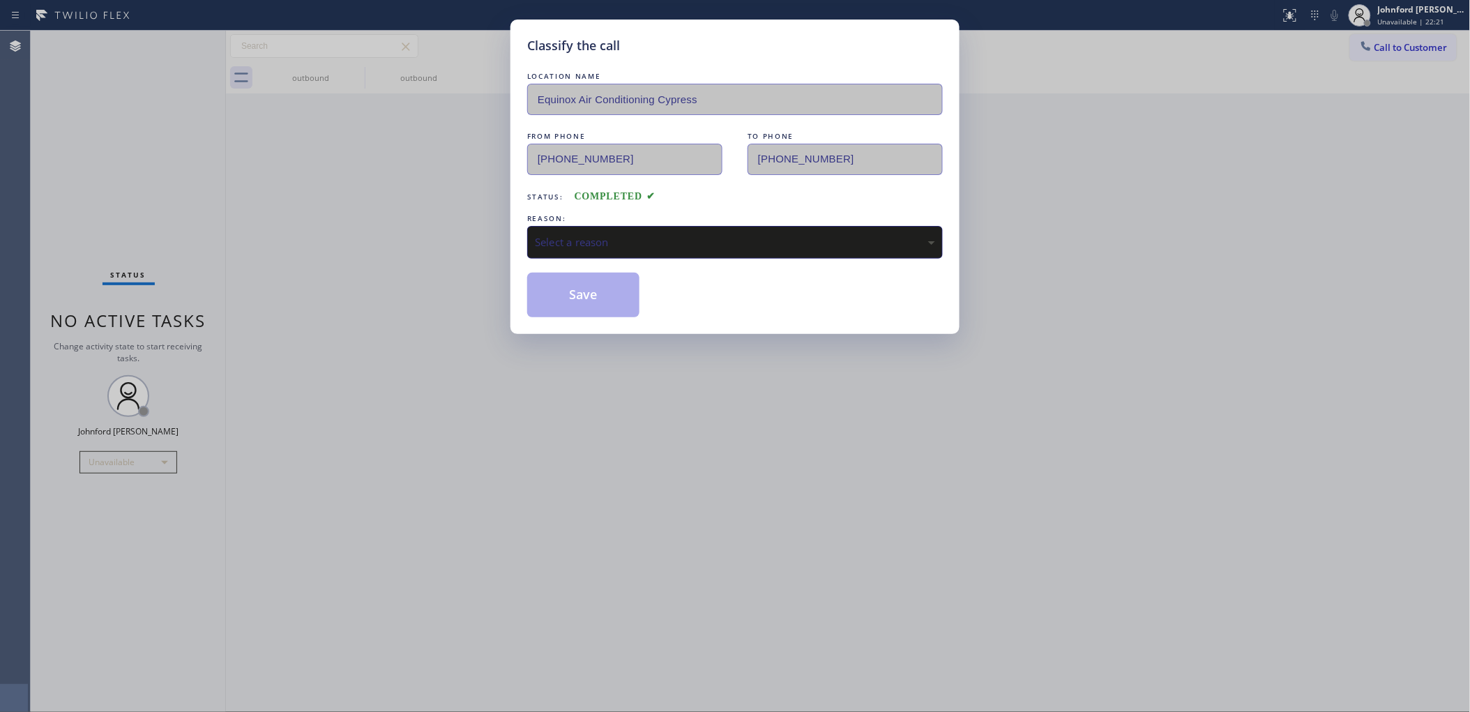
click at [636, 220] on div "REASON:" at bounding box center [734, 218] width 415 height 15
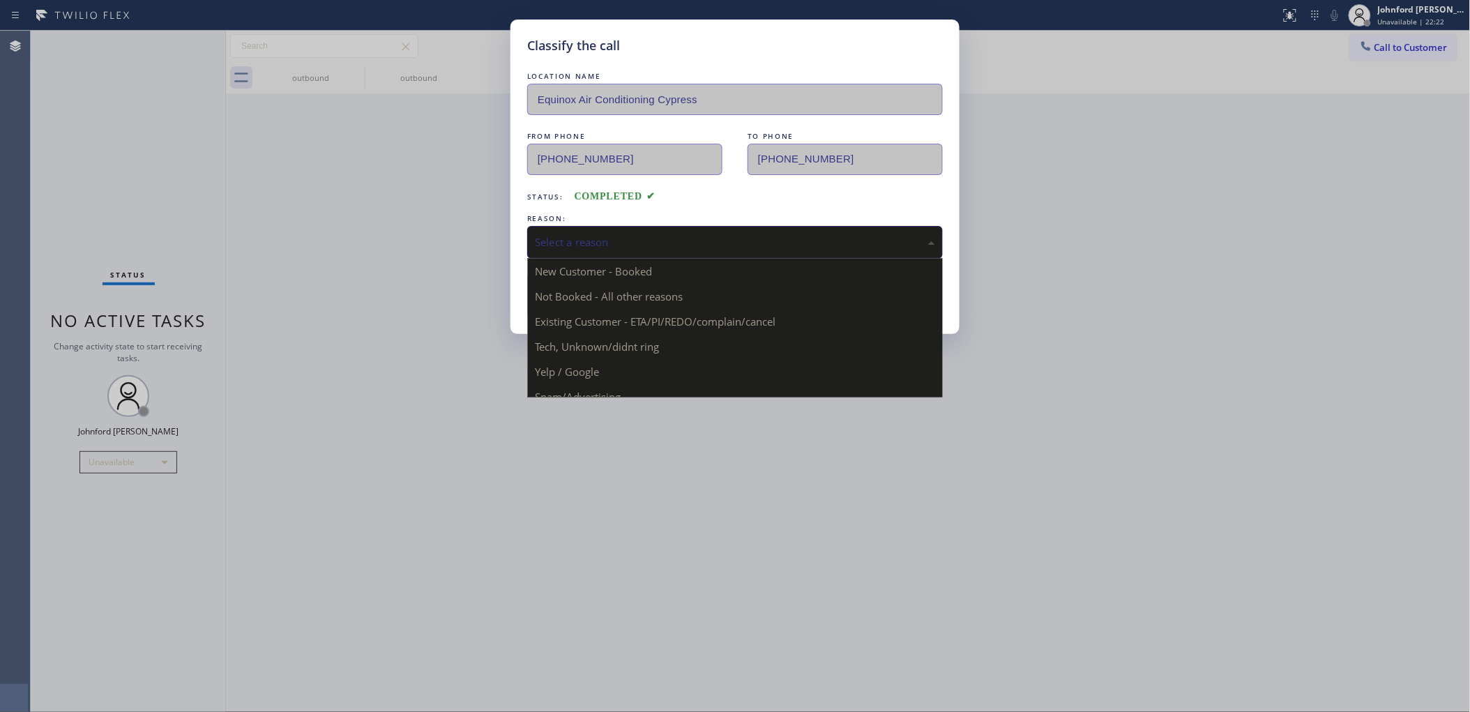
click at [602, 229] on div "Select a reason" at bounding box center [734, 242] width 415 height 33
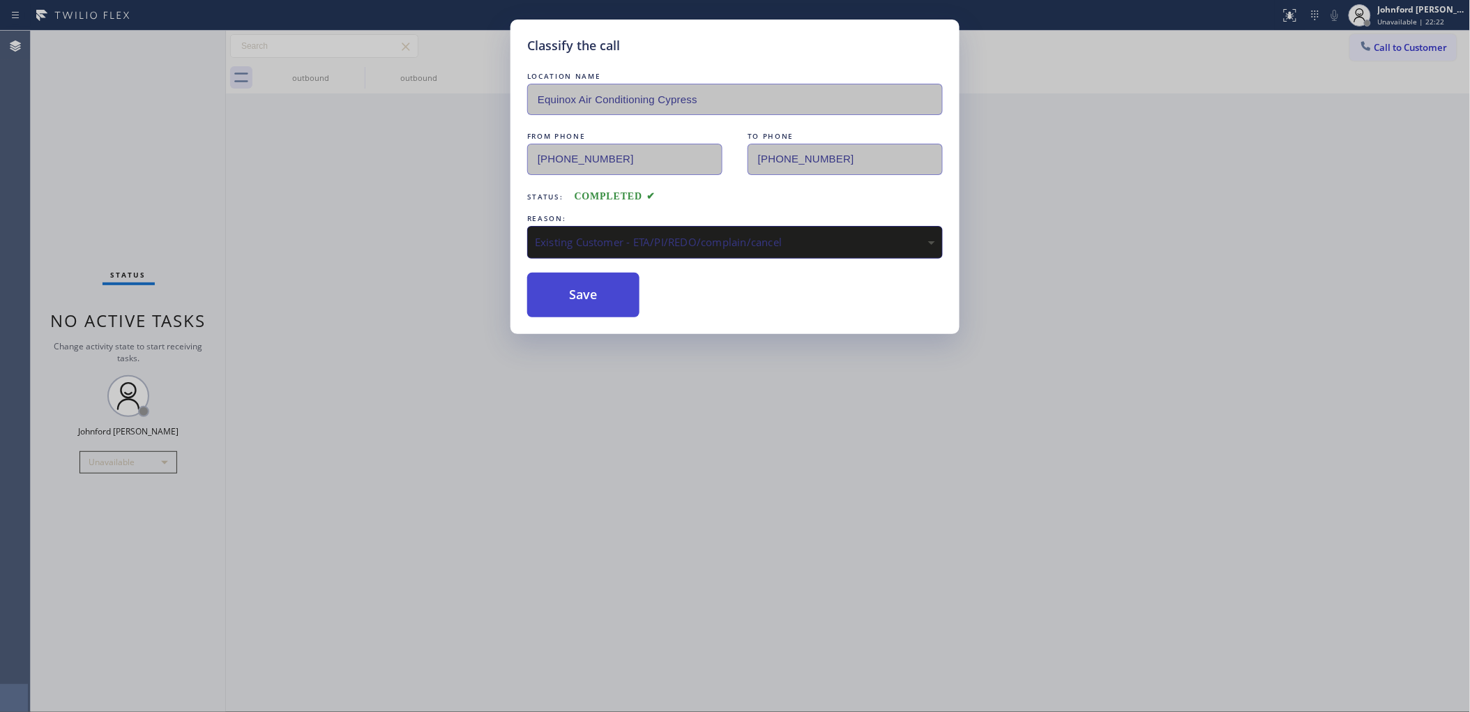
click at [602, 287] on button "Save" at bounding box center [583, 295] width 112 height 45
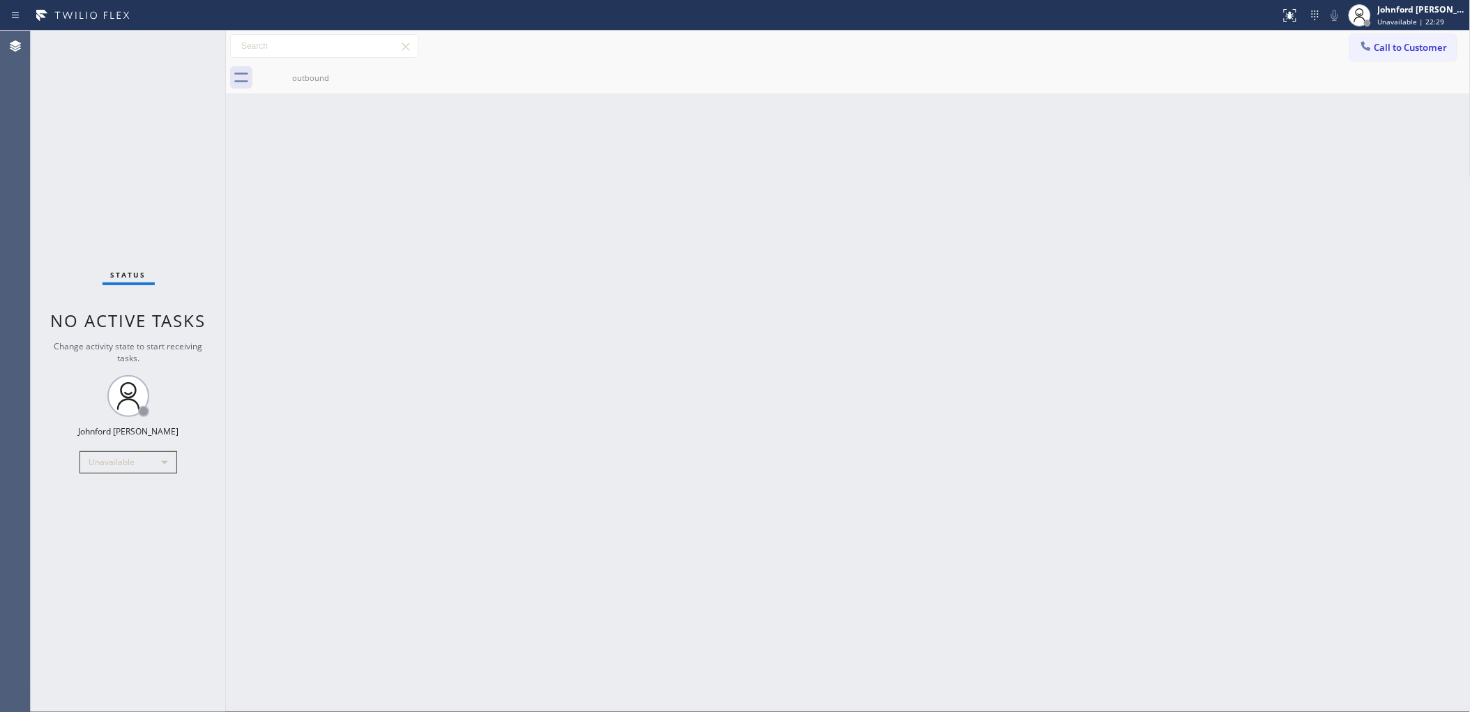
click at [1302, 243] on div "Back to Dashboard Change Sender ID Customers Technicians Select a contact Outbo…" at bounding box center [848, 371] width 1244 height 681
click at [1381, 45] on span "Call to Customer" at bounding box center [1410, 47] width 73 height 13
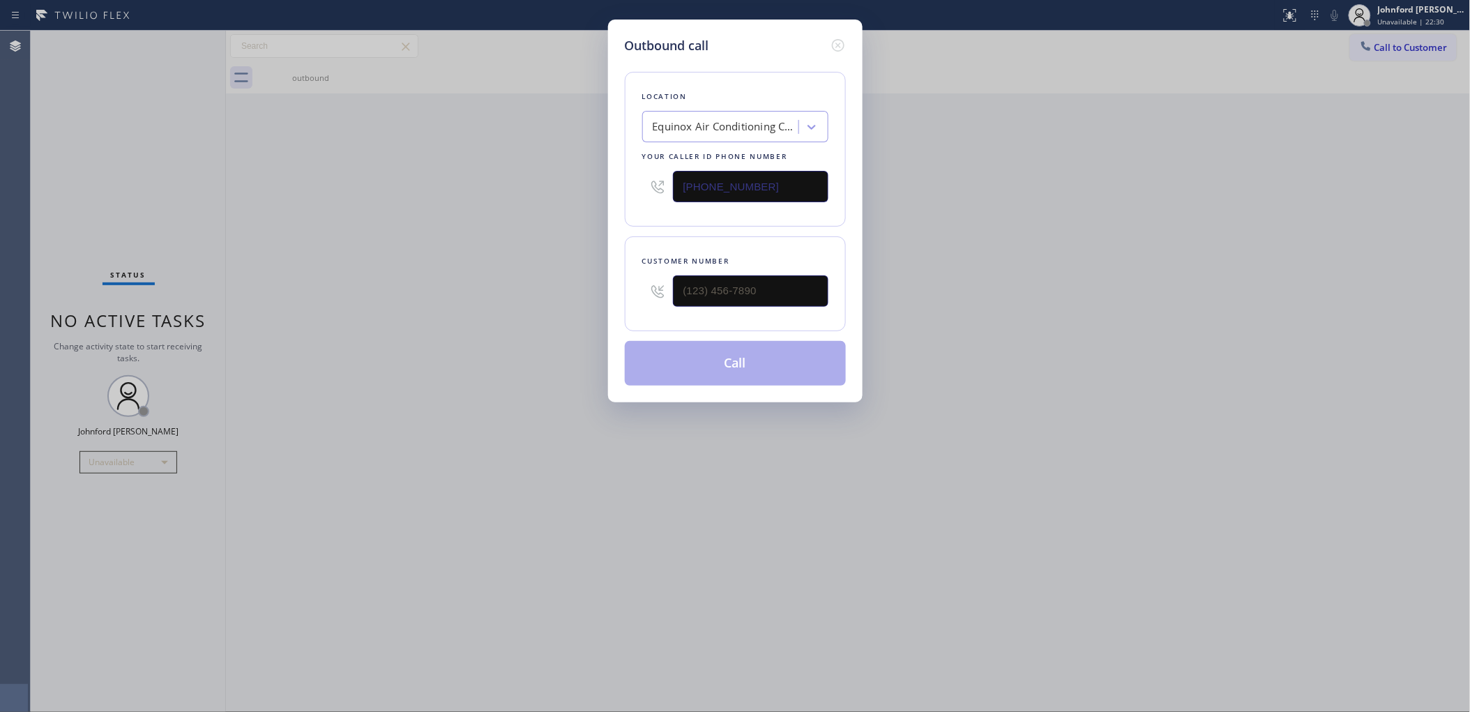
drag, startPoint x: 797, startPoint y: 199, endPoint x: 523, endPoint y: 201, distance: 274.0
click at [523, 201] on div "Outbound call Location Equinox Air Conditioning Cypress Your caller id phone nu…" at bounding box center [735, 356] width 1470 height 712
paste input "818) 456-1686"
type input "(818) 456-1686"
click at [336, 235] on div "Outbound call Location Equinox Air Conditioning Cypress Your caller id phone nu…" at bounding box center [735, 356] width 1470 height 712
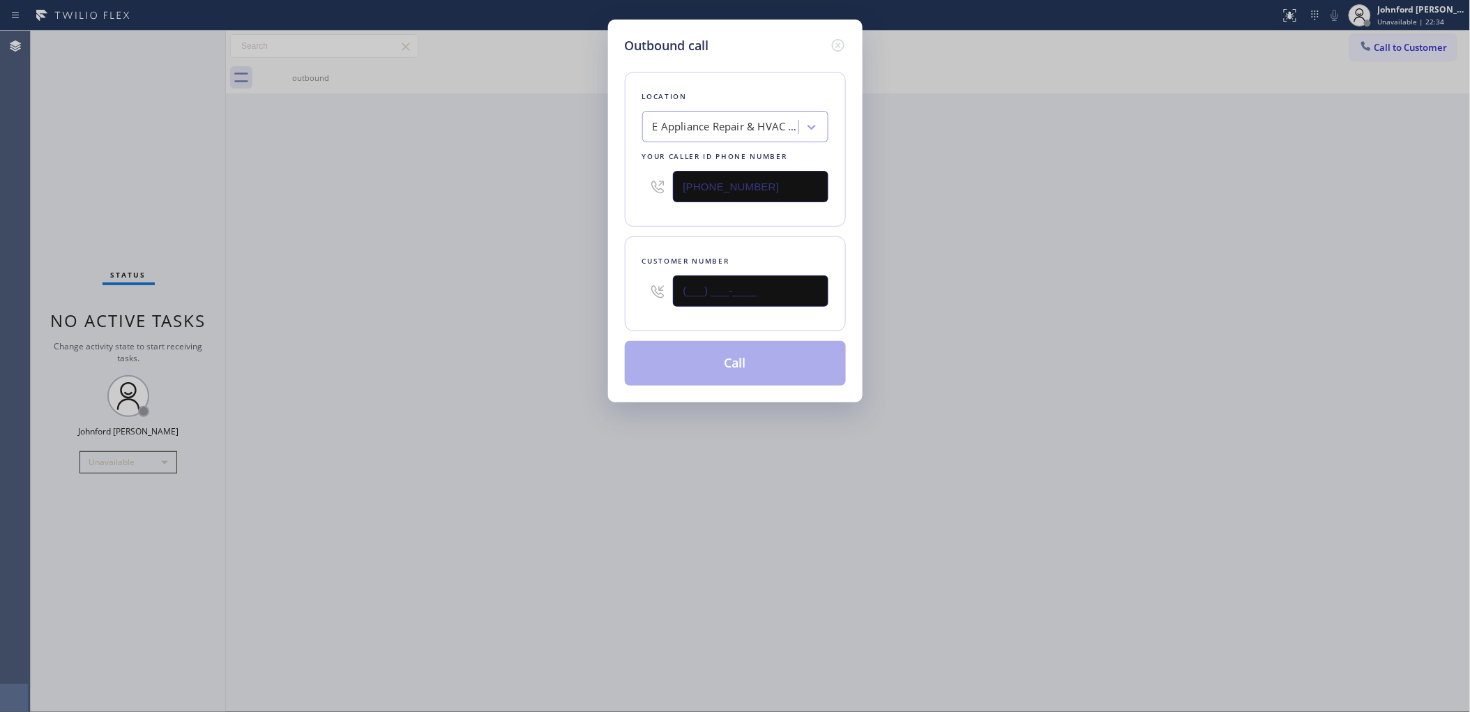
drag, startPoint x: 779, startPoint y: 284, endPoint x: 556, endPoint y: 267, distance: 224.4
click at [556, 267] on div "Outbound call Location E Appliance Repair & HVAC Reseda Your caller id phone nu…" at bounding box center [735, 356] width 1470 height 712
paste input "641) 931-2405"
type input "(641) 931-2405"
click at [551, 267] on div "Outbound call Location E Appliance Repair & HVAC Reseda Your caller id phone nu…" at bounding box center [735, 356] width 1470 height 712
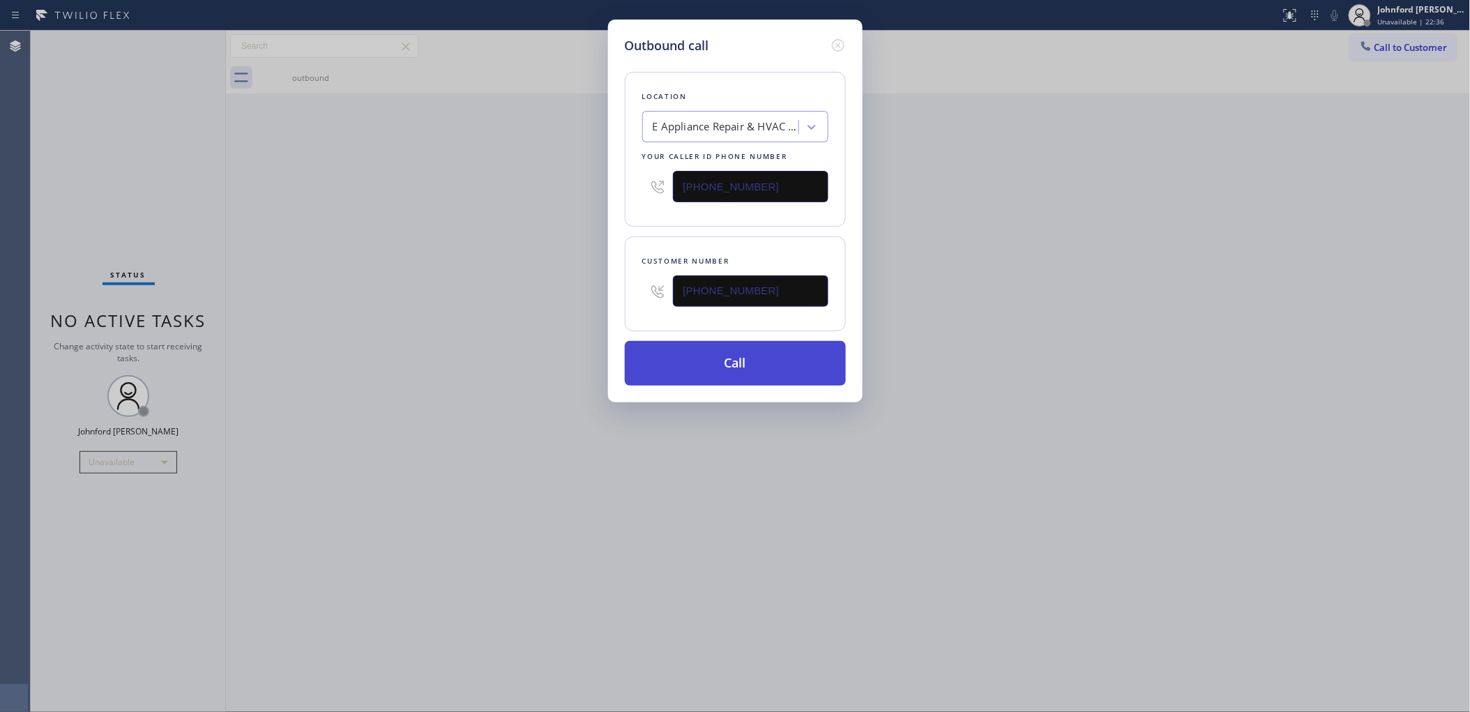
click at [709, 359] on button "Call" at bounding box center [735, 363] width 221 height 45
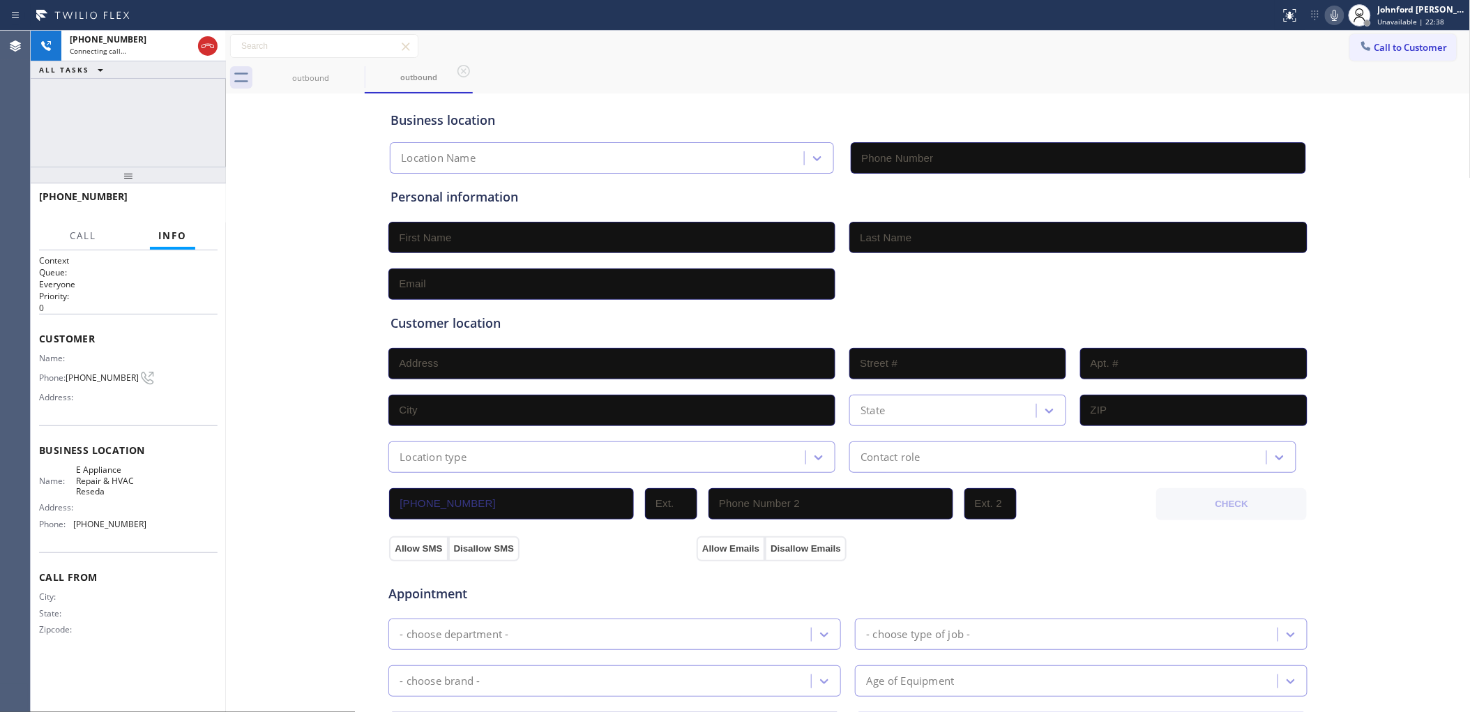
type input "(818) 456-1686"
click at [92, 119] on div "+16419312405 Connecting call… ALL TASKS ALL TASKS ACTIVE TASKS TASKS IN WRAP UP" at bounding box center [128, 99] width 195 height 136
click at [151, 196] on div "+16419312405 Live | 00:03" at bounding box center [96, 203] width 114 height 36
click at [178, 199] on span "HANG UP" at bounding box center [185, 203] width 43 height 10
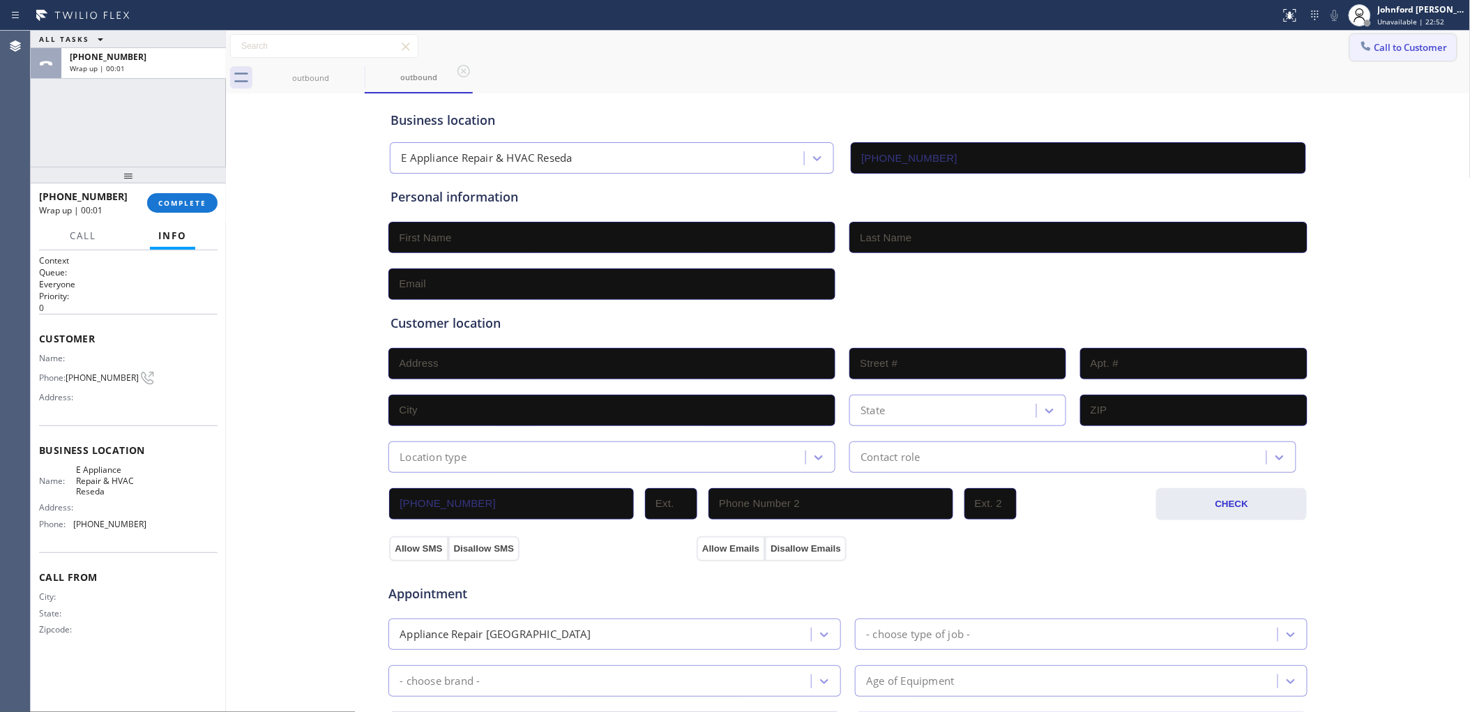
click at [1350, 58] on button "Call to Customer" at bounding box center [1403, 47] width 107 height 26
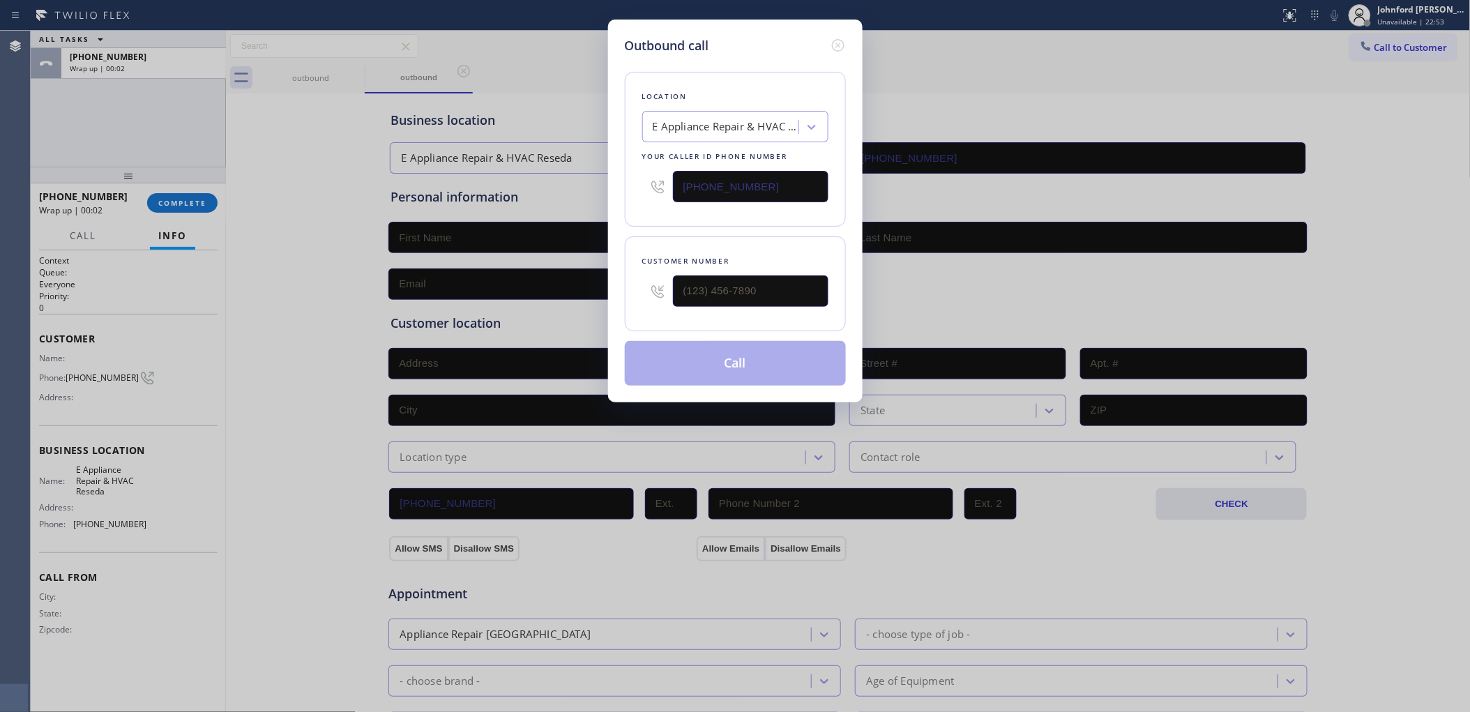
drag, startPoint x: 782, startPoint y: 305, endPoint x: 701, endPoint y: 295, distance: 82.2
click at [661, 296] on div at bounding box center [735, 290] width 186 height 45
click at [705, 295] on input "(___) ___-____" at bounding box center [750, 290] width 155 height 31
paste input "641) 931-2405"
type input "(641) 931-2405"
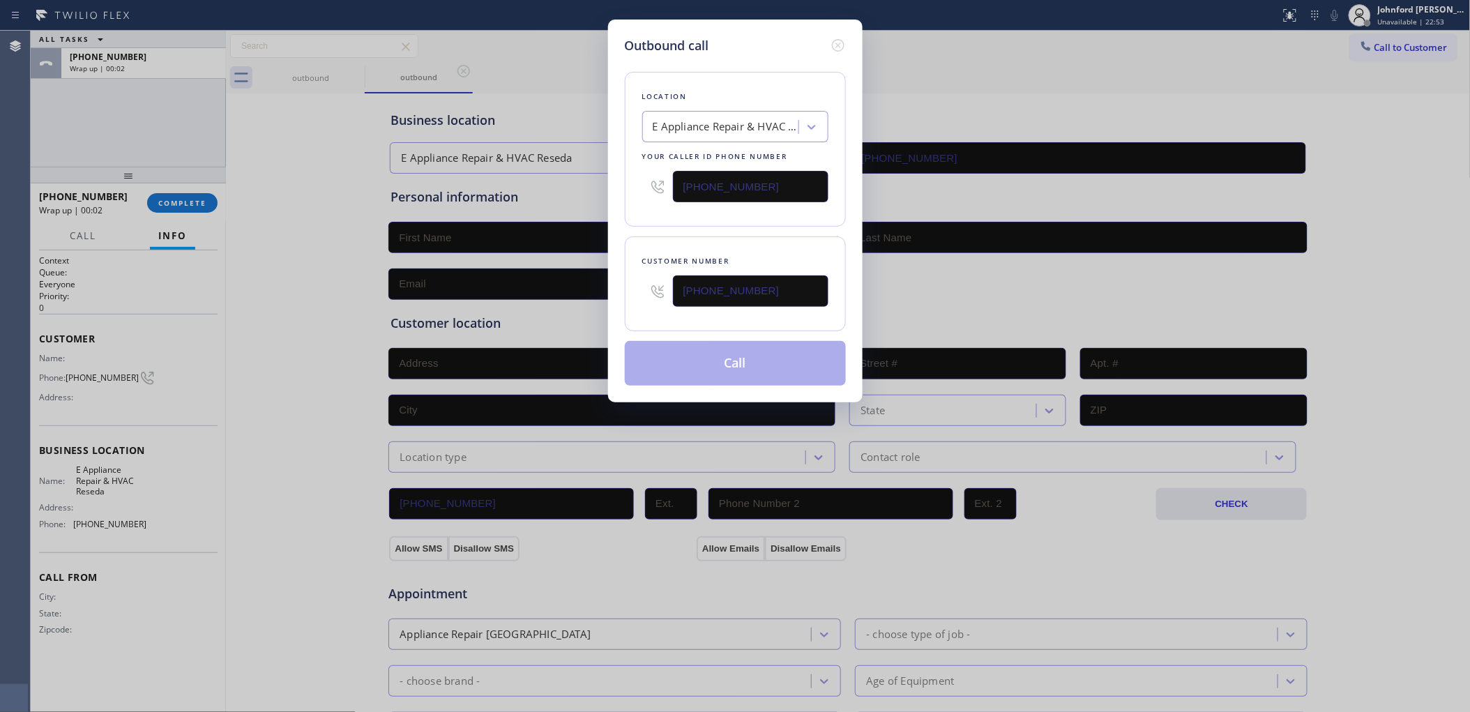
click at [722, 236] on div "Customer number (641) 931-2405" at bounding box center [735, 283] width 221 height 95
click at [737, 361] on button "Call" at bounding box center [735, 363] width 221 height 45
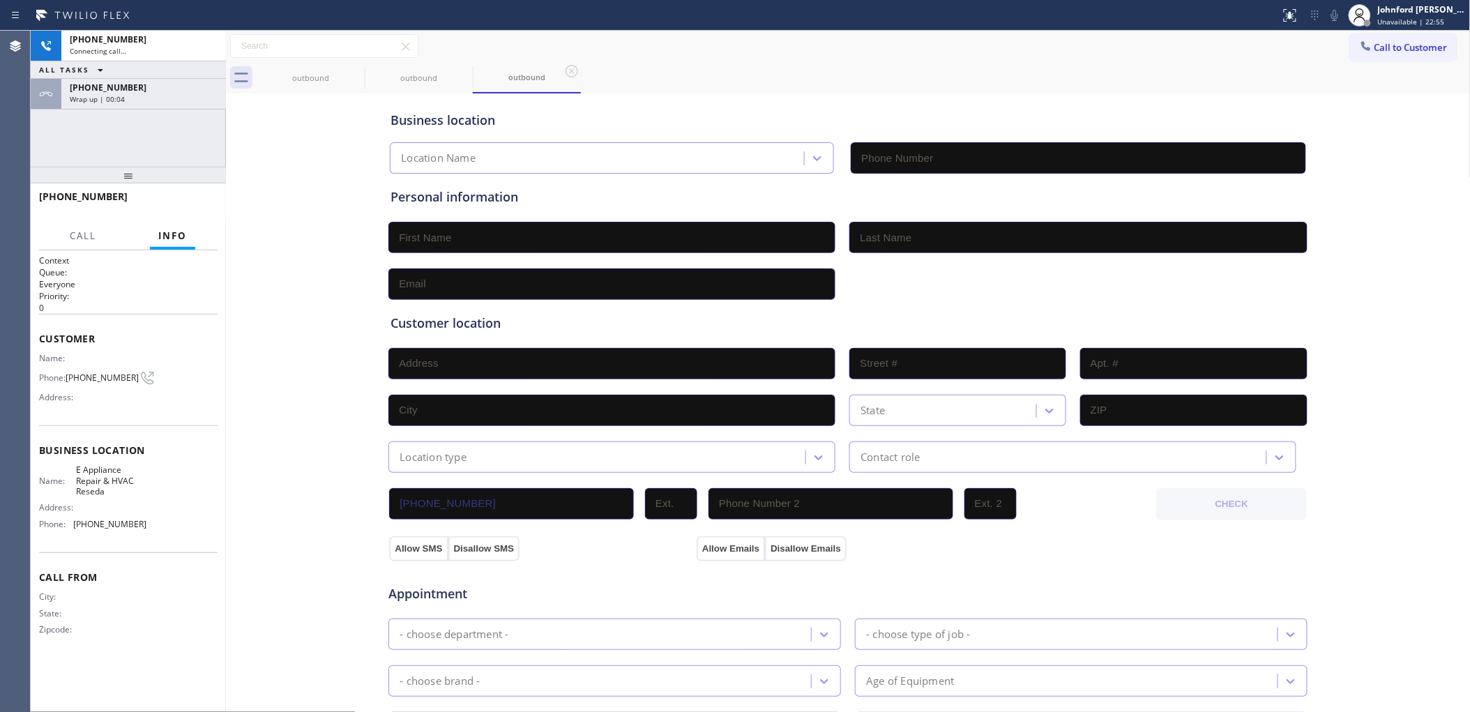
type input "(818) 456-1686"
drag, startPoint x: 159, startPoint y: 100, endPoint x: 169, endPoint y: 133, distance: 35.1
click at [159, 100] on div "Wrap up | 00:06" at bounding box center [144, 99] width 148 height 10
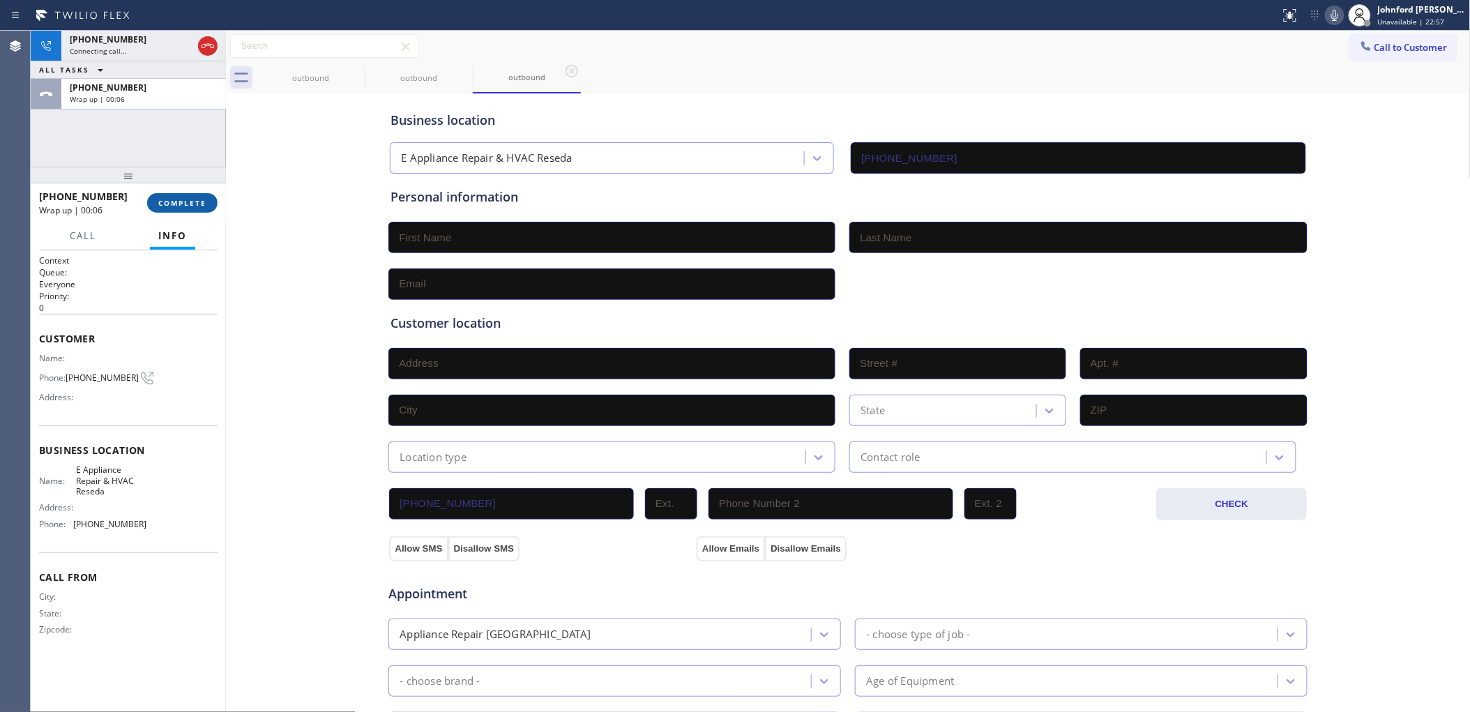
click at [195, 203] on span "COMPLETE" at bounding box center [182, 203] width 48 height 10
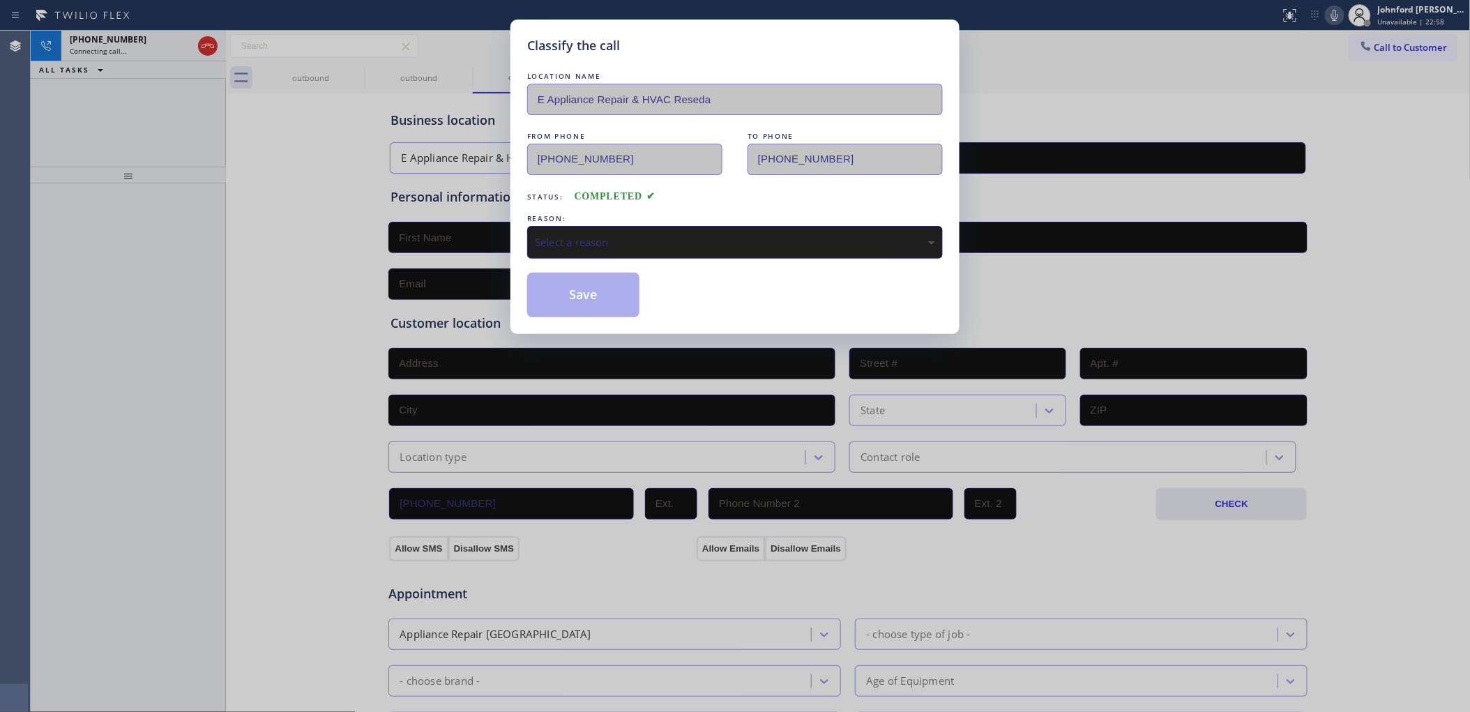
click at [660, 250] on div "Select a reason" at bounding box center [734, 242] width 415 height 33
click at [623, 307] on button "Save" at bounding box center [583, 295] width 112 height 45
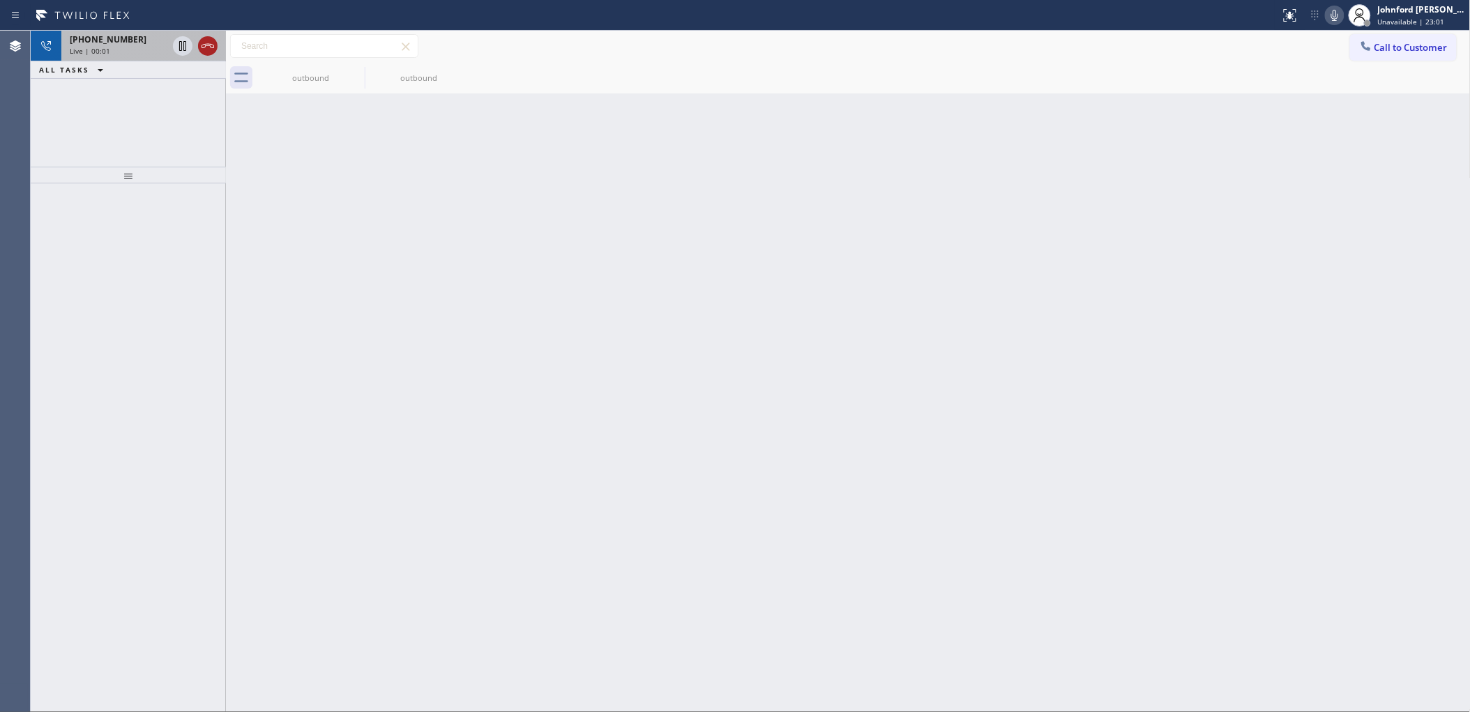
click at [199, 46] on icon at bounding box center [207, 46] width 17 height 17
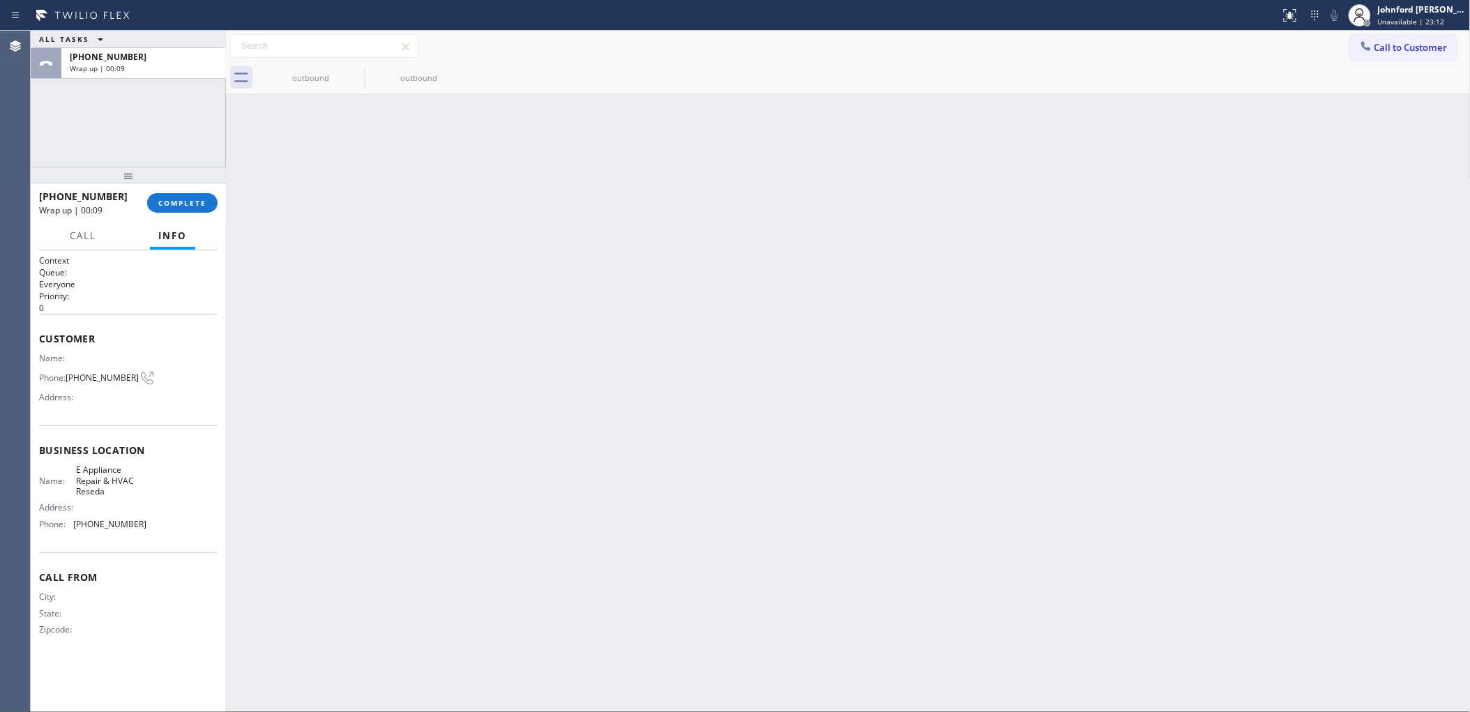
click at [938, 185] on div "Back to Dashboard Change Sender ID Customers Technicians Select a contact Outbo…" at bounding box center [848, 371] width 1244 height 681
click at [1367, 40] on icon at bounding box center [1366, 46] width 14 height 14
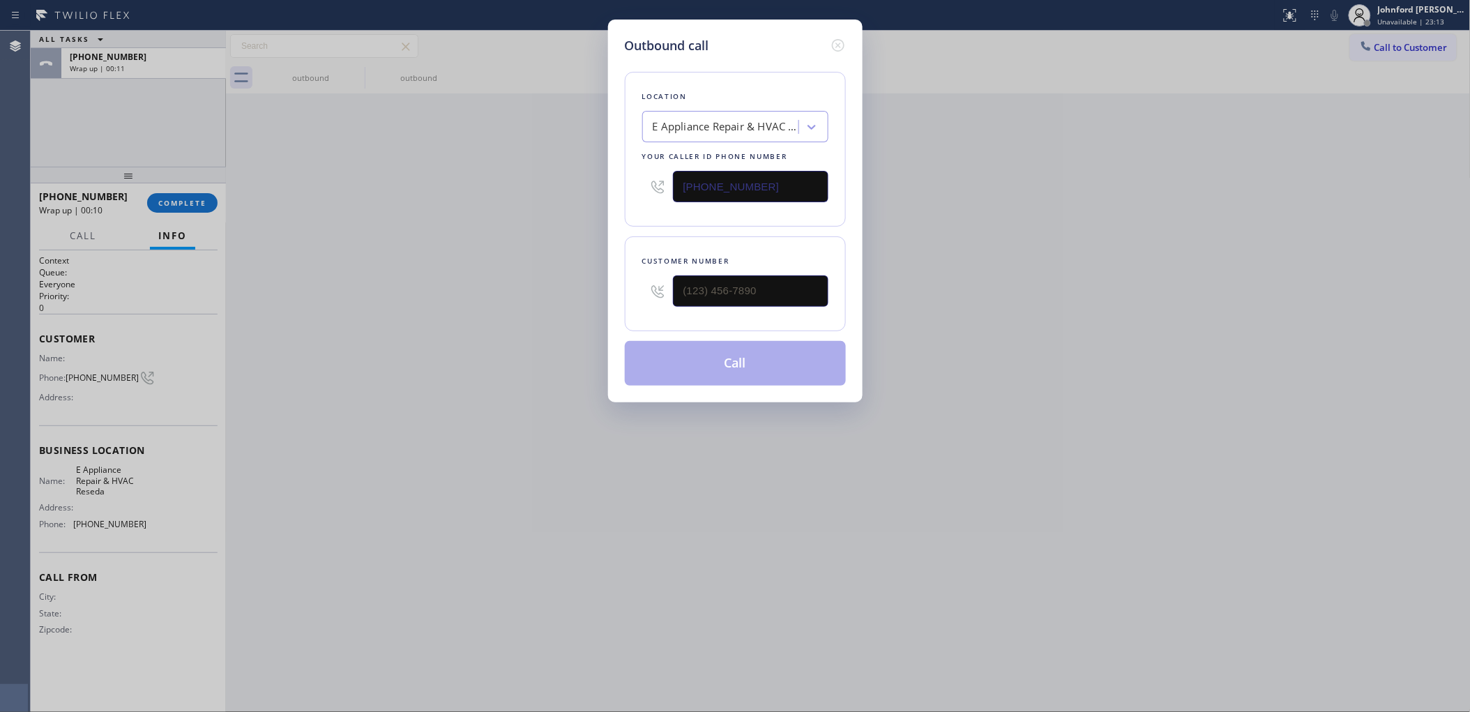
drag, startPoint x: 788, startPoint y: 183, endPoint x: 595, endPoint y: 185, distance: 193.1
click at [639, 183] on div "Location E Appliance Repair & HVAC Reseda Your caller id phone number (818) 456…" at bounding box center [735, 149] width 221 height 155
paste input "714) 452-1662"
type input "(714) 452-1662"
drag, startPoint x: 698, startPoint y: 294, endPoint x: 568, endPoint y: 286, distance: 129.9
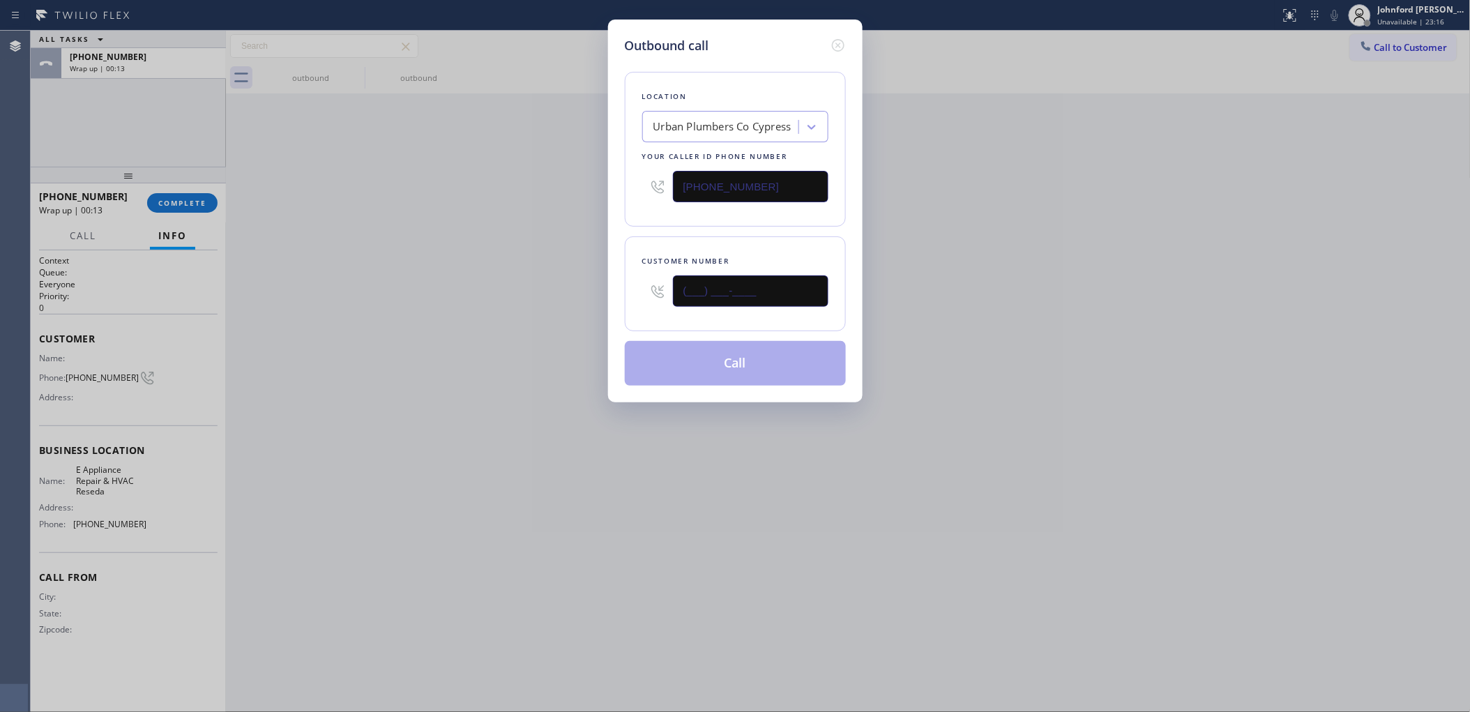
click at [568, 286] on div "Outbound call Location Urban Plumbers Co Cypress Your caller id phone number (7…" at bounding box center [735, 356] width 1470 height 712
paste input "541) 209-9796"
type input "(541) 209-9796"
click at [513, 279] on div "Outbound call Location Urban Plumbers Co Cypress Your caller id phone number (7…" at bounding box center [735, 356] width 1470 height 712
click at [749, 356] on button "Call" at bounding box center [735, 363] width 221 height 45
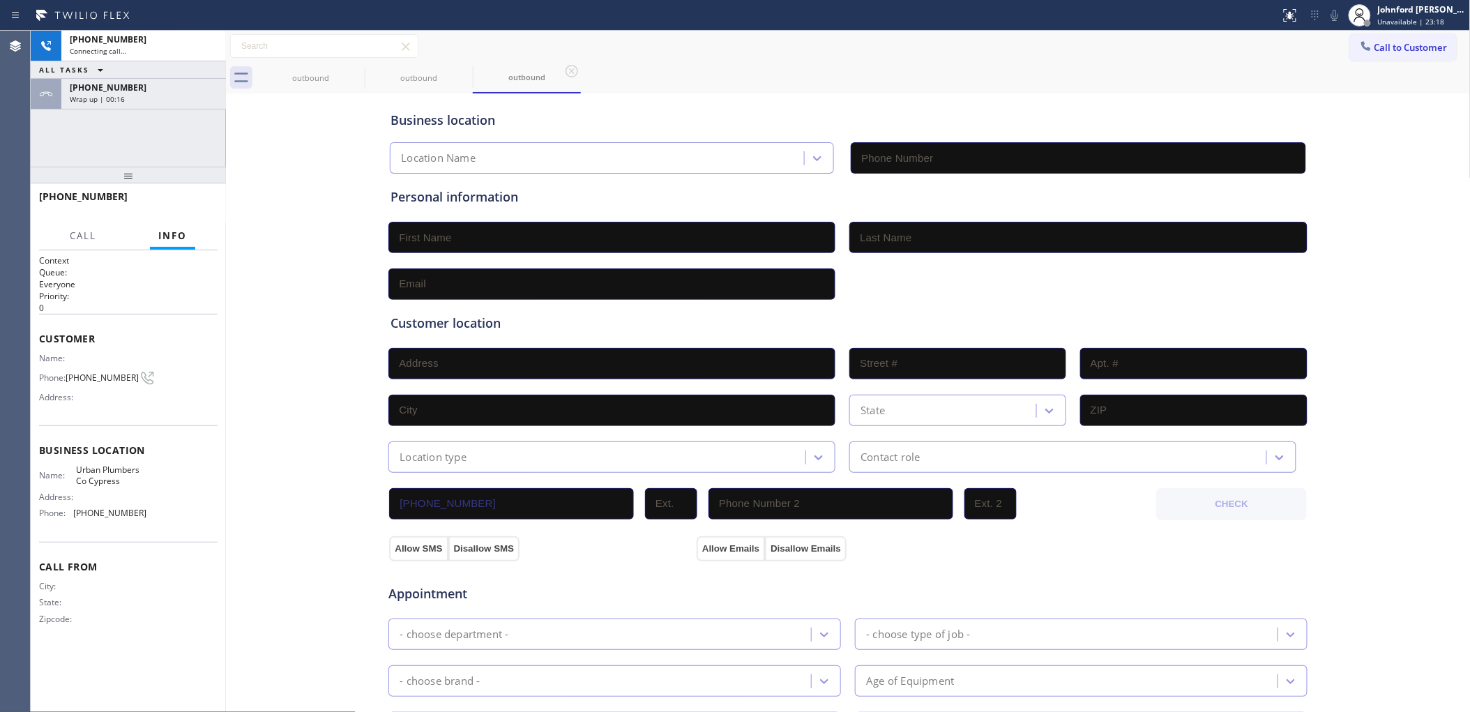
type input "(714) 452-1662"
click at [206, 99] on div "Wrap up | 00:17" at bounding box center [144, 99] width 148 height 10
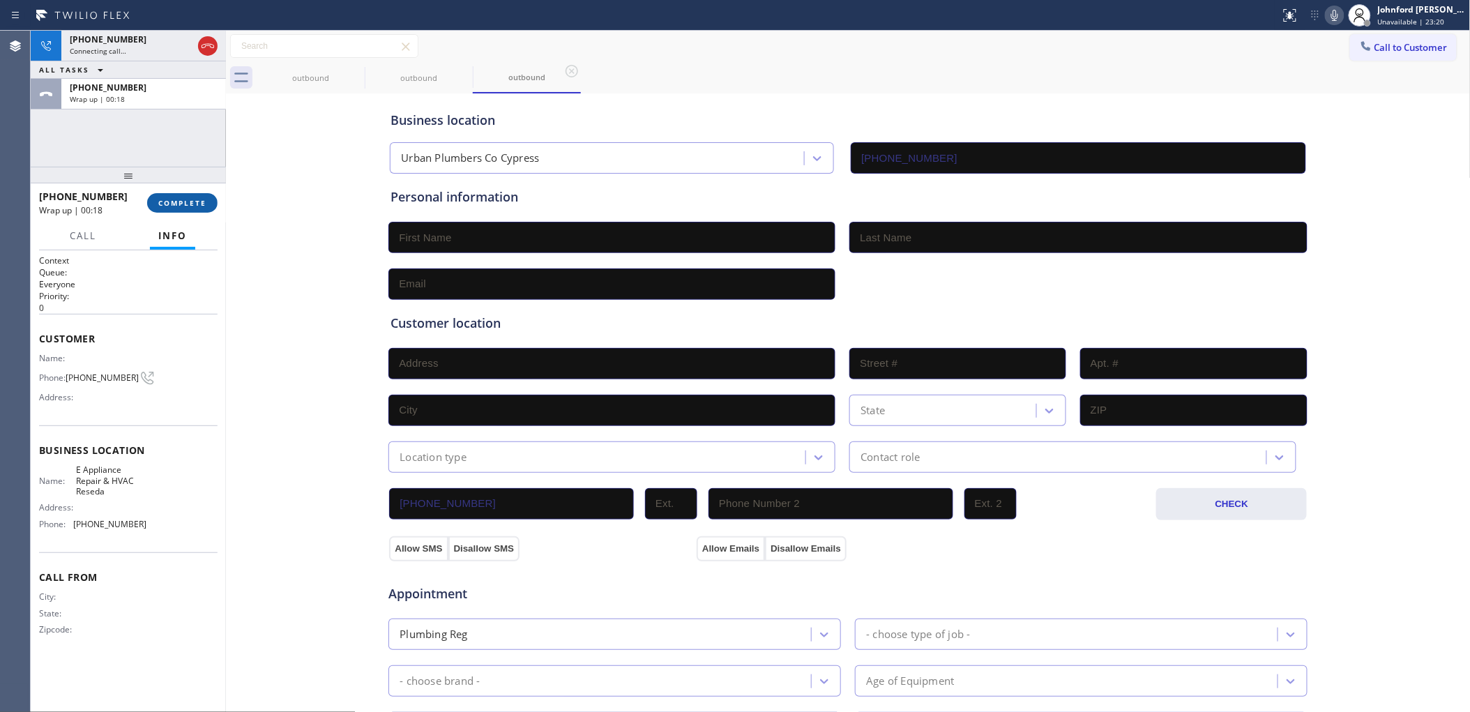
click at [199, 211] on button "COMPLETE" at bounding box center [182, 203] width 70 height 20
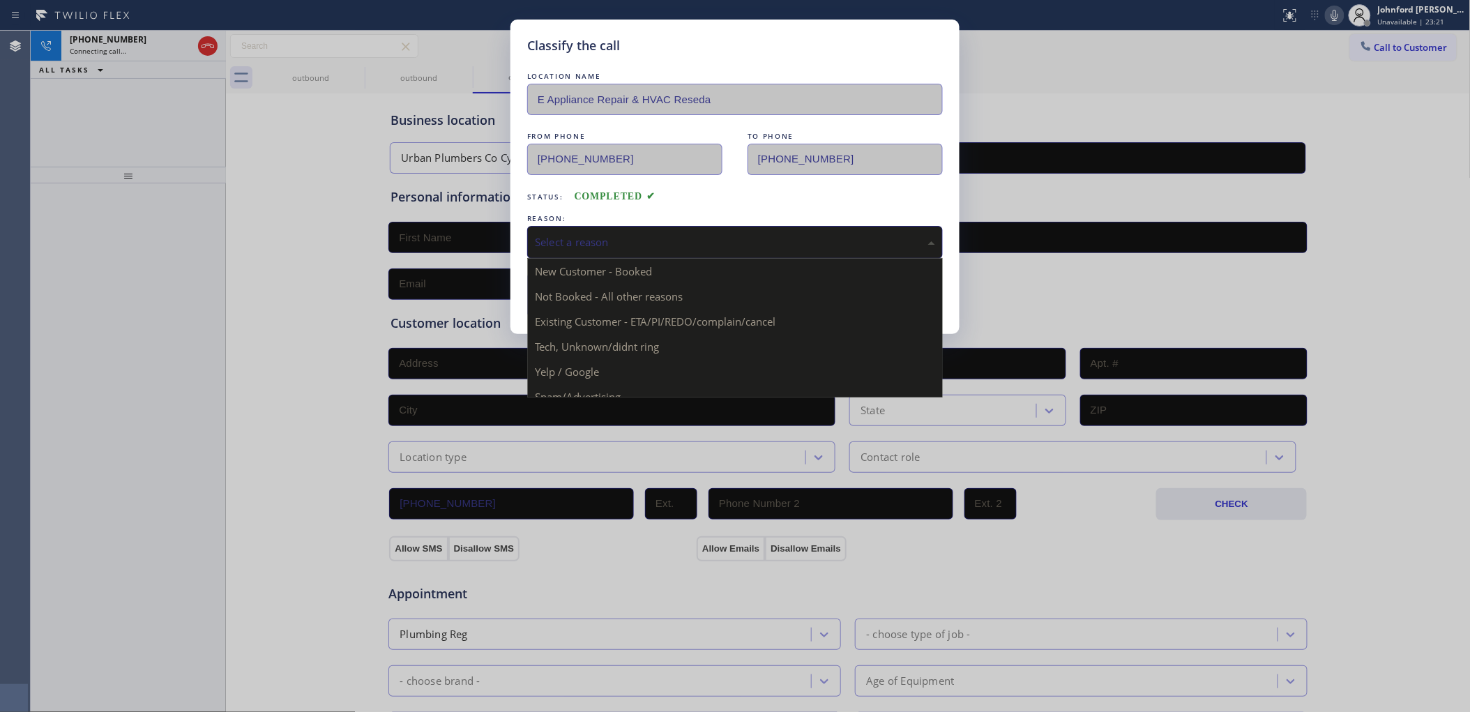
drag, startPoint x: 605, startPoint y: 238, endPoint x: 629, endPoint y: 283, distance: 50.9
click at [602, 243] on div "Select a reason" at bounding box center [735, 242] width 400 height 16
click at [589, 245] on div "Tech, Unknown/didnt ring" at bounding box center [735, 242] width 400 height 16
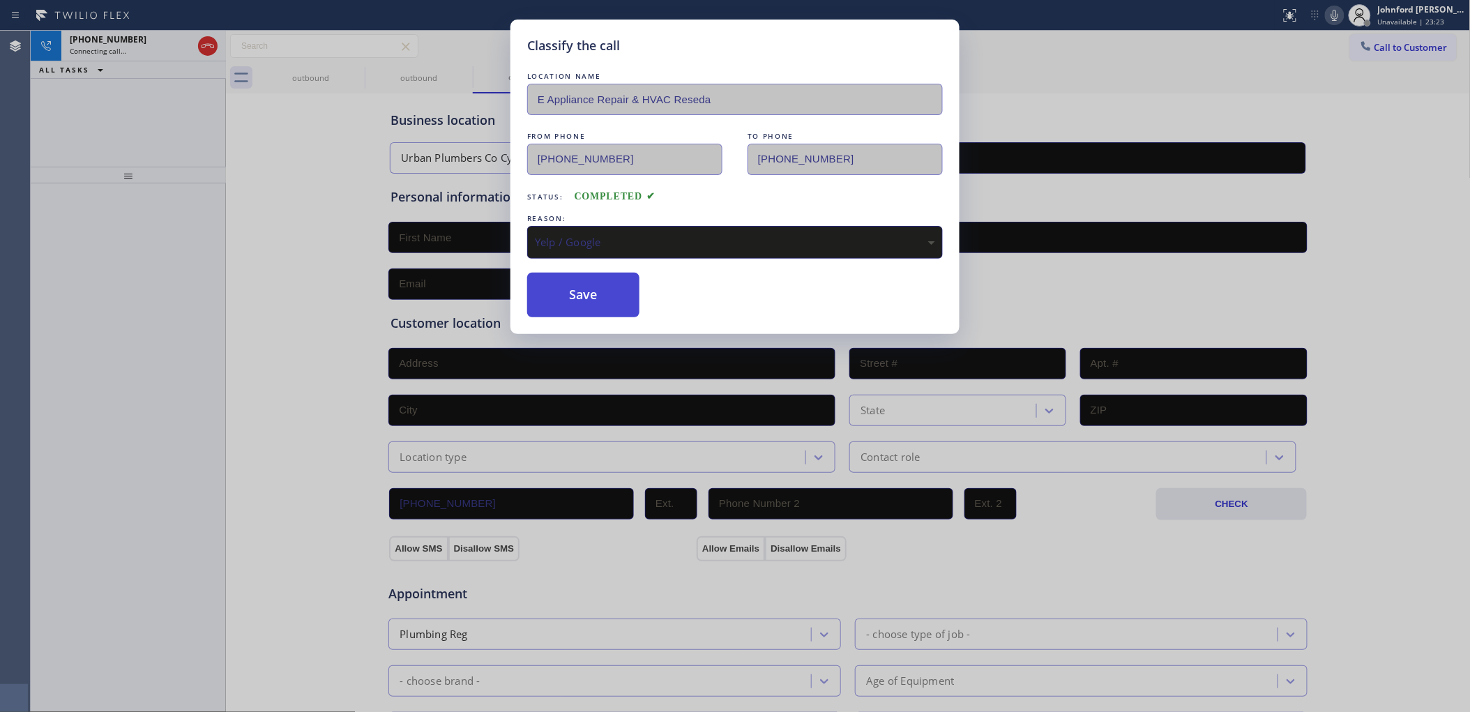
click at [589, 307] on button "Save" at bounding box center [583, 295] width 112 height 45
click at [590, 307] on button "Save" at bounding box center [583, 295] width 112 height 45
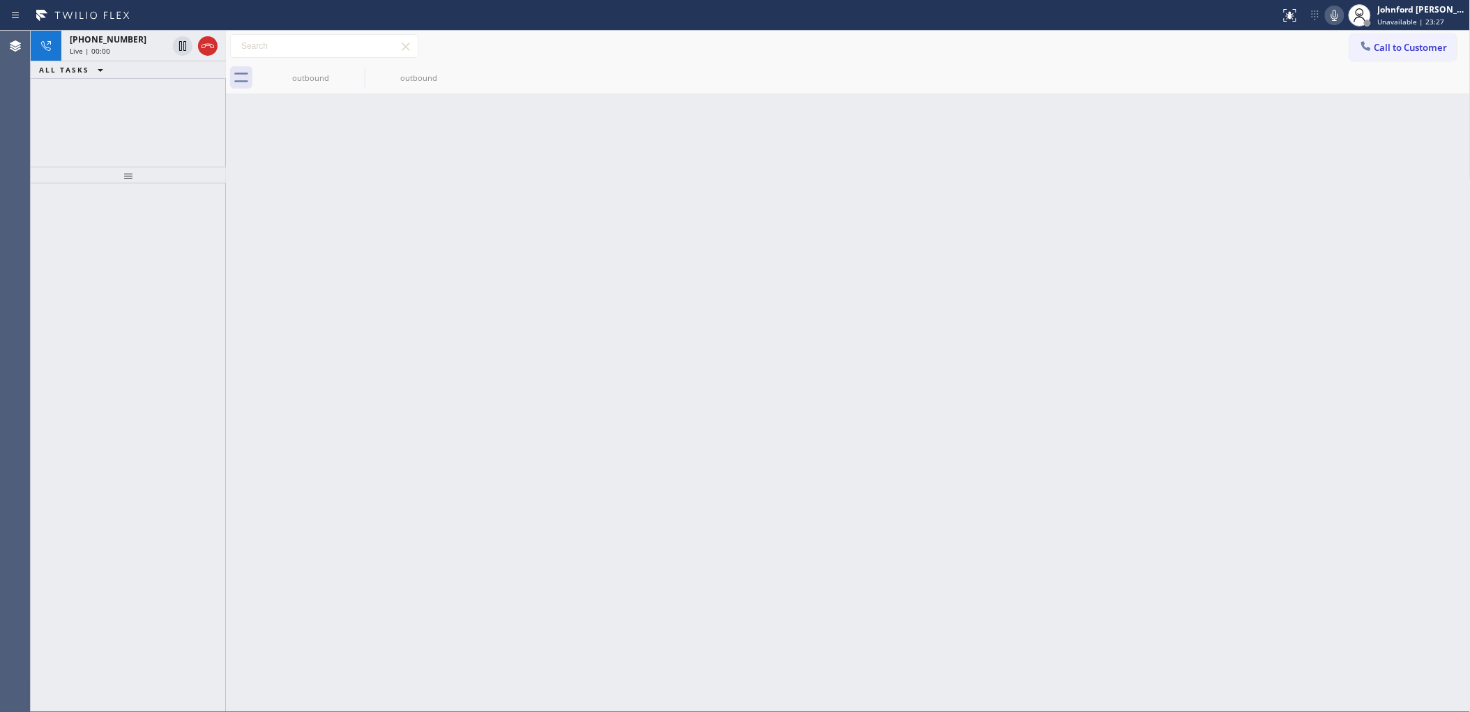
click at [92, 102] on div "+15412099796 Live | 00:00 ALL TASKS ALL TASKS ACTIVE TASKS TASKS IN WRAP UP" at bounding box center [128, 99] width 195 height 136
click at [209, 47] on icon at bounding box center [207, 46] width 17 height 17
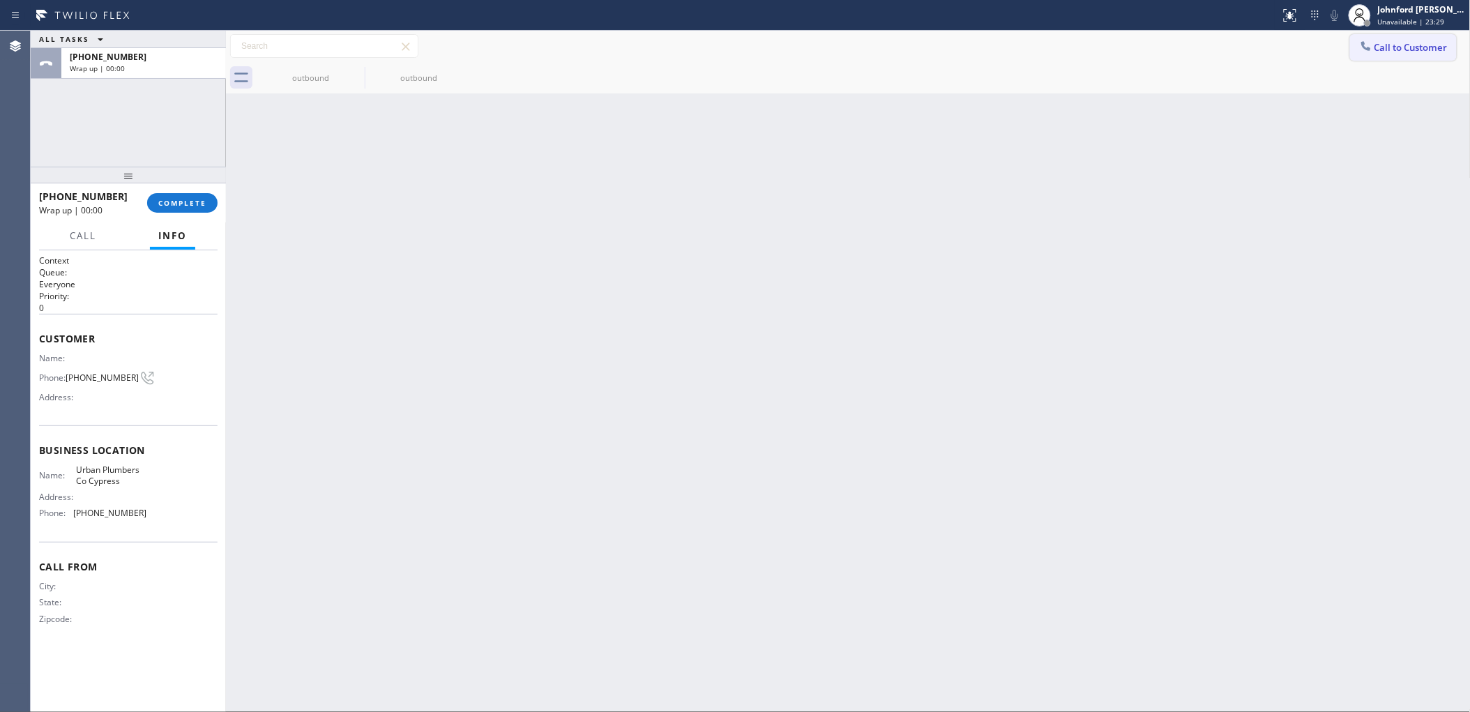
click at [1359, 51] on icon at bounding box center [1366, 46] width 14 height 14
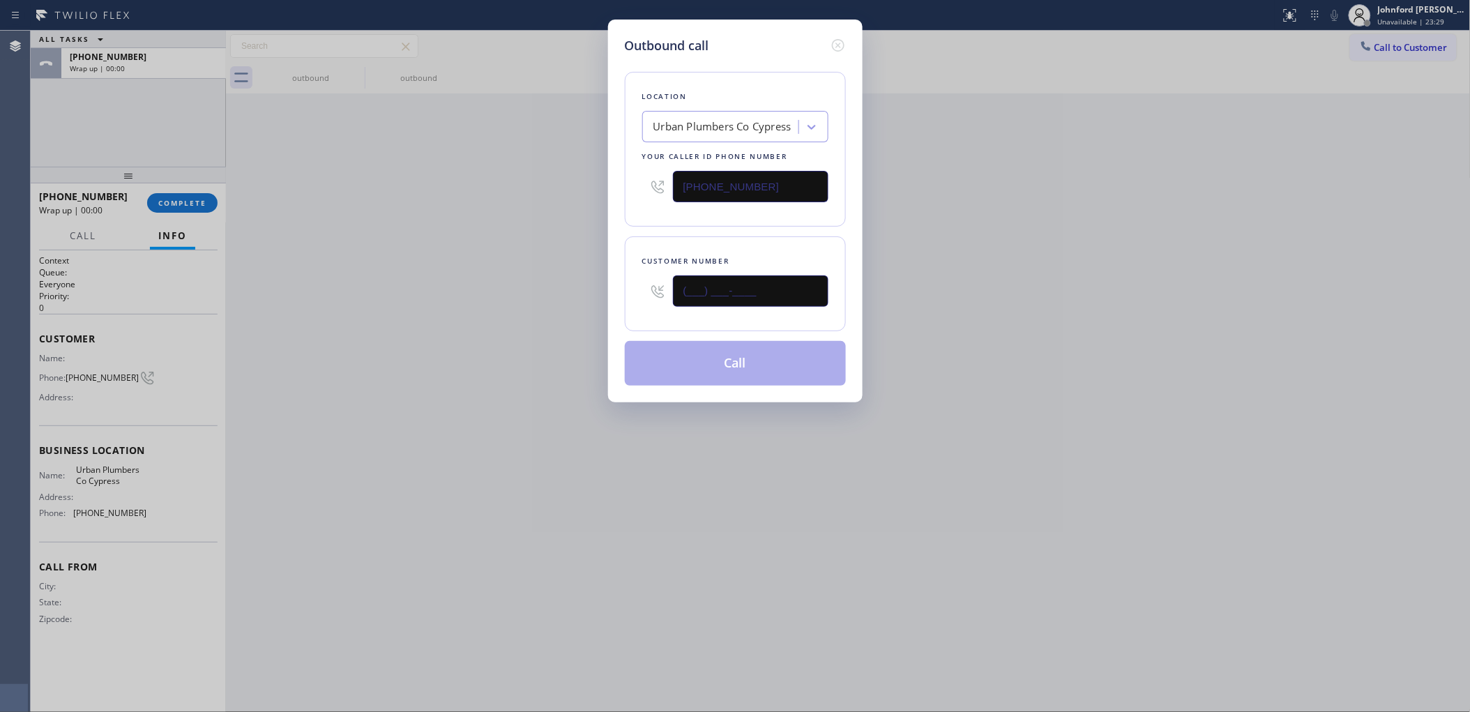
drag, startPoint x: 770, startPoint y: 277, endPoint x: 565, endPoint y: 286, distance: 205.8
click at [609, 286] on div "Outbound call Location Urban Plumbers Co Cypress Your caller id phone number (7…" at bounding box center [735, 211] width 254 height 383
paste input "541) 209-9796"
type input "(541) 209-9796"
click at [553, 286] on div "Outbound call Location Urban Plumbers Co Cypress Your caller id phone number (7…" at bounding box center [735, 356] width 1470 height 712
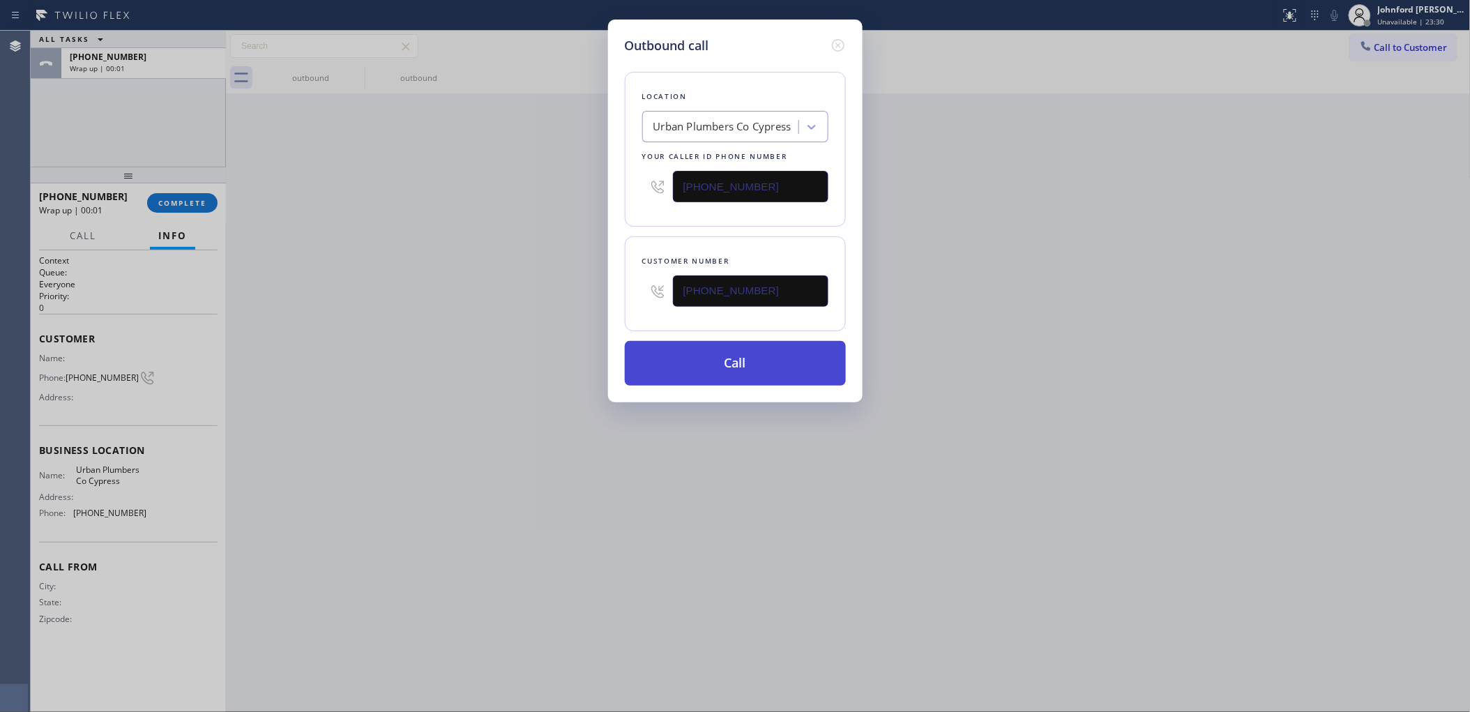
click at [692, 357] on button "Call" at bounding box center [735, 363] width 221 height 45
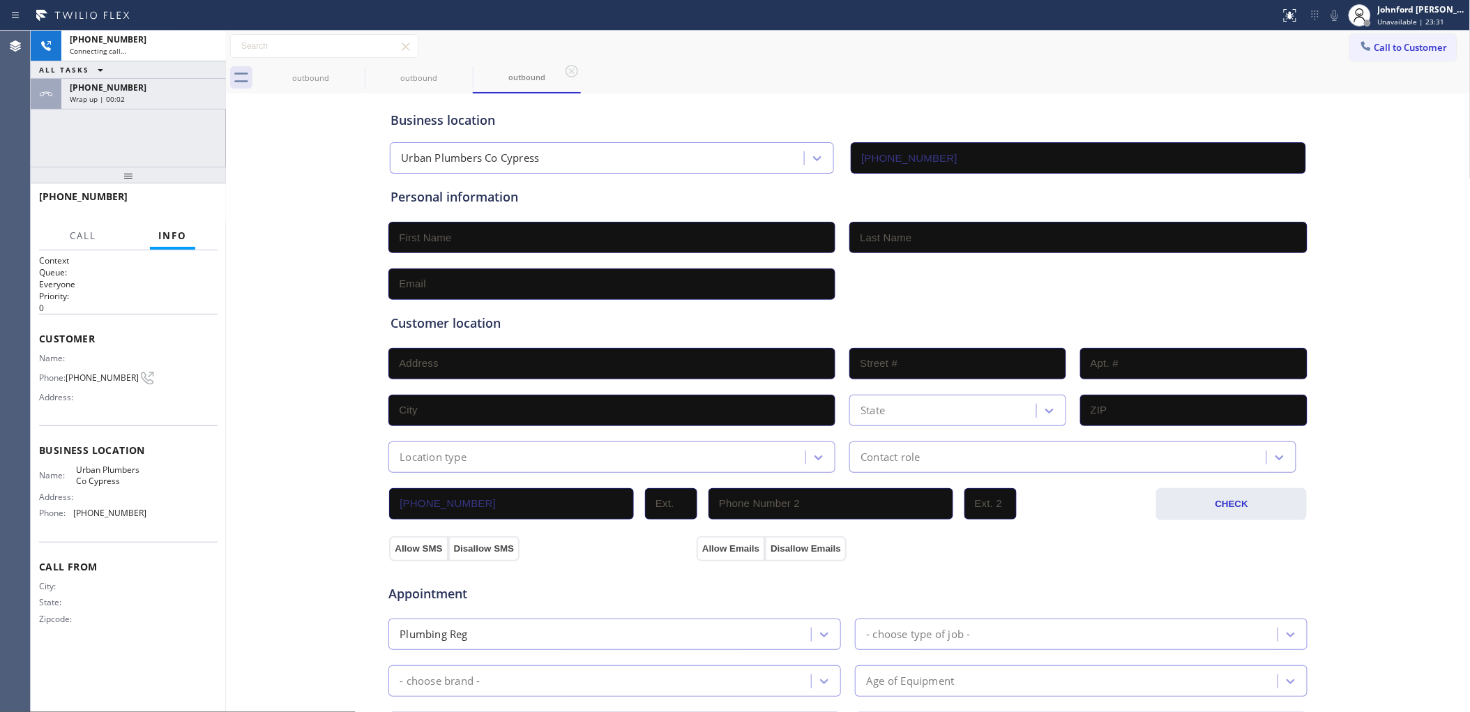
type input "(714) 452-1662"
click at [204, 193] on button "HANG UP" at bounding box center [185, 203] width 65 height 20
click at [196, 198] on span "HANG UP" at bounding box center [185, 203] width 43 height 10
click at [199, 206] on span "COMPLETE" at bounding box center [182, 203] width 48 height 10
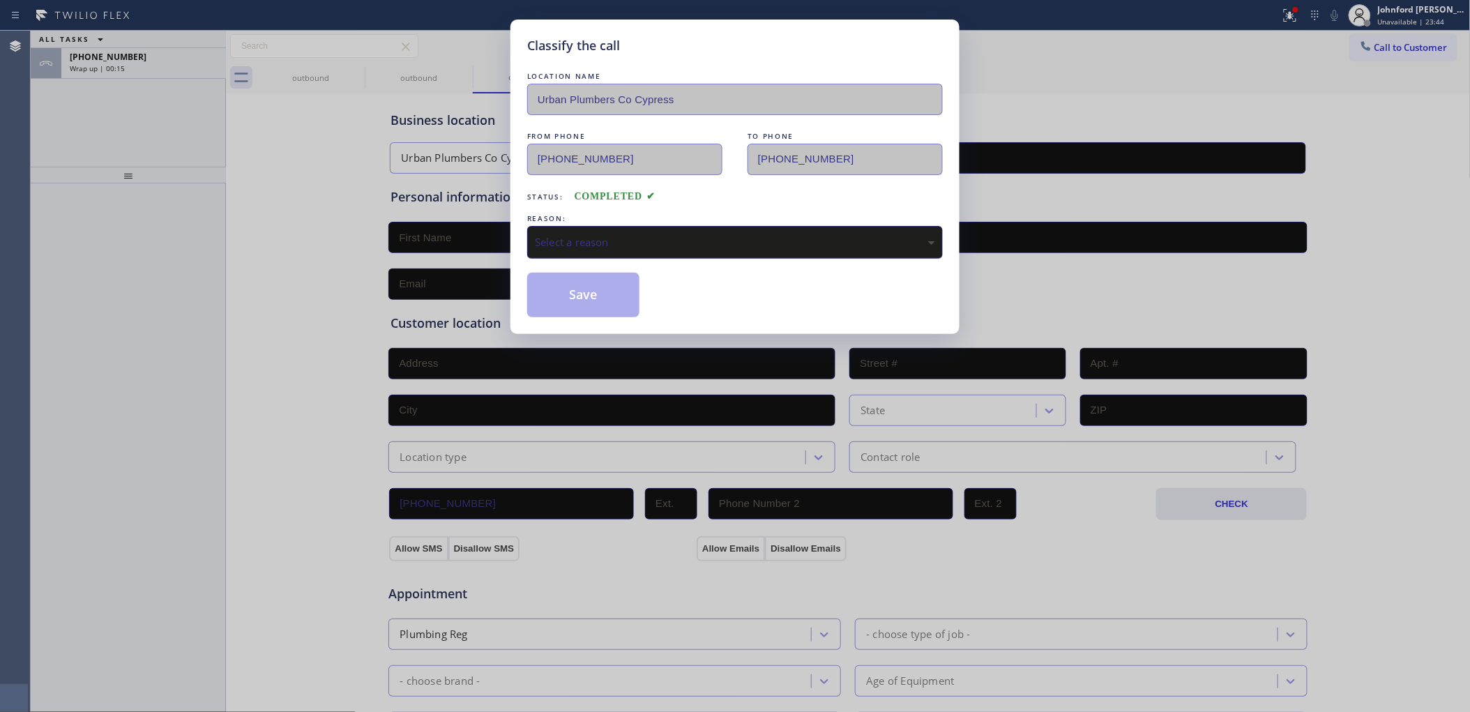
drag, startPoint x: 556, startPoint y: 227, endPoint x: 646, endPoint y: 246, distance: 92.0
click at [580, 227] on div "Select a reason" at bounding box center [734, 242] width 415 height 33
click at [600, 297] on button "Save" at bounding box center [583, 295] width 112 height 45
click at [148, 51] on div "Classify the call LOCATION NAME Urban Plumbers Co Cypress FROM PHONE (714) 452-…" at bounding box center [735, 356] width 1470 height 712
click at [154, 58] on div "Classify the call LOCATION NAME Urban Plumbers Co Cypress FROM PHONE (714) 452-…" at bounding box center [735, 356] width 1470 height 712
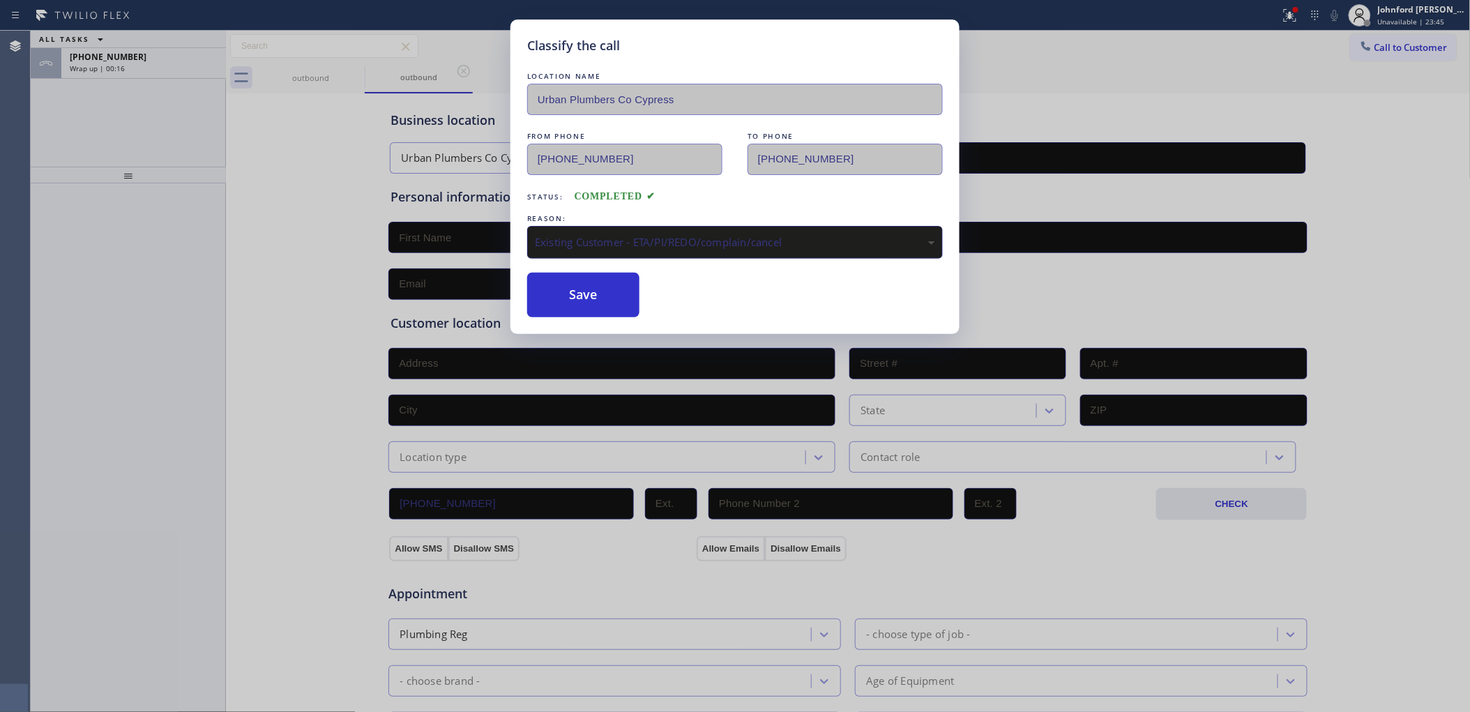
click at [154, 58] on div "+15412099796" at bounding box center [144, 57] width 148 height 12
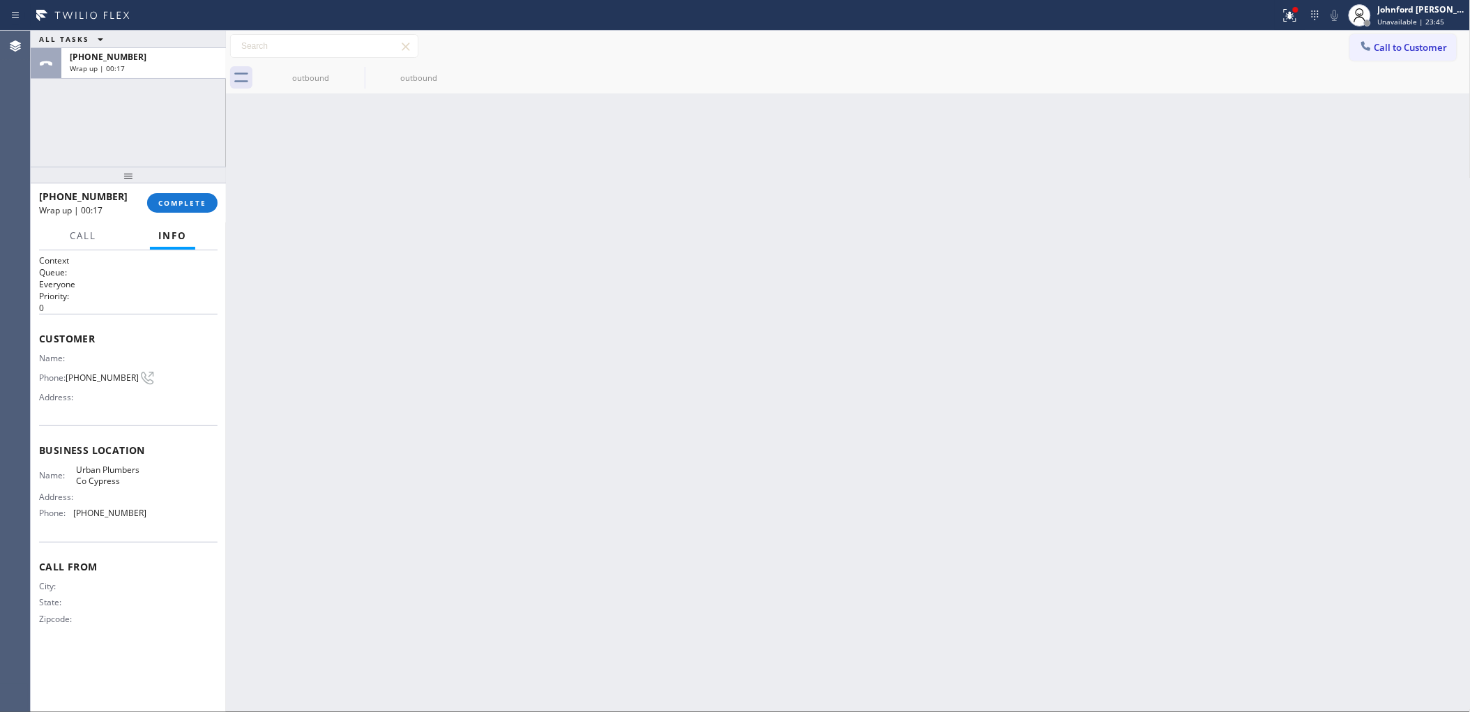
click at [154, 58] on div "+15412099796" at bounding box center [144, 57] width 148 height 12
click at [175, 199] on span "COMPLETE" at bounding box center [182, 203] width 48 height 10
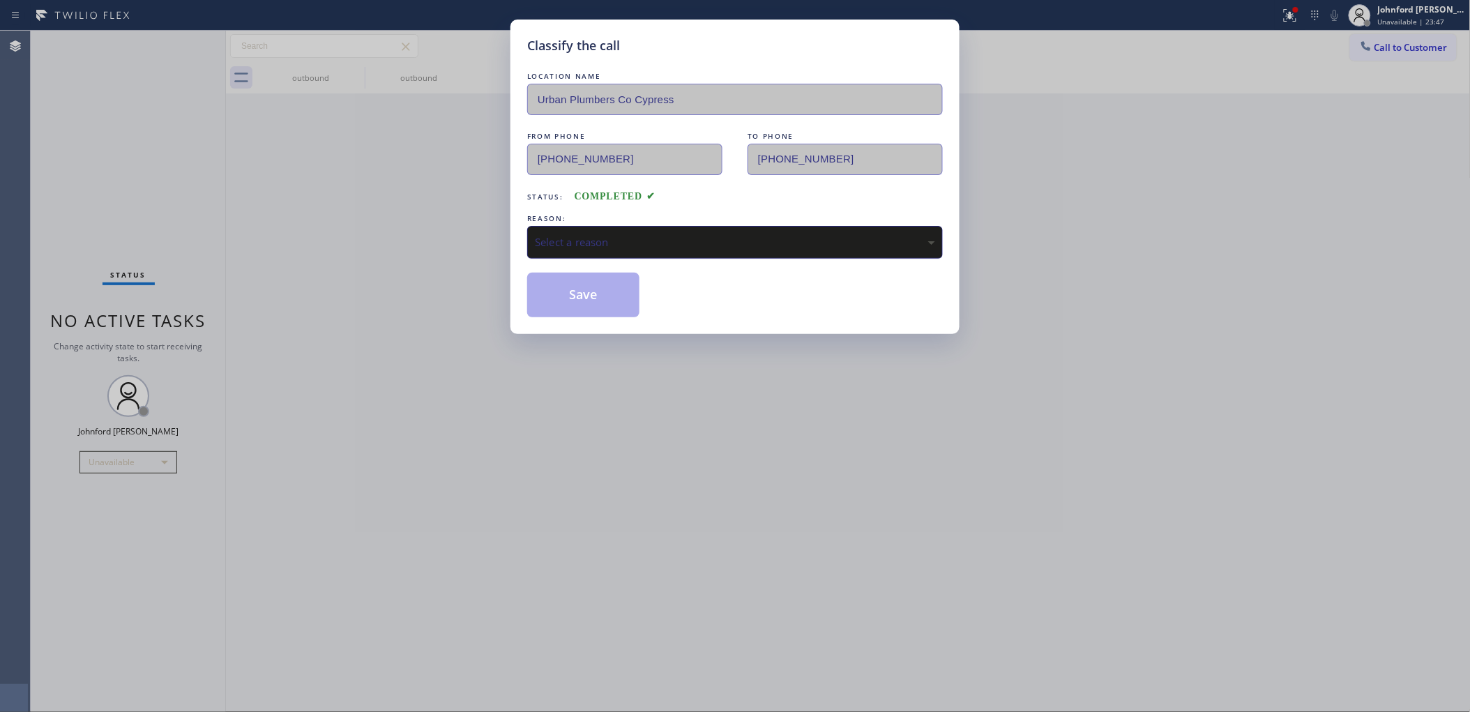
click at [642, 247] on div "Select a reason" at bounding box center [734, 242] width 415 height 33
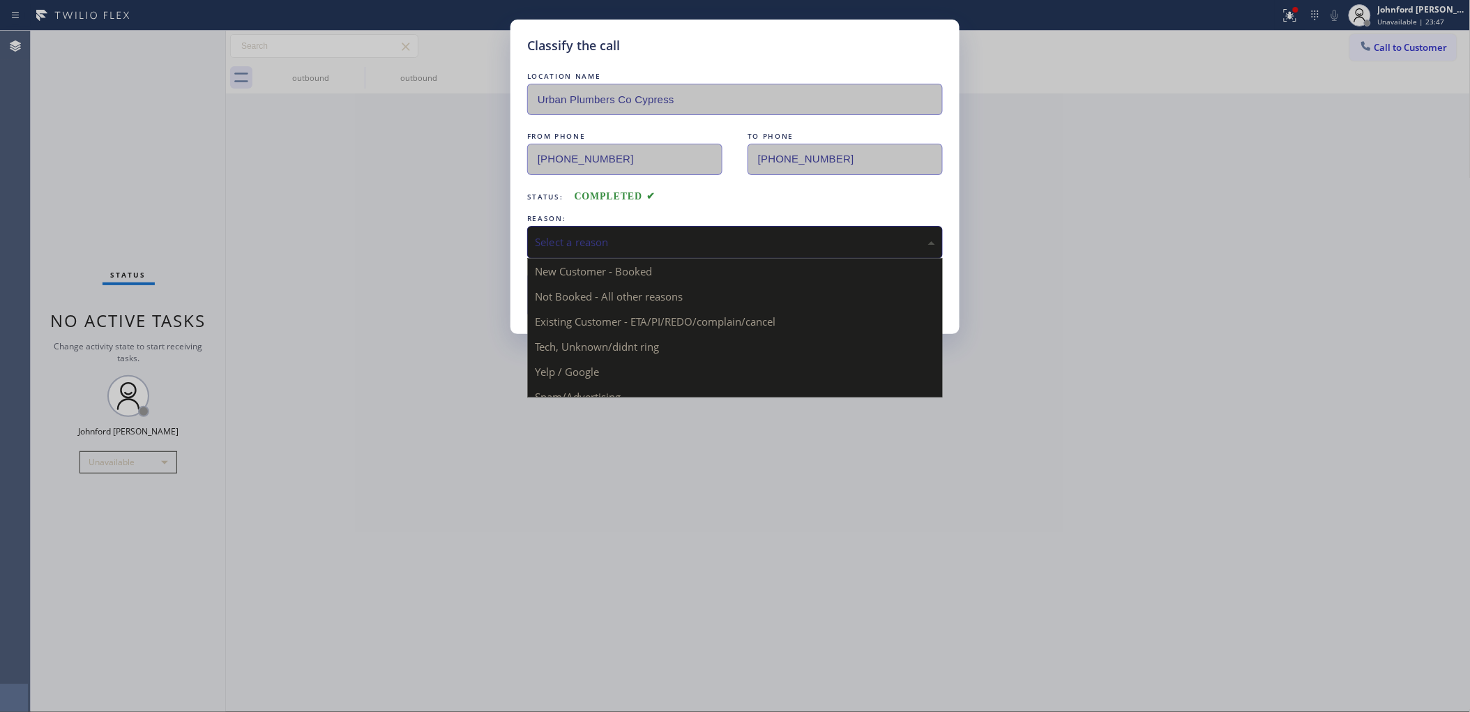
drag, startPoint x: 642, startPoint y: 319, endPoint x: 575, endPoint y: 303, distance: 68.7
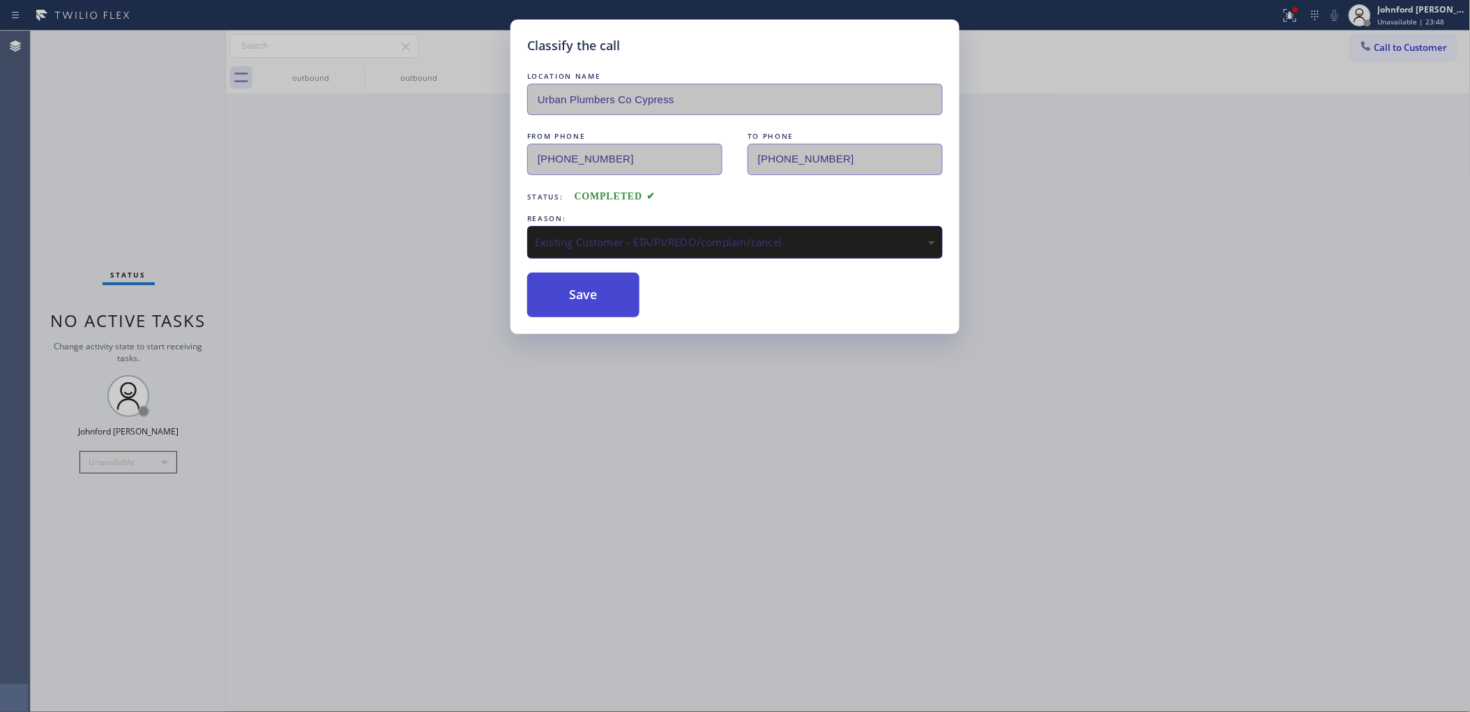
click at [574, 302] on button "Save" at bounding box center [583, 295] width 112 height 45
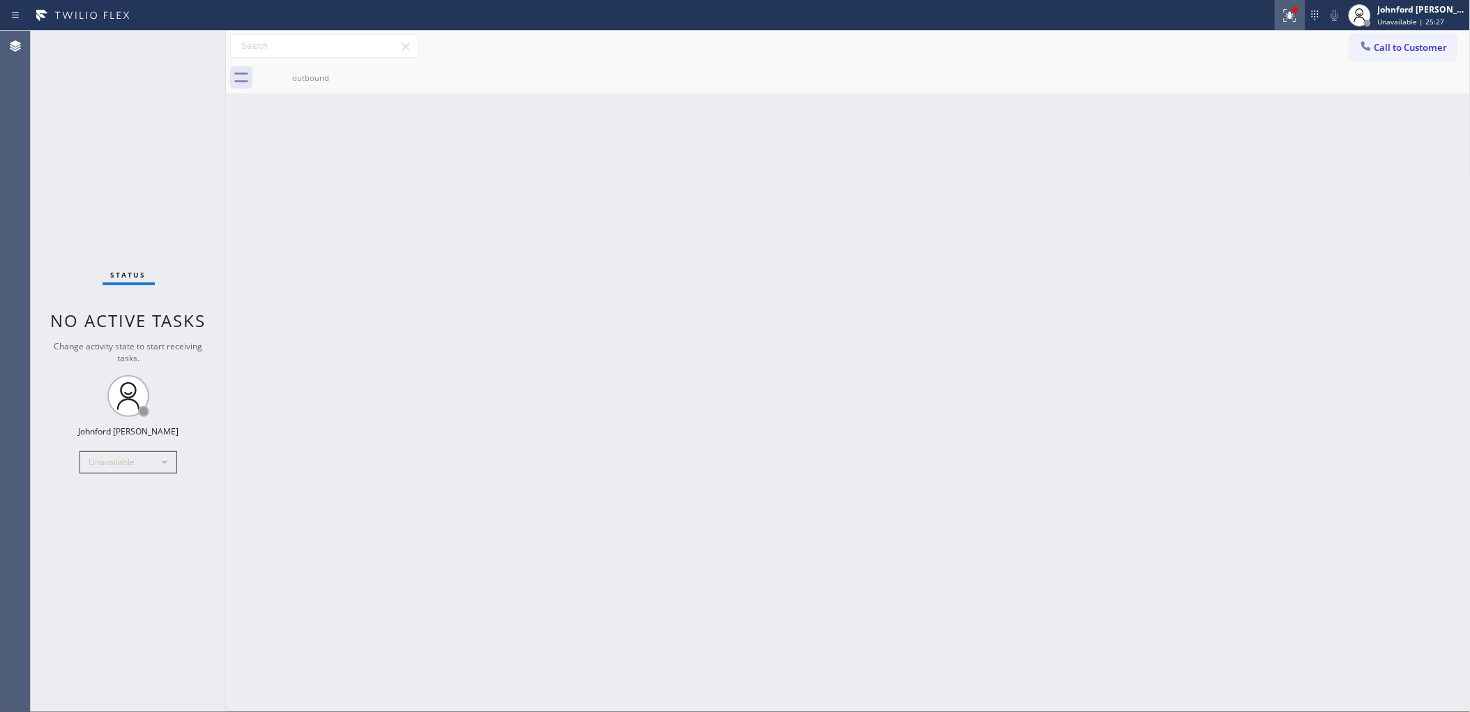
click at [1280, 15] on div at bounding box center [1289, 15] width 31 height 17
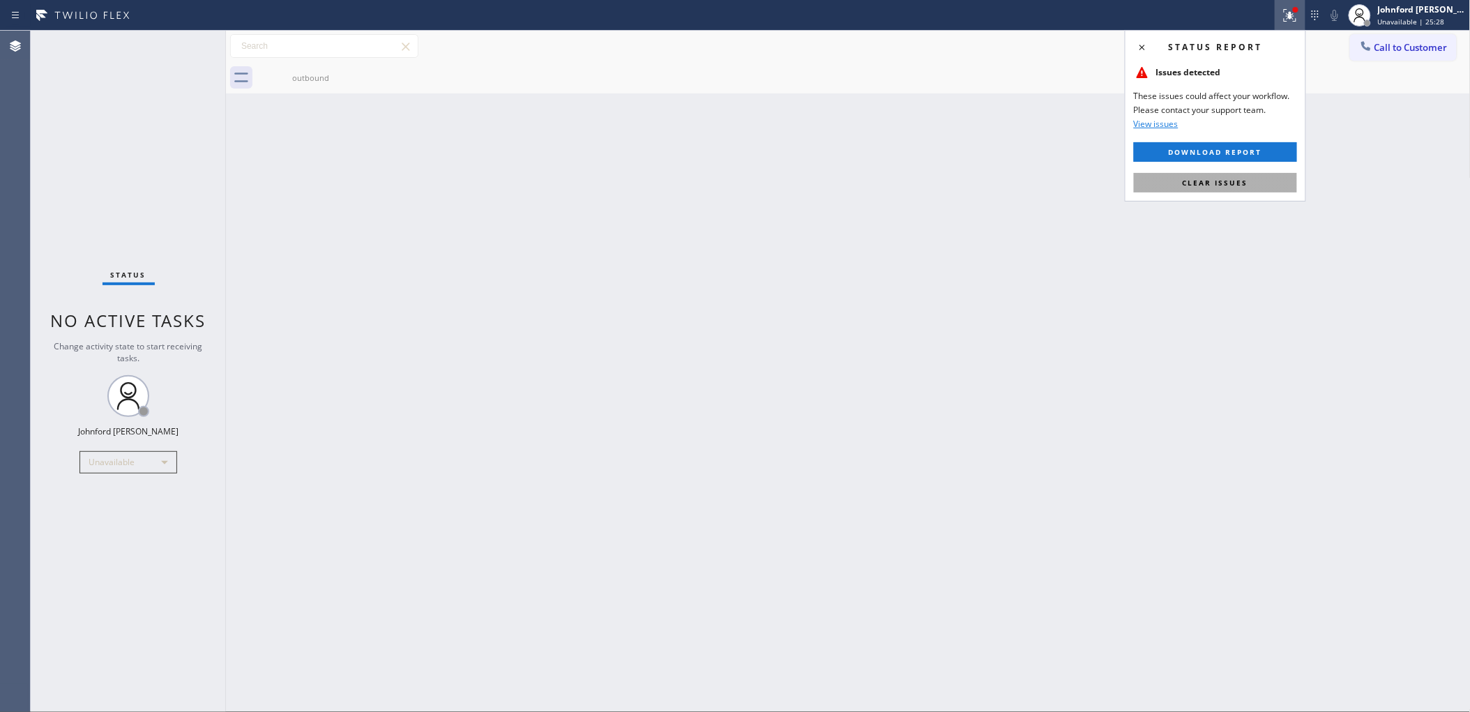
click at [1229, 182] on span "Clear issues" at bounding box center [1215, 183] width 66 height 10
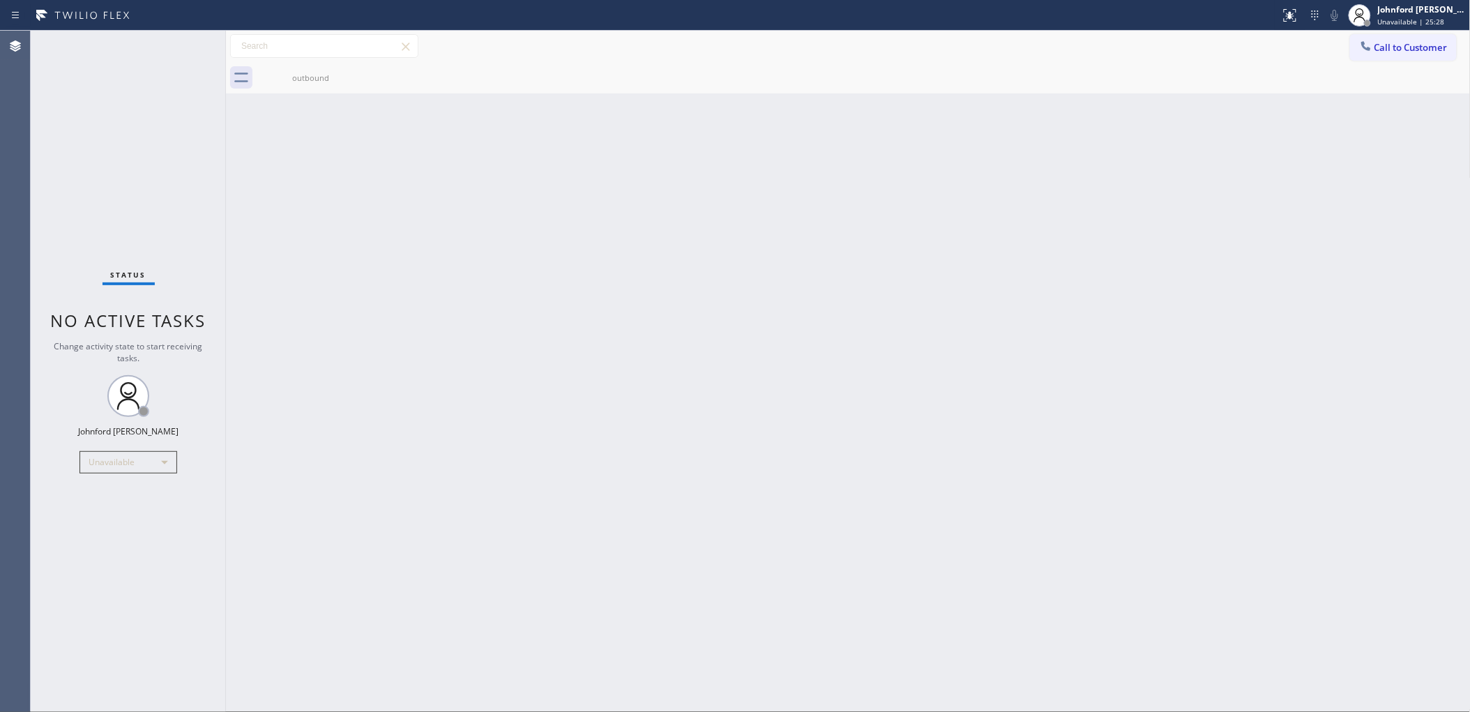
drag, startPoint x: 762, startPoint y: 148, endPoint x: 318, endPoint y: 0, distance: 468.2
click at [761, 144] on div "Back to Dashboard Change Sender ID Customers Technicians Select a contact Outbo…" at bounding box center [848, 371] width 1244 height 681
click at [1163, 211] on div "Back to Dashboard Change Sender ID Customers Technicians Select a contact Outbo…" at bounding box center [848, 371] width 1244 height 681
click at [827, 186] on div "Back to Dashboard Change Sender ID Customers Technicians Select a contact Outbo…" at bounding box center [848, 371] width 1244 height 681
drag, startPoint x: 1436, startPoint y: 43, endPoint x: 991, endPoint y: 199, distance: 472.0
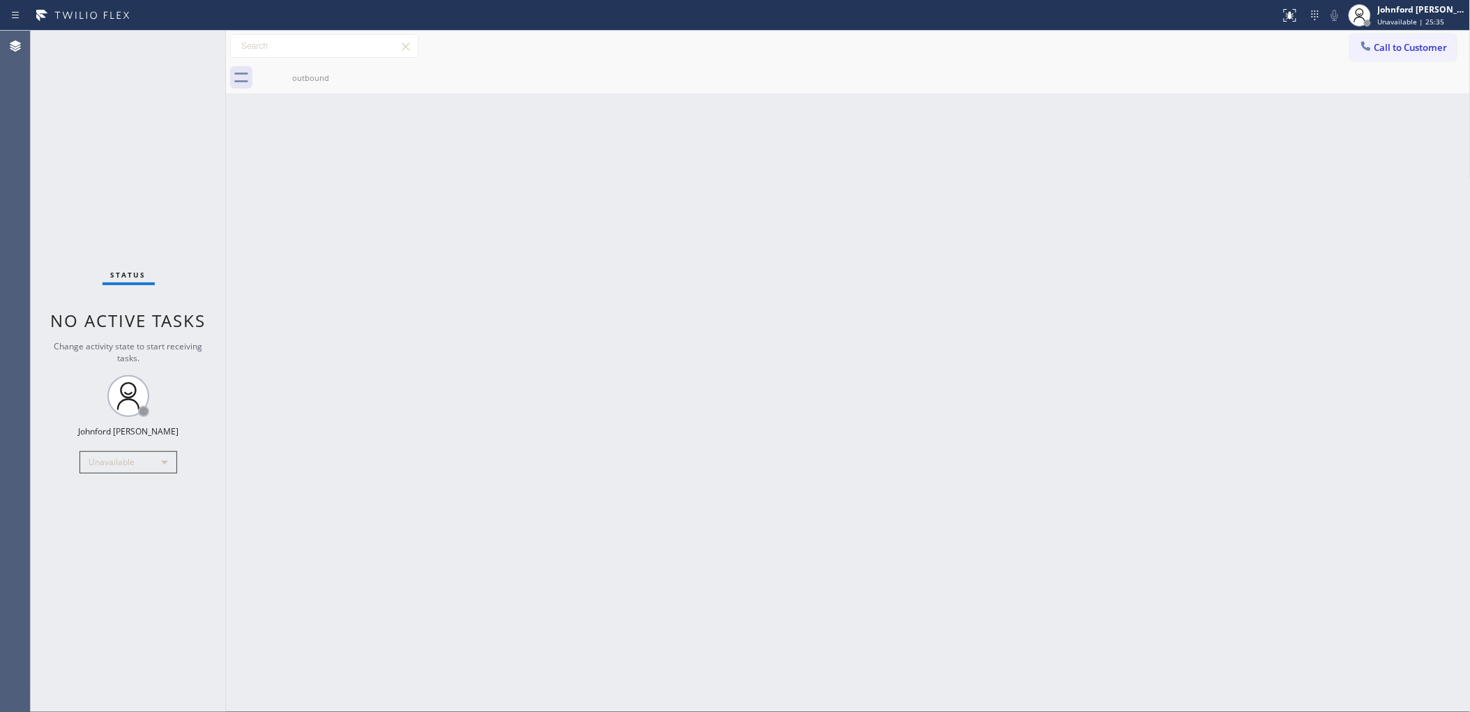
click at [1429, 47] on button "Call to Customer" at bounding box center [1403, 47] width 107 height 26
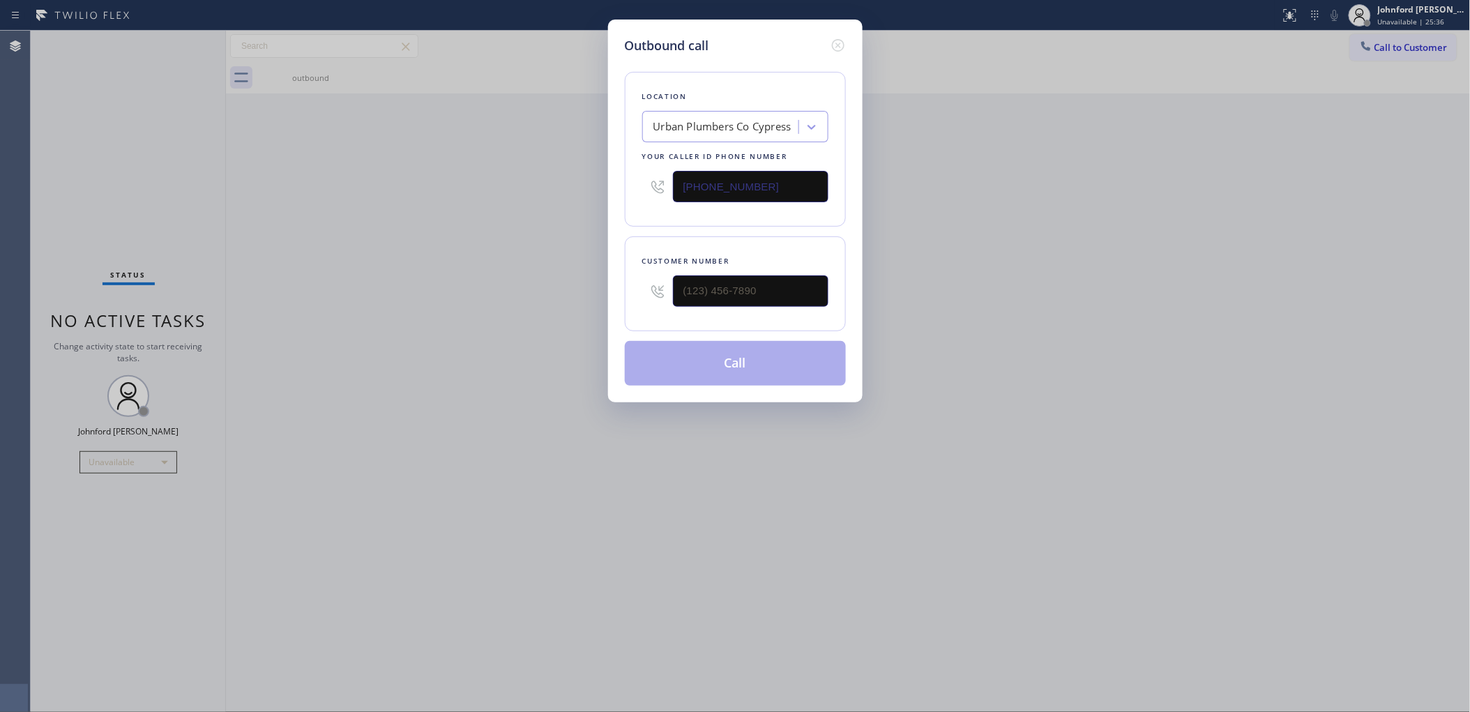
drag, startPoint x: 620, startPoint y: 193, endPoint x: 570, endPoint y: 193, distance: 50.2
click at [580, 193] on div "Outbound call Location Urban Plumbers Co Cypress Your caller id phone number (7…" at bounding box center [735, 356] width 1470 height 712
paste input "73) 900-6500"
type input "(773) 900-6500"
click at [485, 239] on div "Outbound call Location Urban Plumbers Co Cypress Your caller id phone number (7…" at bounding box center [735, 356] width 1470 height 712
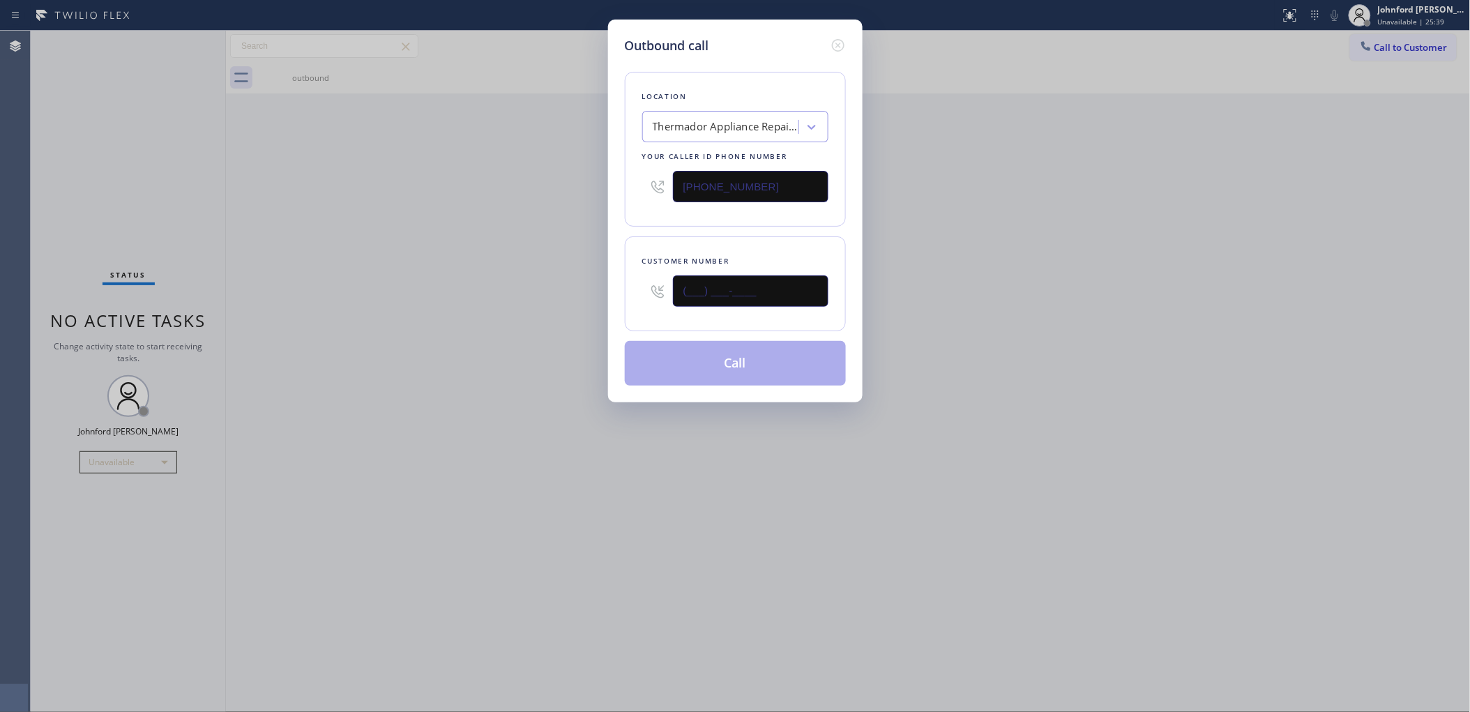
drag, startPoint x: 580, startPoint y: 295, endPoint x: 539, endPoint y: 295, distance: 41.1
click at [568, 295] on div "Outbound call Location Thermador Appliance Repair Zone Chicago Your caller id p…" at bounding box center [735, 356] width 1470 height 712
paste input "862) 354-9908"
type input "(862) 354-9908"
click at [539, 295] on div "Outbound call Location Thermador Appliance Repair Zone Chicago Your caller id p…" at bounding box center [735, 356] width 1470 height 712
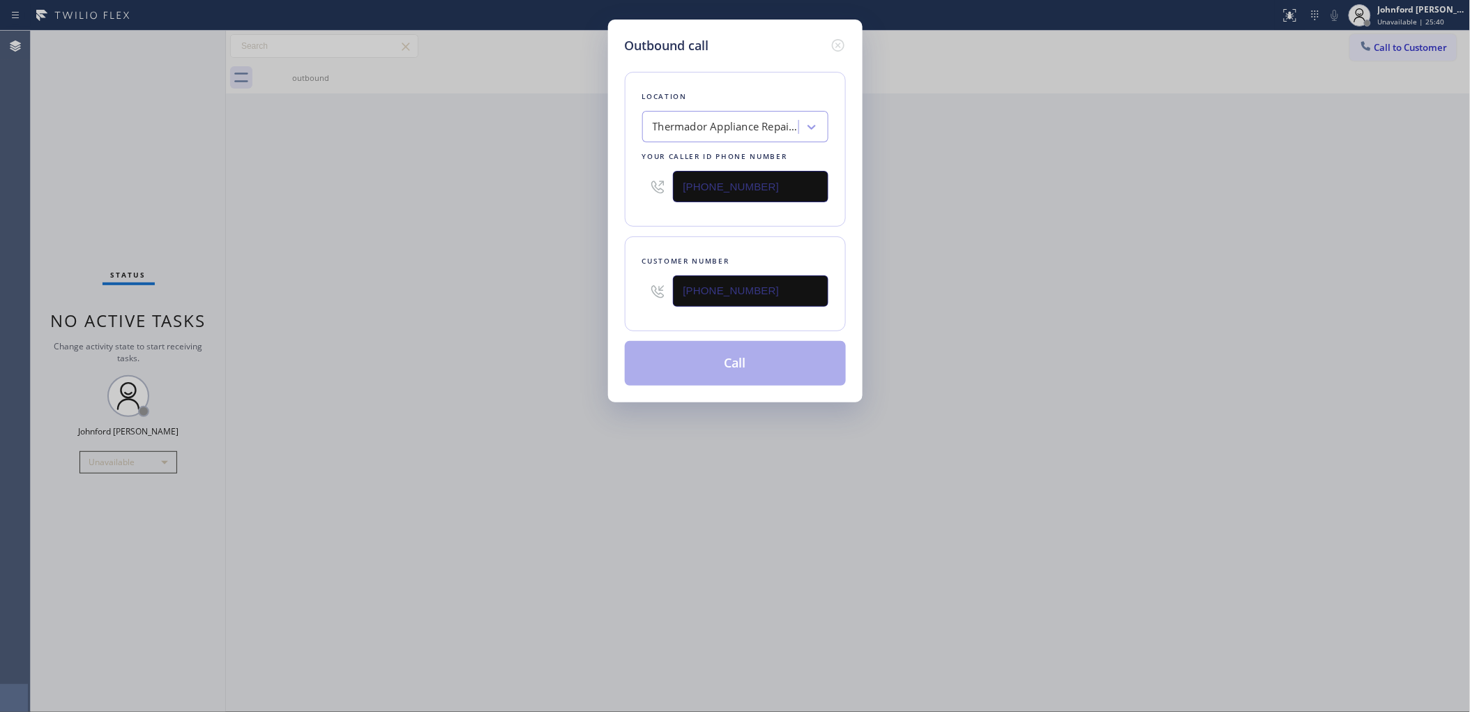
click at [671, 362] on button "Call" at bounding box center [735, 363] width 221 height 45
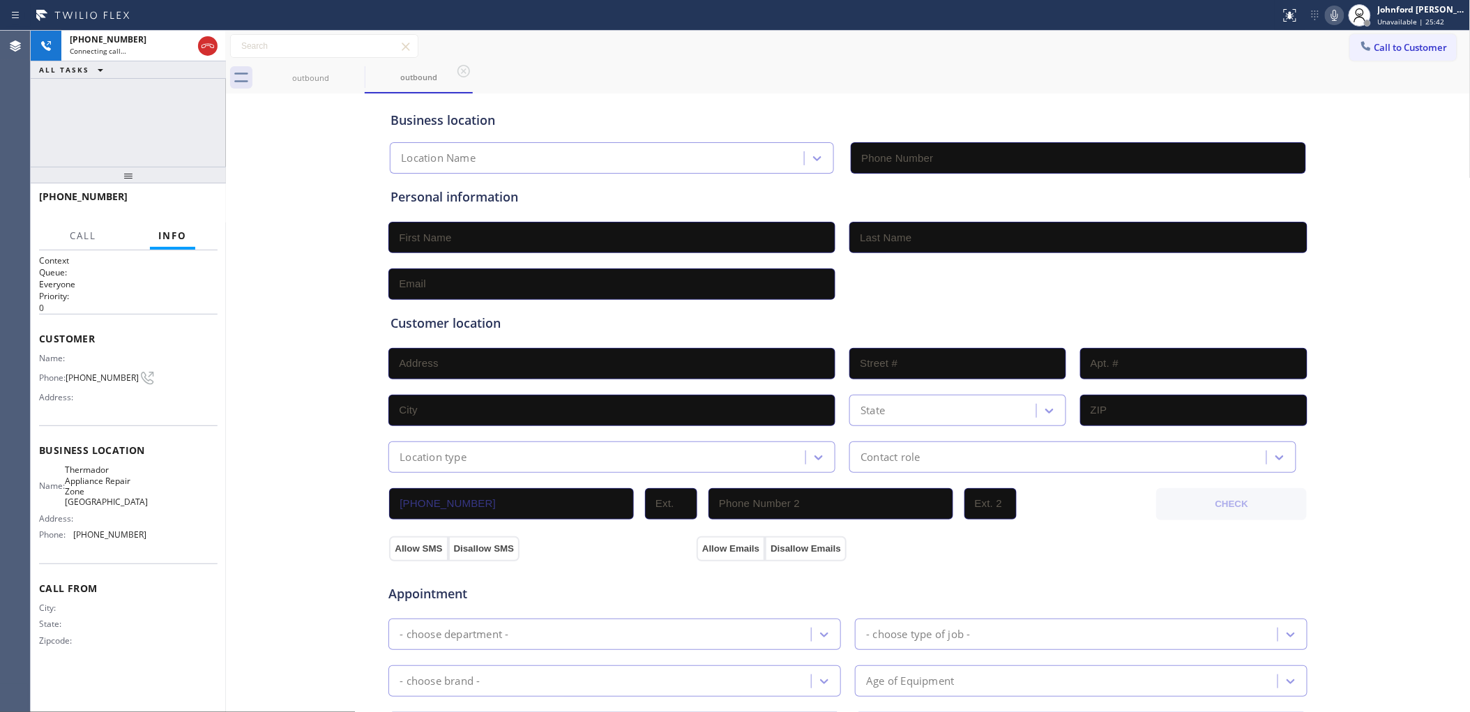
type input "(773) 900-6500"
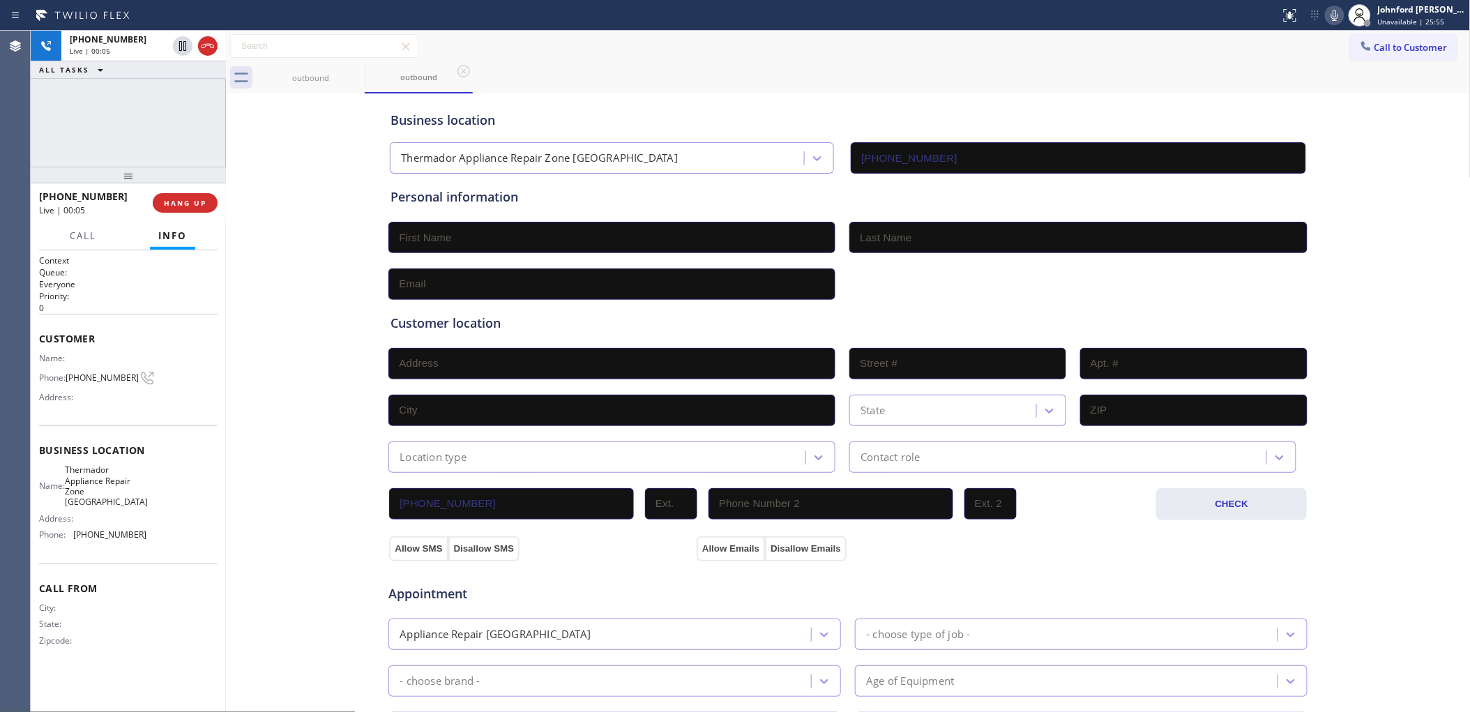
click at [57, 136] on div "+18623549908 Live | 00:05 ALL TASKS ALL TASKS ACTIVE TASKS TASKS IN WRAP UP" at bounding box center [128, 99] width 195 height 136
click at [196, 209] on button "HANG UP" at bounding box center [185, 203] width 65 height 20
click at [189, 210] on button "COMPLETE" at bounding box center [182, 203] width 70 height 20
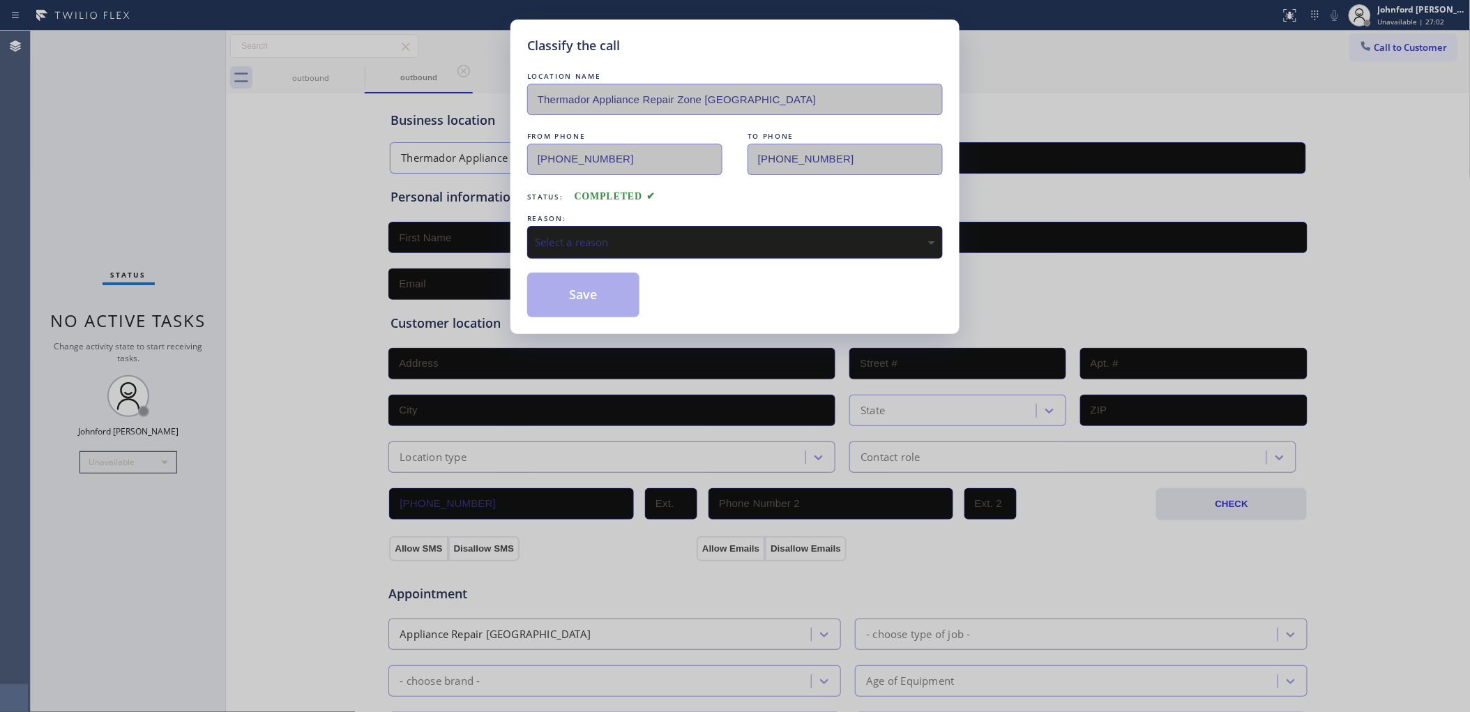
drag, startPoint x: 609, startPoint y: 237, endPoint x: 619, endPoint y: 237, distance: 10.5
click at [613, 237] on div "Select a reason" at bounding box center [735, 242] width 400 height 16
click at [589, 283] on button "Save" at bounding box center [583, 295] width 112 height 45
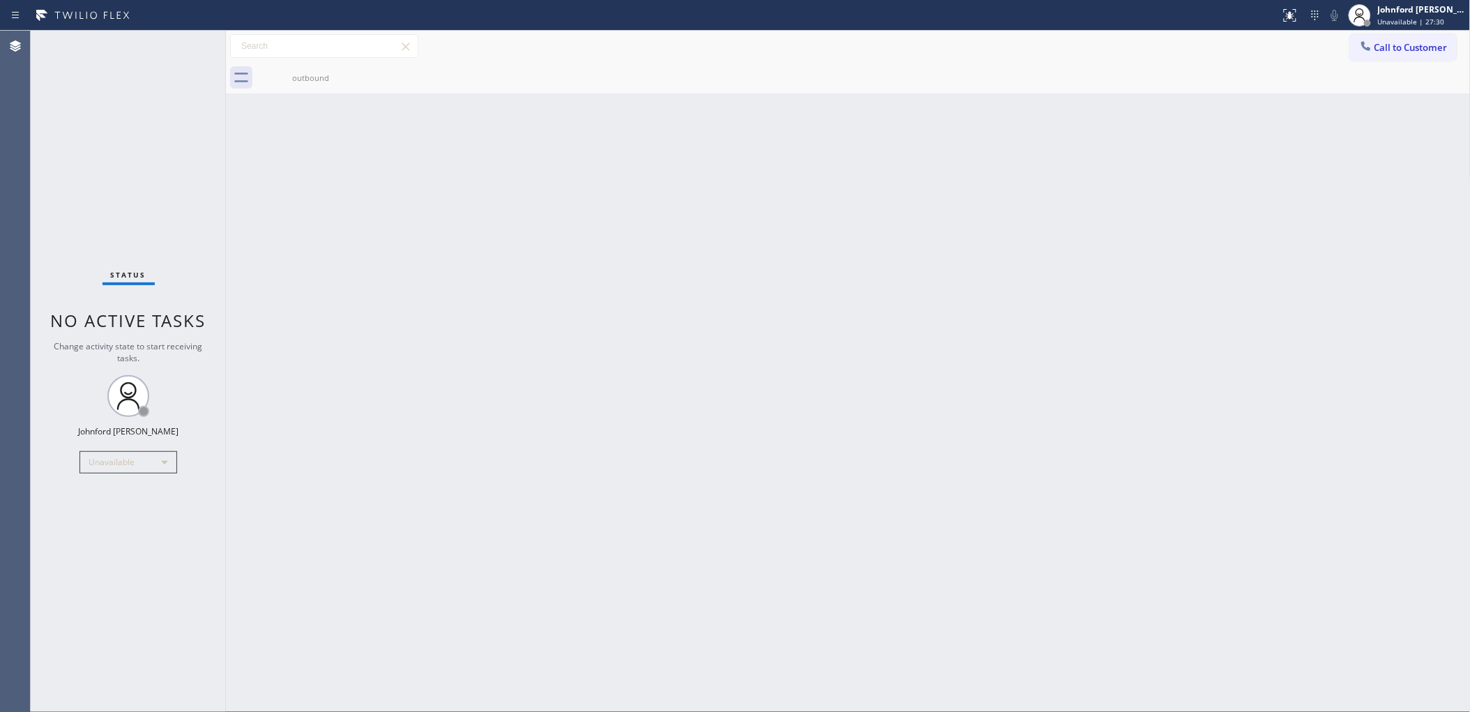
click at [963, 224] on div "Back to Dashboard Change Sender ID Customers Technicians Select a contact Outbo…" at bounding box center [848, 371] width 1244 height 681
drag, startPoint x: 969, startPoint y: 185, endPoint x: 974, endPoint y: 153, distance: 32.4
click at [969, 185] on div "Back to Dashboard Change Sender ID Customers Technicians Select a contact Outbo…" at bounding box center [848, 371] width 1244 height 681
click at [140, 445] on div "Status No active tasks Change activity state to start receiving tasks. [PERSON_…" at bounding box center [128, 371] width 195 height 681
click at [131, 454] on div "Unavailable" at bounding box center [128, 462] width 98 height 22
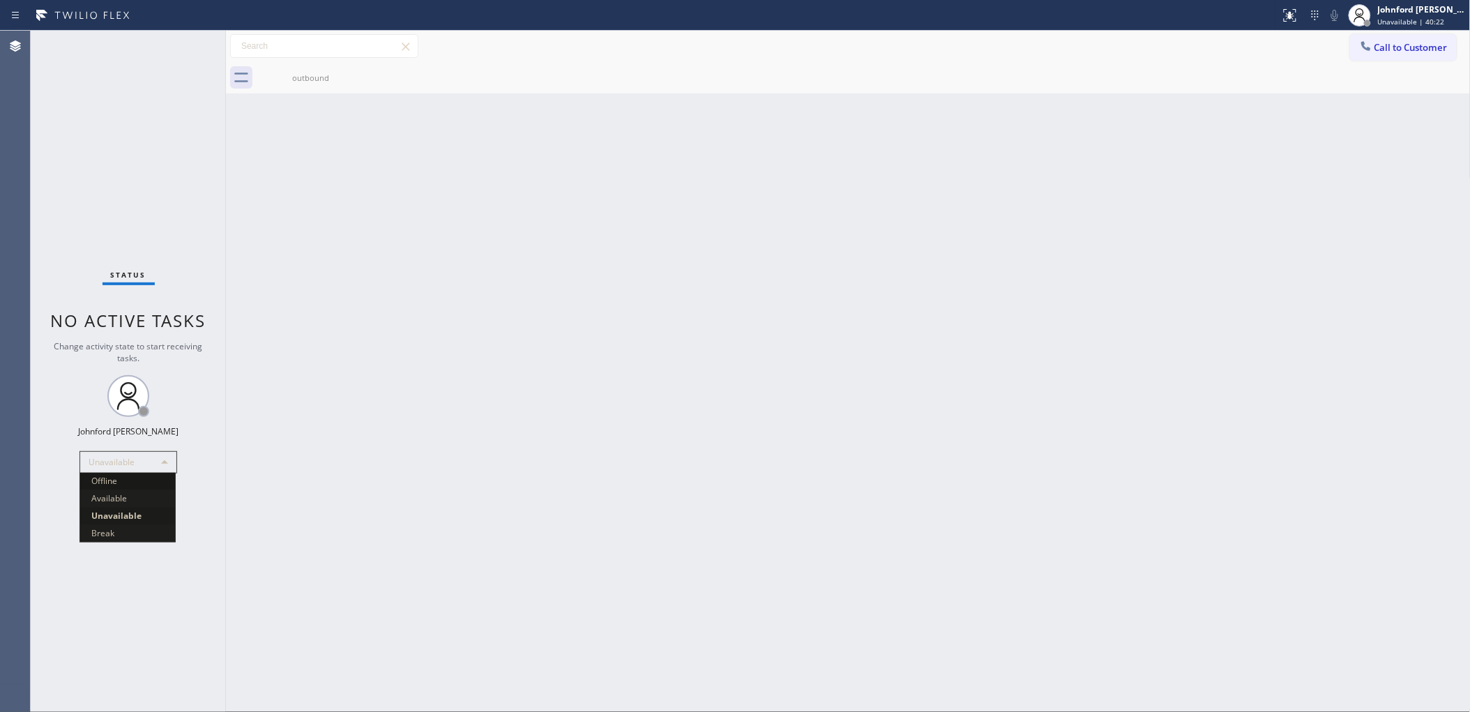
click at [101, 479] on li "Offline" at bounding box center [127, 481] width 95 height 17
click at [1384, 18] on span "Unavailable | 40:23" at bounding box center [1410, 22] width 67 height 10
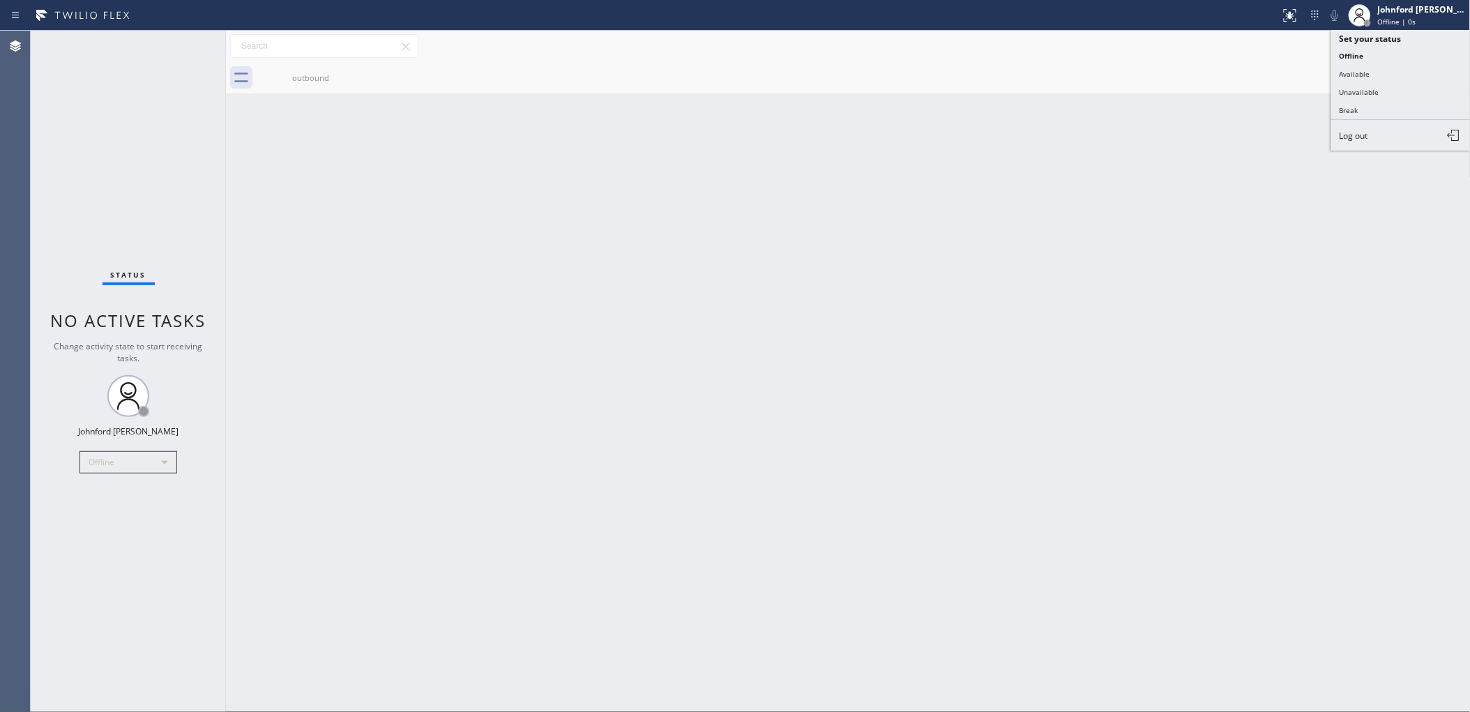
drag, startPoint x: 1372, startPoint y: 132, endPoint x: 1224, endPoint y: 174, distance: 153.6
click at [1372, 132] on button "Log out" at bounding box center [1400, 135] width 139 height 31
click at [1134, 196] on div "Back to Dashboard Change Sender ID Customers Technicians Select a contact Outbo…" at bounding box center [848, 371] width 1244 height 681
